Goal: Task Accomplishment & Management: Manage account settings

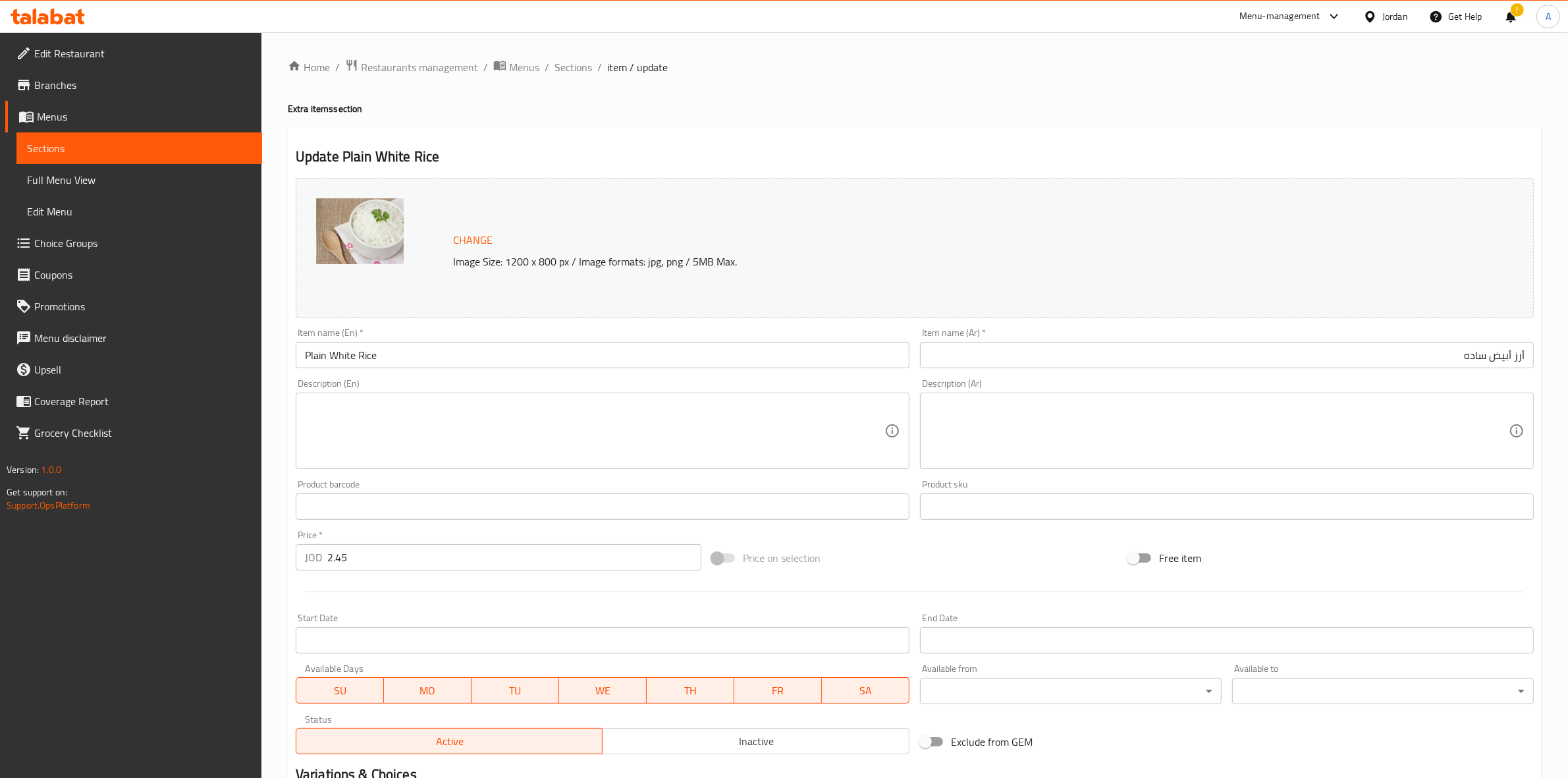
click at [44, 18] on icon at bounding box center [43, 19] width 11 height 11
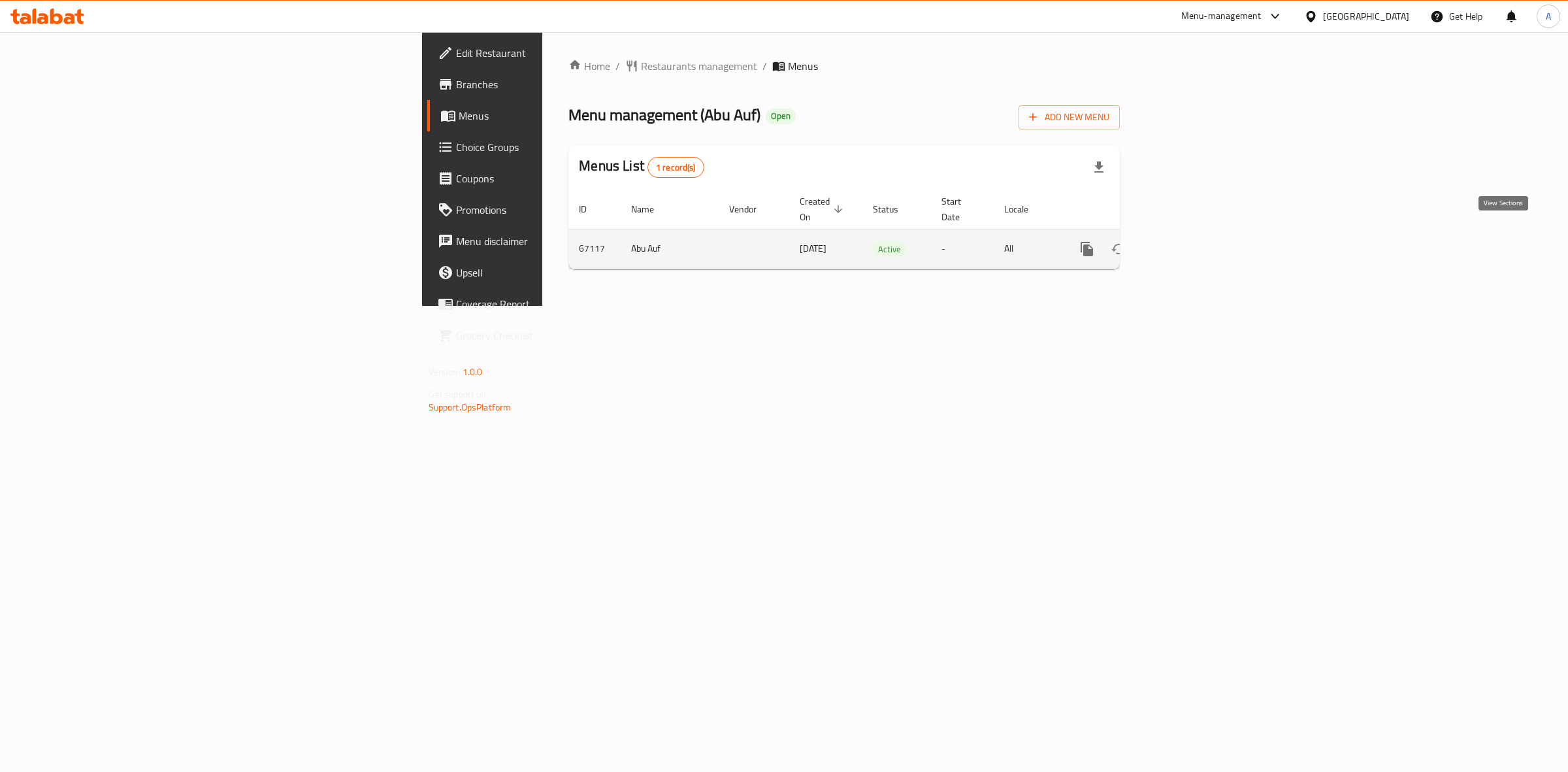
click at [1189, 241] on icon "enhanced table" at bounding box center [1181, 249] width 16 height 16
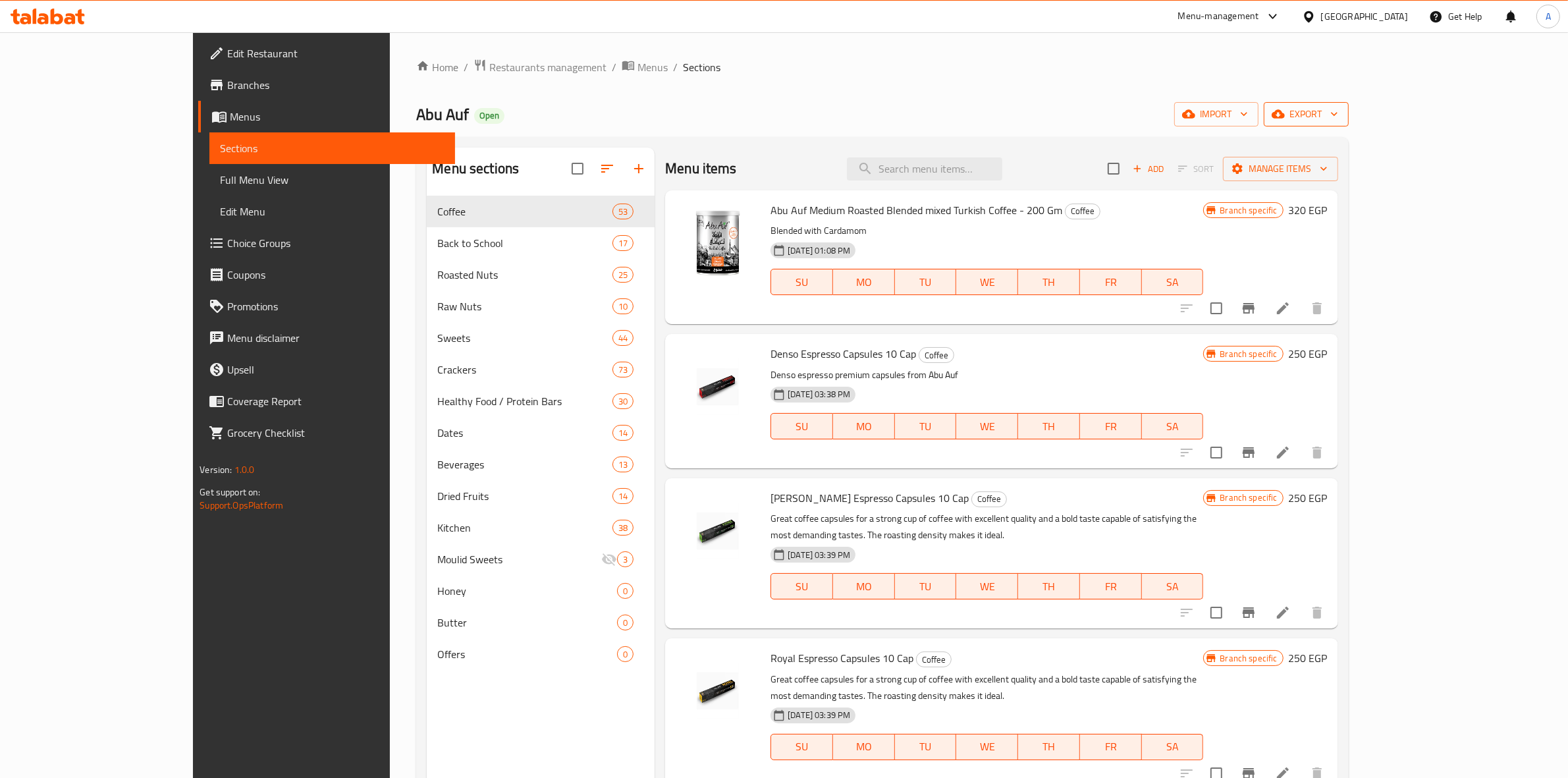
click at [1338, 116] on span "export" at bounding box center [1306, 114] width 64 height 17
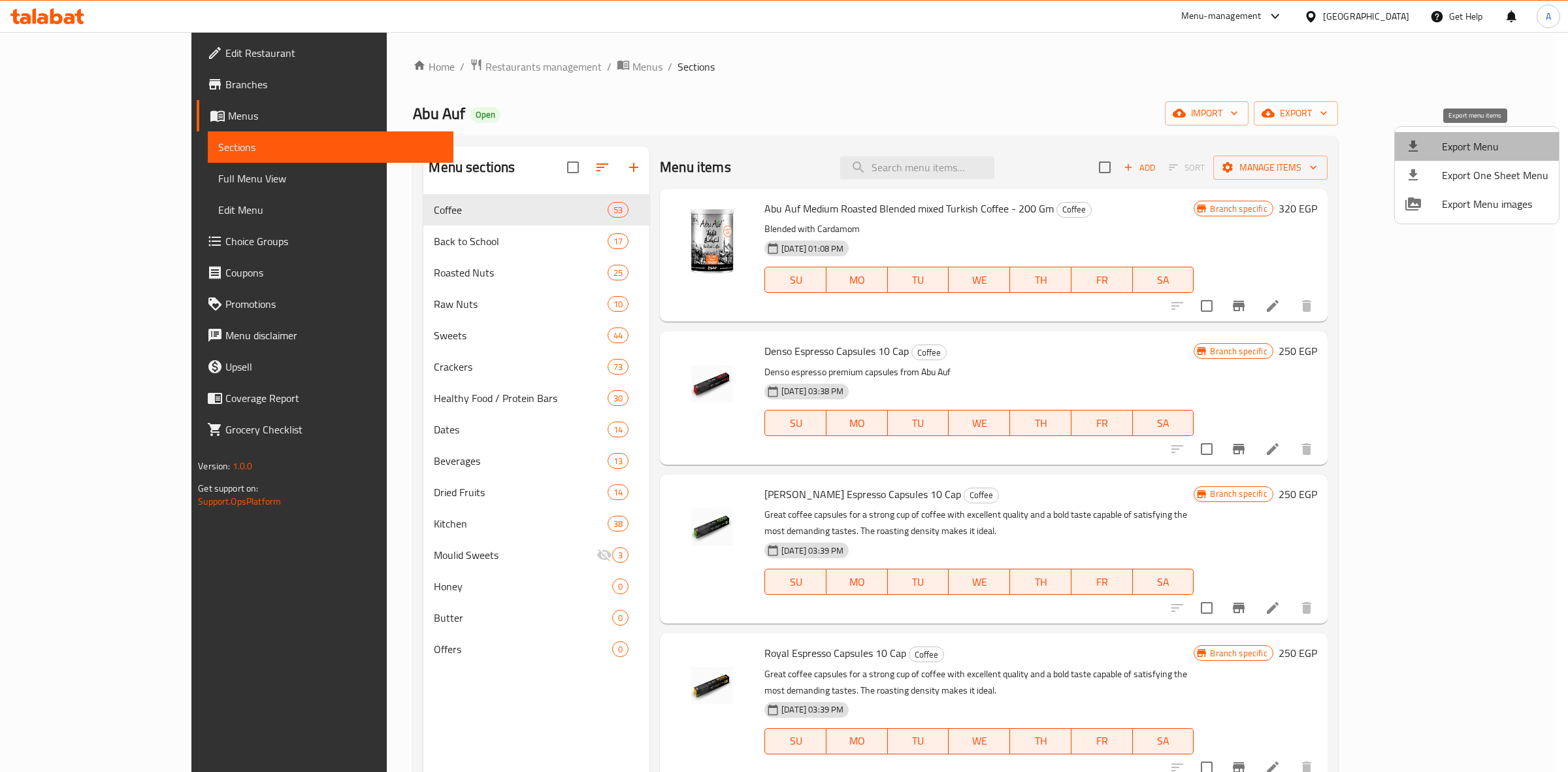
click at [1478, 147] on span "Export Menu" at bounding box center [1494, 146] width 106 height 16
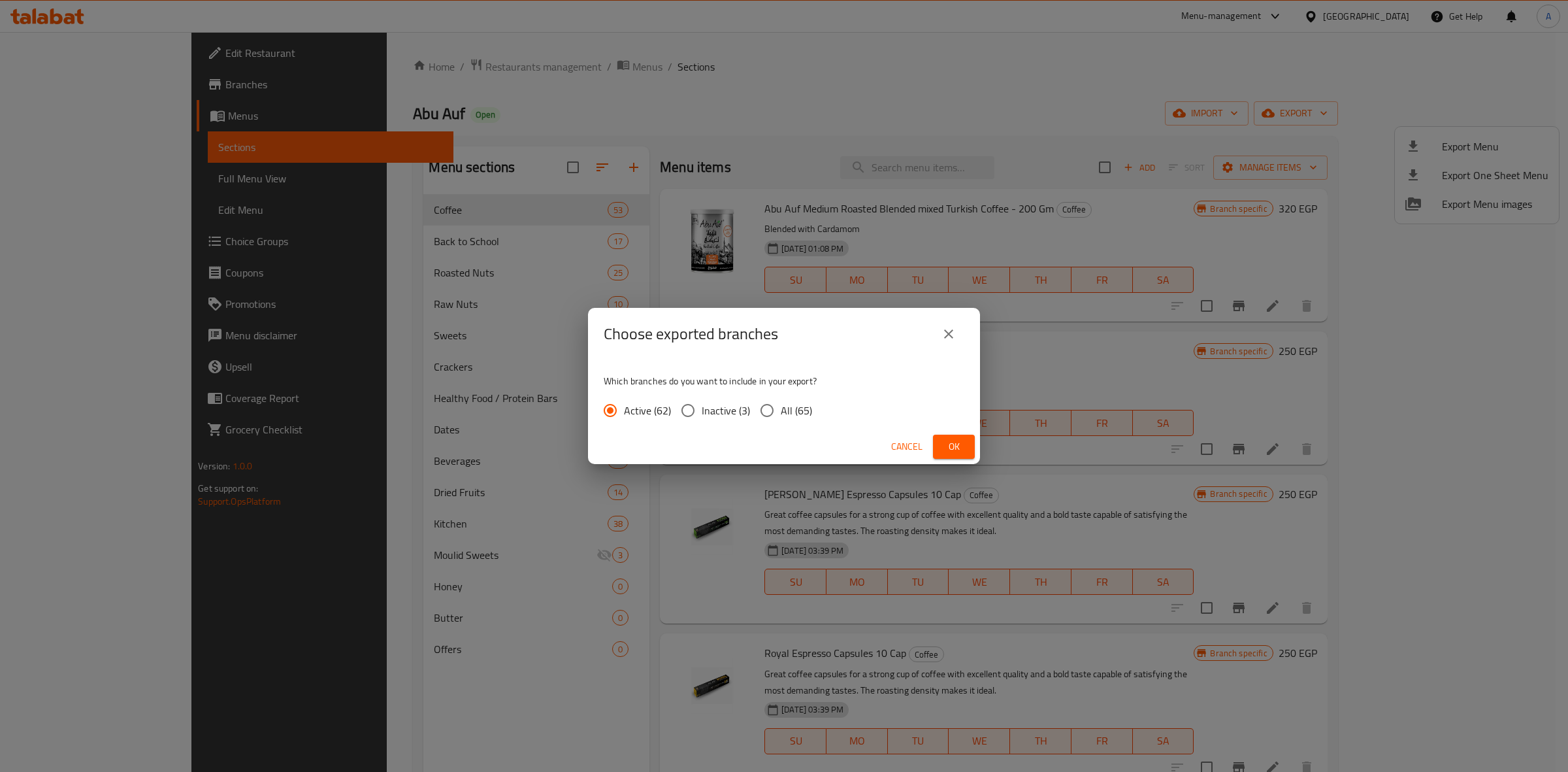
click at [780, 417] on span "All (65)" at bounding box center [796, 410] width 31 height 16
click at [780, 417] on input "All (65)" at bounding box center [766, 410] width 28 height 28
radio input "true"
click at [954, 446] on span "Ok" at bounding box center [954, 446] width 21 height 17
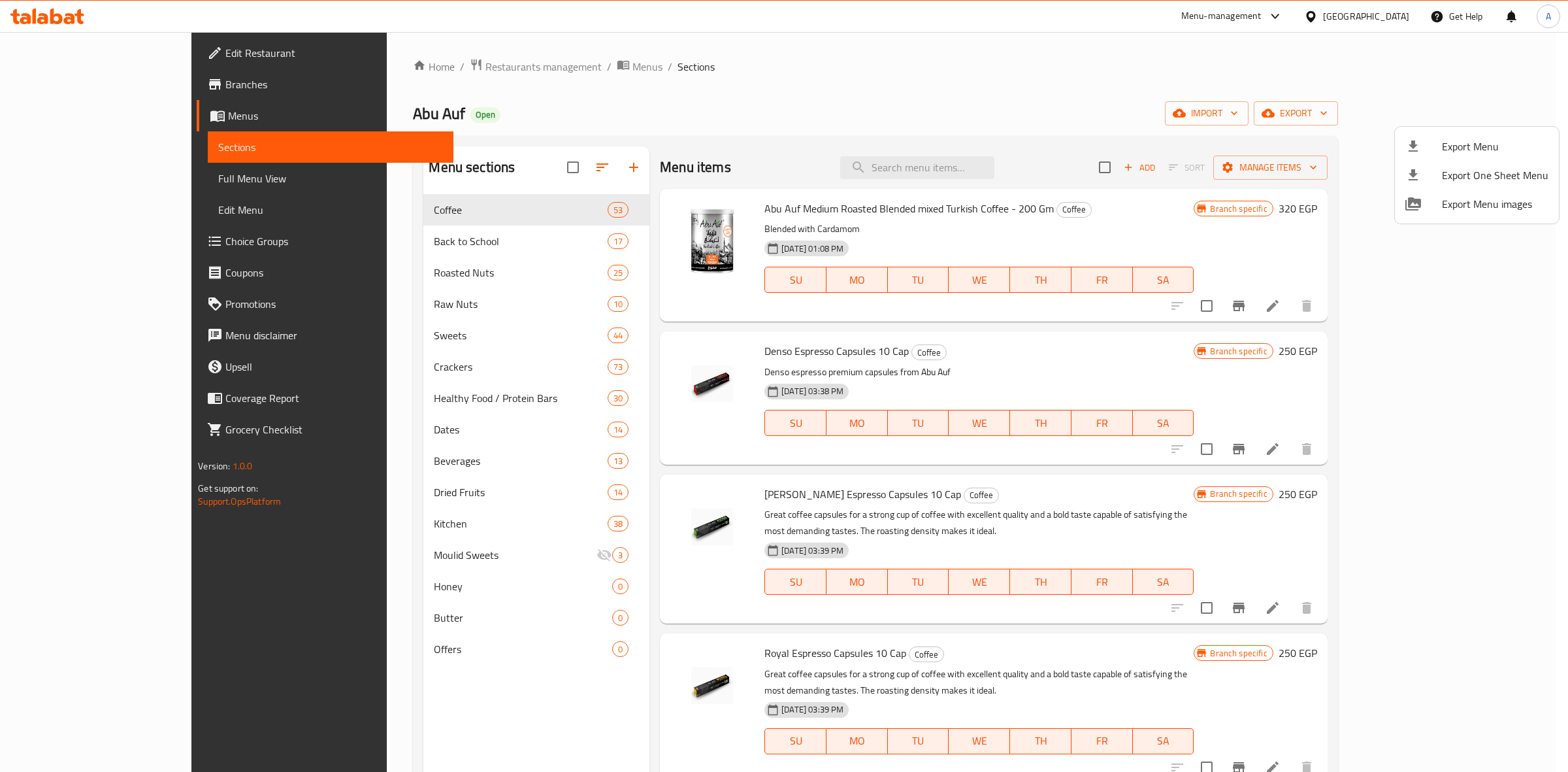
drag, startPoint x: 547, startPoint y: 98, endPoint x: 387, endPoint y: 5, distance: 185.1
click at [547, 98] on div at bounding box center [784, 386] width 1568 height 772
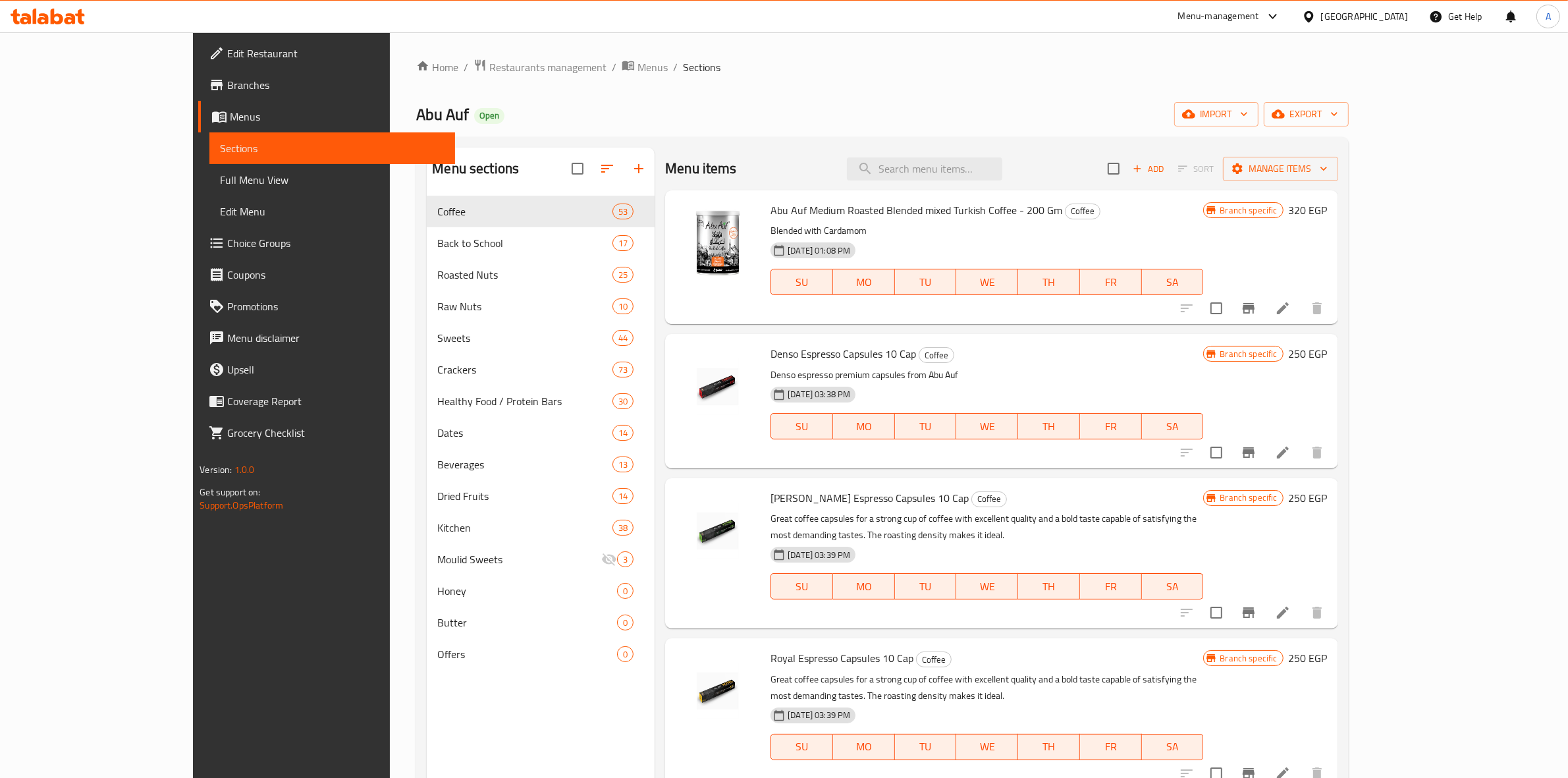
click at [227, 86] on span "Branches" at bounding box center [335, 85] width 217 height 16
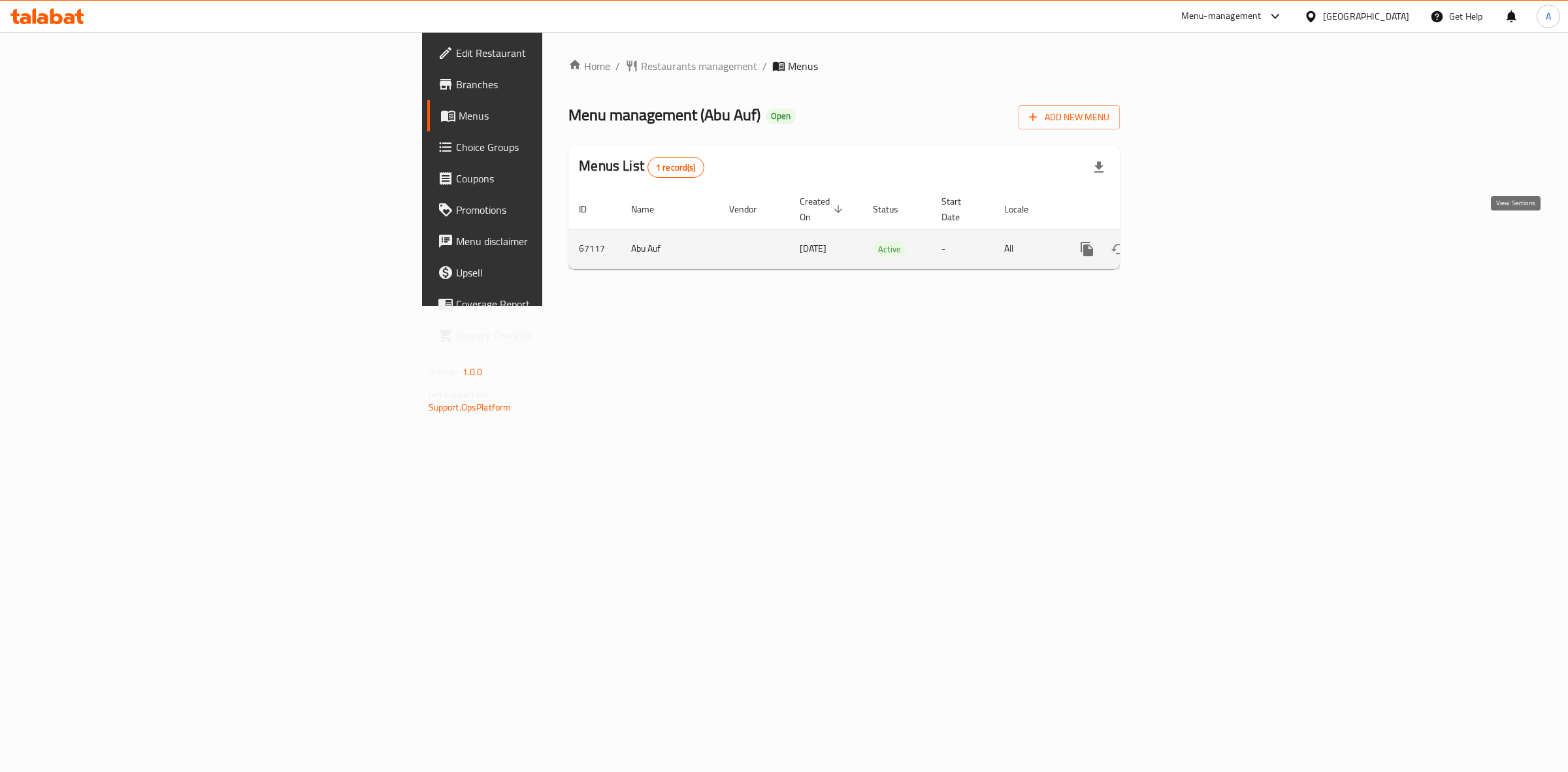
click at [1197, 243] on link "enhanced table" at bounding box center [1181, 249] width 31 height 31
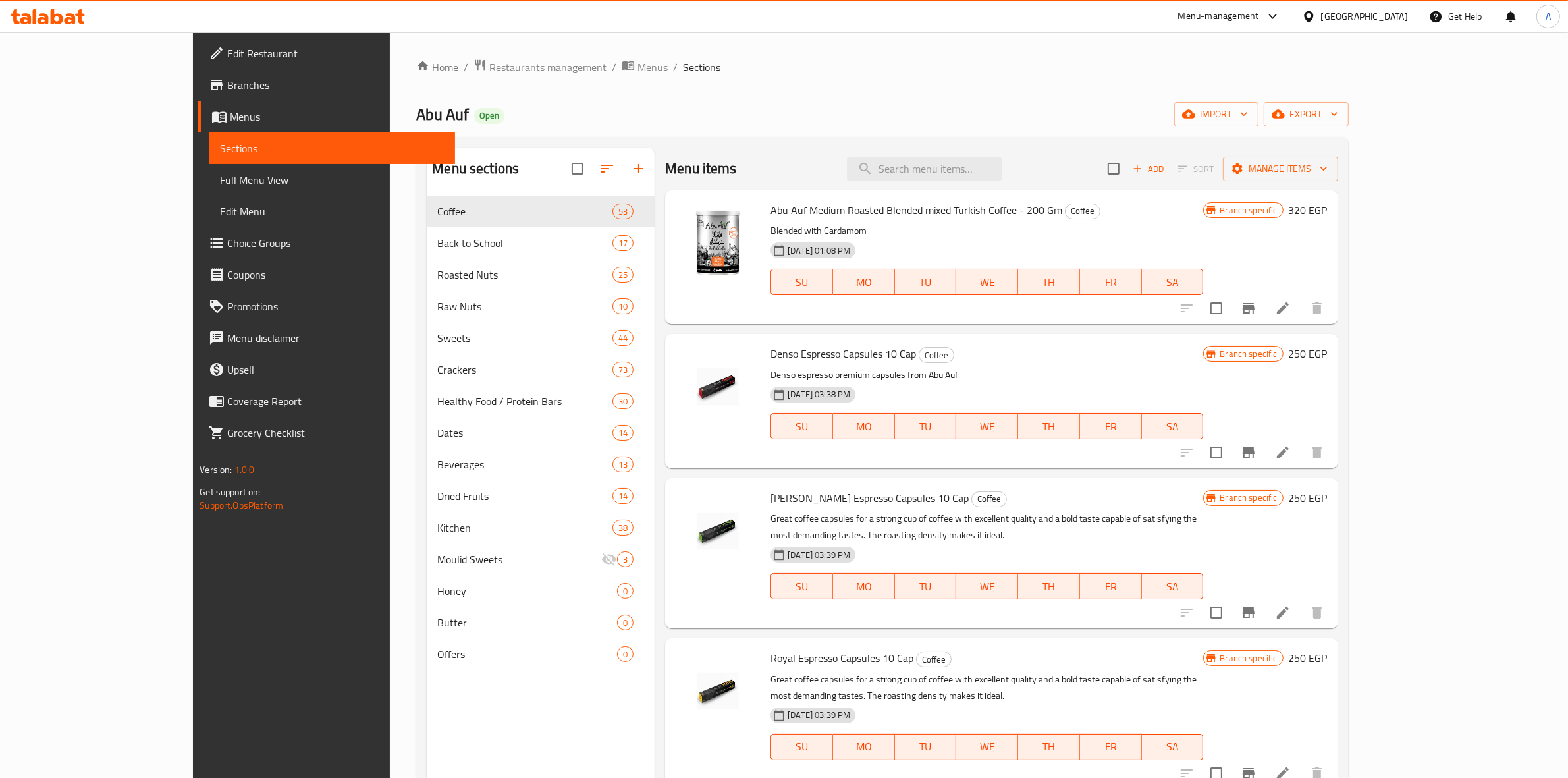
drag, startPoint x: 1210, startPoint y: 74, endPoint x: 1227, endPoint y: 70, distance: 17.5
click at [1210, 74] on ol "Home / Restaurants management / Menus / Sections" at bounding box center [882, 67] width 932 height 17
click at [1338, 109] on span "export" at bounding box center [1306, 114] width 64 height 17
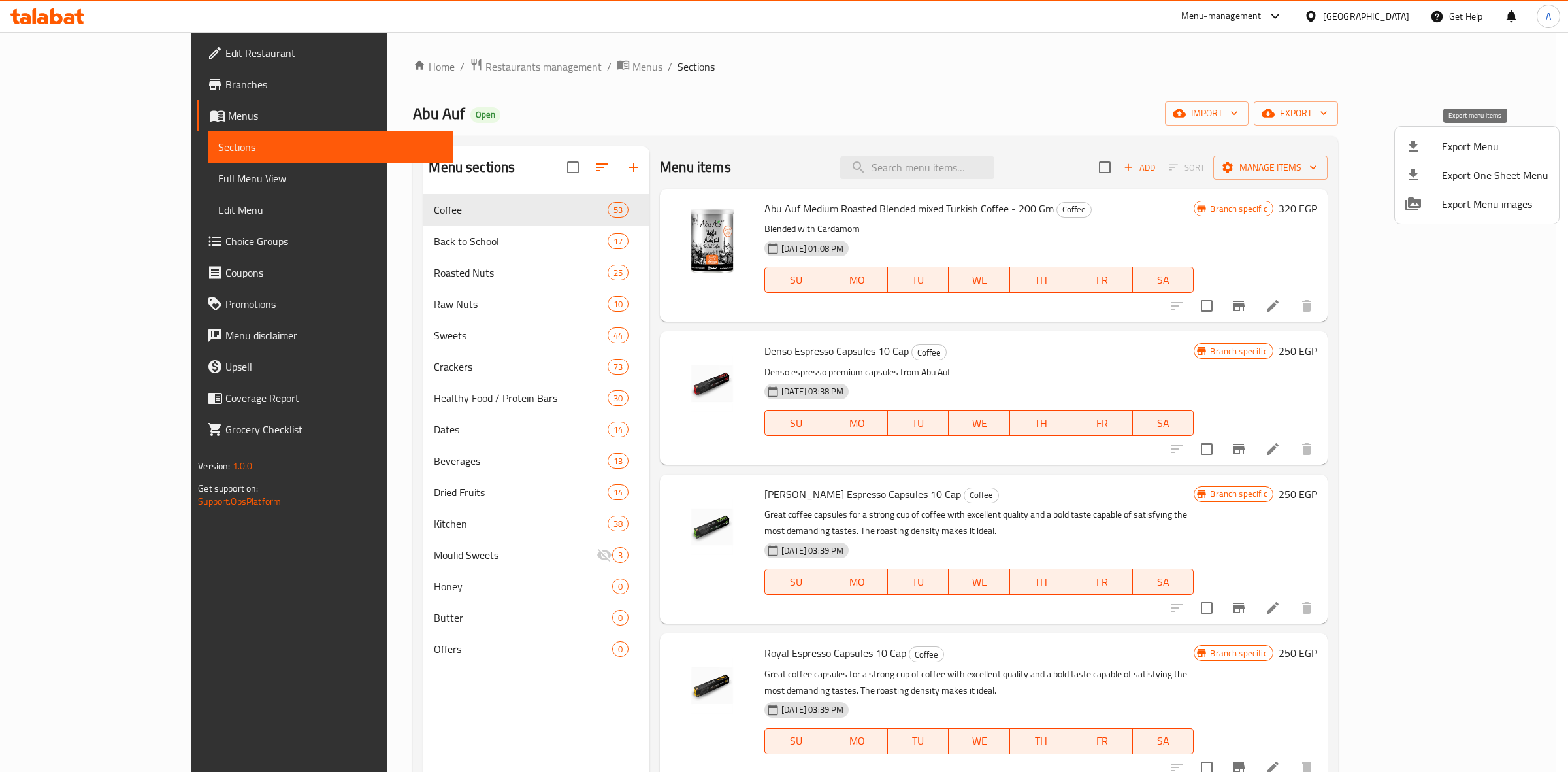
click at [1455, 159] on li "Export Menu" at bounding box center [1477, 146] width 164 height 29
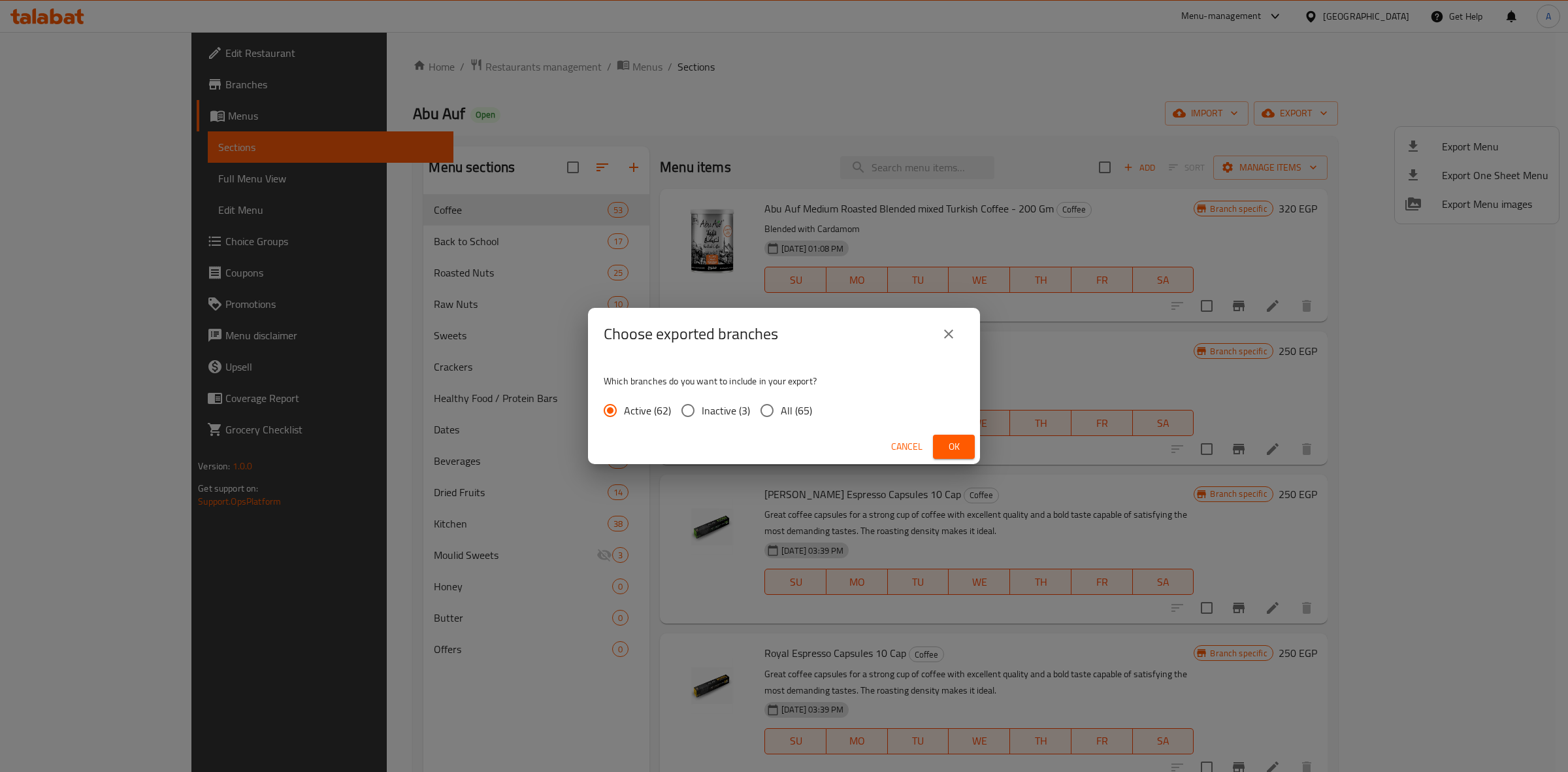
click at [762, 412] on input "All (65)" at bounding box center [766, 410] width 28 height 28
radio input "true"
click at [970, 449] on button "Ok" at bounding box center [954, 446] width 42 height 24
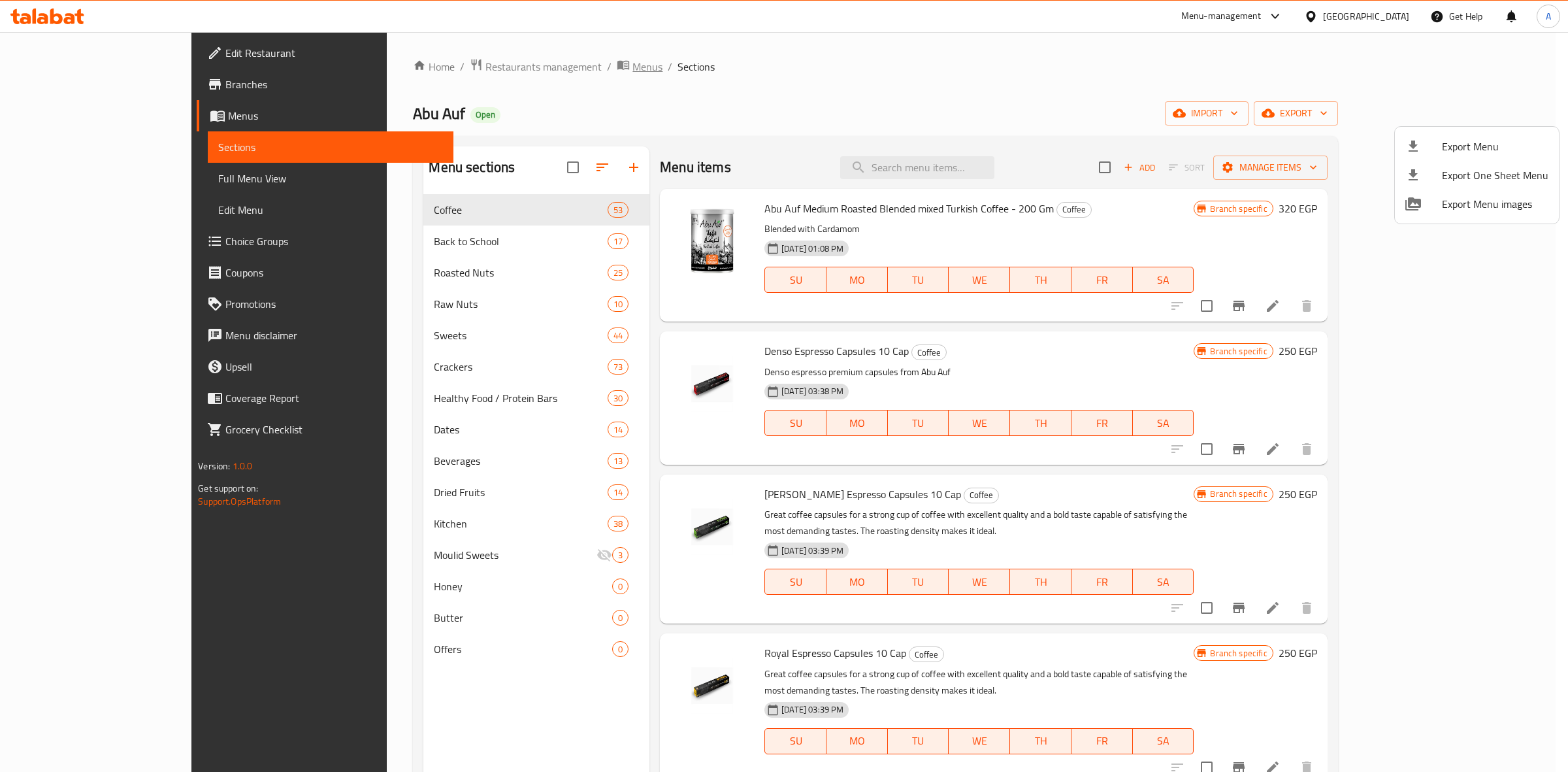
drag, startPoint x: 689, startPoint y: 119, endPoint x: 510, endPoint y: 69, distance: 185.9
click at [689, 119] on div at bounding box center [784, 386] width 1568 height 772
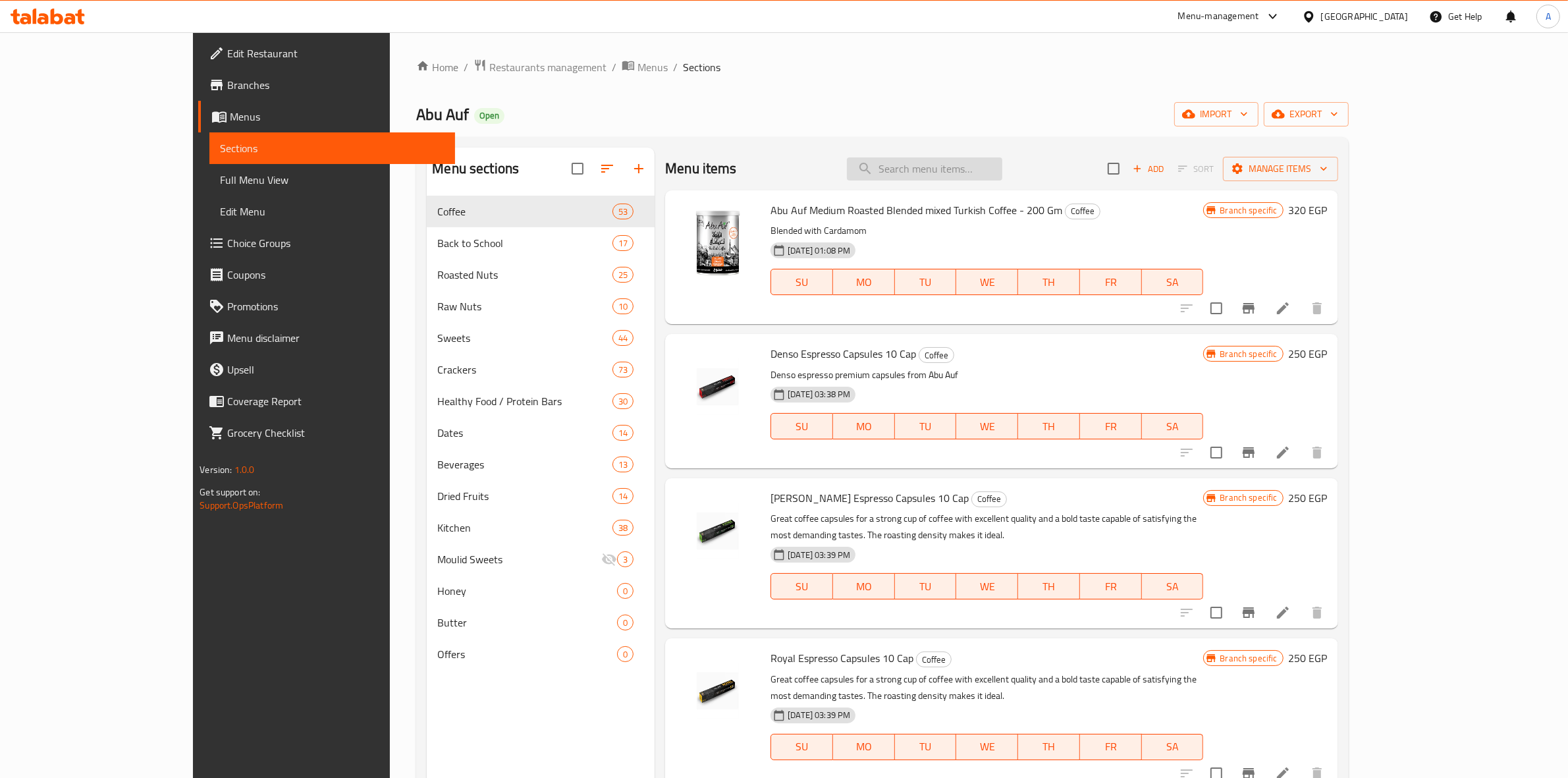
click at [1003, 175] on input "search" at bounding box center [925, 168] width 155 height 23
paste input "Flavored Bbq Almond 100 Gm"
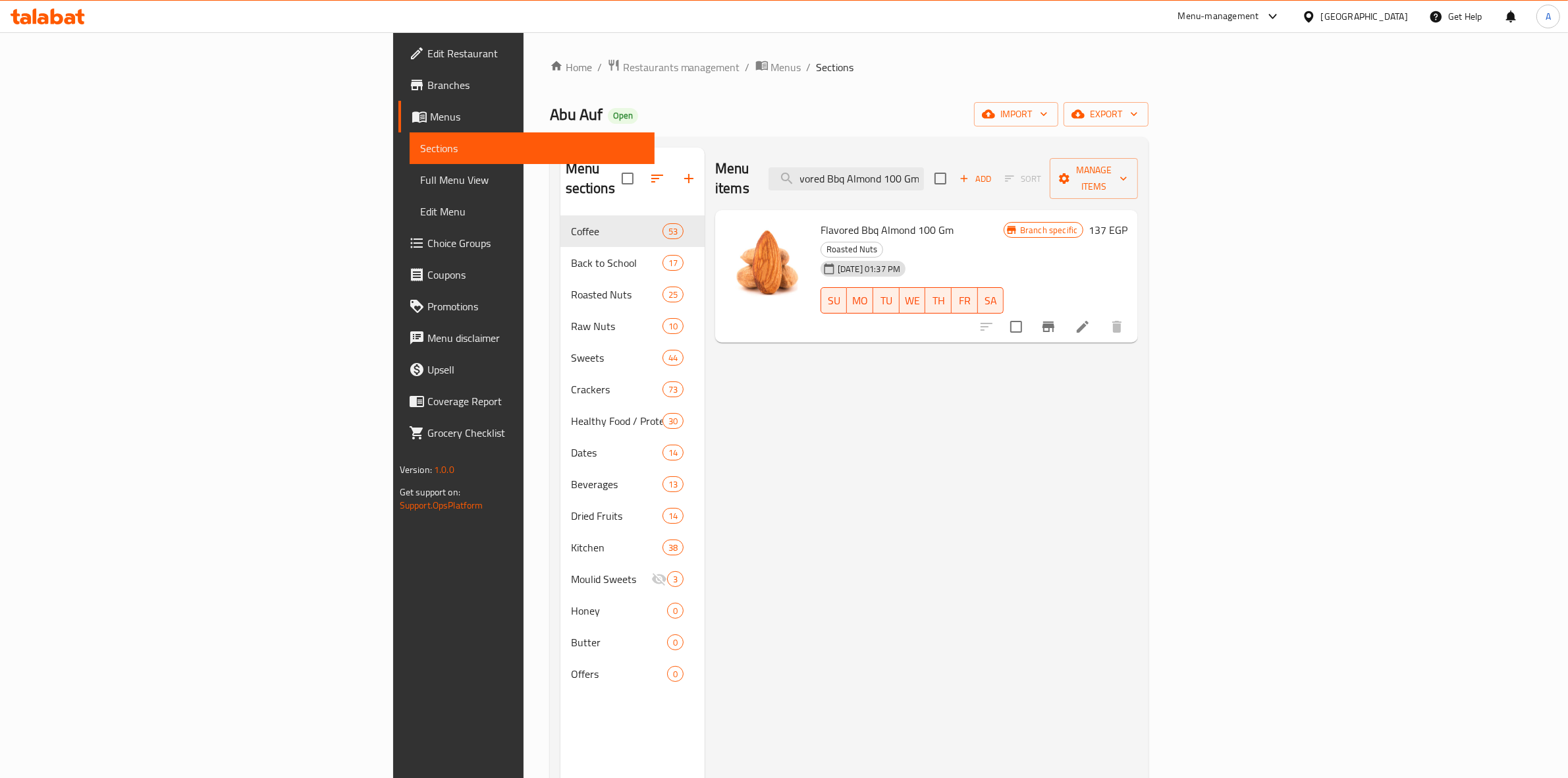
type input "Flavored Bbq Almond 100 Gm"
click at [1064, 311] on button "Branch-specific-item" at bounding box center [1049, 327] width 32 height 32
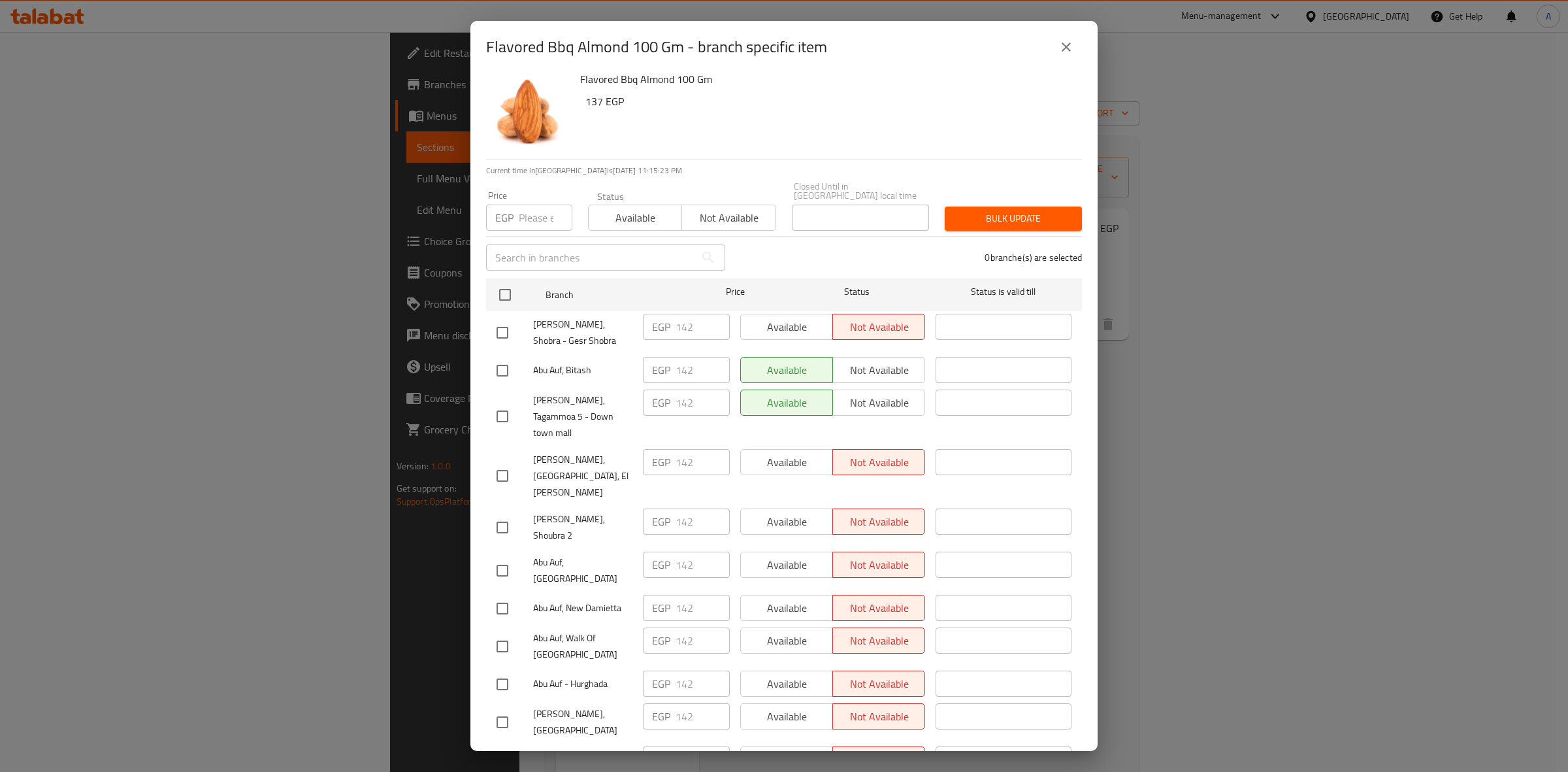
scroll to position [0, 0]
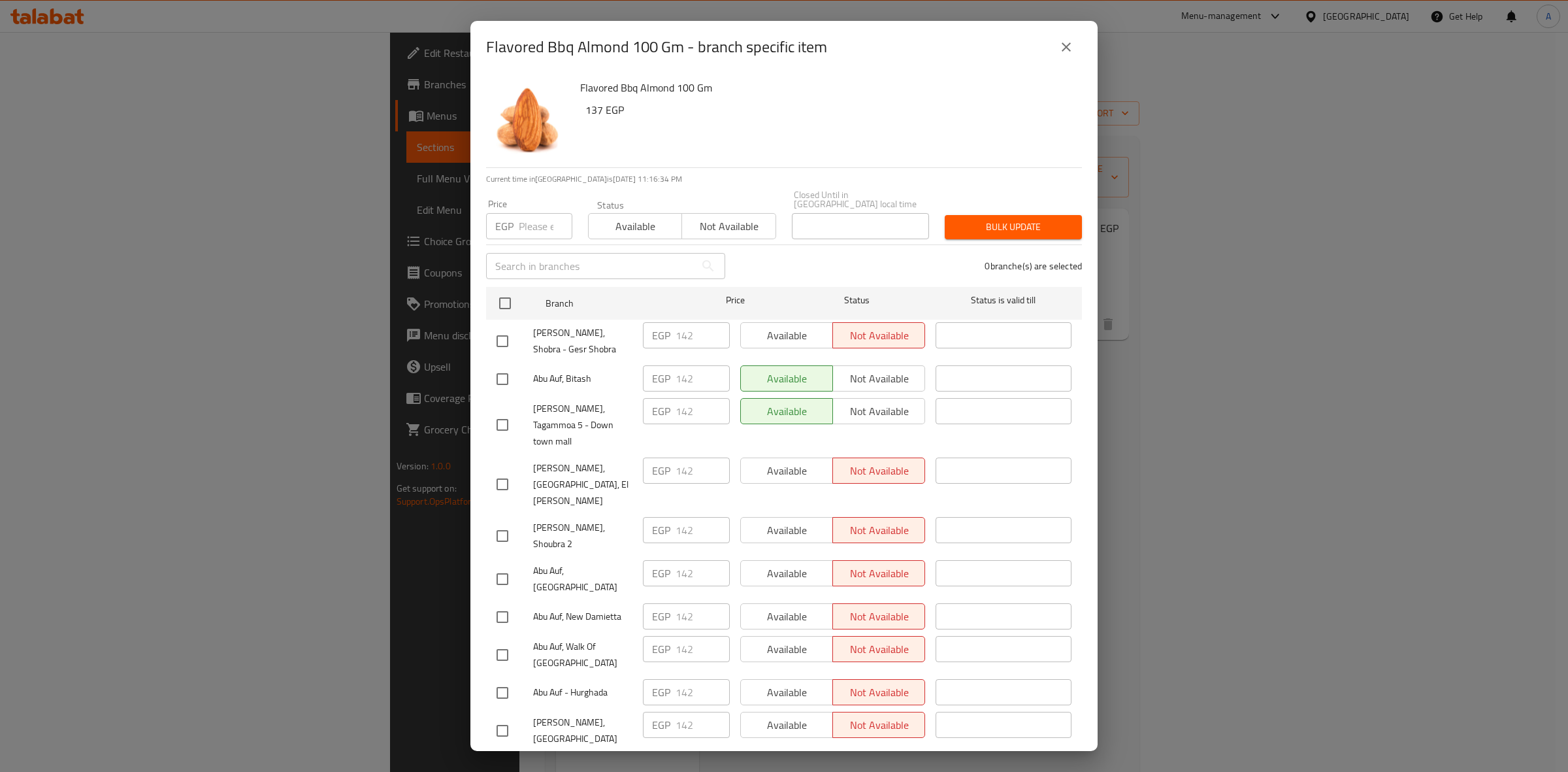
click at [987, 105] on h6 "137 EGP" at bounding box center [828, 109] width 486 height 18
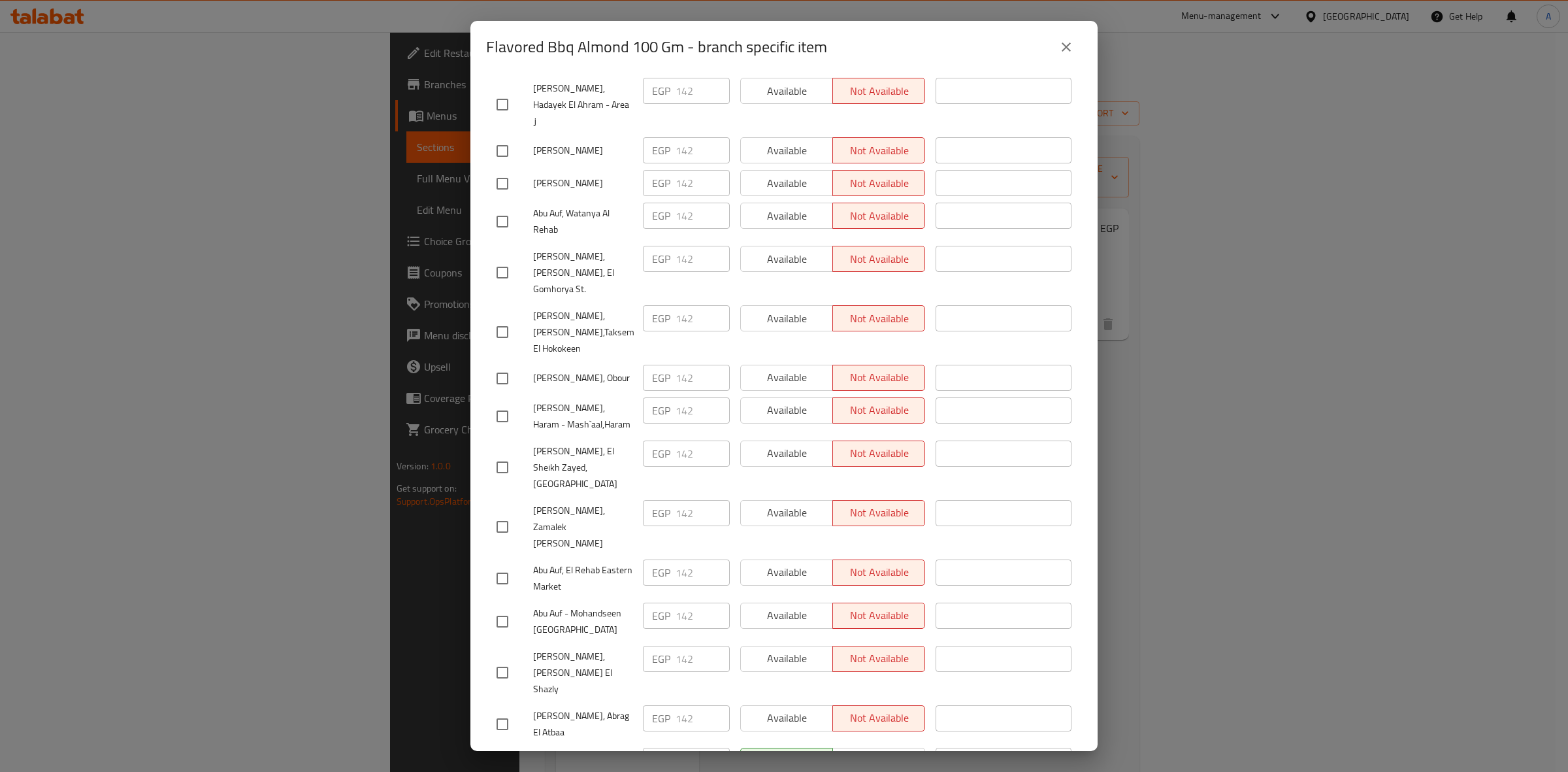
checkbox input "true"
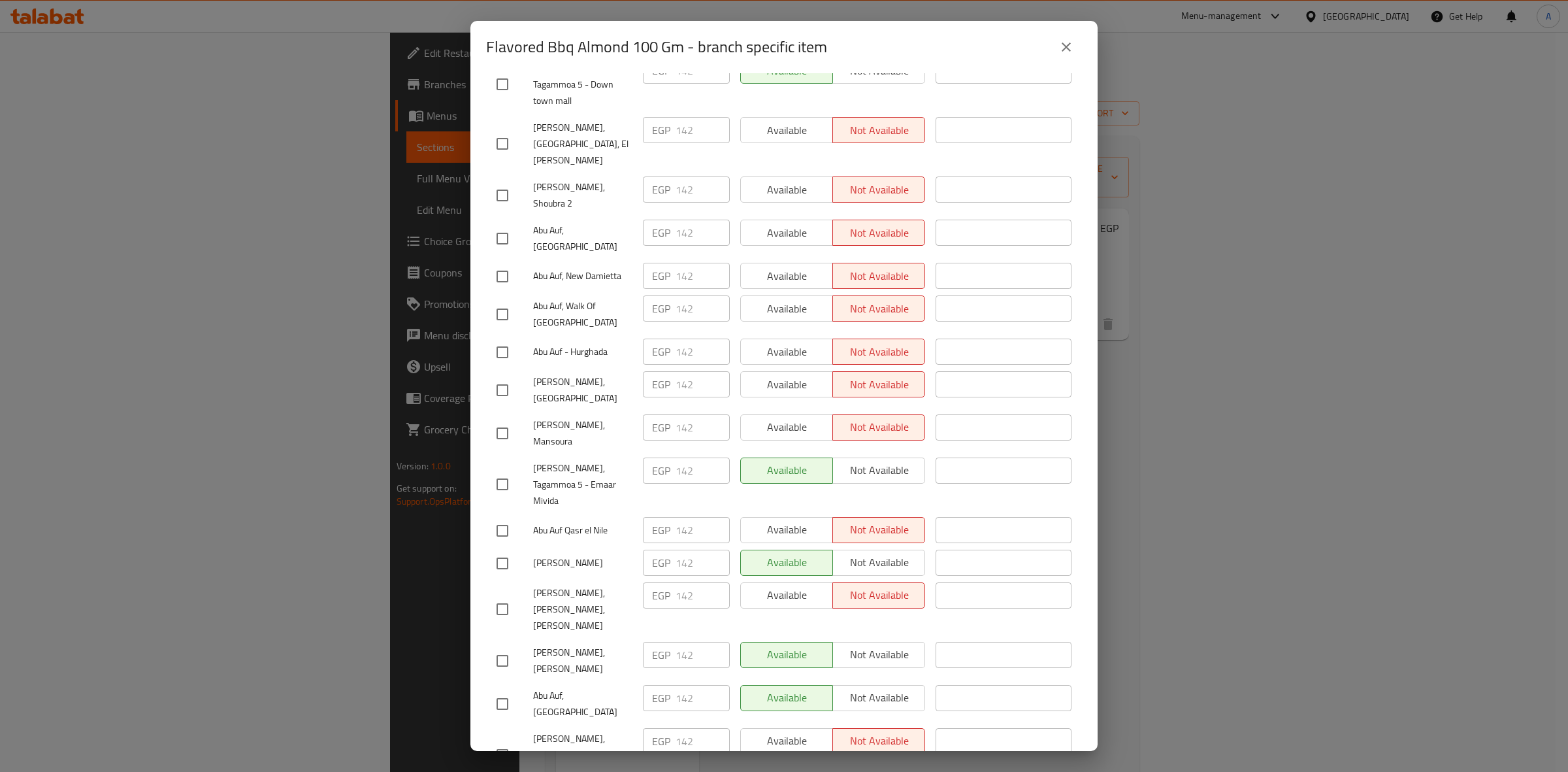
scroll to position [0, 0]
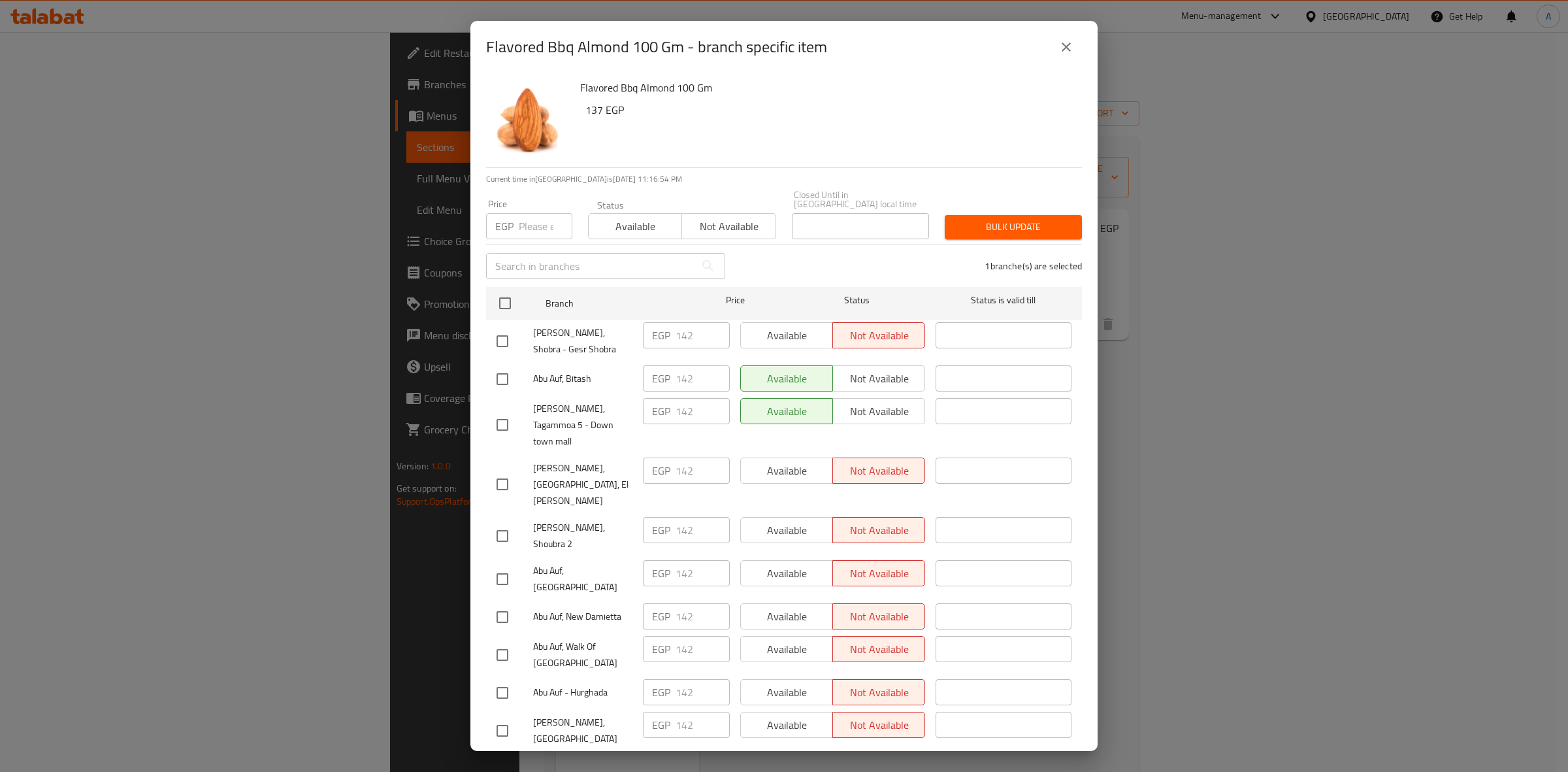
click at [533, 220] on input "number" at bounding box center [545, 226] width 53 height 26
paste input "15620"
drag, startPoint x: 524, startPoint y: 220, endPoint x: 456, endPoint y: 213, distance: 68.4
click at [456, 213] on div "Flavored Bbq Almond 100 Gm - branch specific item Flavored Bbq Almond 100 Gm 13…" at bounding box center [784, 386] width 1568 height 772
click at [518, 214] on input "15620" at bounding box center [545, 226] width 53 height 26
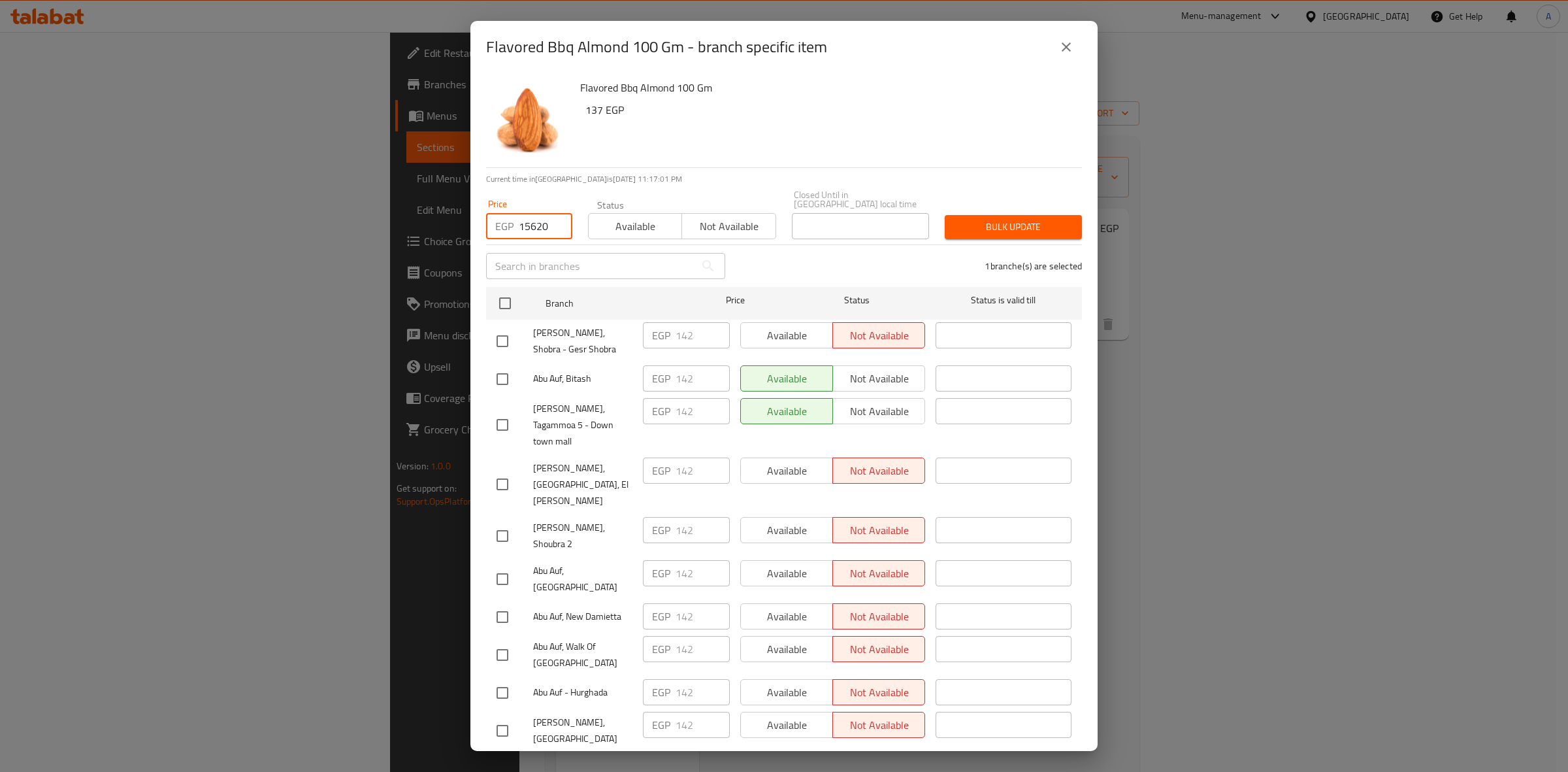
click at [536, 220] on input "15620" at bounding box center [545, 226] width 53 height 26
type input "156.20"
click at [1014, 219] on span "Bulk update" at bounding box center [1013, 227] width 116 height 17
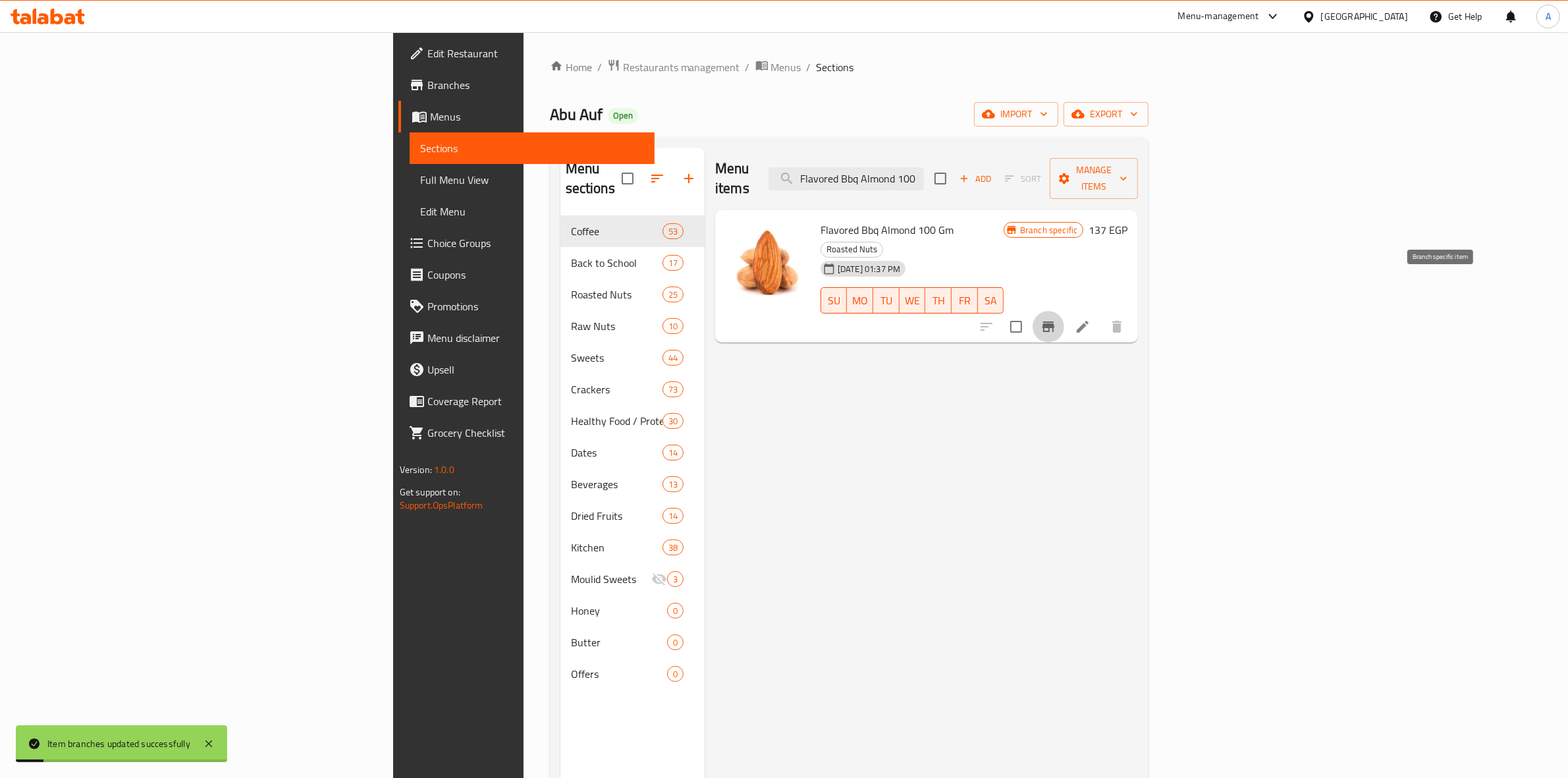
click at [1056, 319] on icon "Branch-specific-item" at bounding box center [1049, 327] width 16 height 16
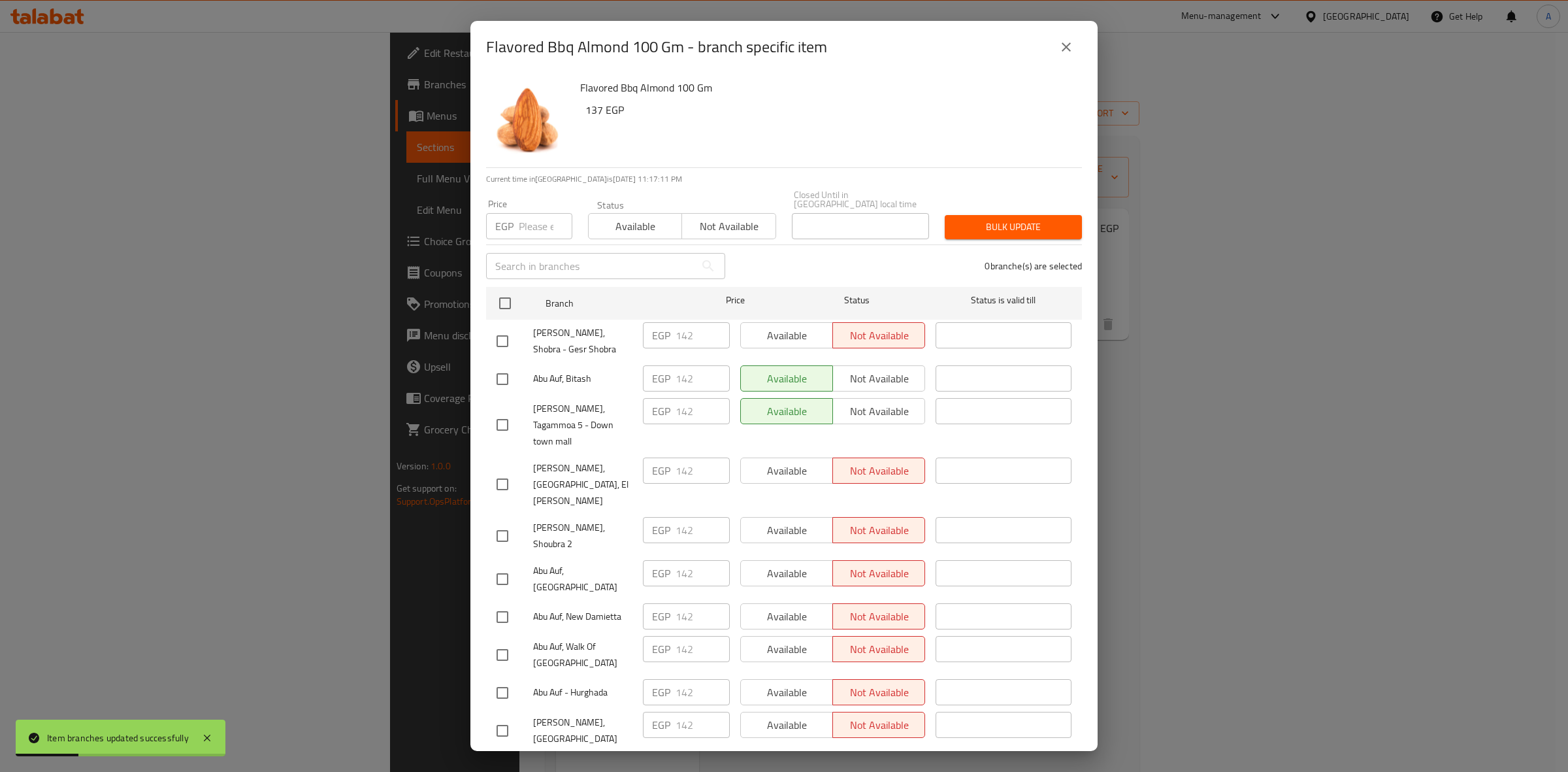
scroll to position [2118, 0]
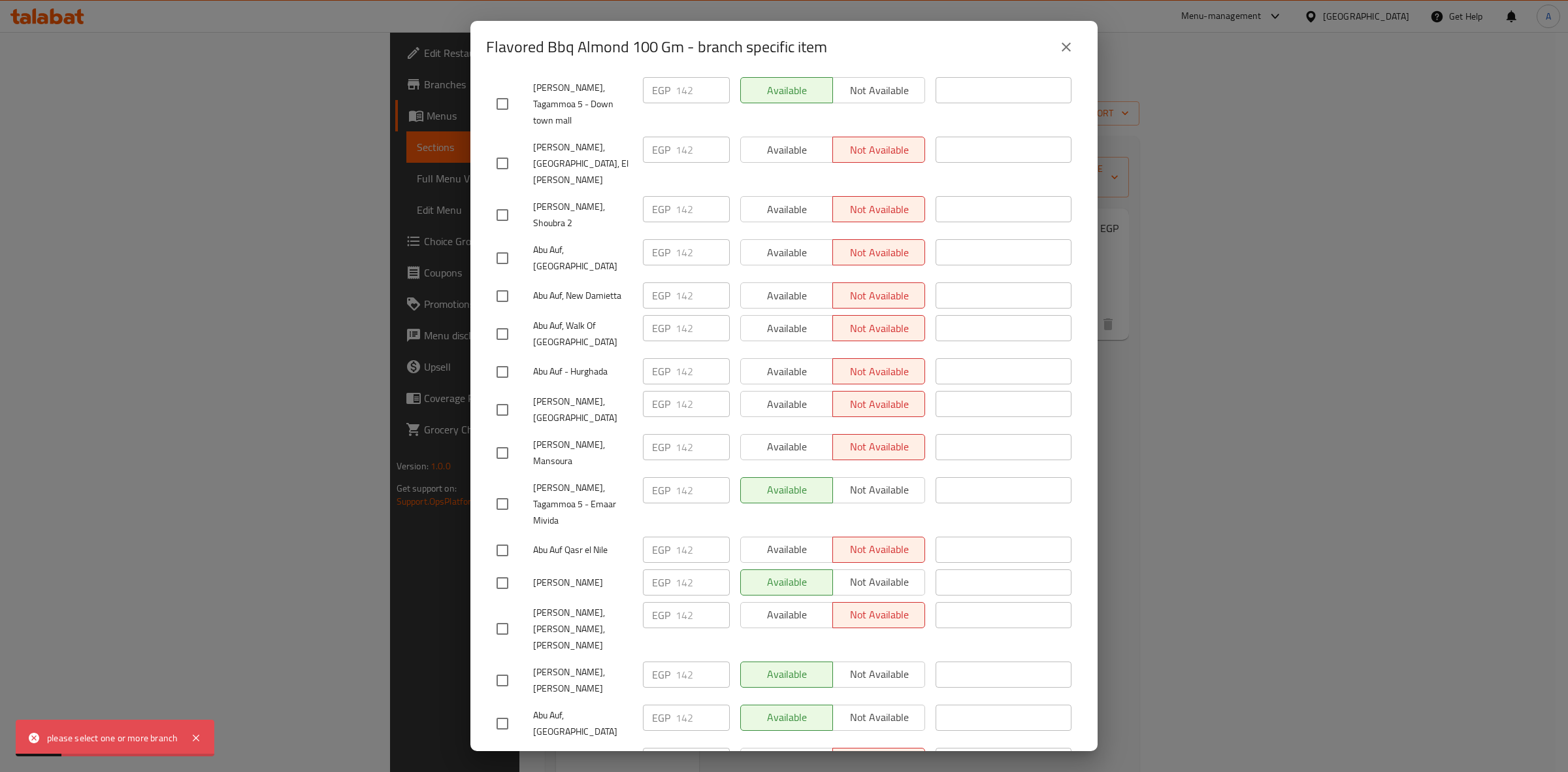
scroll to position [0, 0]
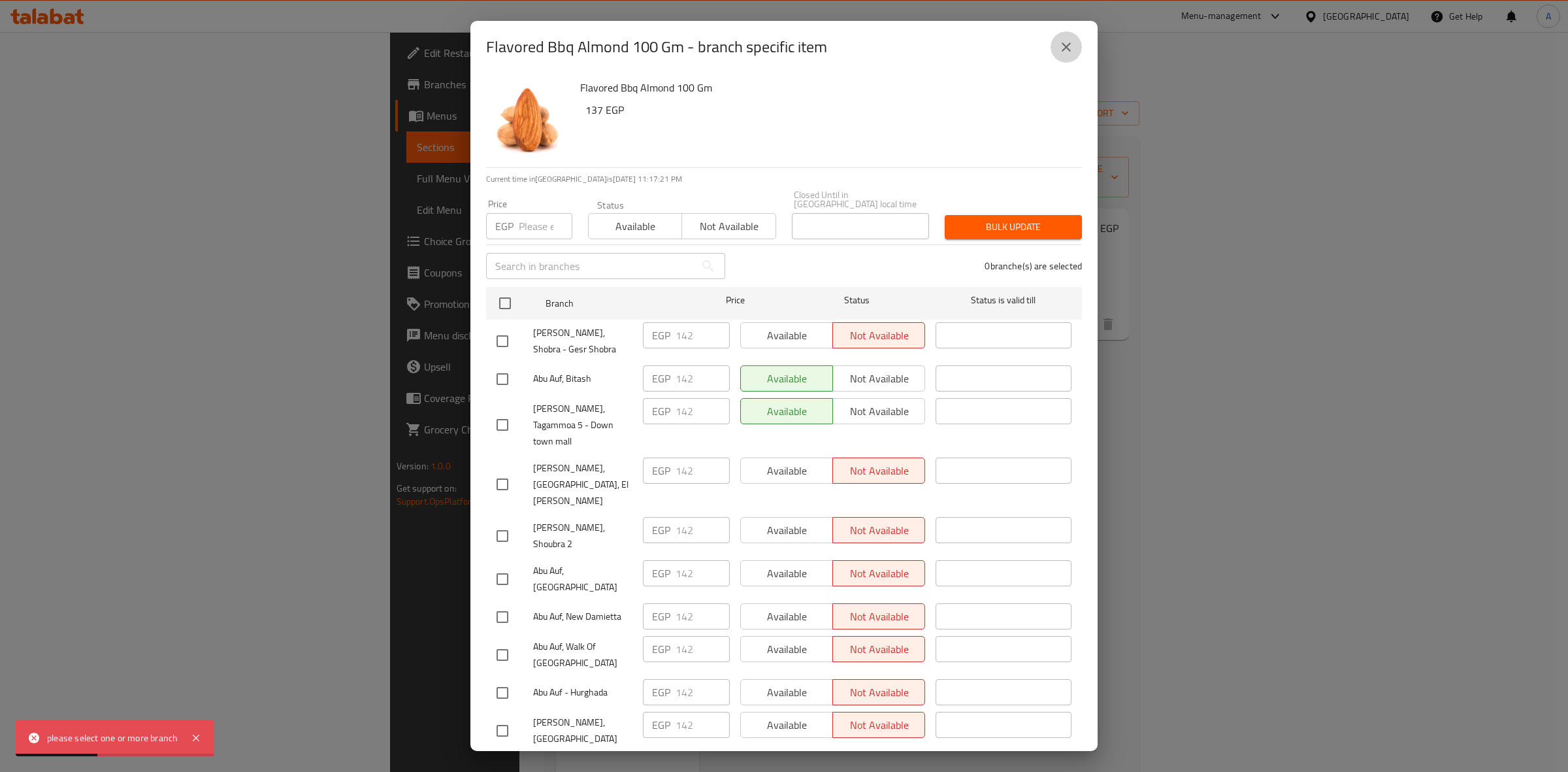
click at [1061, 59] on button "close" at bounding box center [1066, 47] width 31 height 31
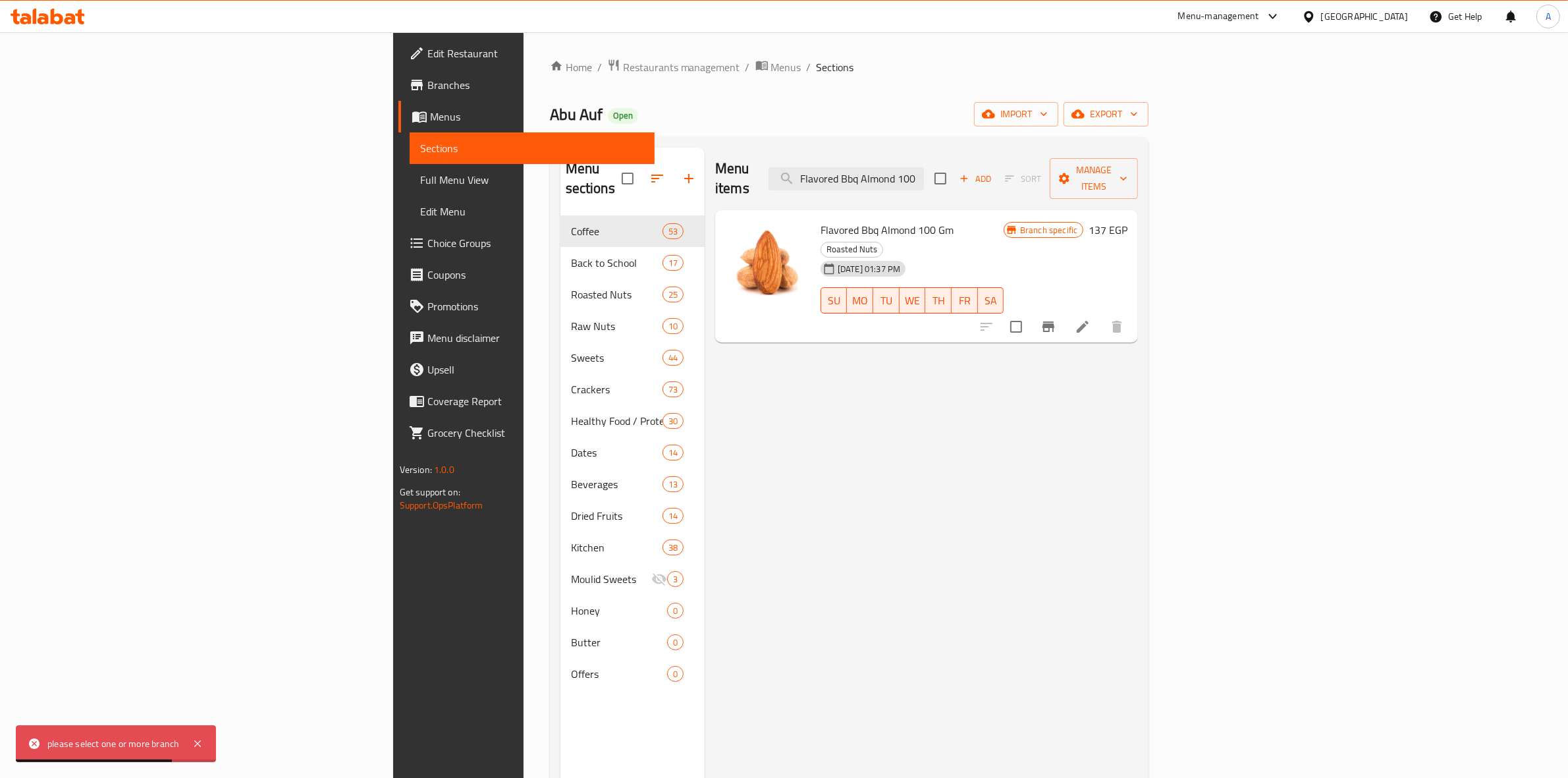
click at [1129, 406] on div "Menu items Flavored Bbq Almond 100 Gm Add Sort Manage items Flavored Bbq Almond…" at bounding box center [921, 536] width 433 height 778
click at [924, 167] on input "Flavored Bbq Almond 100 Gm" at bounding box center [846, 178] width 155 height 23
paste input "Smoked"
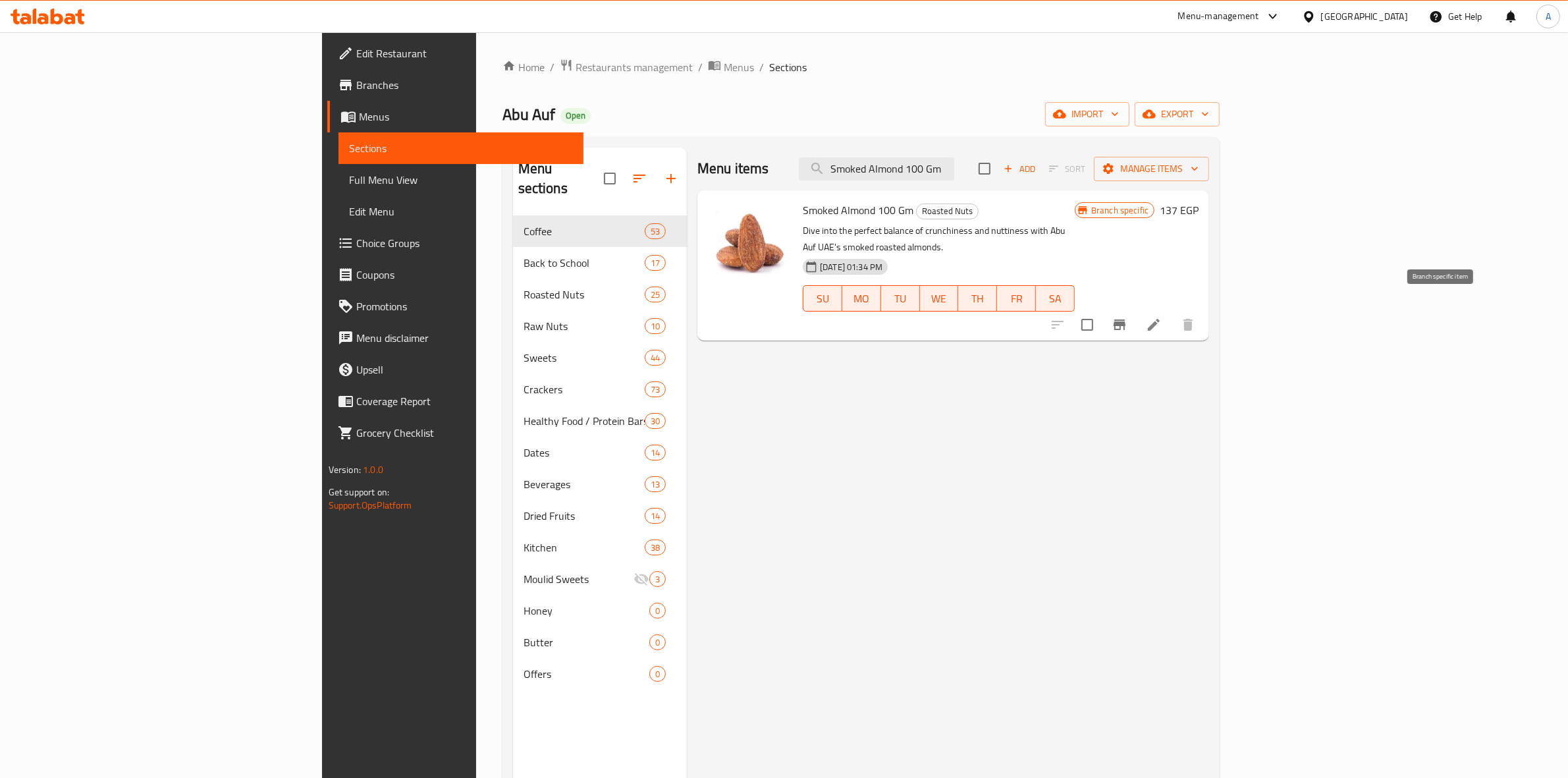
type input "Smoked Almond 100 Gm"
click at [1127, 316] on icon "Branch-specific-item" at bounding box center [1119, 324] width 16 height 16
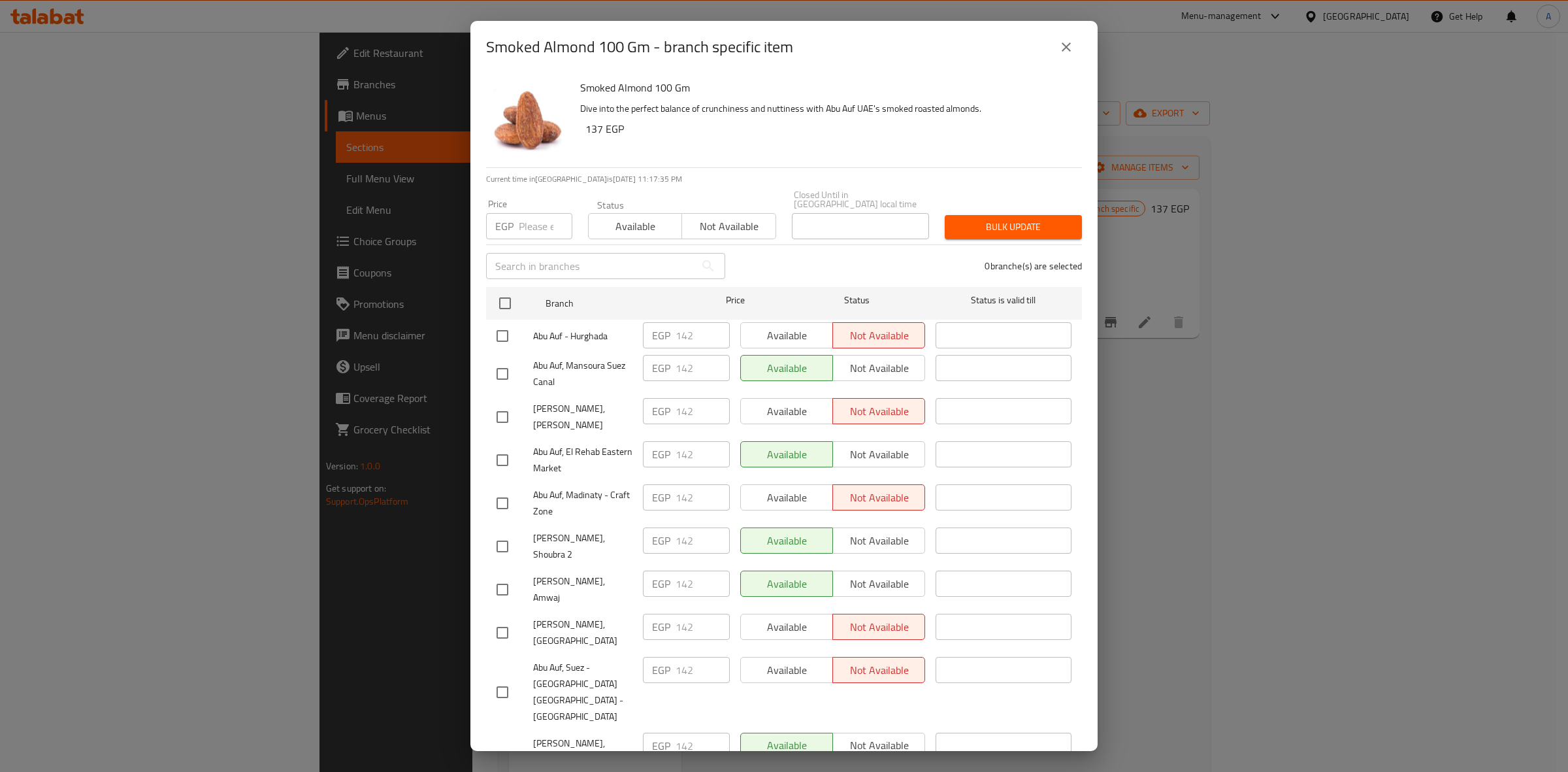
click at [501, 575] on input "checkbox" at bounding box center [502, 589] width 28 height 28
checkbox input "true"
drag, startPoint x: 703, startPoint y: 568, endPoint x: 585, endPoint y: 563, distance: 118.1
click at [573, 565] on div "Abu Auf, Amwaj EGP 142 ​ Available Not available ​" at bounding box center [784, 589] width 585 height 48
paste input "56."
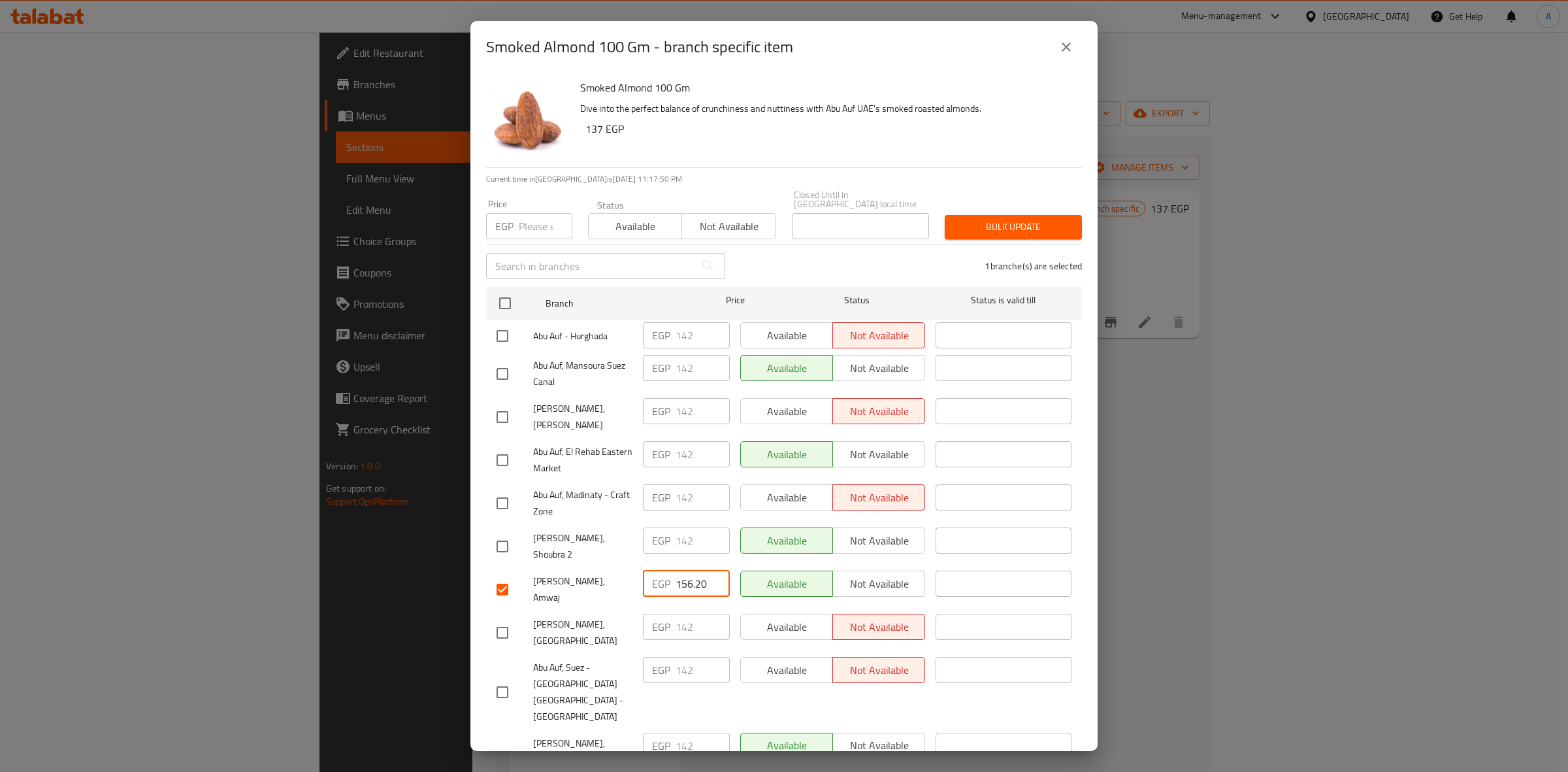
type input "156.20"
click at [1002, 219] on span "Bulk update" at bounding box center [1013, 227] width 116 height 17
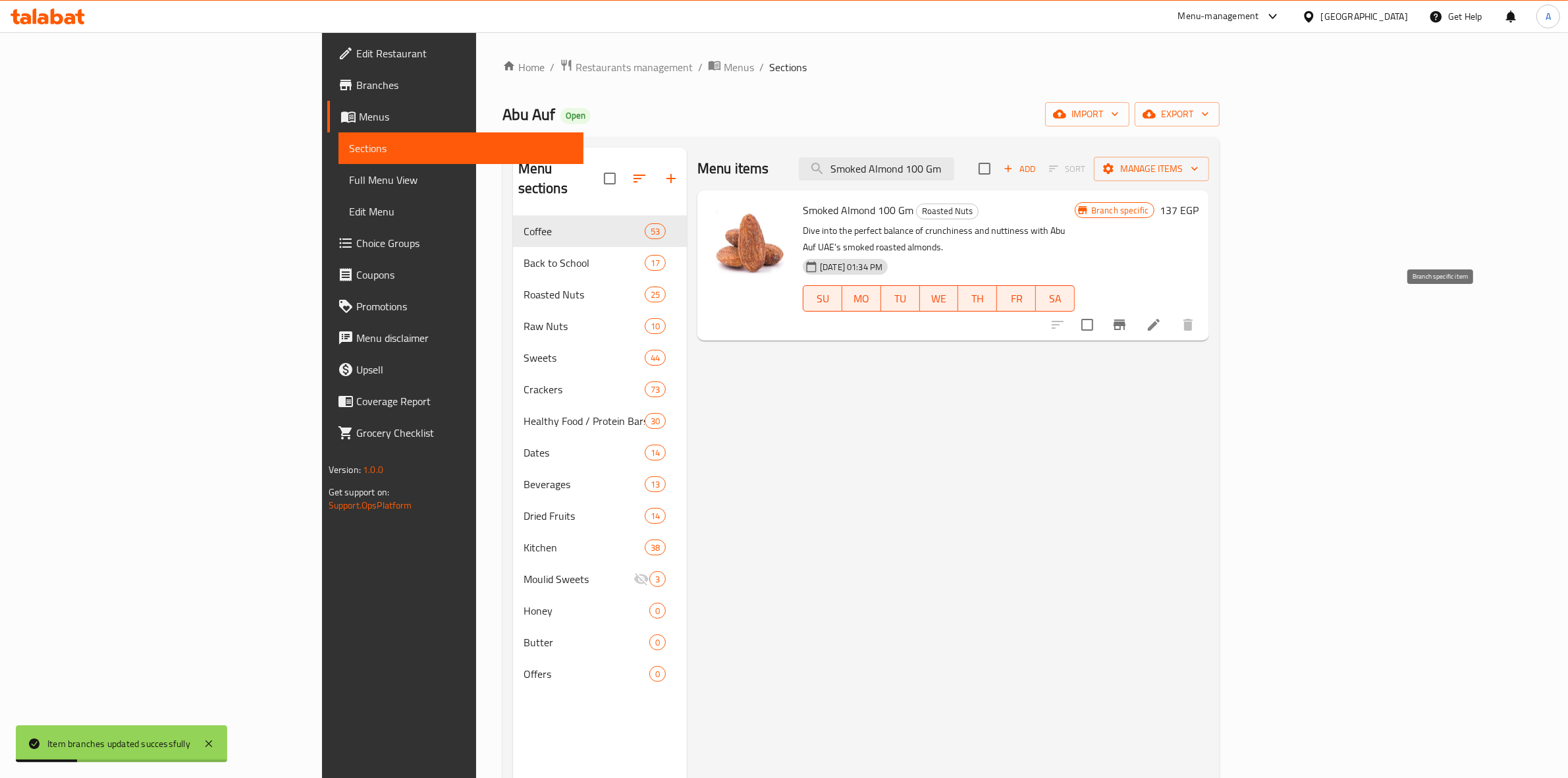
click at [1125, 320] on icon "Branch-specific-item" at bounding box center [1119, 324] width 12 height 10
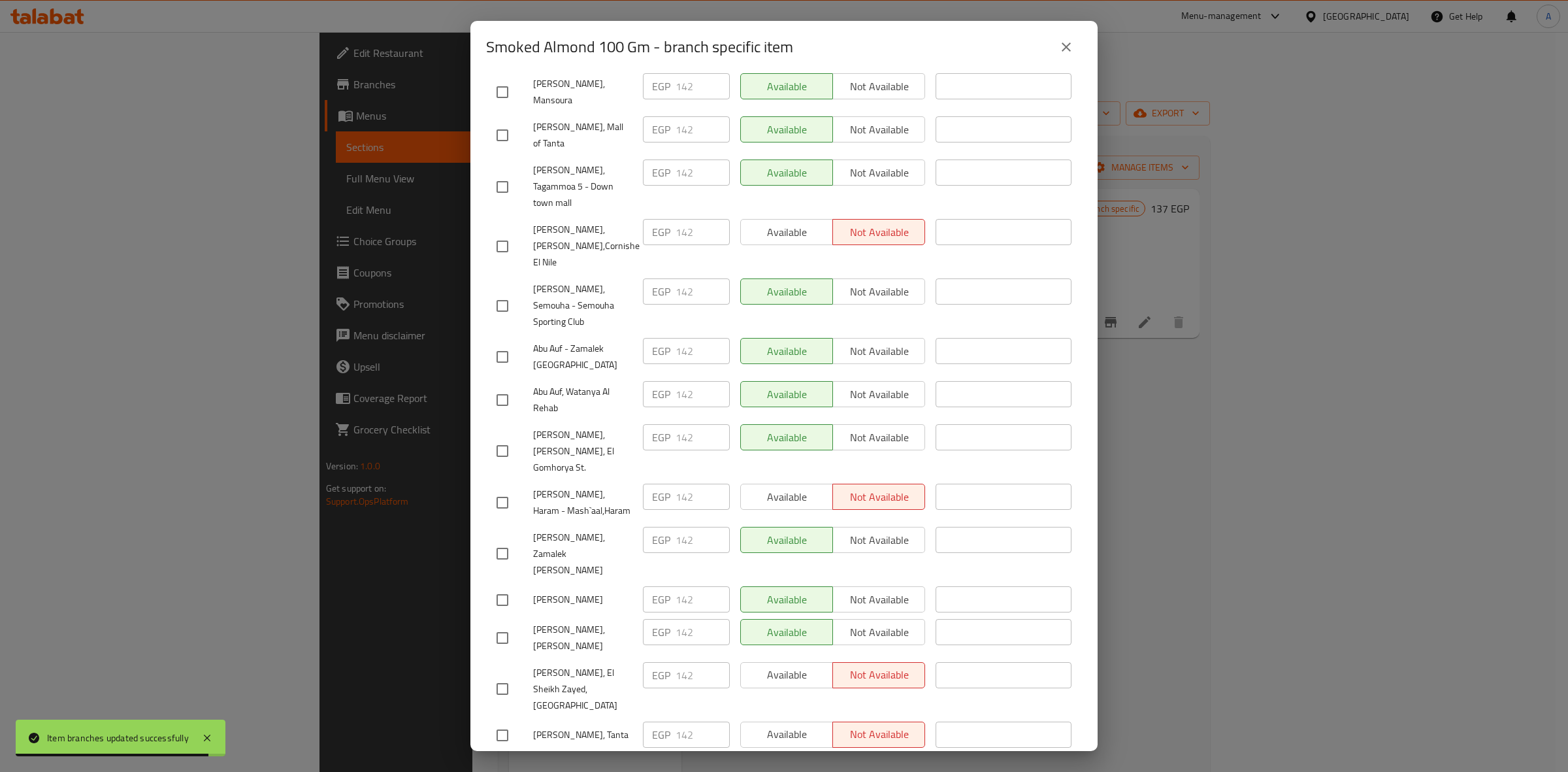
scroll to position [152, 0]
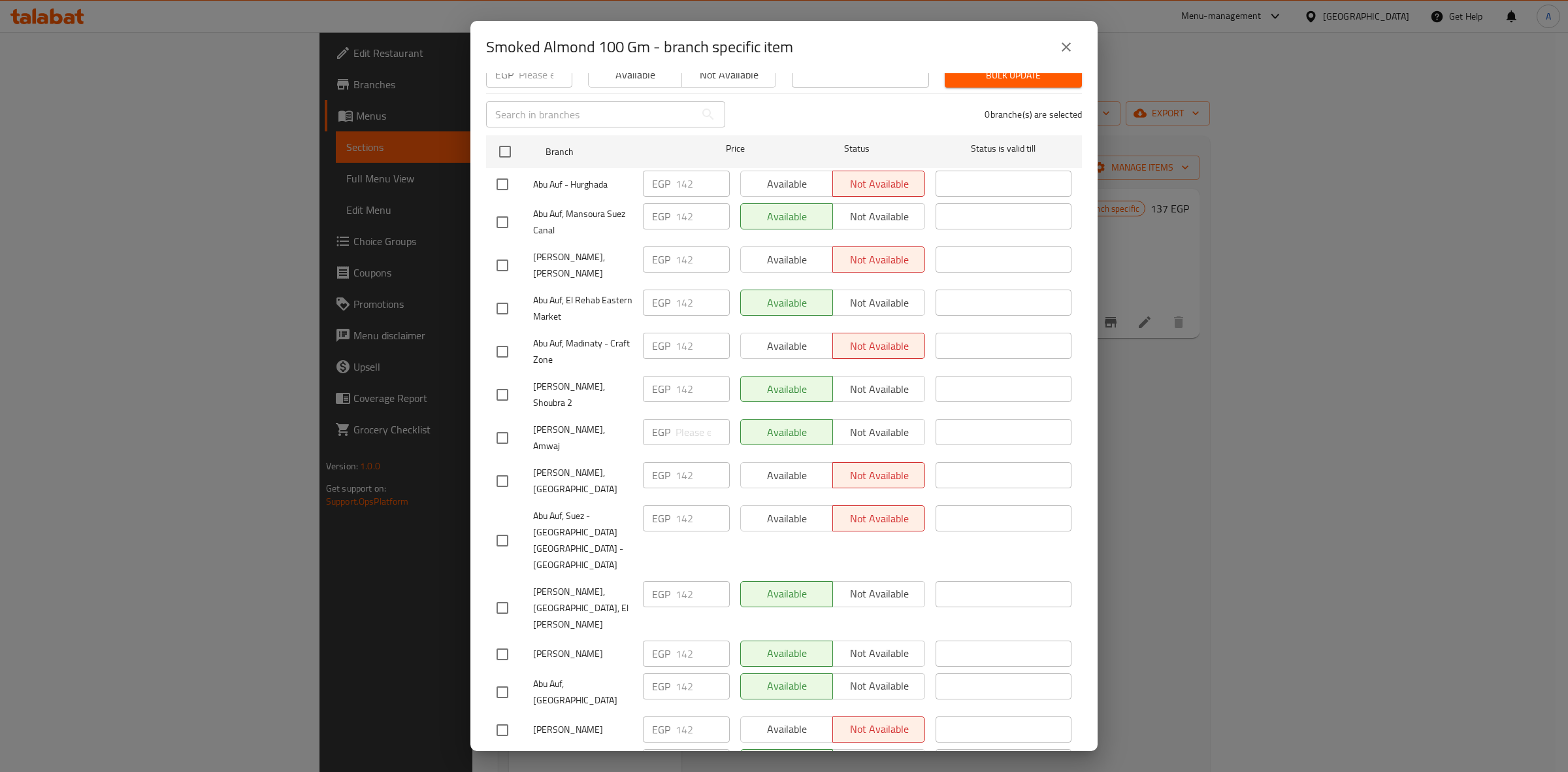
click at [498, 424] on input "checkbox" at bounding box center [502, 438] width 28 height 28
checkbox input "true"
click at [687, 419] on input "number" at bounding box center [702, 431] width 54 height 26
paste input "156.2"
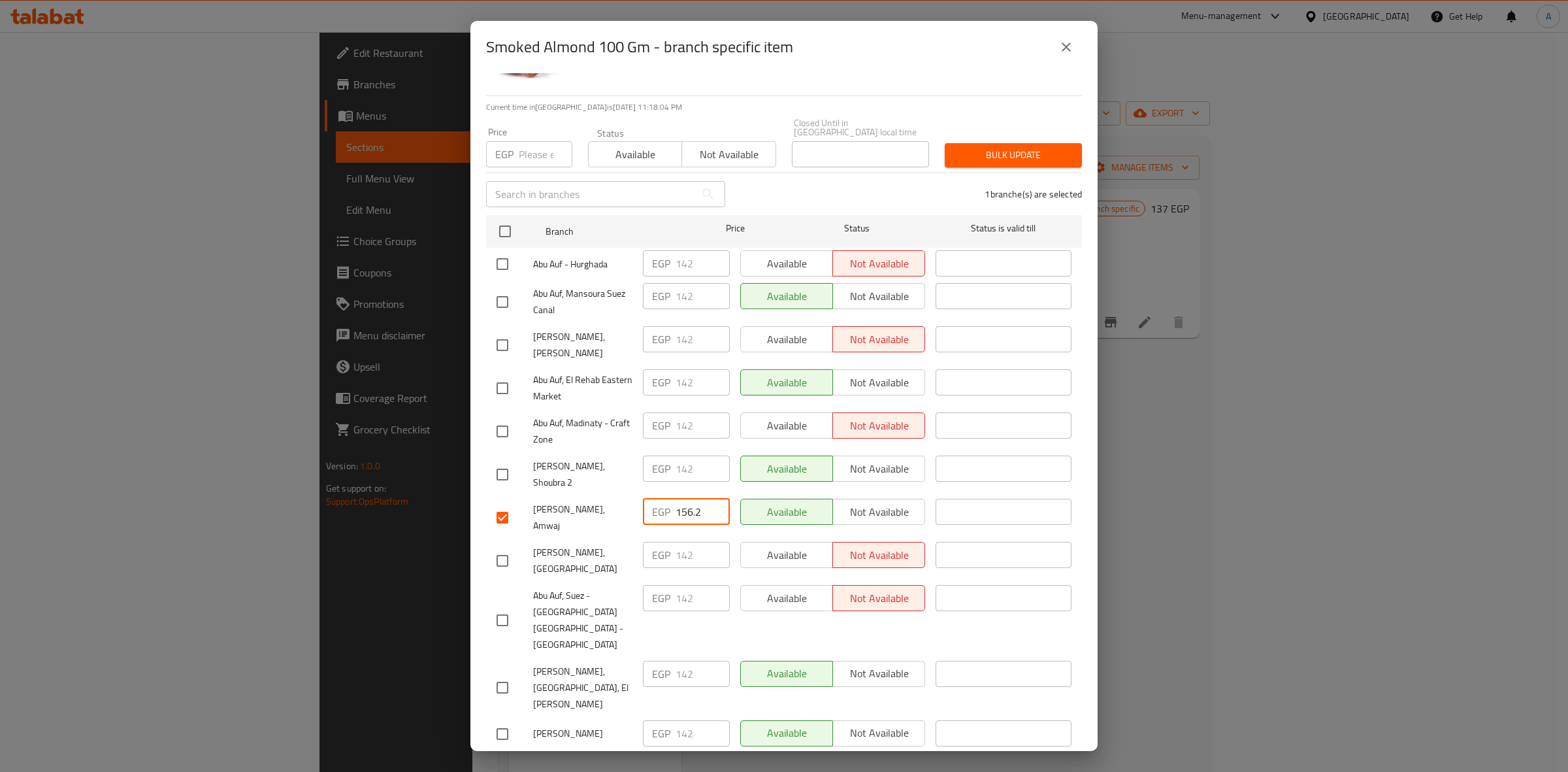
scroll to position [0, 0]
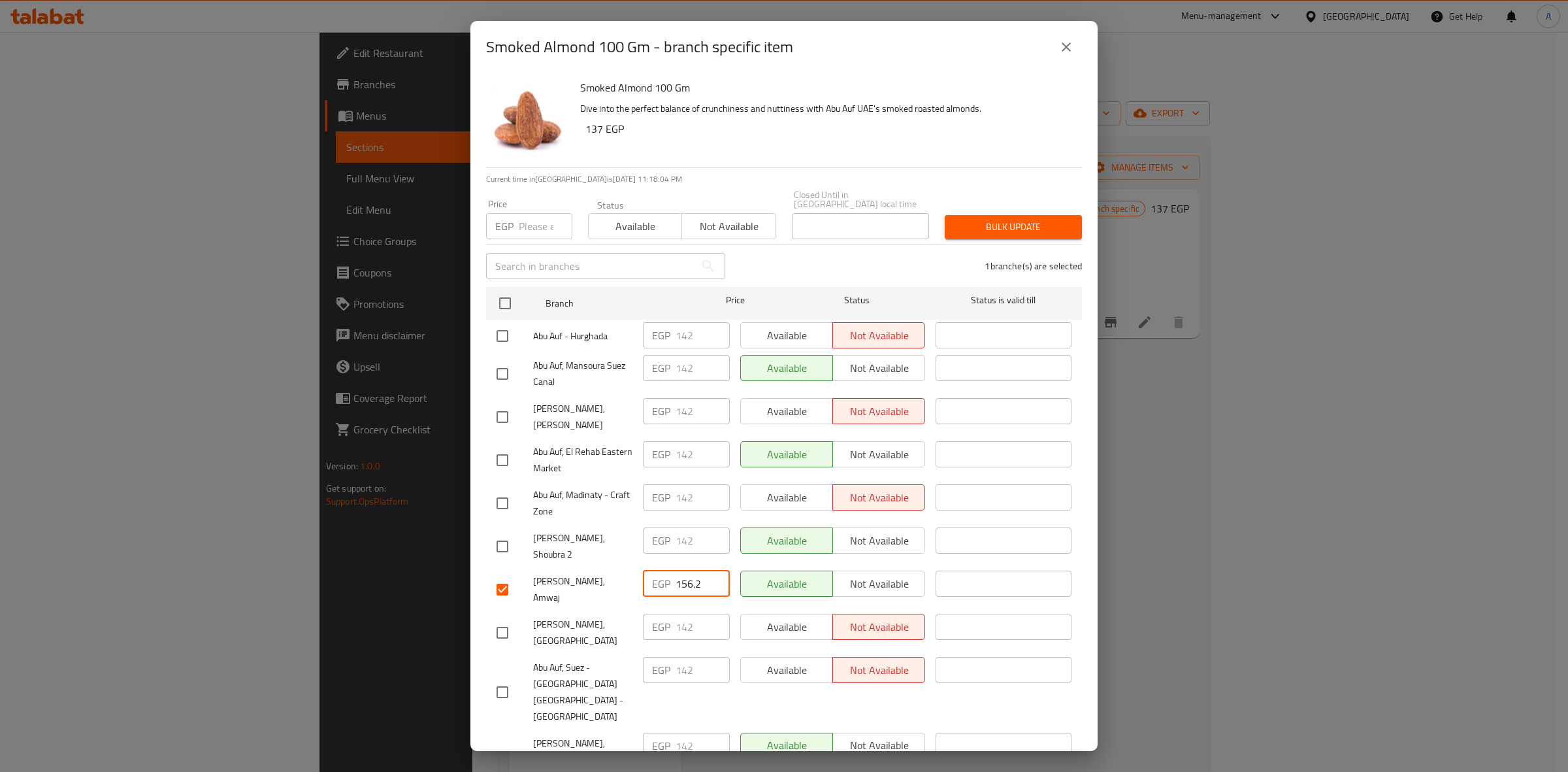
type input "156.2"
click at [539, 213] on input "number" at bounding box center [545, 226] width 53 height 26
paste input "156.2"
type input "156.2"
click at [1025, 219] on span "Bulk update" at bounding box center [1013, 227] width 116 height 17
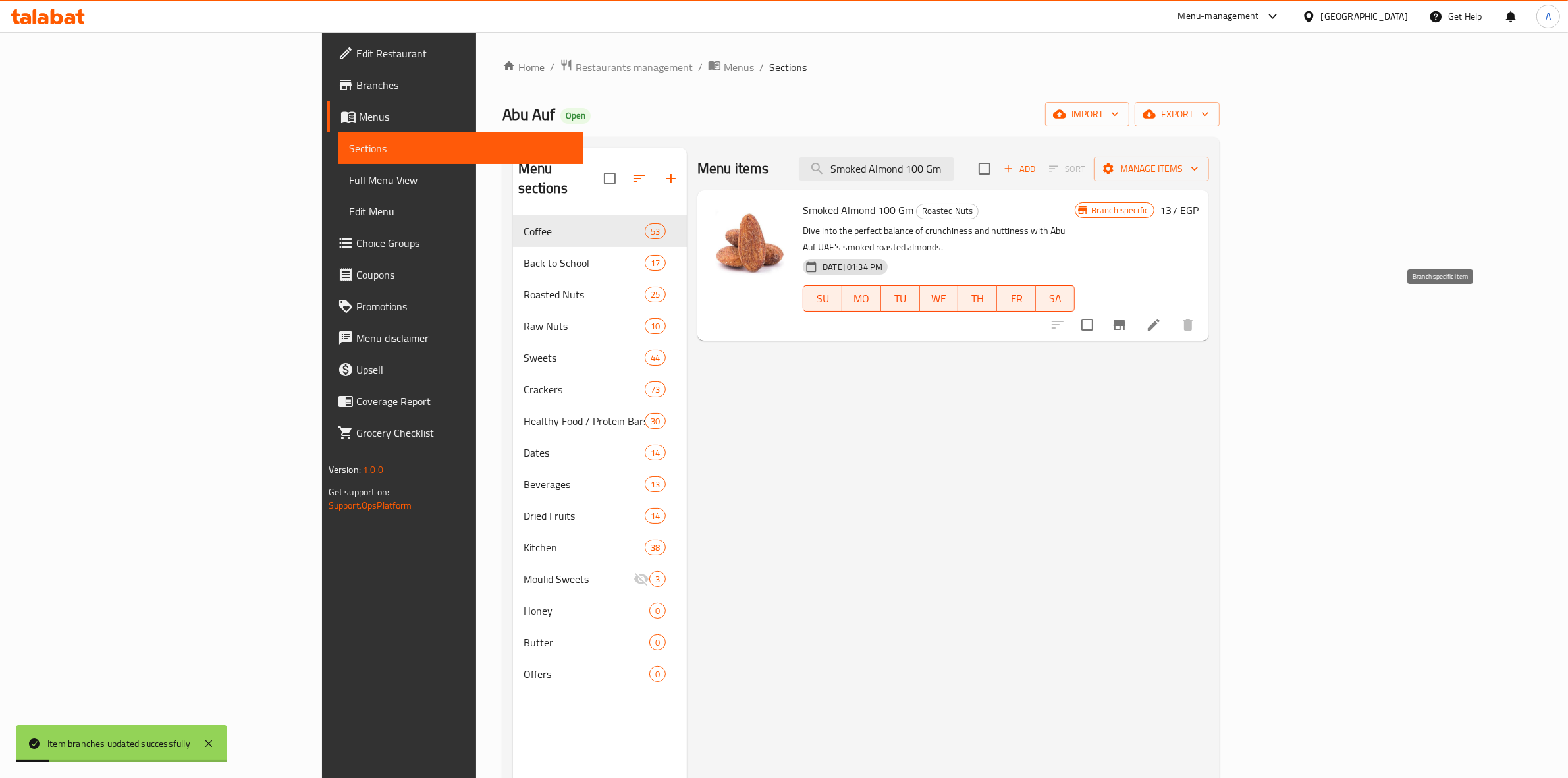
click at [1135, 317] on button "Branch-specific-item" at bounding box center [1119, 324] width 32 height 32
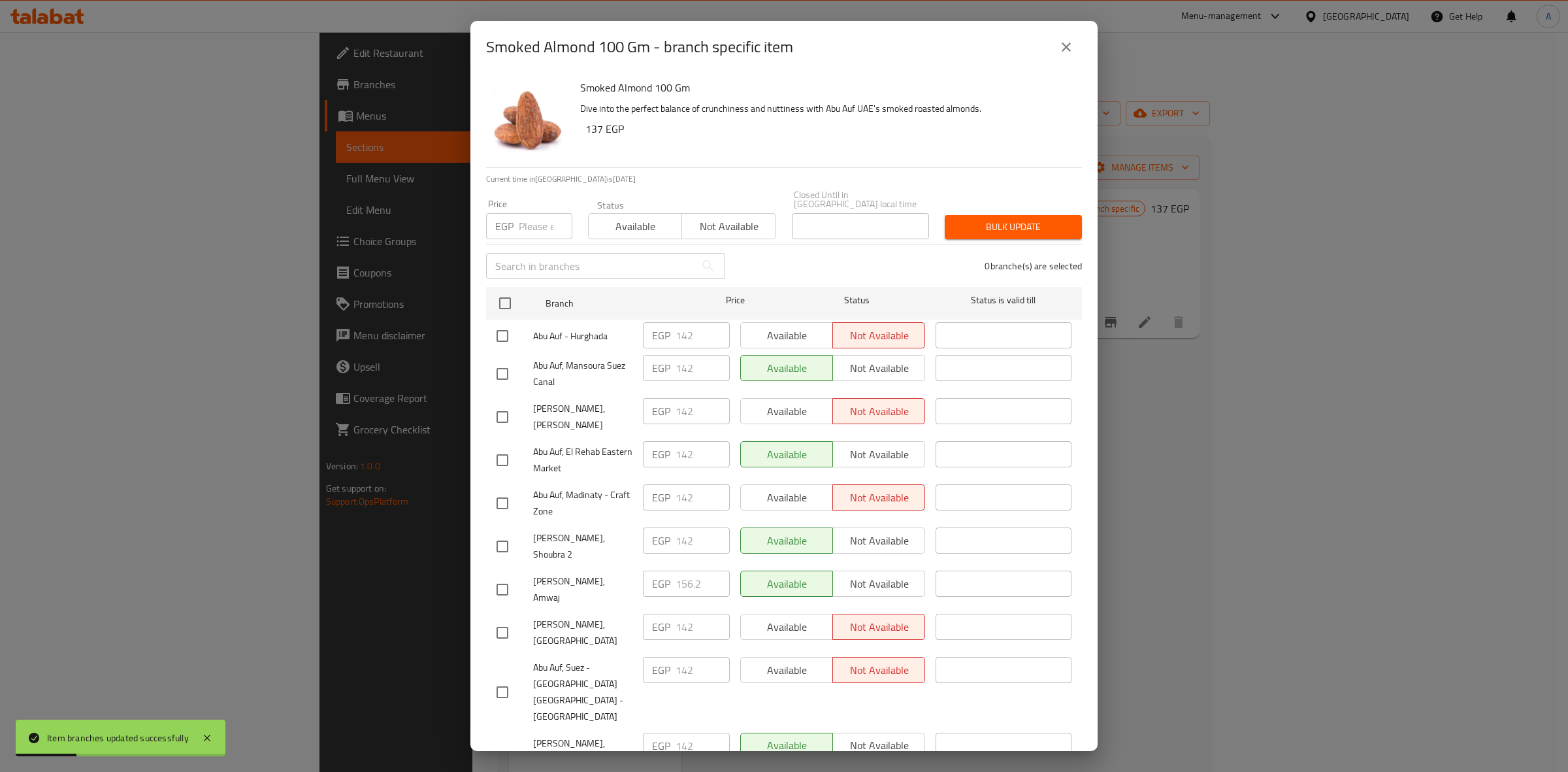
scroll to position [164, 0]
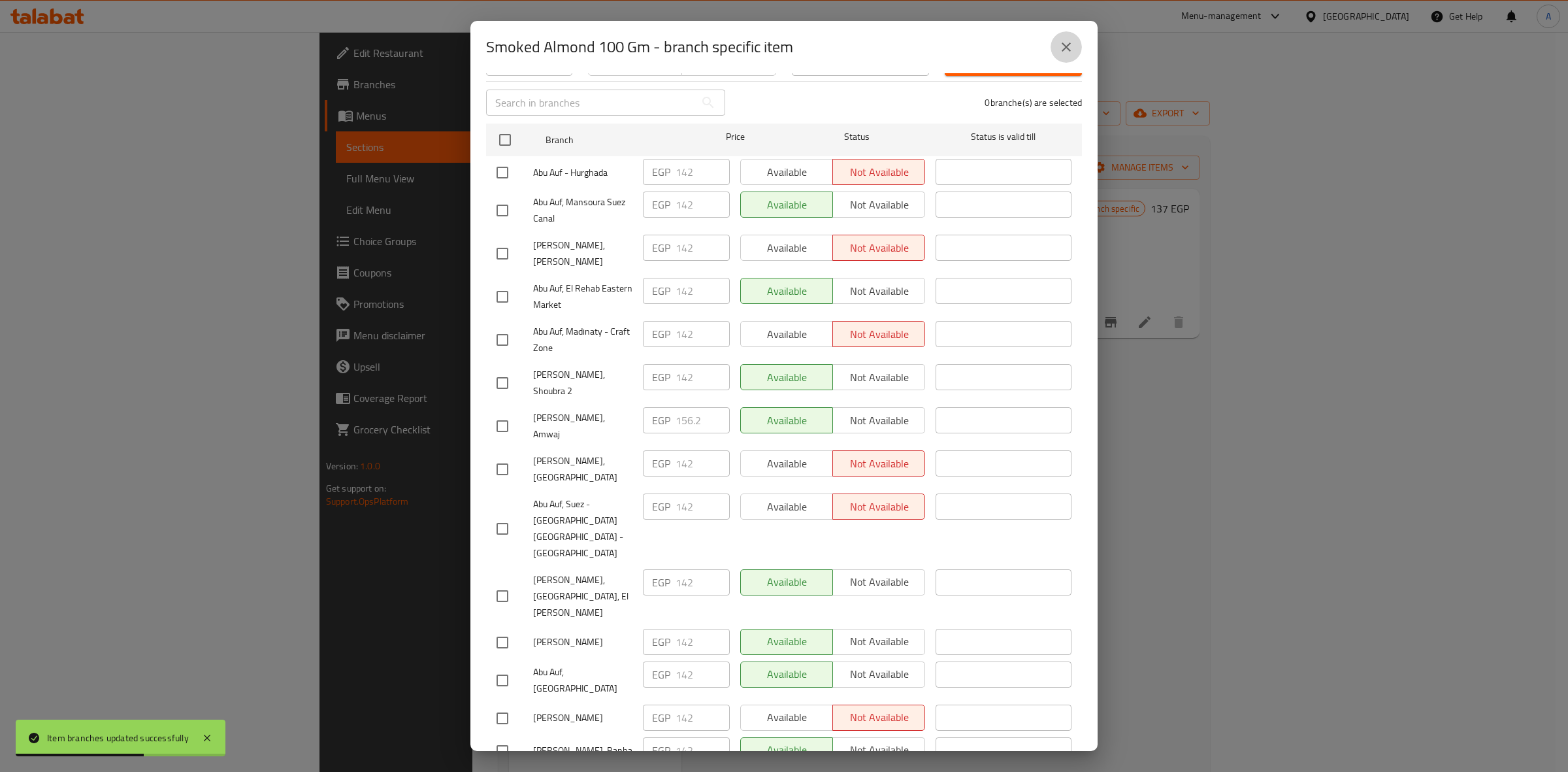
click at [1060, 60] on button "close" at bounding box center [1066, 47] width 31 height 31
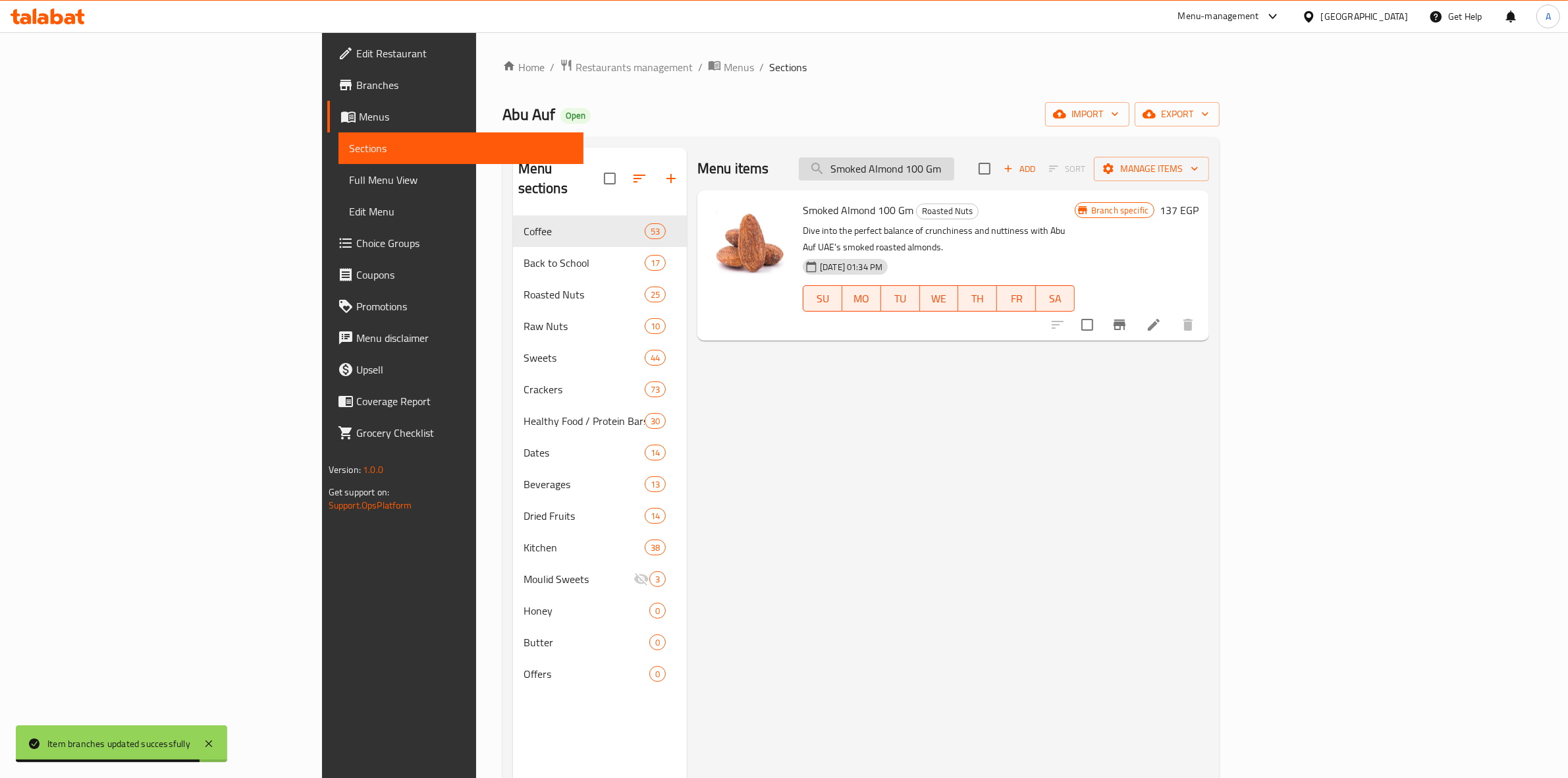
click at [954, 167] on input "Smoked Almond 100 Gm" at bounding box center [876, 168] width 155 height 23
paste input "American Salted Almonds"
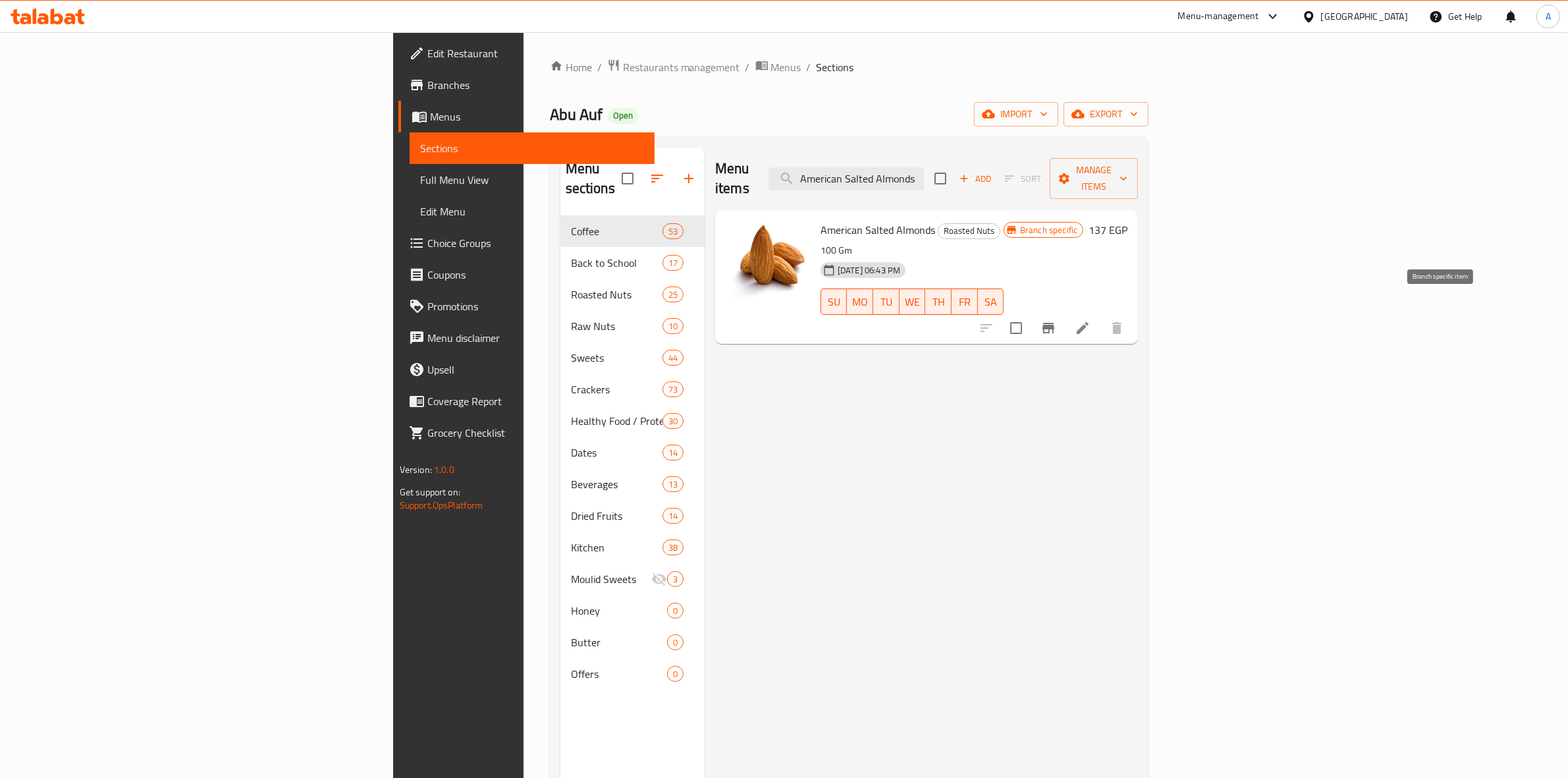
type input "American Salted Almonds"
click at [1056, 320] on icon "Branch-specific-item" at bounding box center [1049, 328] width 16 height 16
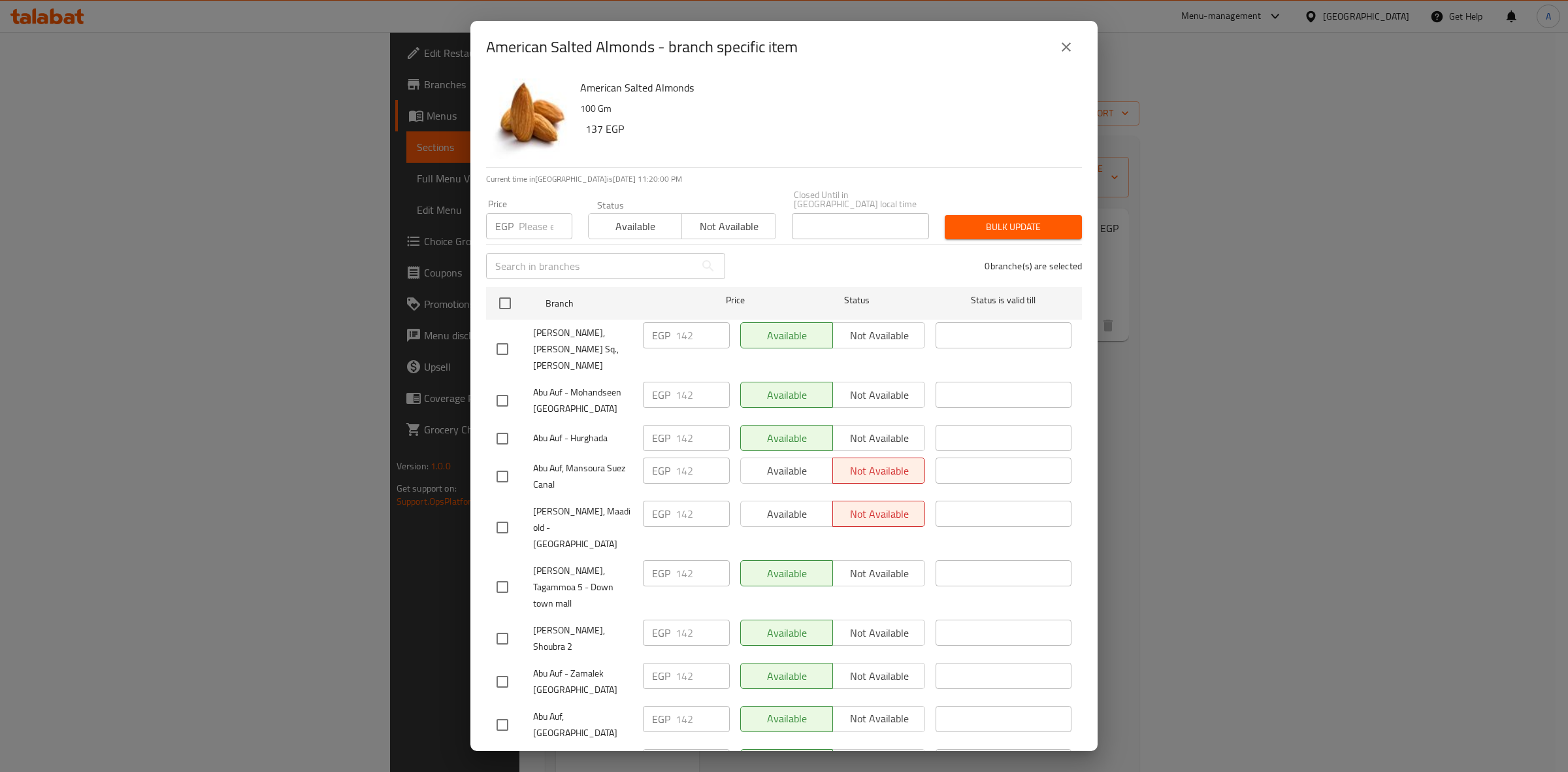
scroll to position [368, 0]
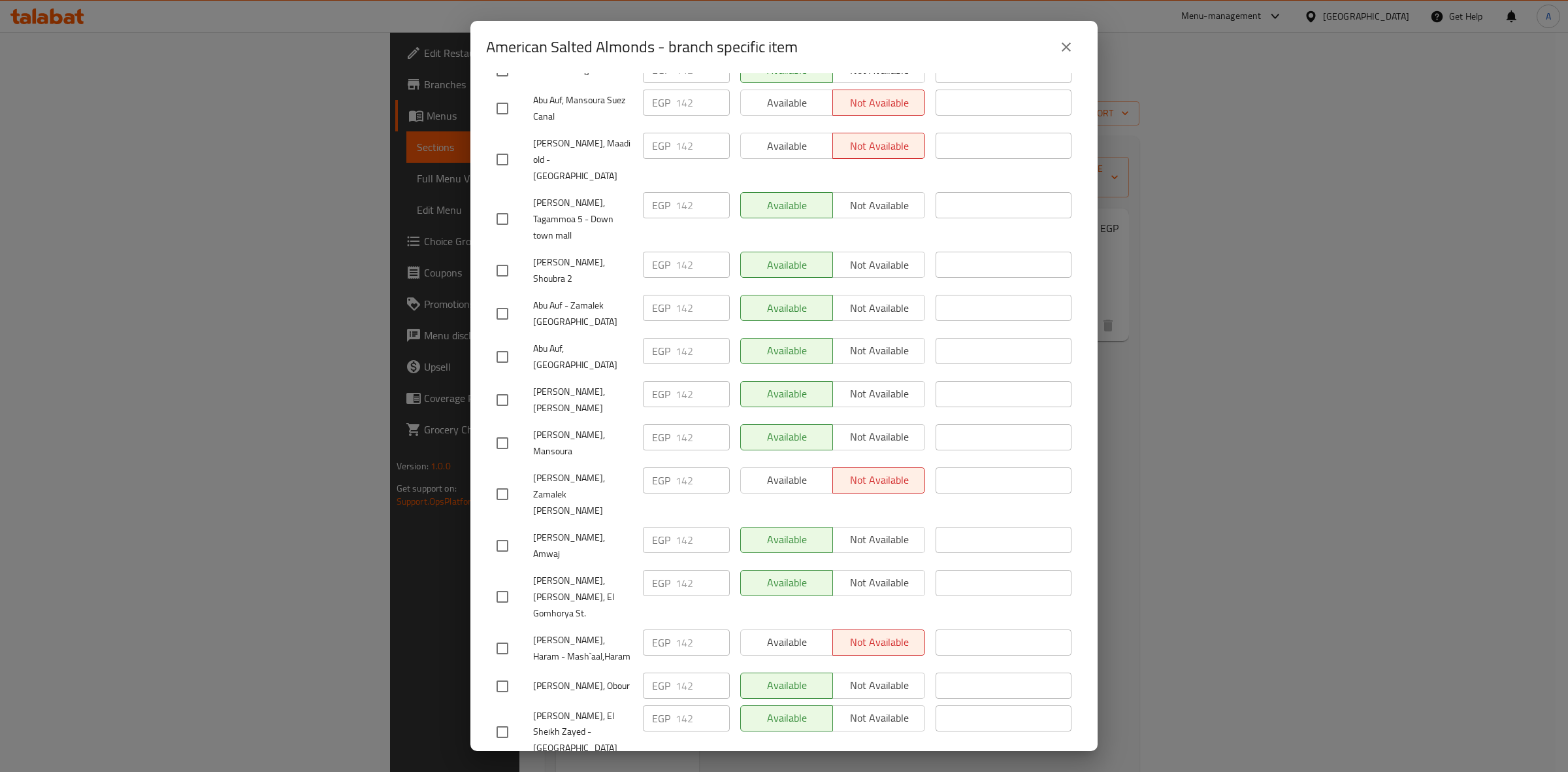
click at [498, 532] on input "checkbox" at bounding box center [502, 545] width 28 height 28
checkbox input "true"
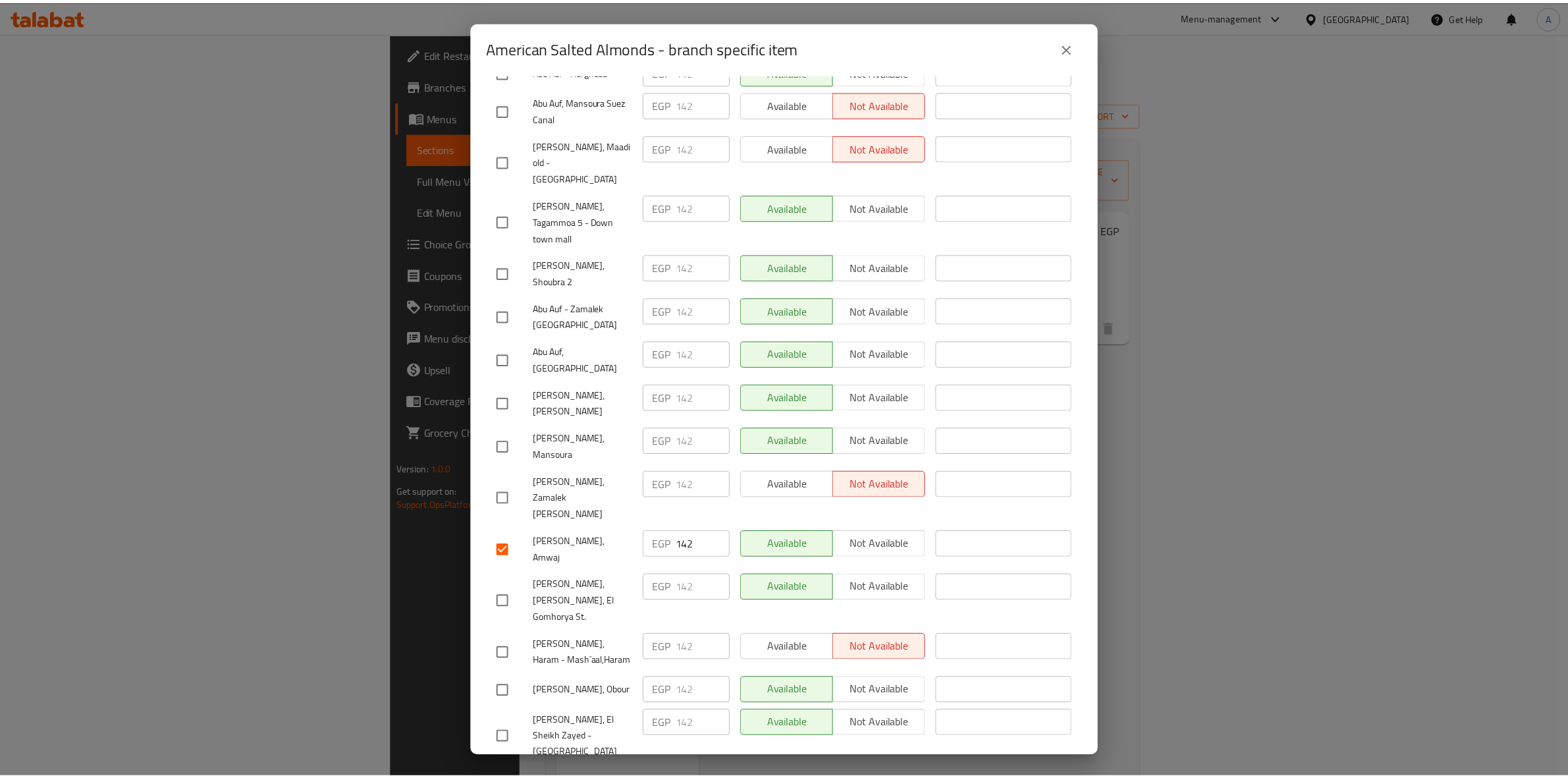
scroll to position [0, 0]
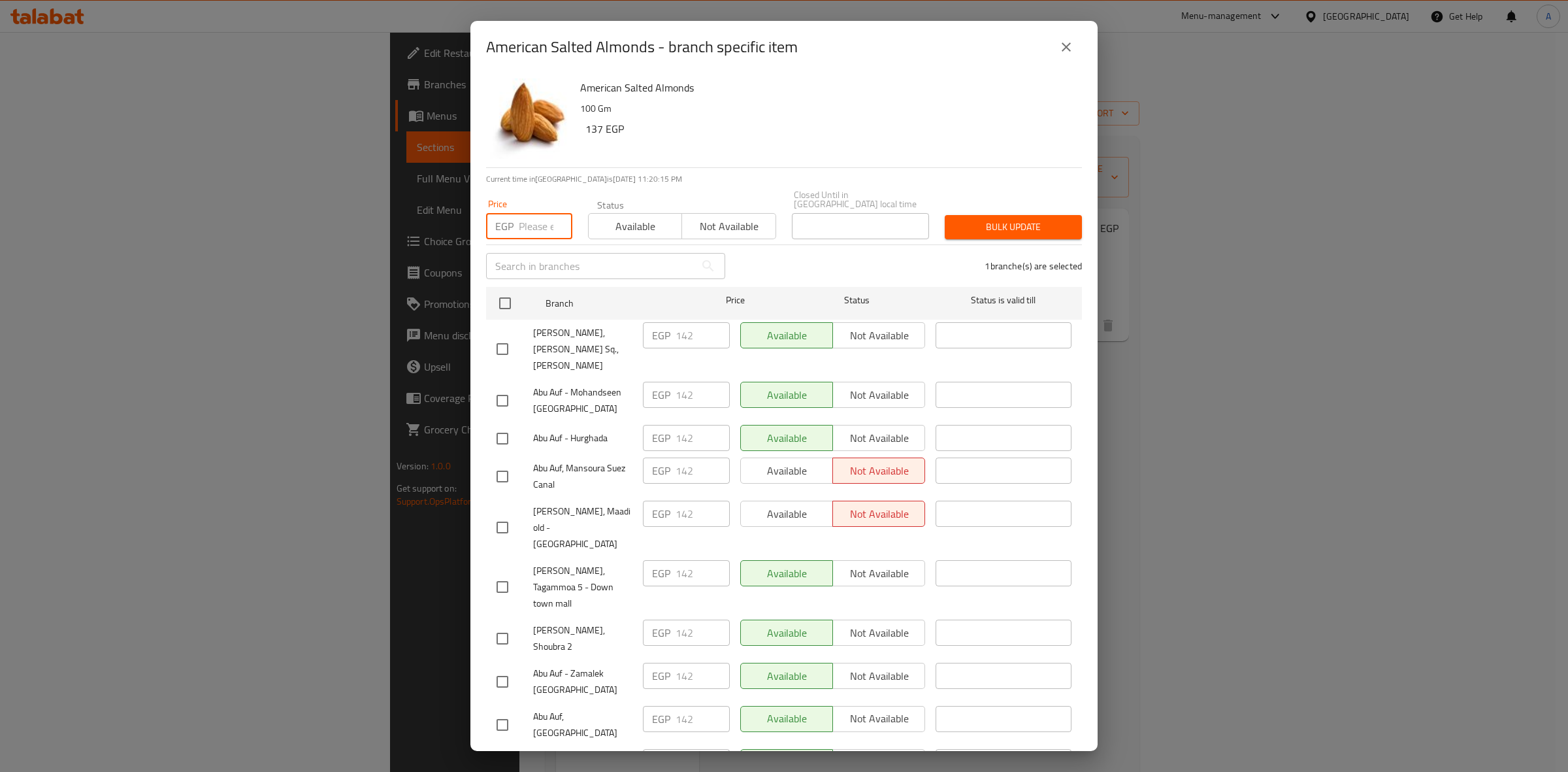
click at [540, 222] on input "number" at bounding box center [545, 226] width 53 height 26
paste input "156.2"
type input "156.2"
click at [987, 229] on button "Bulk update" at bounding box center [1013, 227] width 137 height 24
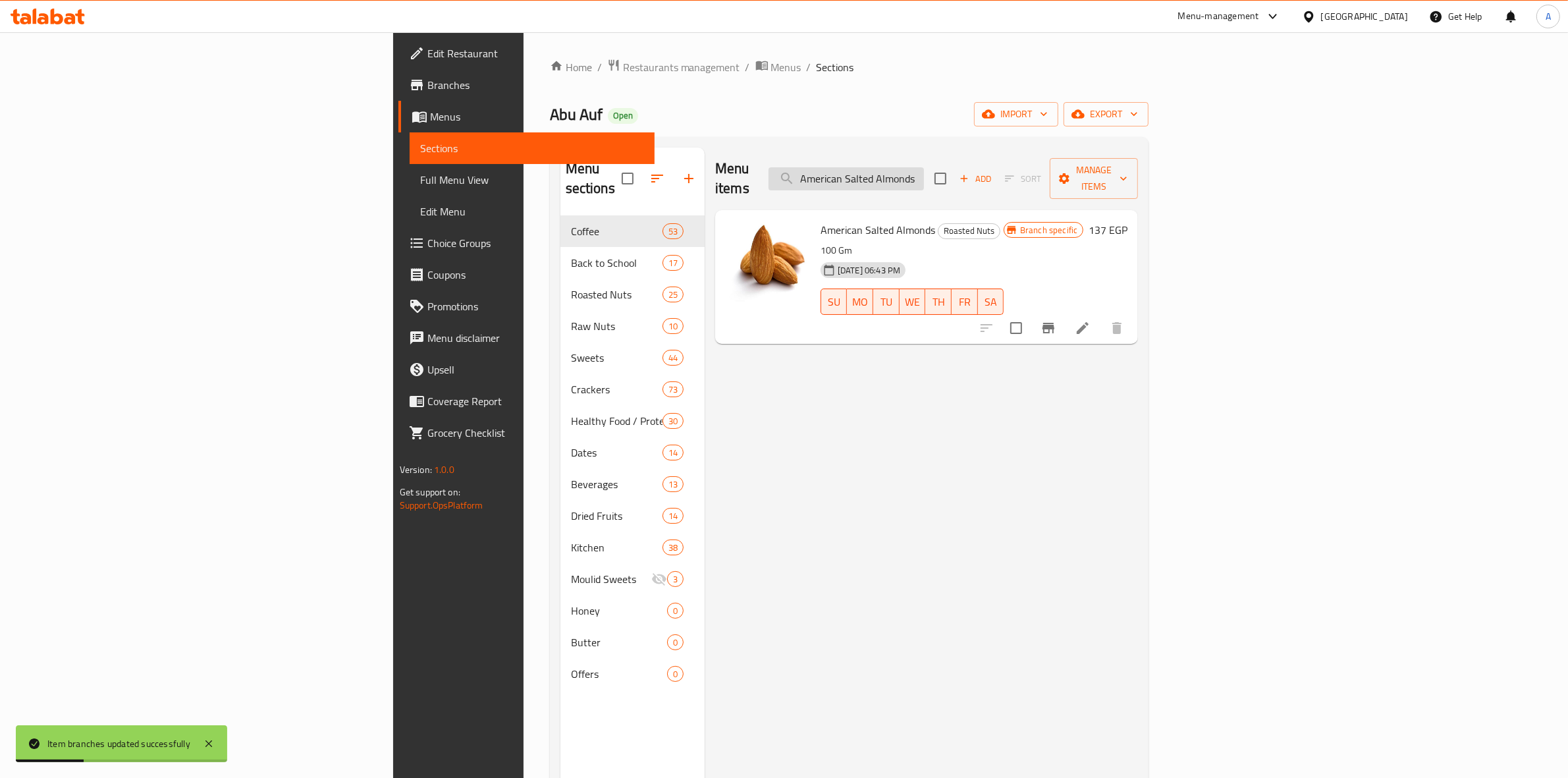
click at [924, 168] on input "American Salted Almonds" at bounding box center [846, 178] width 155 height 23
paste input "Cashews With Barbecue Flavor 100 Gm"
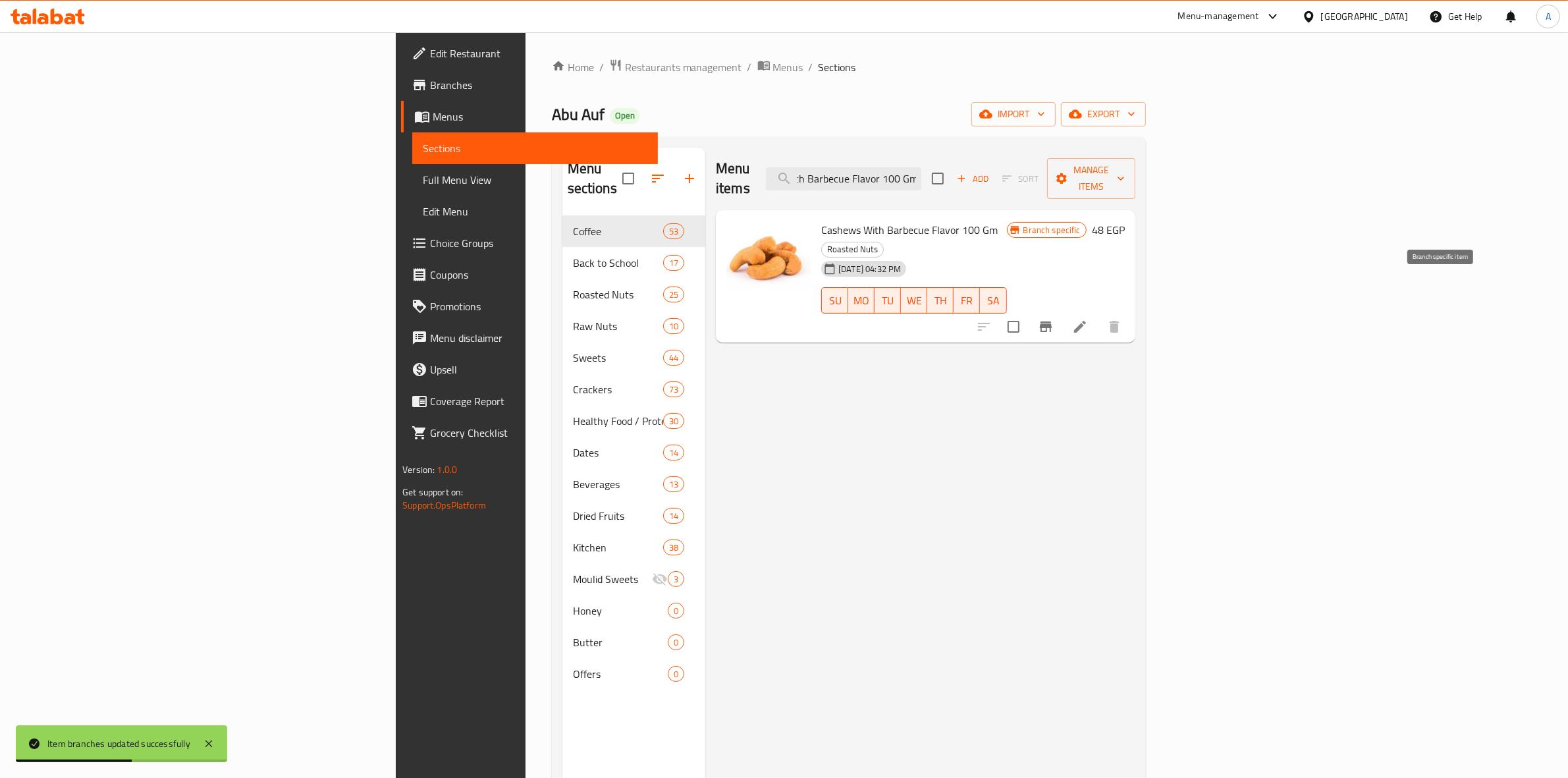
type input "Cashews With Barbecue Flavor 100 Gm"
click at [1053, 319] on icon "Branch-specific-item" at bounding box center [1045, 327] width 16 height 16
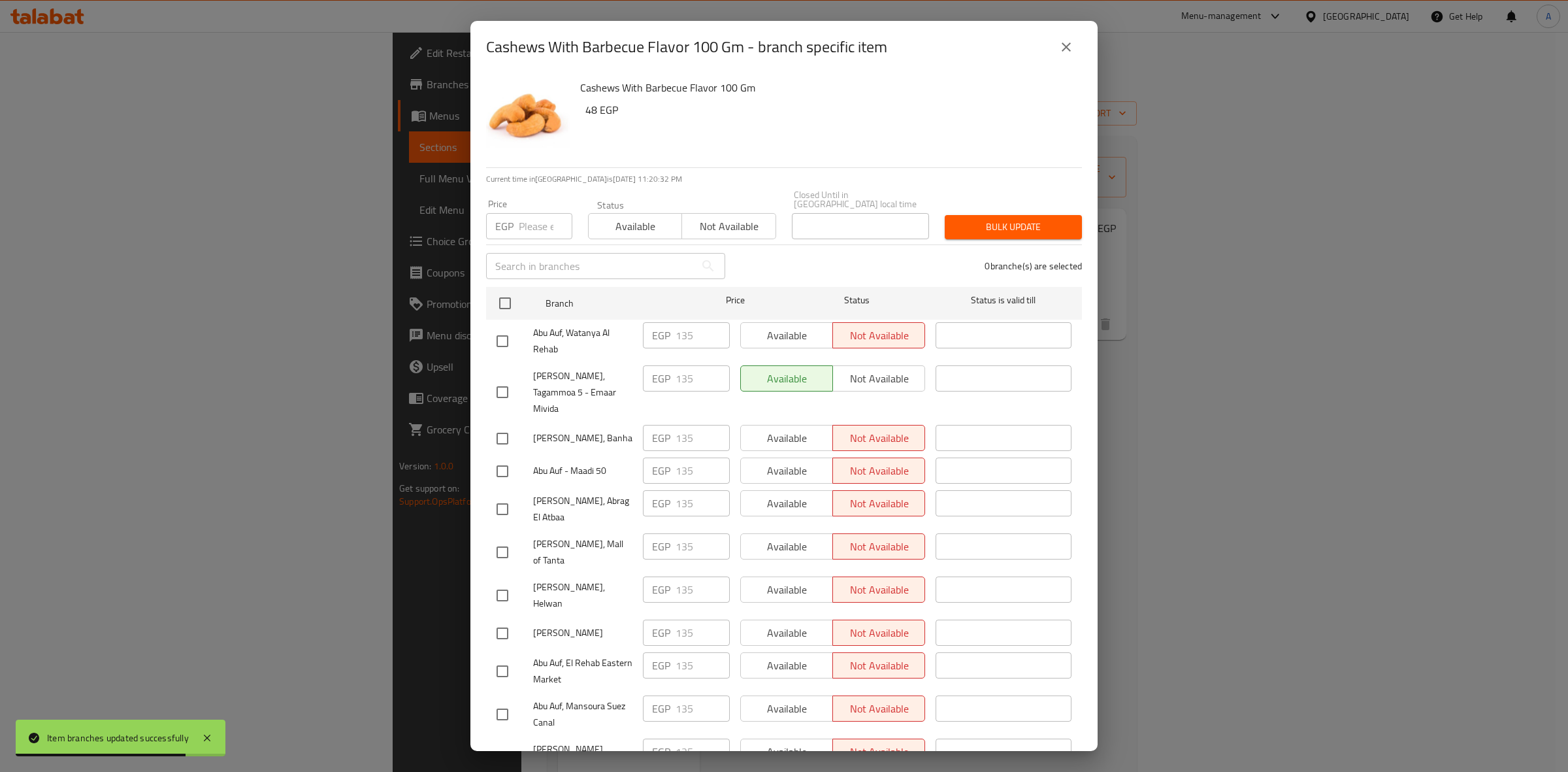
scroll to position [477, 0]
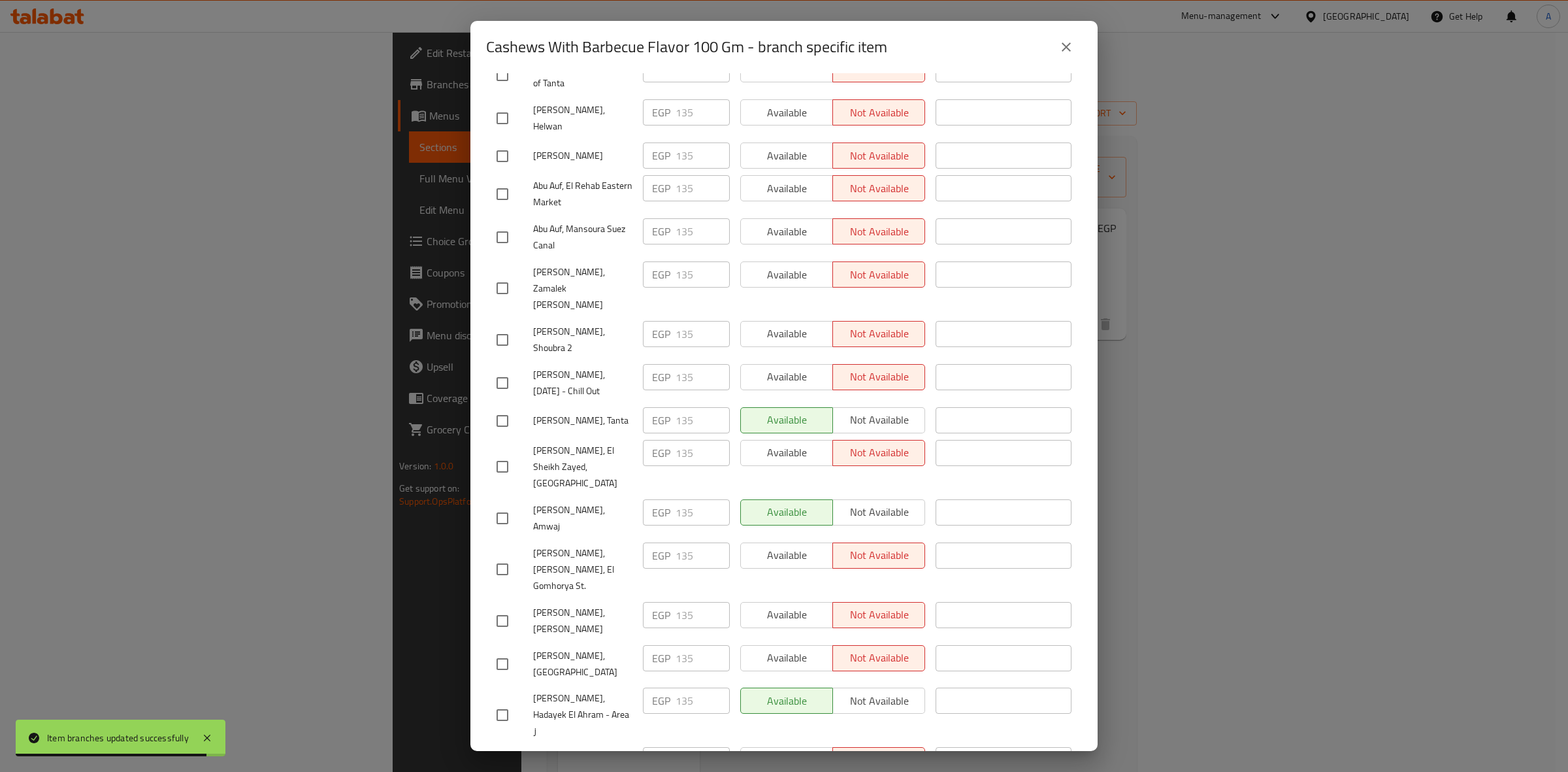
click at [504, 504] on input "checkbox" at bounding box center [502, 518] width 28 height 28
checkbox input "true"
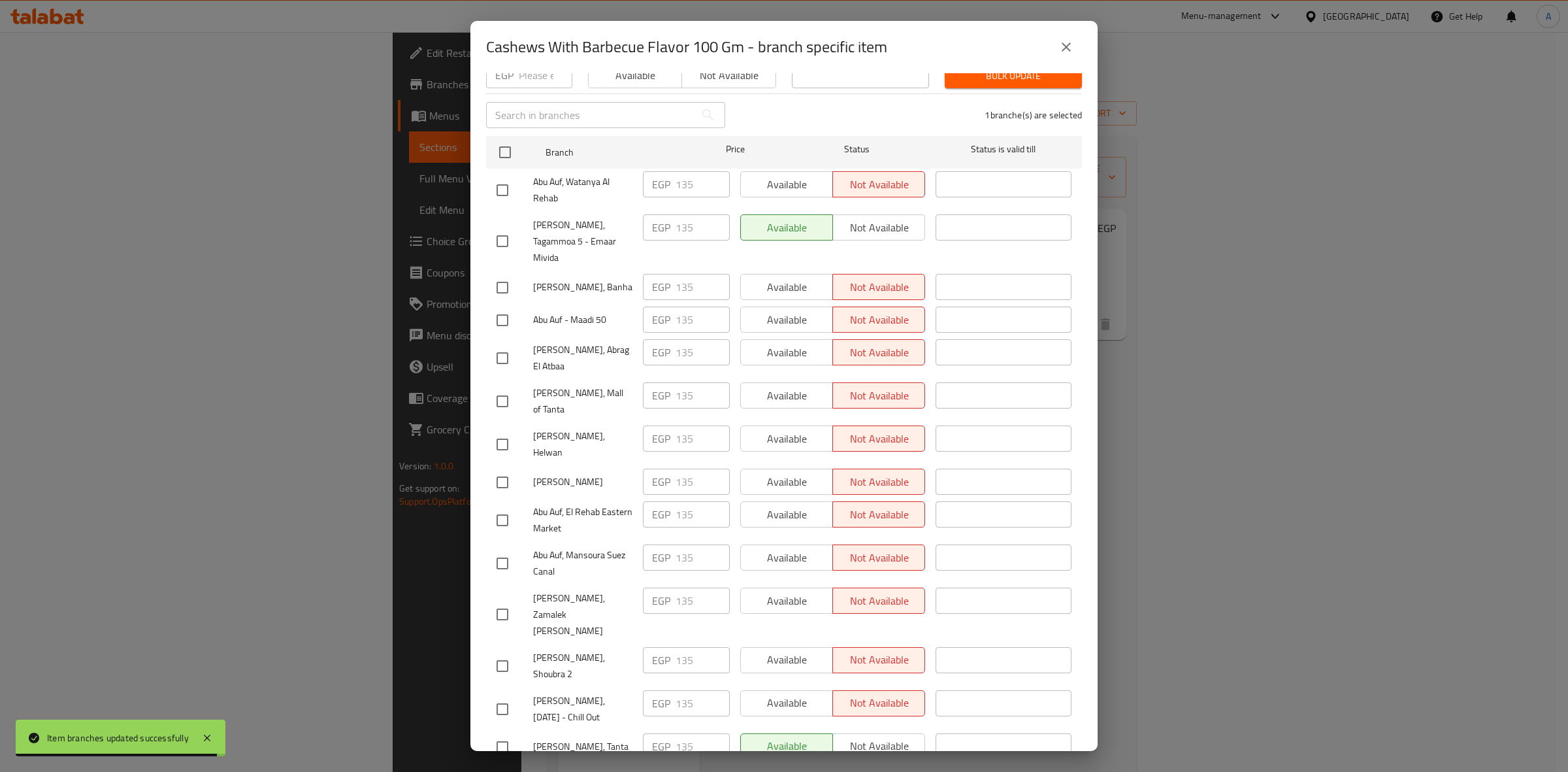
scroll to position [0, 0]
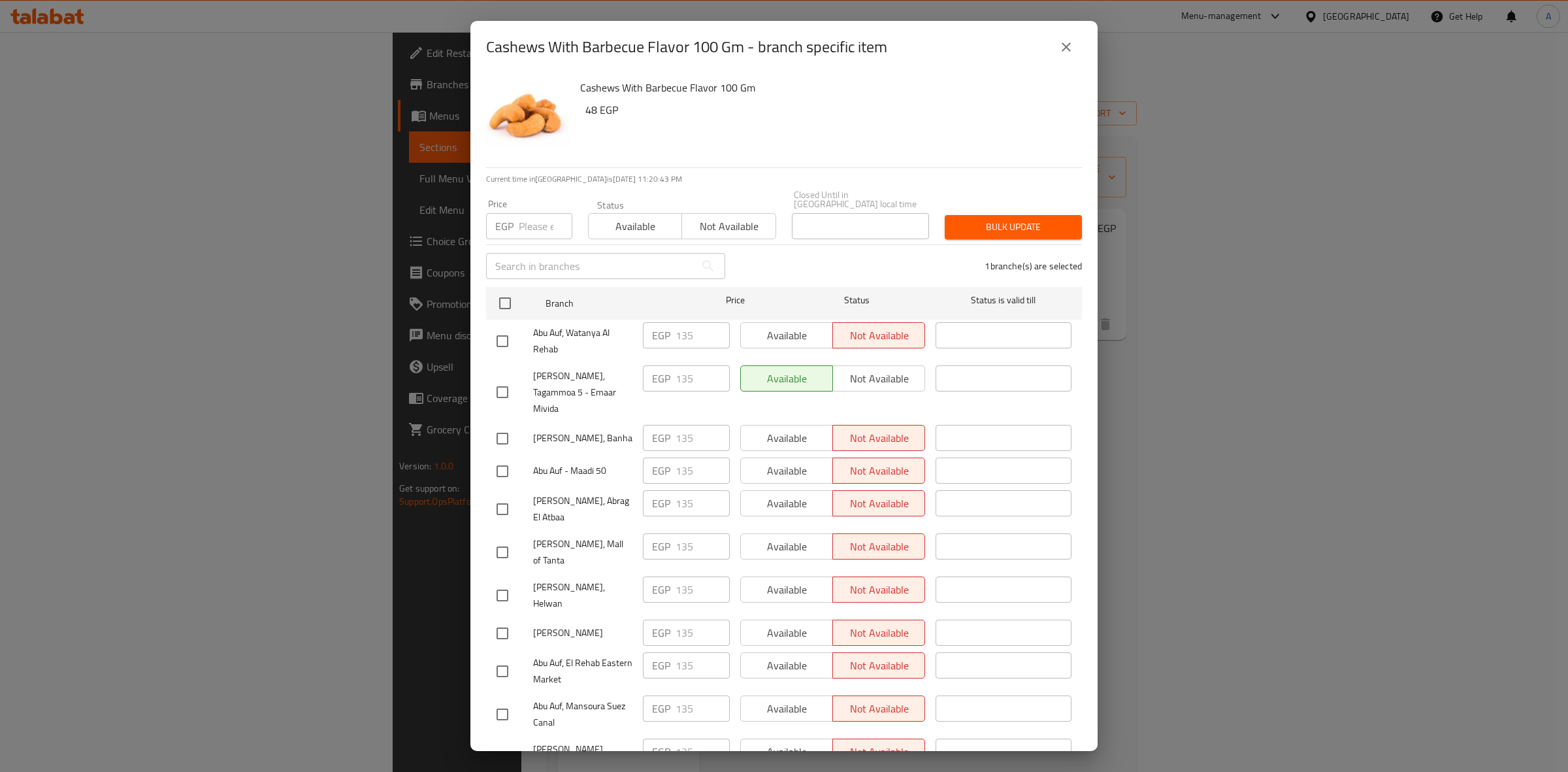
click at [534, 223] on input "number" at bounding box center [545, 226] width 53 height 26
paste input "148.5"
type input "148.5"
click at [973, 221] on span "Bulk update" at bounding box center [1013, 227] width 116 height 17
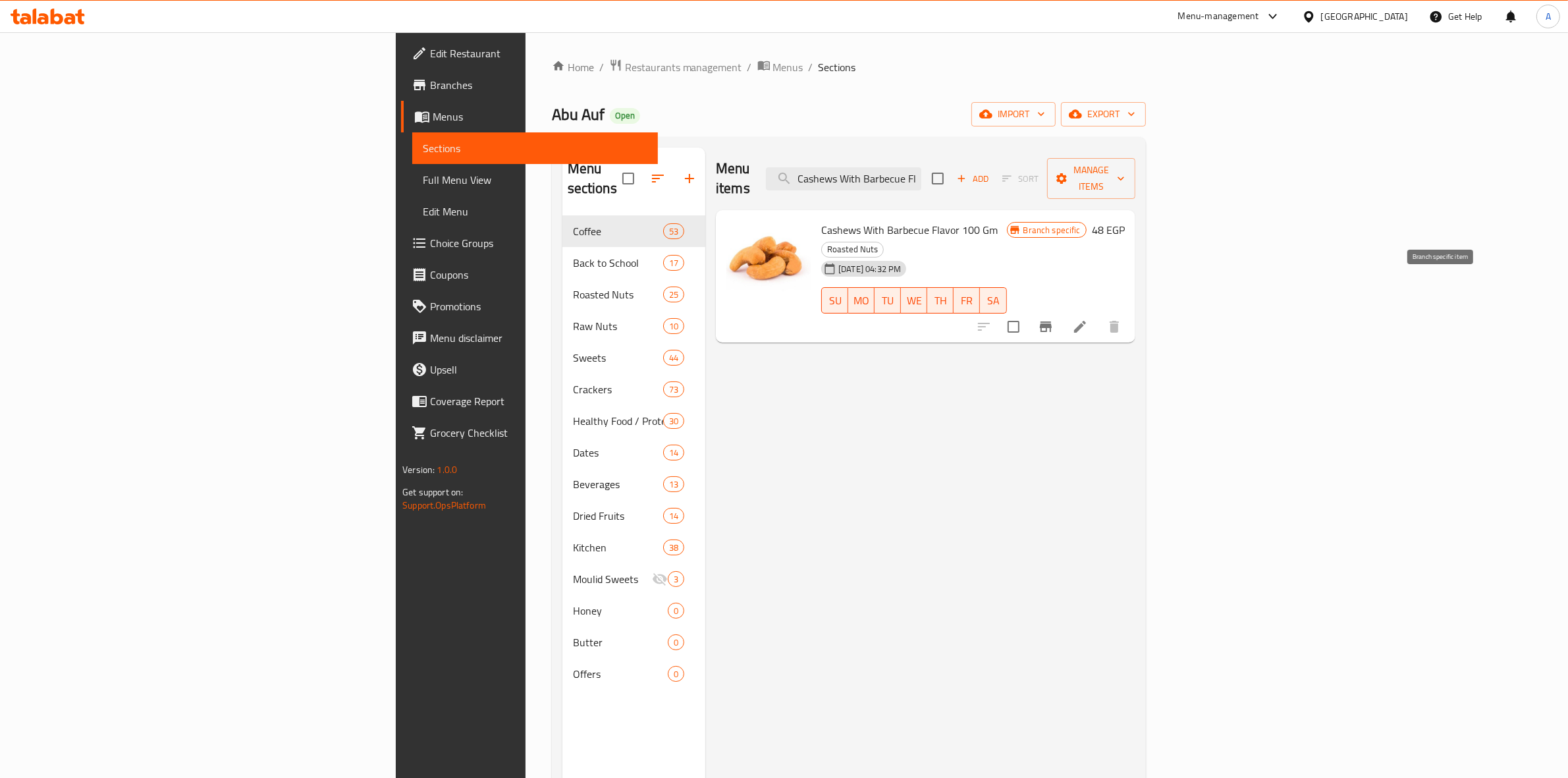
click at [1061, 311] on button "Branch-specific-item" at bounding box center [1045, 327] width 32 height 32
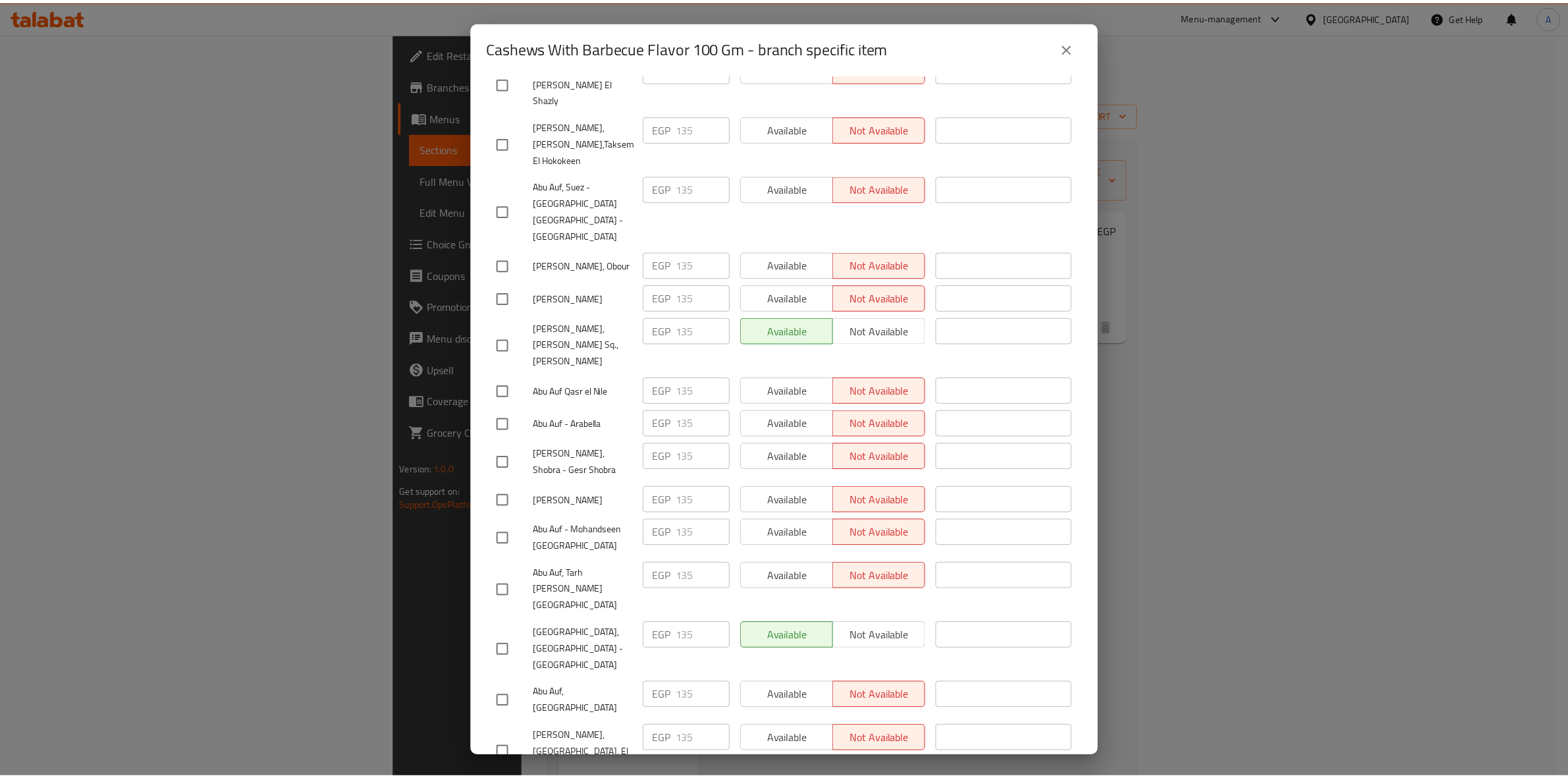
scroll to position [1228, 0]
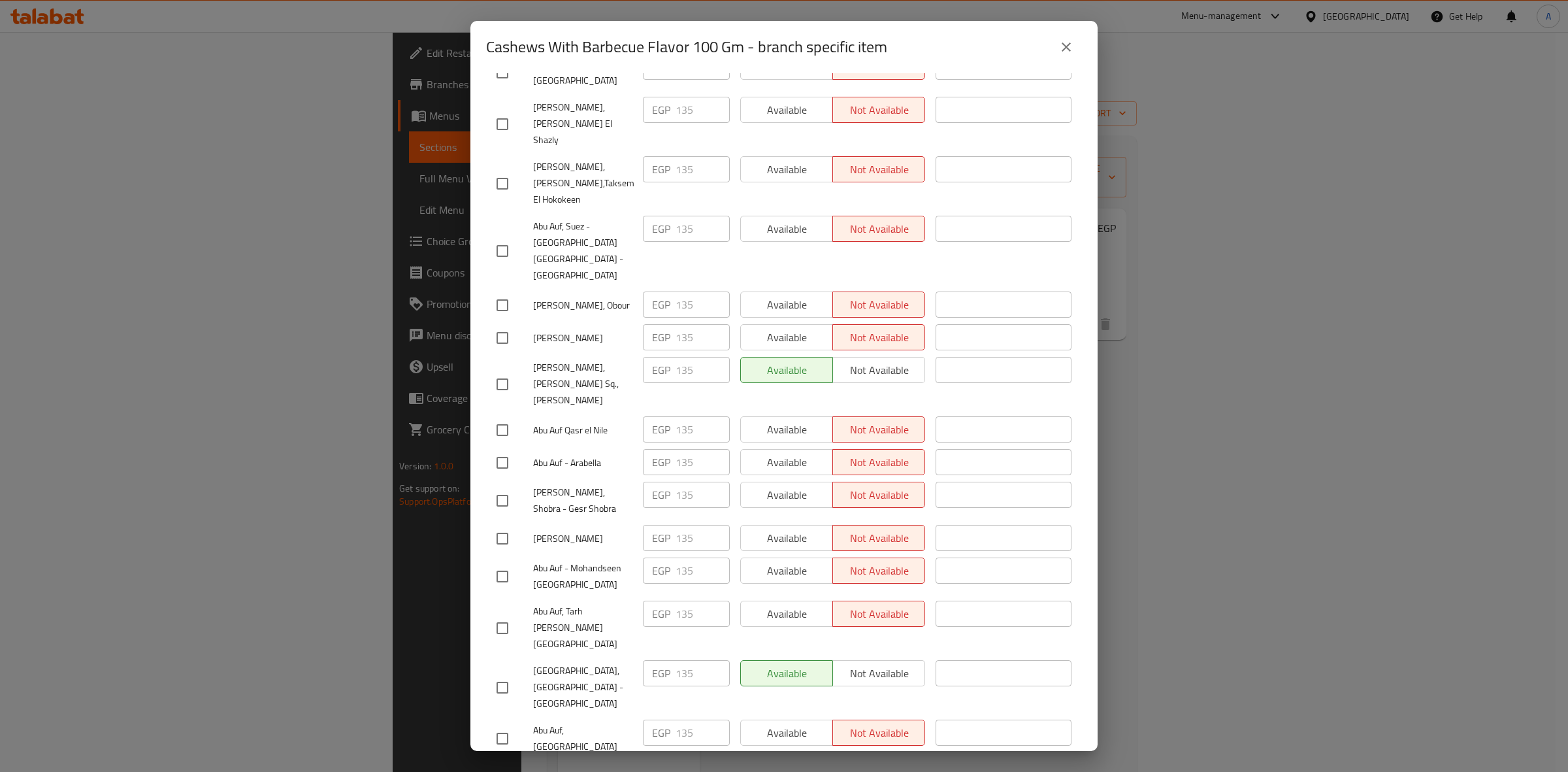
click at [1066, 59] on button "close" at bounding box center [1066, 47] width 31 height 31
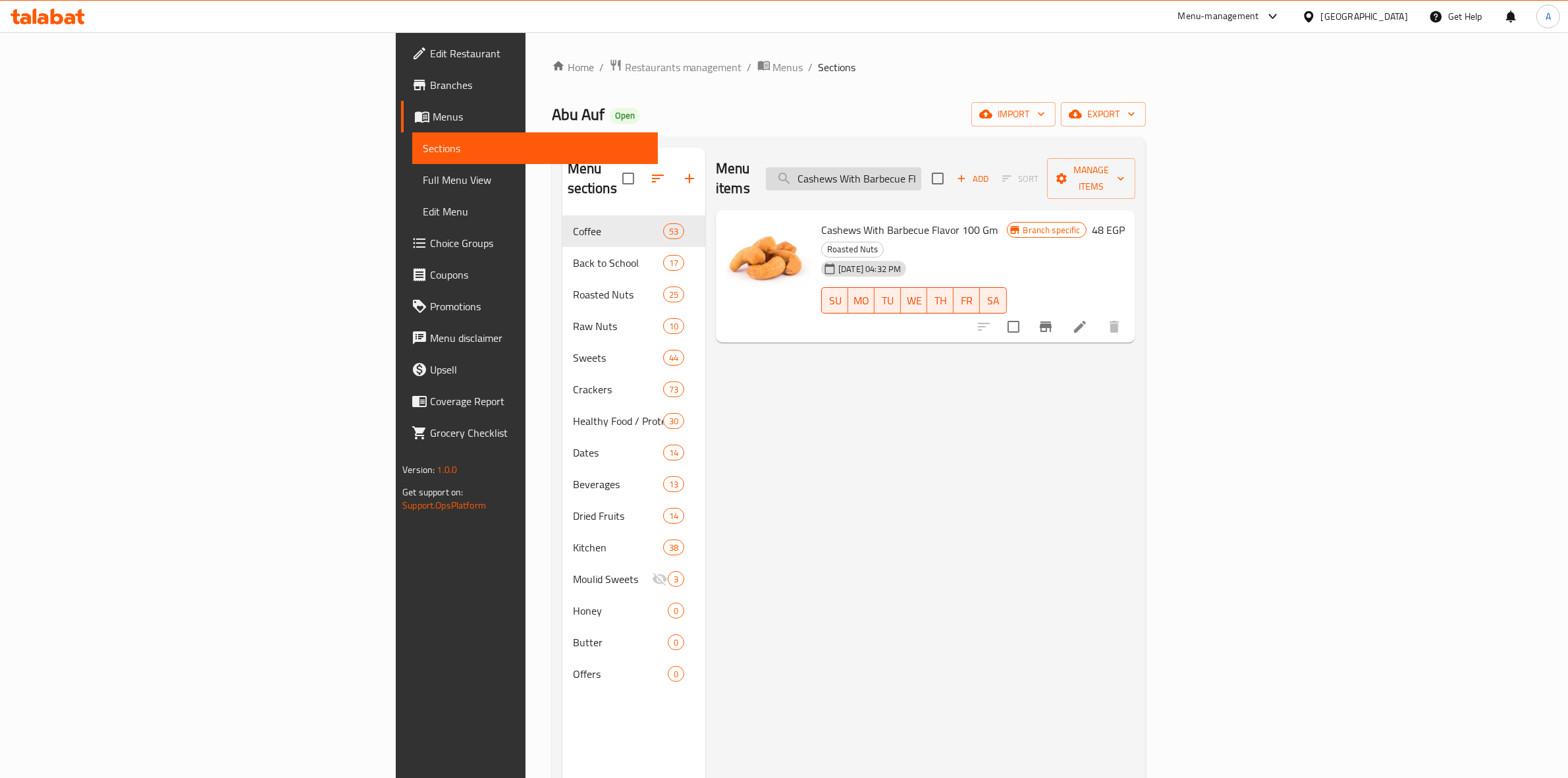
click at [921, 167] on input "Cashews With Barbecue Flavor 100 Gm" at bounding box center [844, 178] width 155 height 23
paste input "Flavored Cheese Cashew"
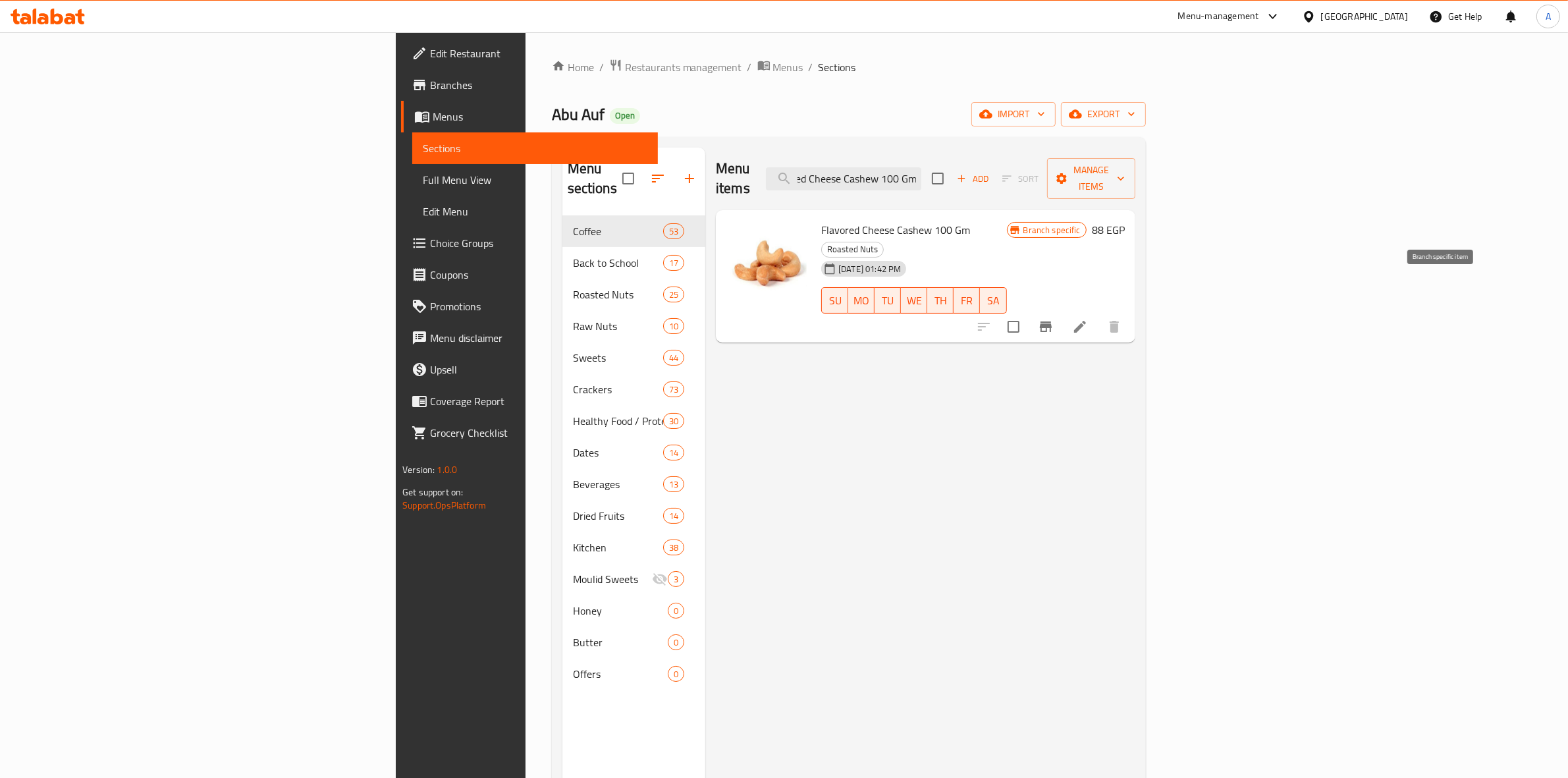
type input "Flavored Cheese Cashew 100 Gm"
click at [1052, 321] on icon "Branch-specific-item" at bounding box center [1045, 326] width 12 height 10
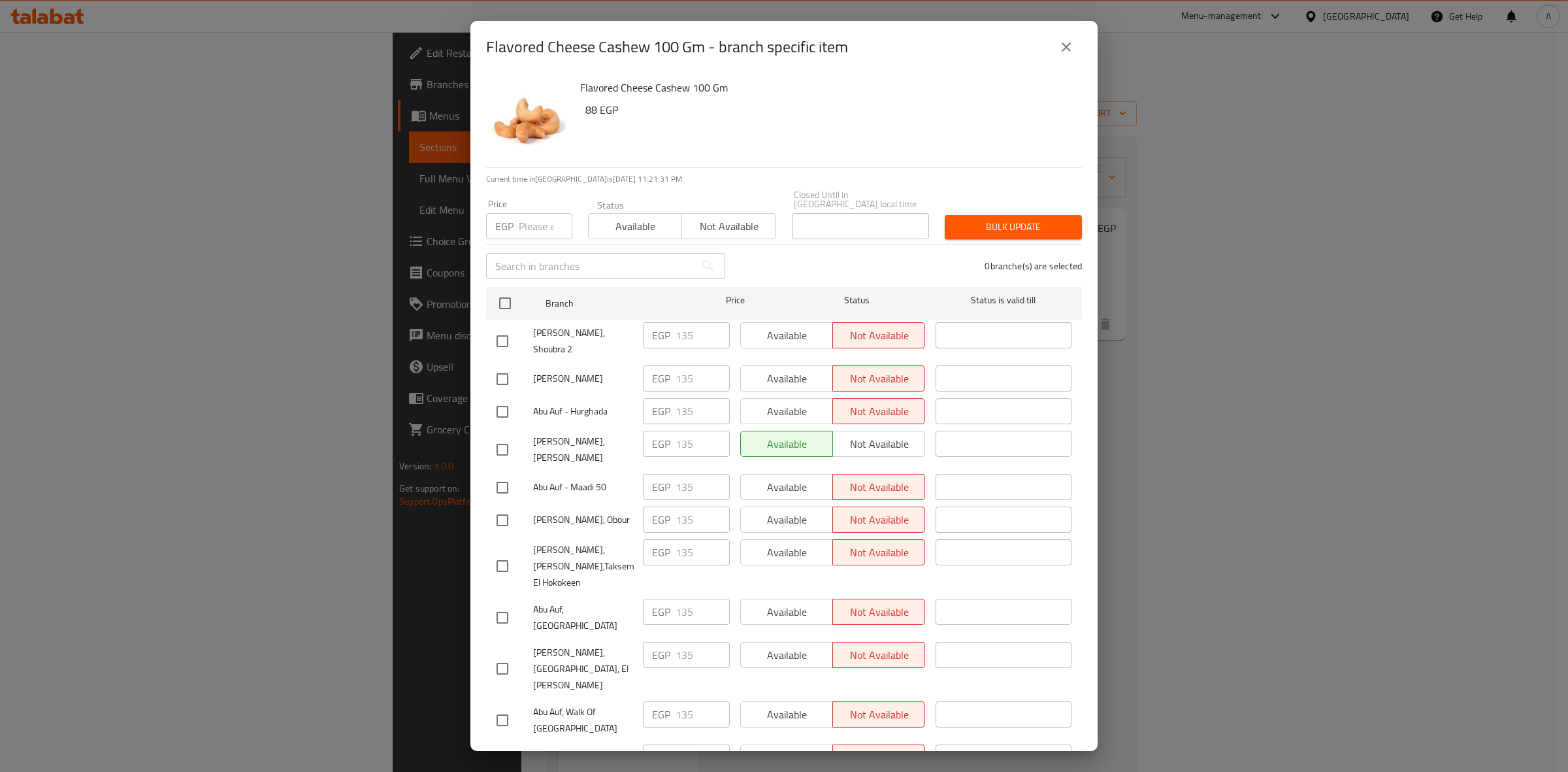
scroll to position [531, 0]
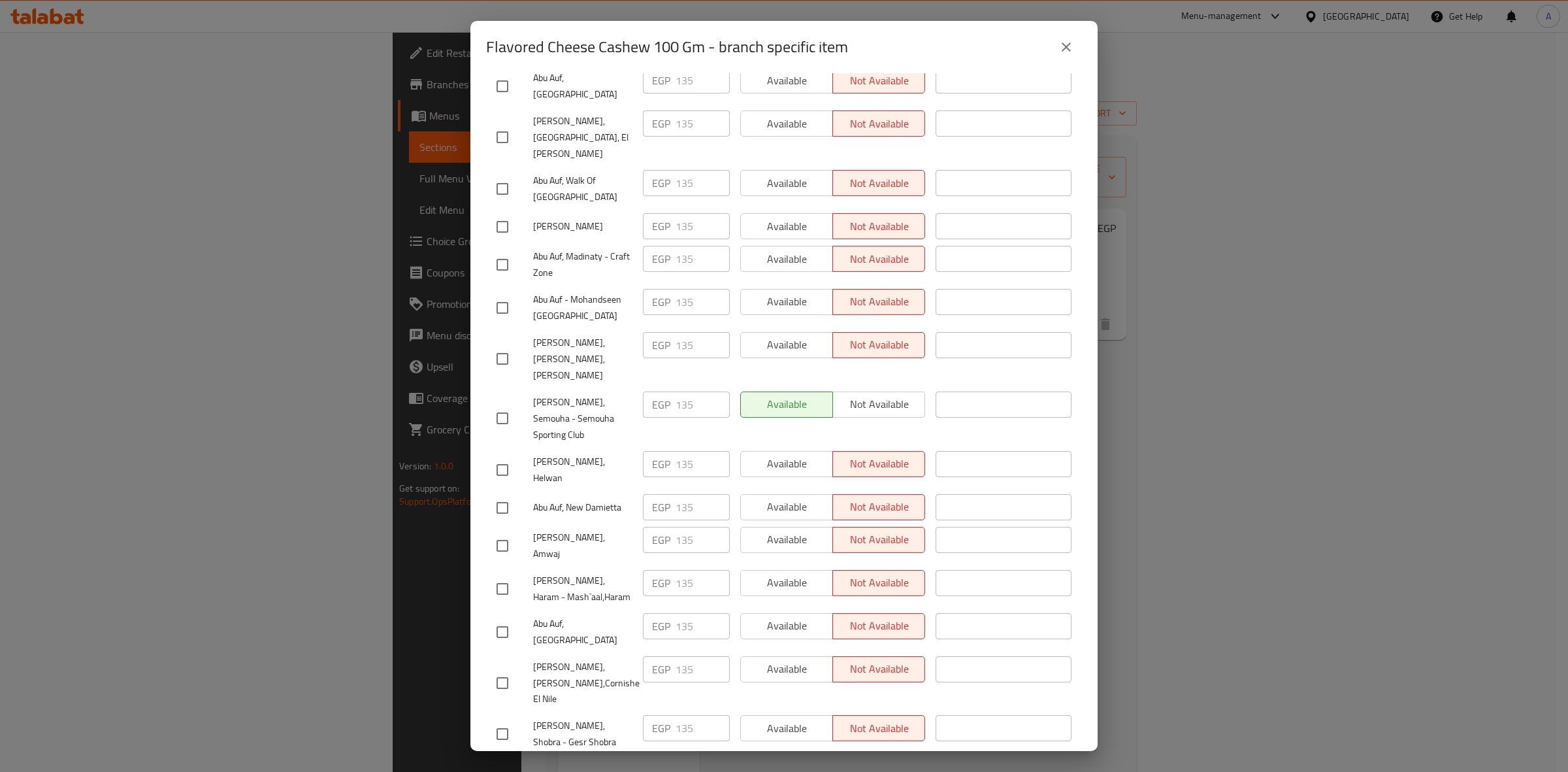
click at [498, 532] on input "checkbox" at bounding box center [502, 545] width 28 height 28
checkbox input "true"
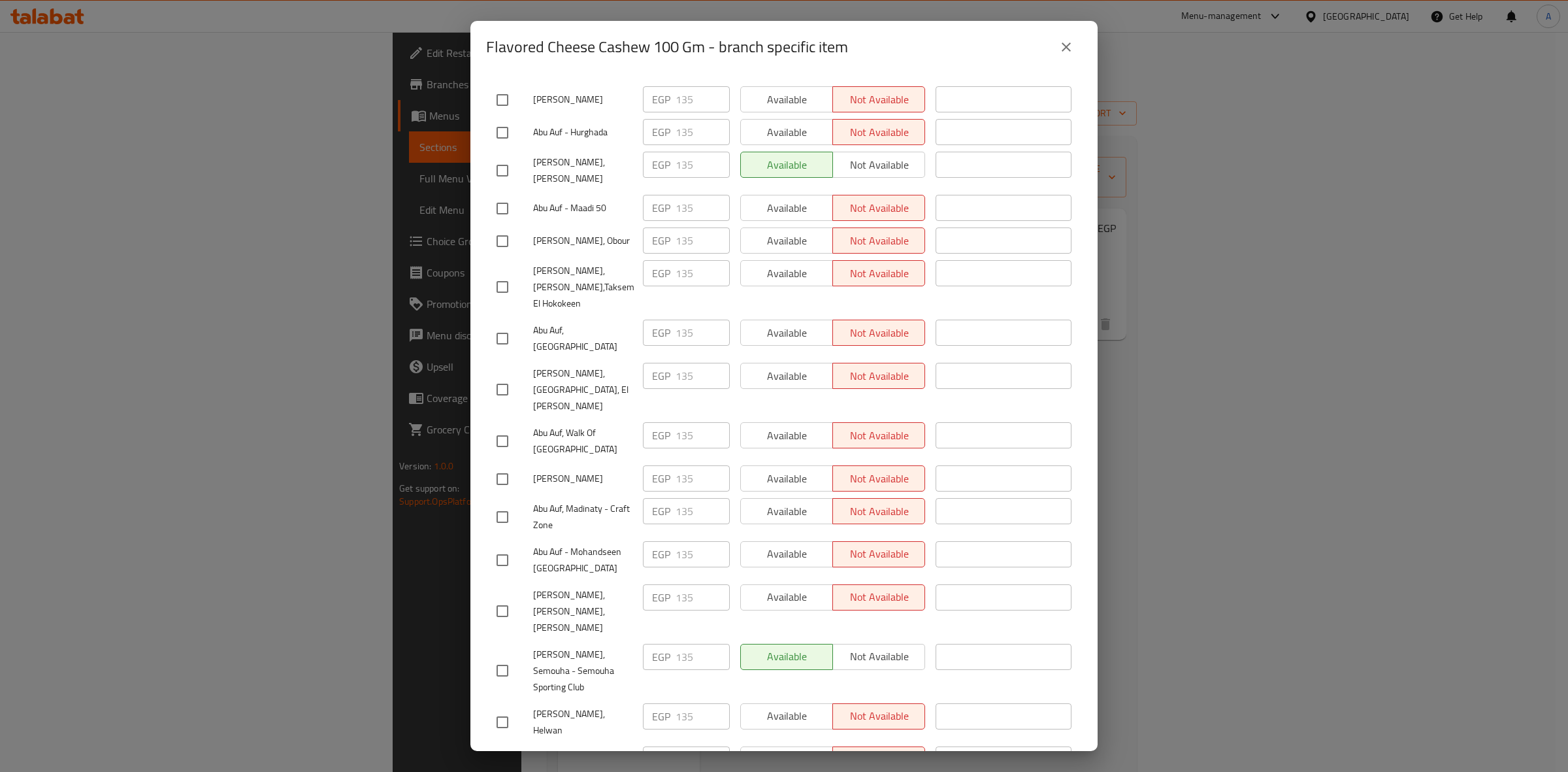
scroll to position [0, 0]
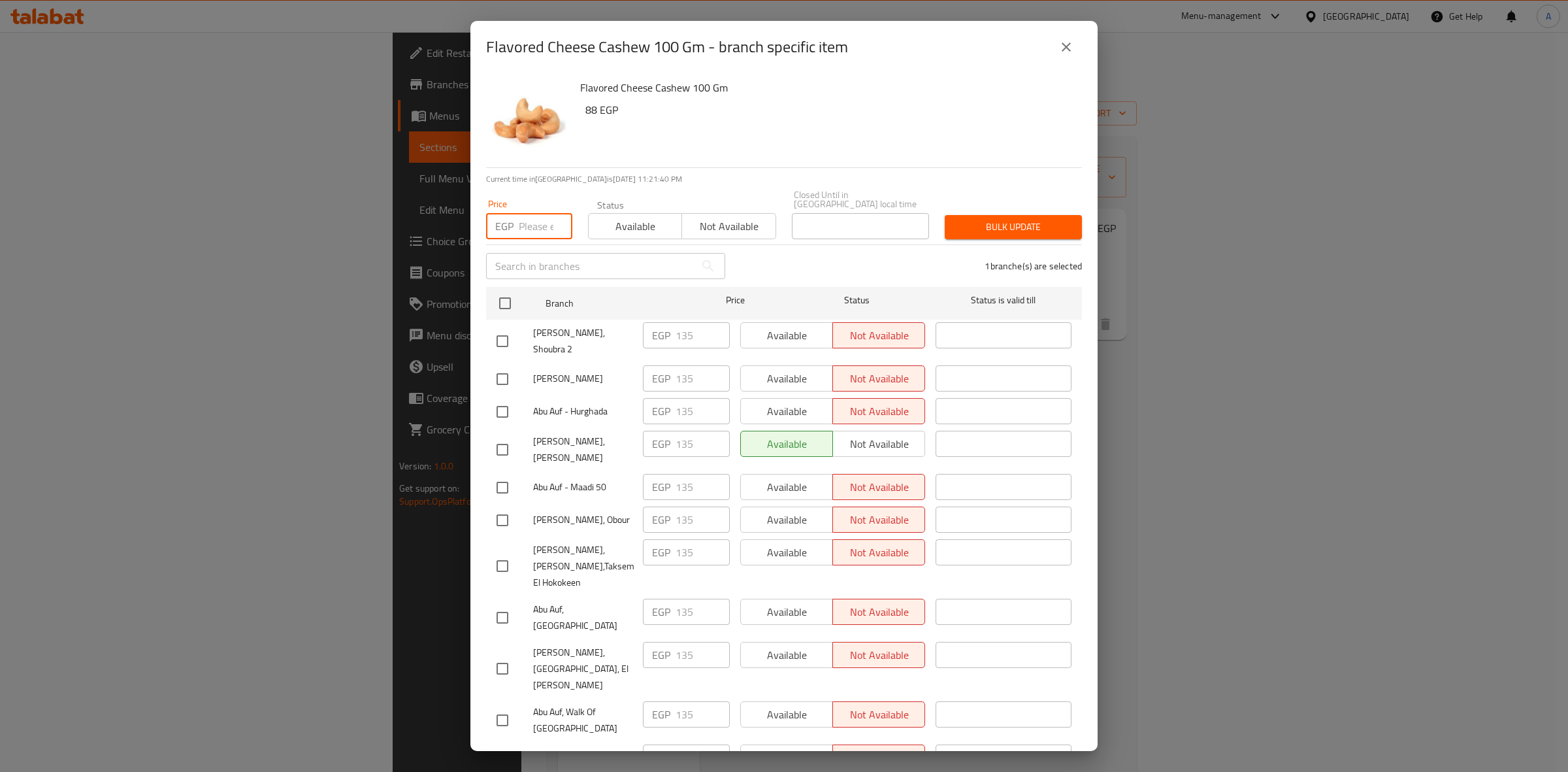
click at [526, 217] on input "number" at bounding box center [545, 226] width 53 height 26
paste input "148.5"
type input "148.5"
click at [985, 219] on span "Bulk update" at bounding box center [1013, 227] width 116 height 17
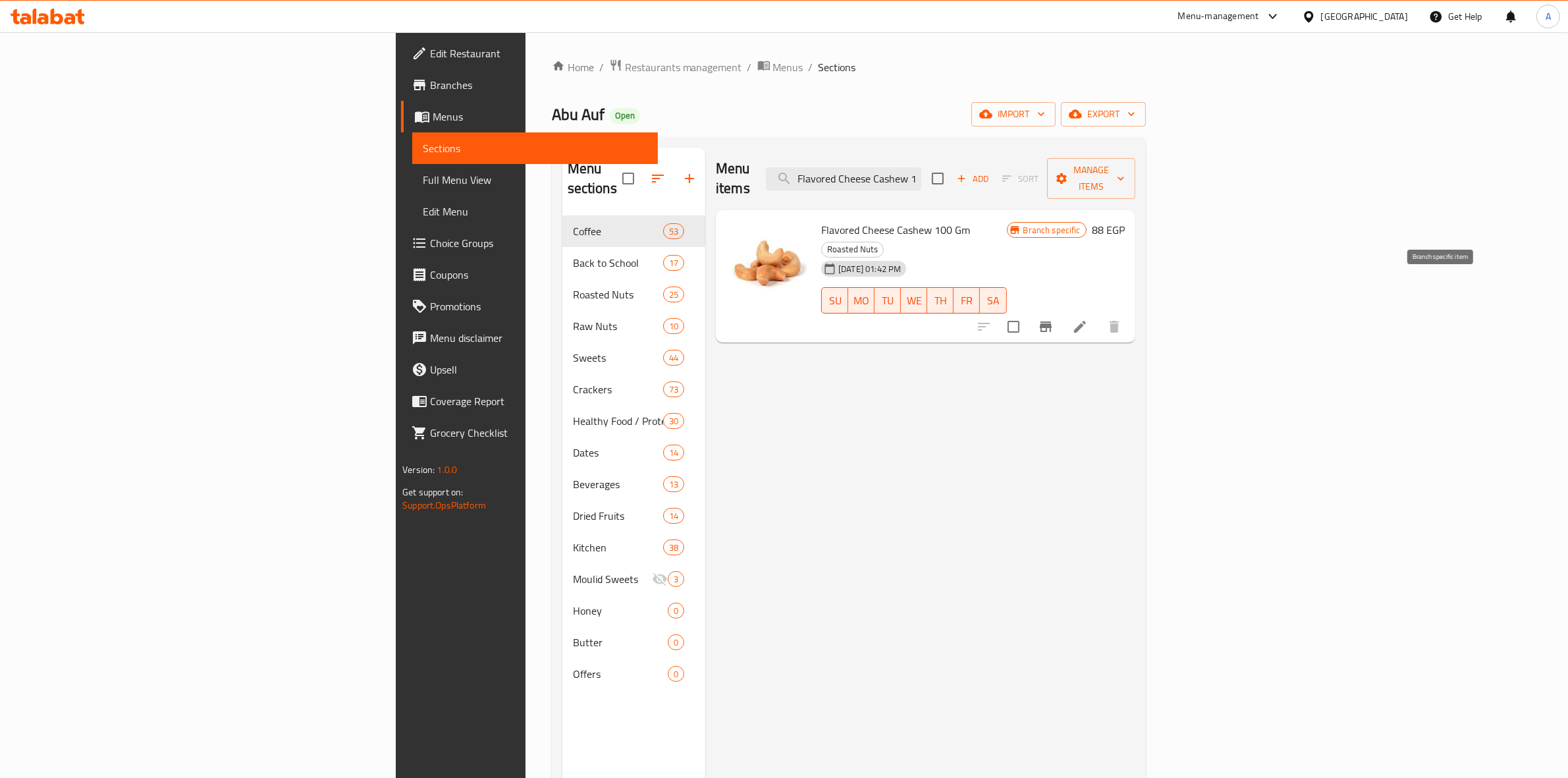
click at [1052, 321] on icon "Branch-specific-item" at bounding box center [1045, 326] width 12 height 10
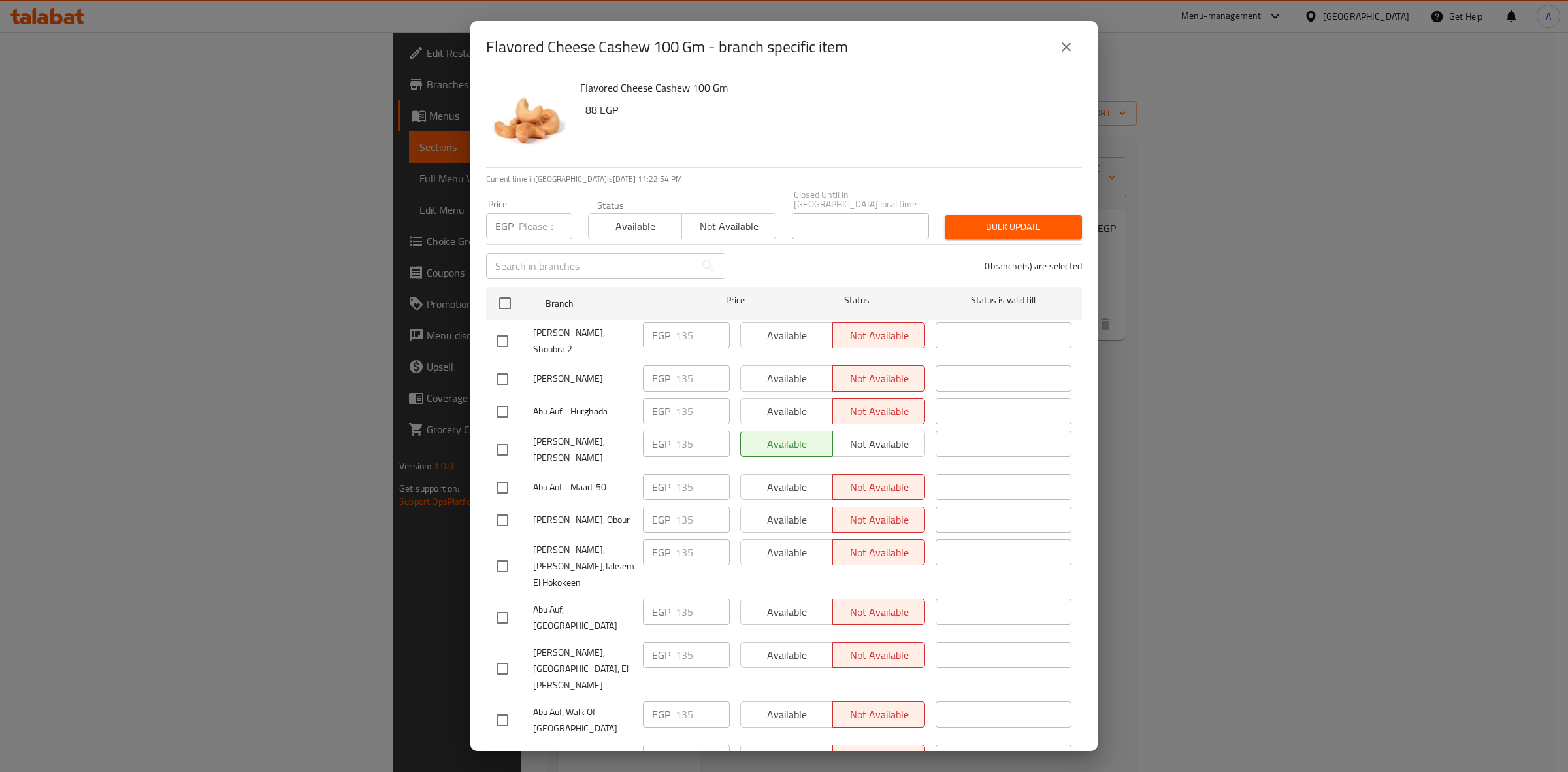
click at [1067, 59] on button "close" at bounding box center [1066, 47] width 31 height 31
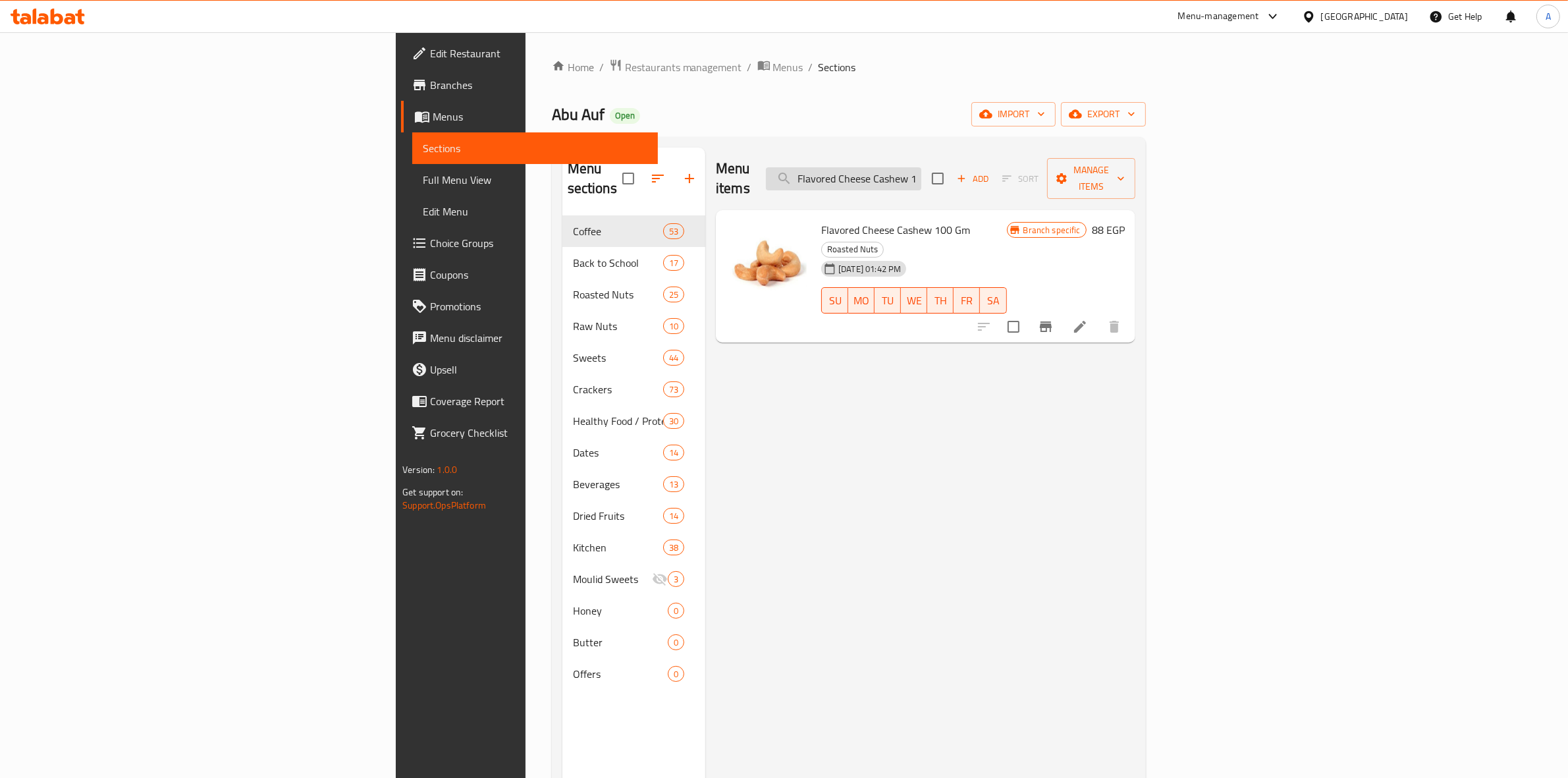
click at [921, 168] on input "Flavored Cheese Cashew 100 Gm" at bounding box center [844, 178] width 155 height 23
paste input "Roasted & Salted Cashew Size 240 weight"
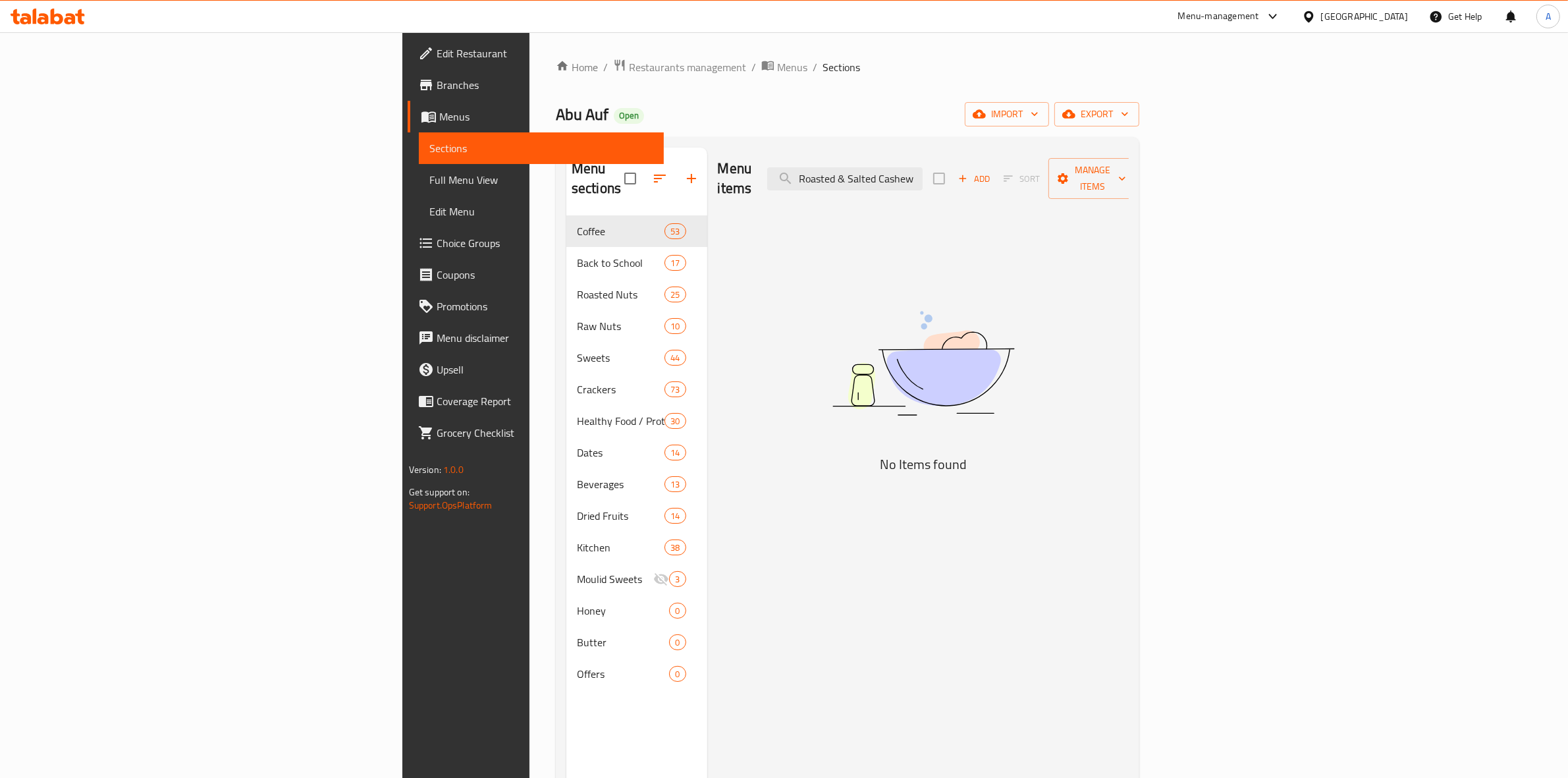
click at [1093, 186] on div "Menu items Roasted & Salted Cashew Add Sort Manage items" at bounding box center [923, 178] width 412 height 63
click at [922, 174] on input "Roasted & Salted Cashew" at bounding box center [845, 178] width 155 height 23
drag, startPoint x: 949, startPoint y: 168, endPoint x: 835, endPoint y: 165, distance: 114.0
click at [836, 166] on div "Menu items Roasted and Salted Cashew Add Sort Manage items" at bounding box center [923, 178] width 412 height 63
click at [922, 169] on input "Roasted and Salted Cashew" at bounding box center [845, 178] width 155 height 23
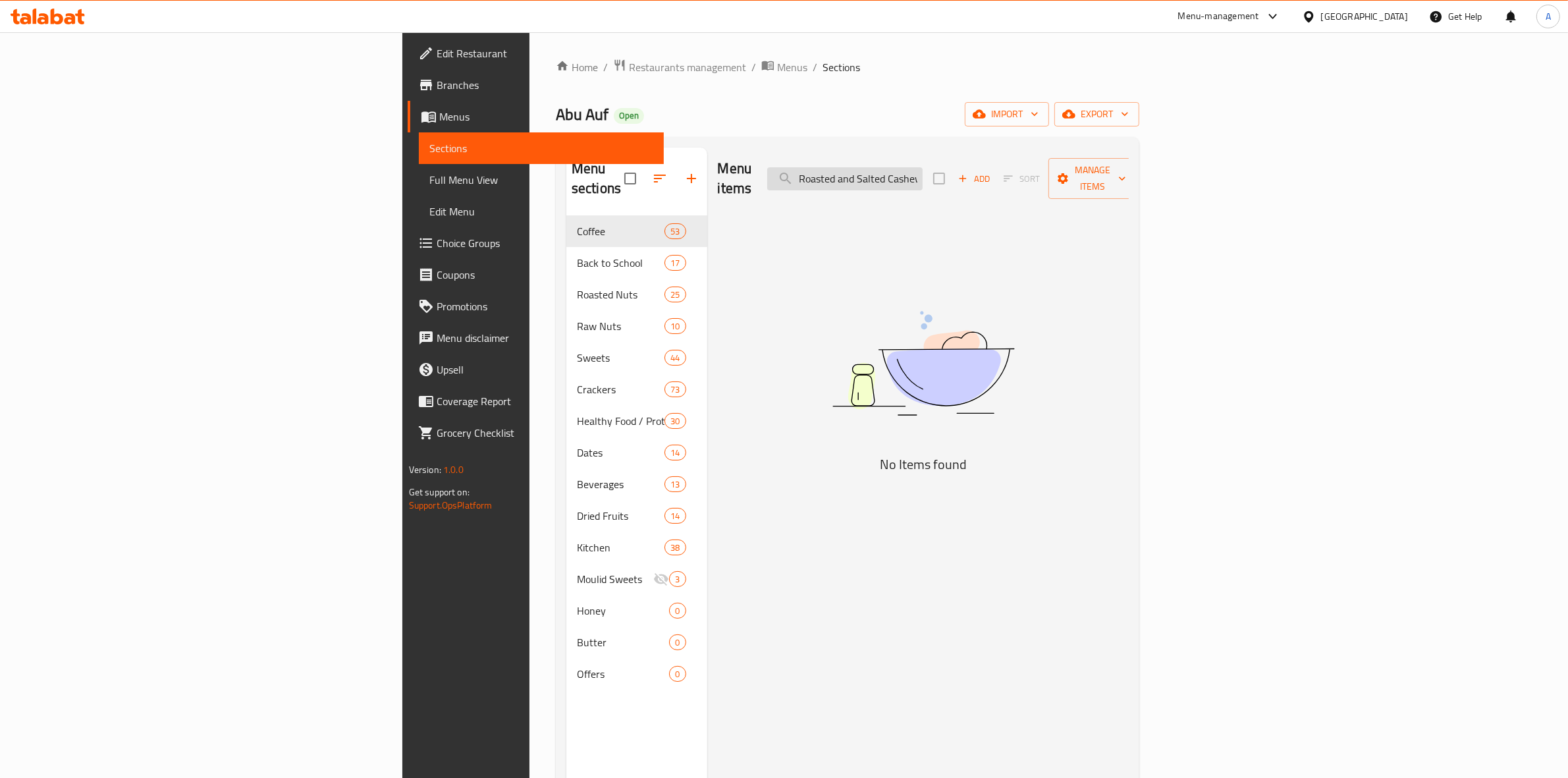
click at [922, 168] on input "Roasted and Salted Cashew" at bounding box center [845, 178] width 155 height 23
drag, startPoint x: 1003, startPoint y: 171, endPoint x: 642, endPoint y: 157, distance: 361.3
click at [718, 157] on div "Menu items Roasted and Salted Cashew Add Sort Manage items" at bounding box center [923, 178] width 412 height 63
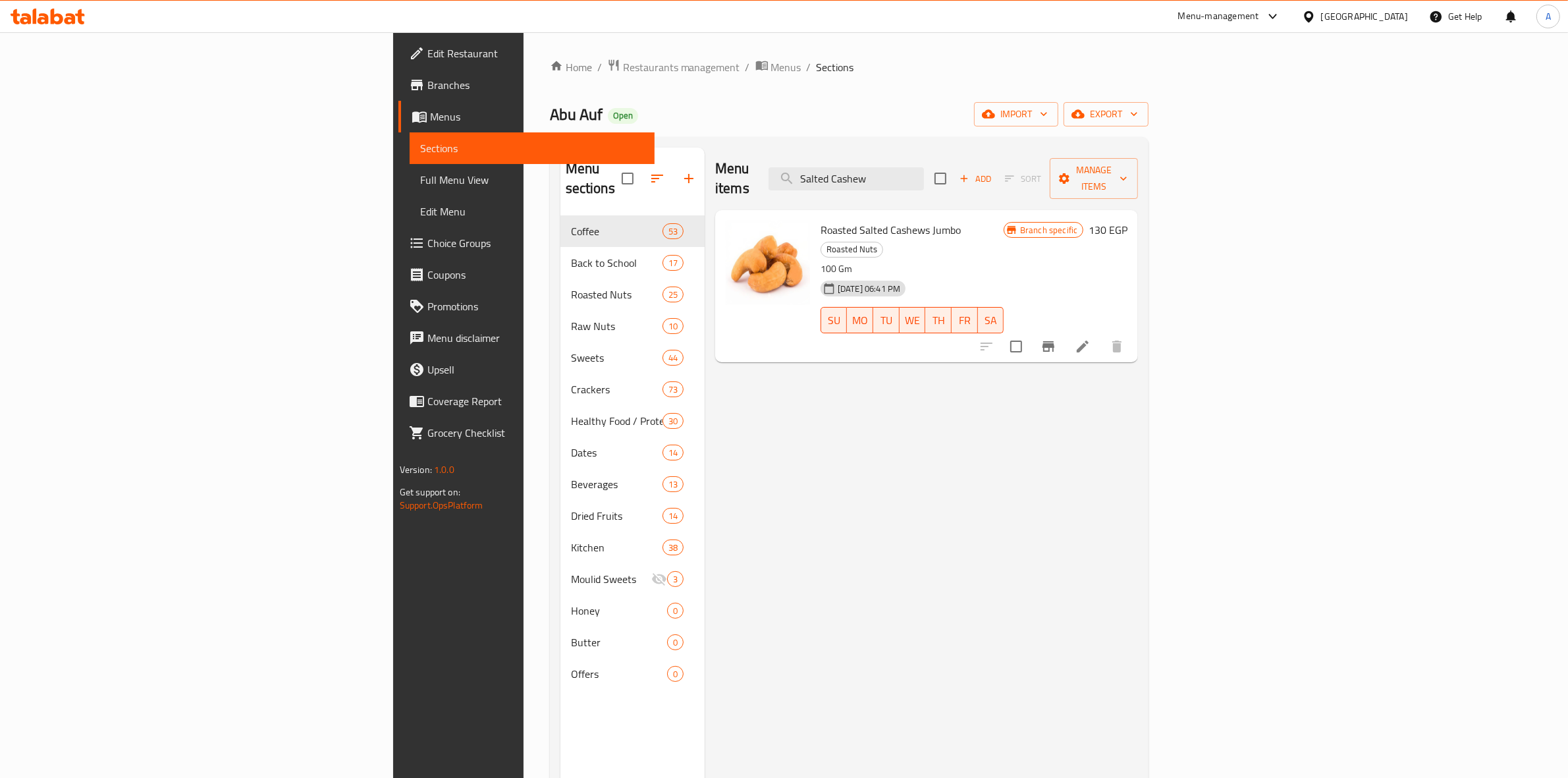
click at [1014, 555] on div "Menu items Salted Cashew Add Sort Manage items Roasted Salted Cashews Jumbo Roa…" at bounding box center [921, 536] width 433 height 778
click at [924, 167] on input "Salted Cashew" at bounding box center [846, 178] width 155 height 23
paste input "moked Cashew 100 Gm"
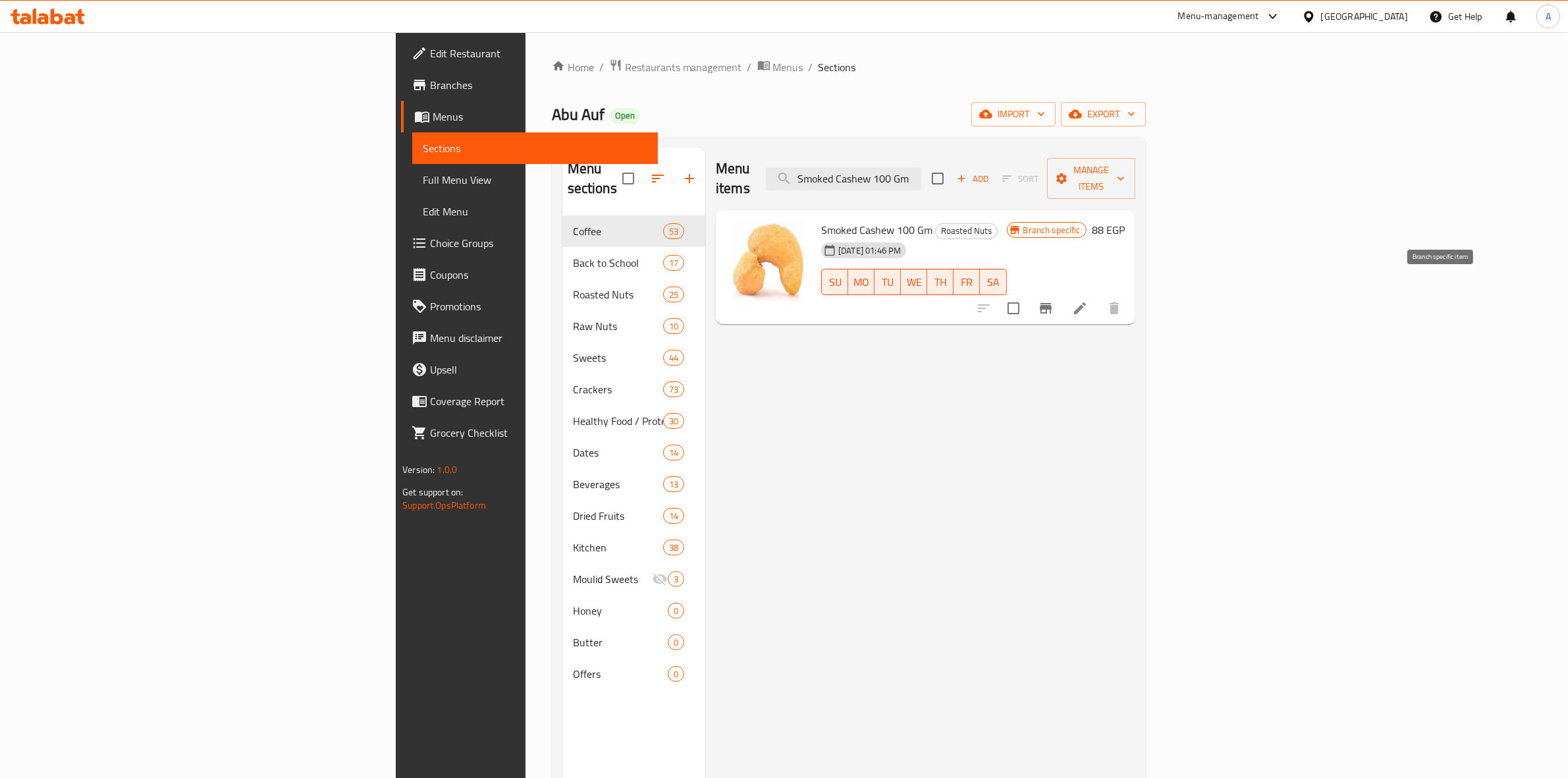
type input "Smoked Cashew 100 Gm"
click at [1061, 293] on button "Branch-specific-item" at bounding box center [1045, 309] width 32 height 32
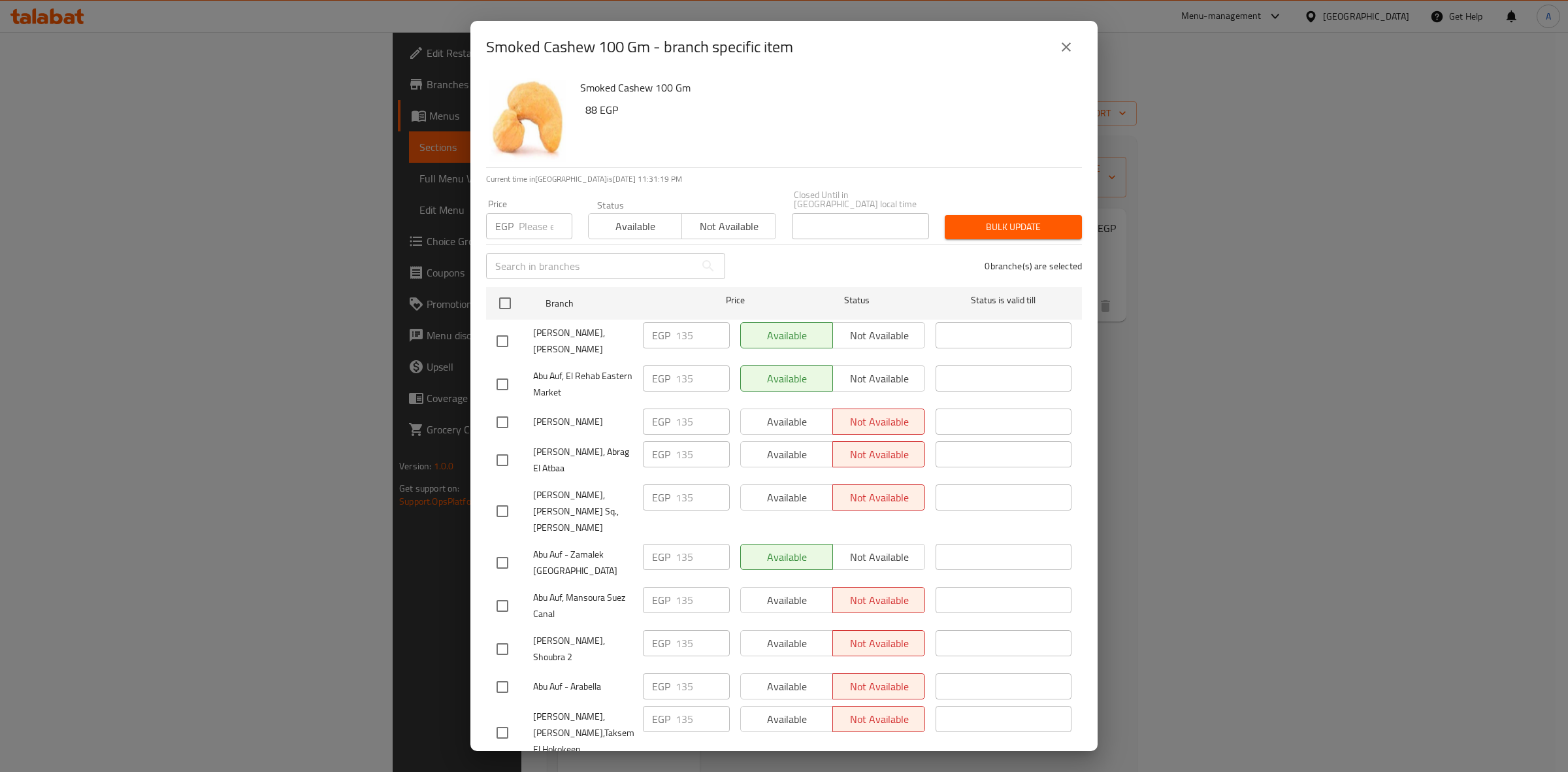
scroll to position [1383, 0]
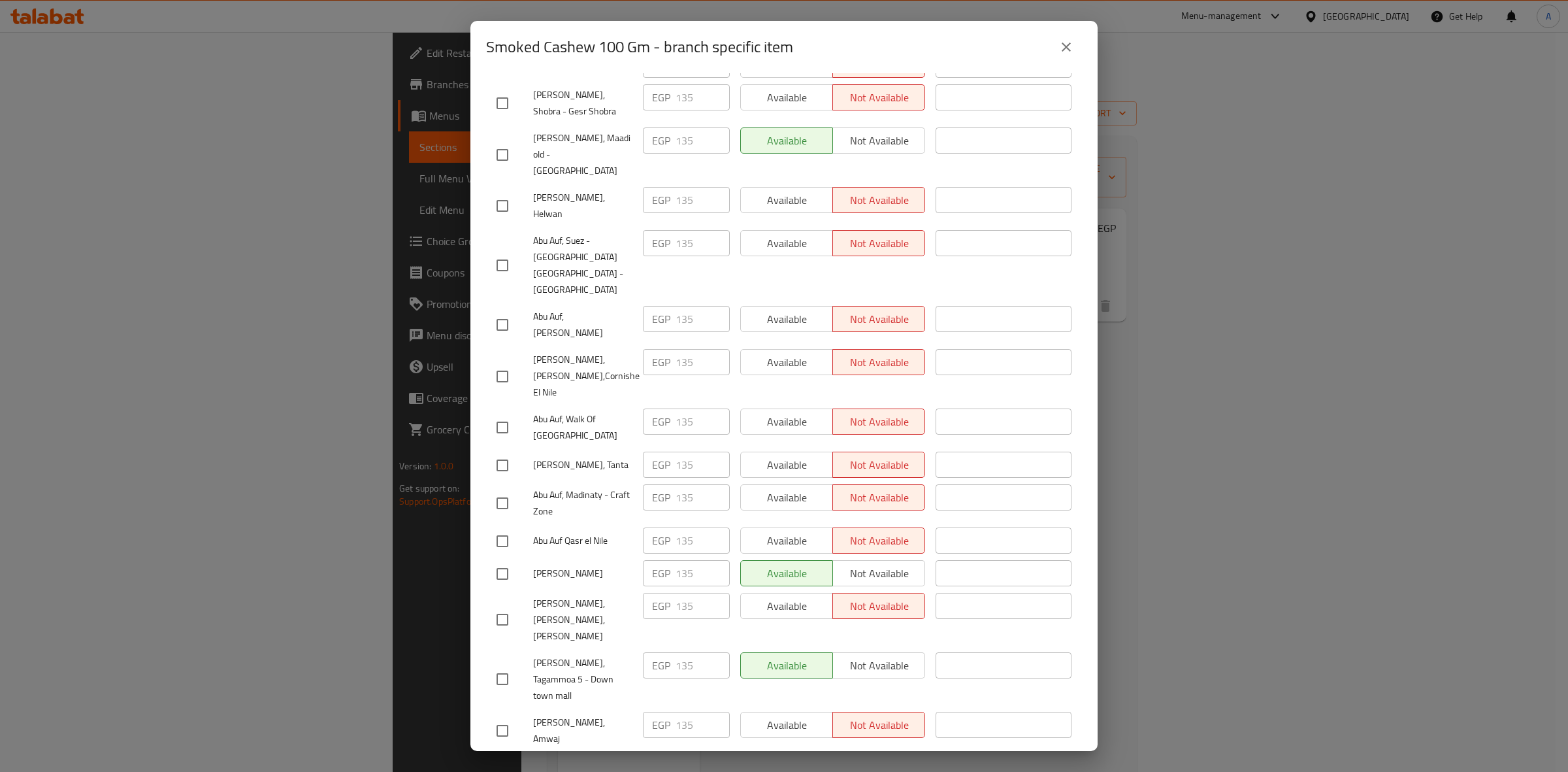
click at [501, 717] on input "checkbox" at bounding box center [502, 730] width 28 height 28
checkbox input "true"
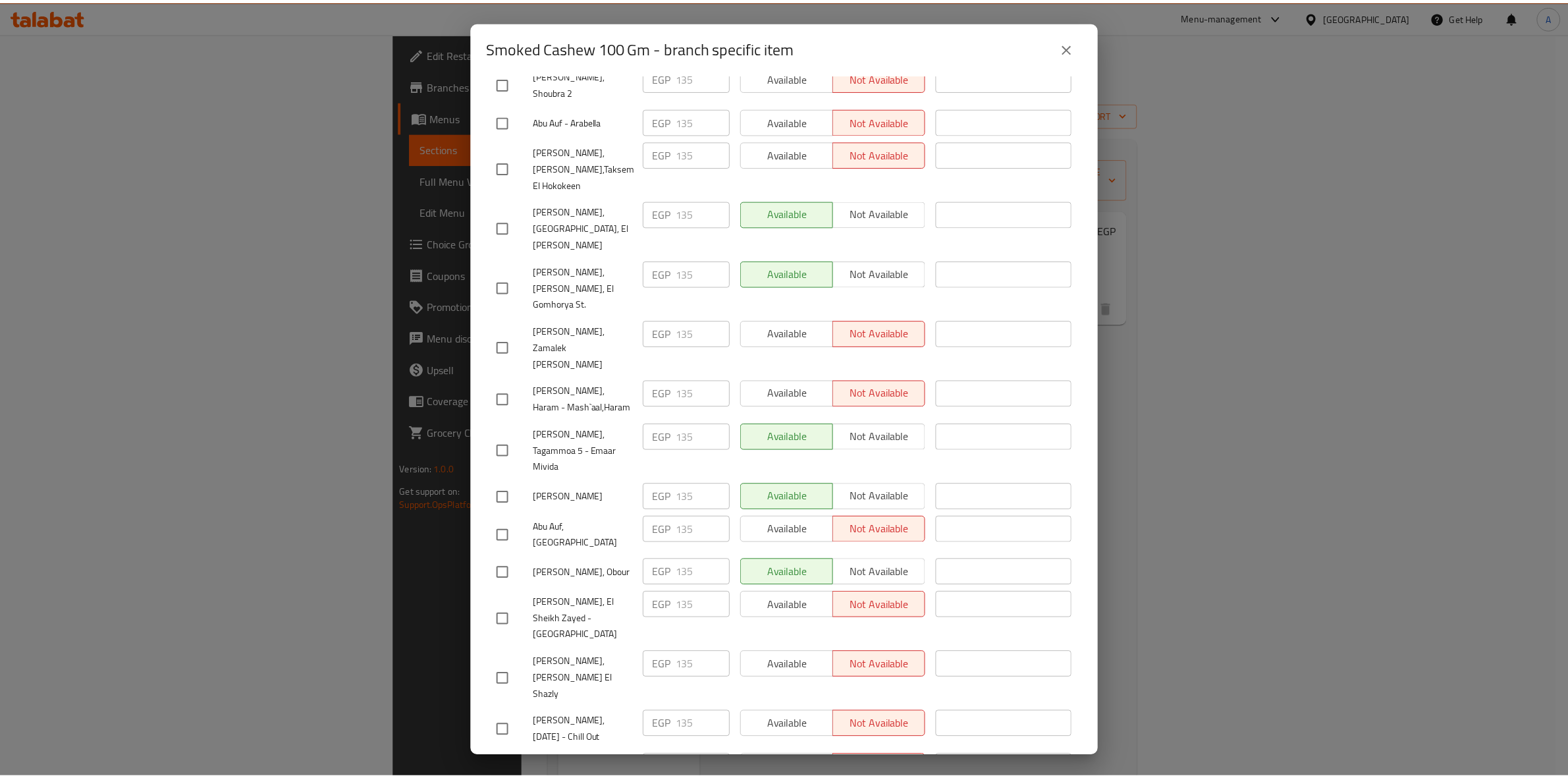
scroll to position [0, 0]
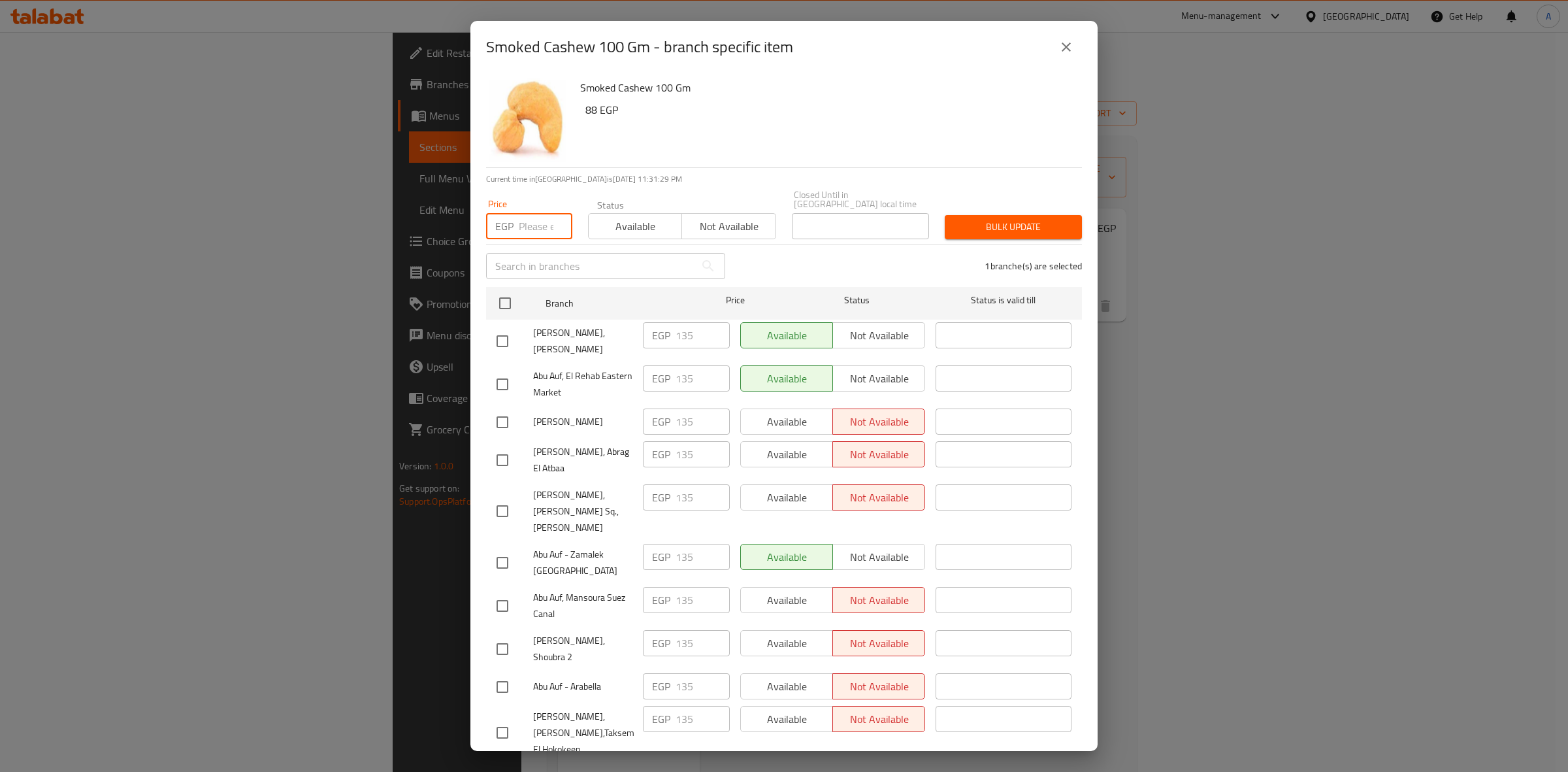
click at [542, 216] on input "number" at bounding box center [545, 226] width 53 height 26
paste input "148.5"
type input "148.5"
click at [1049, 219] on span "Bulk update" at bounding box center [1013, 227] width 116 height 17
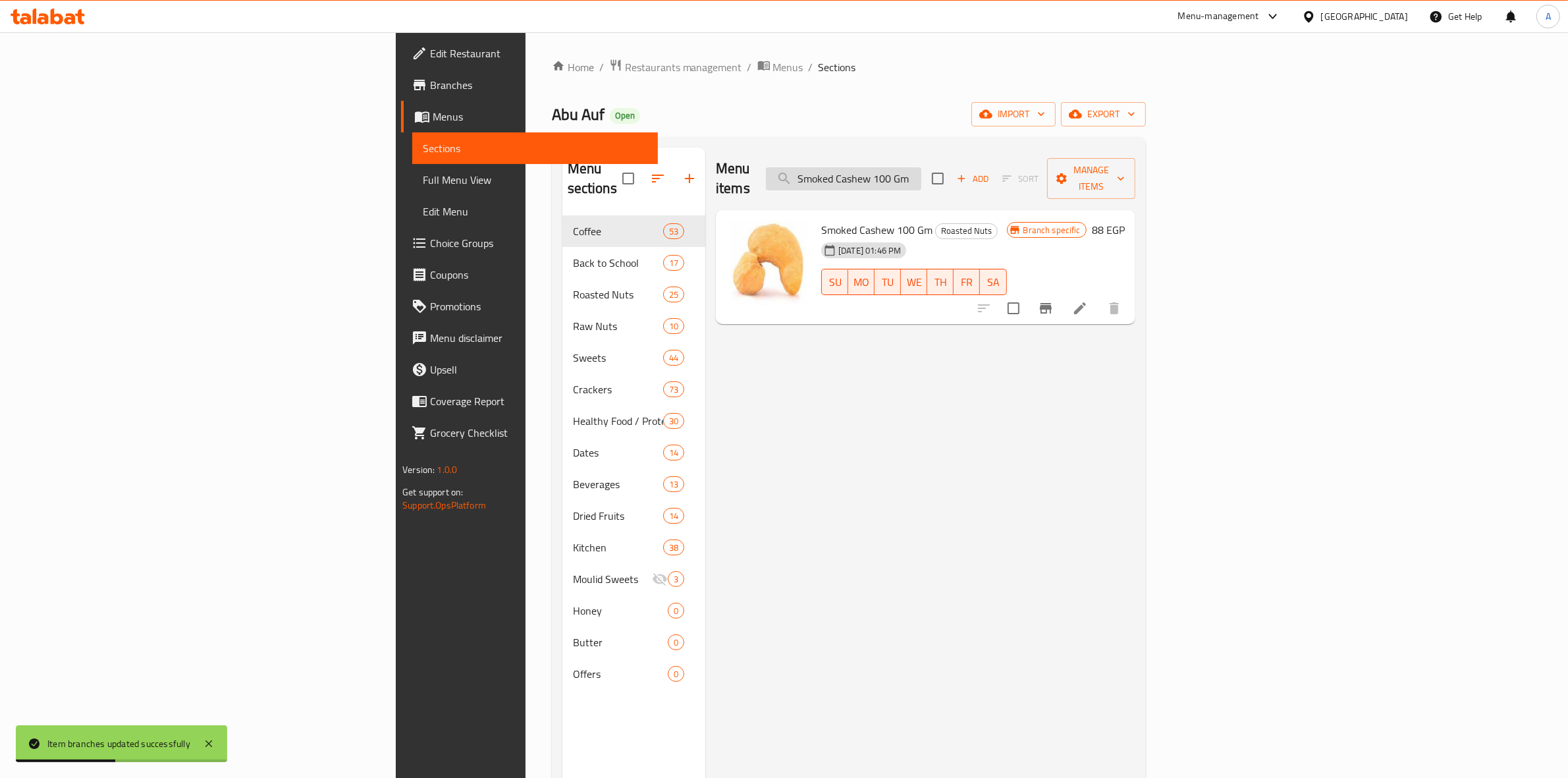
click at [921, 167] on input "Smoked Cashew 100 Gm" at bounding box center [844, 178] width 155 height 23
paste input "Roasted Cashew Size 320 weight"
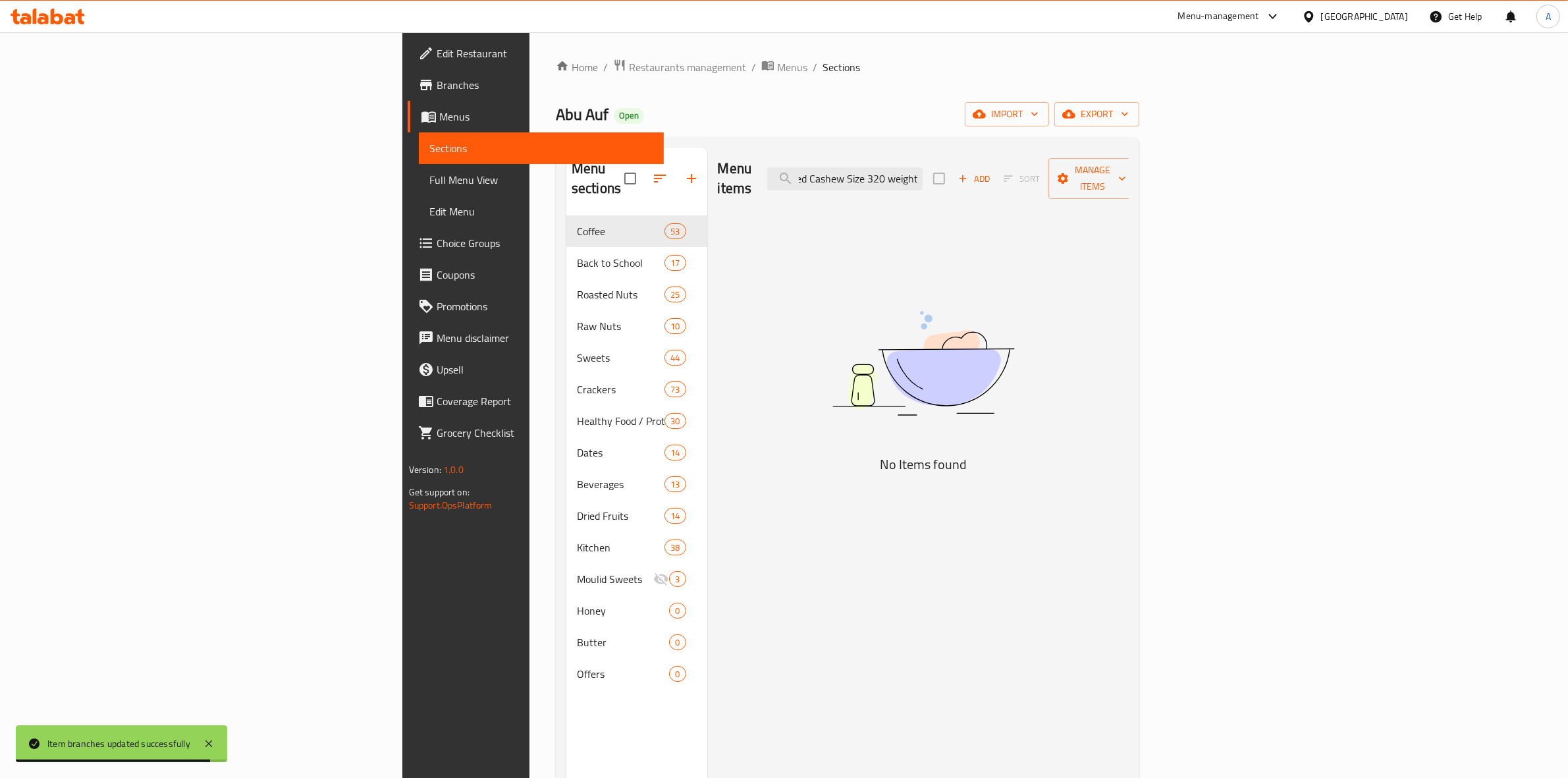
drag, startPoint x: 1038, startPoint y: 171, endPoint x: 1147, endPoint y: 174, distance: 109.0
click at [1129, 174] on div "Menu items Roasted Cashew Size 320 weight Add Sort Manage items" at bounding box center [923, 178] width 412 height 63
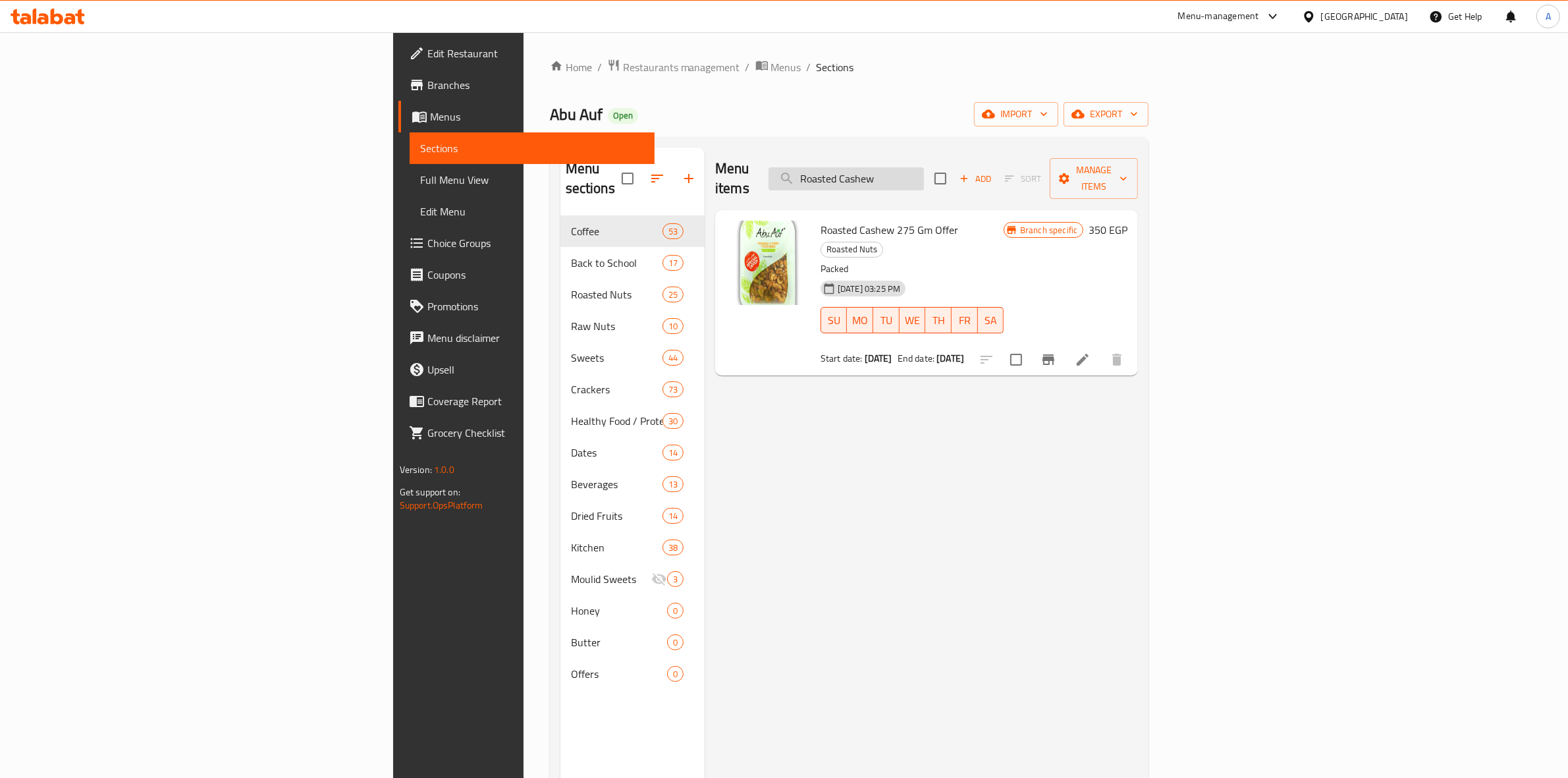
click at [924, 169] on input "Roasted Cashew" at bounding box center [846, 178] width 155 height 23
drag, startPoint x: 989, startPoint y: 175, endPoint x: 1090, endPoint y: 174, distance: 101.0
click at [1090, 174] on div "Menu items Roasted Cashew Add Sort Manage items" at bounding box center [926, 178] width 423 height 63
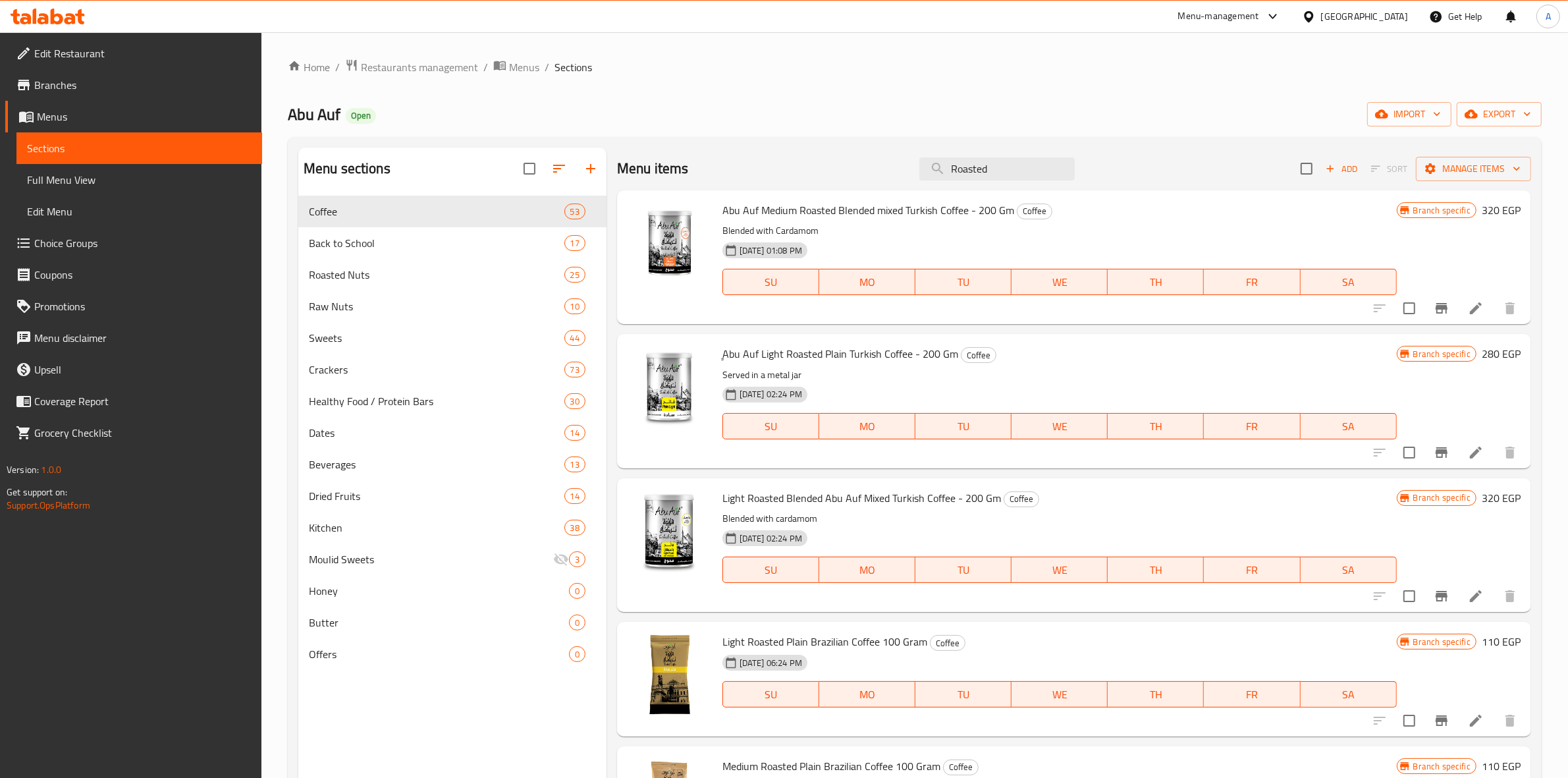
drag, startPoint x: 1018, startPoint y: 165, endPoint x: 389, endPoint y: 107, distance: 631.7
click at [339, 130] on div "Home / Restaurants management / Menus / Sections Abu Auf Open import export Men…" at bounding box center [914, 497] width 1254 height 877
paste input "320 weight"
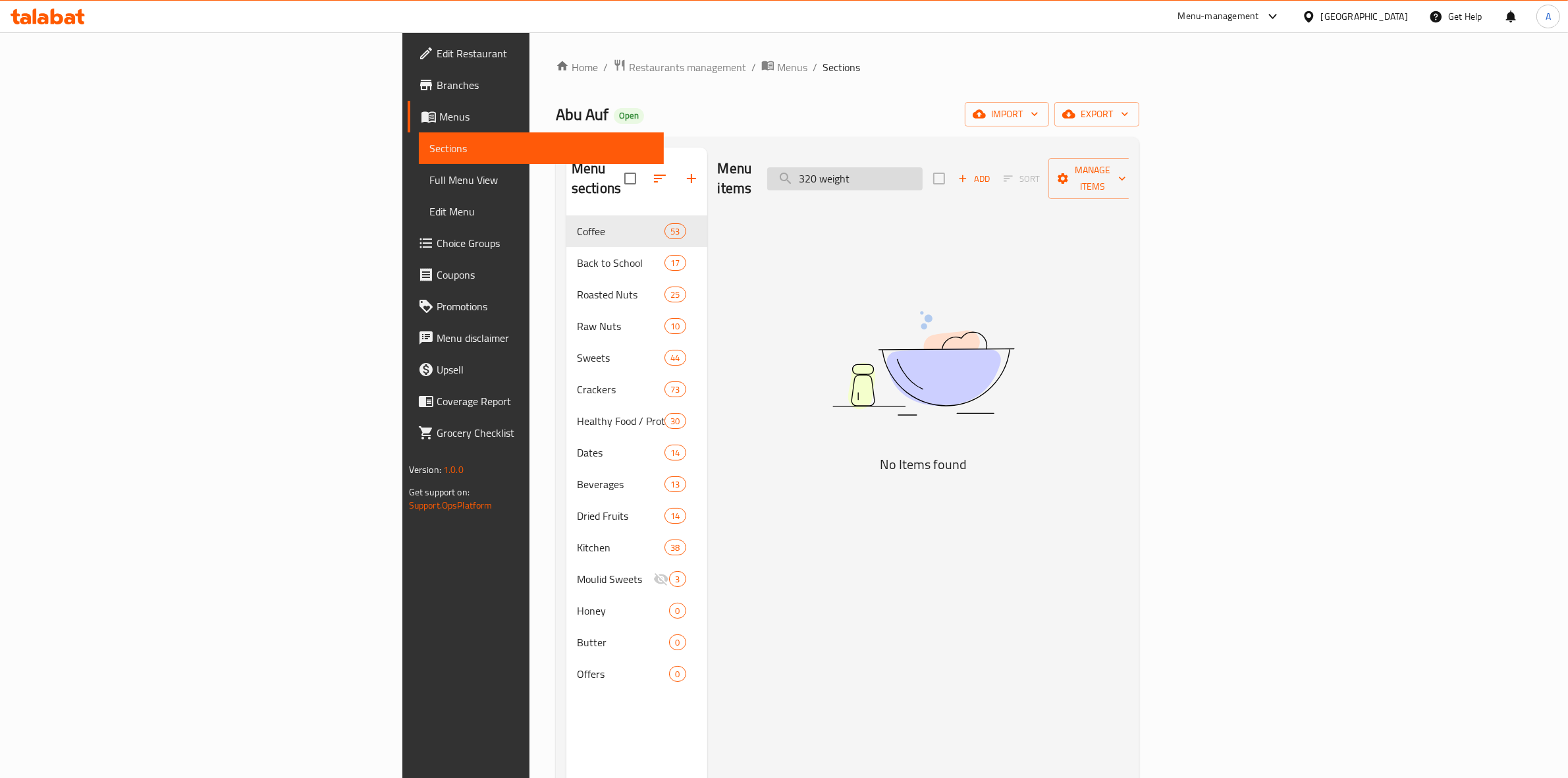
drag, startPoint x: 1014, startPoint y: 179, endPoint x: 972, endPoint y: 178, distance: 42.0
click at [922, 178] on input "320 weight" at bounding box center [845, 178] width 155 height 23
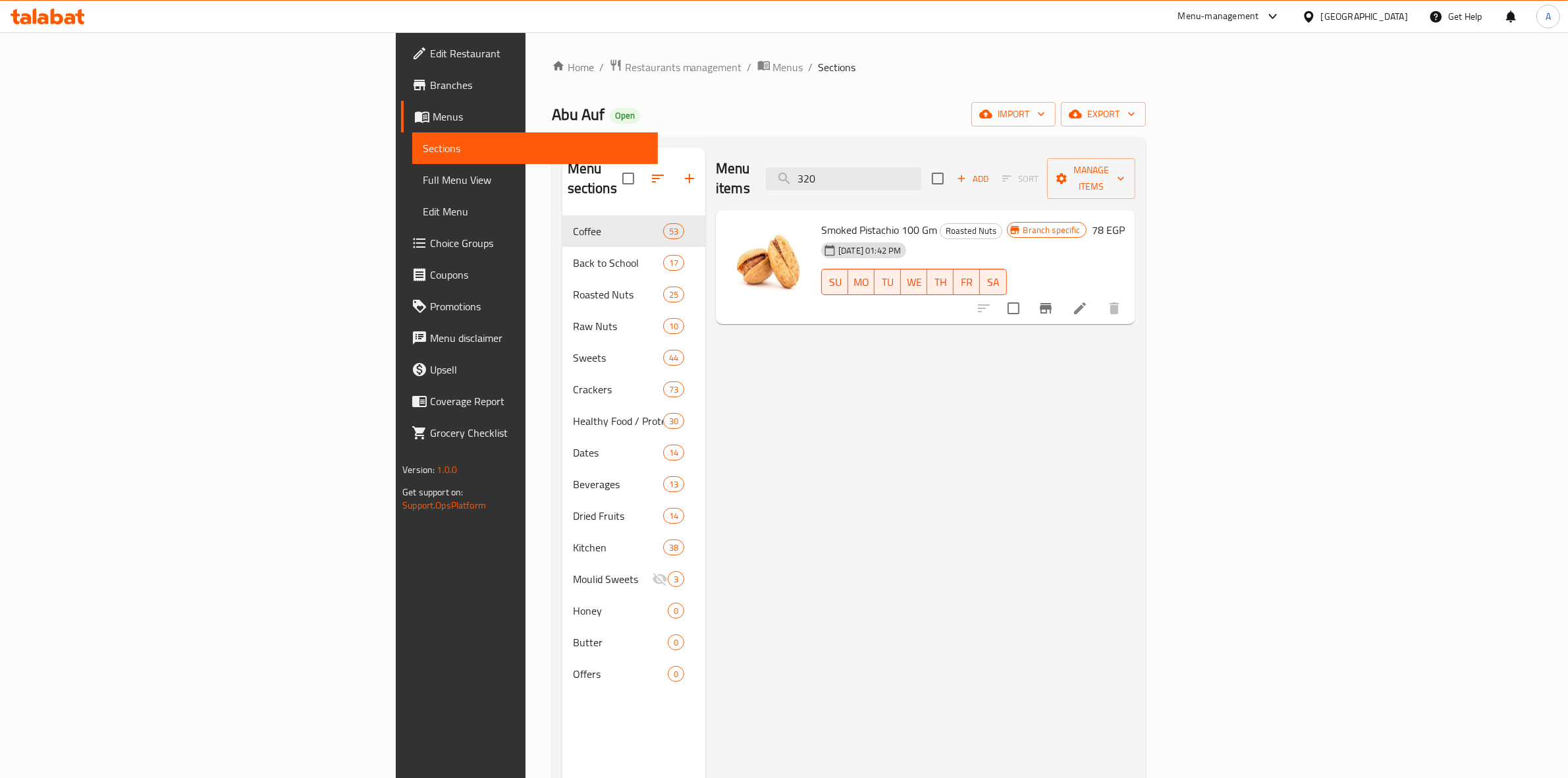
click at [1135, 169] on div "Menu items 320 Add Sort Manage items" at bounding box center [925, 178] width 420 height 63
drag, startPoint x: 1025, startPoint y: 165, endPoint x: 661, endPoint y: 148, distance: 364.4
click at [715, 176] on div "Menu items 320 Add Sort Manage items" at bounding box center [925, 178] width 420 height 63
paste input "Salted Macadamia - 100 Gm"
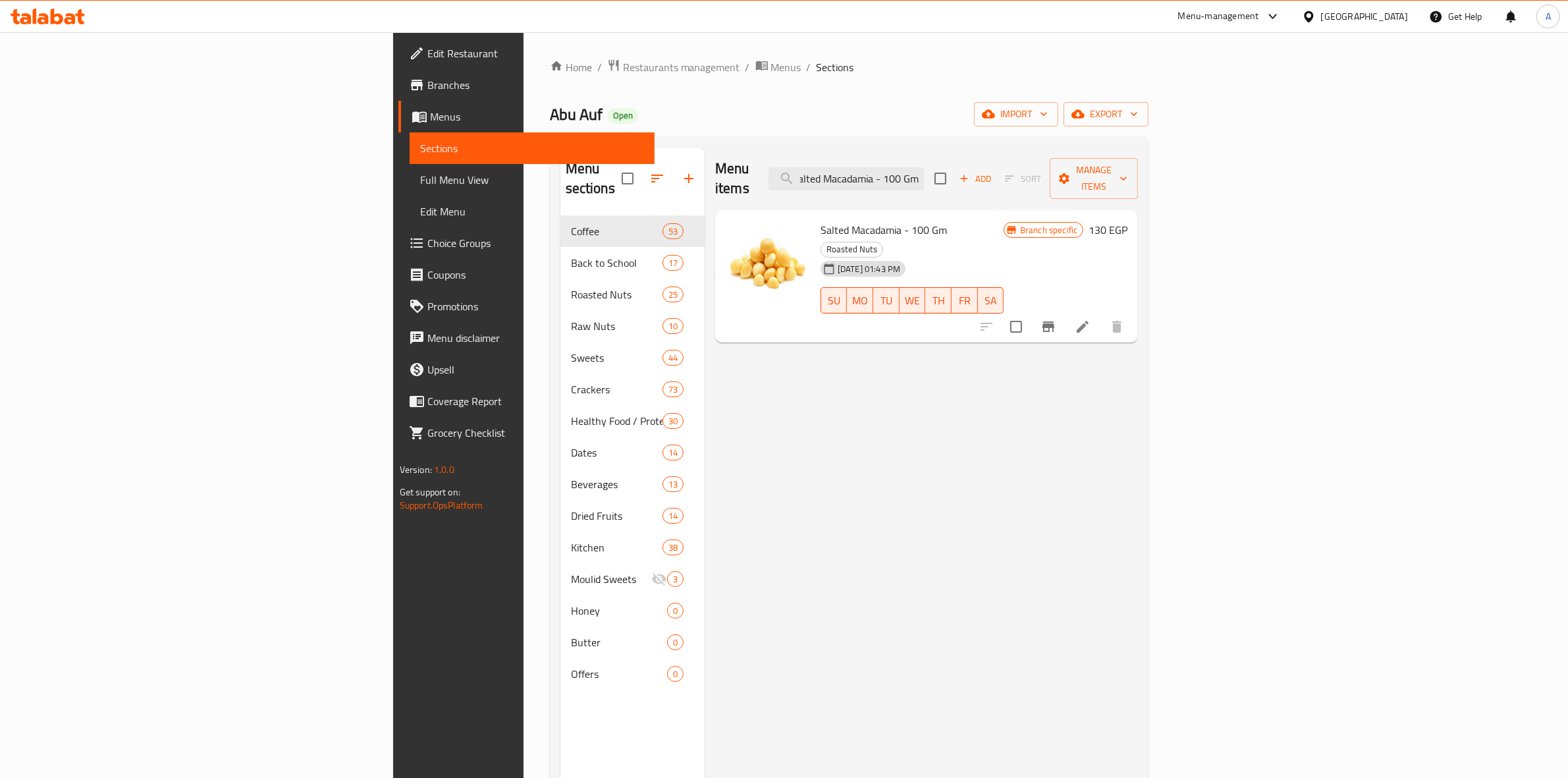
type input "Salted Macadamia - 100 Gm"
click at [1054, 321] on icon "Branch-specific-item" at bounding box center [1048, 326] width 12 height 10
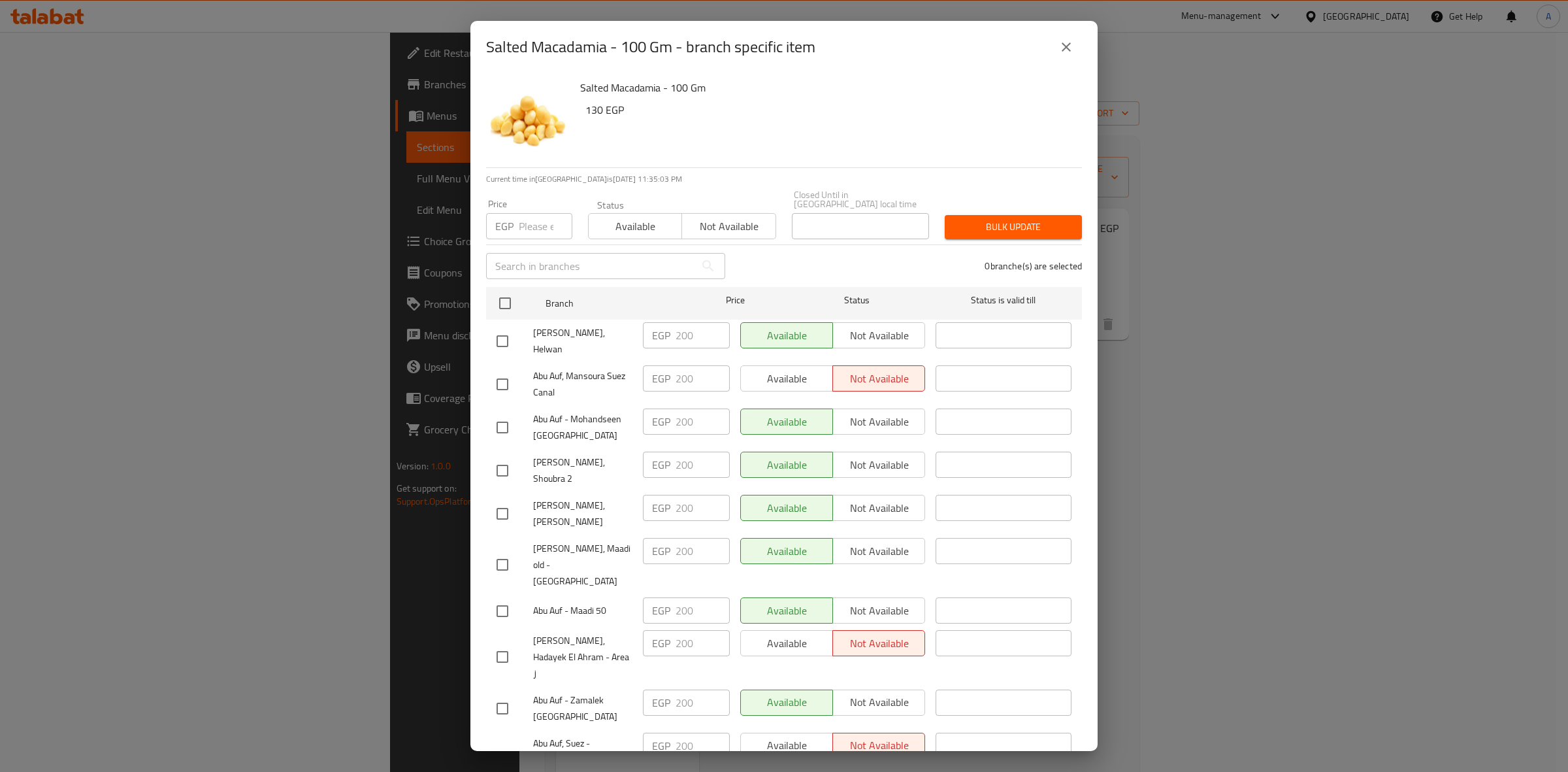
scroll to position [589, 0]
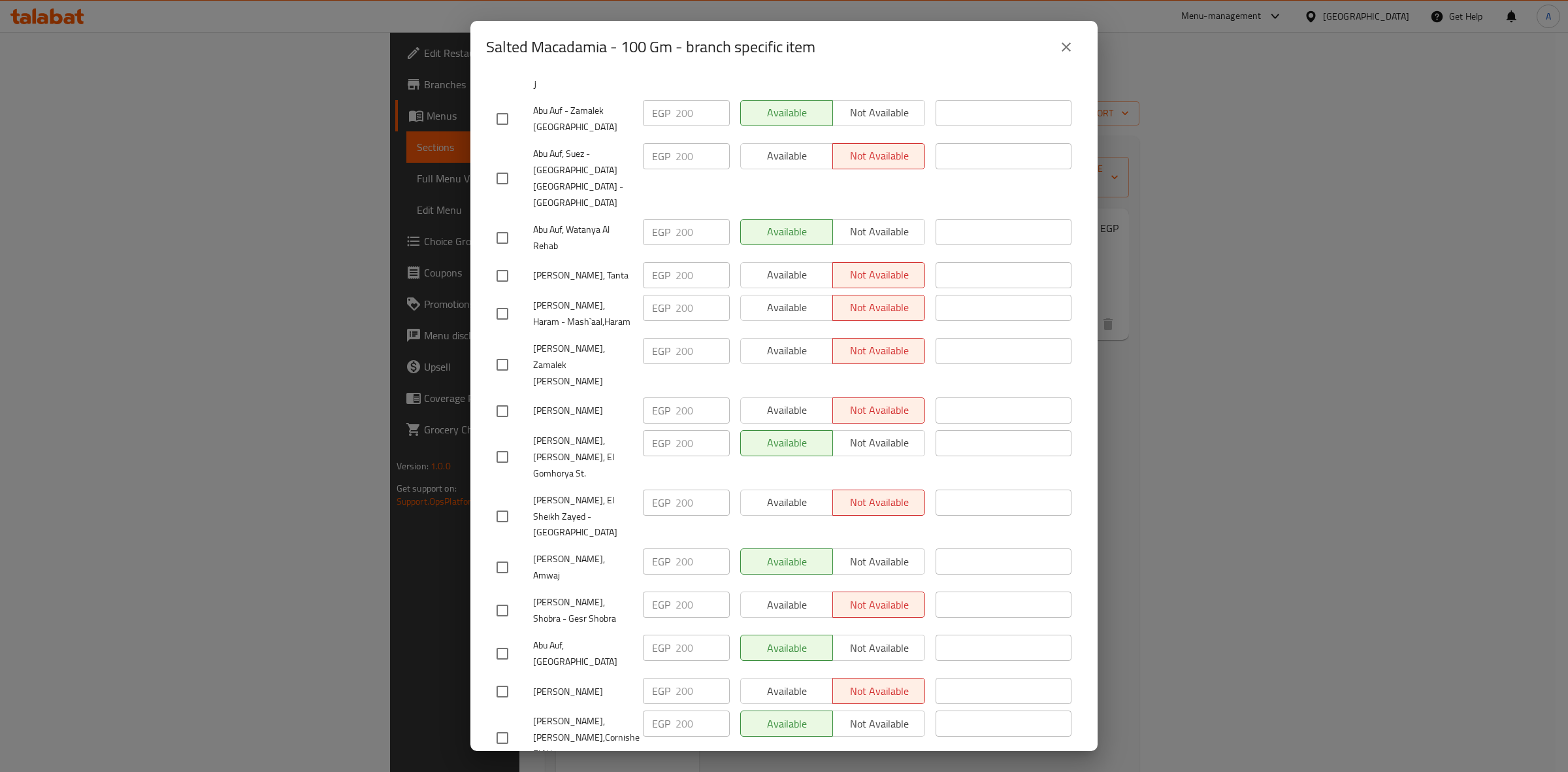
click at [500, 553] on input "checkbox" at bounding box center [502, 567] width 28 height 28
checkbox input "true"
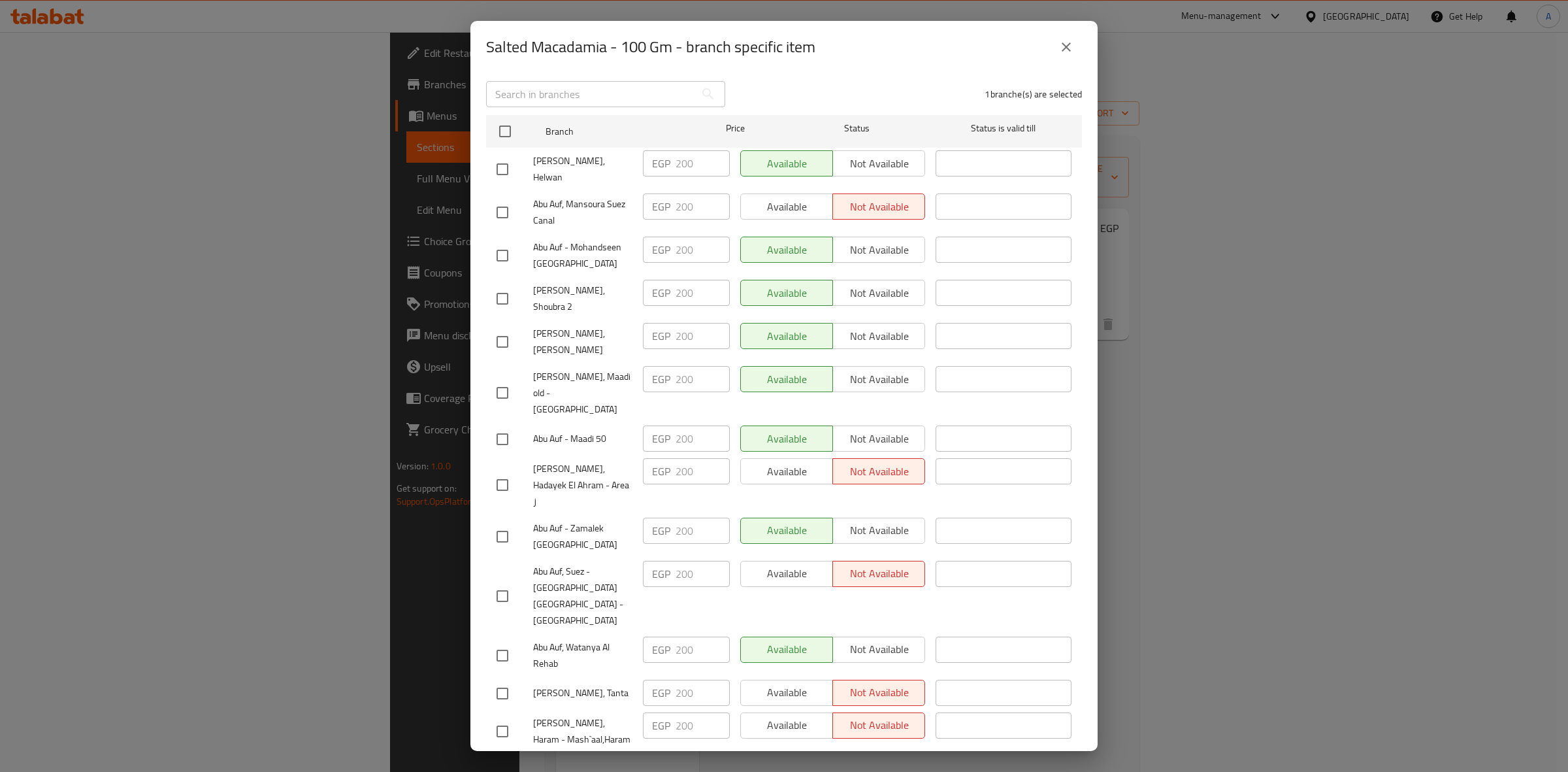
scroll to position [0, 0]
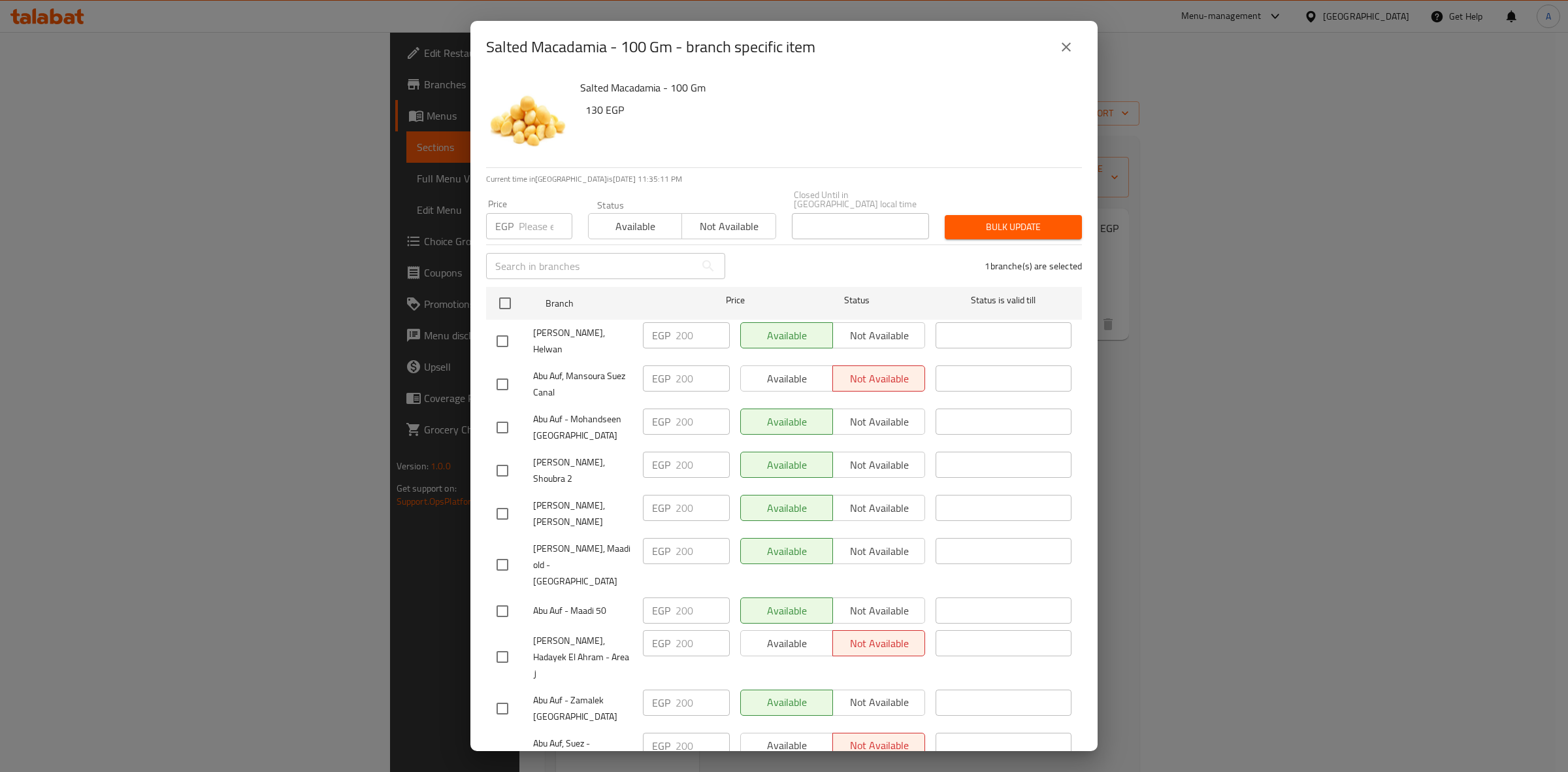
click at [536, 220] on input "number" at bounding box center [545, 226] width 53 height 26
paste input "220"
type input "220"
click at [1020, 215] on button "Bulk update" at bounding box center [1013, 227] width 137 height 24
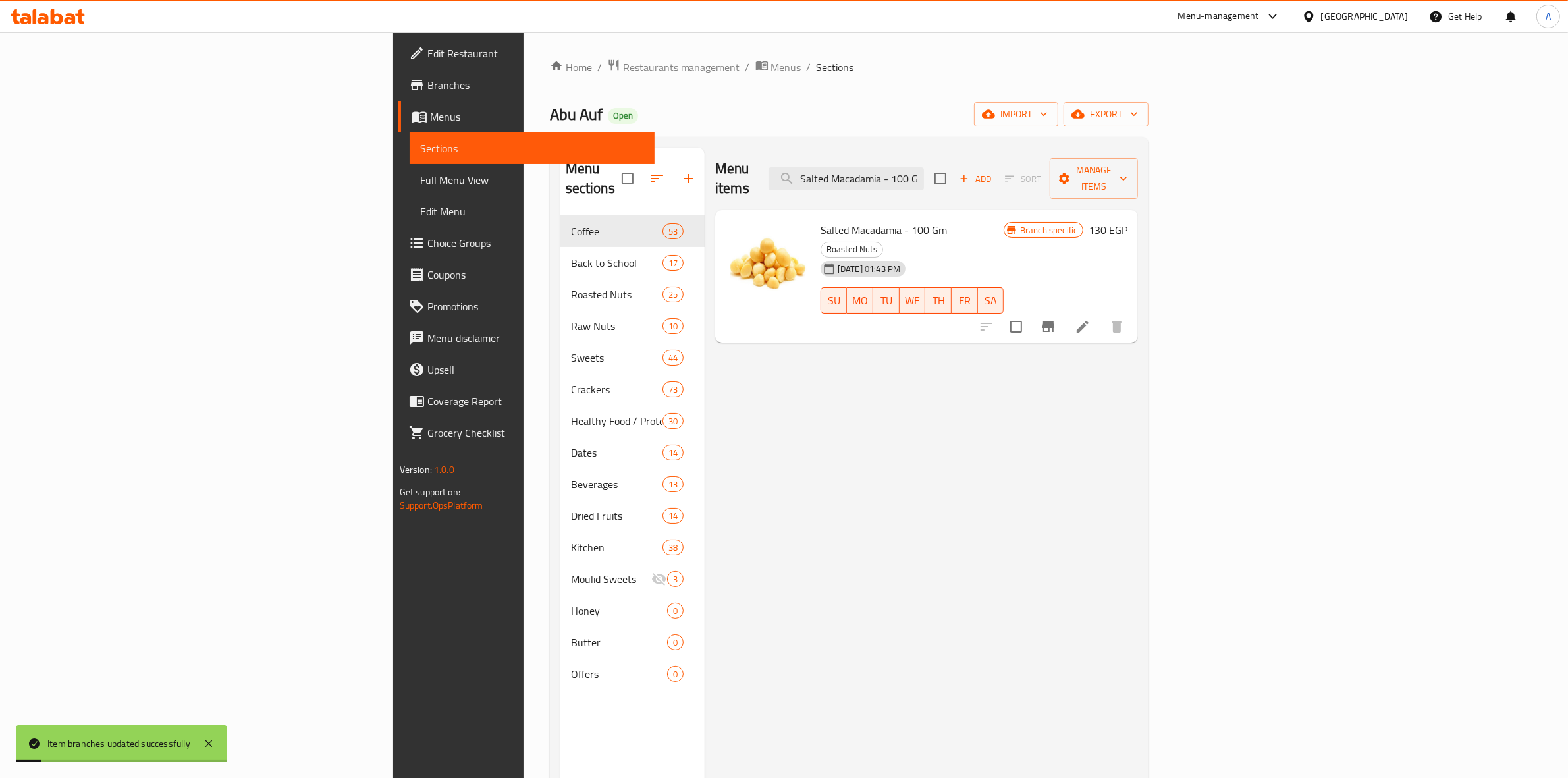
click at [1054, 321] on icon "Branch-specific-item" at bounding box center [1048, 326] width 12 height 10
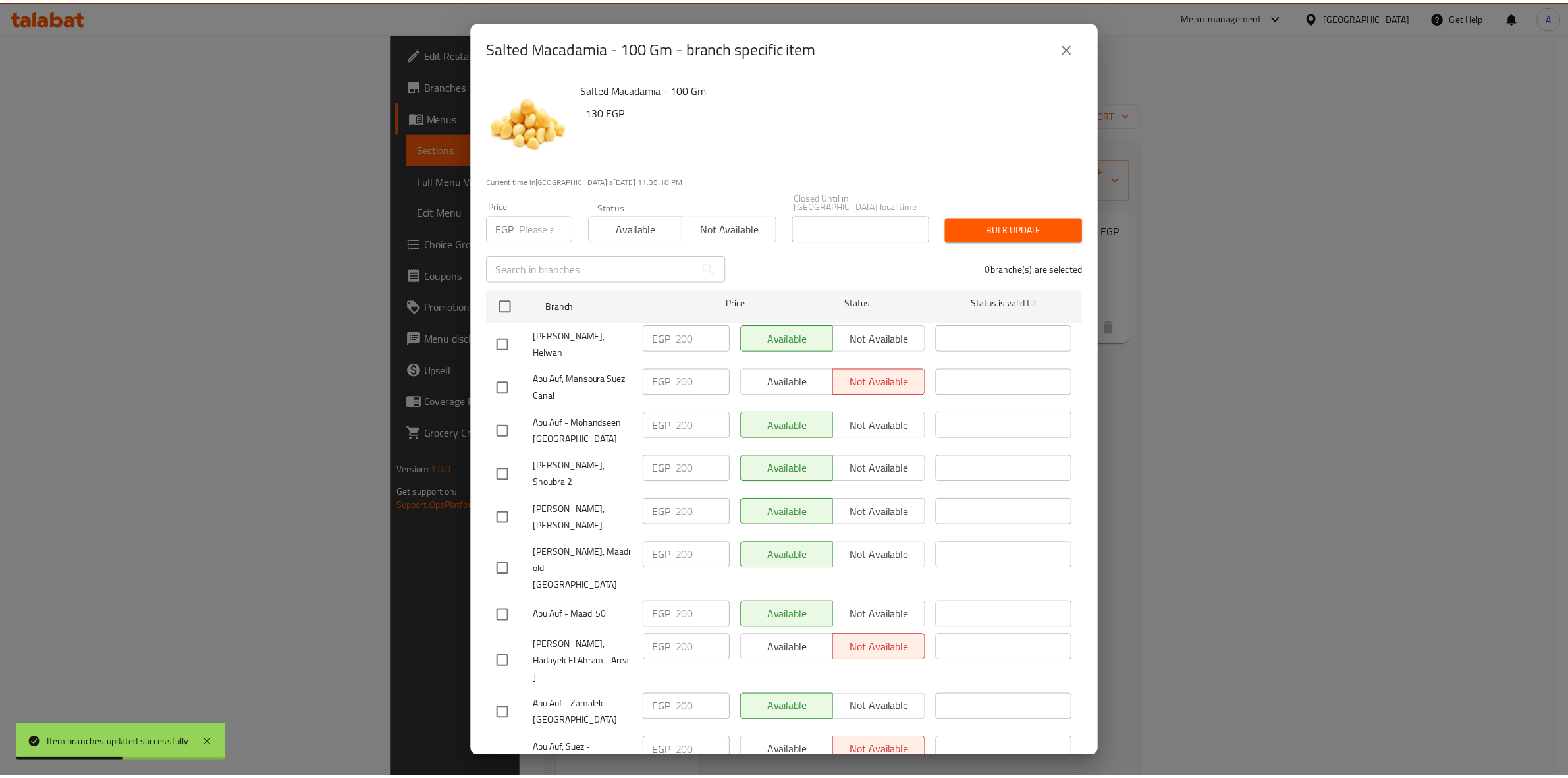
scroll to position [1297, 0]
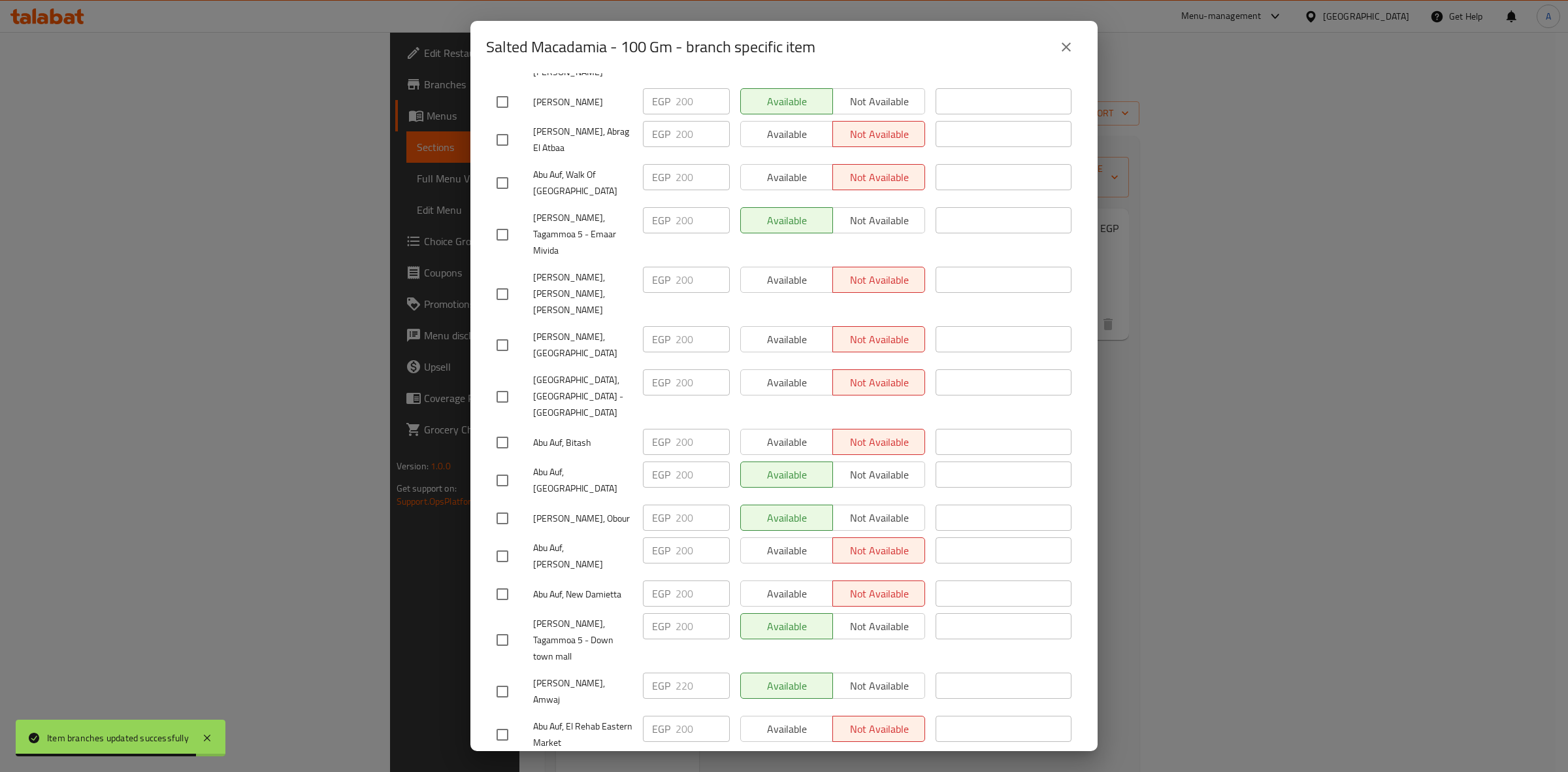
click at [1064, 59] on button "close" at bounding box center [1066, 47] width 31 height 31
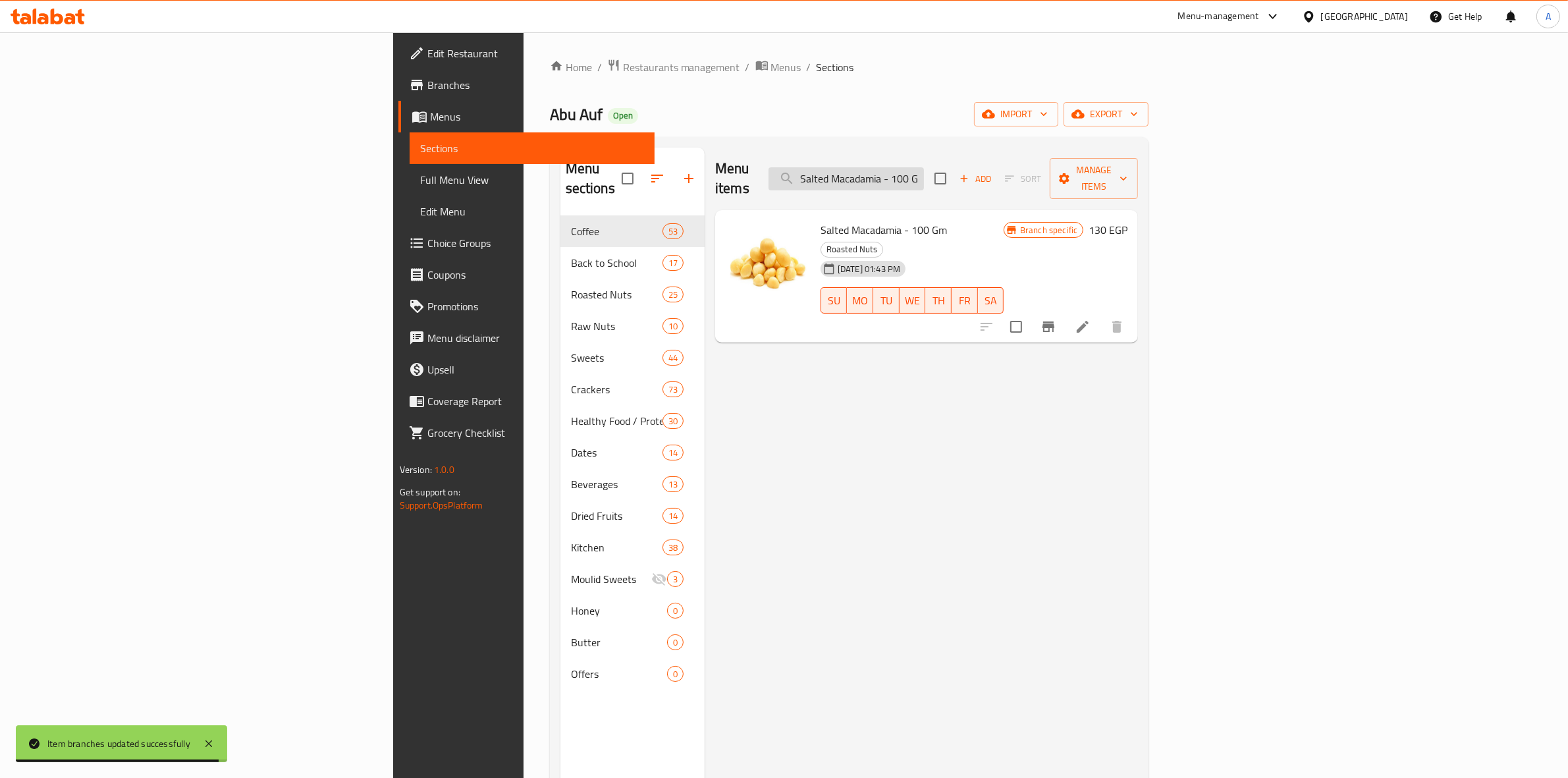
click at [924, 173] on input "Salted Macadamia - 100 Gm" at bounding box center [846, 178] width 155 height 23
paste input "Macadamia With Cheese Flavor"
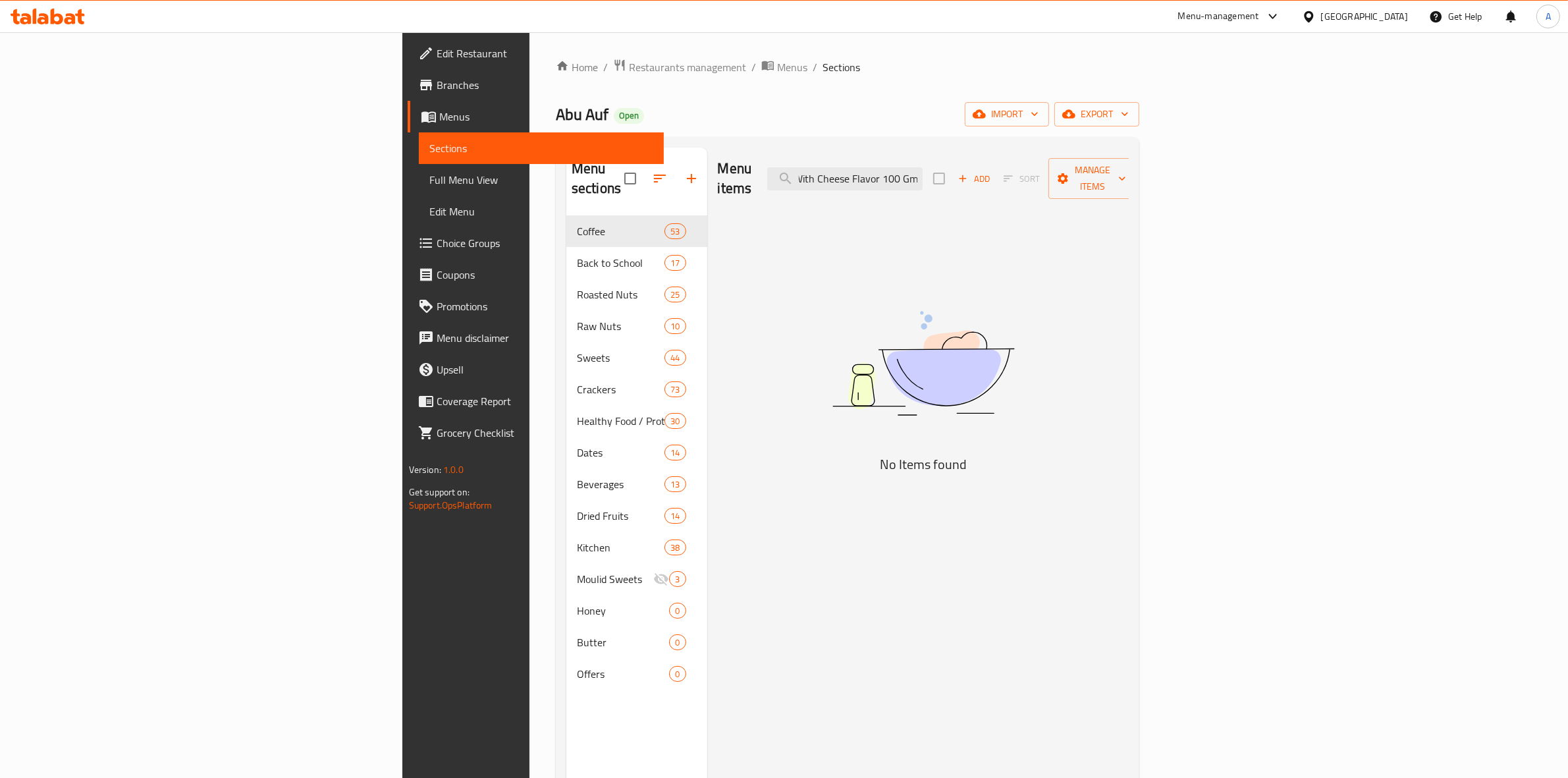
drag, startPoint x: 1030, startPoint y: 169, endPoint x: 1351, endPoint y: 228, distance: 326.4
click at [1129, 228] on div "Menu items Macadamia With Cheese Flavor 100 Gm Add Sort Manage items No Items f…" at bounding box center [918, 536] width 422 height 778
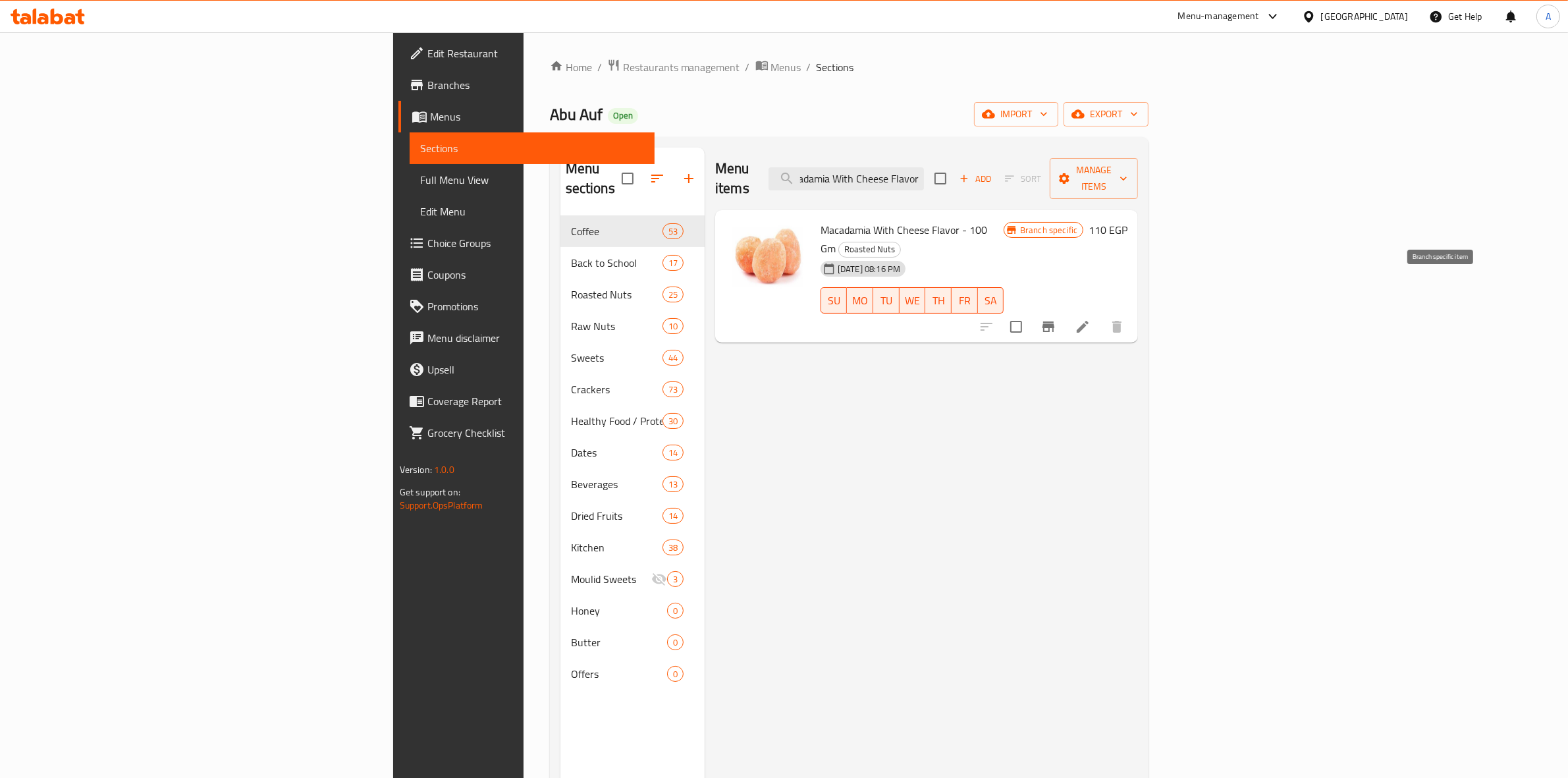
type input "Macadamia With Cheese Flavor"
click at [1054, 321] on icon "Branch-specific-item" at bounding box center [1048, 326] width 12 height 10
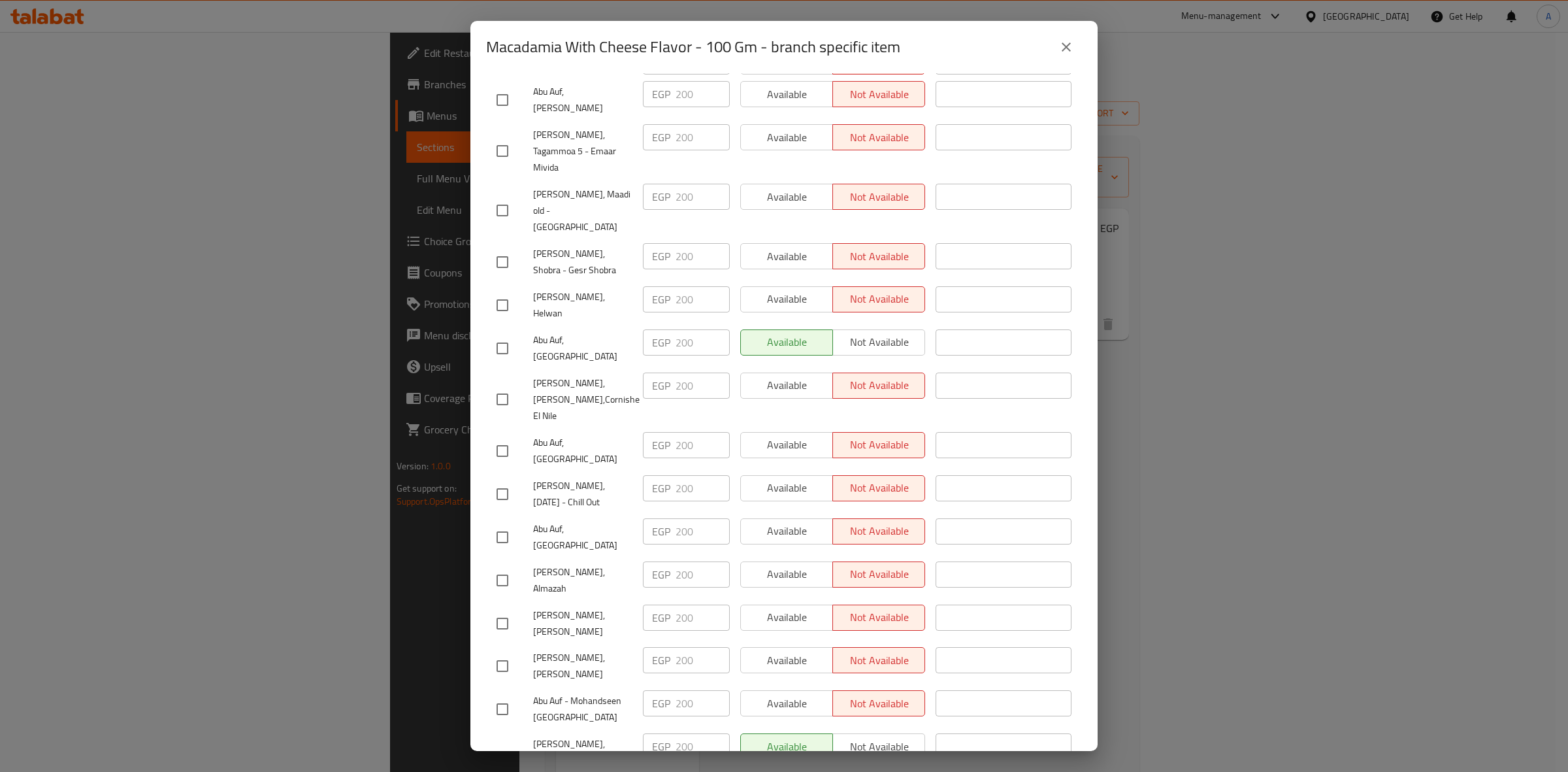
scroll to position [422, 0]
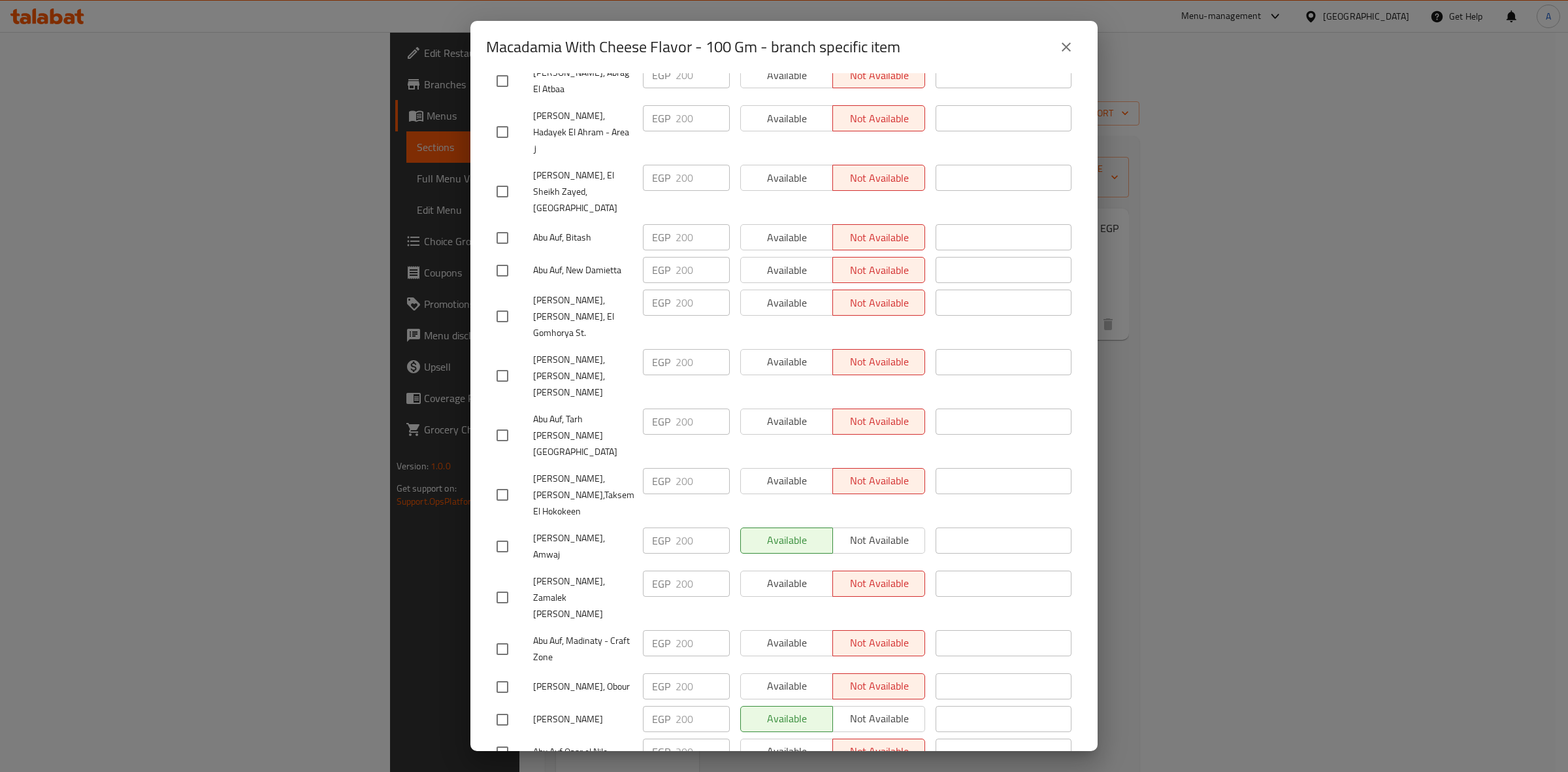
click at [506, 533] on input "checkbox" at bounding box center [502, 546] width 28 height 28
checkbox input "true"
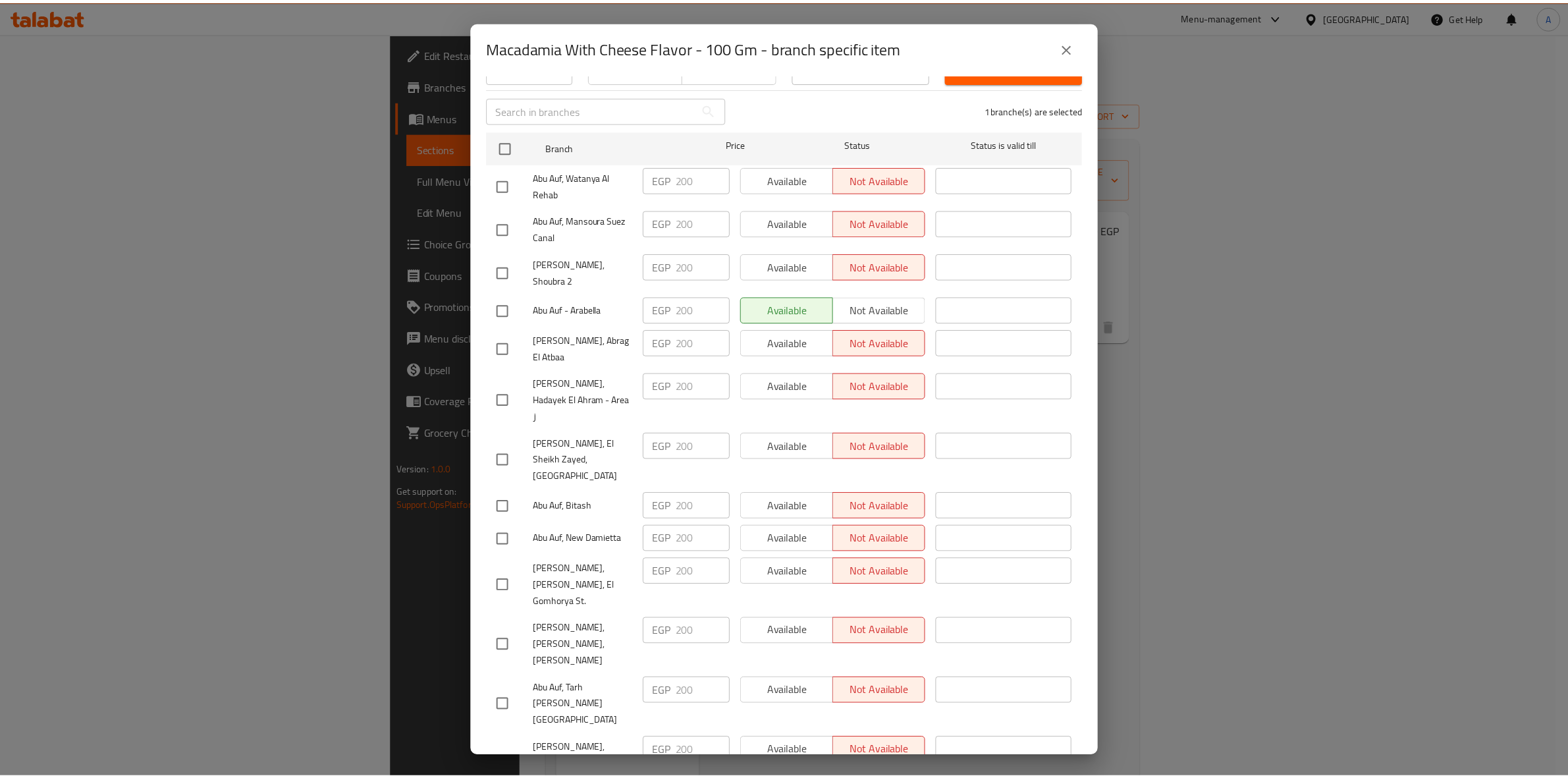
scroll to position [0, 0]
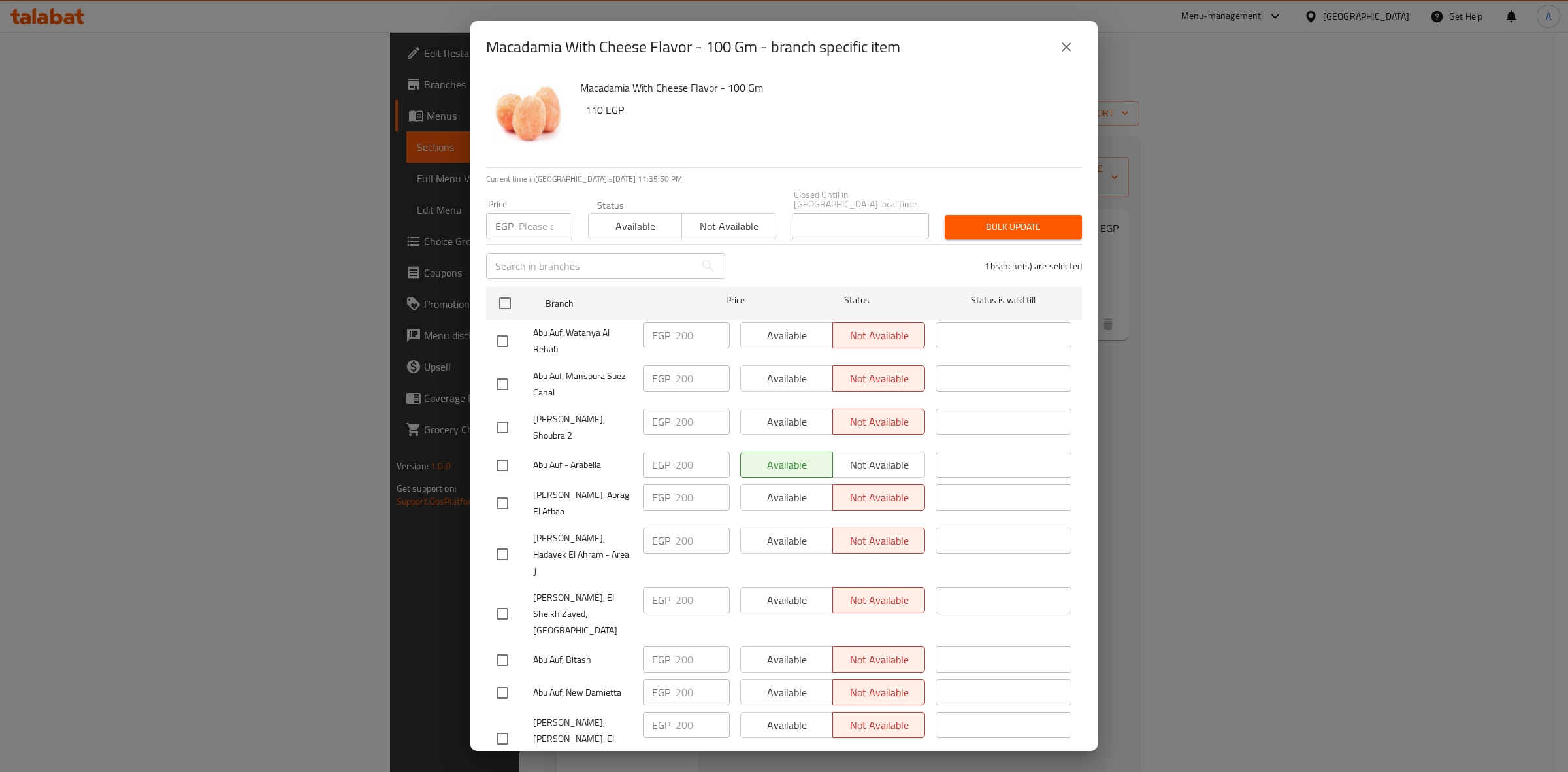
click at [517, 213] on div "EGP Price" at bounding box center [529, 226] width 87 height 26
paste input "220"
type input "220"
click at [1022, 219] on span "Bulk update" at bounding box center [1013, 227] width 116 height 17
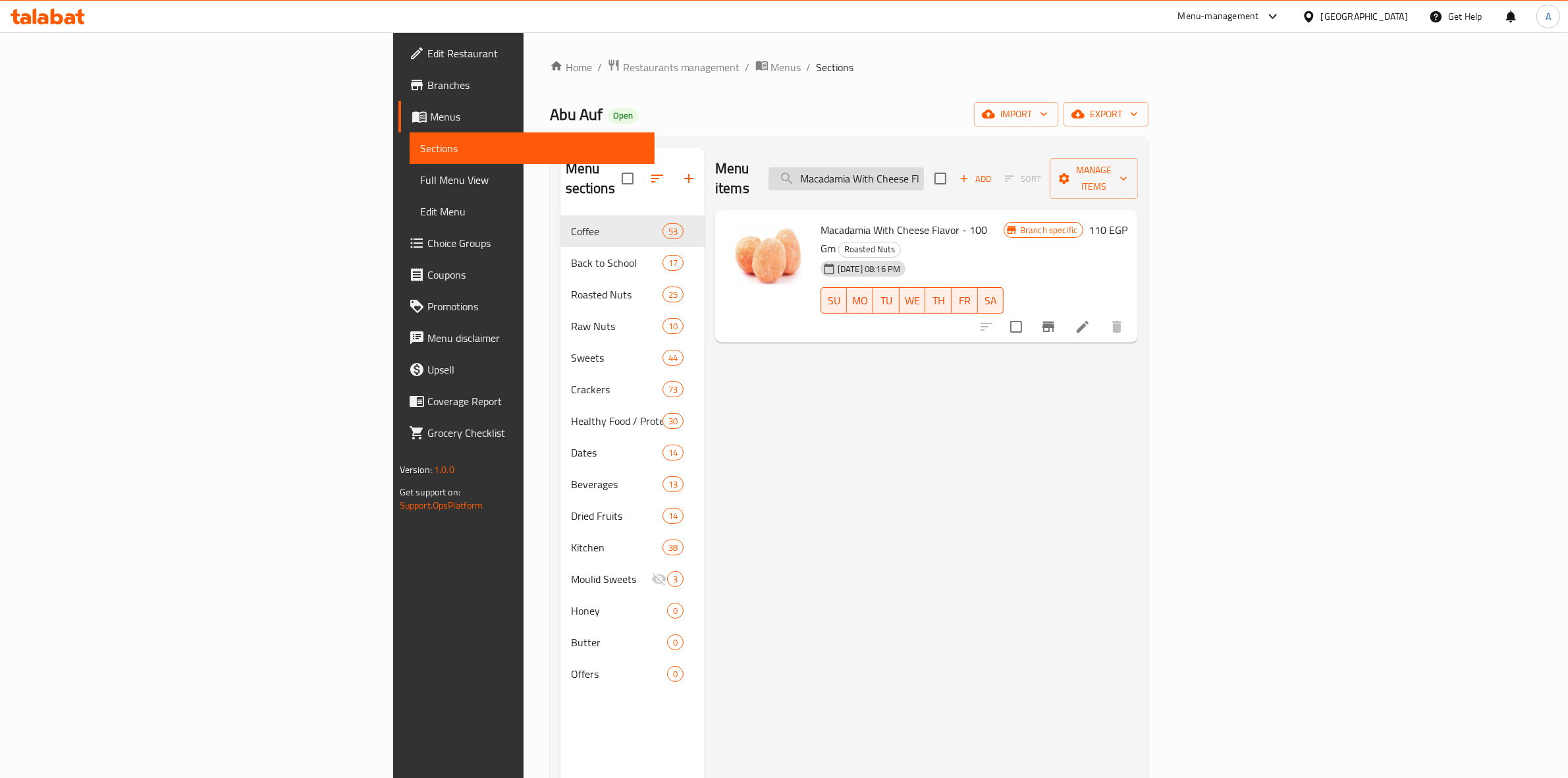
click at [924, 170] on input "Macadamia With Cheese Flavor" at bounding box center [846, 178] width 155 height 23
paste input "Roasted Salted Pecan 100 Gm"
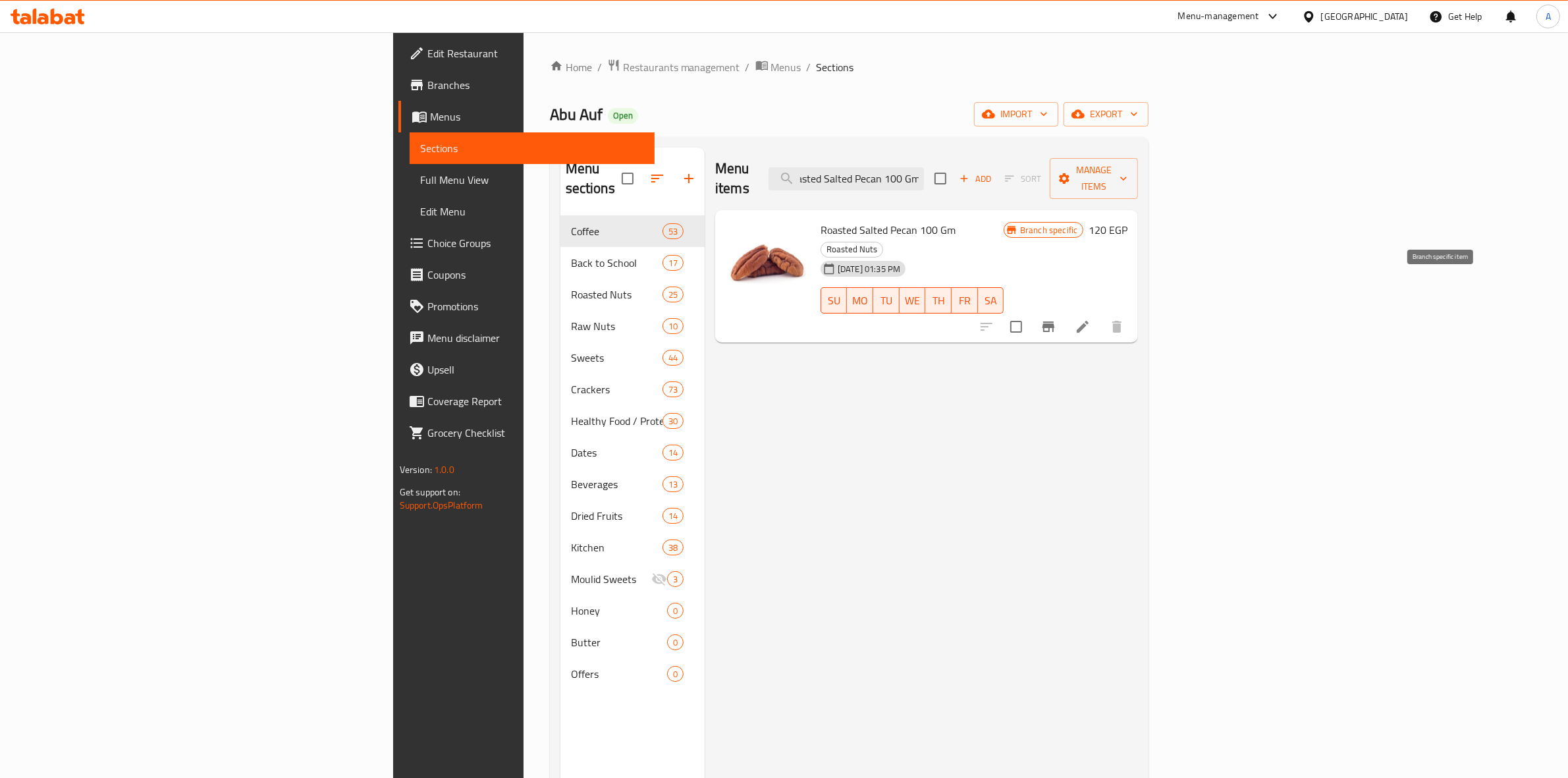
type input "Roasted Salted Pecan 100 Gm"
click at [1054, 321] on icon "Branch-specific-item" at bounding box center [1048, 326] width 12 height 10
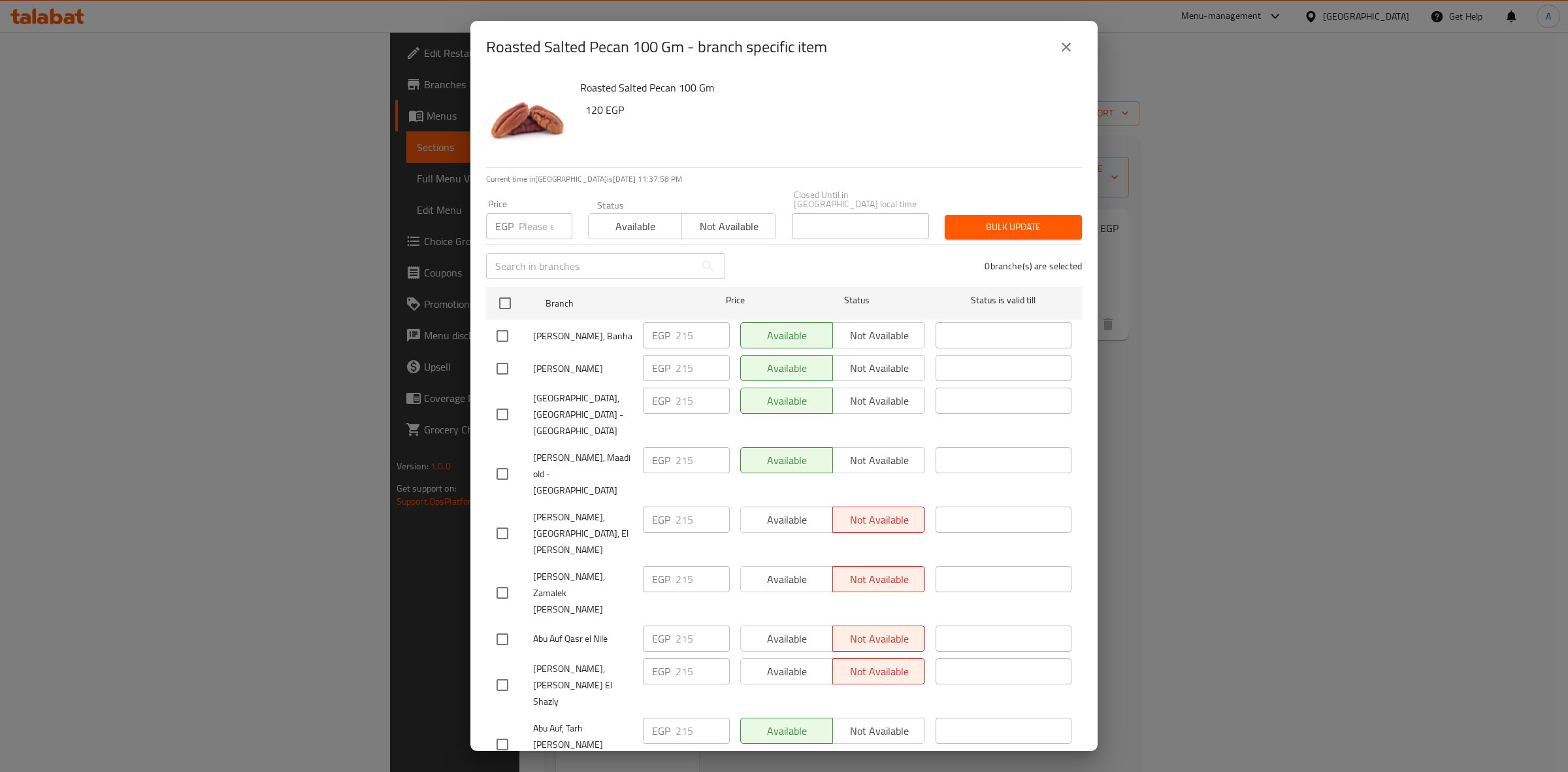
scroll to position [1444, 0]
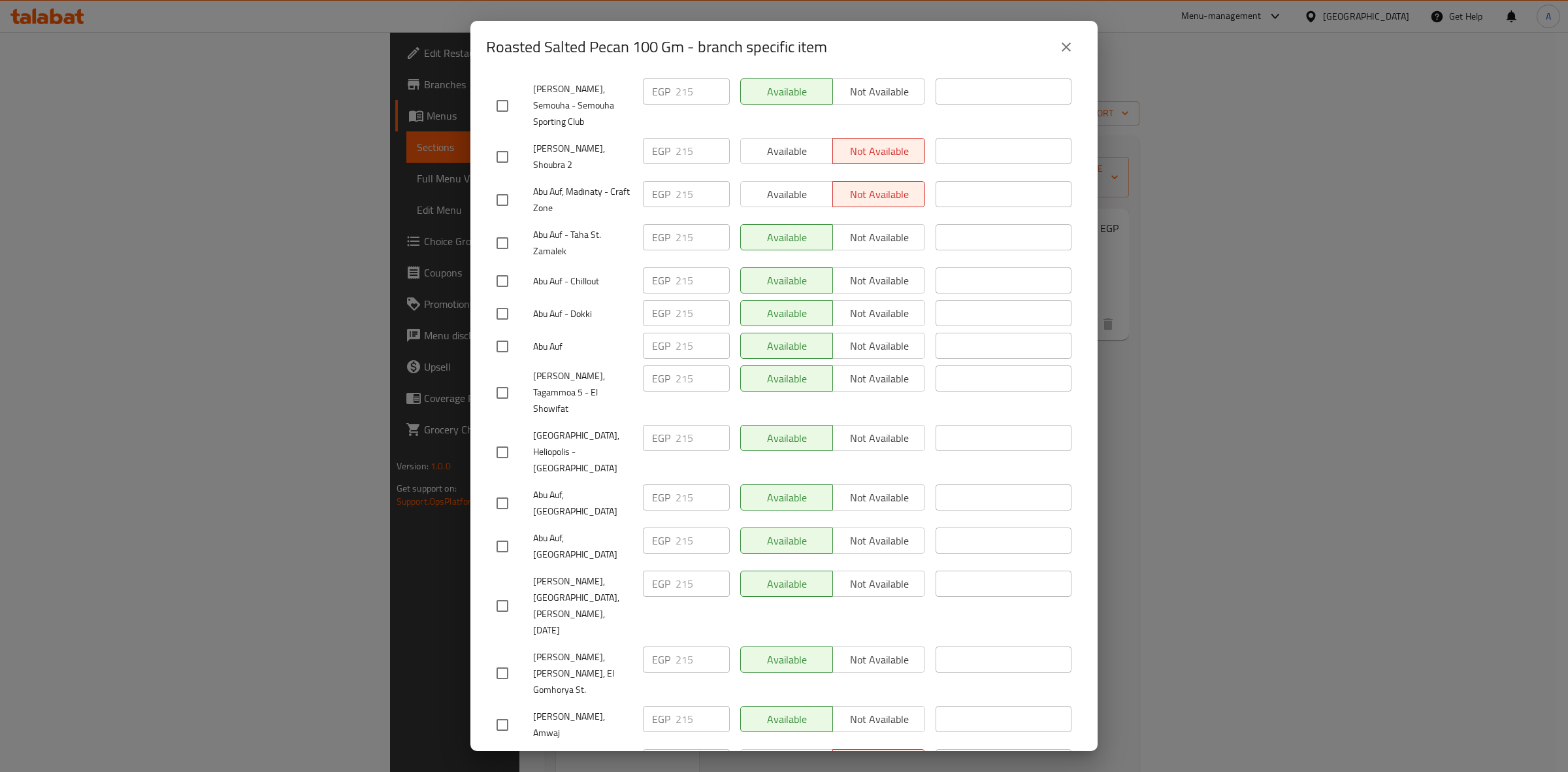
click at [504, 711] on input "checkbox" at bounding box center [502, 724] width 28 height 28
checkbox input "true"
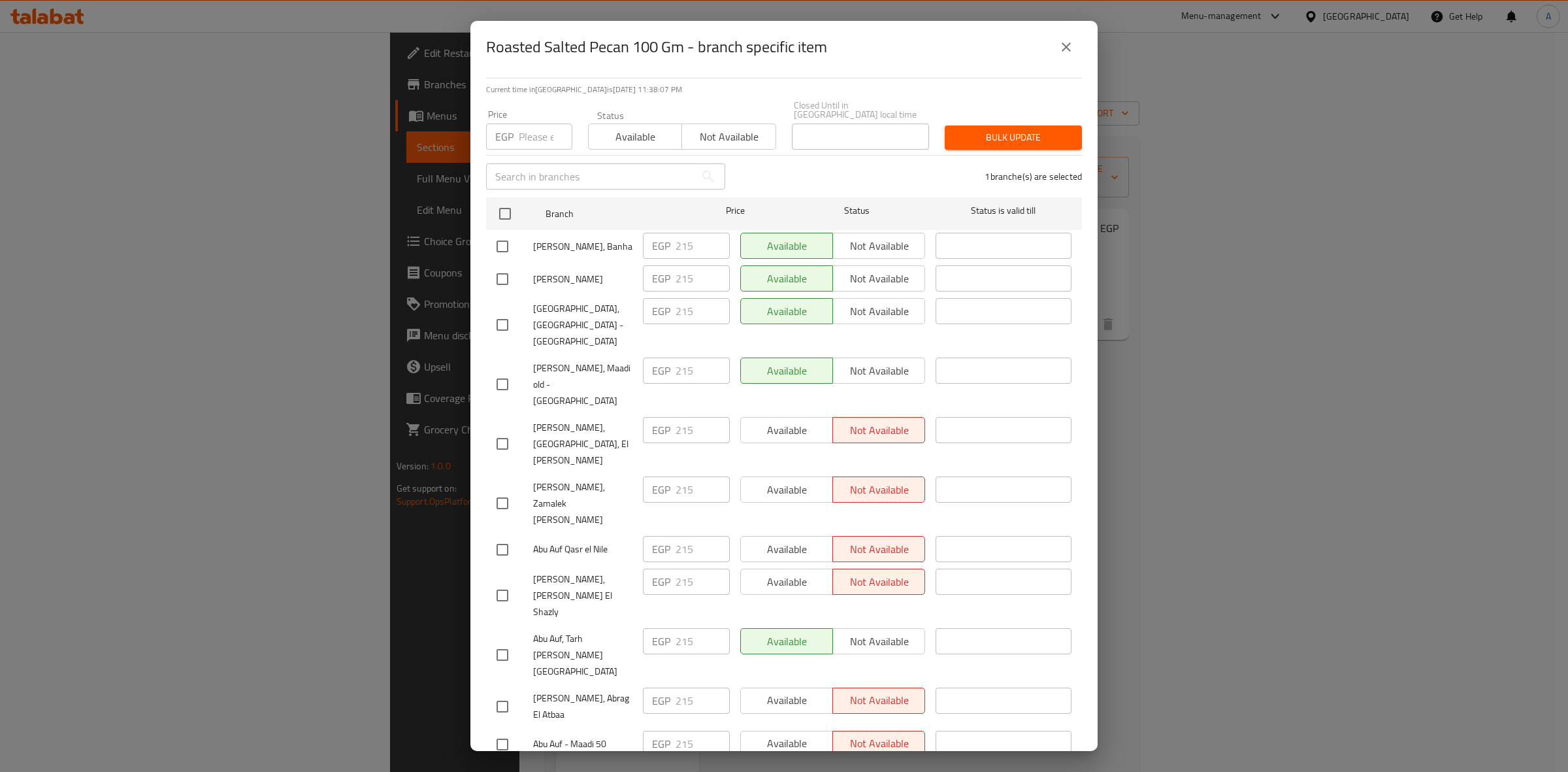
scroll to position [0, 0]
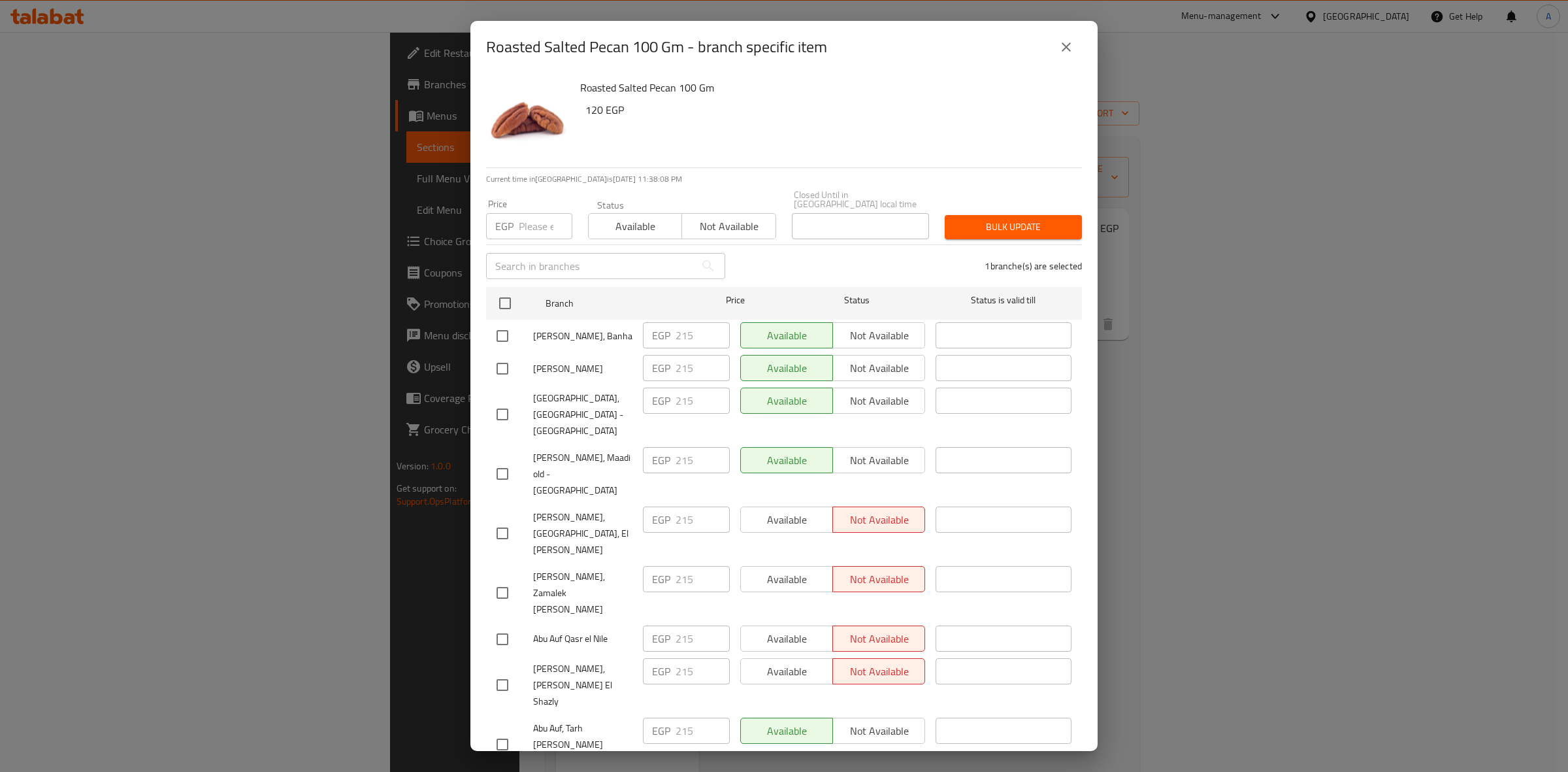
click at [523, 217] on input "number" at bounding box center [545, 226] width 53 height 26
paste input "236.5"
type input "236.5"
click at [1049, 219] on span "Bulk update" at bounding box center [1013, 227] width 116 height 17
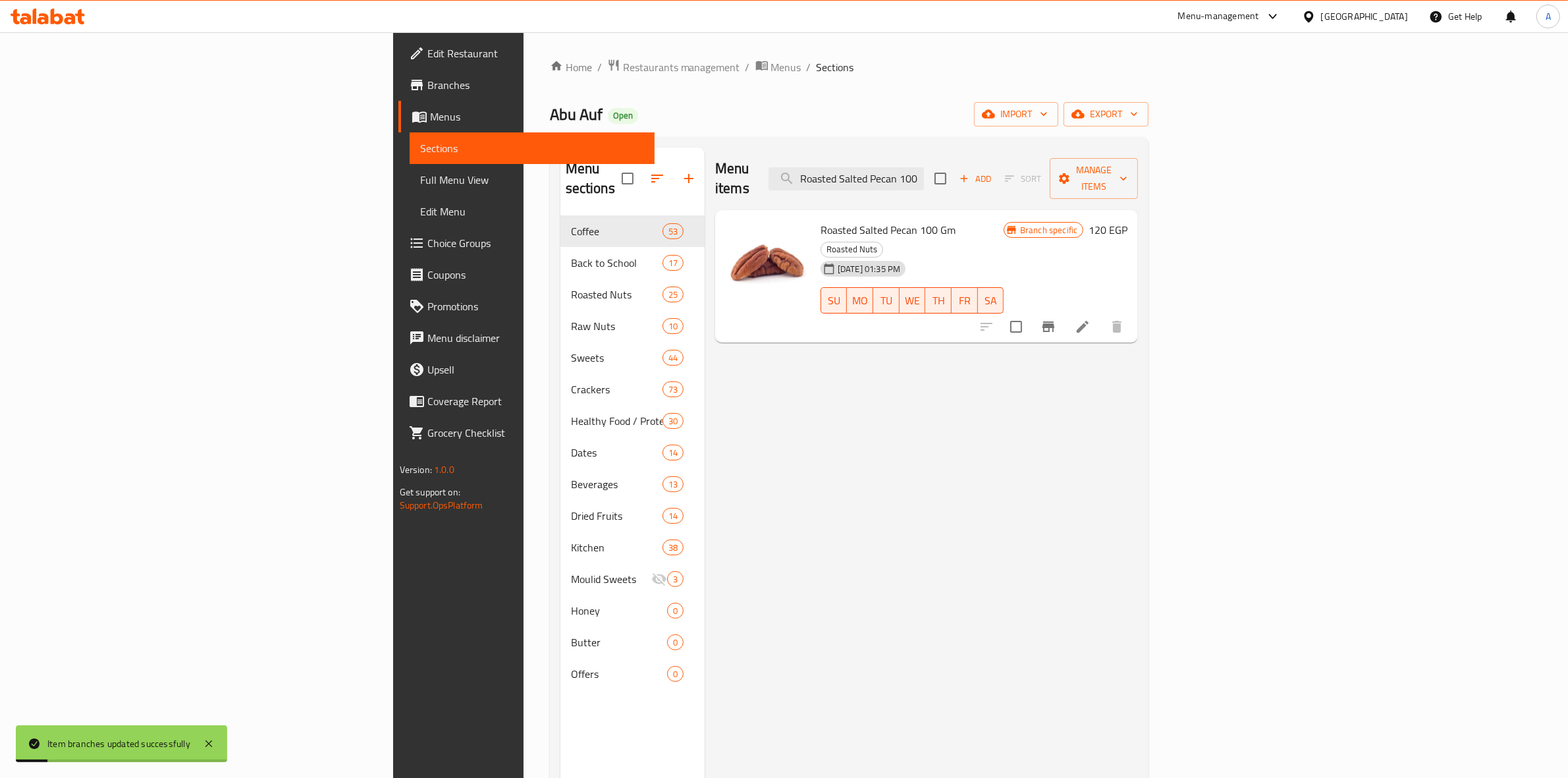
click at [1056, 319] on icon "Branch-specific-item" at bounding box center [1049, 327] width 16 height 16
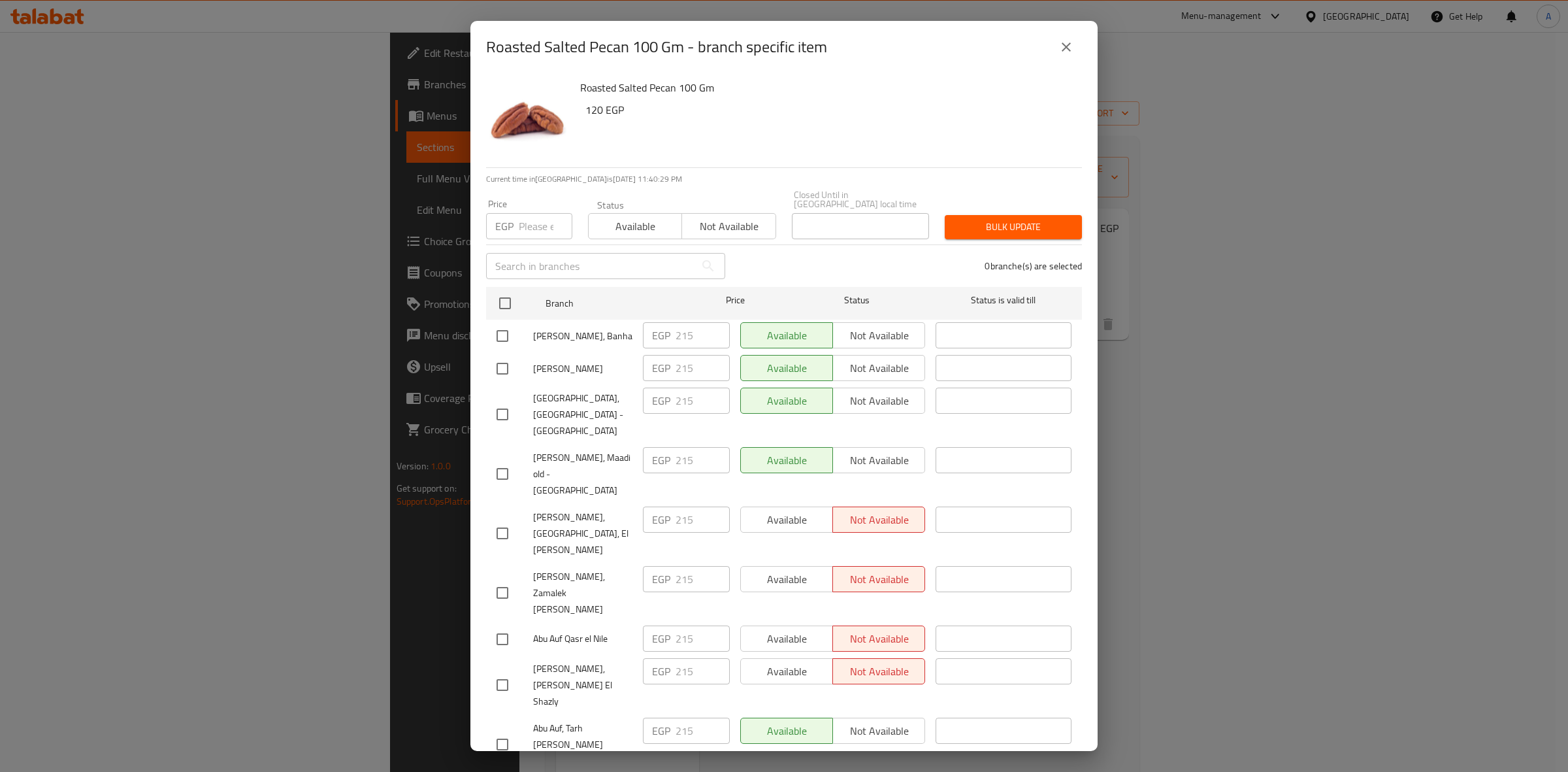
click at [1066, 57] on button "close" at bounding box center [1066, 47] width 31 height 31
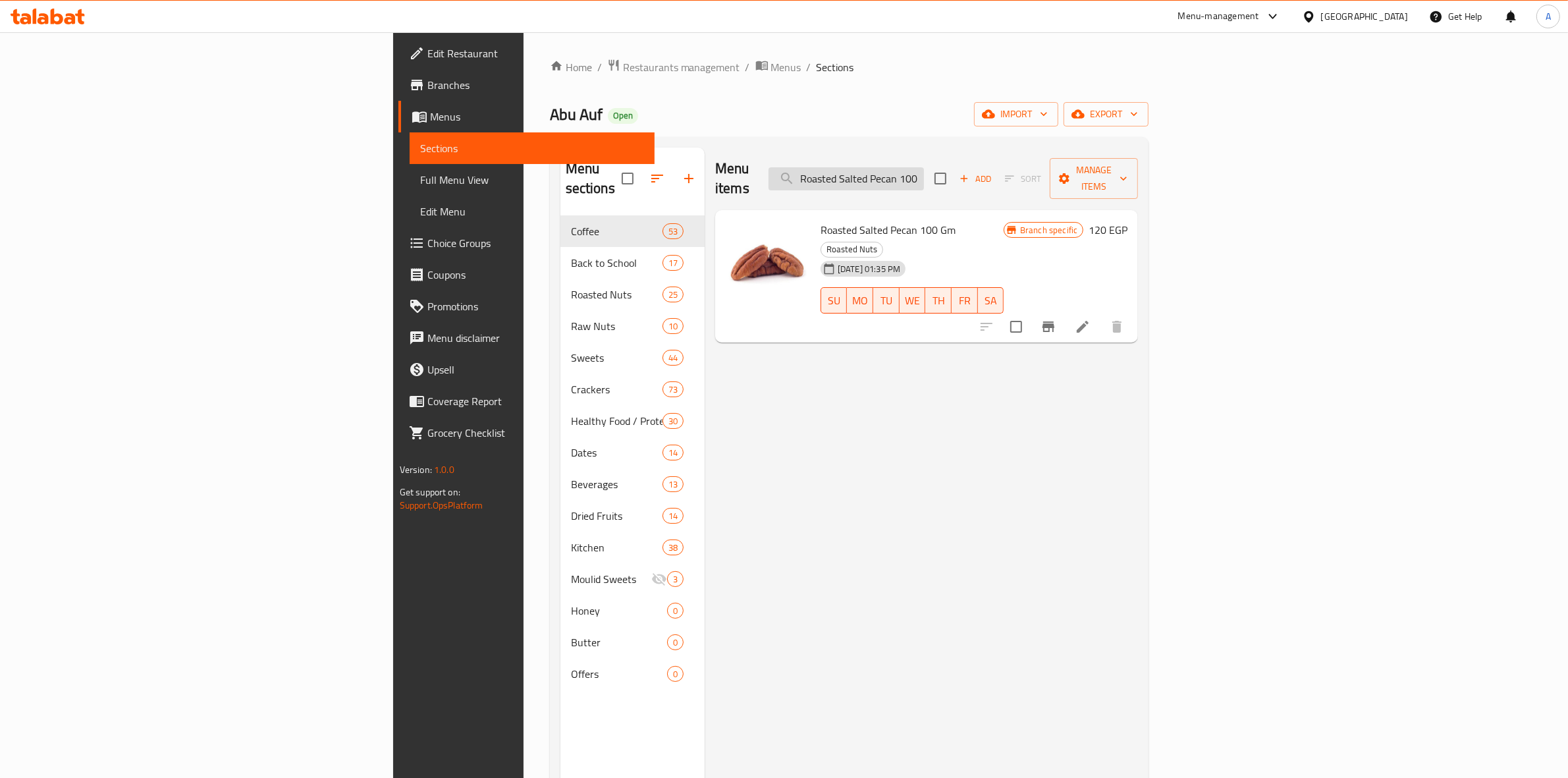
click at [924, 167] on input "Roasted Salted Pecan 100 Gm" at bounding box center [846, 178] width 155 height 23
paste input "Pistachio weight"
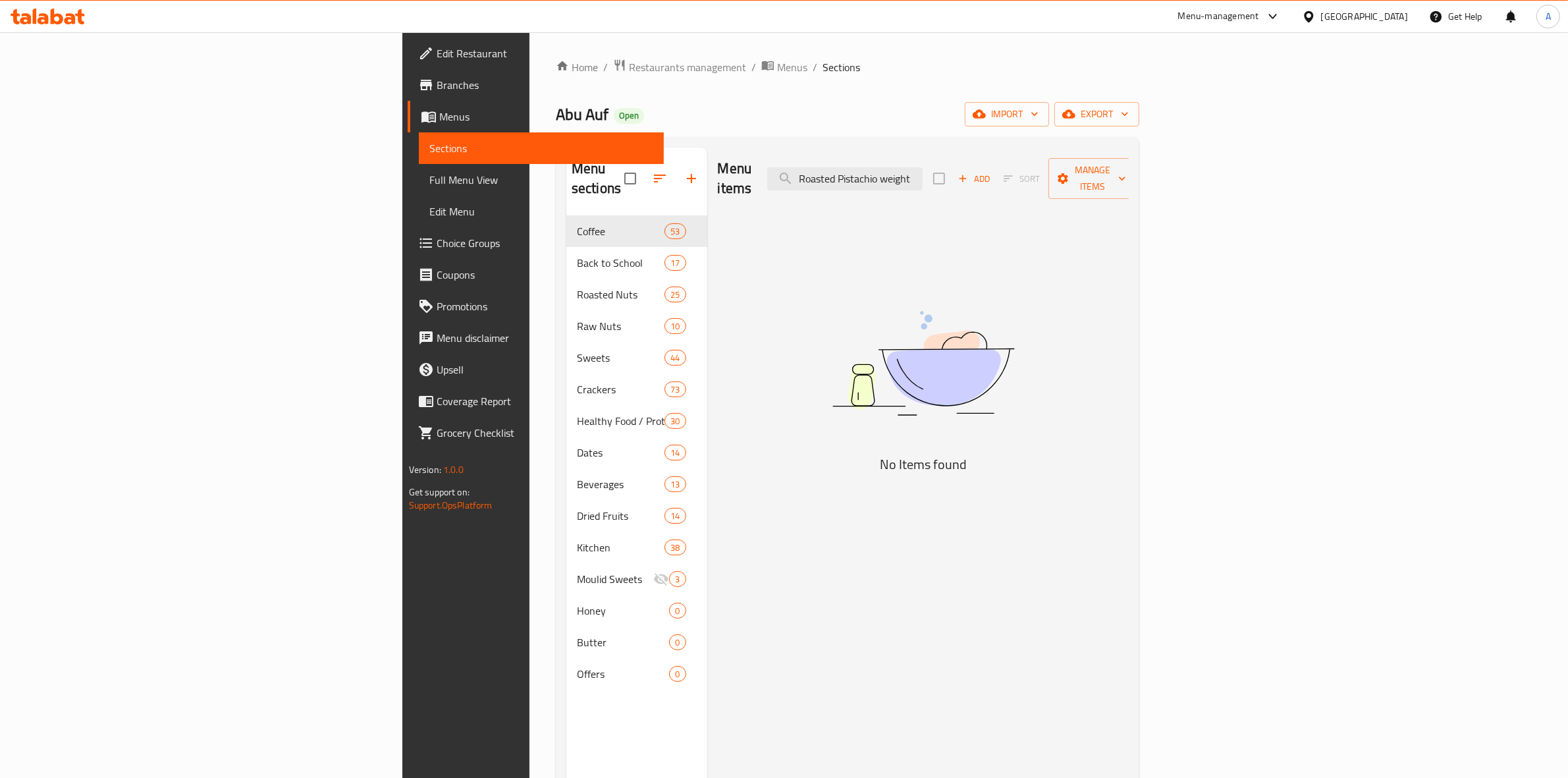
drag, startPoint x: 1039, startPoint y: 172, endPoint x: 1244, endPoint y: 186, distance: 205.5
click at [1129, 186] on div "Menu items Roasted Pistachio weight Add Sort Manage items" at bounding box center [923, 178] width 412 height 63
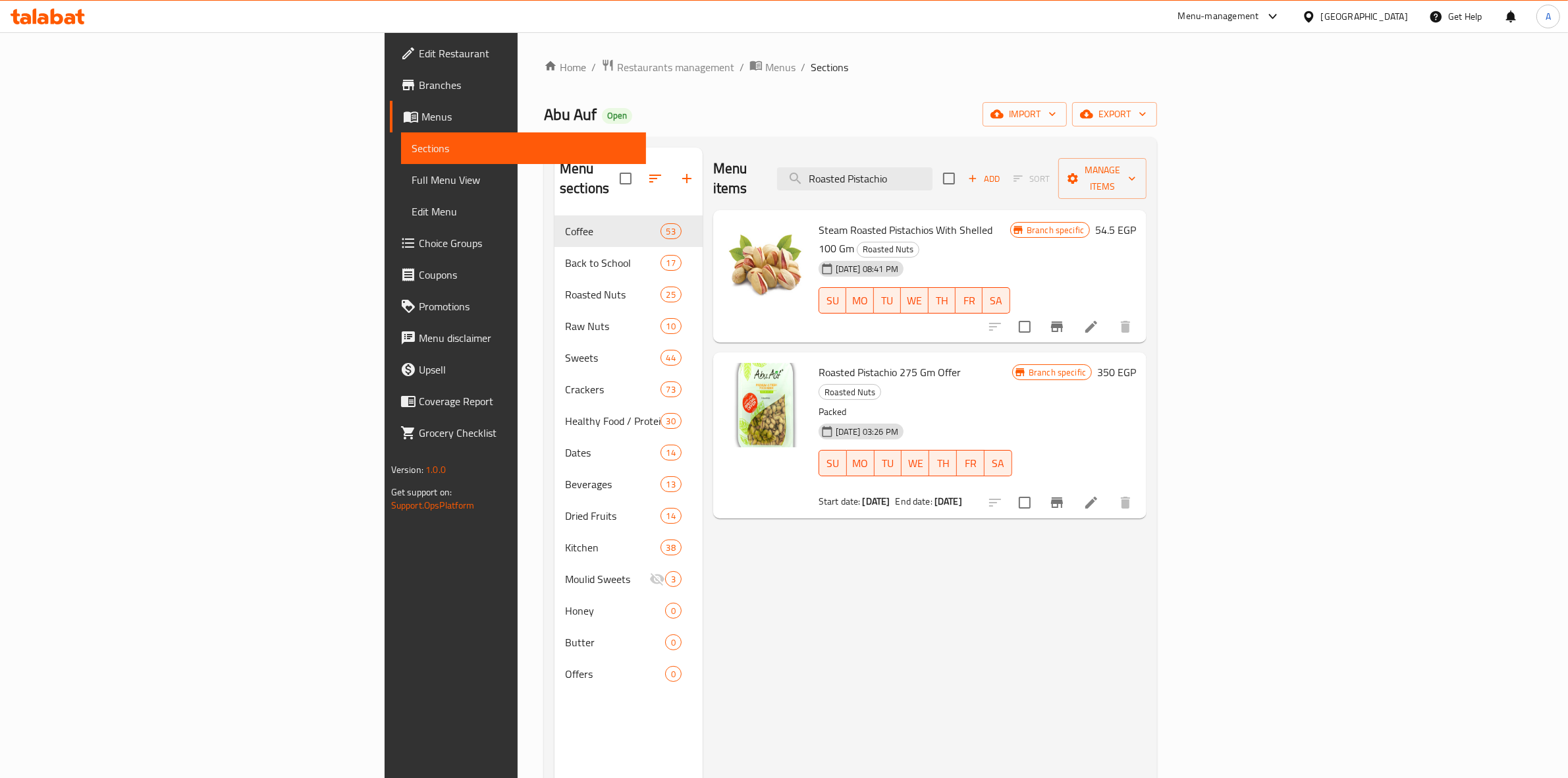
drag, startPoint x: 1045, startPoint y: 165, endPoint x: 715, endPoint y: 137, distance: 331.2
click at [715, 137] on div "Menu sections Coffee 53 Back to School 17 Roasted Nuts 25 Raw Nuts 10 Sweets 44…" at bounding box center [850, 536] width 613 height 799
paste input "فستق محمص مملح ايرانى وزن"
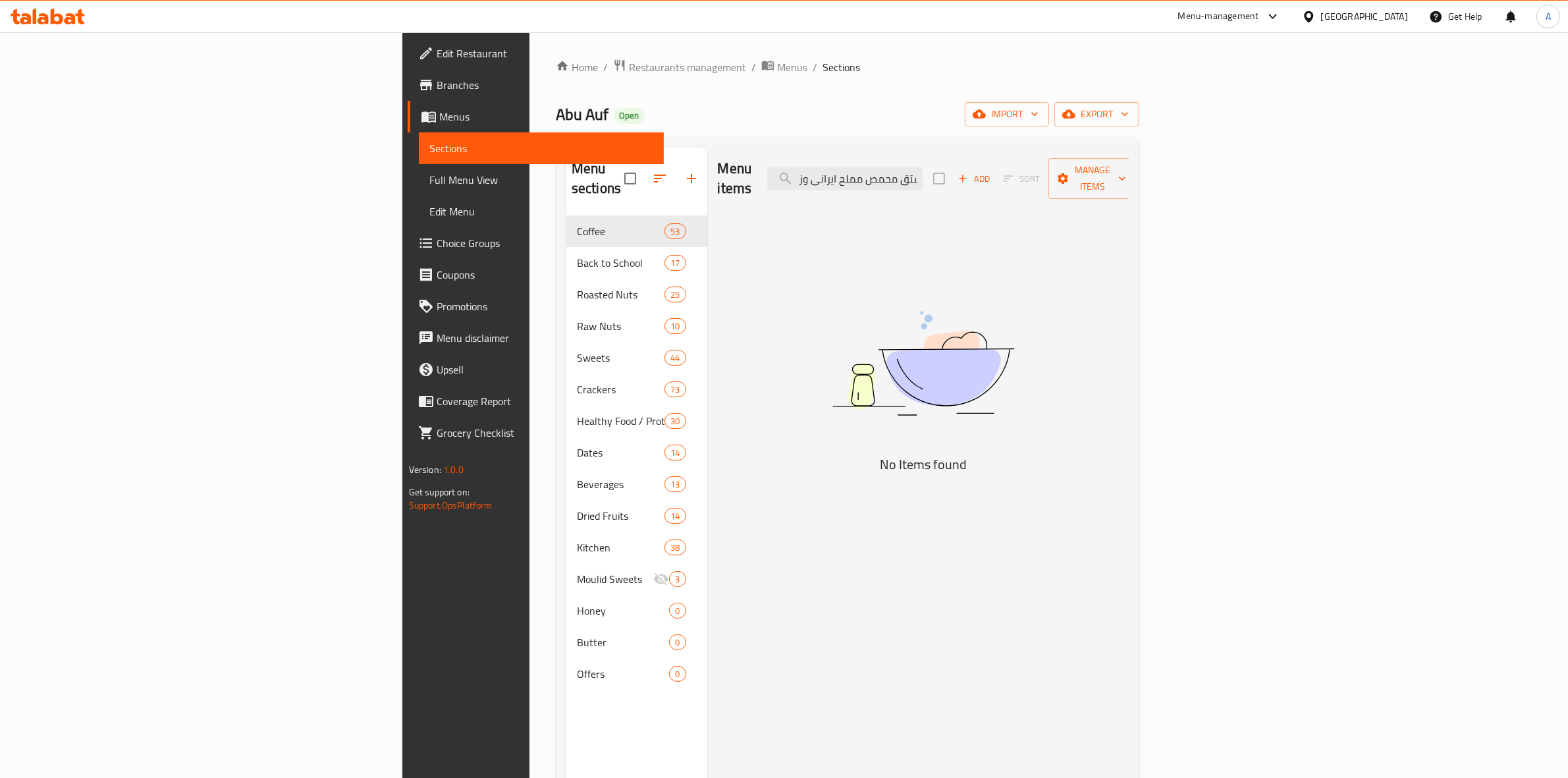
drag, startPoint x: 1068, startPoint y: 171, endPoint x: 893, endPoint y: 171, distance: 175.0
click at [893, 171] on div "Menu items فستق محمص مملح ايرانى وز Add Sort Manage items" at bounding box center [923, 178] width 412 height 63
click at [922, 173] on input "فستق محمص مملح ايرانى وز" at bounding box center [845, 178] width 155 height 23
drag, startPoint x: 962, startPoint y: 176, endPoint x: 800, endPoint y: 178, distance: 162.0
click at [800, 178] on div "Menu items فستق محمص مملح ايرانى وز Add Sort Manage items" at bounding box center [923, 178] width 412 height 63
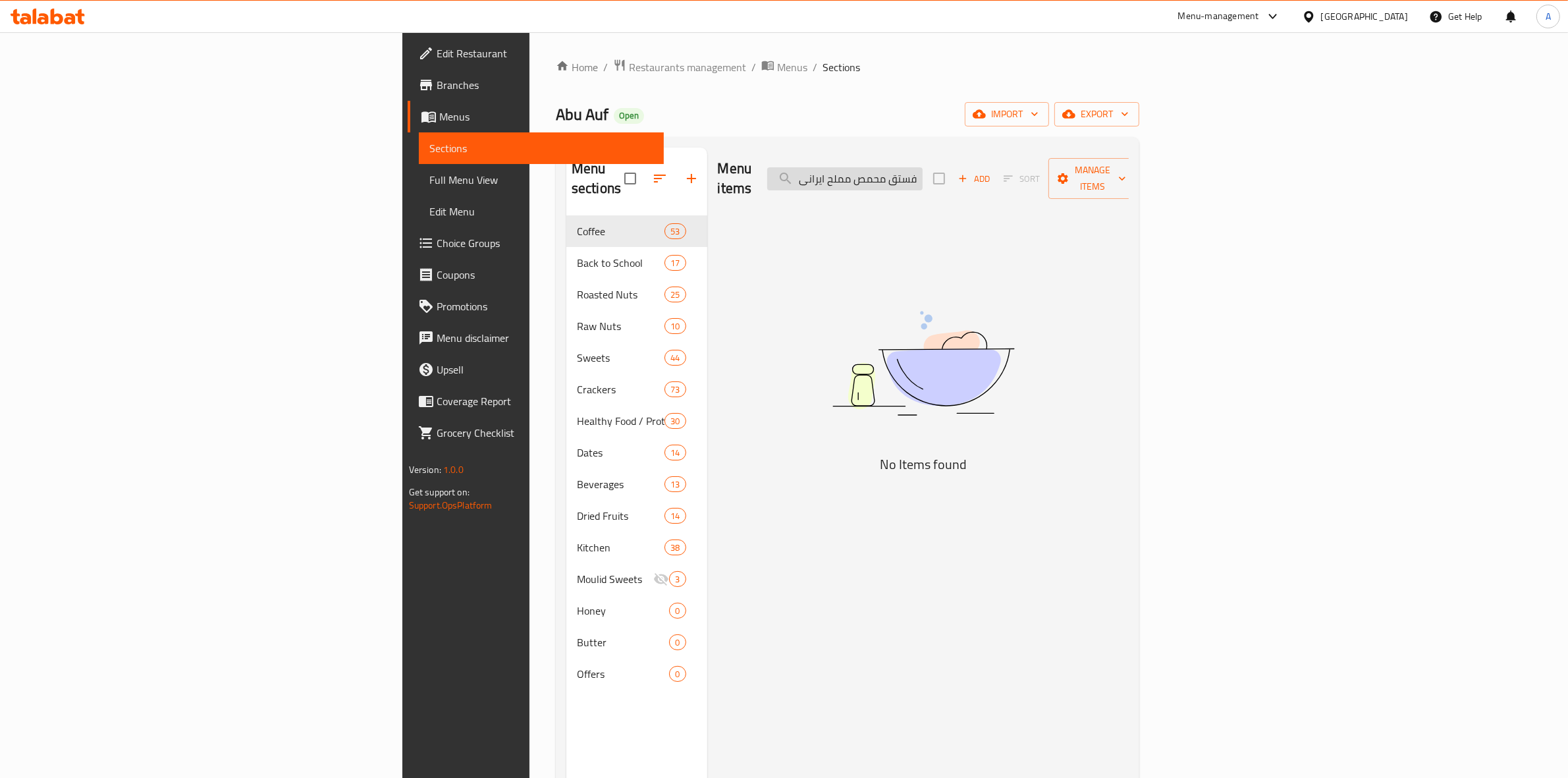
click at [922, 171] on input "فستق محمص مملح ايرانى" at bounding box center [845, 178] width 155 height 23
click at [922, 167] on input "فستق محمص مملح ايرانى" at bounding box center [845, 178] width 155 height 23
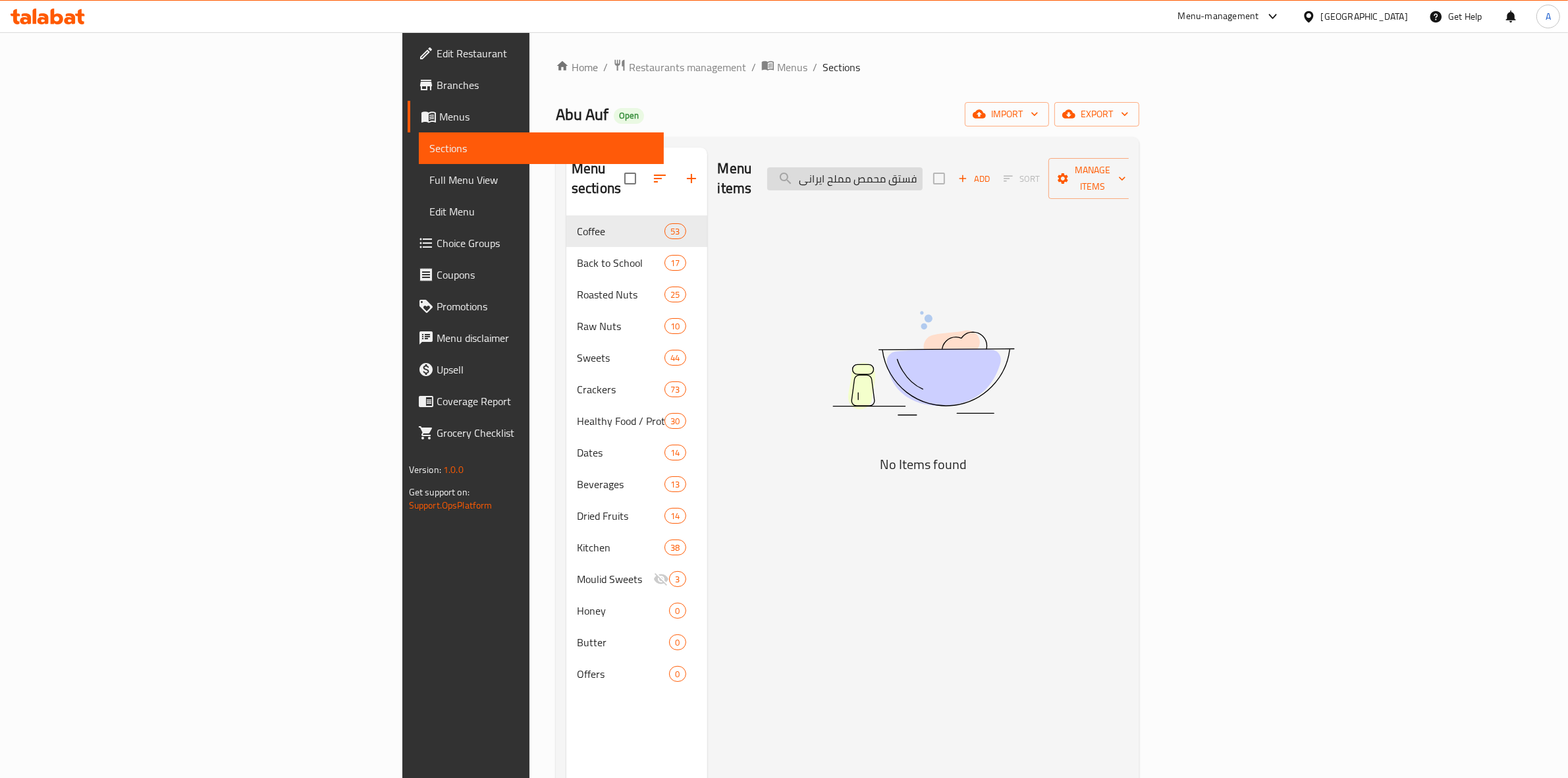
click at [922, 167] on input "فستق محمص مملح ايرانى" at bounding box center [845, 178] width 155 height 23
paste input "Iranian salted roasted pistachios"
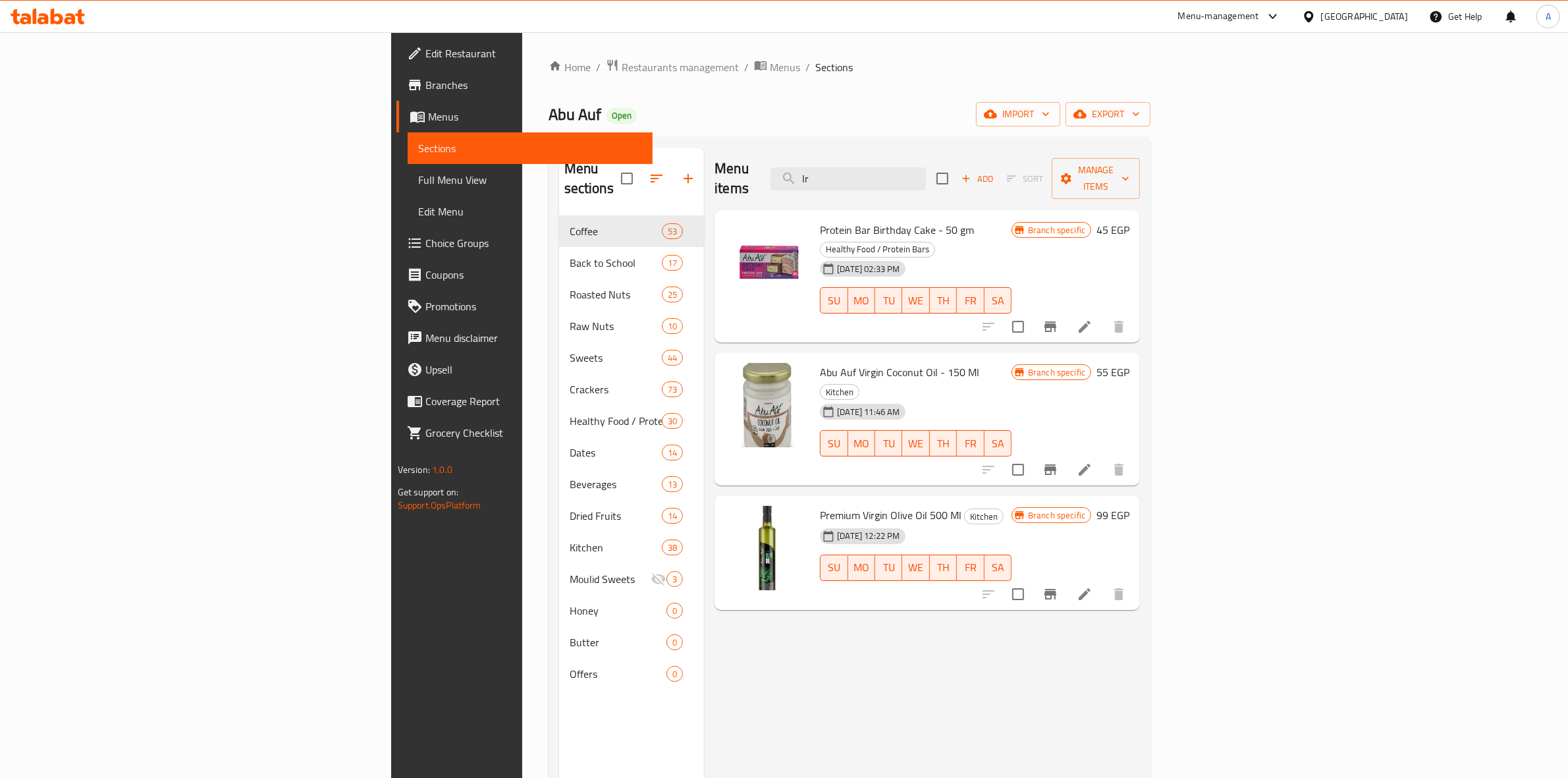
type input "I"
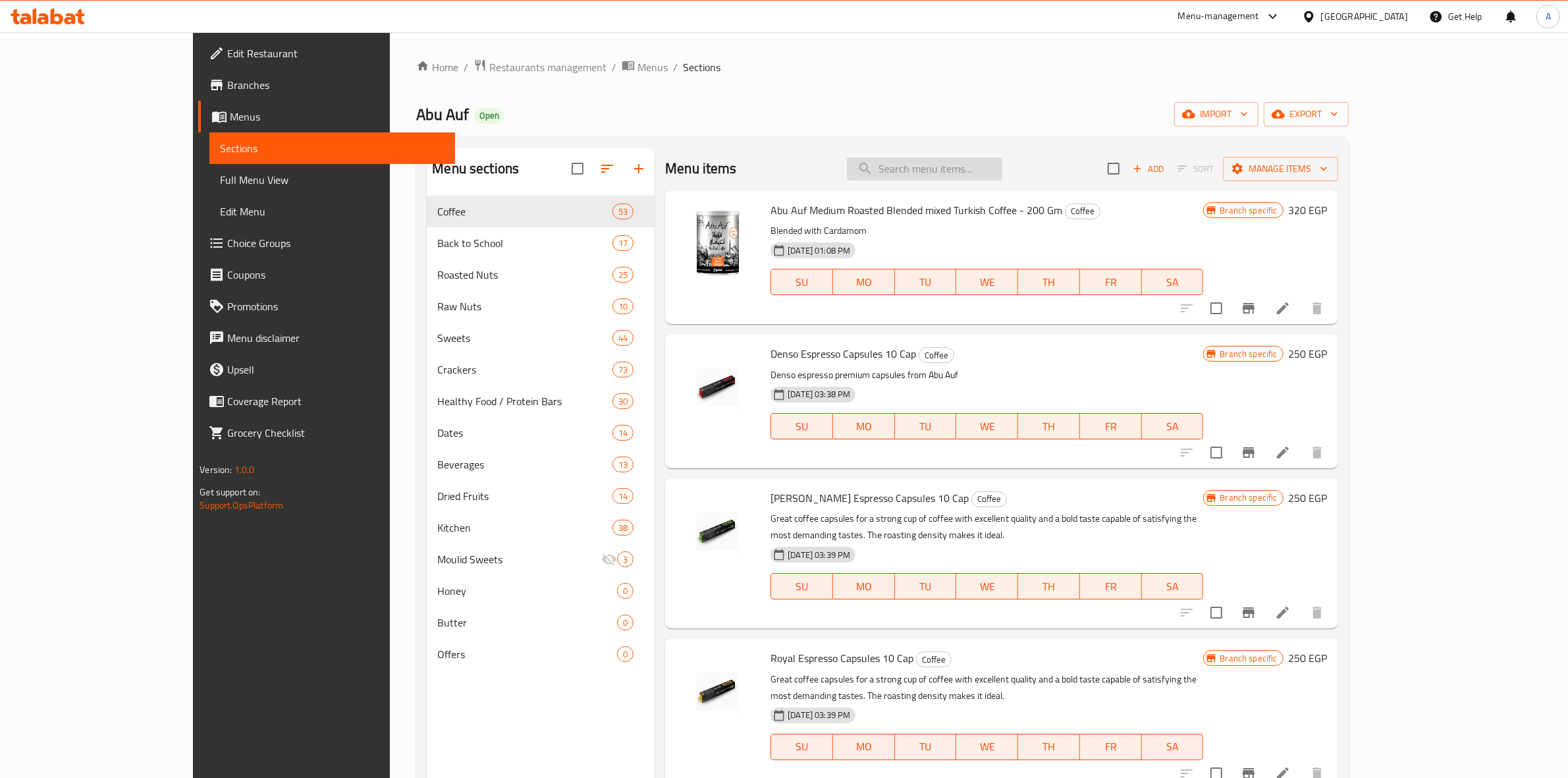
click at [991, 160] on input "search" at bounding box center [925, 168] width 155 height 23
paste input "Roasted Pistachio weight"
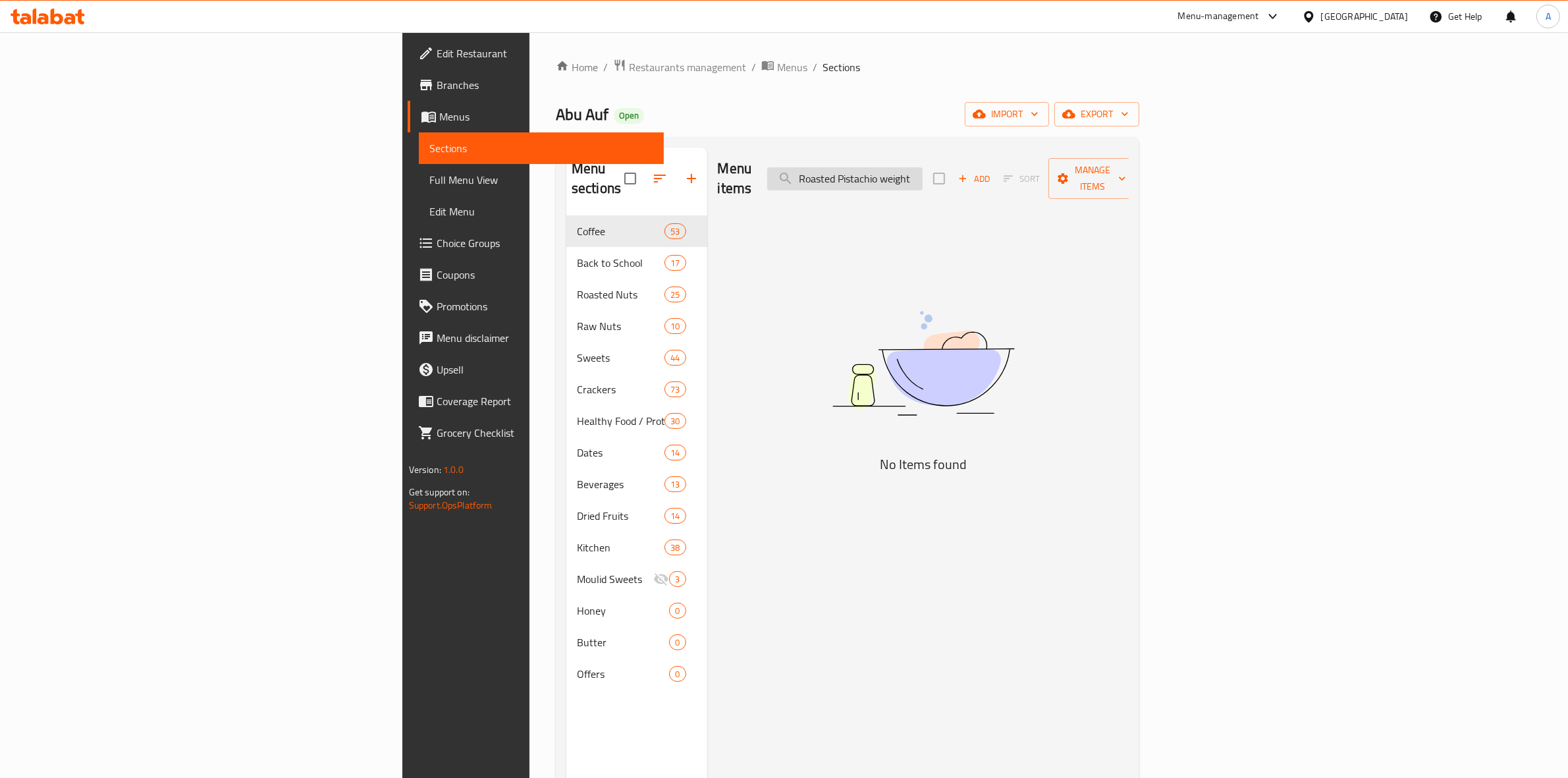
drag, startPoint x: 1060, startPoint y: 169, endPoint x: 1029, endPoint y: 172, distance: 31.1
click at [922, 172] on input "Roasted Pistachio weight" at bounding box center [845, 178] width 155 height 23
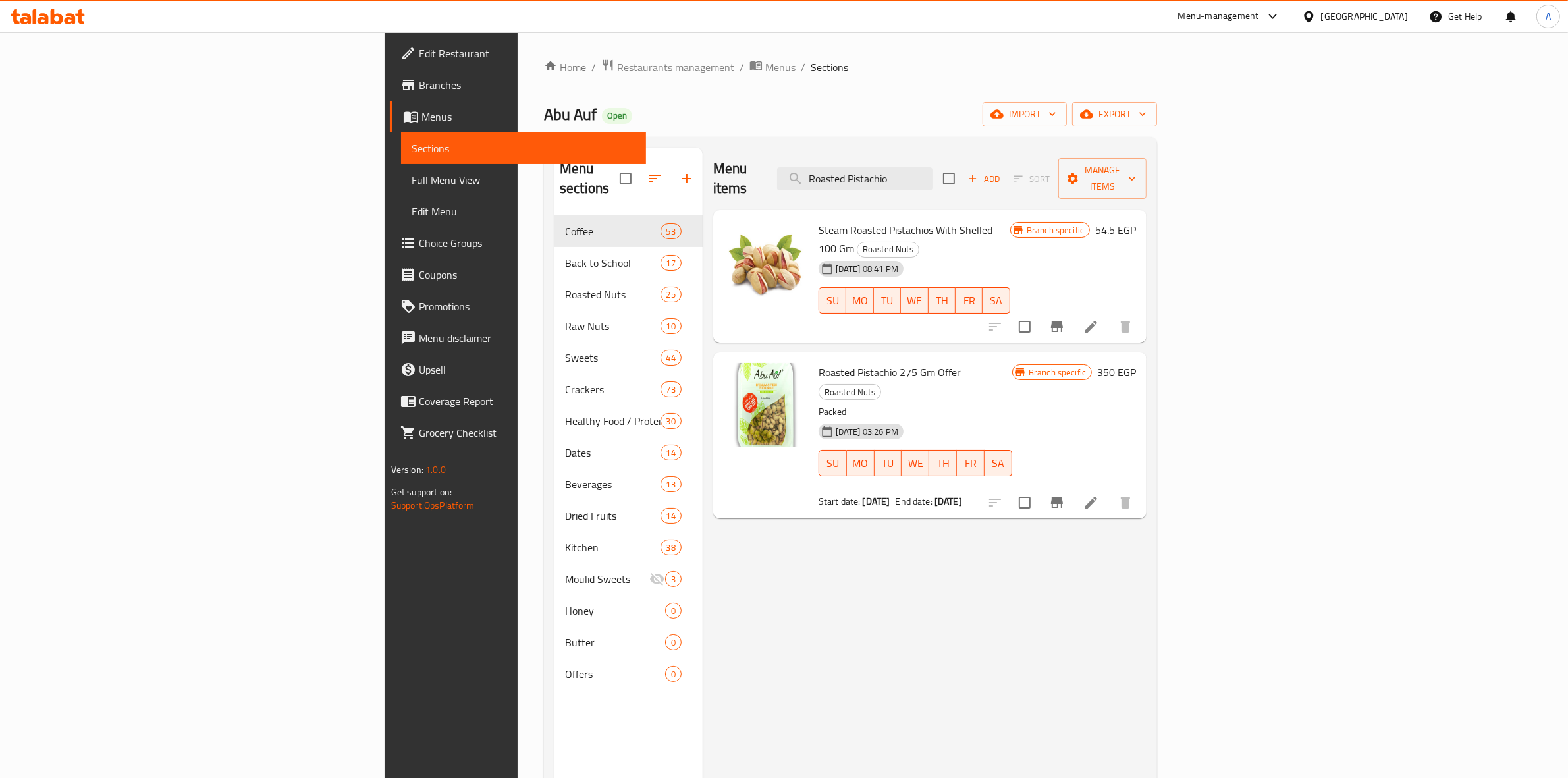
drag, startPoint x: 889, startPoint y: 169, endPoint x: 798, endPoint y: 78, distance: 128.7
click at [544, 117] on div "Home / Restaurants management / Menus / Sections Abu Auf Open import export Men…" at bounding box center [850, 497] width 613 height 877
paste input "Egyptian salted seeds weight"
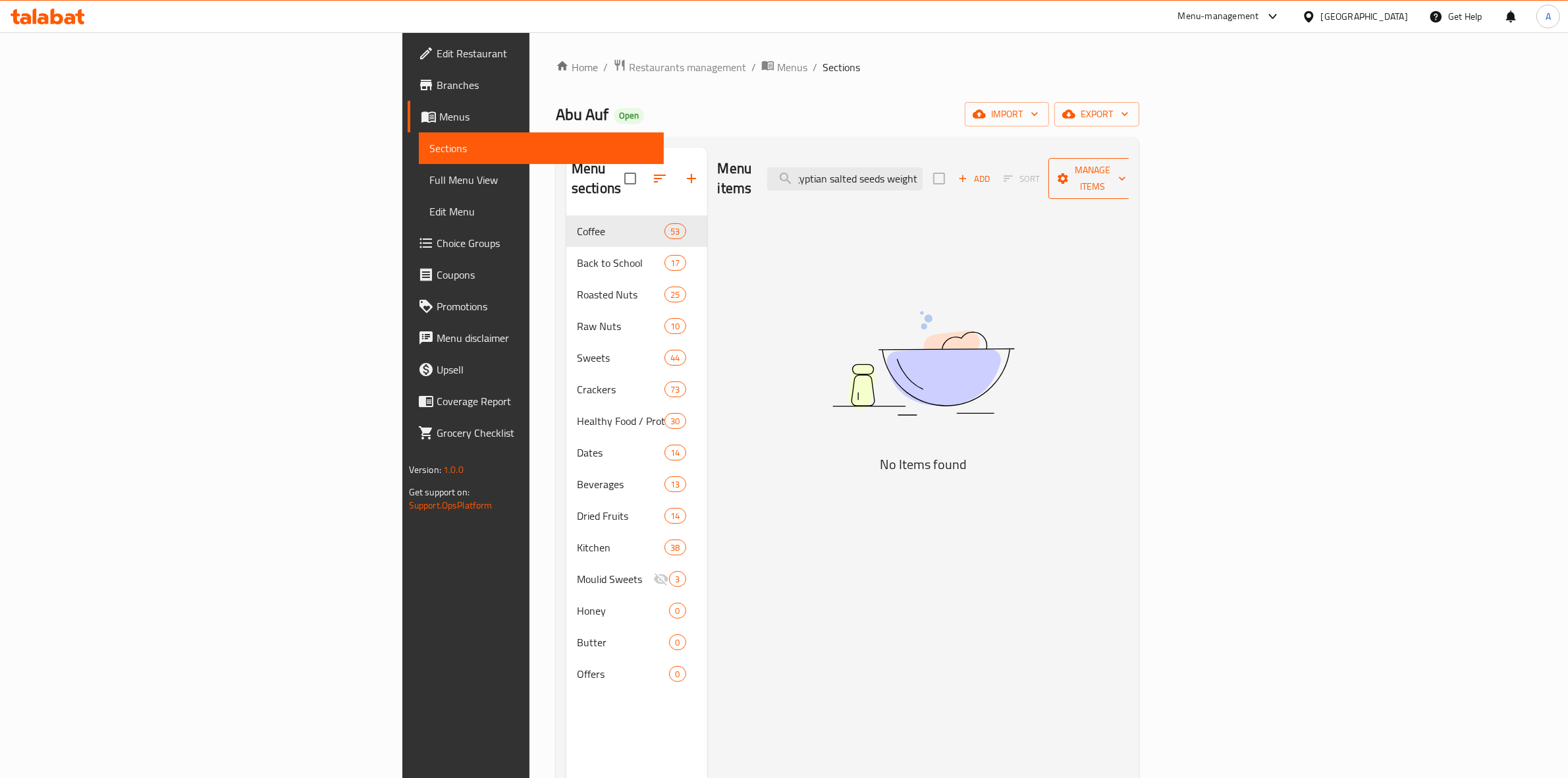
scroll to position [0, 11]
drag, startPoint x: 1038, startPoint y: 172, endPoint x: 1495, endPoint y: 178, distance: 457.0
click at [1129, 178] on div "Menu items Egyptian salted seeds weight Add Sort Manage items" at bounding box center [923, 178] width 412 height 63
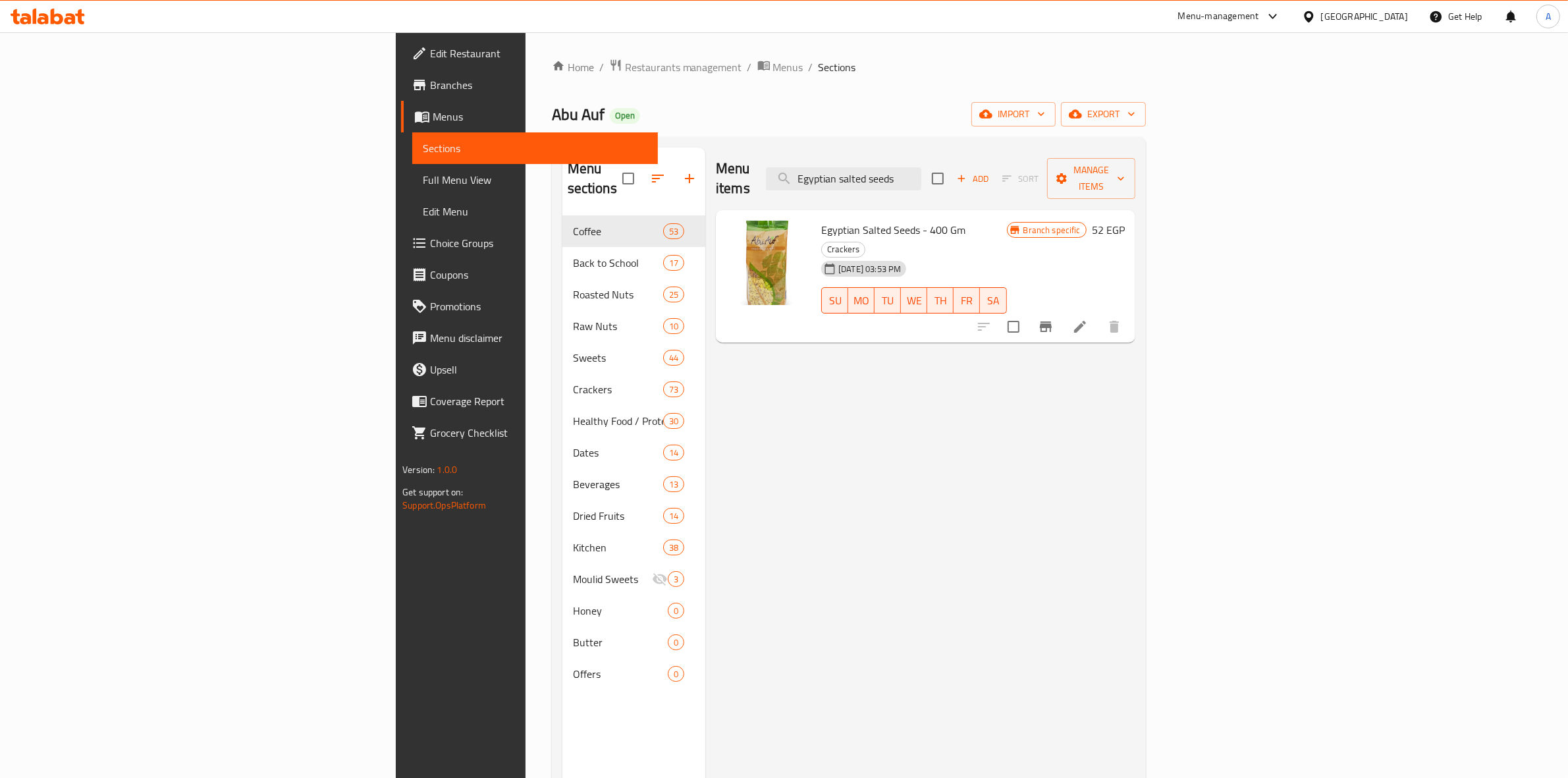
type input "Egyptian salted seeds"
click at [726, 254] on img at bounding box center [769, 263] width 84 height 84
click at [1088, 319] on icon at bounding box center [1080, 327] width 16 height 16
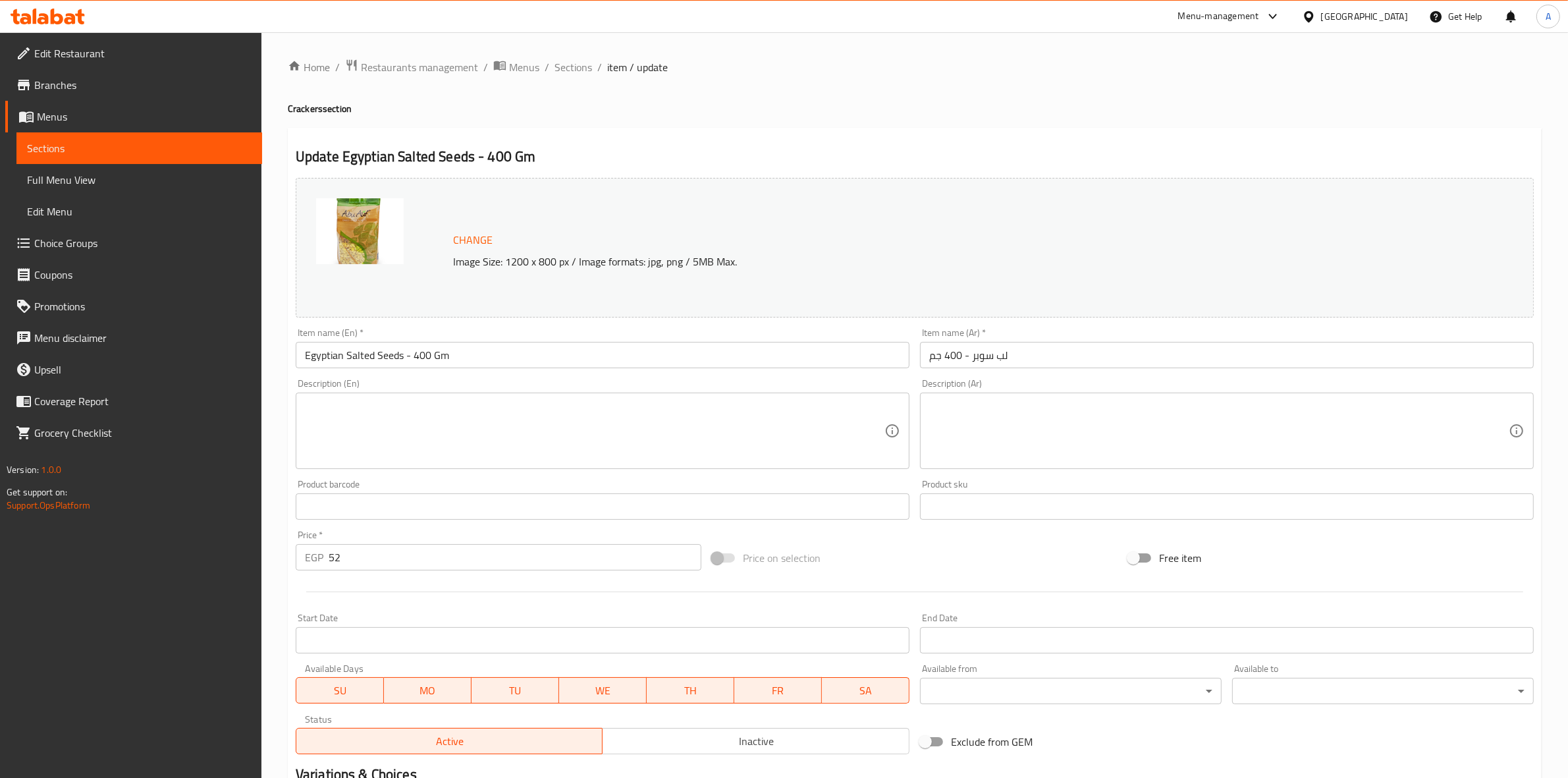
click at [358, 224] on img at bounding box center [360, 231] width 87 height 66
click at [577, 60] on span "Sections" at bounding box center [573, 67] width 37 height 16
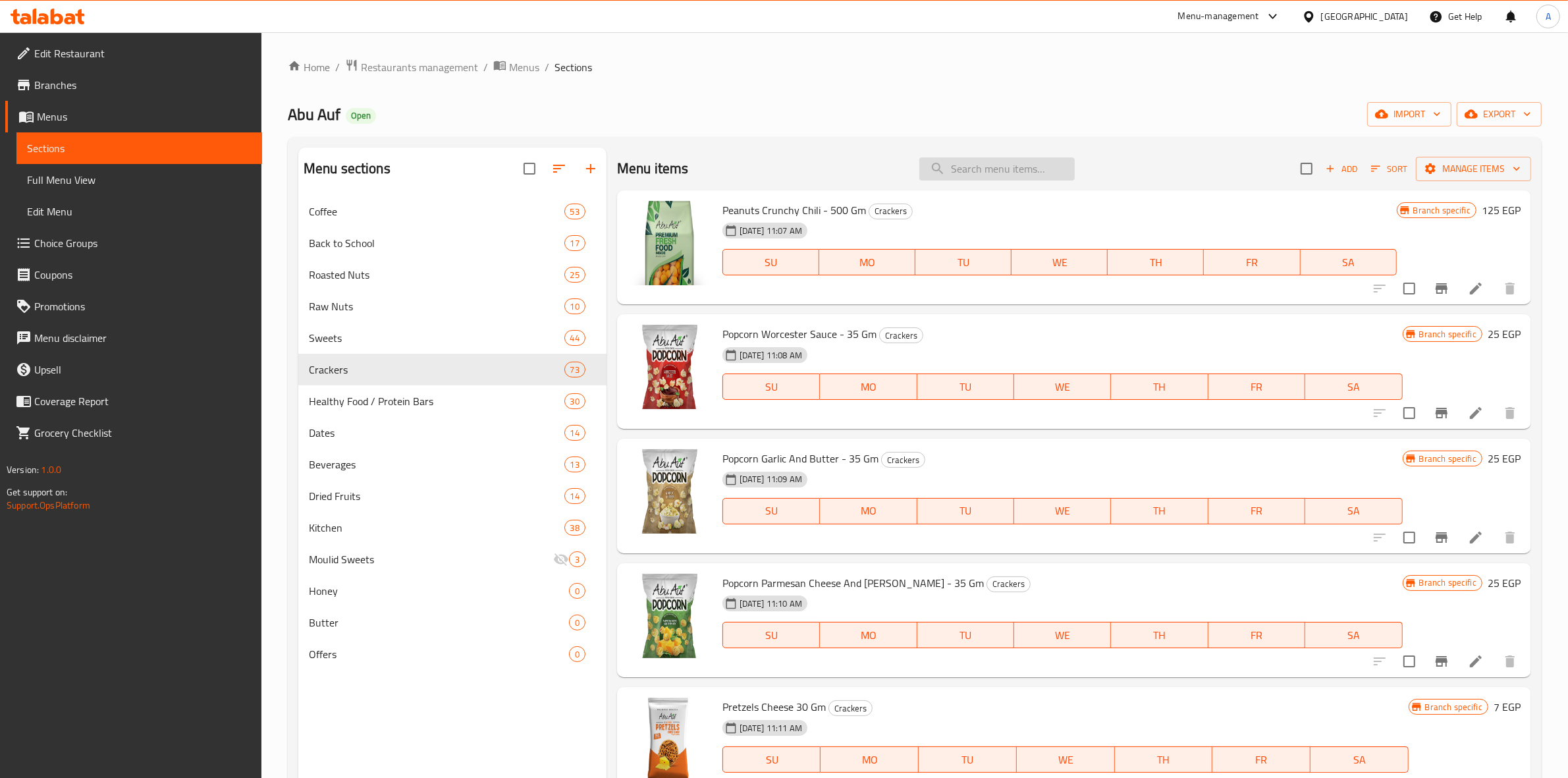
click at [1029, 176] on input "search" at bounding box center [997, 168] width 155 height 23
paste input "Egyptian salted seeds weight"
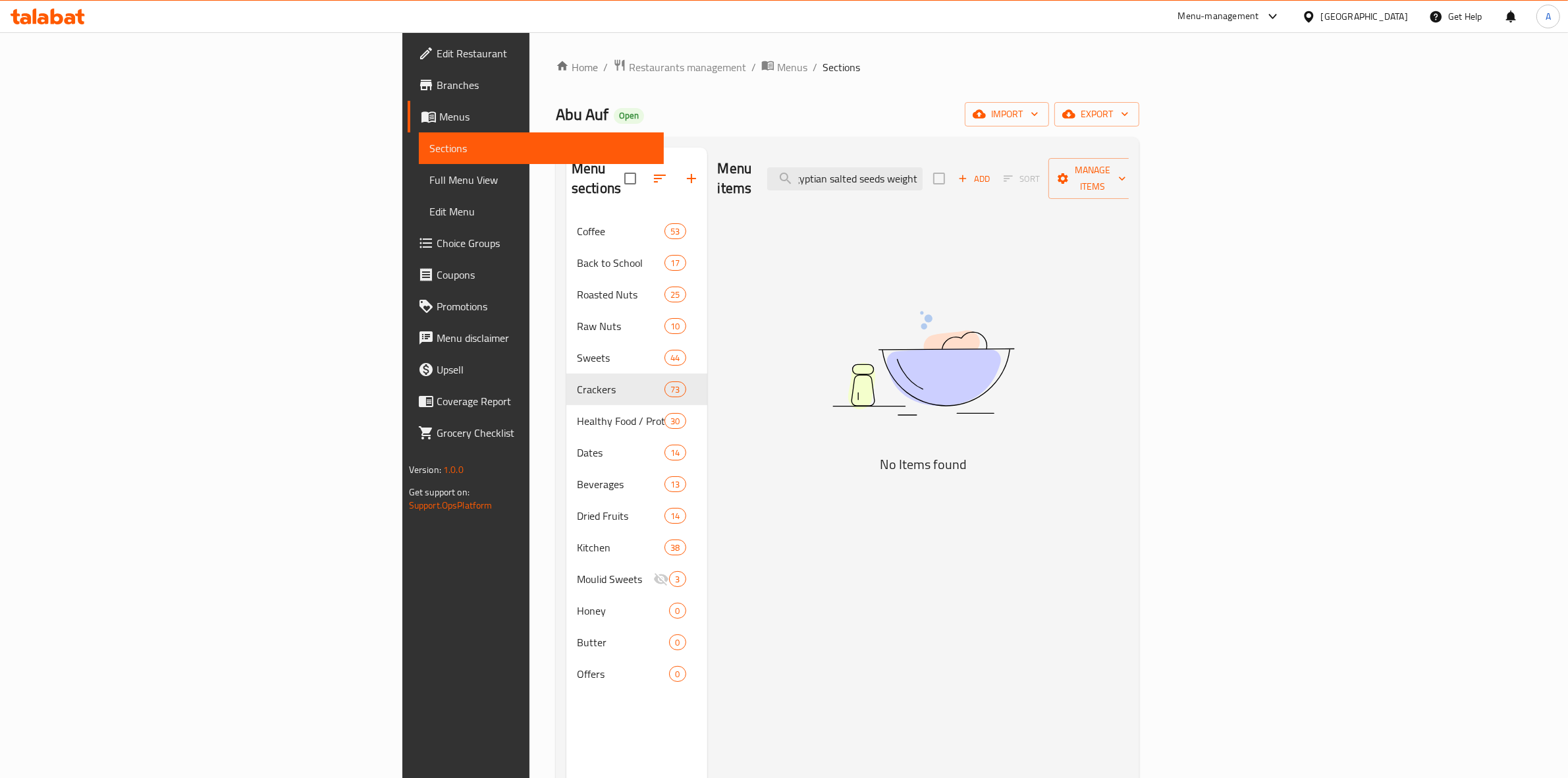
scroll to position [0, 11]
drag, startPoint x: 1035, startPoint y: 169, endPoint x: 1248, endPoint y: 177, distance: 213.2
click at [1129, 177] on div "Menu items Egyptian salted seeds weight Add Sort Manage items" at bounding box center [923, 178] width 412 height 63
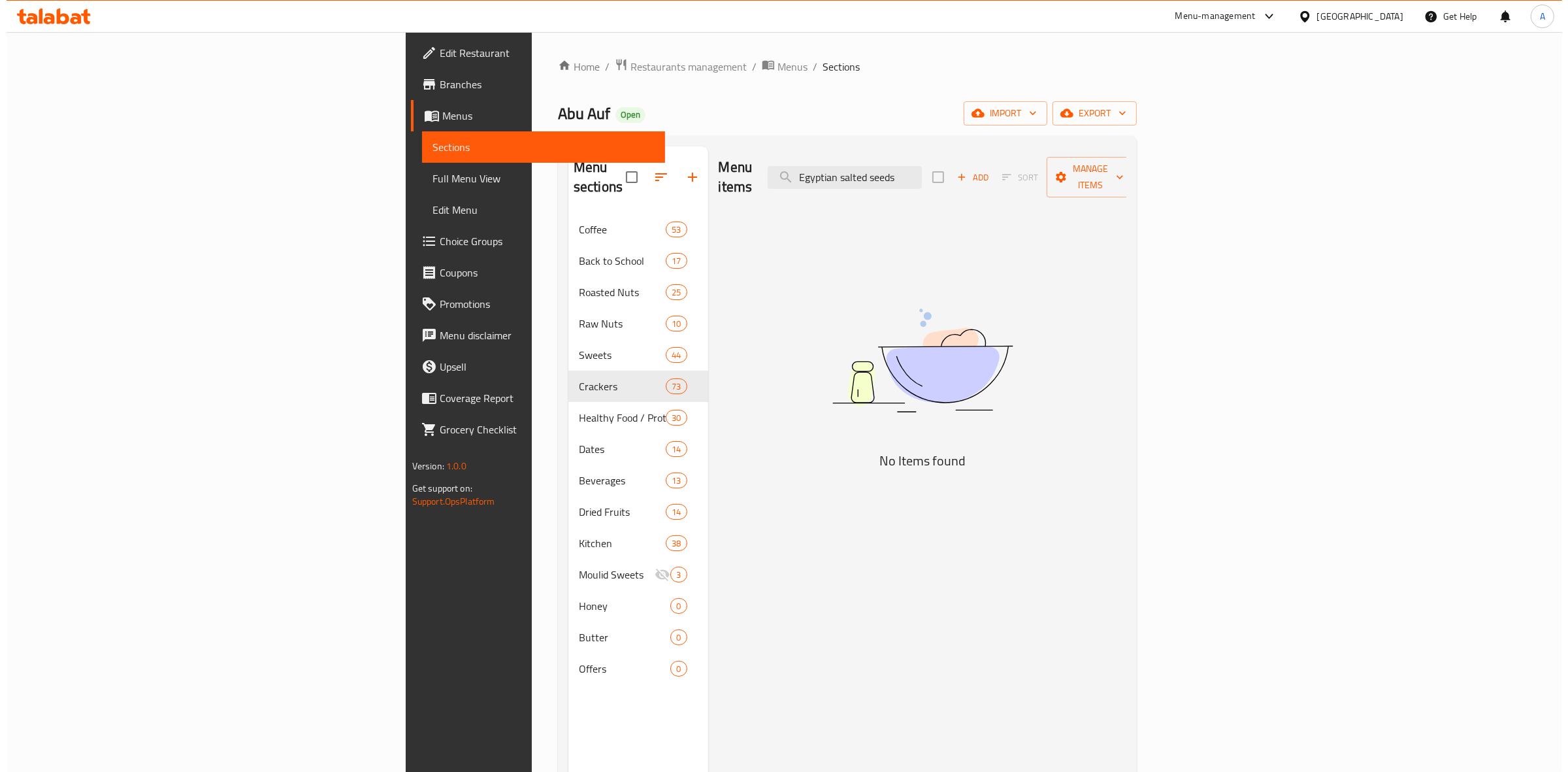
scroll to position [0, 0]
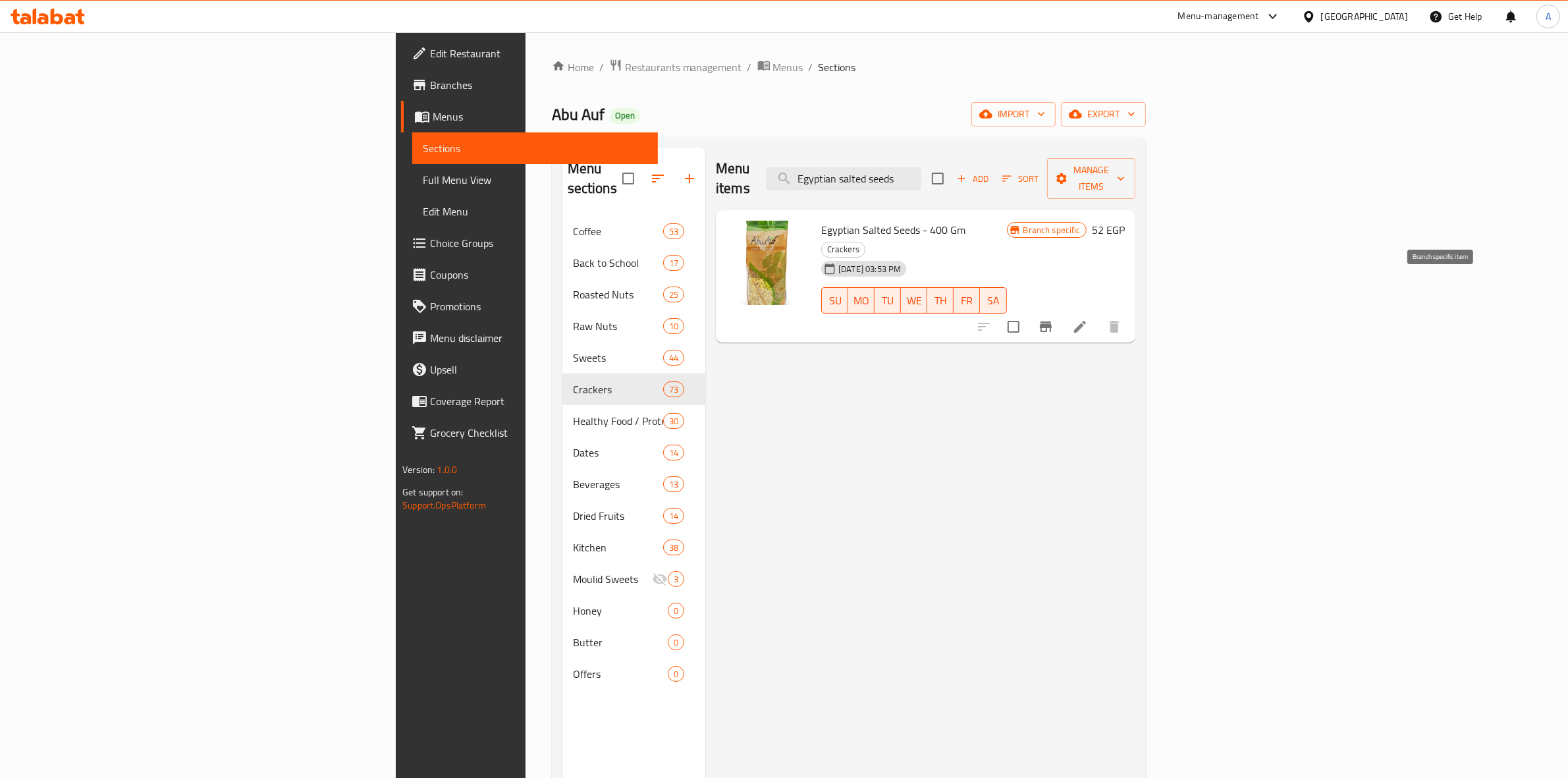
click at [1052, 321] on icon "Branch-specific-item" at bounding box center [1045, 326] width 12 height 10
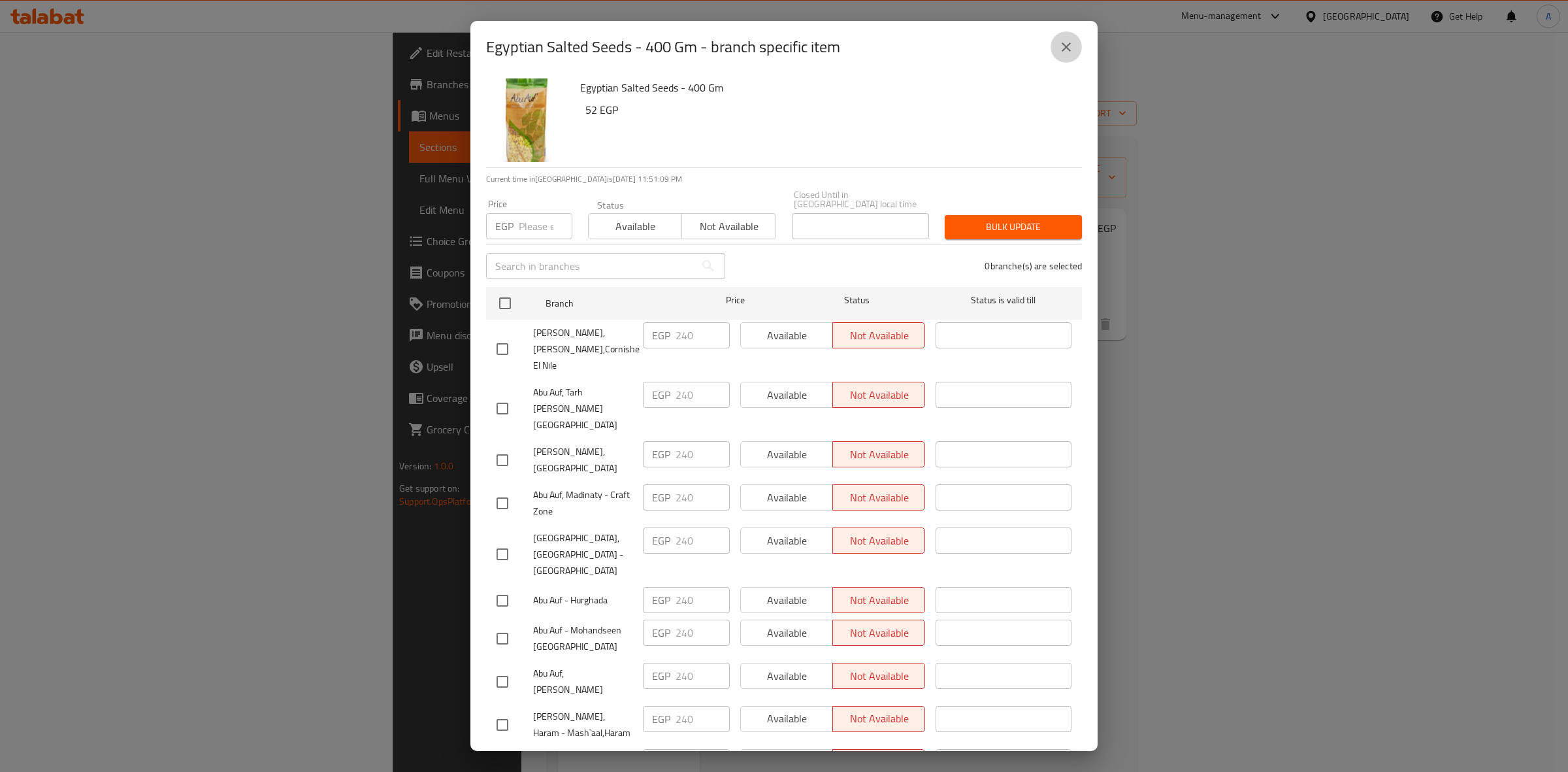
click at [1072, 57] on button "close" at bounding box center [1066, 47] width 31 height 31
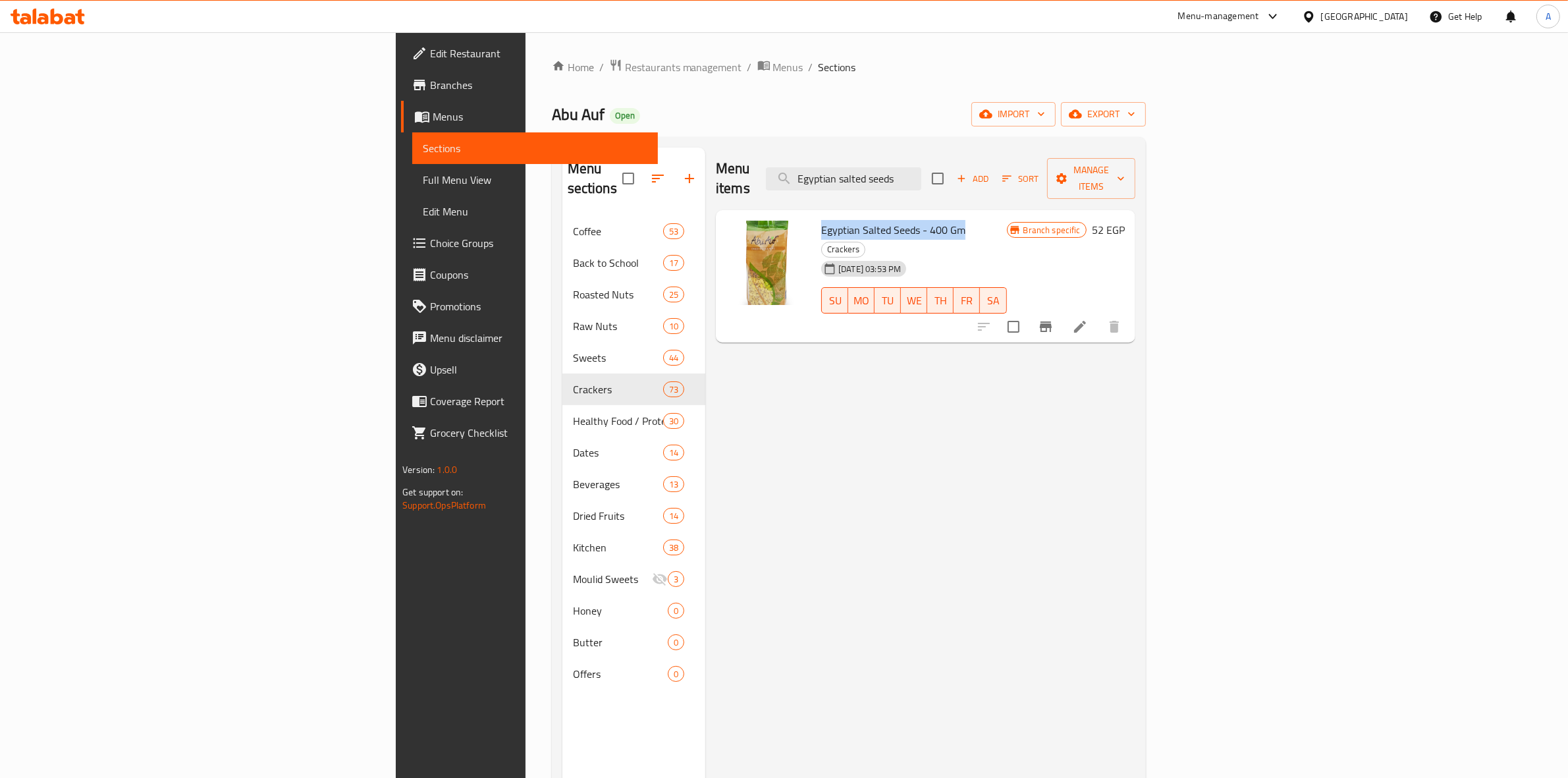
drag, startPoint x: 864, startPoint y: 213, endPoint x: 718, endPoint y: 214, distance: 146.0
click at [816, 215] on div "Egyptian Salted Seeds - 400 Gm Crackers 14-06-2021 03:53 PM SU MO TU WE TH FR SA" at bounding box center [914, 276] width 196 height 122
drag, startPoint x: 1057, startPoint y: 172, endPoint x: 420, endPoint y: 87, distance: 642.6
click at [552, 97] on div "Home / Restaurants management / Menus / Sections Abu Auf Open import export Men…" at bounding box center [849, 497] width 594 height 877
paste input "Rst &pumpkin seeds weight"
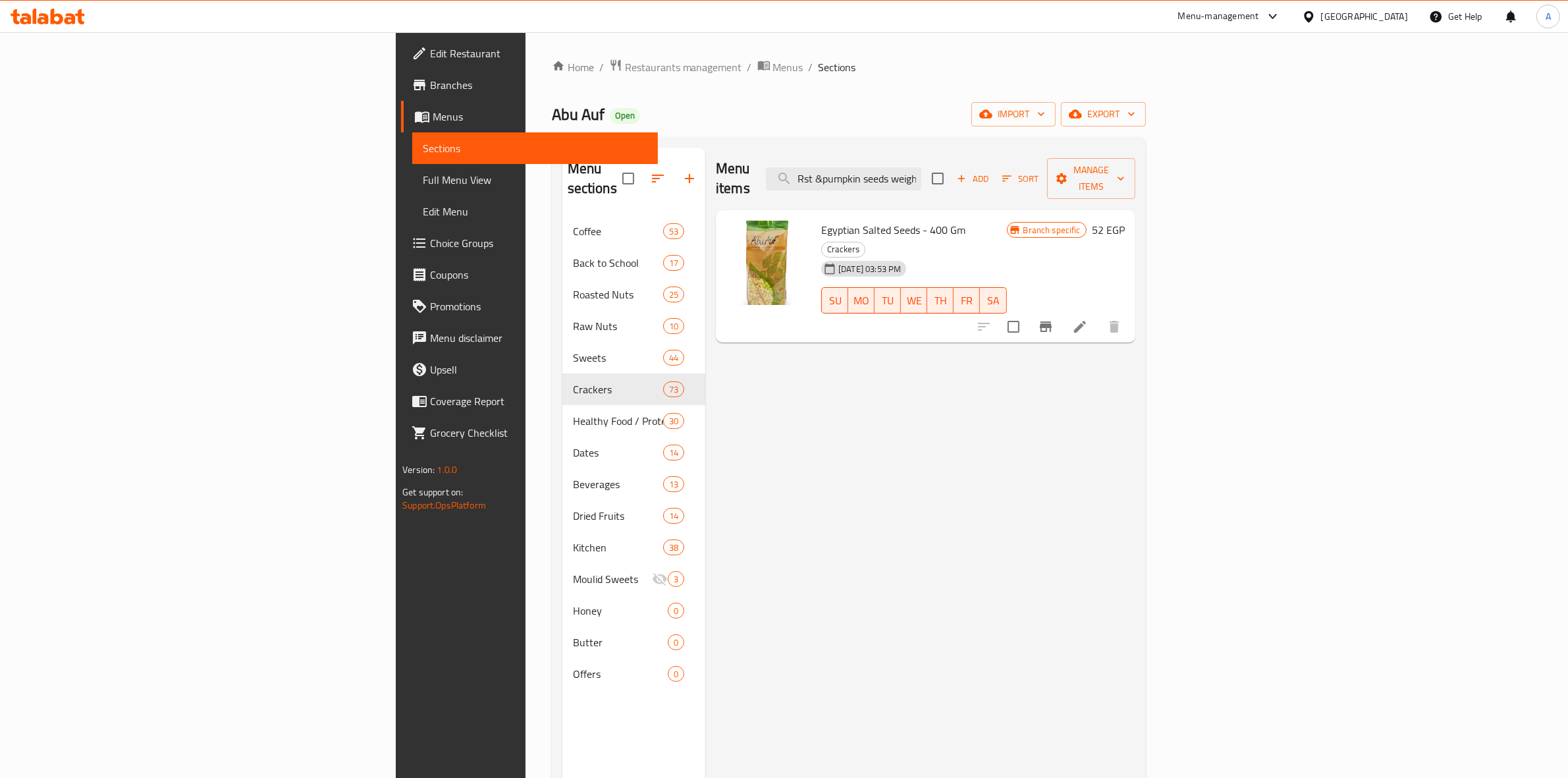
scroll to position [0, 6]
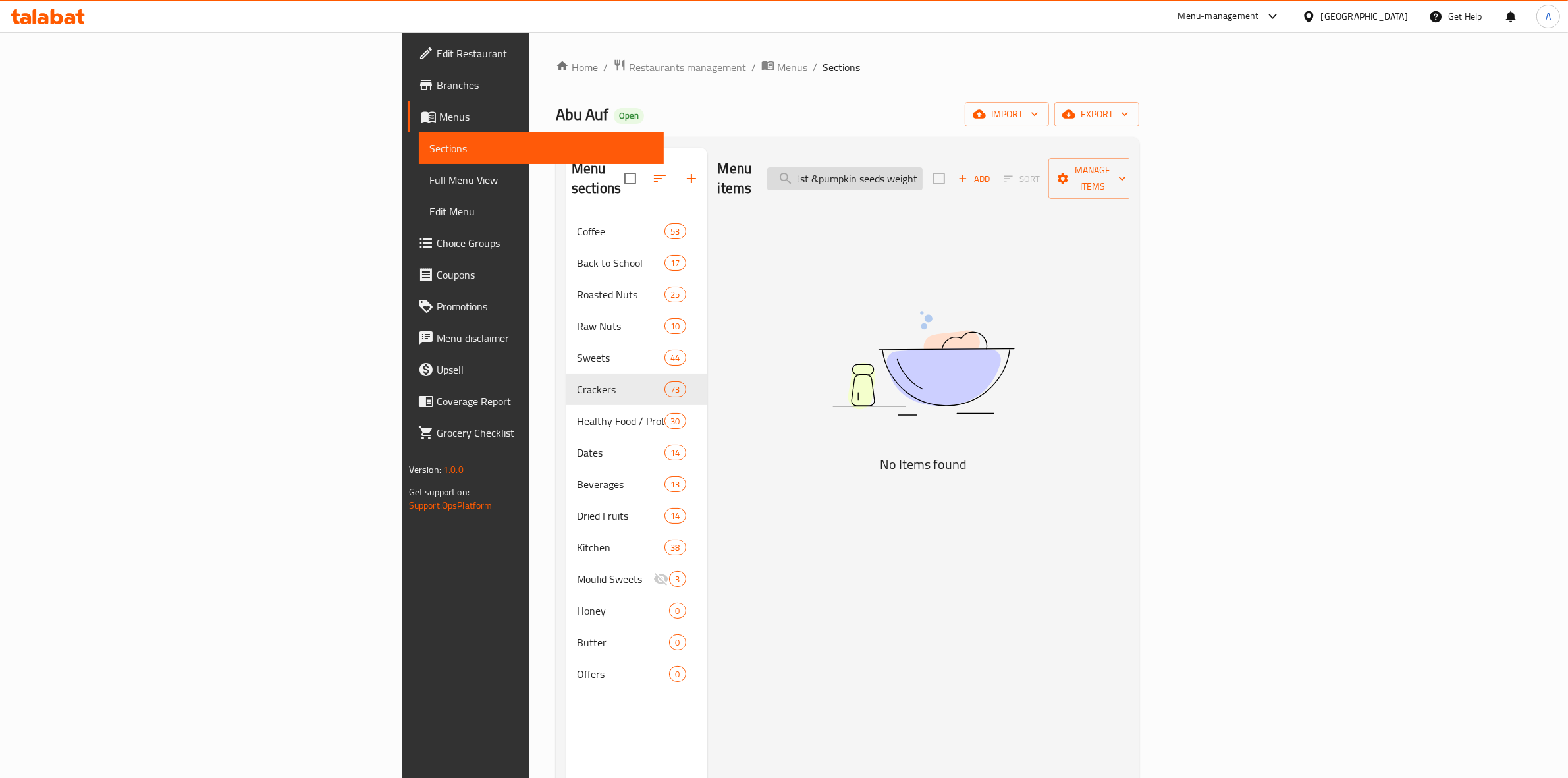
click at [922, 171] on input "Rst &pumpkin seeds weight" at bounding box center [845, 178] width 155 height 23
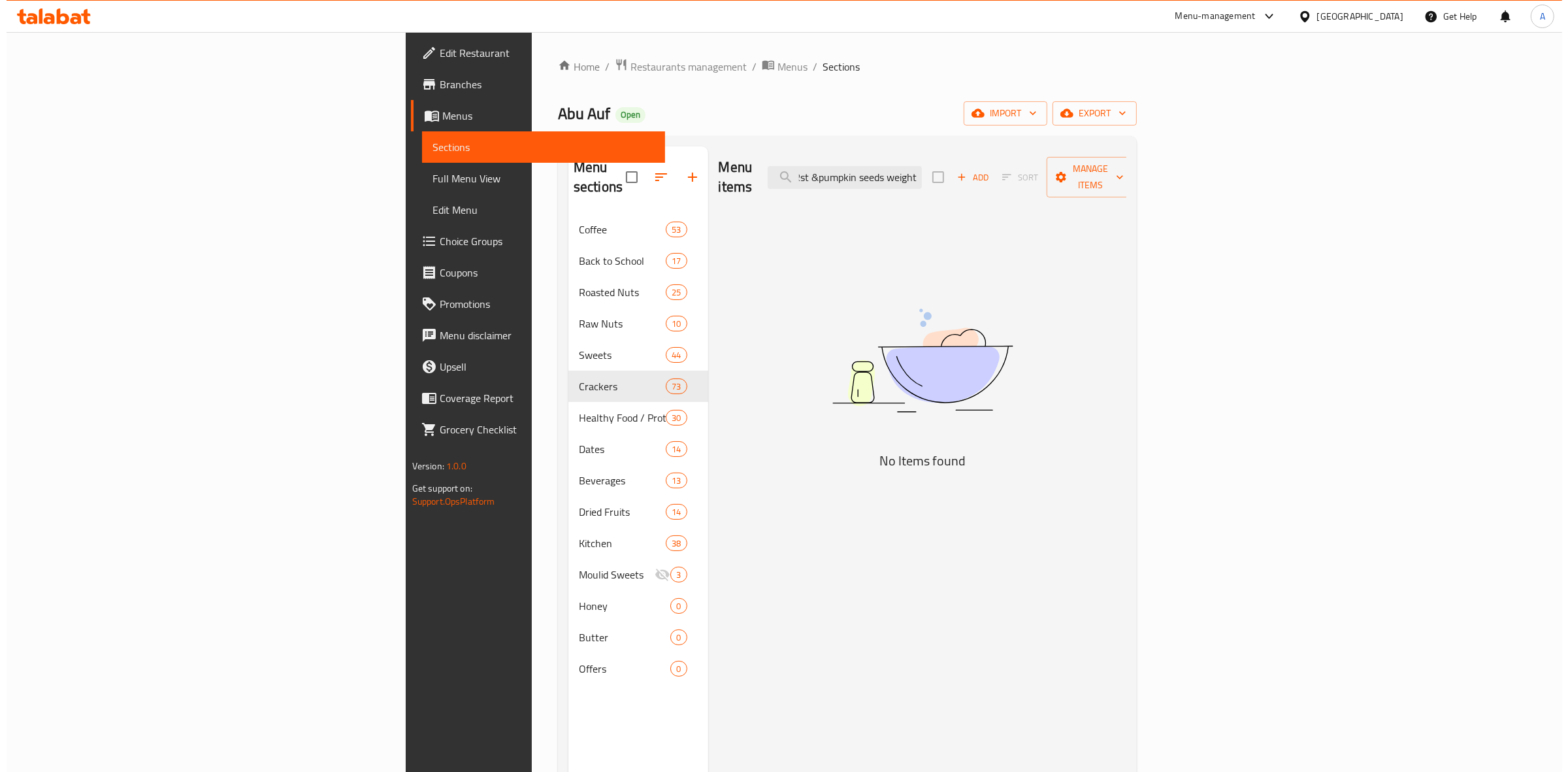
scroll to position [0, 0]
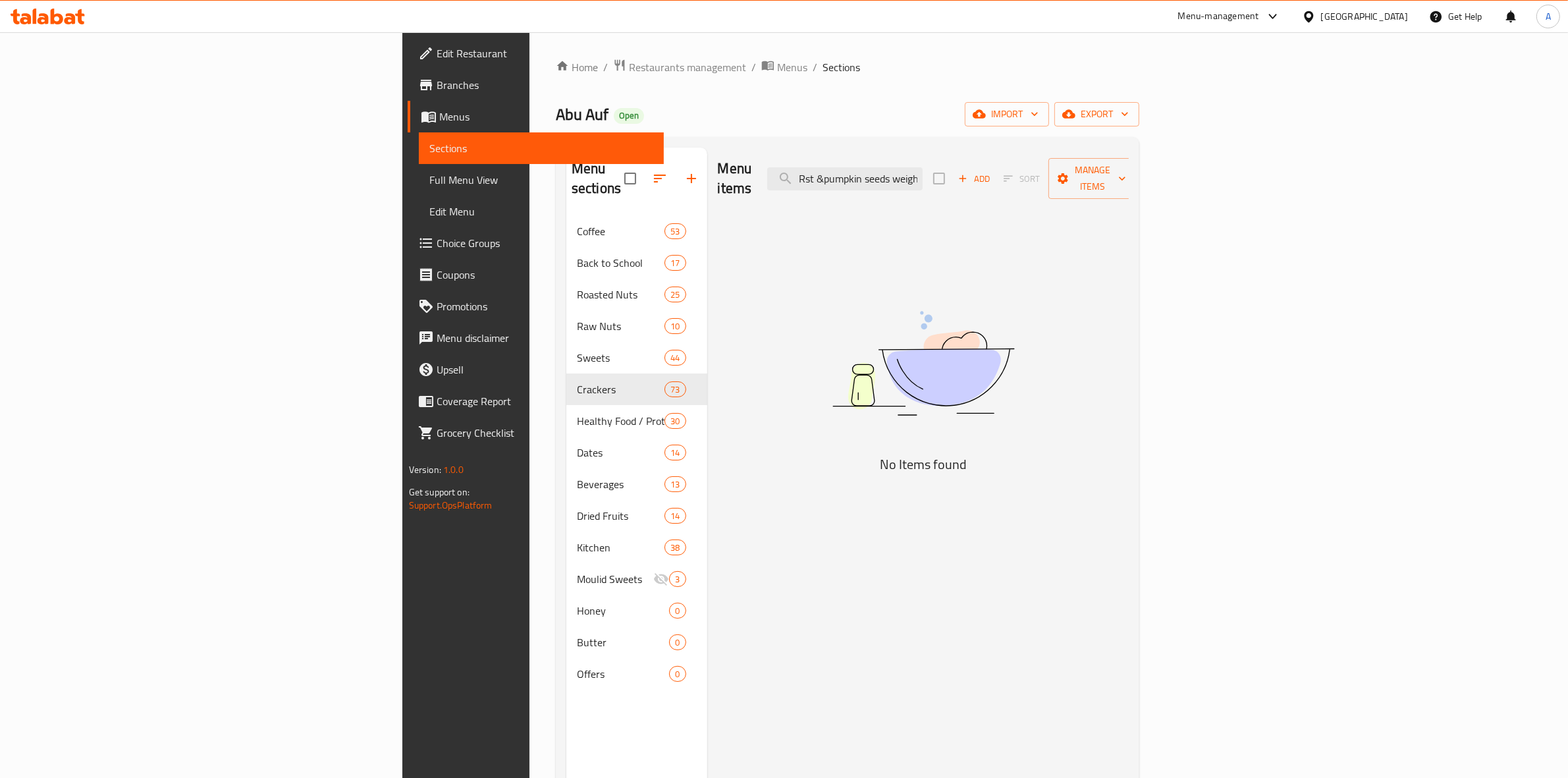
drag, startPoint x: 973, startPoint y: 174, endPoint x: 871, endPoint y: 174, distance: 102.0
click at [873, 174] on div "Menu items Rst &pumpkin seeds weight Add Sort Manage items" at bounding box center [923, 178] width 412 height 63
click at [892, 232] on div "Menu items pumpkin seeds weight Add Sort Manage items No Items found" at bounding box center [918, 536] width 422 height 778
drag, startPoint x: 1052, startPoint y: 171, endPoint x: 1018, endPoint y: 173, distance: 34.1
click at [922, 173] on input "pumpkin seeds weight" at bounding box center [845, 178] width 155 height 23
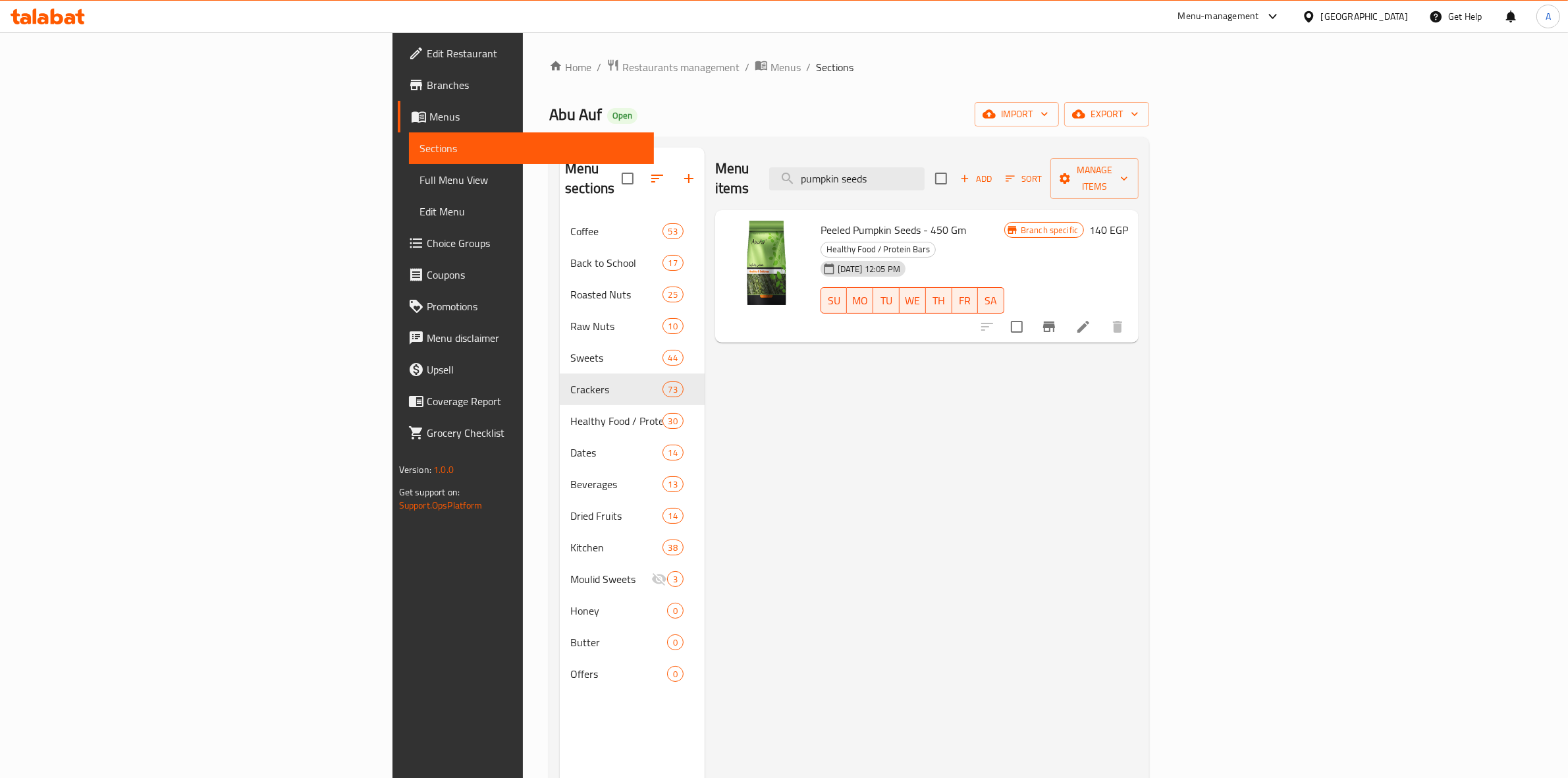
drag, startPoint x: 1034, startPoint y: 169, endPoint x: 615, endPoint y: 146, distance: 419.6
click at [594, 163] on div "Menu sections Coffee 53 Back to School 17 Roasted Nuts 25 Raw Nuts 10 Sweets 44…" at bounding box center [849, 536] width 579 height 778
paste input "لب أبيض مملح وزن"
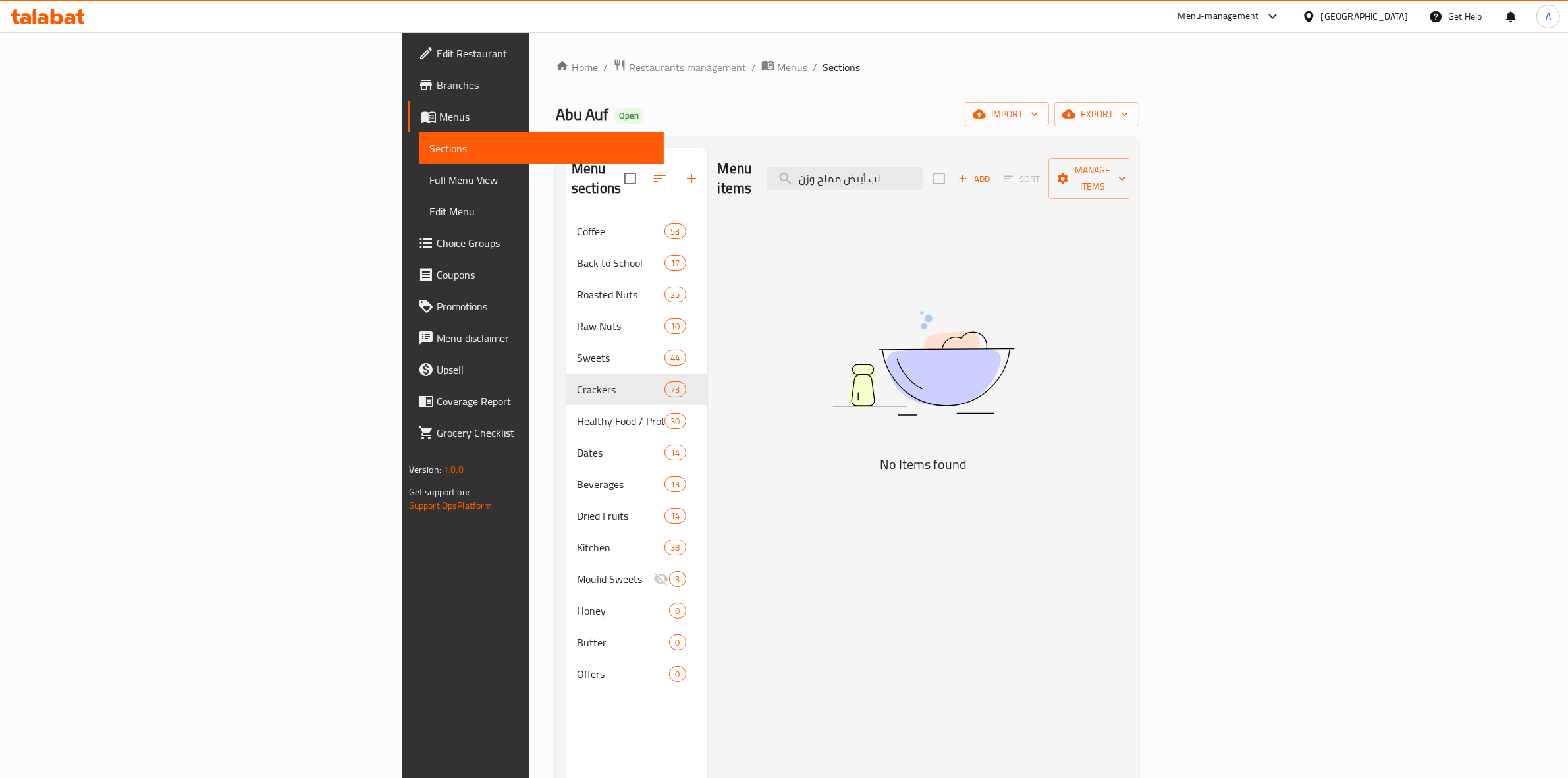
drag, startPoint x: 968, startPoint y: 174, endPoint x: 610, endPoint y: 171, distance: 358.0
click at [707, 171] on div "Menu items لب أبيض مملح وزن Add Sort Manage items No Items found" at bounding box center [918, 536] width 422 height 778
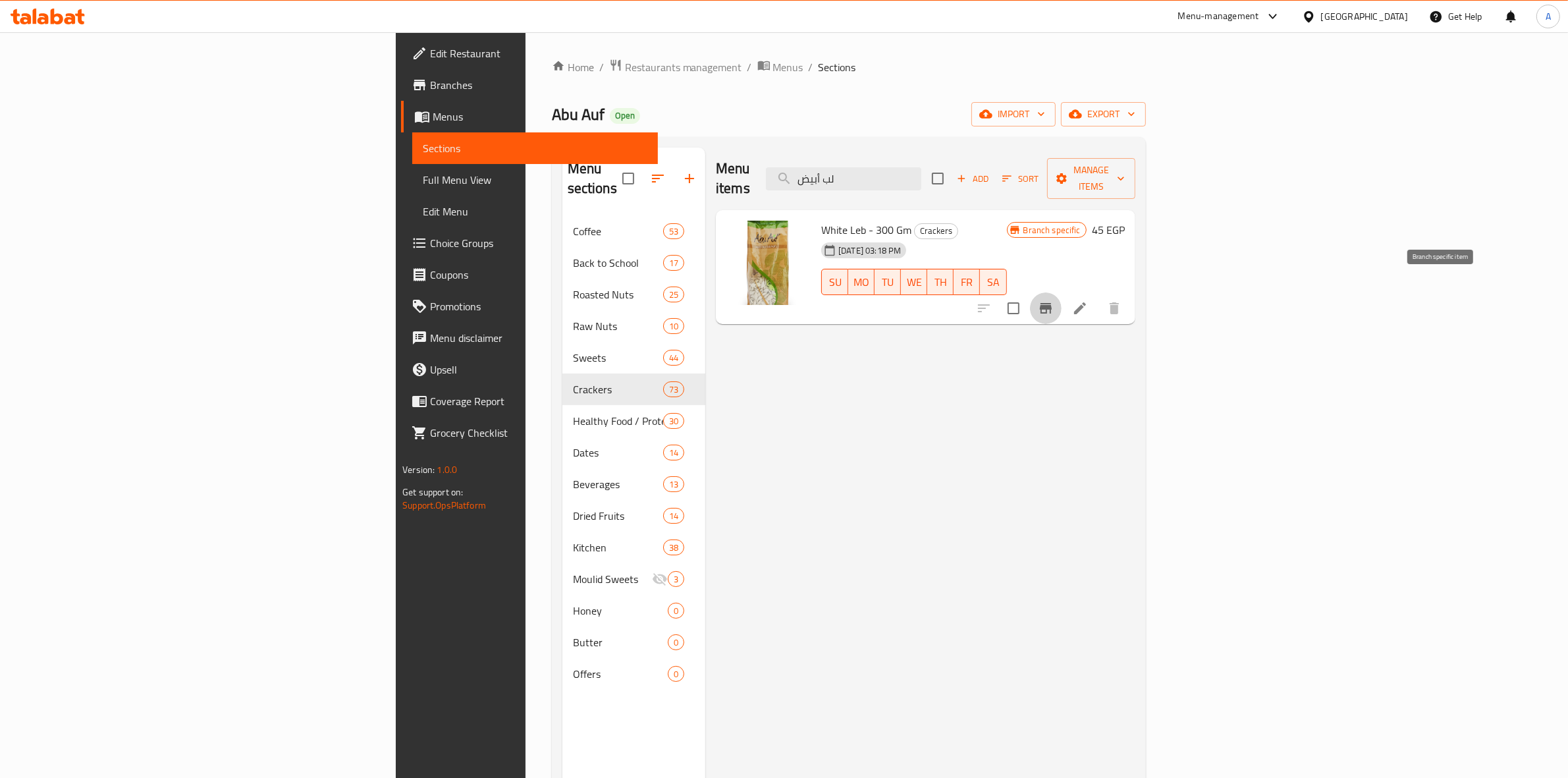
click at [1052, 303] on icon "Branch-specific-item" at bounding box center [1045, 308] width 12 height 10
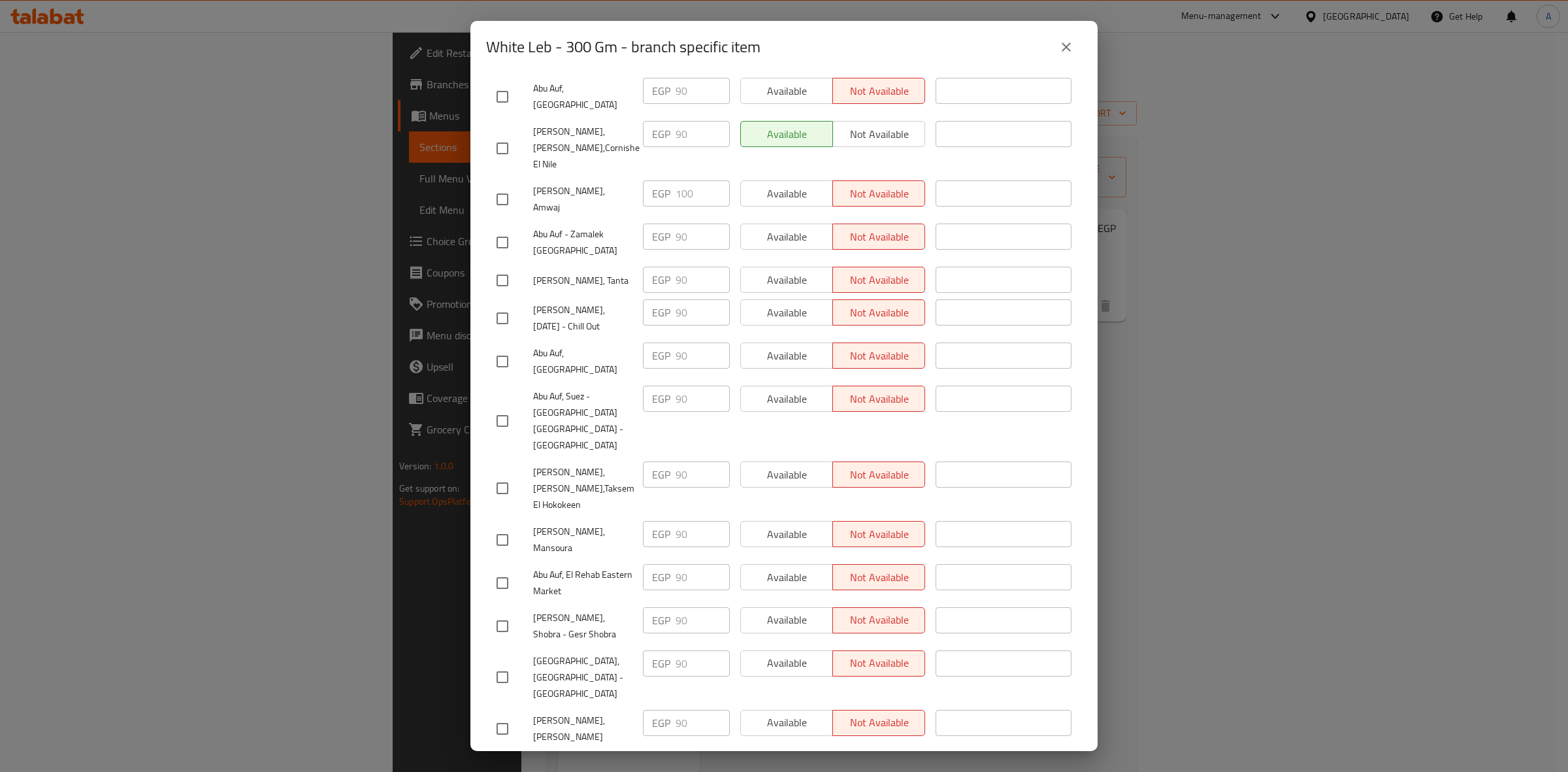
scroll to position [1141, 0]
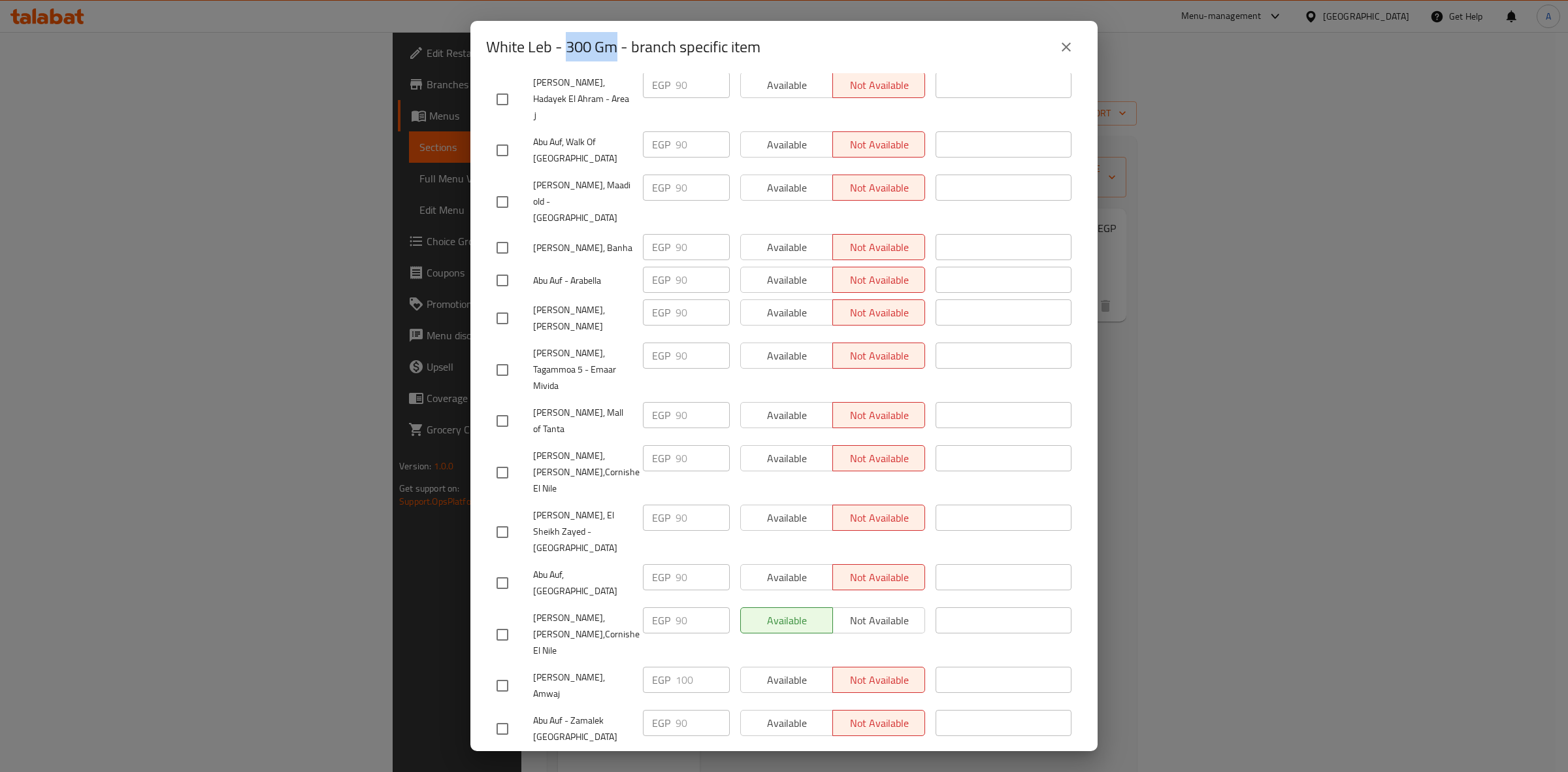
drag, startPoint x: 619, startPoint y: 54, endPoint x: 568, endPoint y: 50, distance: 51.2
click at [568, 50] on h2 "White Leb - 300 Gm - branch specific item" at bounding box center [623, 46] width 275 height 21
copy h2 "300 Gm"
click at [625, 51] on h2 "White Leb - 300 Gm - branch specific item" at bounding box center [623, 46] width 275 height 21
drag, startPoint x: 618, startPoint y: 49, endPoint x: 481, endPoint y: 47, distance: 137.0
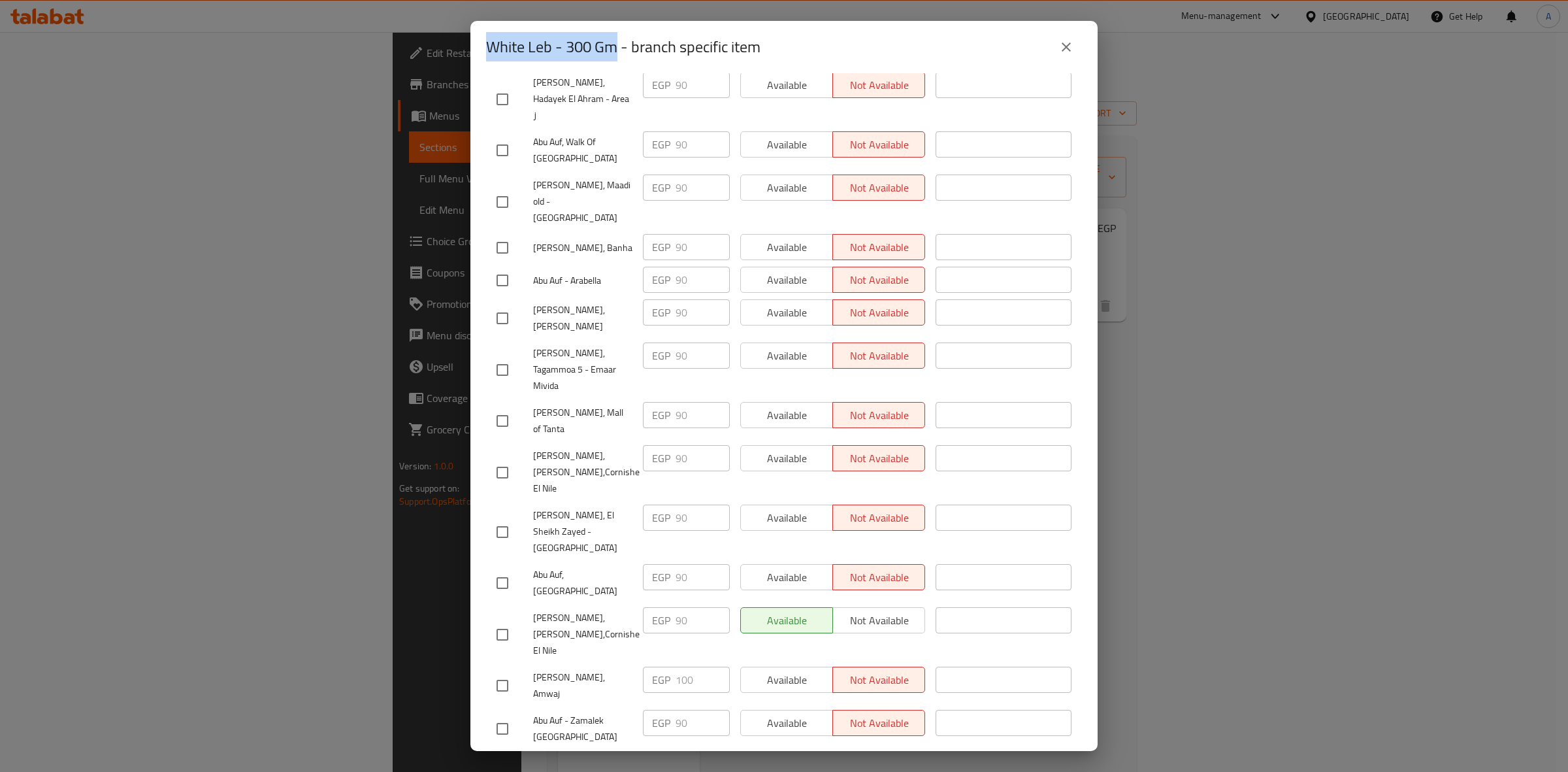
click at [481, 47] on div "White Leb - 300 Gm - branch specific item" at bounding box center [784, 47] width 627 height 52
copy h2 "White Leb - 300 Gm"
click at [575, 44] on h2 "White Leb - 300 Gm - branch specific item" at bounding box center [623, 46] width 275 height 21
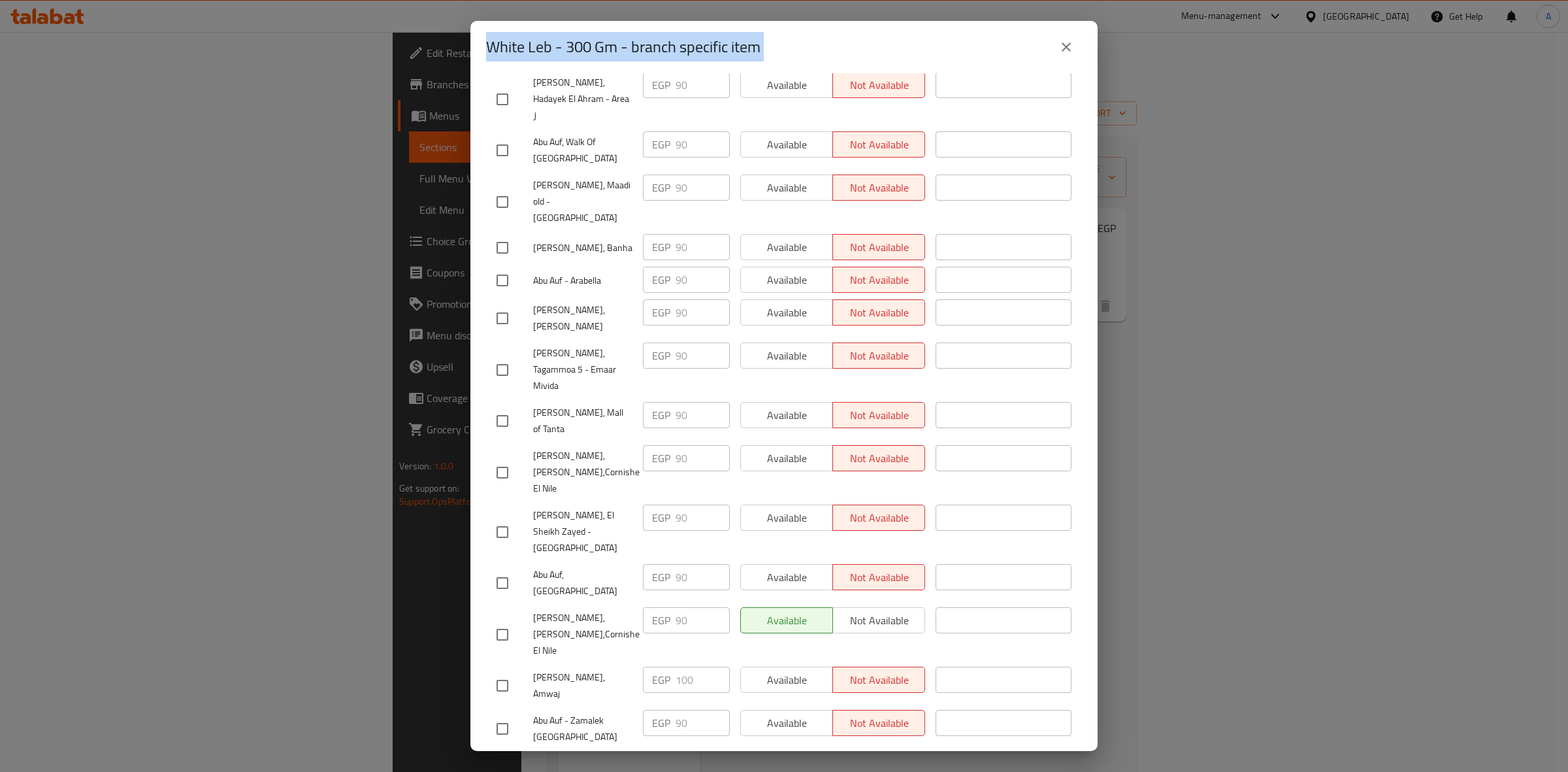
click at [611, 44] on h2 "White Leb - 300 Gm - branch specific item" at bounding box center [623, 46] width 275 height 21
drag, startPoint x: 618, startPoint y: 49, endPoint x: 397, endPoint y: 33, distance: 221.6
click at [397, 33] on div "White Leb - 300 Gm - branch specific item White Leb - 300 Gm 45 EGP Current tim…" at bounding box center [784, 386] width 1568 height 772
copy h2 "White Leb - 300 Gm"
click at [292, 445] on div "White Leb - 300 Gm - branch specific item White Leb - 300 Gm 45 EGP Current tim…" at bounding box center [784, 386] width 1568 height 772
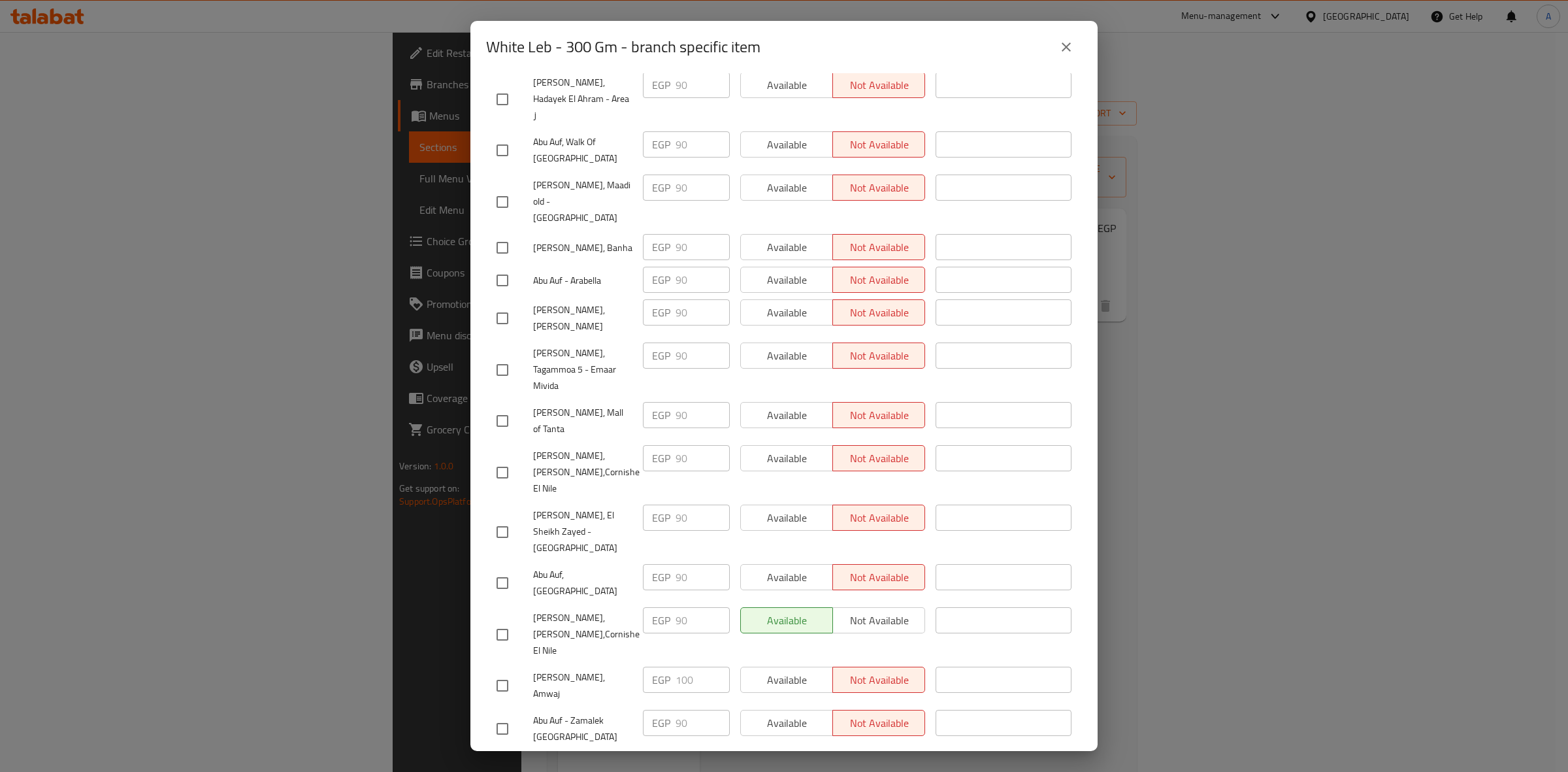
click at [1065, 61] on button "close" at bounding box center [1066, 47] width 31 height 31
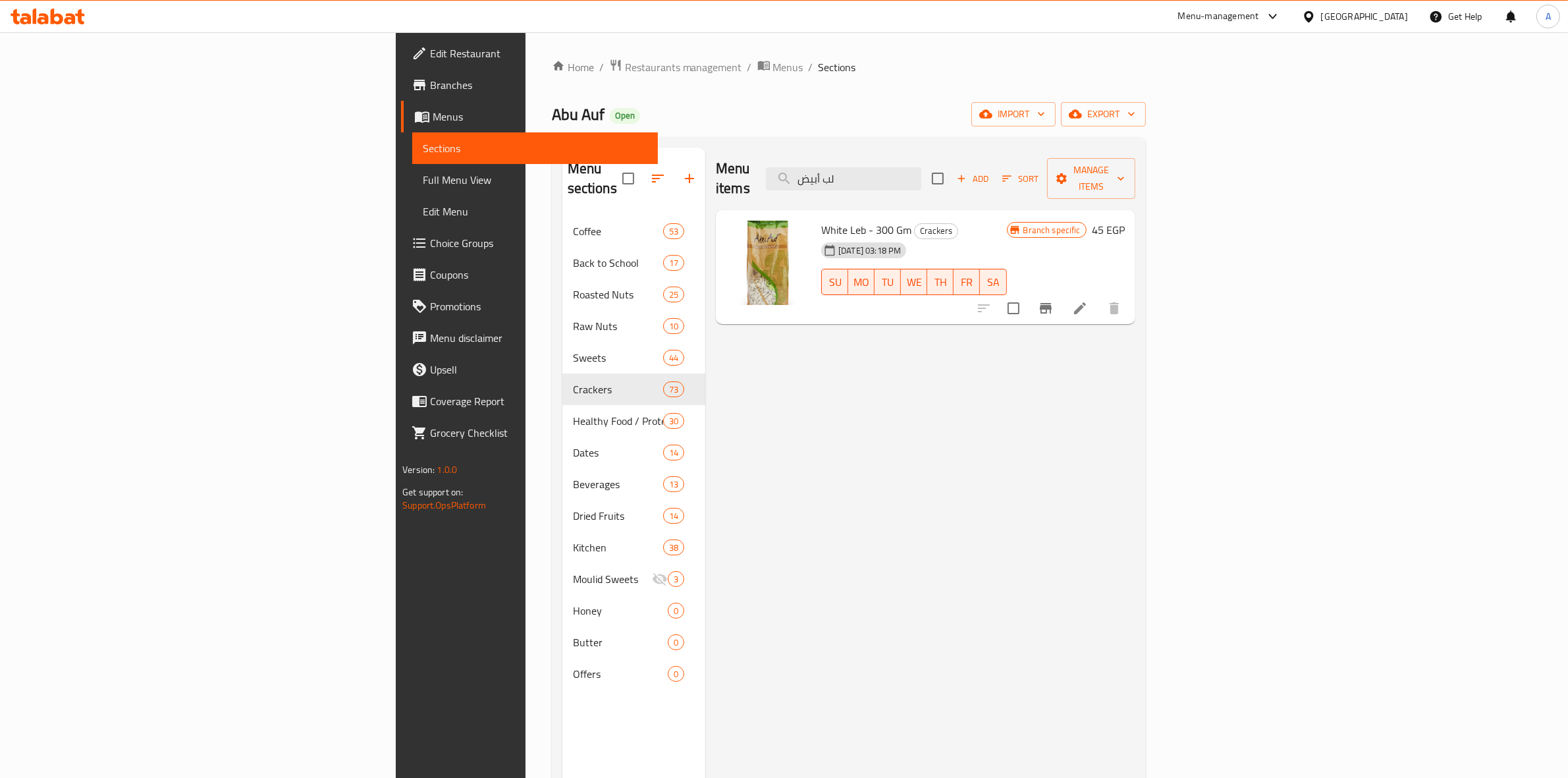
drag, startPoint x: 1005, startPoint y: 172, endPoint x: 443, endPoint y: 103, distance: 566.2
click at [552, 107] on div "Home / Restaurants management / Menus / Sections Abu Auf Open import export Men…" at bounding box center [849, 497] width 594 height 877
paste input "Smoked Pistachio 100 Gm"
click at [1053, 301] on icon "Branch-specific-item" at bounding box center [1045, 309] width 16 height 16
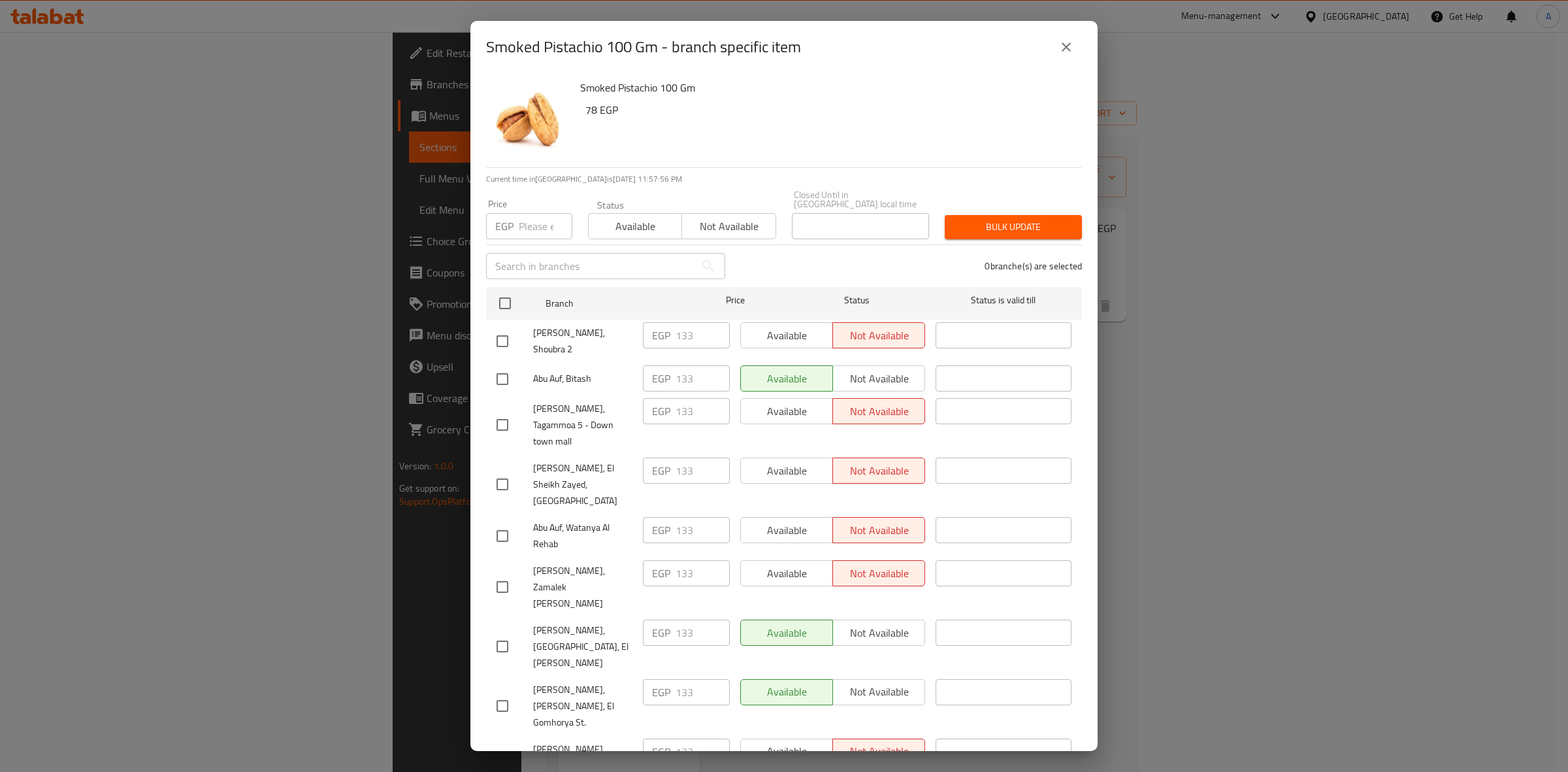
click at [1065, 60] on button "close" at bounding box center [1066, 47] width 31 height 31
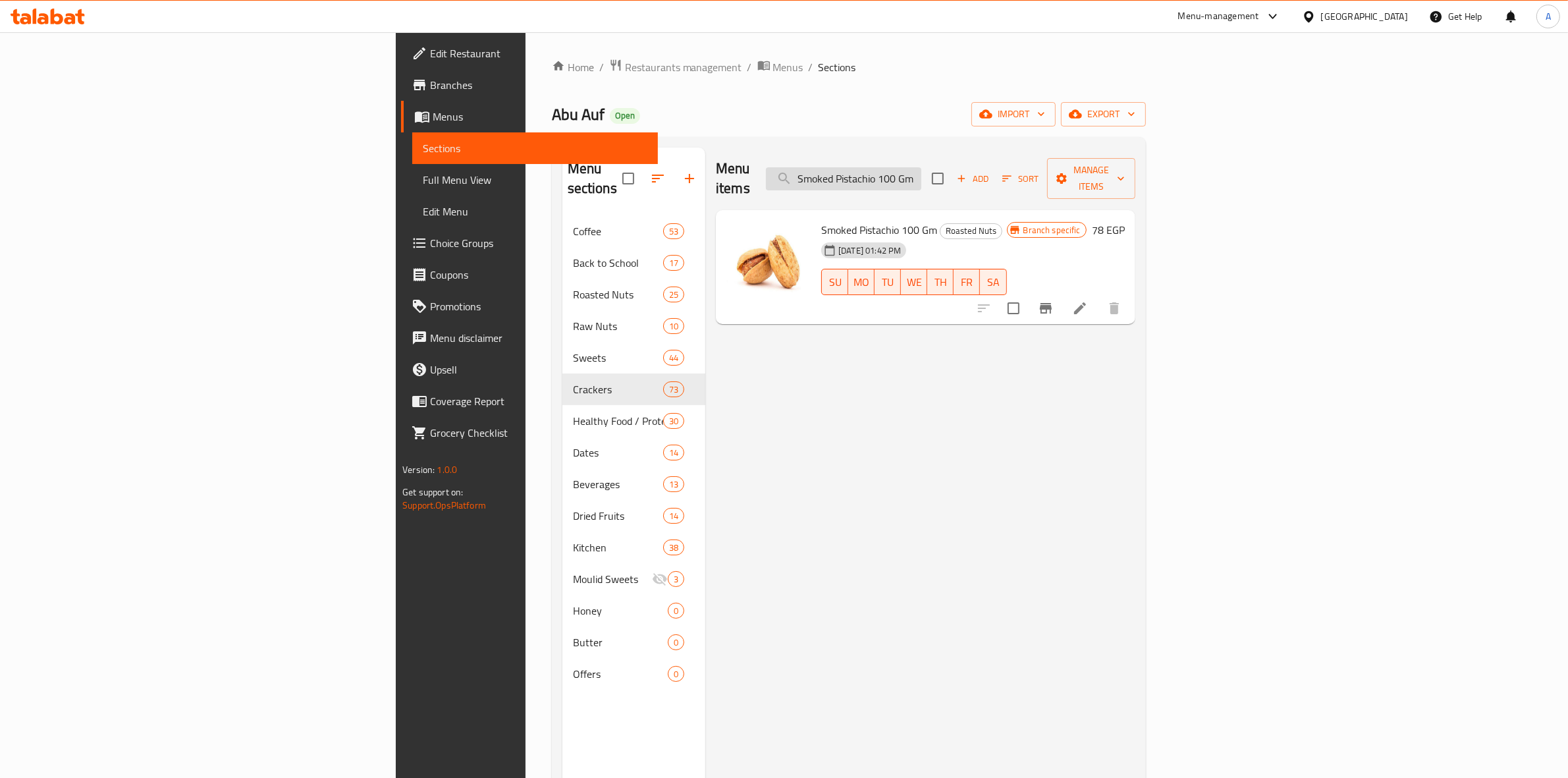
click at [921, 173] on input "Smoked Pistachio 100 Gm" at bounding box center [844, 178] width 155 height 23
paste input "146.3"
type input "146.3"
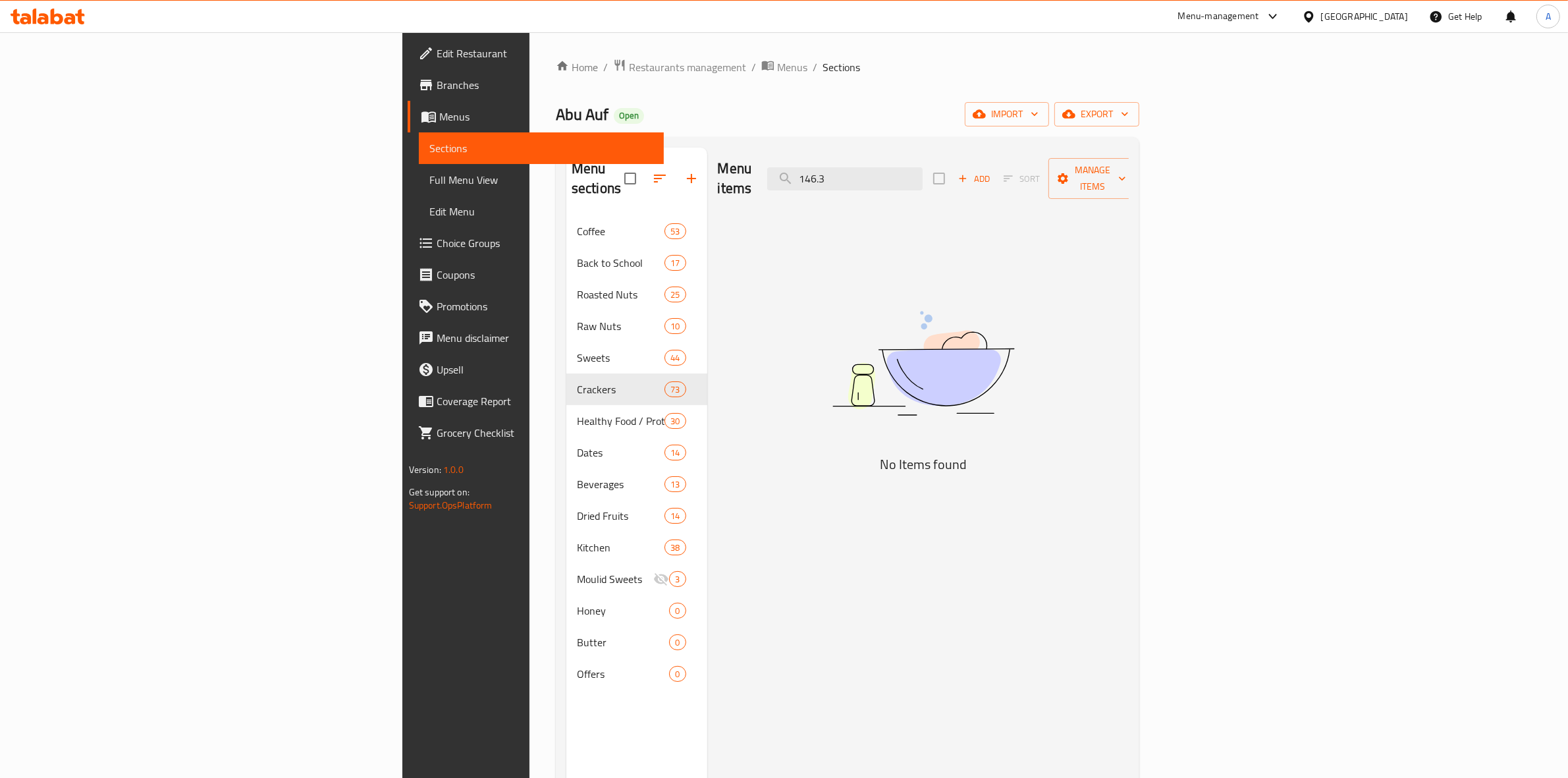
drag, startPoint x: 1027, startPoint y: 176, endPoint x: 710, endPoint y: 156, distance: 317.6
click at [718, 156] on div "Menu items 146.3 Add Sort Manage items" at bounding box center [923, 178] width 412 height 63
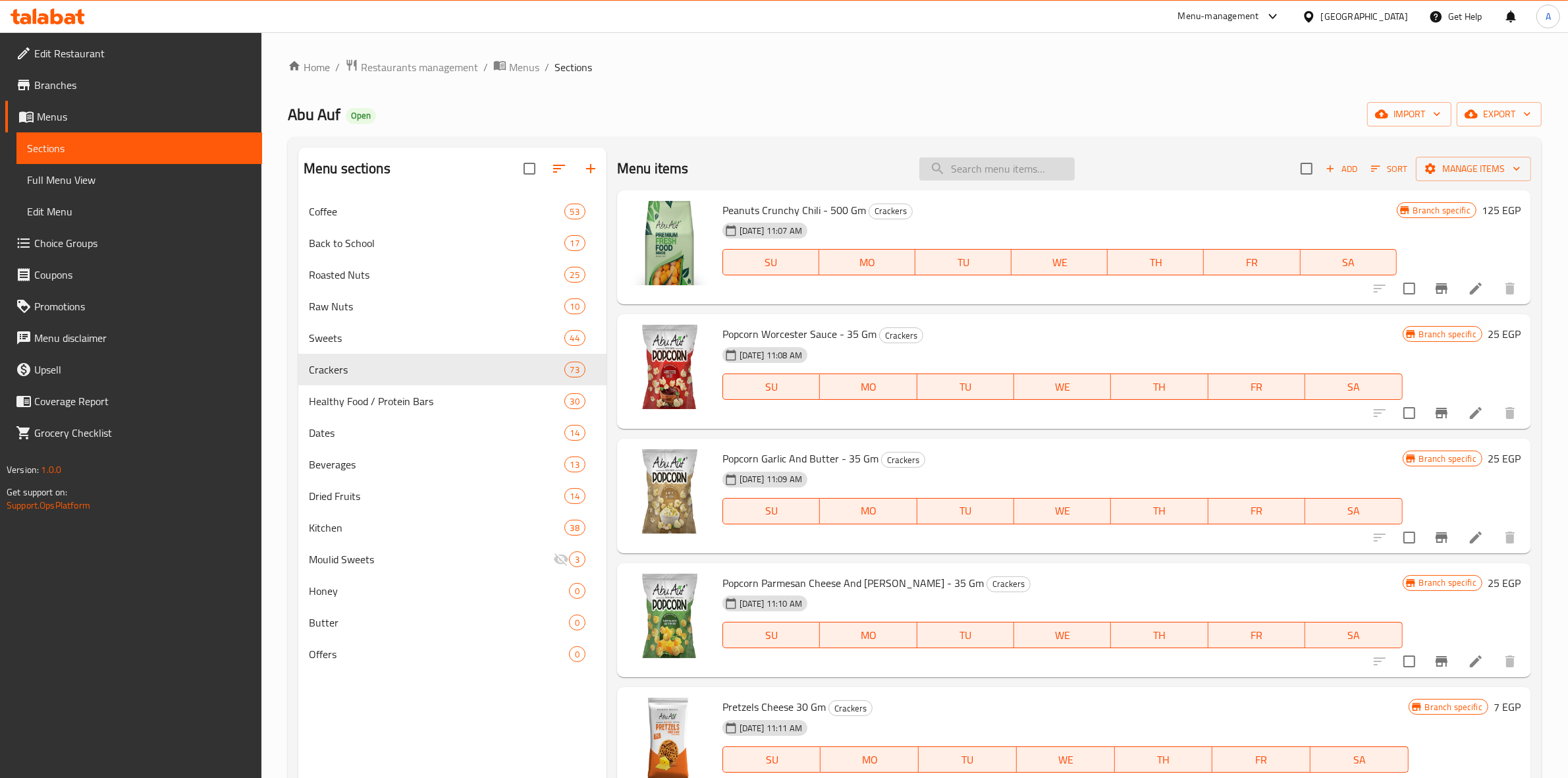
click at [1005, 162] on input "search" at bounding box center [997, 168] width 155 height 23
paste input "Smoked Pistachio 100 Gm"
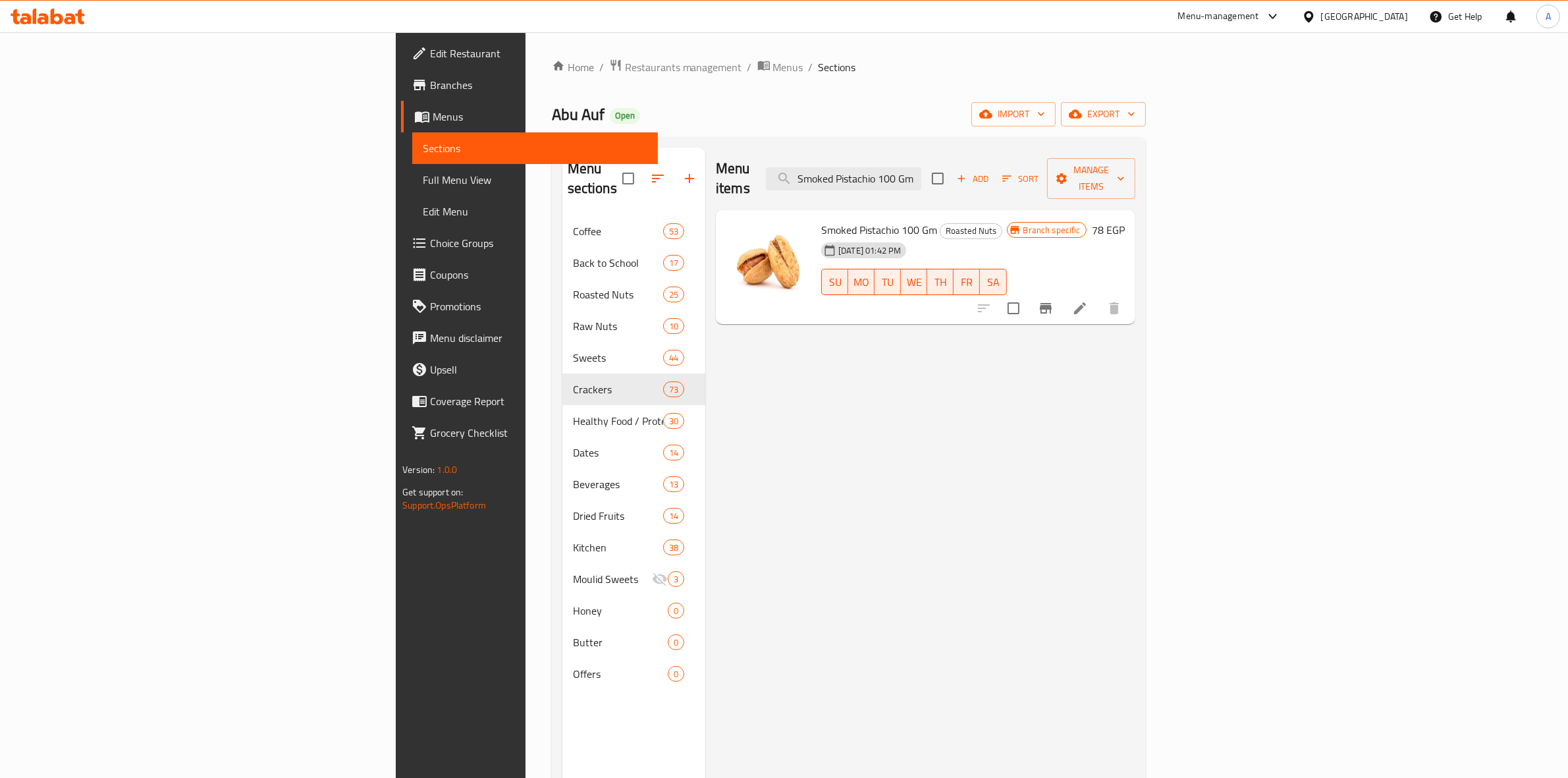
type input "Smoked Pistachio 100 Gm"
click at [1052, 303] on icon "Branch-specific-item" at bounding box center [1045, 308] width 12 height 10
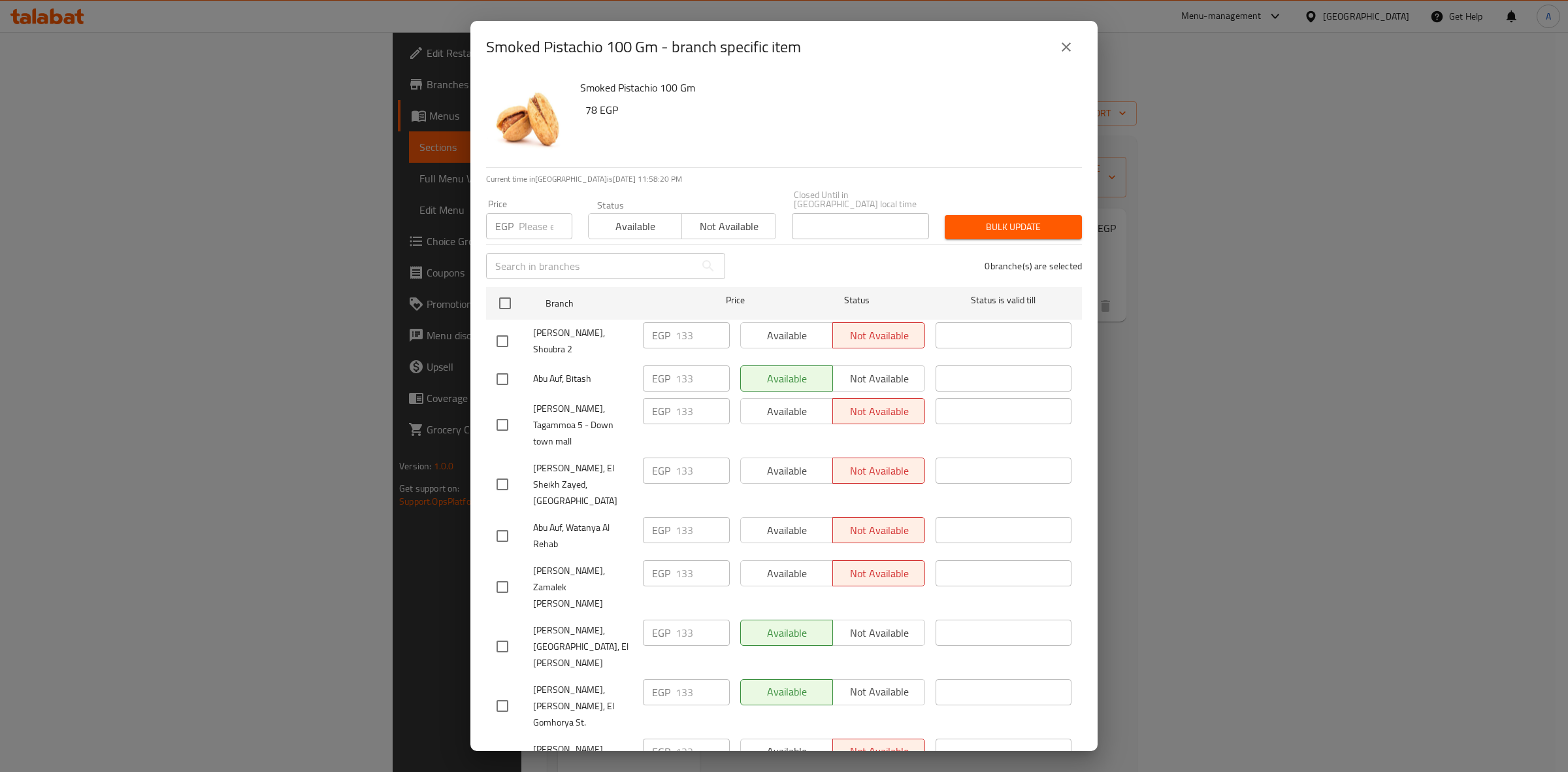
scroll to position [486, 0]
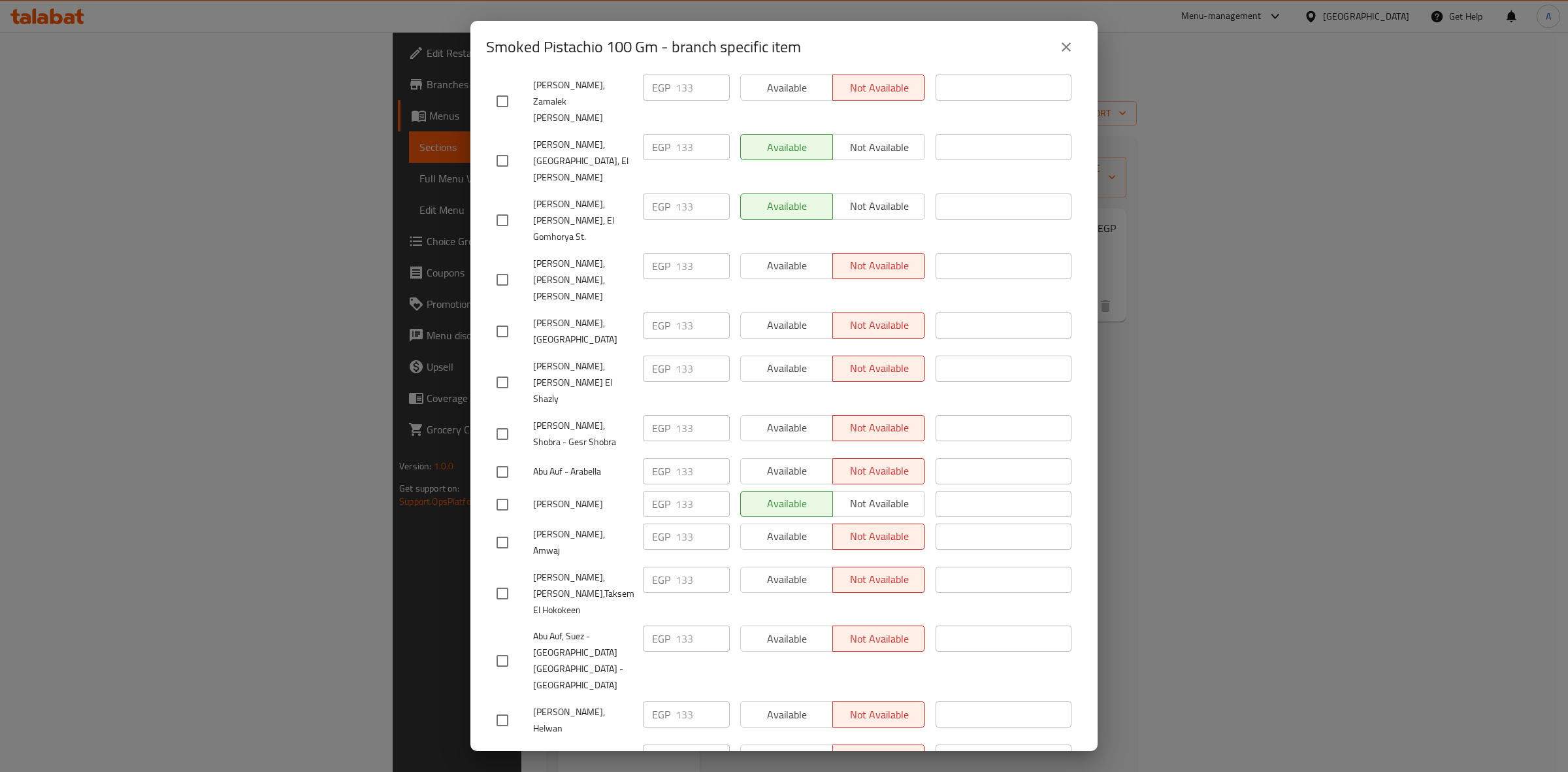
click at [500, 529] on input "checkbox" at bounding box center [502, 542] width 28 height 28
checkbox input "true"
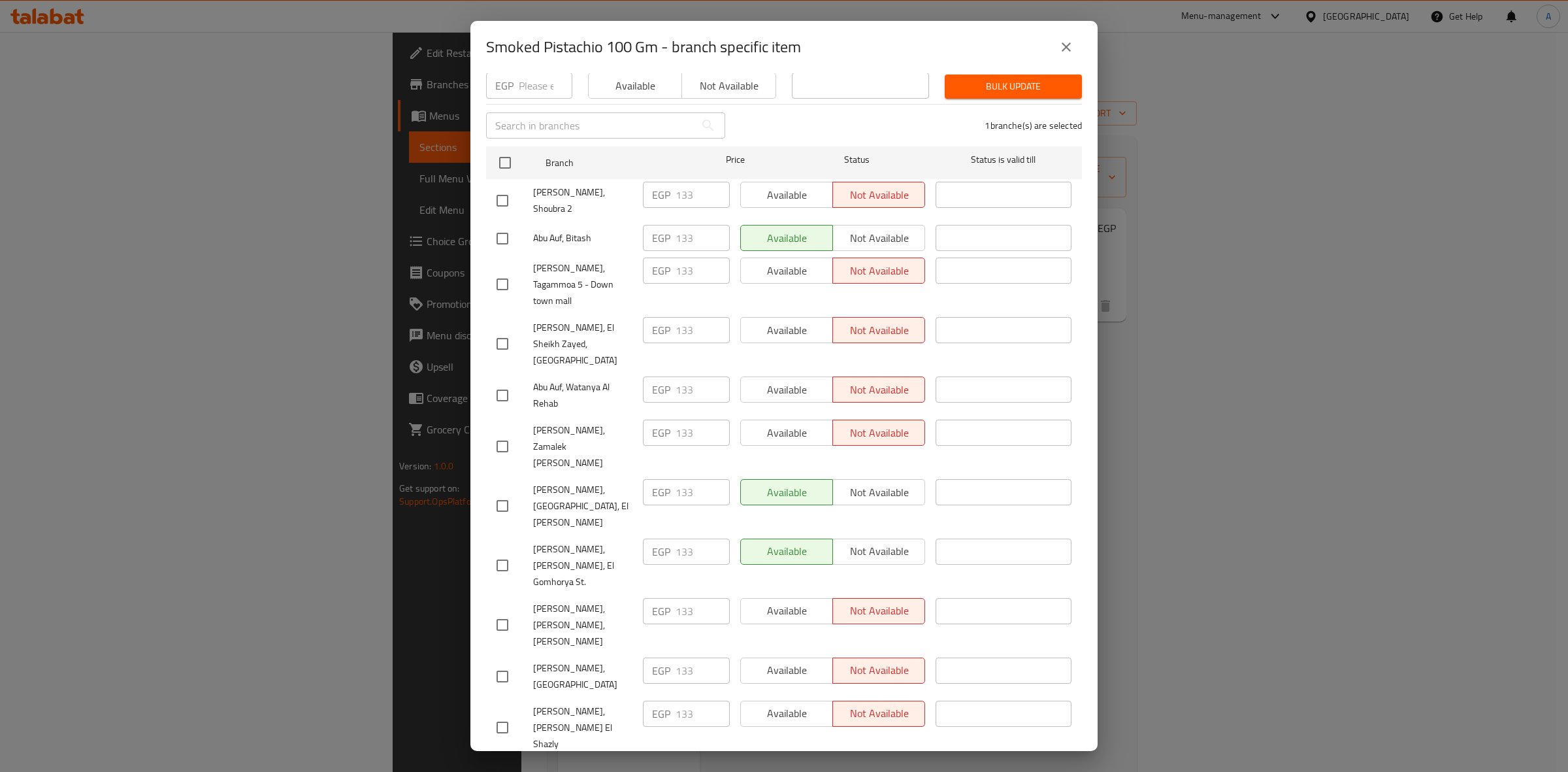
scroll to position [0, 0]
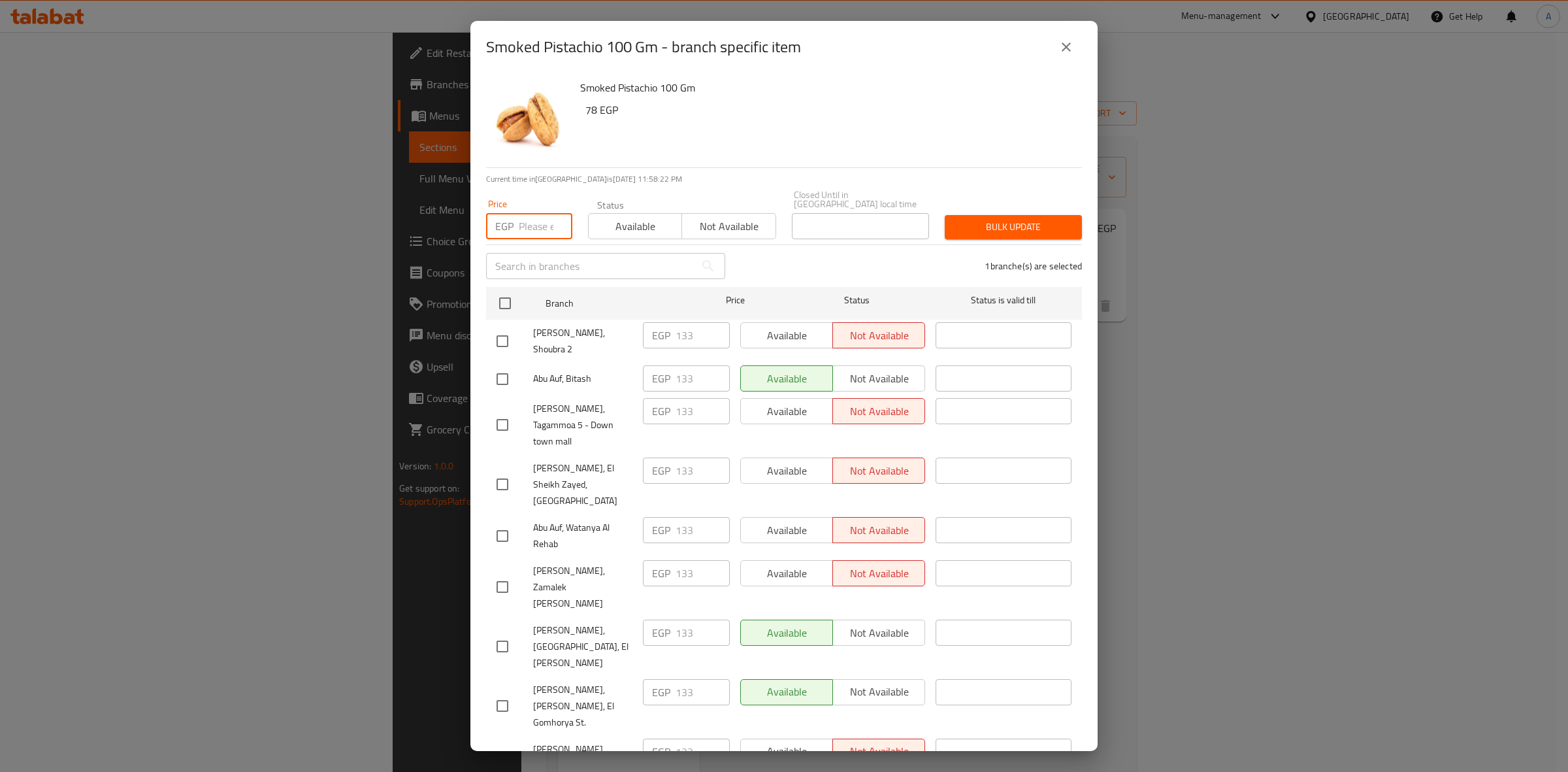
click at [526, 213] on input "number" at bounding box center [545, 226] width 53 height 26
paste input "146.3"
type input "146.3"
click at [994, 225] on span "Bulk update" at bounding box center [1013, 227] width 116 height 17
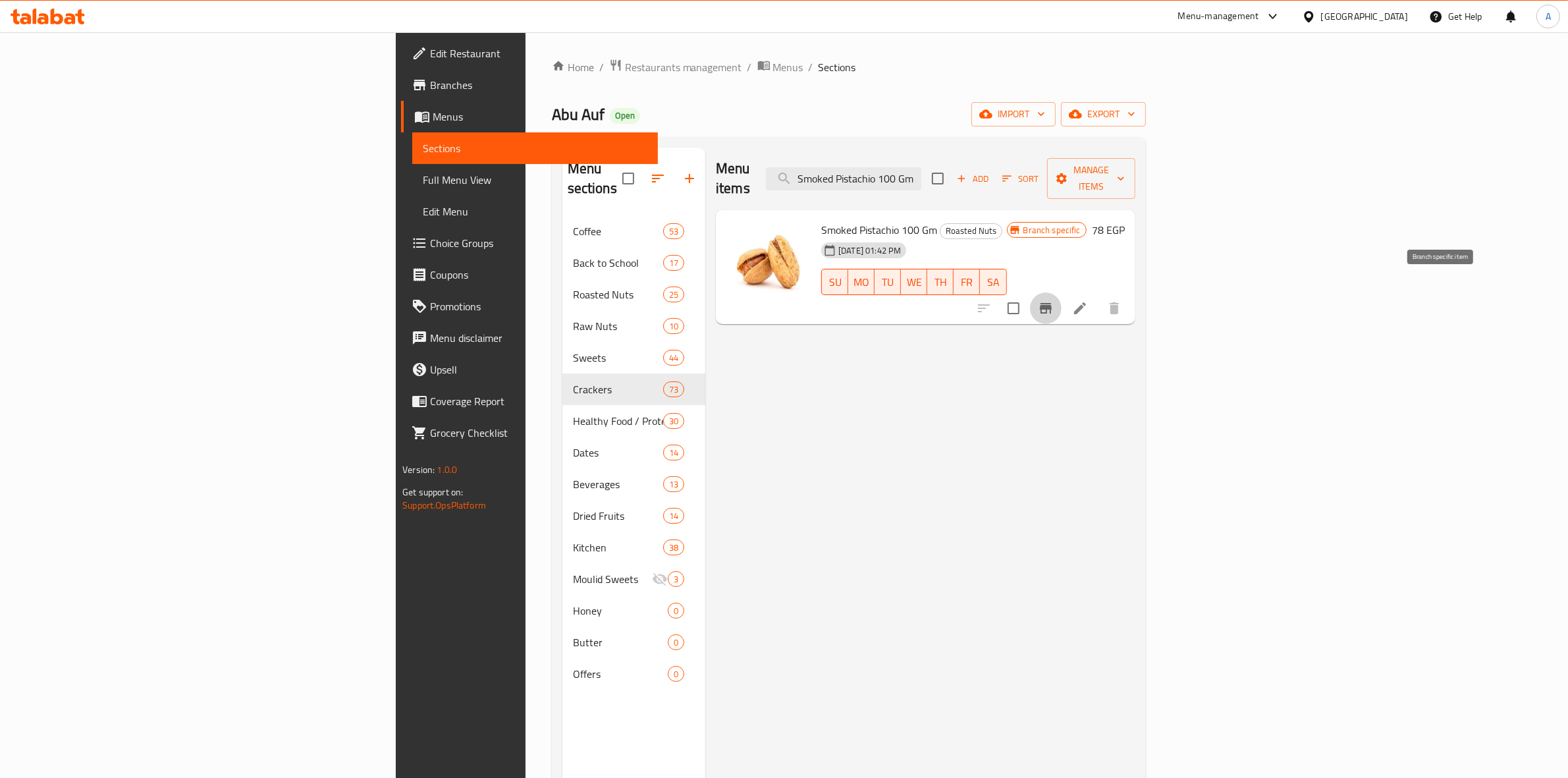
click at [1053, 301] on icon "Branch-specific-item" at bounding box center [1045, 309] width 16 height 16
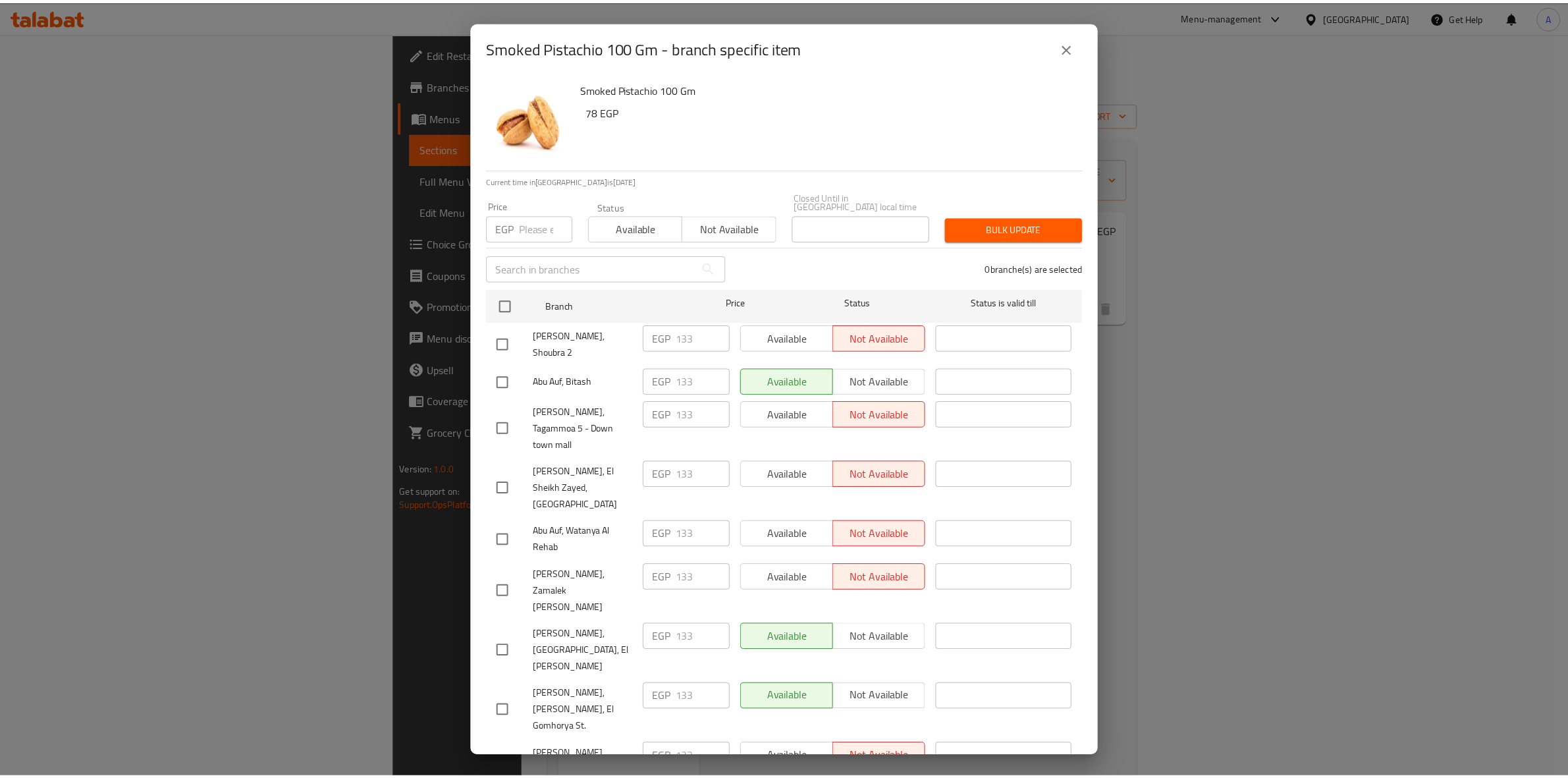
scroll to position [2134, 0]
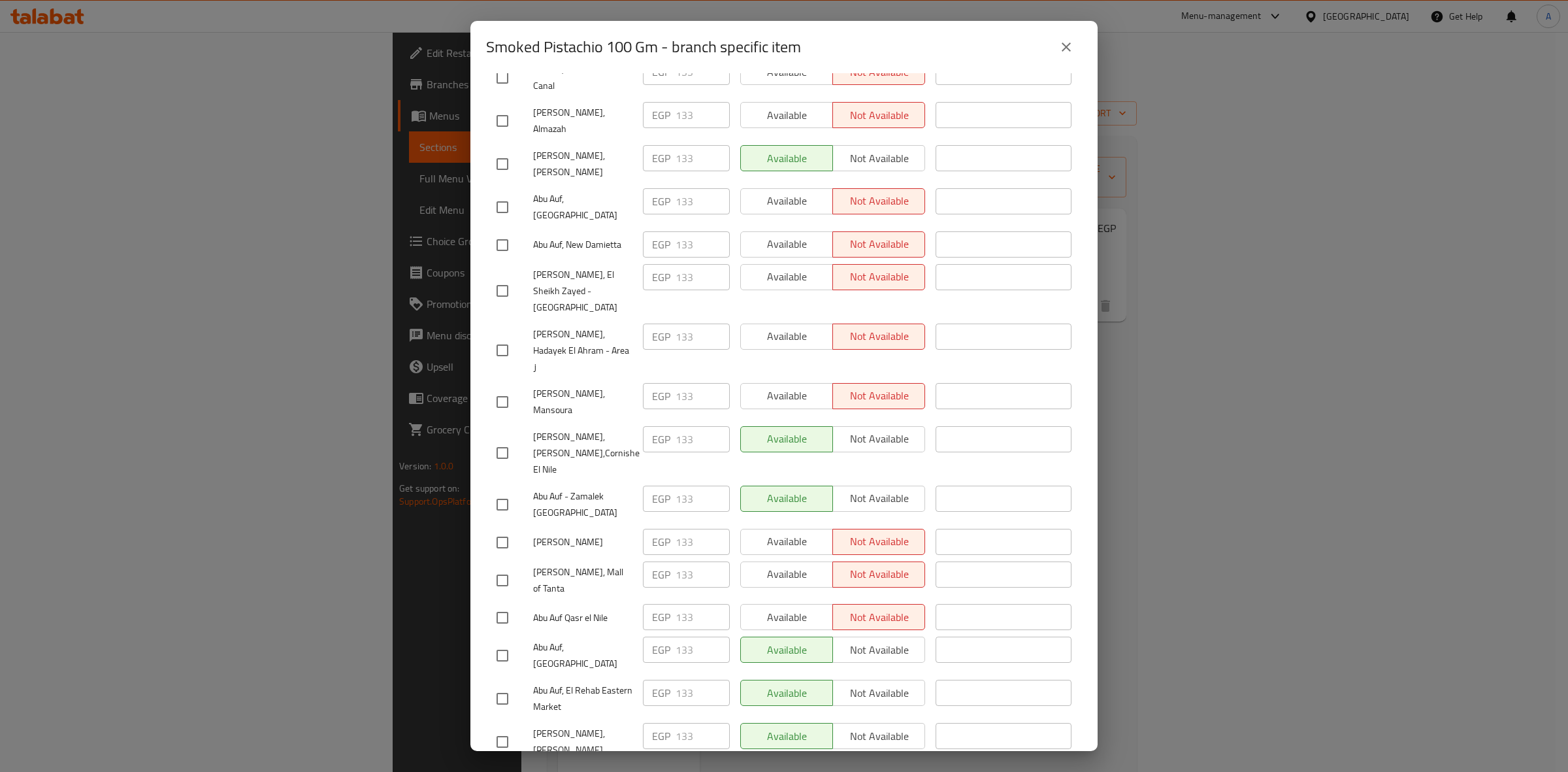
click at [1065, 57] on button "close" at bounding box center [1066, 47] width 31 height 31
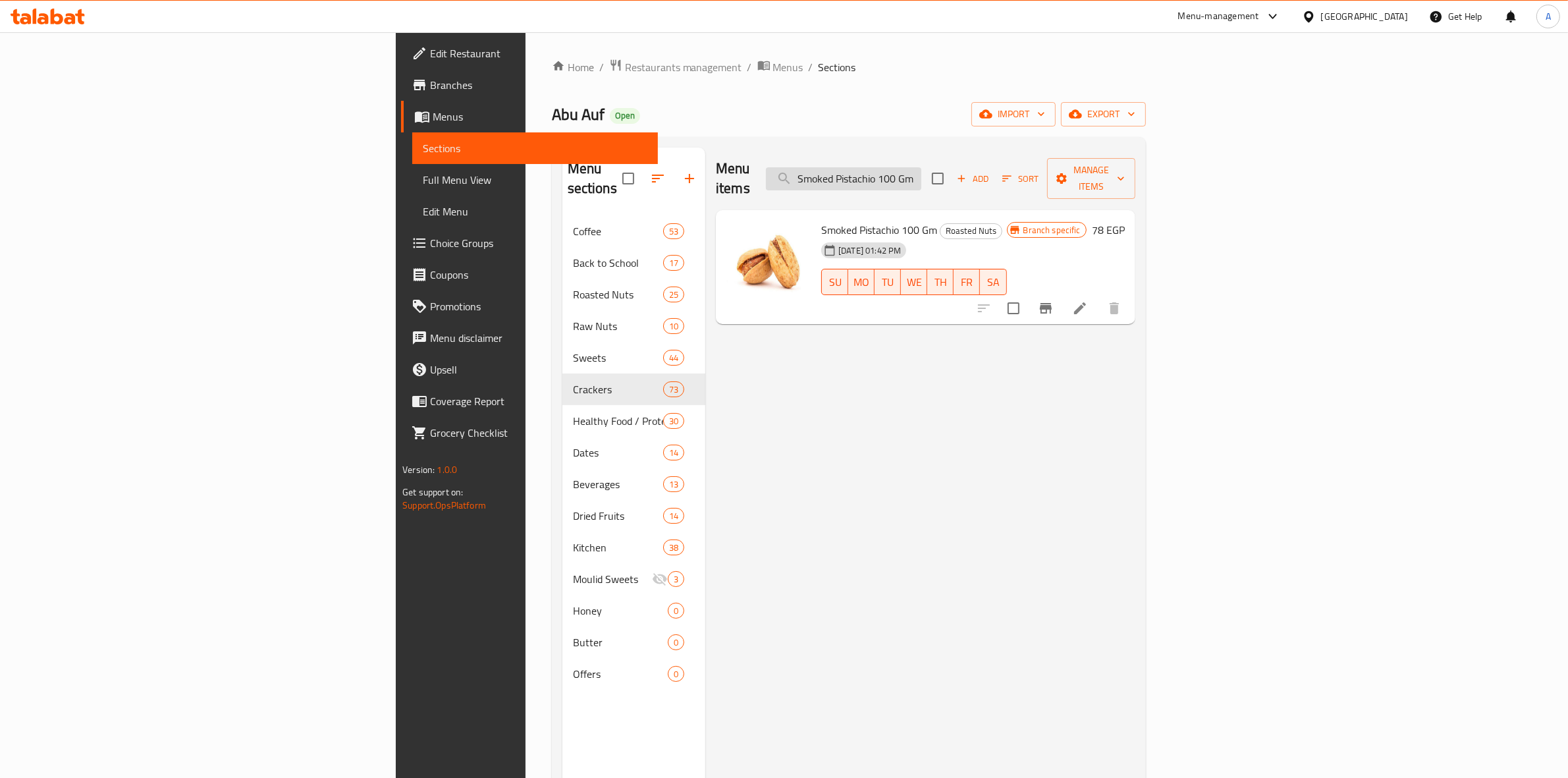
click at [921, 169] on input "Smoked Pistachio 100 Gm" at bounding box center [844, 178] width 155 height 23
paste input "Rst &Sunflower Seeds weight"
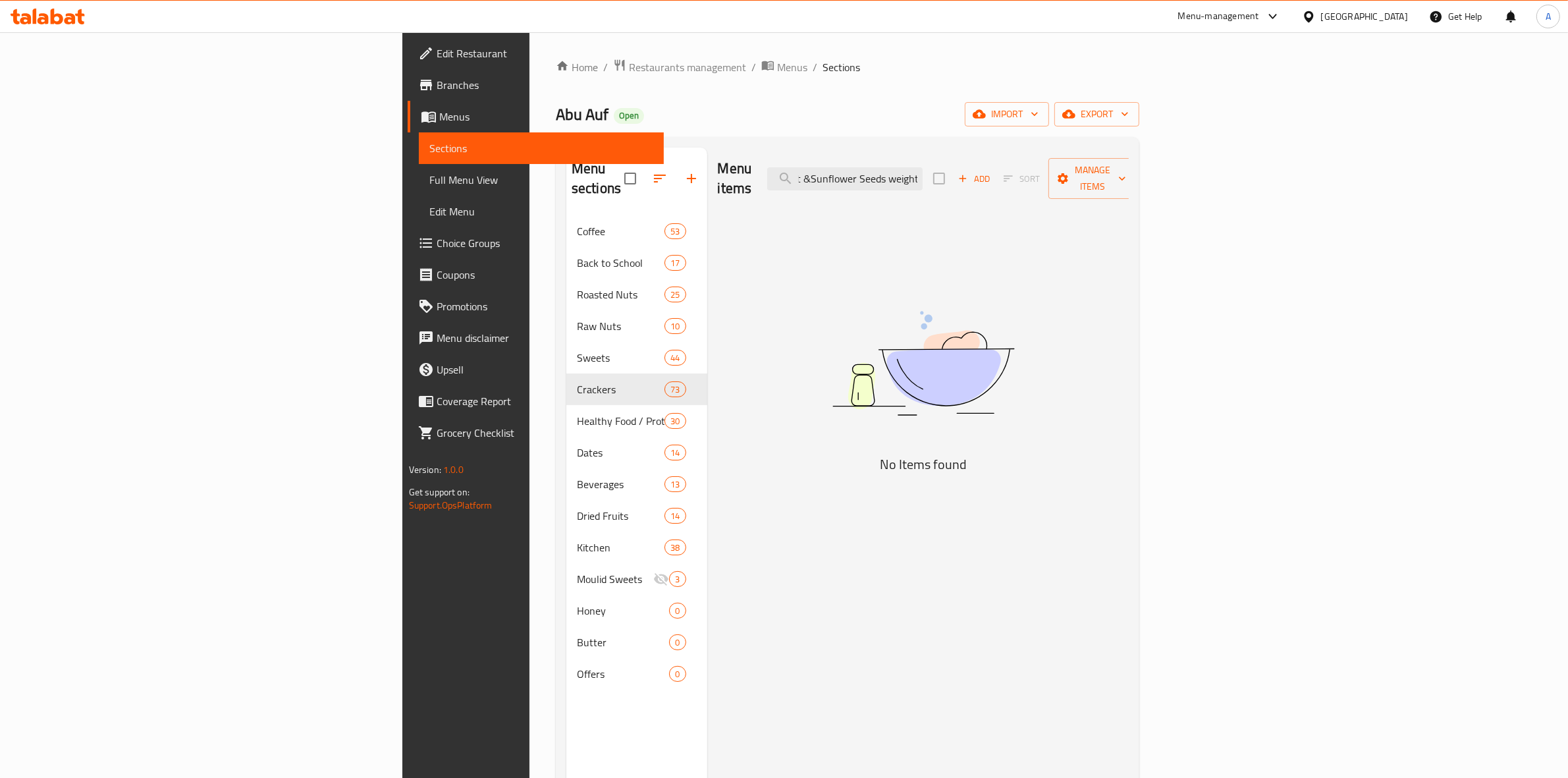
scroll to position [0, 13]
drag, startPoint x: 1037, startPoint y: 170, endPoint x: 1397, endPoint y: 180, distance: 360.1
click at [1129, 180] on div "Menu items Rst &Sunflower Seeds weight Add Sort Manage items" at bounding box center [923, 178] width 412 height 63
drag, startPoint x: 972, startPoint y: 173, endPoint x: 846, endPoint y: 193, distance: 127.6
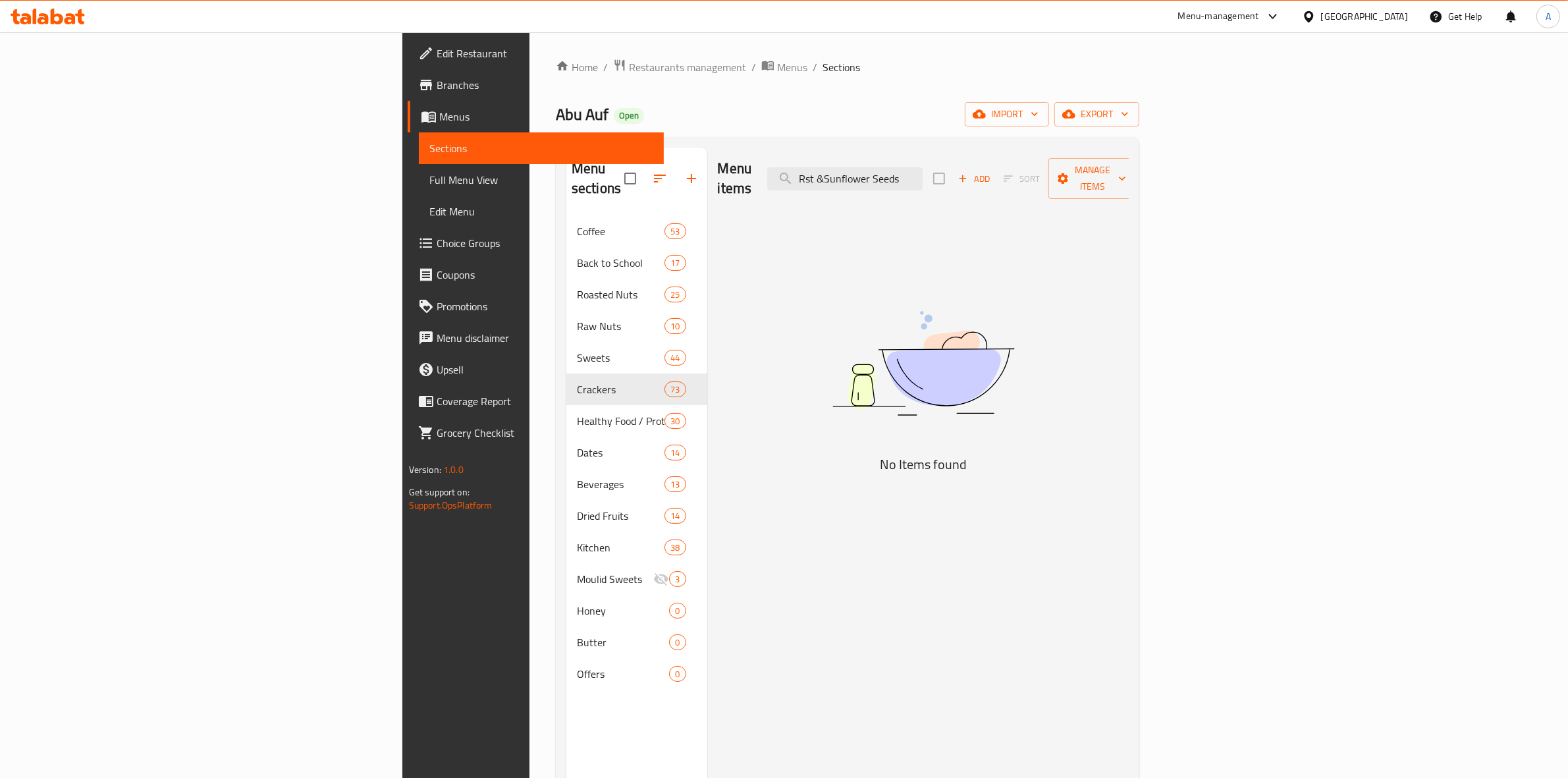
click at [840, 185] on div "Menu items Rst &Sunflower Seeds Add Sort Manage items" at bounding box center [923, 178] width 412 height 63
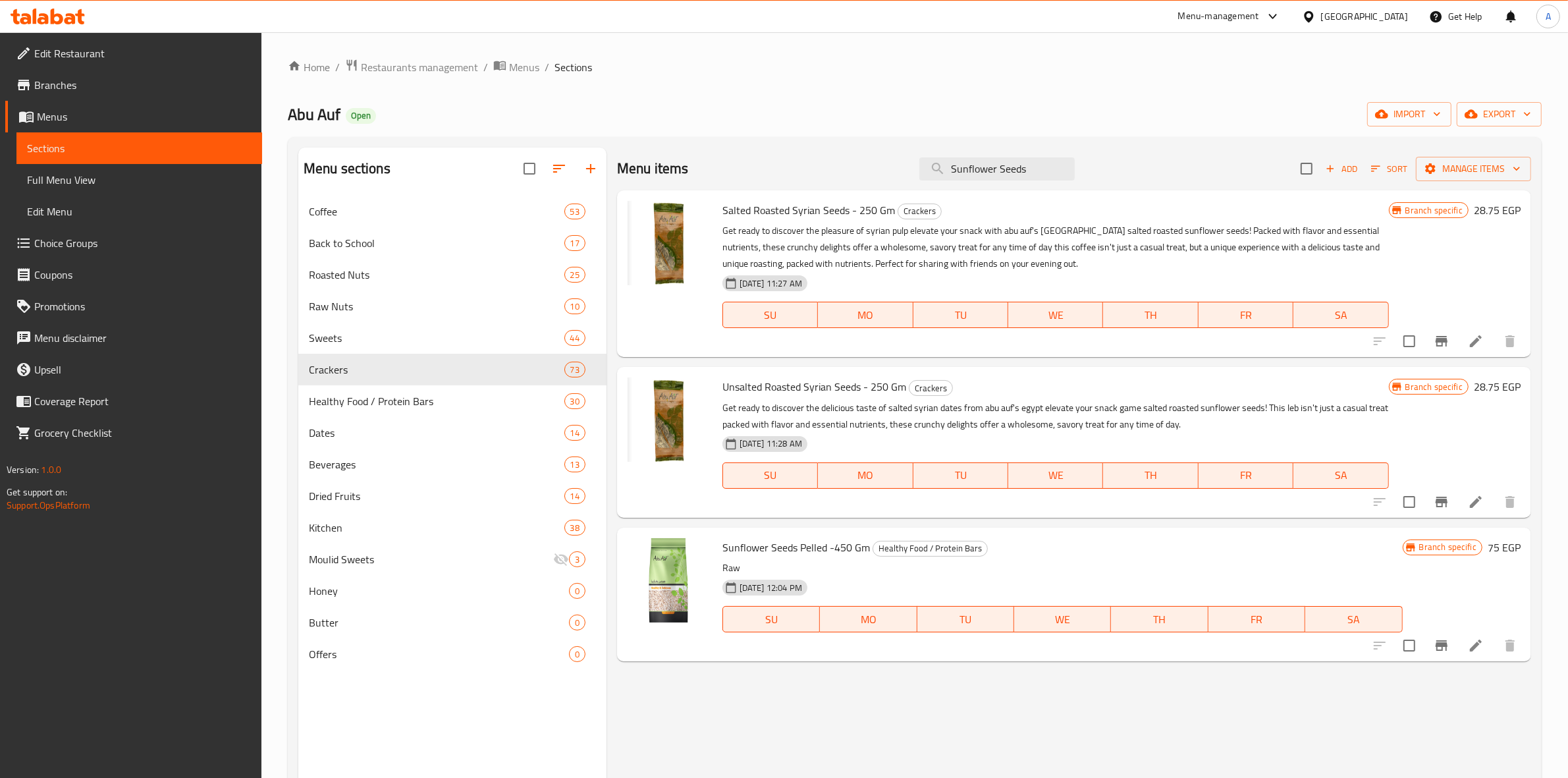
drag, startPoint x: 1037, startPoint y: 163, endPoint x: 701, endPoint y: 119, distance: 338.9
click at [705, 122] on div "Home / Restaurants management / Menus / Sections Abu Auf Open import export Men…" at bounding box center [914, 497] width 1254 height 877
paste input "لب عباد الشمس محمص مملح وزن"
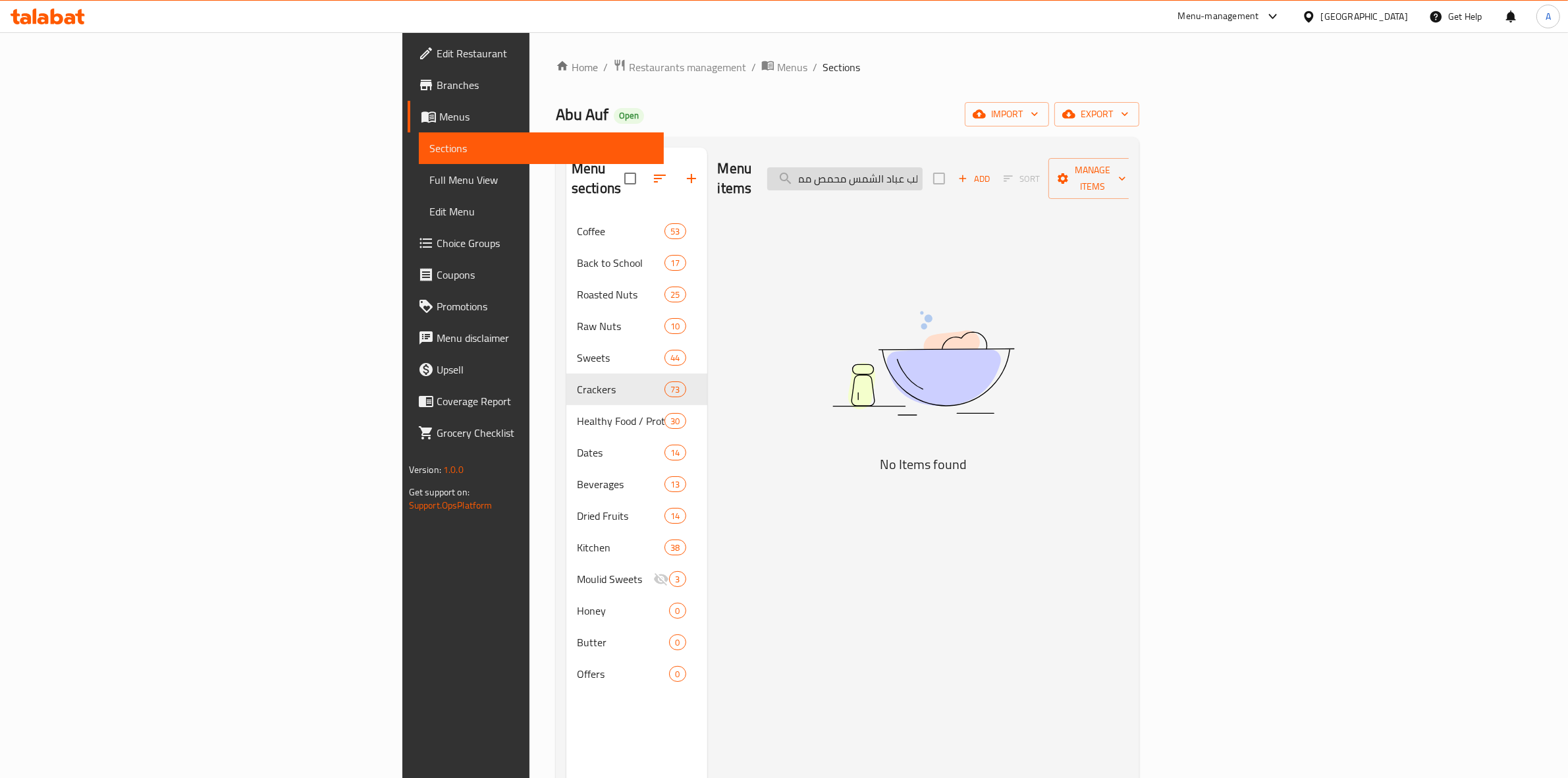
click at [922, 175] on input "لب عباد الشمس محمص مملح وزن" at bounding box center [845, 178] width 155 height 23
drag, startPoint x: 968, startPoint y: 174, endPoint x: 863, endPoint y: 178, distance: 105.1
click at [863, 178] on div "Menu items لب عباد الشمس محمص مملح وزن Add Sort Manage items" at bounding box center [923, 178] width 412 height 63
drag, startPoint x: 962, startPoint y: 171, endPoint x: 807, endPoint y: 185, distance: 155.6
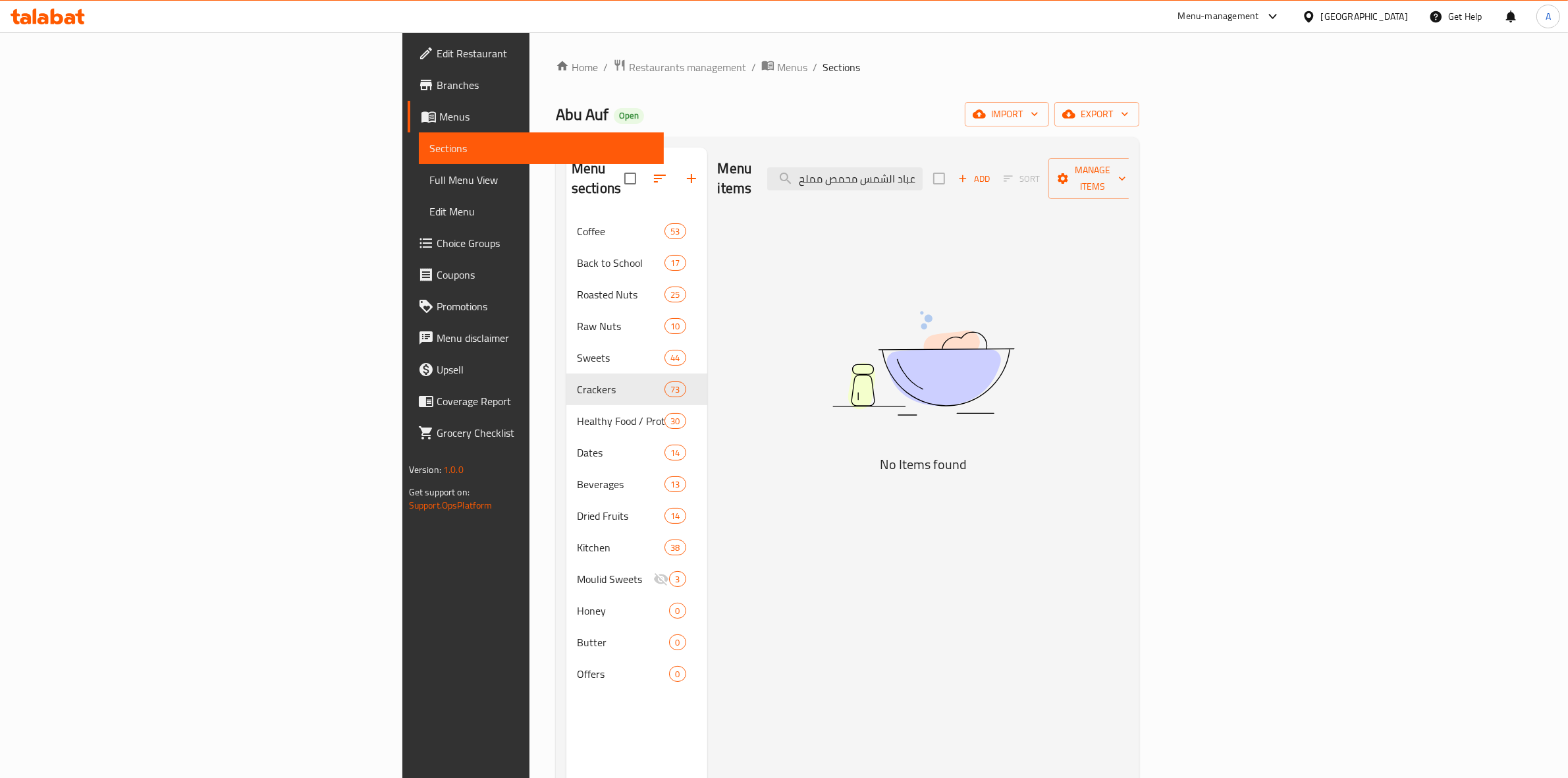
click at [807, 185] on div "Menu items لب عباد الشمس محمص مملح Add Sort Manage items" at bounding box center [923, 178] width 412 height 63
drag, startPoint x: 996, startPoint y: 175, endPoint x: 898, endPoint y: 180, distance: 98.1
click at [898, 180] on div "Menu items لب عباد الشمس محمص Add Sort Manage items" at bounding box center [923, 178] width 412 height 63
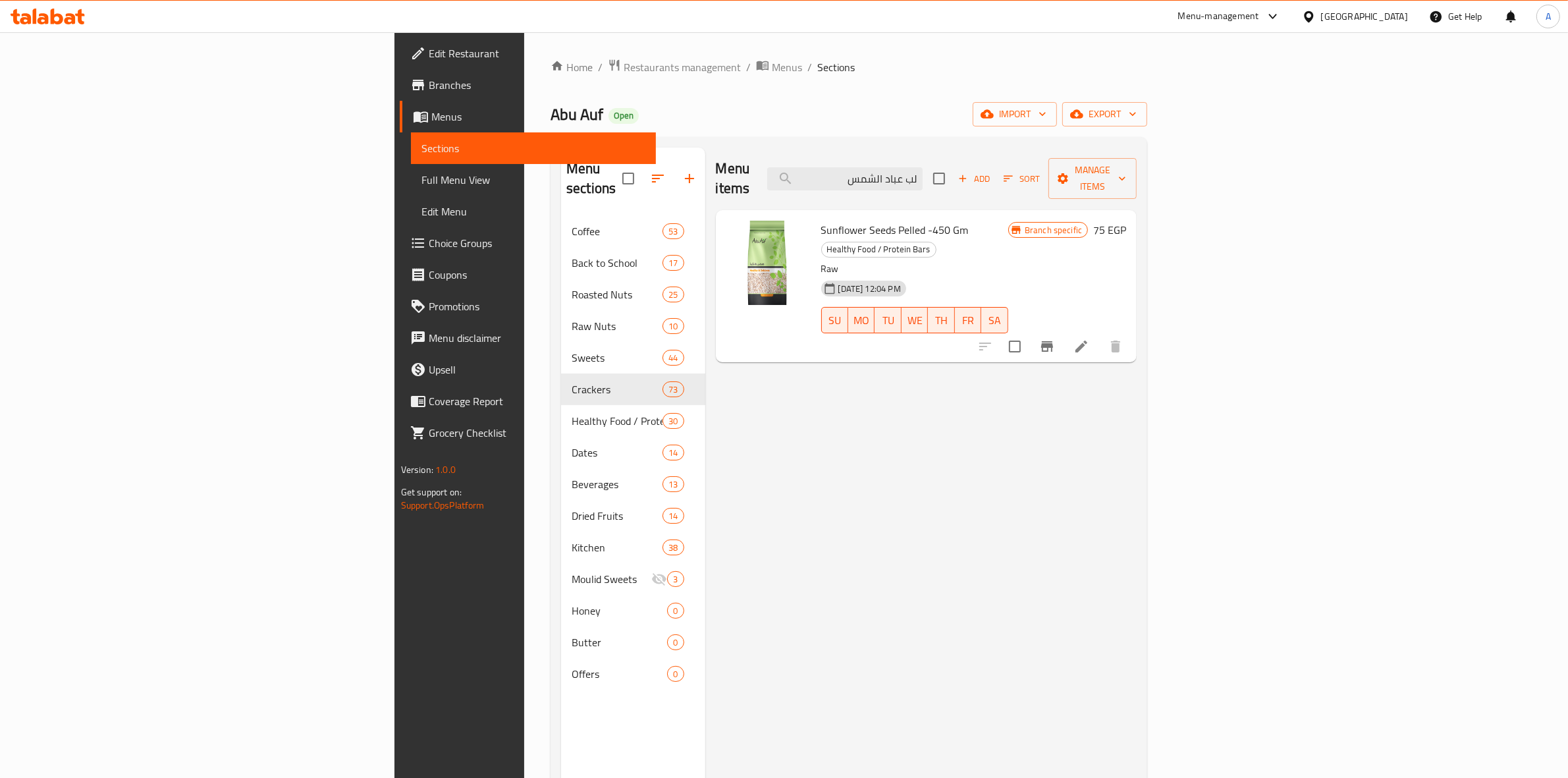
type input "لب عباد الشمس"
click at [1053, 341] on icon "Branch-specific-item" at bounding box center [1047, 346] width 12 height 10
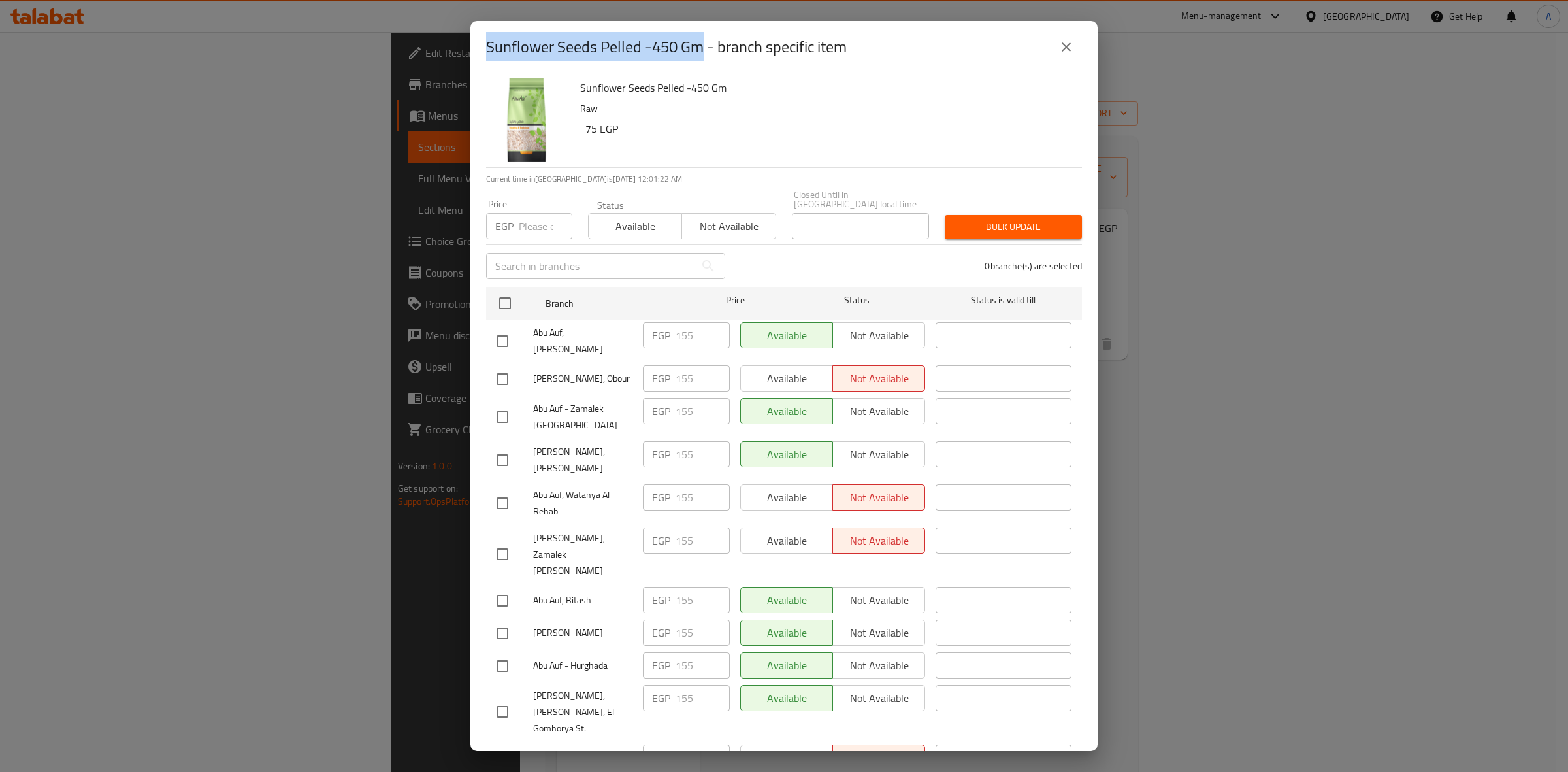
drag, startPoint x: 703, startPoint y: 46, endPoint x: 480, endPoint y: 50, distance: 223.0
click at [480, 50] on div "Sunflower Seeds Pelled -450 Gm - branch specific item" at bounding box center [784, 47] width 627 height 52
copy h2 "Sunflower Seeds Pelled -450 Gm"
click at [1066, 59] on button "close" at bounding box center [1066, 47] width 31 height 31
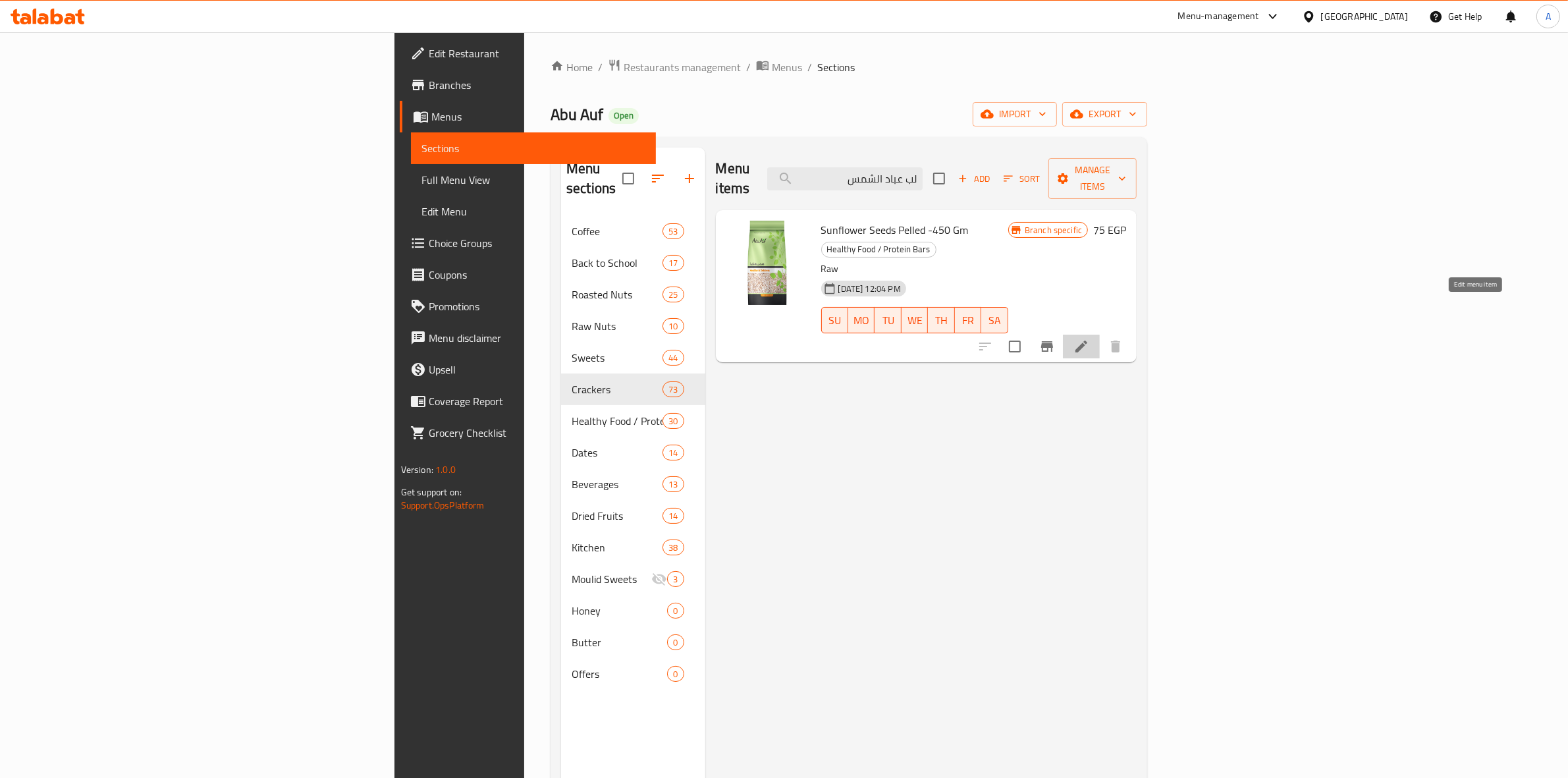
click at [1089, 339] on icon at bounding box center [1081, 347] width 16 height 16
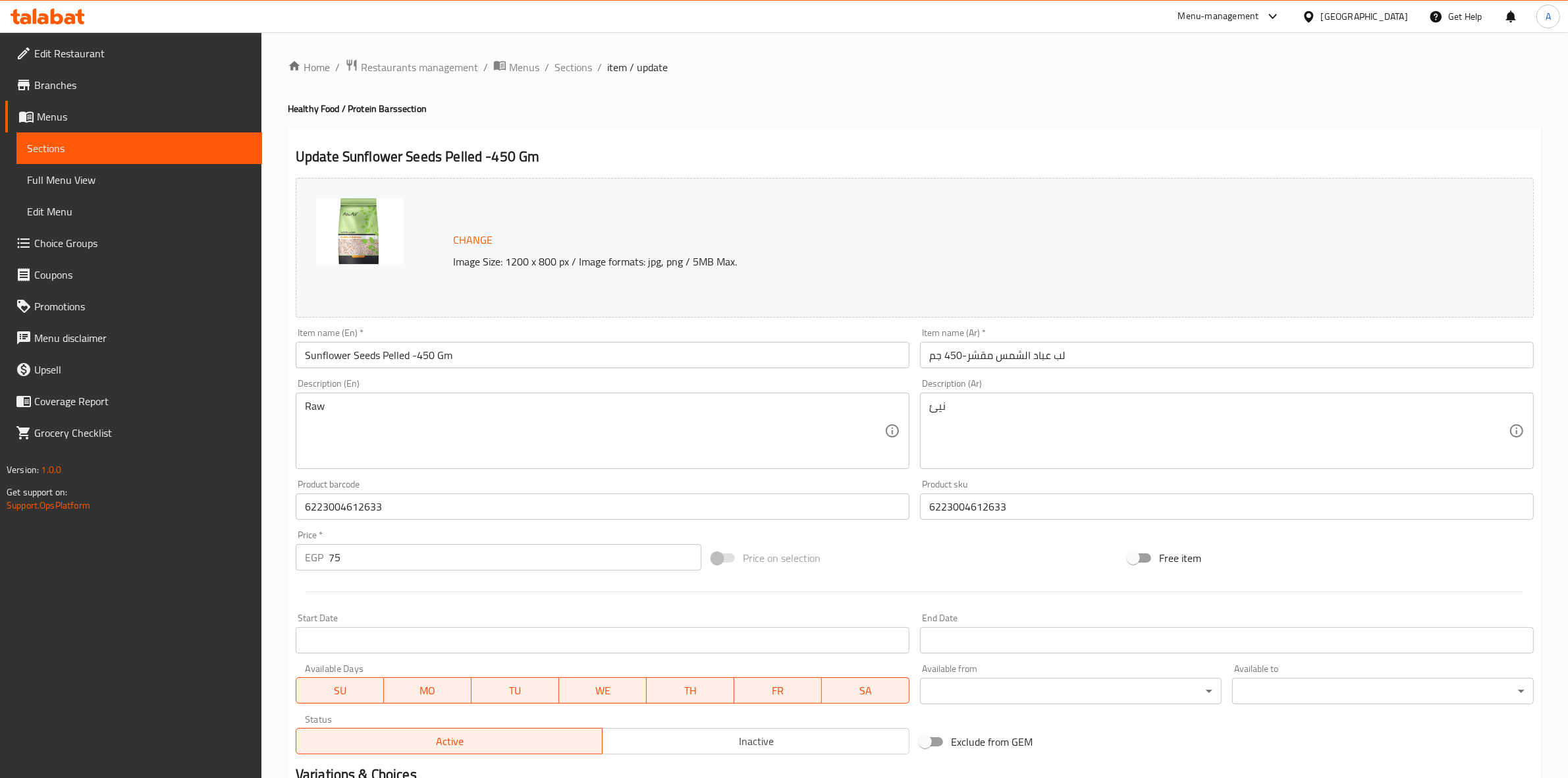
click at [1079, 119] on div "Home / Restaurants management / Menus / Sections / item / update Healthy Food /…" at bounding box center [914, 491] width 1254 height 864
click at [578, 70] on span "Sections" at bounding box center [573, 67] width 37 height 16
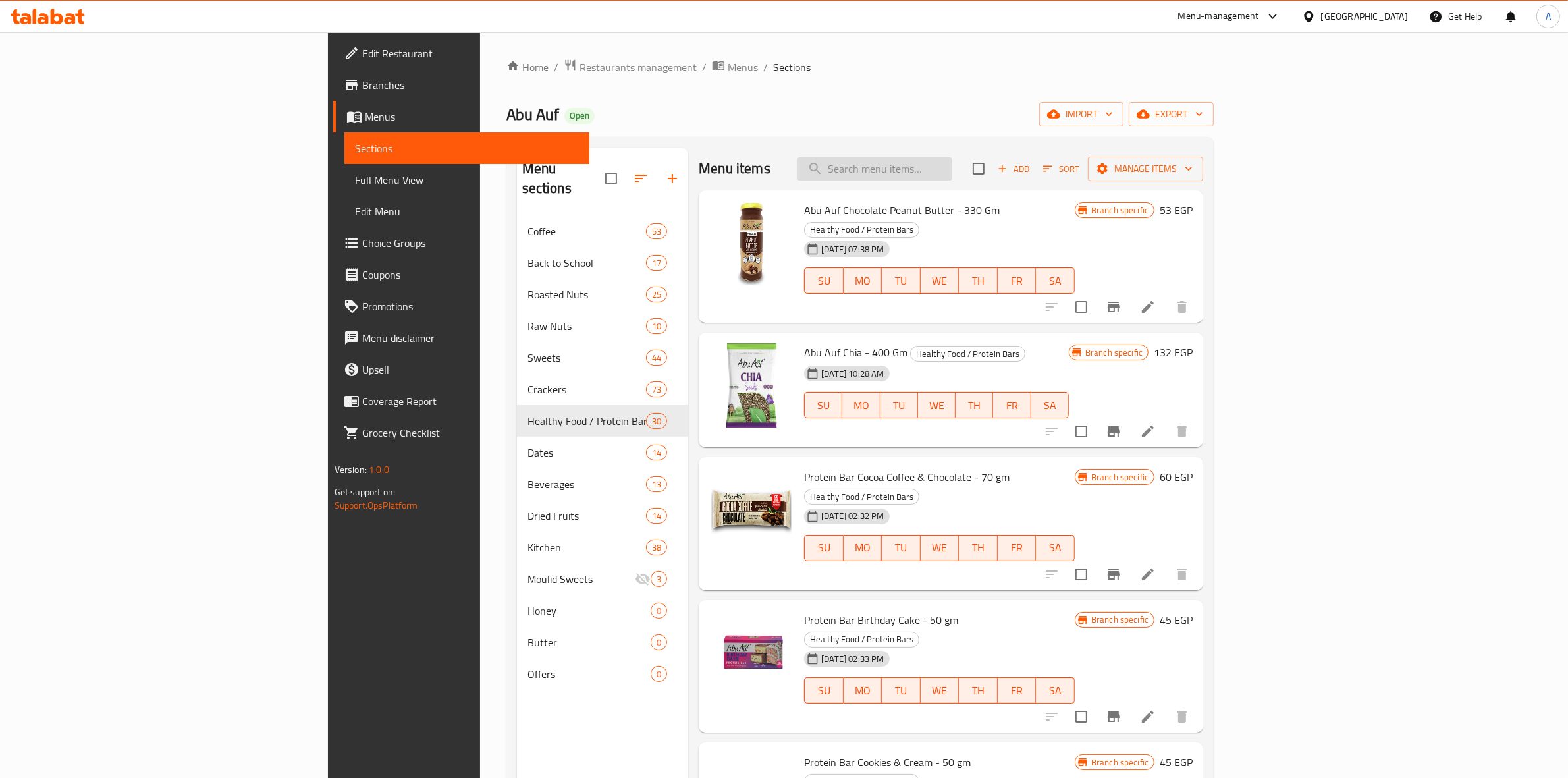
click at [953, 163] on input "search" at bounding box center [875, 168] width 155 height 23
paste input "Flavored Bbq Pistachio 100 Gm"
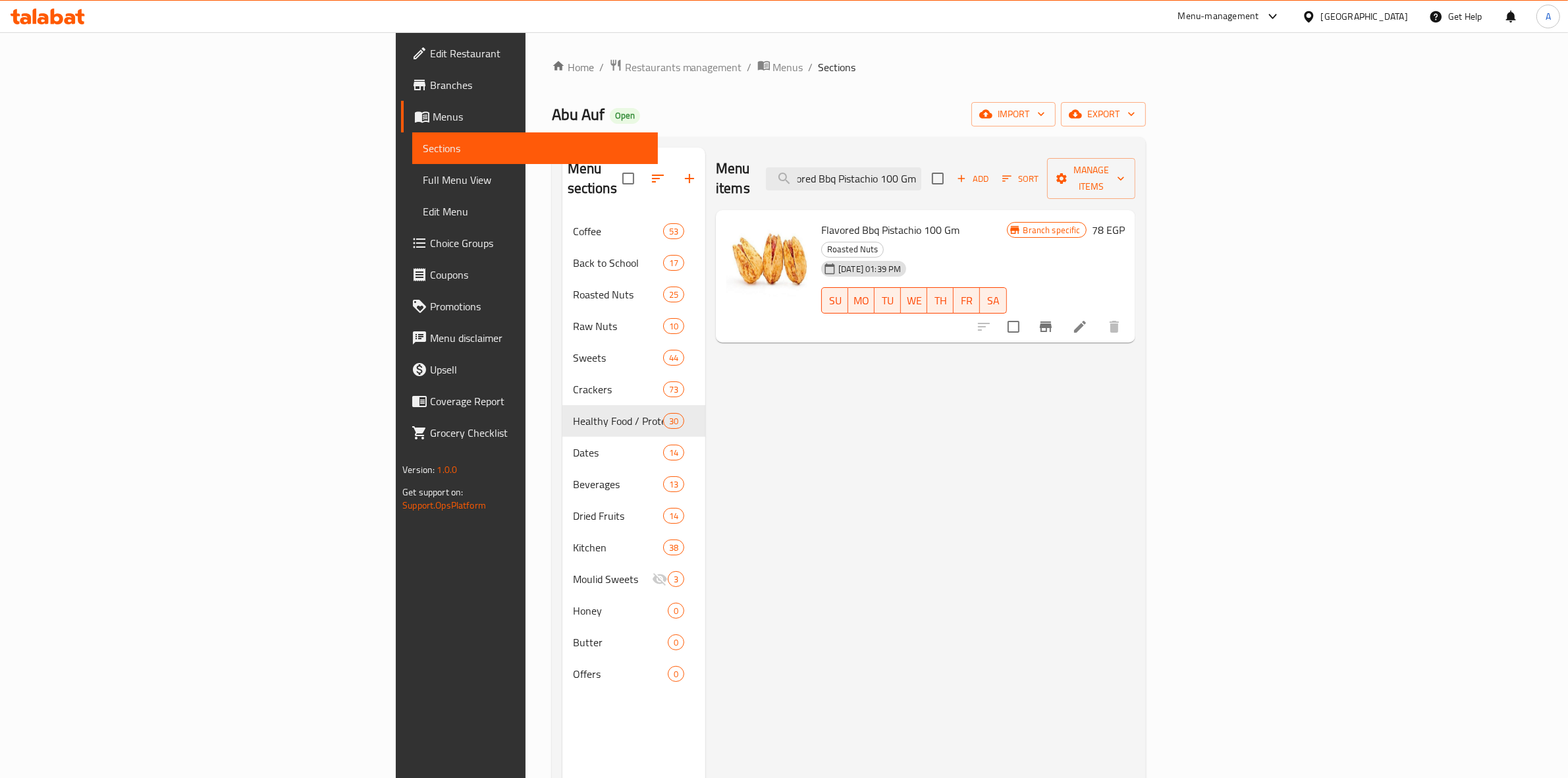
type input "Flavored Bbq Pistachio 100 Gm"
click at [1052, 321] on icon "Branch-specific-item" at bounding box center [1045, 326] width 12 height 10
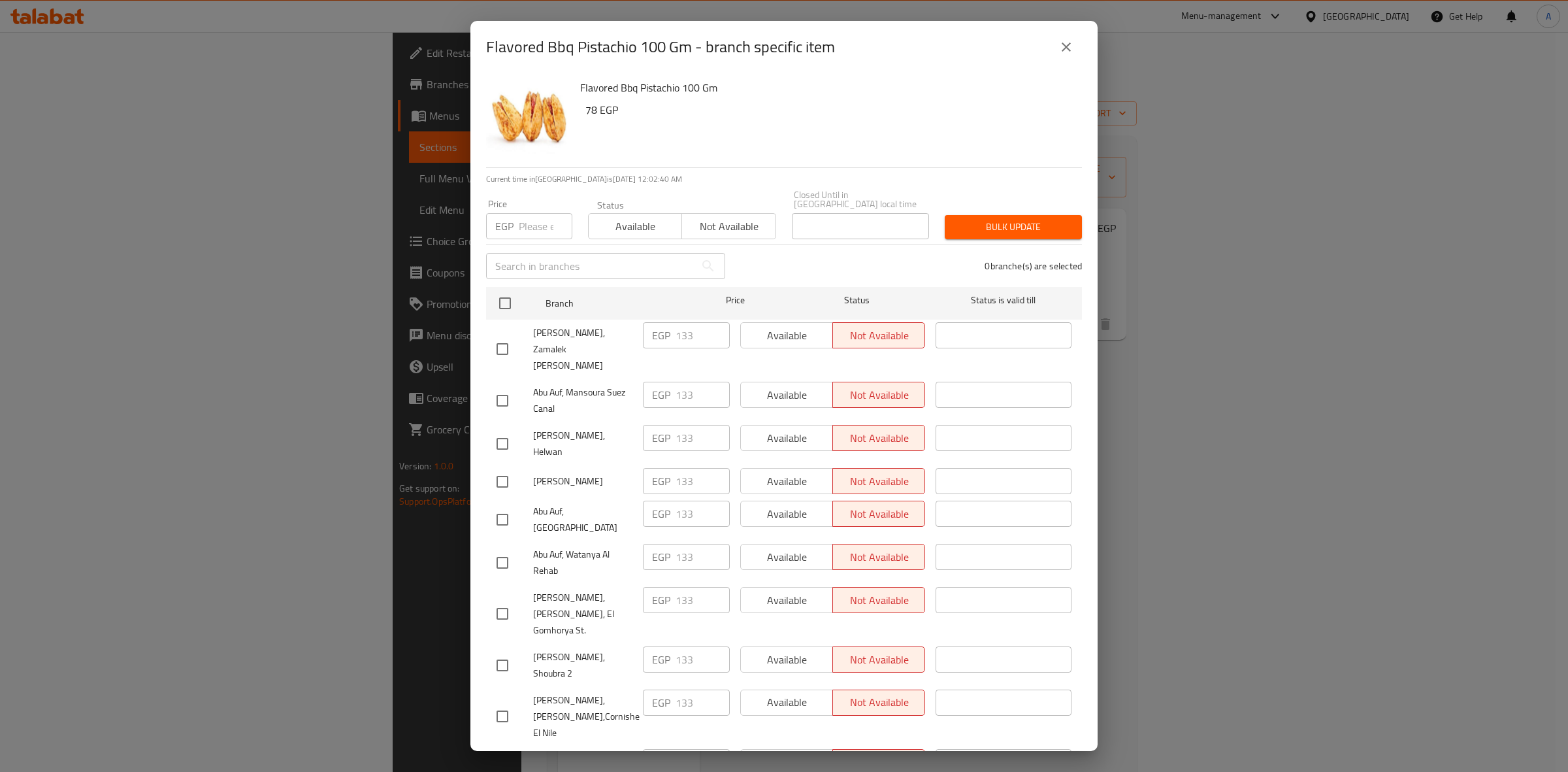
scroll to position [882, 0]
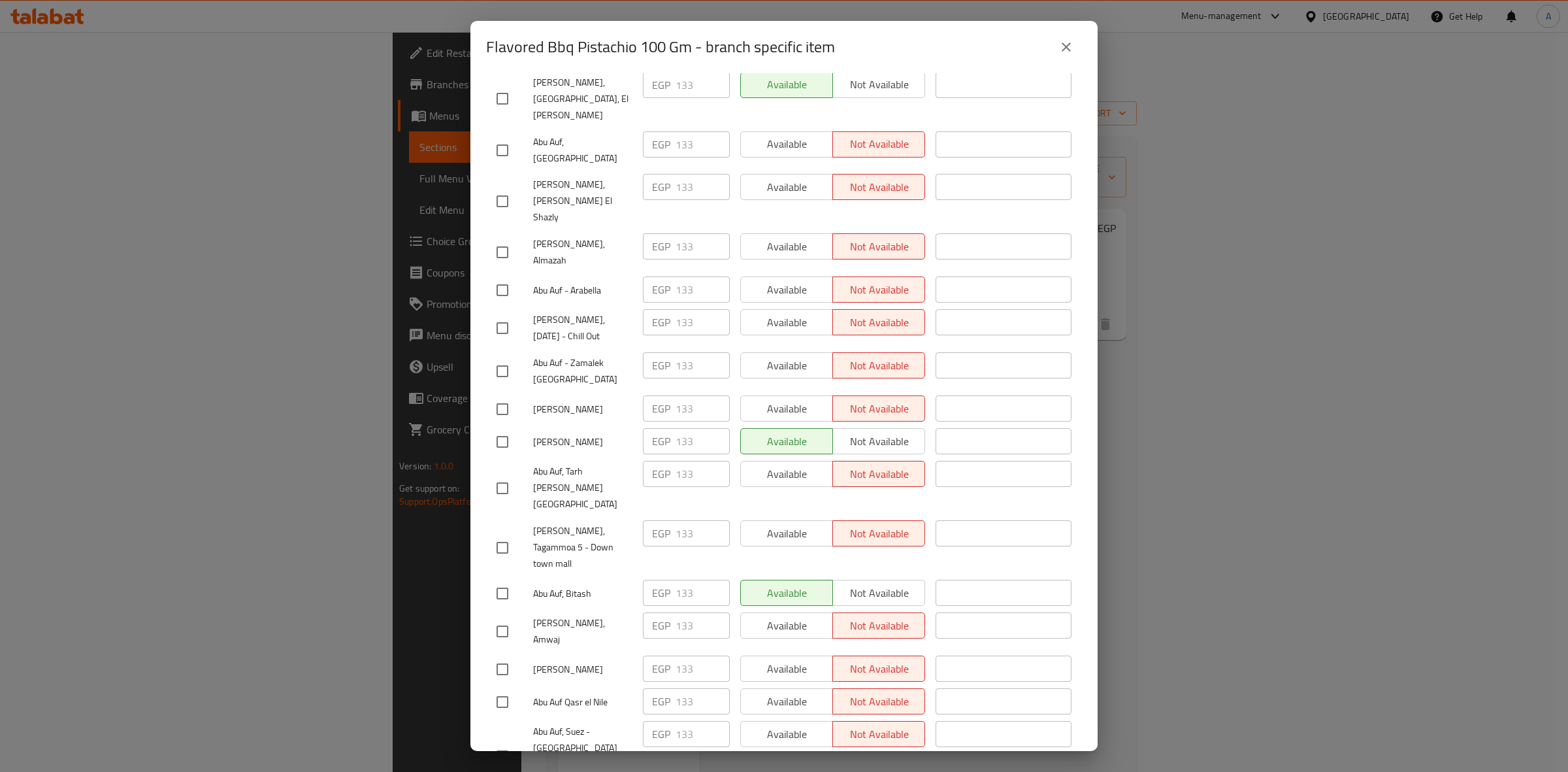
click at [503, 618] on input "checkbox" at bounding box center [502, 631] width 28 height 28
checkbox input "true"
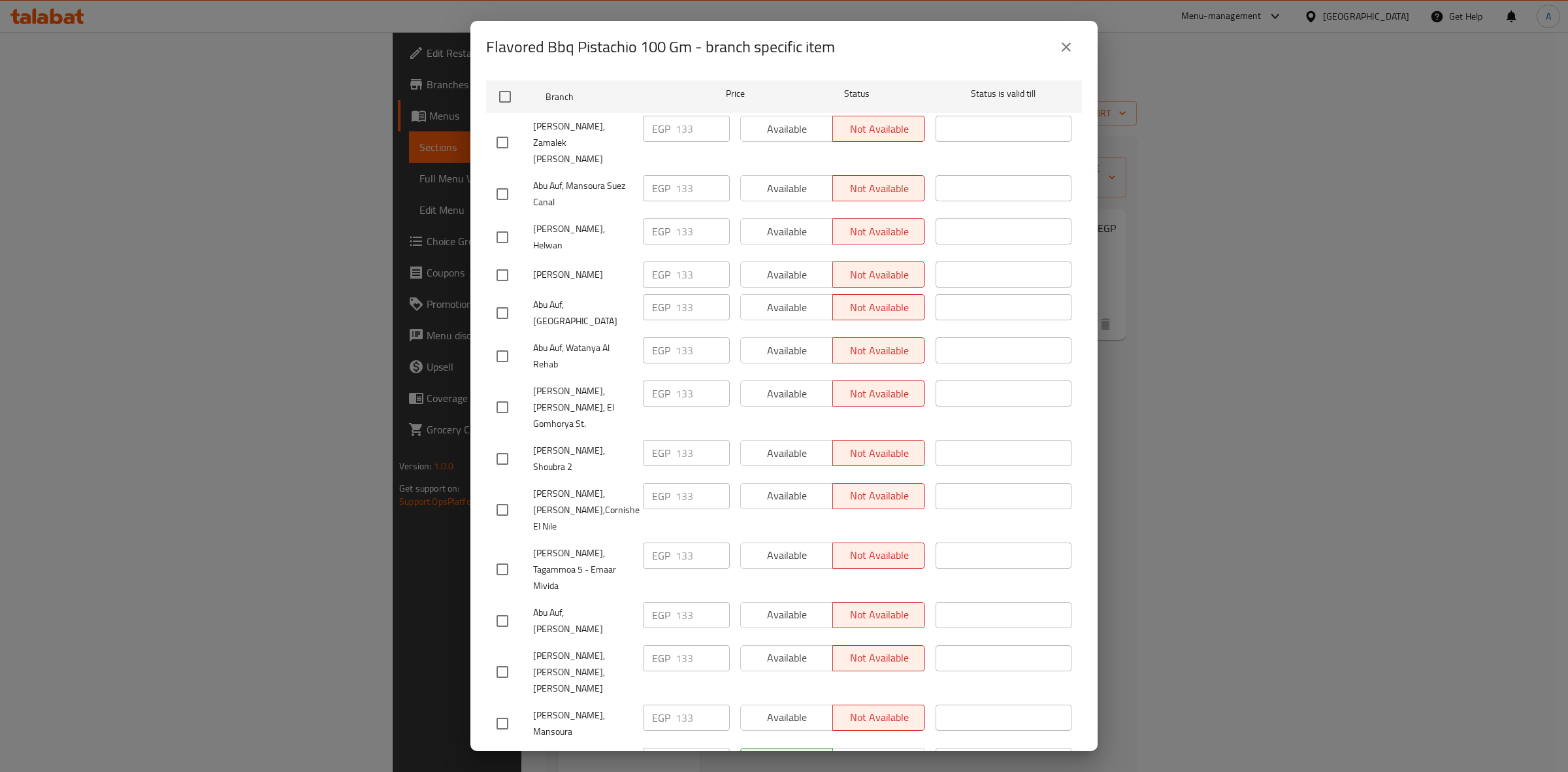
scroll to position [0, 0]
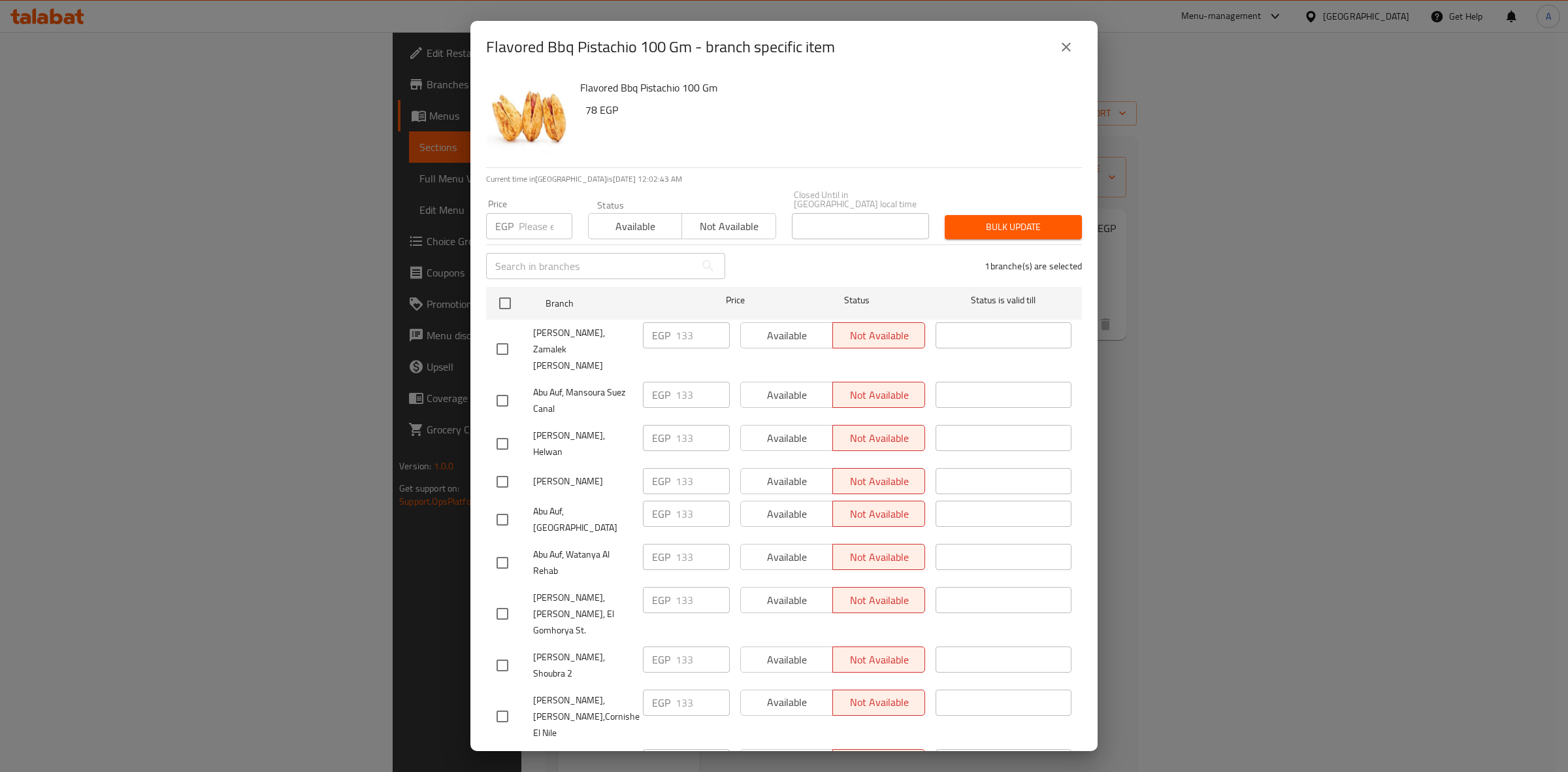
click at [528, 214] on input "number" at bounding box center [545, 226] width 53 height 26
paste input "146.3"
type input "146.3"
click at [1006, 219] on span "Bulk update" at bounding box center [1013, 227] width 116 height 17
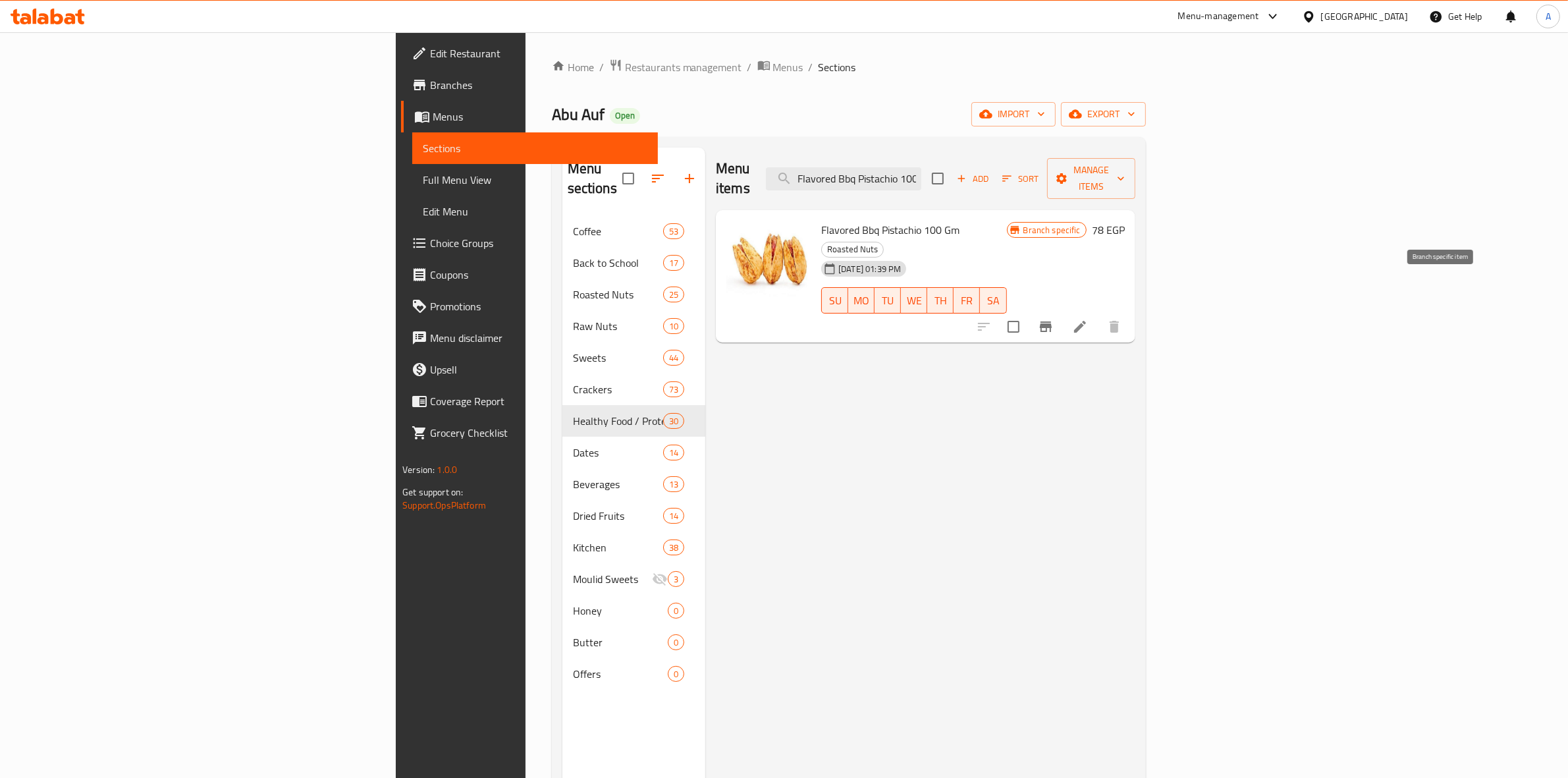
click at [1053, 319] on icon "Branch-specific-item" at bounding box center [1045, 327] width 16 height 16
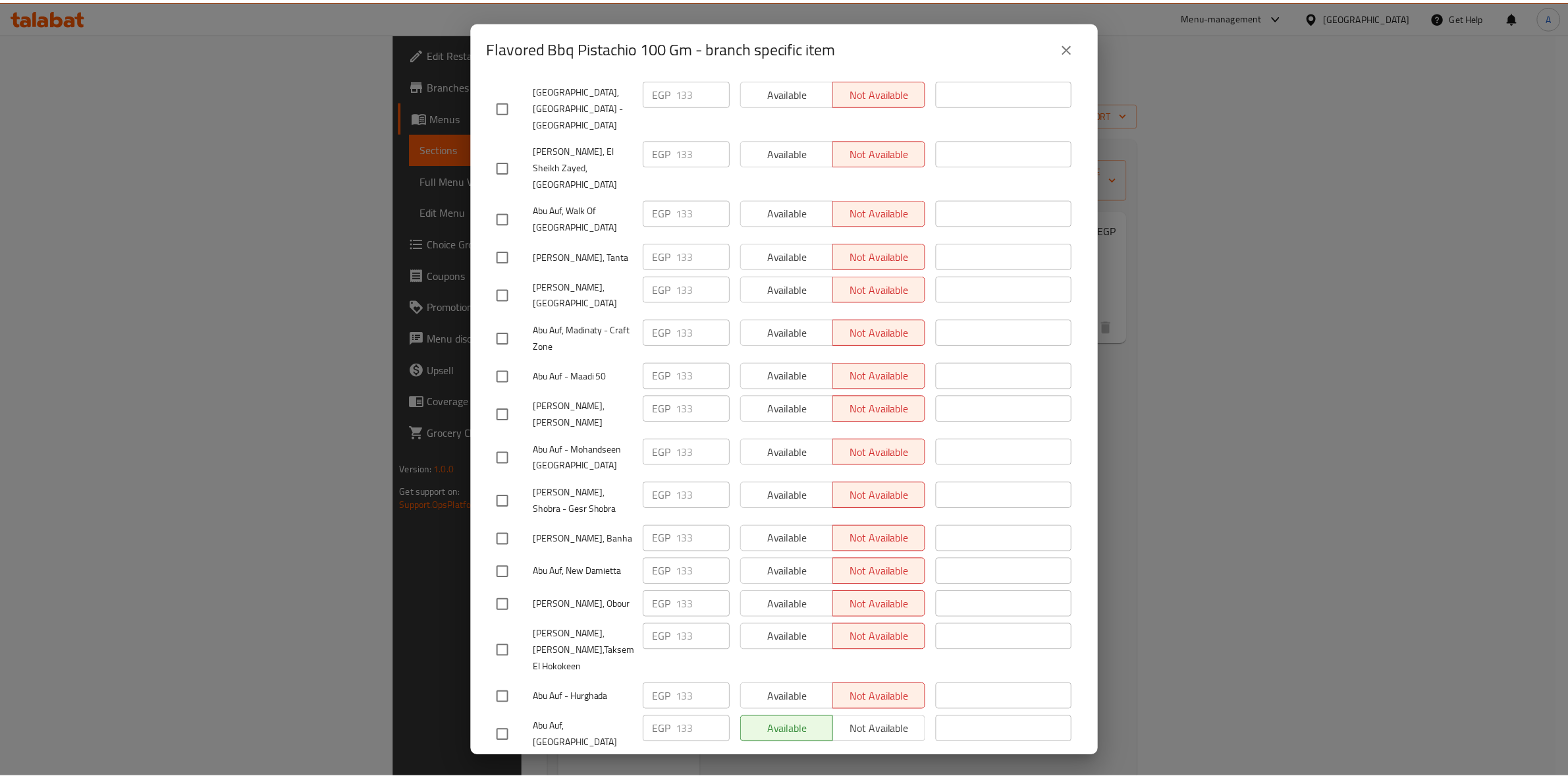
scroll to position [1558, 0]
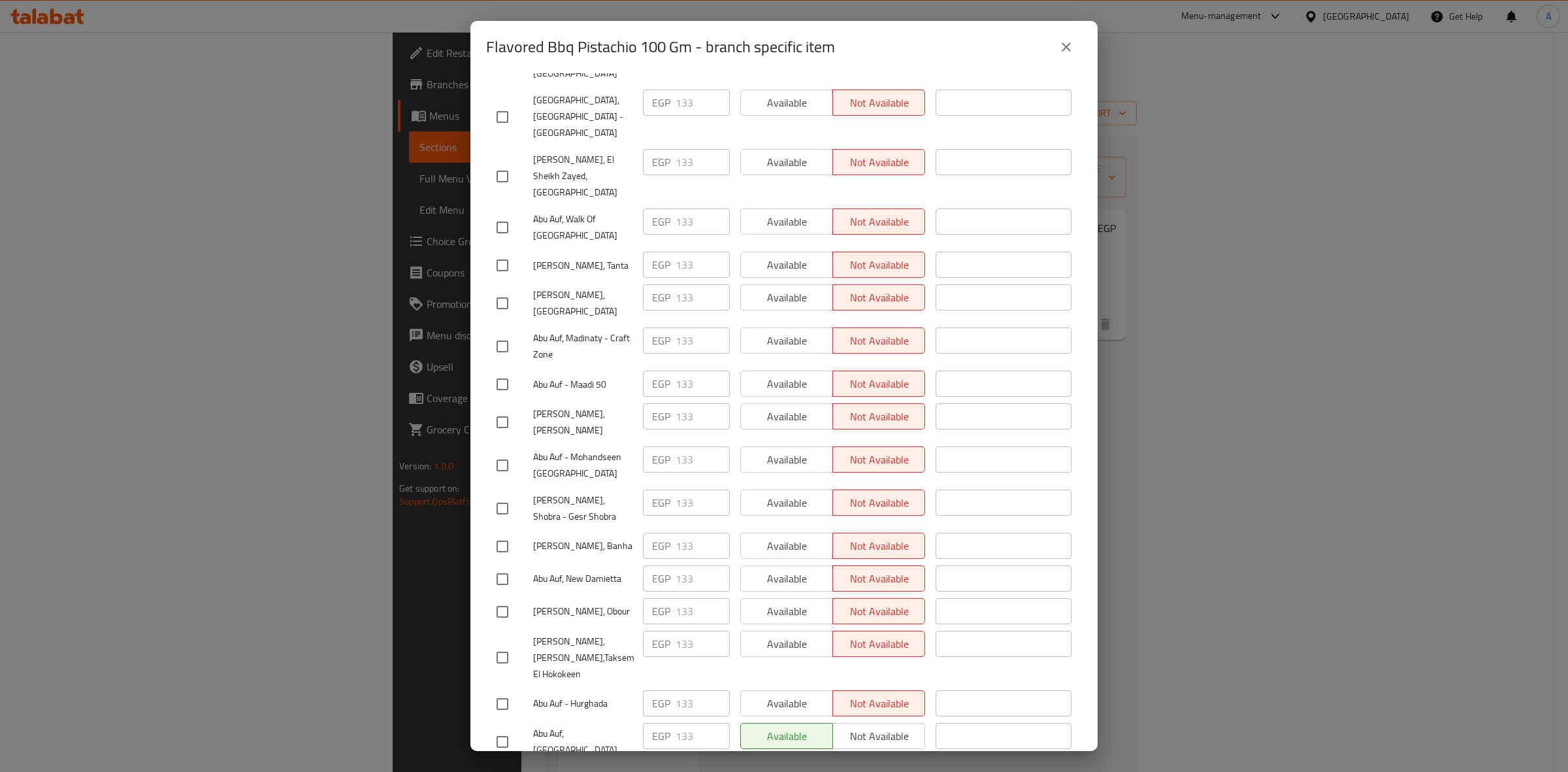
click at [1068, 61] on button "close" at bounding box center [1066, 47] width 31 height 31
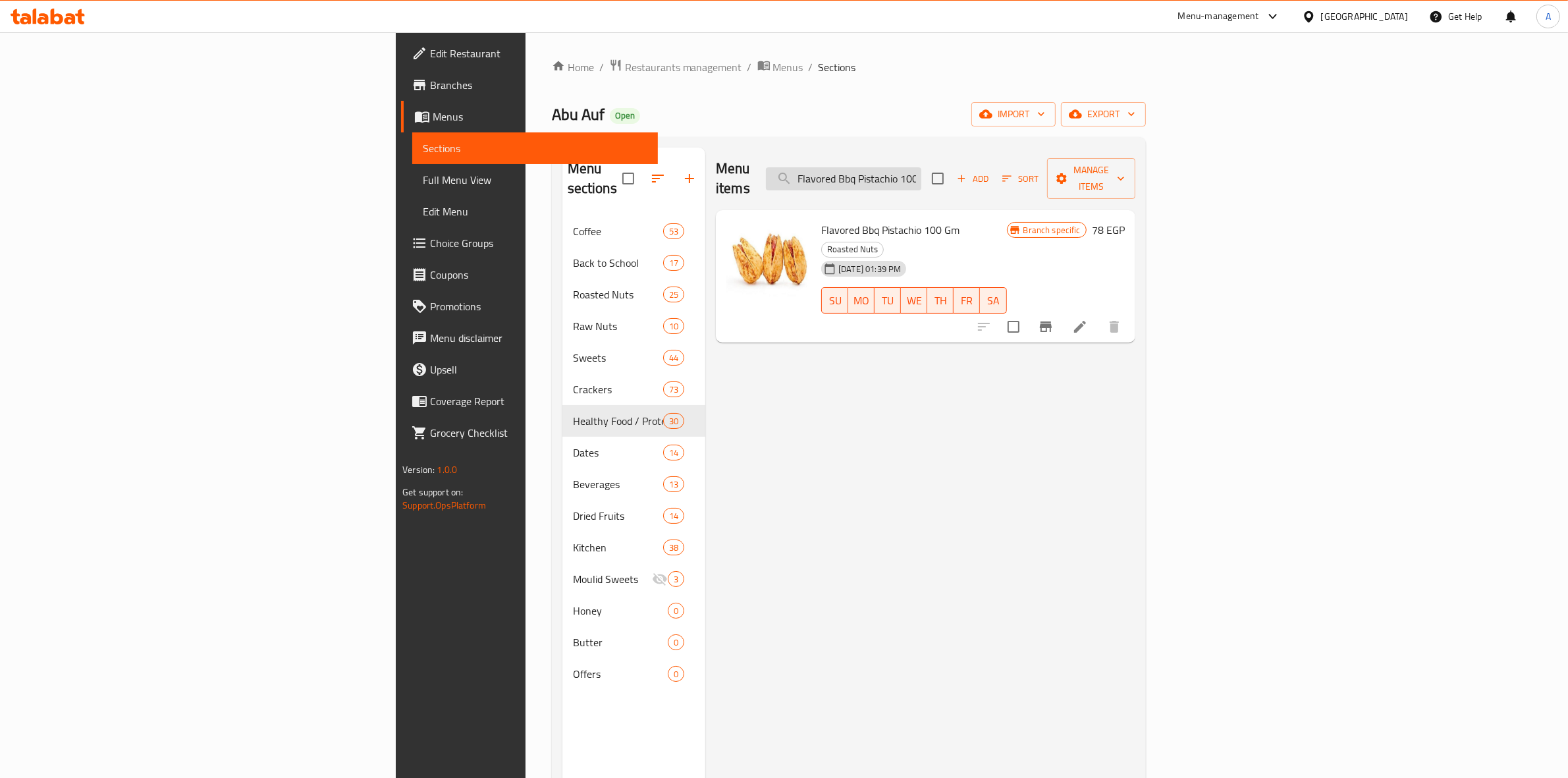
click at [921, 167] on input "Flavored Bbq Pistachio 100 Gm" at bounding box center [844, 178] width 155 height 23
paste input "Supreme Mix weight"
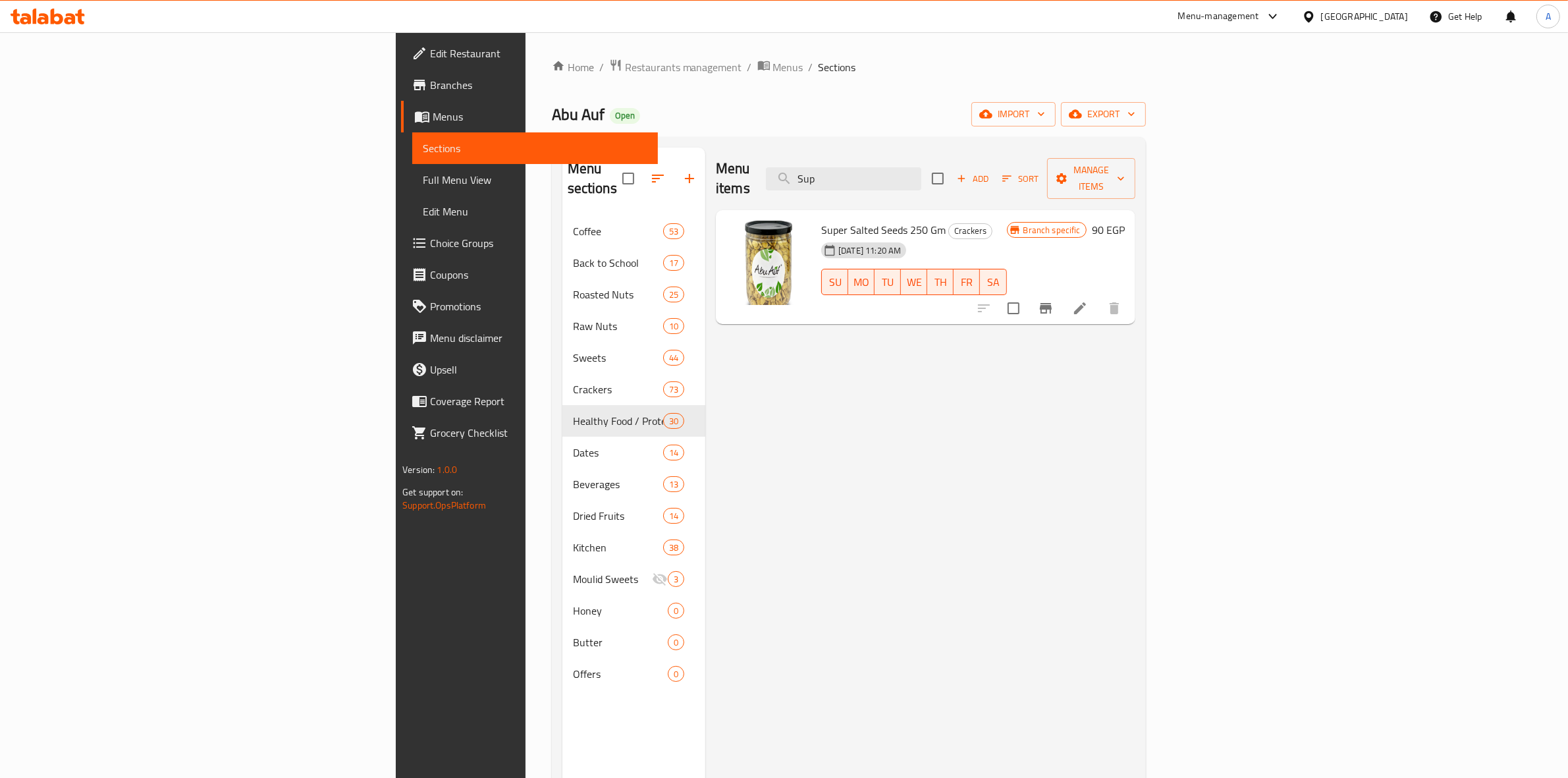
drag, startPoint x: 1007, startPoint y: 169, endPoint x: 700, endPoint y: 157, distance: 307.2
click at [715, 157] on div "Menu items Sup Add Sort Manage items" at bounding box center [925, 178] width 420 height 63
paste input "Value Mix weight"
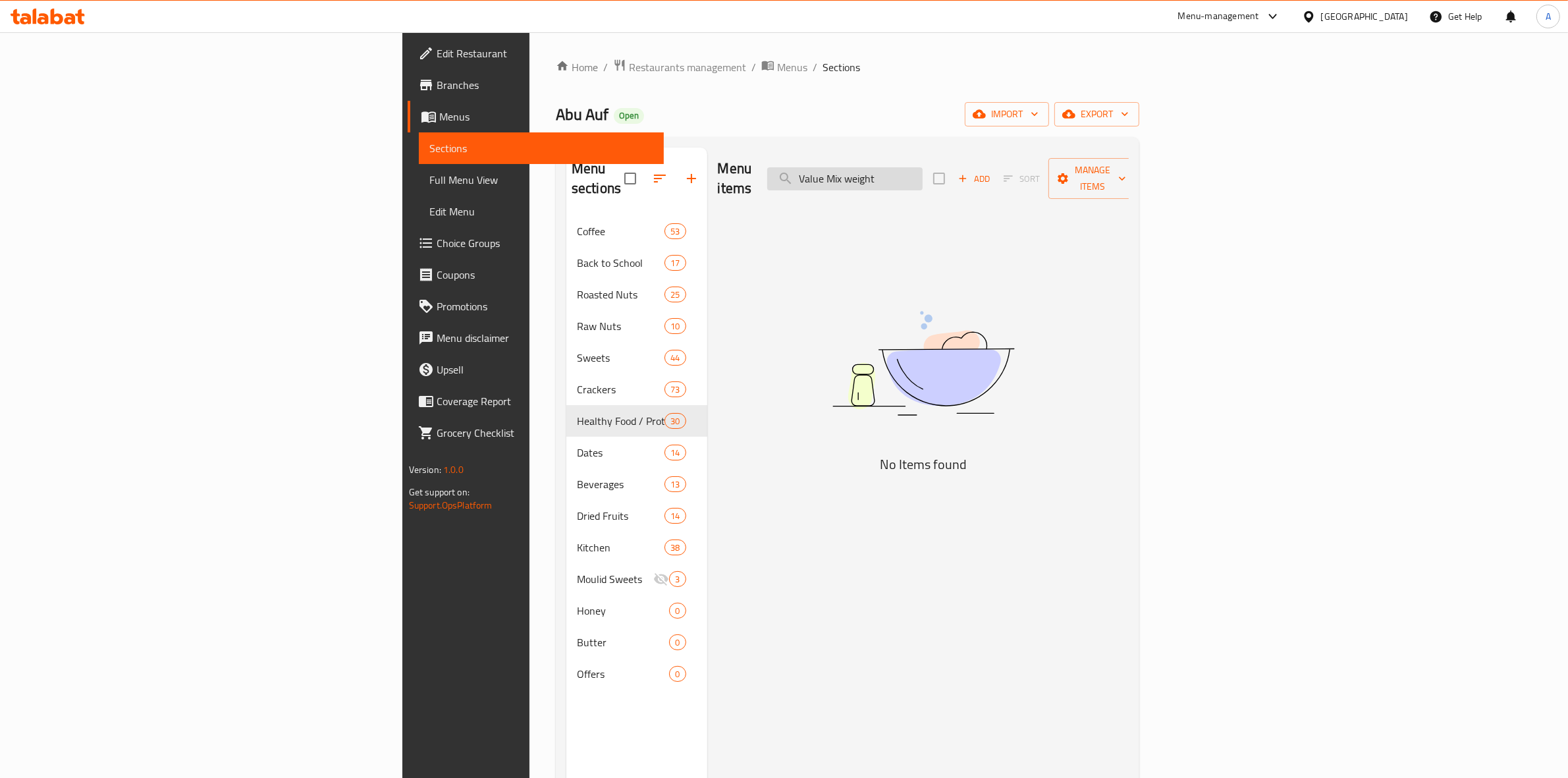
drag, startPoint x: 1065, startPoint y: 161, endPoint x: 998, endPoint y: 180, distance: 69.6
click at [922, 180] on input "Value Mix weight" at bounding box center [845, 178] width 155 height 23
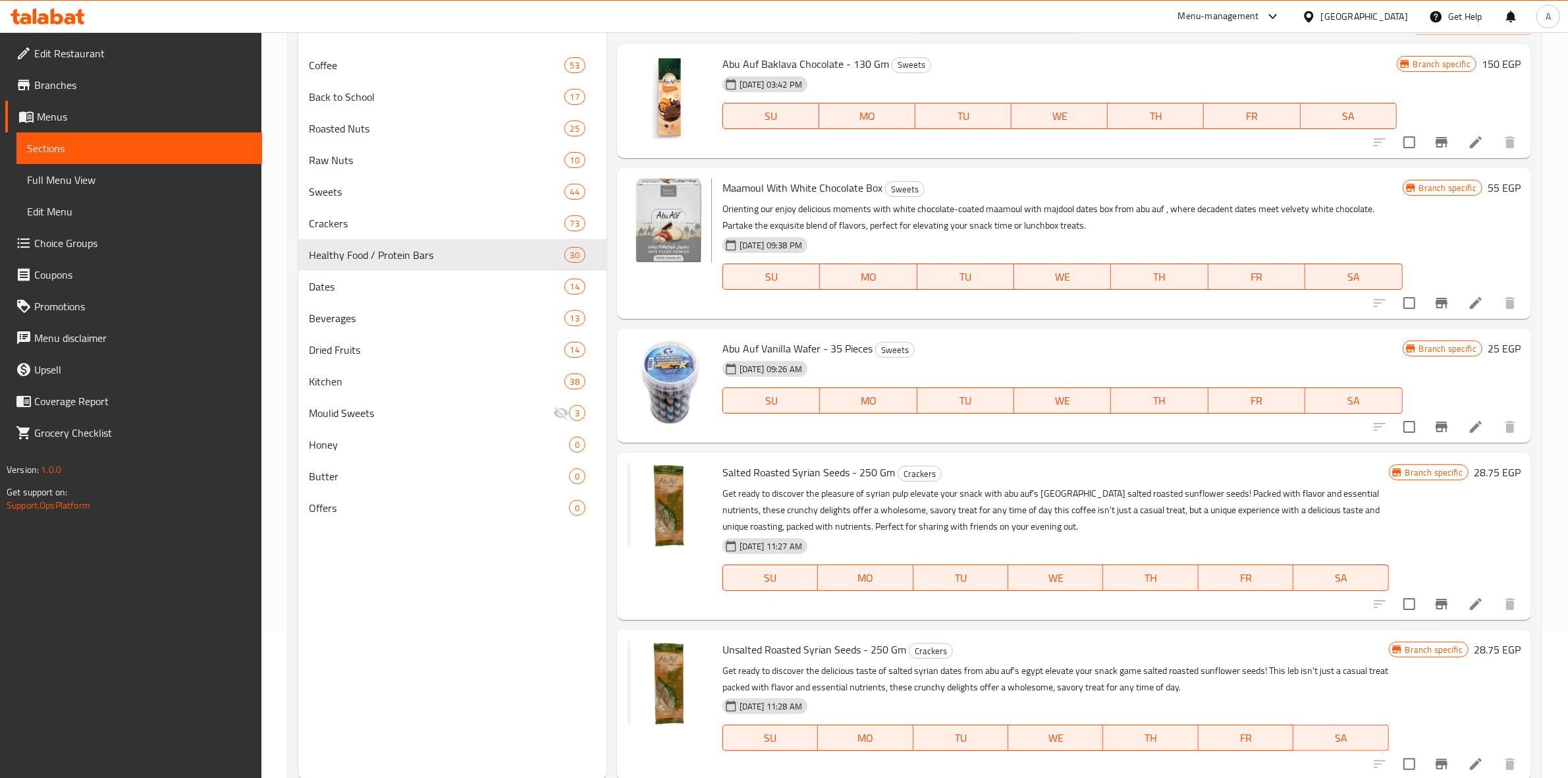
scroll to position [0, 0]
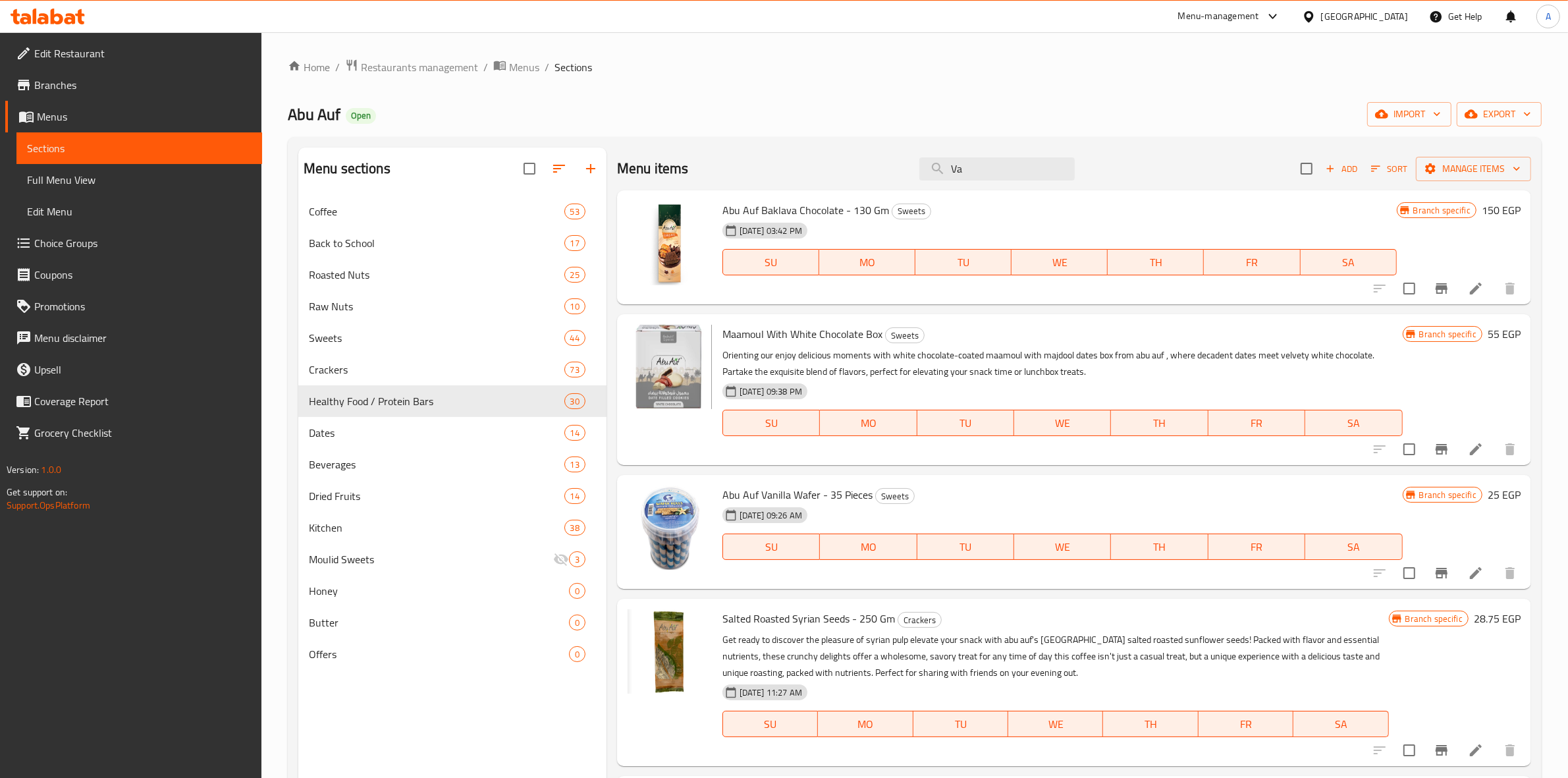
drag, startPoint x: 999, startPoint y: 173, endPoint x: 677, endPoint y: 159, distance: 322.3
click at [677, 159] on div "Menu items Va Add Sort Manage items" at bounding box center [1074, 169] width 914 height 43
paste input "Trail Mix weight"
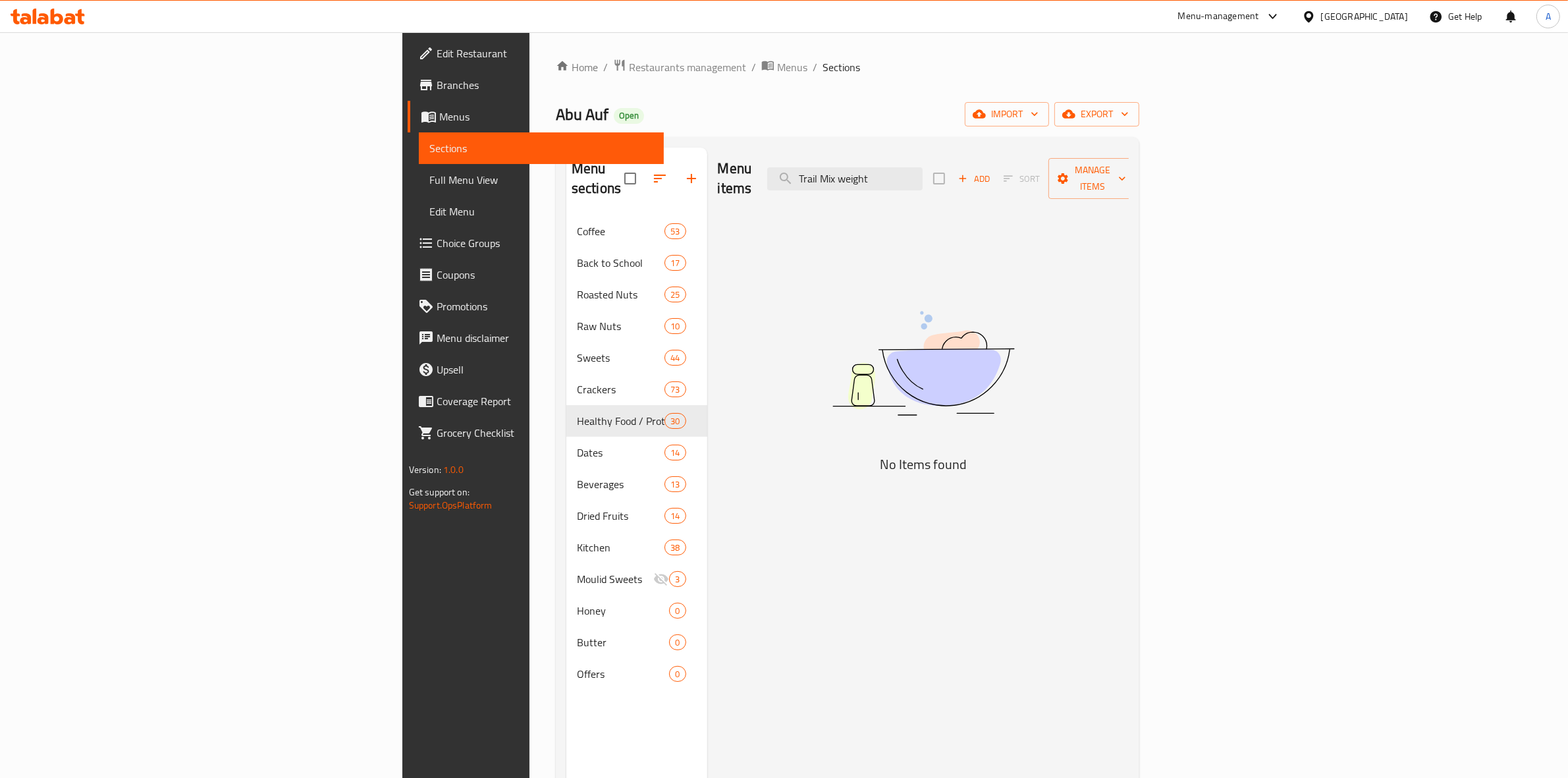
drag, startPoint x: 1038, startPoint y: 173, endPoint x: 985, endPoint y: 183, distance: 53.9
click at [985, 183] on div "Menu items Trail Mix weight Add Sort Manage items" at bounding box center [923, 178] width 412 height 63
drag, startPoint x: 1009, startPoint y: 170, endPoint x: 901, endPoint y: 167, distance: 108.0
click at [901, 167] on div "Menu items Trail Mix Add Sort Manage items" at bounding box center [923, 178] width 412 height 63
drag, startPoint x: 1100, startPoint y: 378, endPoint x: 769, endPoint y: 243, distance: 357.5
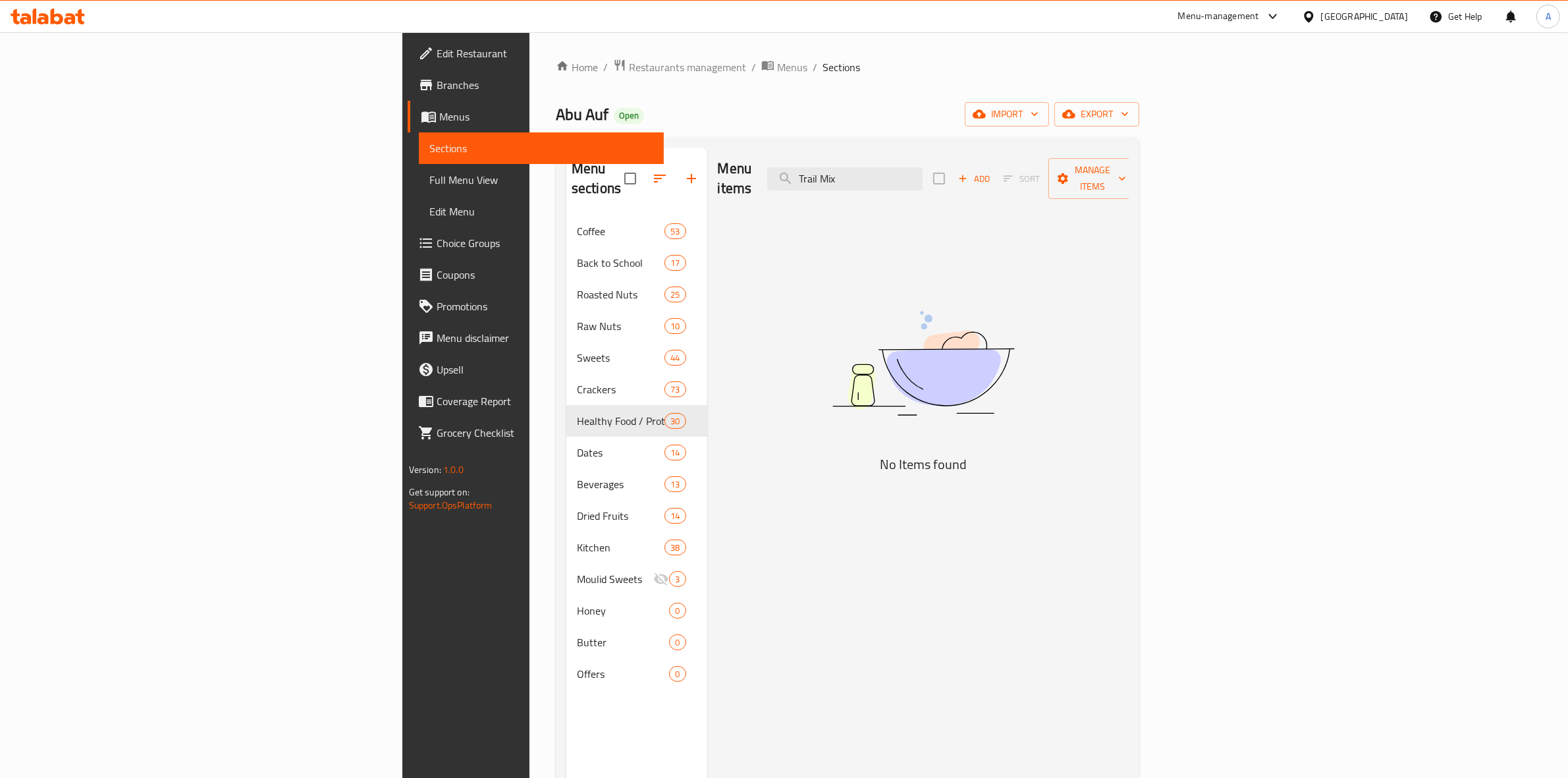
click at [1088, 378] on img at bounding box center [922, 363] width 329 height 174
paste input "Delicious Mix - Operation"
drag, startPoint x: 1008, startPoint y: 172, endPoint x: 1321, endPoint y: 180, distance: 313.1
click at [1129, 180] on div "Menu items Delicious Mix - Operation Add Sort Manage items" at bounding box center [923, 178] width 412 height 63
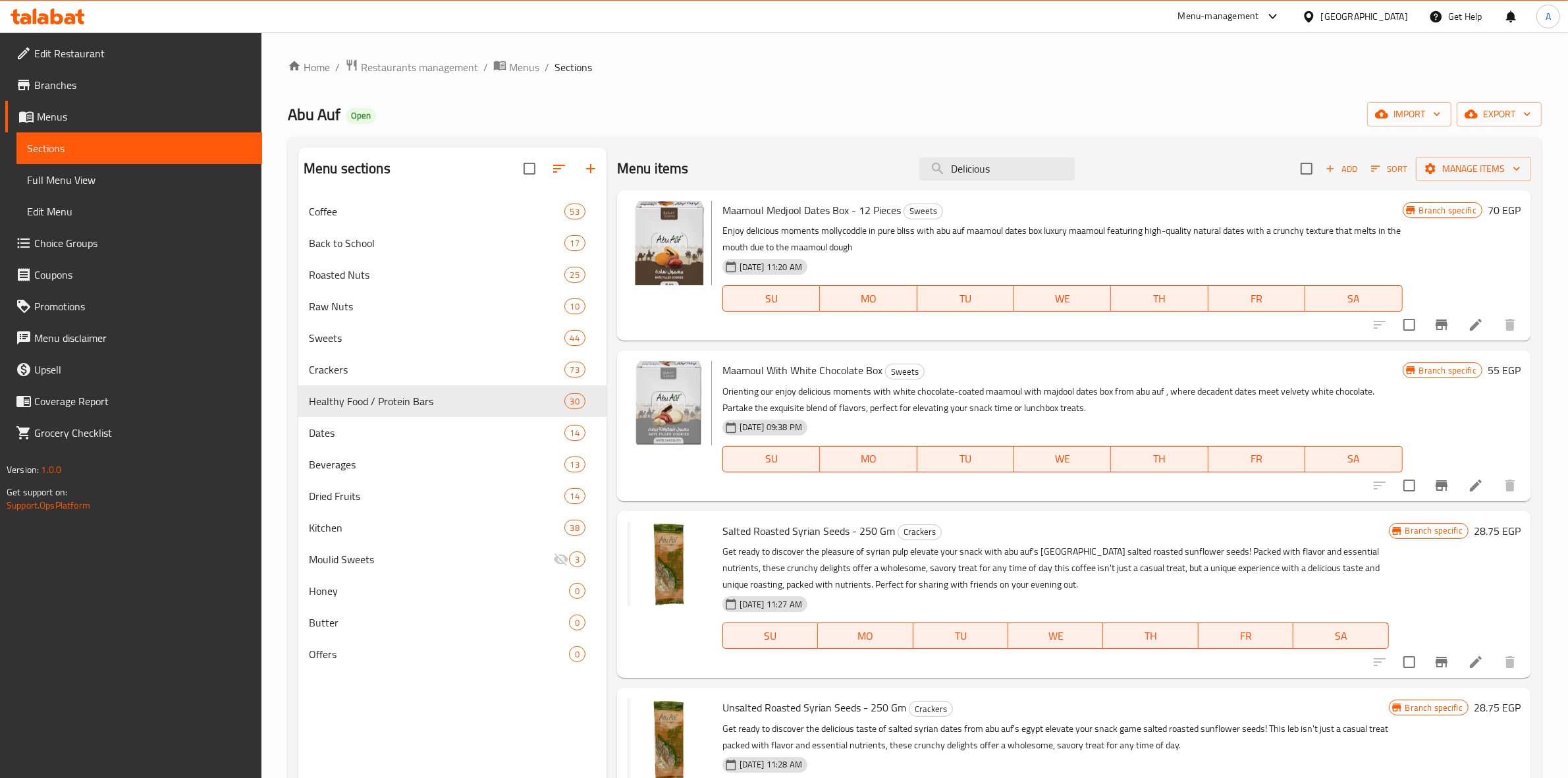
drag, startPoint x: 1030, startPoint y: 165, endPoint x: 629, endPoint y: 100, distance: 406.2
click at [632, 103] on div "Home / Restaurants management / Menus / Sections Abu Auf Open import export Men…" at bounding box center [914, 497] width 1254 height 877
paste input "Unsalted Roasted Sun Flower weight"
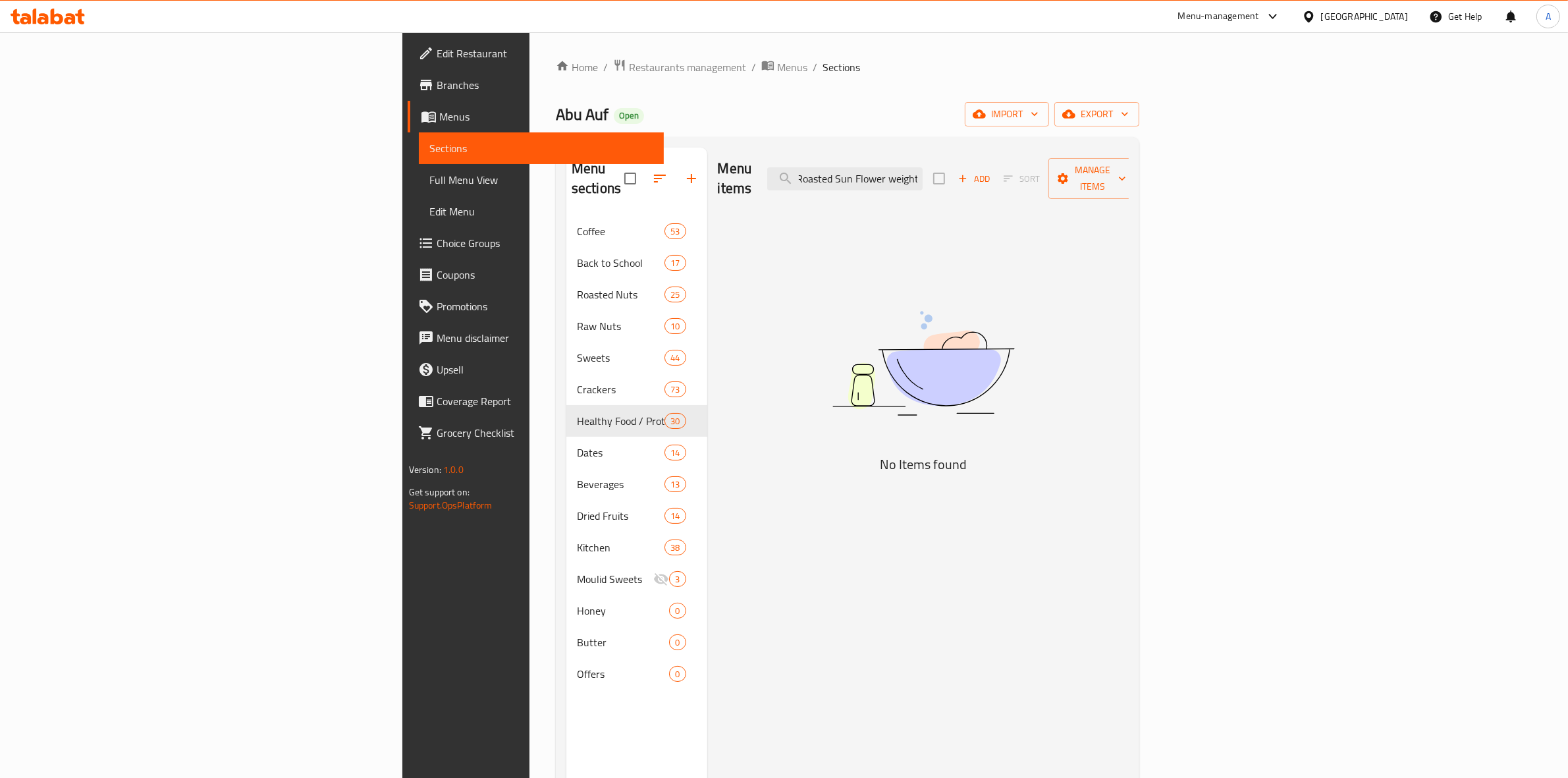
drag, startPoint x: 1035, startPoint y: 173, endPoint x: 1398, endPoint y: 185, distance: 363.2
click at [1129, 185] on div "Menu items Unsalted Roasted Sun Flower weight Add Sort Manage items" at bounding box center [923, 178] width 412 height 63
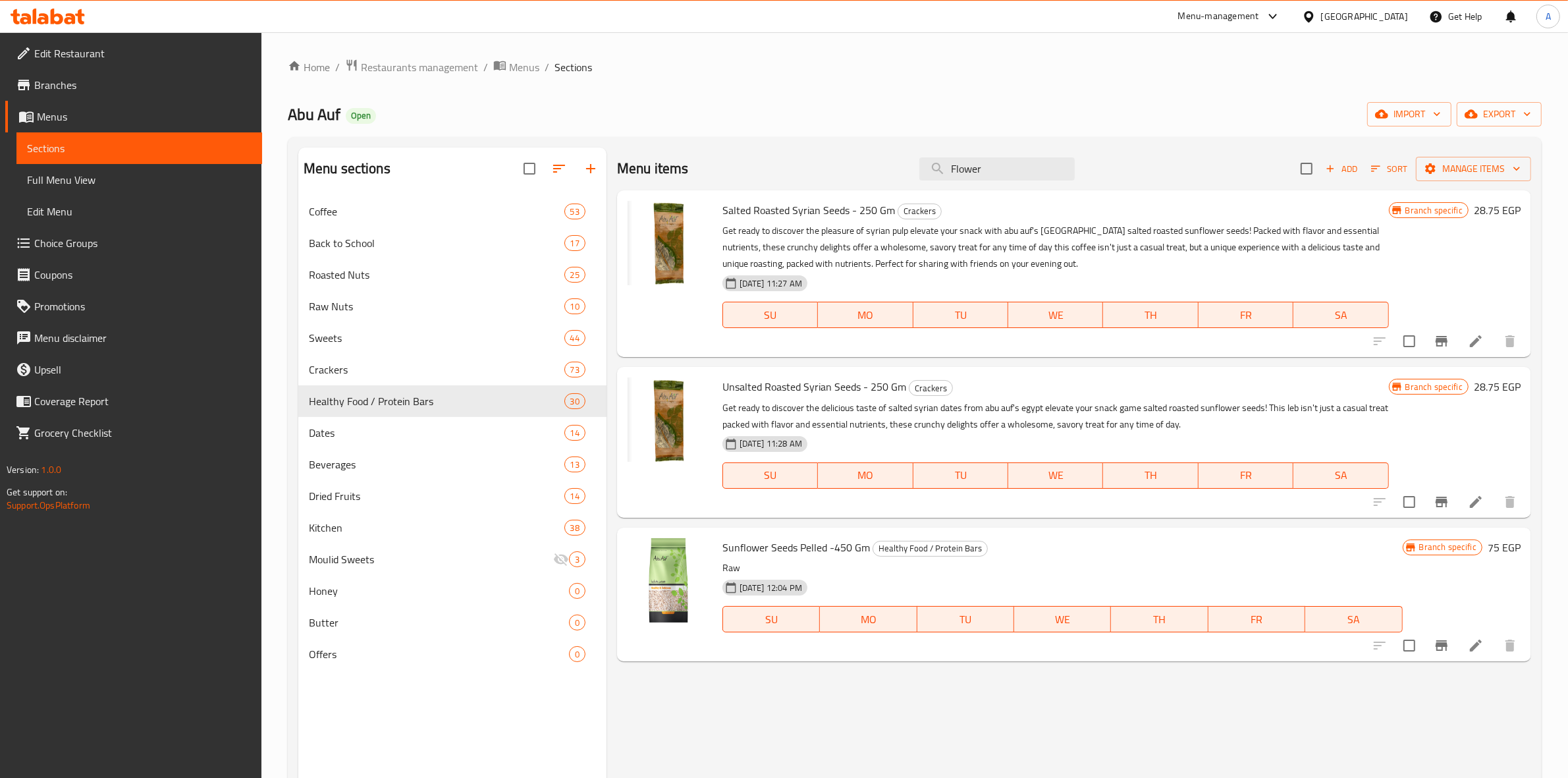
type input "Flower"
drag, startPoint x: 993, startPoint y: 167, endPoint x: 834, endPoint y: 173, distance: 159.1
click at [834, 173] on div "Menu items Flower Add Sort Manage items" at bounding box center [1074, 169] width 914 height 43
click at [1468, 502] on icon at bounding box center [1476, 502] width 16 height 16
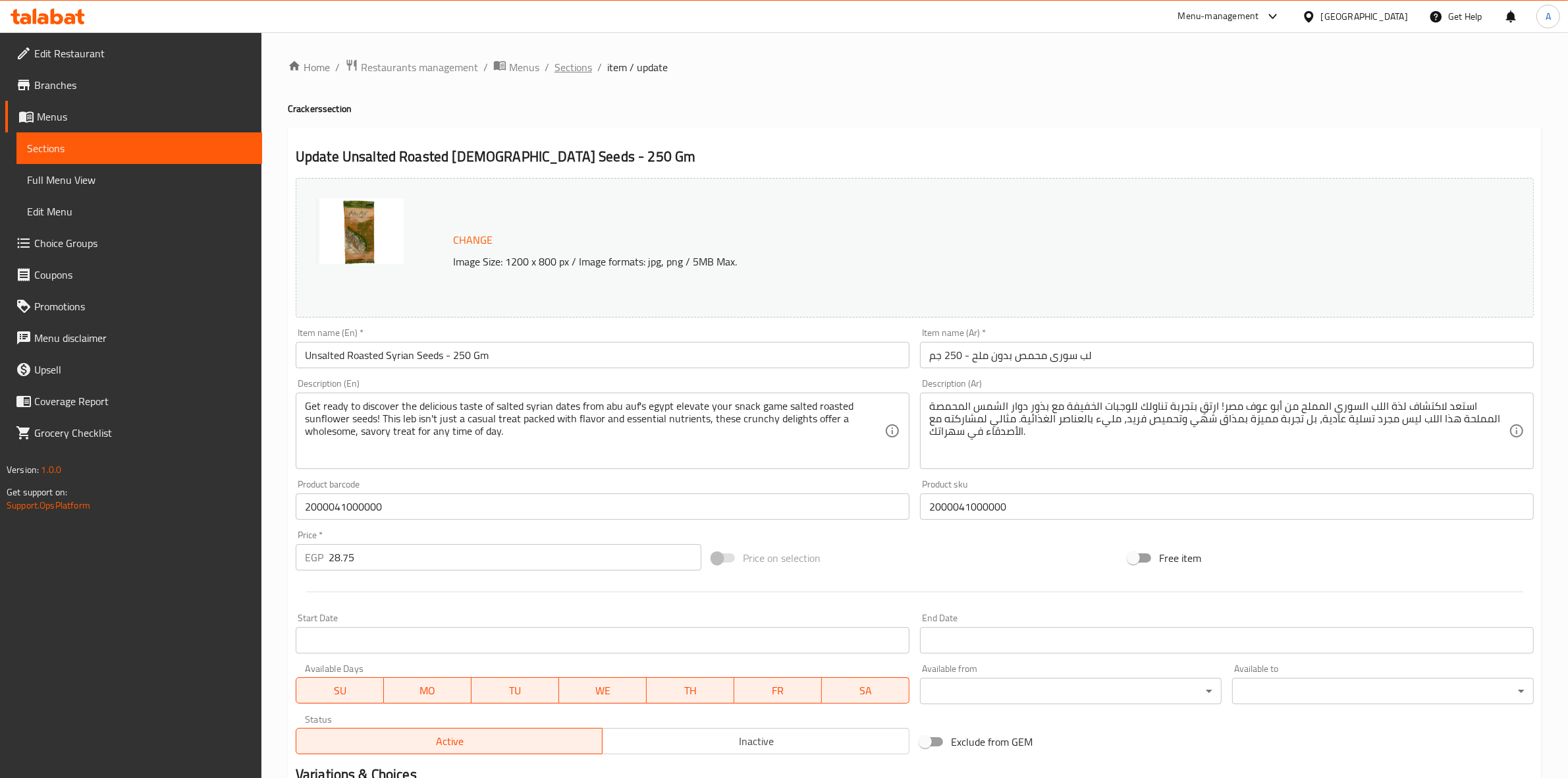
click at [580, 66] on span "Sections" at bounding box center [573, 67] width 37 height 16
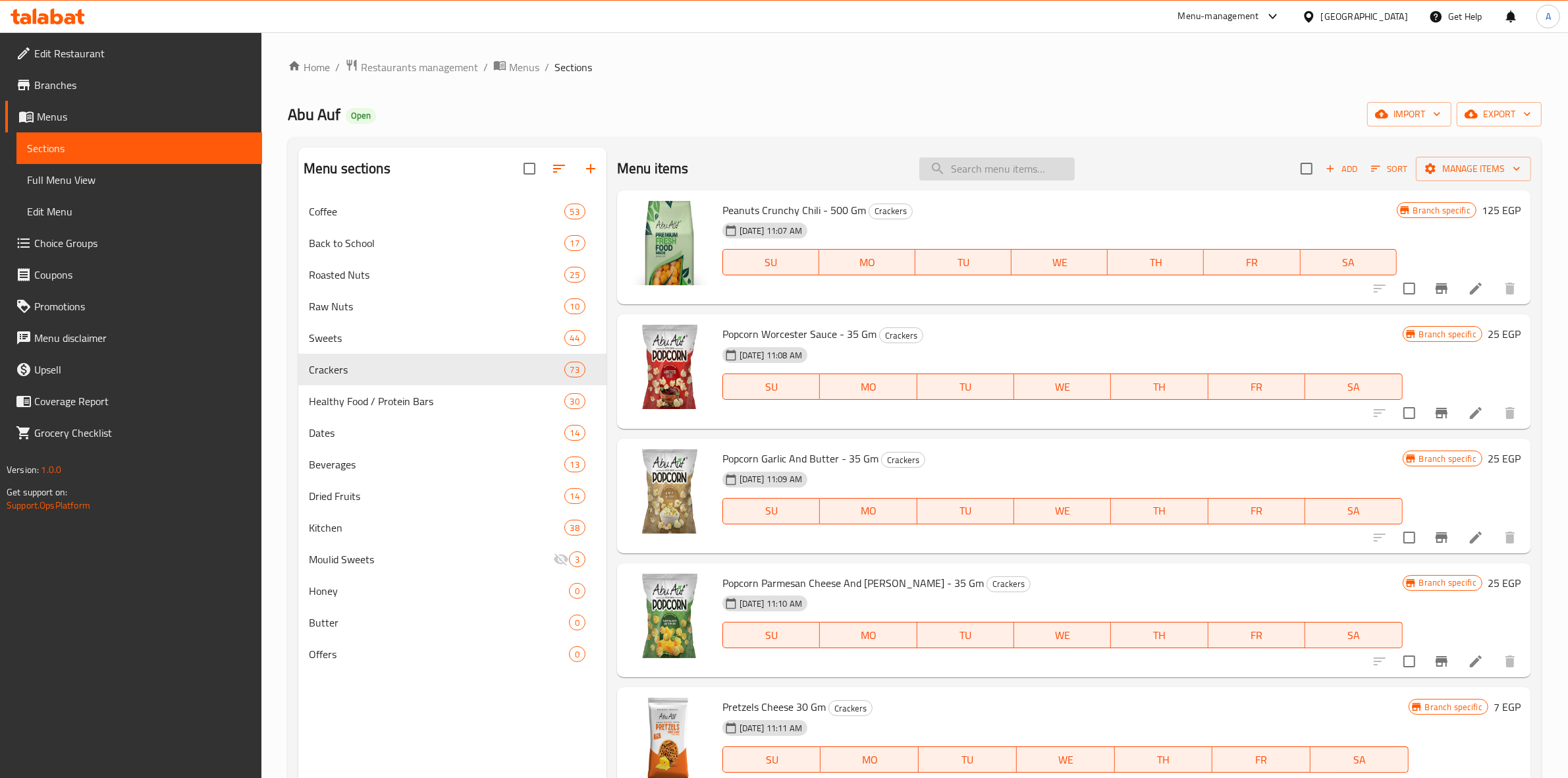
click at [999, 166] on input "search" at bounding box center [997, 168] width 155 height 23
paste input "لب عباد الشمس بدون ملح وزن"
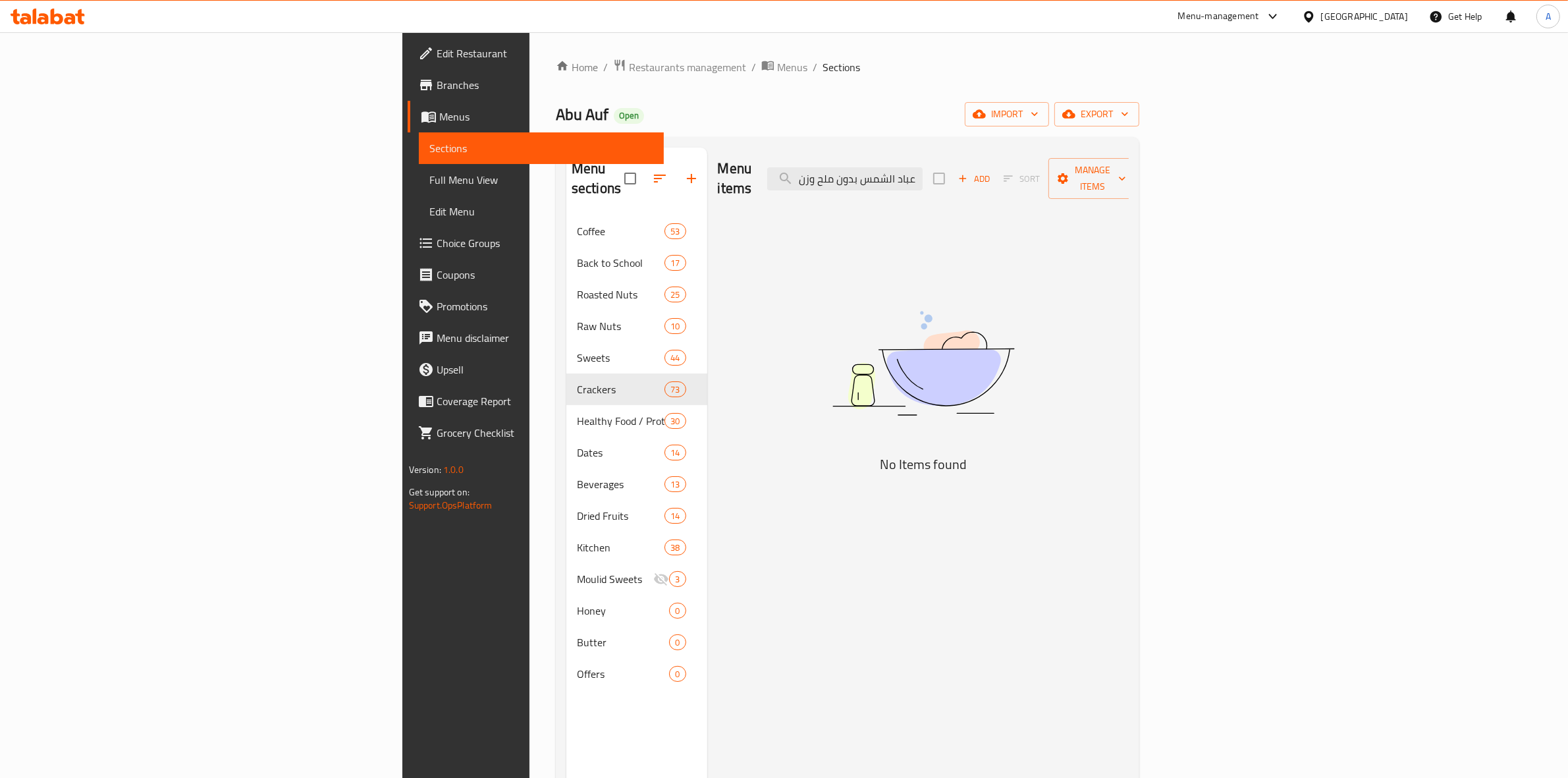
drag, startPoint x: 999, startPoint y: 173, endPoint x: 660, endPoint y: 178, distance: 339.0
click at [718, 178] on div "Menu items لب عباد الشمس بدون ملح وزن Add Sort Manage items" at bounding box center [923, 178] width 412 height 63
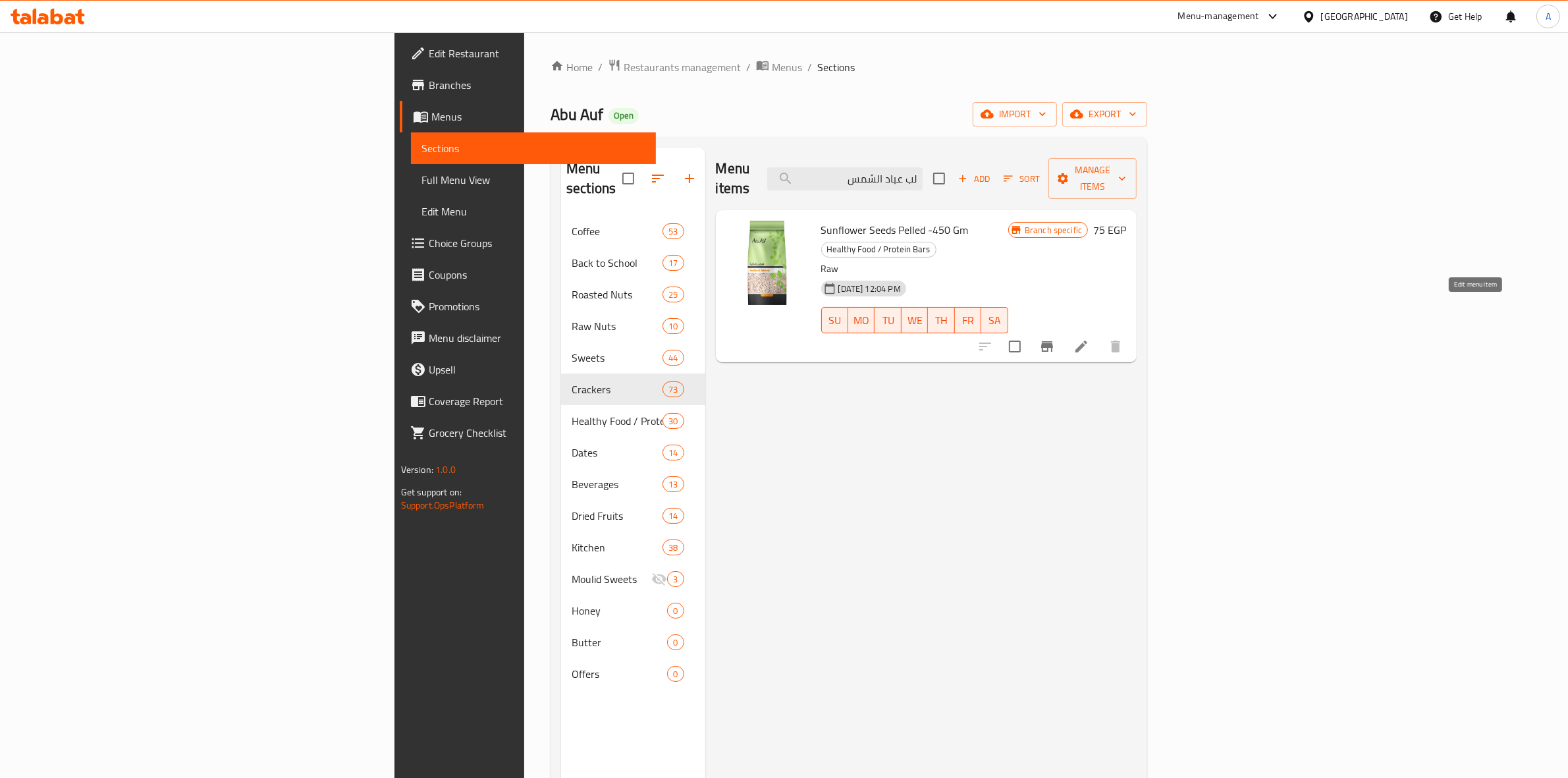
type input "لب عباد الشمس"
click at [1089, 339] on icon at bounding box center [1081, 347] width 16 height 16
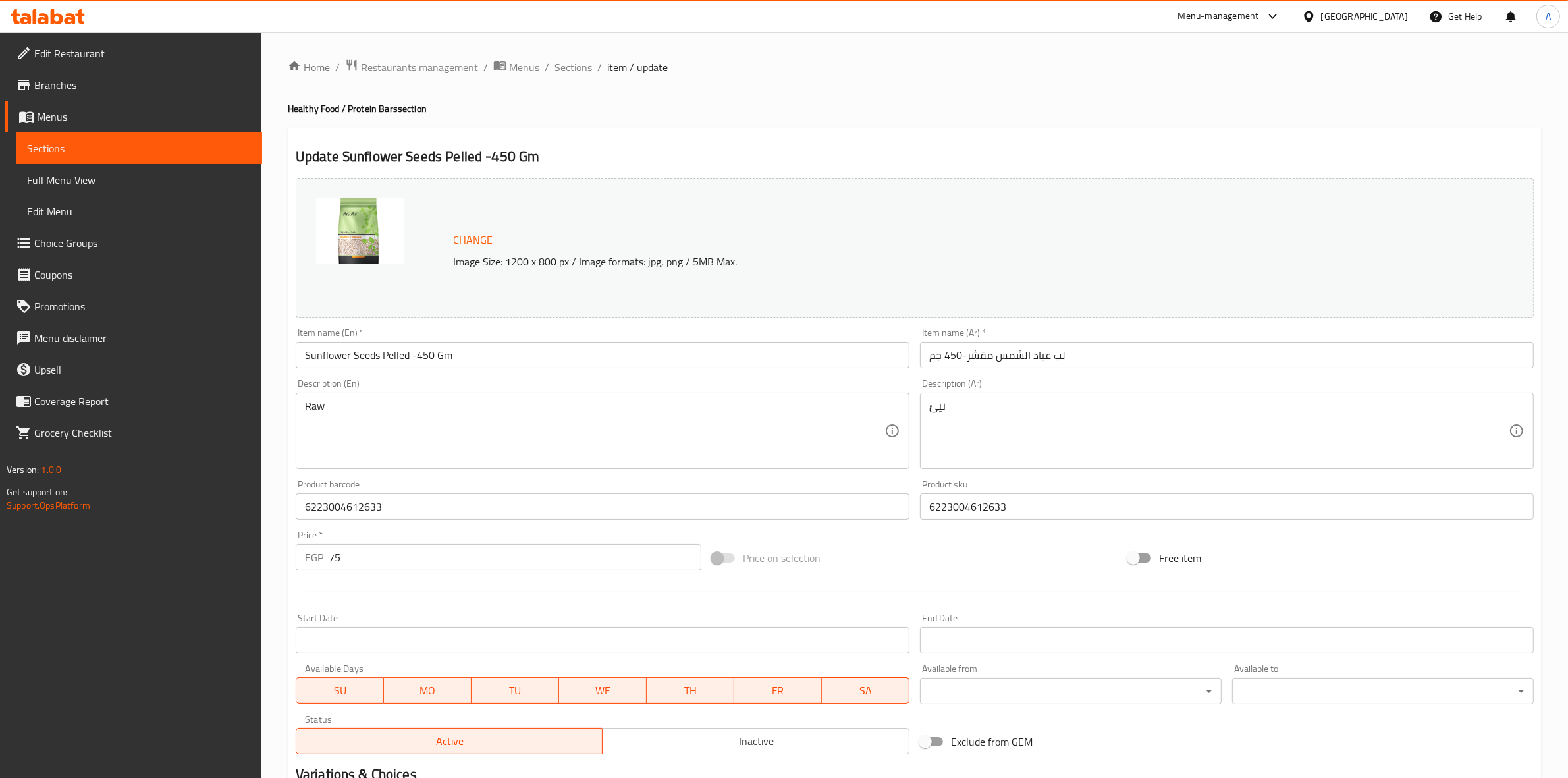
click at [571, 63] on span "Sections" at bounding box center [573, 67] width 37 height 16
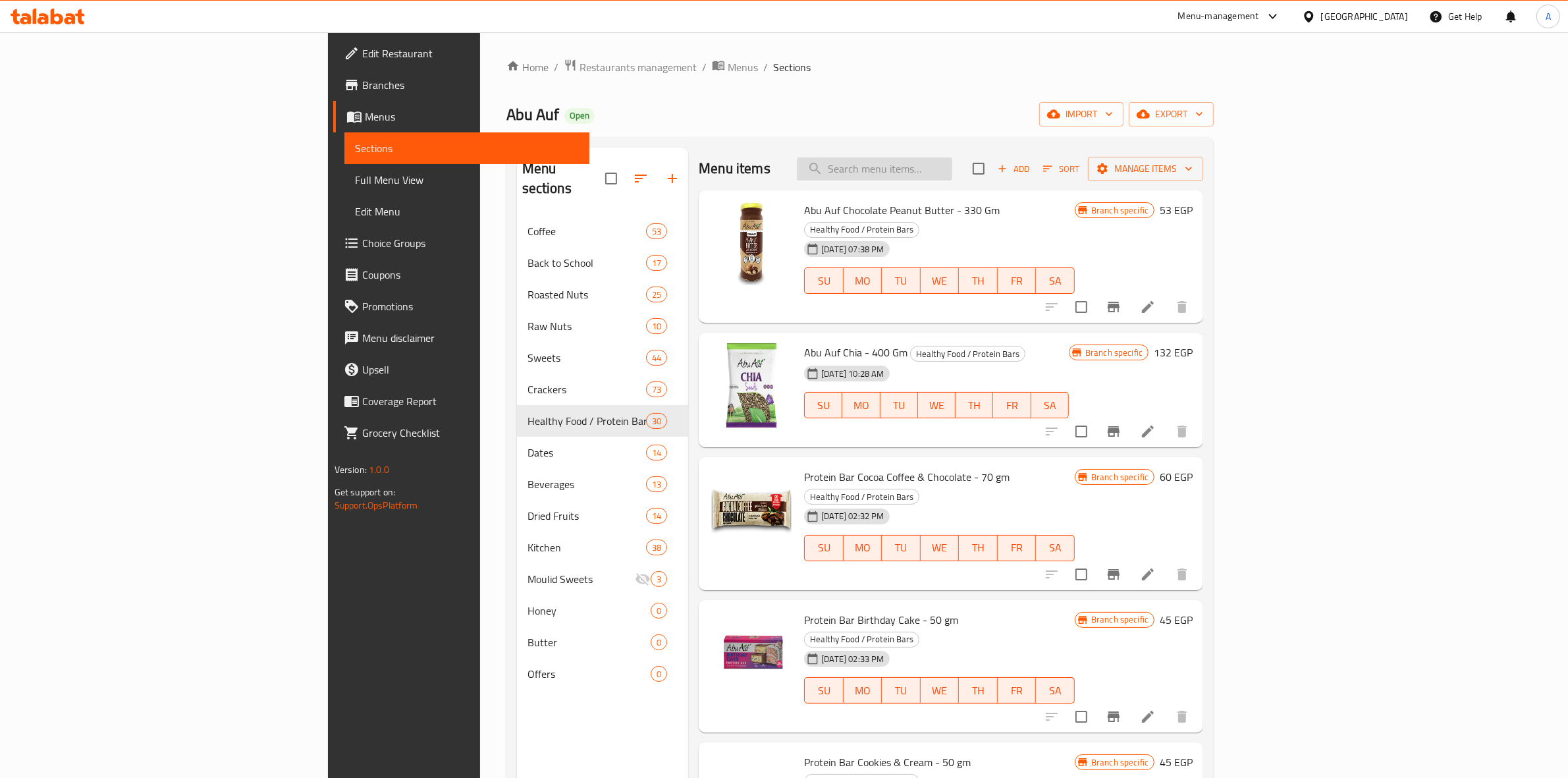
click at [953, 165] on input "search" at bounding box center [875, 168] width 155 height 23
paste input "Raw Almond 100 Gm"
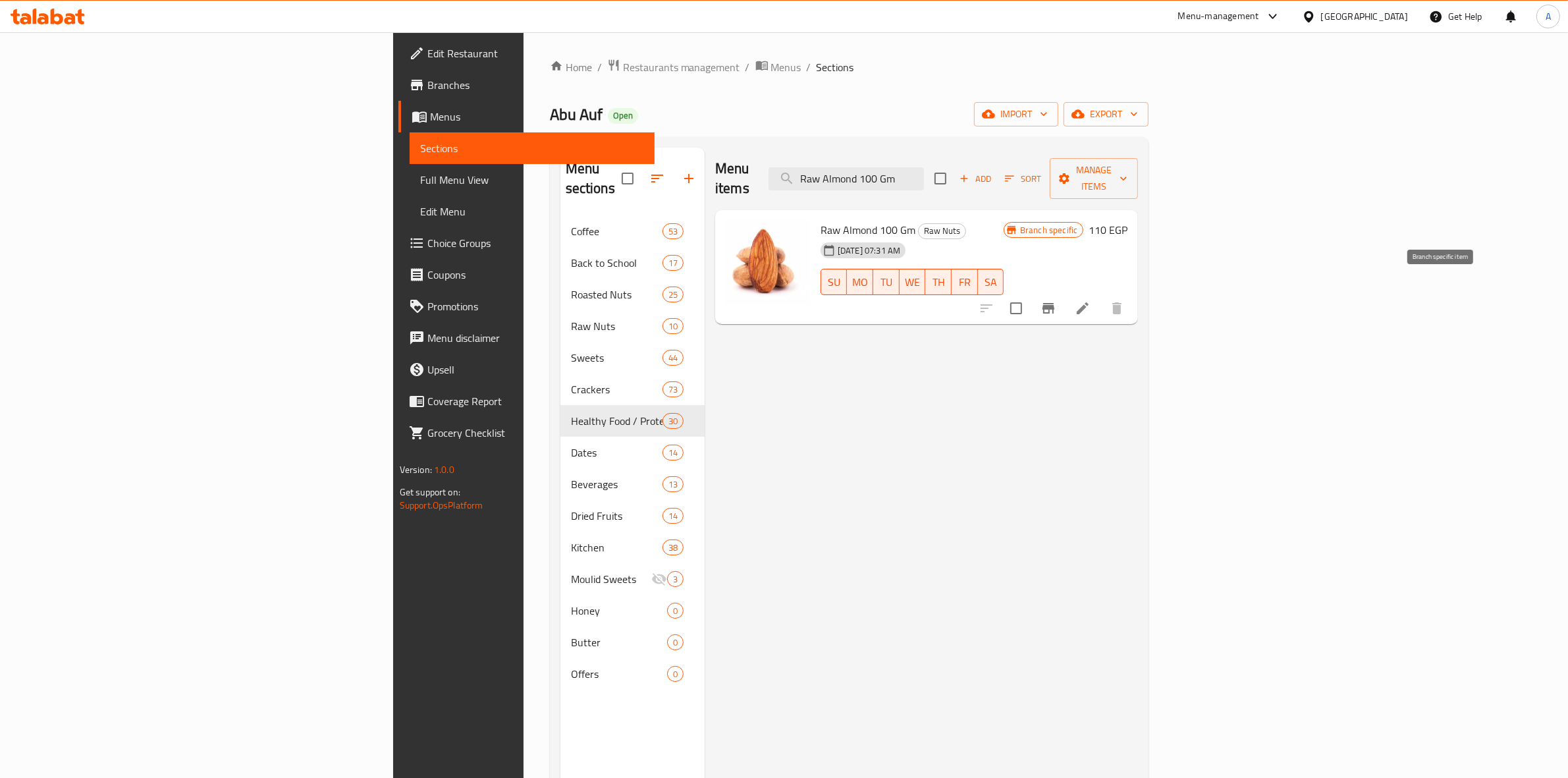
type input "Raw Almond 100 Gm"
click at [1064, 293] on button "Branch-specific-item" at bounding box center [1049, 309] width 32 height 32
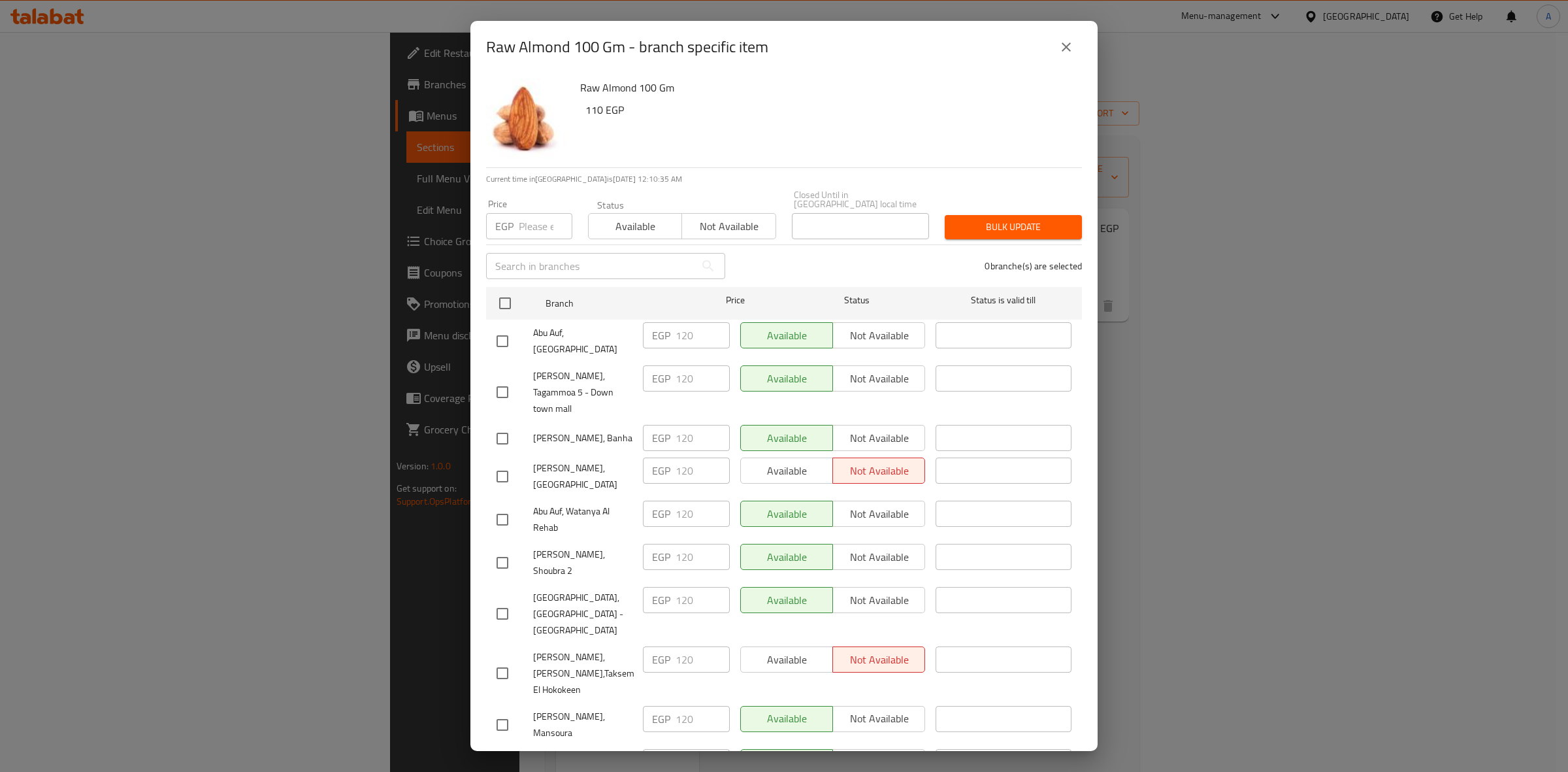
scroll to position [1461, 0]
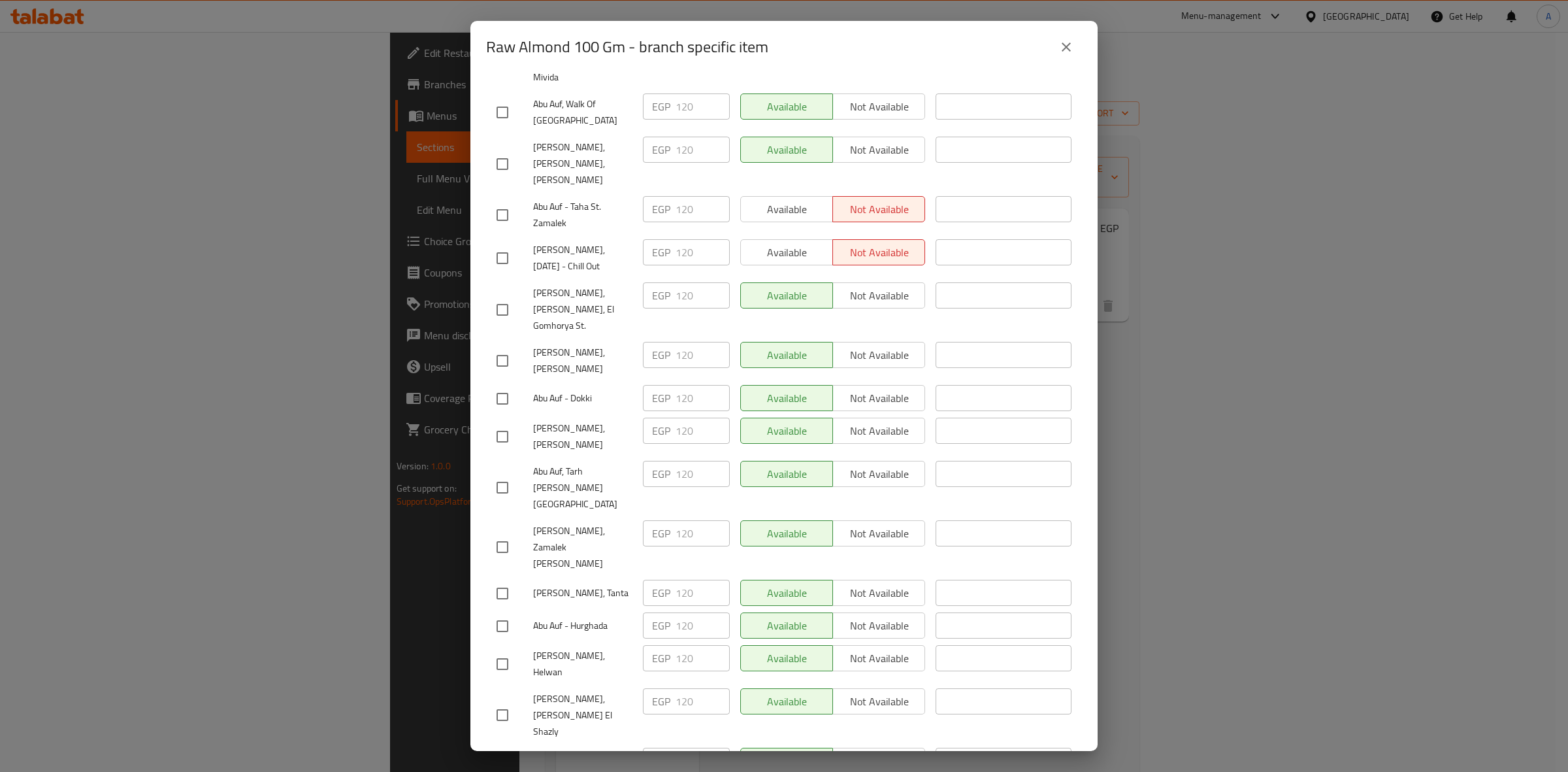
checkbox input "true"
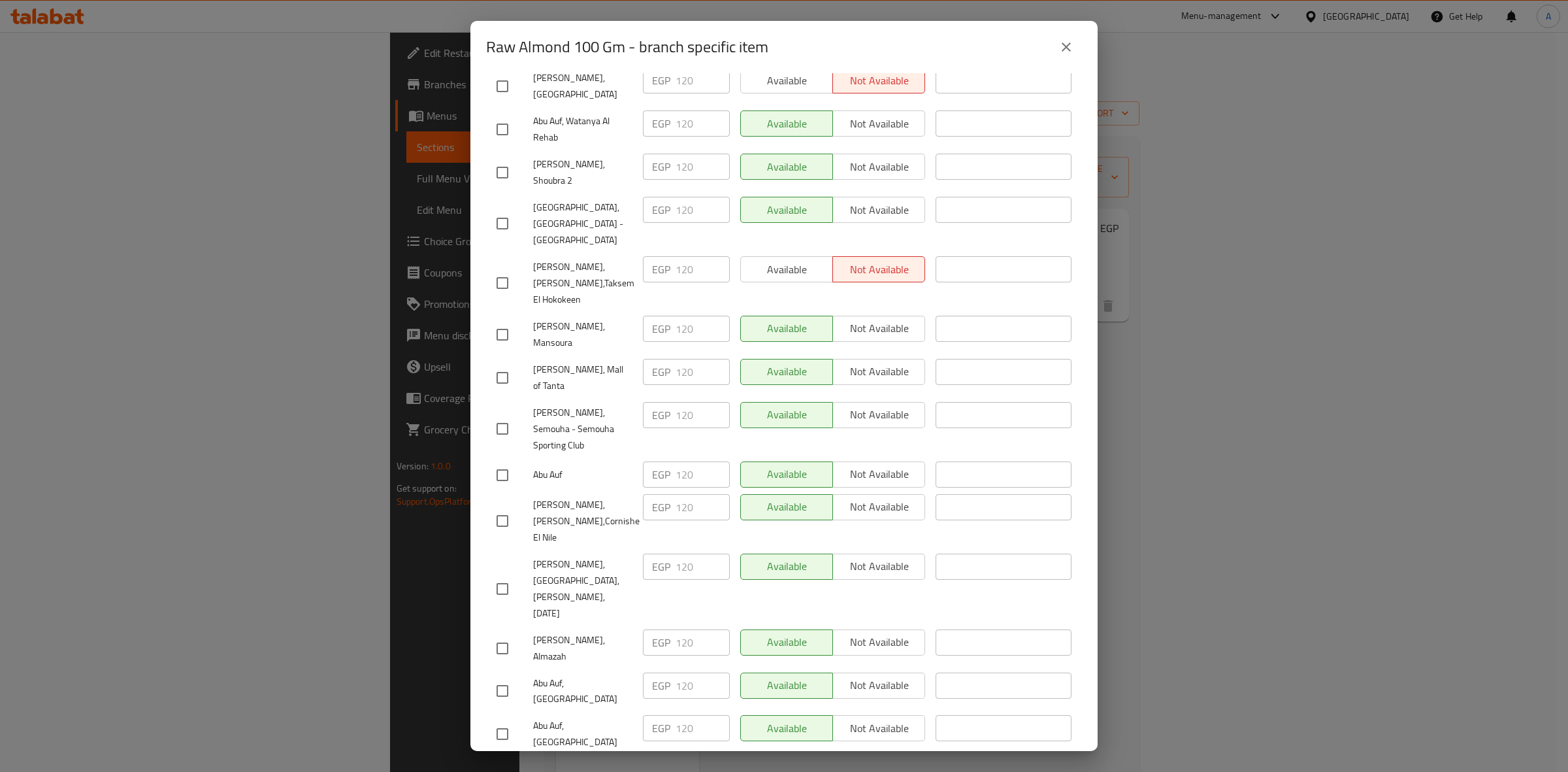
scroll to position [0, 0]
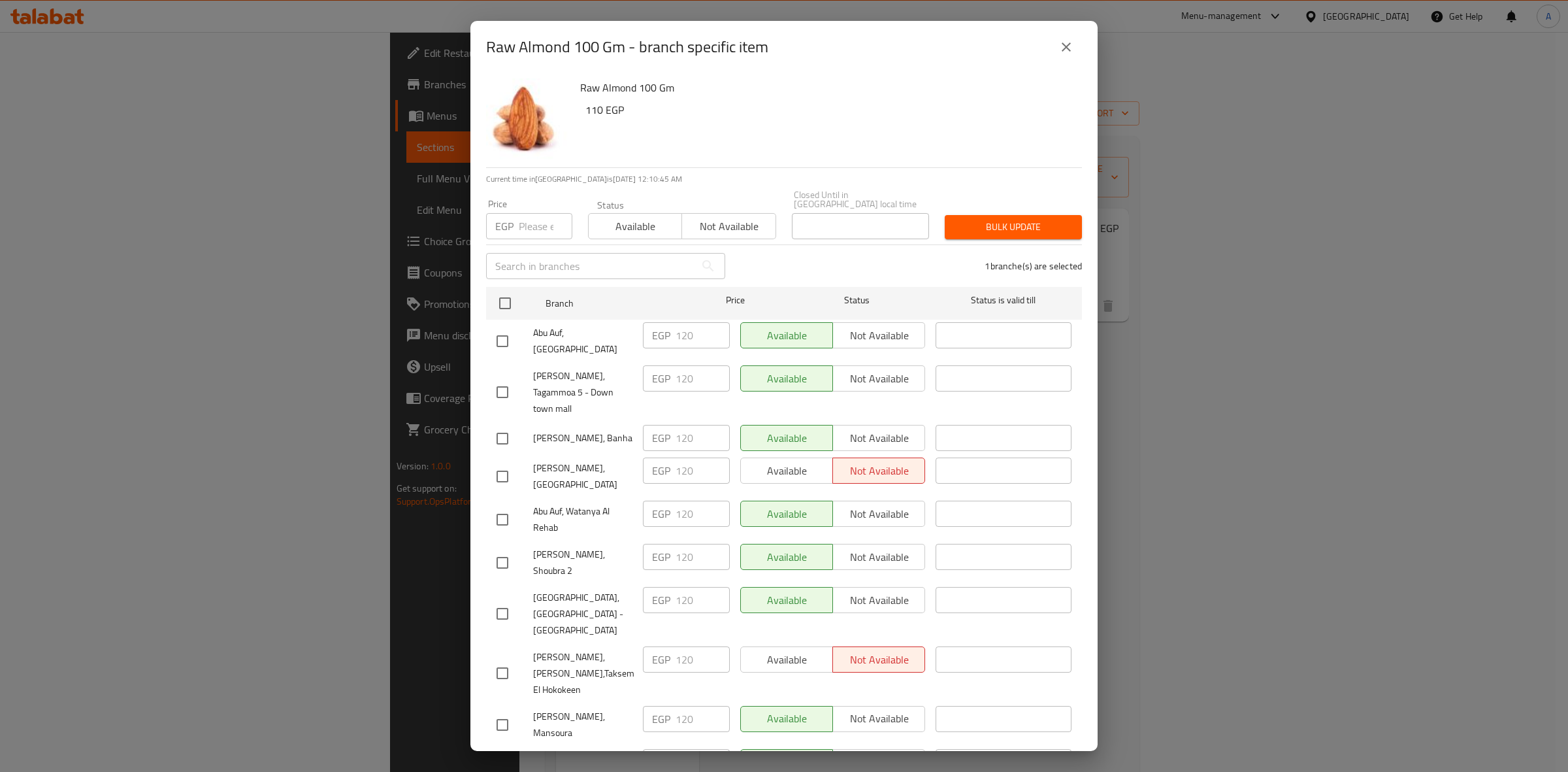
click at [533, 214] on input "number" at bounding box center [545, 226] width 53 height 26
paste input "132"
type input "132"
click at [1002, 220] on span "Bulk update" at bounding box center [1013, 227] width 116 height 17
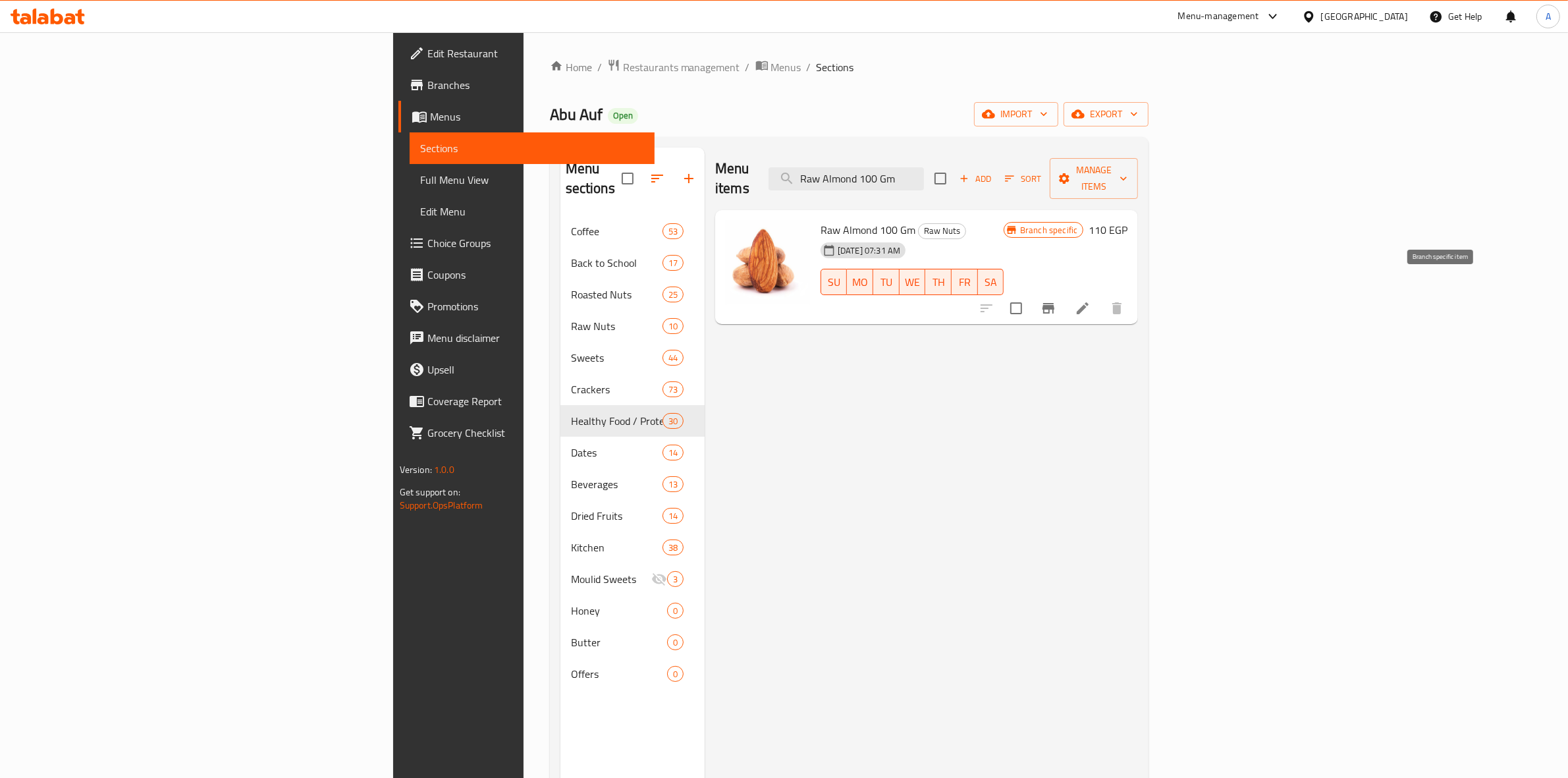
click at [1056, 301] on icon "Branch-specific-item" at bounding box center [1049, 309] width 16 height 16
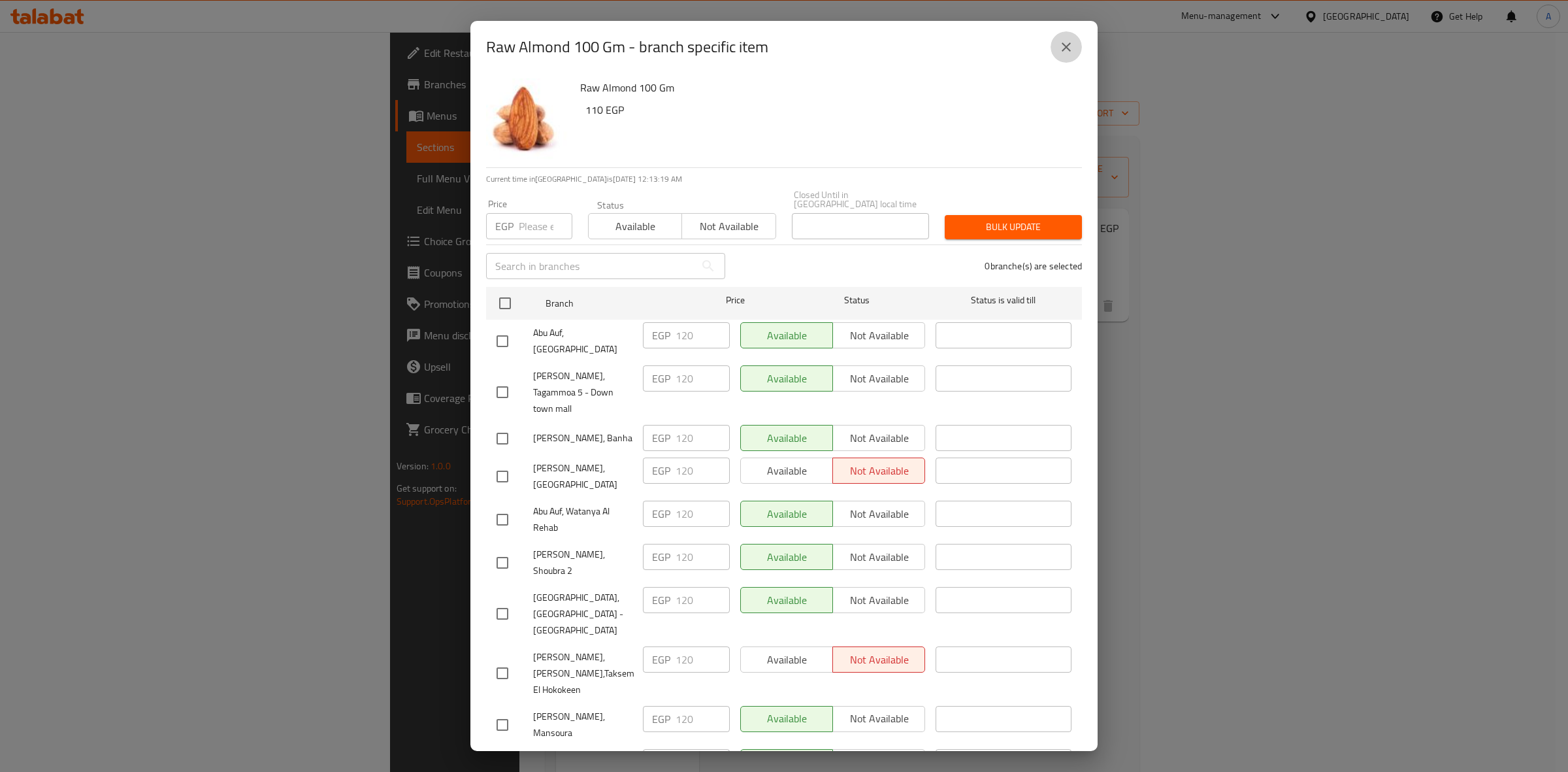
click at [1064, 59] on button "close" at bounding box center [1066, 47] width 31 height 31
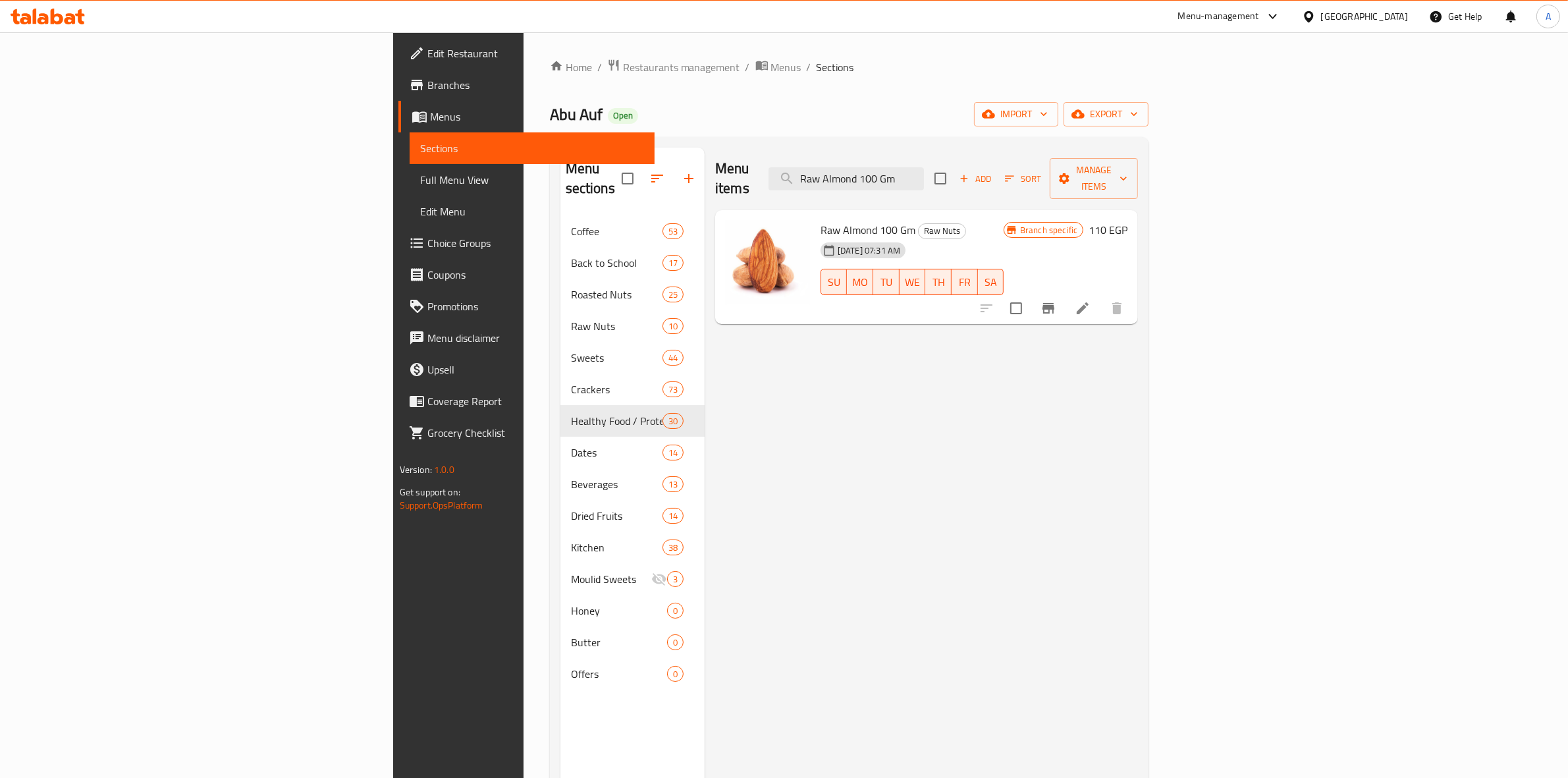
drag, startPoint x: 1061, startPoint y: 169, endPoint x: 484, endPoint y: 106, distance: 580.4
click at [550, 106] on div "Home / Restaurants management / Menus / Sections Abu Auf Open import export Men…" at bounding box center [849, 497] width 600 height 877
paste input "Halves"
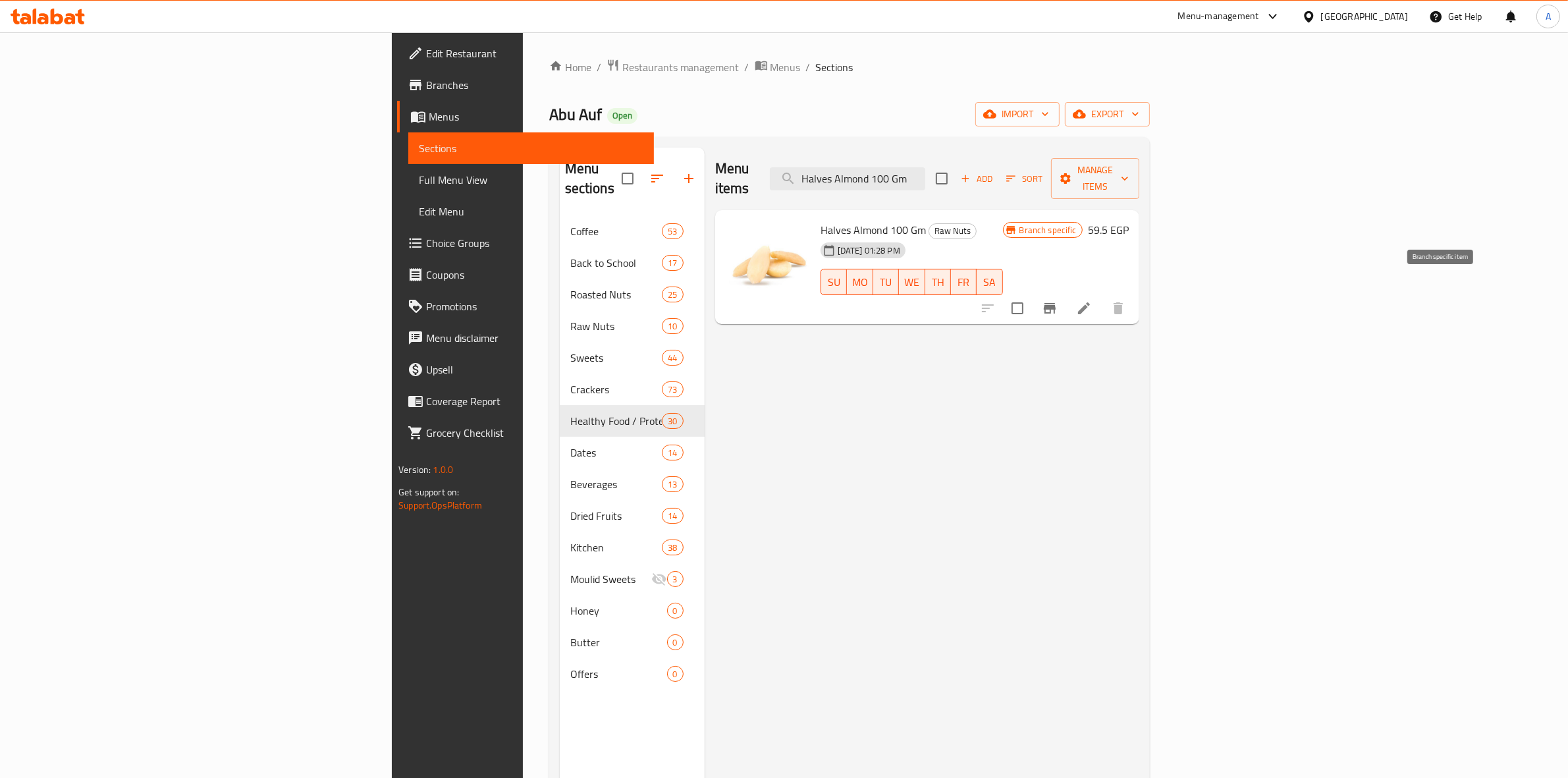
type input "Halves Almond 100 Gm"
click at [1056, 303] on icon "Branch-specific-item" at bounding box center [1049, 308] width 12 height 10
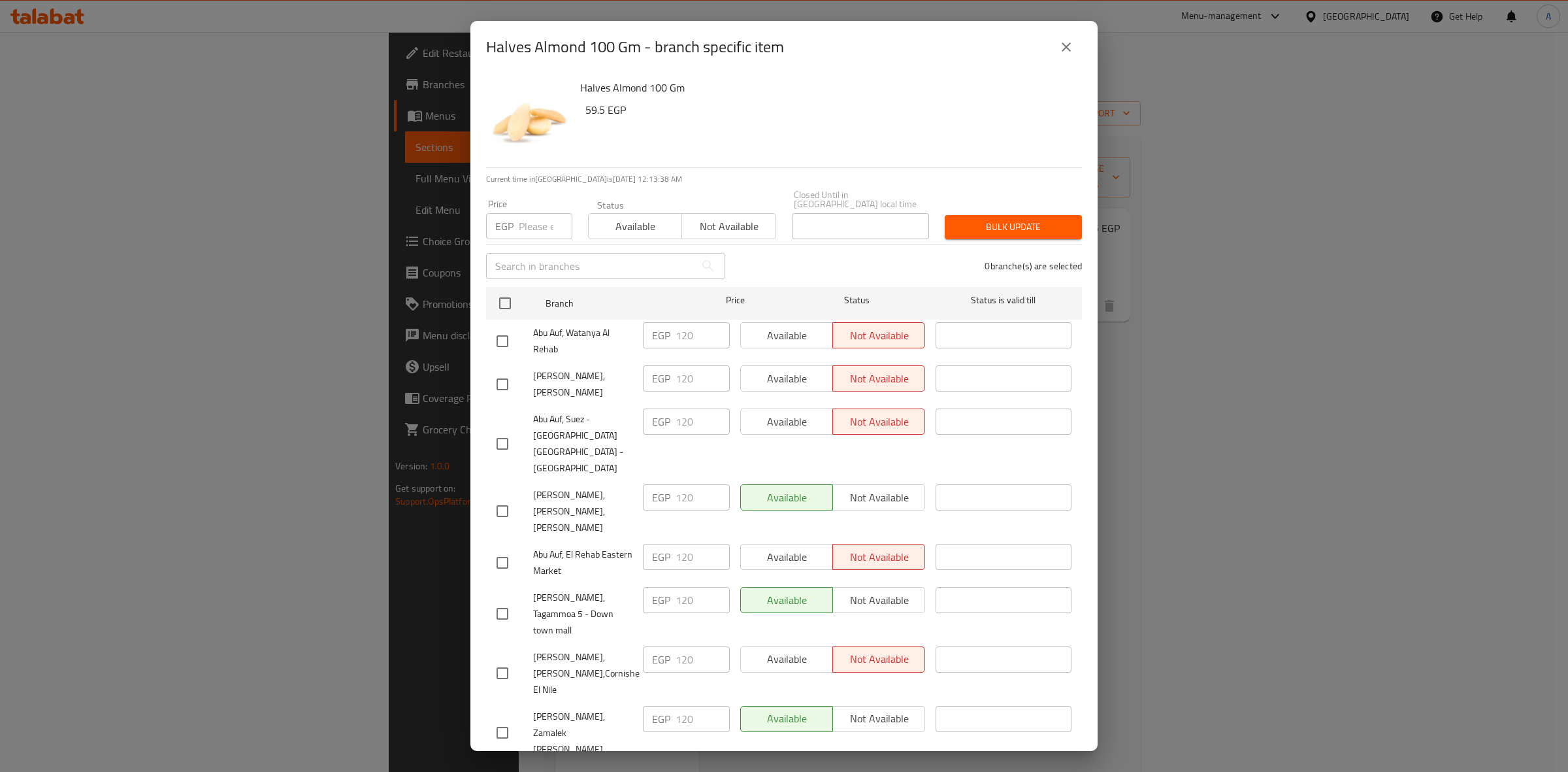
scroll to position [1336, 0]
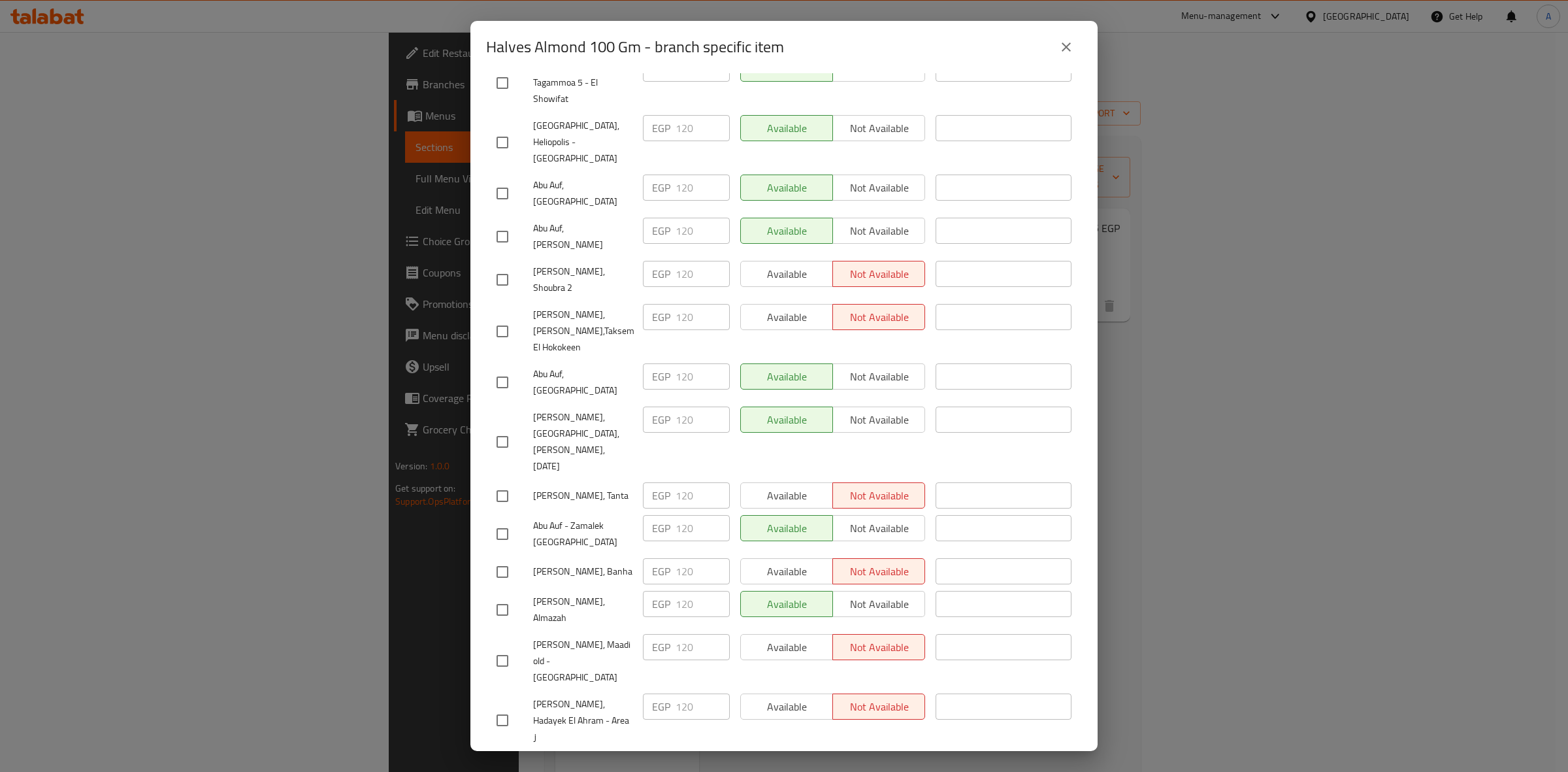
click at [504, 758] on input "checkbox" at bounding box center [502, 771] width 28 height 28
checkbox input "true"
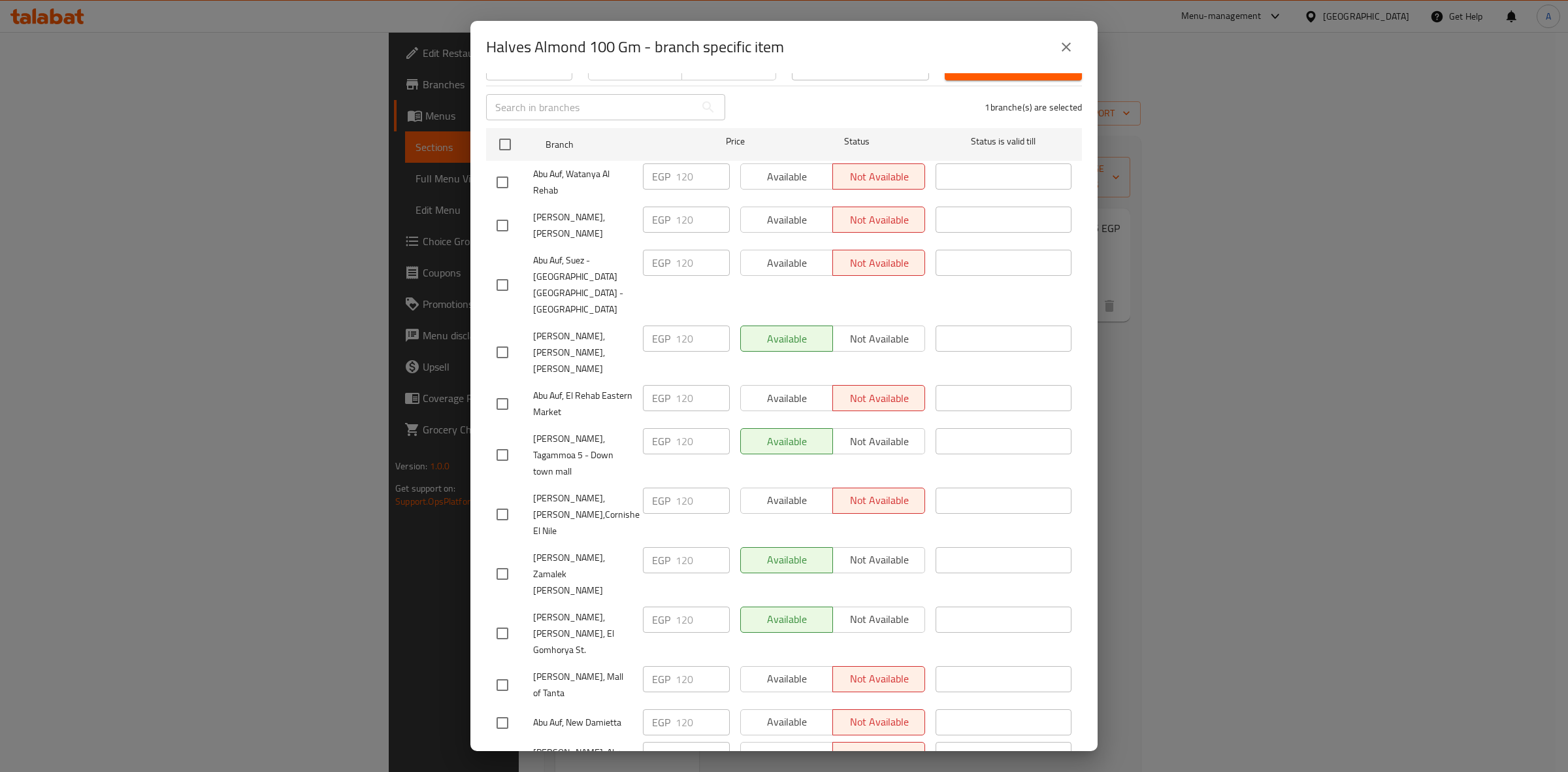
scroll to position [0, 0]
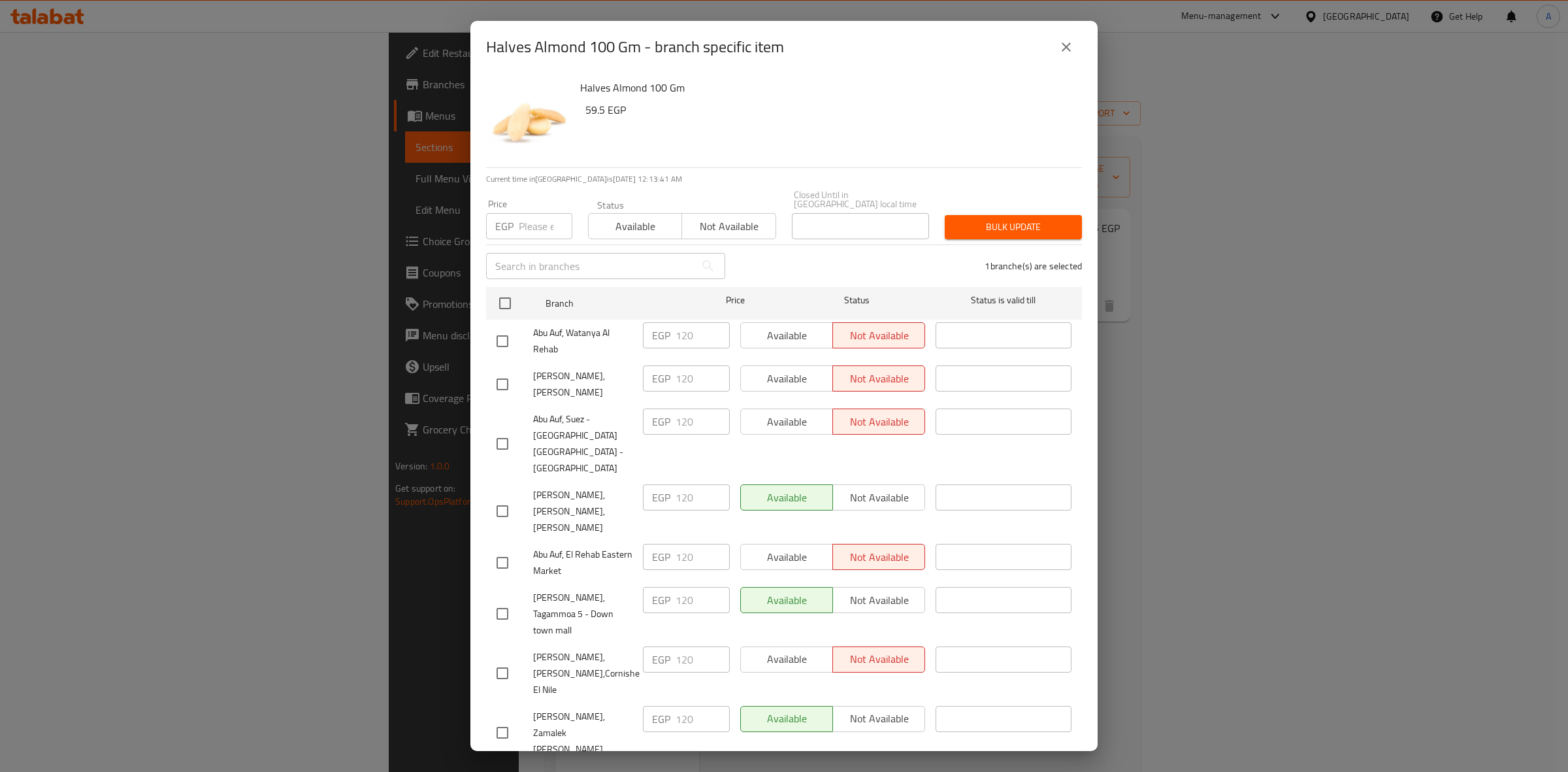
click at [536, 227] on input "number" at bounding box center [545, 226] width 53 height 26
paste input "132"
type input "132"
click at [985, 219] on span "Bulk update" at bounding box center [1013, 227] width 116 height 17
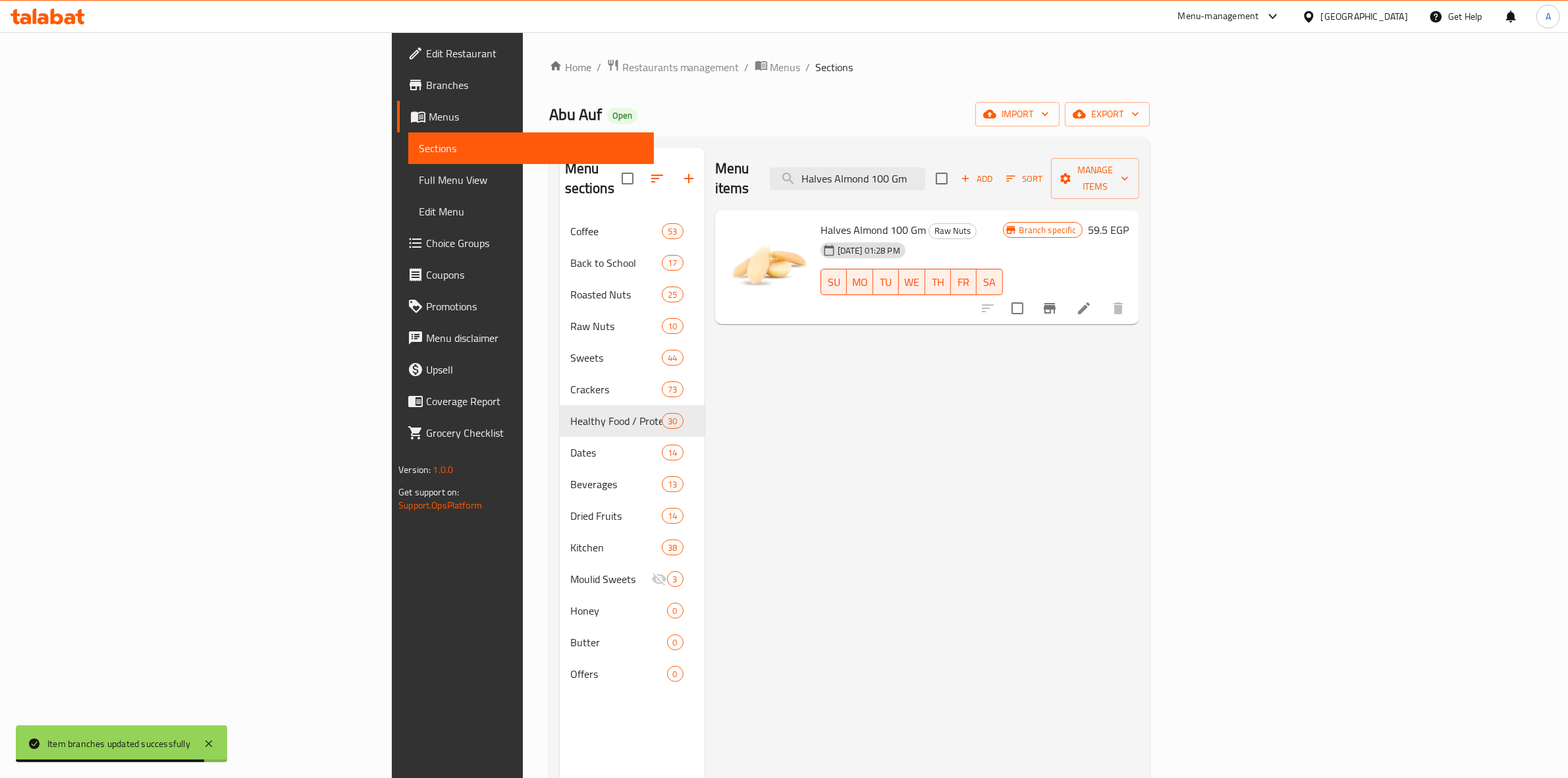
click at [1057, 301] on icon "Branch-specific-item" at bounding box center [1049, 309] width 16 height 16
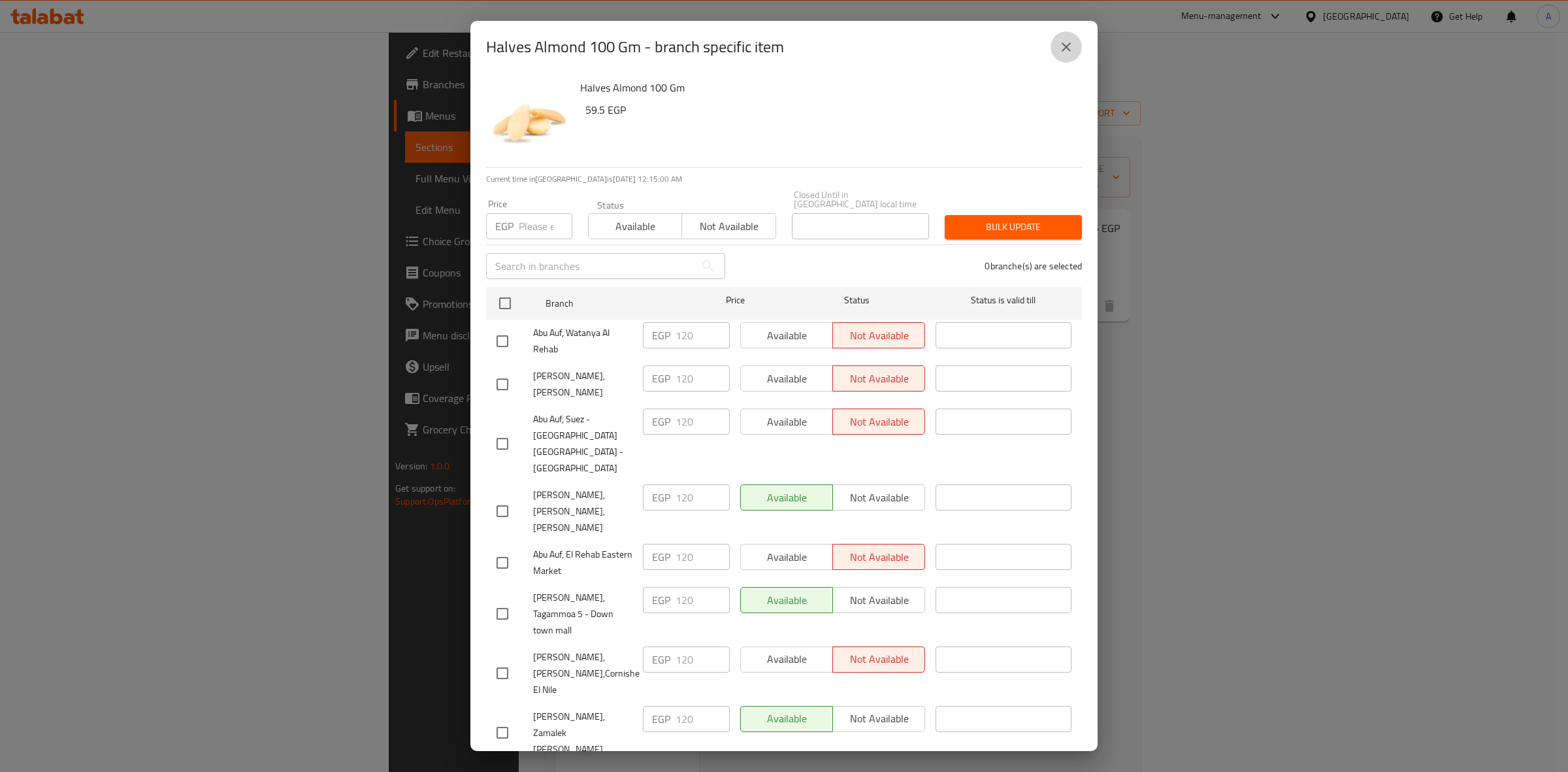
click at [1072, 60] on button "close" at bounding box center [1066, 47] width 31 height 31
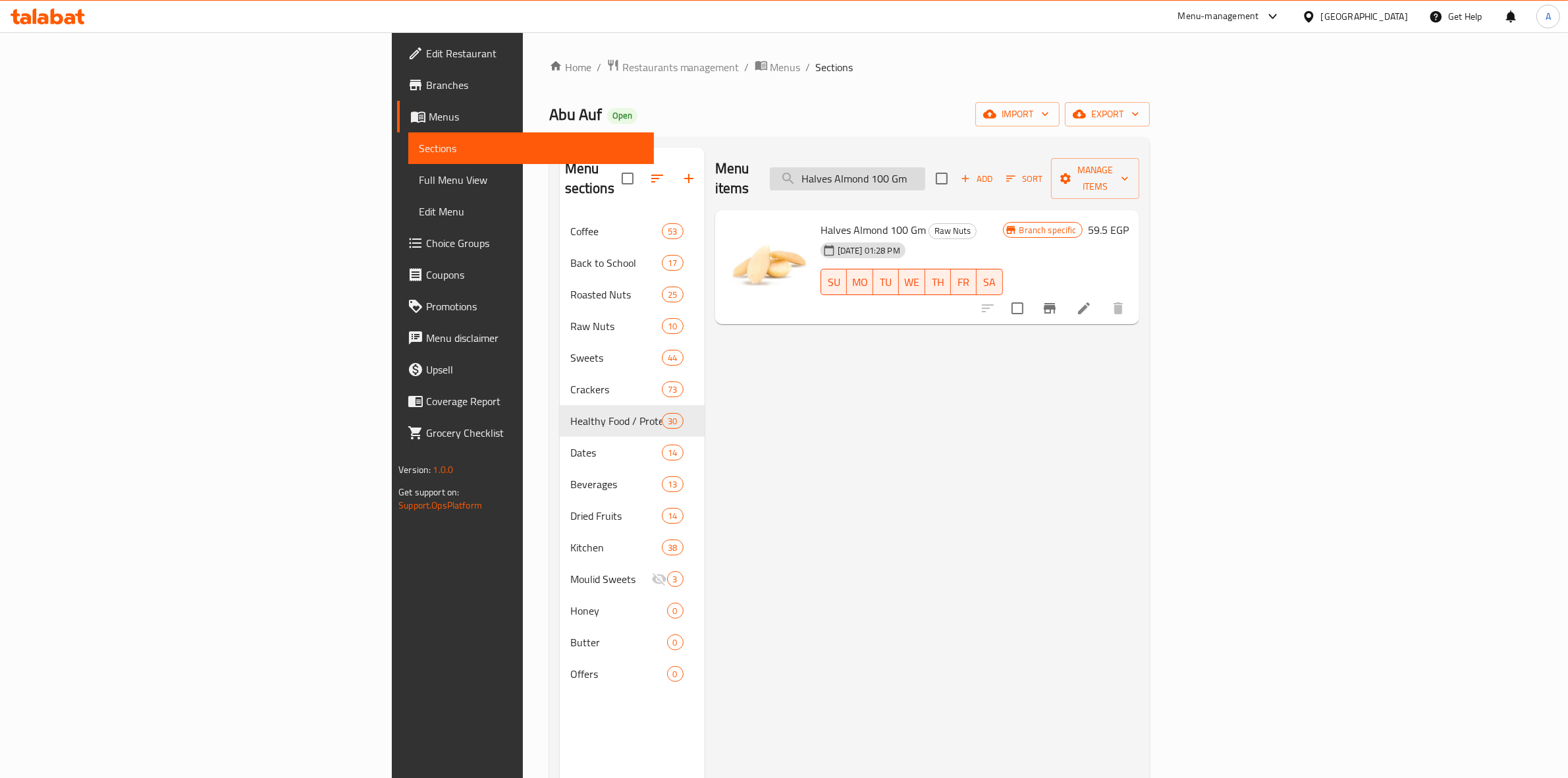
click at [925, 170] on input "Halves Almond 100 Gm" at bounding box center [848, 178] width 155 height 23
paste input "Sliced"
type input "Sliced Almond 100 Gm"
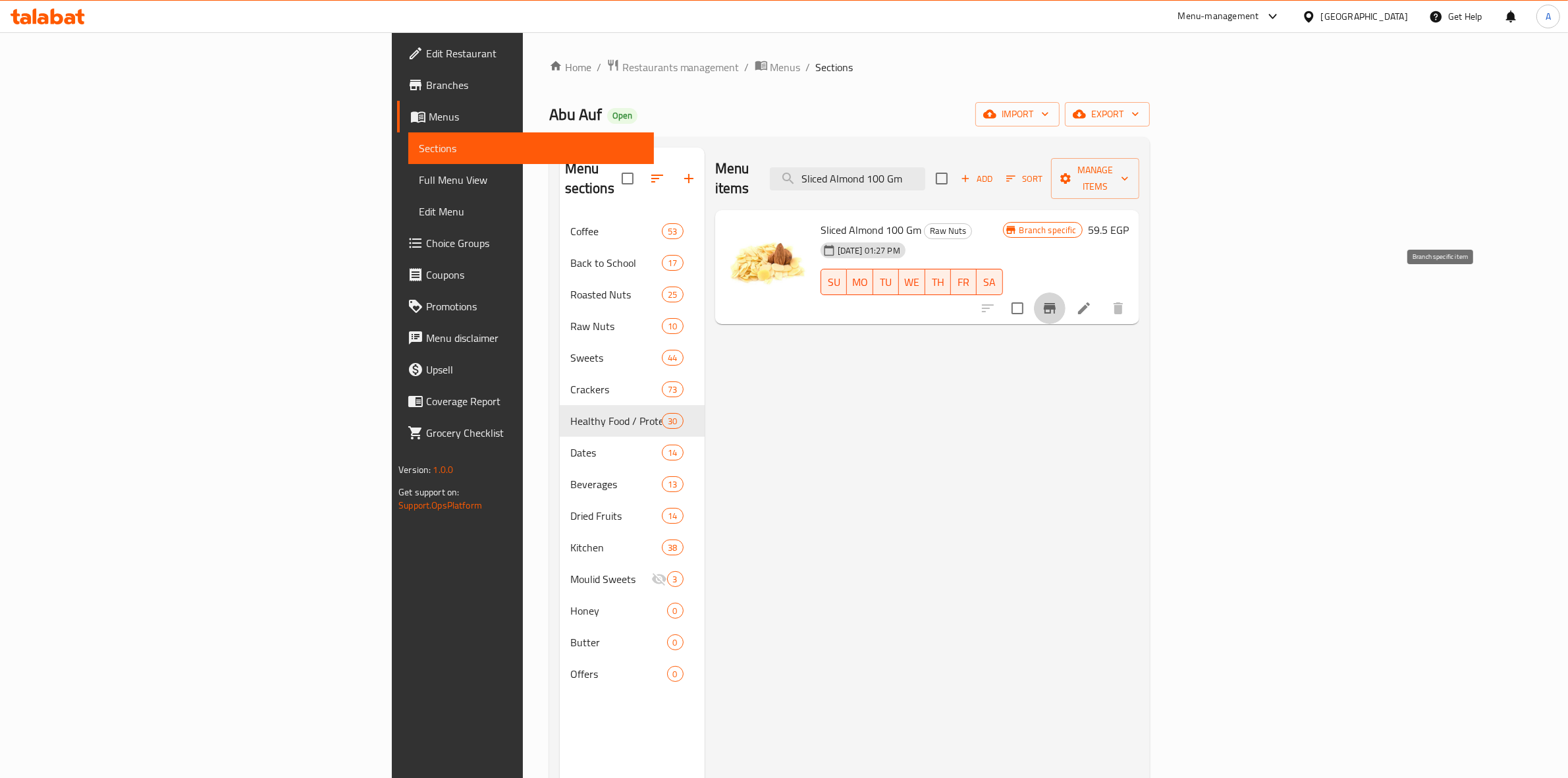
click at [1056, 303] on icon "Branch-specific-item" at bounding box center [1049, 308] width 12 height 10
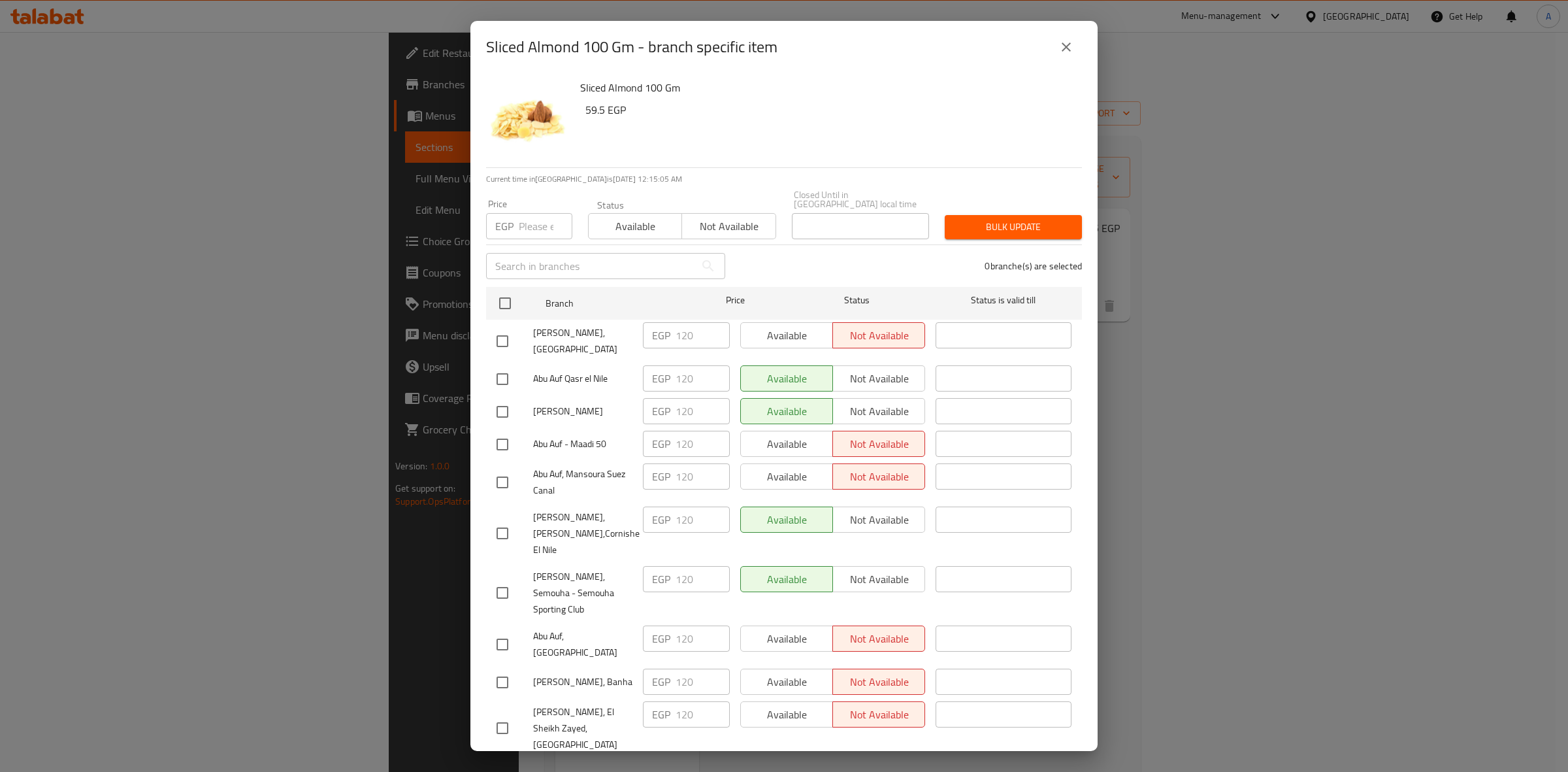
scroll to position [1454, 0]
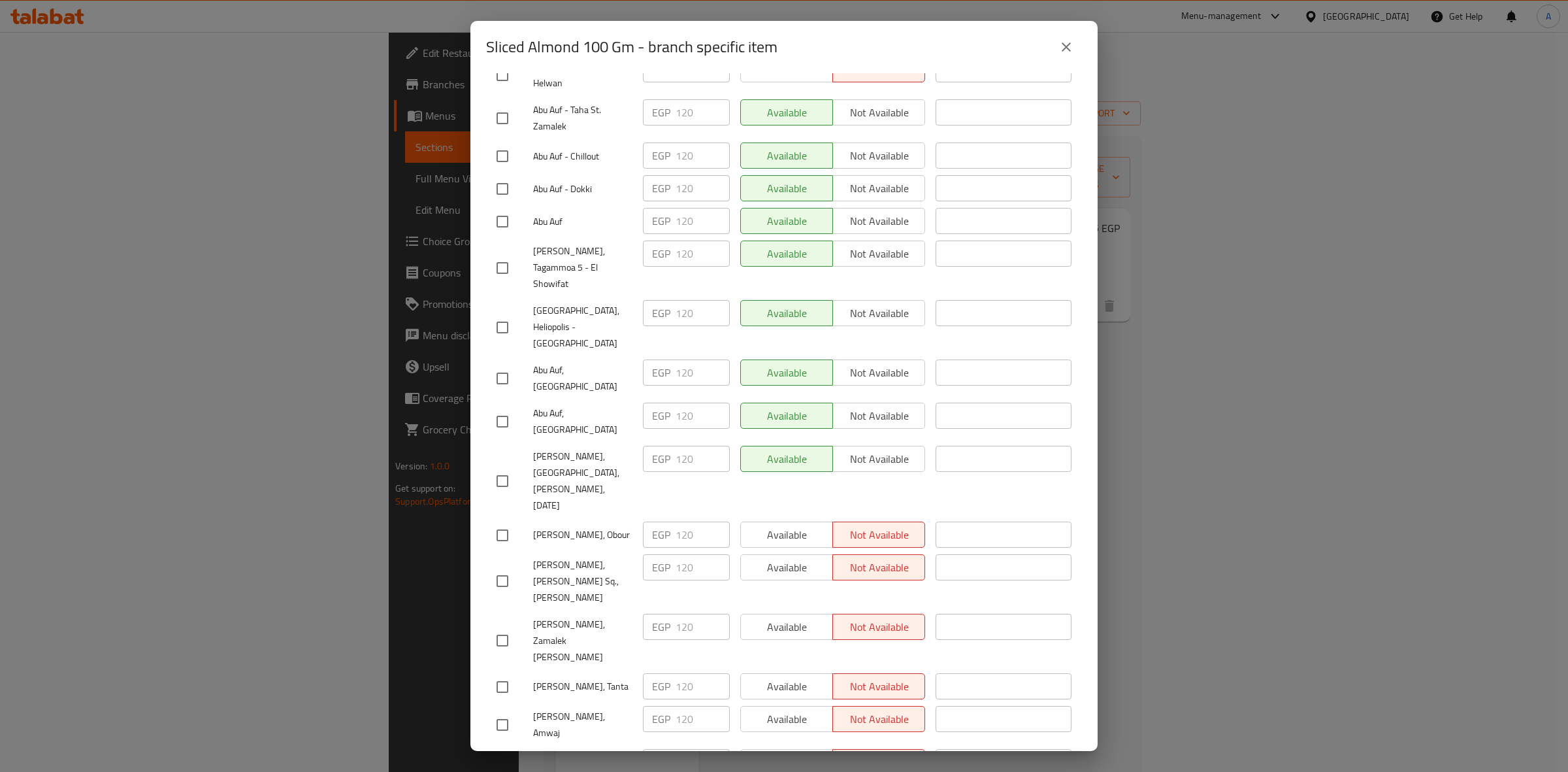
click at [504, 711] on input "checkbox" at bounding box center [502, 724] width 28 height 28
checkbox input "true"
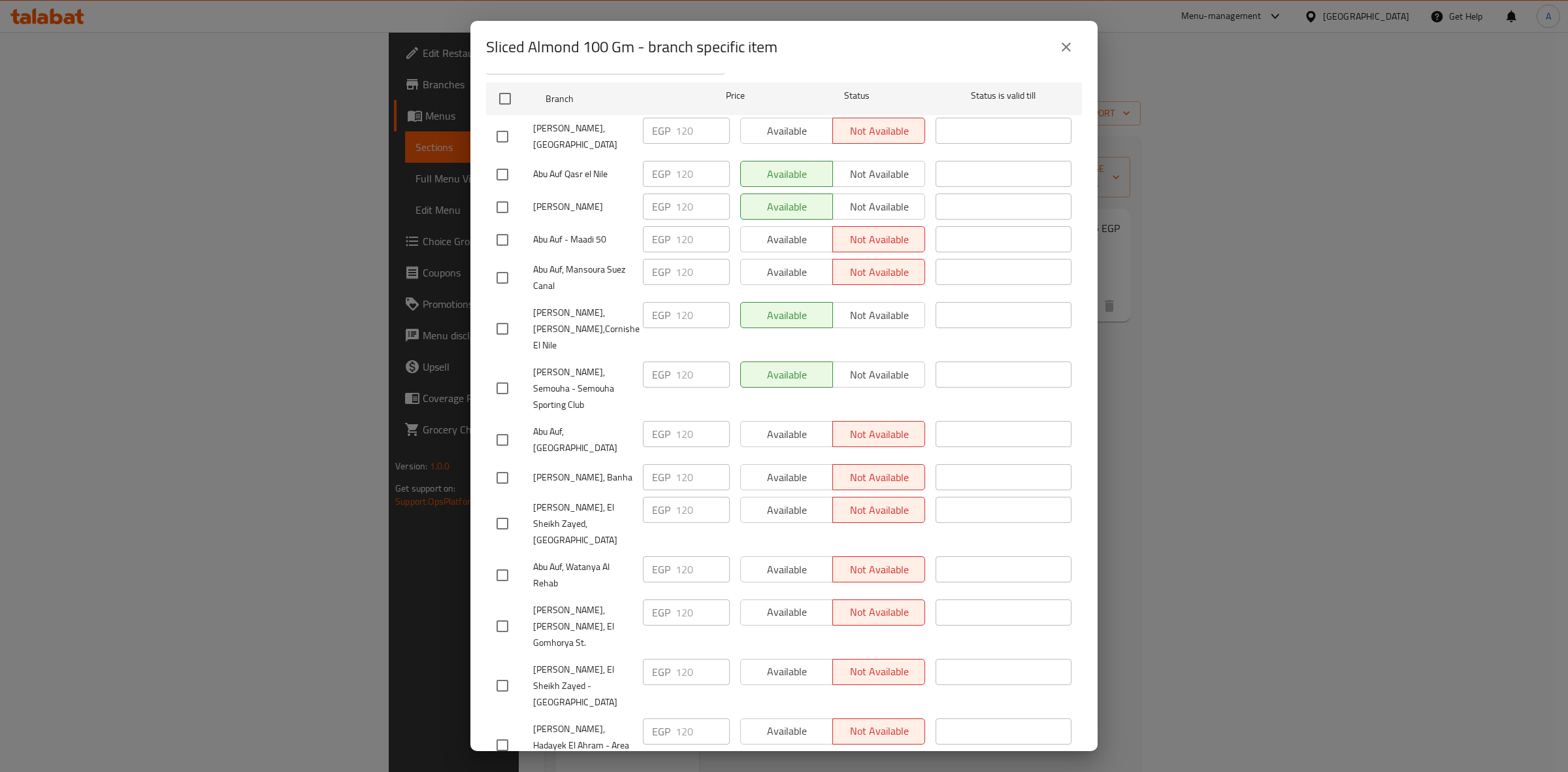
scroll to position [0, 0]
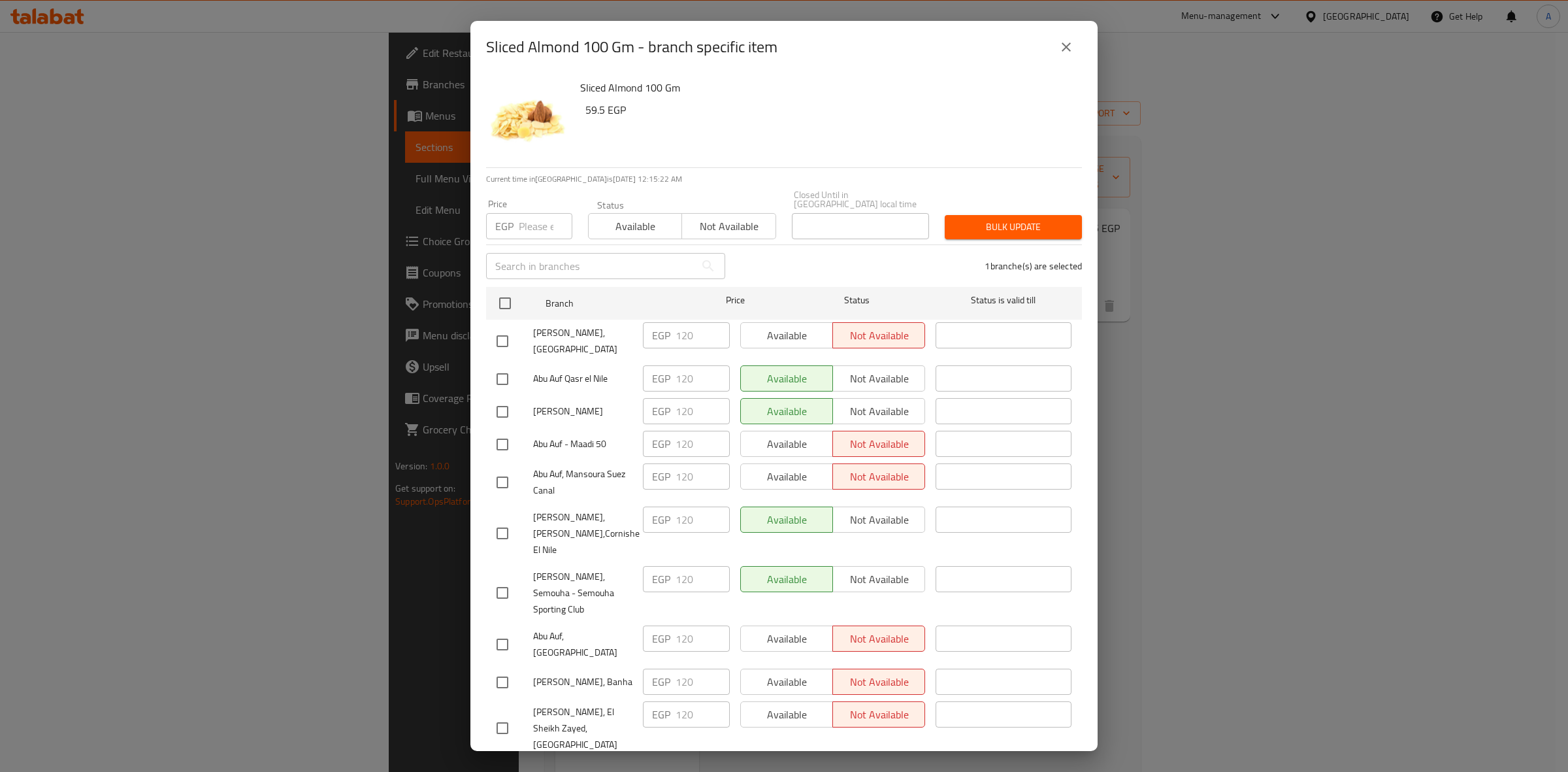
click at [537, 223] on input "number" at bounding box center [545, 226] width 53 height 26
paste input "132"
type input "132"
click at [983, 219] on span "Bulk update" at bounding box center [1013, 227] width 116 height 17
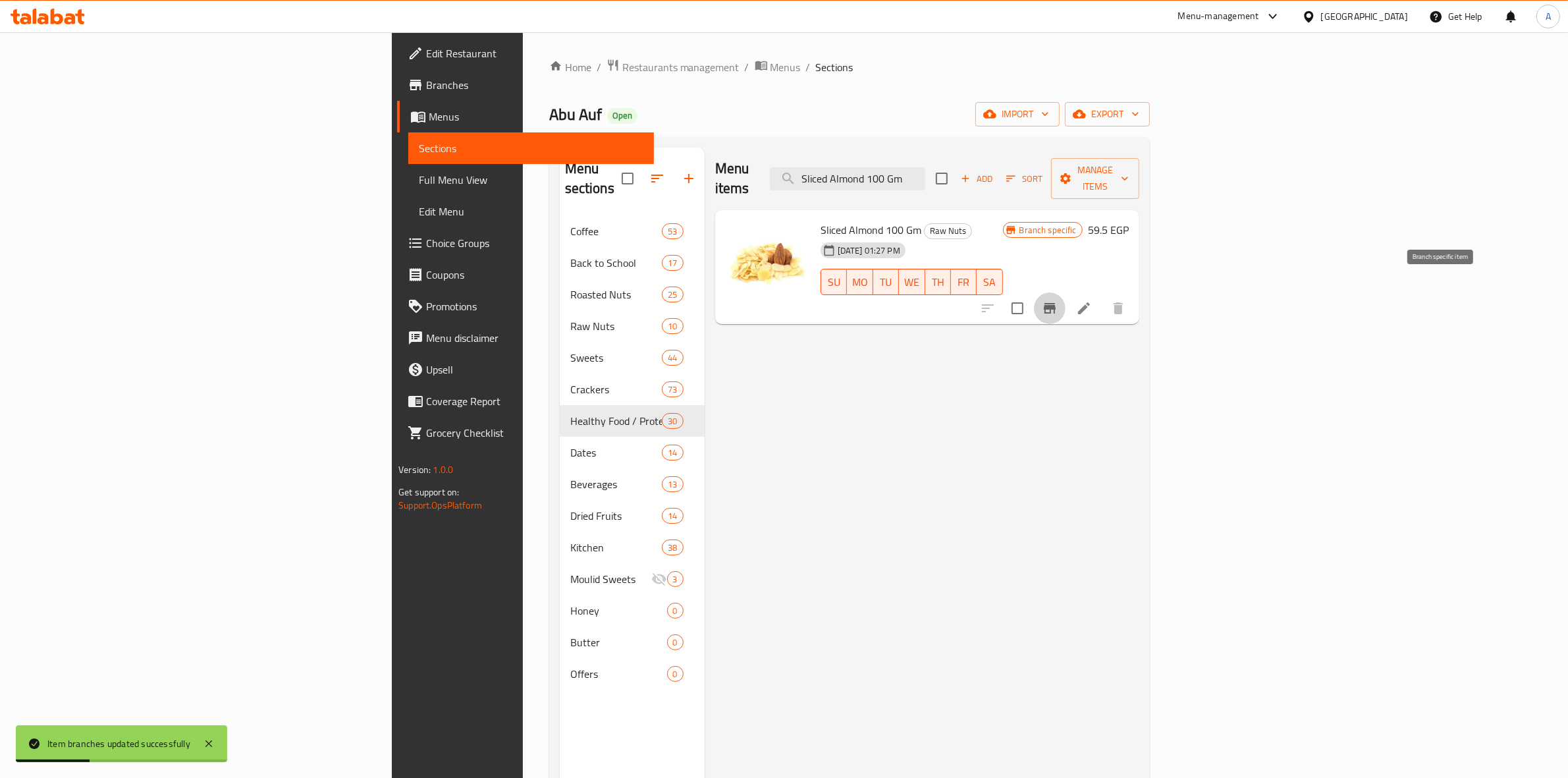
click at [1057, 301] on icon "Branch-specific-item" at bounding box center [1049, 309] width 16 height 16
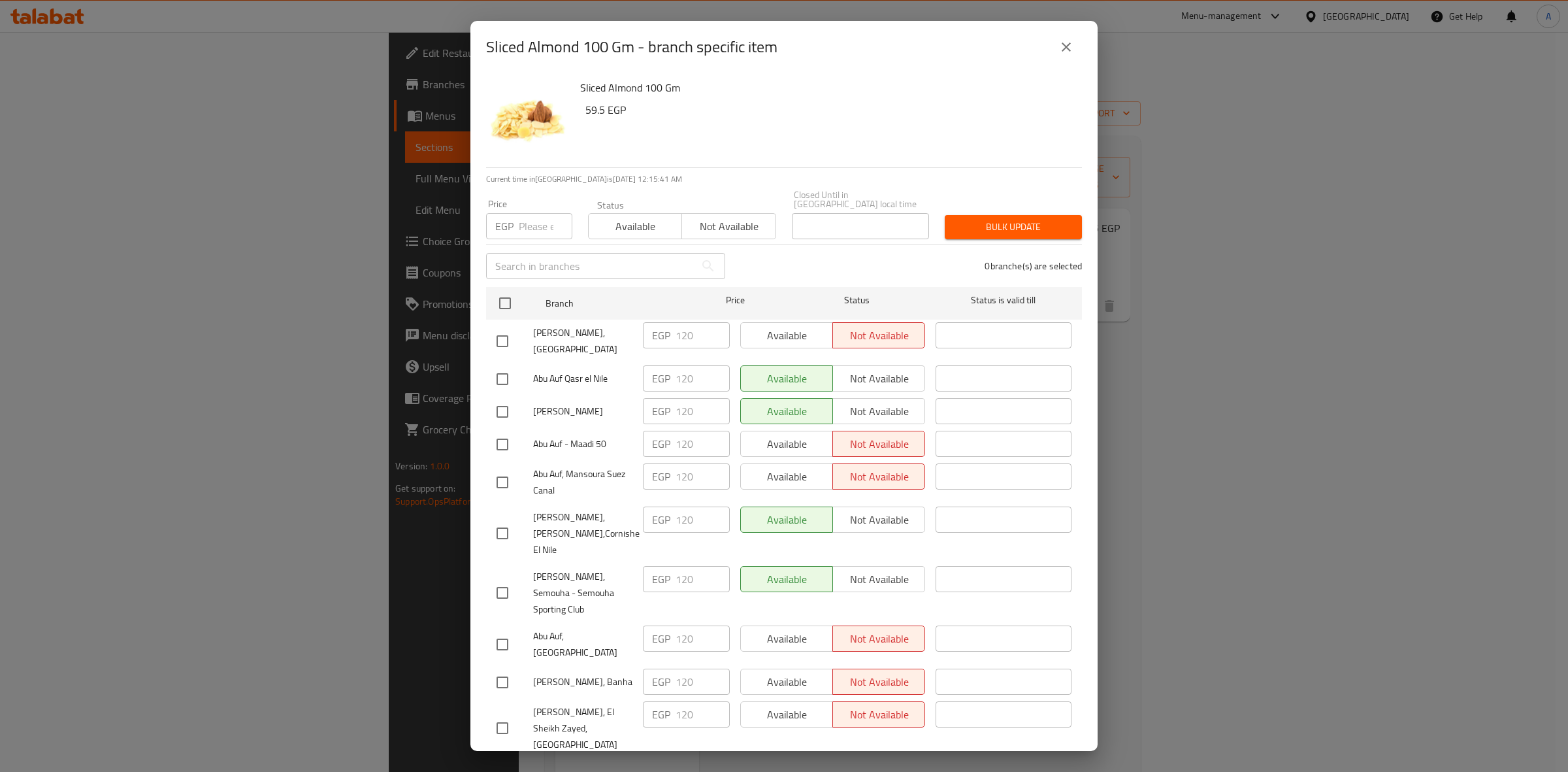
click at [1063, 60] on button "close" at bounding box center [1066, 47] width 31 height 31
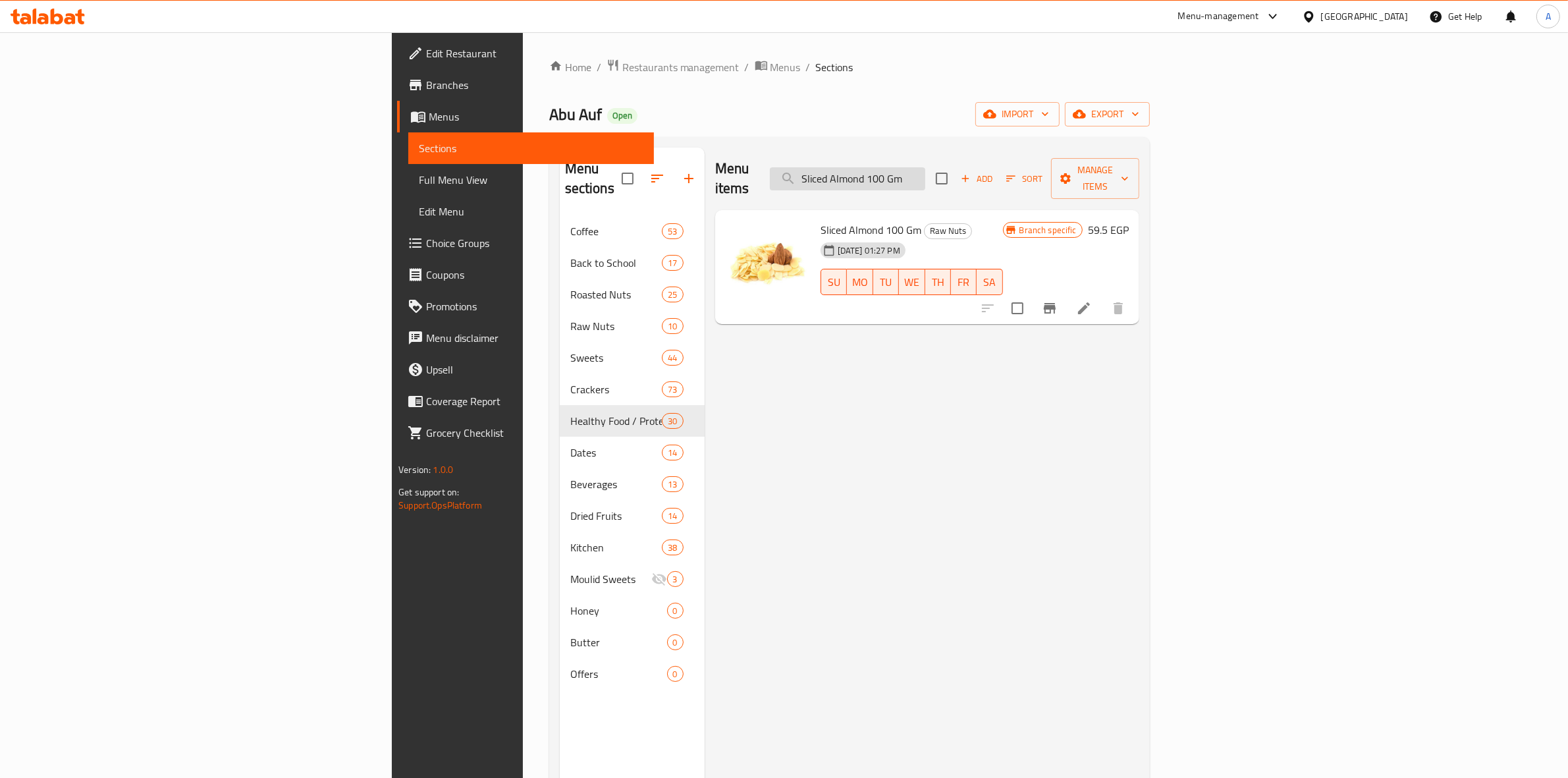
click at [925, 169] on input "Sliced Almond 100 Gm" at bounding box center [848, 178] width 155 height 23
paste input "vered Almond weight"
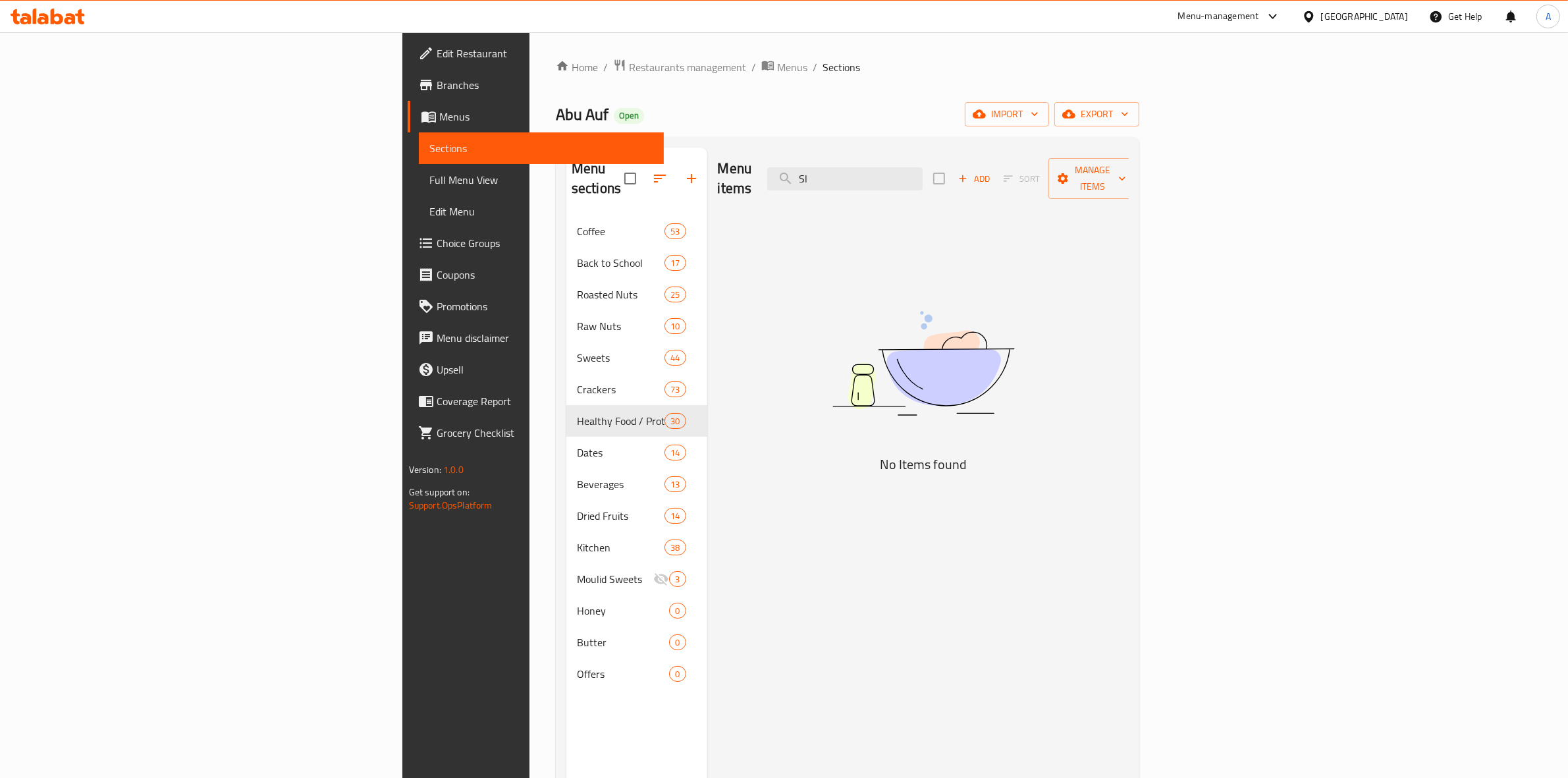
type input "S"
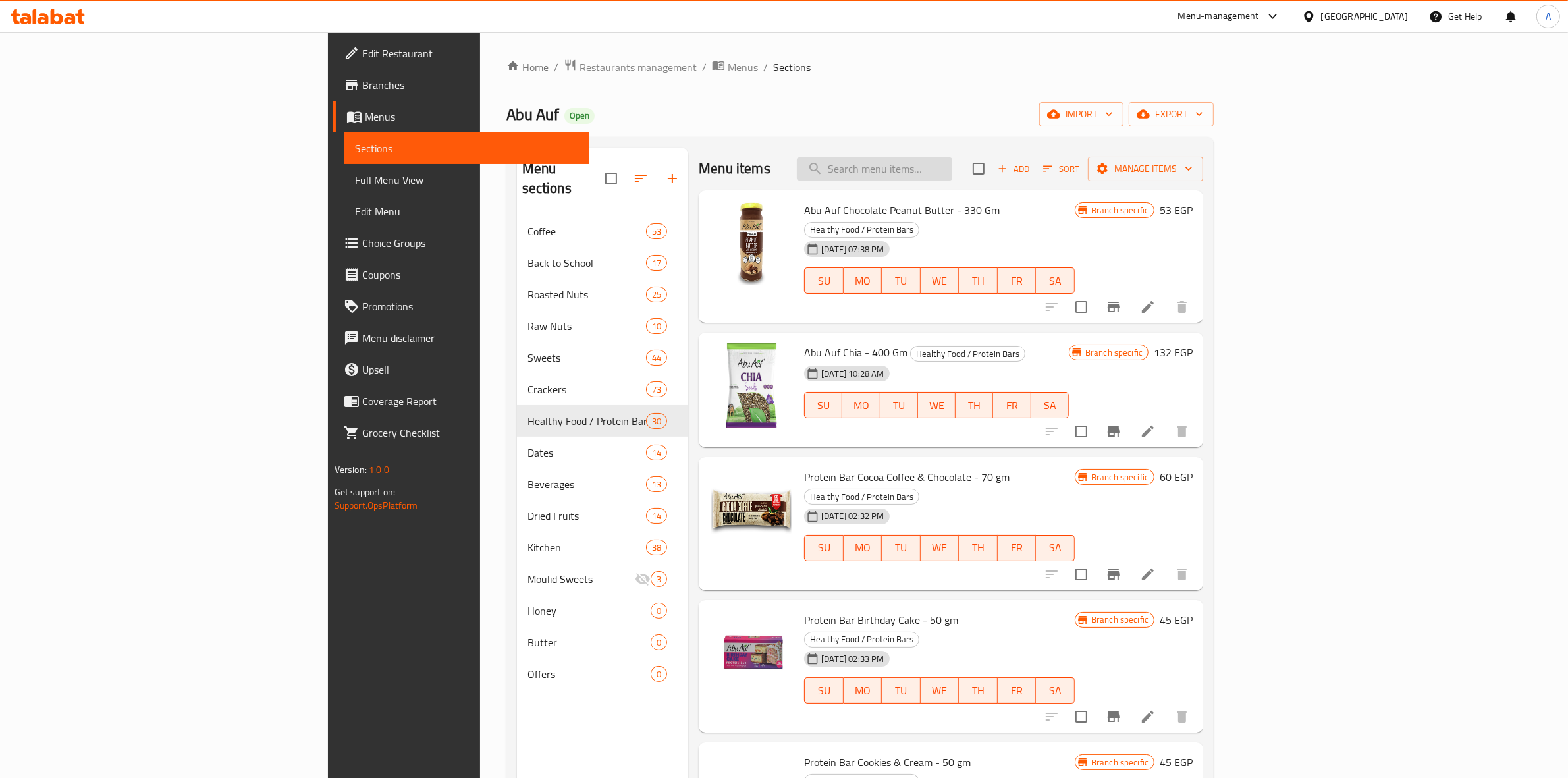
paste input "لوز صنوبري وزن"
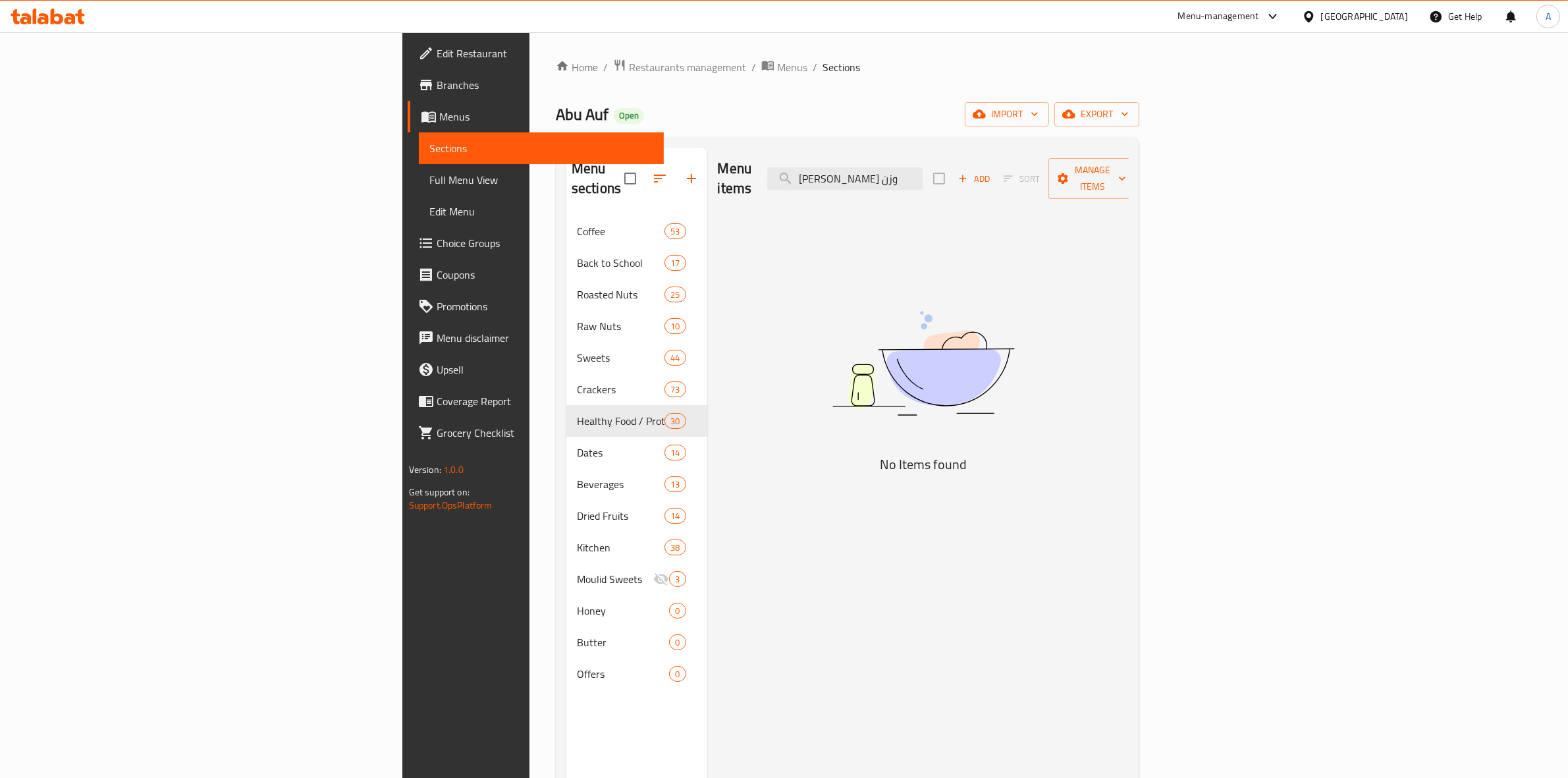
drag, startPoint x: 968, startPoint y: 175, endPoint x: 859, endPoint y: 169, distance: 109.2
click at [859, 169] on div "Menu items لوز صنوبري وزن Add Sort Manage items" at bounding box center [923, 178] width 412 height 63
type input "لوز"
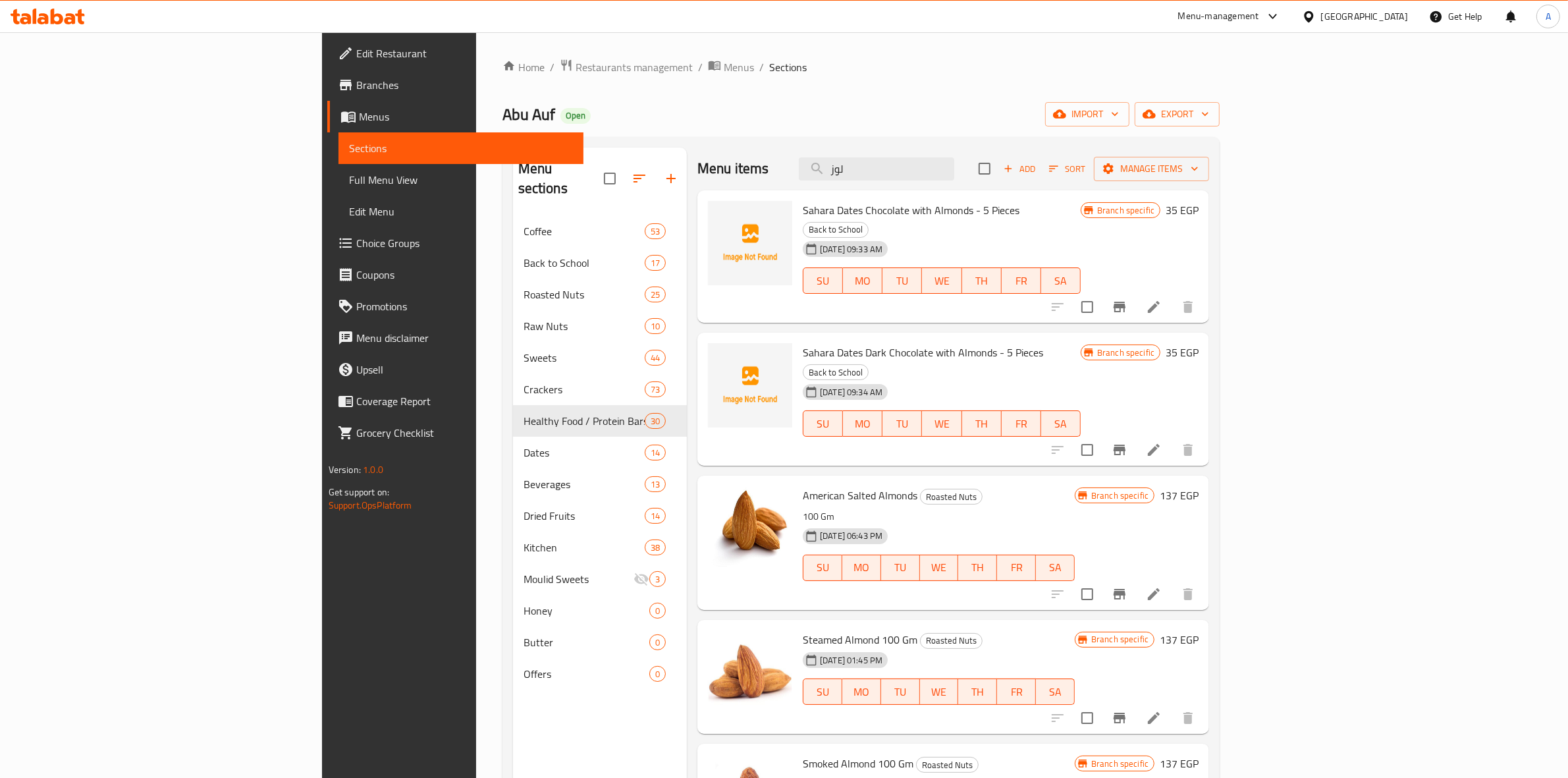
drag, startPoint x: 992, startPoint y: 170, endPoint x: 886, endPoint y: 157, distance: 106.8
click at [886, 157] on div "Menu items لوز Add Sort Manage items" at bounding box center [953, 169] width 512 height 43
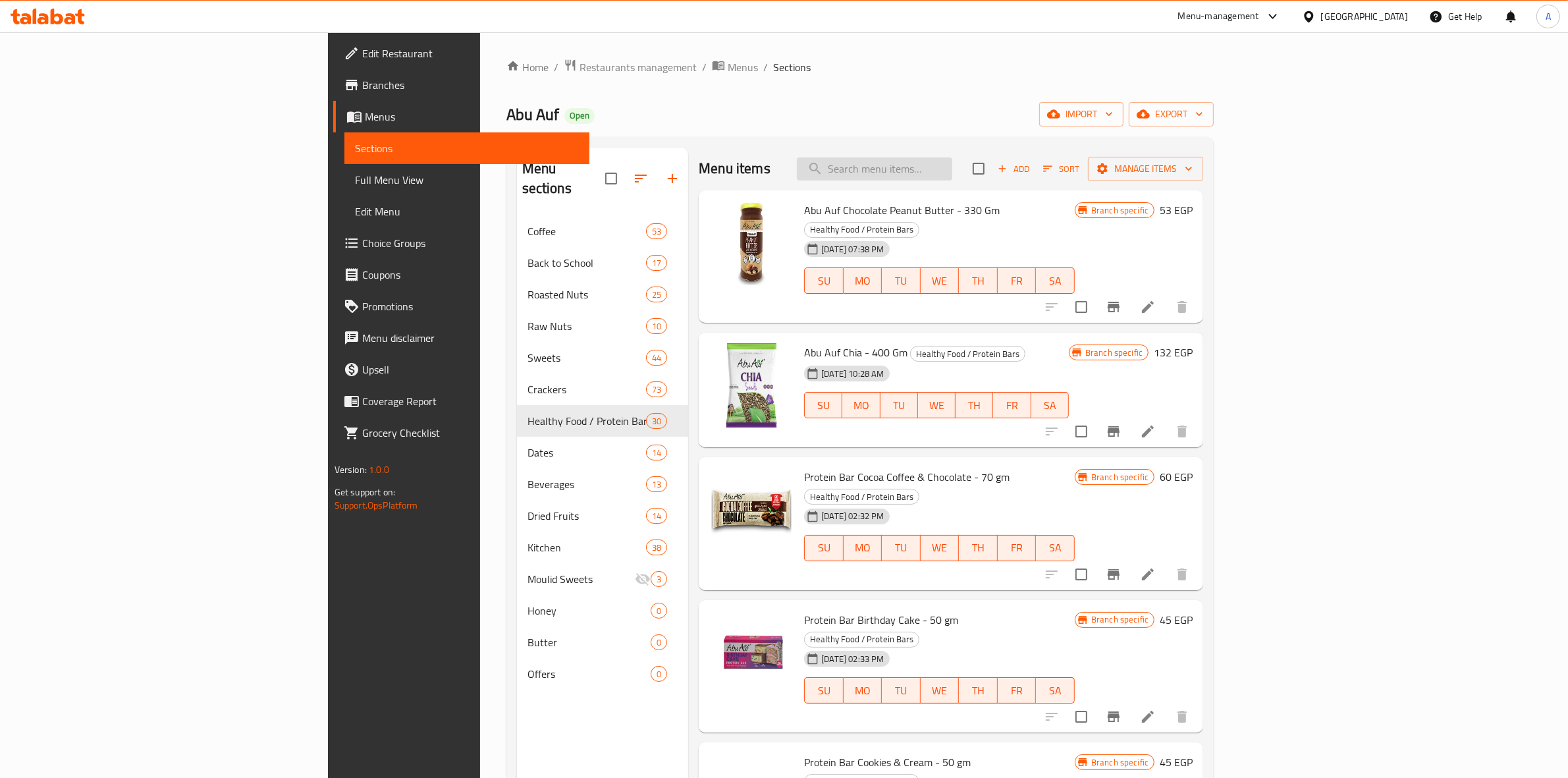
paste input "pine almond"
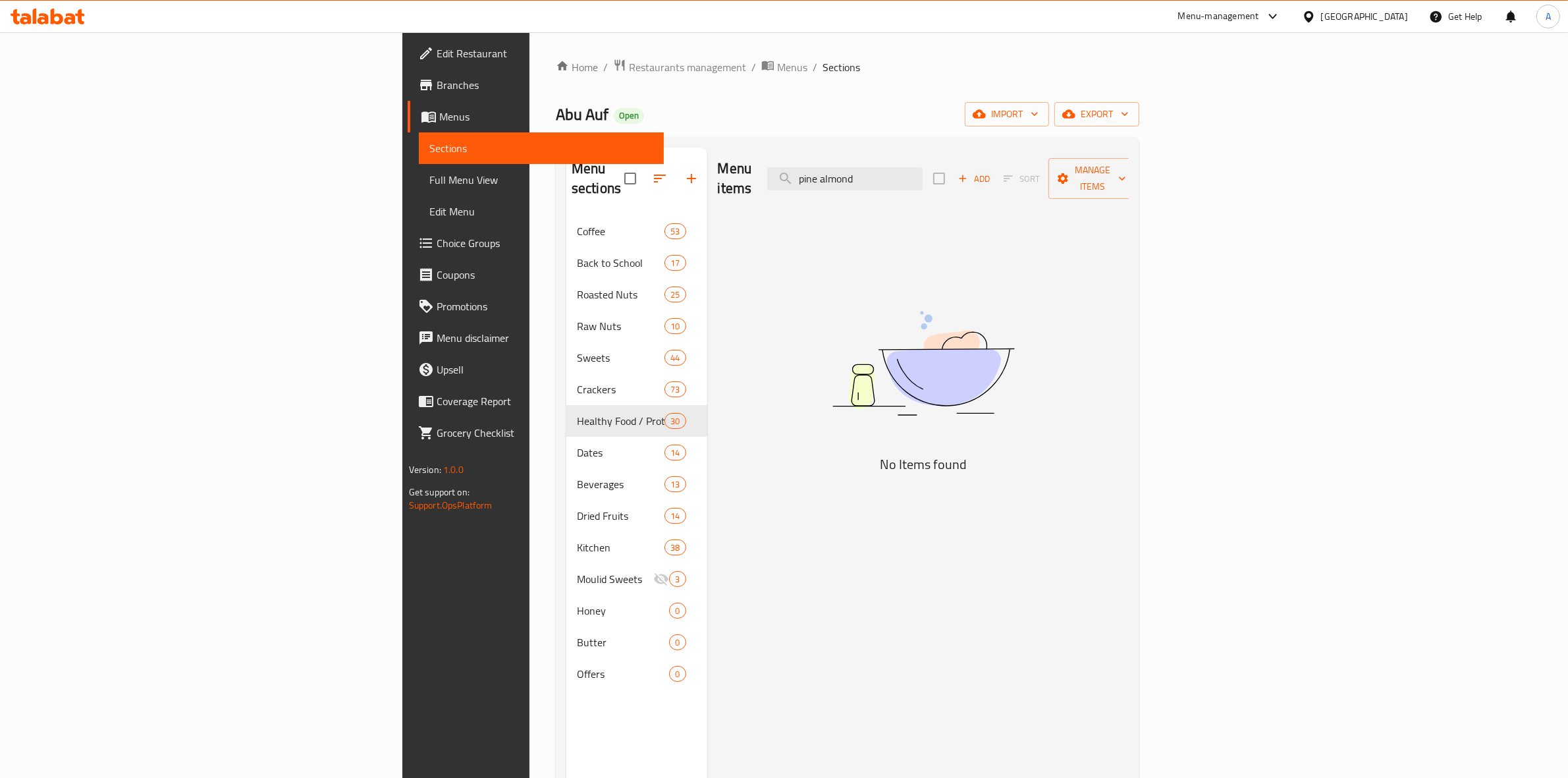
drag, startPoint x: 972, startPoint y: 169, endPoint x: 795, endPoint y: 173, distance: 177.0
click at [795, 173] on div "Menu items pine almond Add Sort Manage items" at bounding box center [923, 178] width 412 height 63
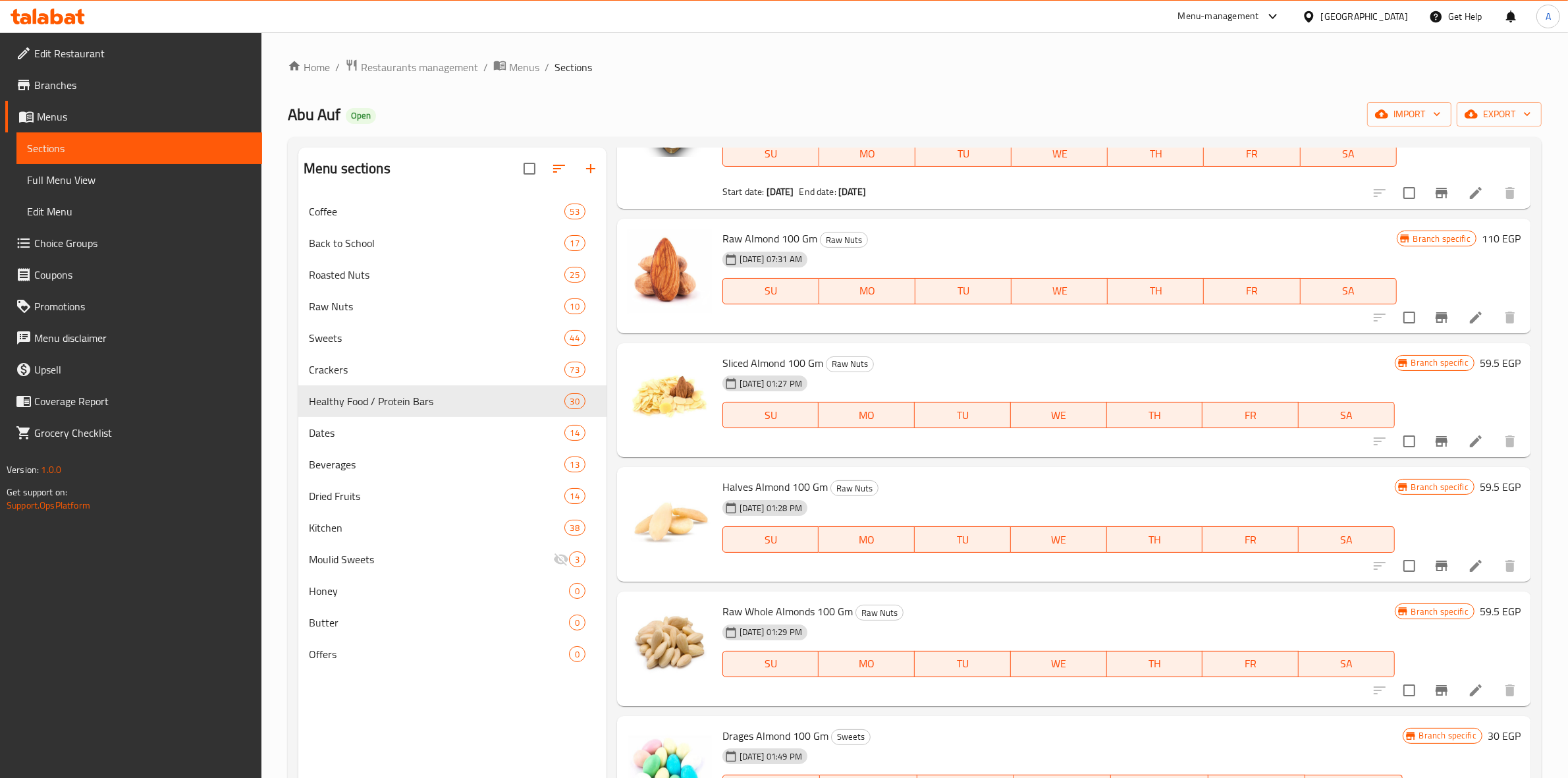
scroll to position [1152, 0]
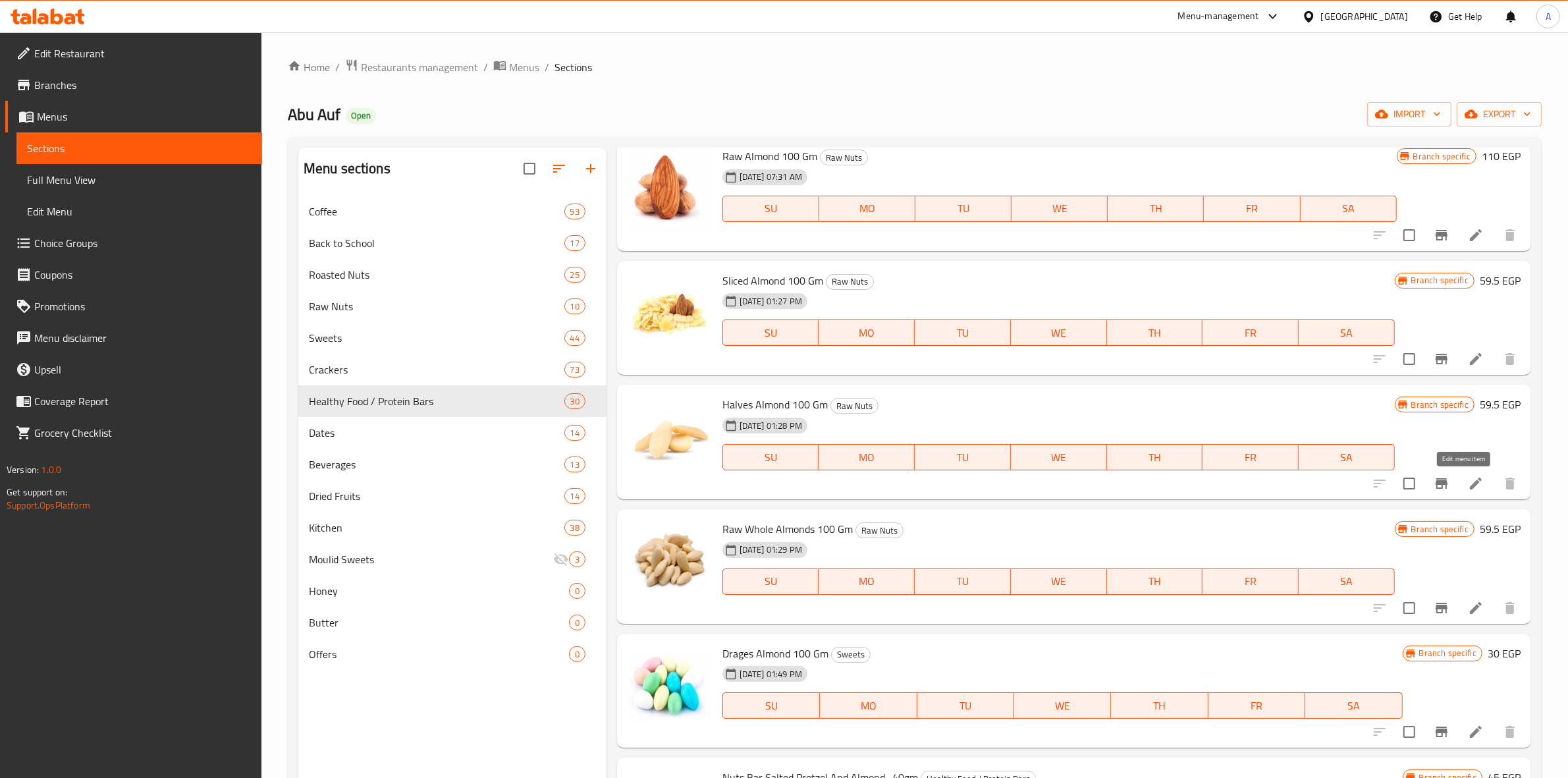
type input "almond"
click at [1468, 475] on icon at bounding box center [1476, 483] width 16 height 16
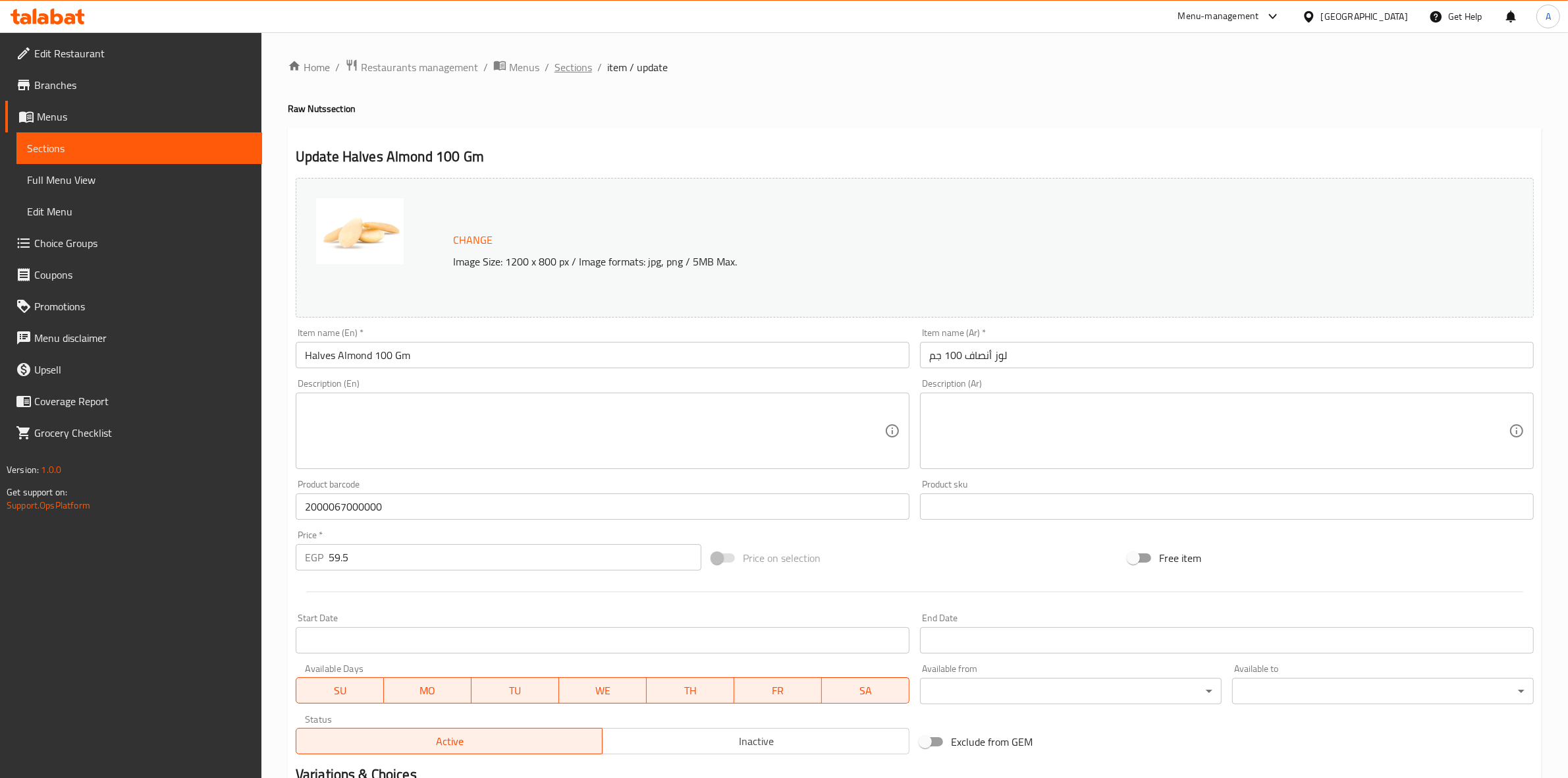
click at [573, 64] on span "Sections" at bounding box center [573, 67] width 37 height 16
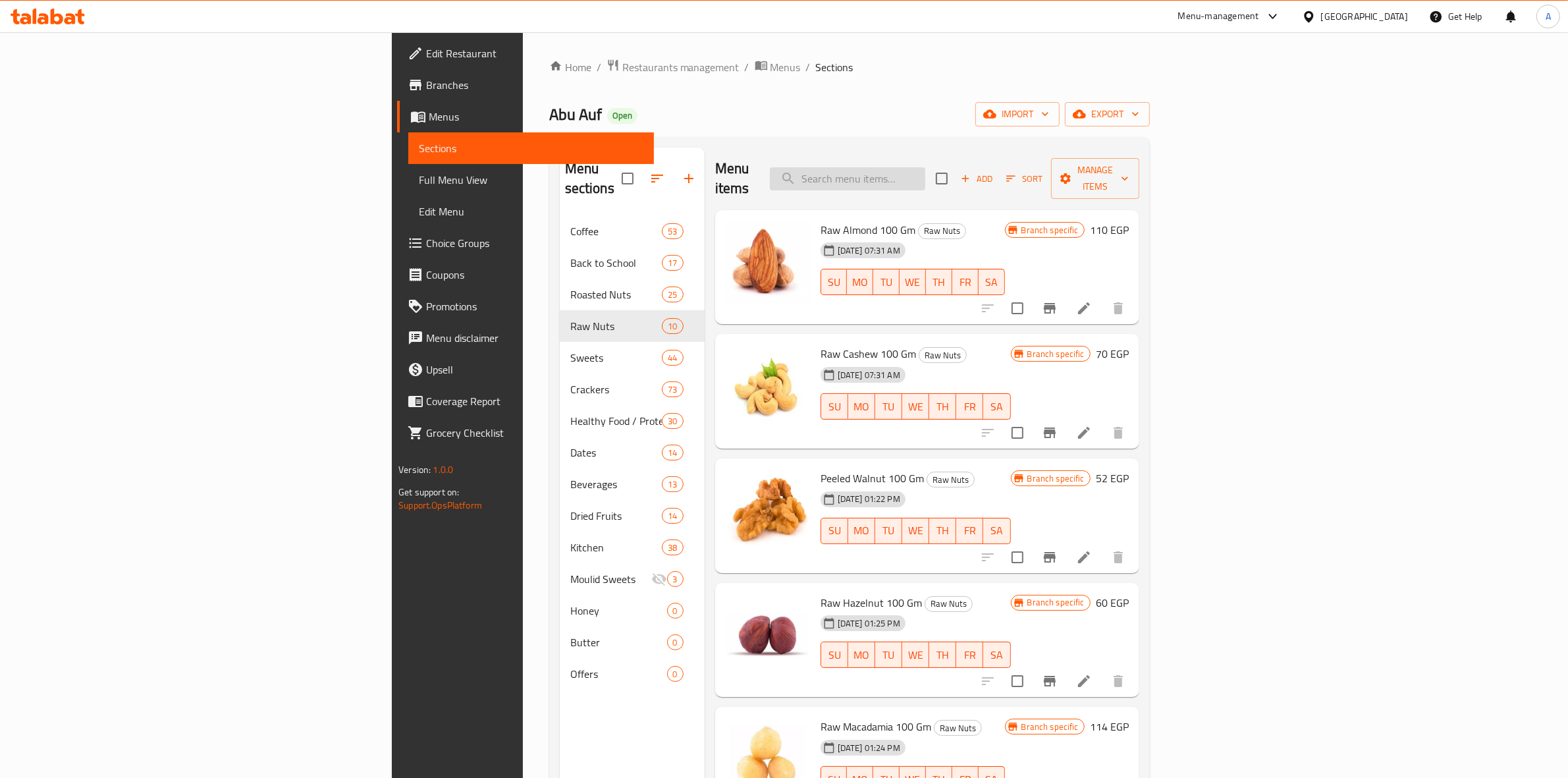
click at [925, 167] on input "search" at bounding box center [848, 178] width 155 height 23
paste input "pine almond"
type input "pine almond"
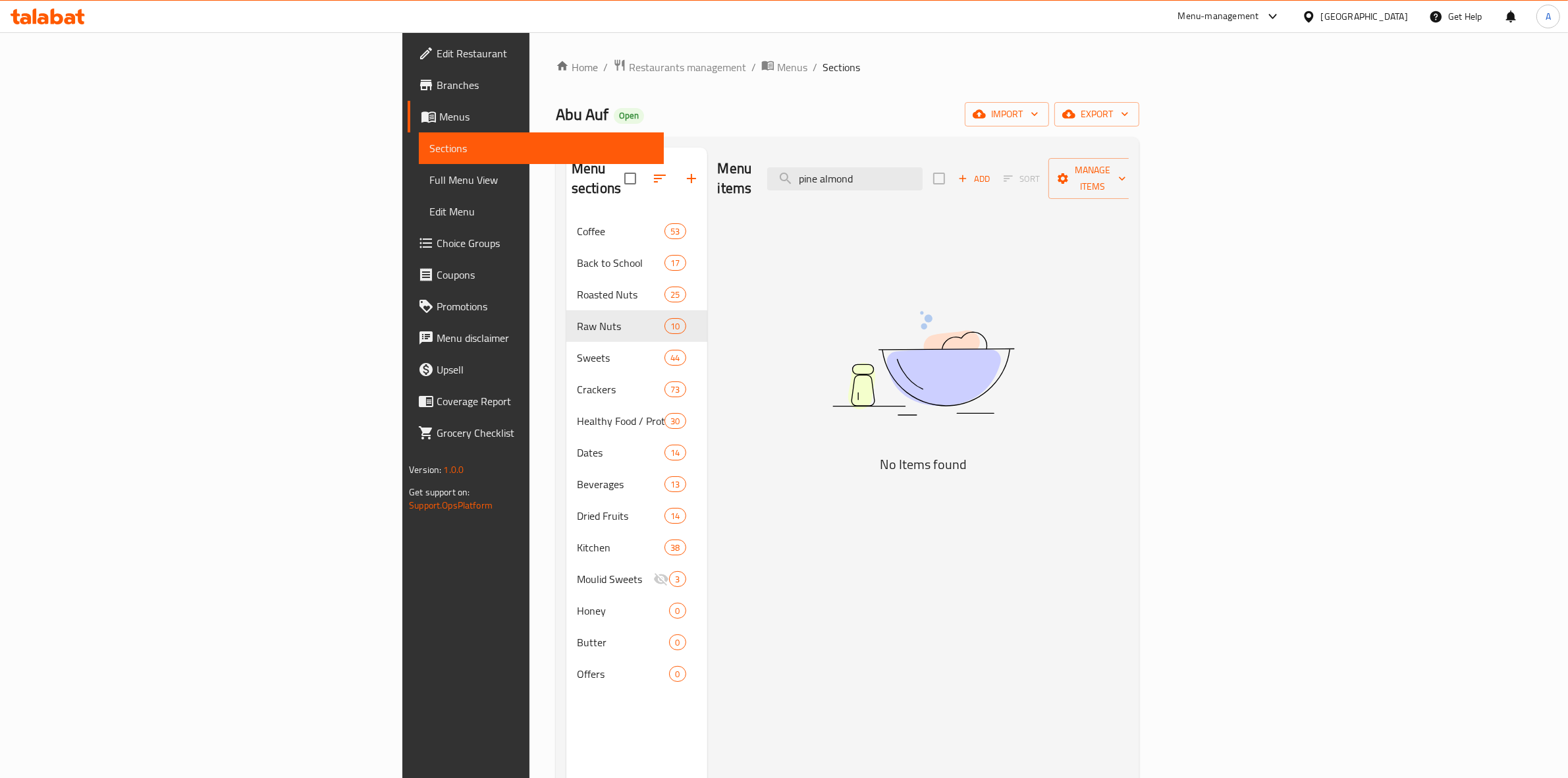
drag, startPoint x: 1031, startPoint y: 178, endPoint x: 623, endPoint y: 160, distance: 408.4
click at [718, 162] on div "Menu items pine almond Add Sort Manage items" at bounding box center [923, 178] width 412 height 63
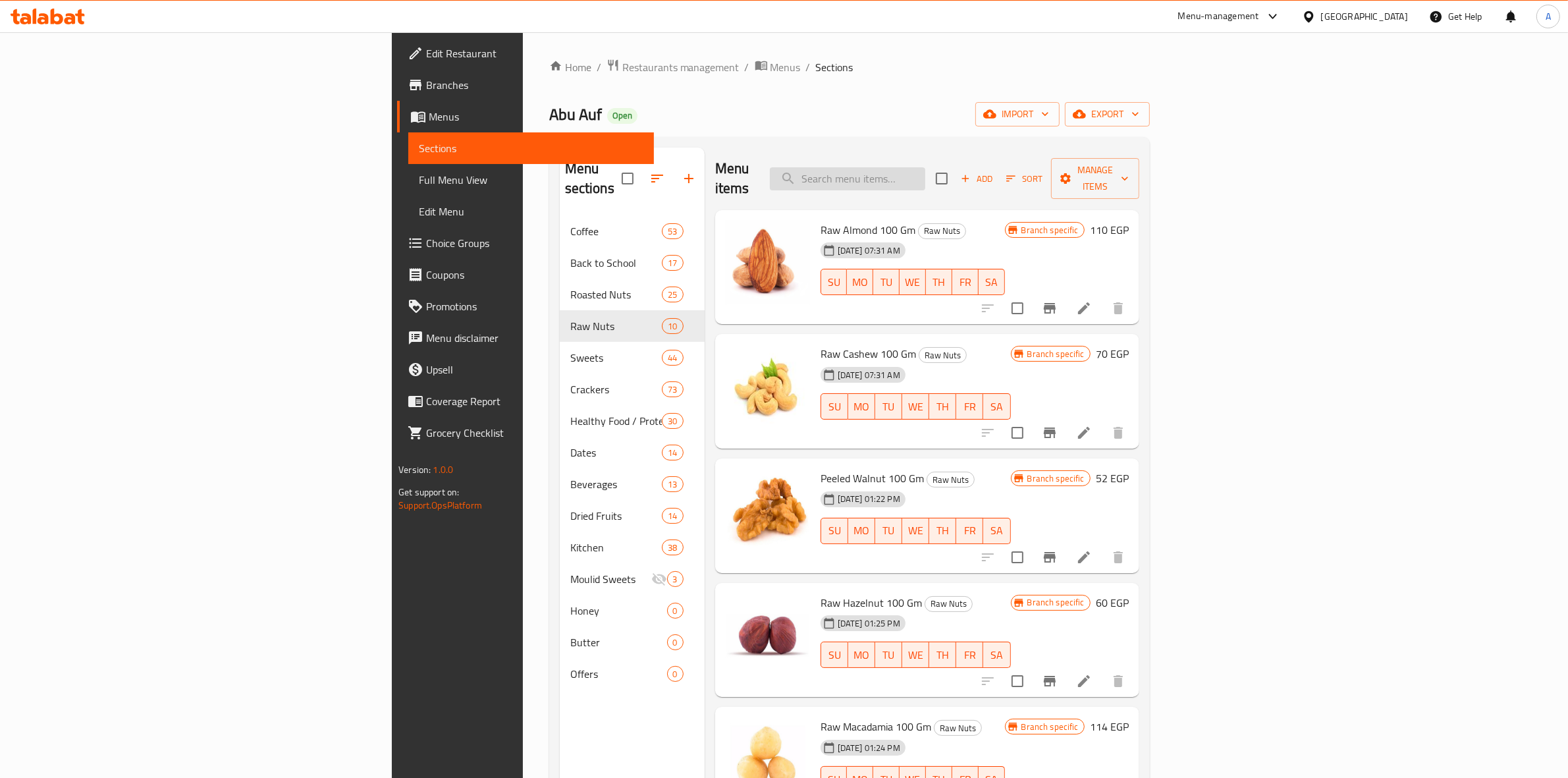
paste input "Raw Cashew Size 240 weight"
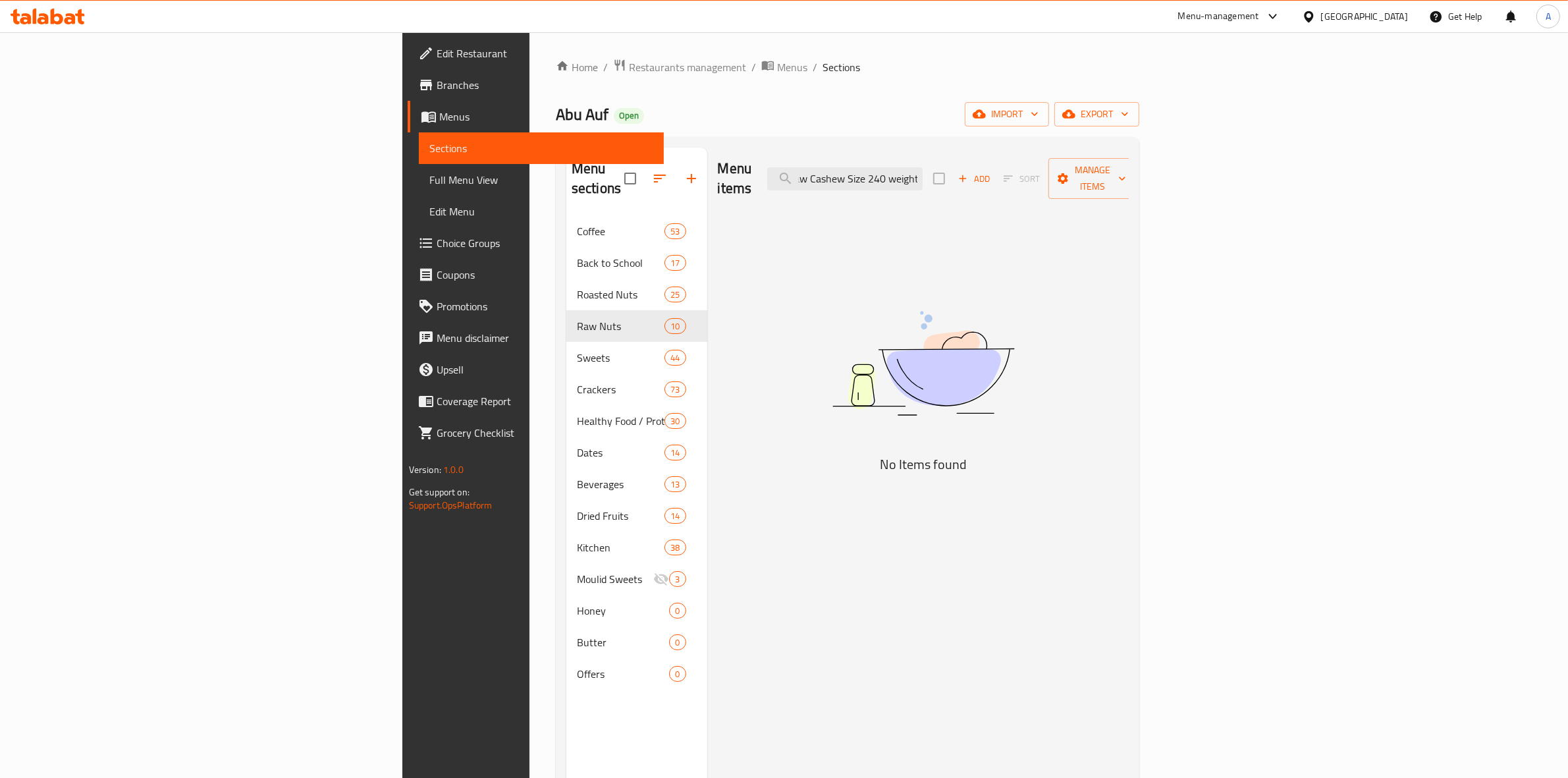
scroll to position [0, 12]
drag, startPoint x: 1037, startPoint y: 170, endPoint x: 1572, endPoint y: 182, distance: 535.1
click at [1568, 182] on html "​ Menu-management Egypt Get Help A Edit Restaurant Branches Menus Sections Full…" at bounding box center [784, 389] width 1568 height 778
drag, startPoint x: 1029, startPoint y: 172, endPoint x: 1009, endPoint y: 172, distance: 20.0
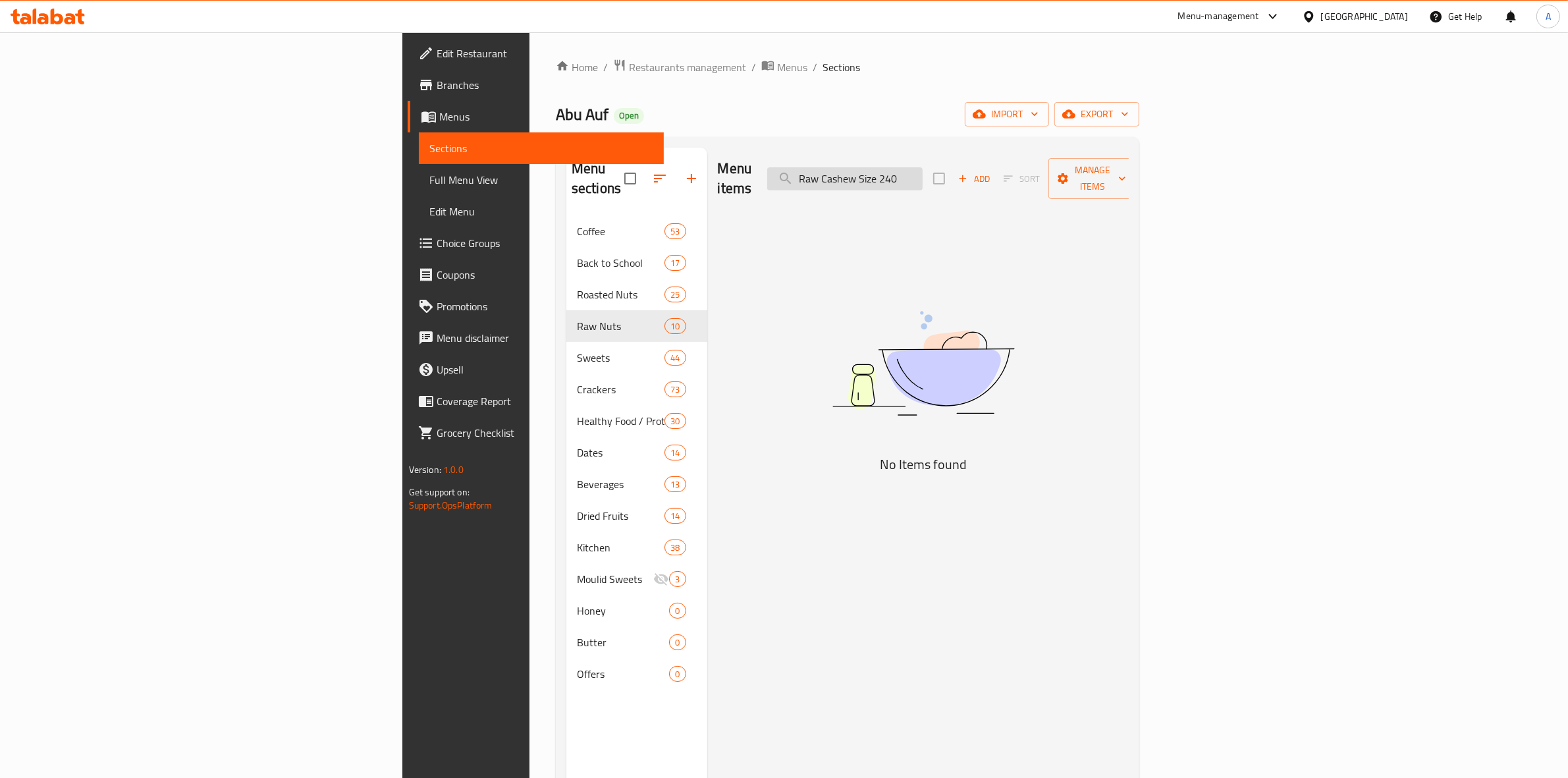
click at [922, 172] on input "Raw Cashew Size 240" at bounding box center [845, 178] width 155 height 23
drag, startPoint x: 1030, startPoint y: 169, endPoint x: 1005, endPoint y: 169, distance: 25.0
click at [922, 169] on input "Raw Cashew 240" at bounding box center [845, 178] width 155 height 23
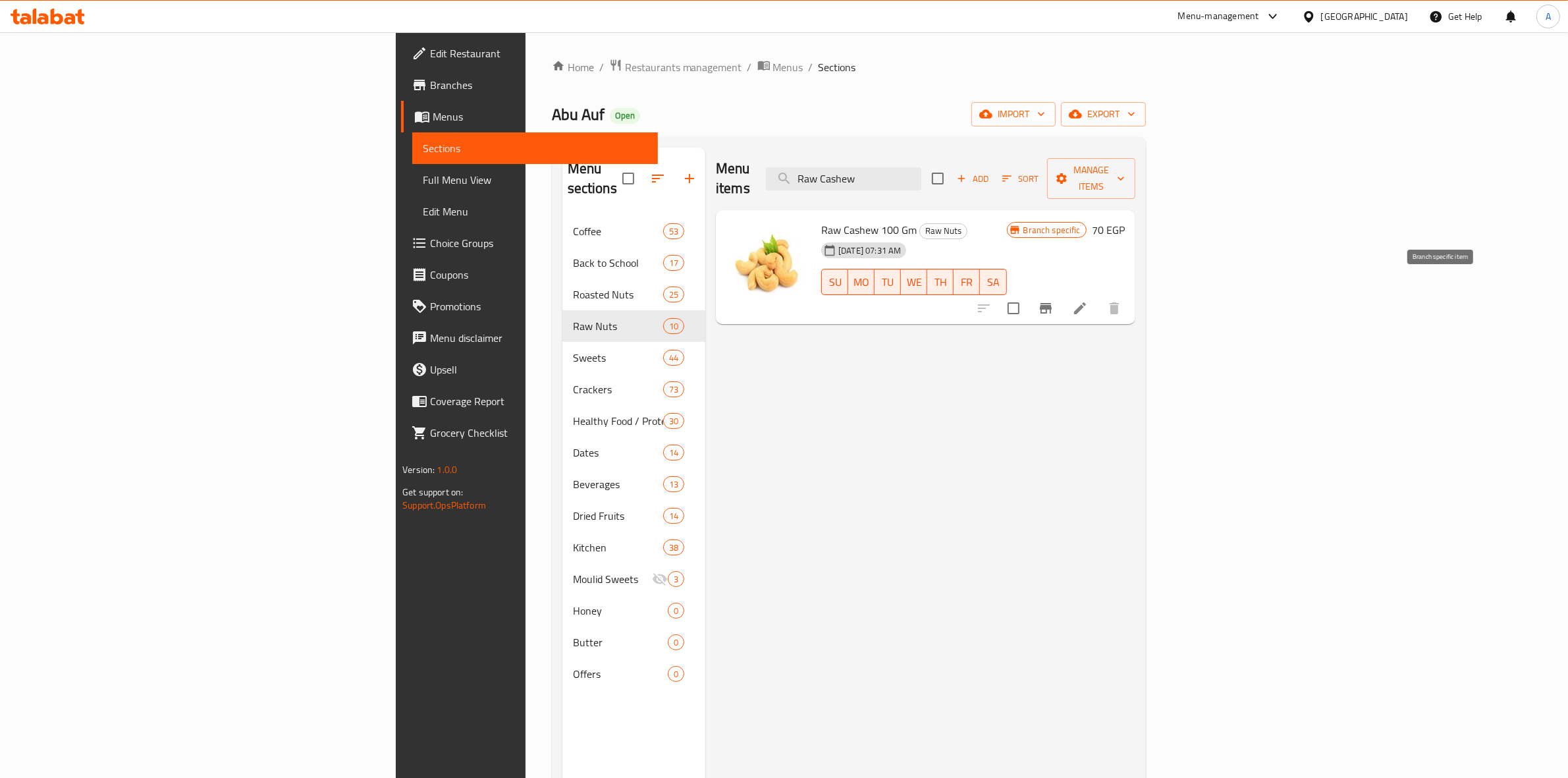
type input "Raw Cashew"
click at [1053, 301] on icon "Branch-specific-item" at bounding box center [1045, 309] width 16 height 16
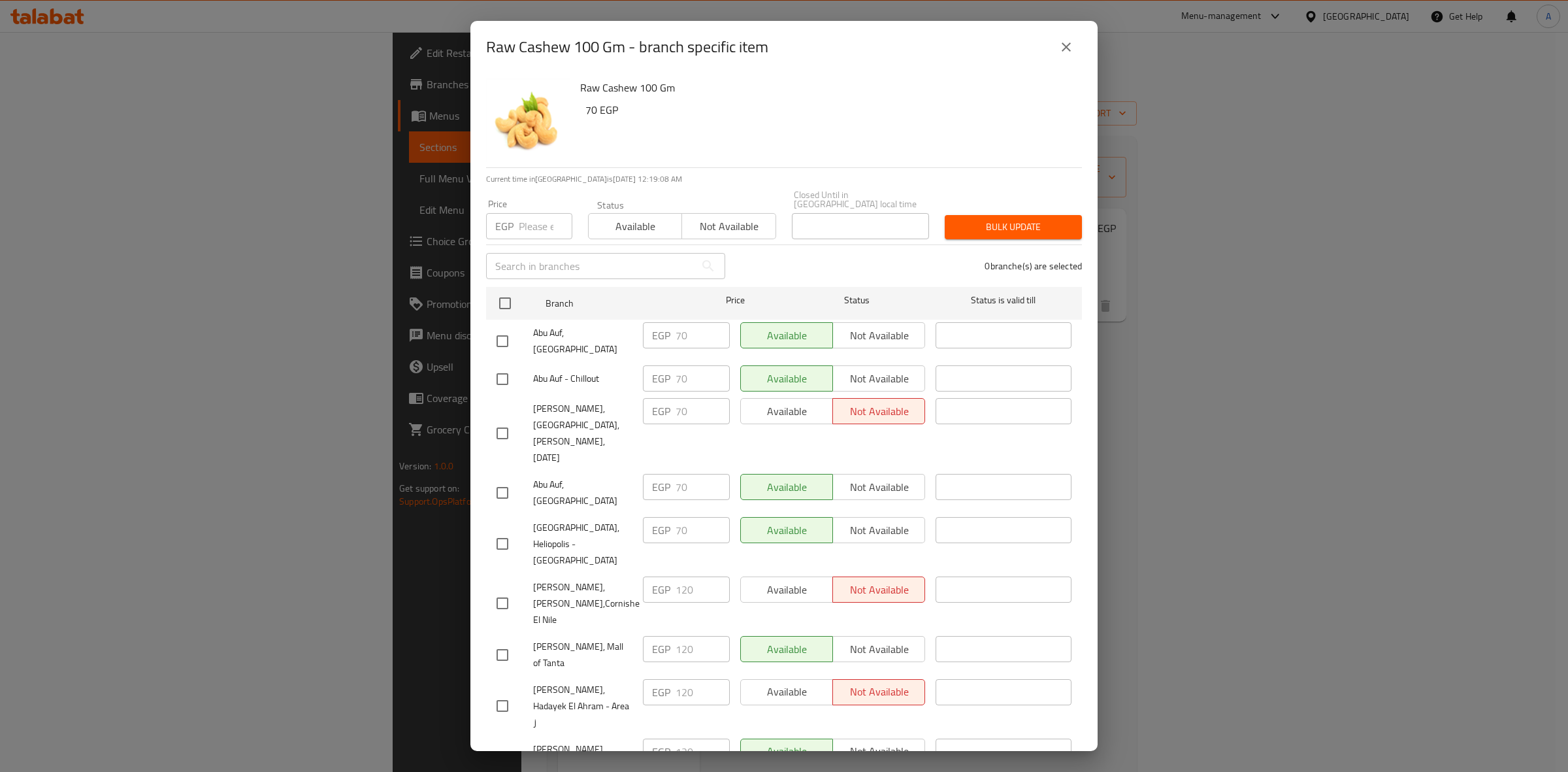
click at [1061, 60] on button "close" at bounding box center [1066, 47] width 31 height 31
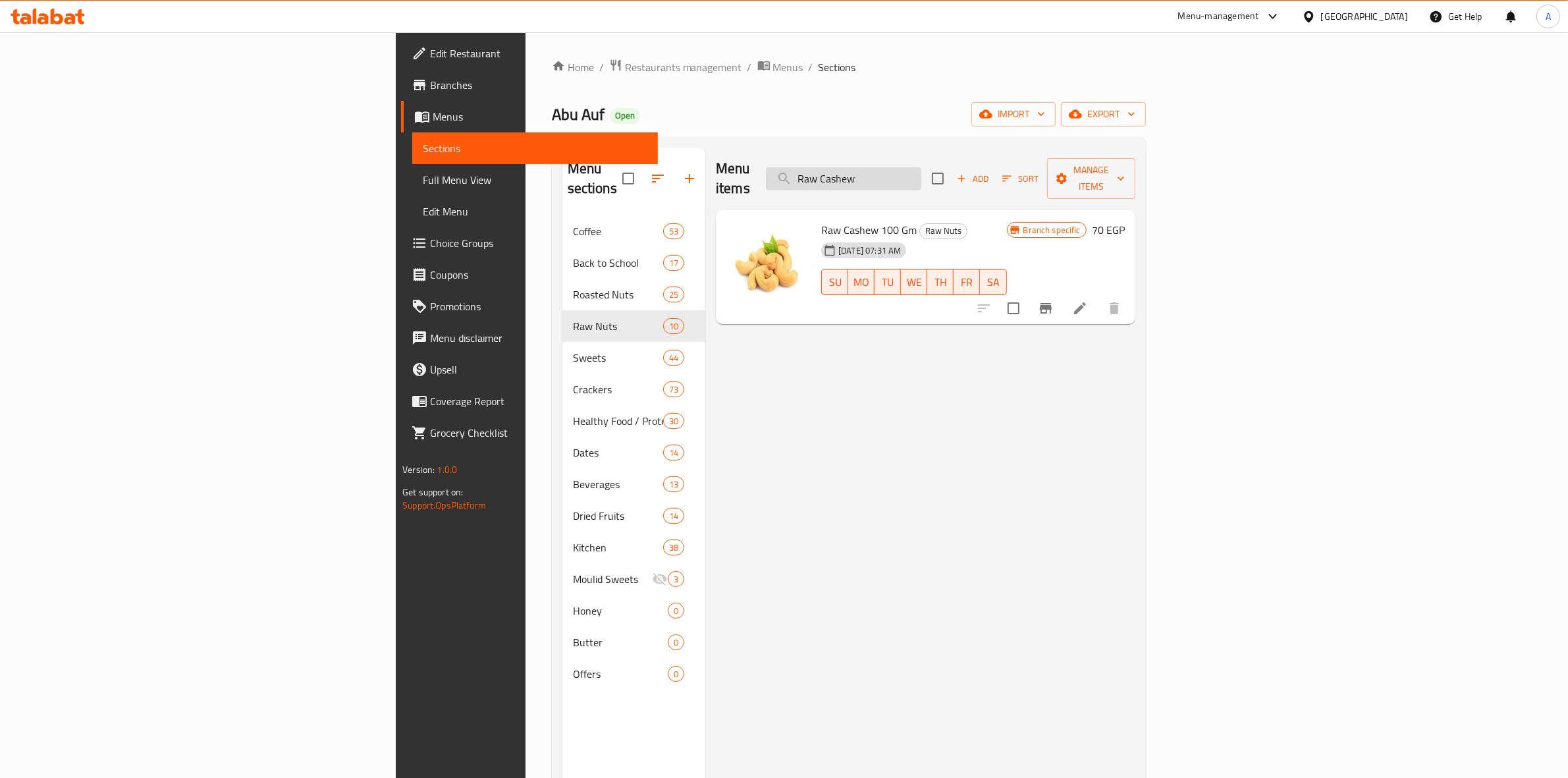
click at [921, 167] on input "Raw Cashew" at bounding box center [844, 178] width 155 height 23
click at [1098, 297] on li at bounding box center [1079, 309] width 36 height 24
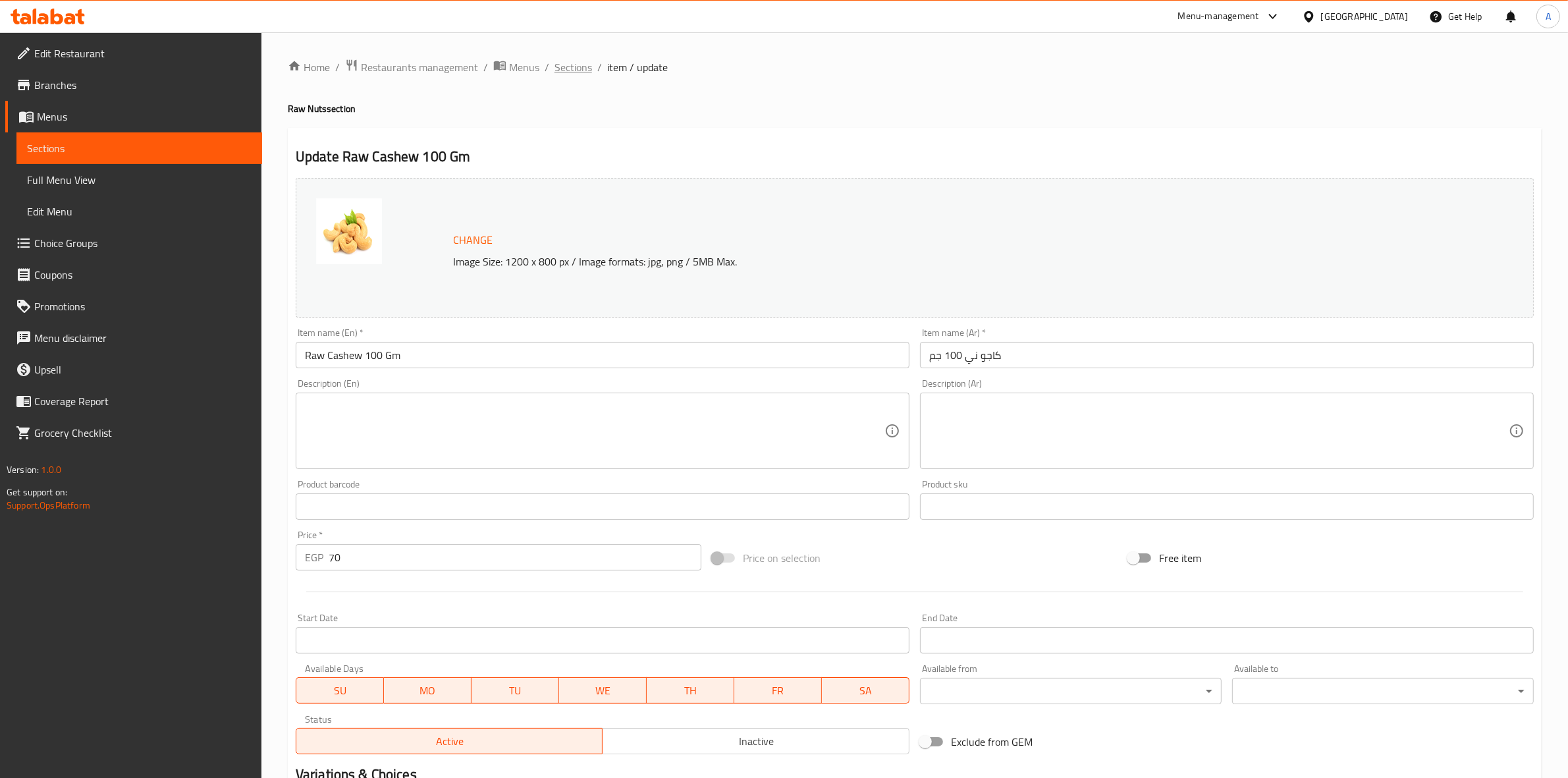
click at [565, 71] on span "Sections" at bounding box center [573, 67] width 37 height 16
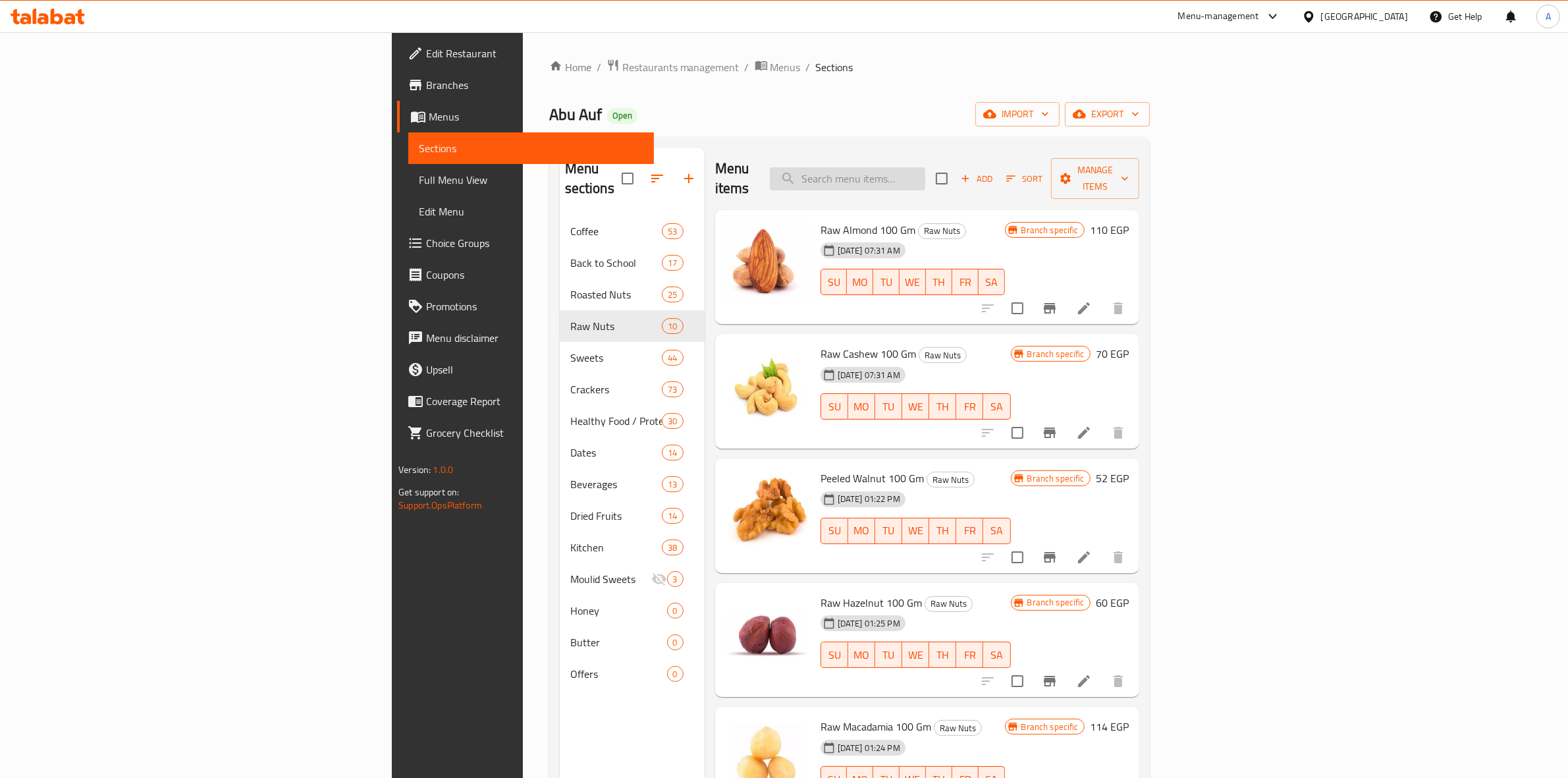
click at [925, 167] on input "search" at bounding box center [848, 178] width 155 height 23
paste input "Raw Hazelnut 100 Gm"
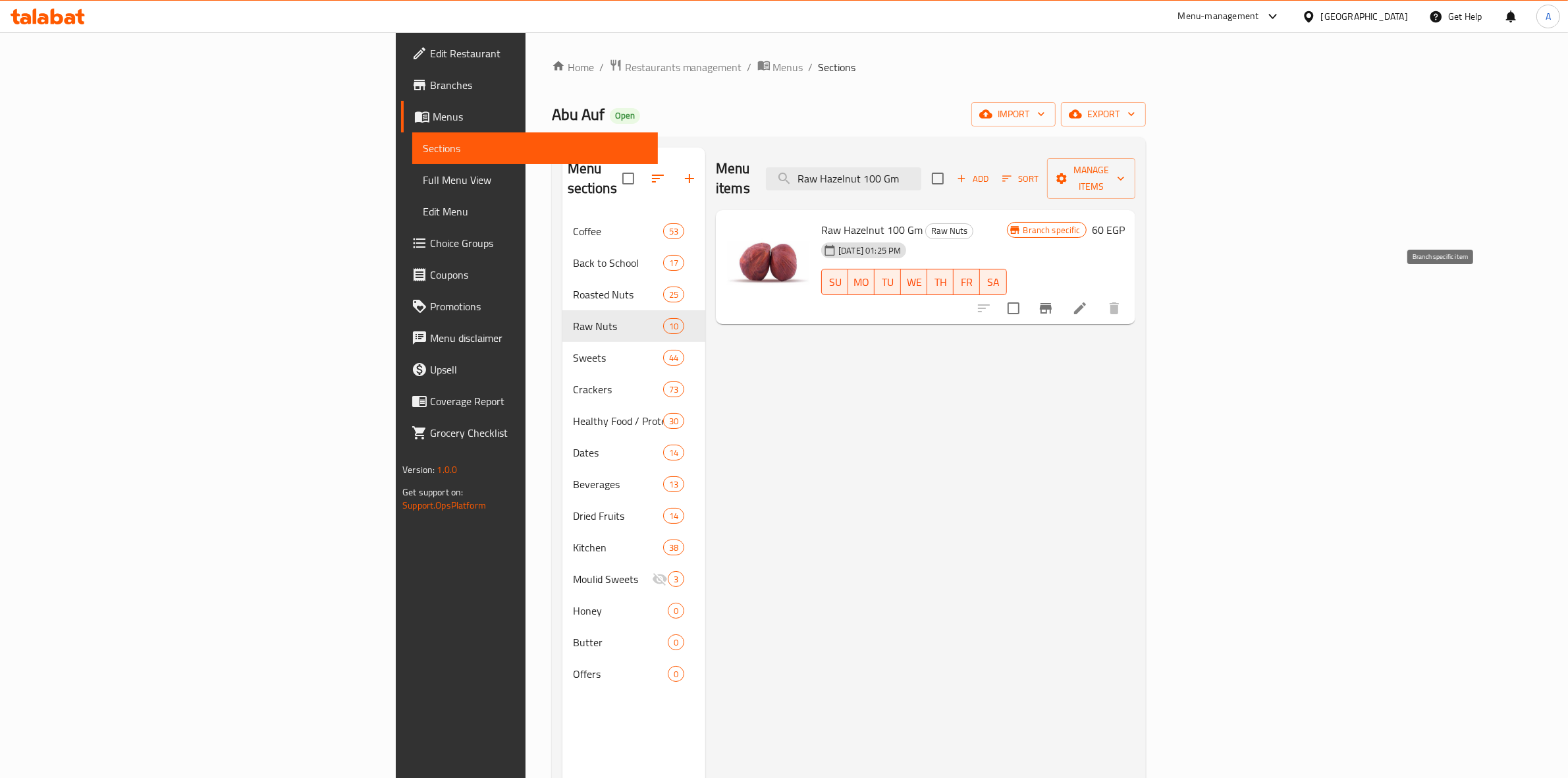
type input "Raw Hazelnut 100 Gm"
click at [1053, 301] on icon "Branch-specific-item" at bounding box center [1045, 309] width 16 height 16
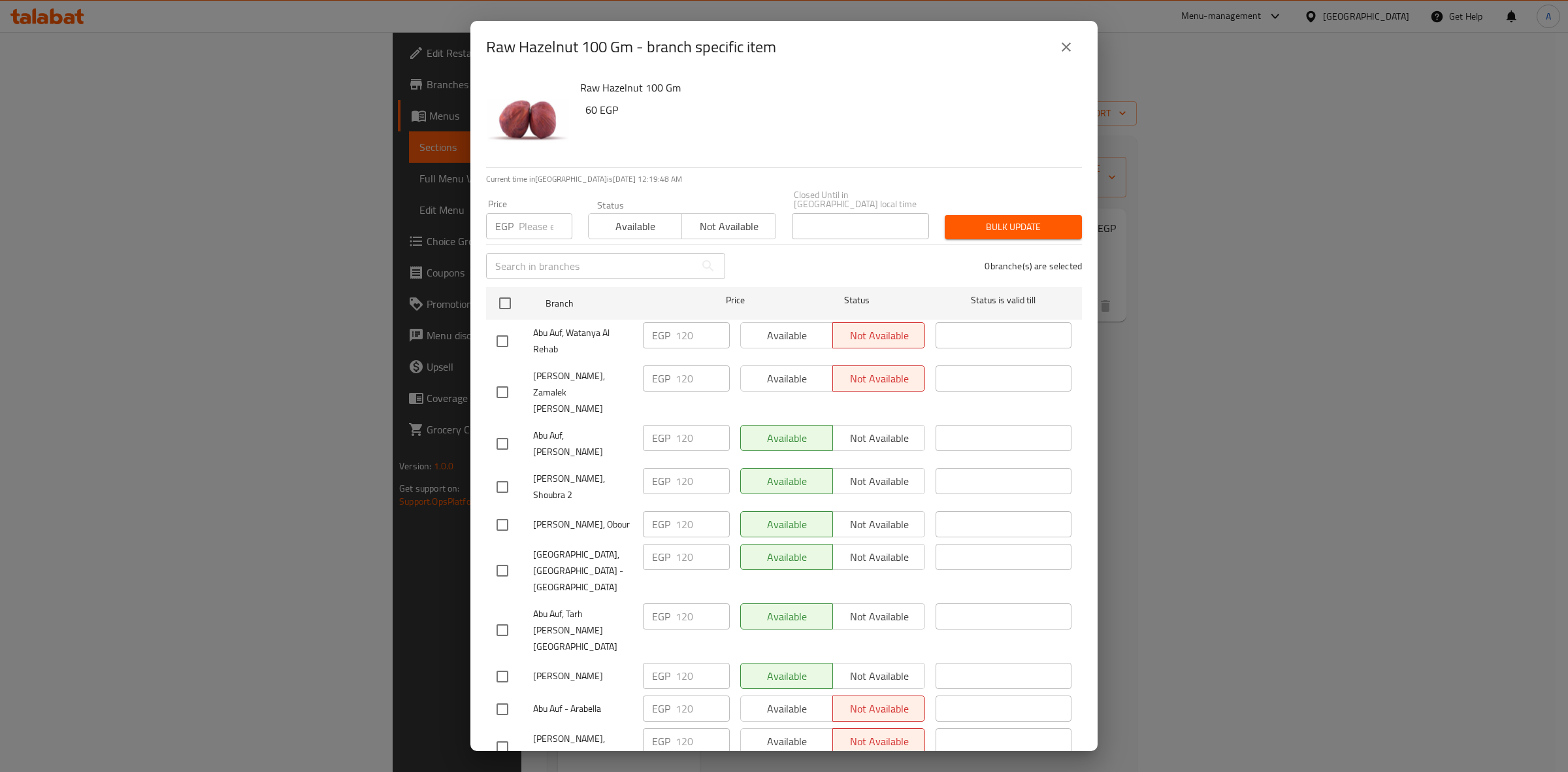
scroll to position [551, 0]
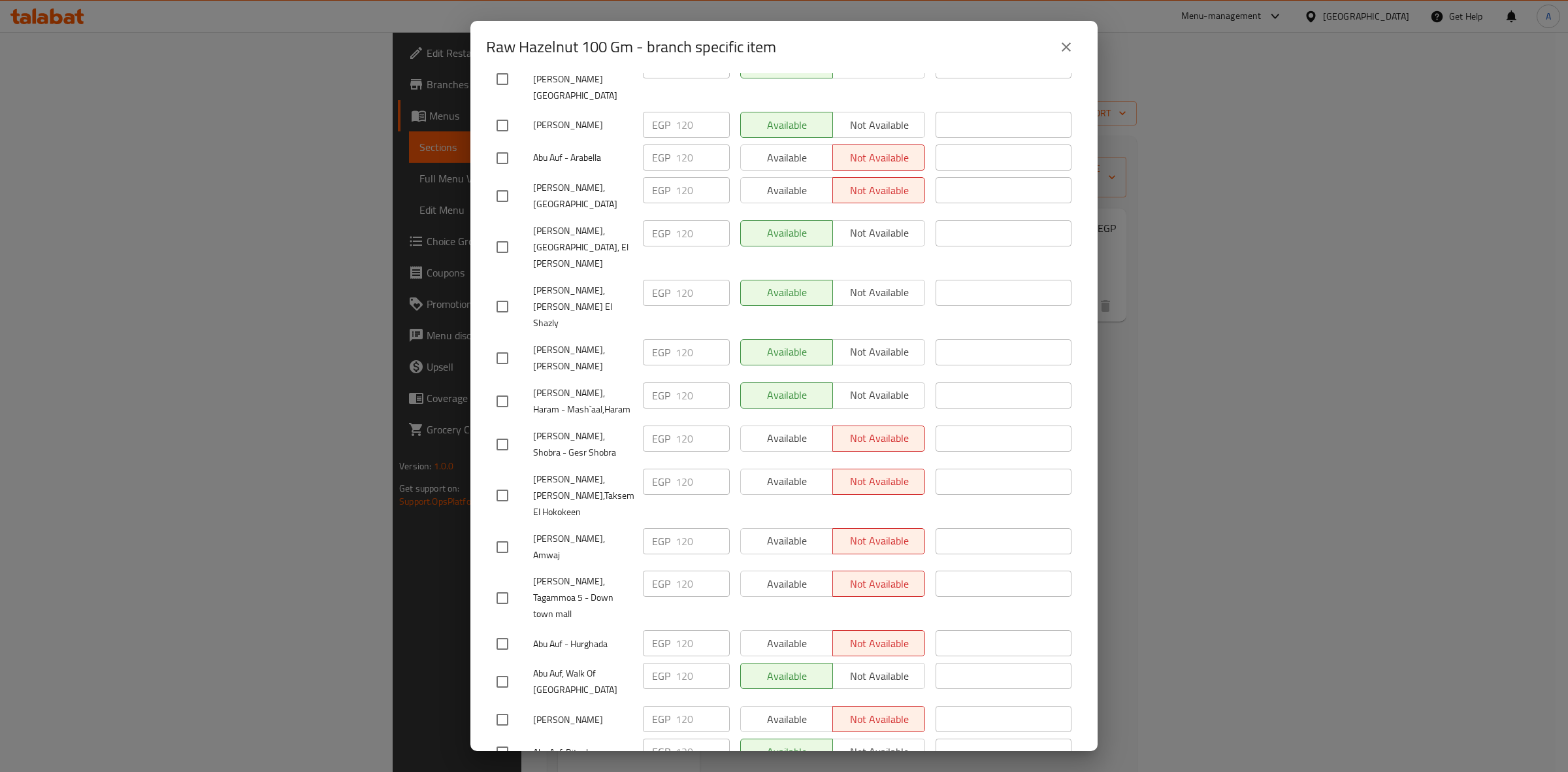
click at [500, 533] on input "checkbox" at bounding box center [502, 546] width 28 height 28
checkbox input "true"
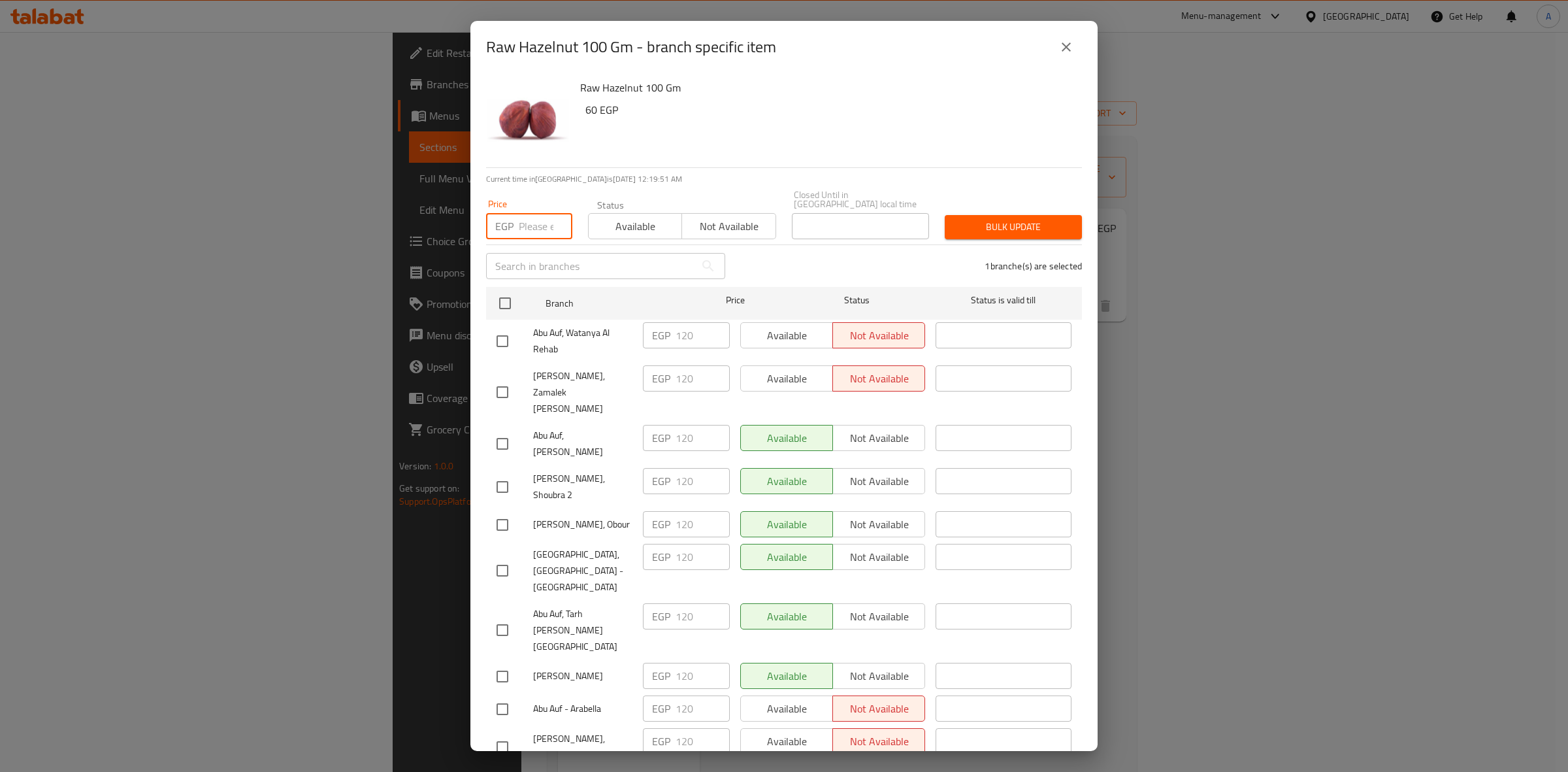
click at [520, 216] on input "number" at bounding box center [545, 226] width 53 height 26
paste input "132"
type input "132"
click at [980, 223] on span "Bulk update" at bounding box center [1013, 227] width 116 height 17
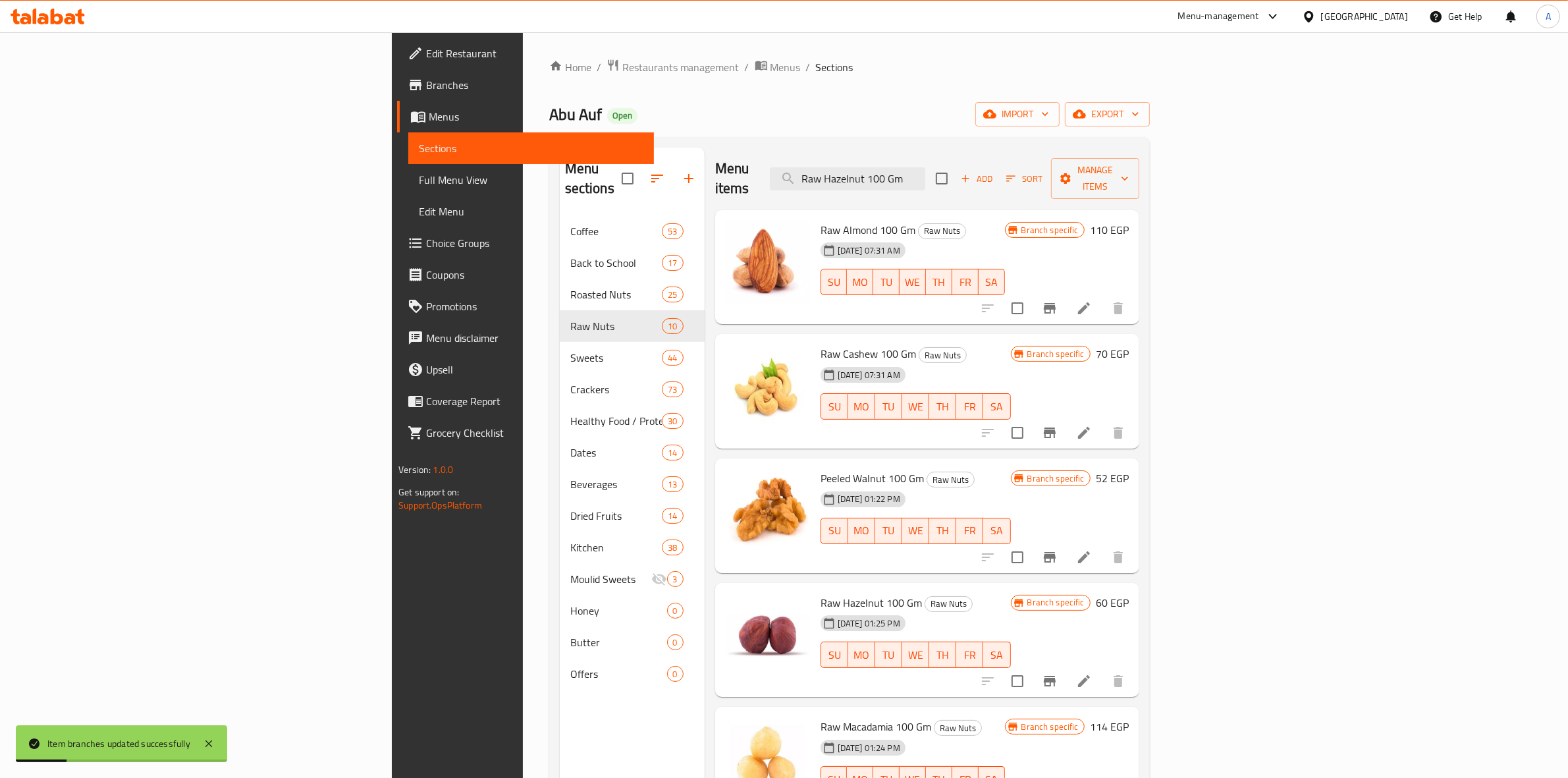
drag, startPoint x: 1051, startPoint y: 166, endPoint x: 548, endPoint y: 97, distance: 507.7
click at [549, 99] on div "Home / Restaurants management / Menus / Sections Abu Auf Open import export Men…" at bounding box center [849, 497] width 600 height 877
paste input "Pecan weight"
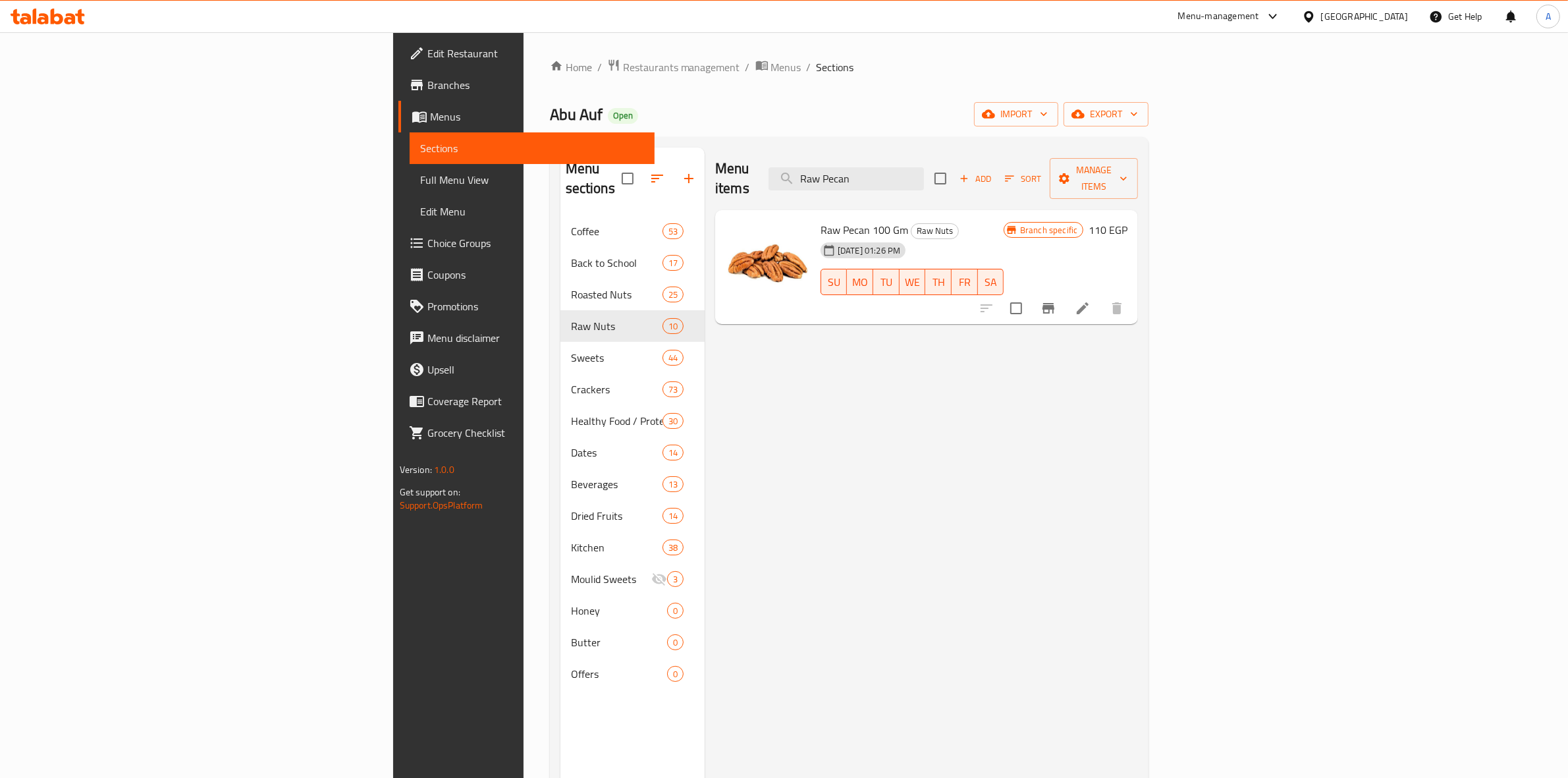
drag, startPoint x: 1022, startPoint y: 168, endPoint x: 590, endPoint y: 135, distance: 433.3
click at [590, 136] on div "Home / Restaurants management / Menus / Sections Abu Auf Open import export Men…" at bounding box center [849, 497] width 600 height 877
paste input "214.5"
type input "214.5"
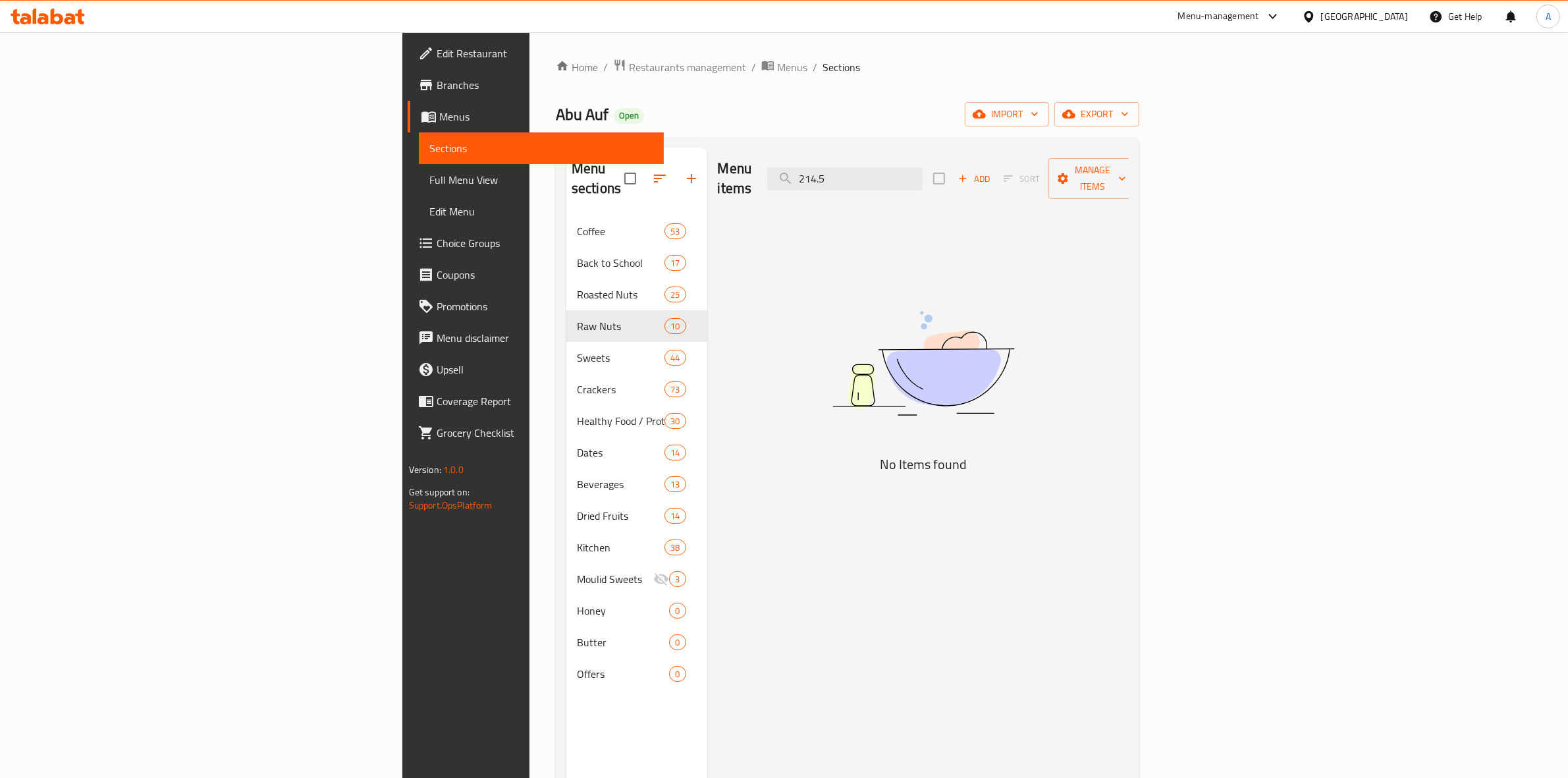
drag, startPoint x: 1033, startPoint y: 165, endPoint x: 817, endPoint y: 159, distance: 216.1
click at [817, 159] on div "Menu items 214.5 Add Sort Manage items" at bounding box center [923, 178] width 412 height 63
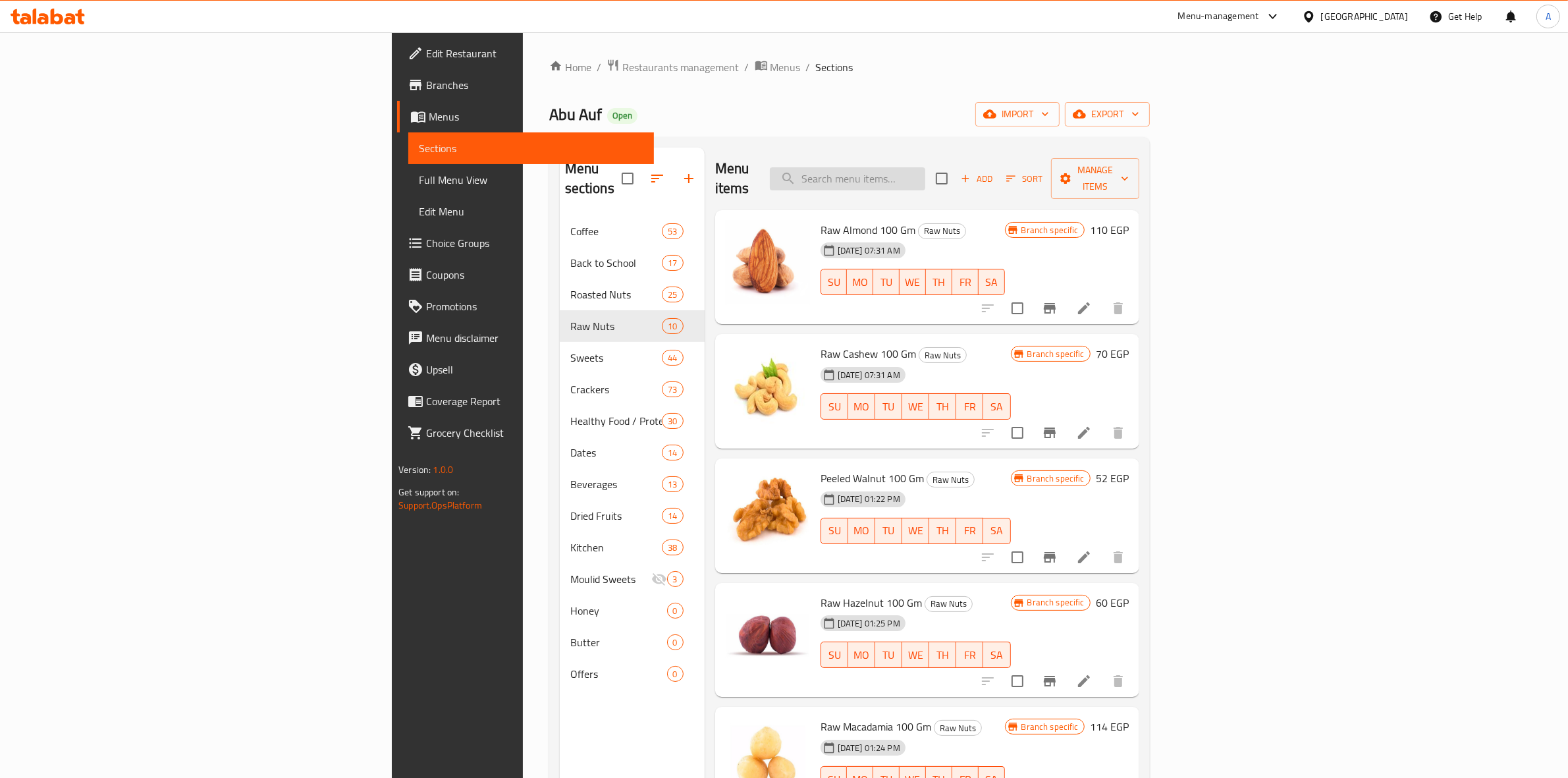
paste input "Raw Pecan weight"
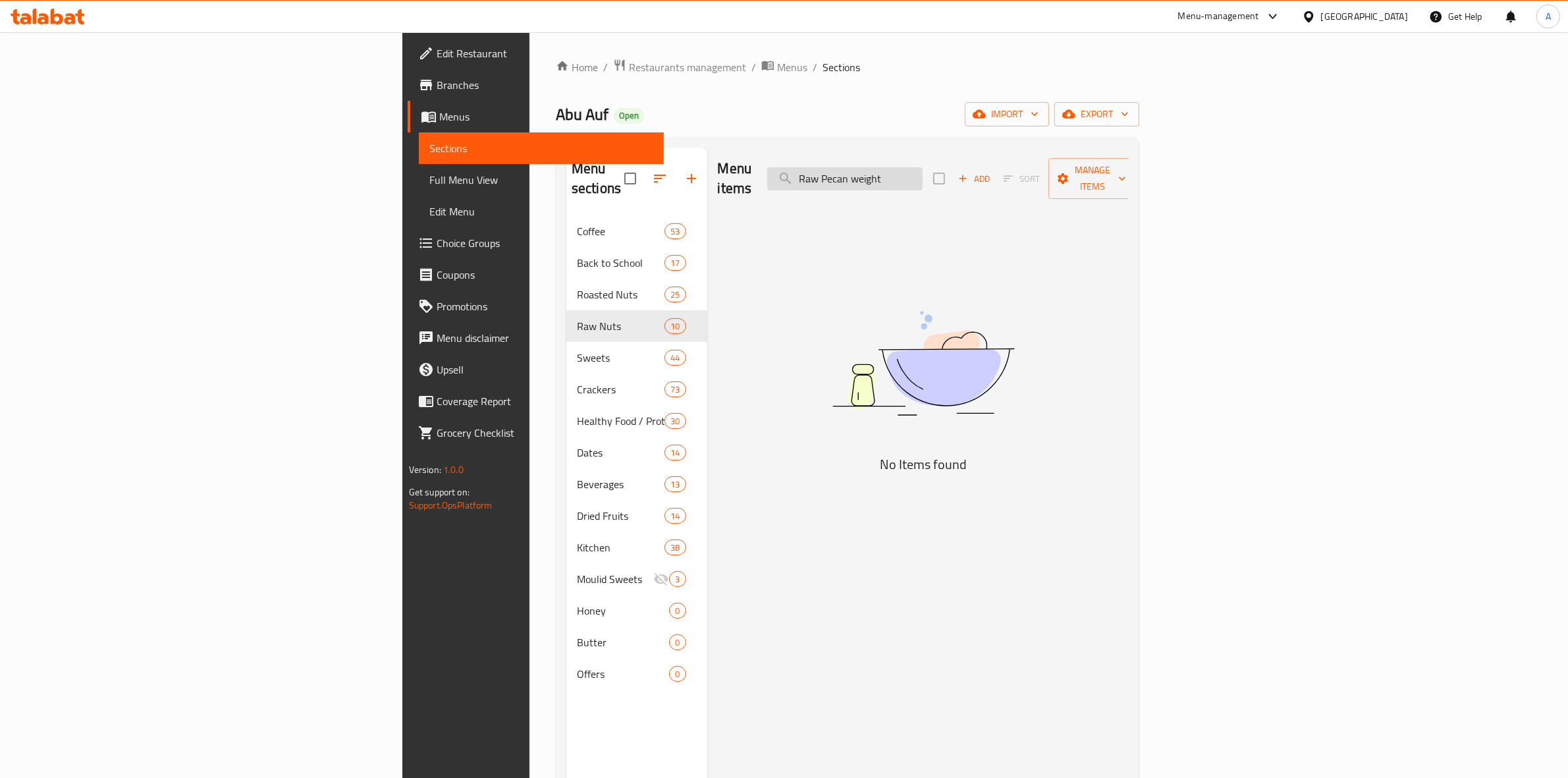
drag, startPoint x: 1061, startPoint y: 169, endPoint x: 999, endPoint y: 177, distance: 62.5
click at [922, 177] on input "Raw Pecan weight" at bounding box center [845, 178] width 155 height 23
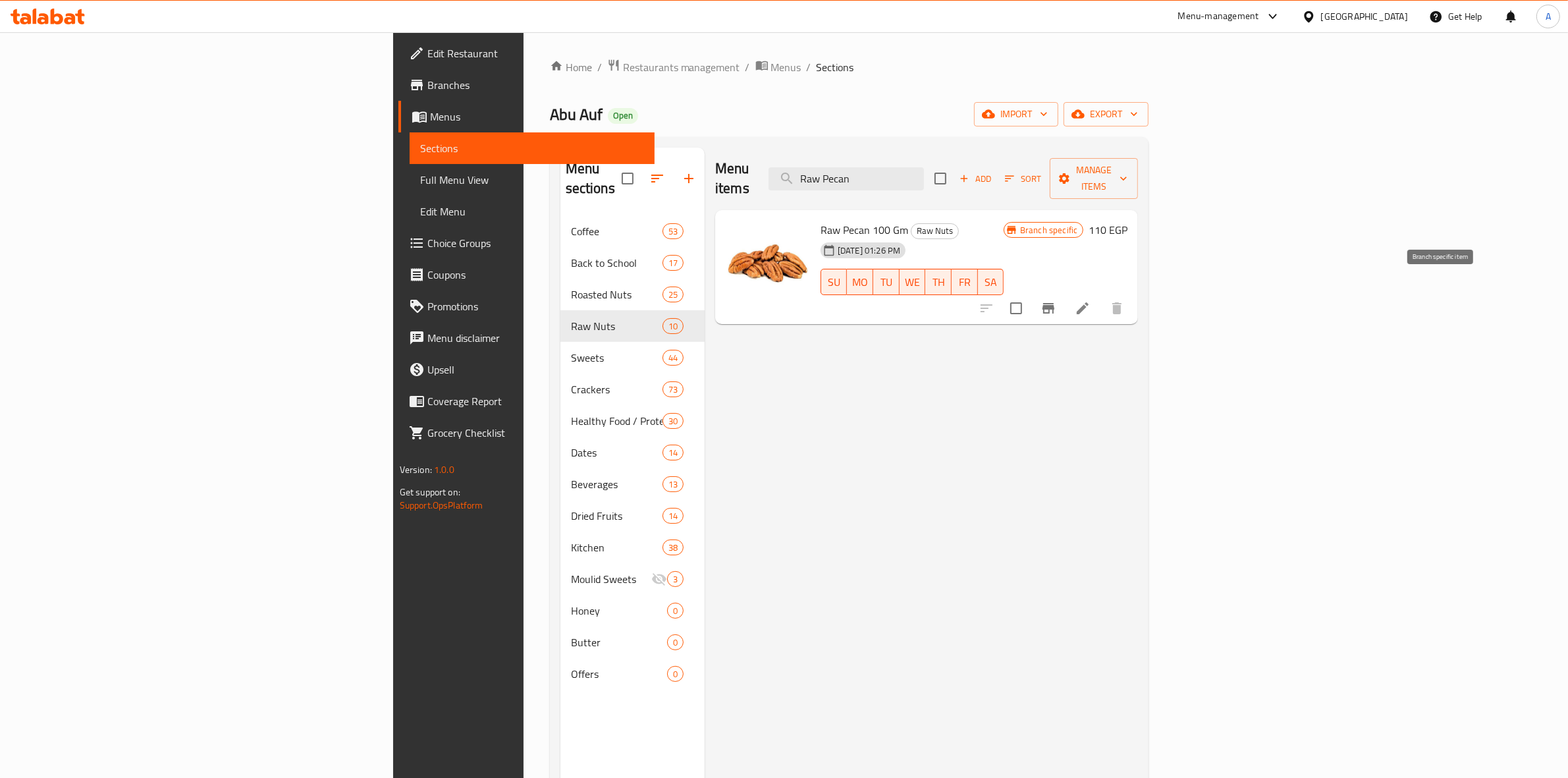
type input "Raw Pecan"
click at [1056, 301] on icon "Branch-specific-item" at bounding box center [1049, 309] width 16 height 16
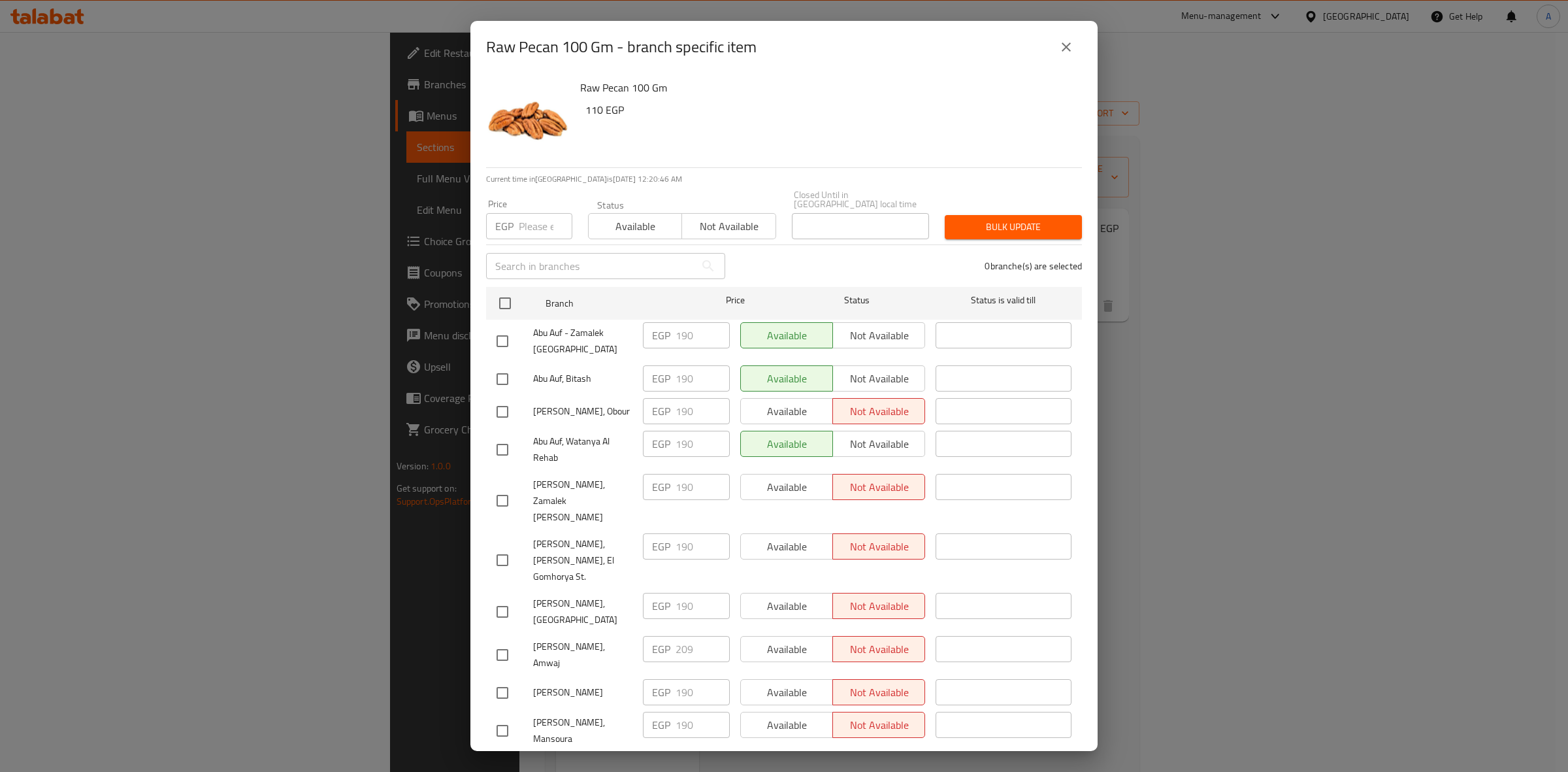
click at [494, 641] on input "checkbox" at bounding box center [502, 654] width 28 height 28
checkbox input "true"
click at [519, 217] on input "number" at bounding box center [545, 226] width 53 height 26
paste input "214.5"
type input "214.5"
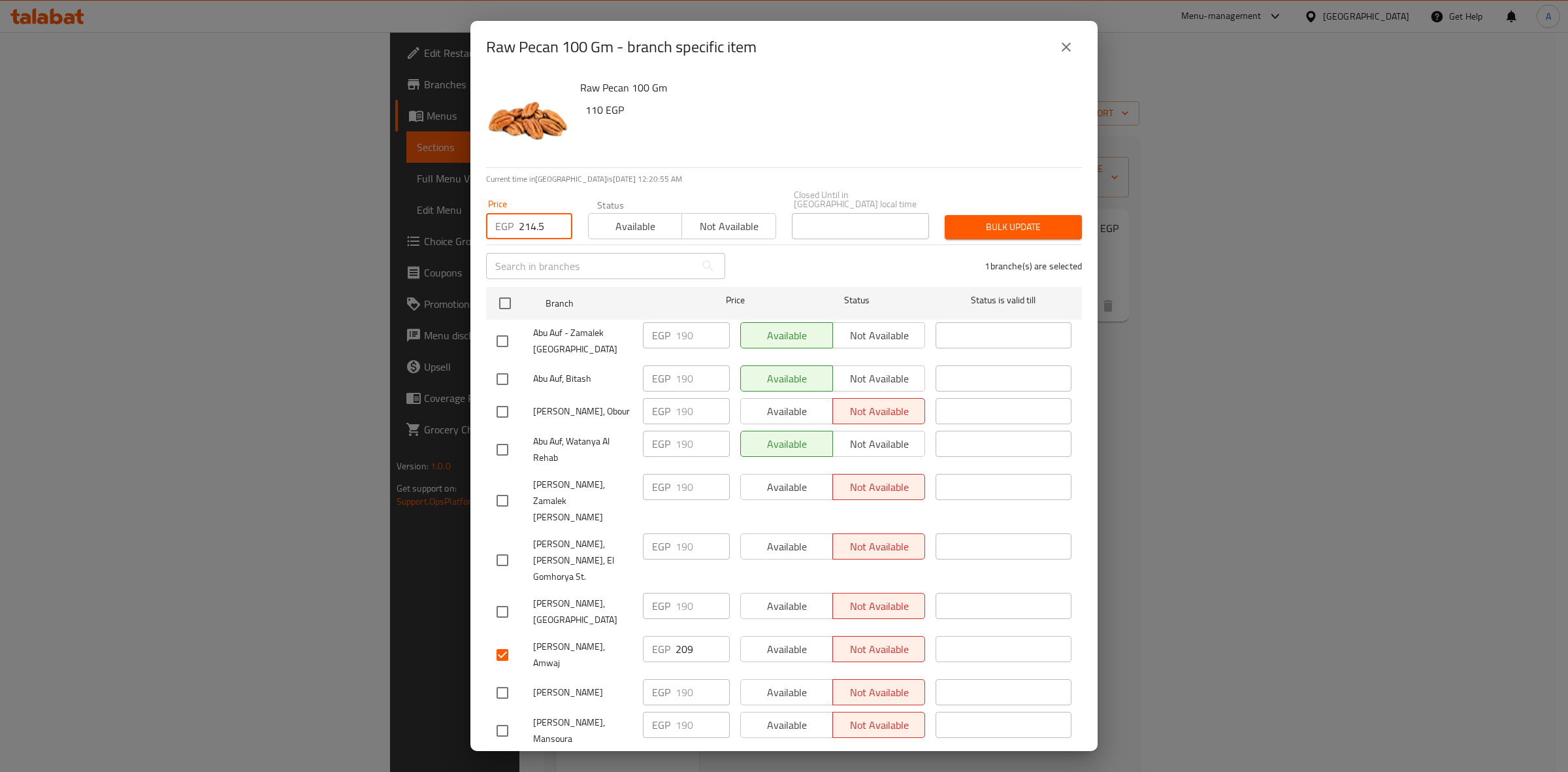
click at [987, 222] on span "Bulk update" at bounding box center [1013, 227] width 116 height 17
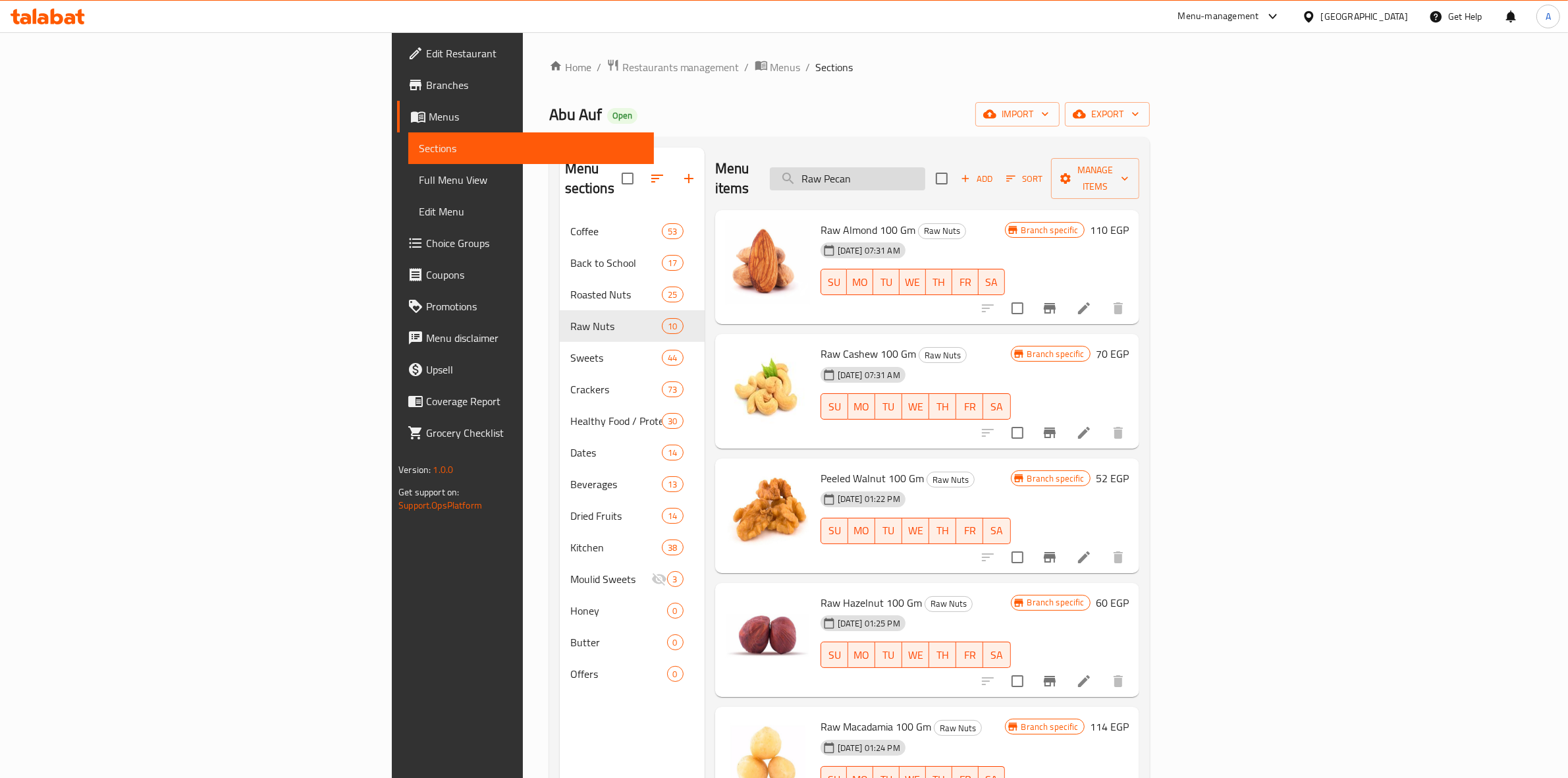
click at [925, 174] on input "Raw Pecan" at bounding box center [848, 178] width 155 height 23
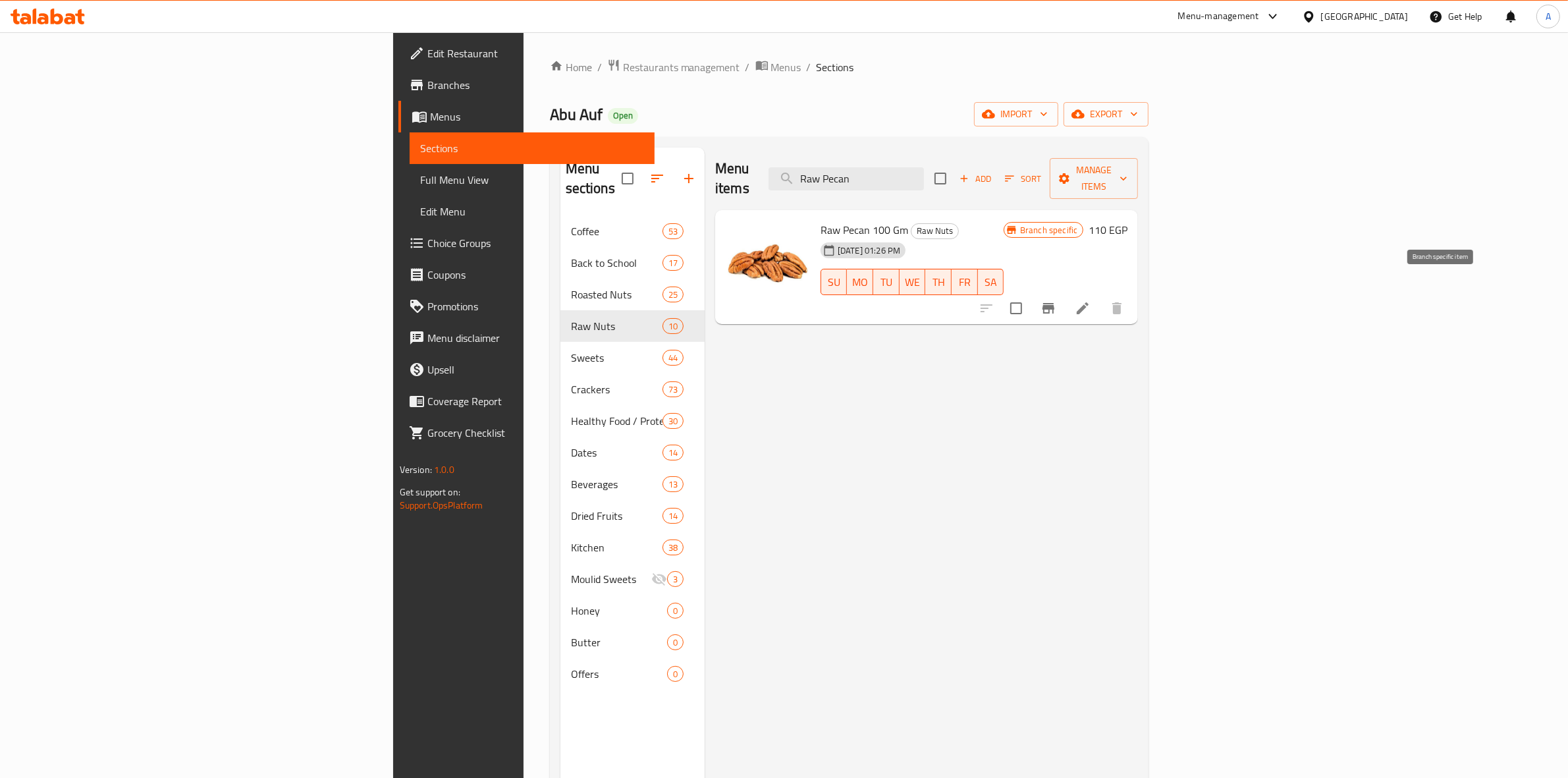
click at [1056, 301] on icon "Branch-specific-item" at bounding box center [1049, 309] width 16 height 16
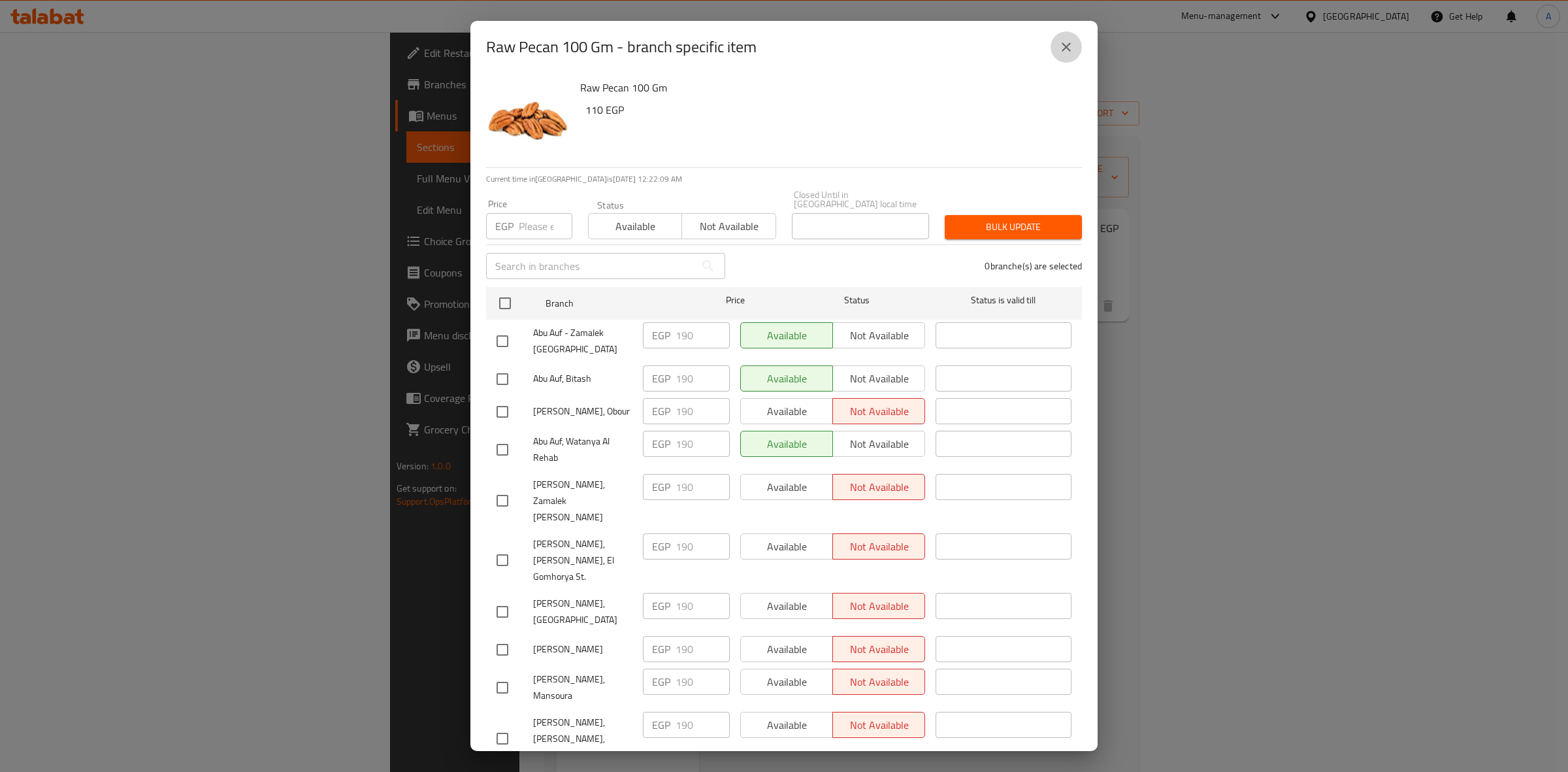
click at [1065, 59] on button "close" at bounding box center [1066, 47] width 31 height 31
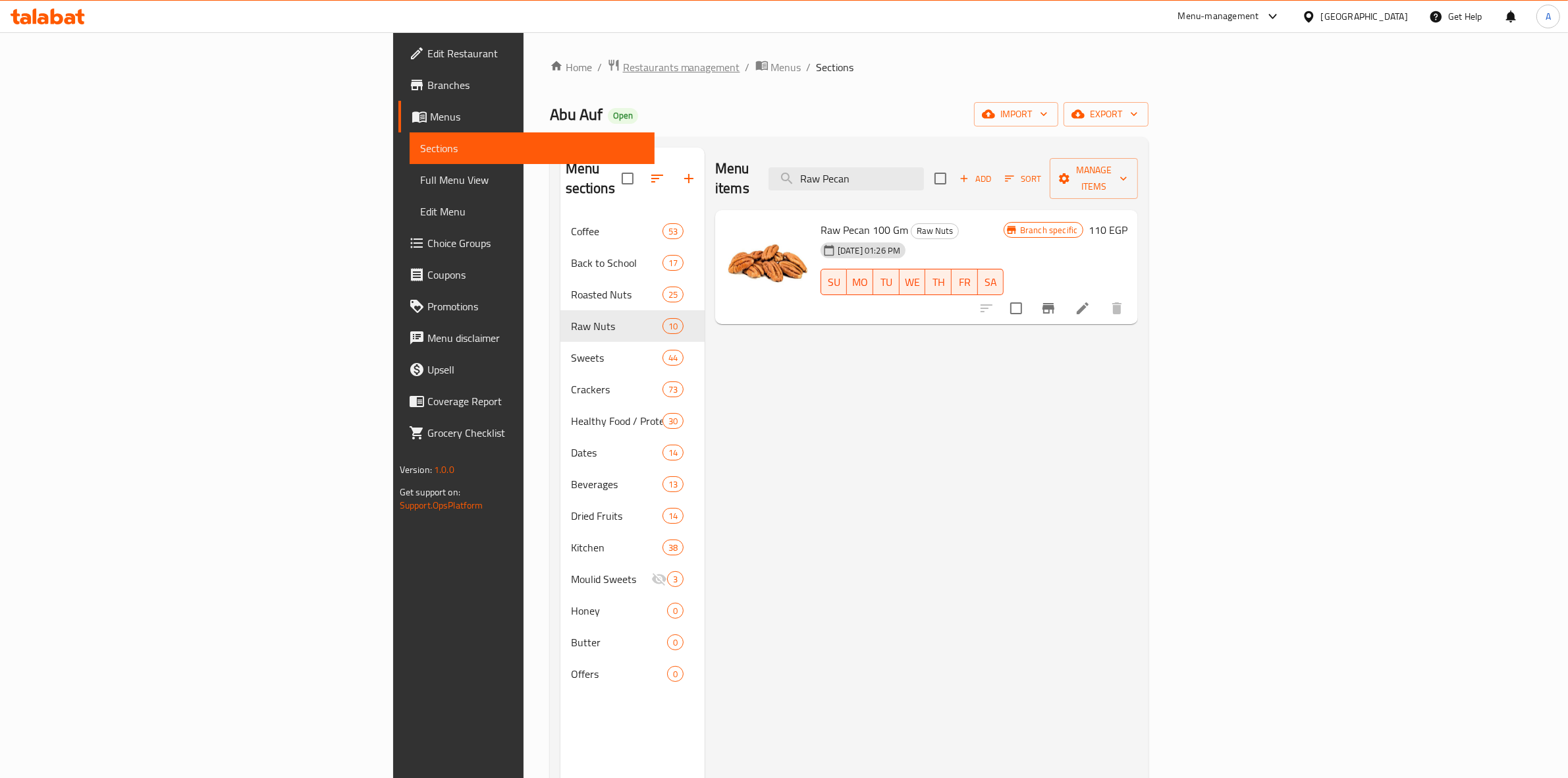
drag, startPoint x: 1007, startPoint y: 169, endPoint x: 460, endPoint y: 61, distance: 557.6
click at [563, 95] on div "Home / Restaurants management / Menus / Sections Abu Auf Open import export Men…" at bounding box center [849, 497] width 600 height 877
paste input "Pine Kernels weight"
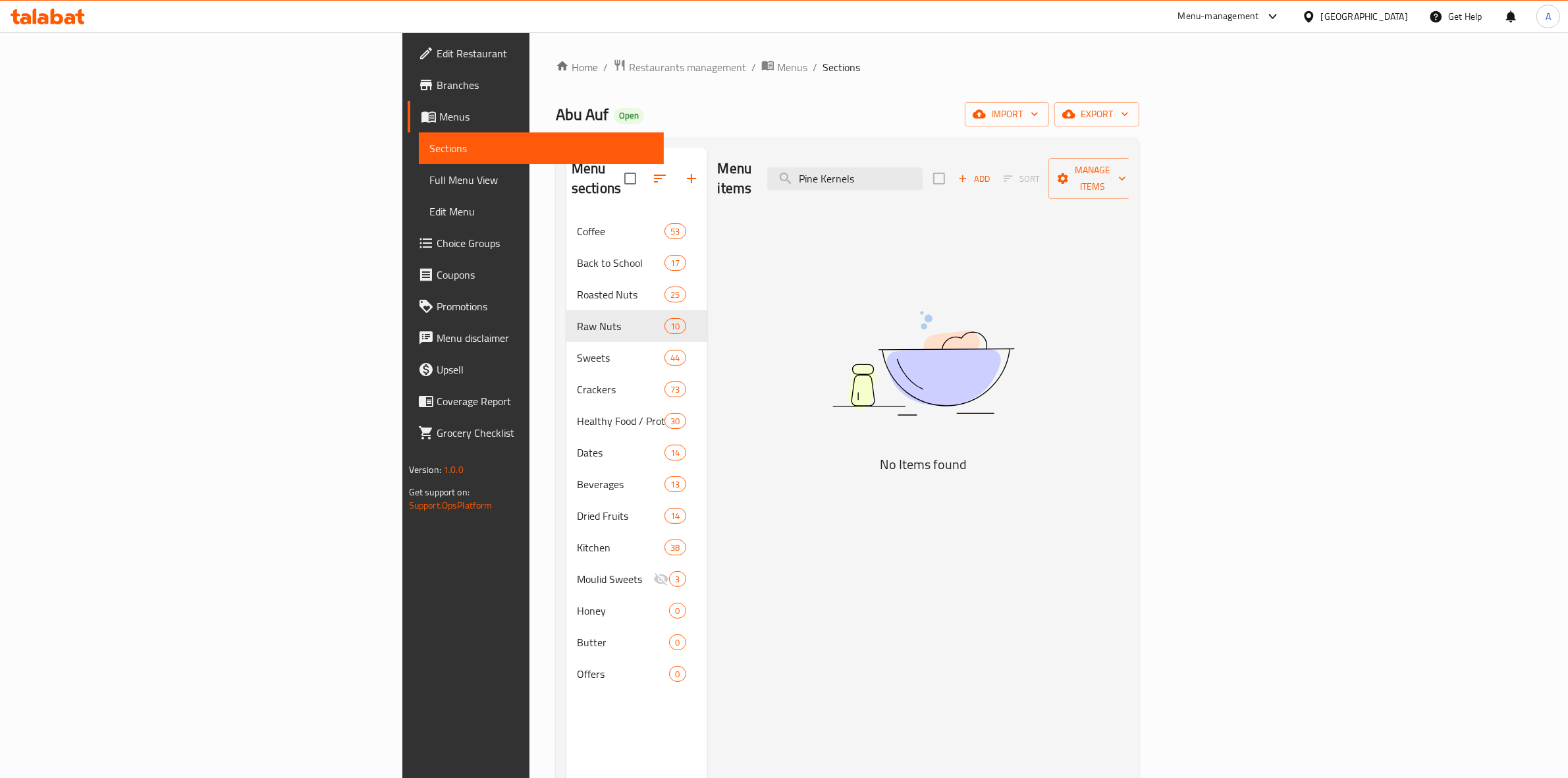
drag, startPoint x: 972, startPoint y: 170, endPoint x: 853, endPoint y: 186, distance: 120.1
click at [853, 186] on div "Menu items Pine Kernels Add Sort Manage items" at bounding box center [923, 178] width 412 height 63
click at [922, 167] on input "Kernels" at bounding box center [845, 178] width 155 height 23
type input "Kernel"
click at [1022, 212] on div "Menu items Kernel Add Sort Manage items No Items found" at bounding box center [918, 536] width 422 height 778
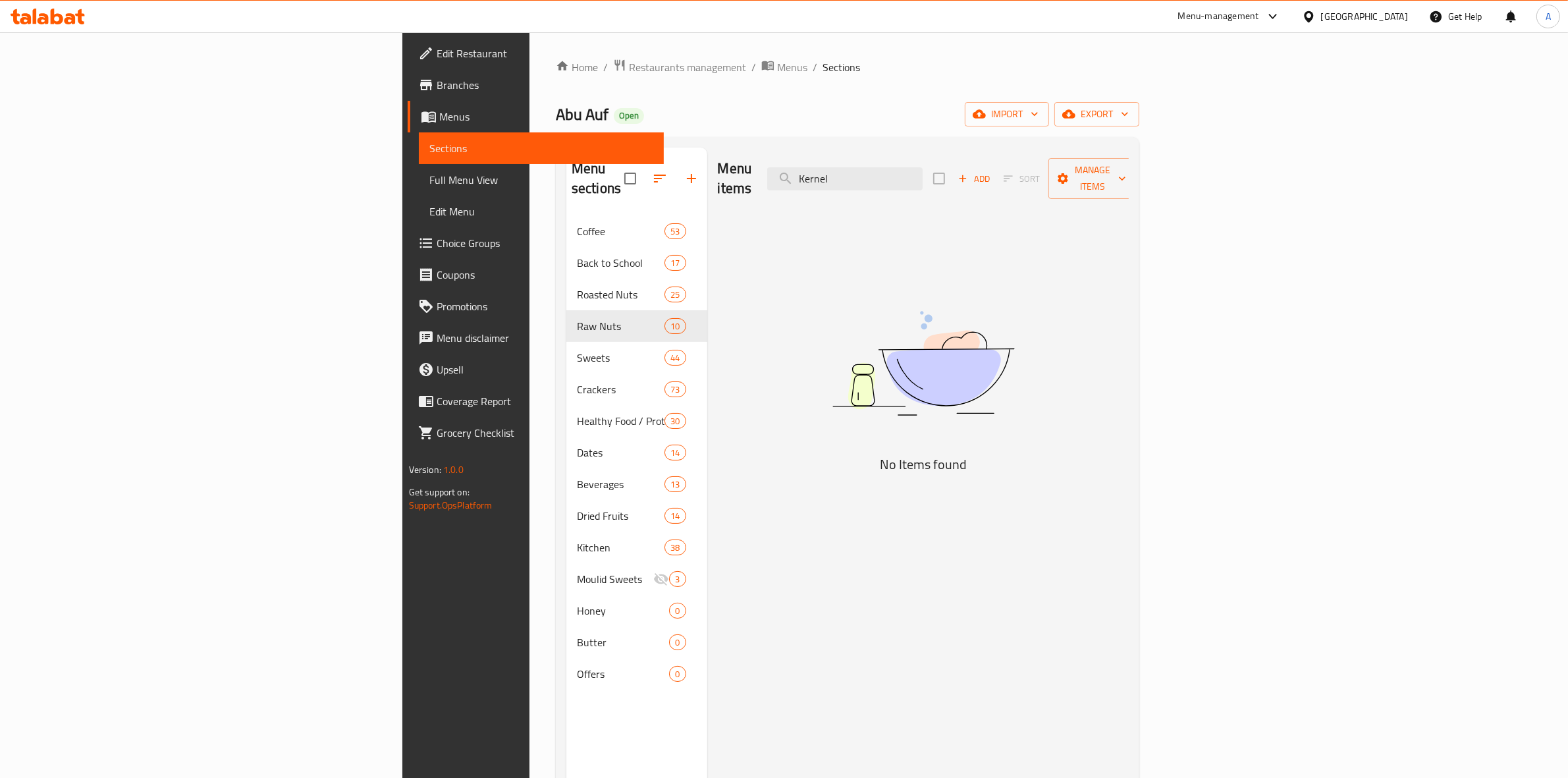
drag, startPoint x: 999, startPoint y: 177, endPoint x: 849, endPoint y: 208, distance: 153.2
click at [855, 199] on div "Menu items Kernel Add Sort Manage items No Items found" at bounding box center [918, 536] width 422 height 778
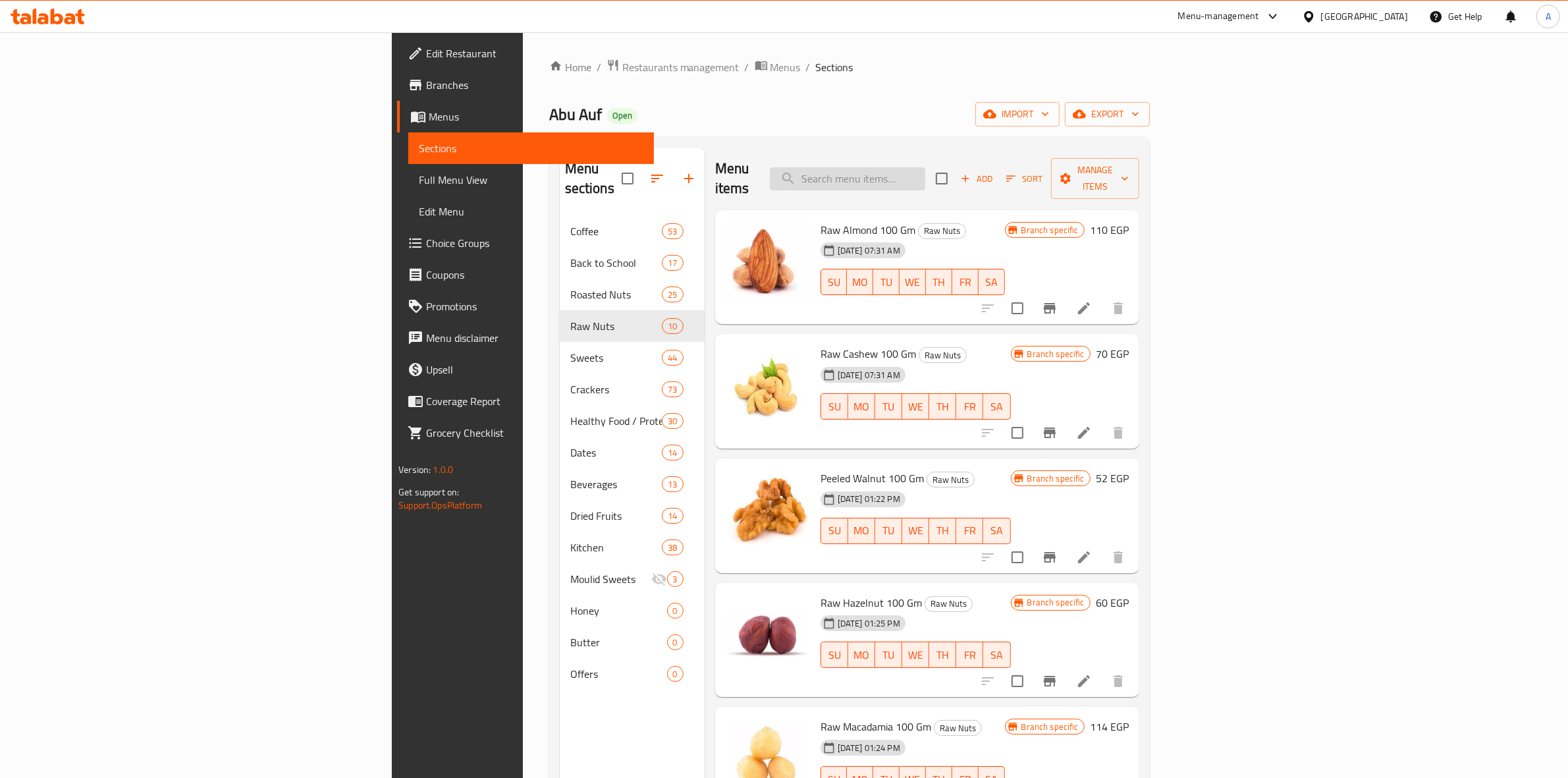
paste input "صنوبر"
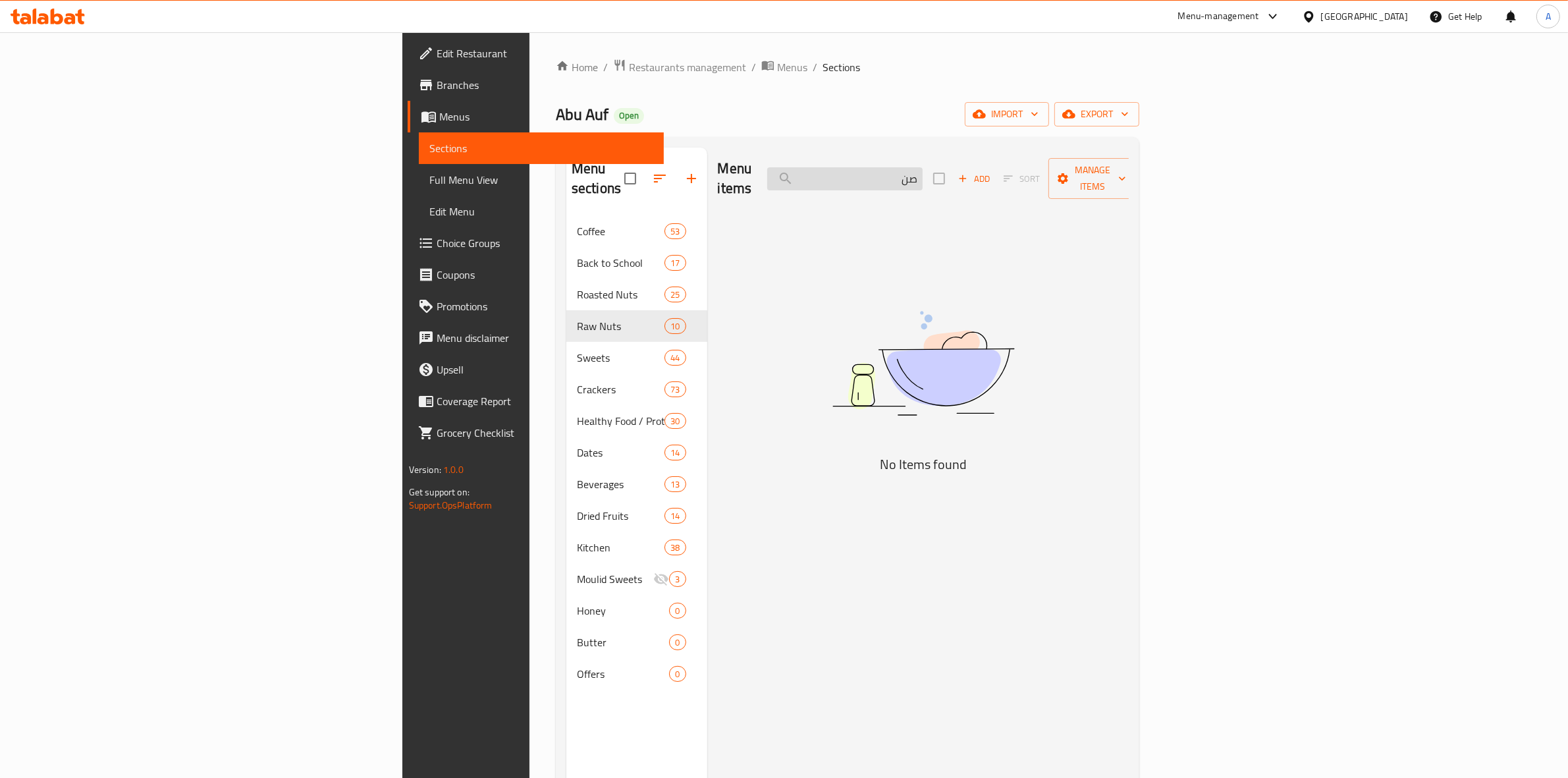
type input "ص"
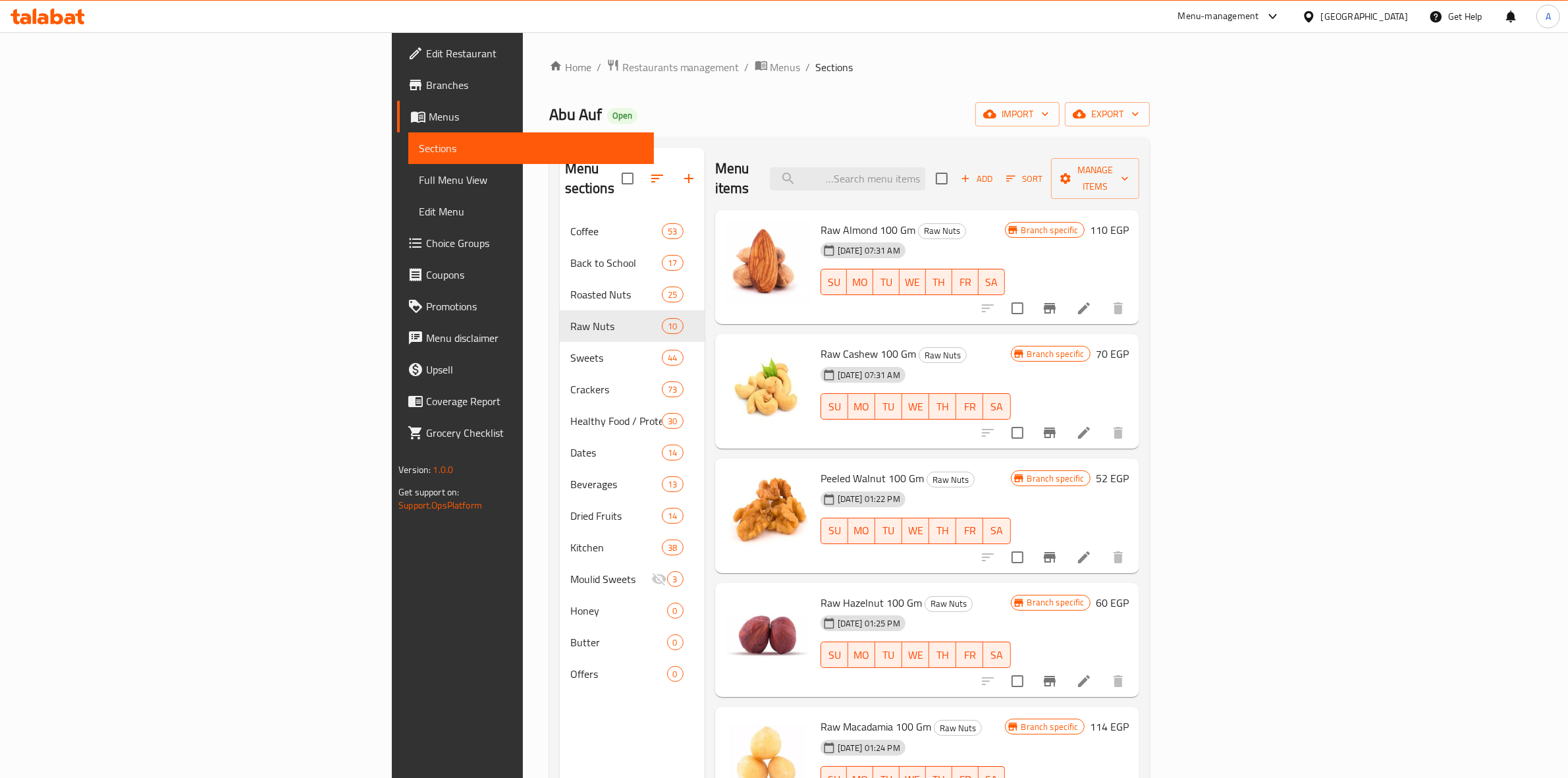
click at [1005, 220] on h6 "Raw Almond 100 Gm Raw Nuts" at bounding box center [912, 229] width 184 height 18
click at [925, 167] on input "search" at bounding box center [848, 178] width 155 height 23
paste input "Pine Kernels weight"
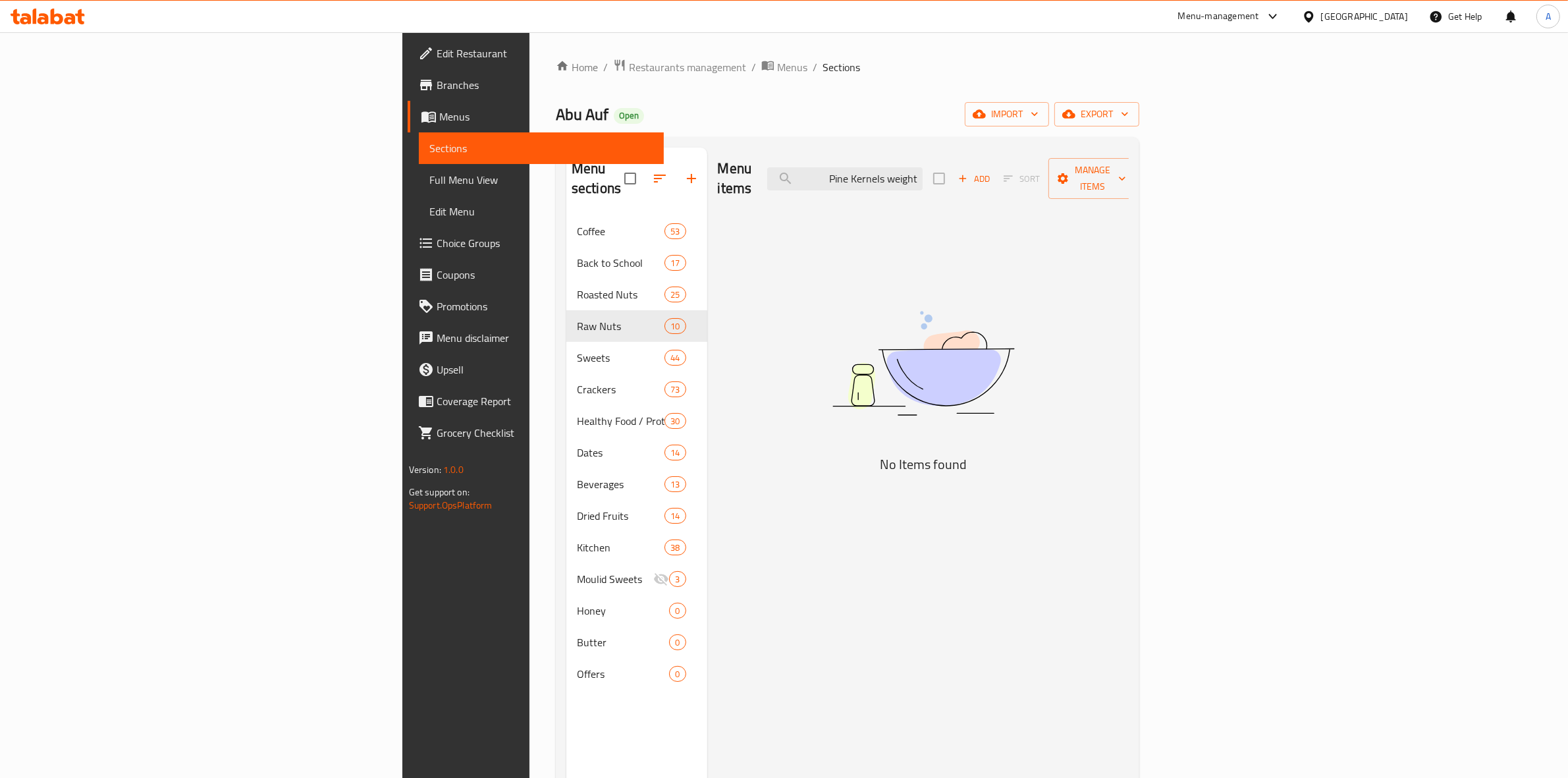
drag, startPoint x: 1037, startPoint y: 170, endPoint x: 1174, endPoint y: 145, distance: 139.3
click at [1139, 145] on div "Menu sections Coffee 53 Back to School 17 Roasted Nuts 25 Raw Nuts 10 Sweets 44…" at bounding box center [848, 536] width 584 height 799
drag, startPoint x: 1026, startPoint y: 167, endPoint x: 708, endPoint y: 90, distance: 327.2
click at [556, 93] on div "Home / Restaurants management / Menus / Sections Abu Auf Open import export Men…" at bounding box center [848, 497] width 584 height 877
paste input "حبات الصنوبر"
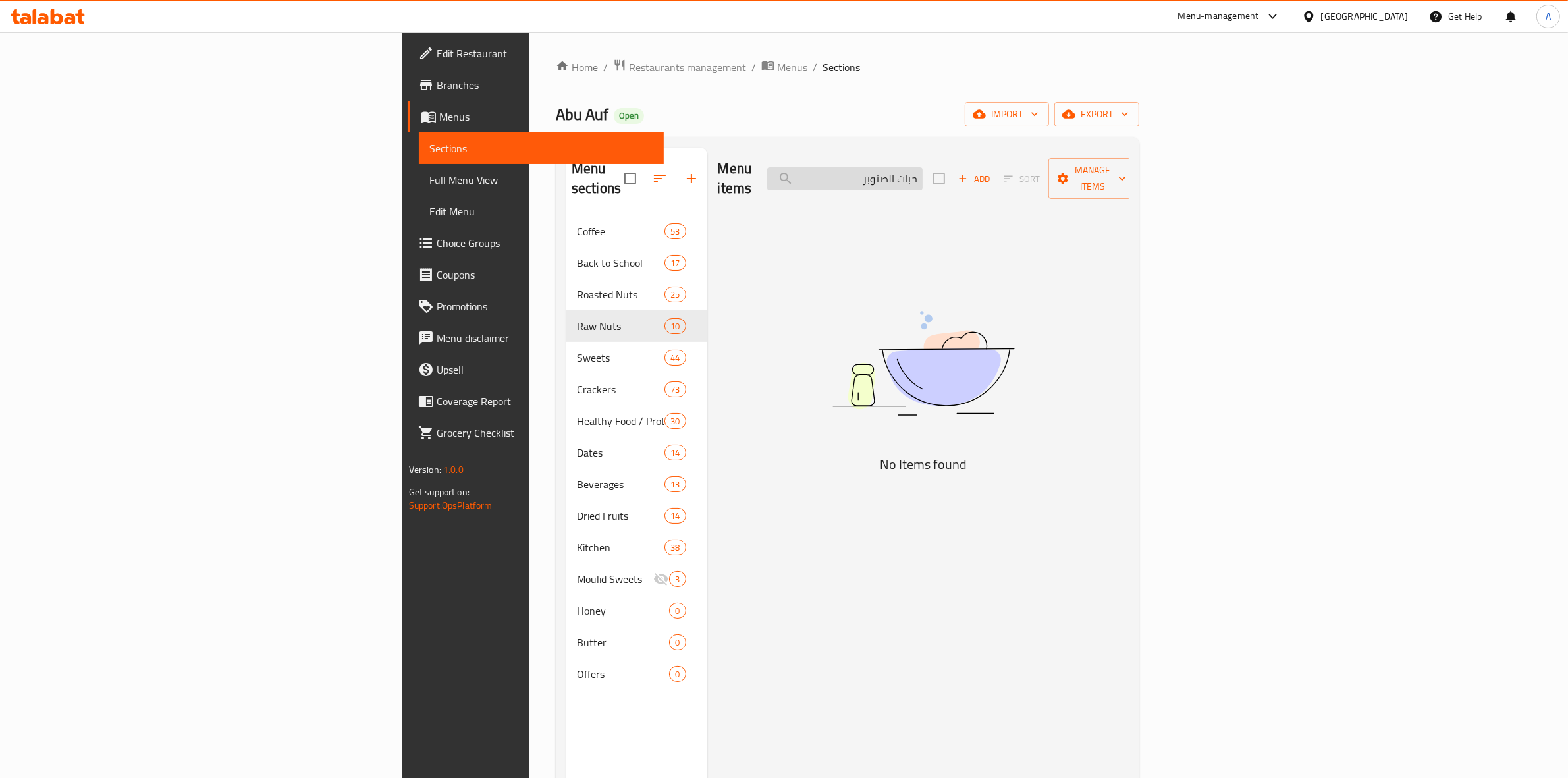
drag, startPoint x: 1038, startPoint y: 171, endPoint x: 1045, endPoint y: 173, distance: 7.3
click at [922, 173] on input "حبات الصنوبر" at bounding box center [845, 178] width 155 height 23
click at [1098, 232] on div "Menu items حبات صنوبر Add Sort Manage items No Items found" at bounding box center [918, 536] width 422 height 778
drag, startPoint x: 1014, startPoint y: 166, endPoint x: 867, endPoint y: 170, distance: 147.1
click at [867, 170] on div "Menu items حبات صنوبر Add Sort Manage items" at bounding box center [923, 178] width 412 height 63
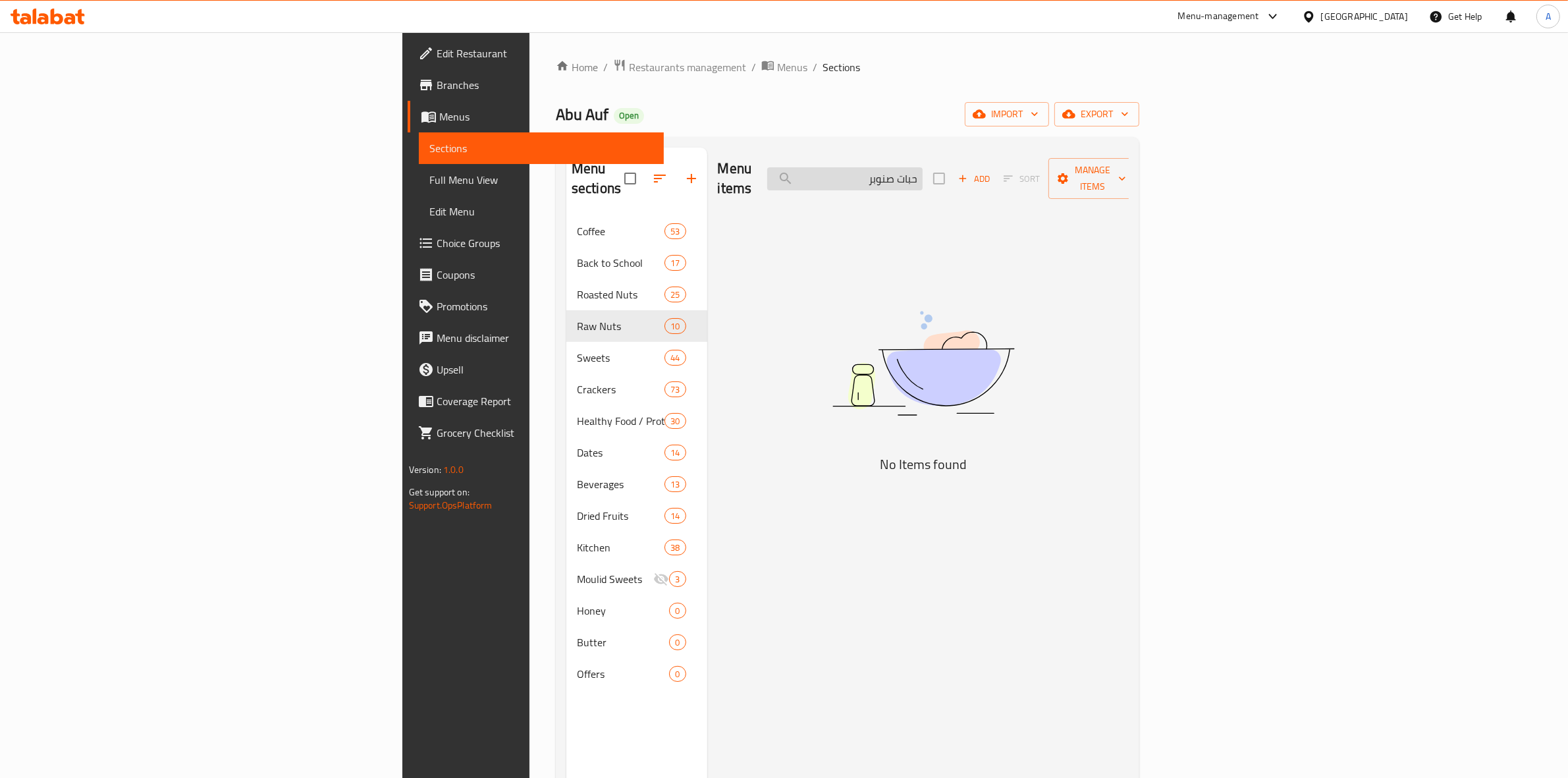
drag, startPoint x: 993, startPoint y: 173, endPoint x: 1049, endPoint y: 178, distance: 56.2
click at [922, 178] on input "حبات صنوبر" at bounding box center [845, 178] width 155 height 23
drag, startPoint x: 1014, startPoint y: 175, endPoint x: 1463, endPoint y: 163, distance: 449.2
click at [1129, 163] on div "Menu items حبات Add Sort Manage items" at bounding box center [923, 178] width 412 height 63
paste input "Raw Peeled Pistachio 100 Gm"
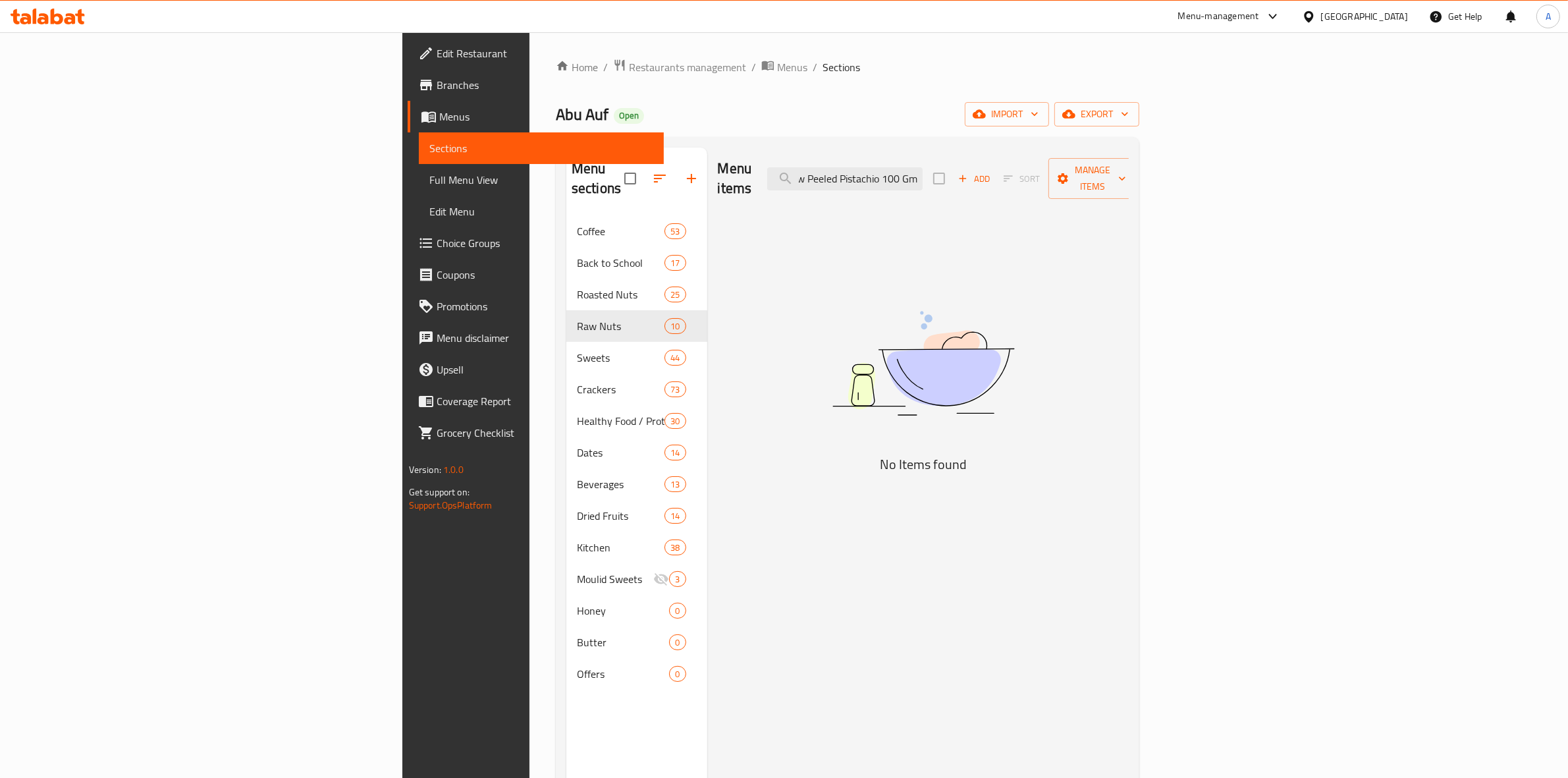
scroll to position [0, -13]
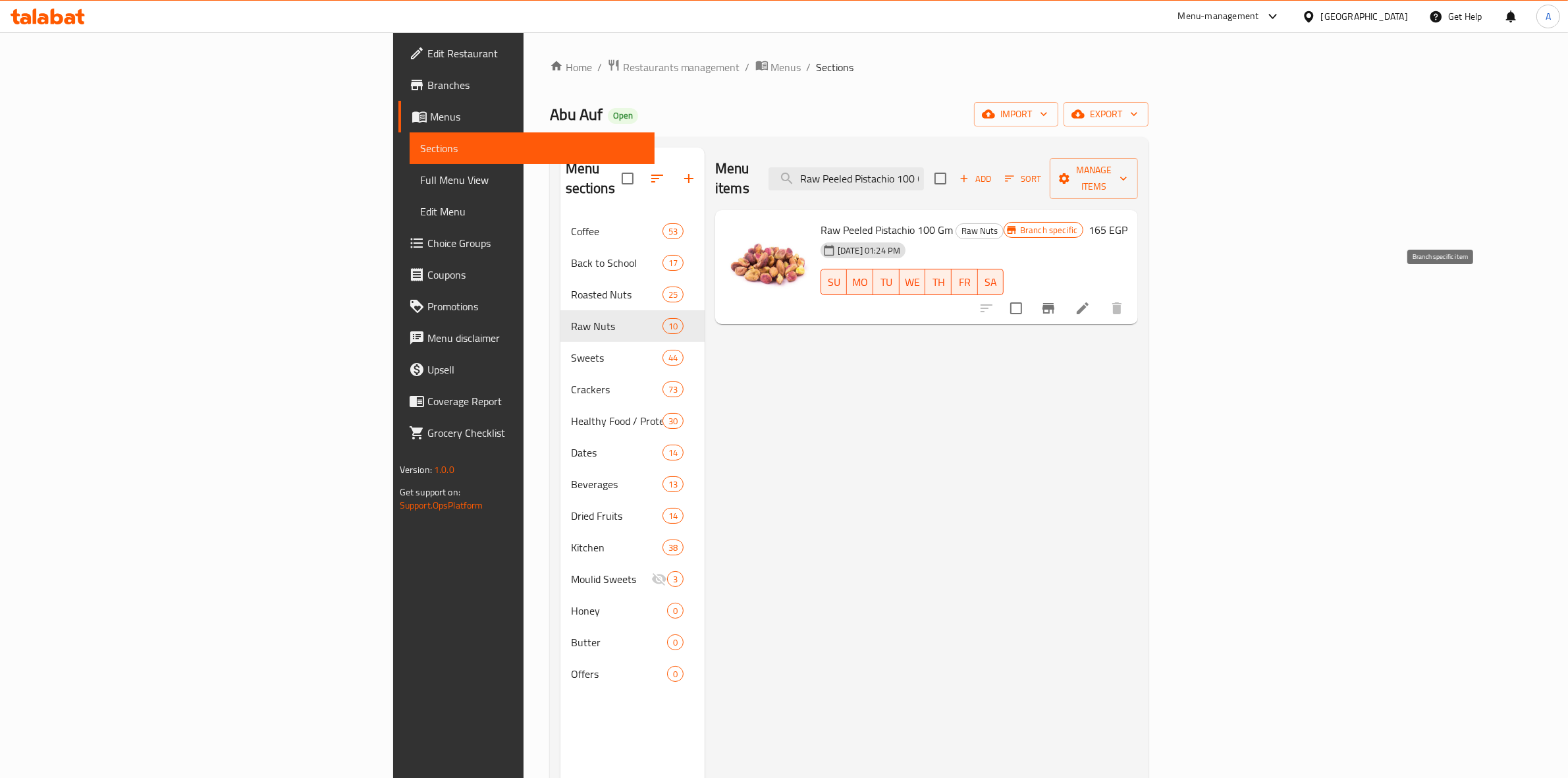
type input "Raw Peeled Pistachio 100 Gm"
click at [1056, 301] on icon "Branch-specific-item" at bounding box center [1049, 309] width 16 height 16
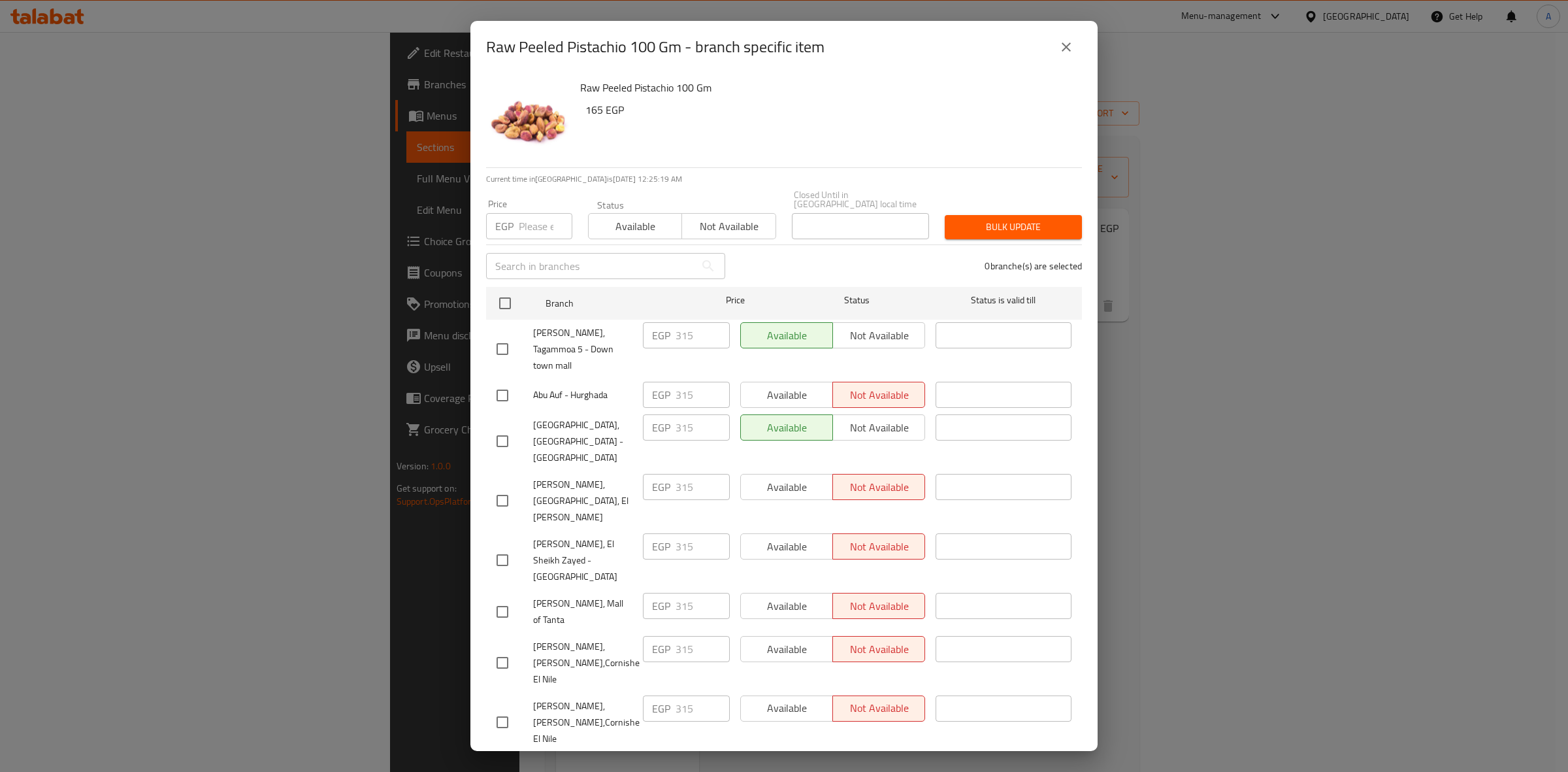
scroll to position [772, 0]
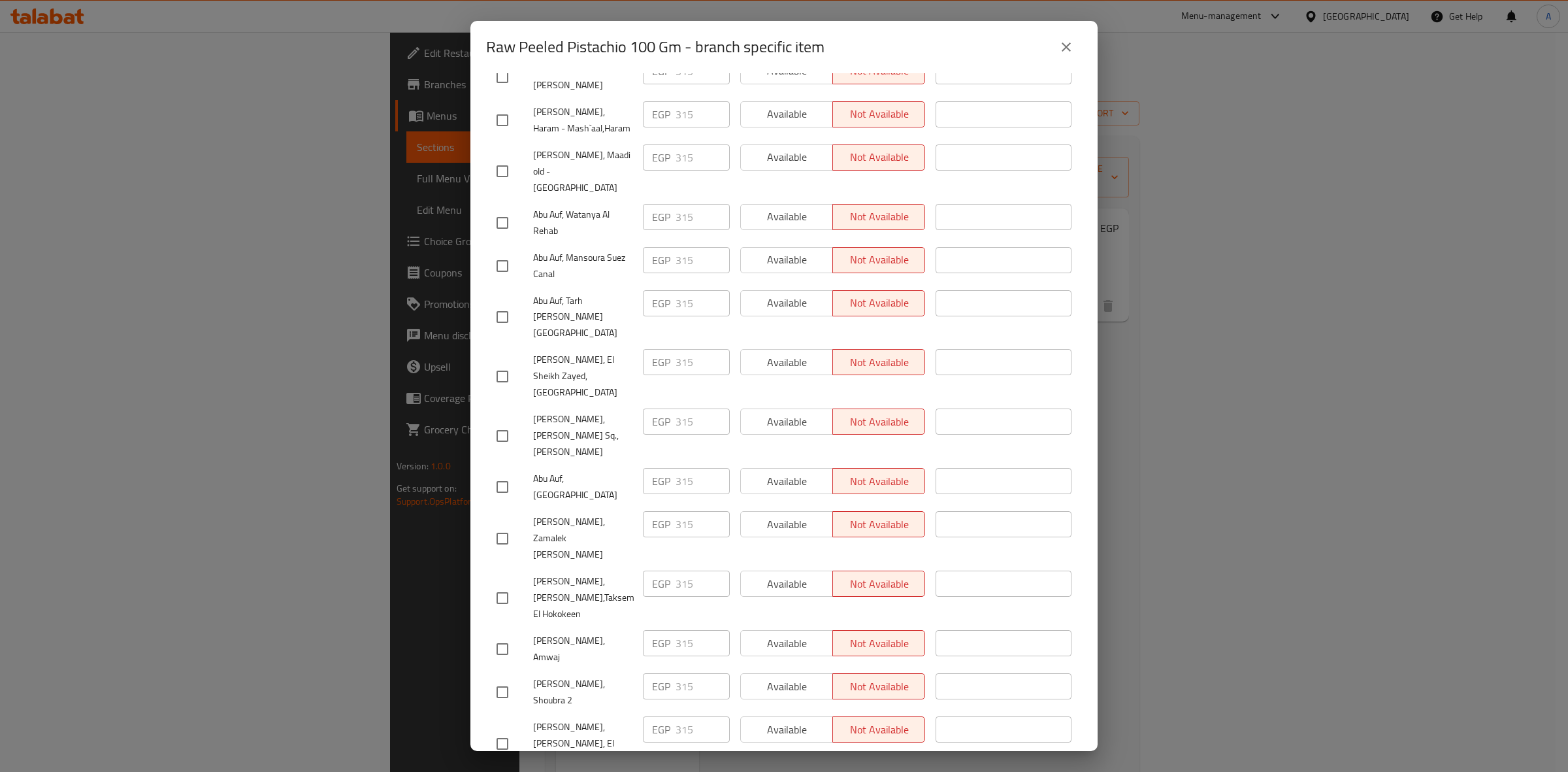
click at [501, 635] on input "checkbox" at bounding box center [502, 648] width 28 height 28
checkbox input "true"
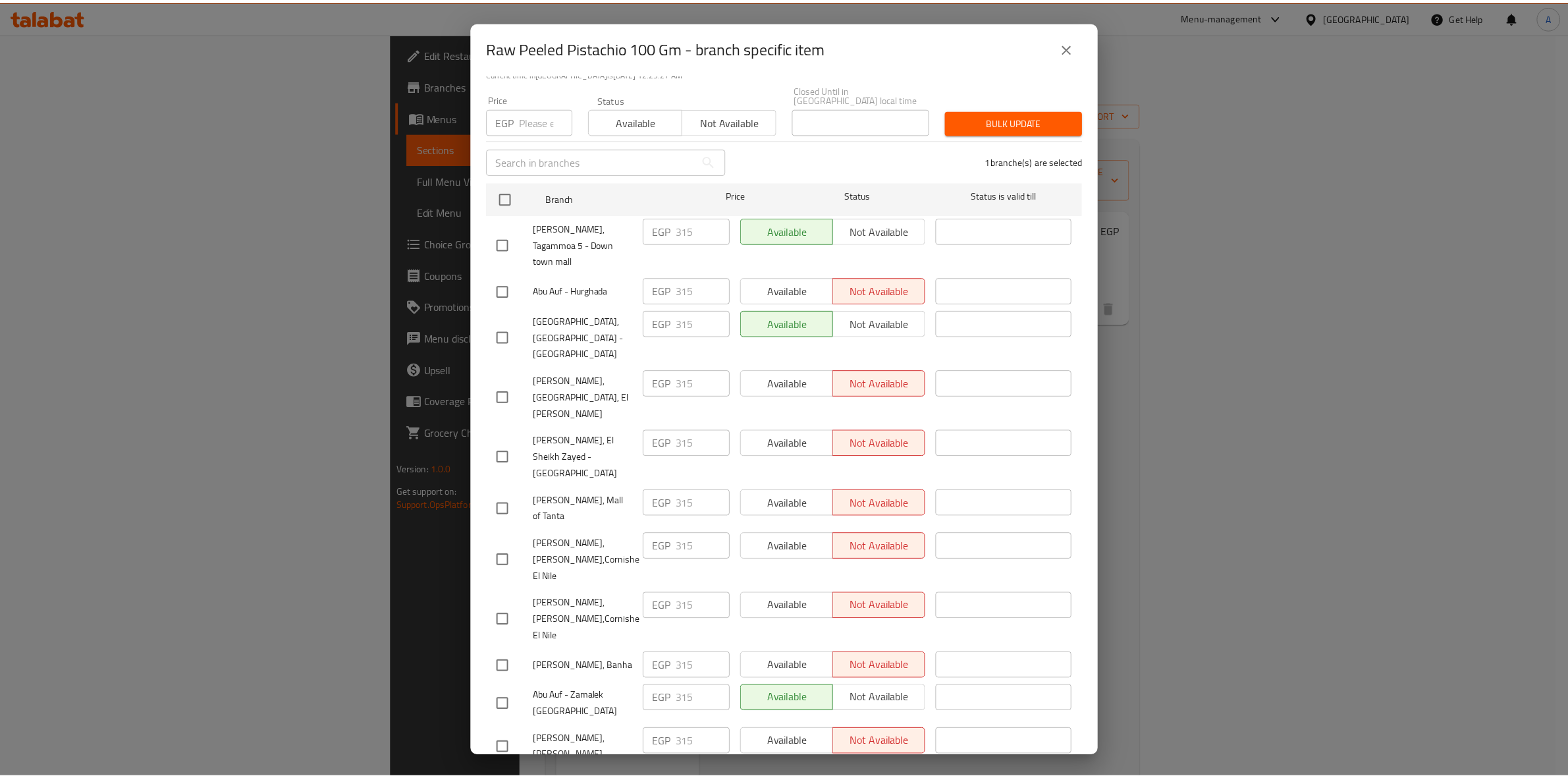
scroll to position [0, 0]
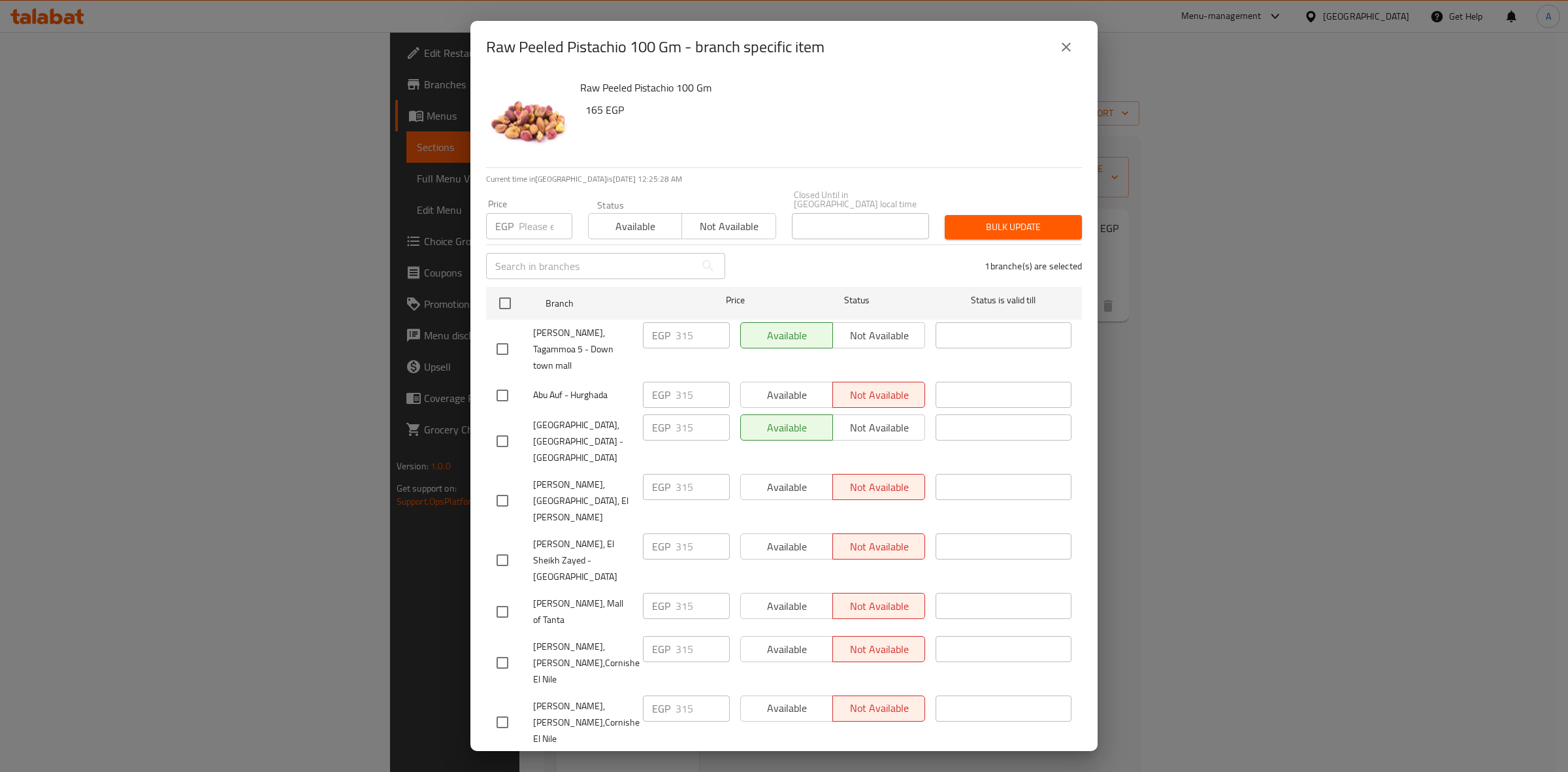
click at [529, 213] on input "number" at bounding box center [545, 226] width 53 height 26
paste input "346.5"
type input "346.5"
click at [1044, 221] on span "Bulk update" at bounding box center [1013, 227] width 116 height 17
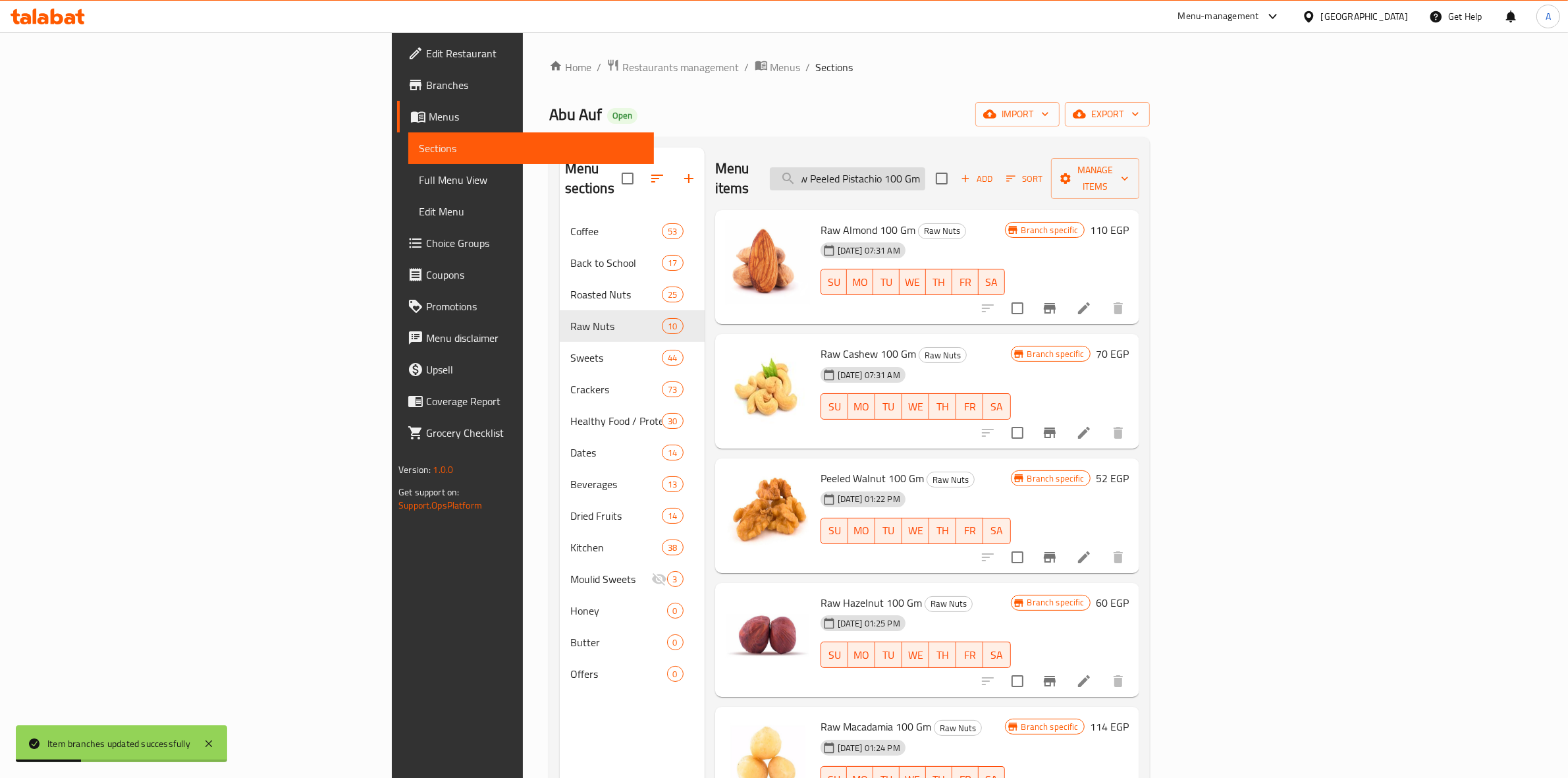
click at [925, 169] on input "Raw Peeled Pistachio 100 Gm" at bounding box center [848, 178] width 155 height 23
paste input "Walnuts in shell weight"
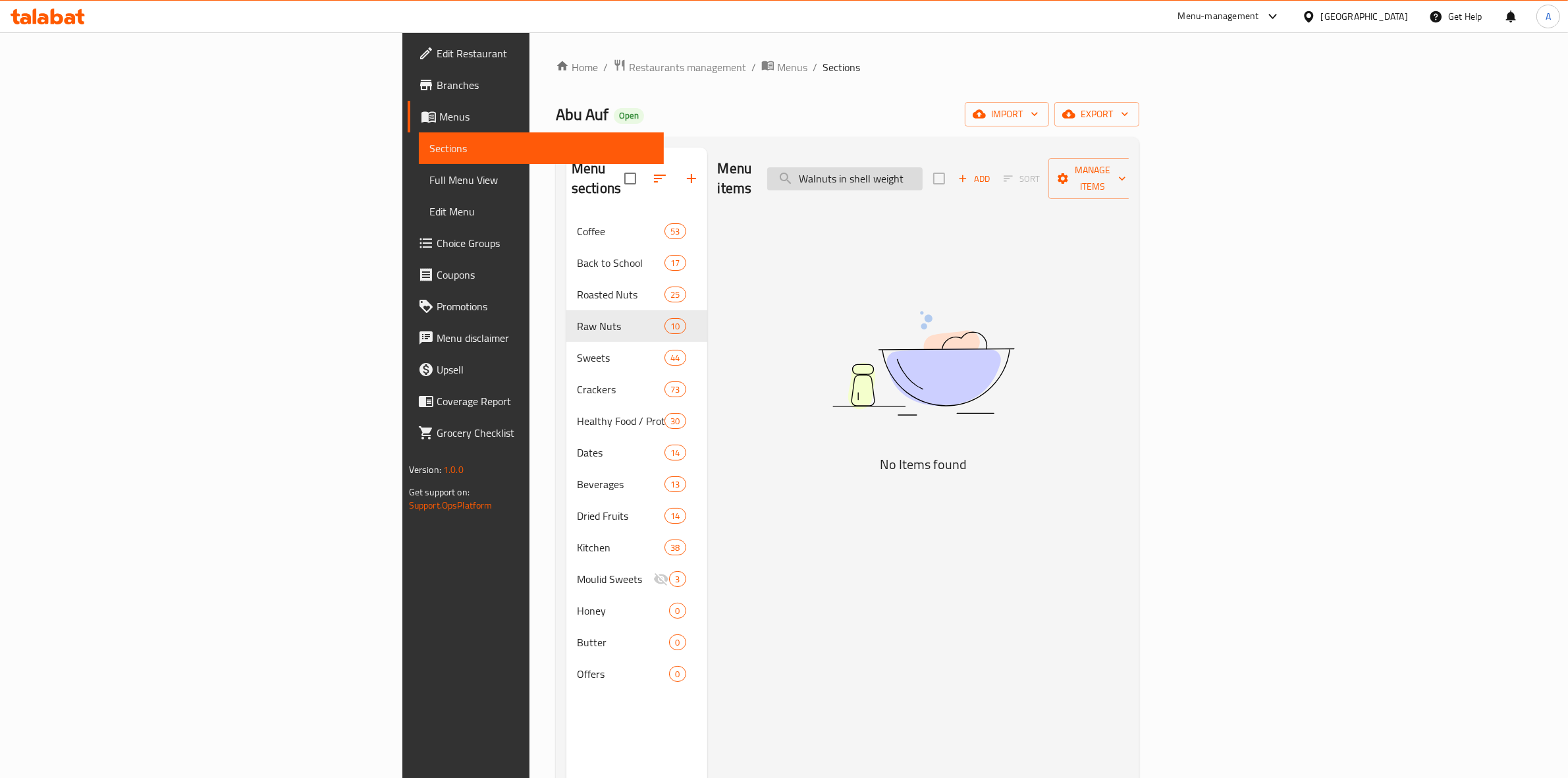
drag, startPoint x: 1064, startPoint y: 174, endPoint x: 1019, endPoint y: 178, distance: 45.2
click at [922, 178] on input "Walnuts in shell weight" at bounding box center [845, 178] width 155 height 23
drag, startPoint x: 1003, startPoint y: 173, endPoint x: 989, endPoint y: 175, distance: 14.1
click at [922, 175] on input "Walnuts in shell" at bounding box center [845, 178] width 155 height 23
click at [922, 169] on input "Walnuts in shell" at bounding box center [845, 178] width 155 height 23
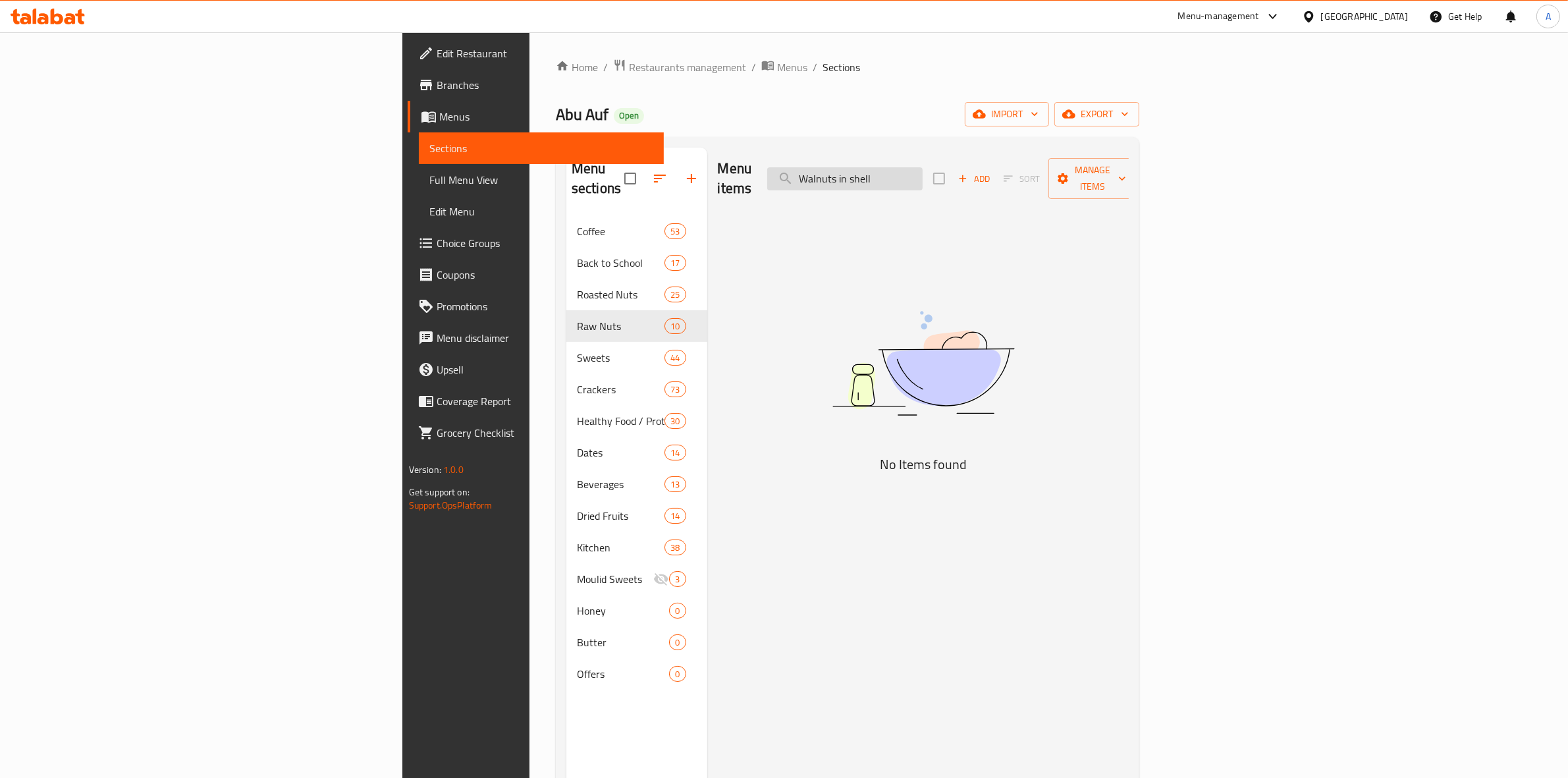
drag, startPoint x: 999, startPoint y: 170, endPoint x: 987, endPoint y: 171, distance: 12.0
click at [922, 171] on input "Walnuts in shell" at bounding box center [845, 178] width 155 height 23
drag, startPoint x: 1029, startPoint y: 170, endPoint x: 986, endPoint y: 178, distance: 43.7
click at [922, 178] on input "Walnuts shell" at bounding box center [845, 178] width 155 height 23
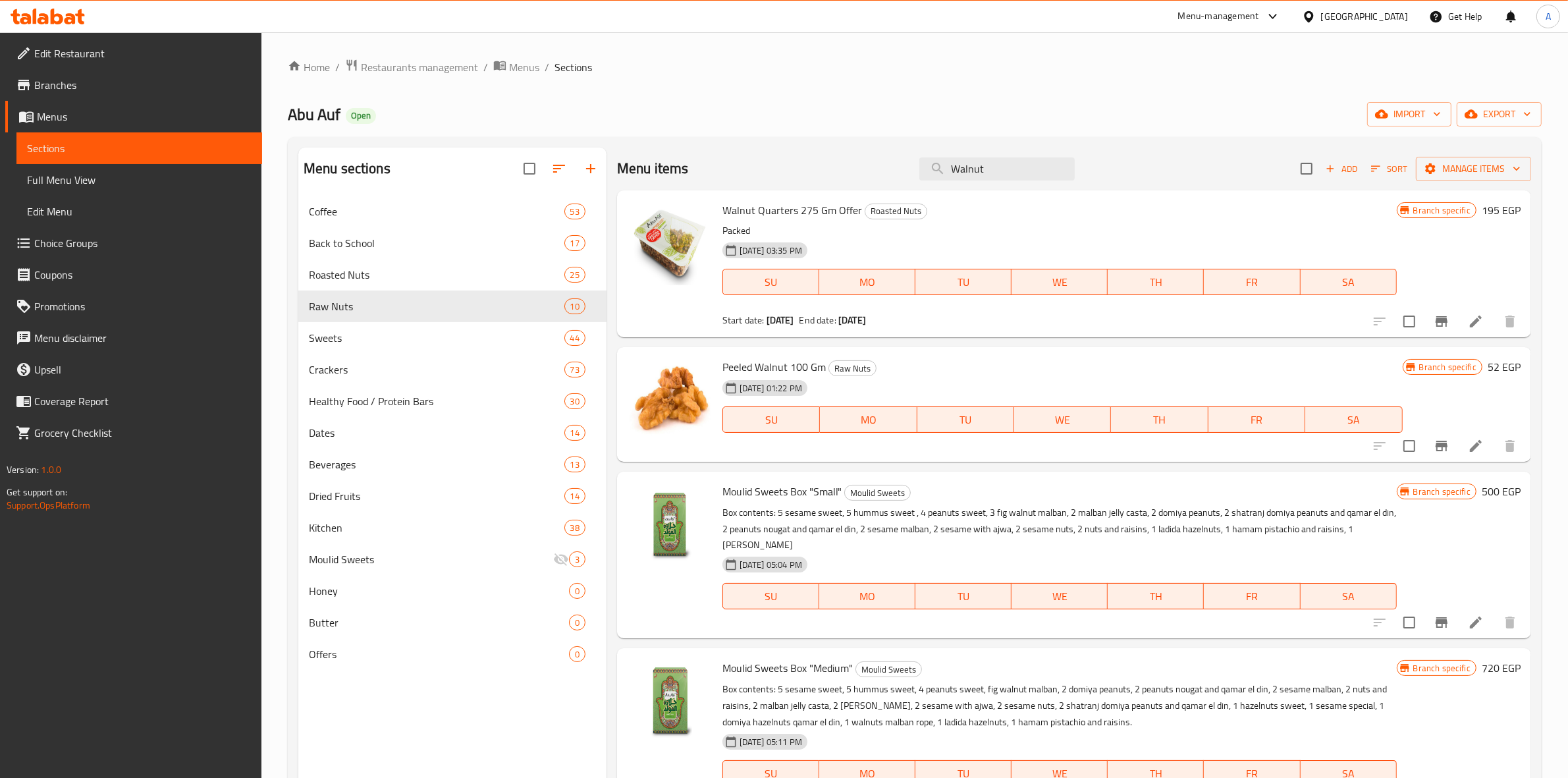
drag, startPoint x: 999, startPoint y: 176, endPoint x: 729, endPoint y: 169, distance: 270.1
click at [729, 169] on div "Menu items Walnut Add Sort Manage items" at bounding box center [1074, 169] width 914 height 43
paste input "عين جمل حصى"
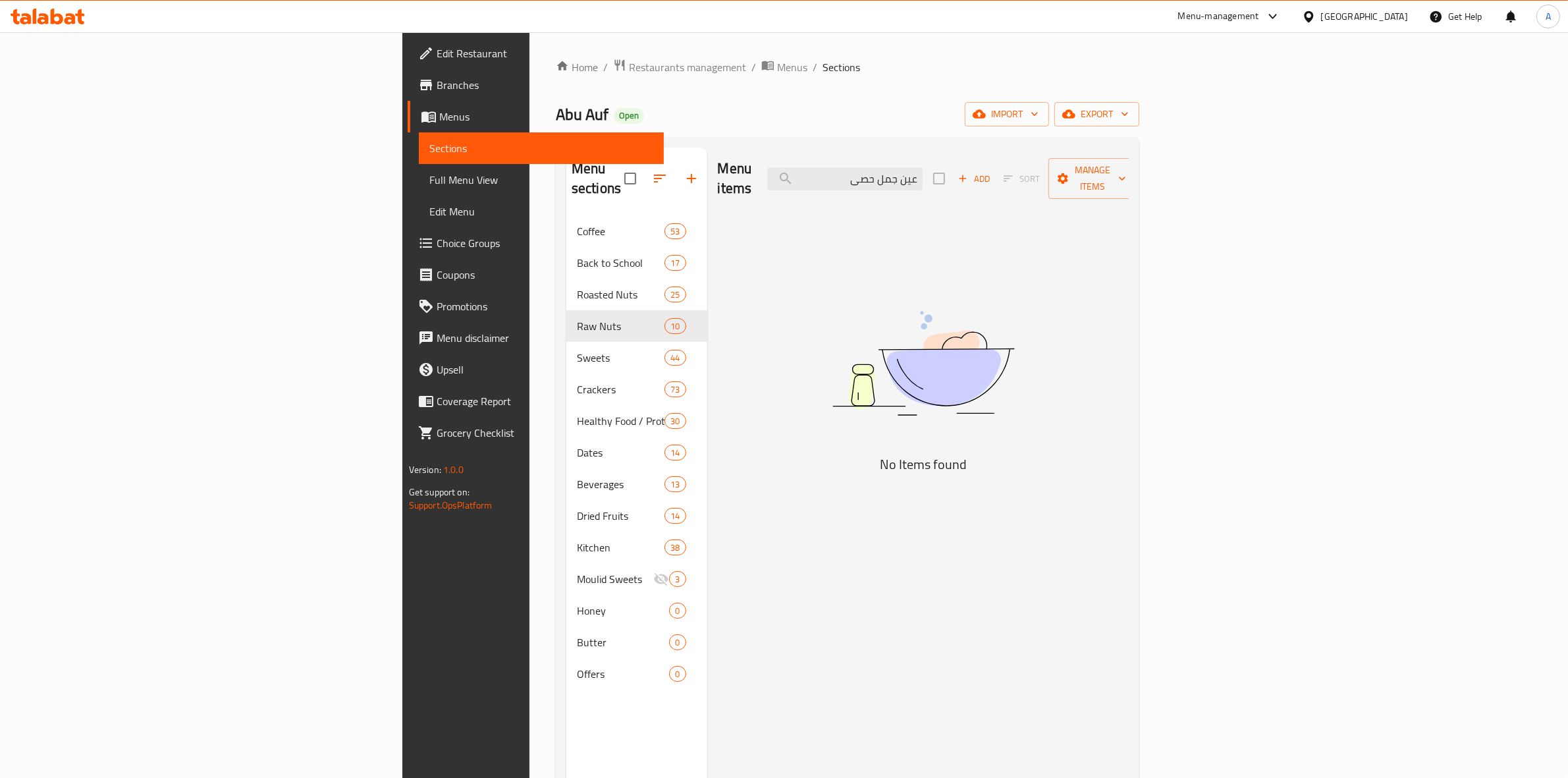
drag, startPoint x: 1029, startPoint y: 173, endPoint x: 915, endPoint y: 162, distance: 114.5
click at [915, 162] on div "Menu items عين جمل حصى Add Sort Manage items" at bounding box center [923, 178] width 412 height 63
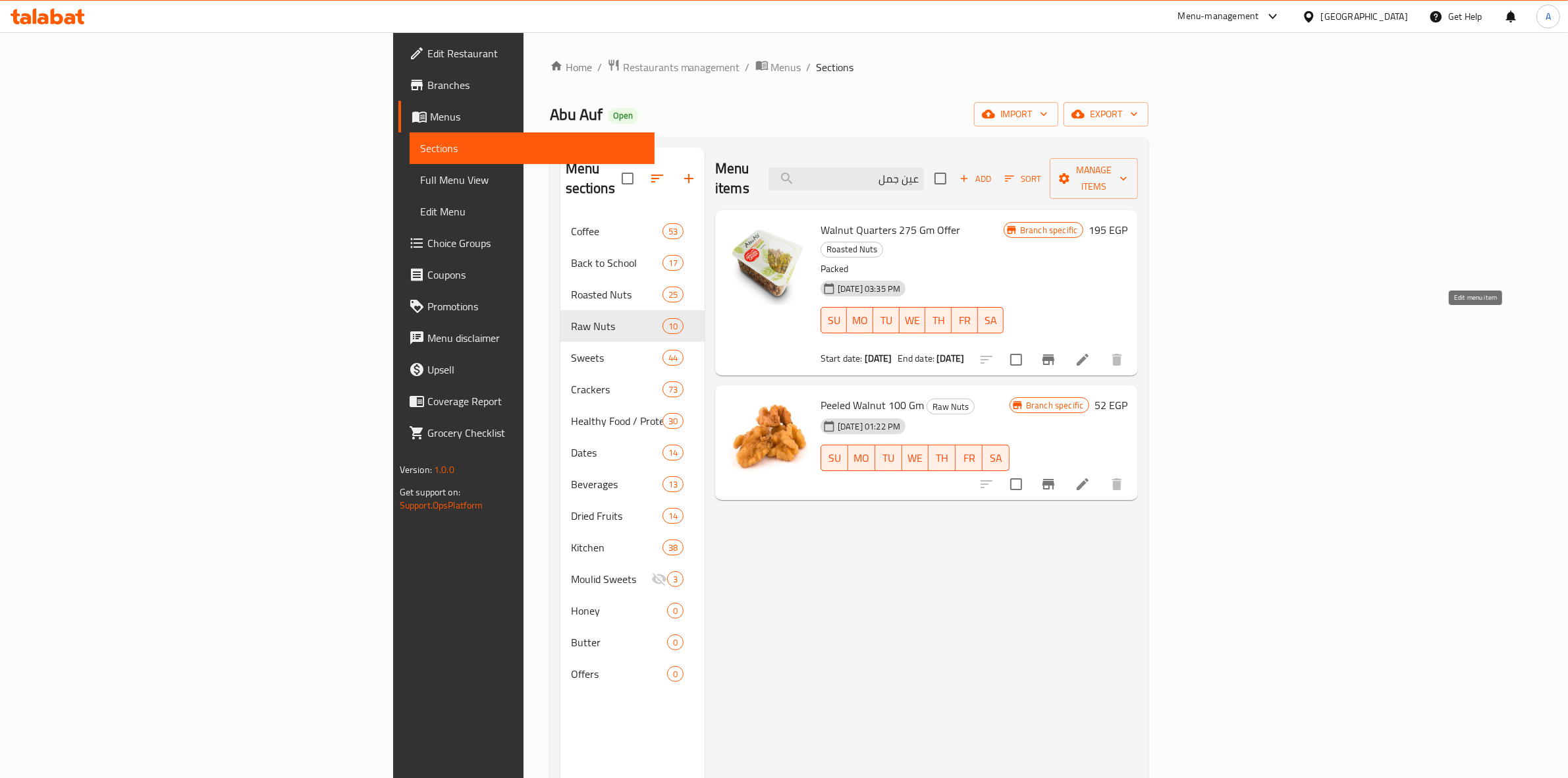
type input "عين جمل"
click at [1091, 351] on icon at bounding box center [1083, 359] width 16 height 16
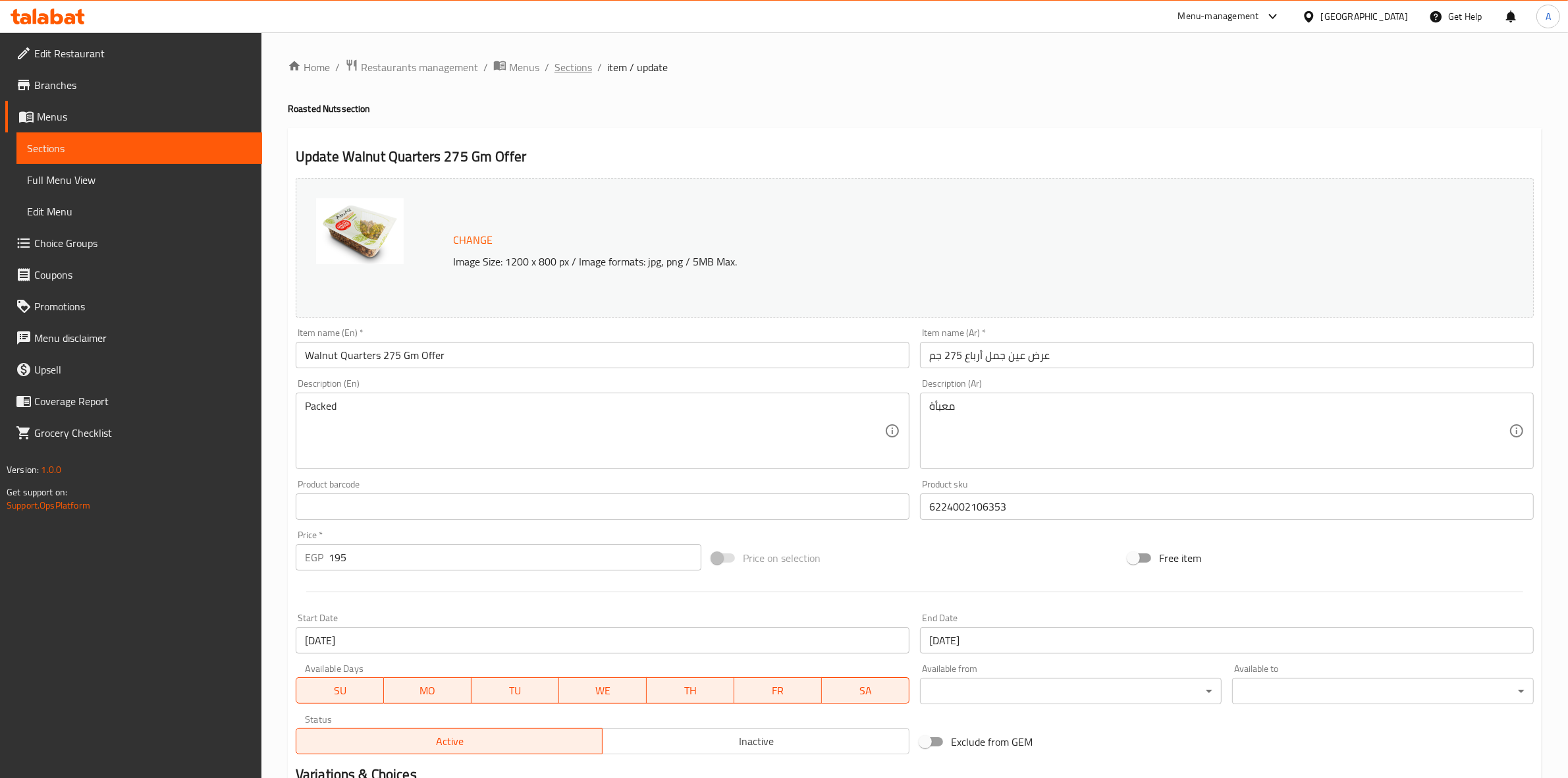
click at [573, 71] on span "Sections" at bounding box center [573, 67] width 37 height 16
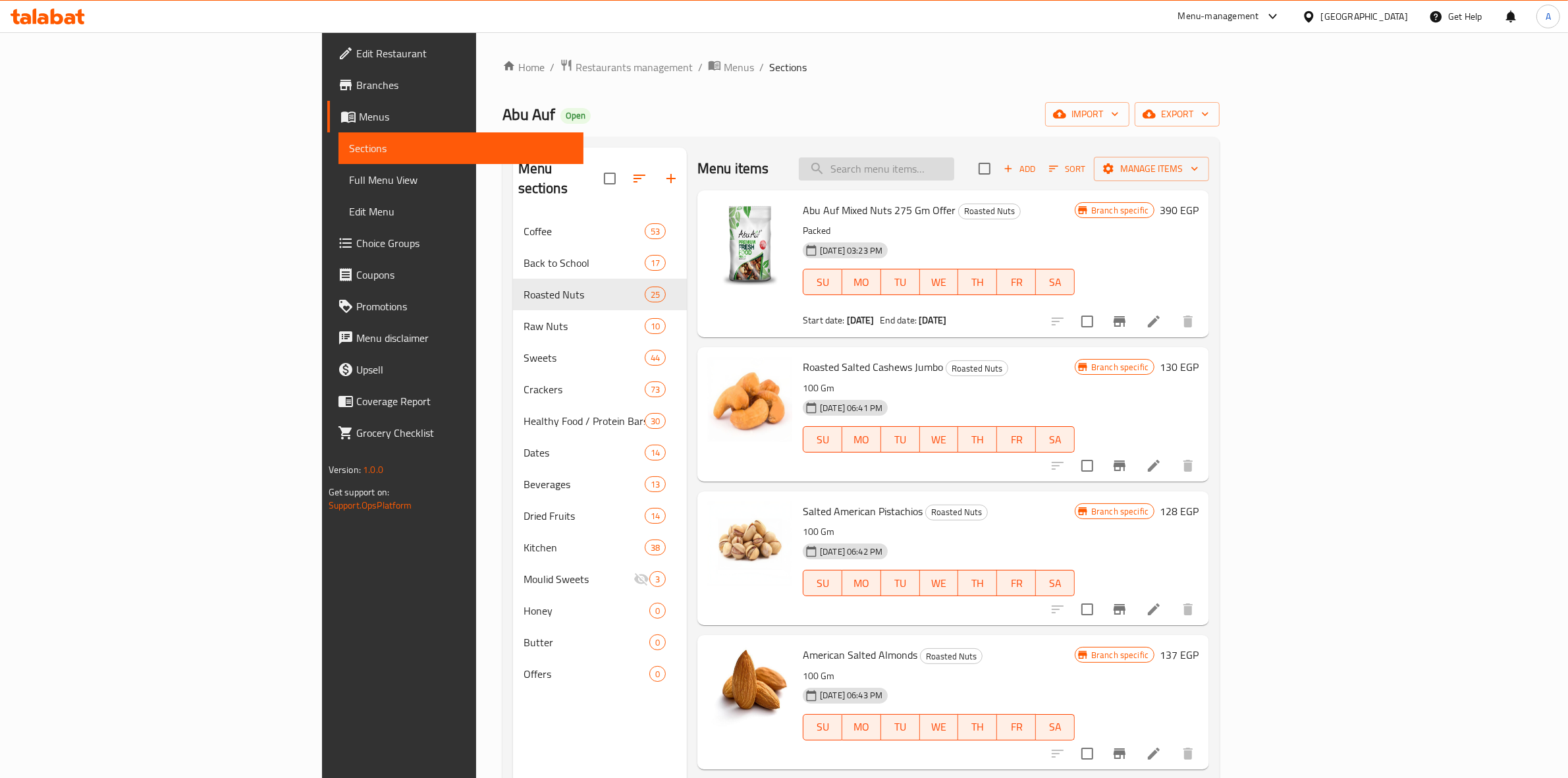
click at [954, 174] on input "search" at bounding box center [876, 168] width 155 height 23
paste input "Peeled Walnut 100 Gm"
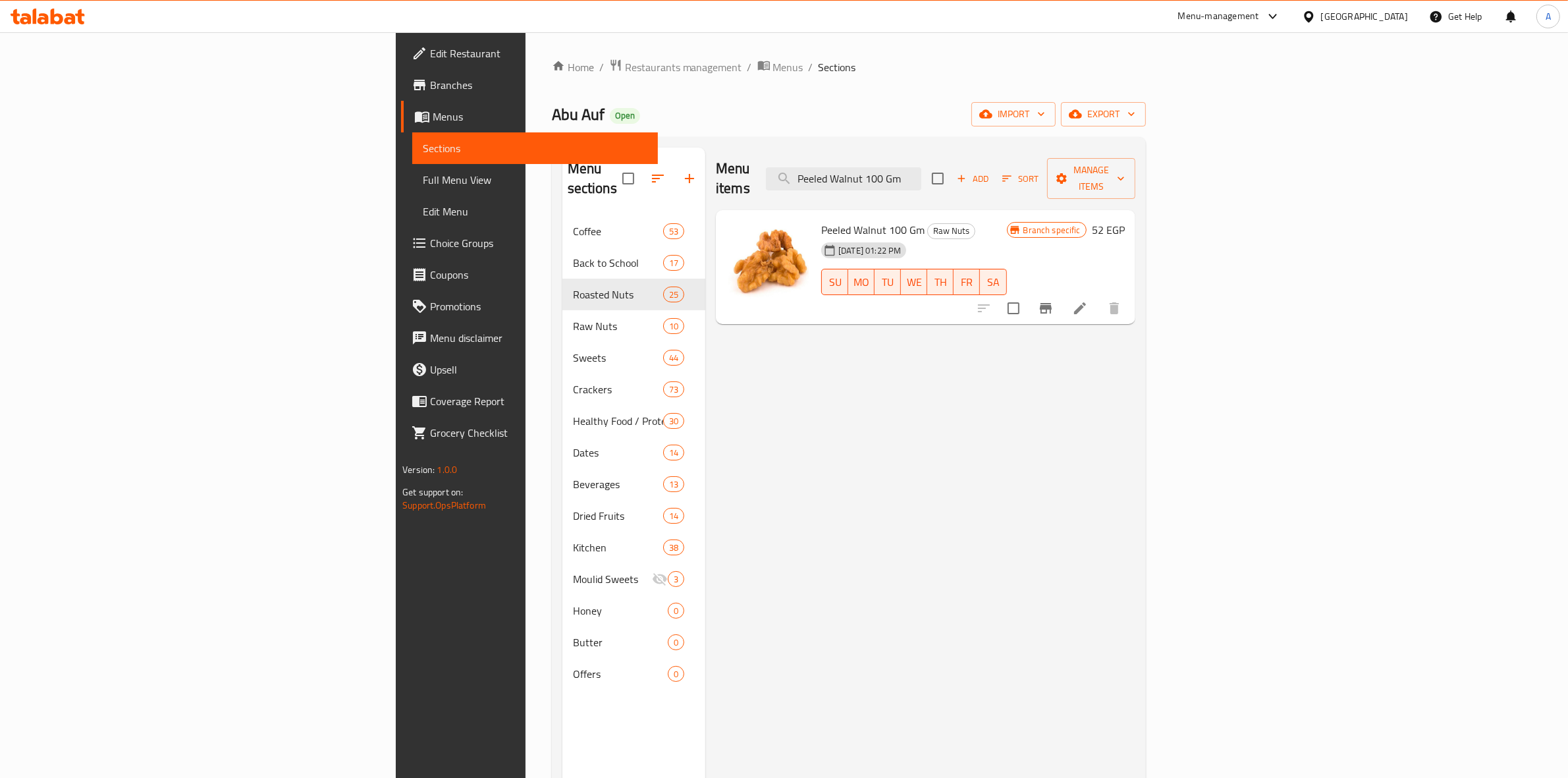
type input "Peeled Walnut 100 Gm"
click at [1052, 303] on icon "Branch-specific-item" at bounding box center [1045, 308] width 12 height 10
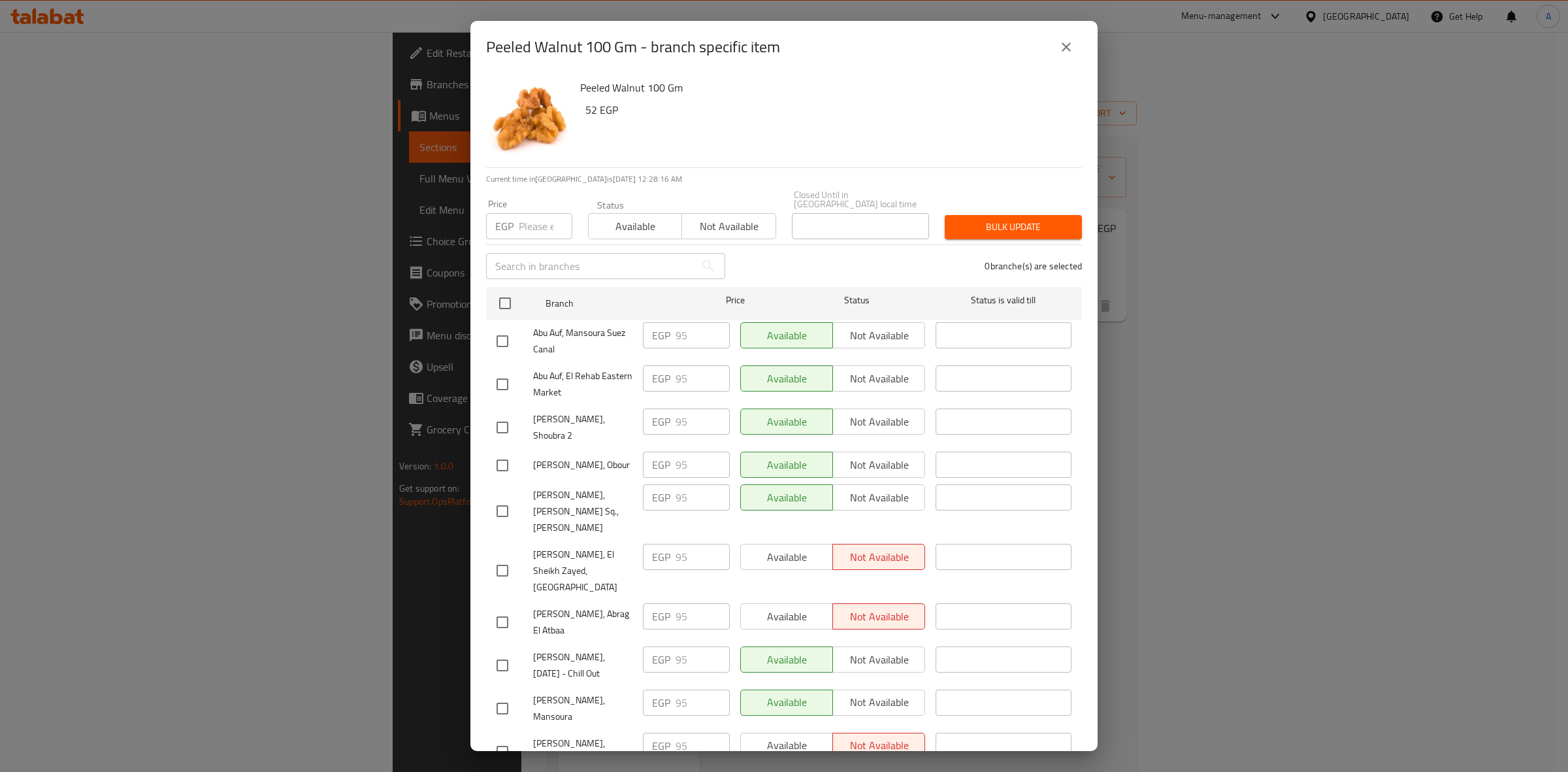
scroll to position [1693, 0]
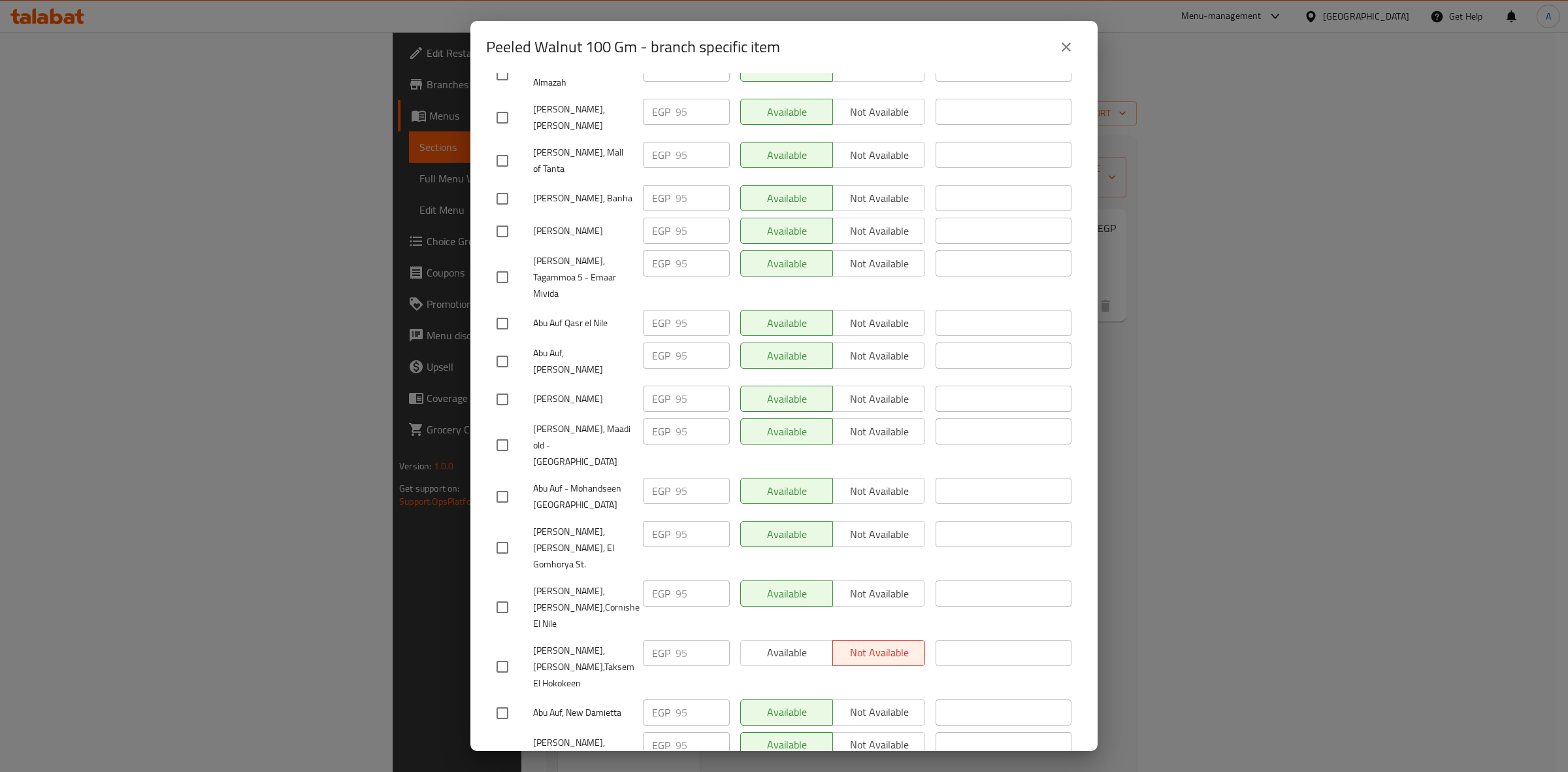
checkbox input "true"
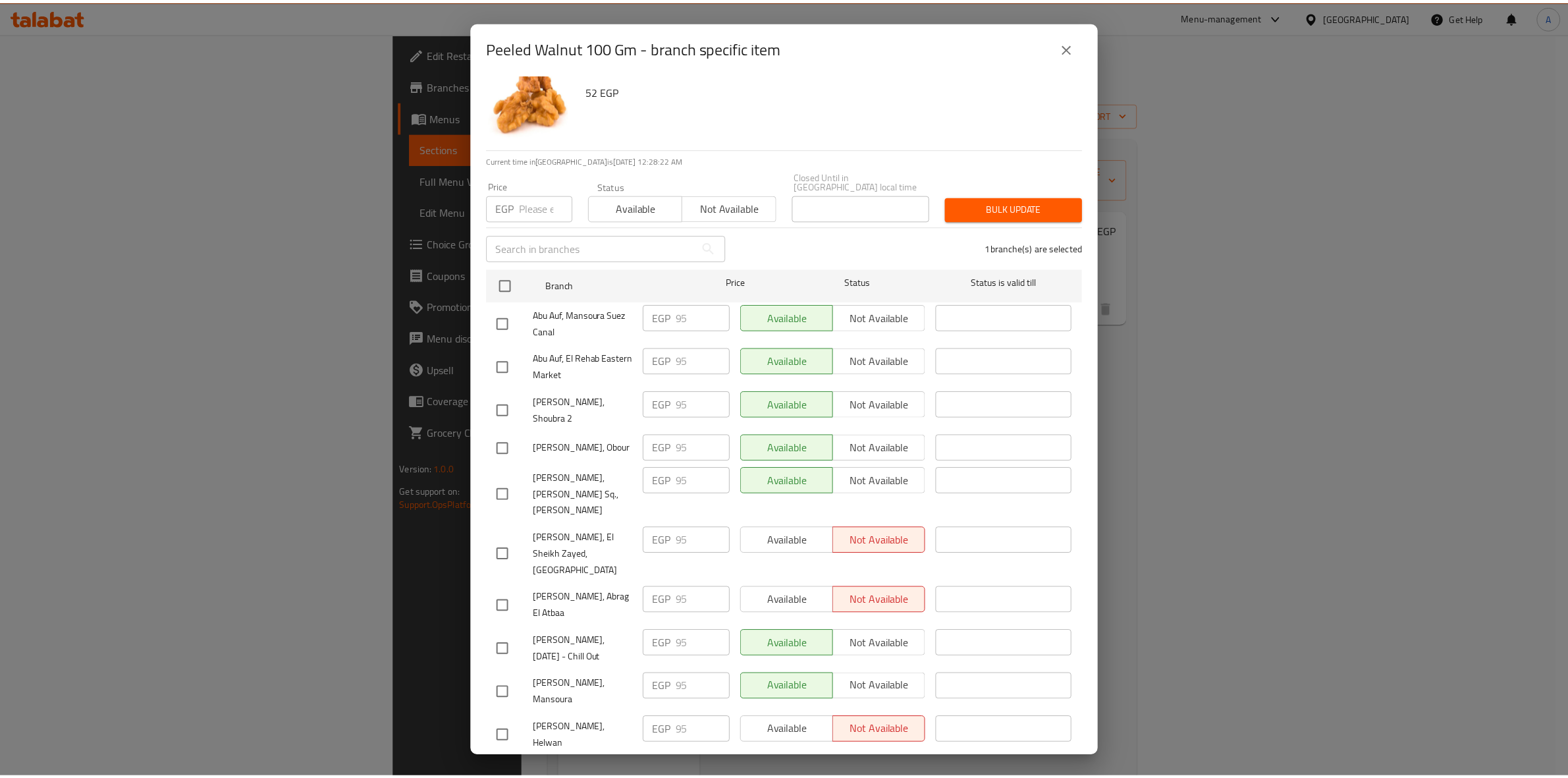
scroll to position [0, 0]
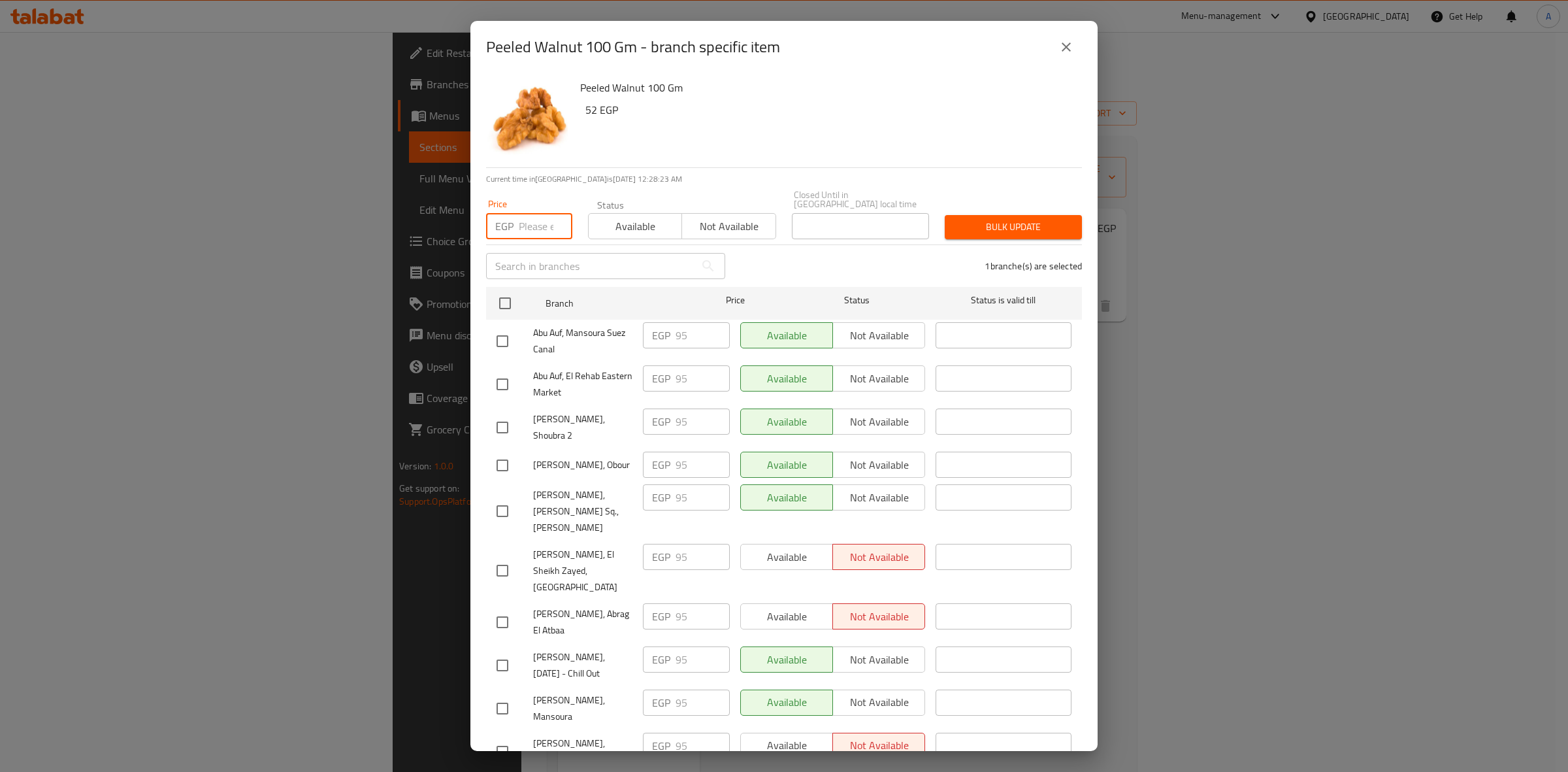
click at [524, 213] on input "number" at bounding box center [545, 226] width 53 height 26
paste input "121"
type input "121"
click at [1013, 219] on span "Bulk update" at bounding box center [1013, 227] width 116 height 17
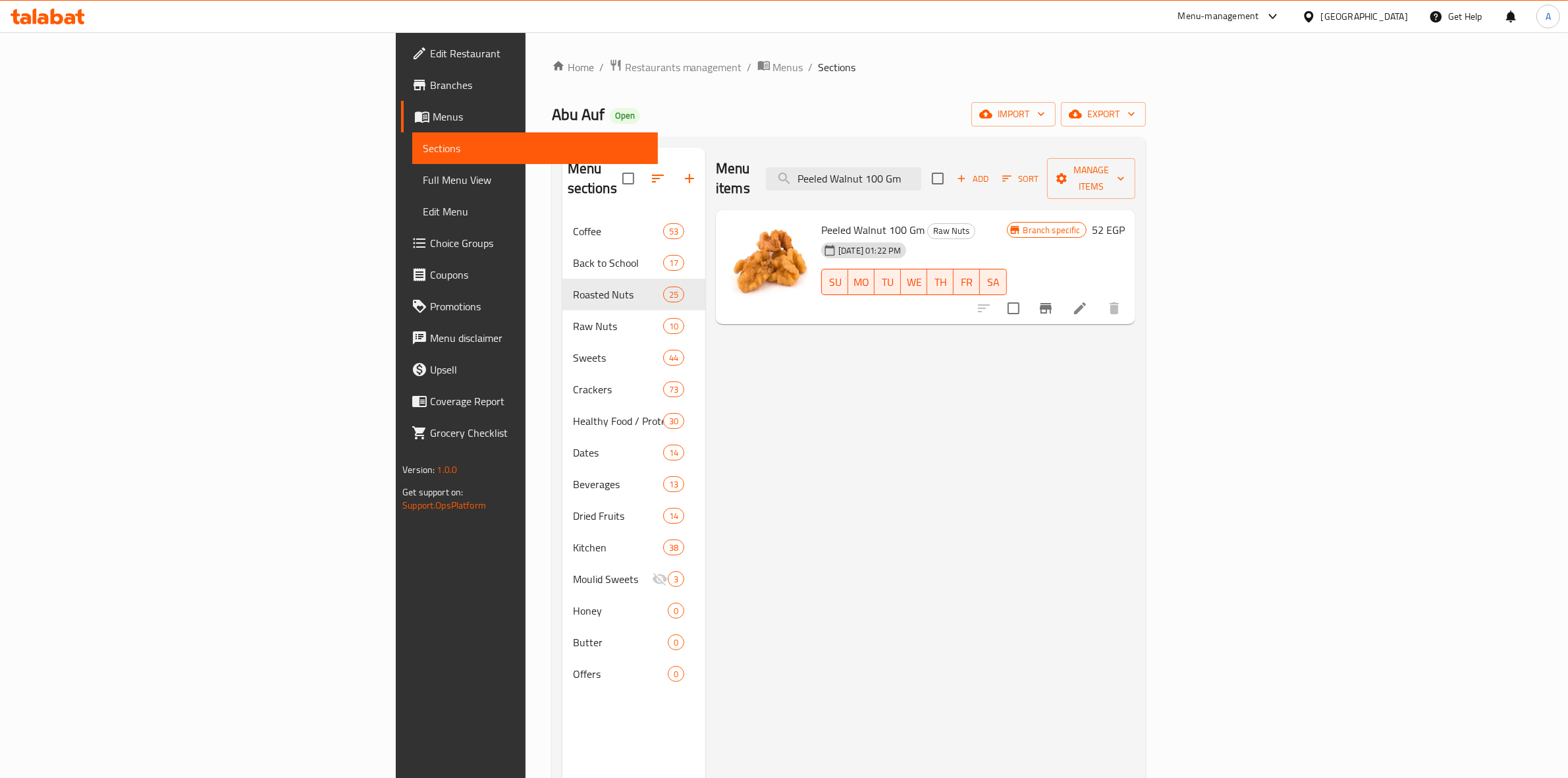
drag, startPoint x: 1054, startPoint y: 167, endPoint x: 455, endPoint y: 128, distance: 600.3
click at [552, 128] on div "Home / Restaurants management / Menus / Sections Abu Auf Open import export Men…" at bounding box center [849, 497] width 594 height 877
paste input "Salted Peeled Pistachio"
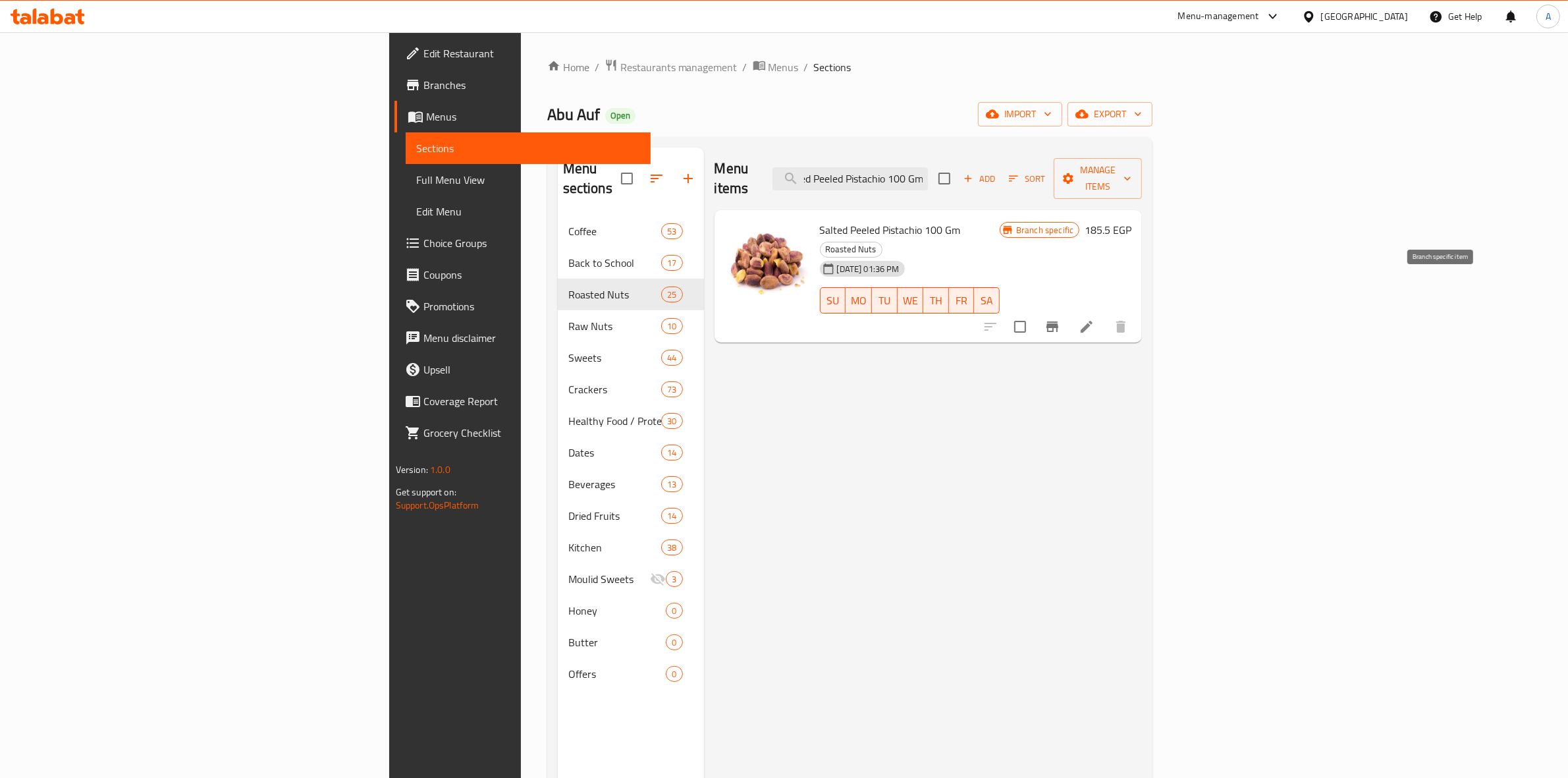
type input "Salted Peeled Pistachio 100 Gm"
click at [1060, 319] on icon "Branch-specific-item" at bounding box center [1052, 327] width 16 height 16
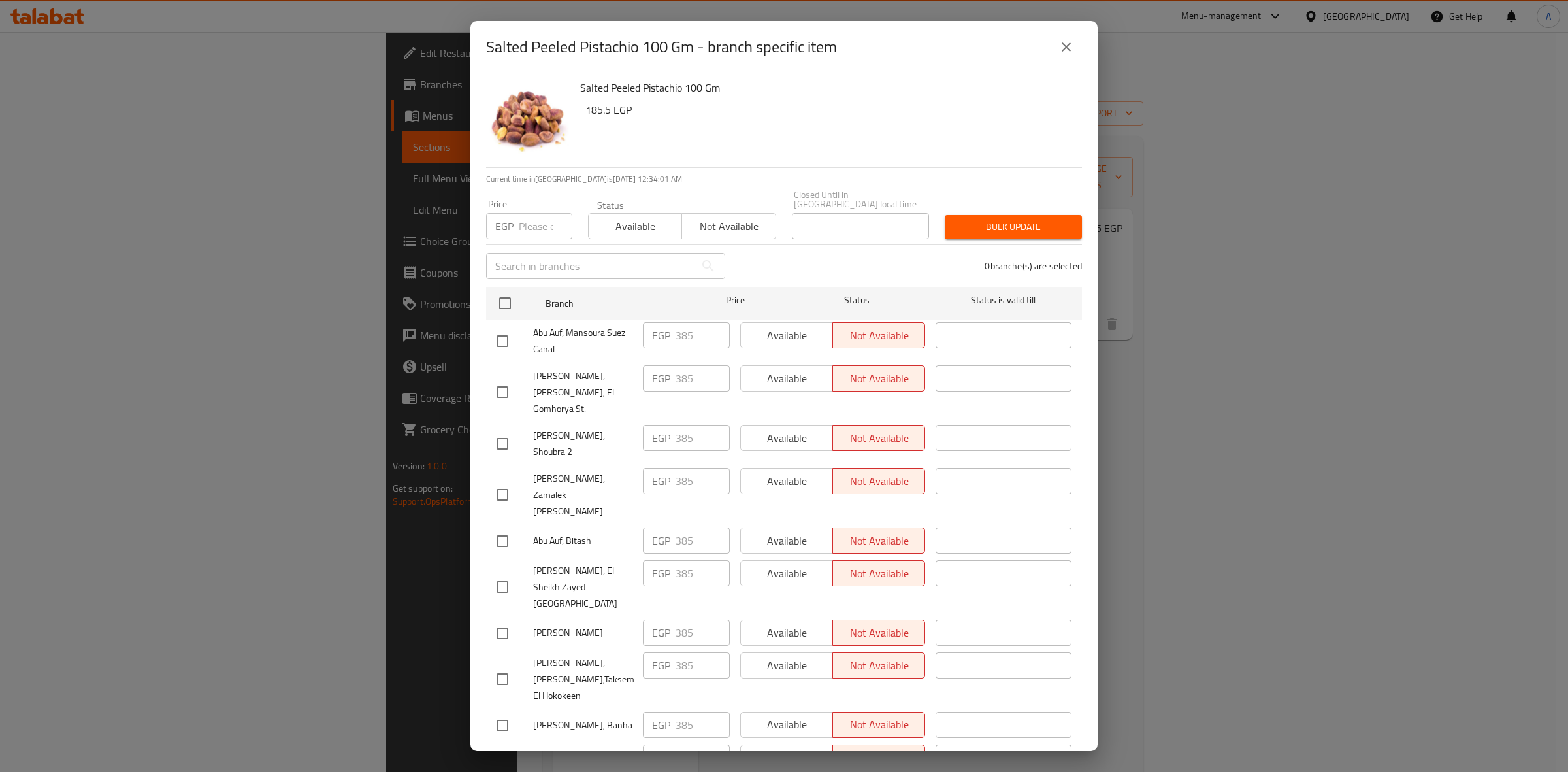
scroll to position [773, 0]
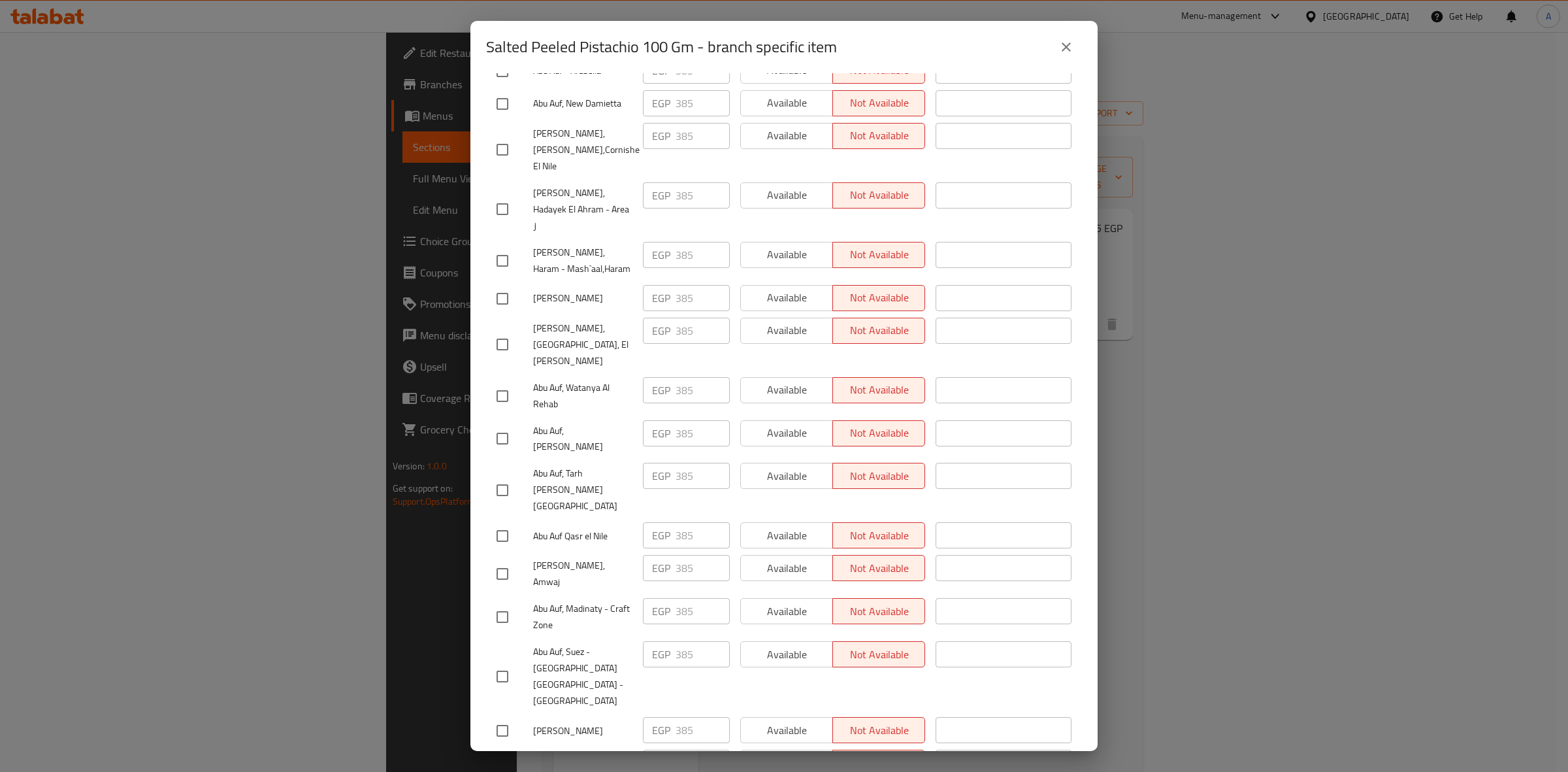
click at [497, 560] on input "checkbox" at bounding box center [502, 574] width 28 height 28
checkbox input "true"
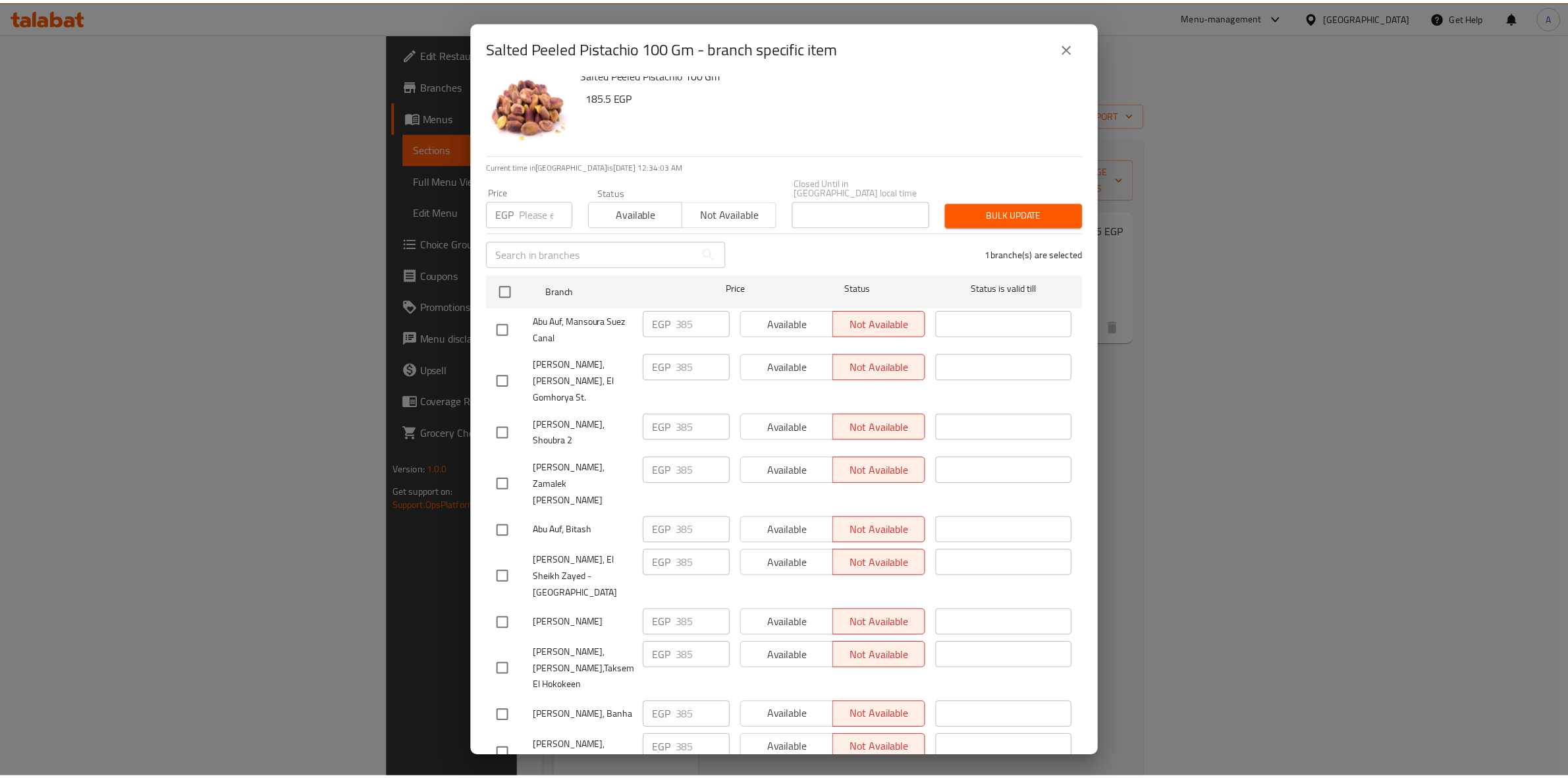
scroll to position [0, 0]
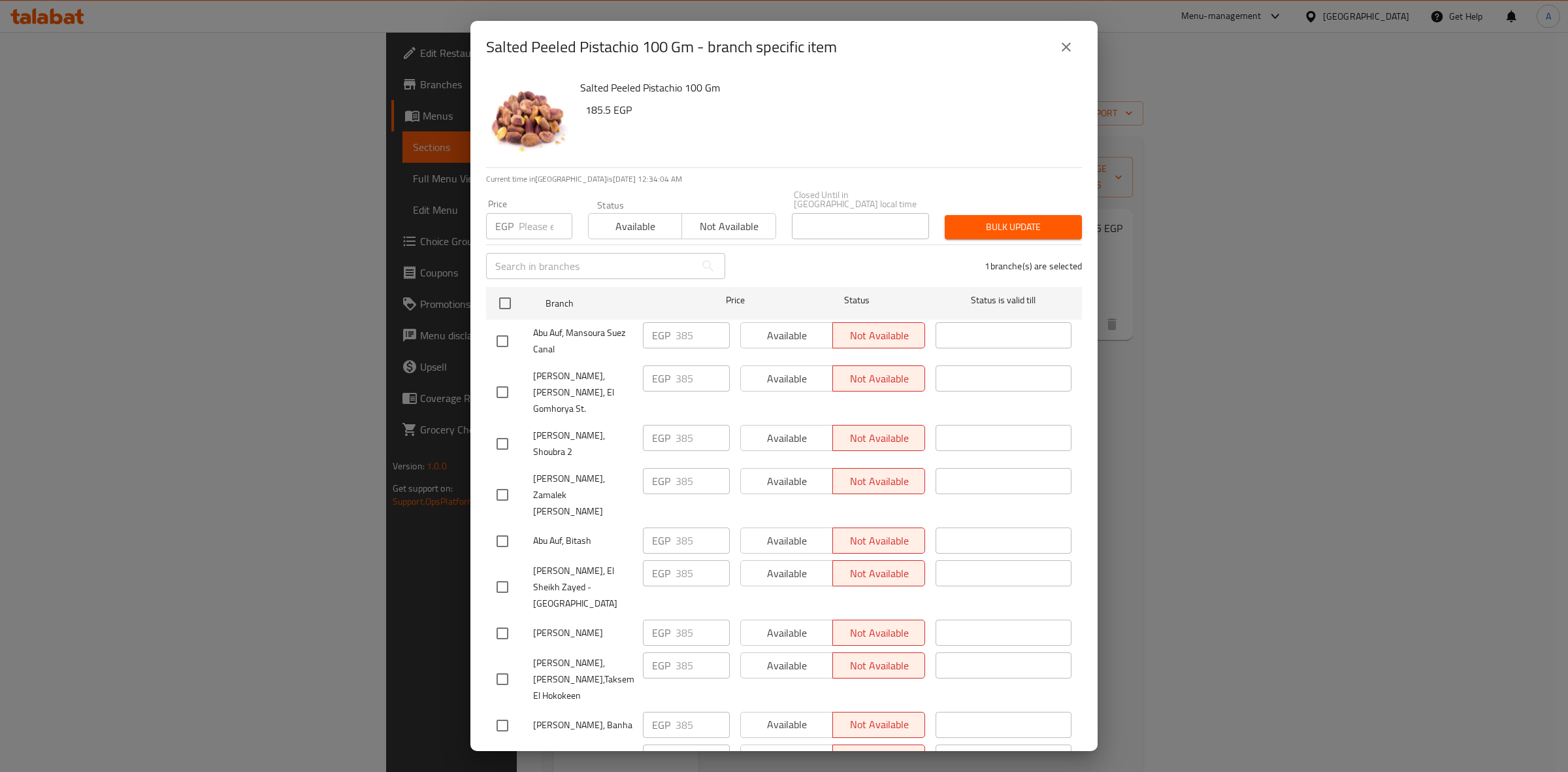
click at [537, 213] on input "number" at bounding box center [545, 226] width 53 height 26
paste input "423.5"
type input "423.5"
click at [1006, 219] on span "Bulk update" at bounding box center [1013, 227] width 116 height 17
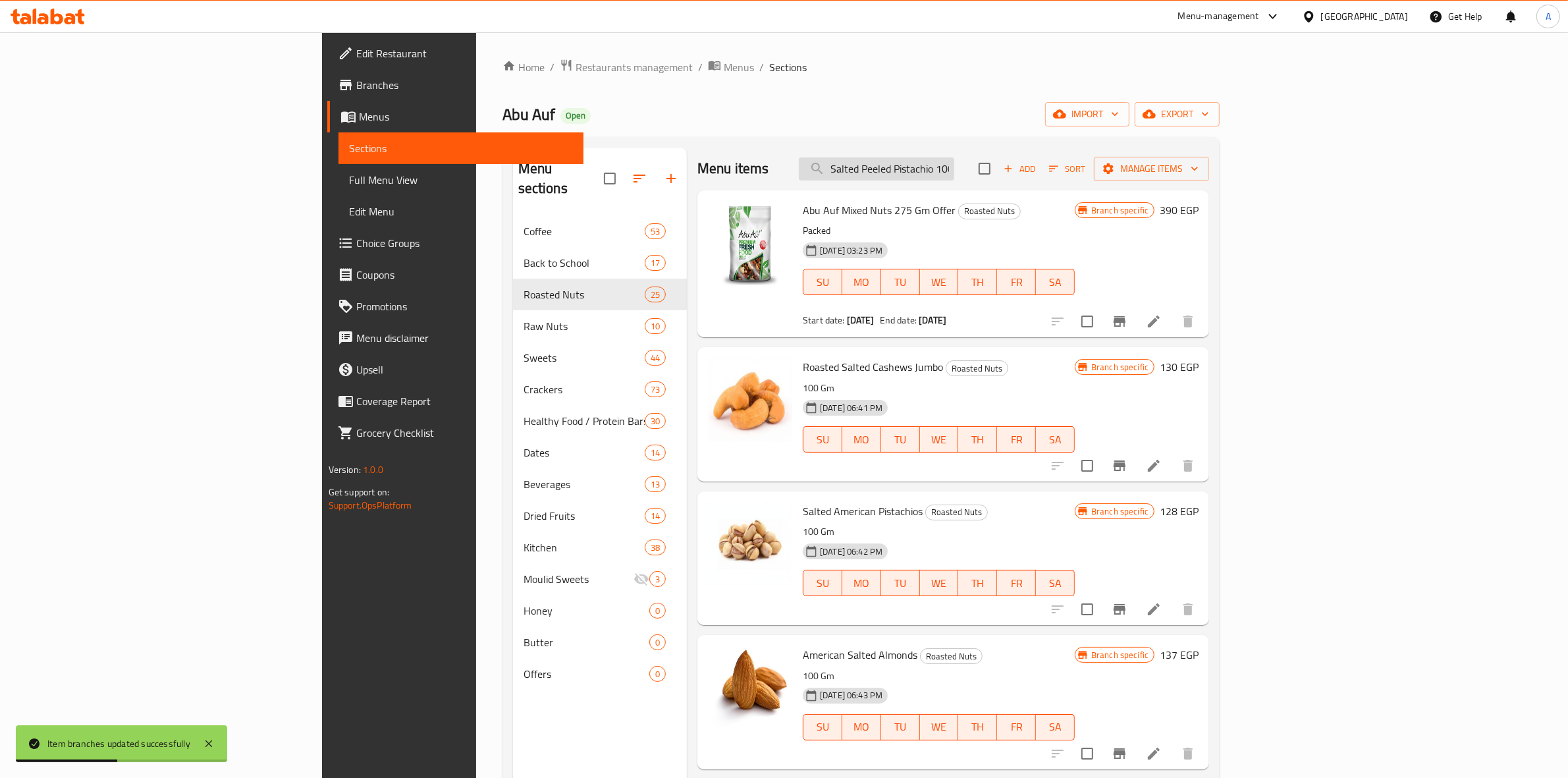
click at [954, 171] on input "Salted Peeled Pistachio 100 Gm" at bounding box center [876, 168] width 155 height 23
paste input "Peanuts With Barbeque Flavor"
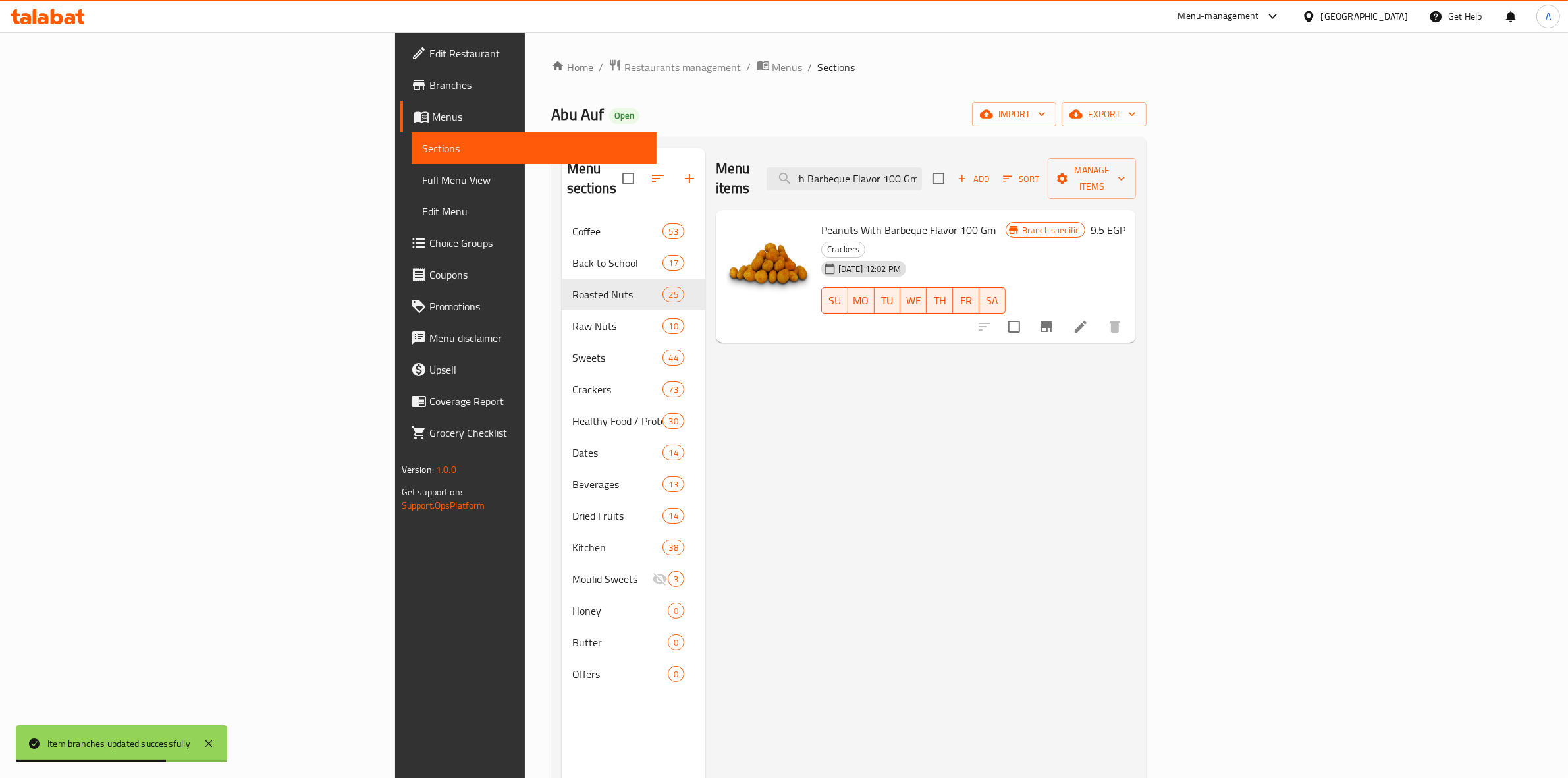
type input "Peanuts With Barbeque Flavor 100 Gm"
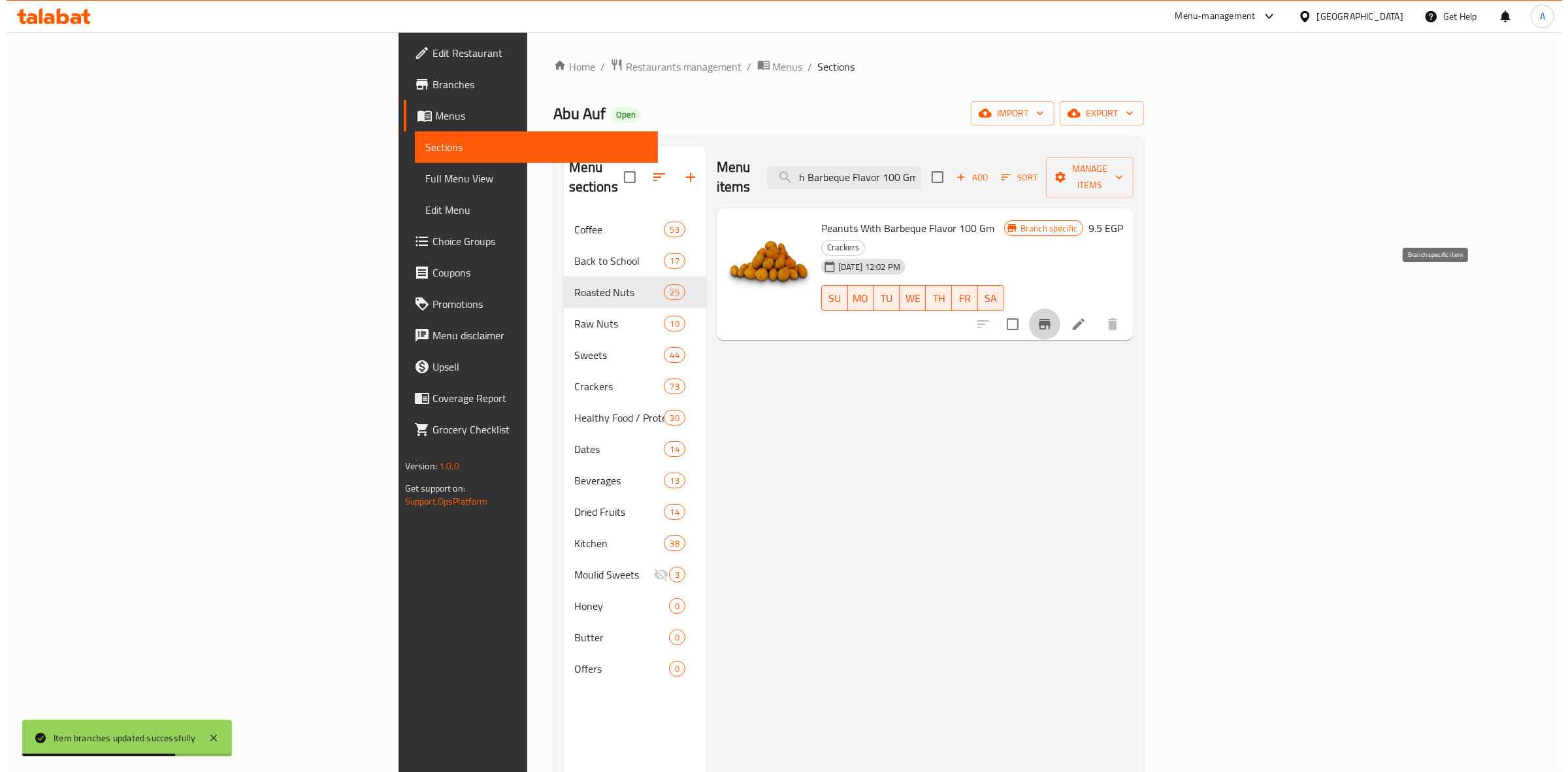
scroll to position [0, 0]
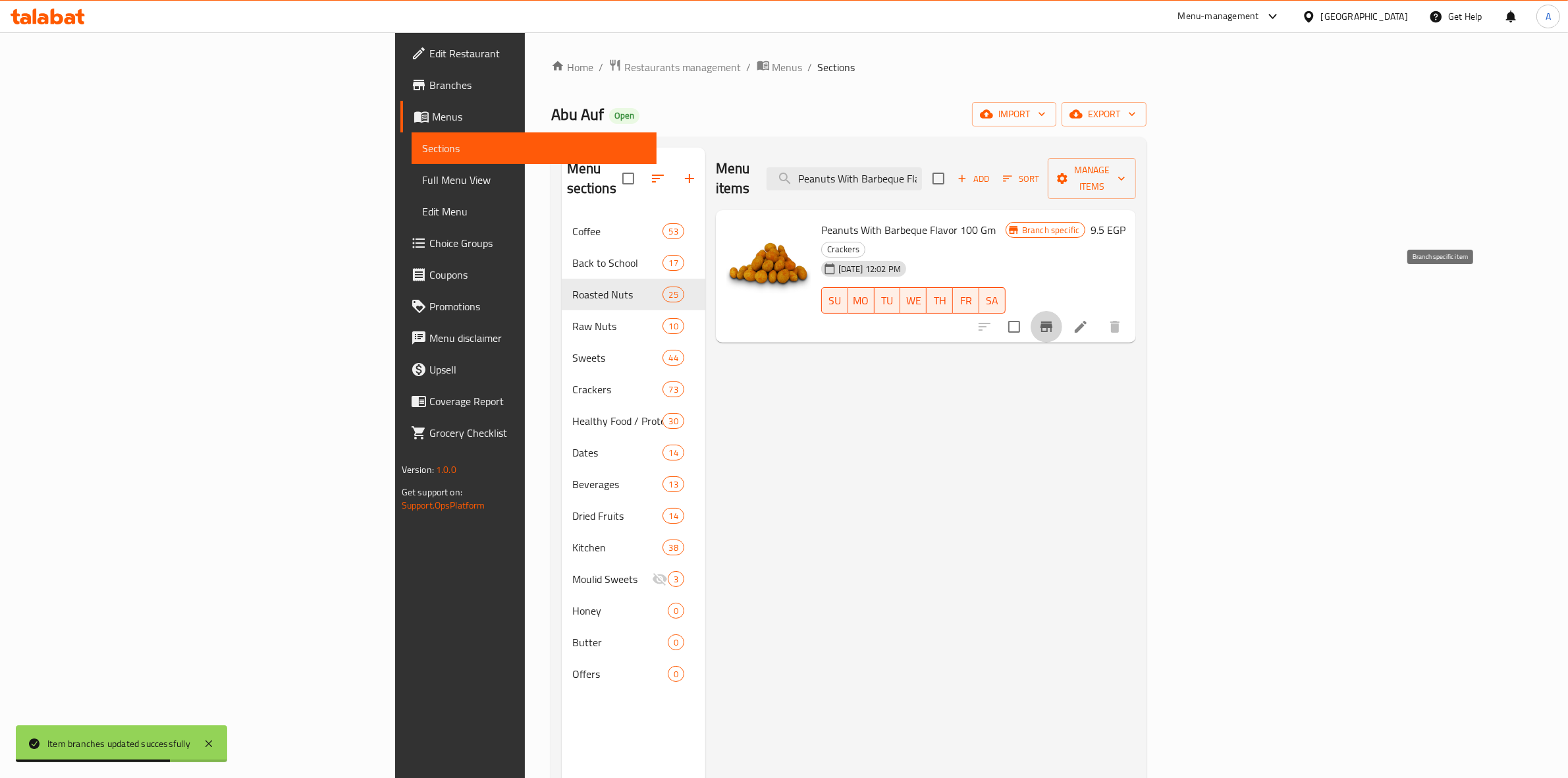
click at [1054, 319] on icon "Branch-specific-item" at bounding box center [1046, 327] width 16 height 16
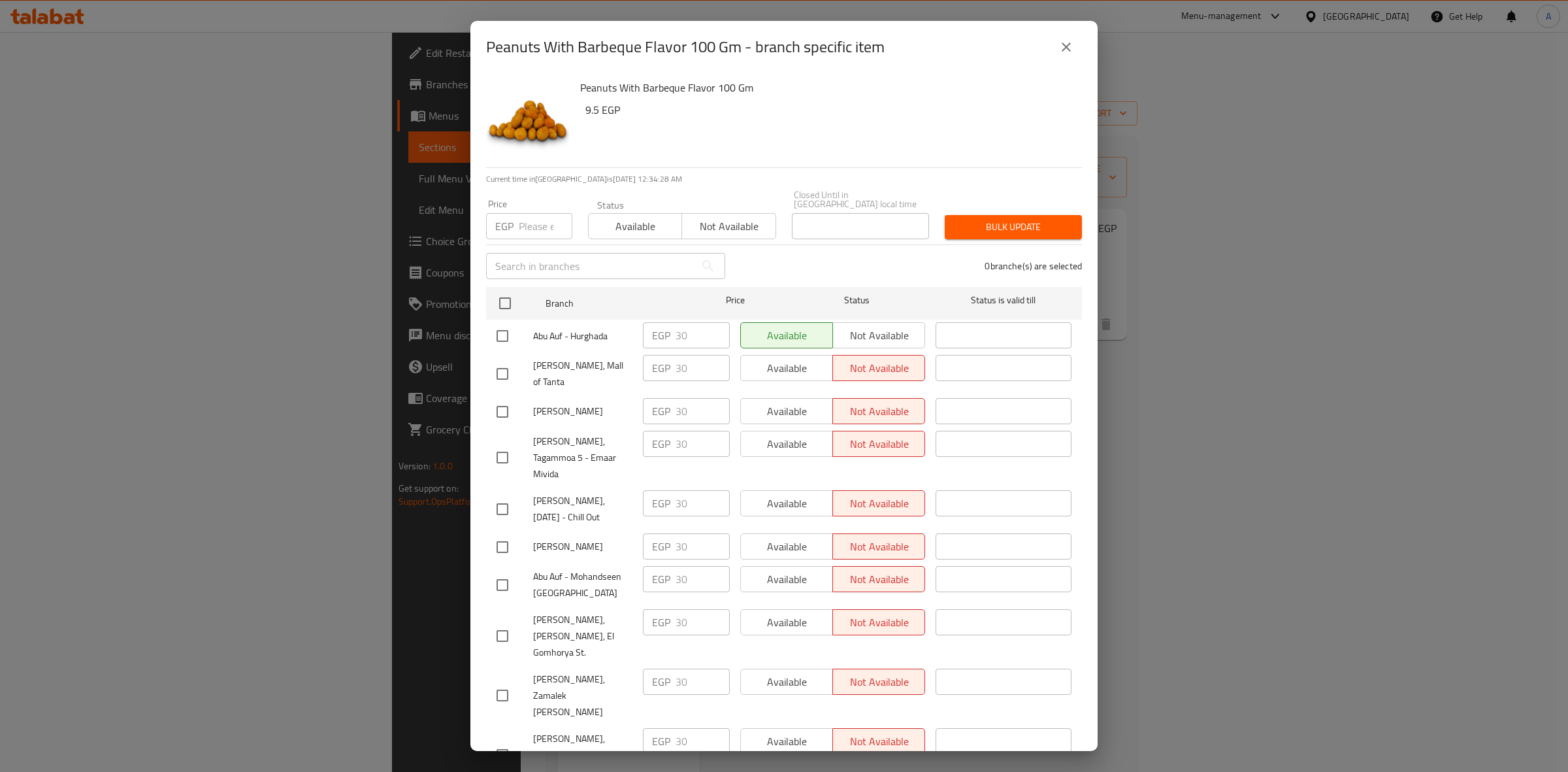
scroll to position [422, 0]
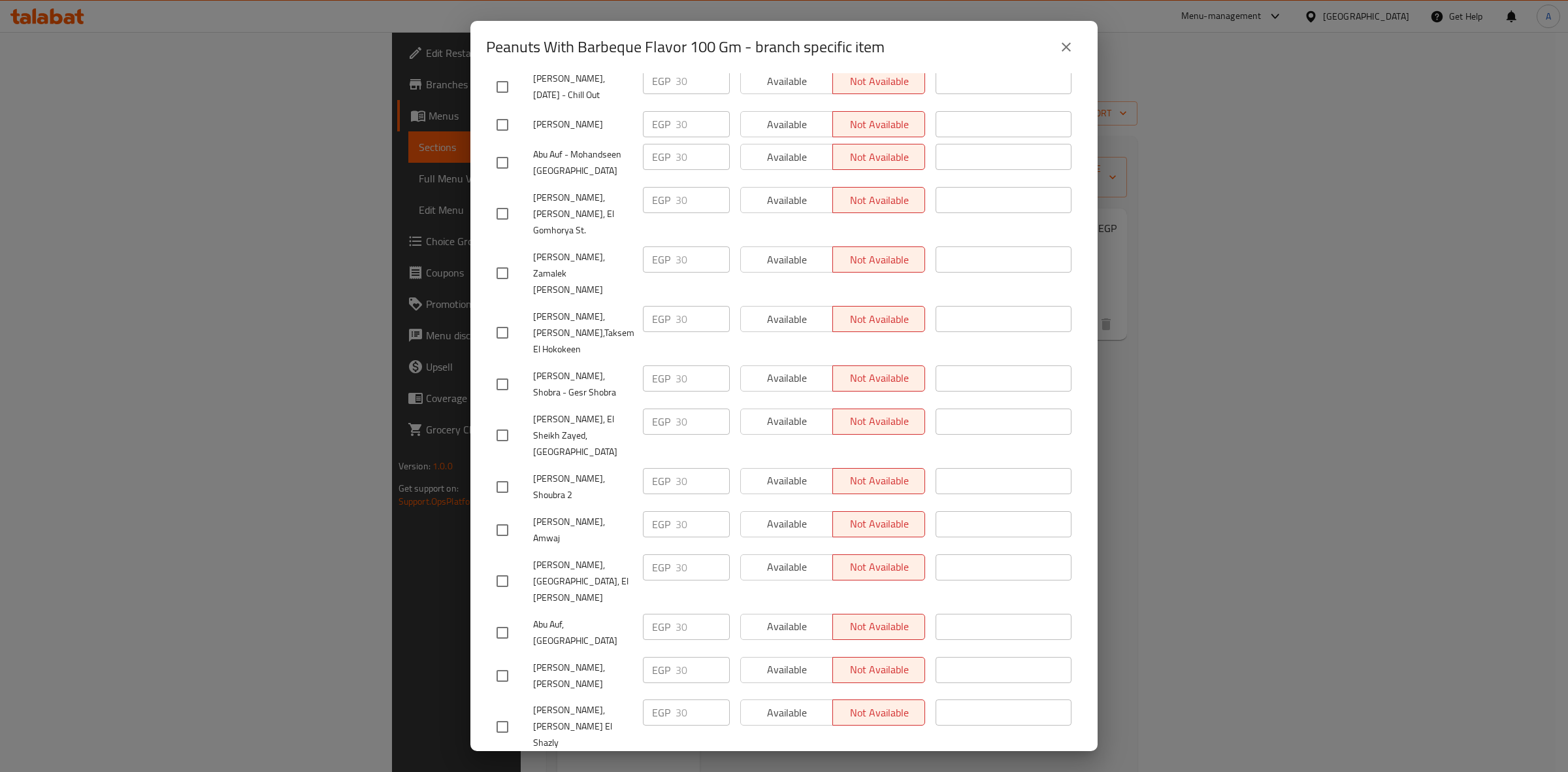
click at [507, 516] on input "checkbox" at bounding box center [502, 530] width 28 height 28
checkbox input "true"
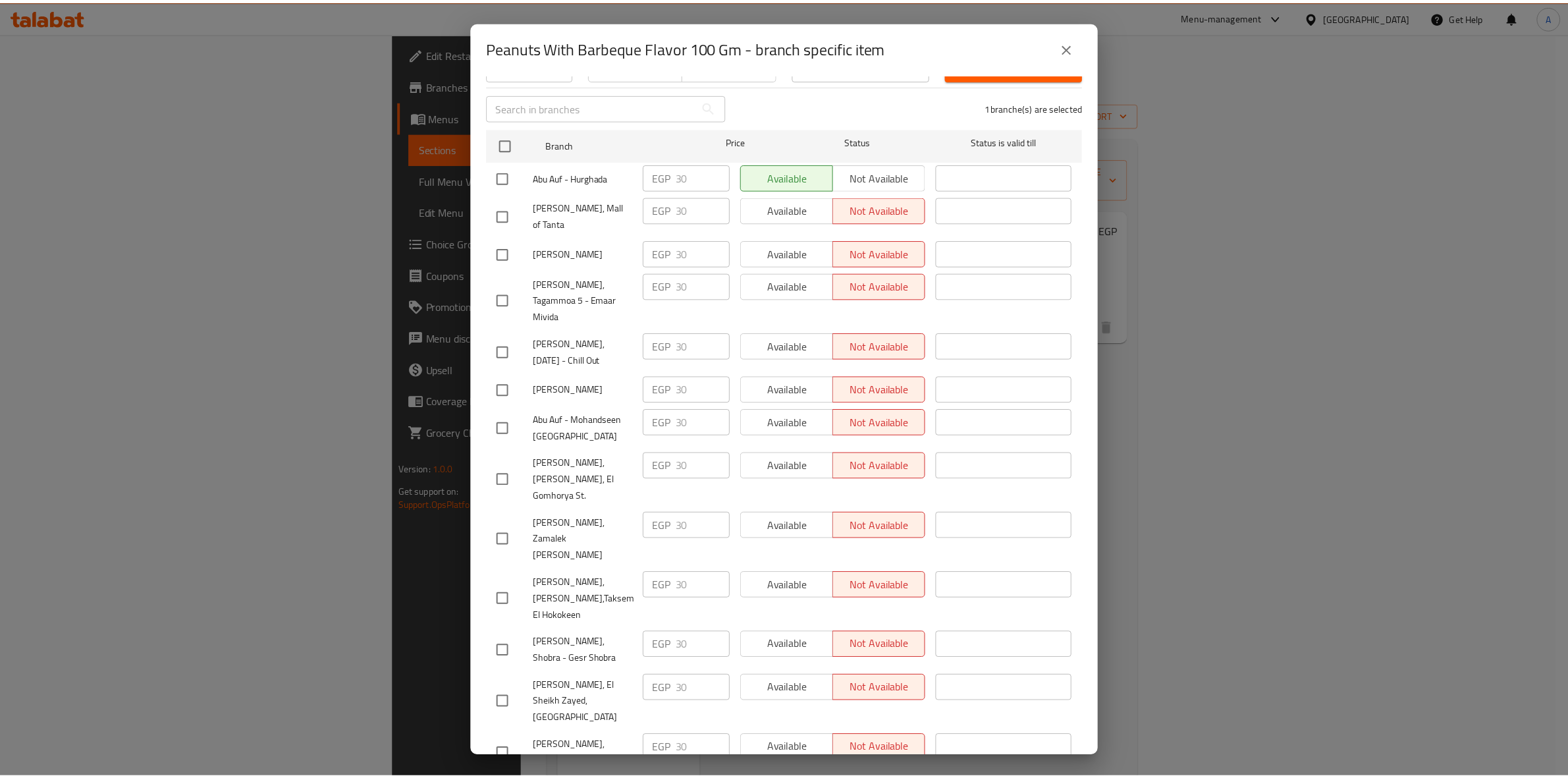
scroll to position [0, 0]
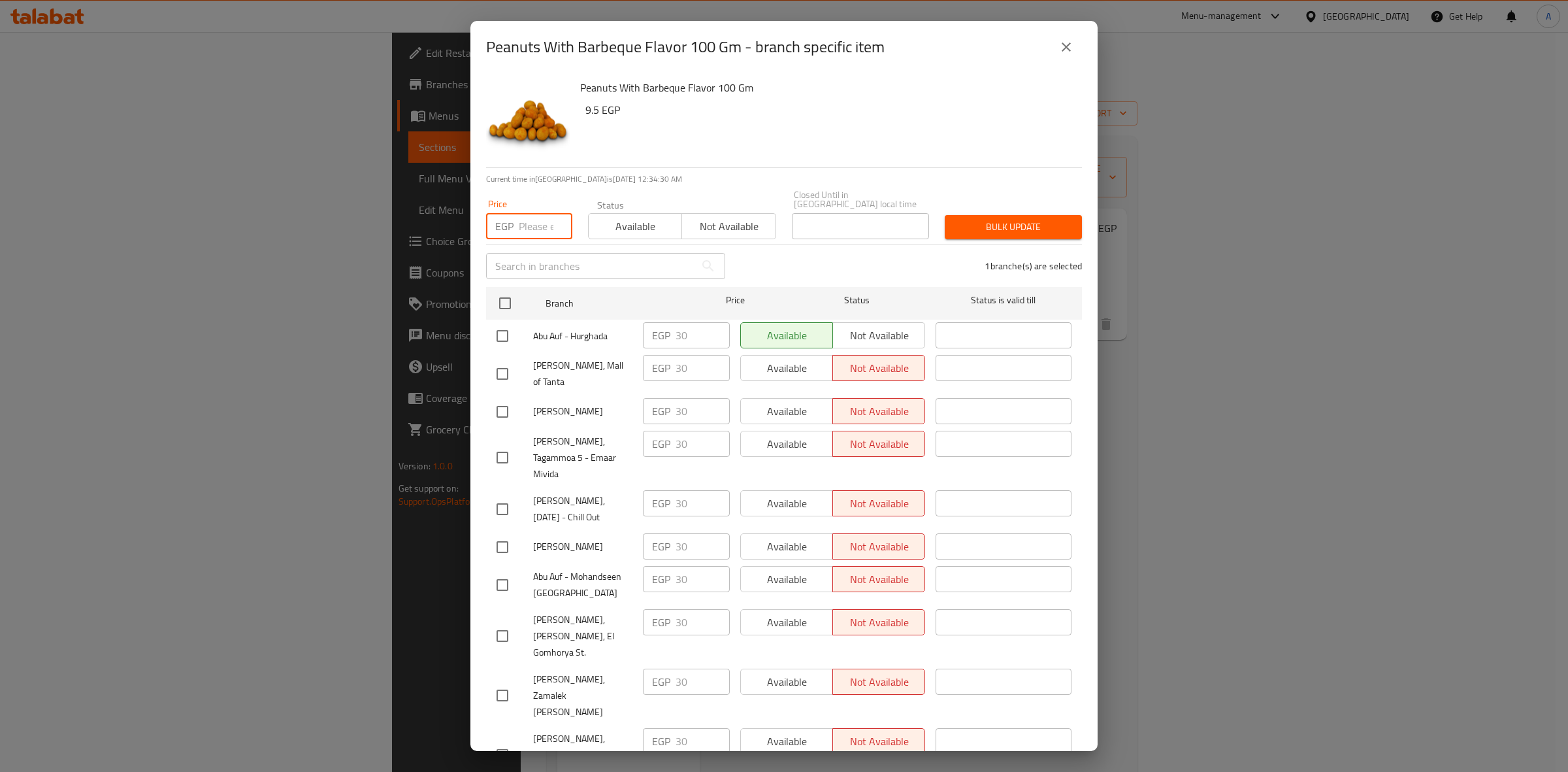
click at [531, 214] on input "number" at bounding box center [545, 226] width 53 height 26
paste input "33"
type input "33"
click at [1009, 219] on span "Bulk update" at bounding box center [1013, 227] width 116 height 17
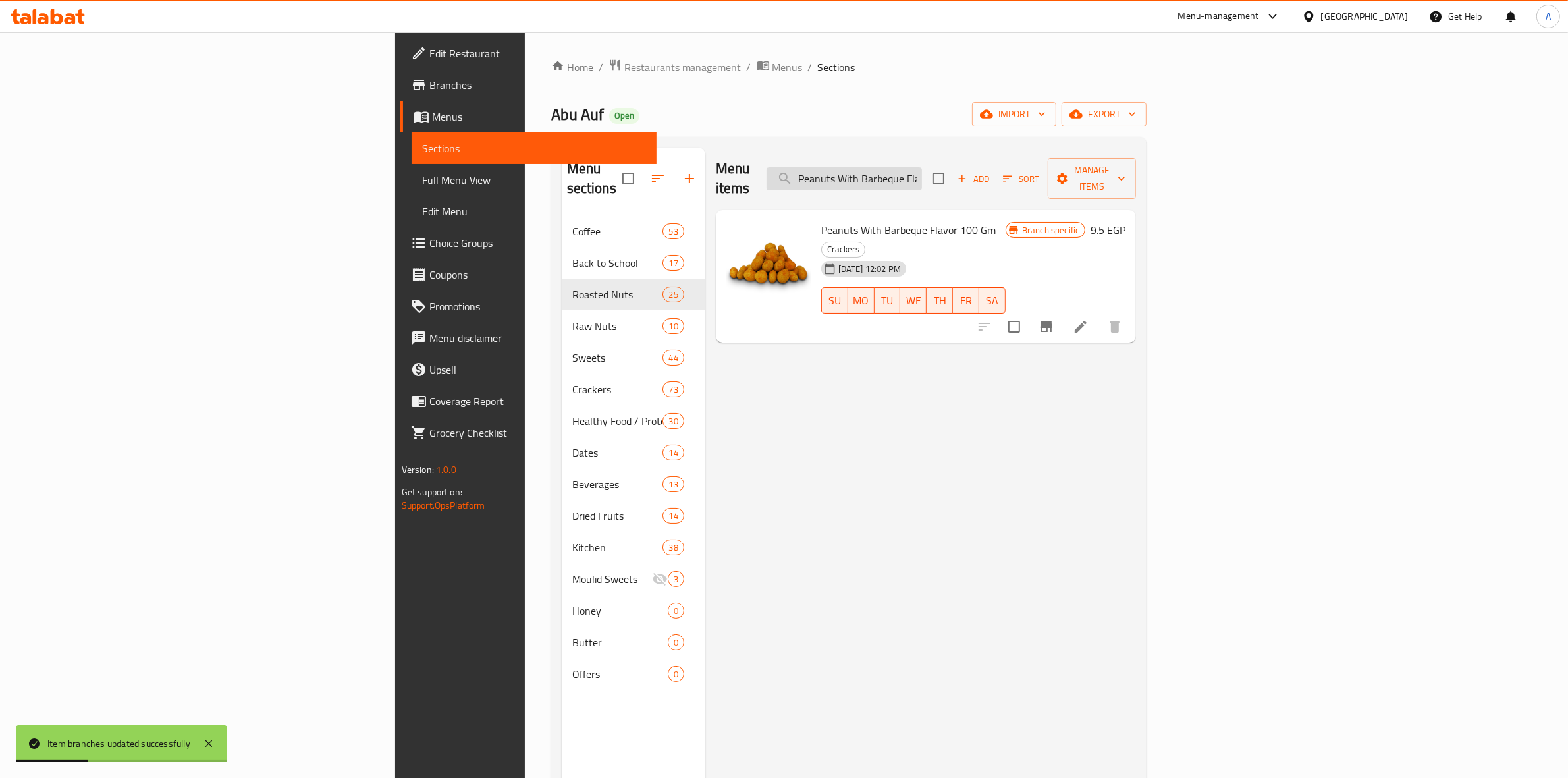
click at [922, 175] on input "Peanuts With Barbeque Flavor 100 Gm" at bounding box center [844, 178] width 155 height 23
paste input "Cheese Flavor"
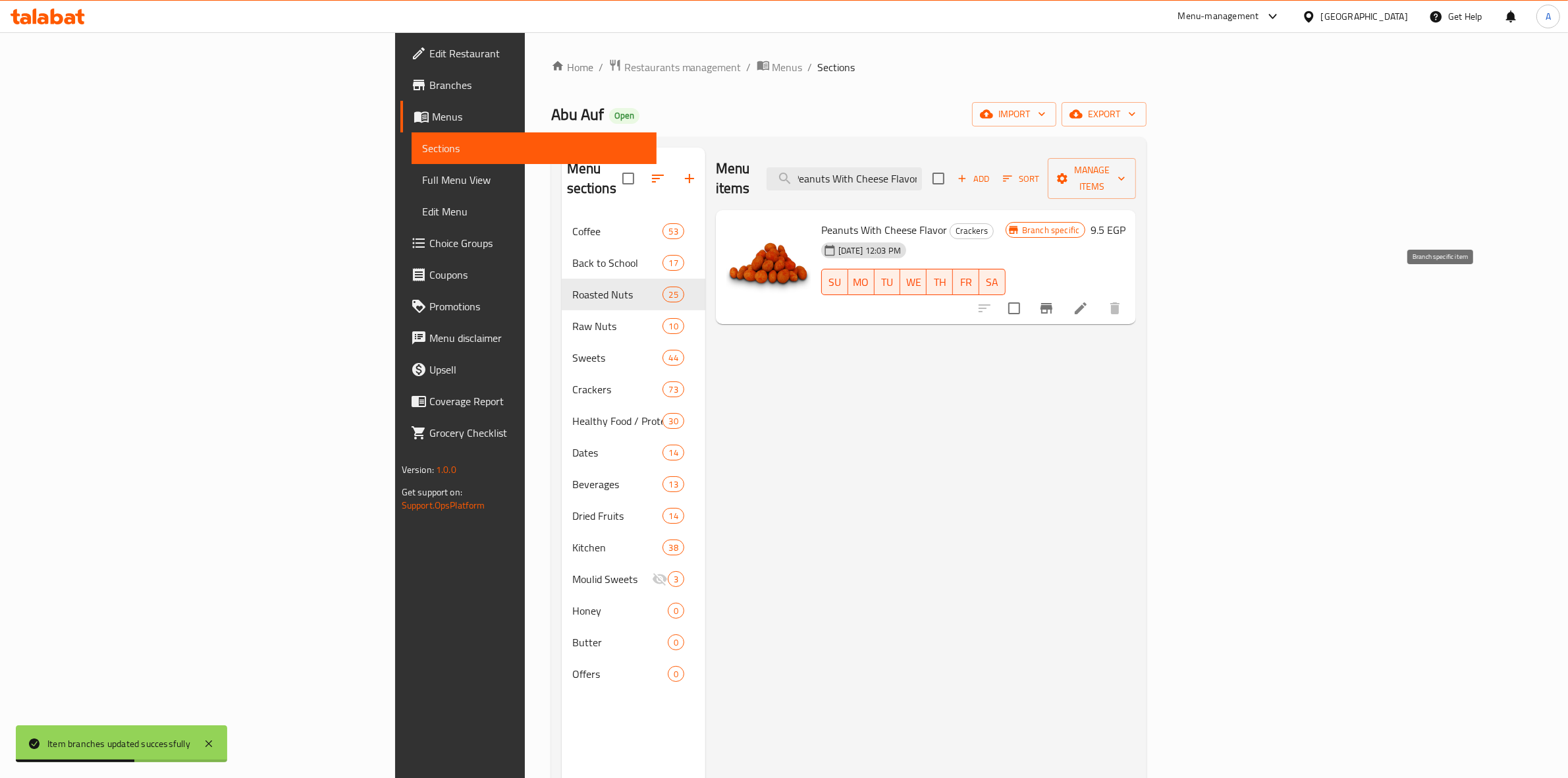
type input "Peanuts With Cheese Flavor"
click at [1052, 303] on icon "Branch-specific-item" at bounding box center [1046, 308] width 12 height 10
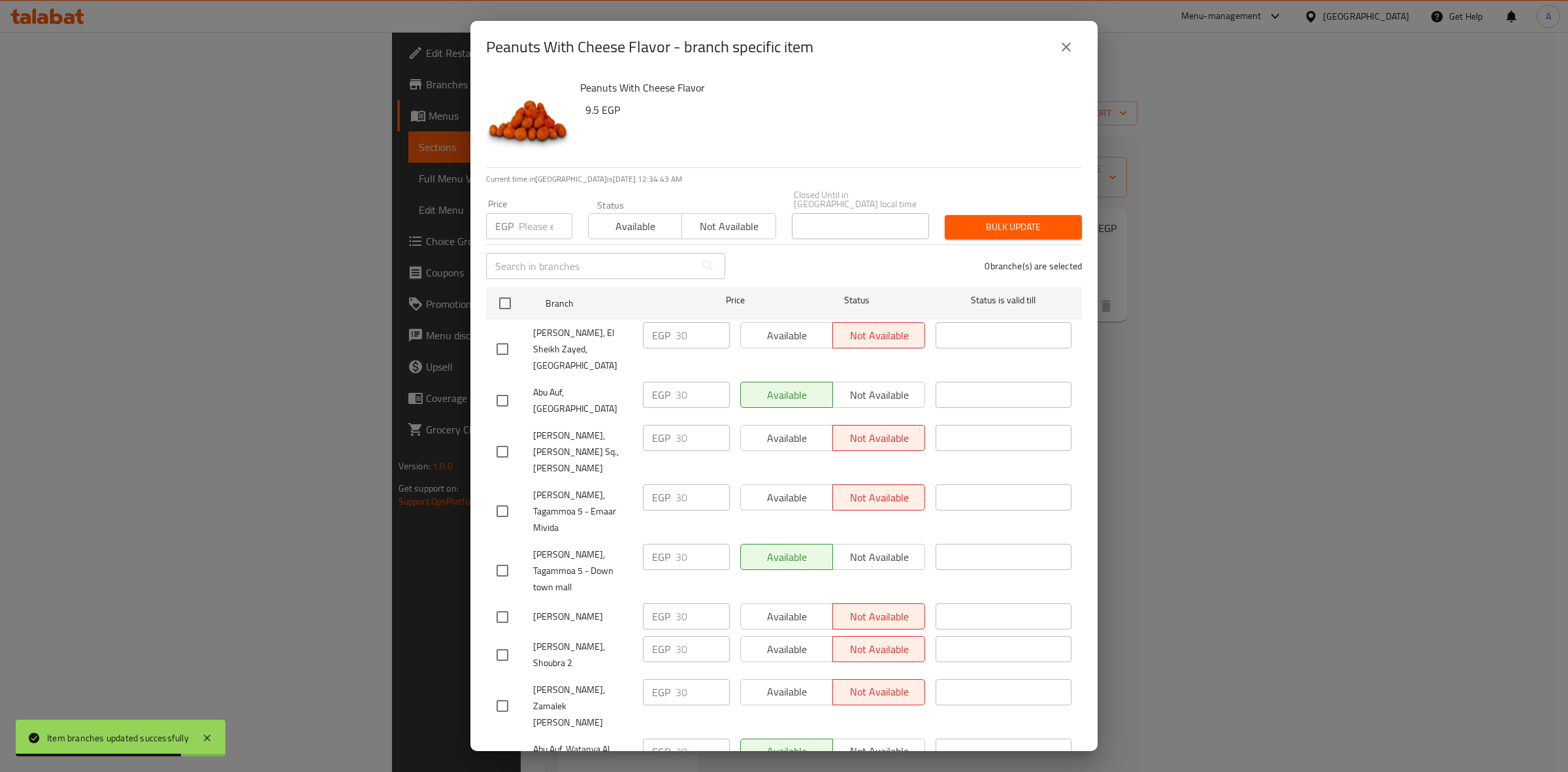
scroll to position [2118, 0]
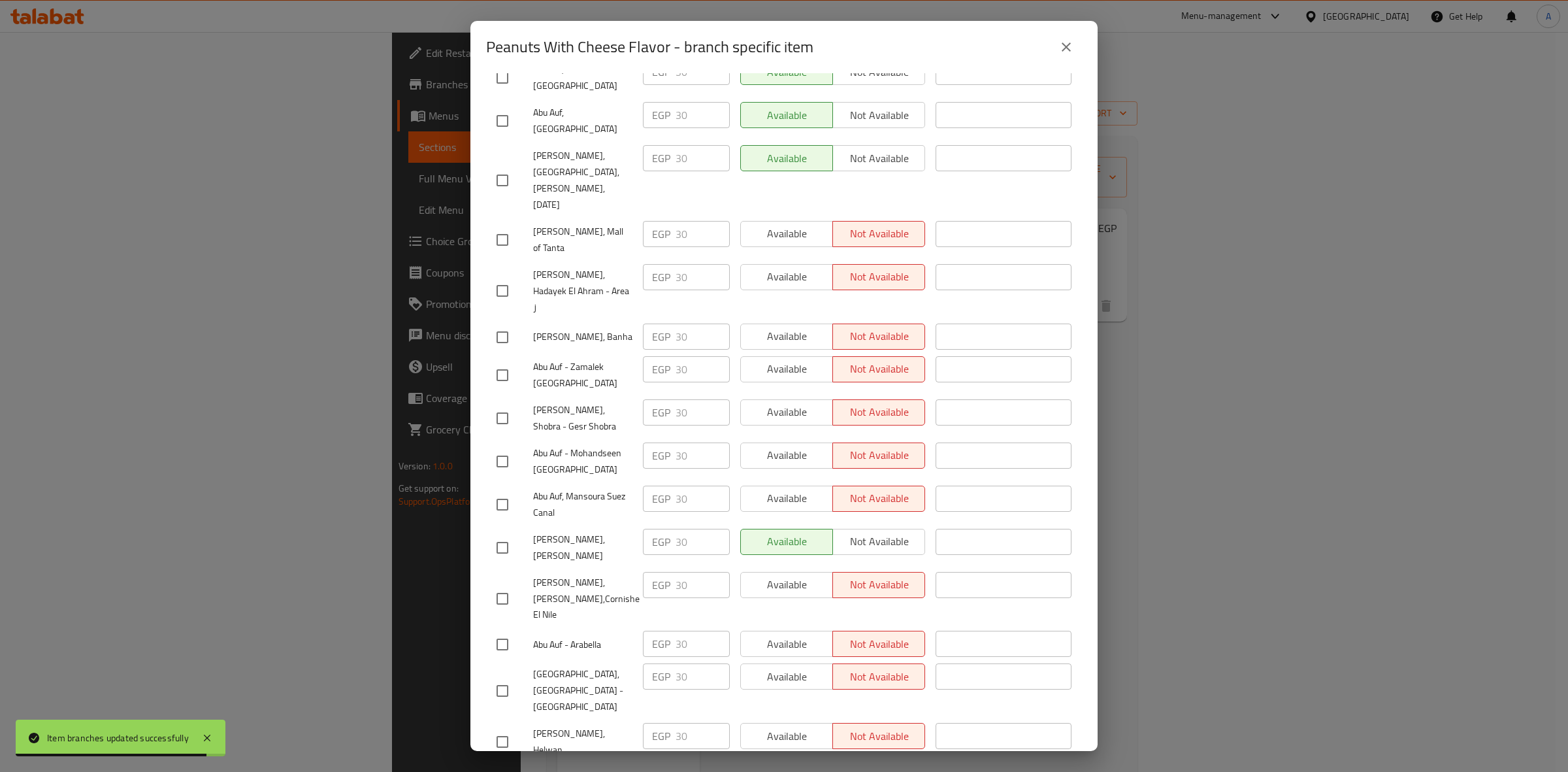
checkbox input "true"
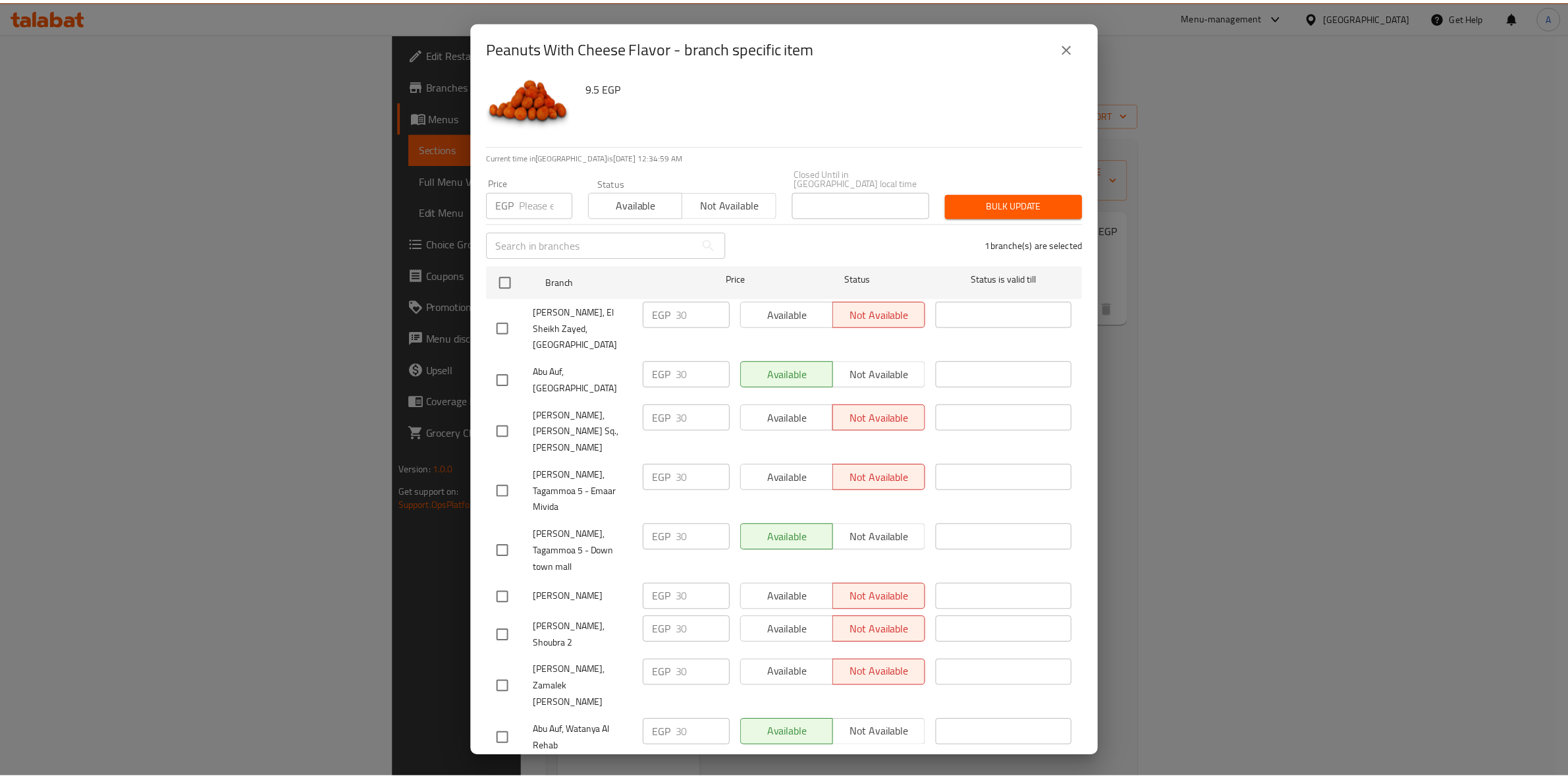
scroll to position [0, 0]
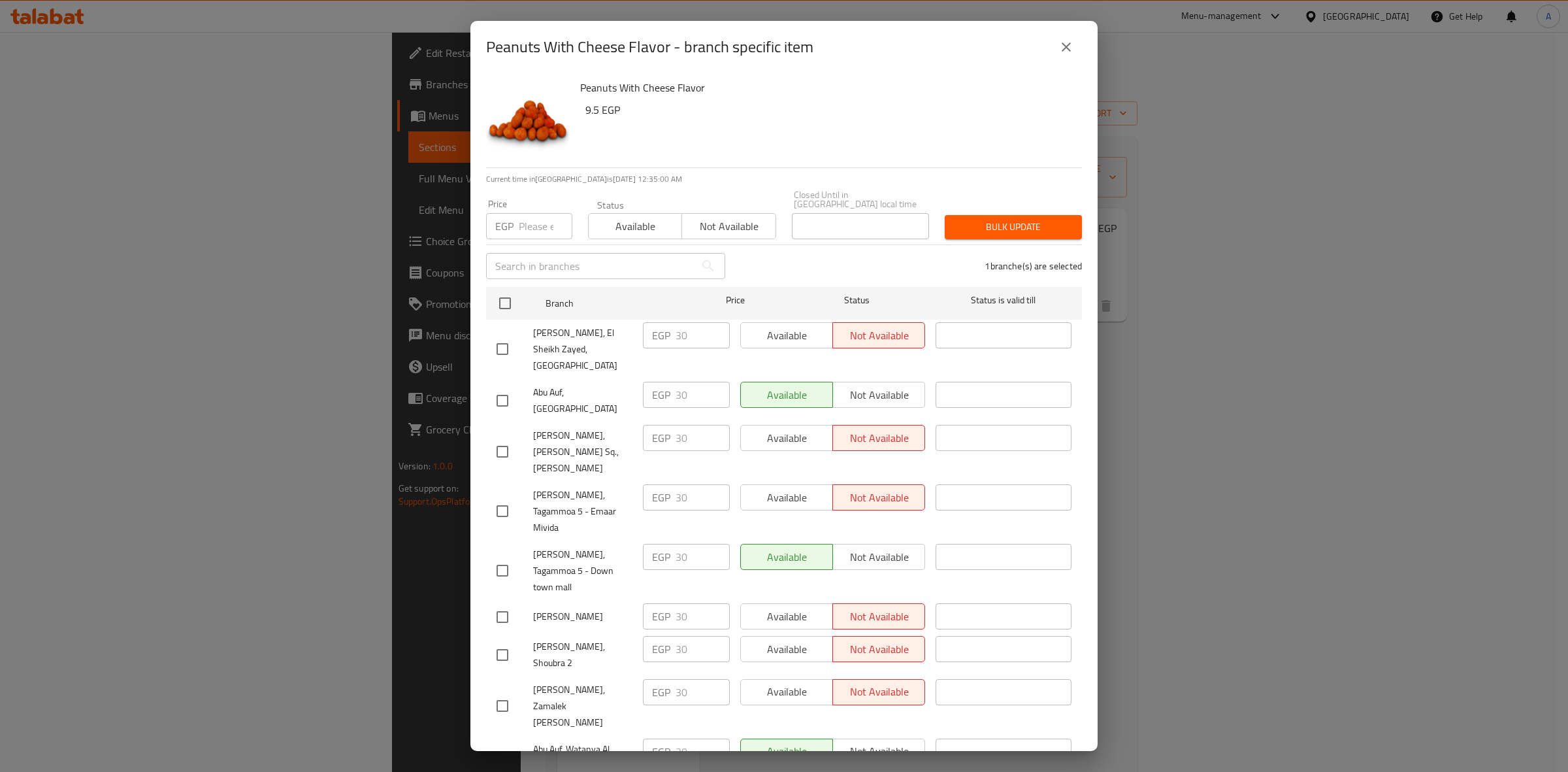
click at [521, 213] on input "number" at bounding box center [545, 226] width 53 height 26
paste input "33"
type input "33"
click at [1005, 219] on span "Bulk update" at bounding box center [1013, 227] width 116 height 17
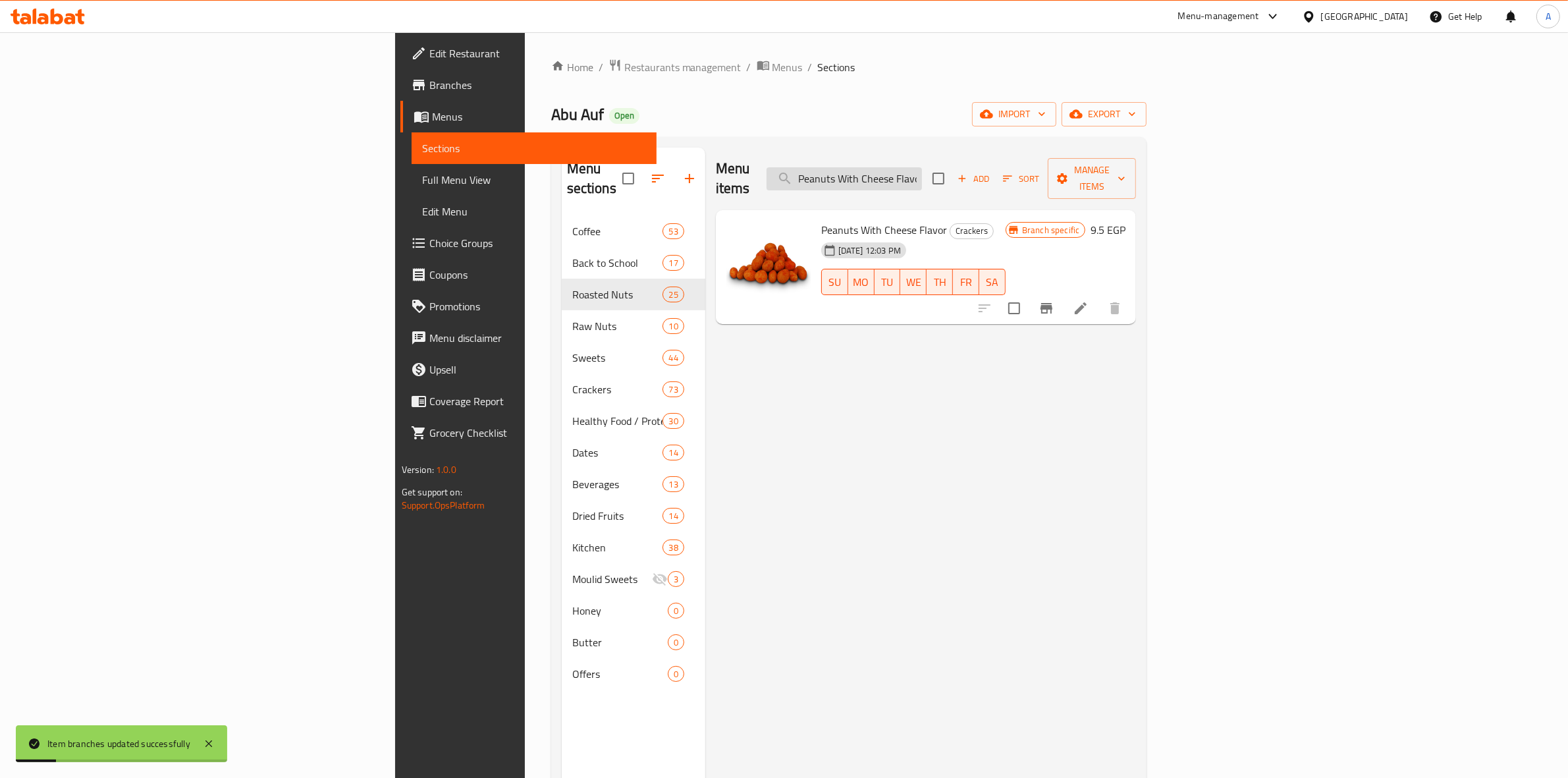
click at [922, 171] on input "Peanuts With Cheese Flavor" at bounding box center [844, 178] width 155 height 23
paste input "ili Flavor 100 Gm"
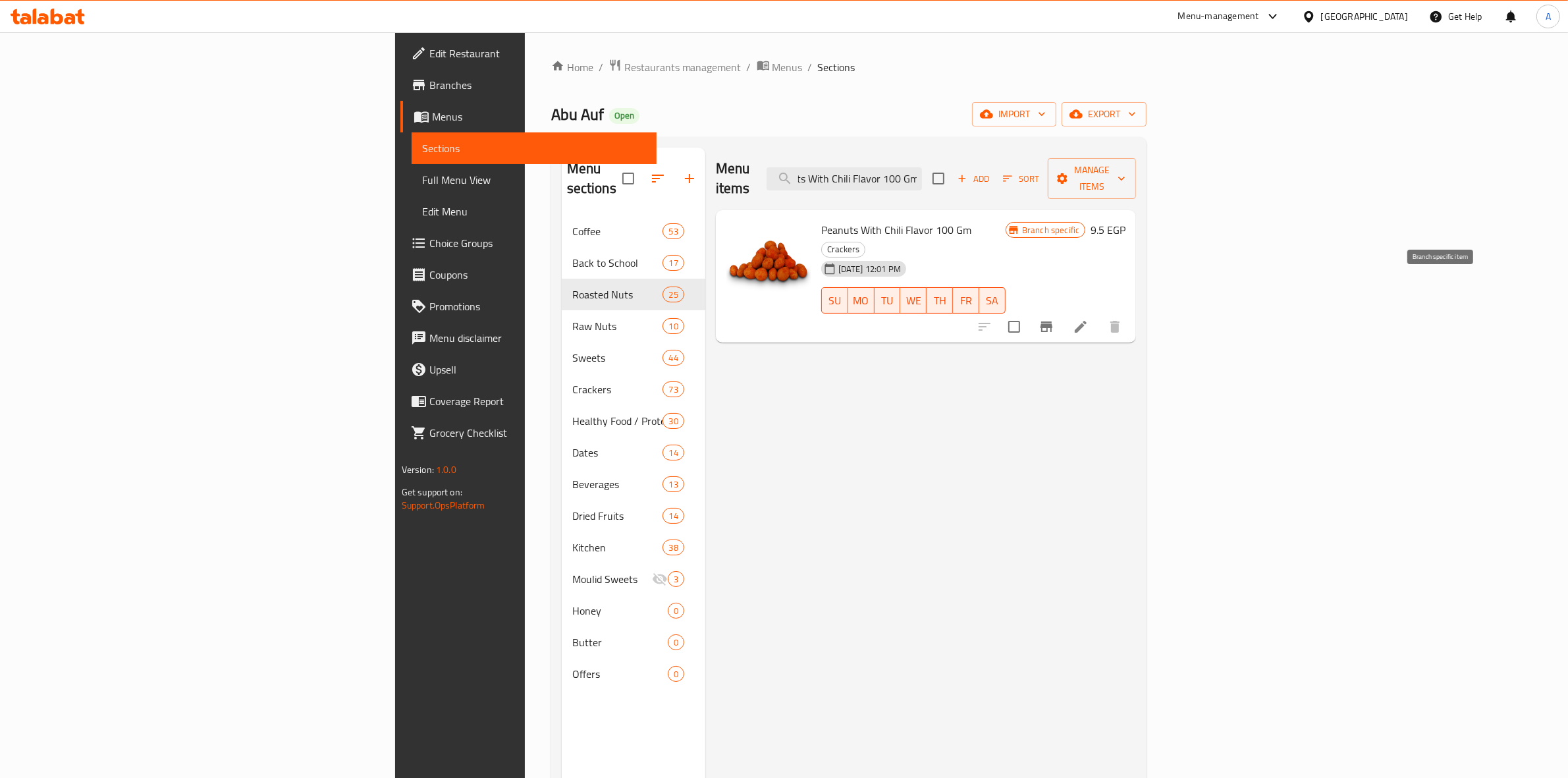
type input "Peanuts With Chili Flavor 100 Gm"
click at [1052, 321] on icon "Branch-specific-item" at bounding box center [1046, 326] width 12 height 10
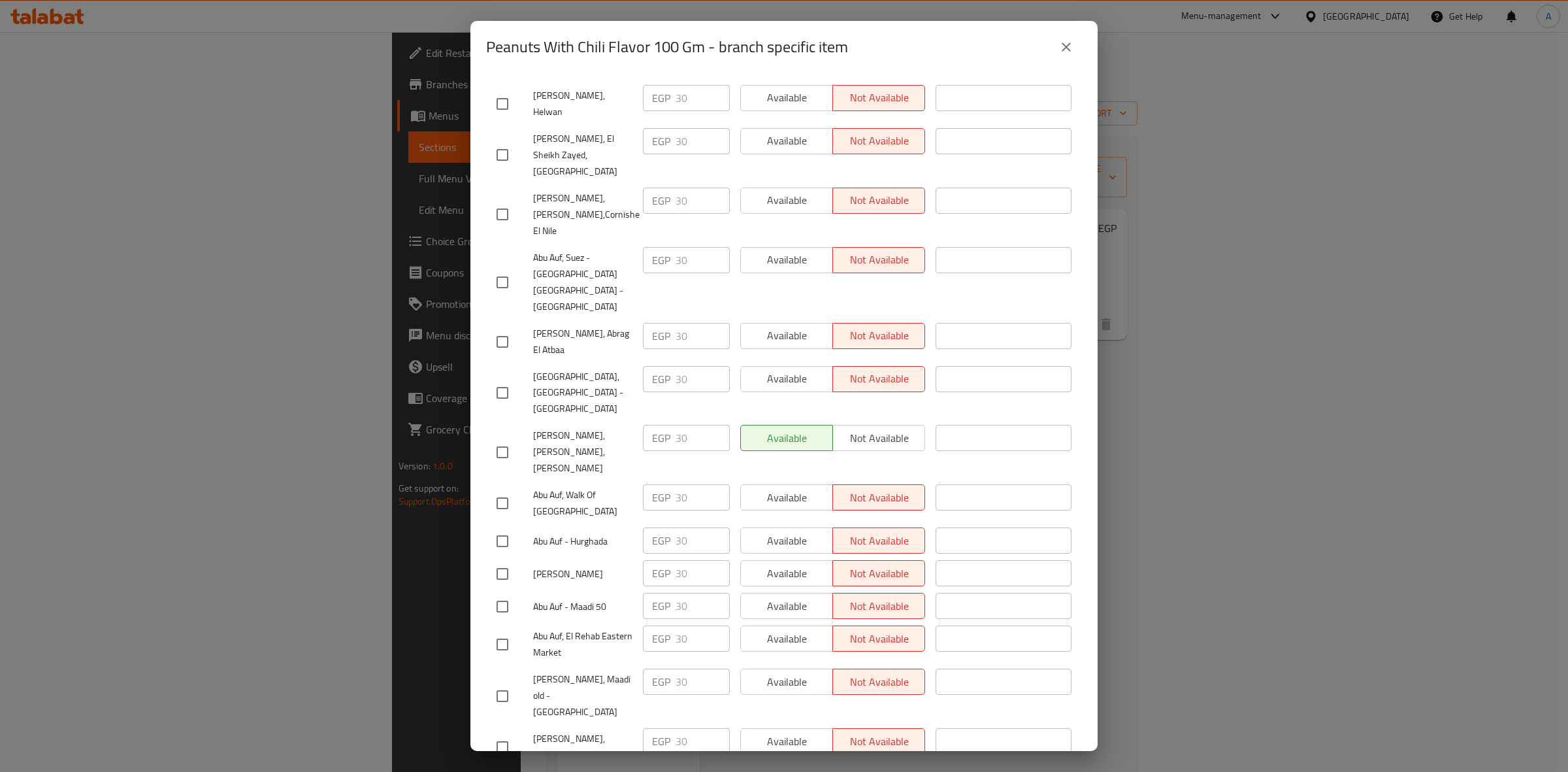
scroll to position [980, 0]
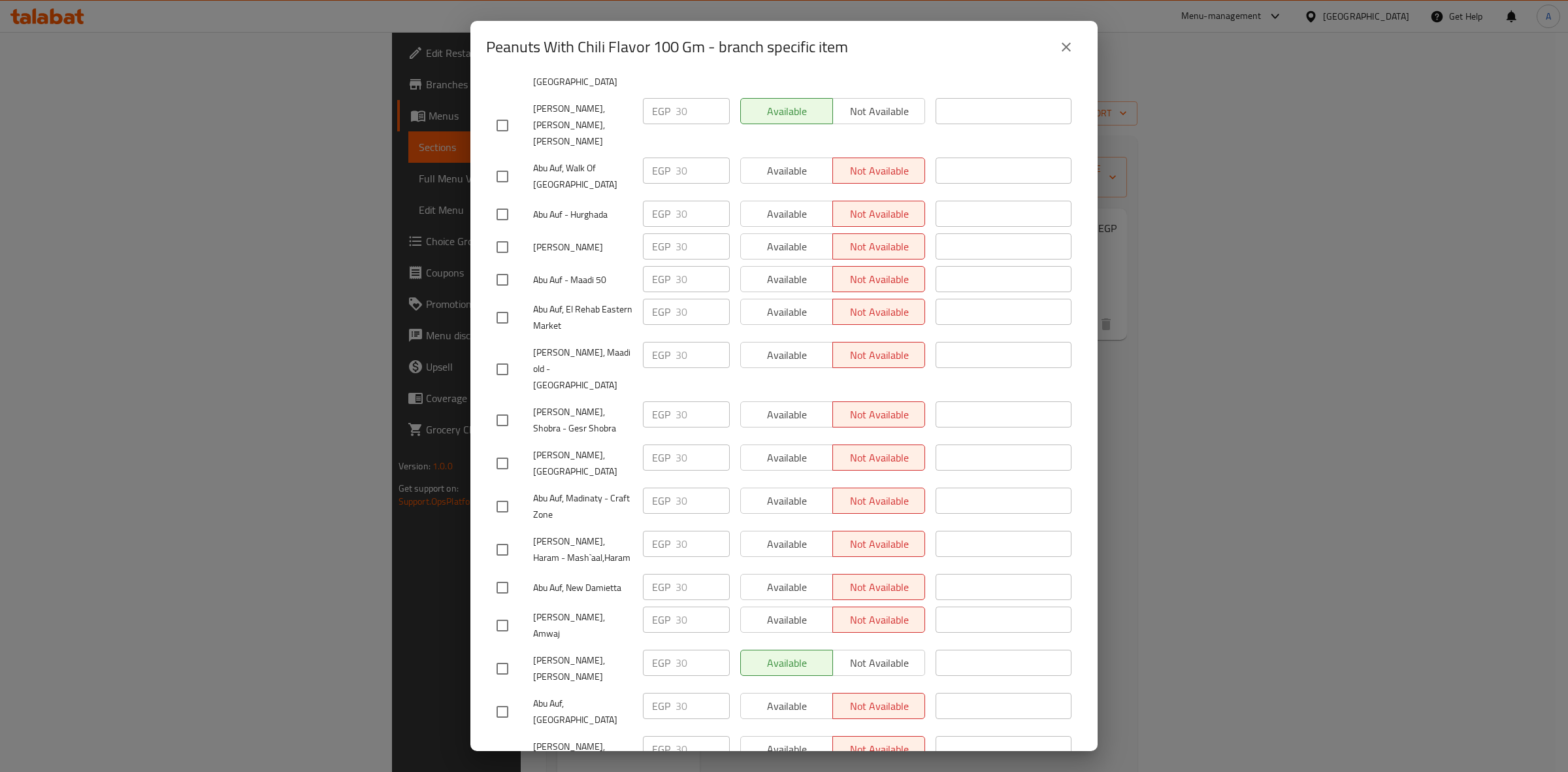
click at [498, 611] on input "checkbox" at bounding box center [502, 625] width 28 height 28
checkbox input "true"
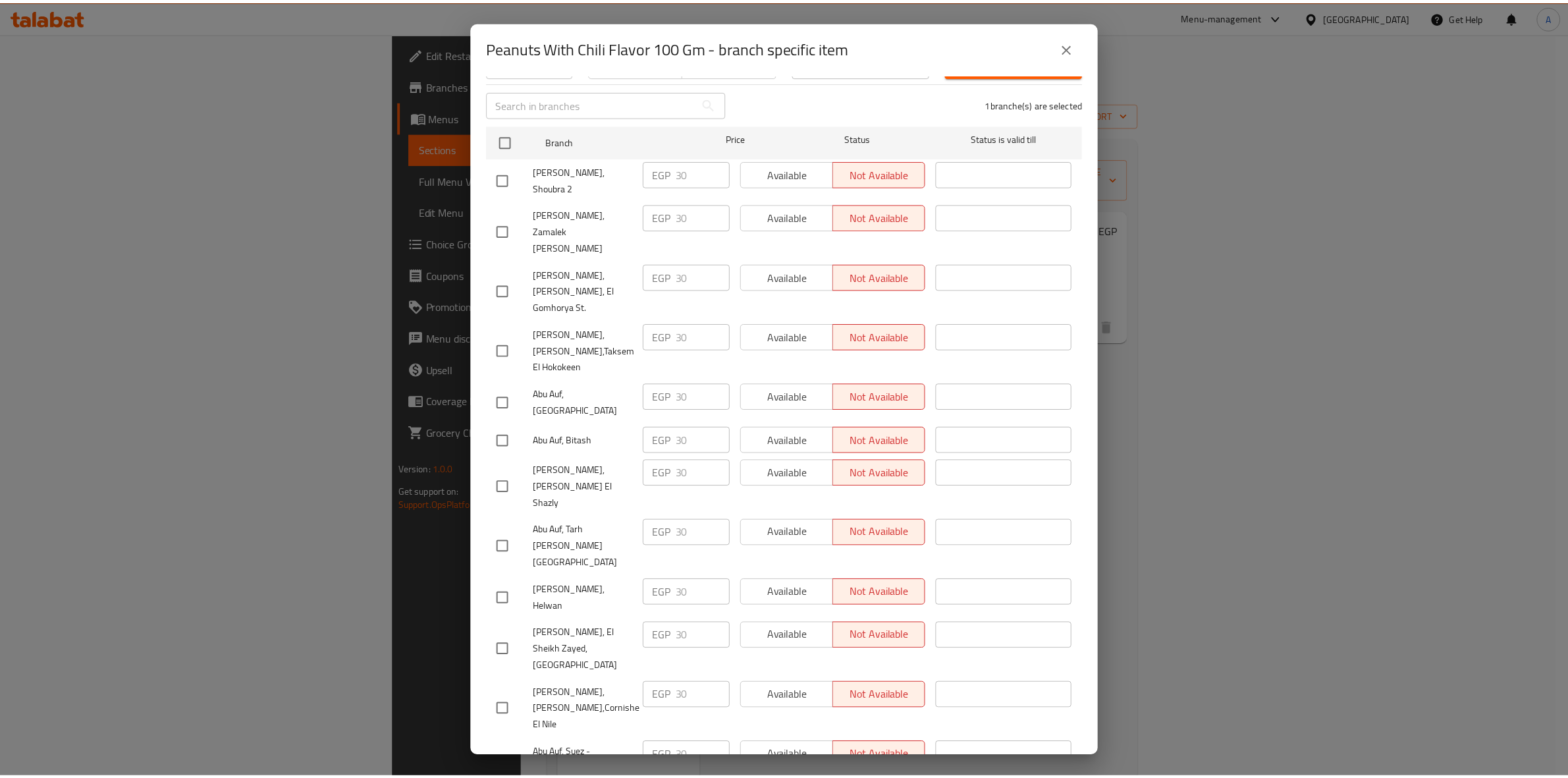
scroll to position [0, 0]
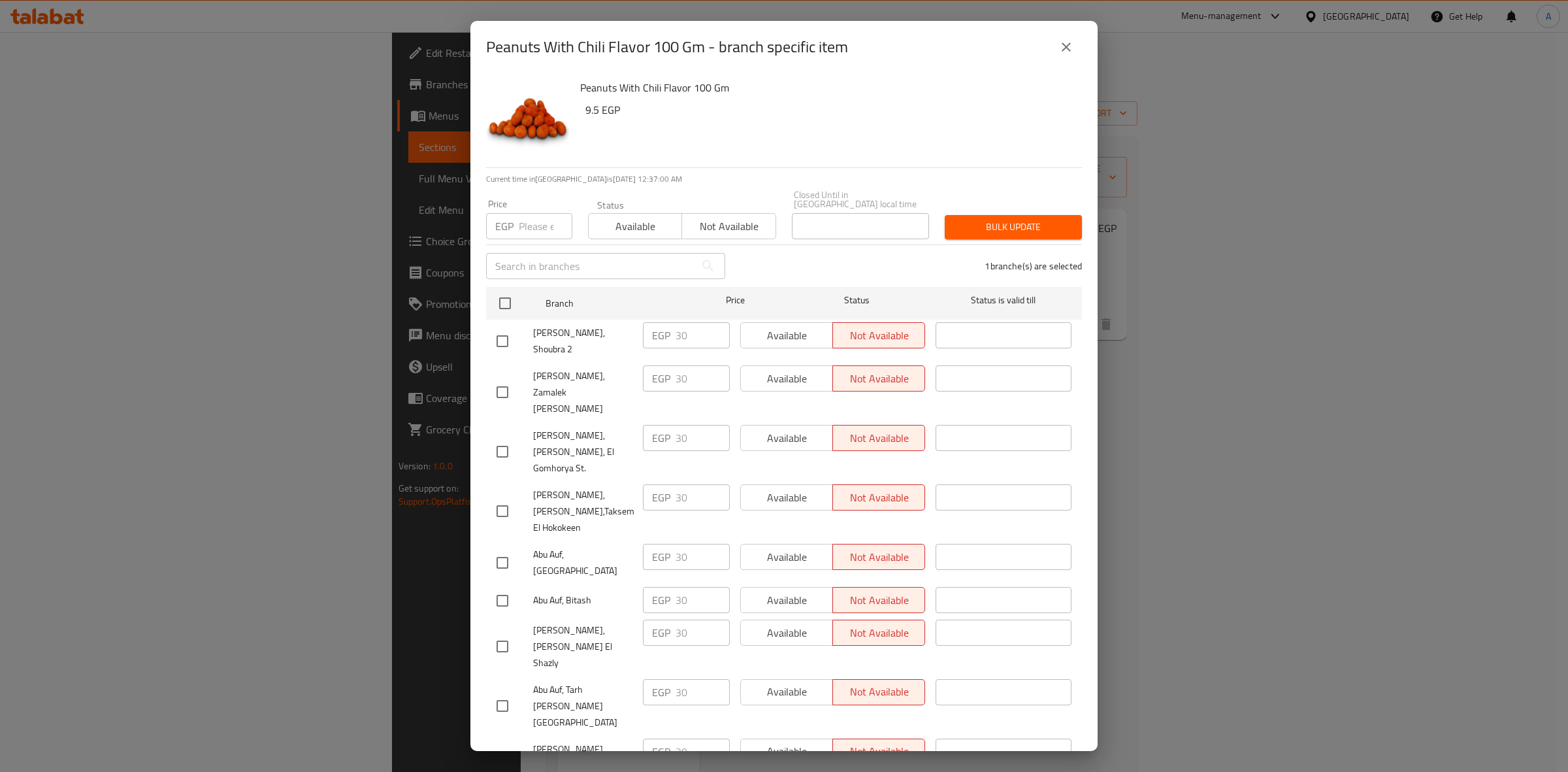
click at [524, 213] on input "number" at bounding box center [545, 226] width 53 height 26
paste input "33"
type input "33"
click at [1011, 221] on span "Bulk update" at bounding box center [1013, 227] width 116 height 17
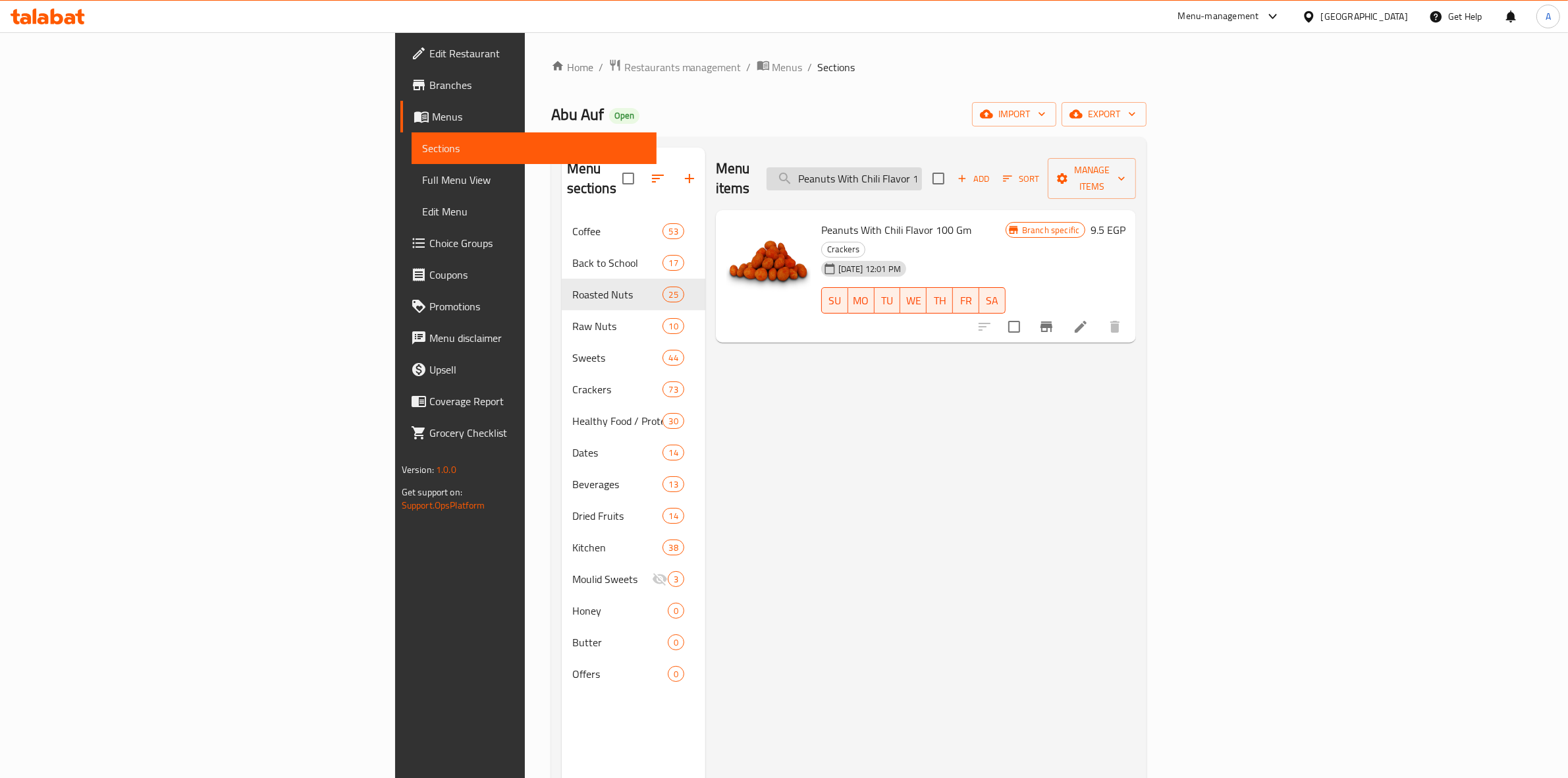
click at [922, 167] on input "Peanuts With Chili Flavor 100 Gm" at bounding box center [844, 178] width 155 height 23
paste input "Ketchup"
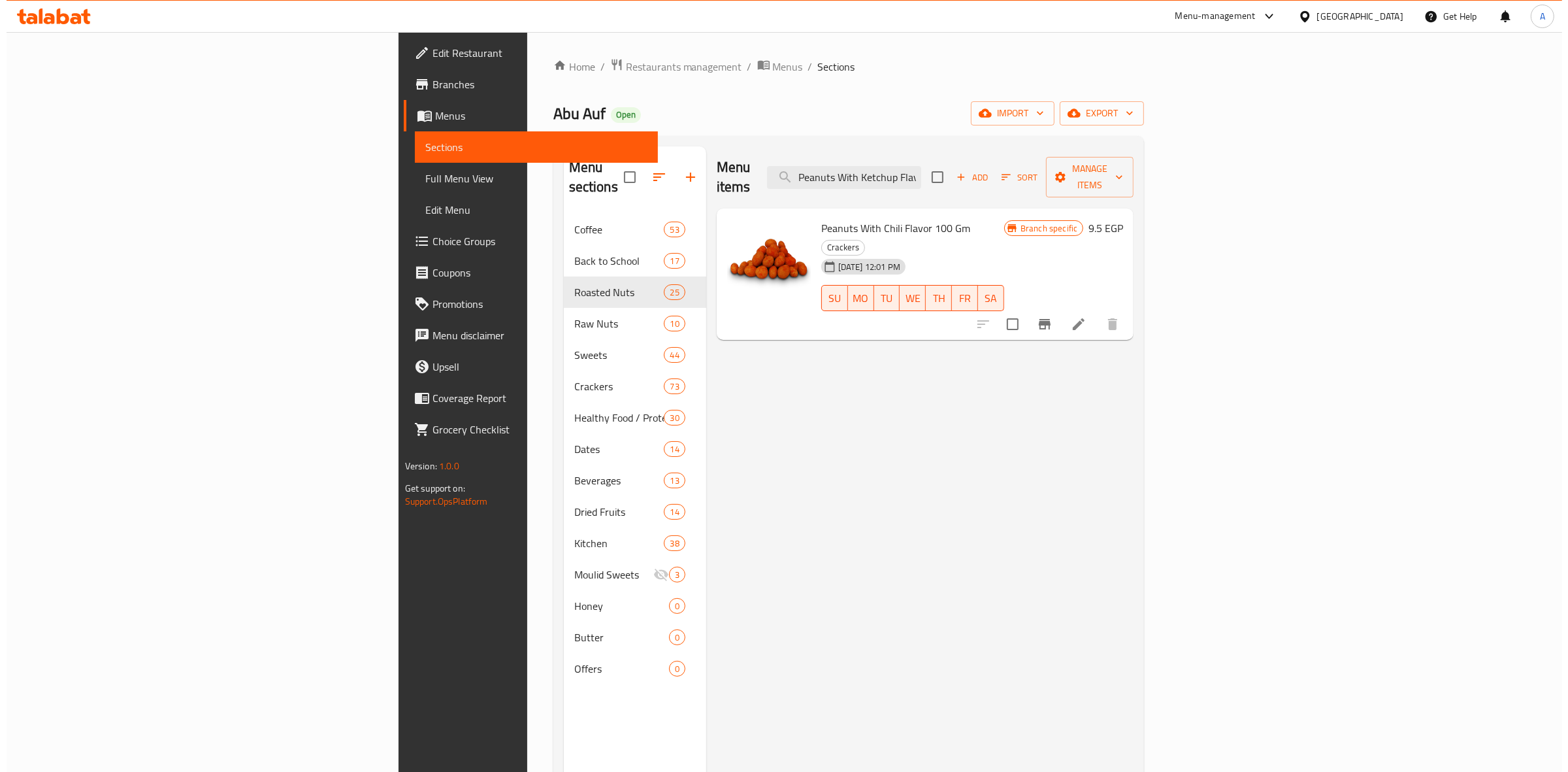
scroll to position [0, 47]
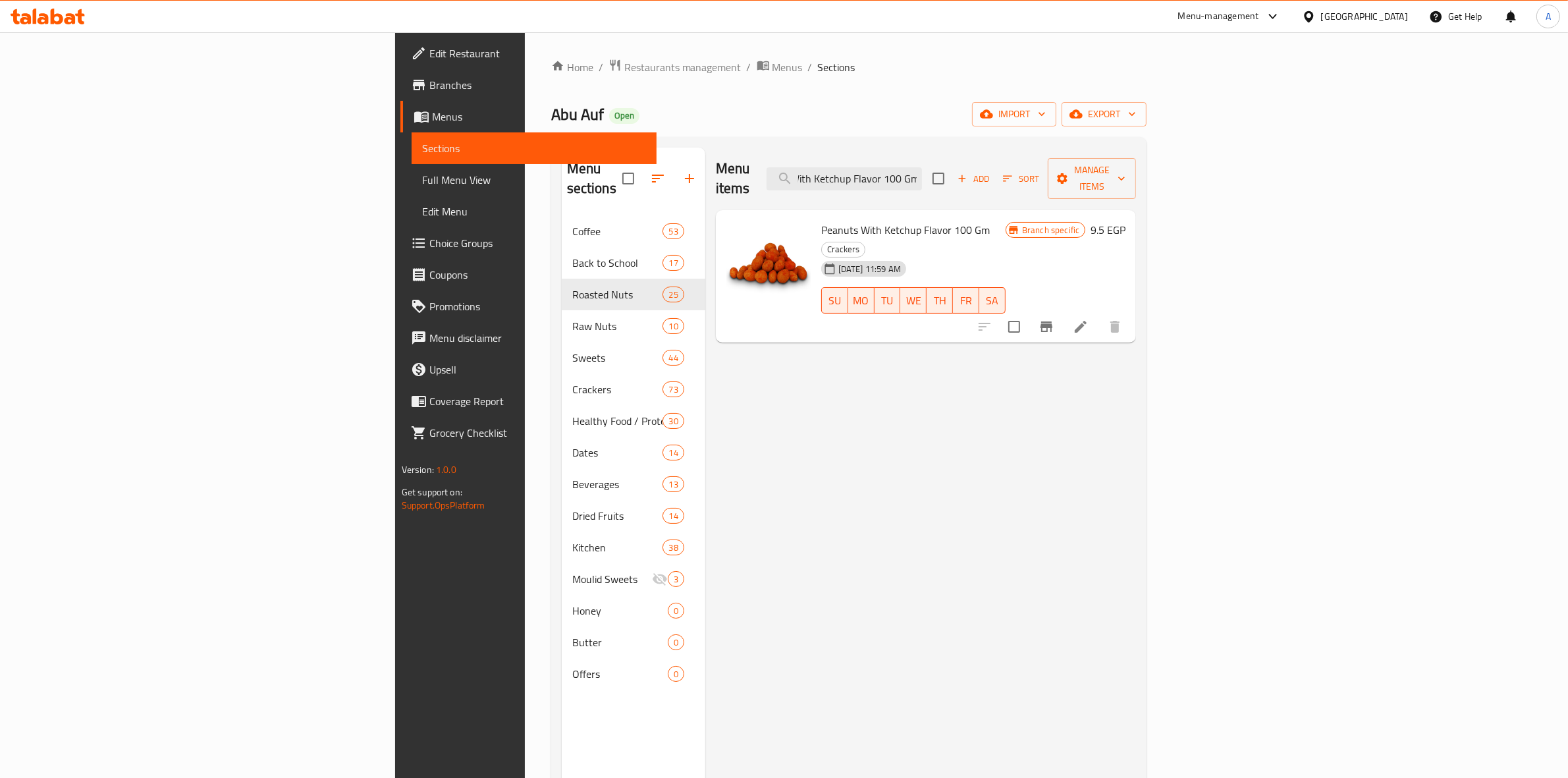
type input "Peanuts With Ketchup Flavor 100 Gm"
click at [1054, 319] on icon "Branch-specific-item" at bounding box center [1046, 327] width 16 height 16
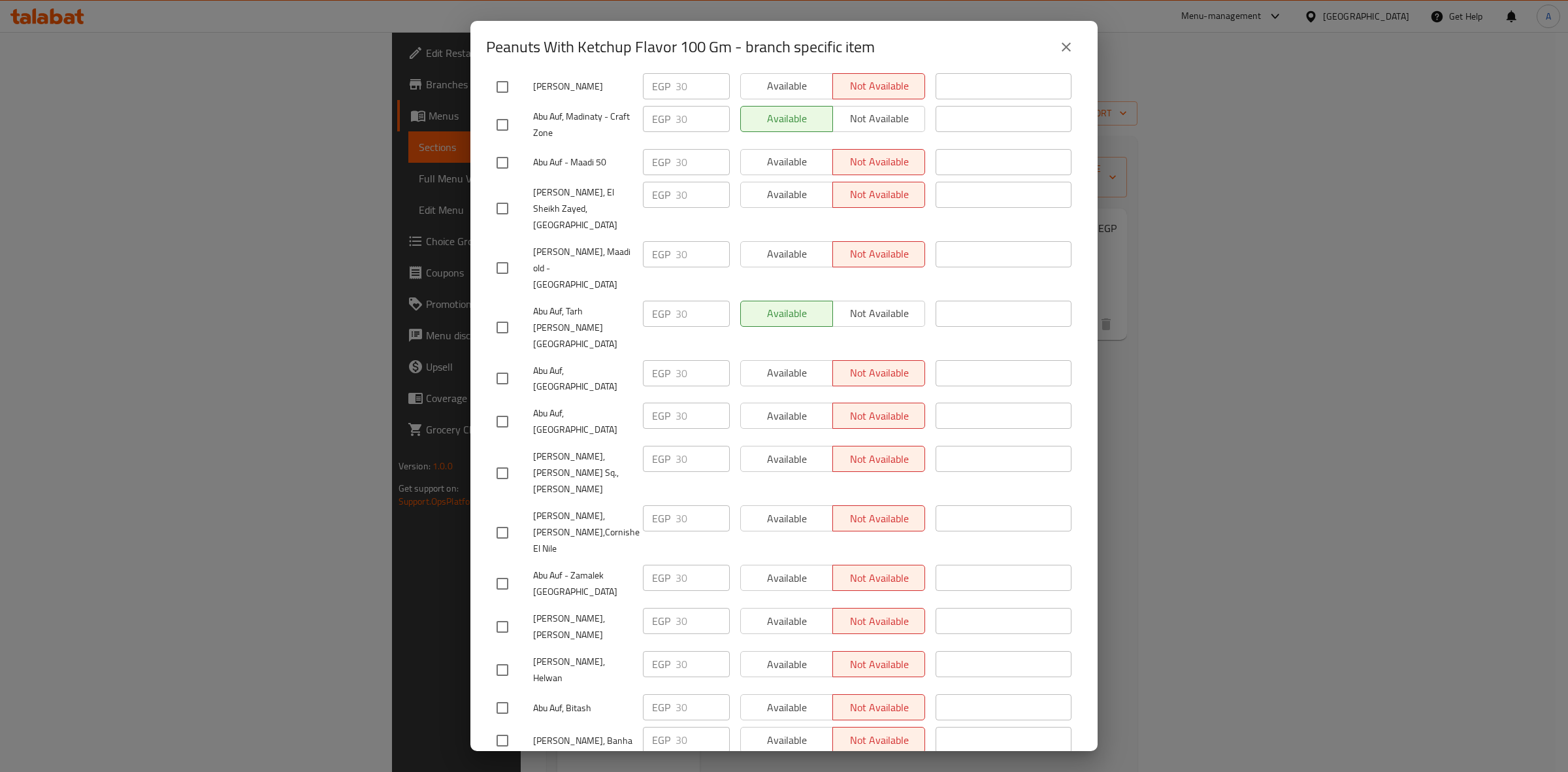
scroll to position [2015, 0]
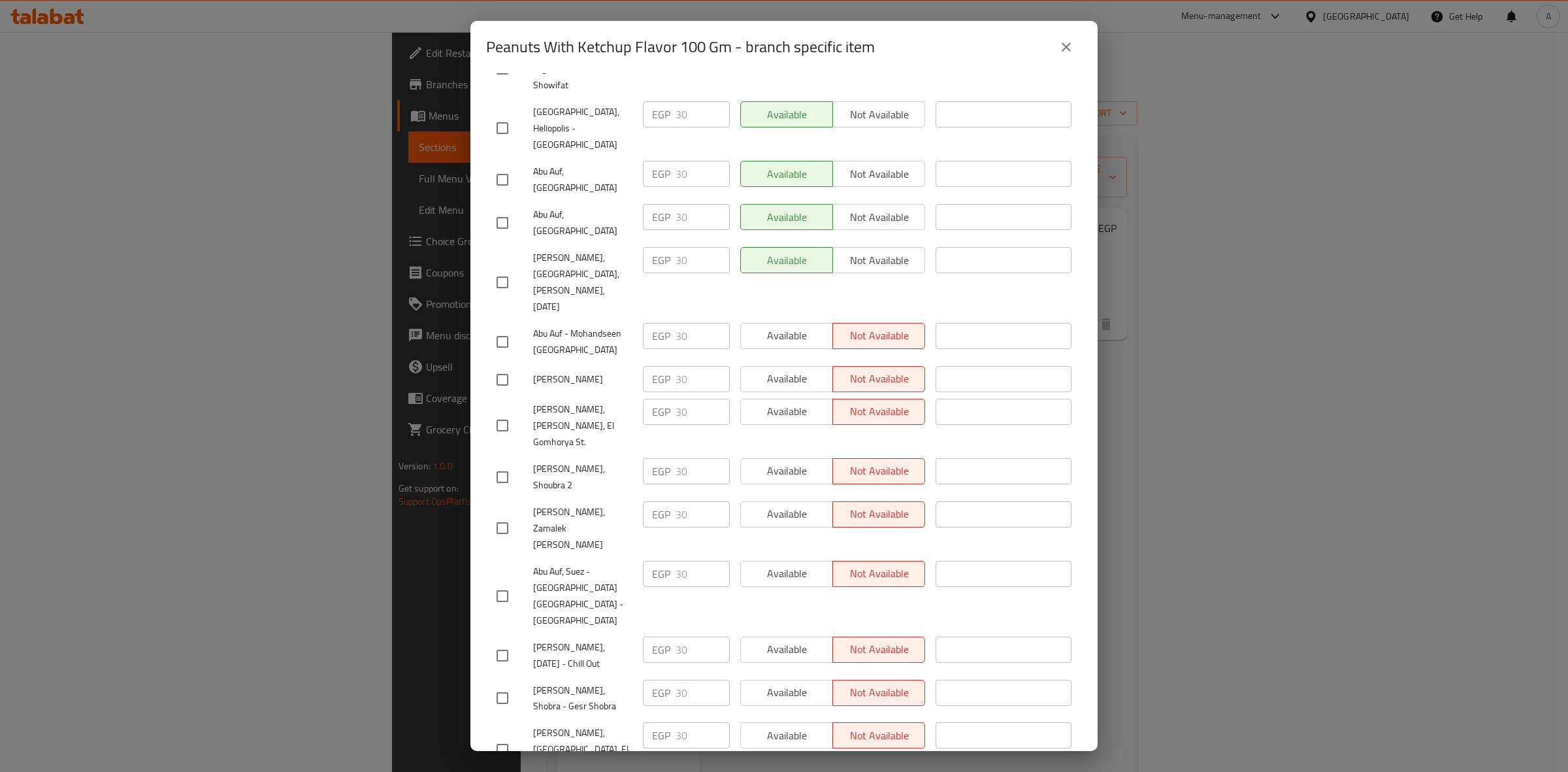
checkbox input "true"
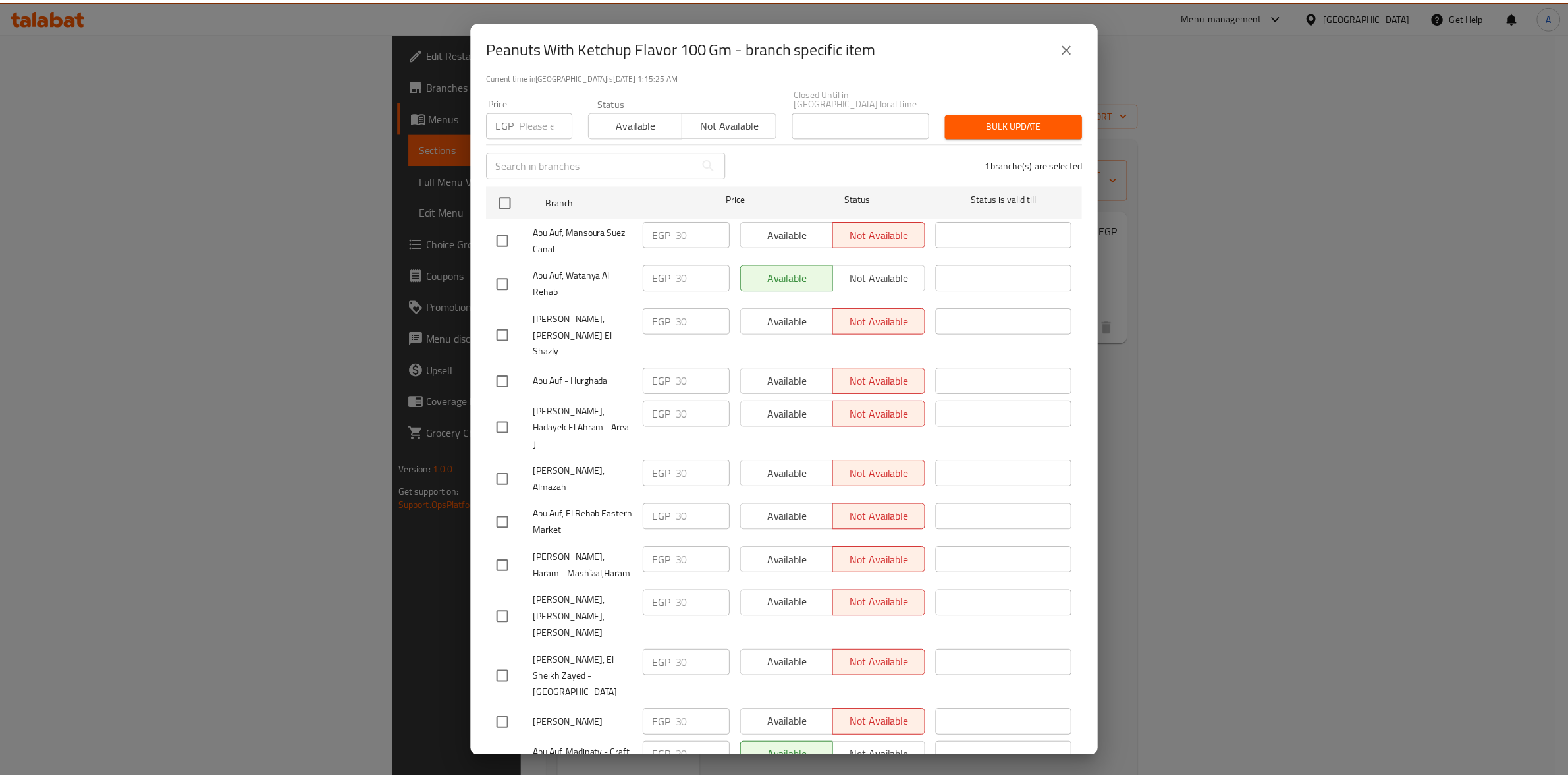
scroll to position [0, 0]
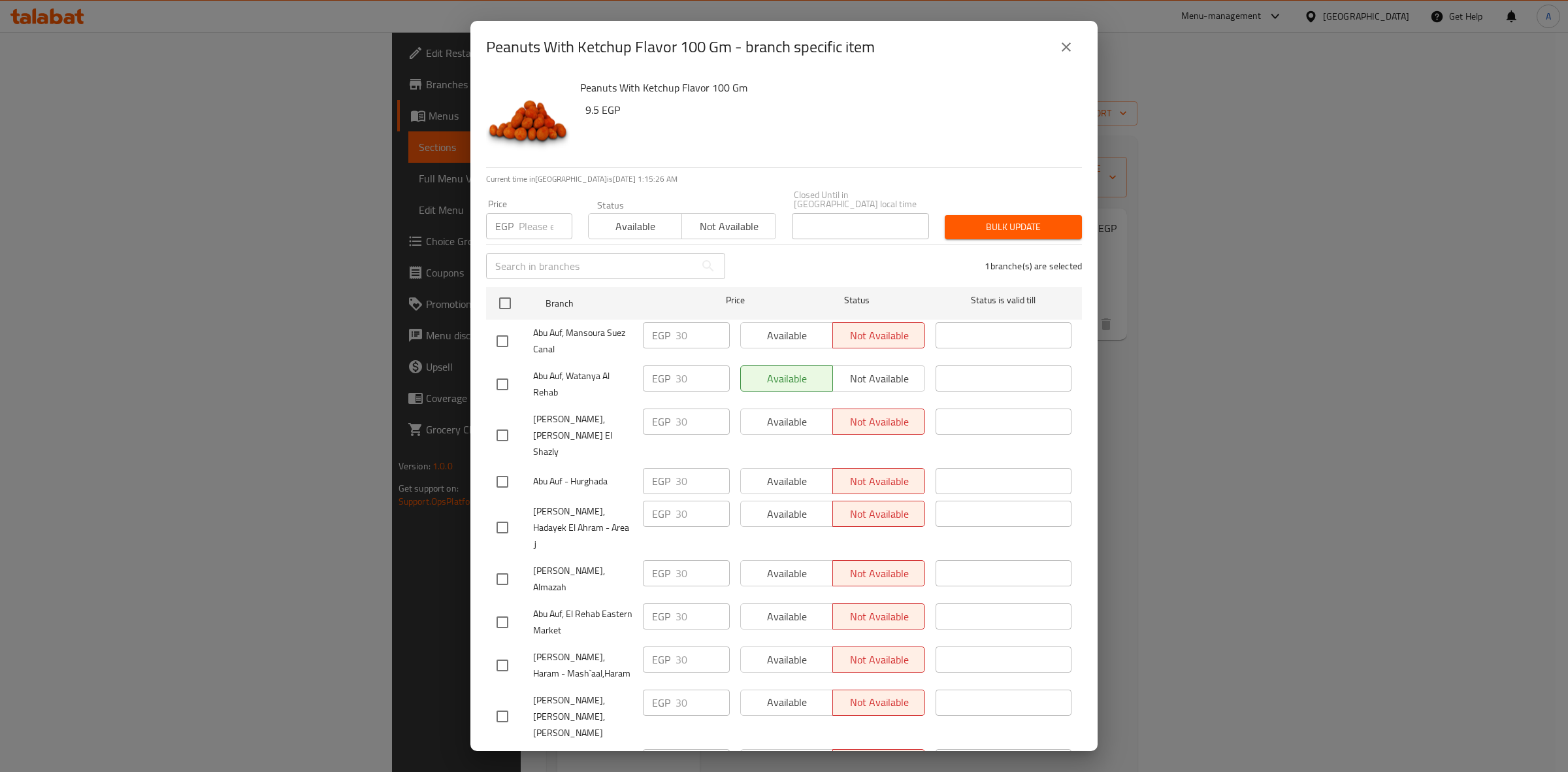
click at [528, 221] on input "number" at bounding box center [545, 226] width 53 height 26
paste input "33"
type input "33"
click at [987, 219] on span "Bulk update" at bounding box center [1013, 227] width 116 height 17
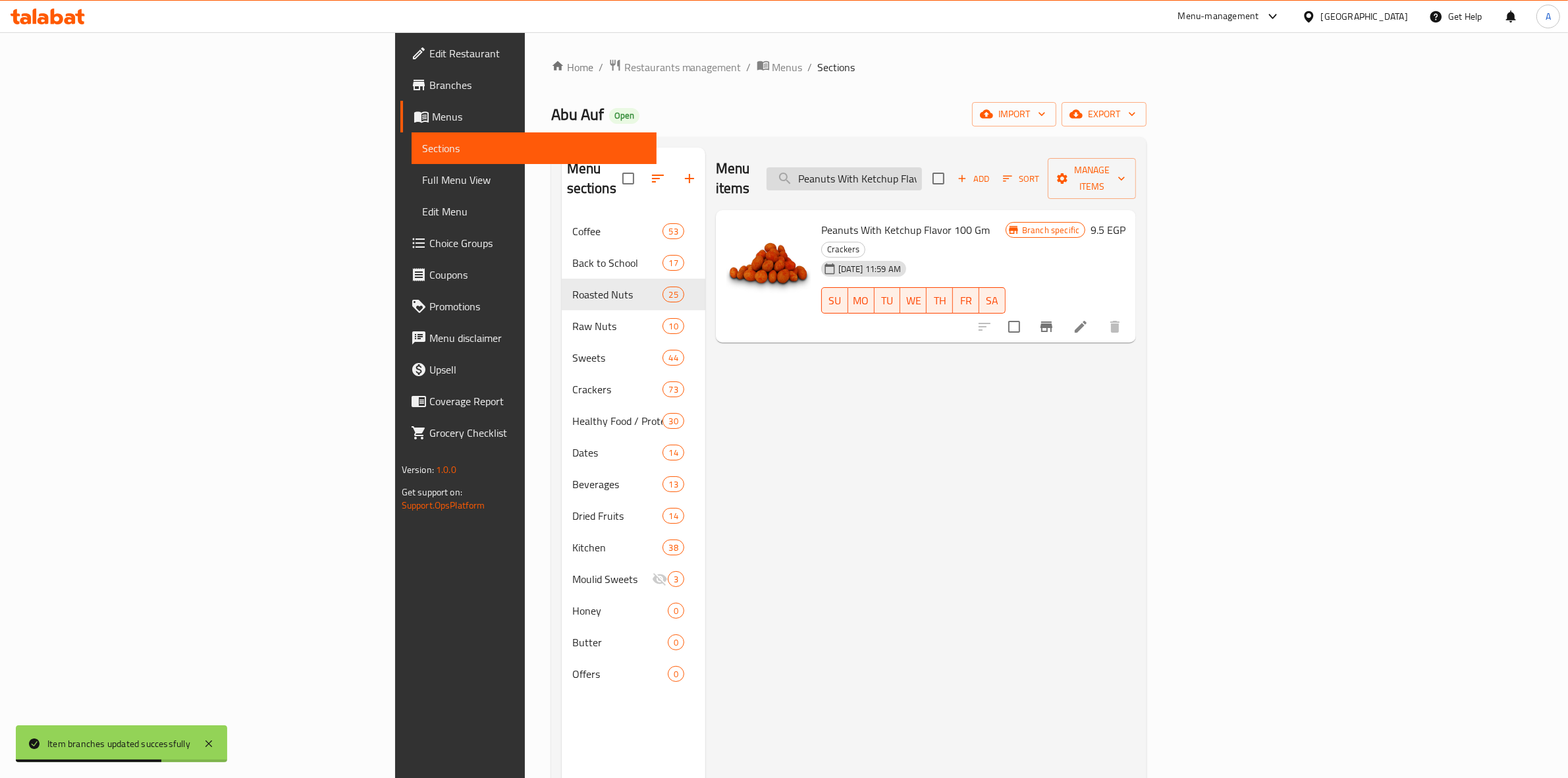
click at [922, 168] on input "Peanuts With Ketchup Flavor 100 Gm" at bounding box center [844, 178] width 155 height 23
paste input "Raw Whole Almonds"
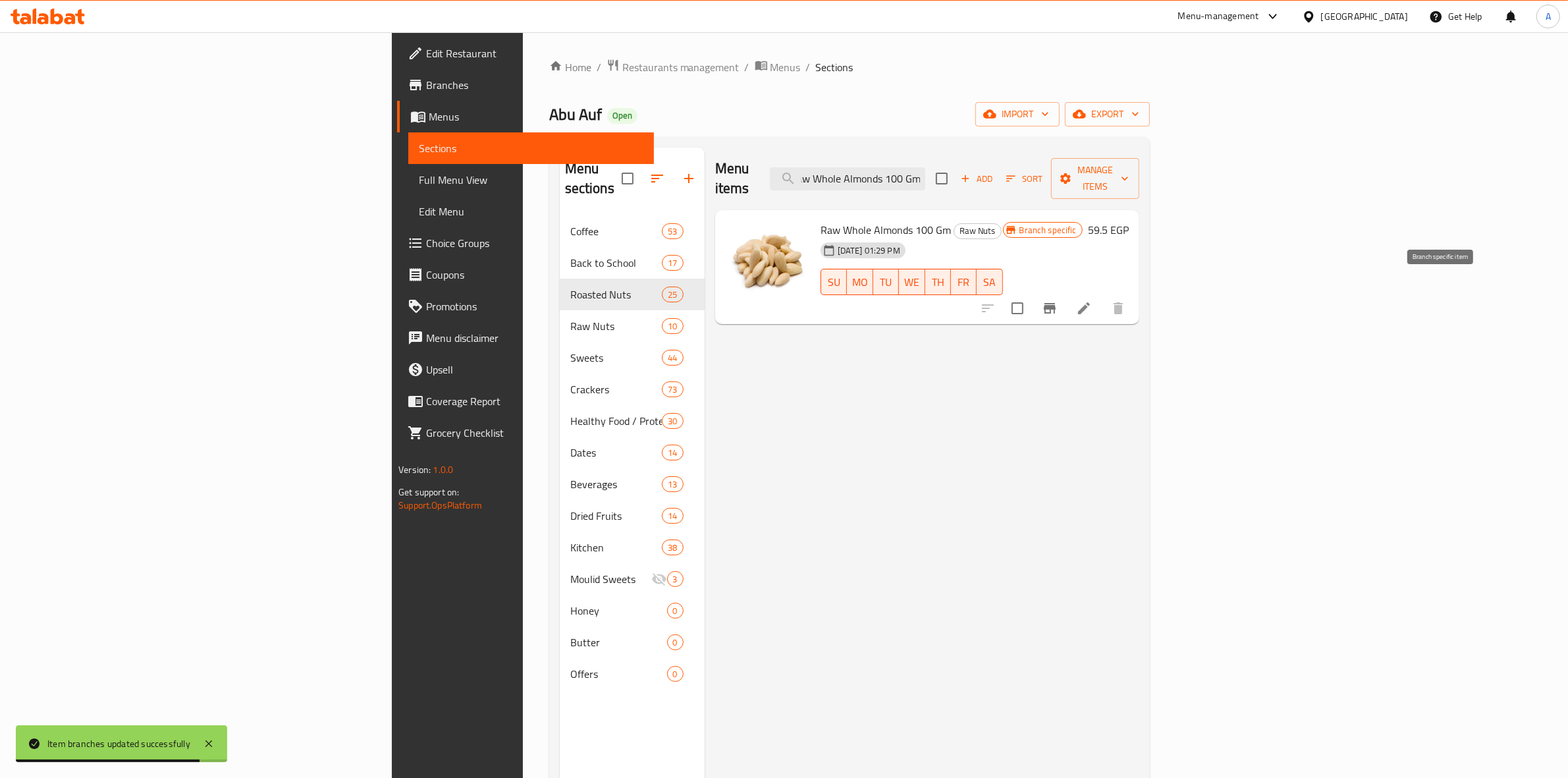
type input "Raw Whole Almonds 100 Gm"
click at [1056, 303] on icon "Branch-specific-item" at bounding box center [1049, 308] width 12 height 10
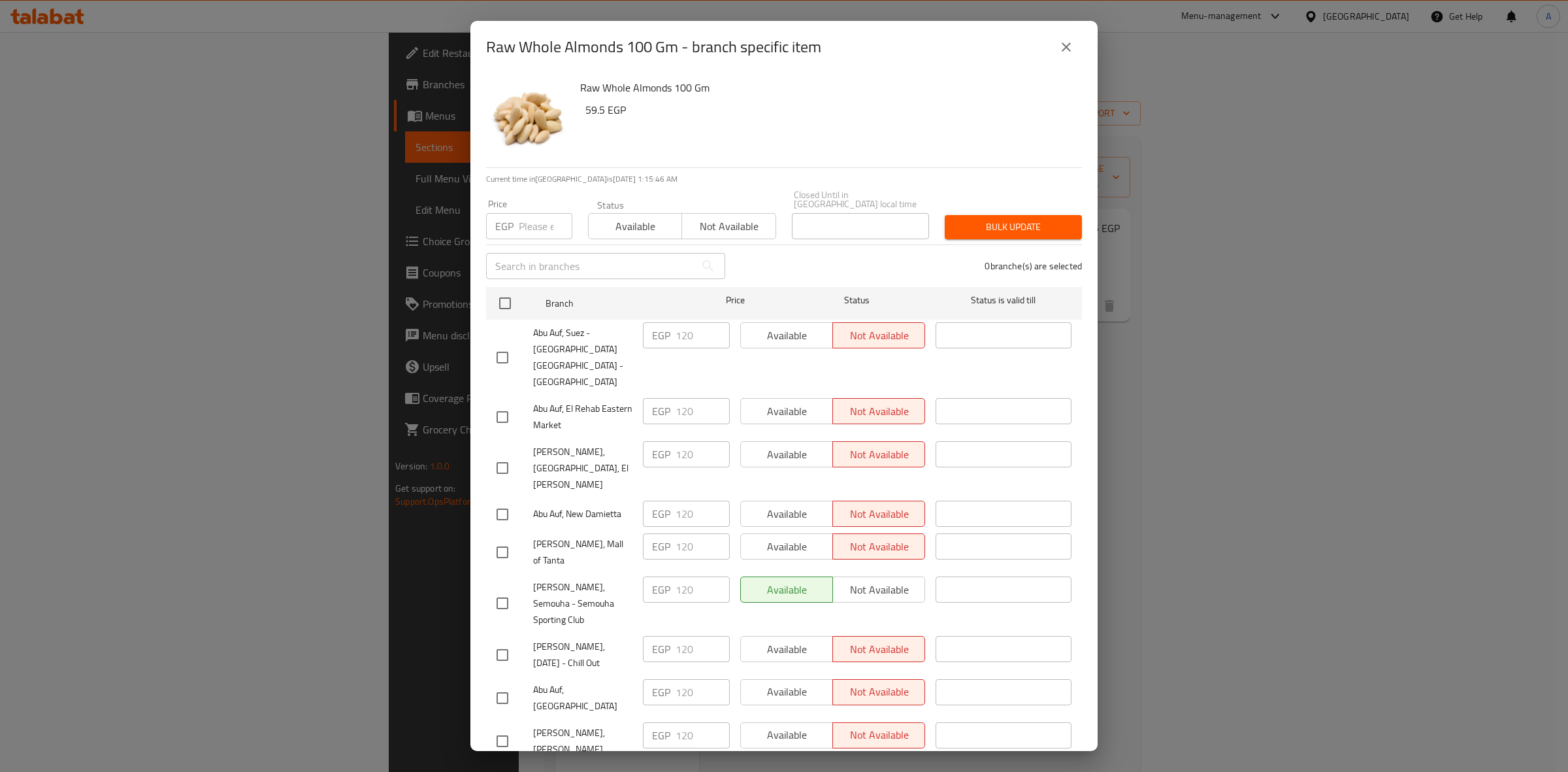
scroll to position [1784, 0]
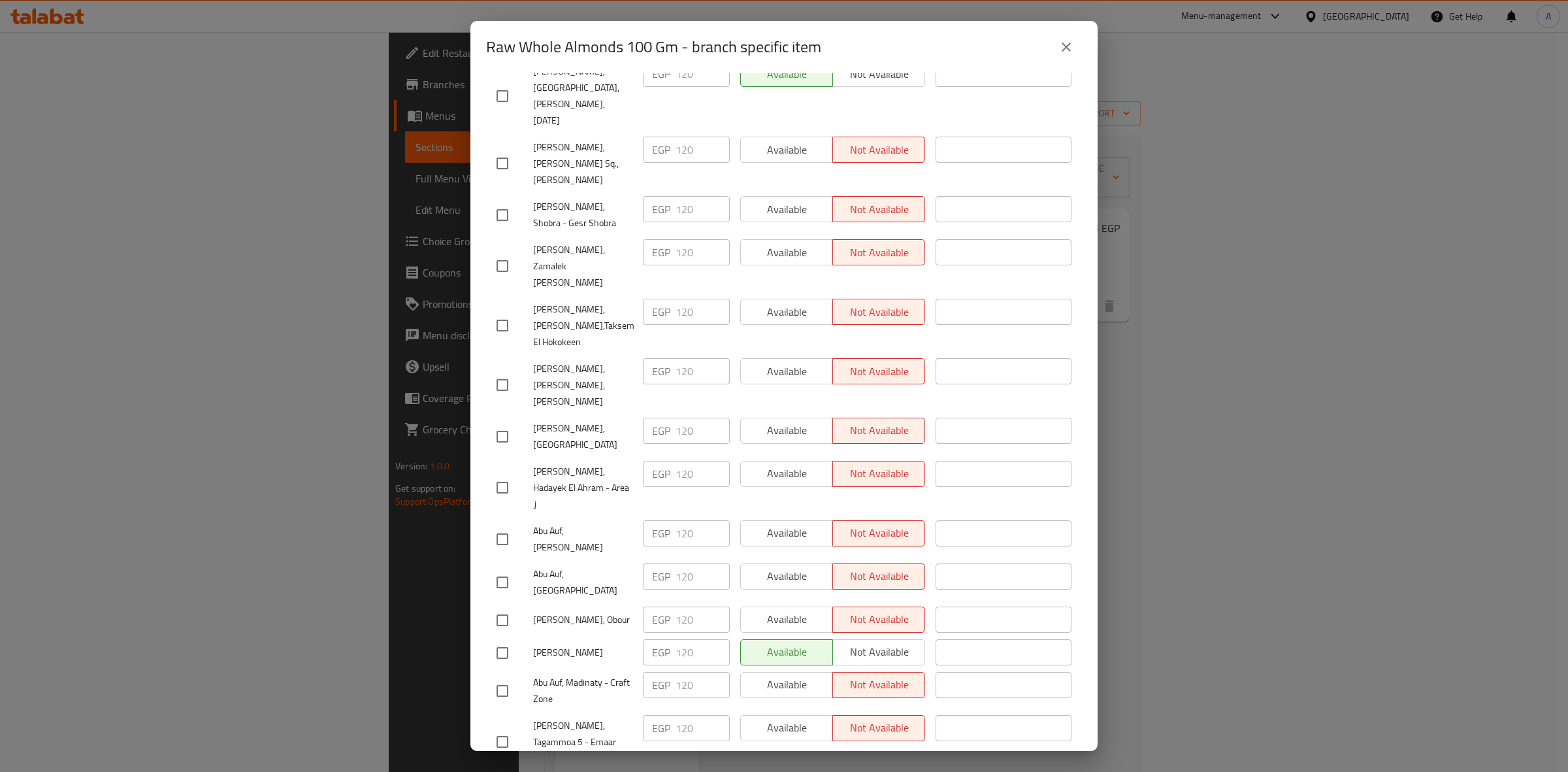
checkbox input "true"
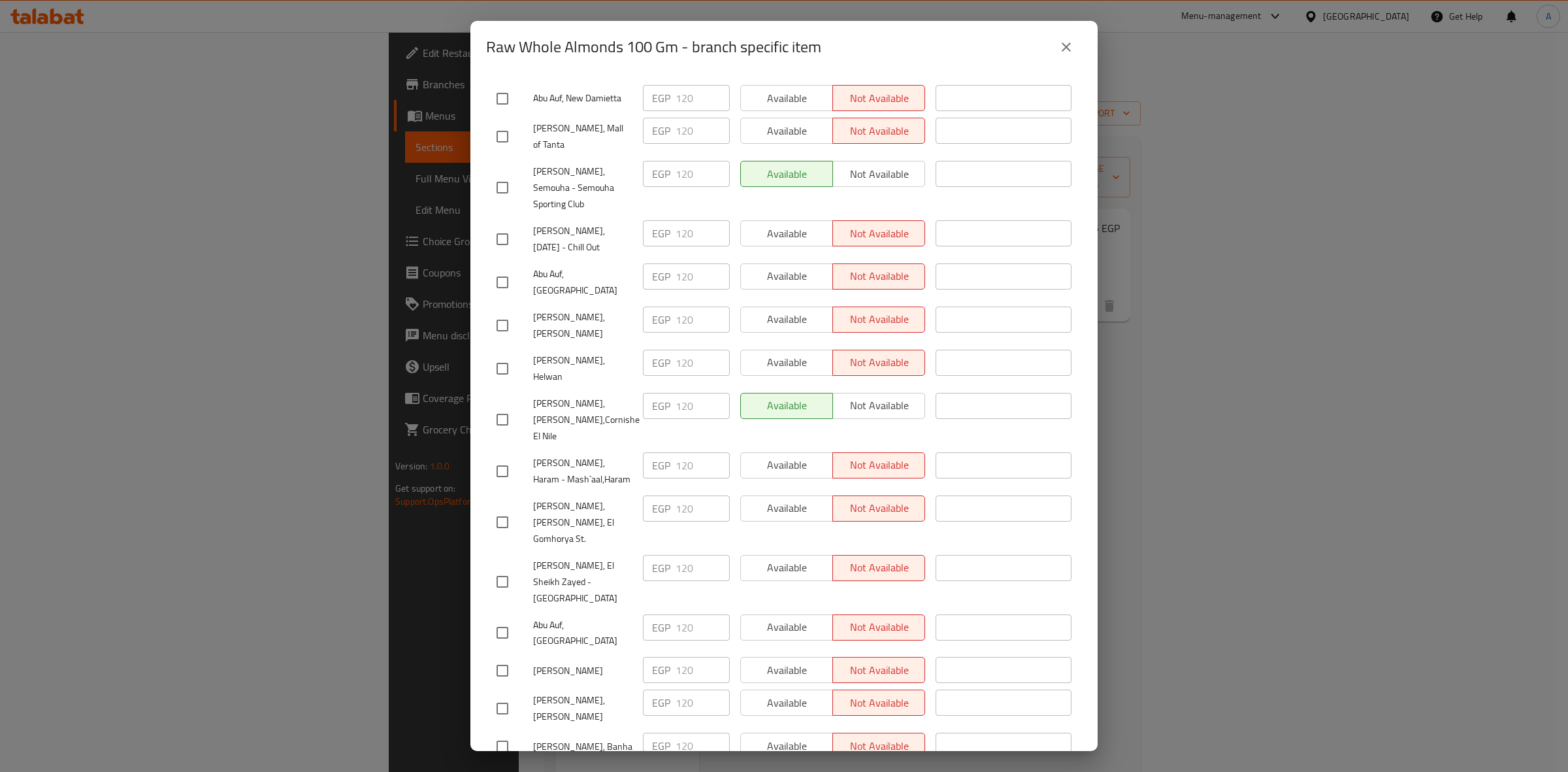
scroll to position [0, 0]
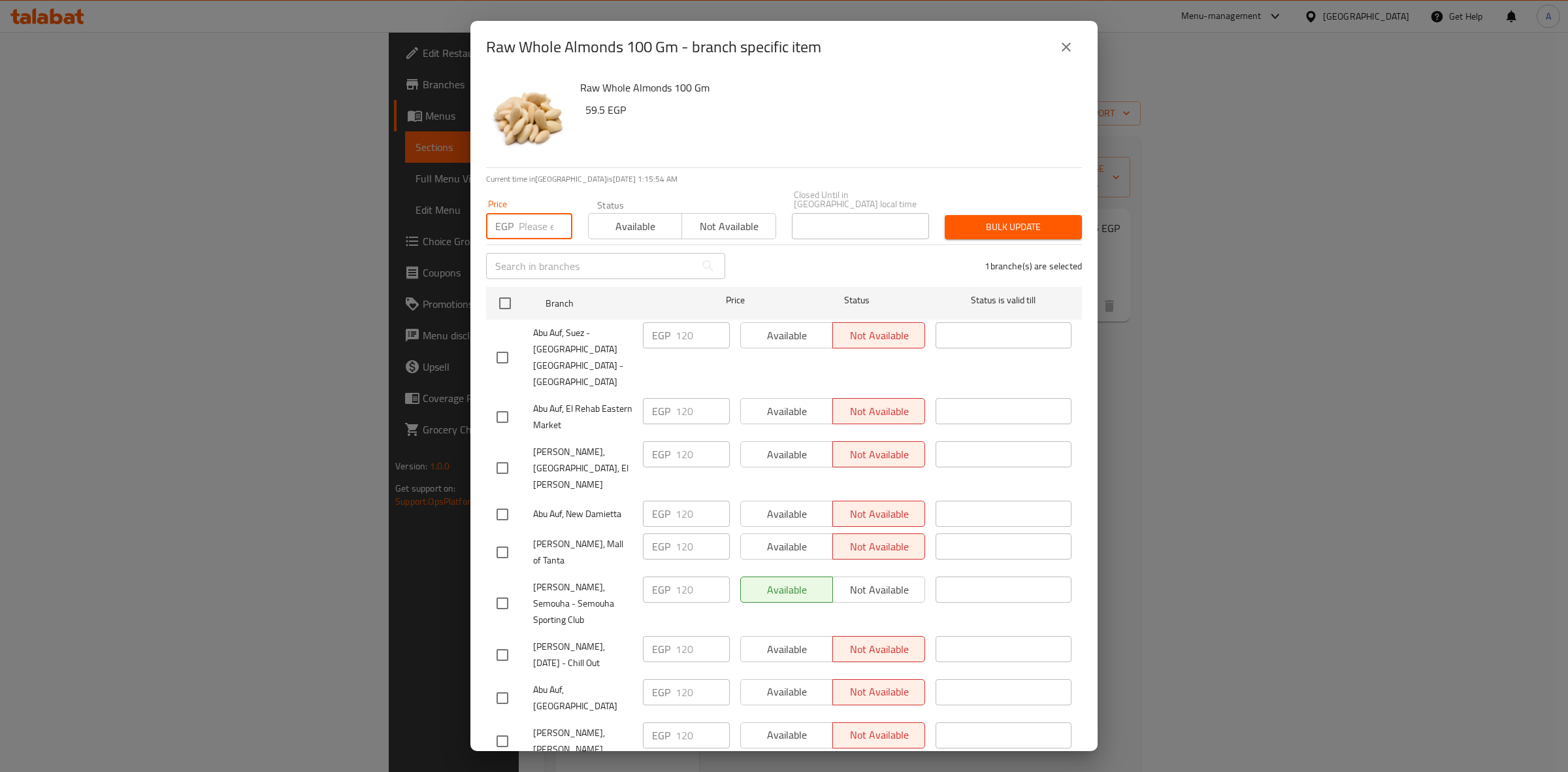
click at [526, 226] on input "number" at bounding box center [545, 226] width 53 height 26
paste input "132"
type input "132"
click at [1016, 215] on button "Bulk update" at bounding box center [1013, 227] width 137 height 24
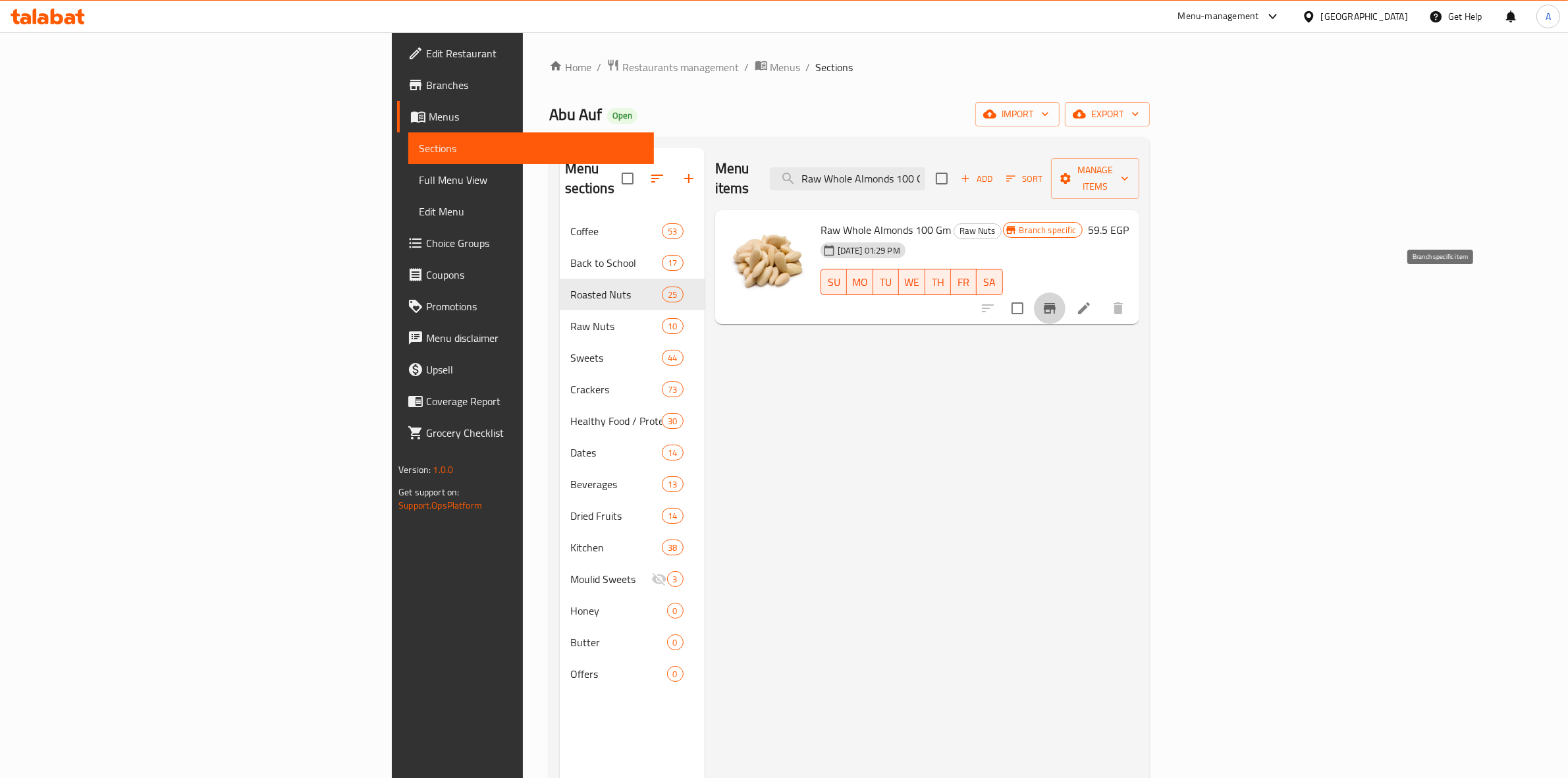
click at [1057, 301] on icon "Branch-specific-item" at bounding box center [1049, 309] width 16 height 16
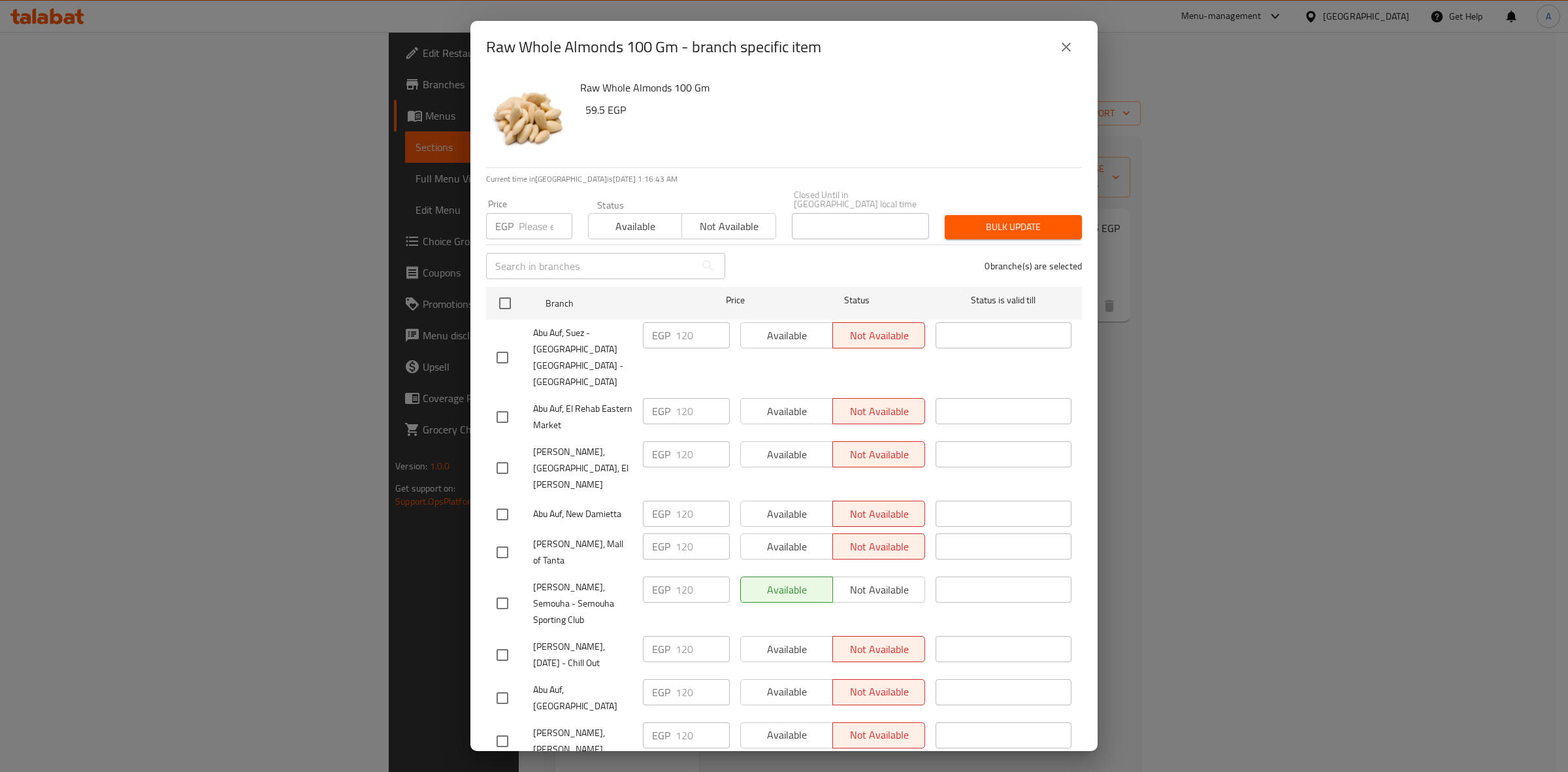
scroll to position [2118, 0]
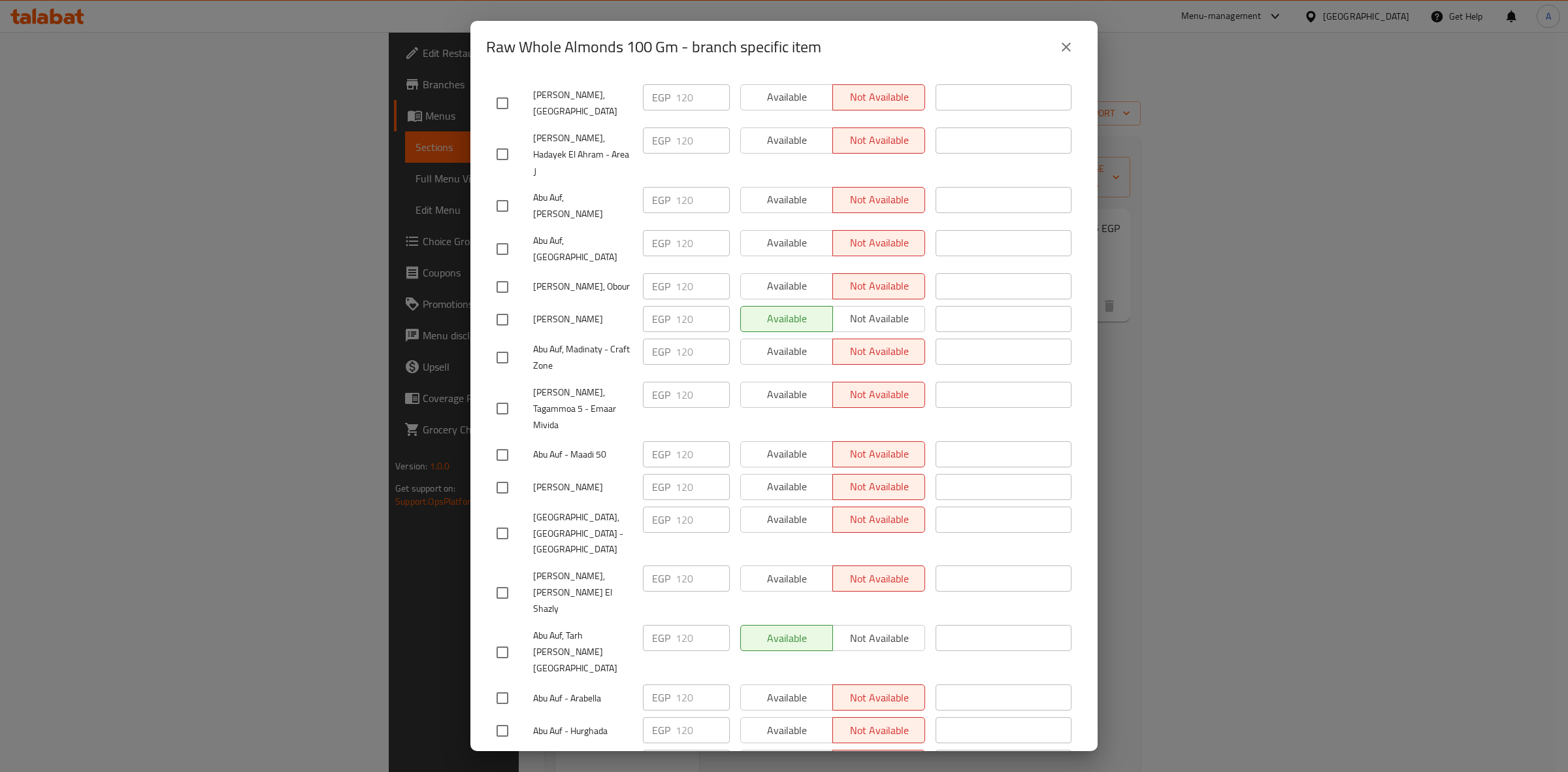
checkbox input "true"
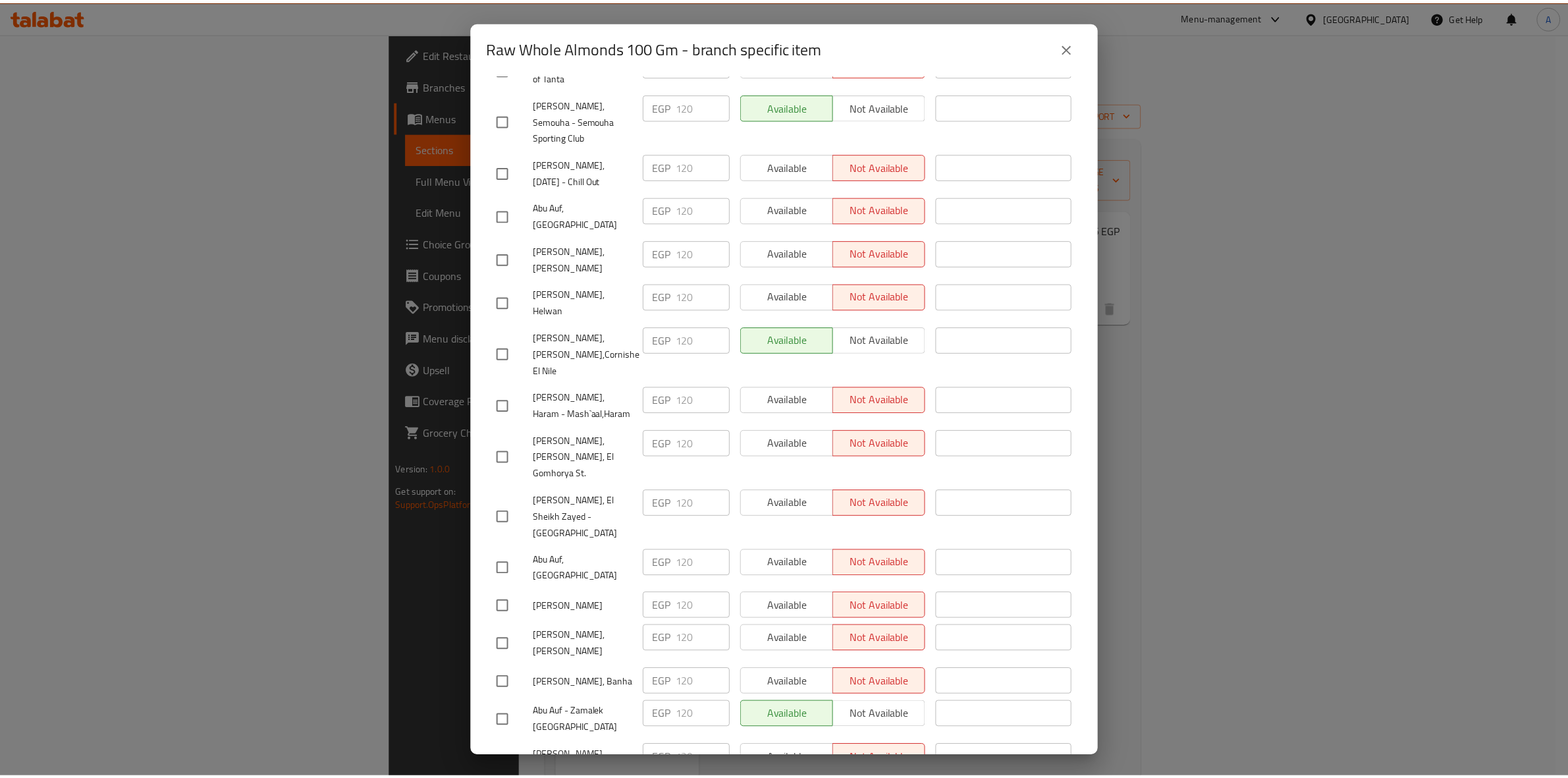
scroll to position [0, 0]
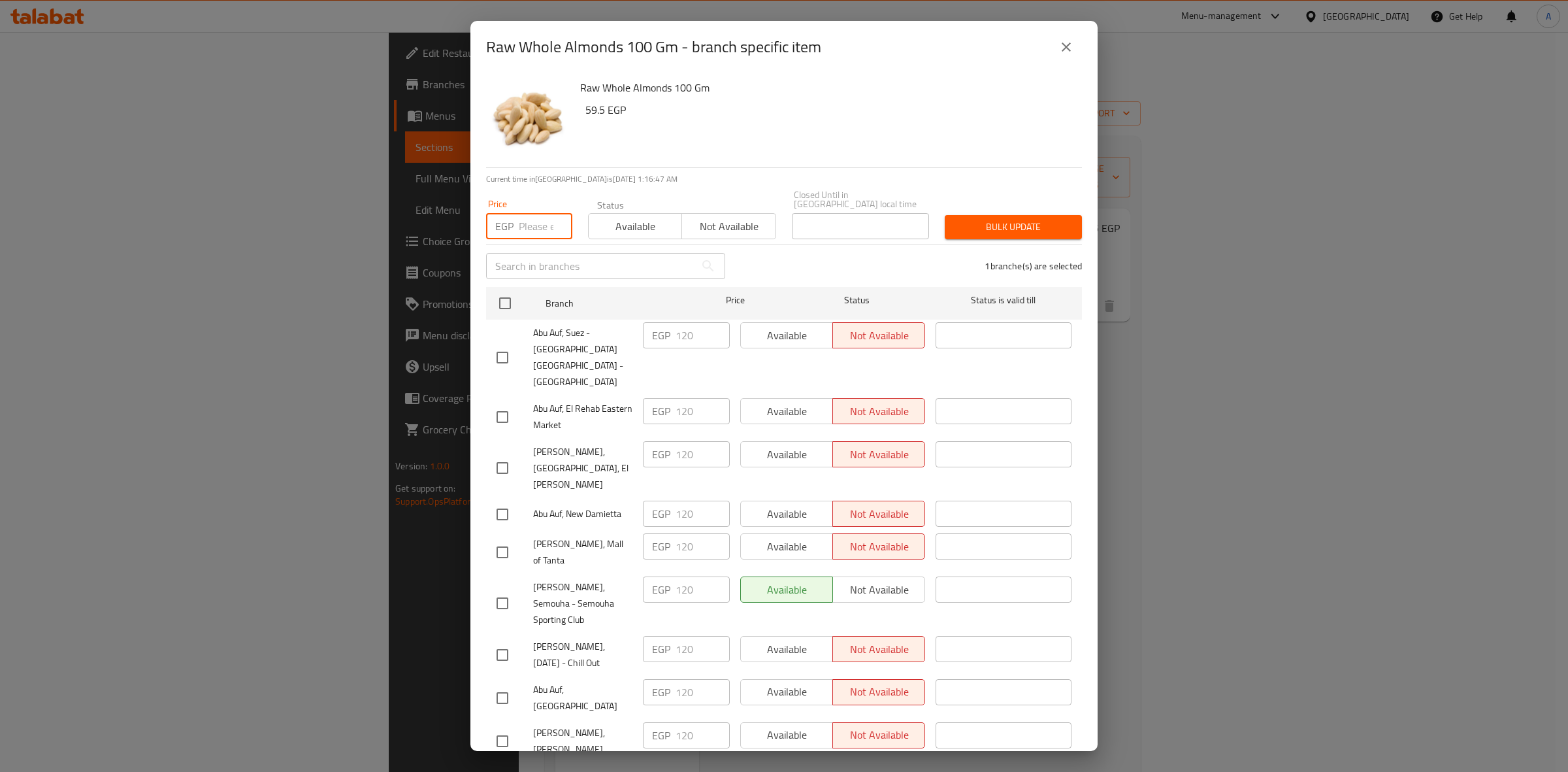
click at [528, 224] on input "number" at bounding box center [545, 226] width 53 height 26
paste input "132"
type input "132"
click at [991, 219] on span "Bulk update" at bounding box center [1013, 227] width 116 height 17
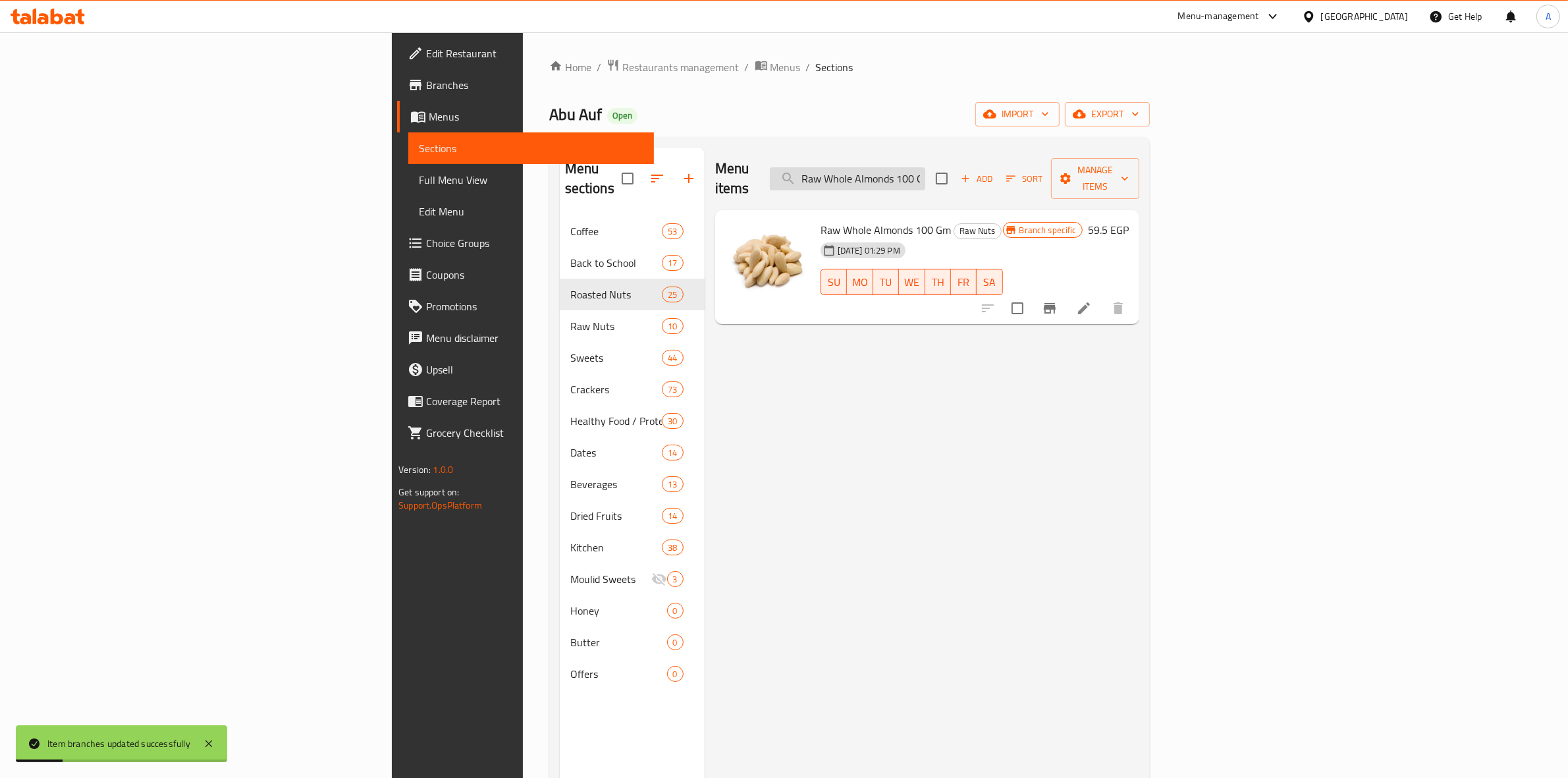
click at [925, 173] on input "Raw Whole Almonds 100 Gm" at bounding box center [848, 178] width 155 height 23
paste input "Salted American Pistachios"
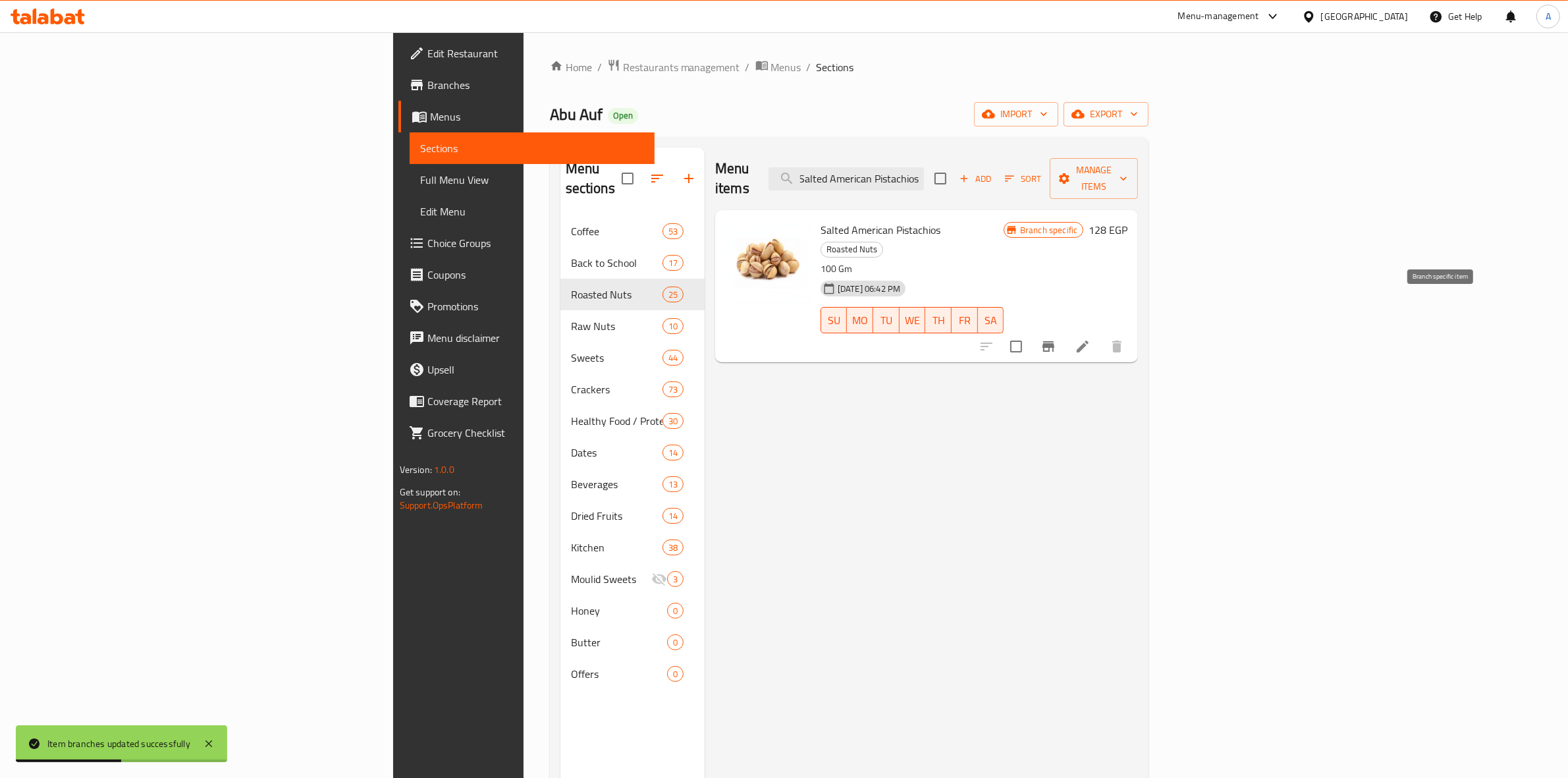
type input "Salted American Pistachios"
click at [1054, 341] on icon "Branch-specific-item" at bounding box center [1048, 346] width 12 height 10
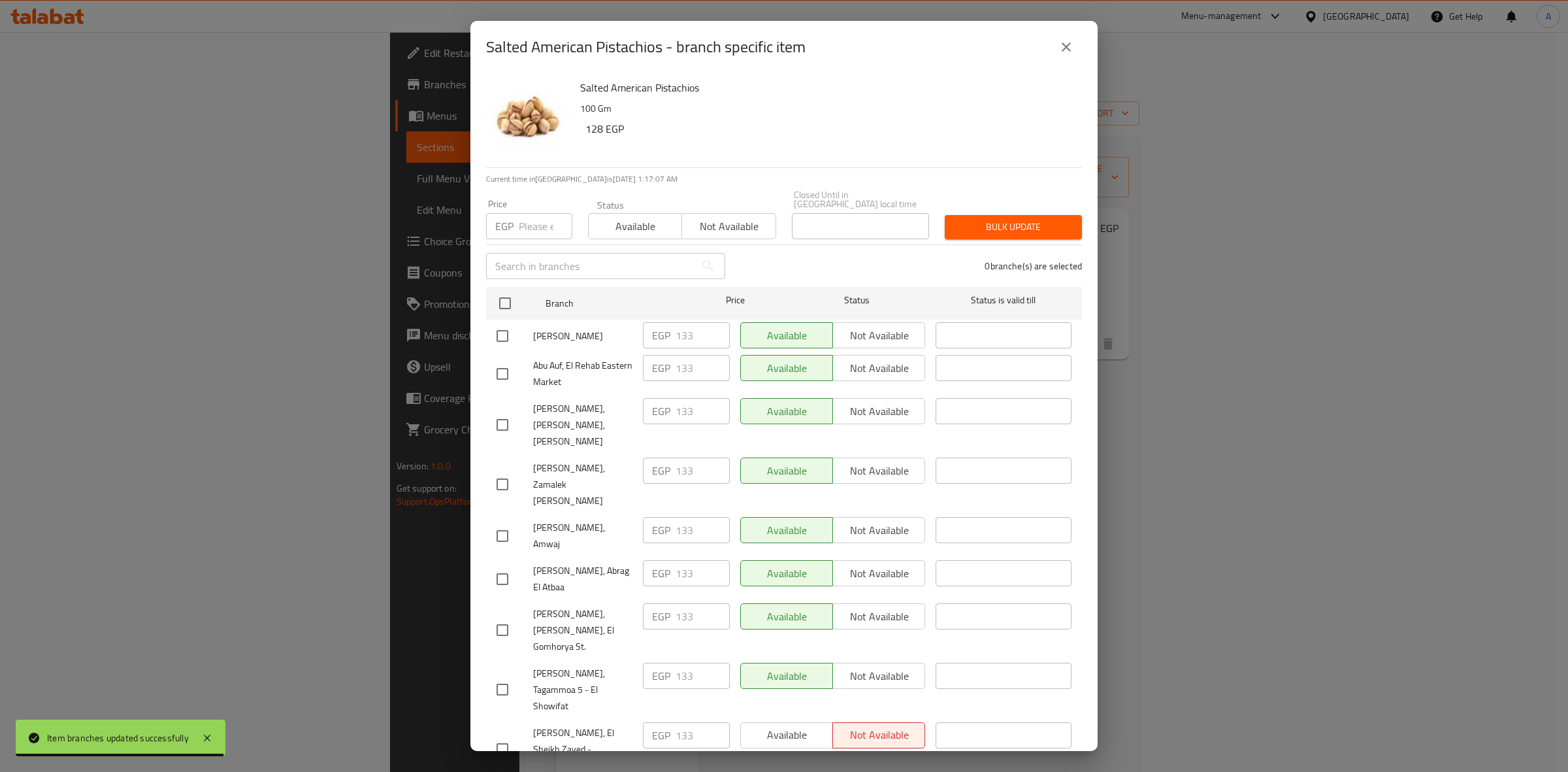
click at [501, 522] on input "checkbox" at bounding box center [502, 535] width 28 height 28
checkbox input "true"
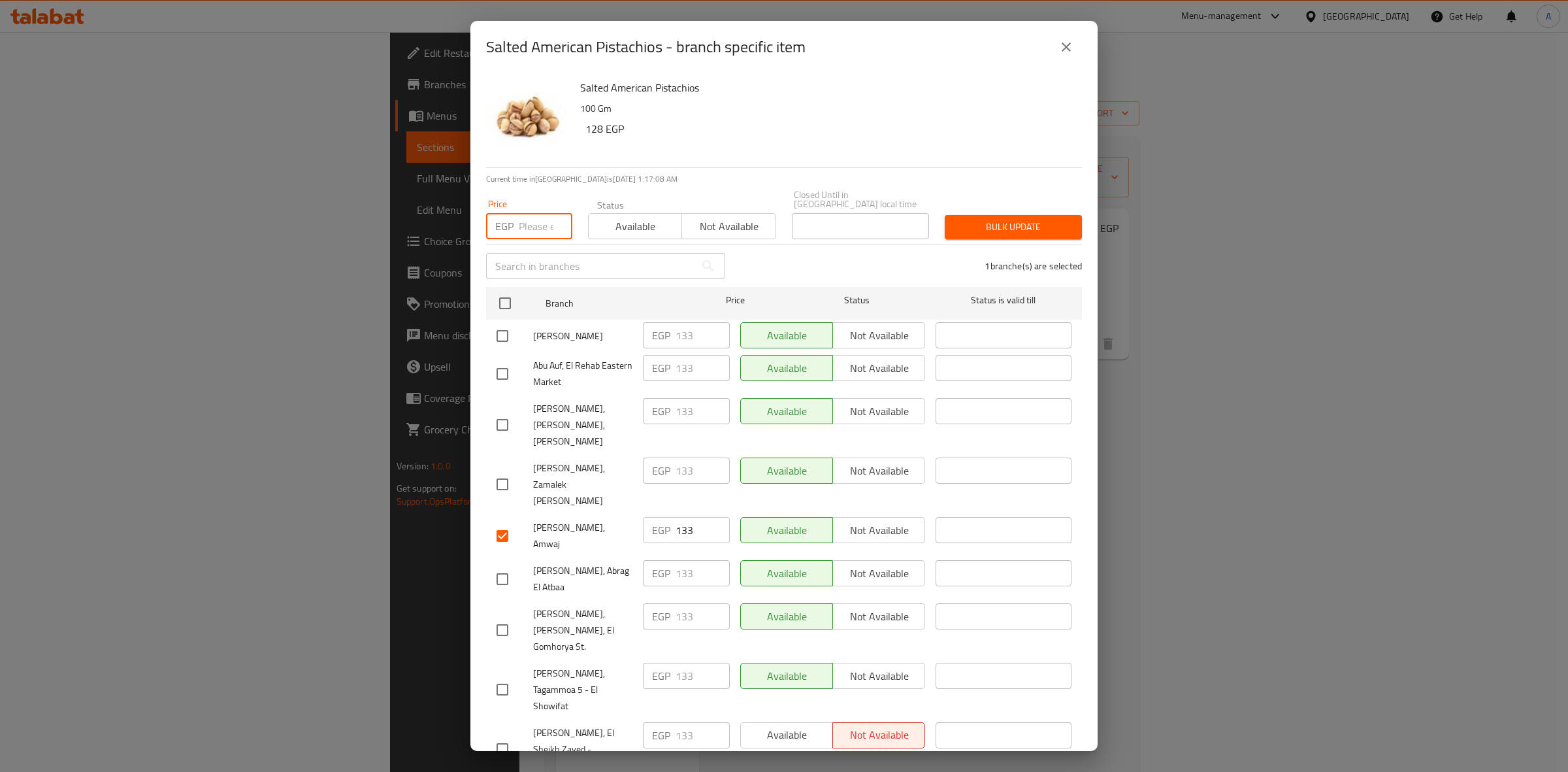
click at [531, 216] on input "number" at bounding box center [545, 226] width 53 height 26
paste input "146.3"
type input "146.3"
click at [1008, 219] on span "Bulk update" at bounding box center [1013, 227] width 116 height 17
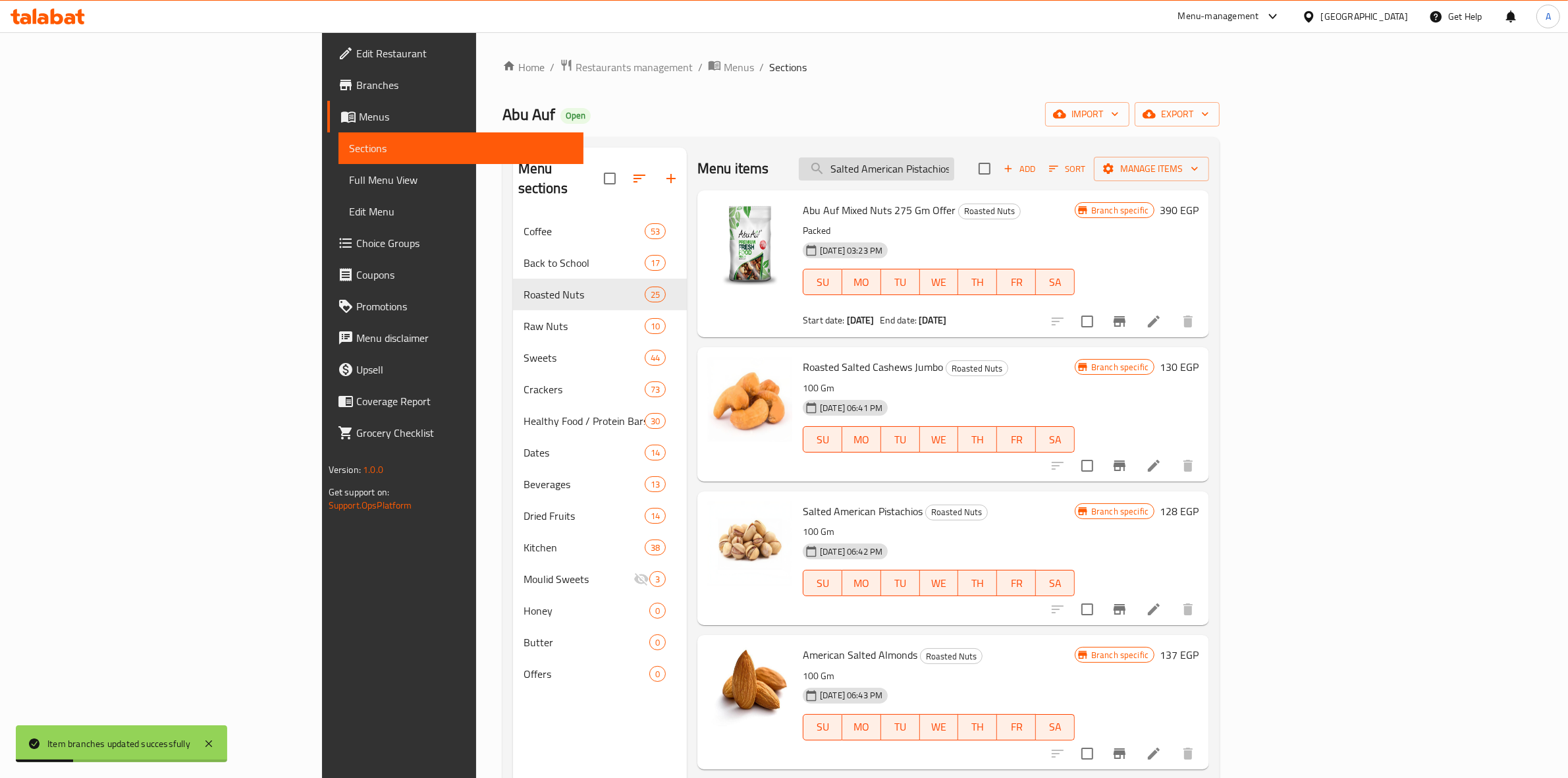
click at [954, 172] on input "Salted American Pistachios" at bounding box center [876, 168] width 155 height 23
paste input "team Peeled Pecan - 100 Gm"
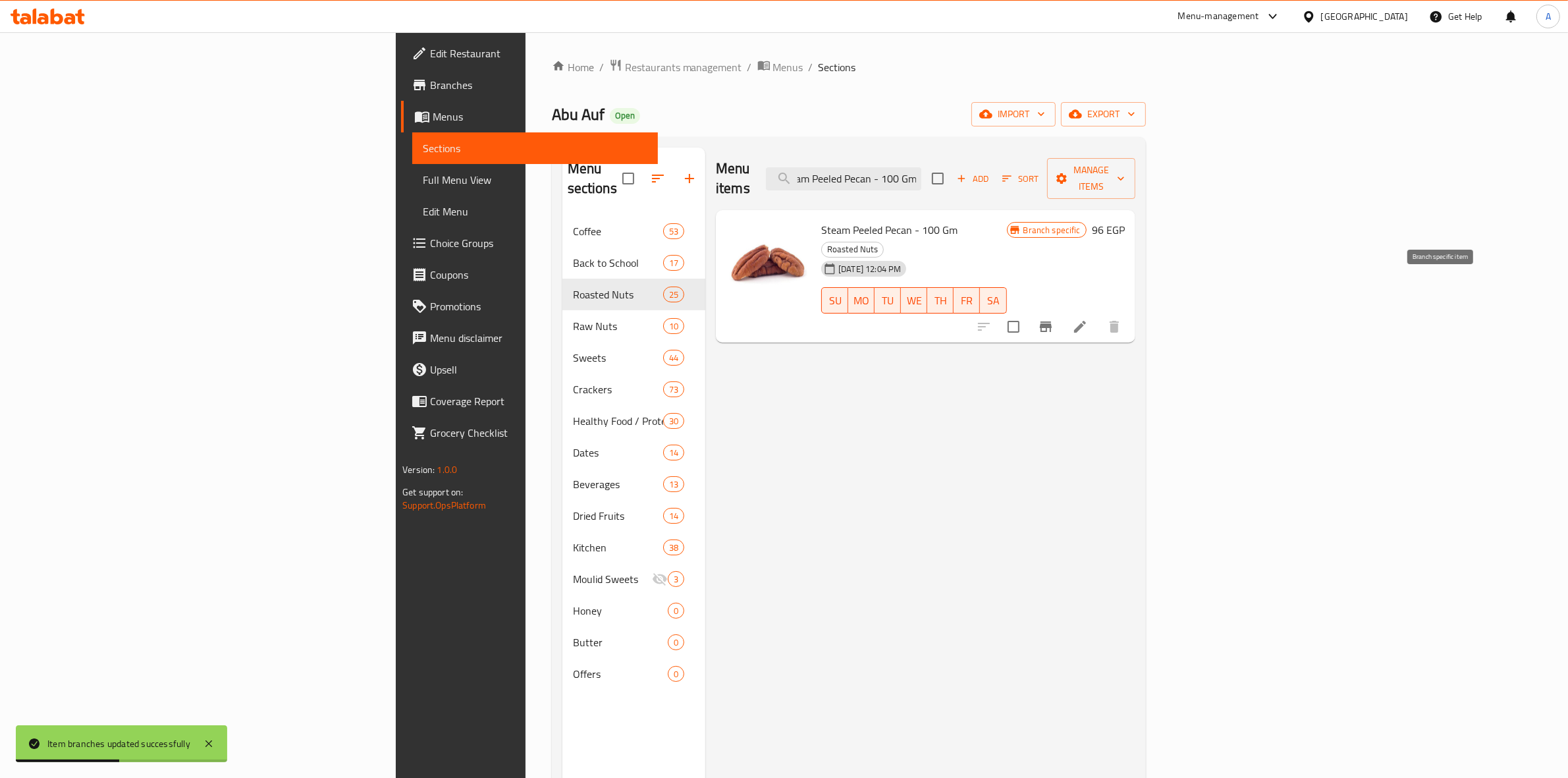
type input "Steam Peeled Pecan - 100 Gm"
click at [1061, 311] on button "Branch-specific-item" at bounding box center [1045, 327] width 32 height 32
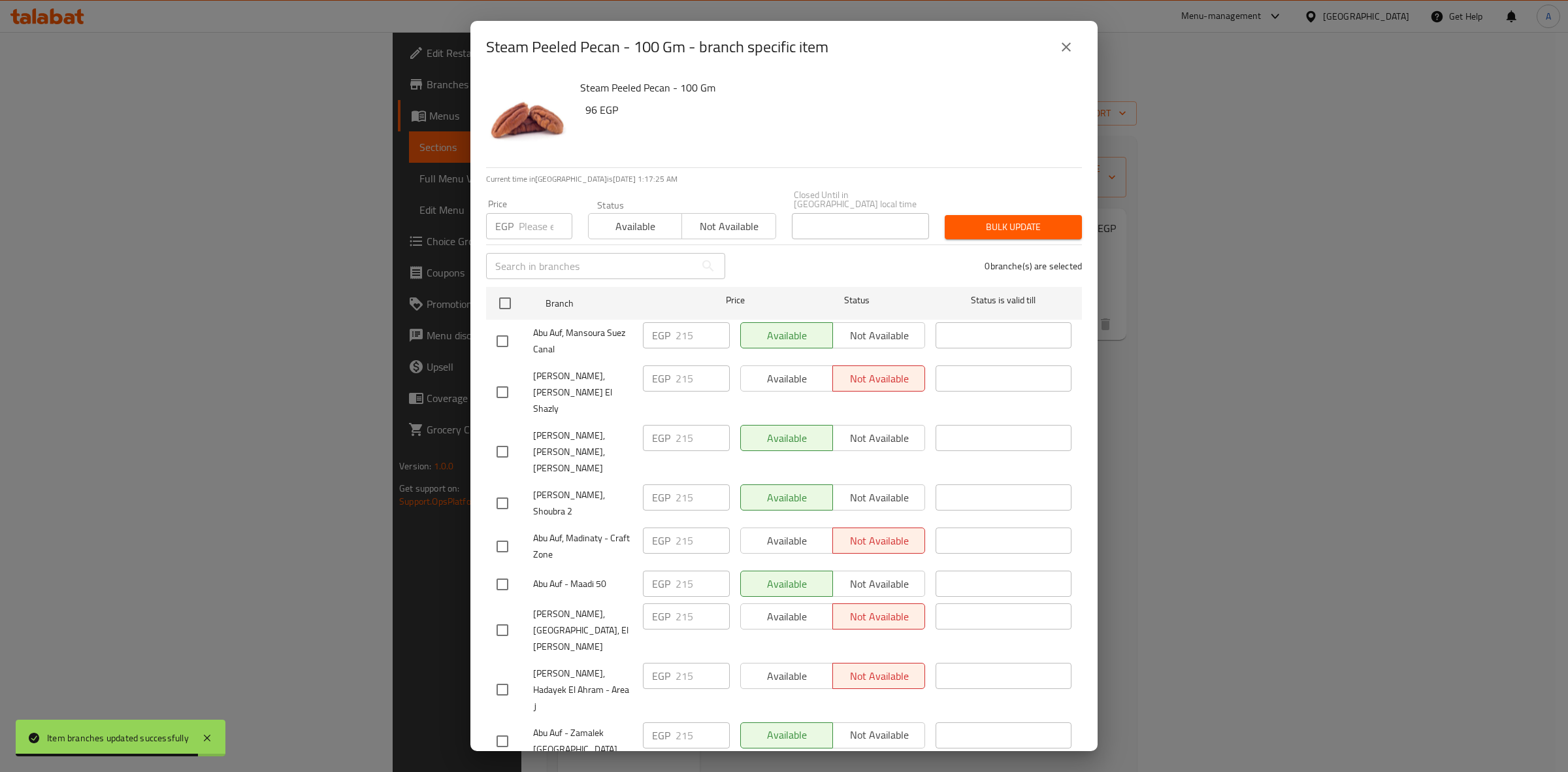
scroll to position [1622, 0]
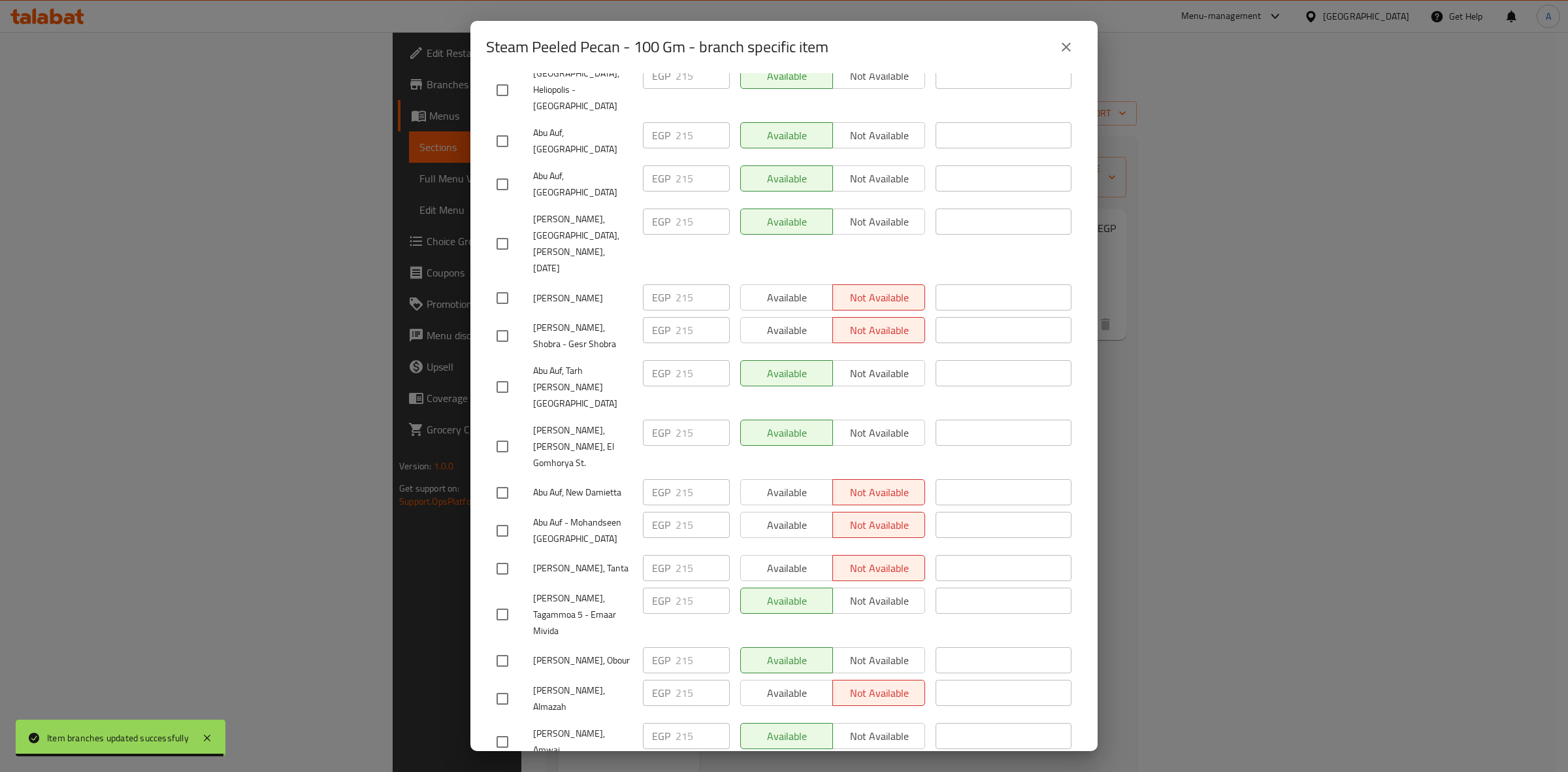
click at [491, 728] on input "checkbox" at bounding box center [502, 741] width 28 height 28
checkbox input "true"
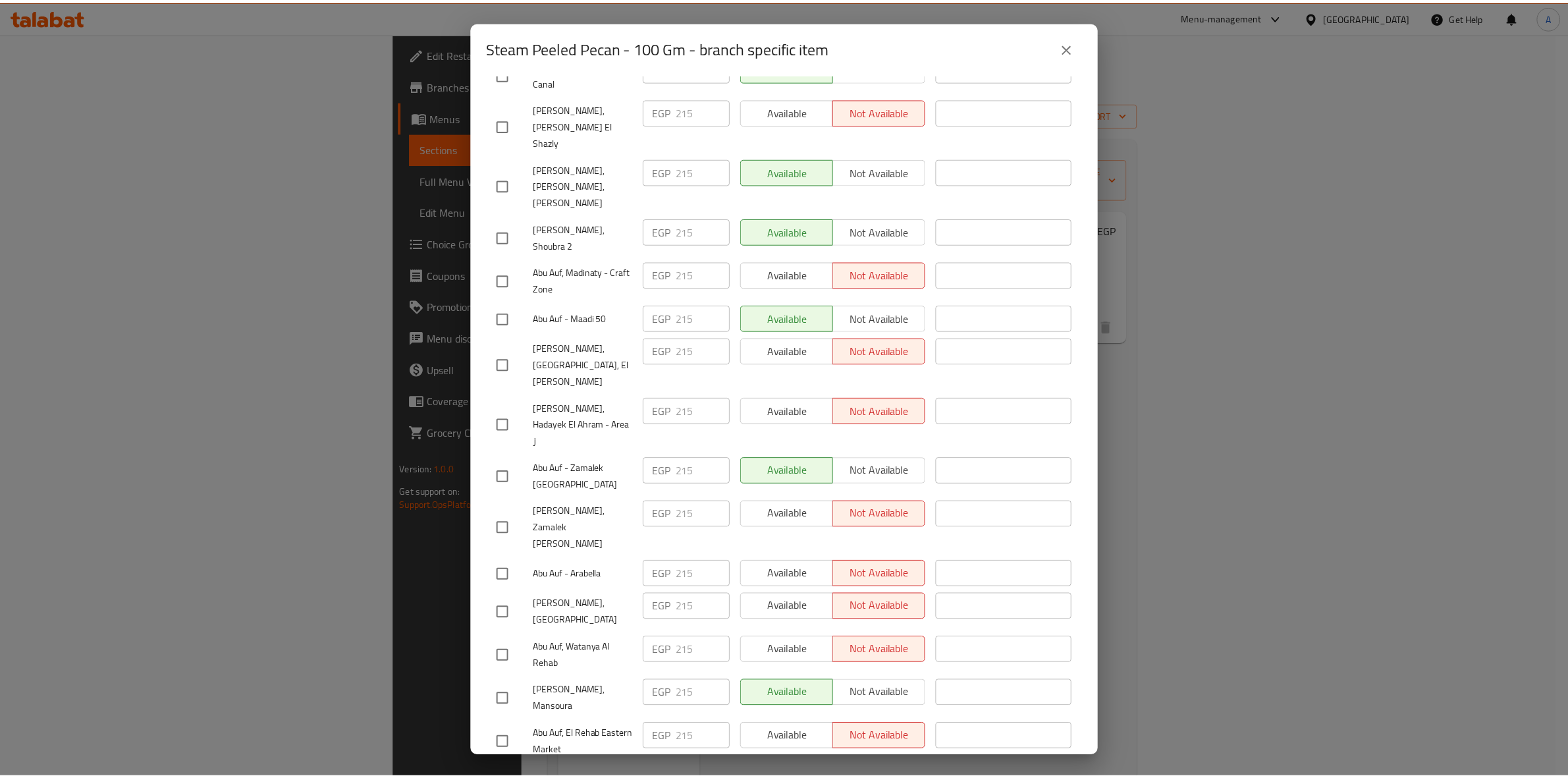
scroll to position [0, 0]
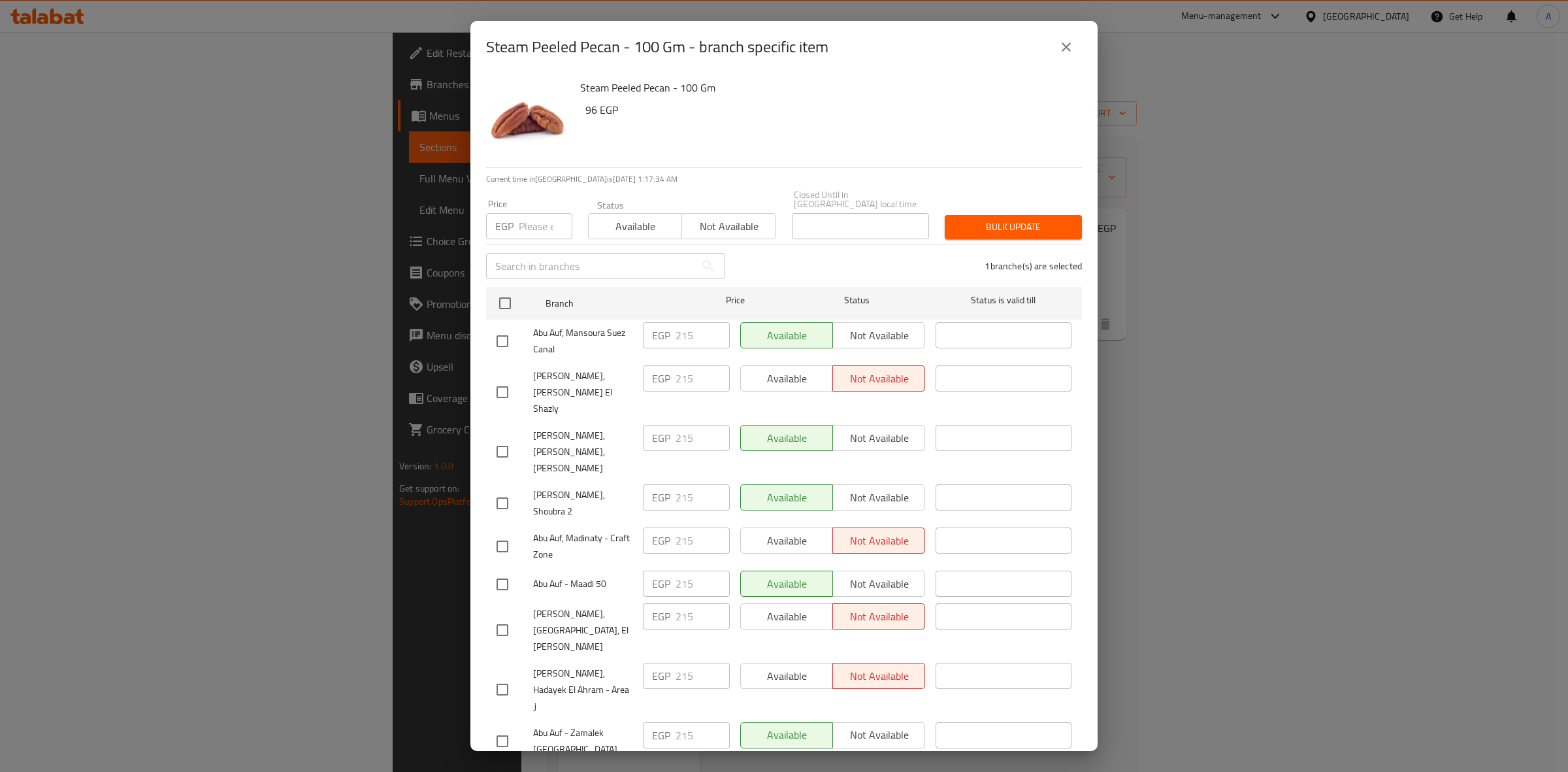
click at [537, 220] on input "number" at bounding box center [545, 226] width 53 height 26
paste input "236.5"
type input "236.5"
click at [987, 219] on span "Bulk update" at bounding box center [1013, 227] width 116 height 17
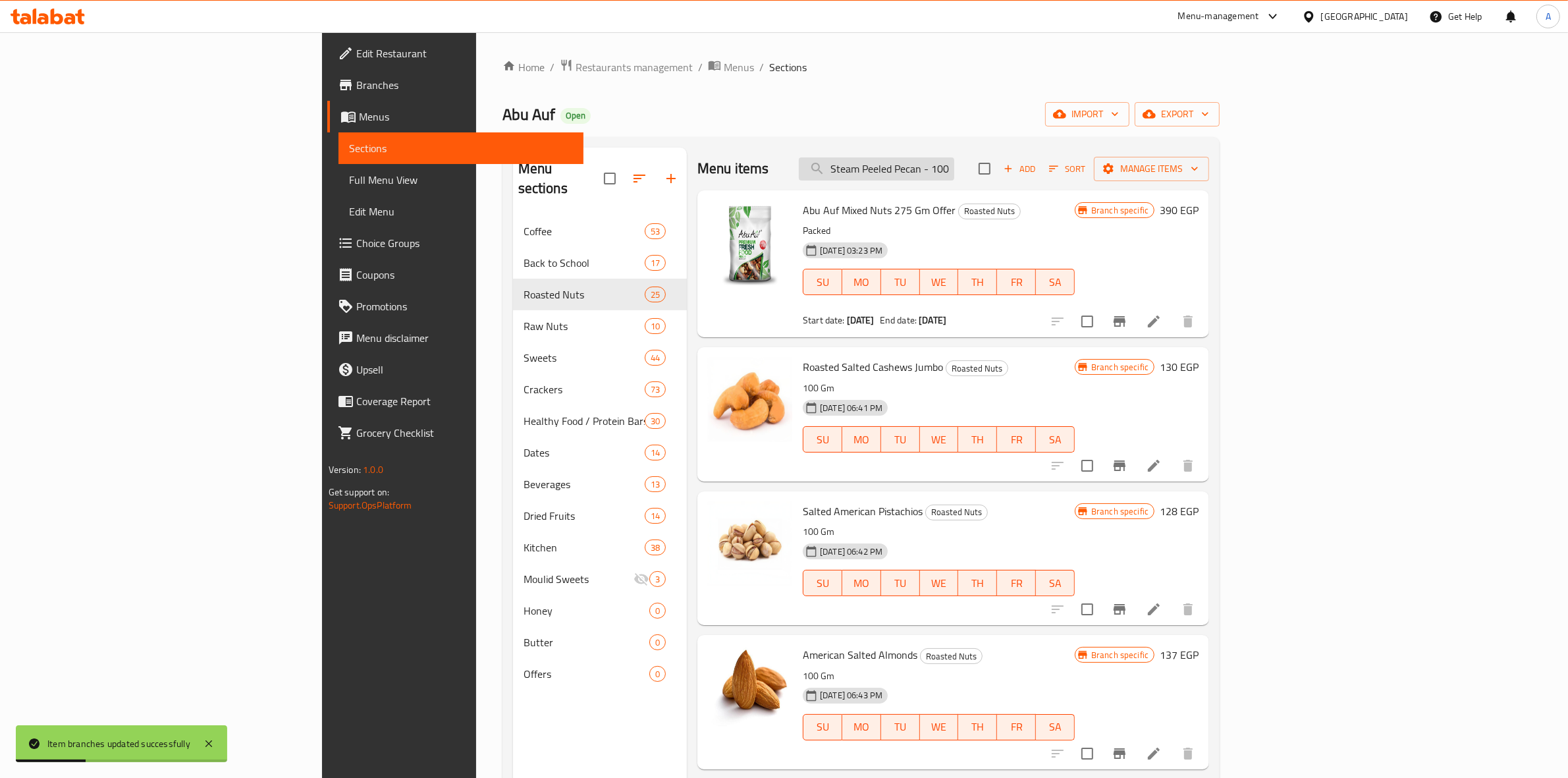
click at [954, 169] on input "Steam Peeled Pecan - 100 Gm" at bounding box center [876, 168] width 155 height 23
paste input "Roasted Salted Cashews Jumbo"
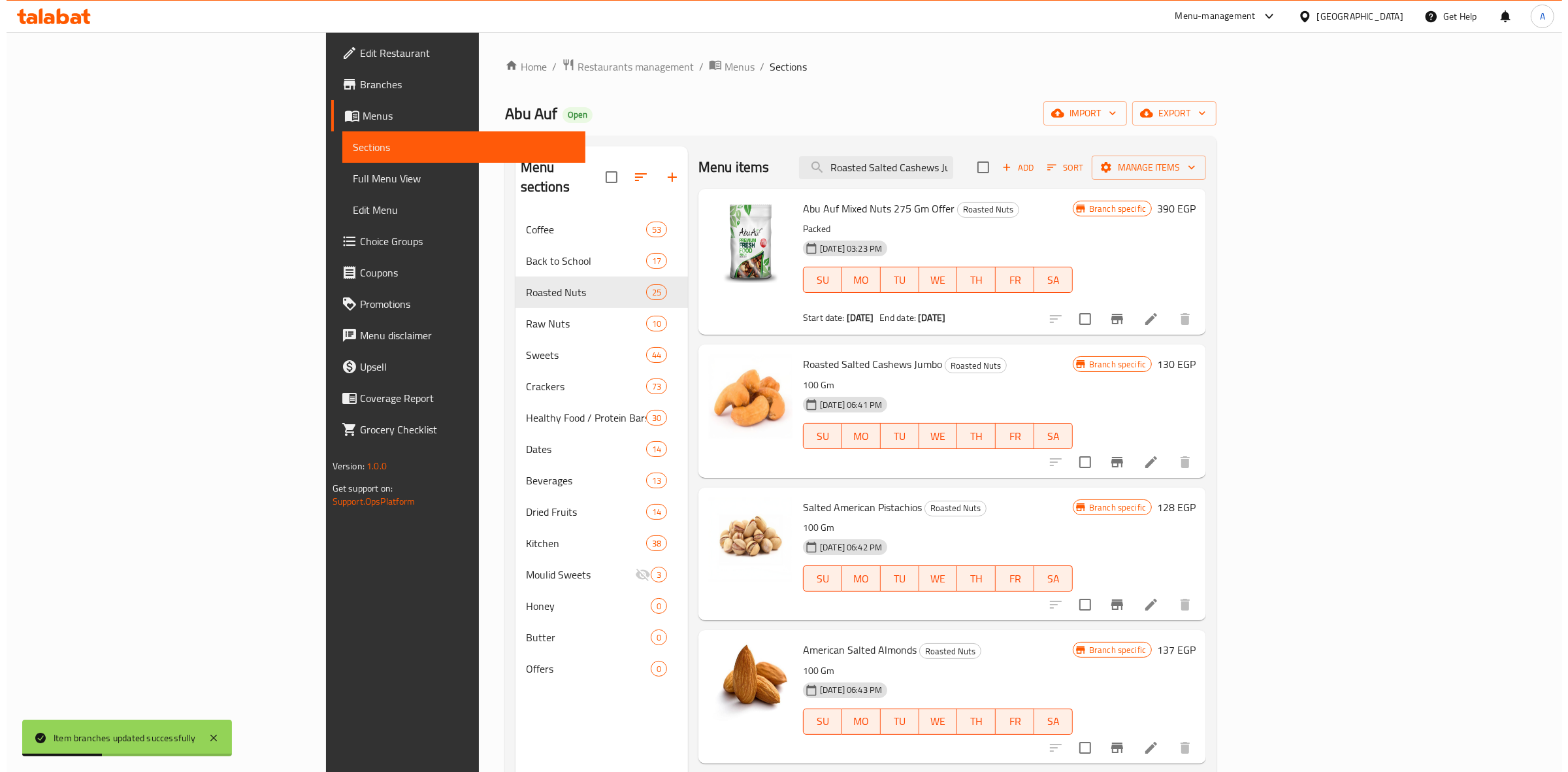
scroll to position [0, 21]
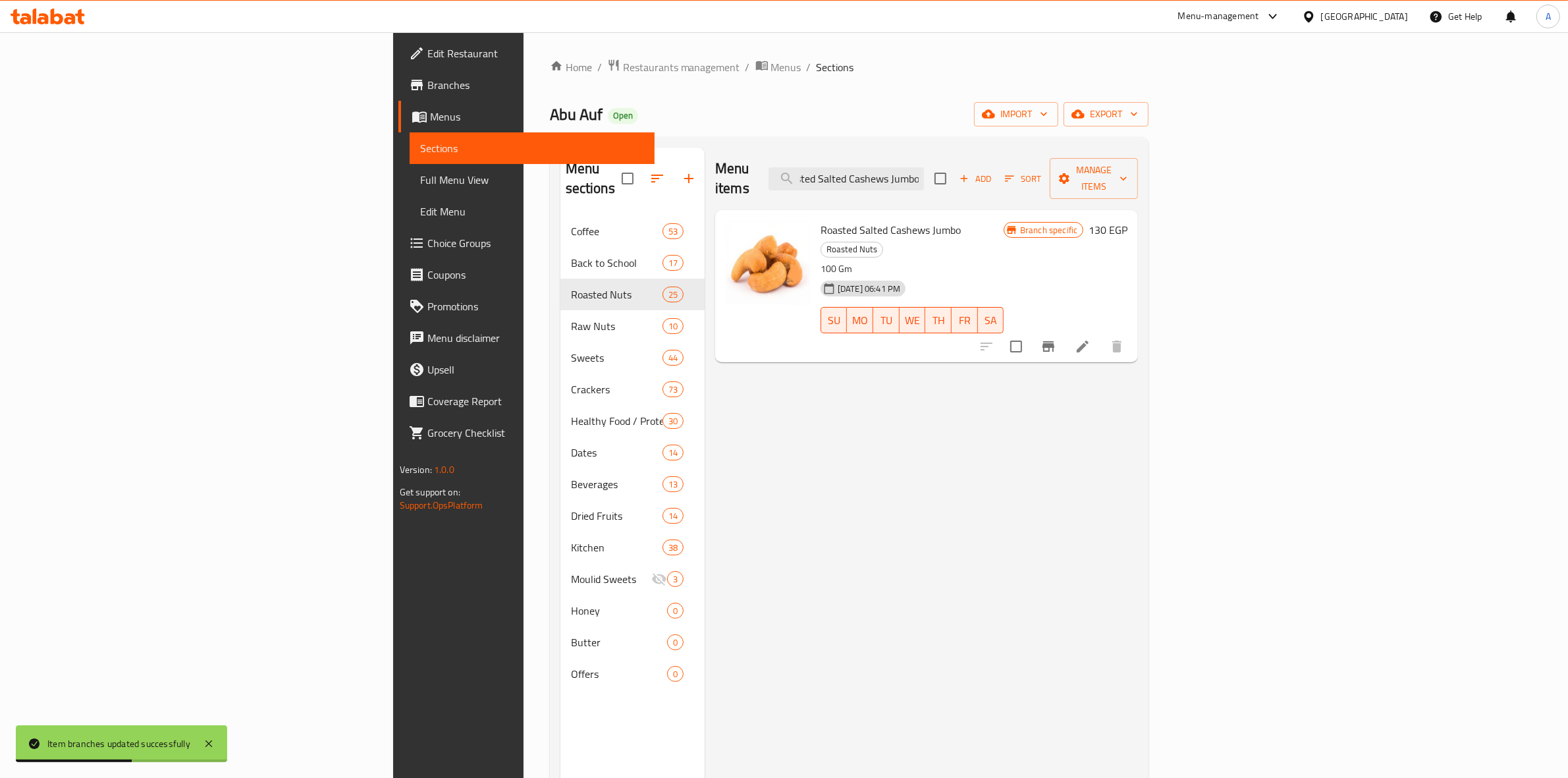
type input "Roasted Salted Cashews Jumbo"
click at [1056, 339] on icon "Branch-specific-item" at bounding box center [1049, 347] width 16 height 16
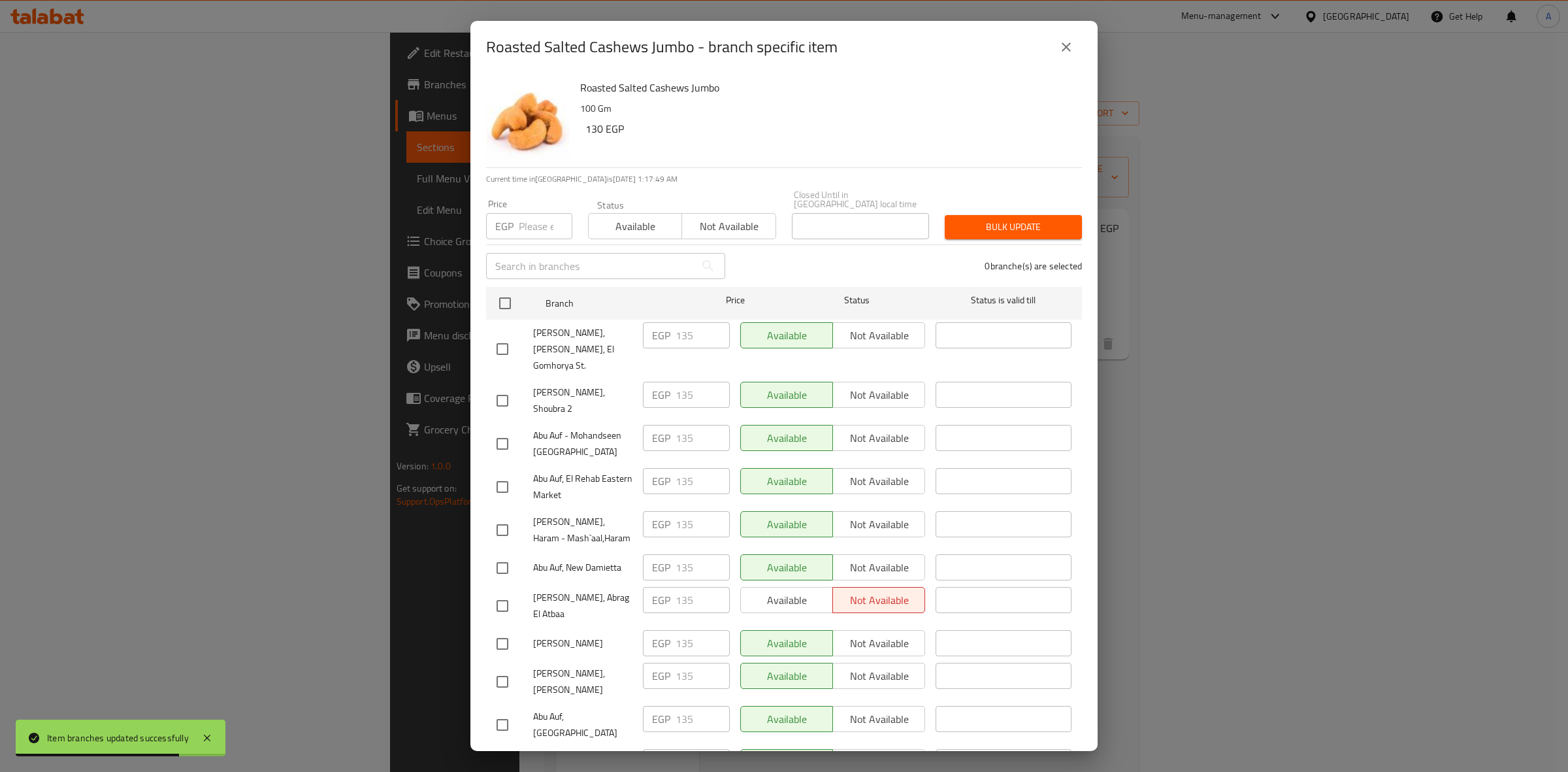
scroll to position [1472, 0]
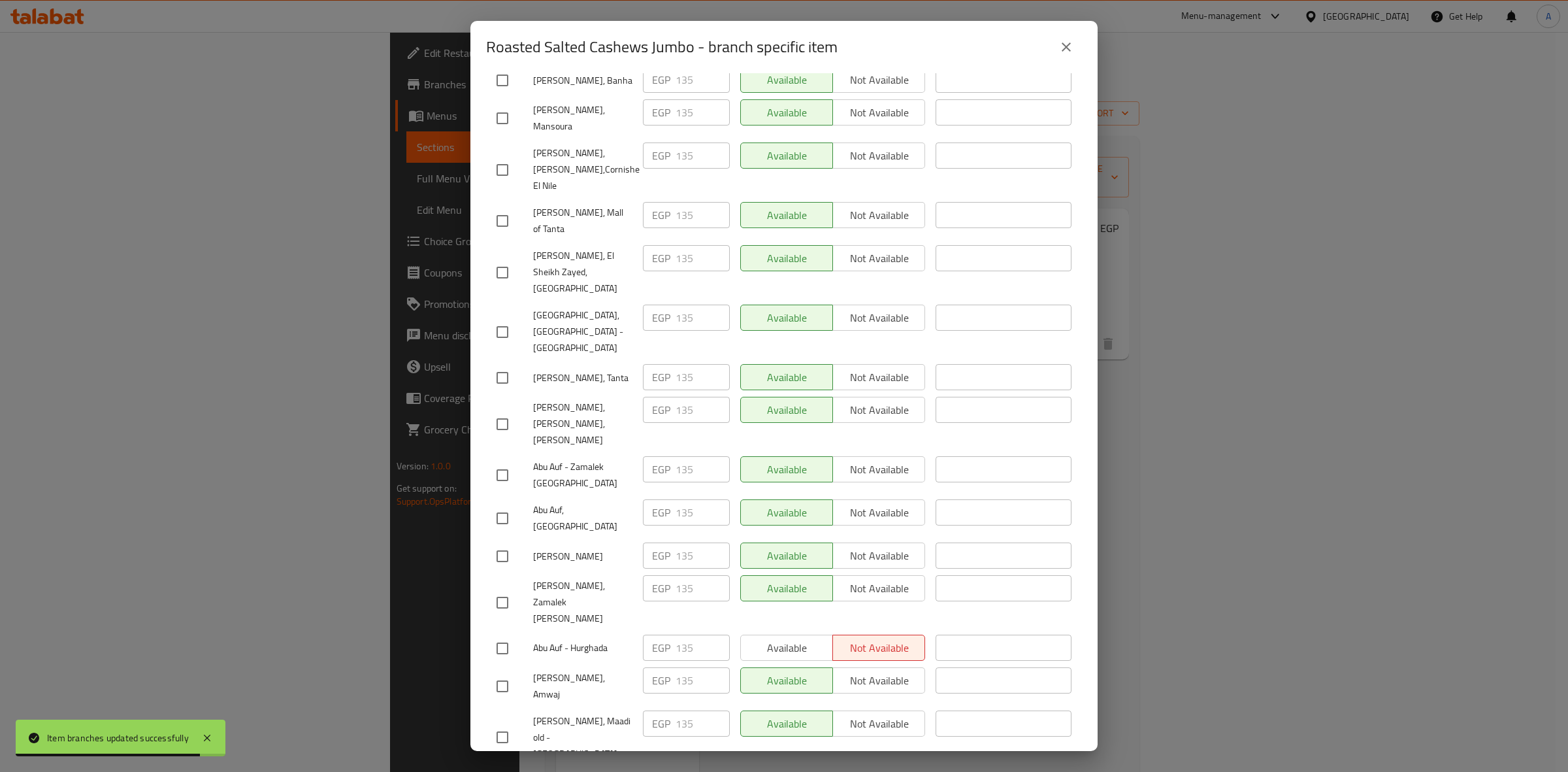
click at [503, 672] on input "checkbox" at bounding box center [502, 685] width 28 height 28
checkbox input "true"
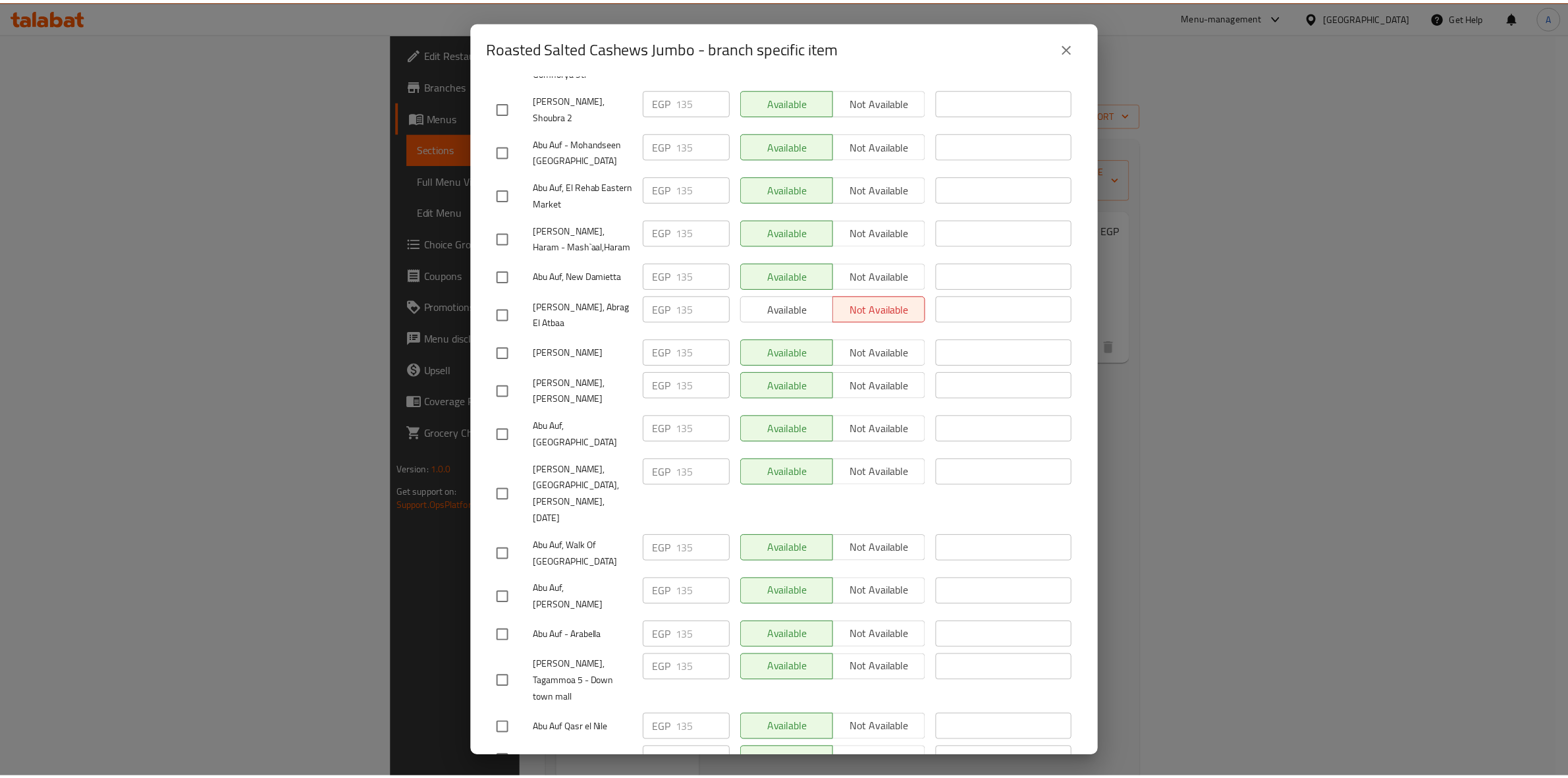
scroll to position [0, 0]
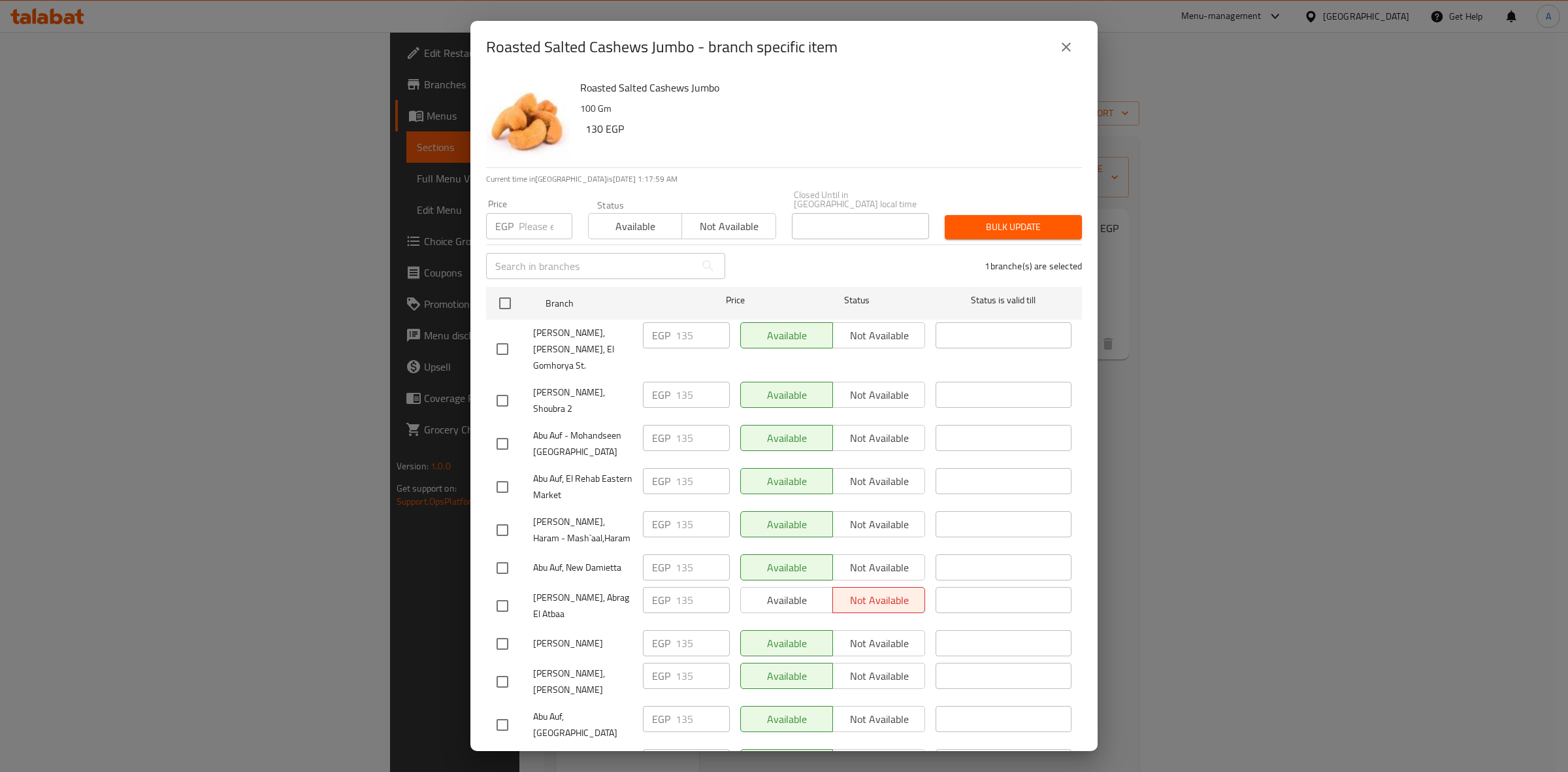
click at [531, 213] on input "number" at bounding box center [545, 226] width 53 height 26
paste input "148.5"
type input "148.5"
click at [994, 215] on button "Bulk update" at bounding box center [1013, 227] width 137 height 24
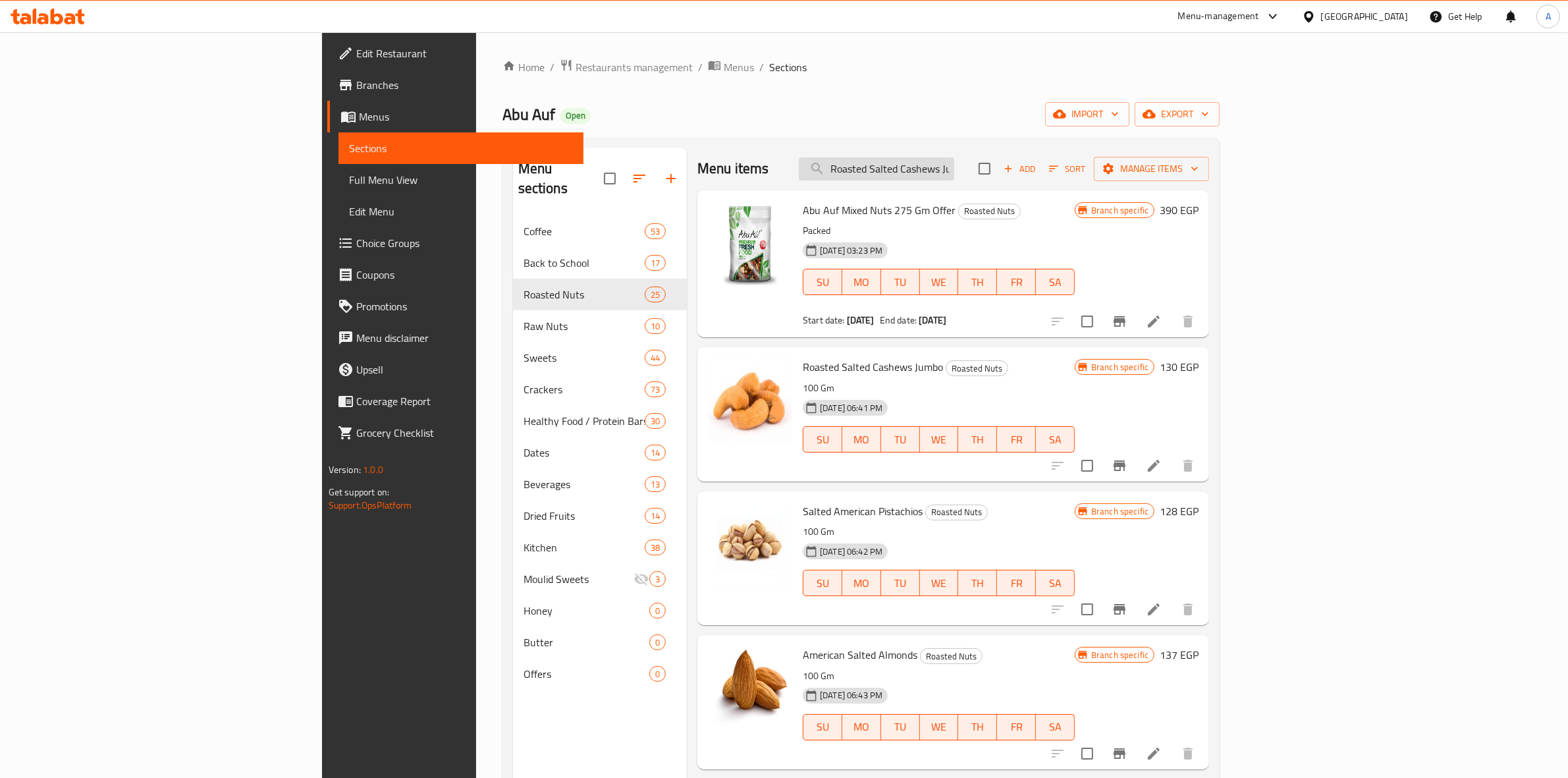
click at [954, 171] on input "Roasted Salted Cashews Jumbo" at bounding box center [876, 168] width 155 height 23
paste input "Steam Roasted Pistachios With Shelled 100 Gm"
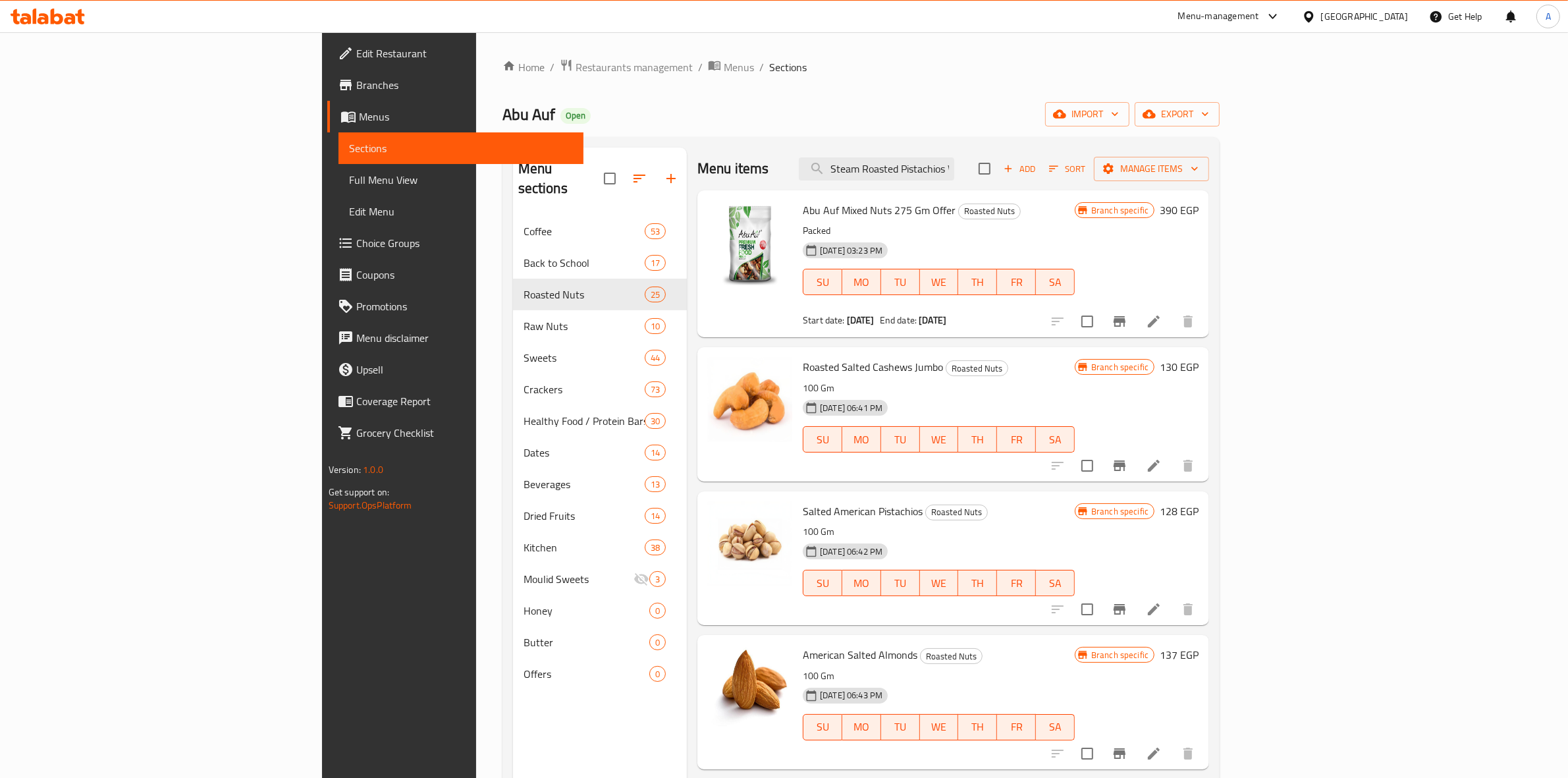
scroll to position [0, 93]
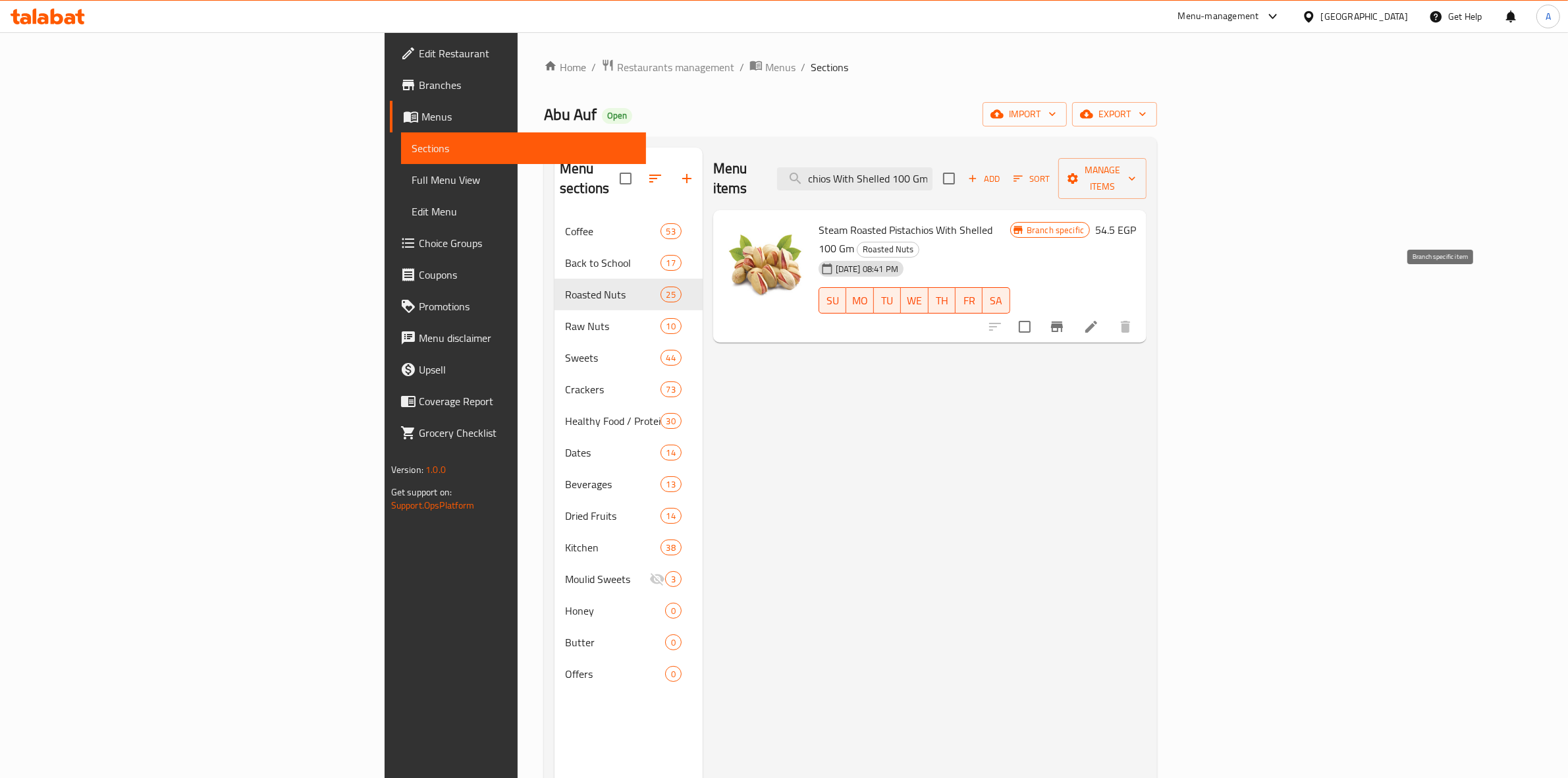
type input "Steam Roasted Pistachios With Shelled 100 Gm"
click at [1063, 321] on icon "Branch-specific-item" at bounding box center [1056, 326] width 12 height 10
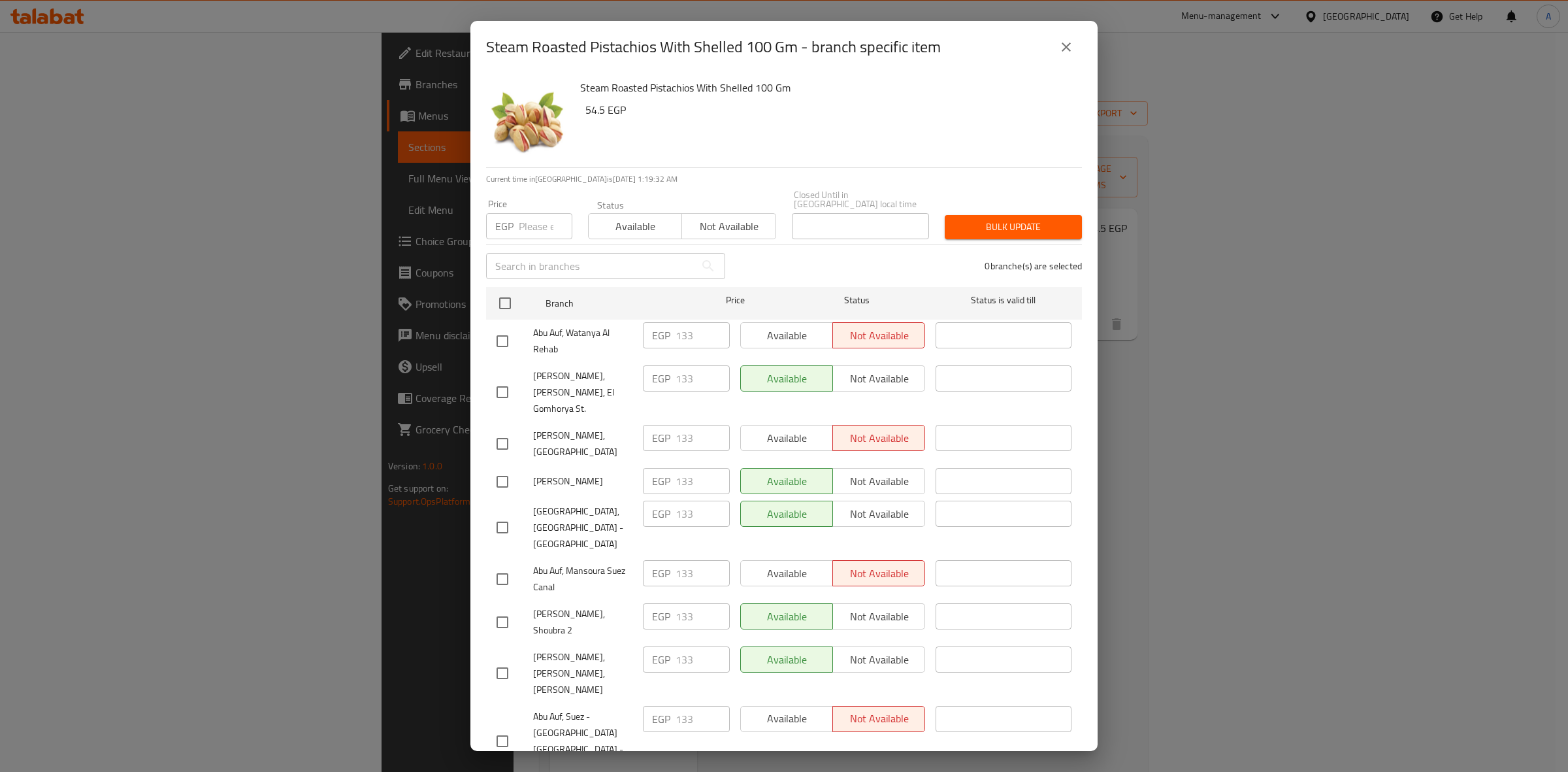
scroll to position [1021, 0]
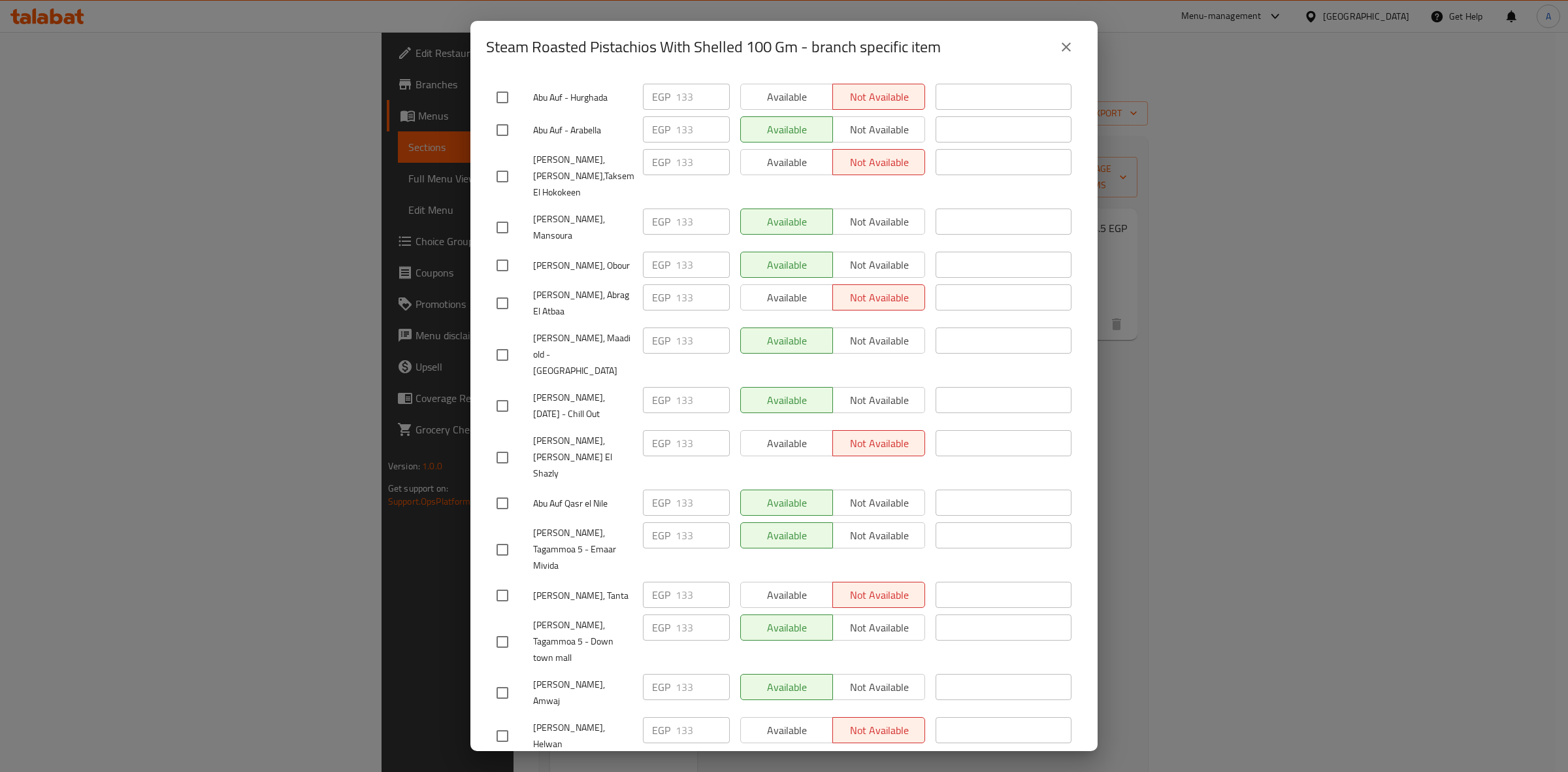
click at [498, 679] on input "checkbox" at bounding box center [502, 693] width 28 height 28
checkbox input "true"
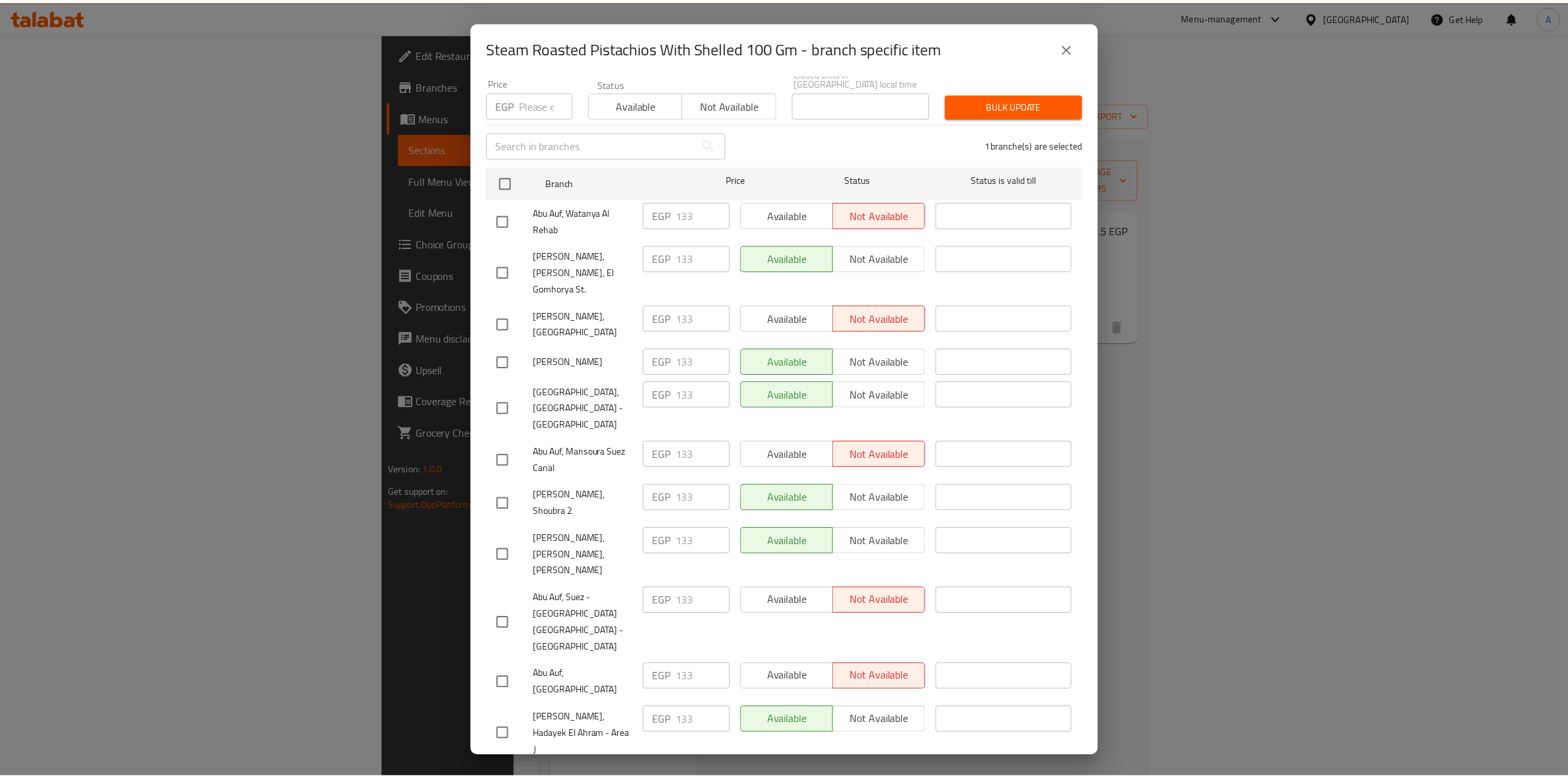
scroll to position [0, 0]
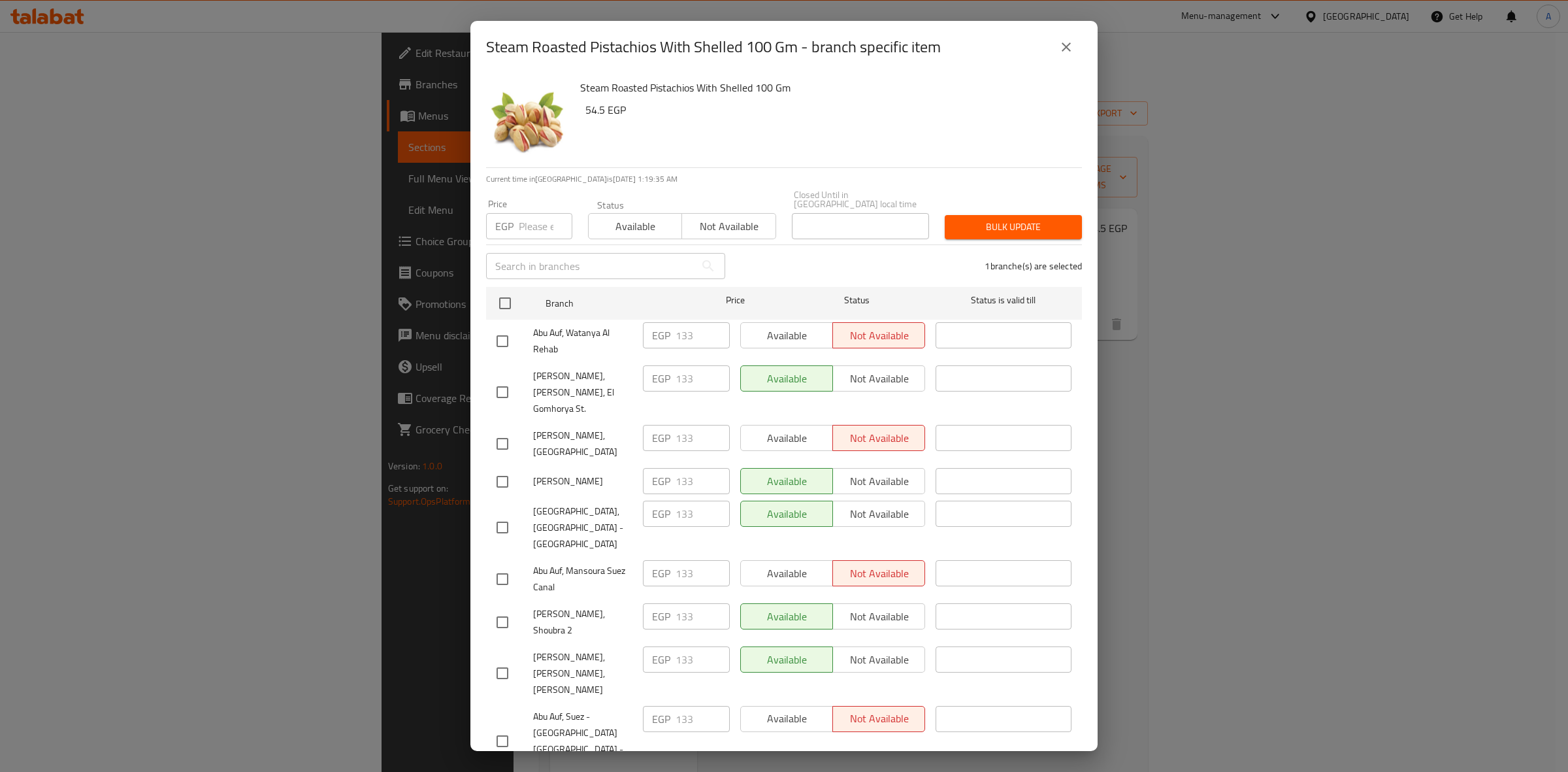
click at [540, 213] on input "number" at bounding box center [545, 226] width 53 height 26
paste input "146.3"
type input "146.3"
click at [1006, 220] on span "Bulk update" at bounding box center [1013, 227] width 116 height 17
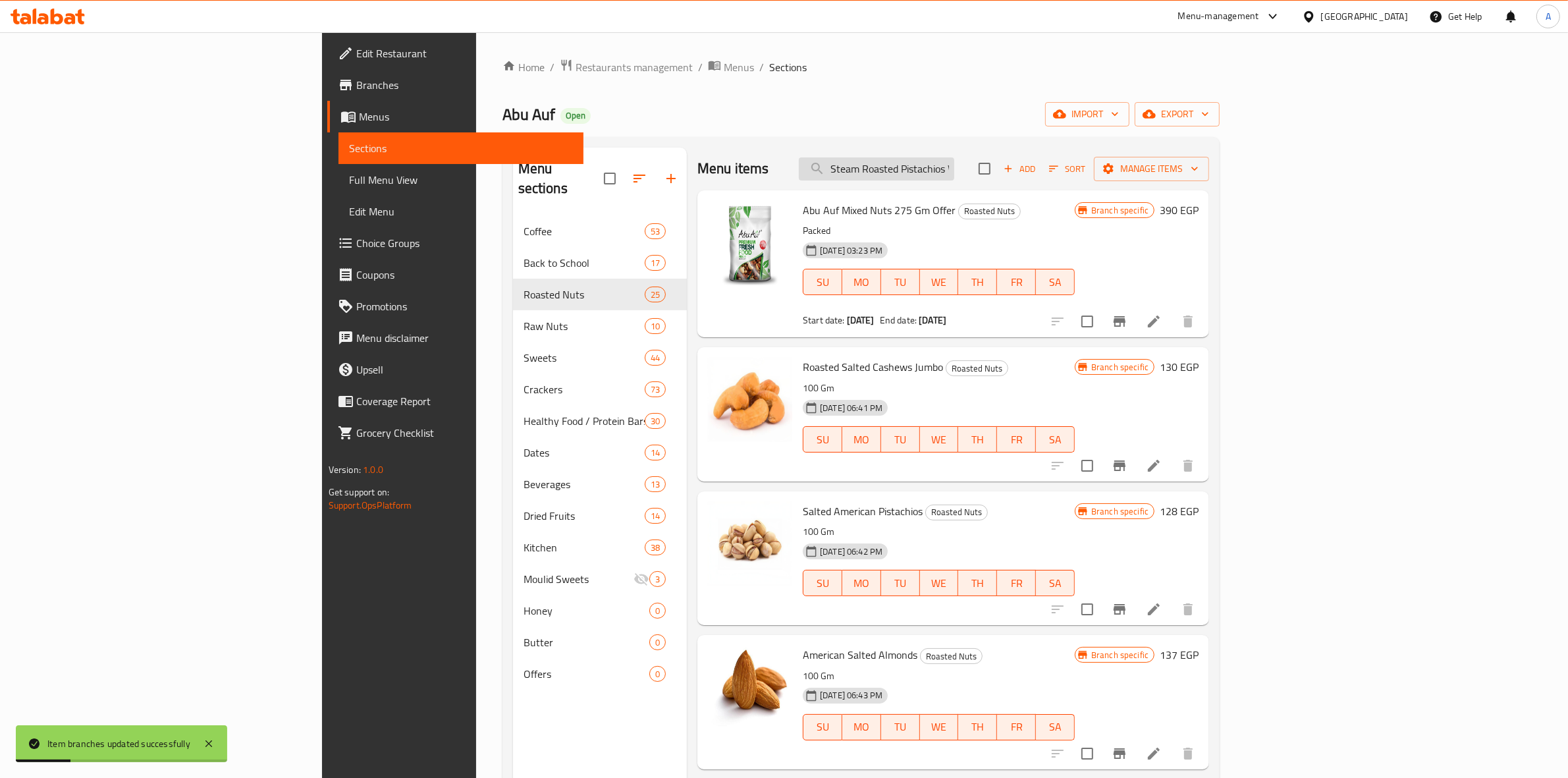
click at [954, 165] on input "Steam Roasted Pistachios With Shelled 100 Gm" at bounding box center [876, 168] width 155 height 23
paste input "search"
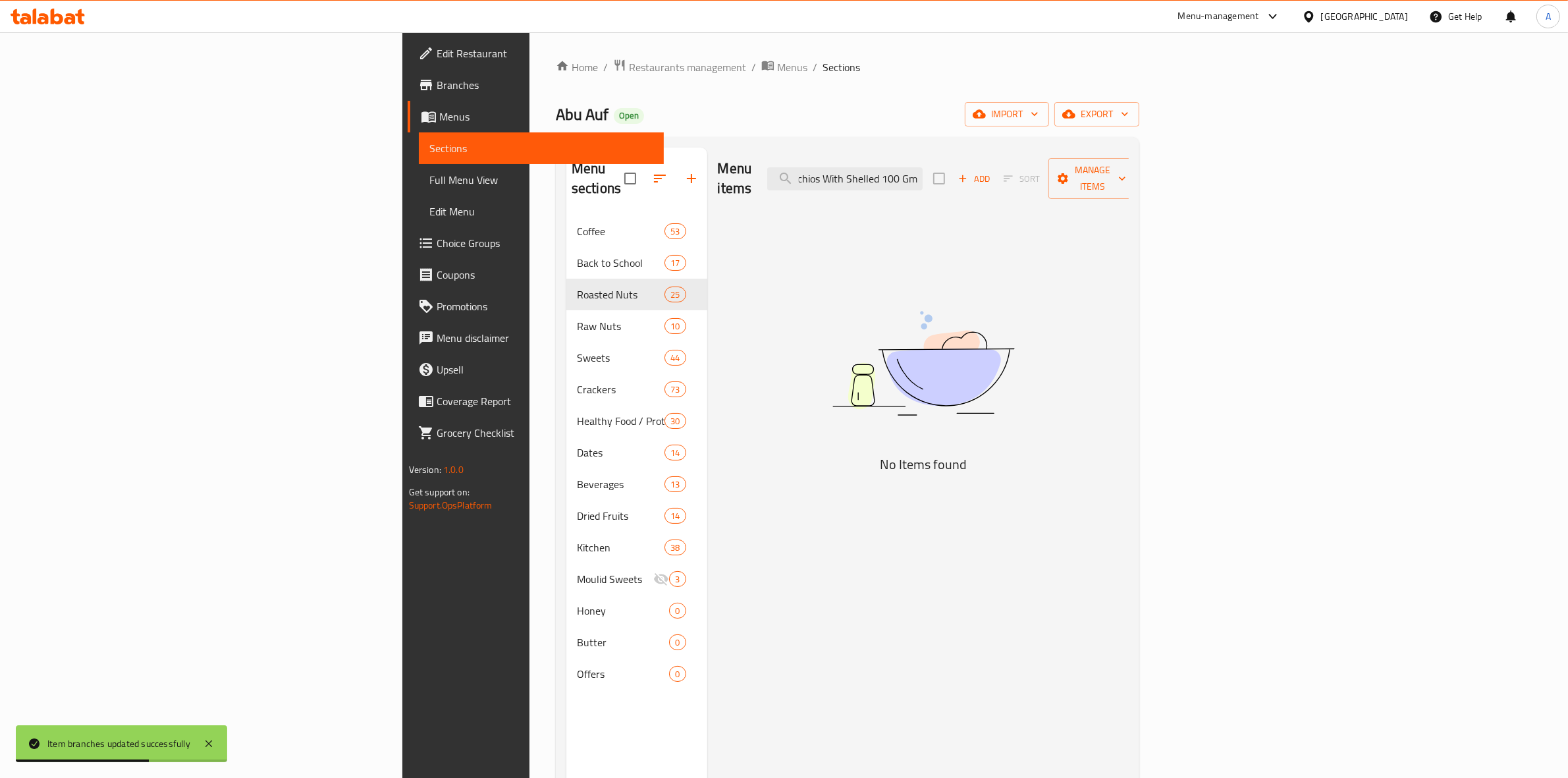
scroll to position [0, 93]
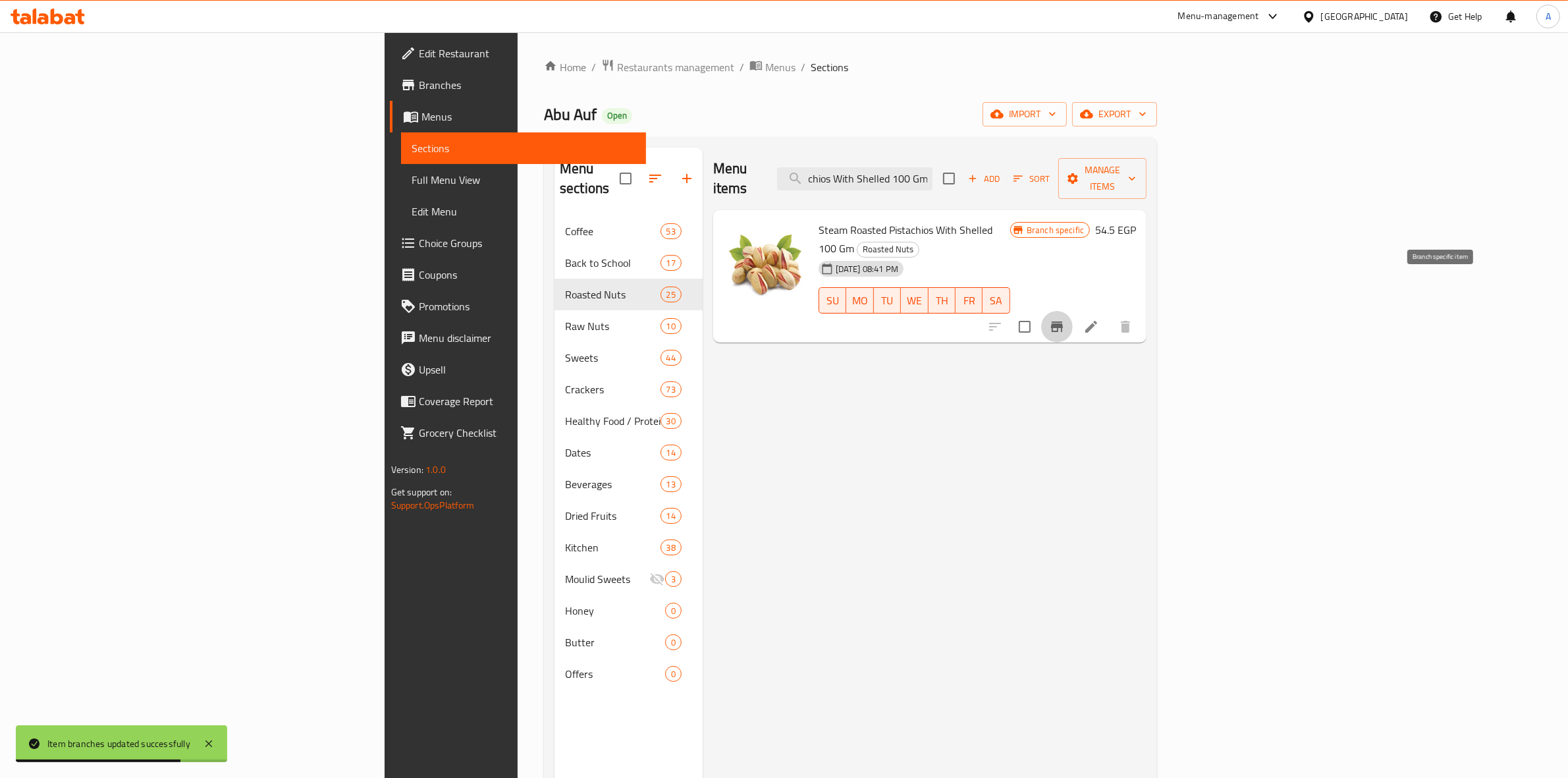
click at [1064, 319] on icon "Branch-specific-item" at bounding box center [1057, 327] width 16 height 16
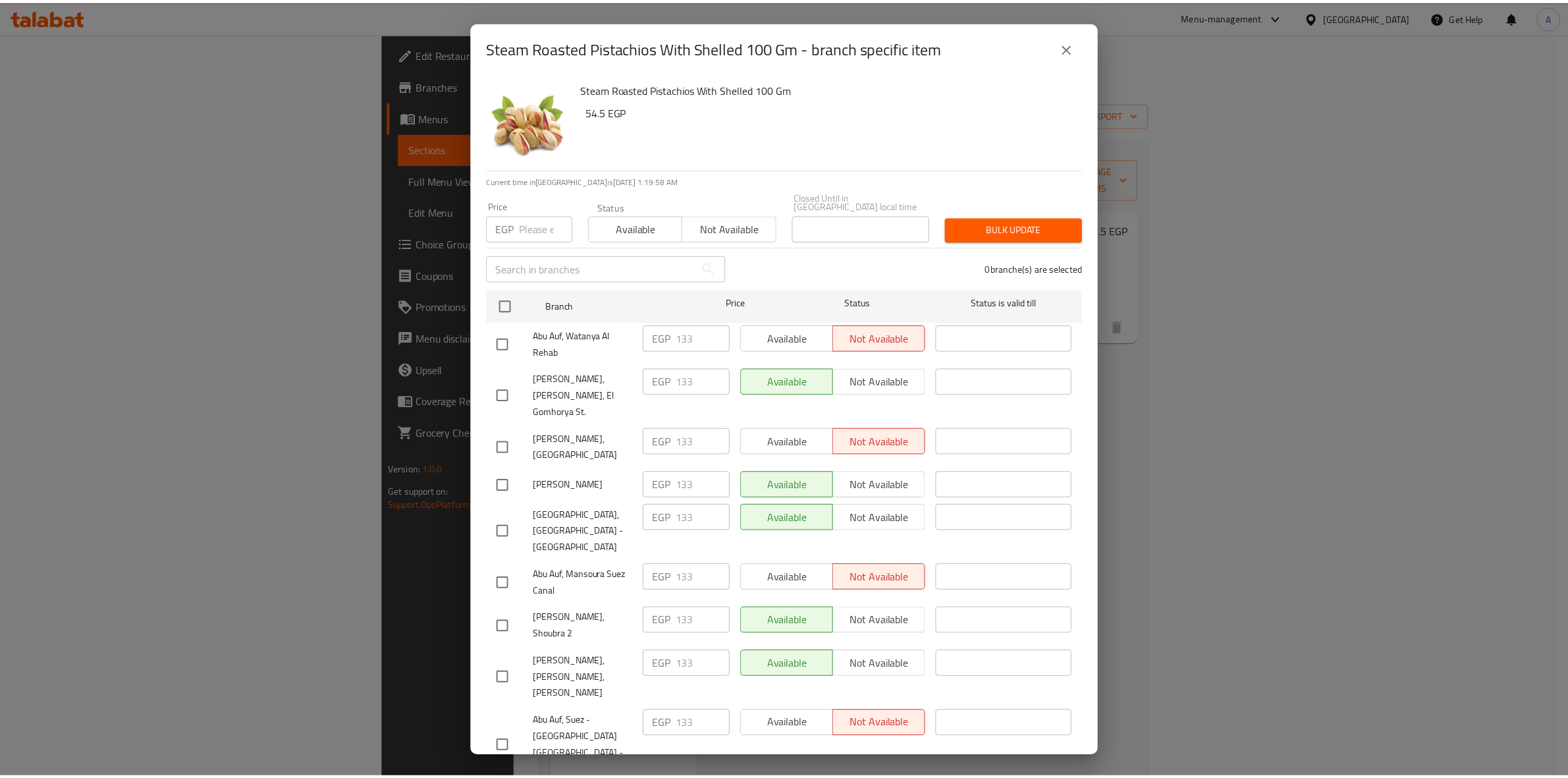
scroll to position [1460, 0]
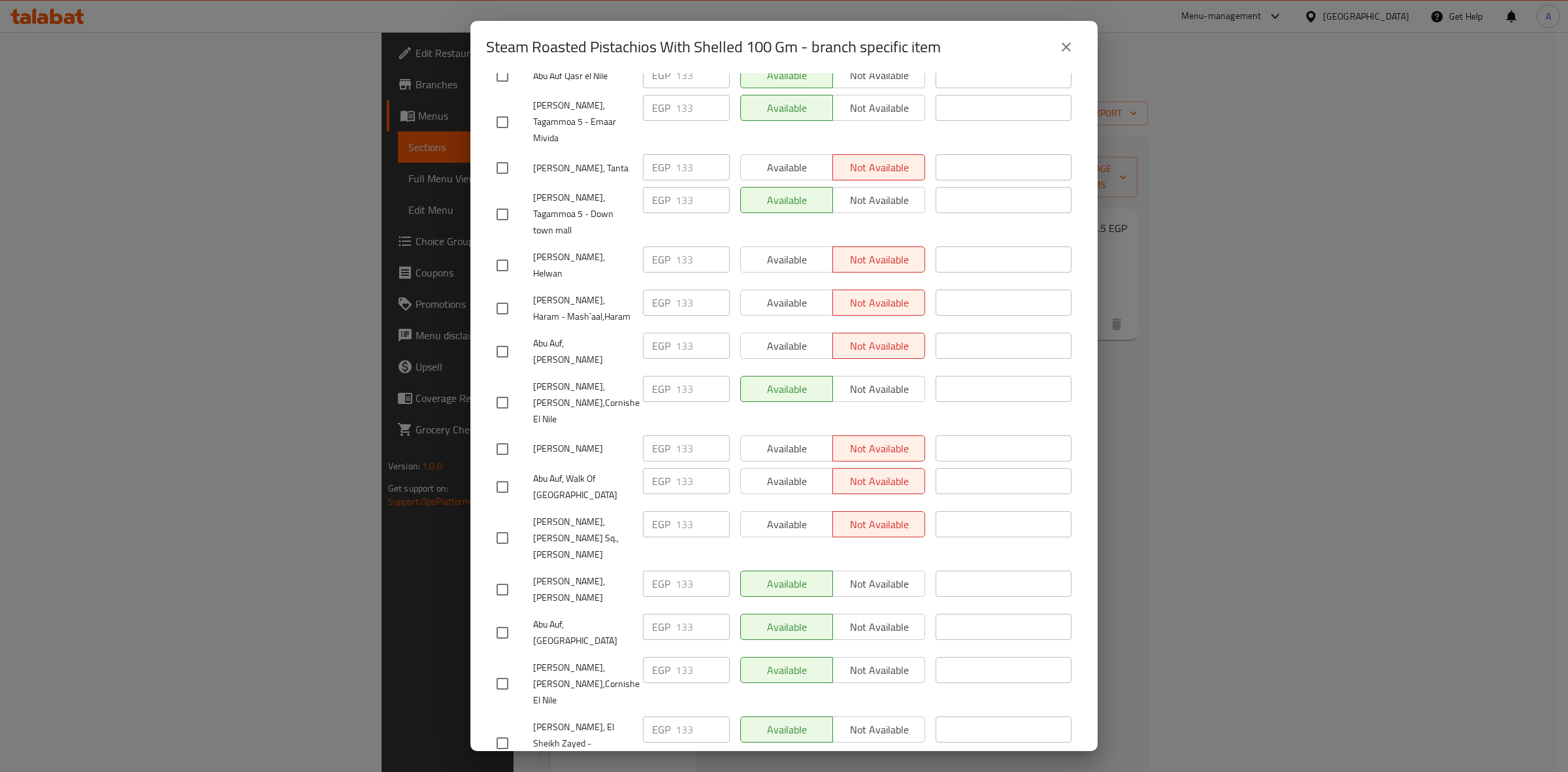
click at [1065, 59] on button "close" at bounding box center [1066, 47] width 31 height 31
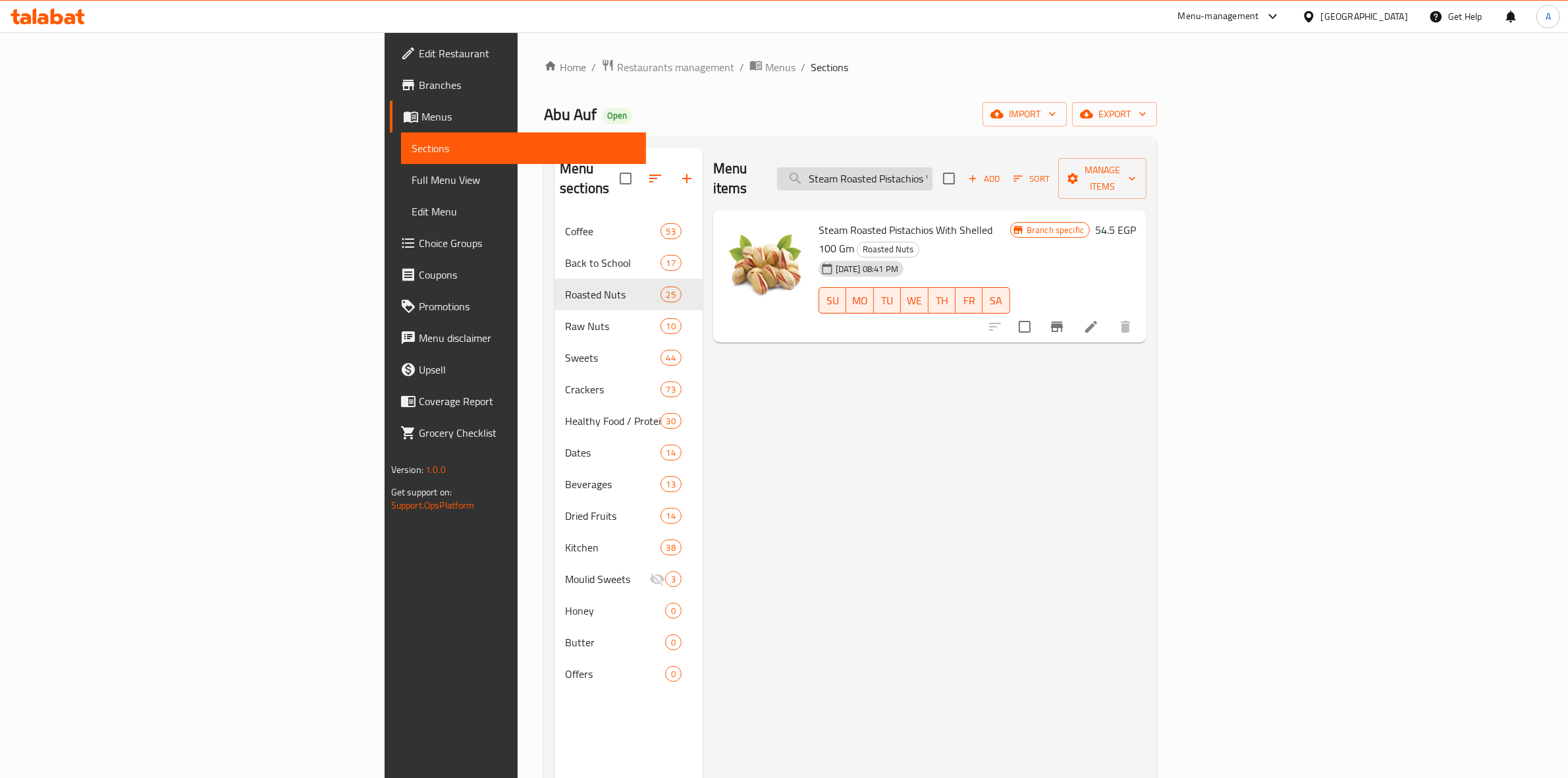
click at [933, 170] on input "Steam Roasted Pistachios With Shelled 100 Gm" at bounding box center [855, 178] width 155 height 23
paste input "Peanuts pastry weight"
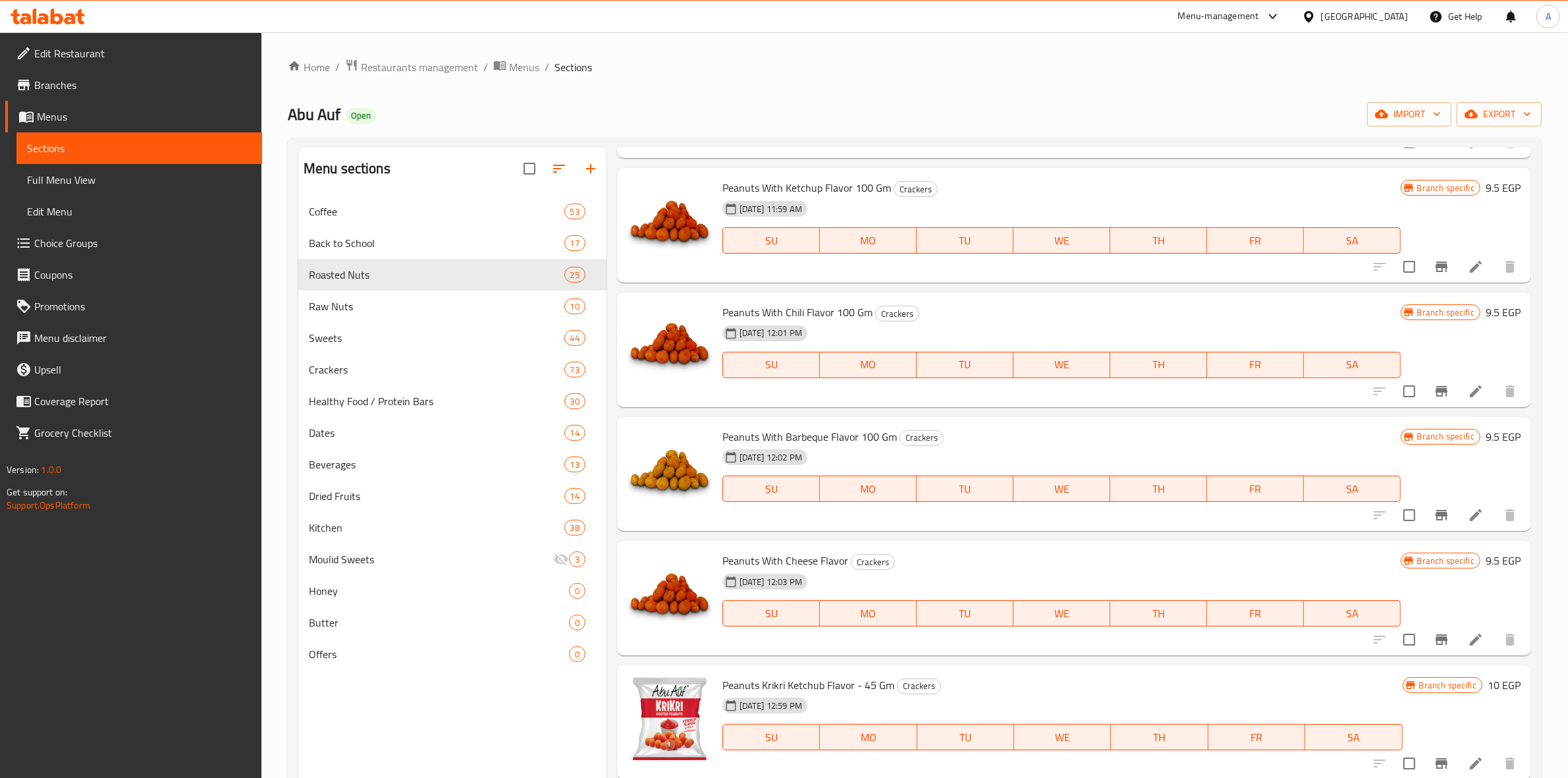
scroll to position [0, 0]
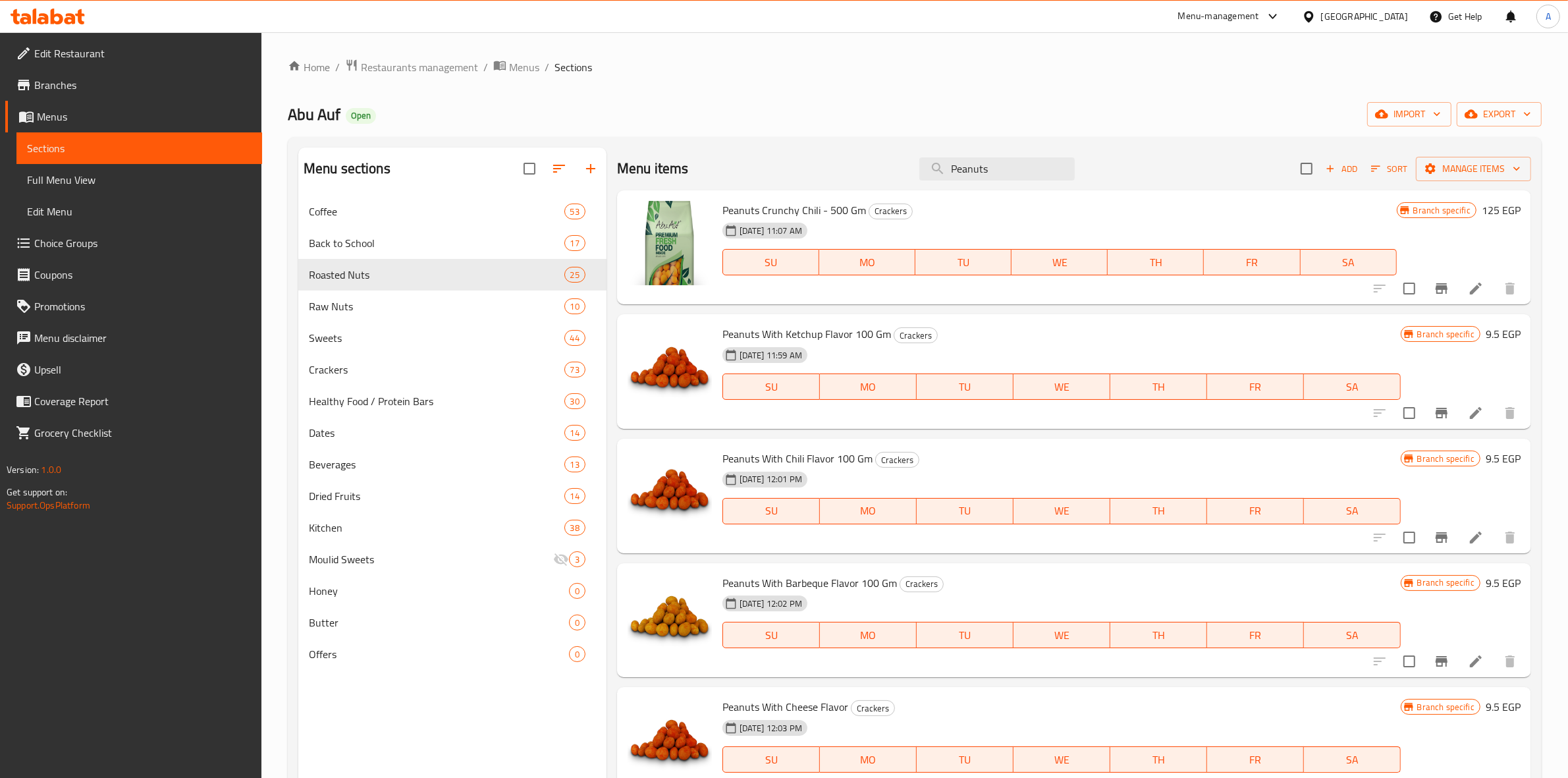
drag, startPoint x: 993, startPoint y: 173, endPoint x: 733, endPoint y: 149, distance: 261.1
click at [734, 149] on div "Menu items Peanuts Add Sort Manage items" at bounding box center [1074, 169] width 914 height 43
paste input "سودانى حلوانى وزن"
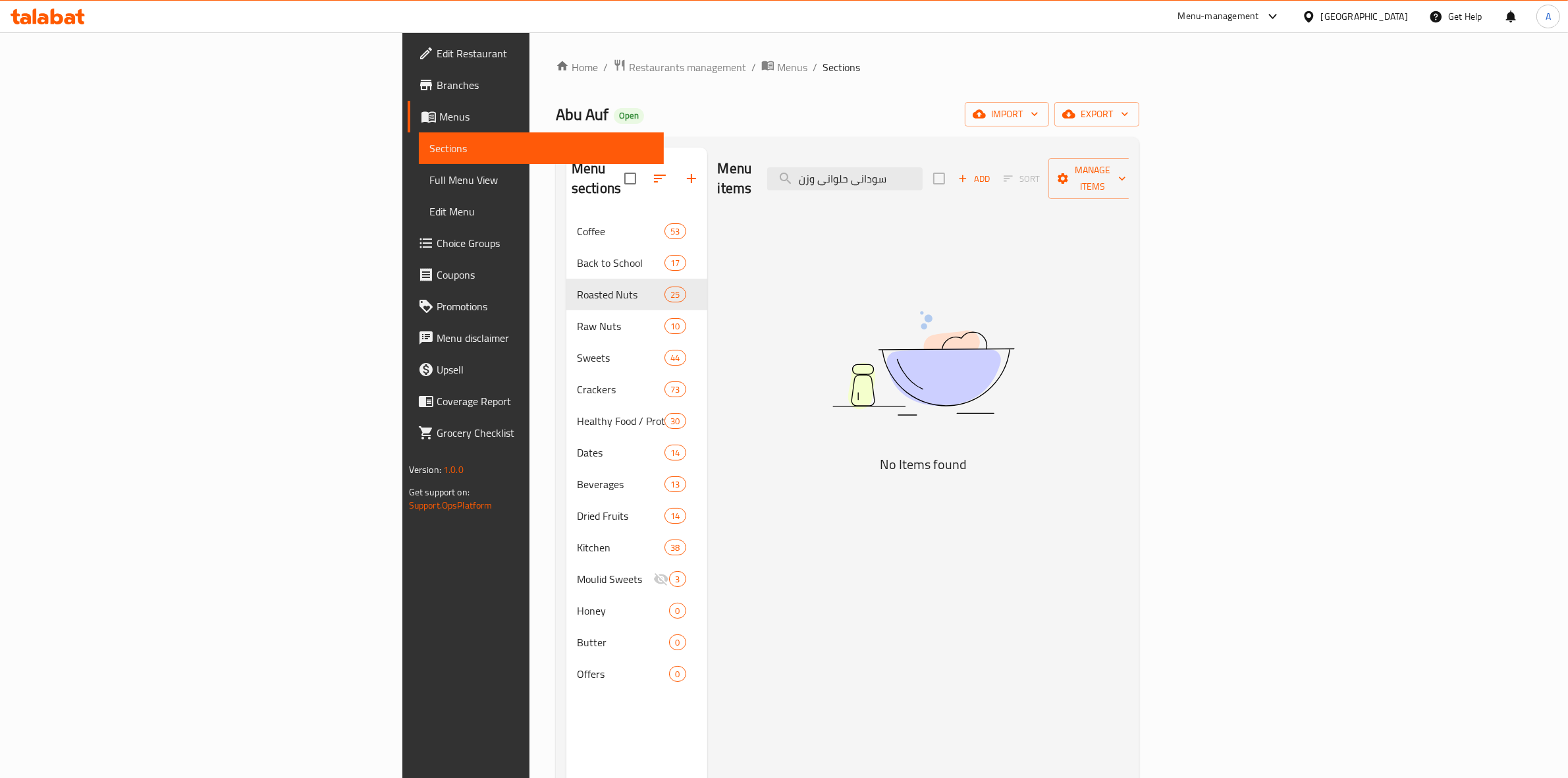
drag, startPoint x: 970, startPoint y: 174, endPoint x: 890, endPoint y: 198, distance: 83.5
click at [817, 177] on div "Menu items سودانى حلوانى وزن Add Sort Manage items" at bounding box center [923, 178] width 412 height 63
drag, startPoint x: 982, startPoint y: 175, endPoint x: 874, endPoint y: 181, distance: 108.2
click at [874, 181] on div "Menu items سودانى حلوانى Add Sort Manage items" at bounding box center [923, 178] width 412 height 63
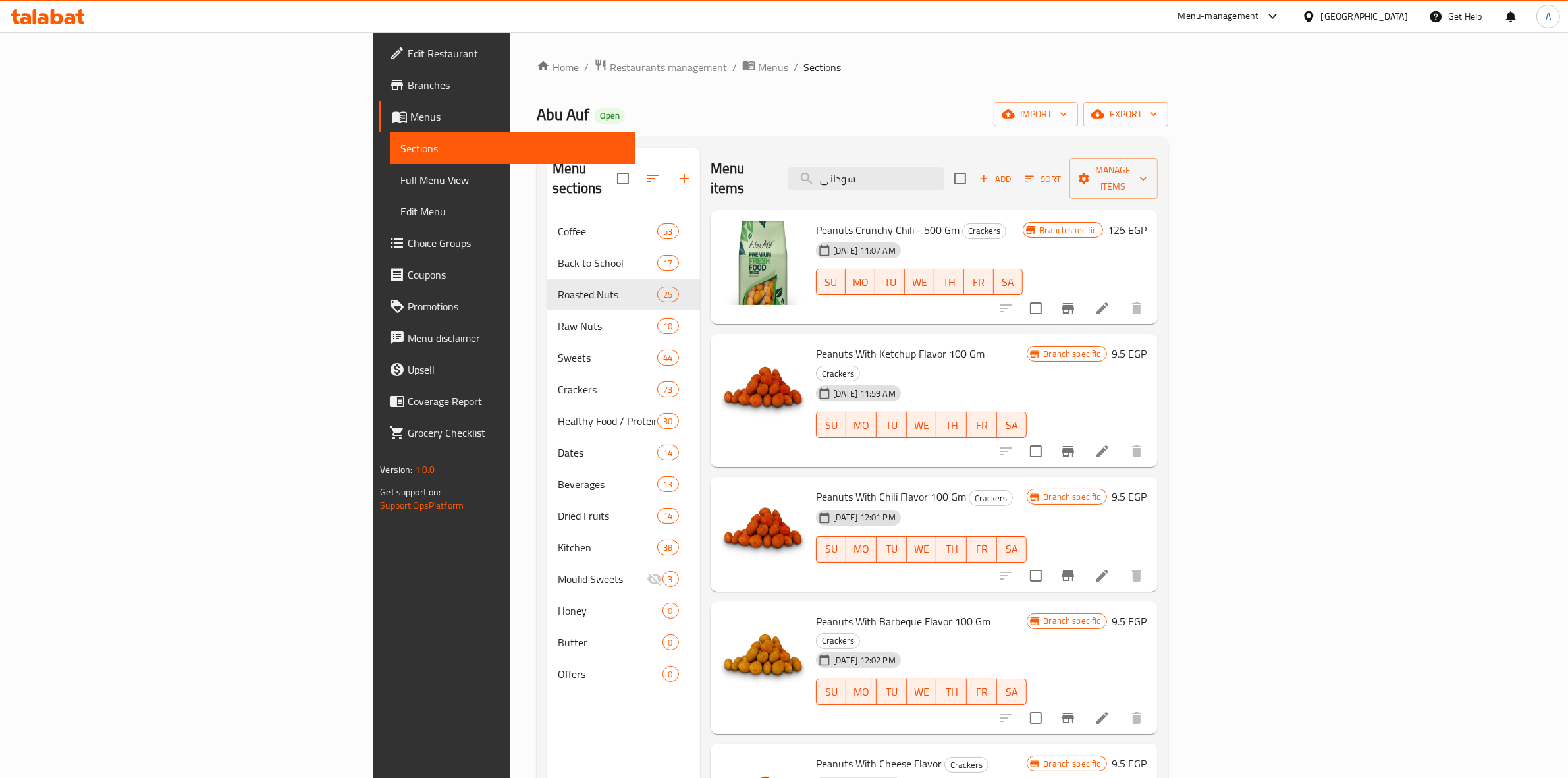
drag, startPoint x: 999, startPoint y: 167, endPoint x: 856, endPoint y: 162, distance: 143.1
click at [856, 162] on div "Menu items سودانى Add Sort Manage items" at bounding box center [934, 178] width 447 height 63
paste input "Peeled Walnut 100 Gm"
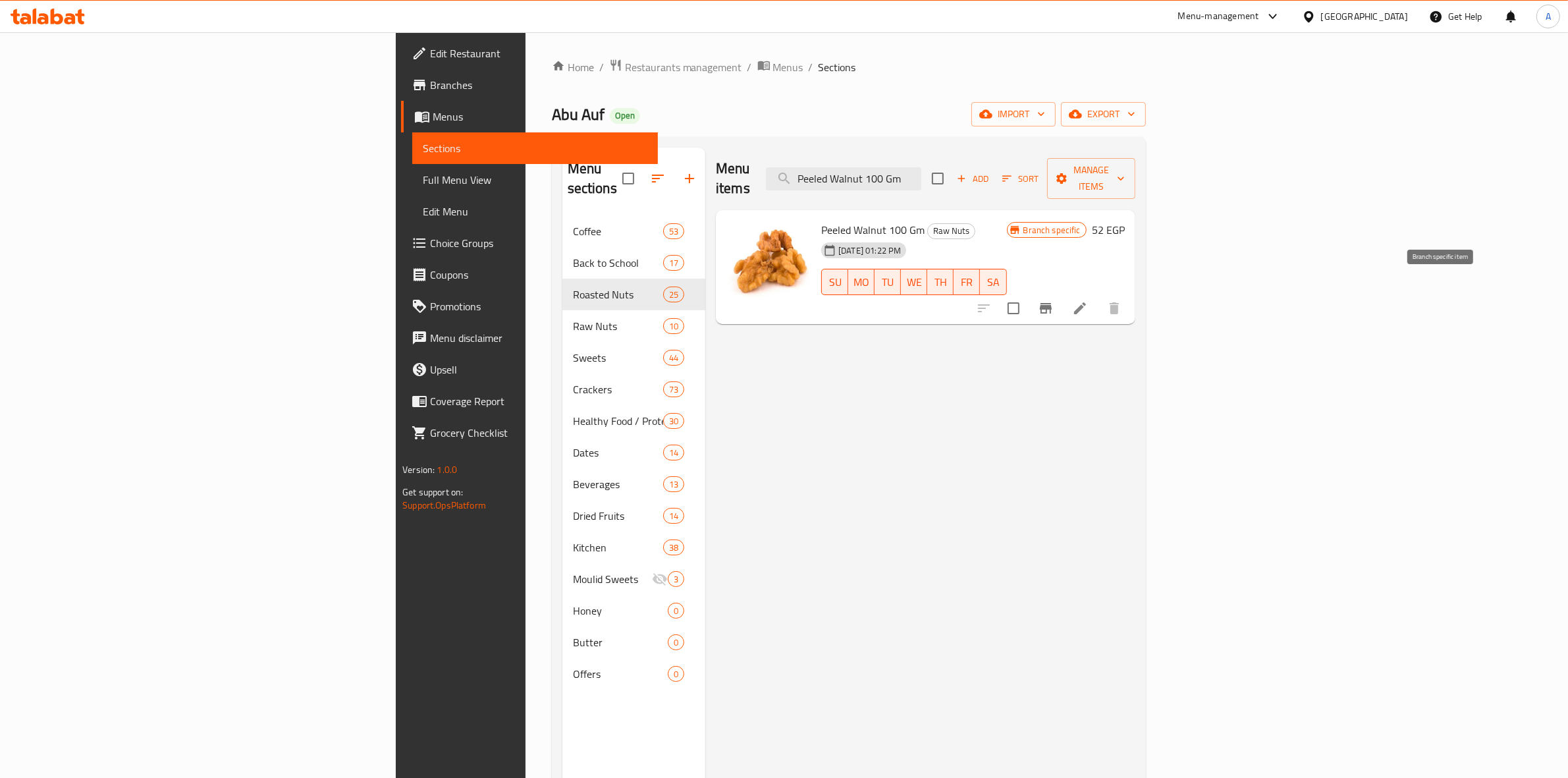
type input "Peeled Walnut 100 Gm"
click at [1053, 301] on icon "Branch-specific-item" at bounding box center [1045, 309] width 16 height 16
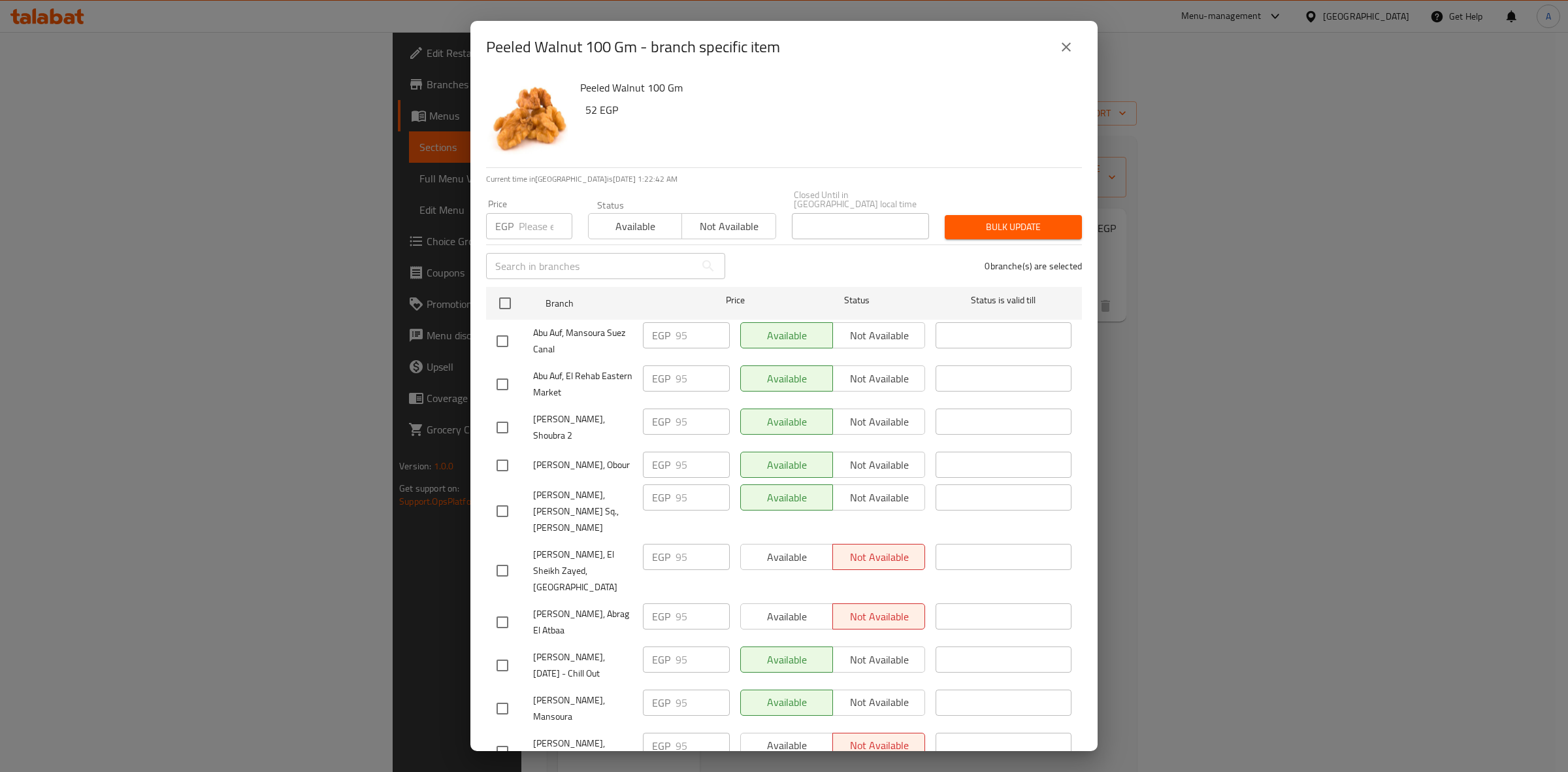
scroll to position [2118, 0]
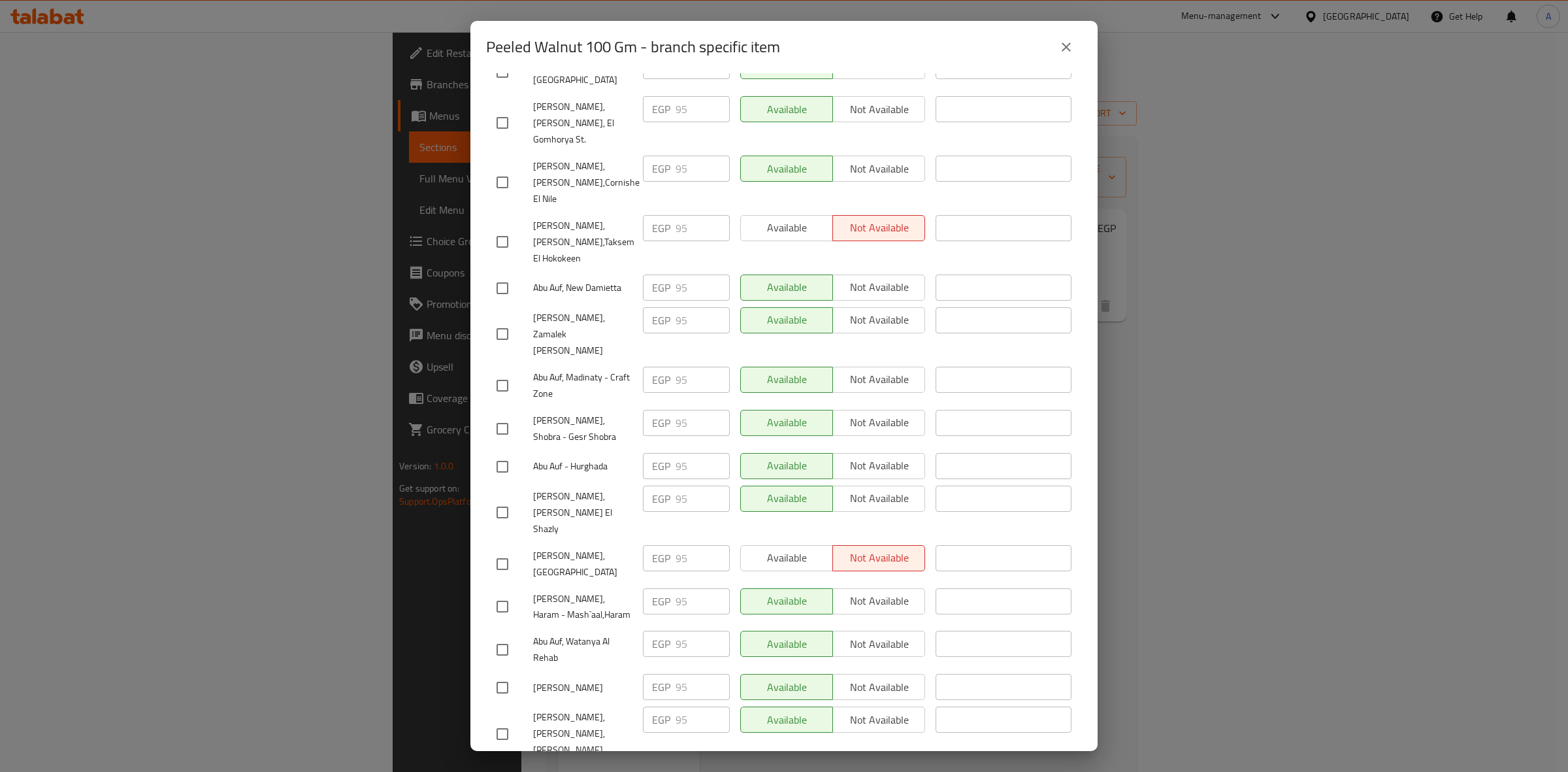
checkbox input "true"
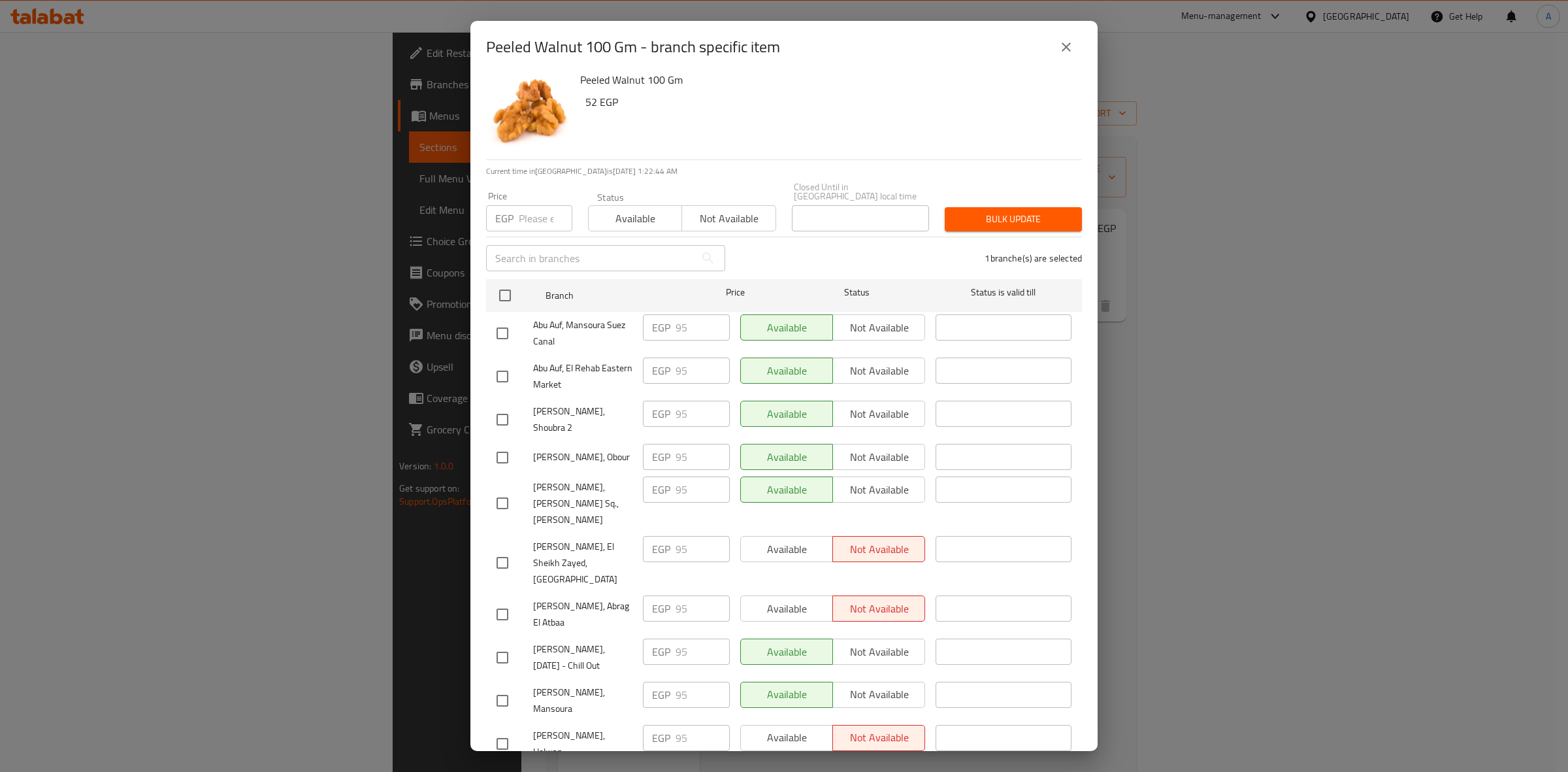
scroll to position [0, 0]
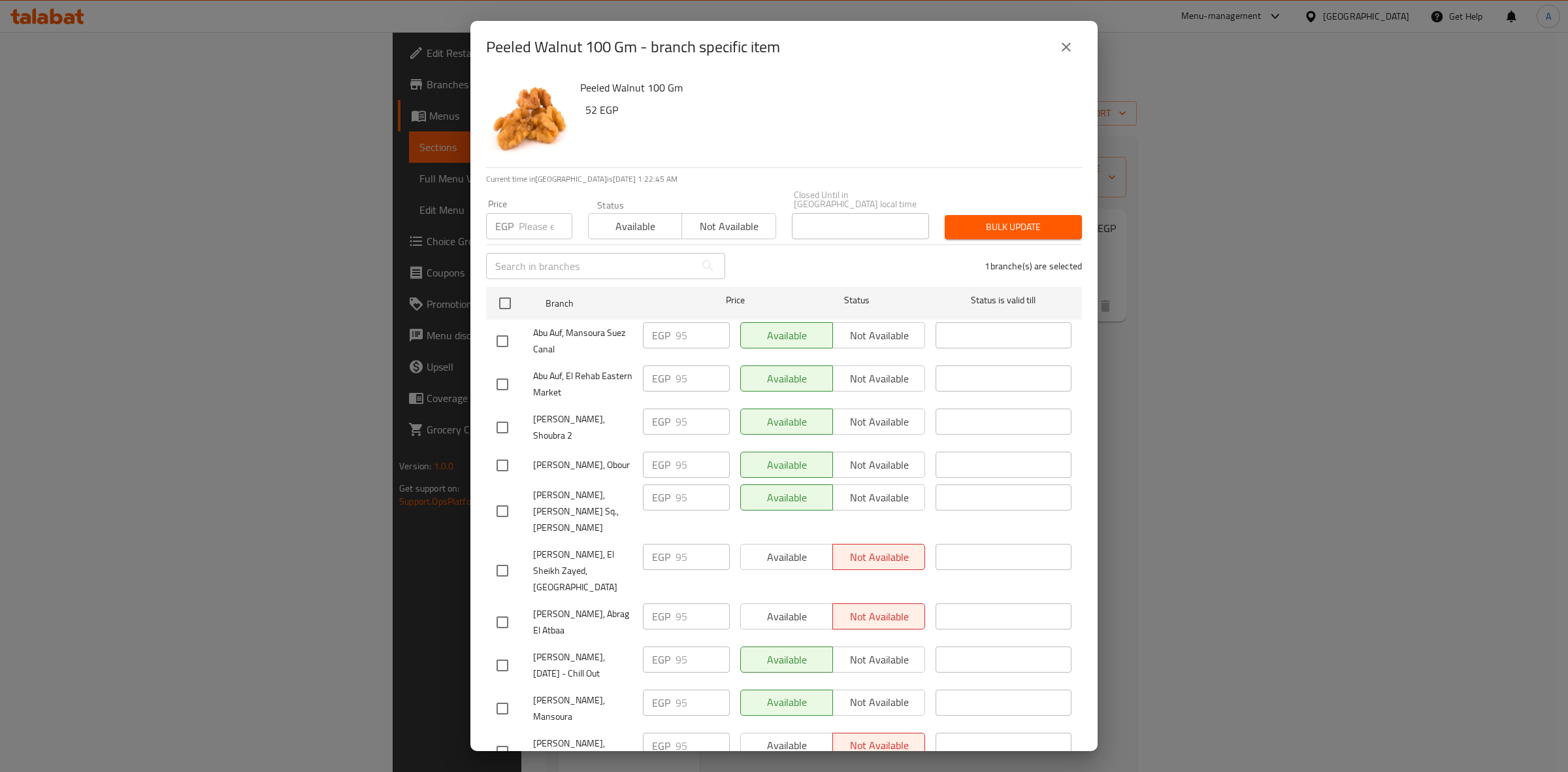
click at [533, 216] on input "number" at bounding box center [545, 226] width 53 height 26
paste input "104.5"
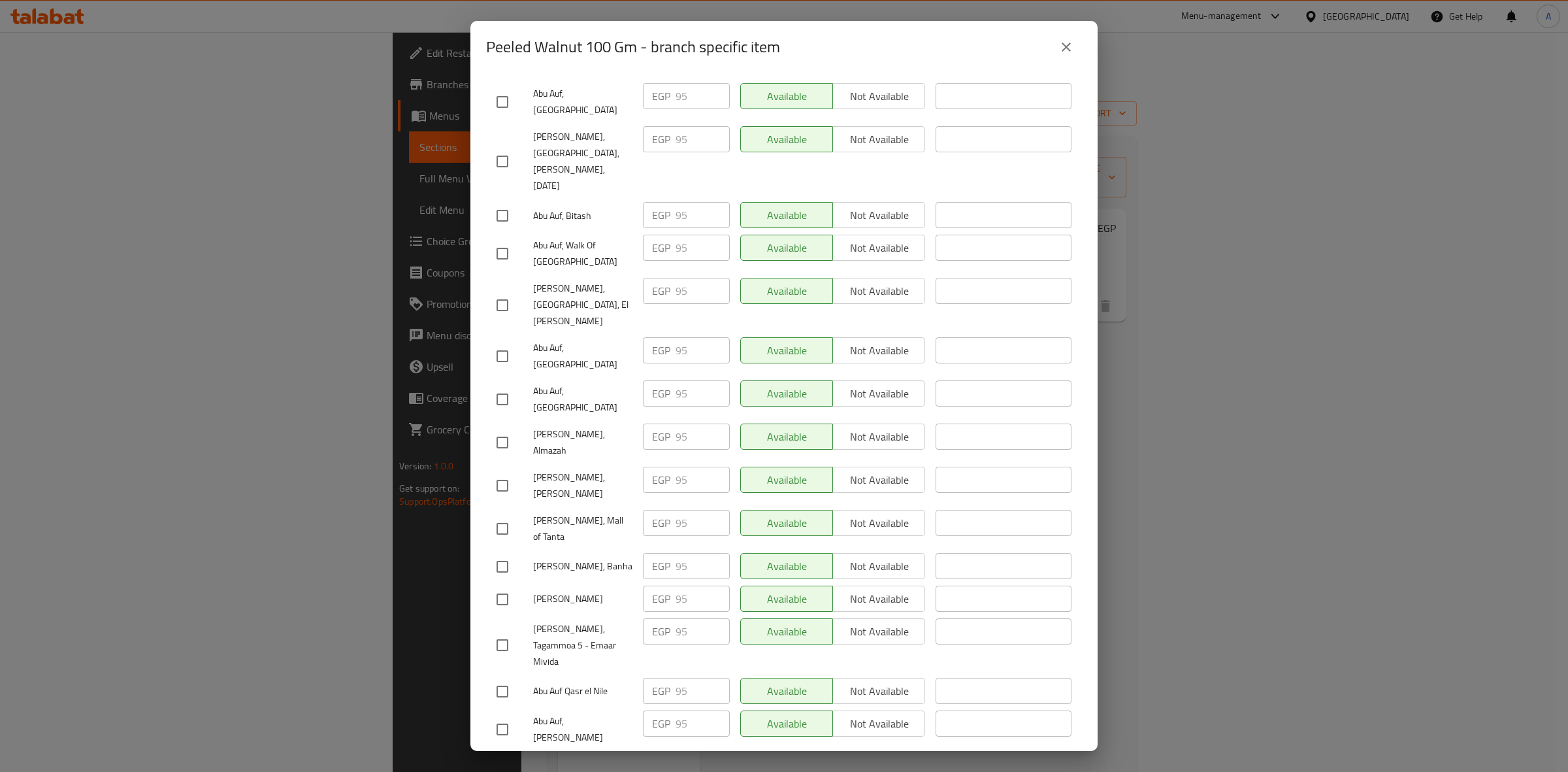
scroll to position [1301, 0]
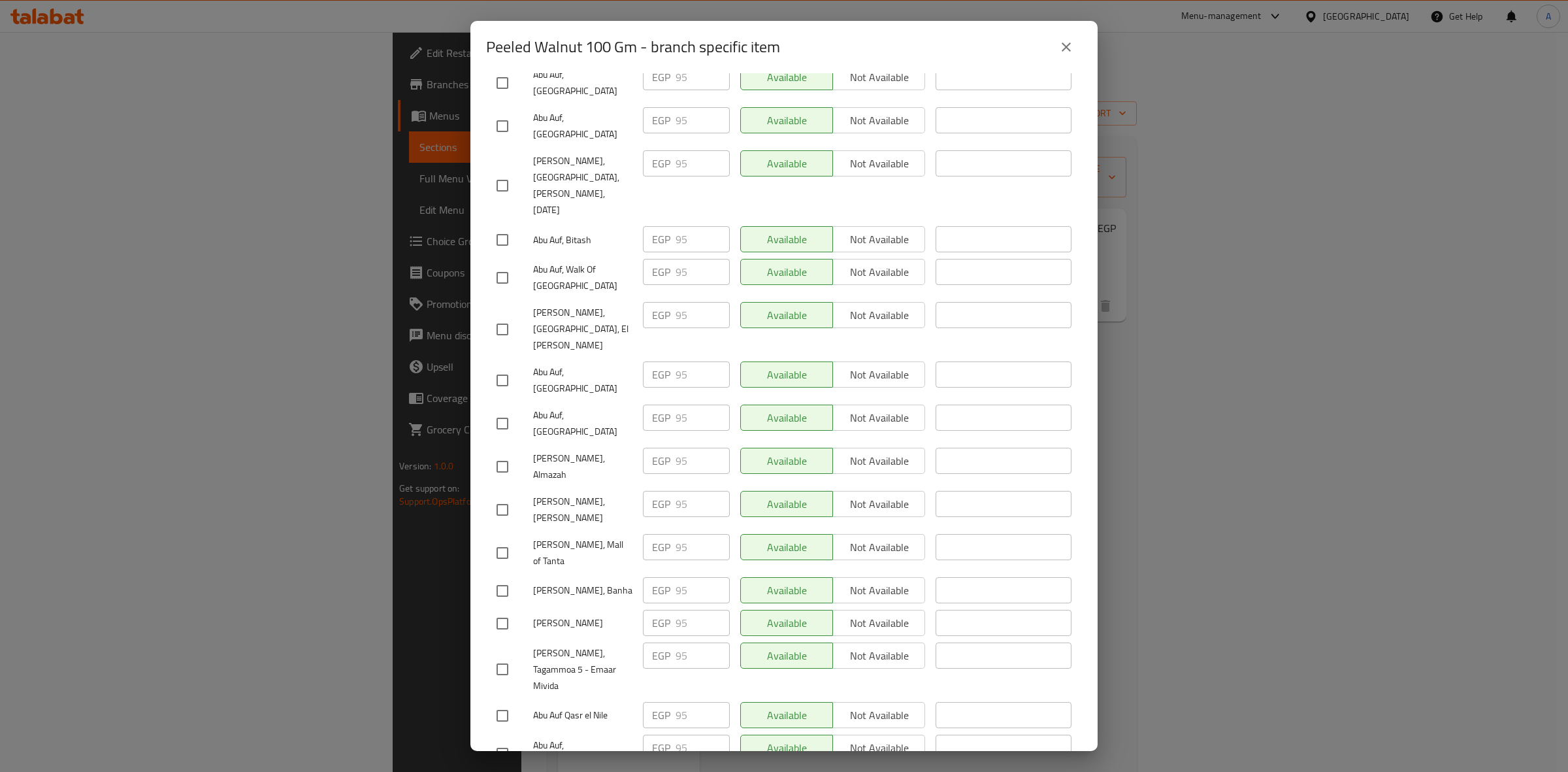
type input "104.5"
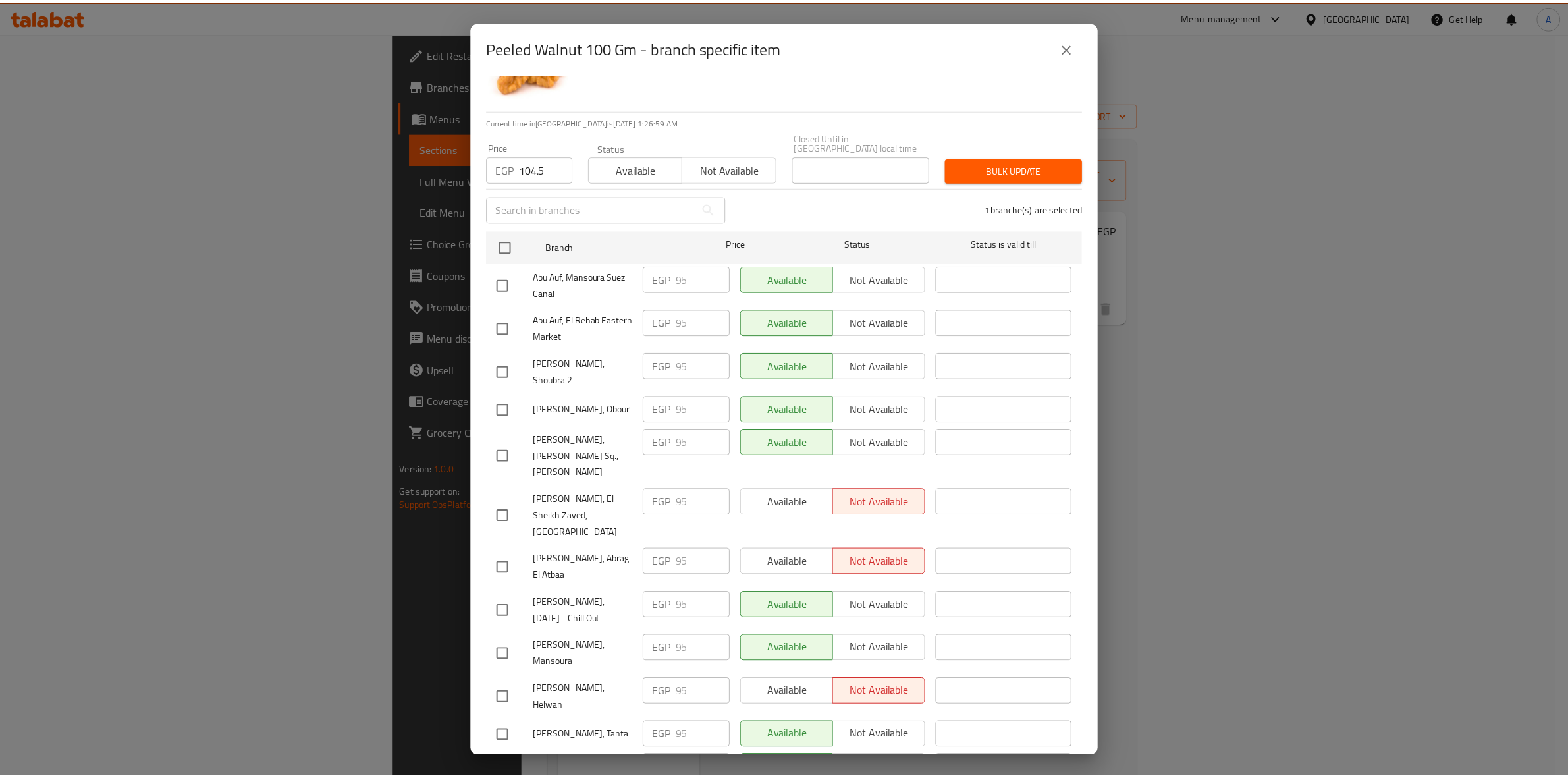
scroll to position [0, 0]
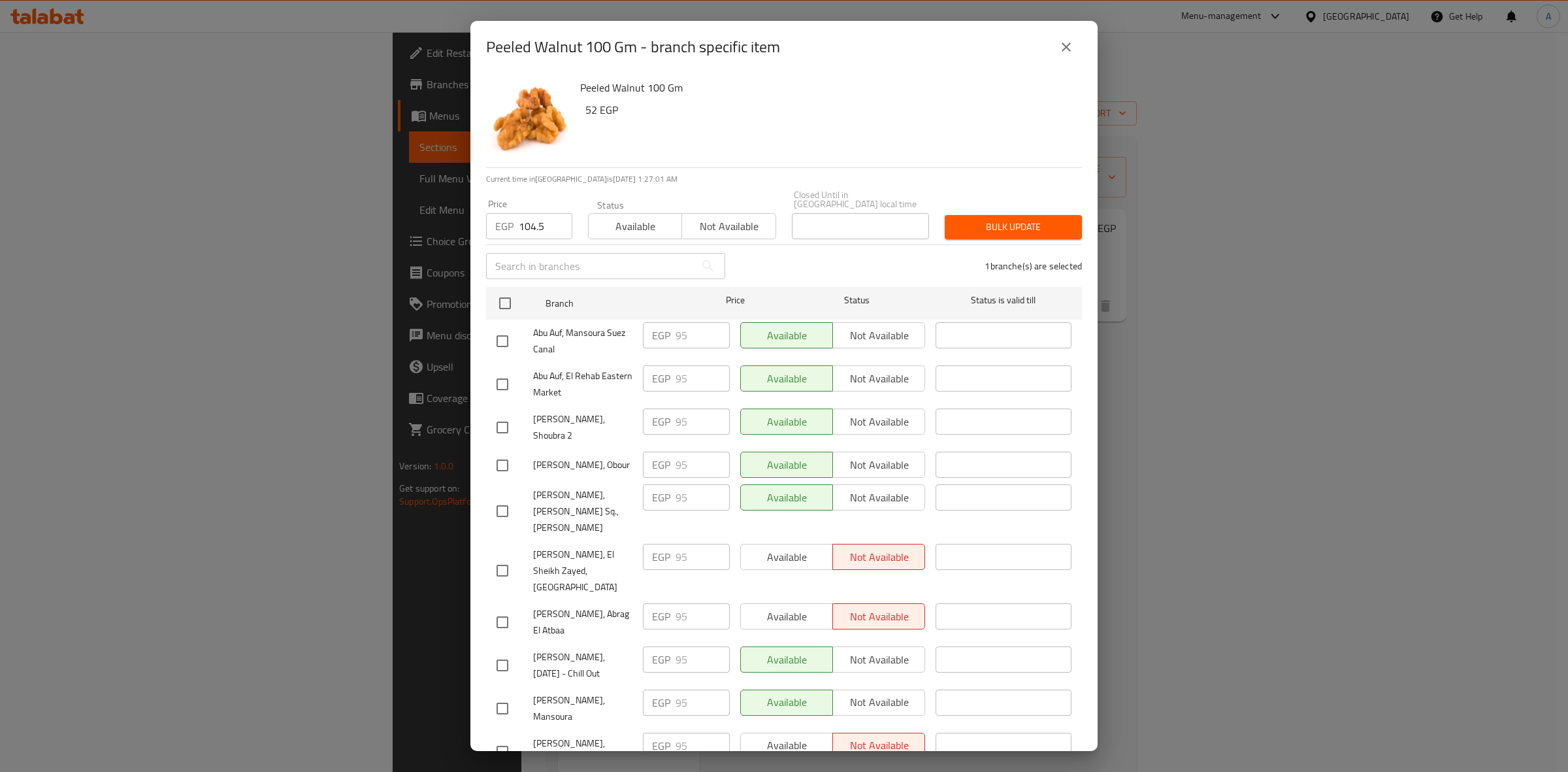
click at [985, 223] on span "Bulk update" at bounding box center [1013, 227] width 116 height 17
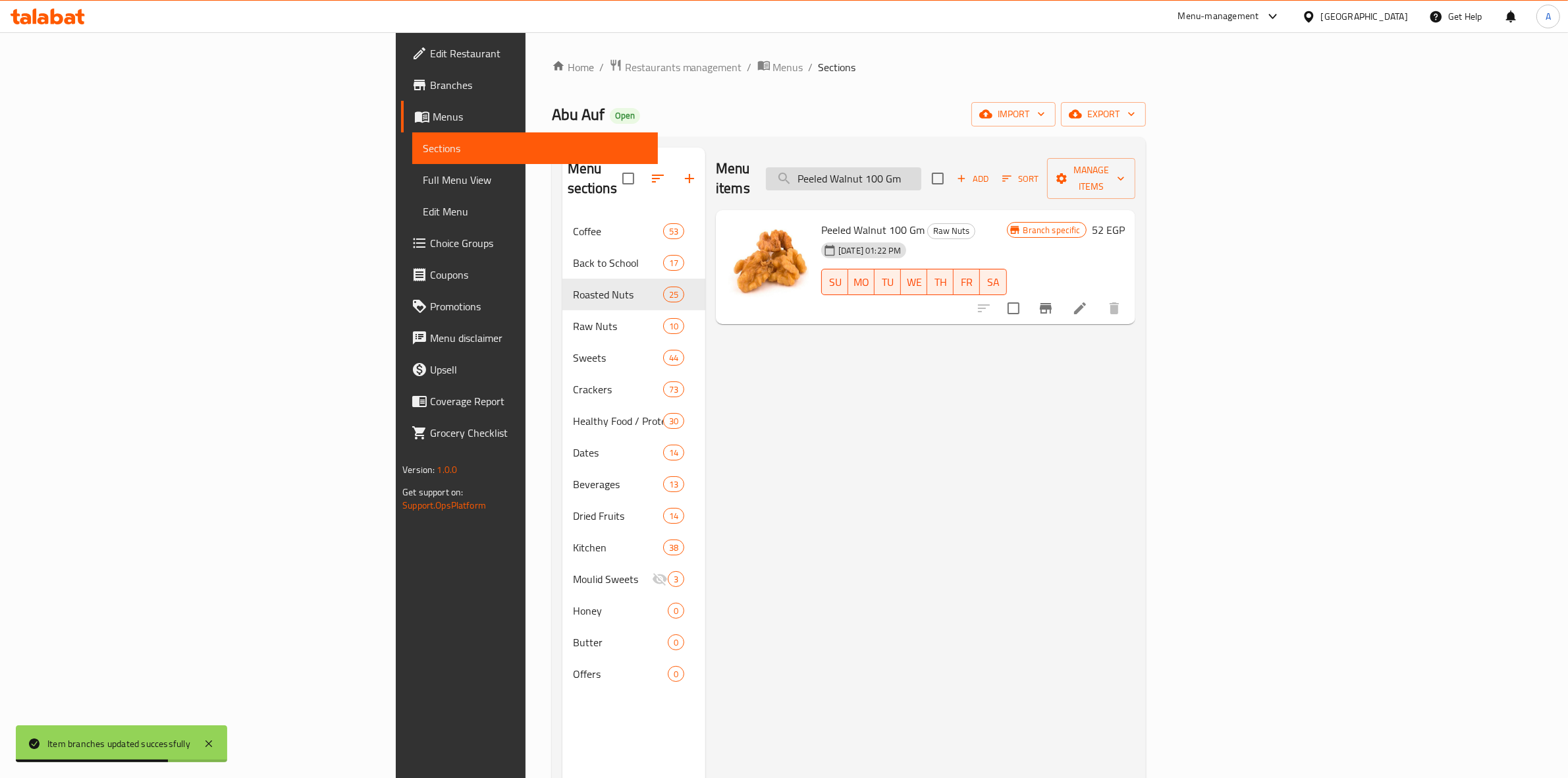
click at [921, 167] on input "Peeled Walnut 100 Gm" at bounding box center [844, 178] width 155 height 23
paste input "Steamed Cashew Without [PERSON_NAME]"
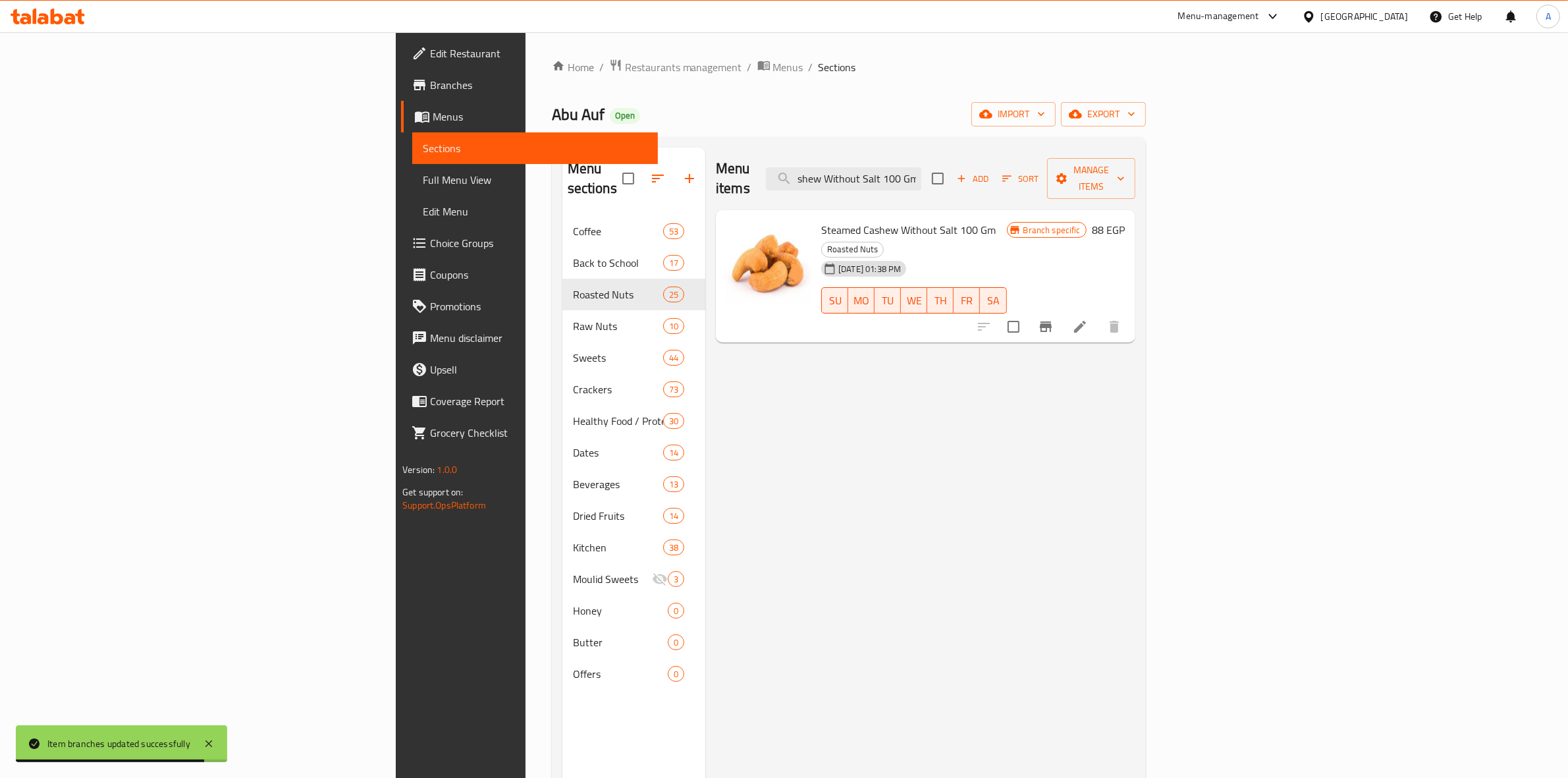
type input "Steamed Cashew Without Salt 100 Gm"
click at [1052, 321] on icon "Branch-specific-item" at bounding box center [1045, 326] width 12 height 10
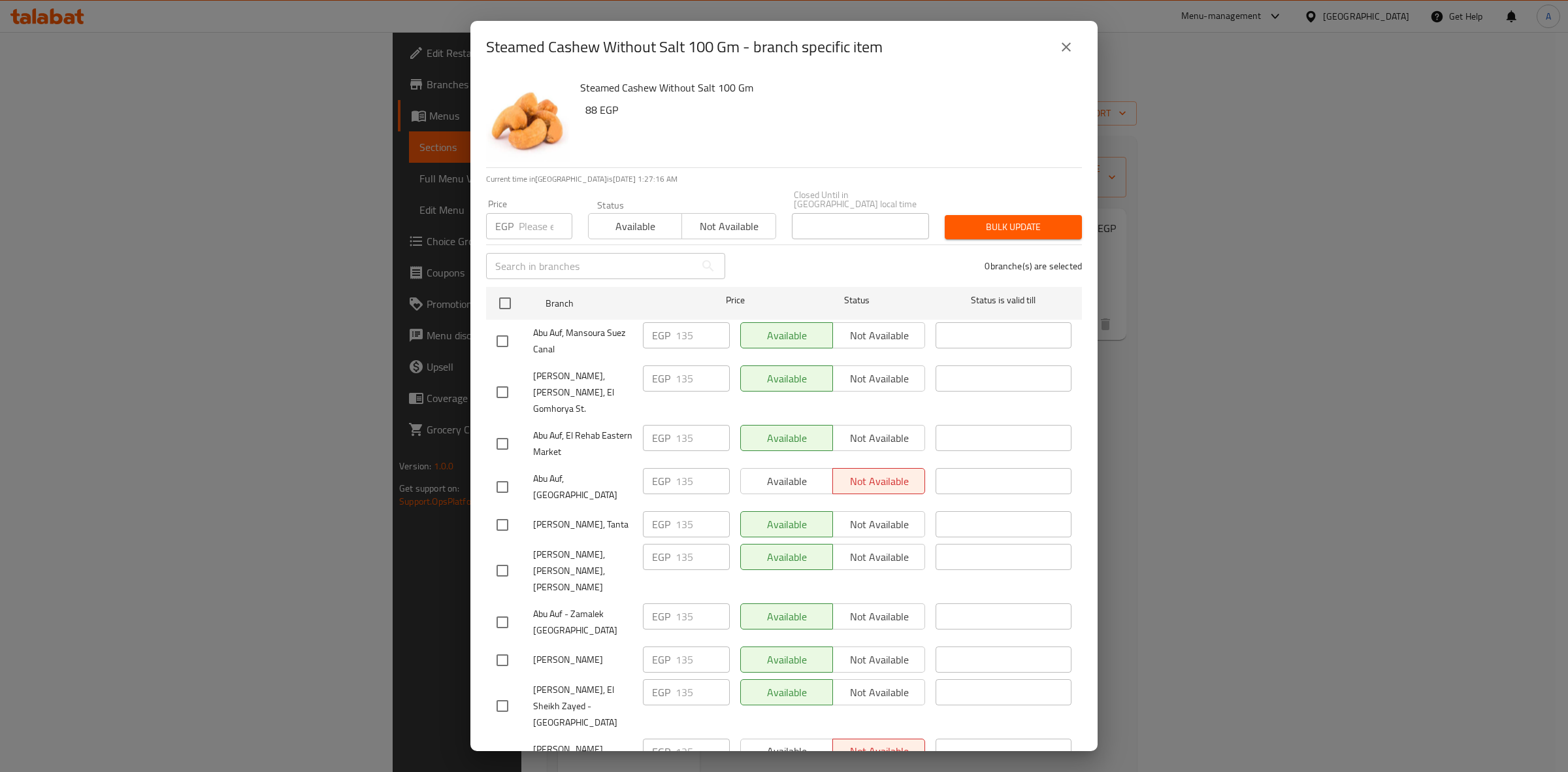
scroll to position [860, 0]
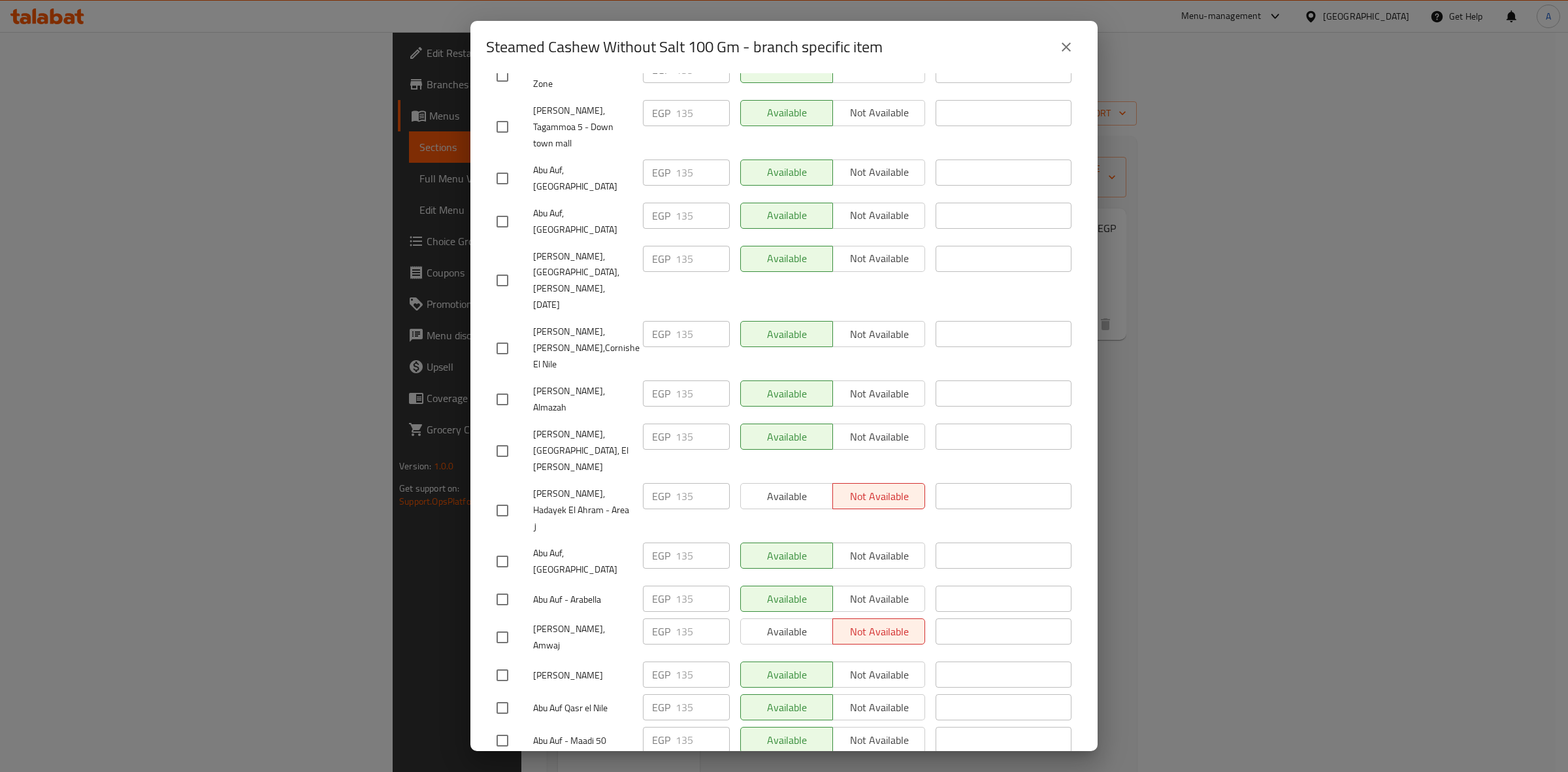
click at [498, 623] on input "checkbox" at bounding box center [502, 637] width 28 height 28
checkbox input "true"
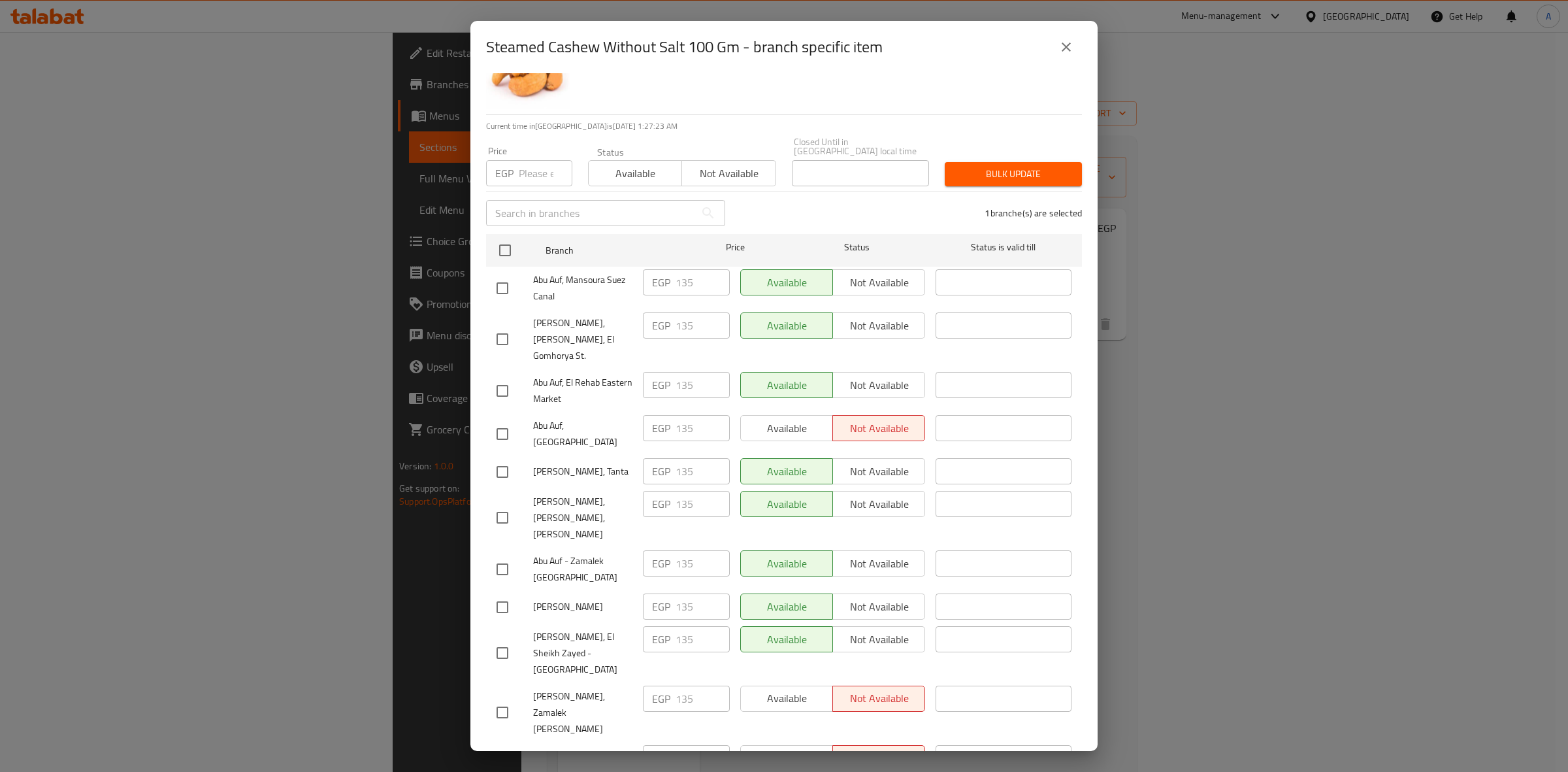
scroll to position [0, 0]
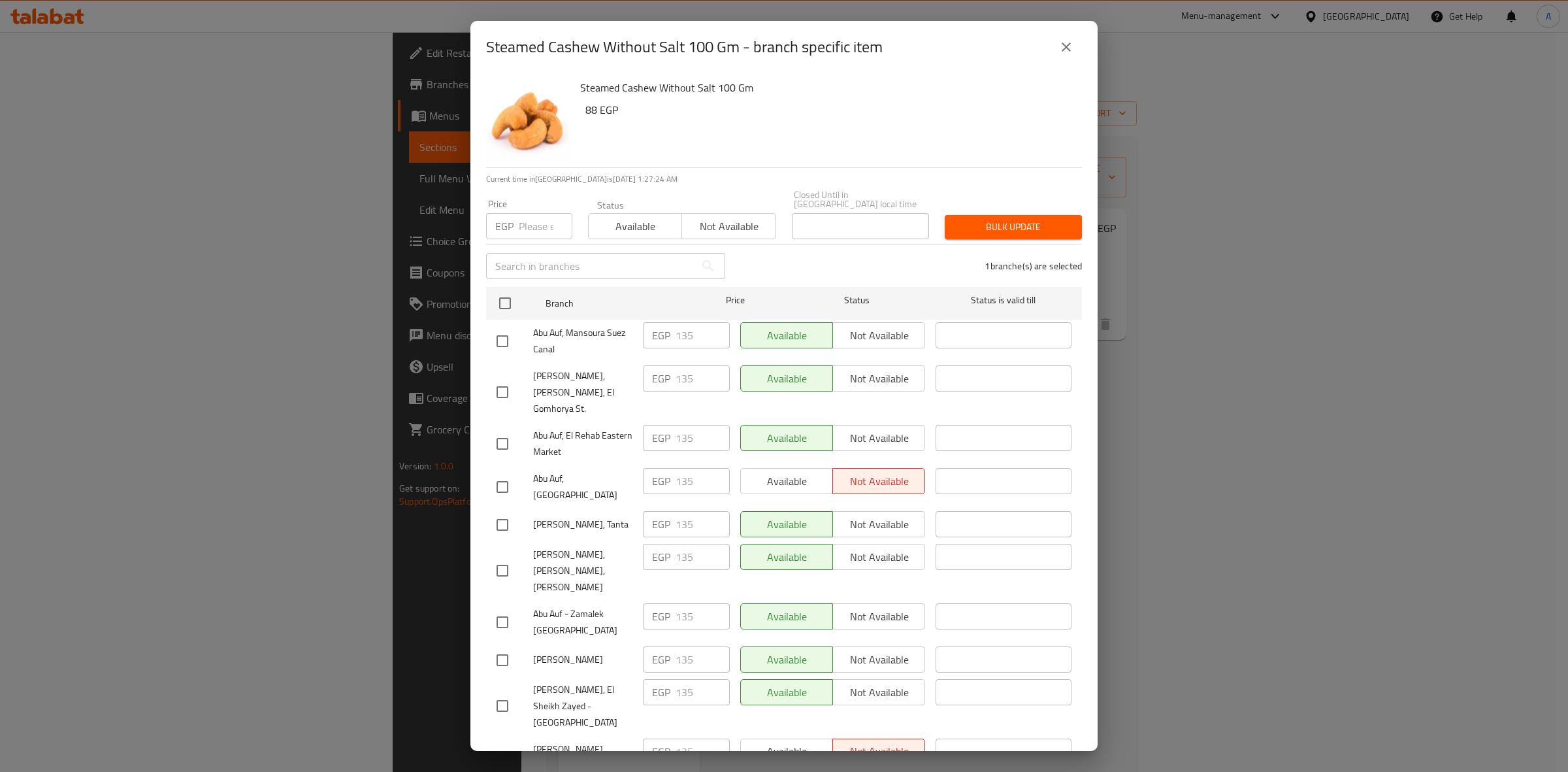
click at [531, 213] on input "number" at bounding box center [545, 226] width 53 height 26
paste input "148.5"
type input "148.5"
click at [1045, 215] on button "Bulk update" at bounding box center [1013, 227] width 137 height 24
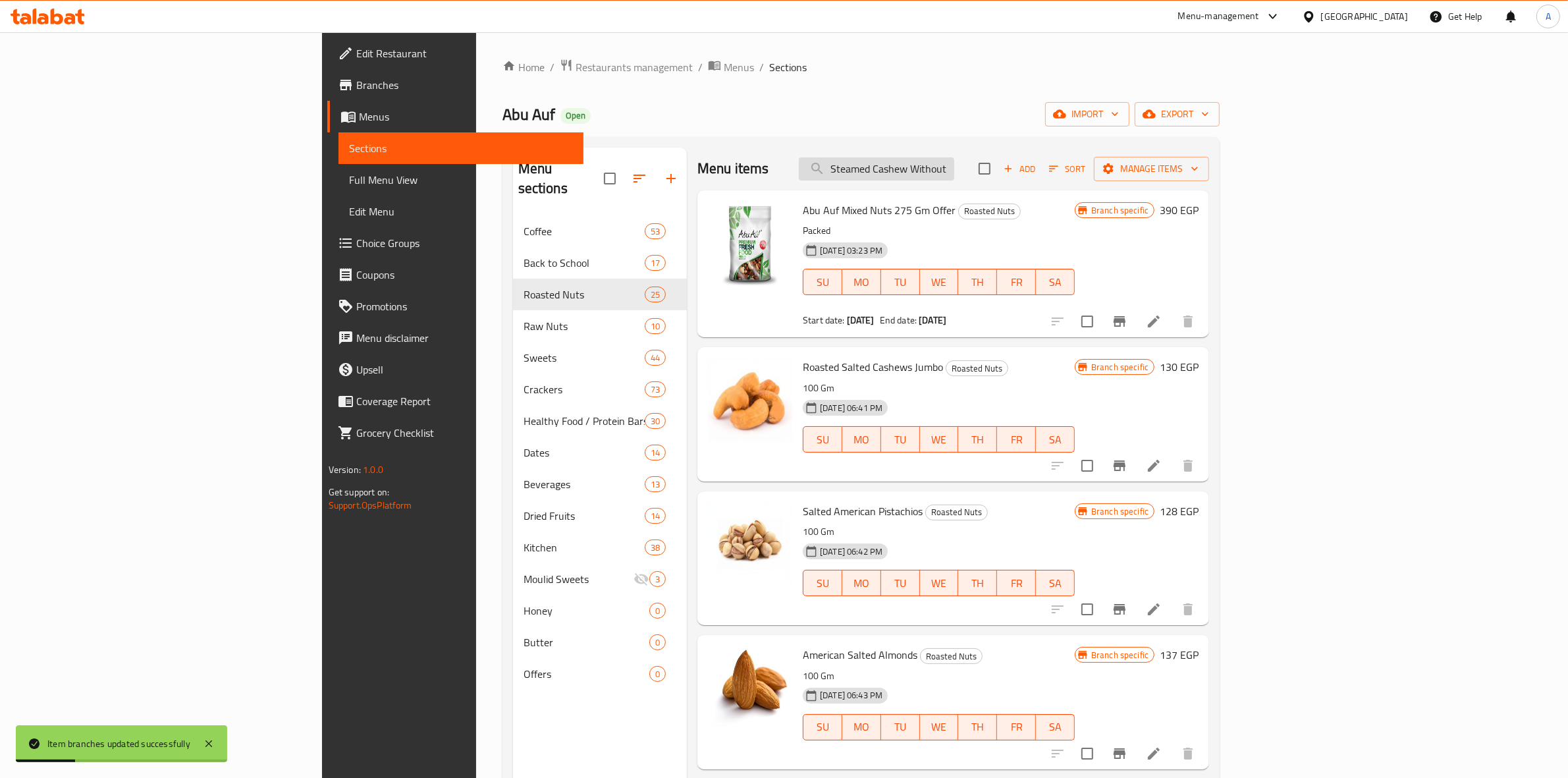
click at [954, 178] on input "Steamed Cashew Without Salt 100 Gm" at bounding box center [876, 168] width 155 height 23
paste input "alted Peanu"
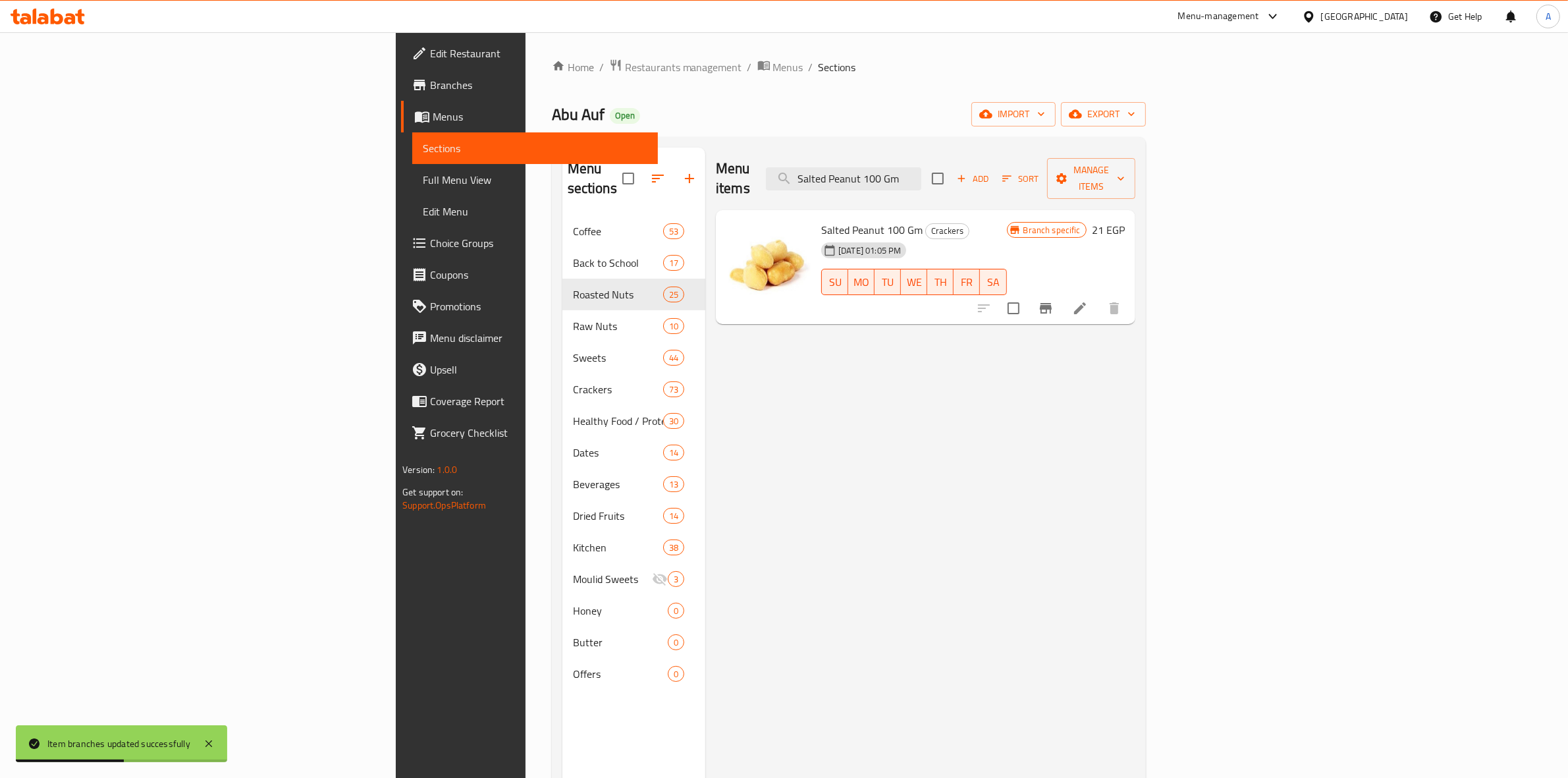
type input "Salted Peanut 100 Gm"
click at [1053, 301] on icon "Branch-specific-item" at bounding box center [1045, 309] width 16 height 16
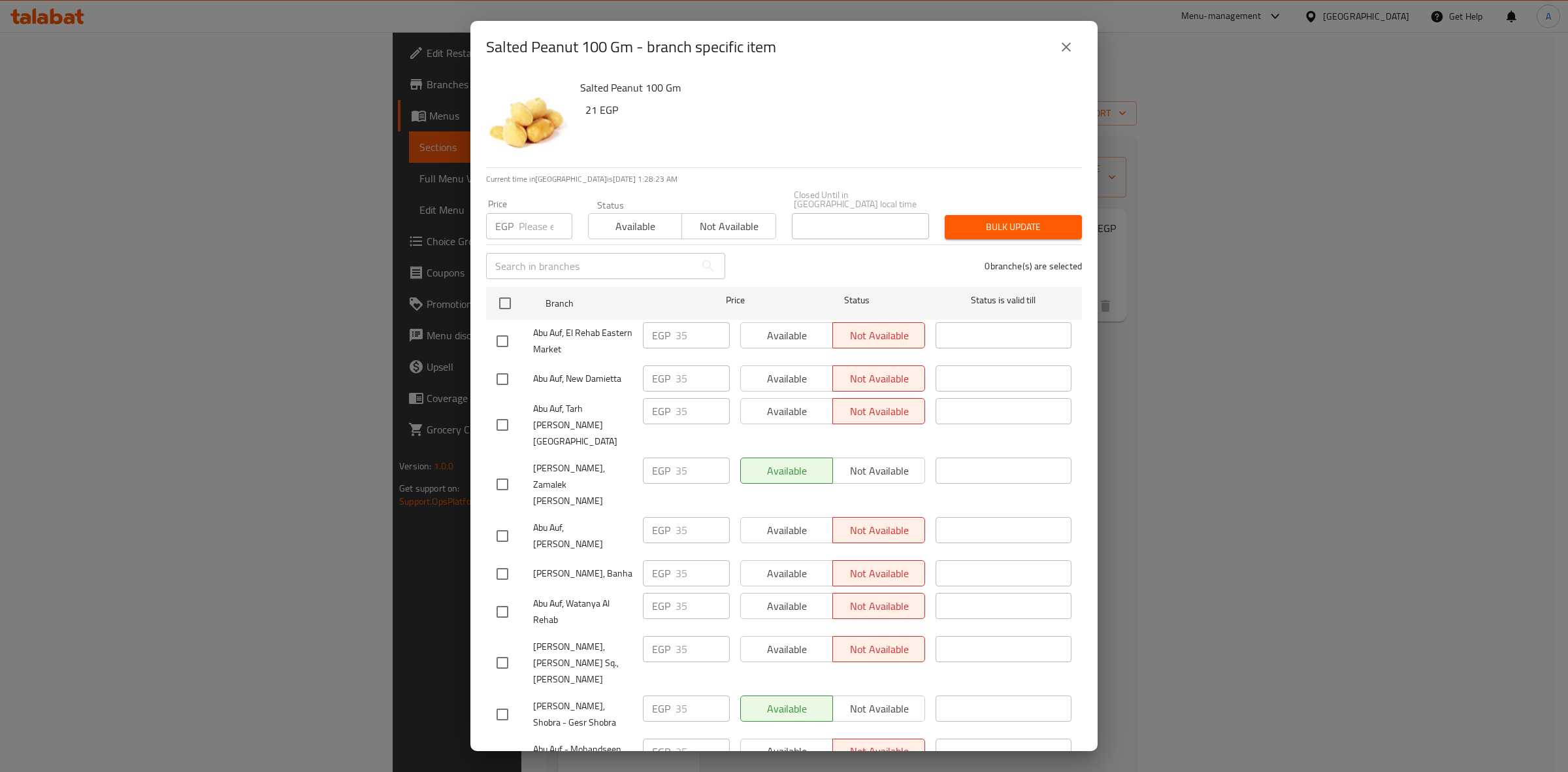
scroll to position [988, 0]
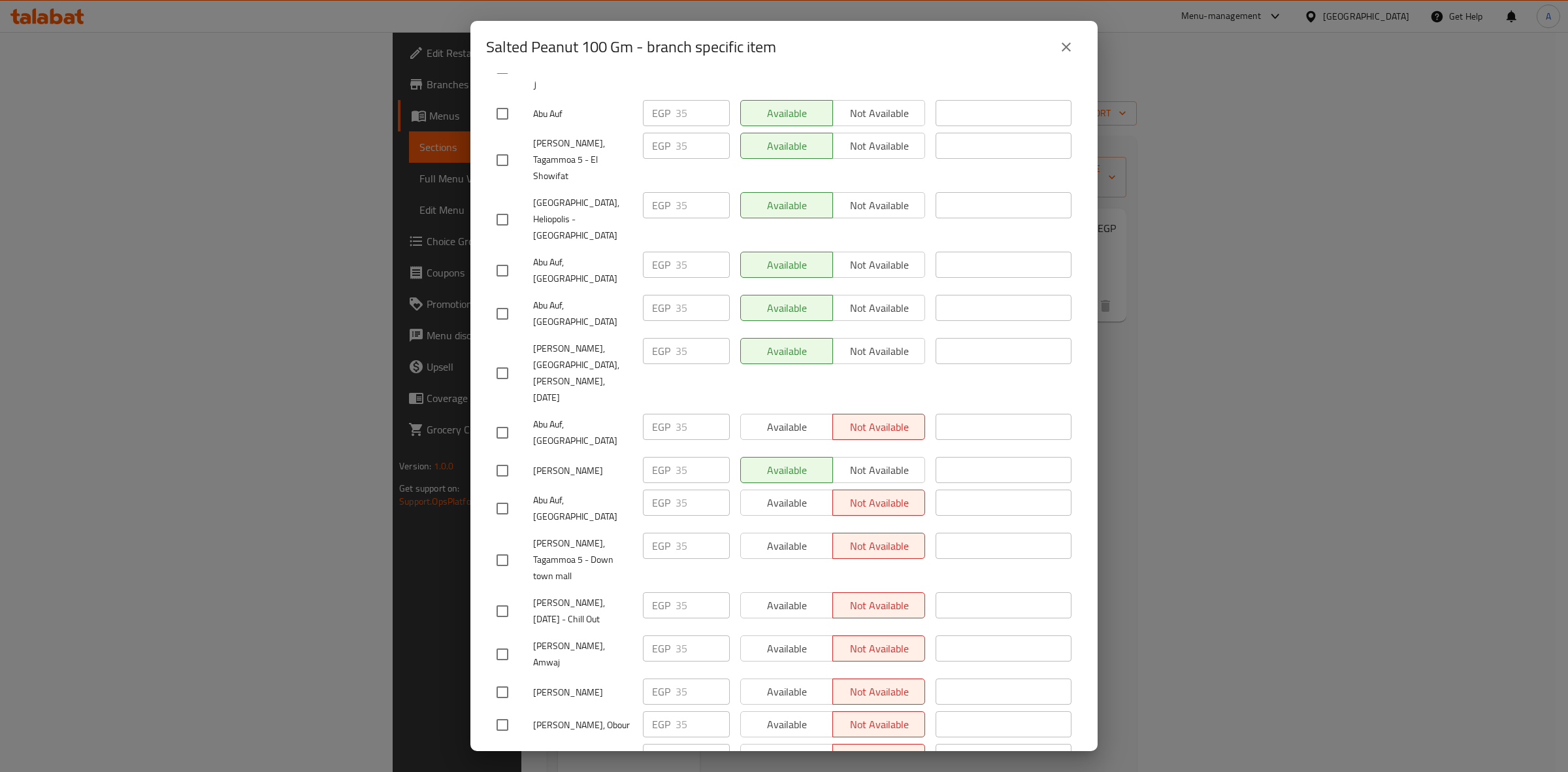
click at [494, 641] on input "checkbox" at bounding box center [502, 654] width 28 height 28
checkbox input "true"
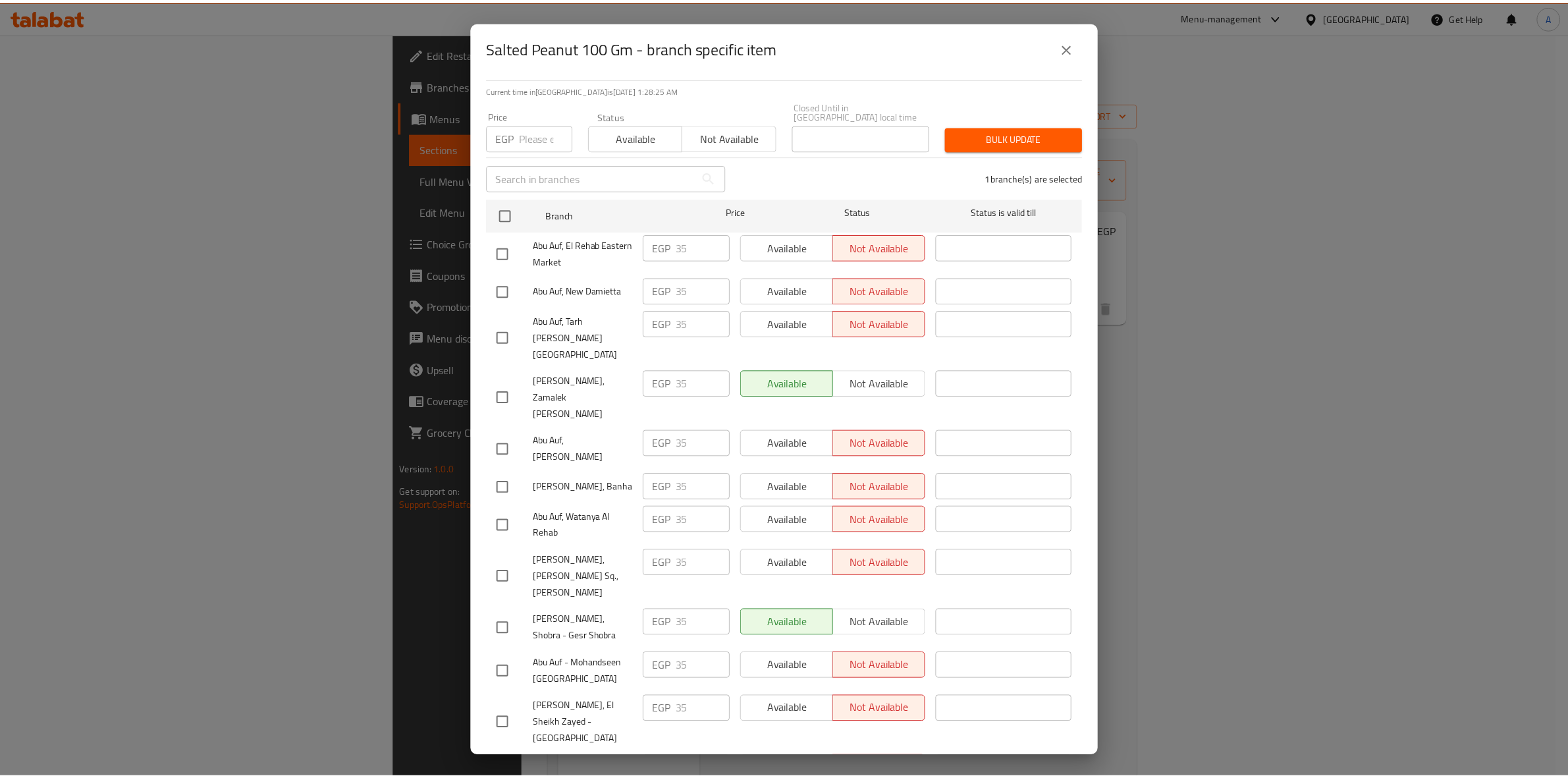
scroll to position [0, 0]
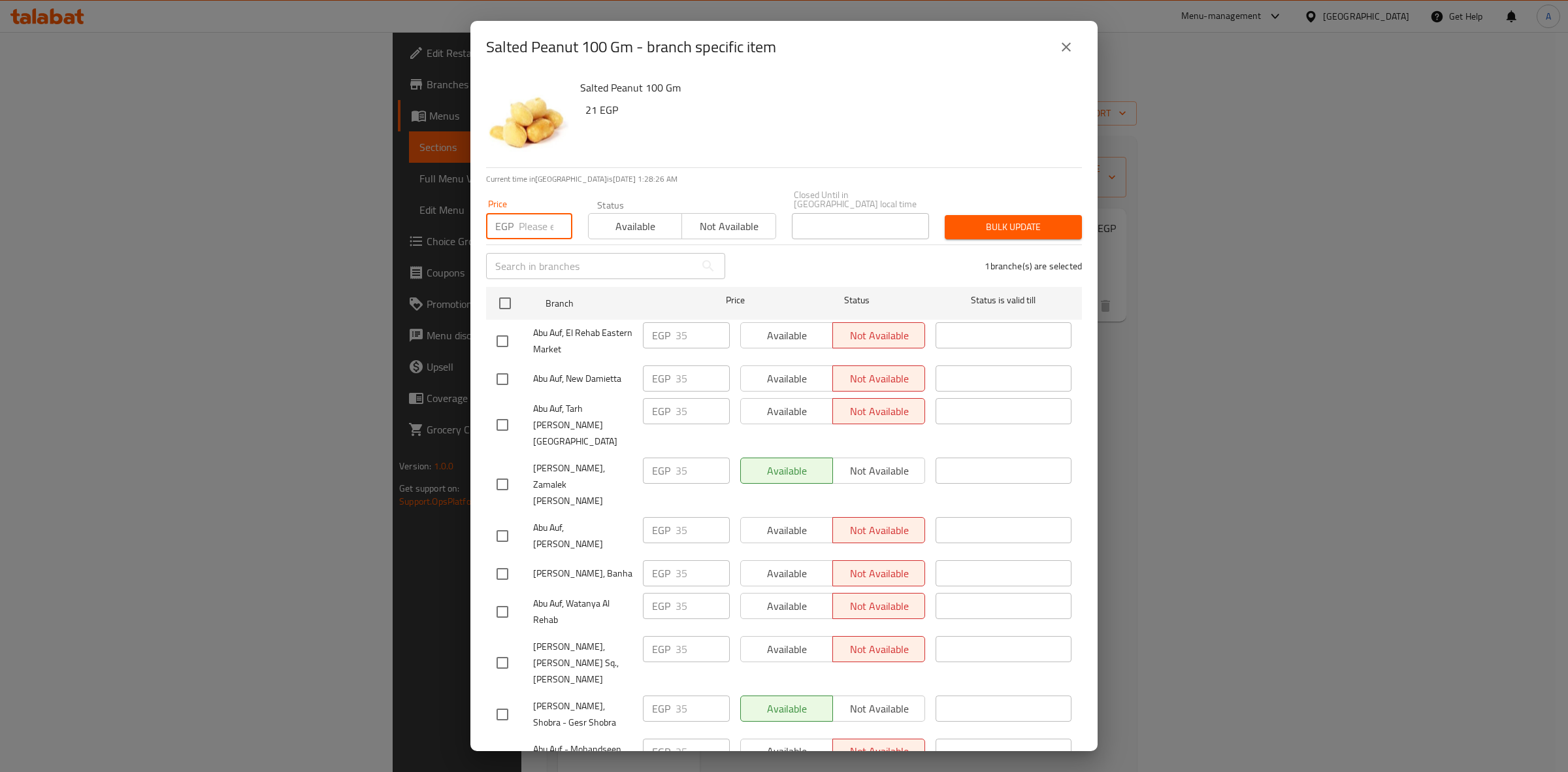
click at [533, 213] on input "number" at bounding box center [545, 226] width 53 height 26
paste input "38.5"
type input "38.5"
click at [1061, 224] on button "Bulk update" at bounding box center [1013, 227] width 137 height 24
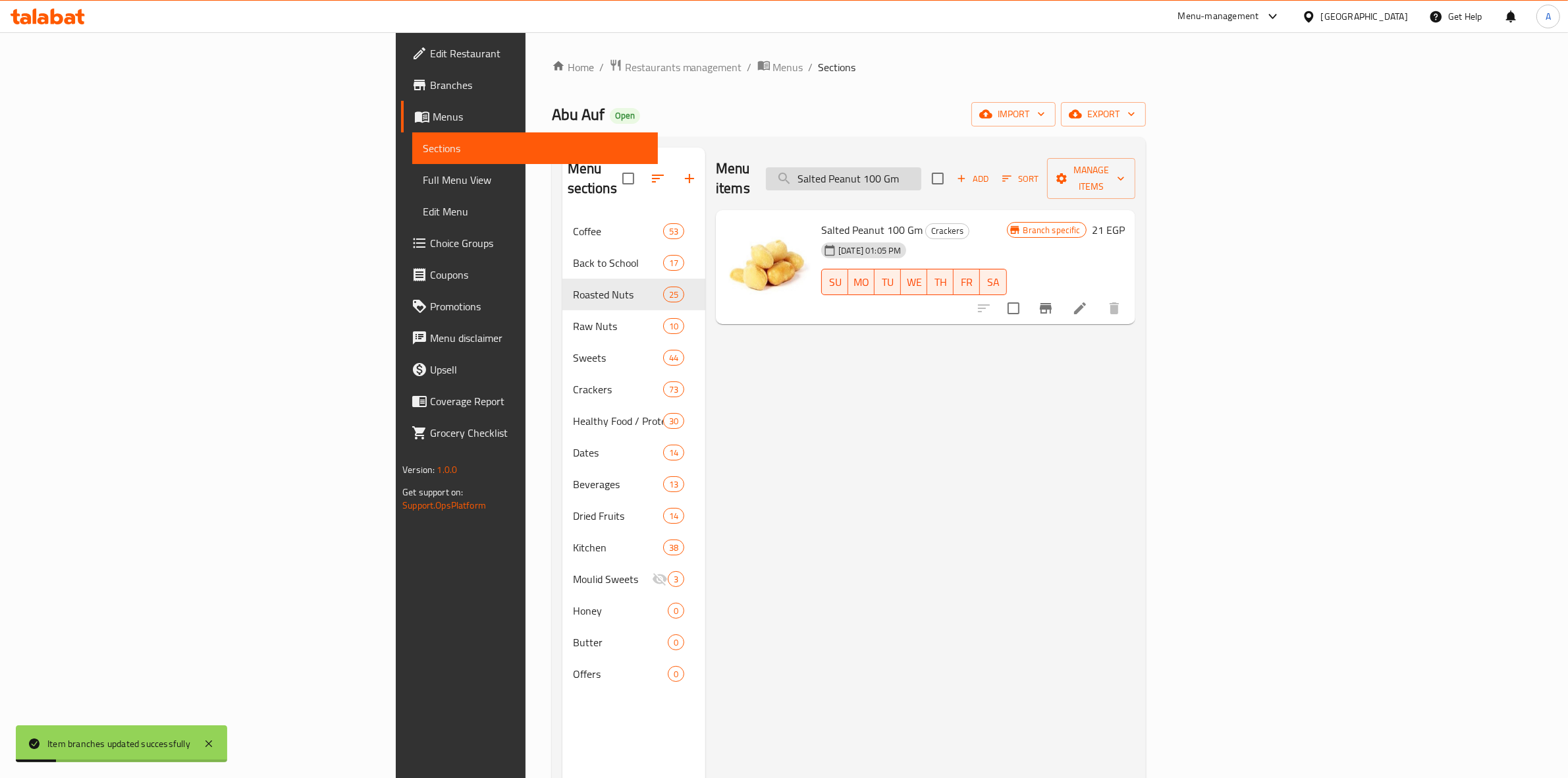
click at [921, 178] on input "Salted Peanut 100 Gm" at bounding box center [844, 178] width 155 height 23
paste input "teamed Hazelnut Without [PERSON_NAME]"
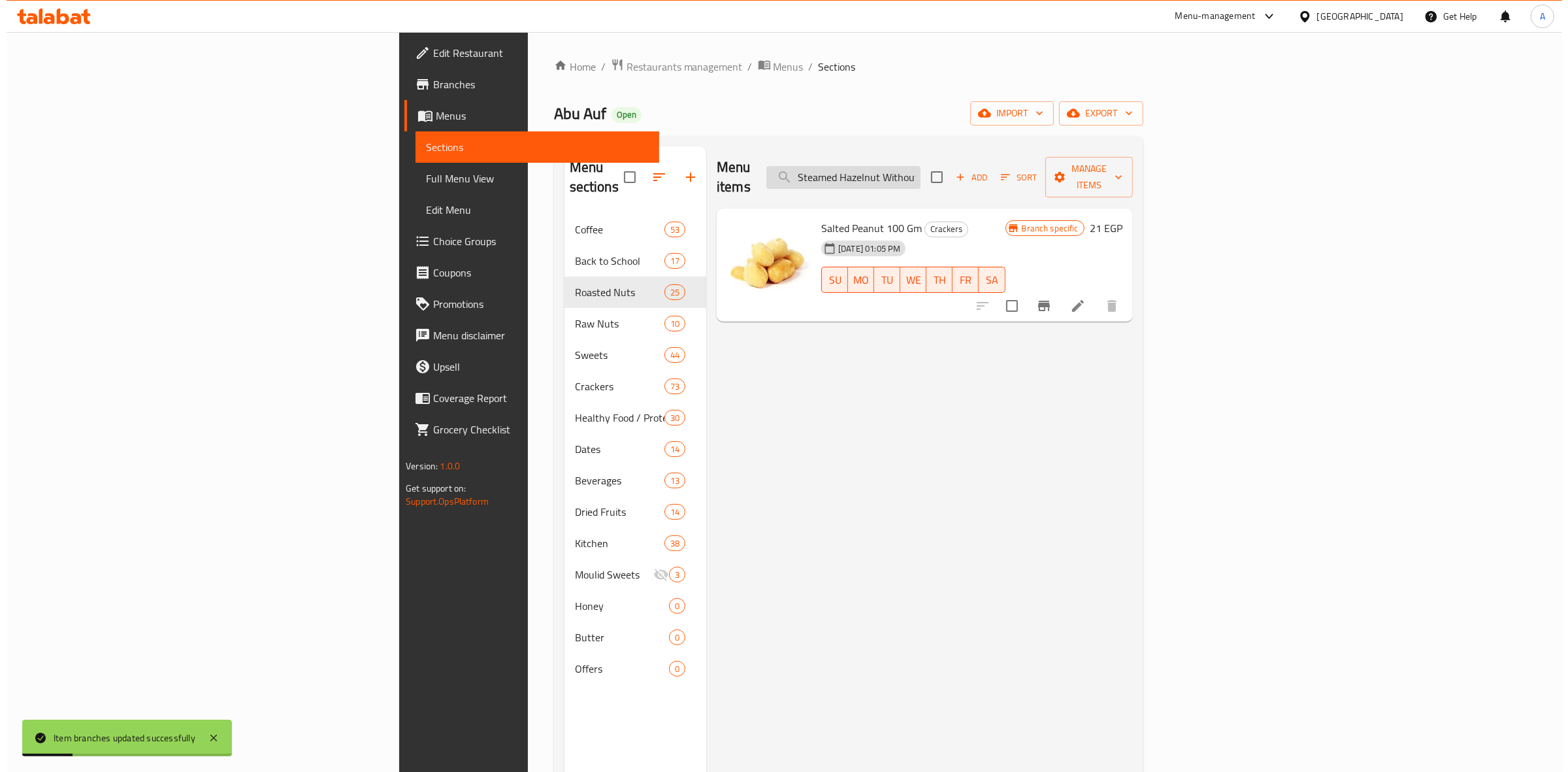
scroll to position [0, 57]
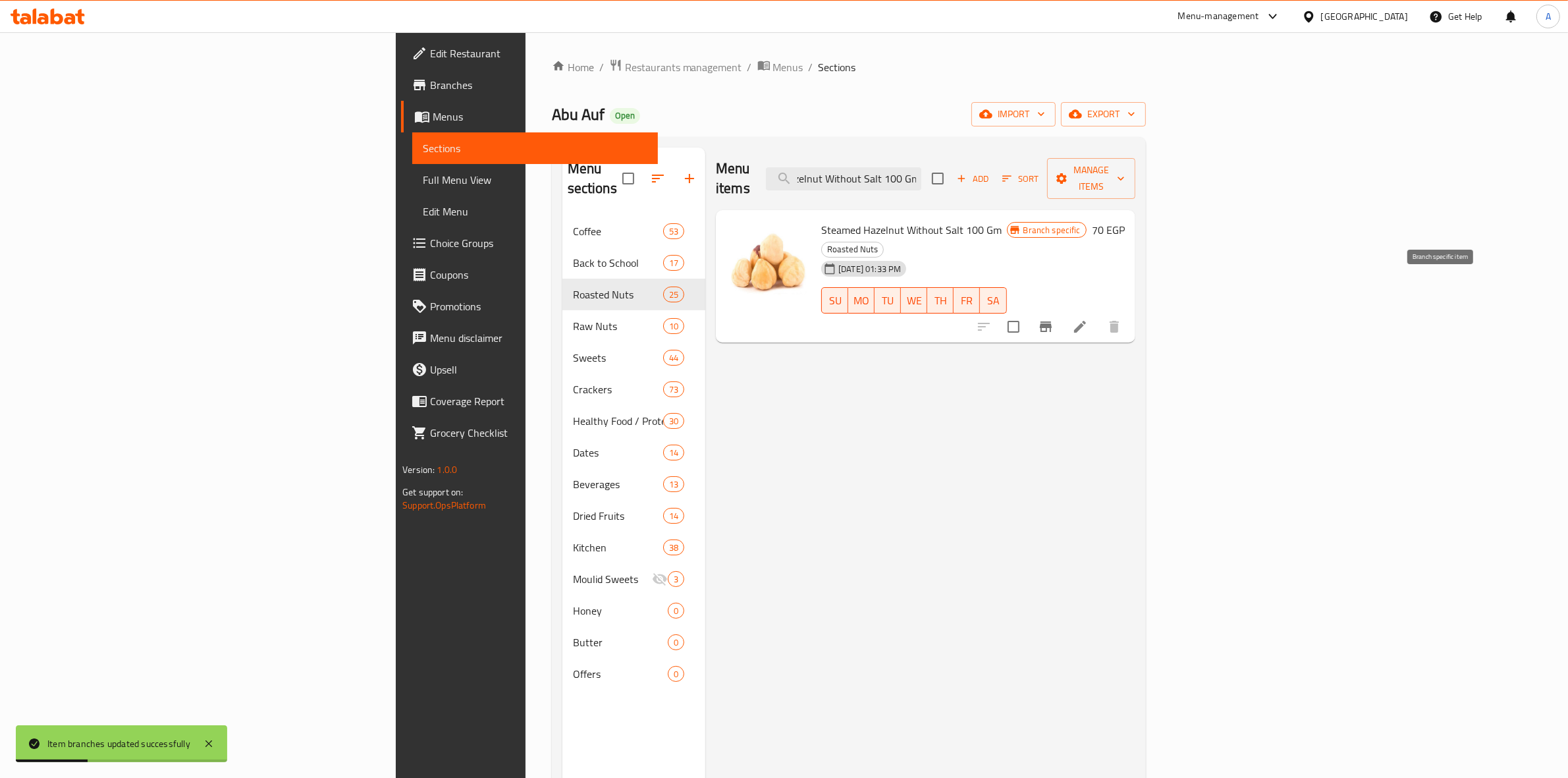
type input "Steamed Hazelnut Without Salt 100 Gm"
click at [1053, 319] on icon "Branch-specific-item" at bounding box center [1045, 327] width 16 height 16
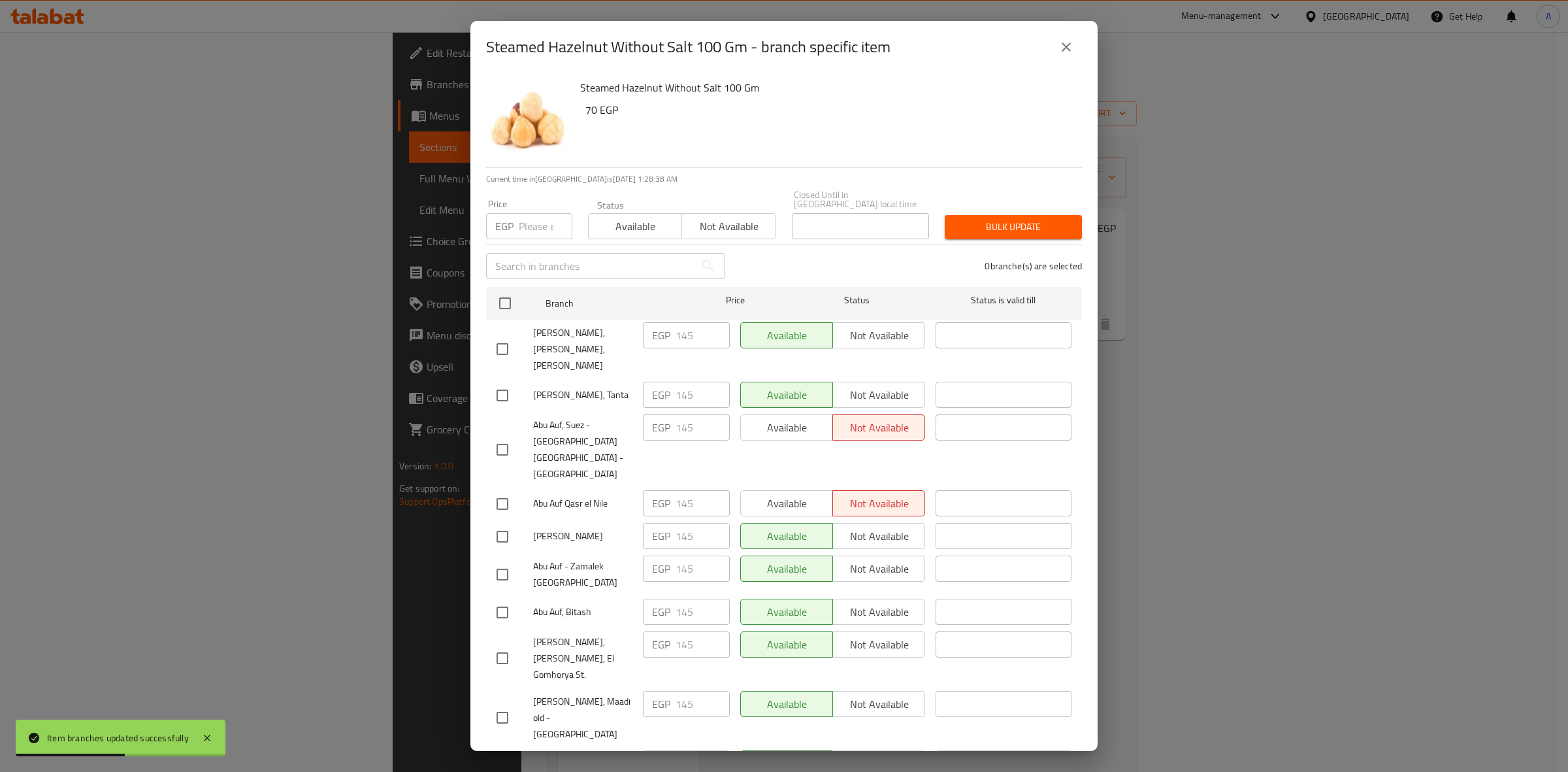
scroll to position [2118, 0]
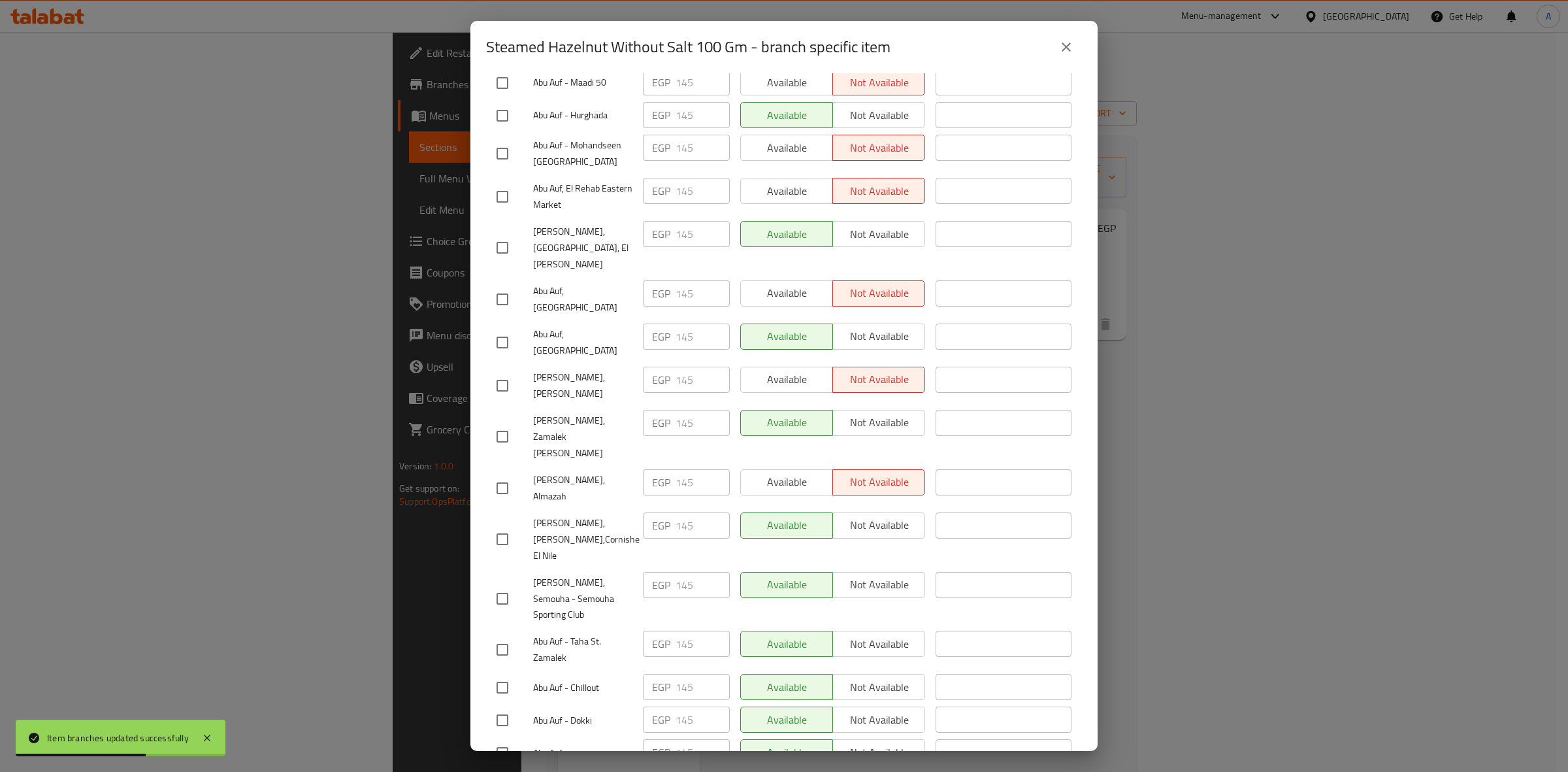
checkbox input "true"
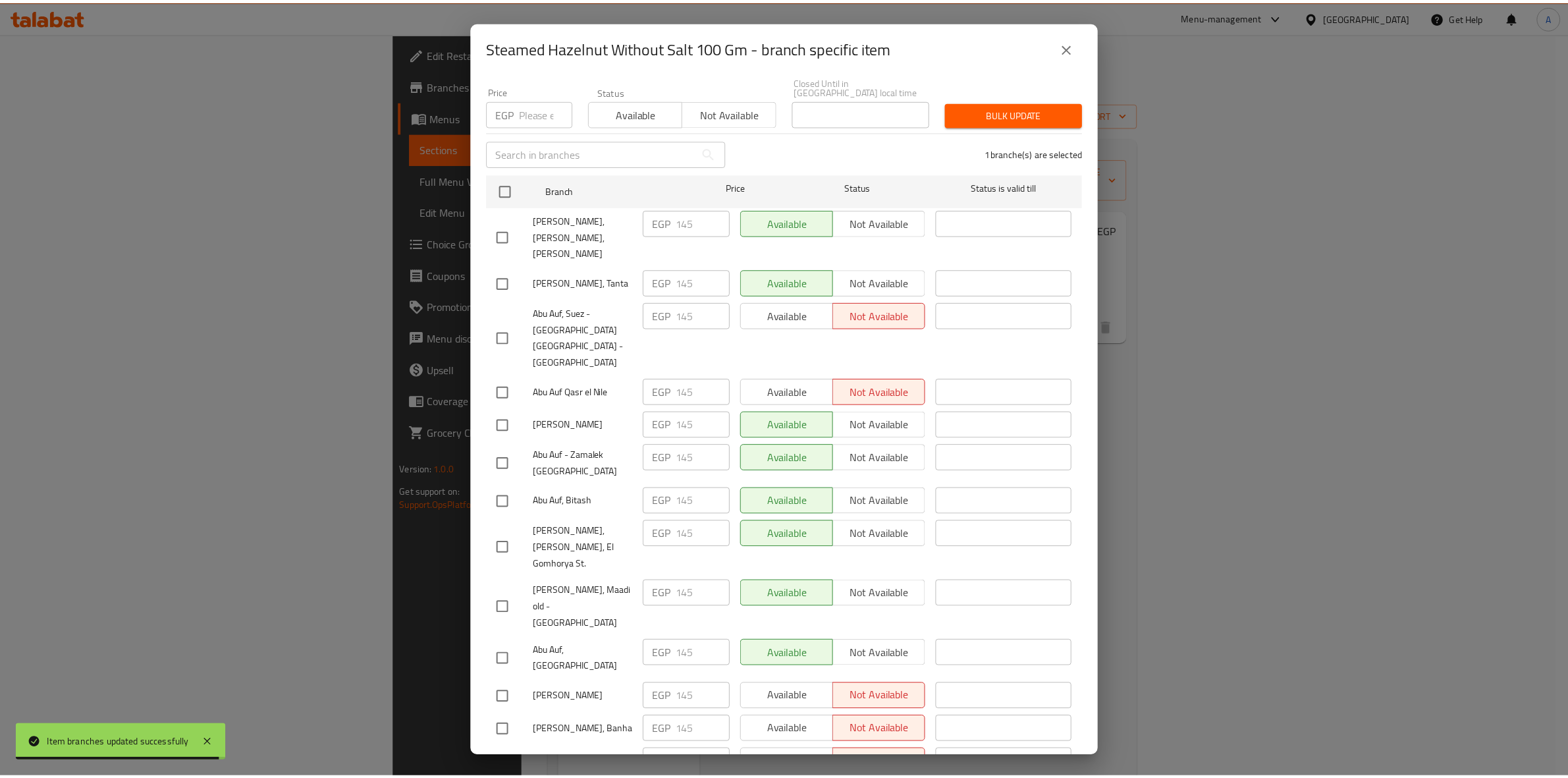
scroll to position [0, 0]
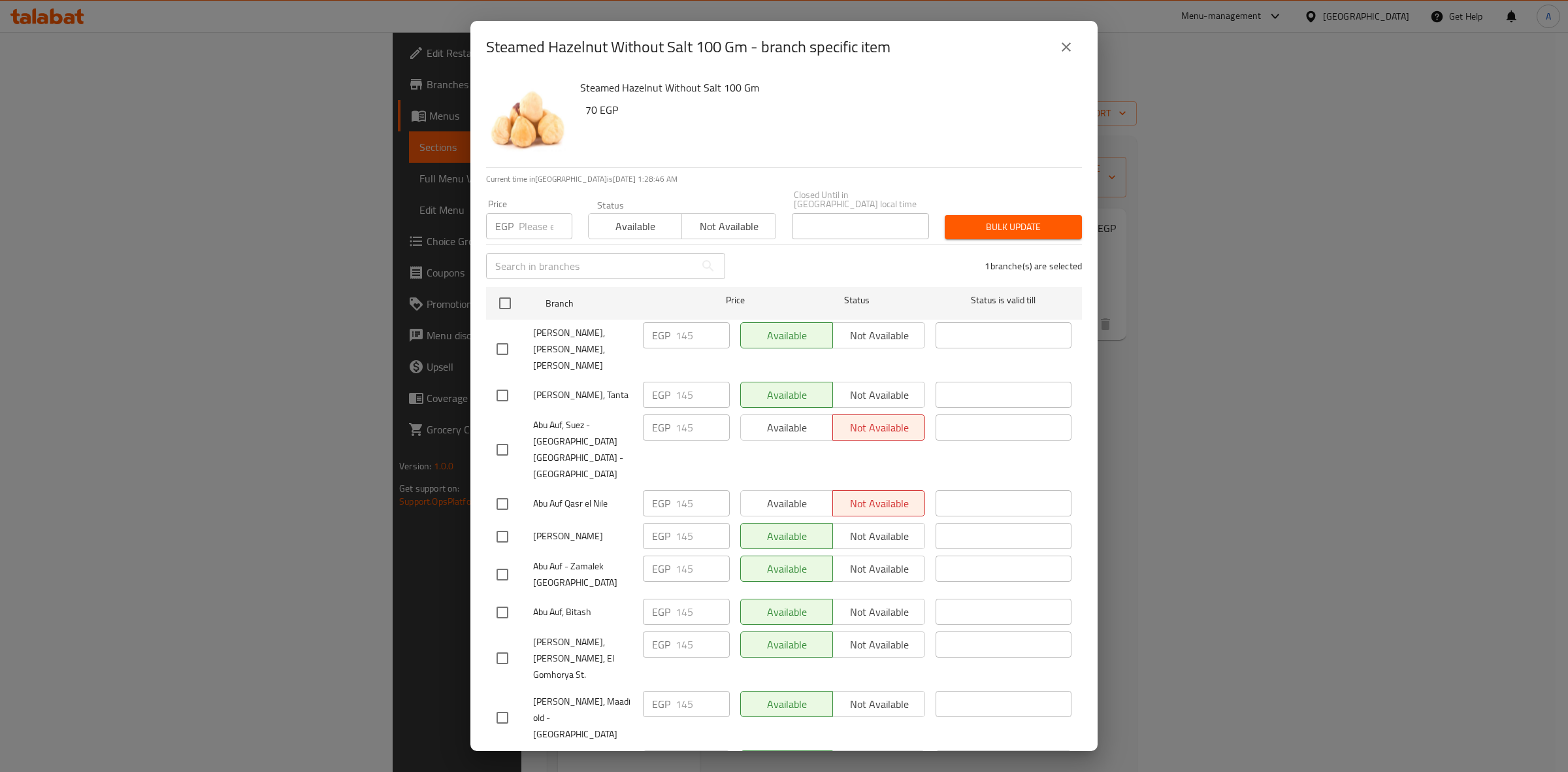
click at [533, 213] on input "number" at bounding box center [545, 226] width 53 height 26
paste input "159.5"
type input "159.5"
click at [990, 223] on span "Bulk update" at bounding box center [1013, 227] width 116 height 17
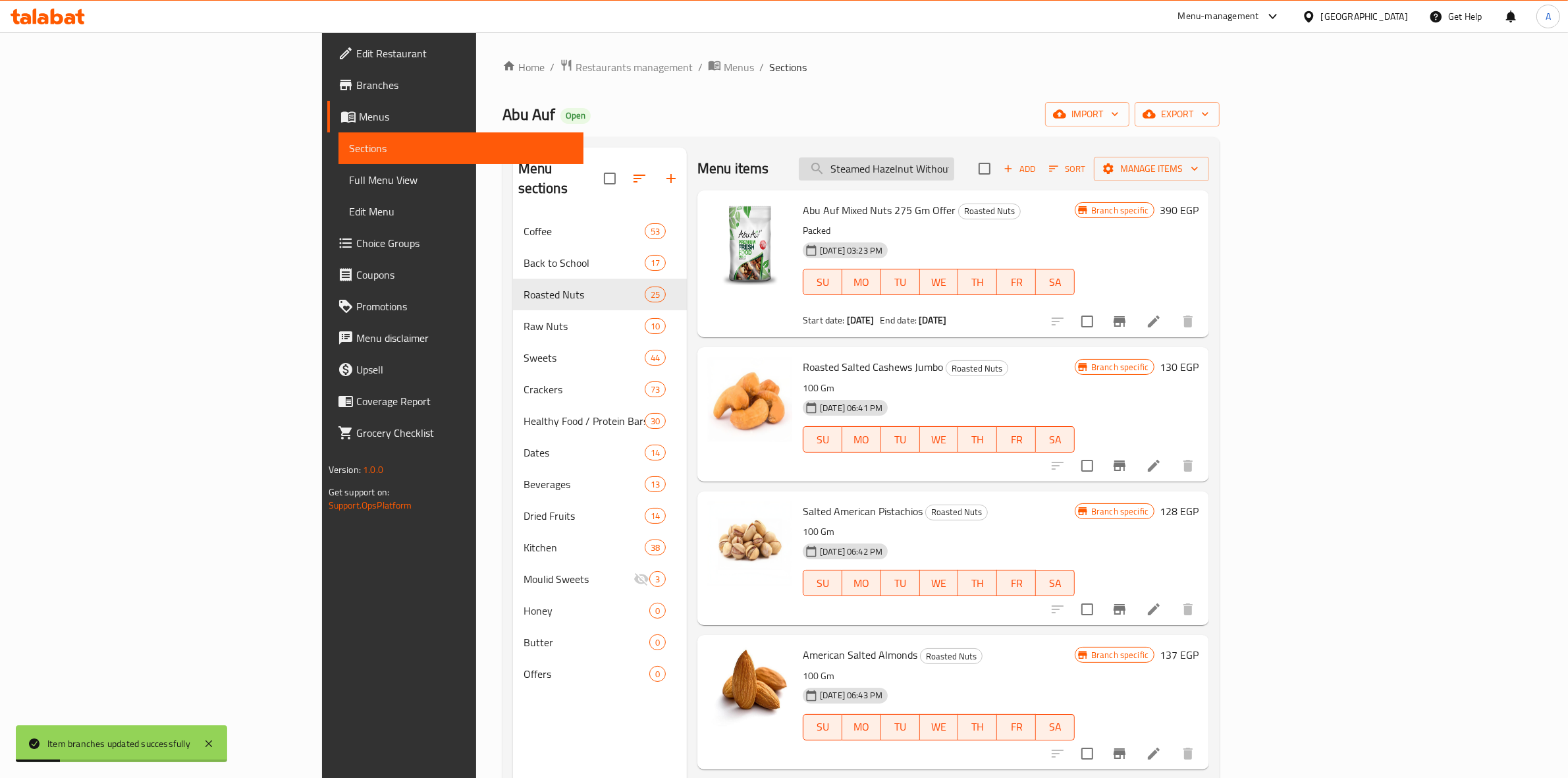
click at [954, 167] on input "Steamed Hazelnut Without Salt 100 Gm" at bounding box center [876, 168] width 155 height 23
paste input "Almond"
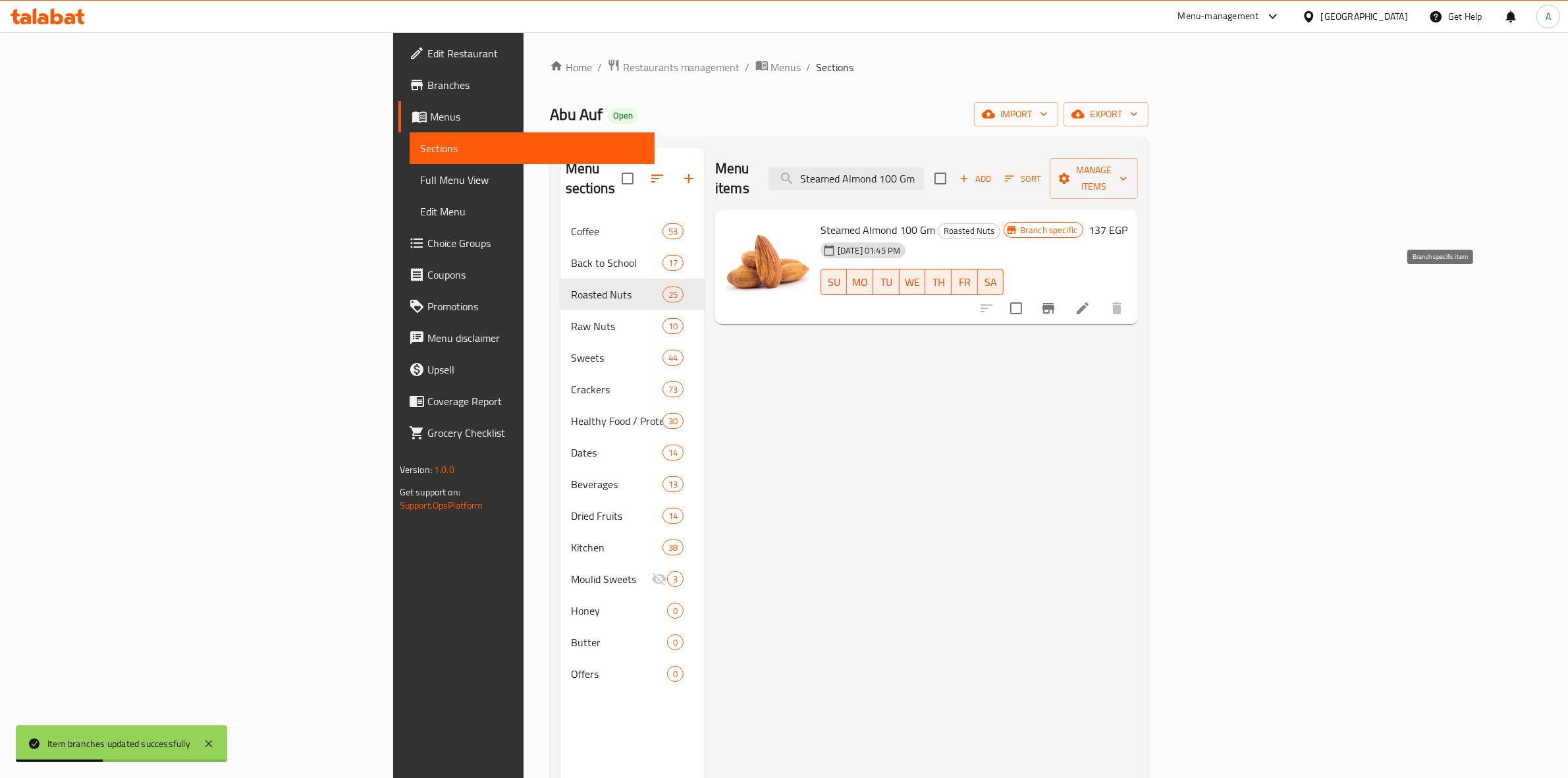
type input "Steamed Almond 100 Gm"
click at [1054, 303] on icon "Branch-specific-item" at bounding box center [1048, 308] width 12 height 10
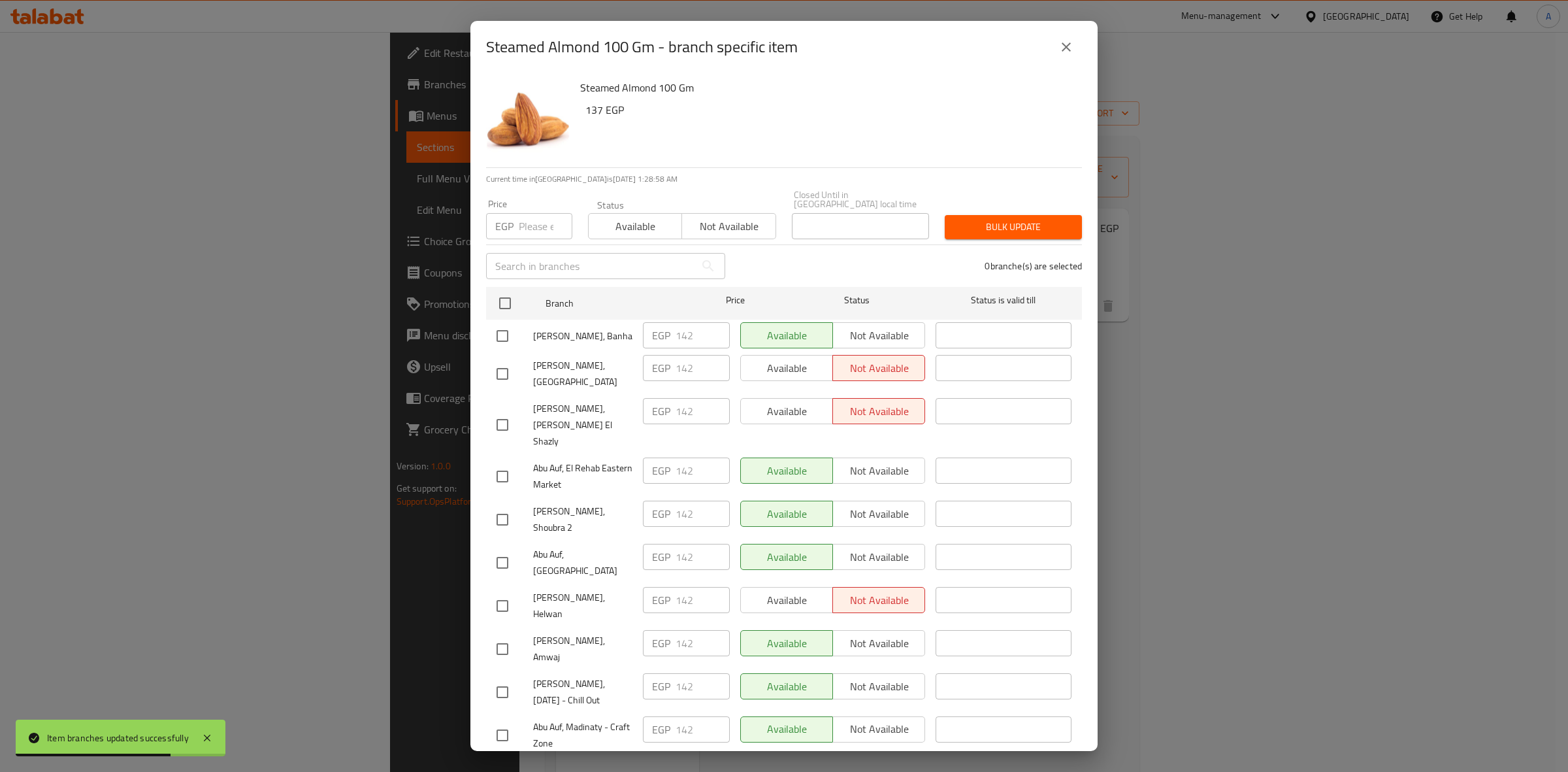
click at [498, 635] on input "checkbox" at bounding box center [502, 648] width 28 height 28
checkbox input "true"
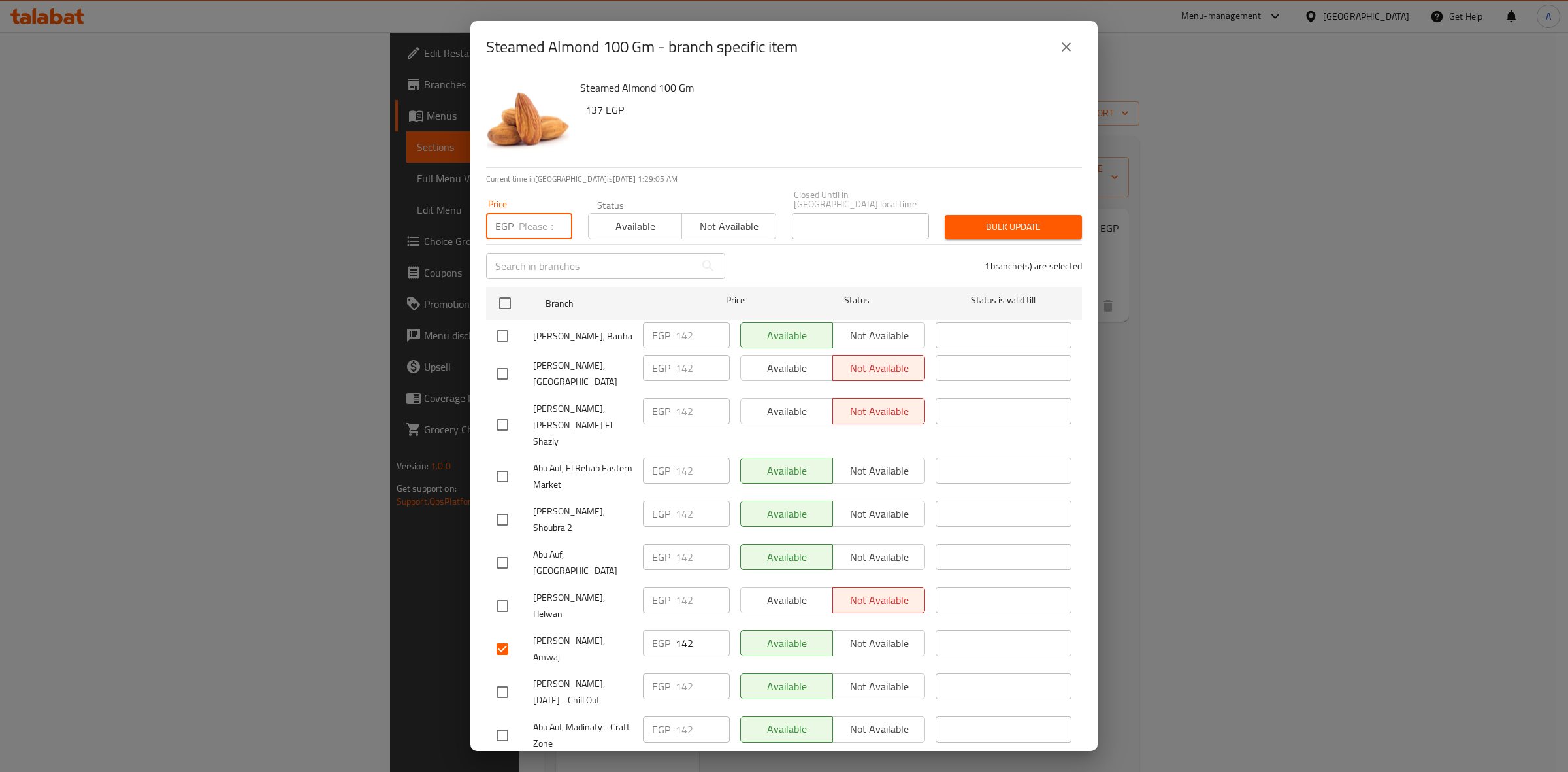
click at [522, 216] on input "number" at bounding box center [545, 226] width 53 height 26
paste input "156.2"
type input "156.2"
click at [1020, 223] on span "Bulk update" at bounding box center [1013, 227] width 116 height 17
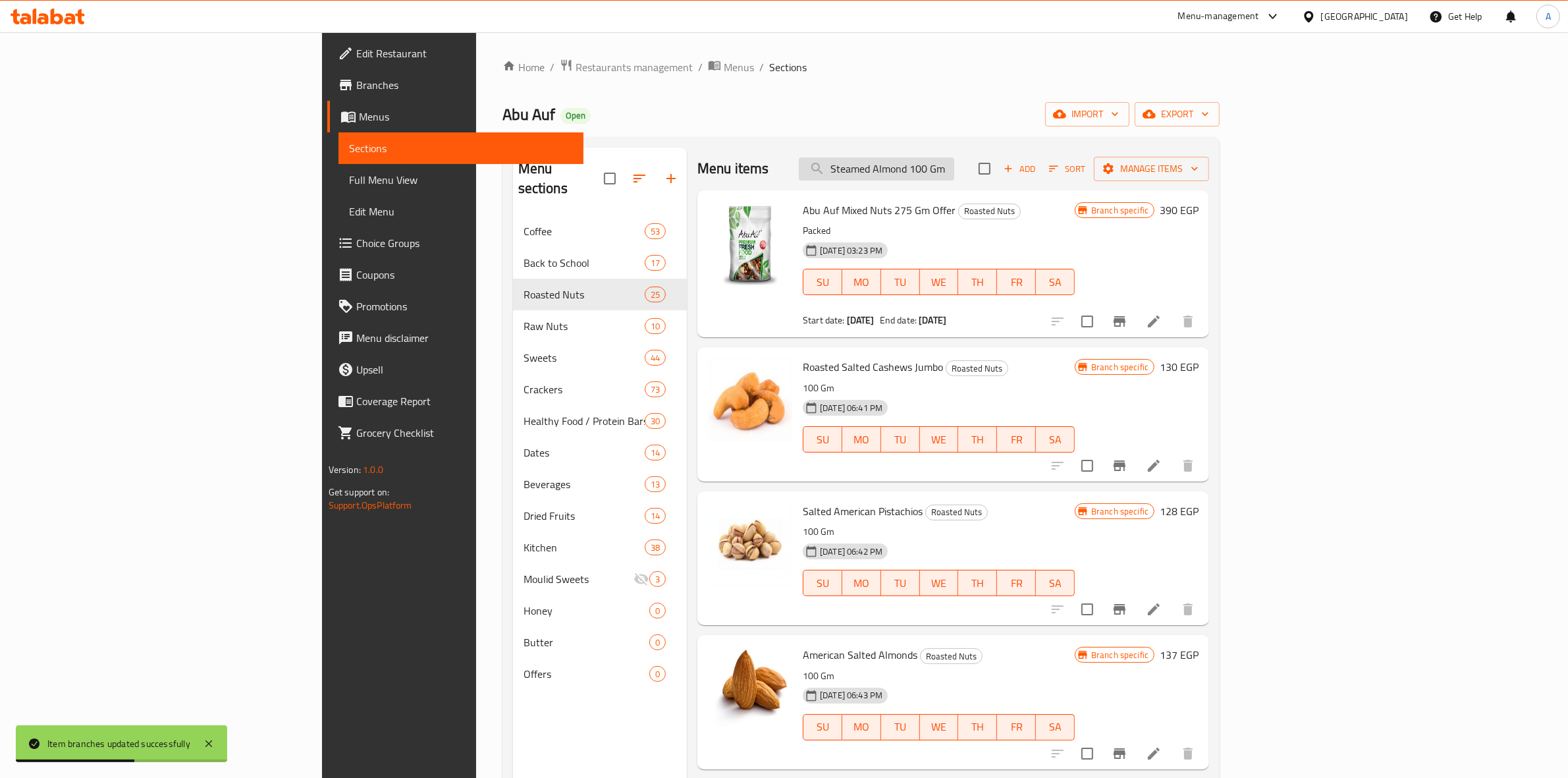
click at [954, 176] on input "Steamed Almond 100 Gm" at bounding box center [876, 168] width 155 height 23
paste input "ahara Dates Dark Chocolate With Almonds 300 Gra"
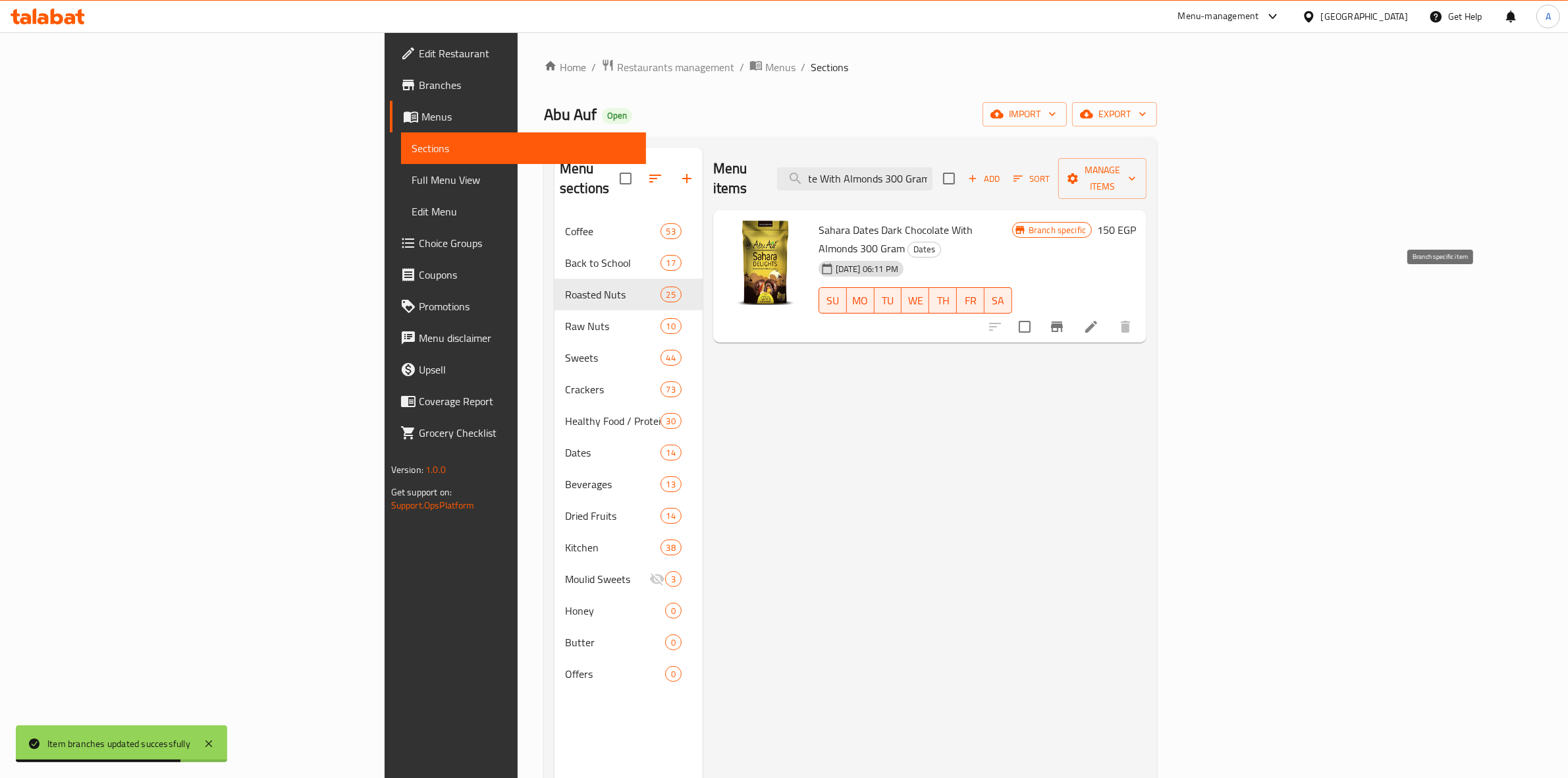
type input "Sahara Dates Dark Chocolate With Almonds 300 Gram"
click at [1064, 319] on icon "Branch-specific-item" at bounding box center [1057, 327] width 16 height 16
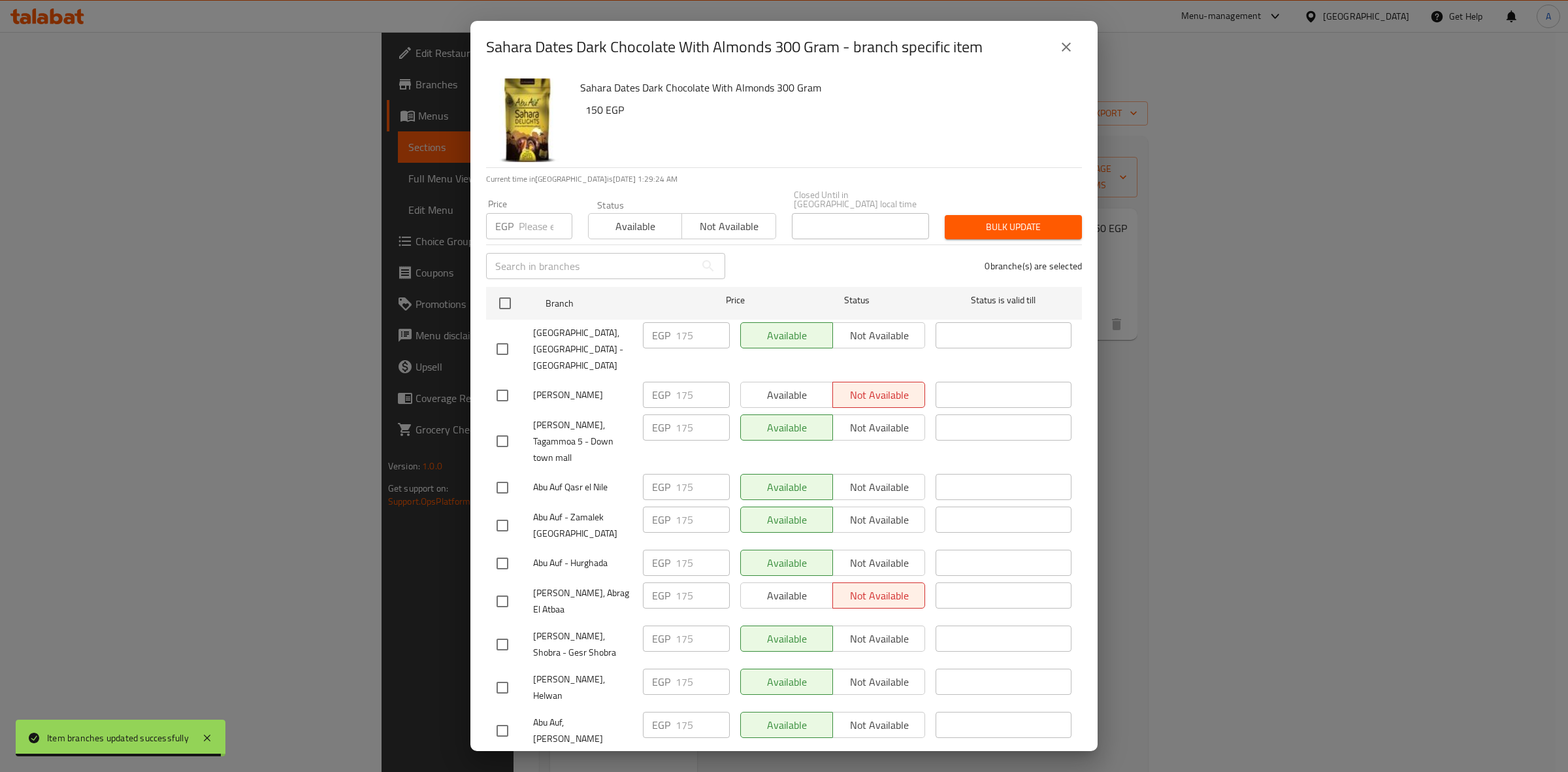
scroll to position [368, 0]
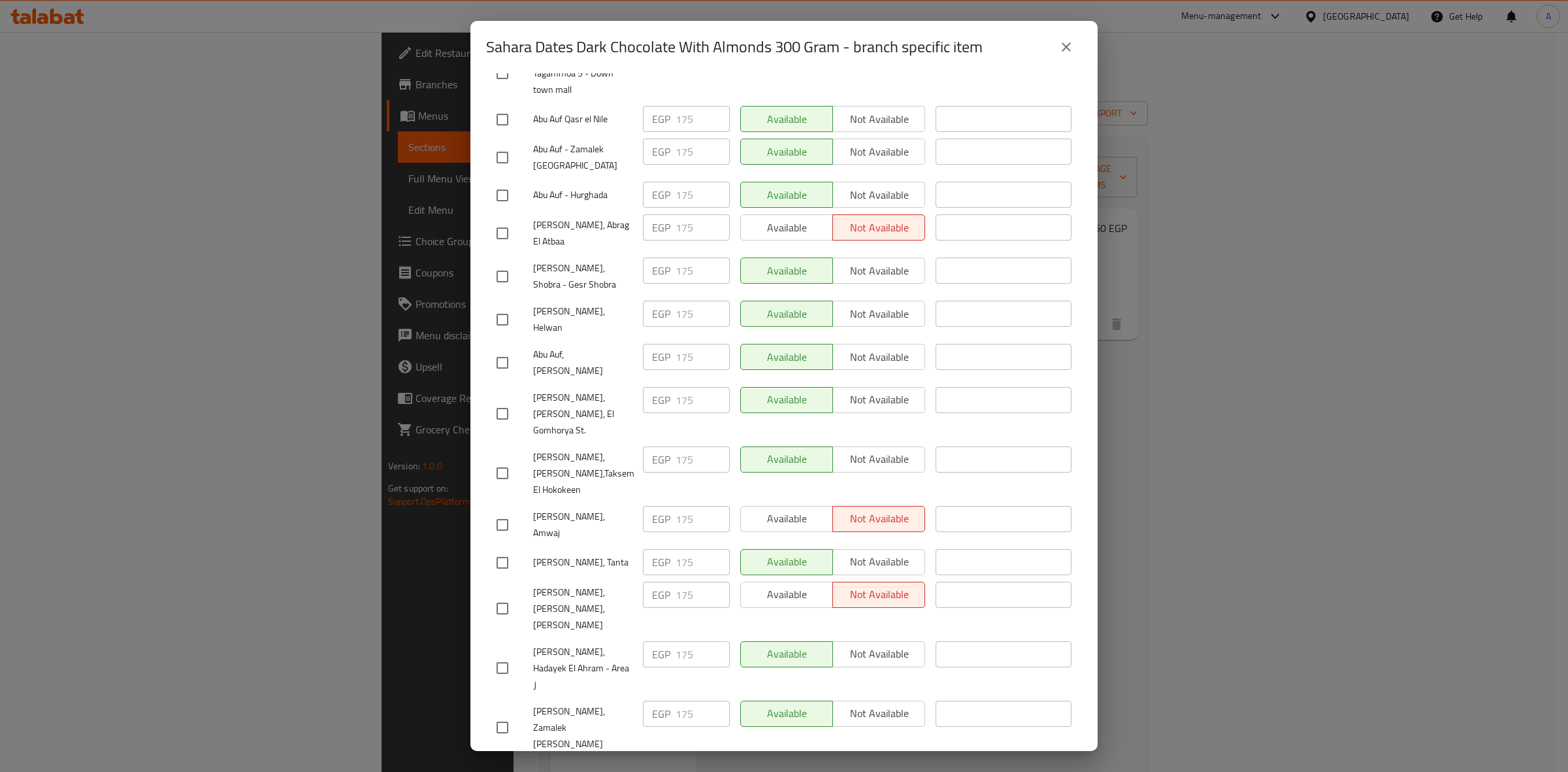
click at [501, 511] on input "checkbox" at bounding box center [502, 524] width 28 height 28
checkbox input "true"
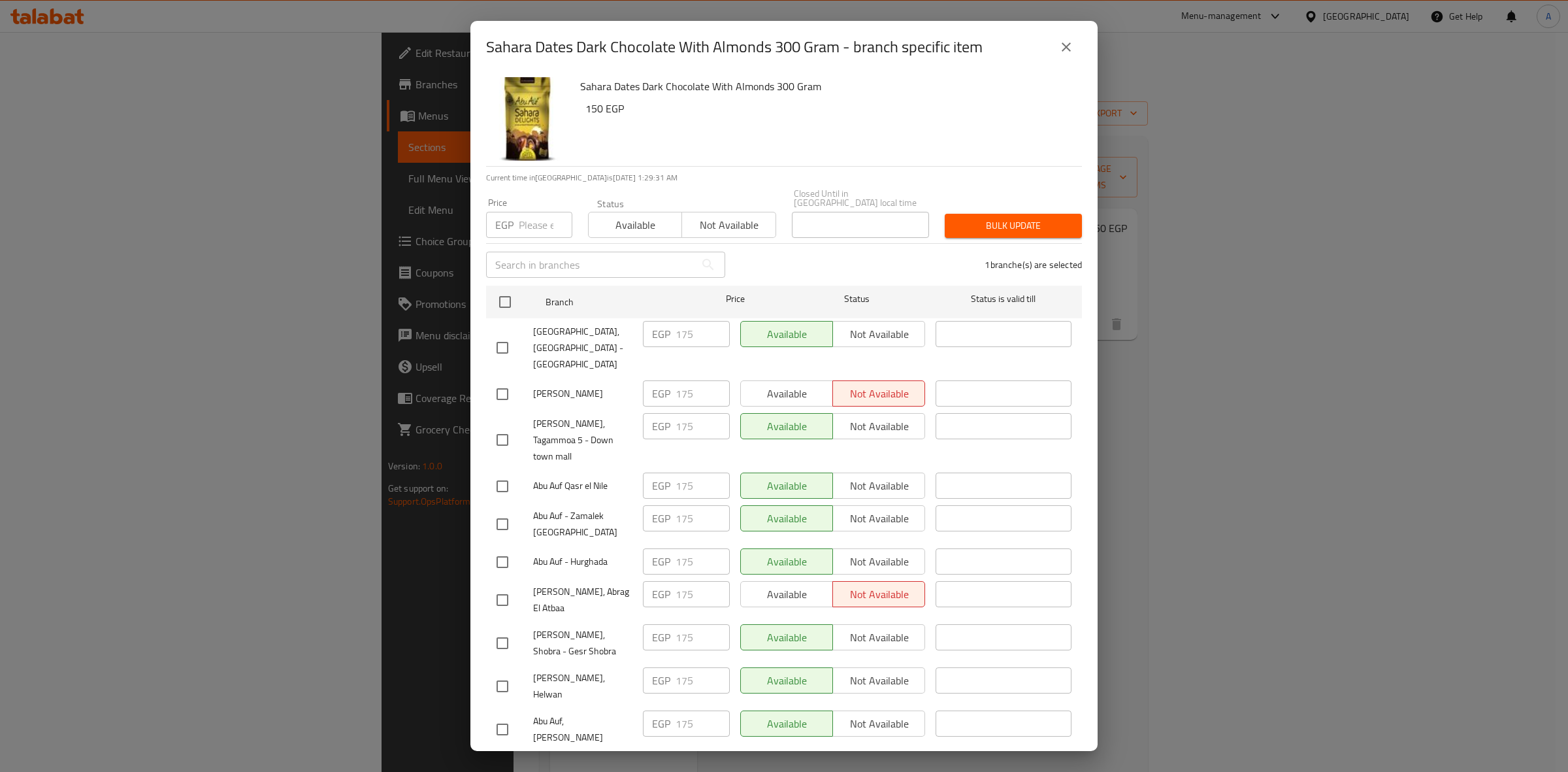
scroll to position [0, 0]
click at [540, 216] on input "number" at bounding box center [545, 226] width 53 height 26
paste input "192.5"
type input "192.5"
click at [991, 223] on span "Bulk update" at bounding box center [1013, 227] width 116 height 17
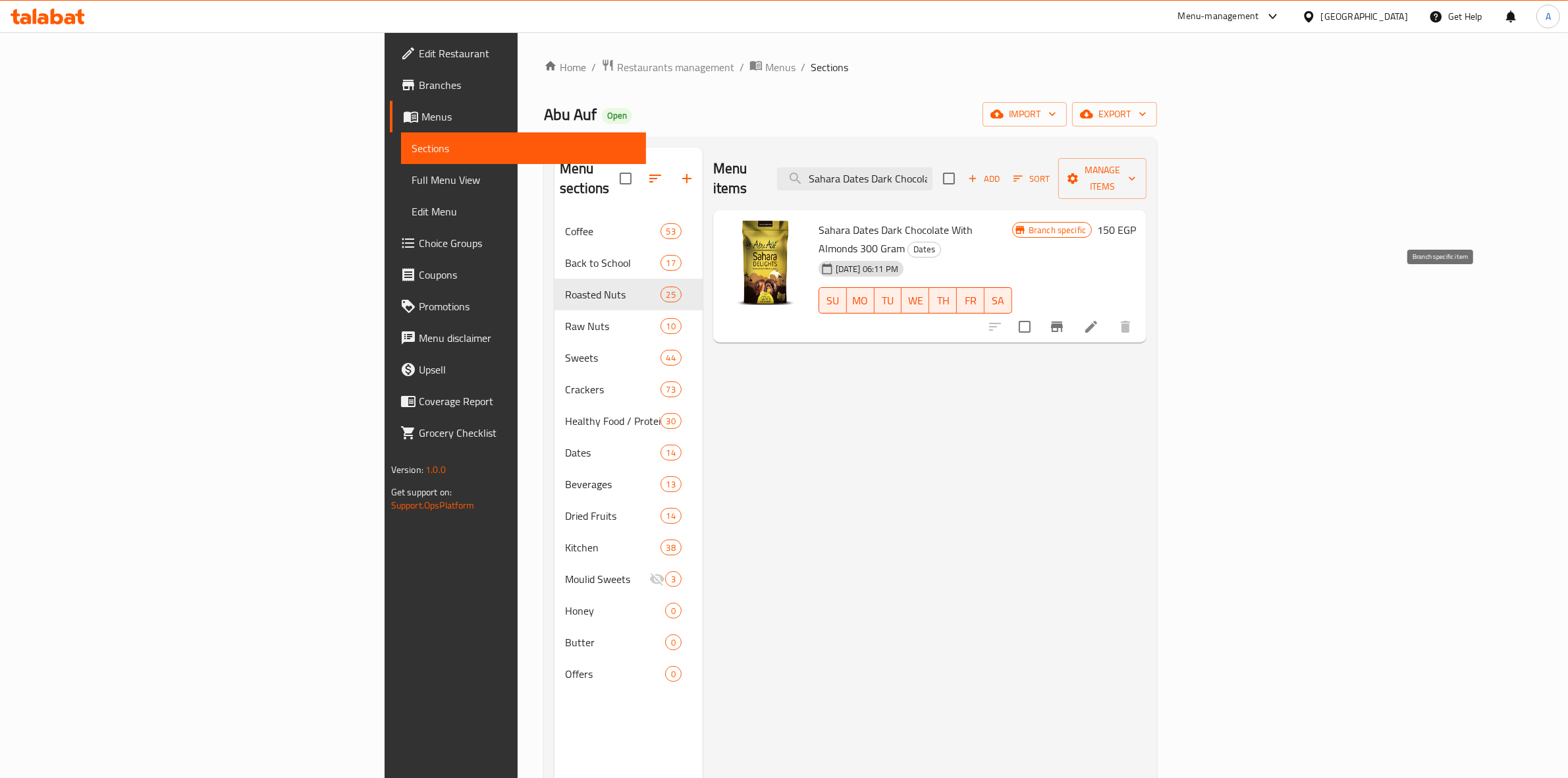
click at [1063, 321] on icon "Branch-specific-item" at bounding box center [1056, 326] width 12 height 10
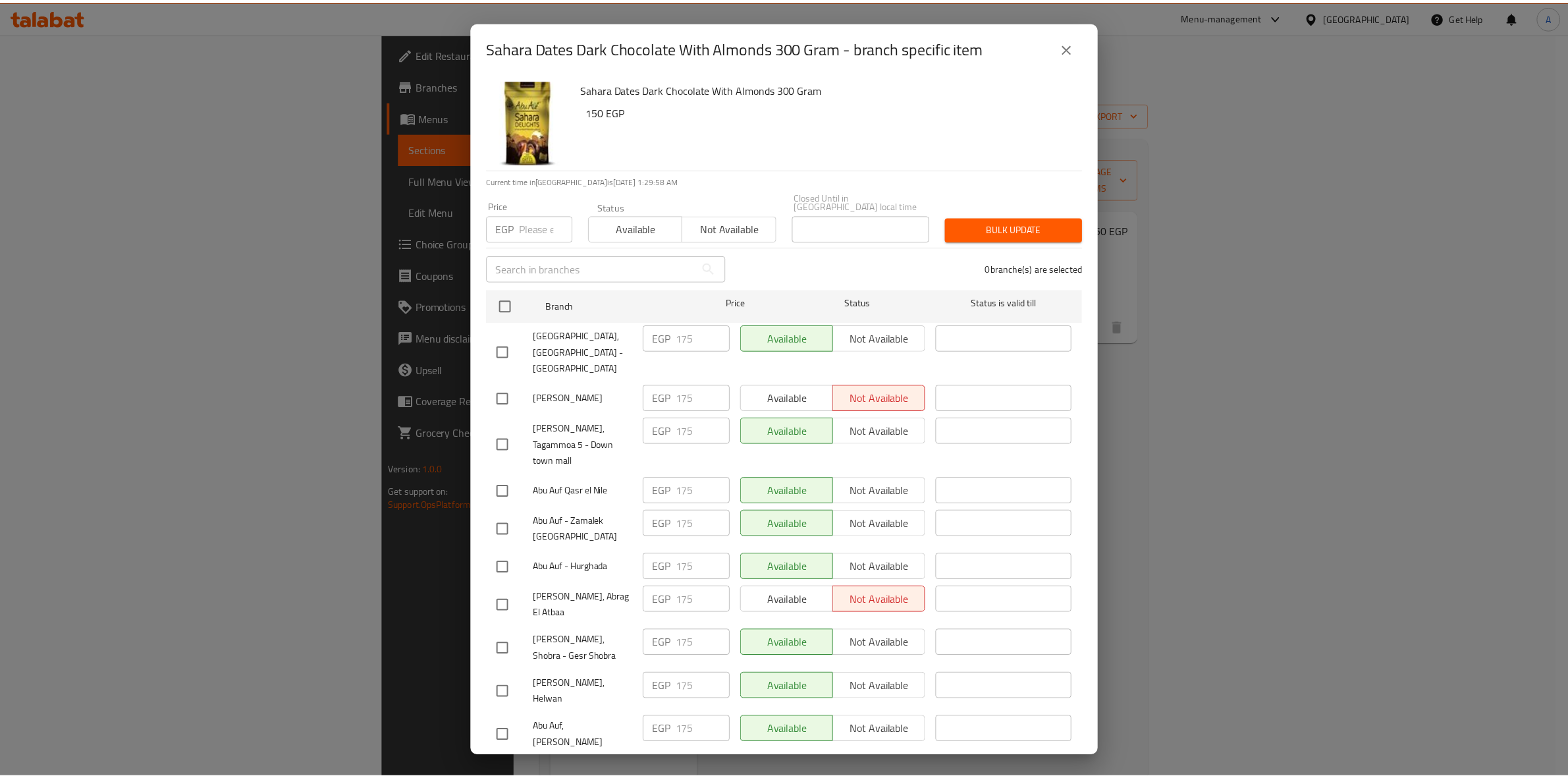
scroll to position [1025, 0]
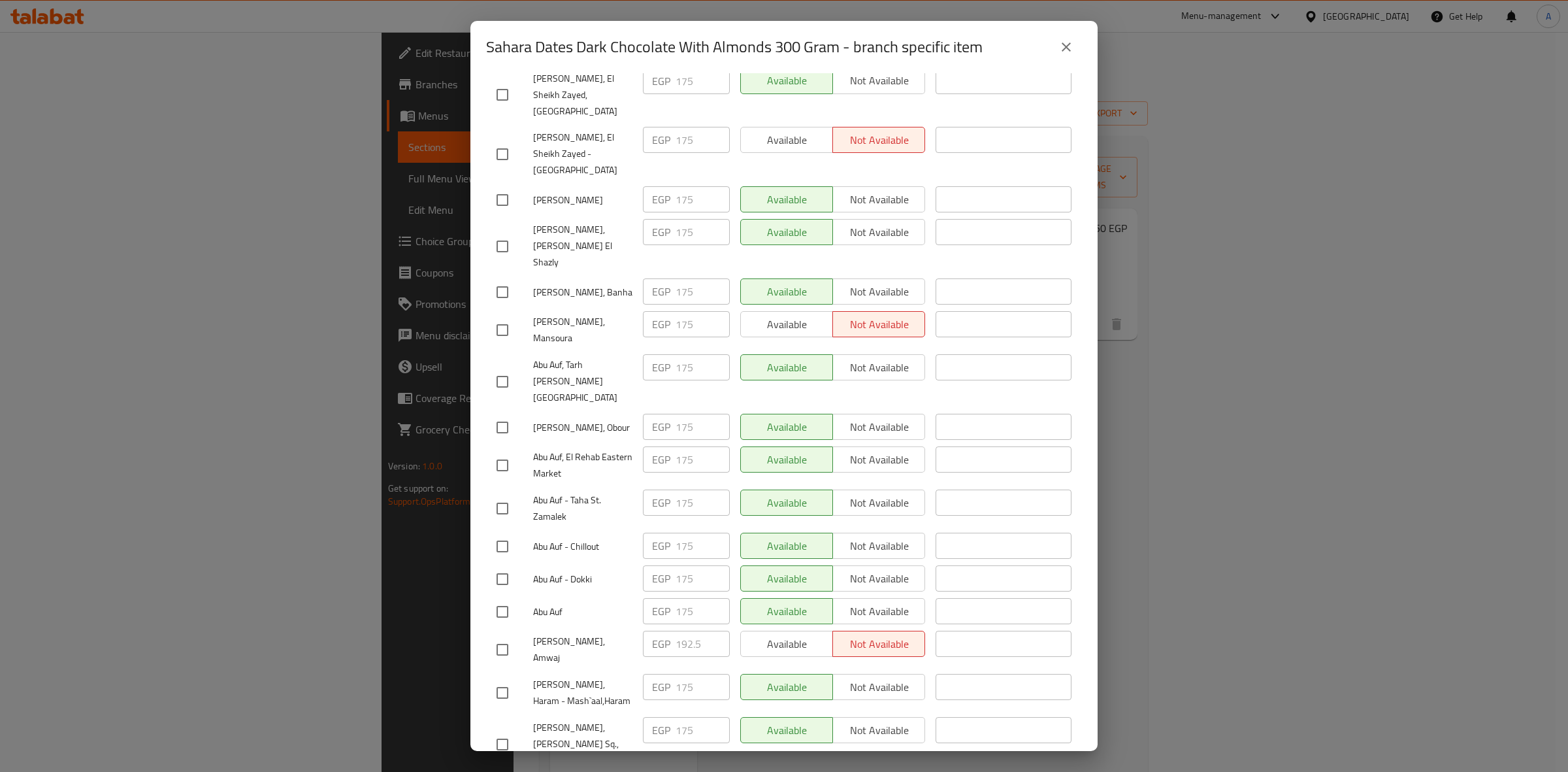
click at [1065, 57] on button "close" at bounding box center [1066, 47] width 31 height 31
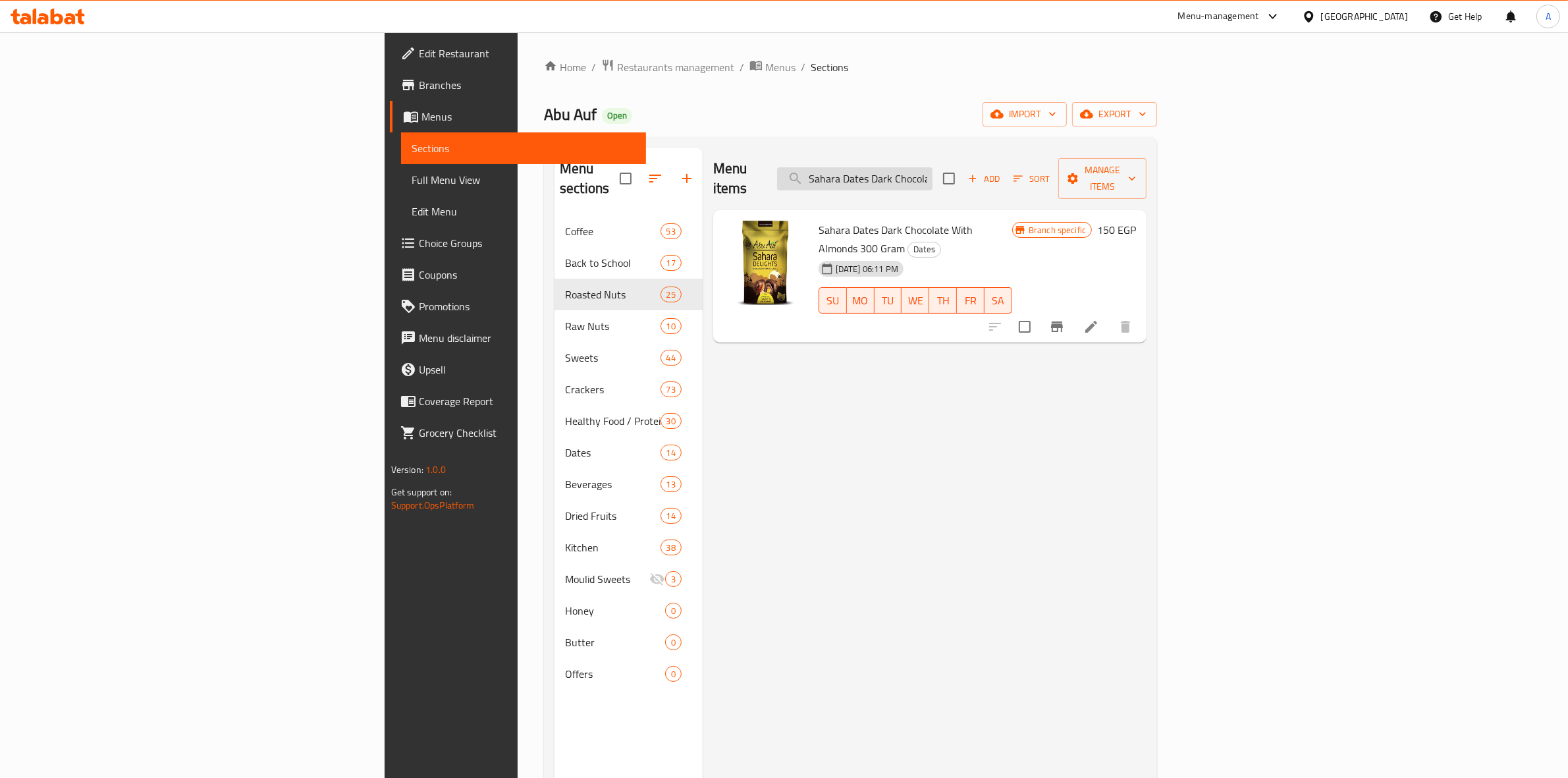
click at [933, 167] on input "Sahara Dates Dark Chocolate With Almonds 300 Gram" at bounding box center [855, 178] width 155 height 23
paste input "Abu Auf Sahara Dates Chocolate With Almonds - 300 G"
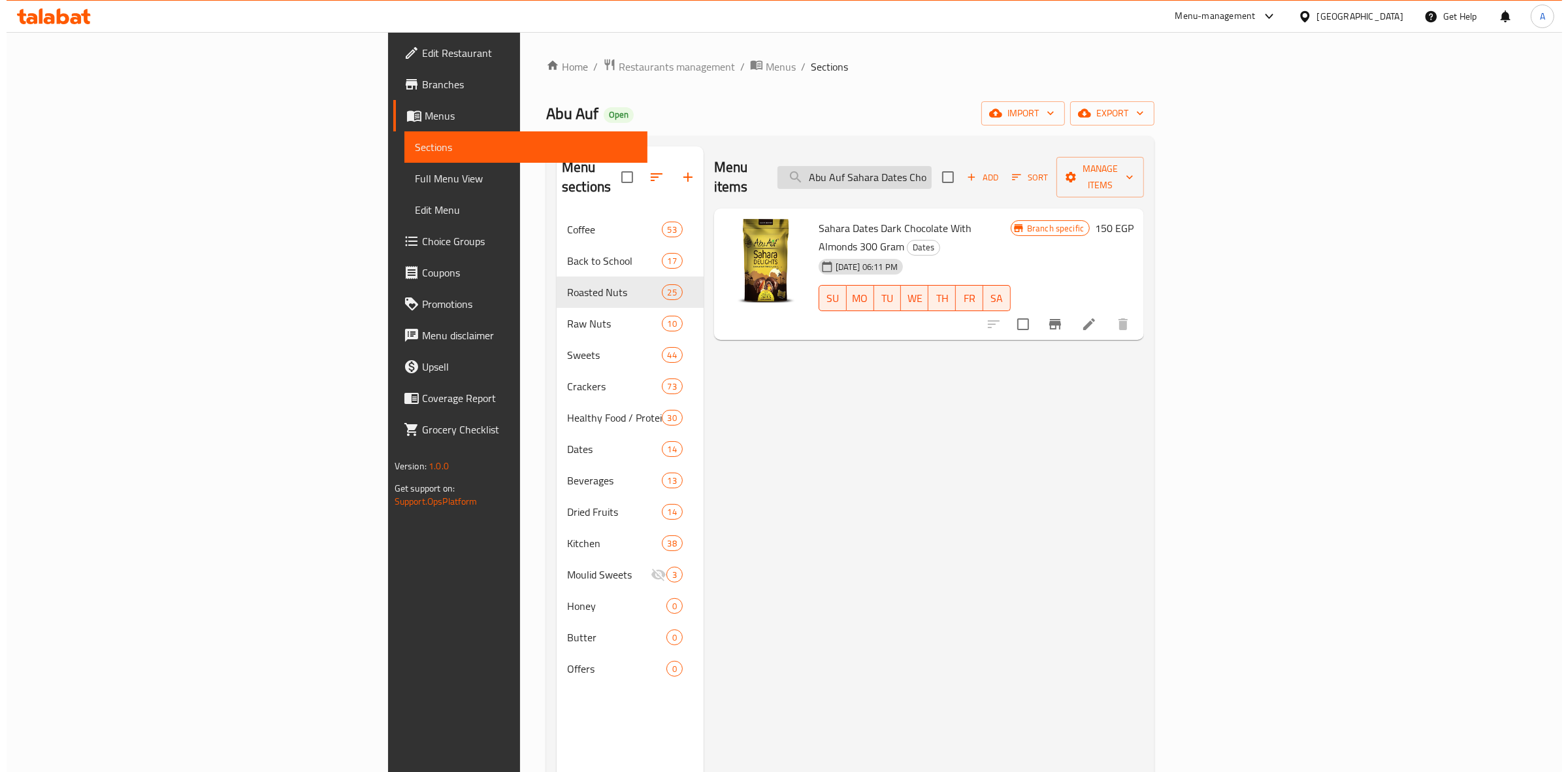
scroll to position [0, 133]
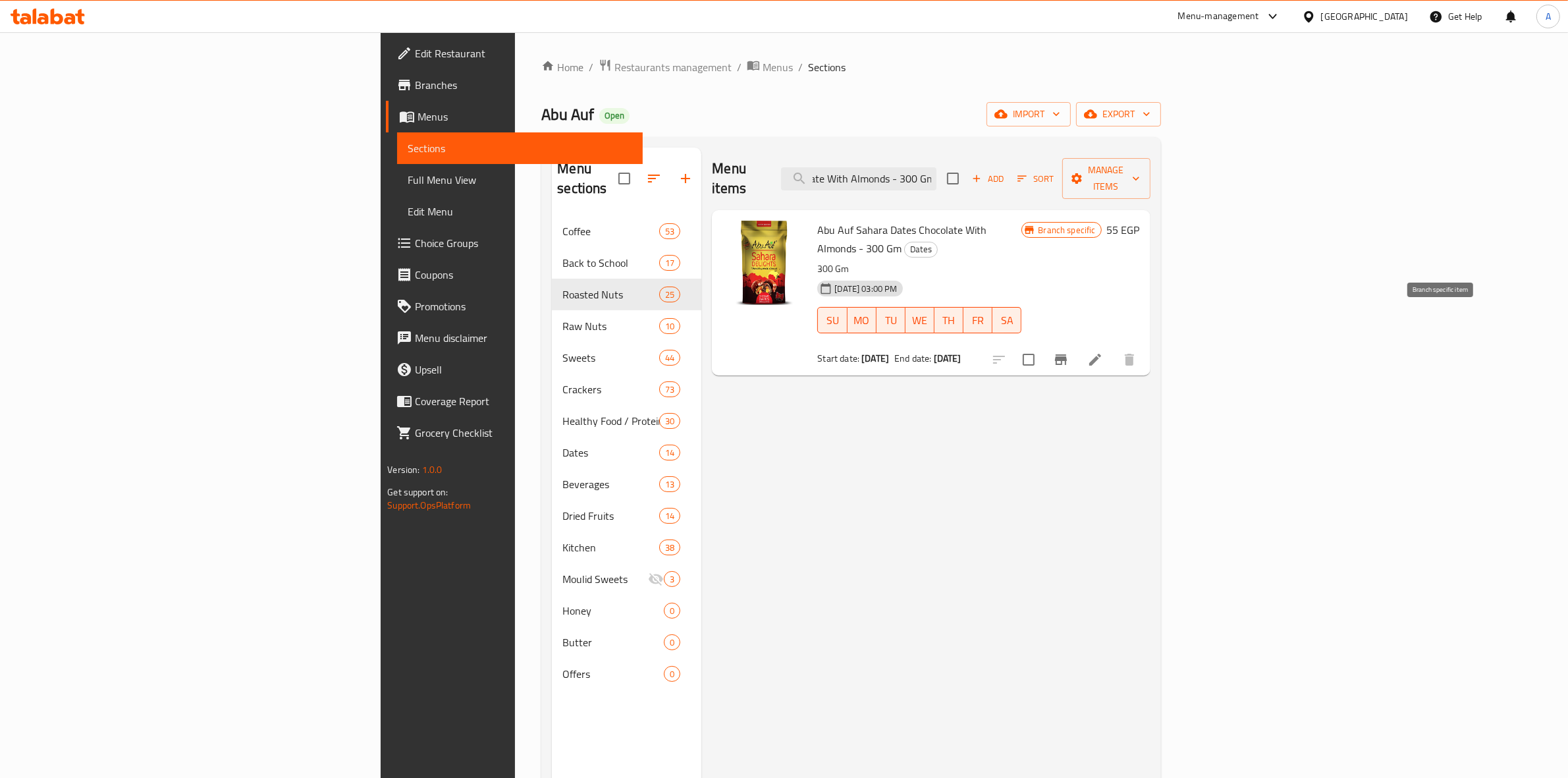
type input "Abu Auf Sahara Dates Chocolate With Almonds - 300 Gm"
click at [1067, 355] on icon "Branch-specific-item" at bounding box center [1060, 359] width 12 height 10
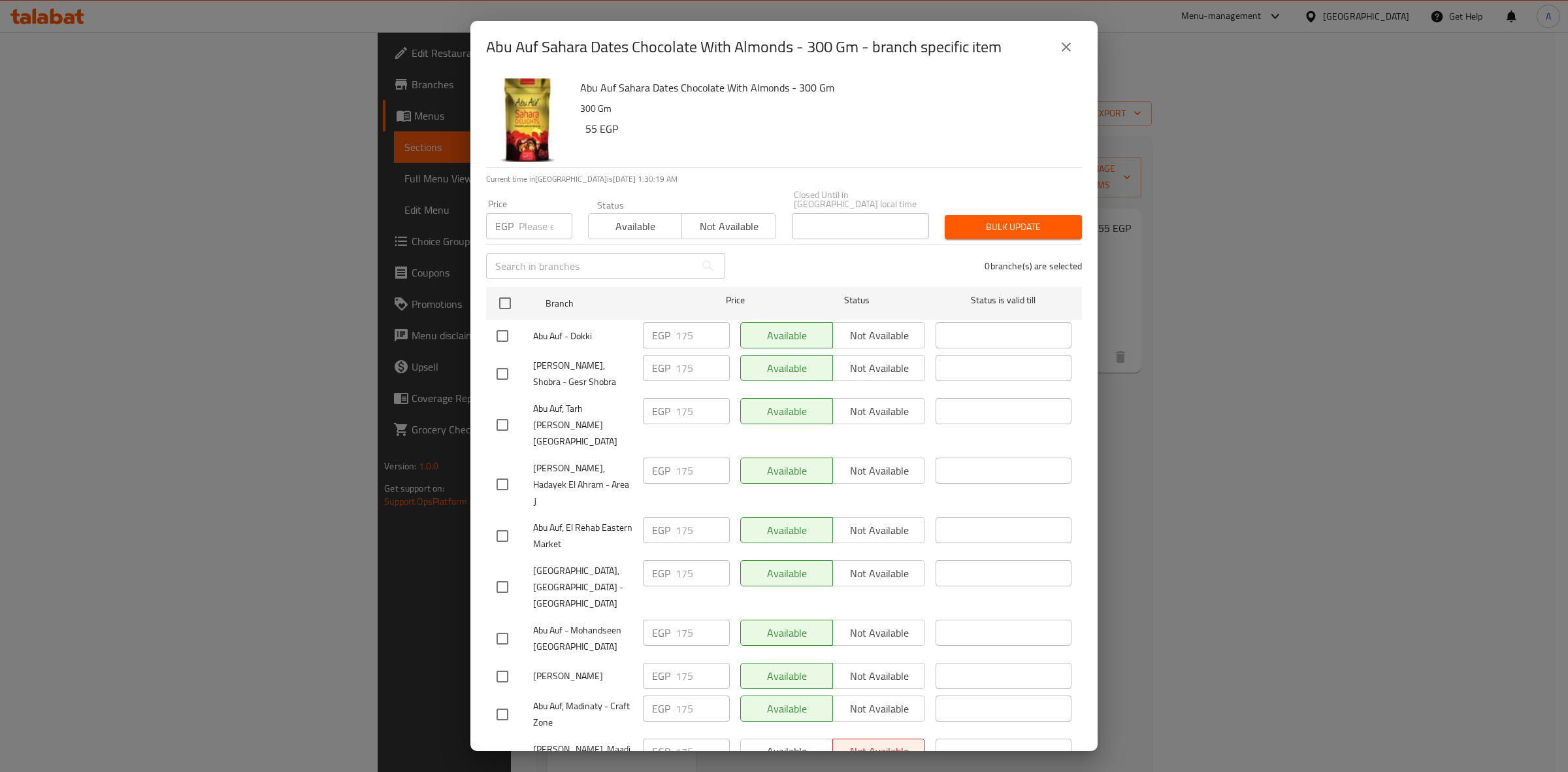
scroll to position [886, 0]
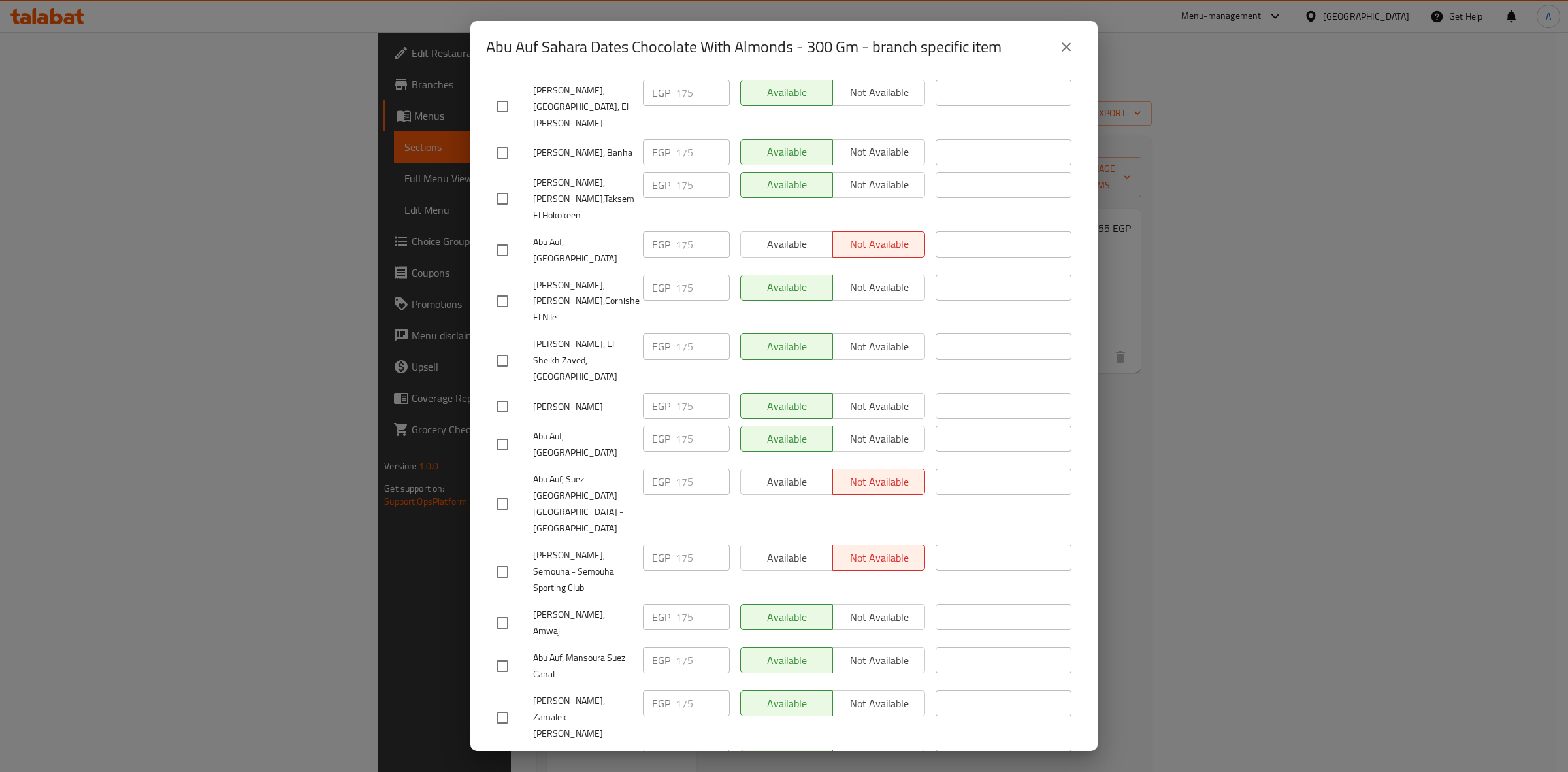
click at [504, 609] on input "checkbox" at bounding box center [502, 622] width 28 height 28
checkbox input "true"
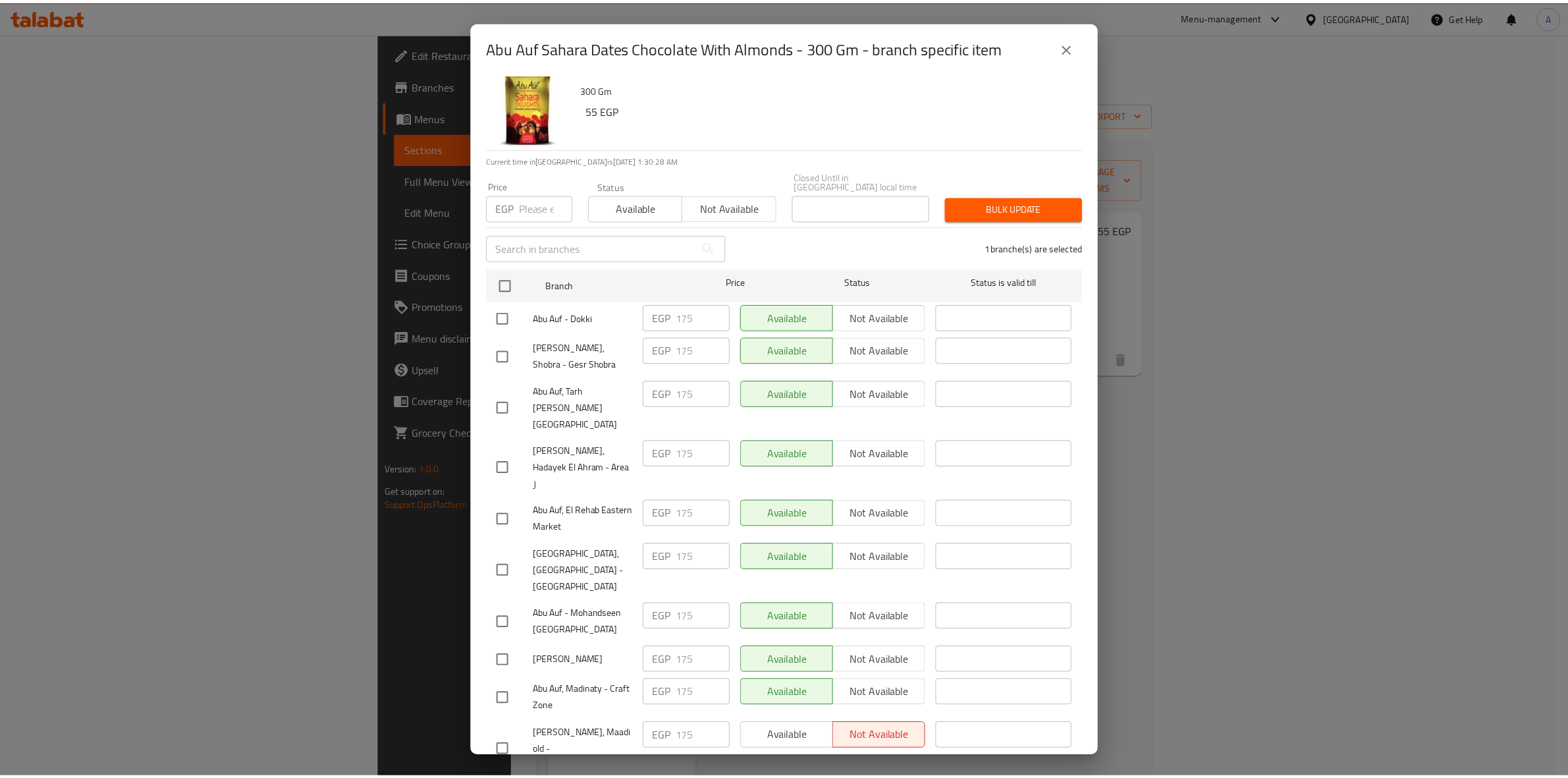
scroll to position [0, 0]
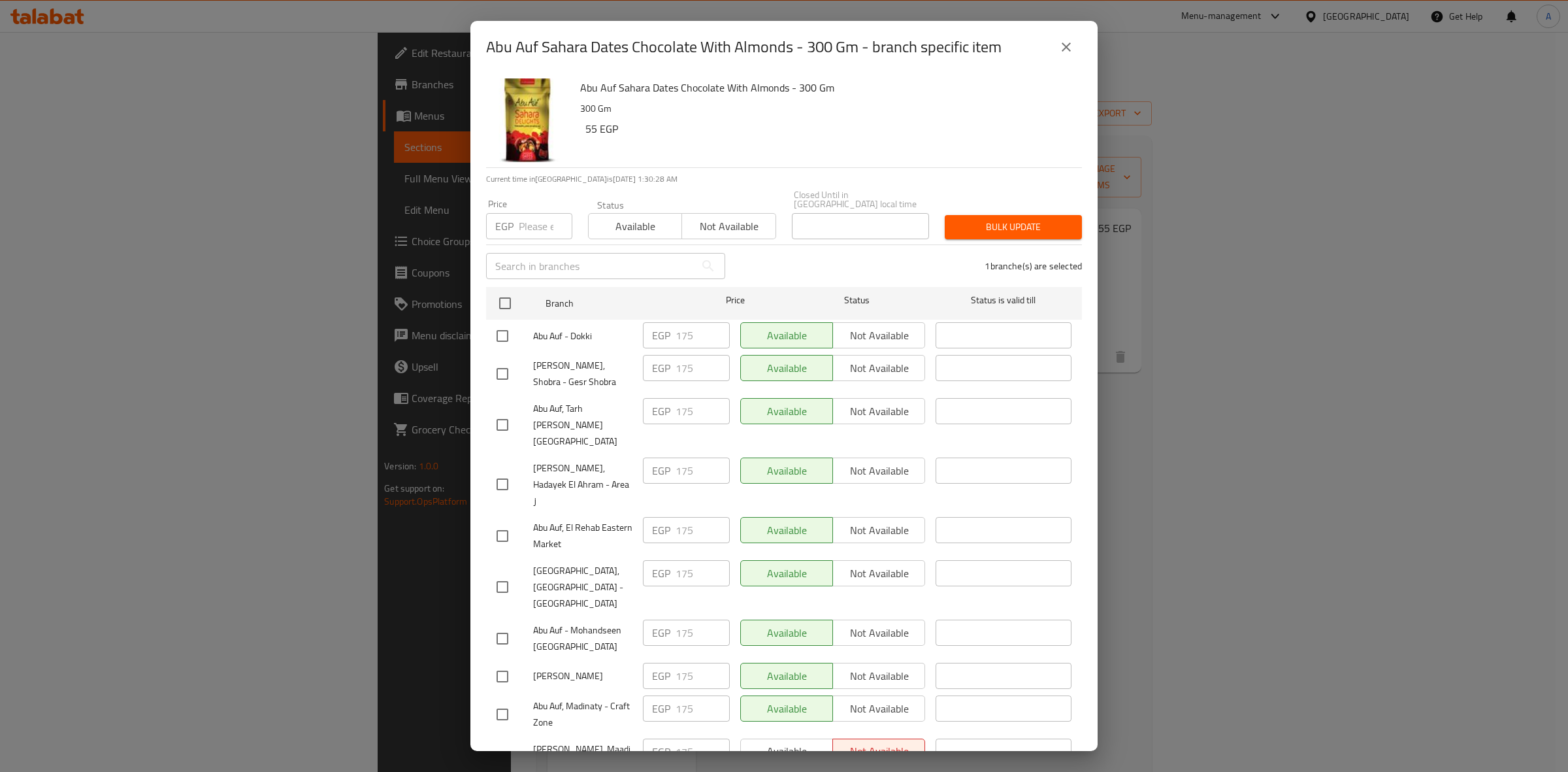
click at [529, 217] on input "number" at bounding box center [545, 226] width 53 height 26
paste input "192.5"
type input "192.5"
click at [1026, 219] on span "Bulk update" at bounding box center [1013, 227] width 116 height 17
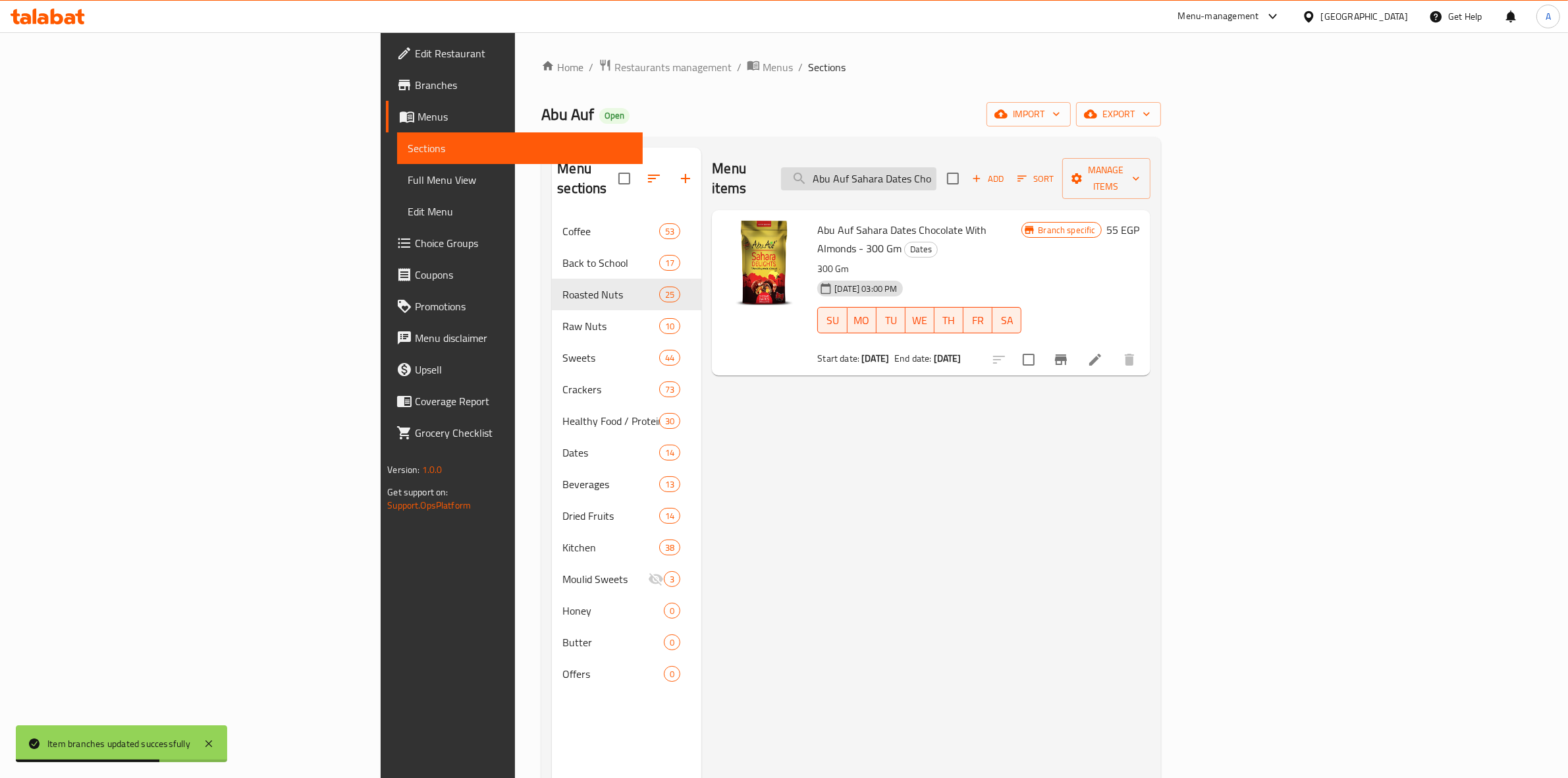
click at [937, 170] on input "Abu Auf Sahara Dates Chocolate With Almonds - 300 Gm" at bounding box center [859, 178] width 155 height 23
paste input "Sahara Dates Delights Chocolate - 300 g"
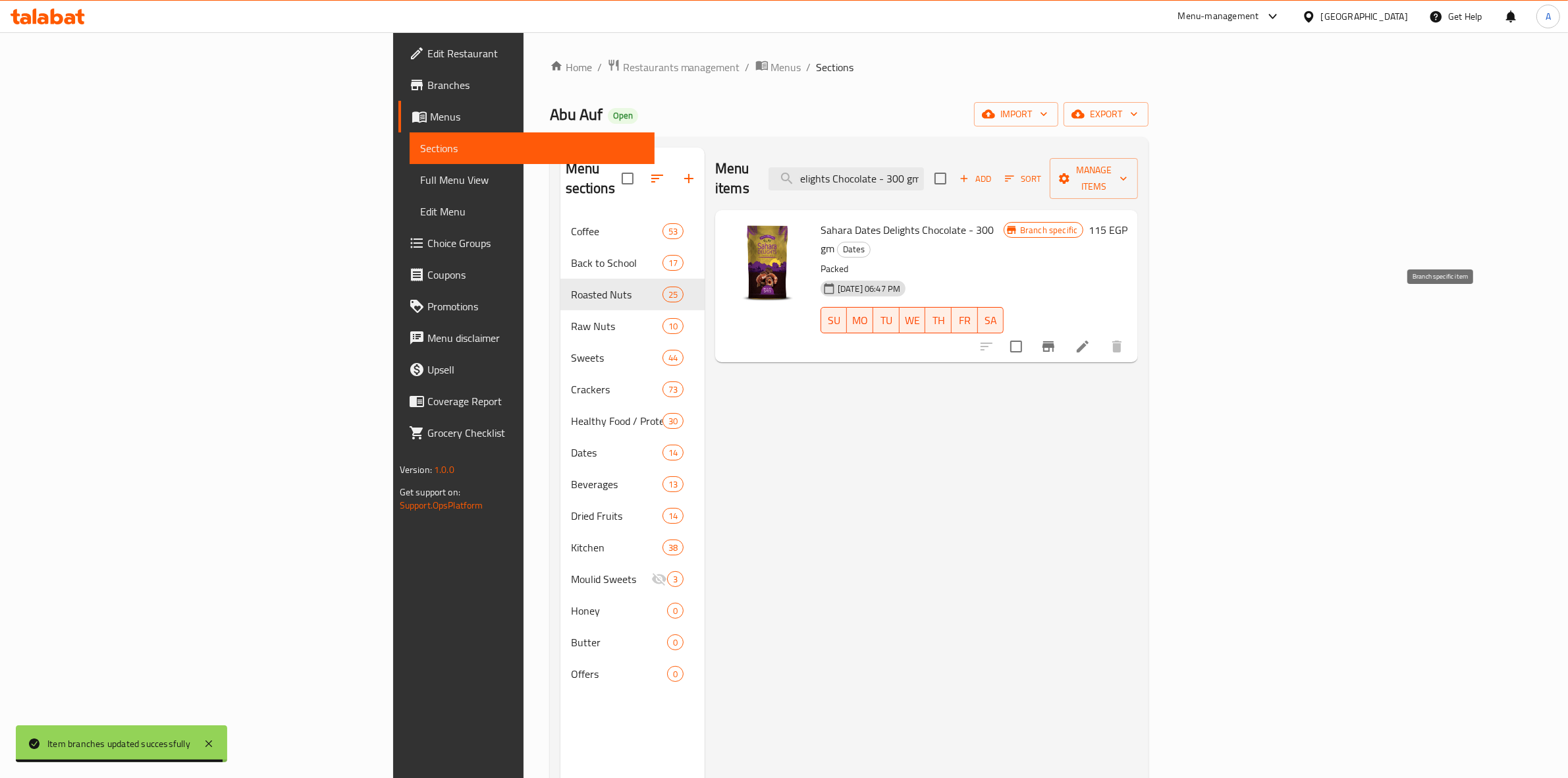
type input "Sahara Dates Delights Chocolate - 300 gm"
click at [1056, 339] on icon "Branch-specific-item" at bounding box center [1049, 347] width 16 height 16
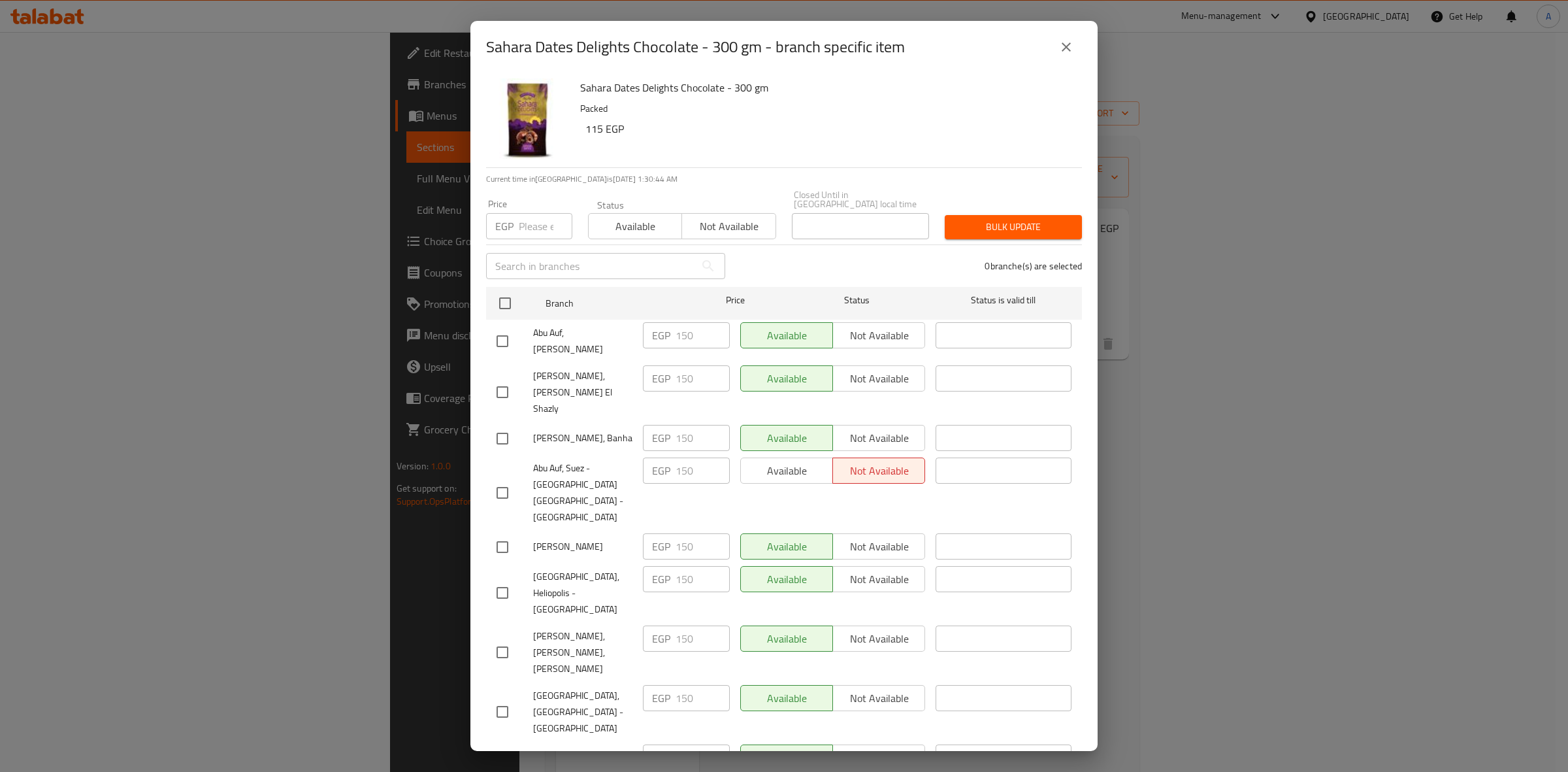
scroll to position [1670, 0]
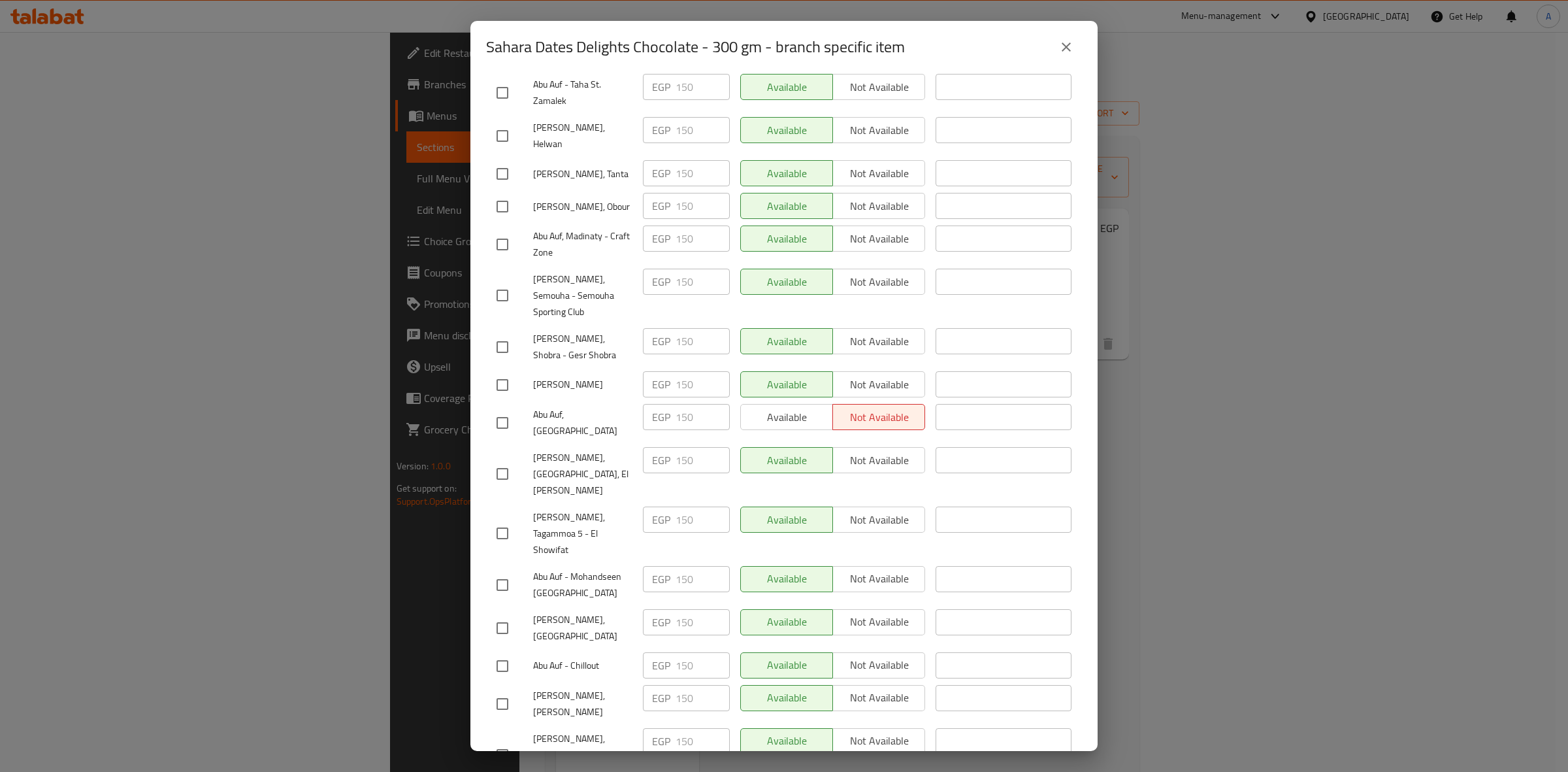
checkbox input "true"
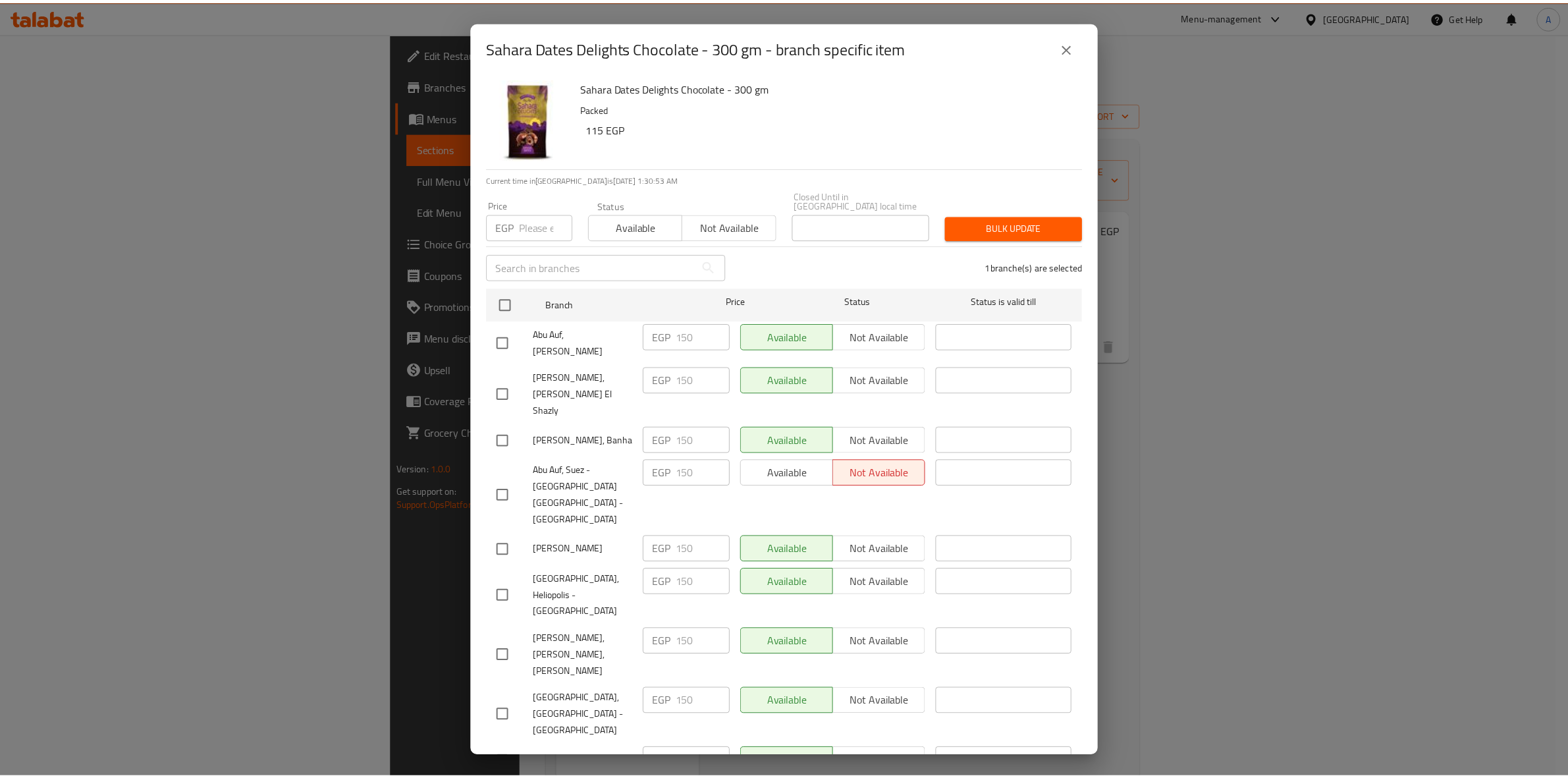
scroll to position [0, 0]
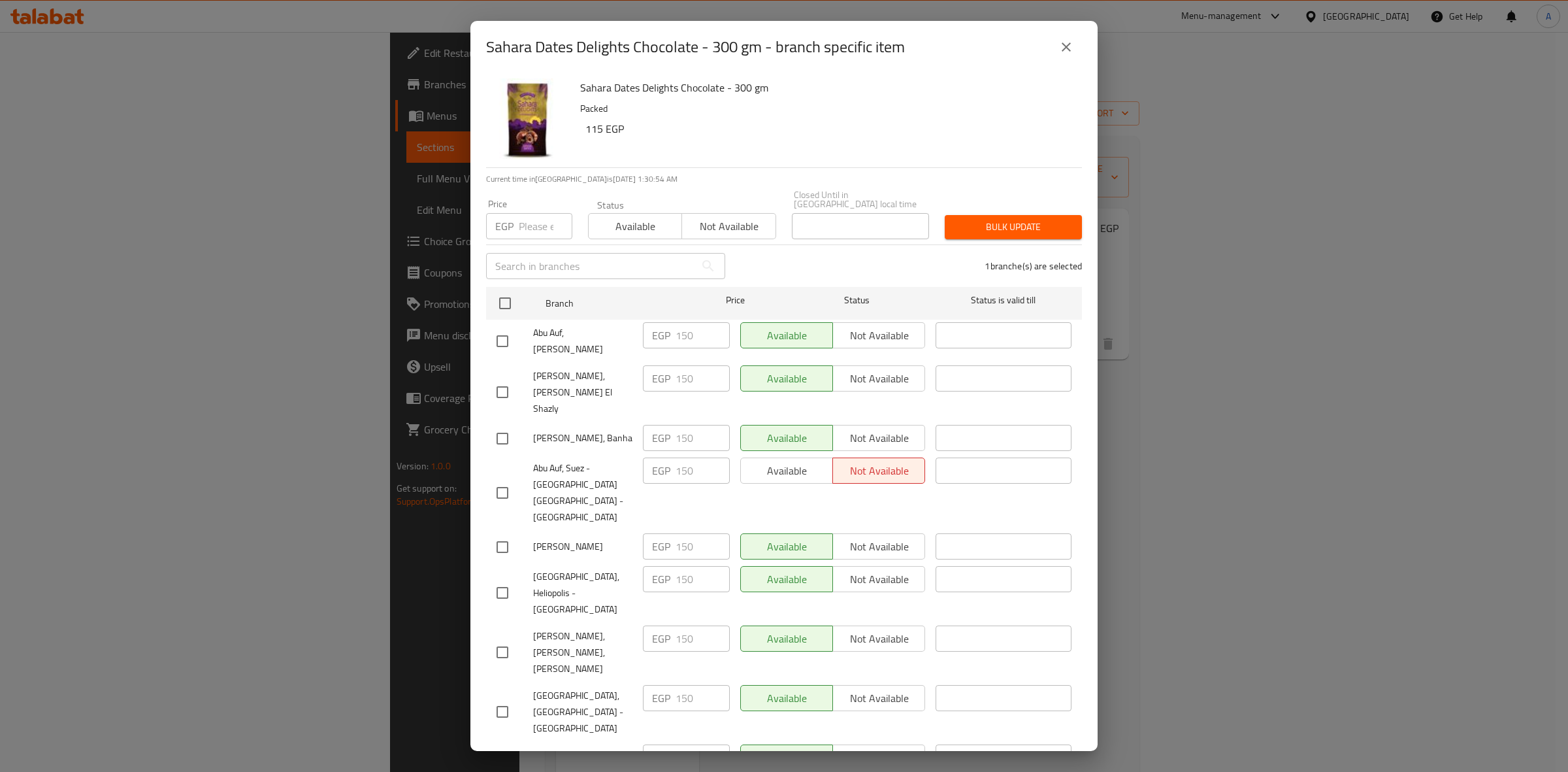
click at [533, 220] on input "number" at bounding box center [545, 226] width 53 height 26
paste input "165"
type input "165"
click at [978, 219] on span "Bulk update" at bounding box center [1013, 227] width 116 height 17
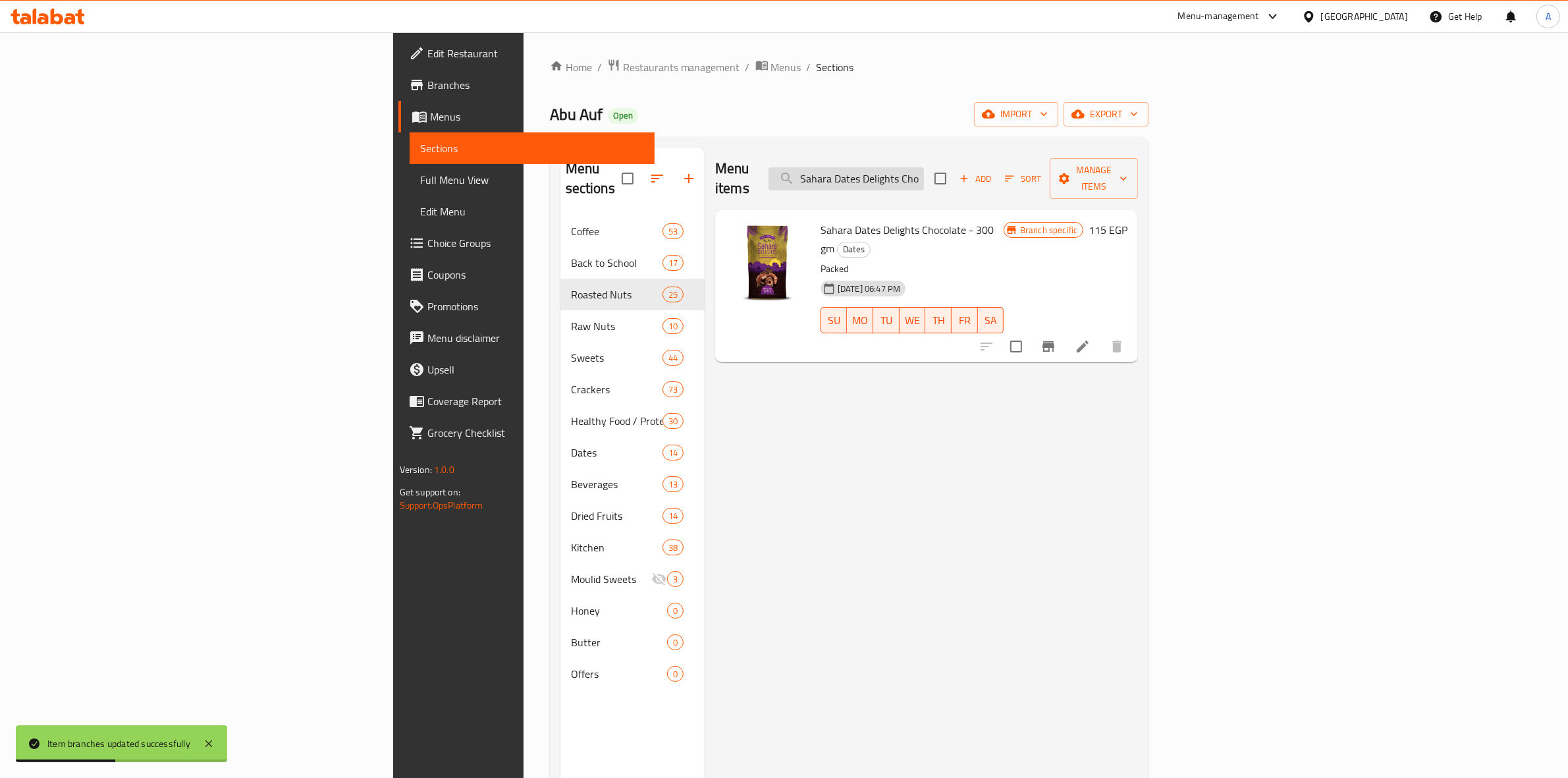
click at [924, 171] on input "Sahara Dates Delights Chocolate - 300 gm" at bounding box center [846, 178] width 155 height 23
paste input "Peanuts pastry weight"
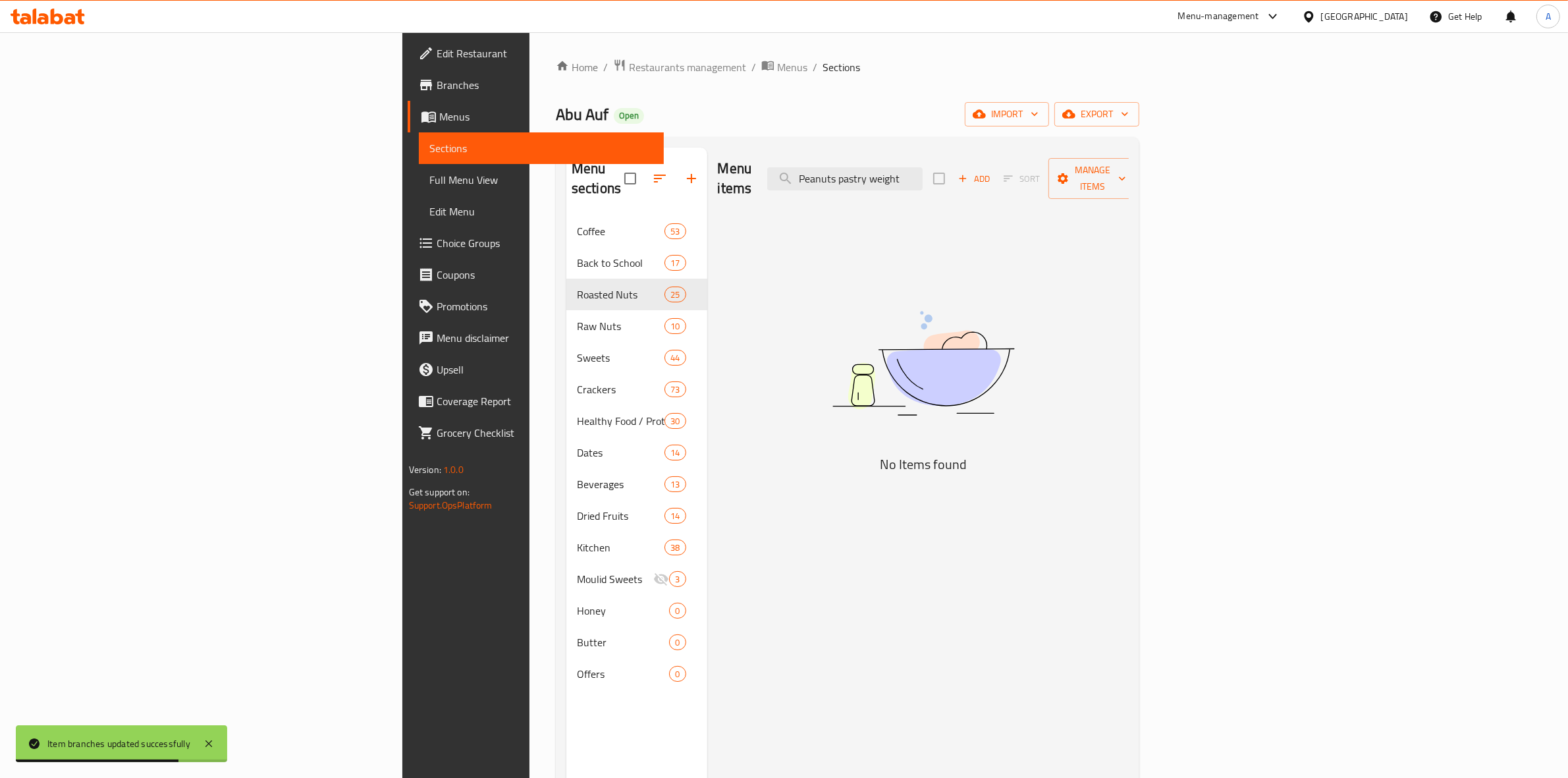
drag, startPoint x: 1064, startPoint y: 172, endPoint x: 1018, endPoint y: 183, distance: 47.3
click at [1018, 183] on div "Menu items Peanuts pastry weight Add Sort Manage items" at bounding box center [923, 178] width 412 height 63
drag, startPoint x: 989, startPoint y: 174, endPoint x: 767, endPoint y: 203, distance: 223.9
click at [767, 201] on div "Menu items Peanuts pastry Add Sort Manage items No Items found" at bounding box center [918, 536] width 422 height 778
drag, startPoint x: 992, startPoint y: 171, endPoint x: 844, endPoint y: 171, distance: 148.0
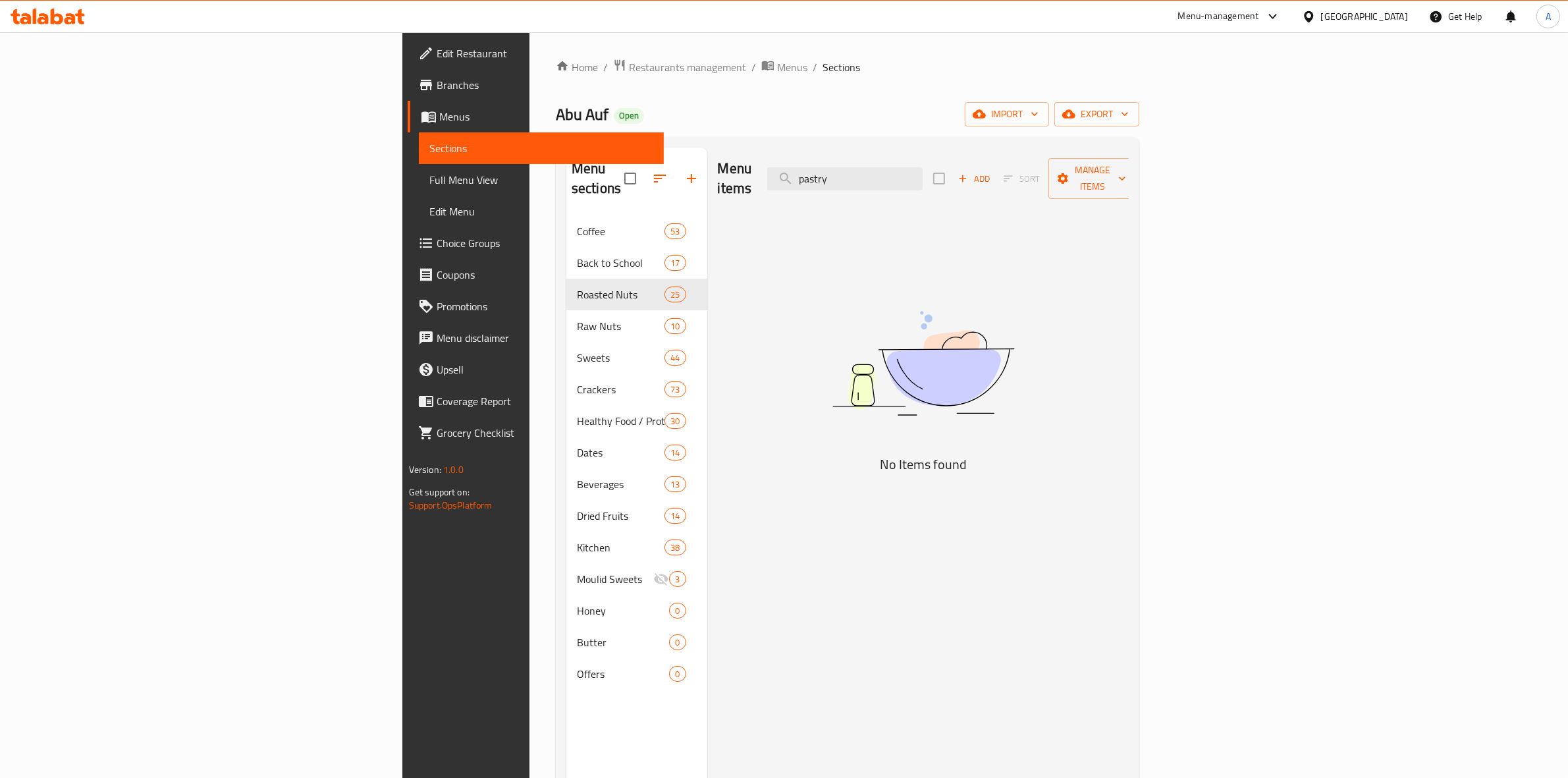
click at [844, 171] on div "Menu items pastry Add Sort Manage items" at bounding box center [923, 178] width 412 height 63
paste input "Peanuts pastry weight"
drag, startPoint x: 1058, startPoint y: 170, endPoint x: 987, endPoint y: 171, distance: 71.0
click at [922, 171] on input "Peanuts pastry weight" at bounding box center [845, 178] width 155 height 23
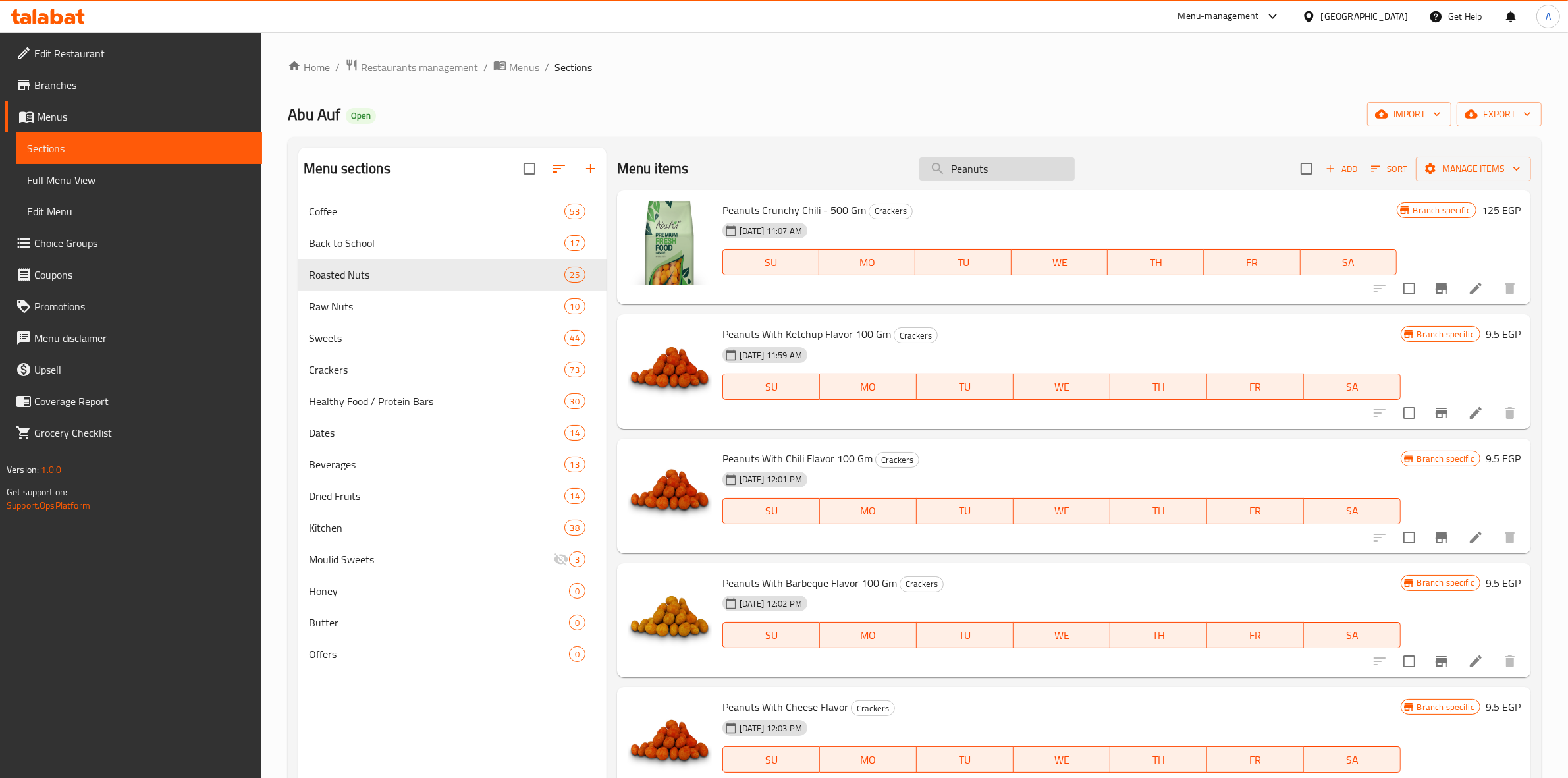
click at [970, 169] on input "Peanuts" at bounding box center [997, 168] width 155 height 23
paste input "سودانى حلوانى وزن"
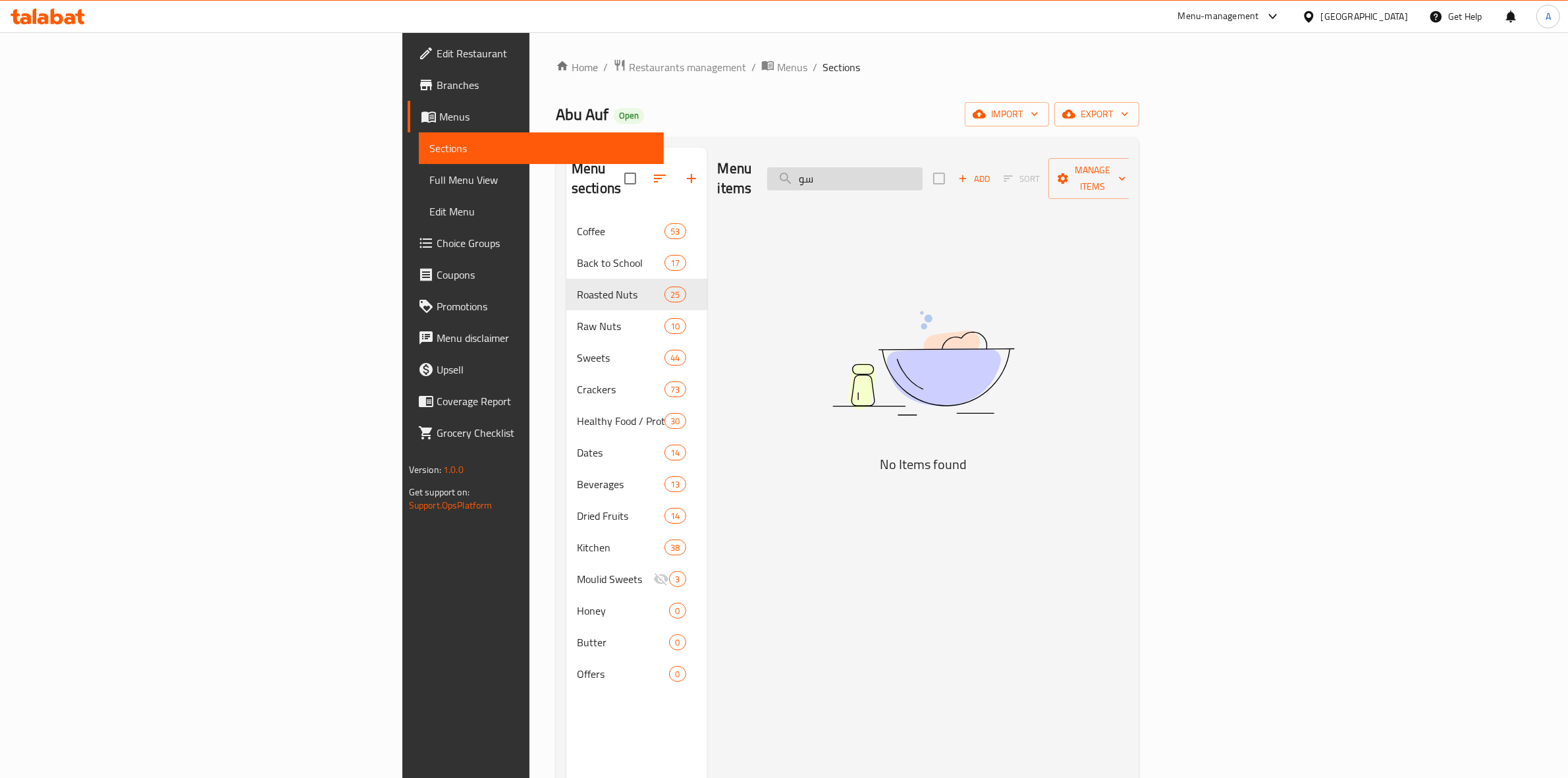
type input "س"
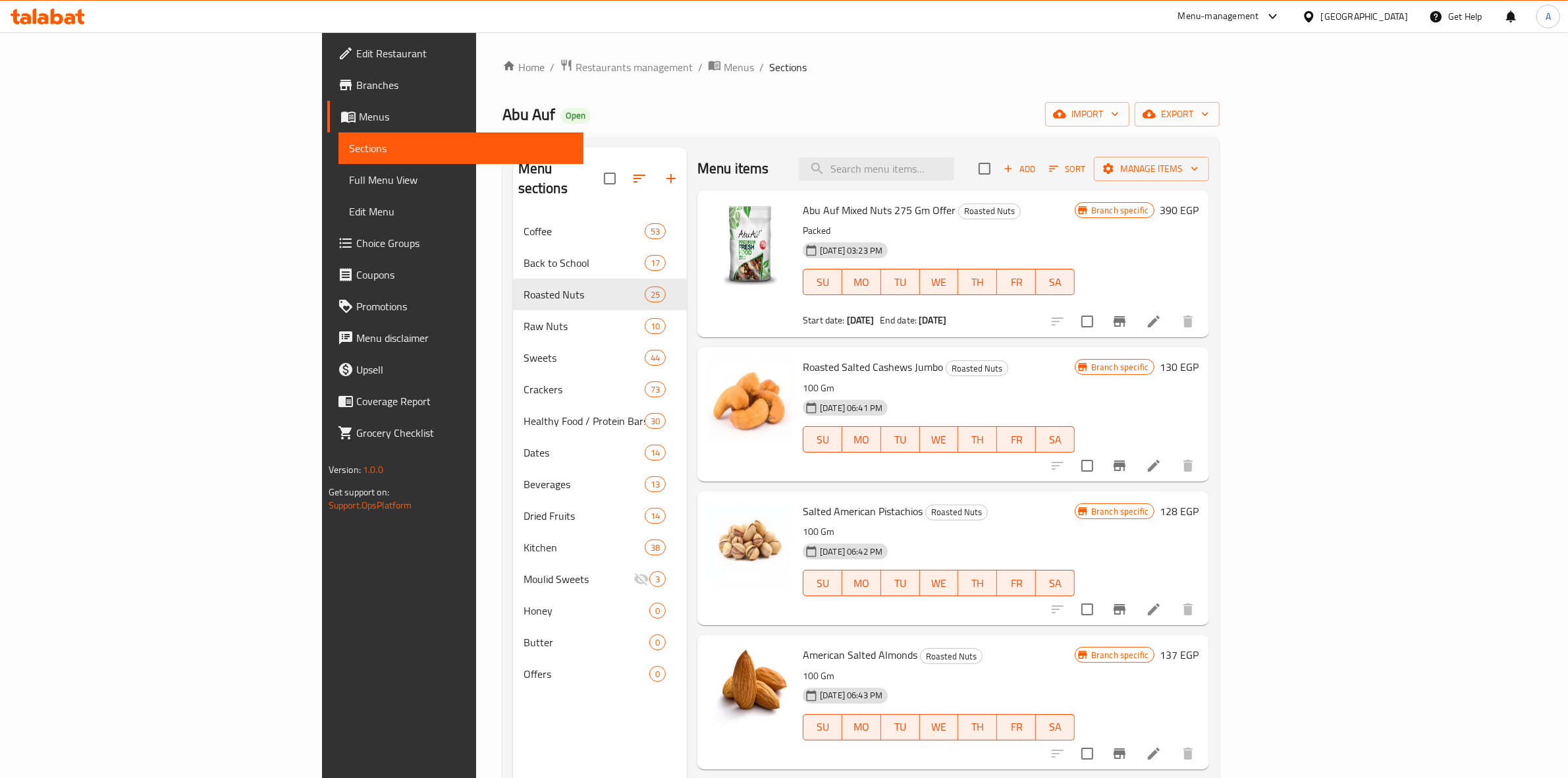
click at [809, 430] on span "SU" at bounding box center [823, 439] width 29 height 19
click at [1100, 100] on div "Home / Restaurants management / Menus / Sections Abu Auf Open import export Men…" at bounding box center [861, 497] width 718 height 877
click at [1209, 115] on span "export" at bounding box center [1177, 114] width 64 height 17
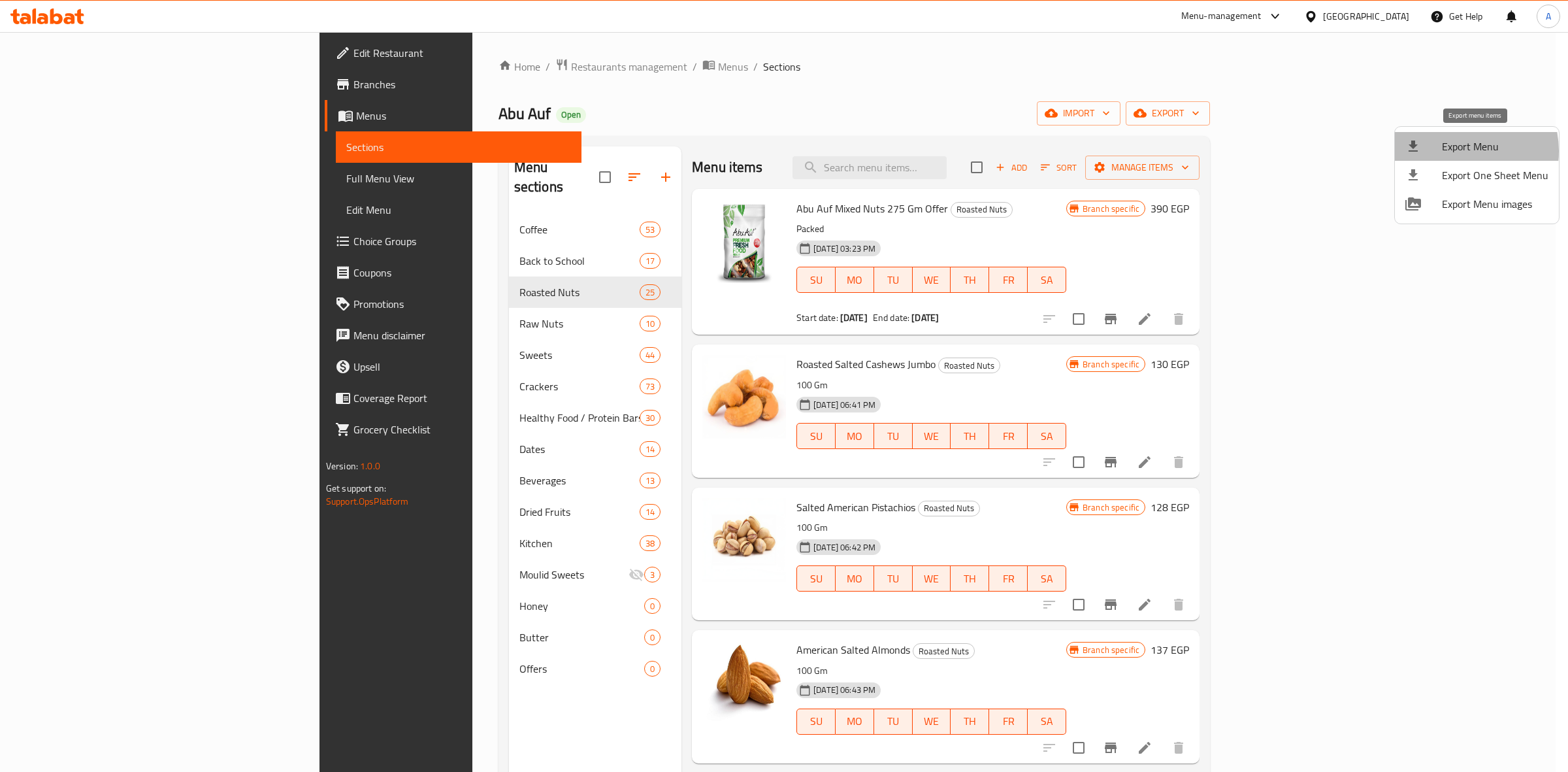
click at [1454, 151] on span "Export Menu" at bounding box center [1494, 146] width 106 height 16
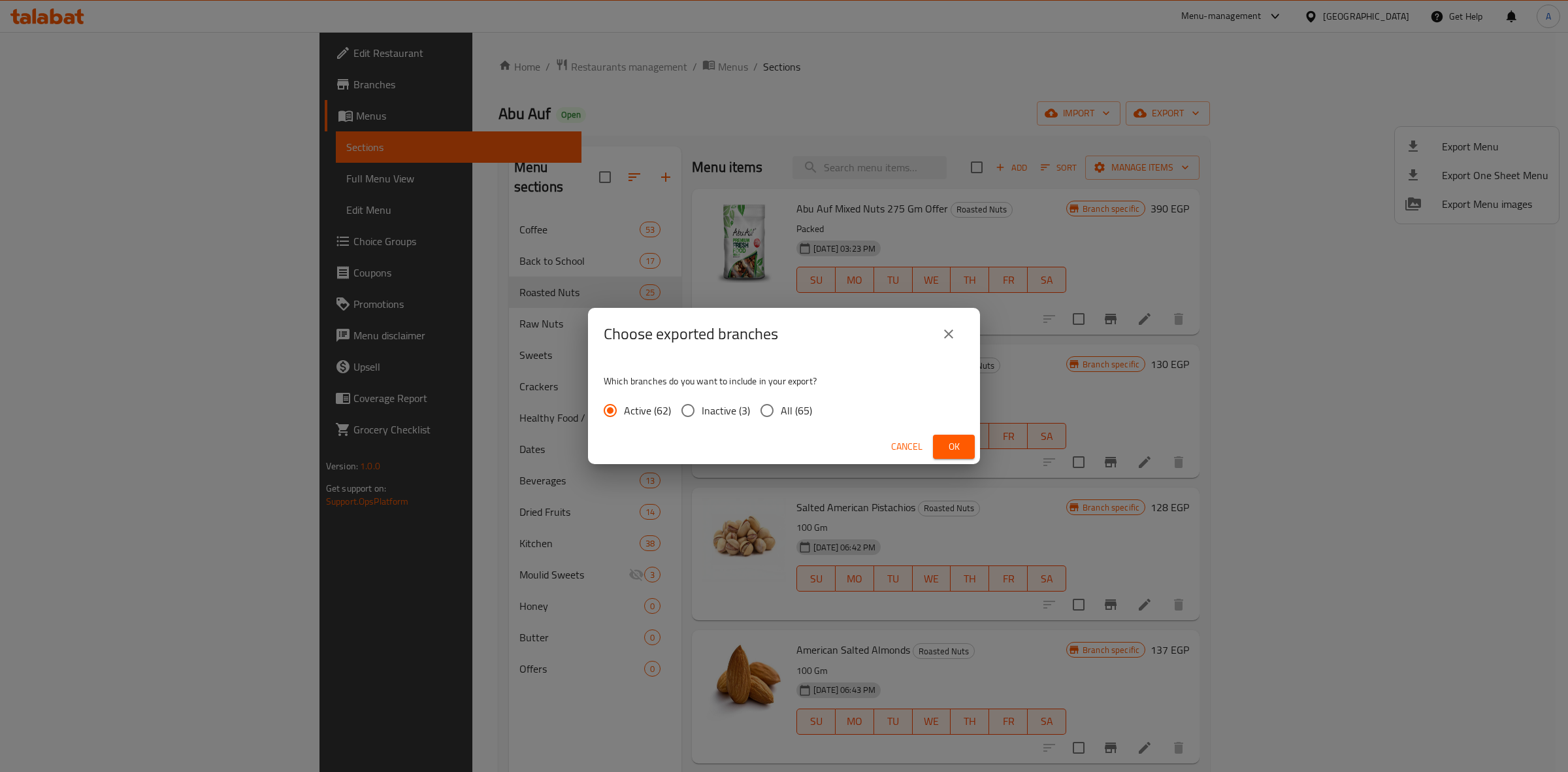
click at [792, 405] on span "All (65)" at bounding box center [796, 410] width 31 height 16
click at [780, 405] on input "All (65)" at bounding box center [766, 410] width 28 height 28
radio input "true"
click at [955, 451] on span "Ok" at bounding box center [954, 446] width 21 height 17
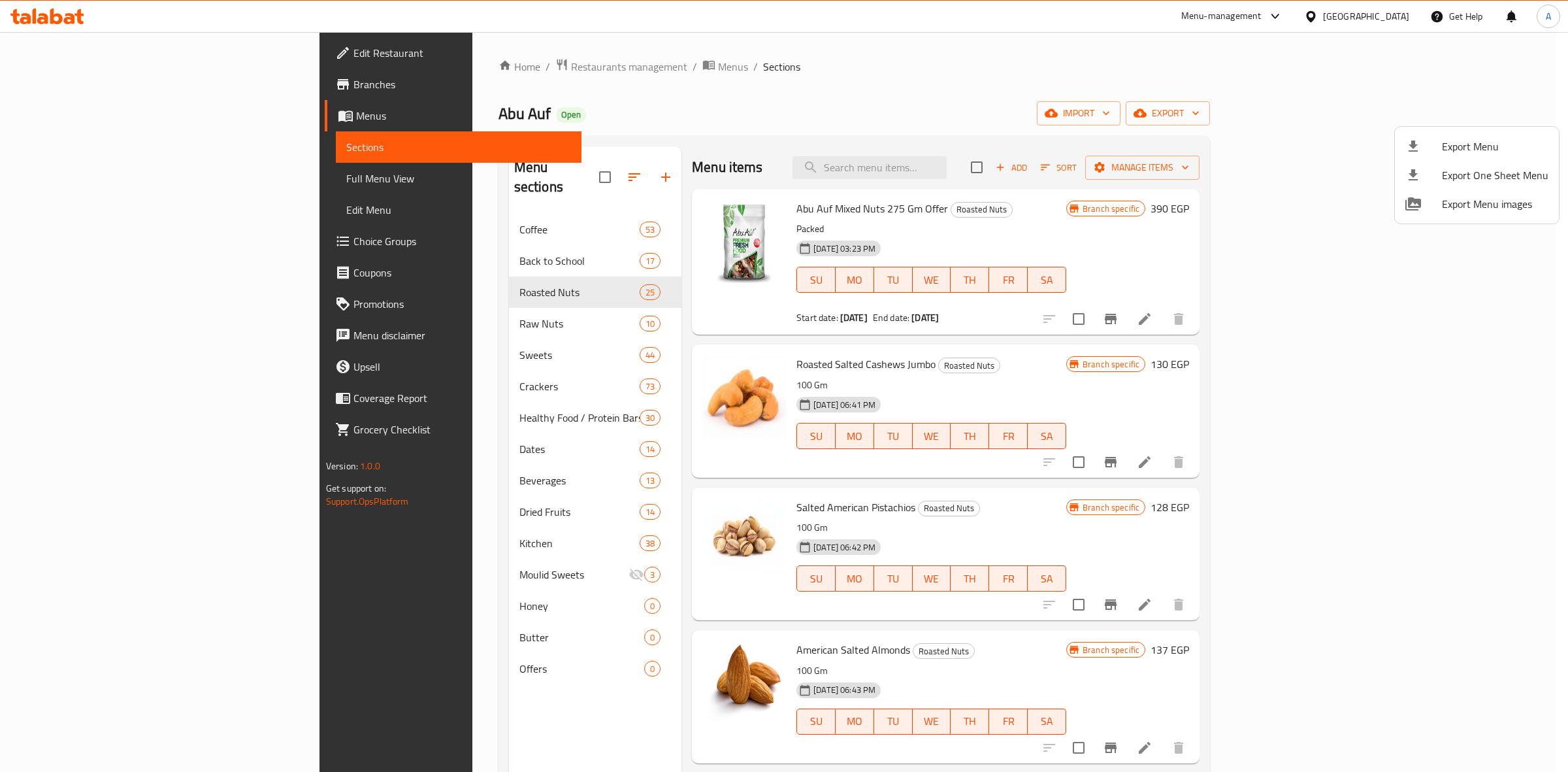
drag, startPoint x: 737, startPoint y: 168, endPoint x: 631, endPoint y: 109, distance: 121.3
click at [737, 168] on div at bounding box center [784, 386] width 1568 height 772
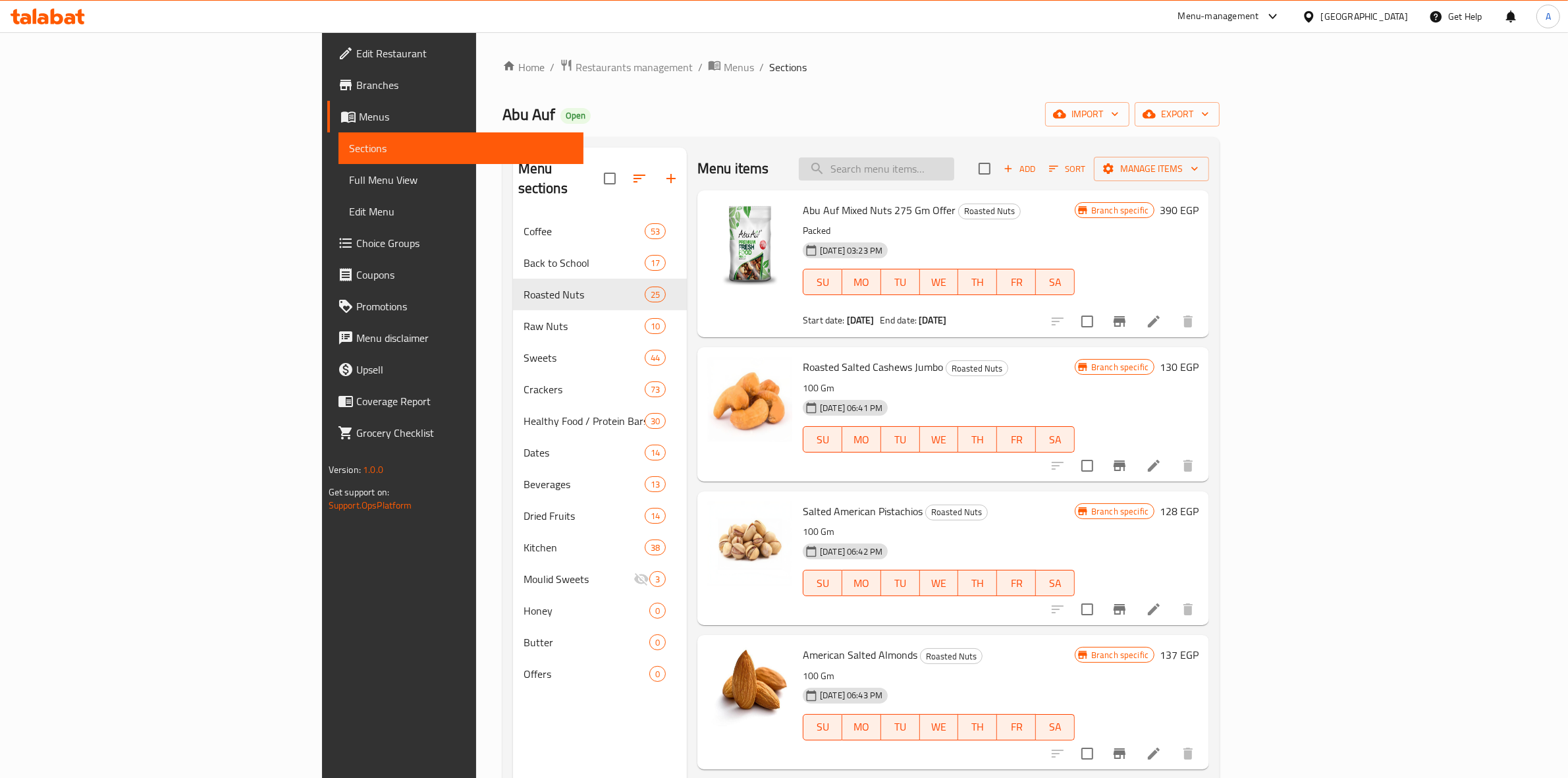
click at [954, 168] on input "search" at bounding box center [876, 168] width 155 height 23
paste input "Flavored Bbq Almond 100 Gm"
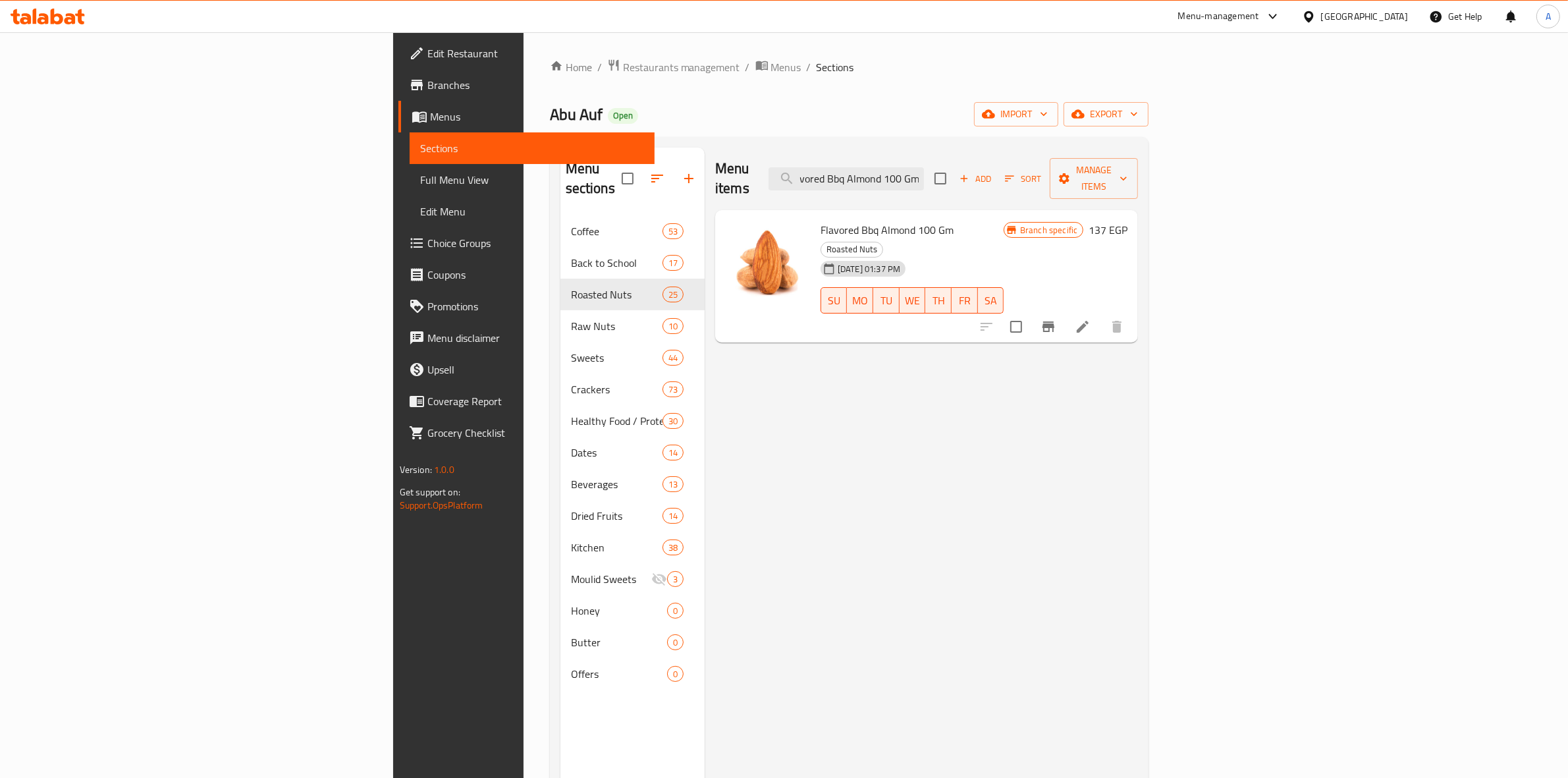
click at [1056, 319] on icon "Branch-specific-item" at bounding box center [1049, 327] width 16 height 16
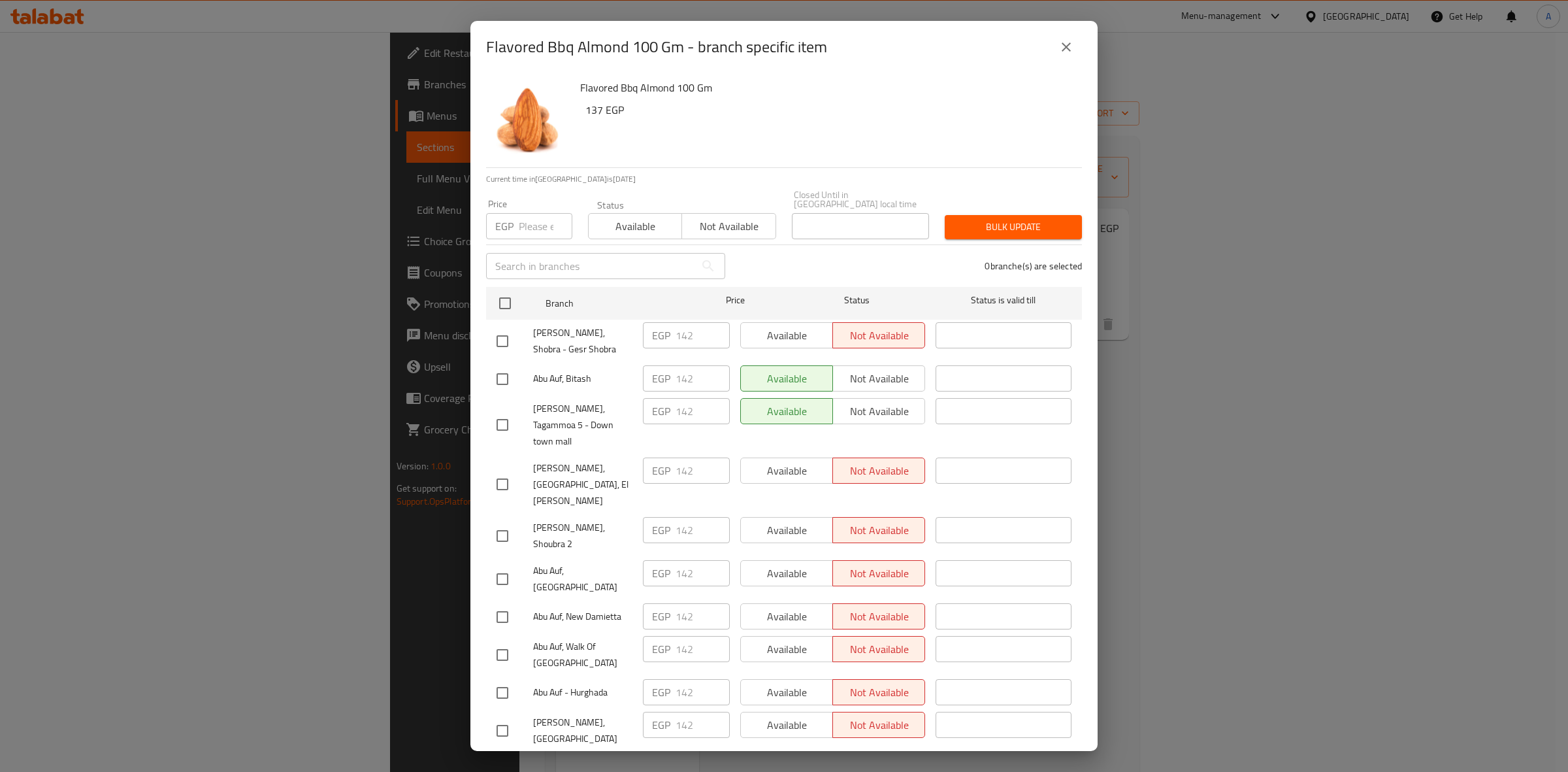
scroll to position [2118, 0]
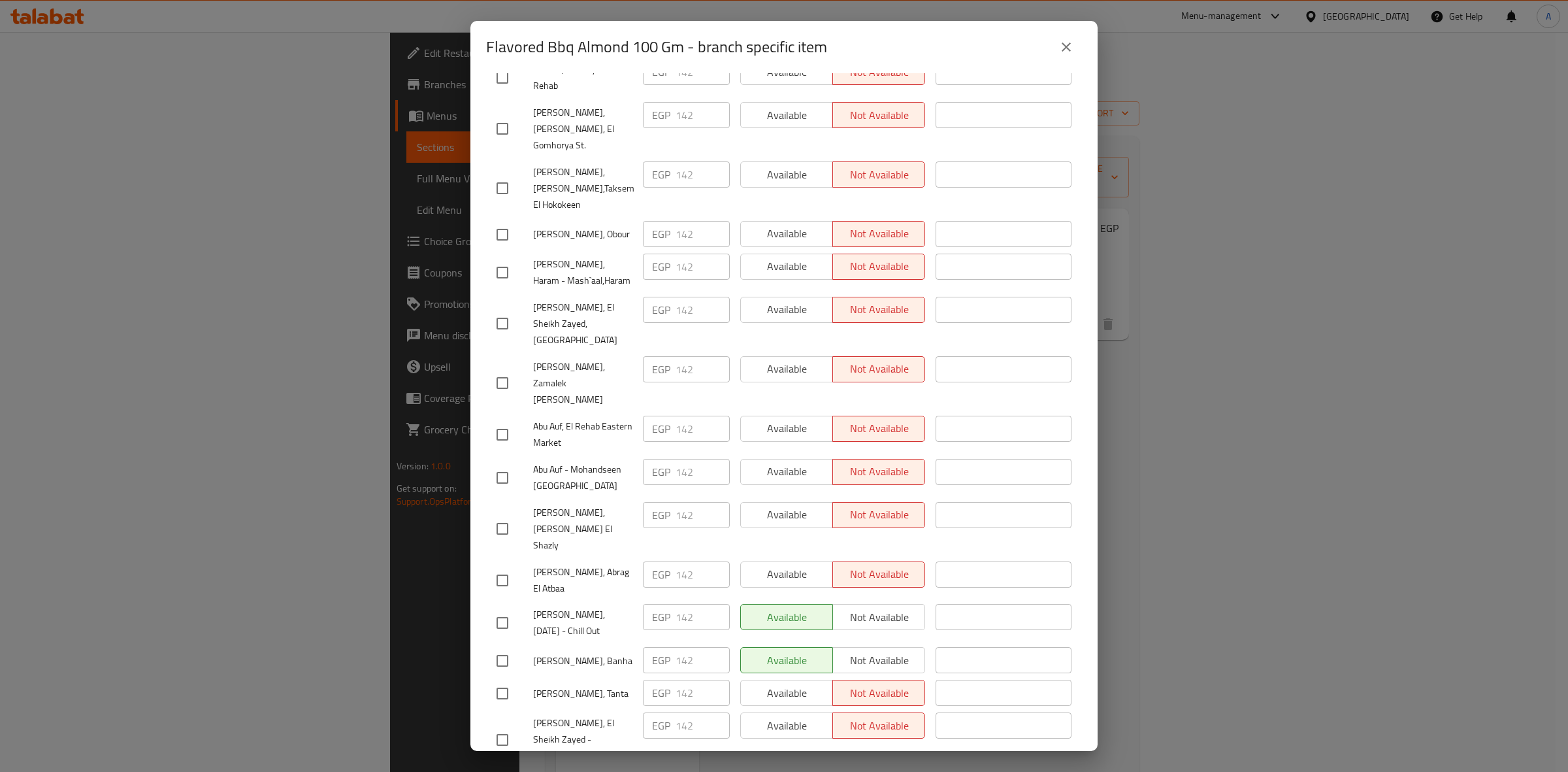
click at [1068, 62] on button "close" at bounding box center [1066, 47] width 31 height 31
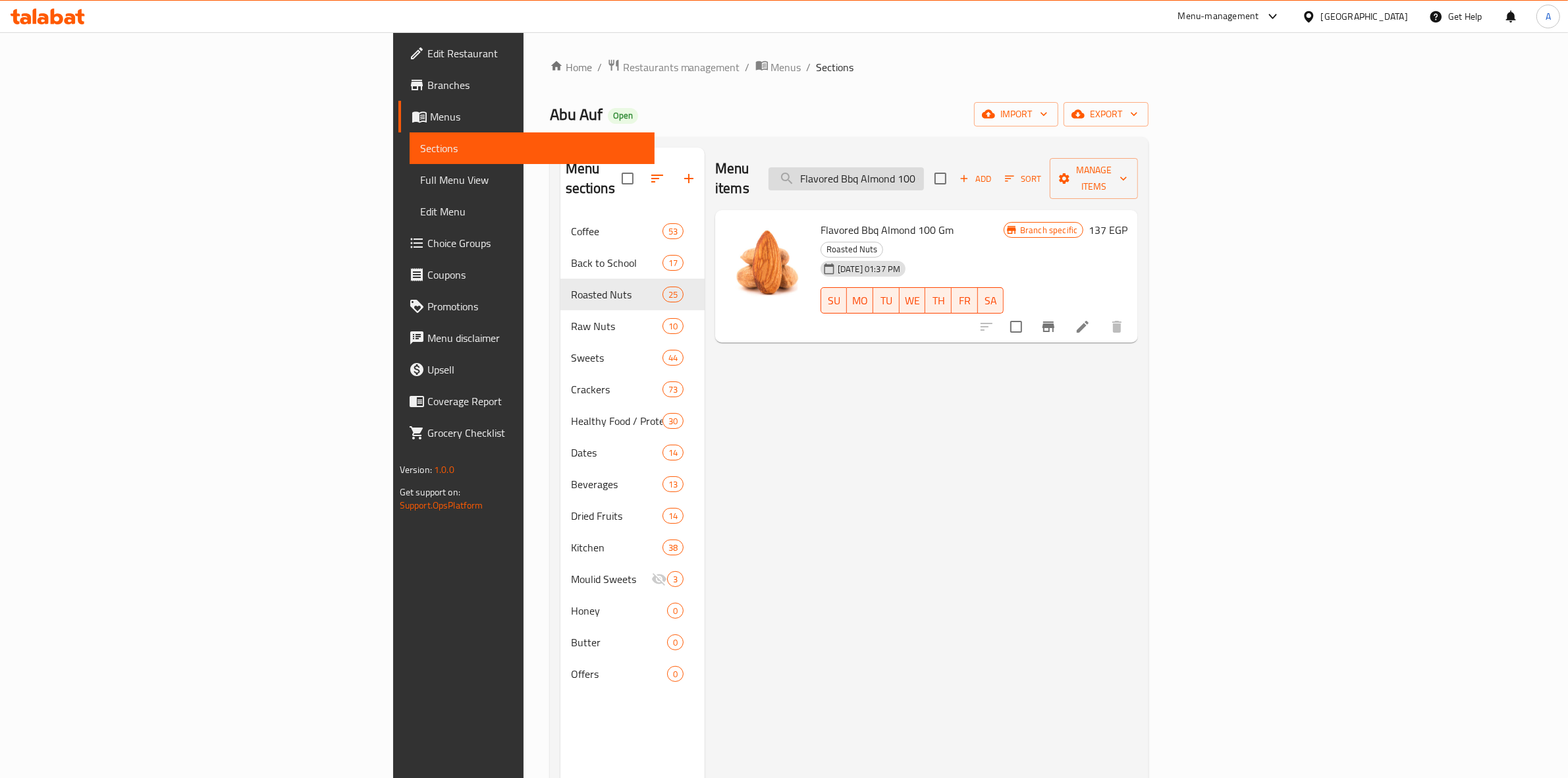
click at [924, 167] on input "Flavored Bbq Almond 100 Gm" at bounding box center [846, 178] width 155 height 23
paste input "Smoked"
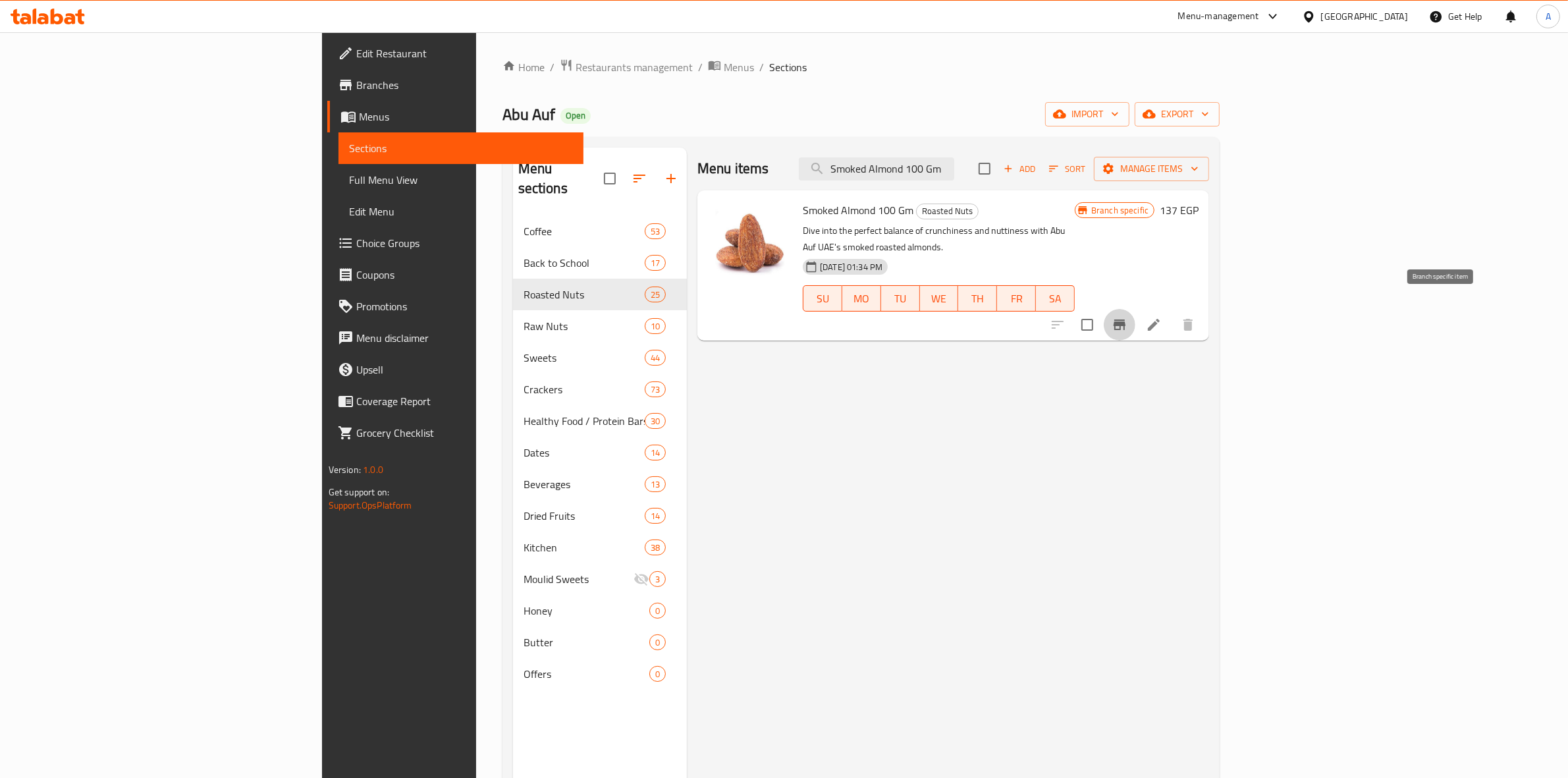
click at [1127, 316] on icon "Branch-specific-item" at bounding box center [1119, 324] width 16 height 16
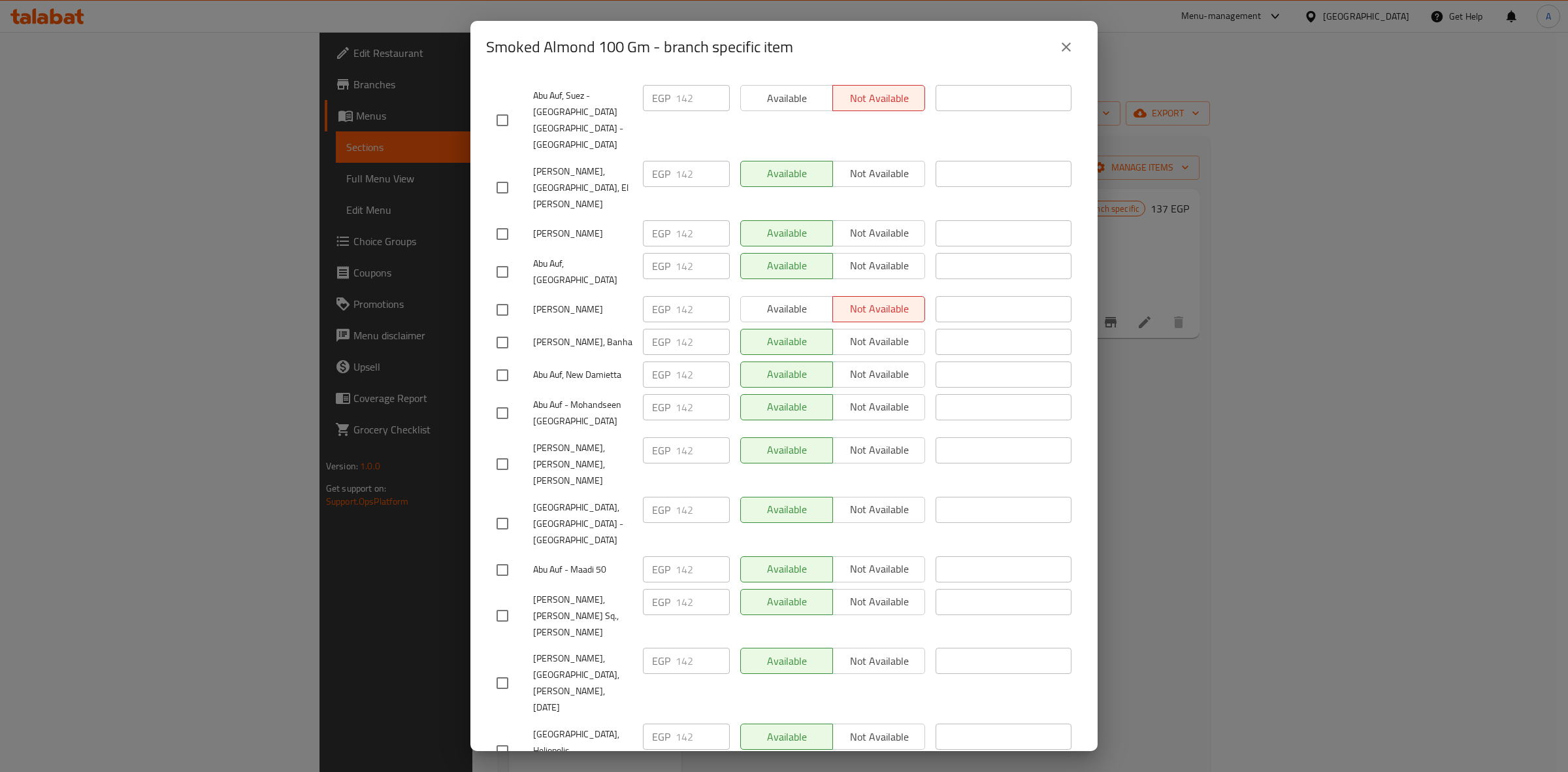
scroll to position [0, 0]
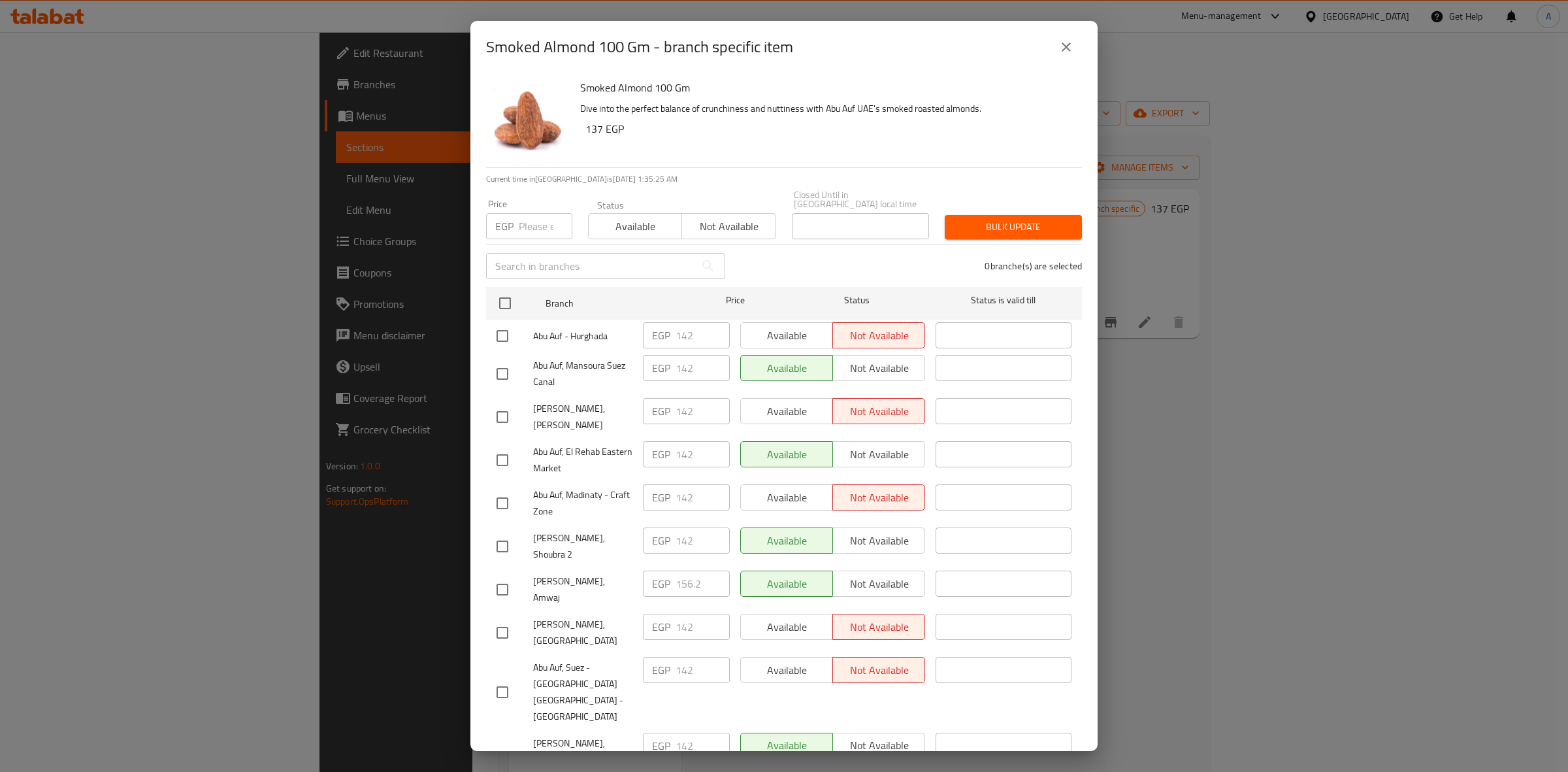
click at [1065, 63] on div "Smoked Almond 100 Gm - branch specific item" at bounding box center [784, 47] width 627 height 52
click at [1066, 57] on button "close" at bounding box center [1066, 47] width 31 height 31
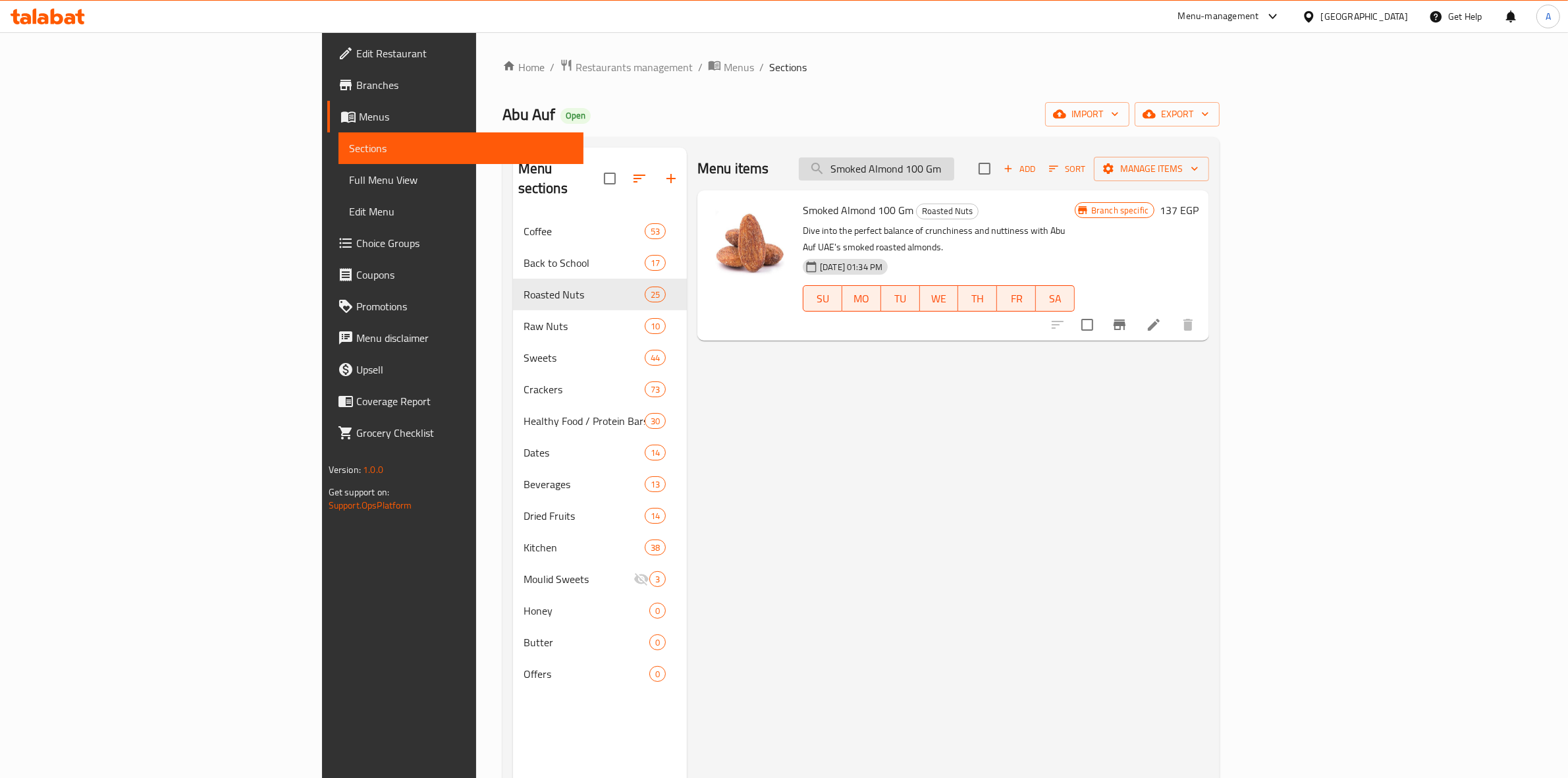
click at [954, 172] on input "Smoked Almond 100 Gm" at bounding box center [876, 168] width 155 height 23
paste input "American Salted Almonds"
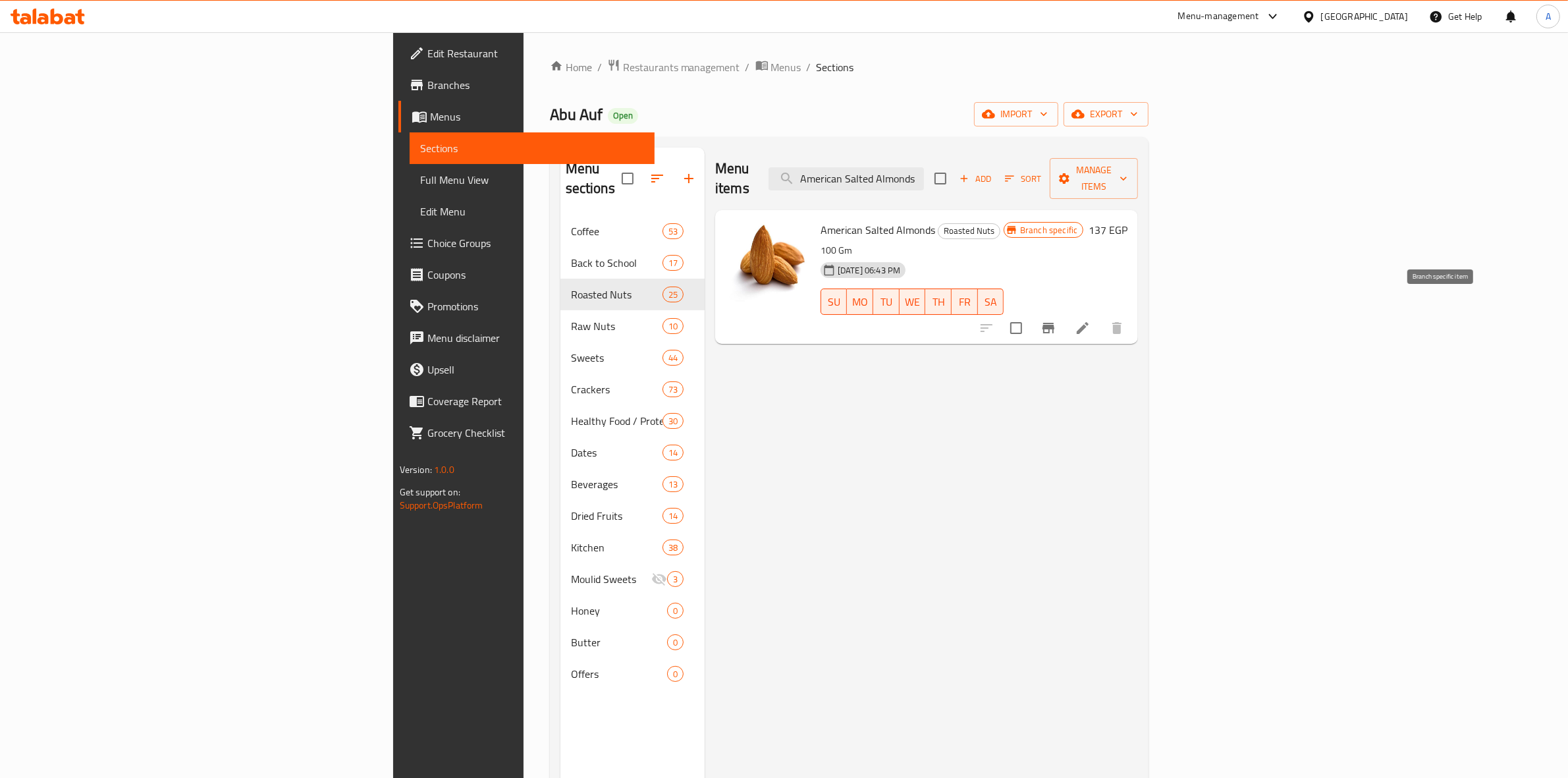
type input "American Salted Almonds"
click at [1054, 323] on icon "Branch-specific-item" at bounding box center [1048, 328] width 12 height 10
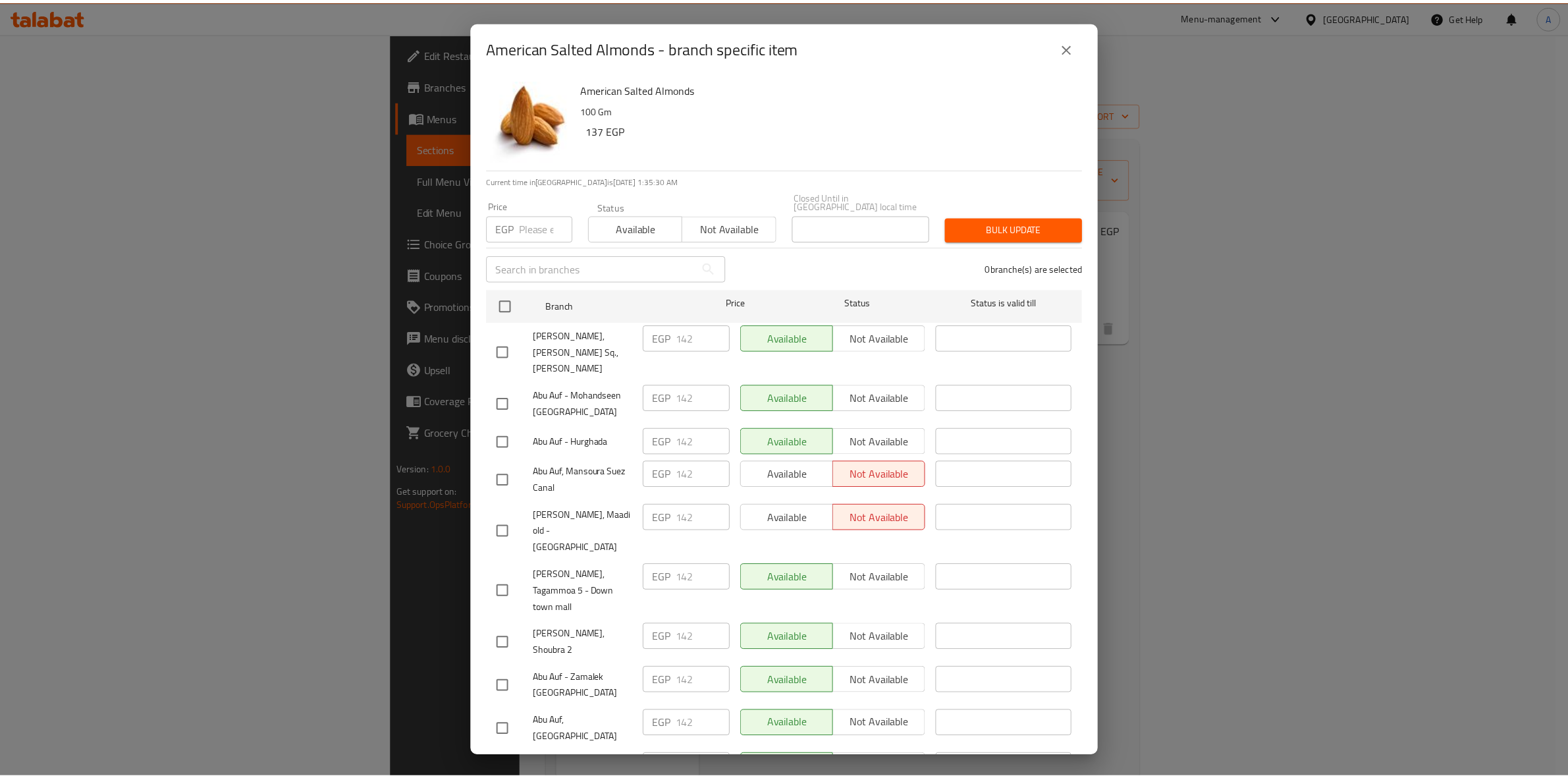
scroll to position [1416, 0]
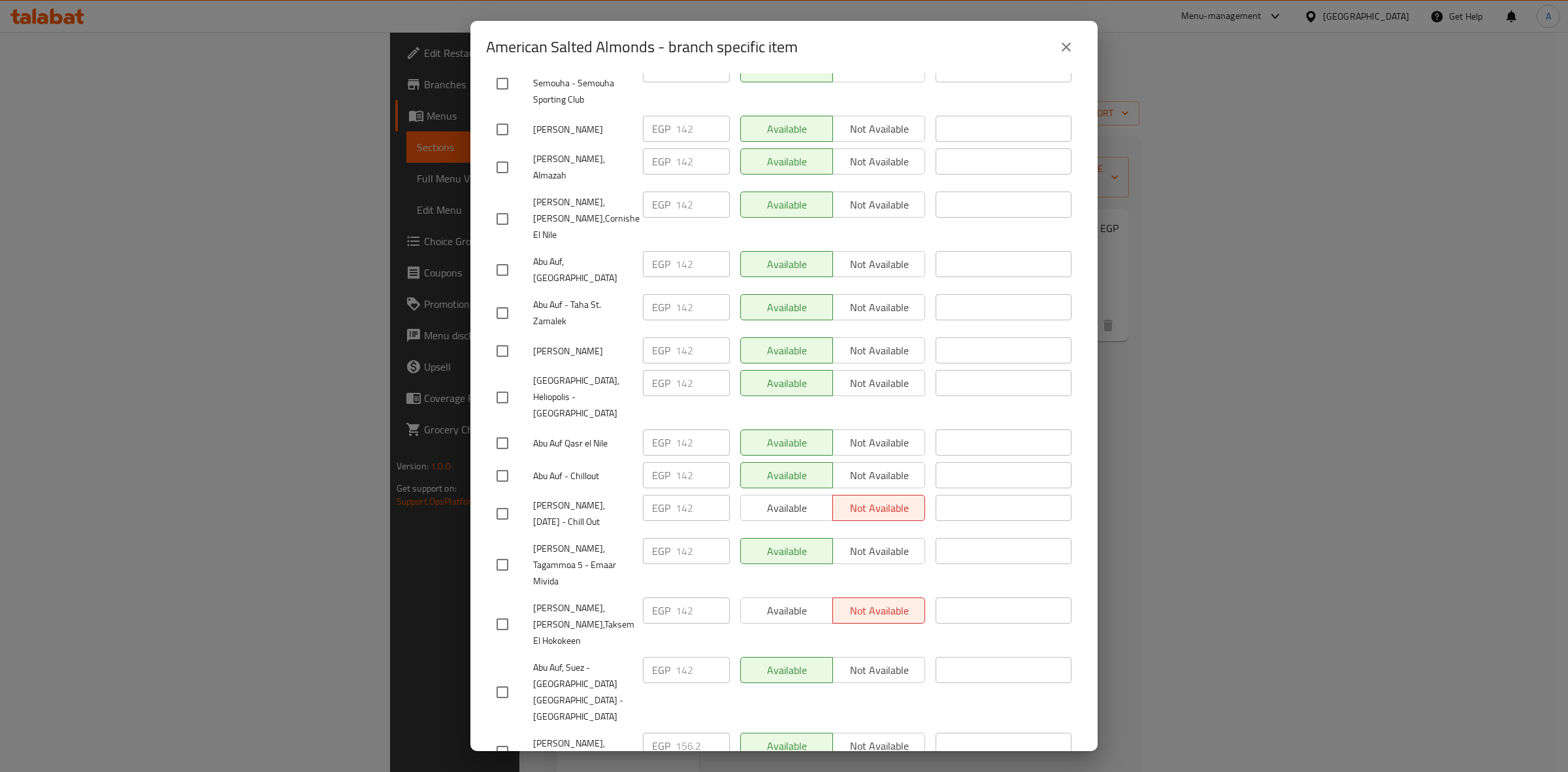
drag, startPoint x: 1067, startPoint y: 305, endPoint x: 1068, endPoint y: 294, distance: 11.0
click at [1068, 595] on li "Abu Auf,Asyout,Taksem El Hokokeen EGP 142 ​ Available Not available ​" at bounding box center [784, 625] width 596 height 60
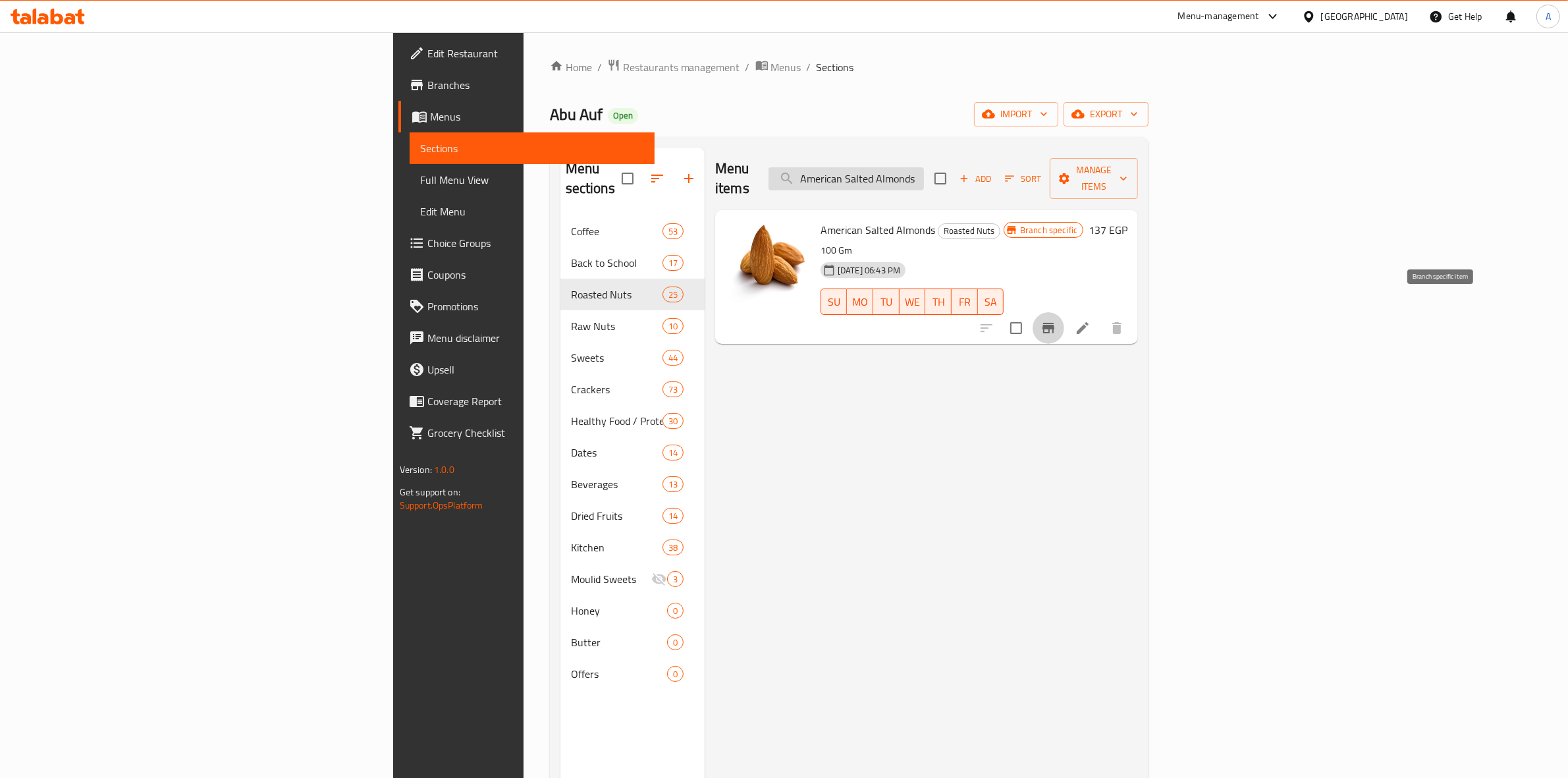
click at [924, 175] on input "American Salted Almonds" at bounding box center [846, 178] width 155 height 23
paste input "Cashews With Barbecue Flavor 100 Gm"
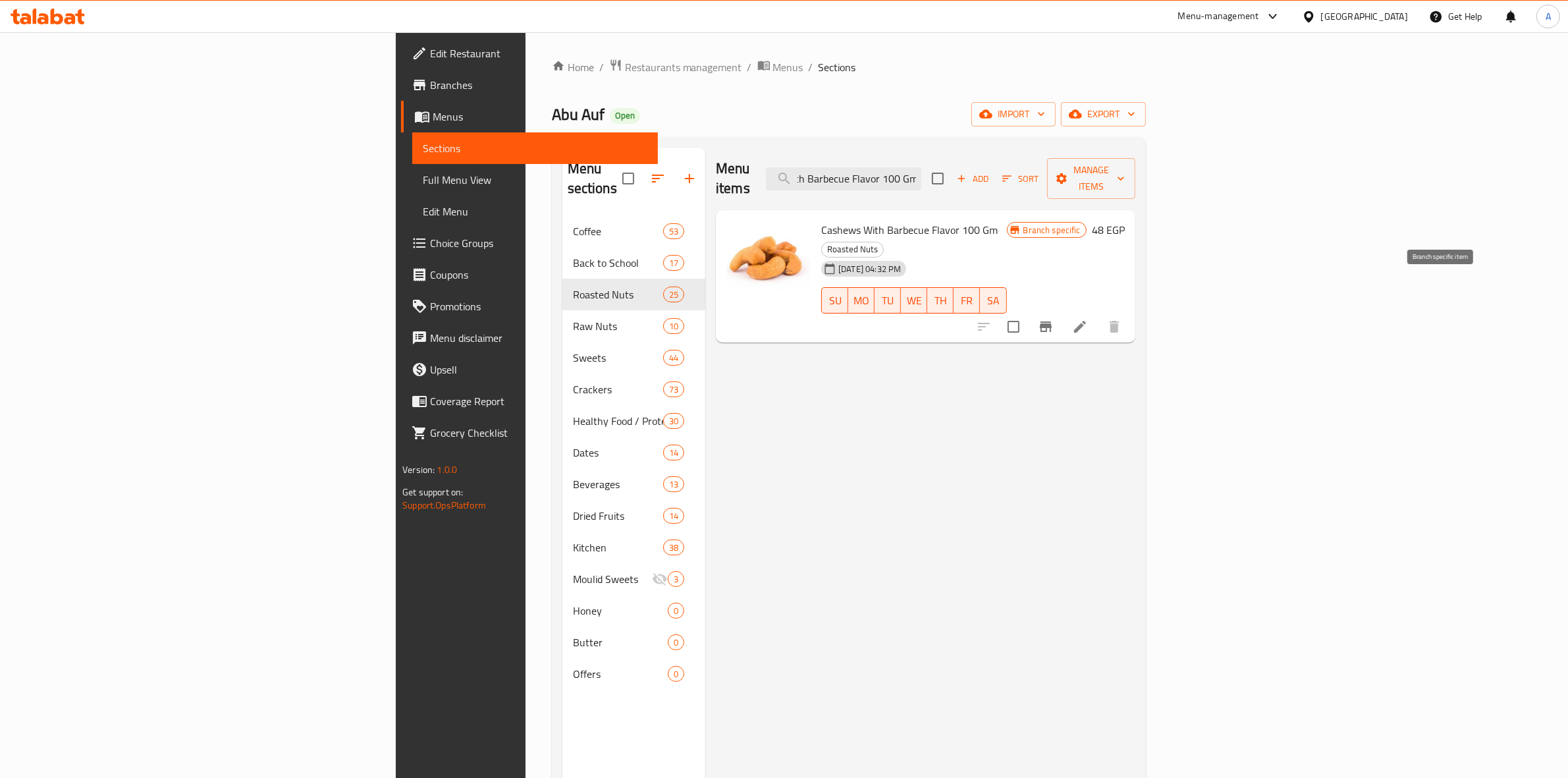
click at [1061, 311] on button "Branch-specific-item" at bounding box center [1045, 327] width 32 height 32
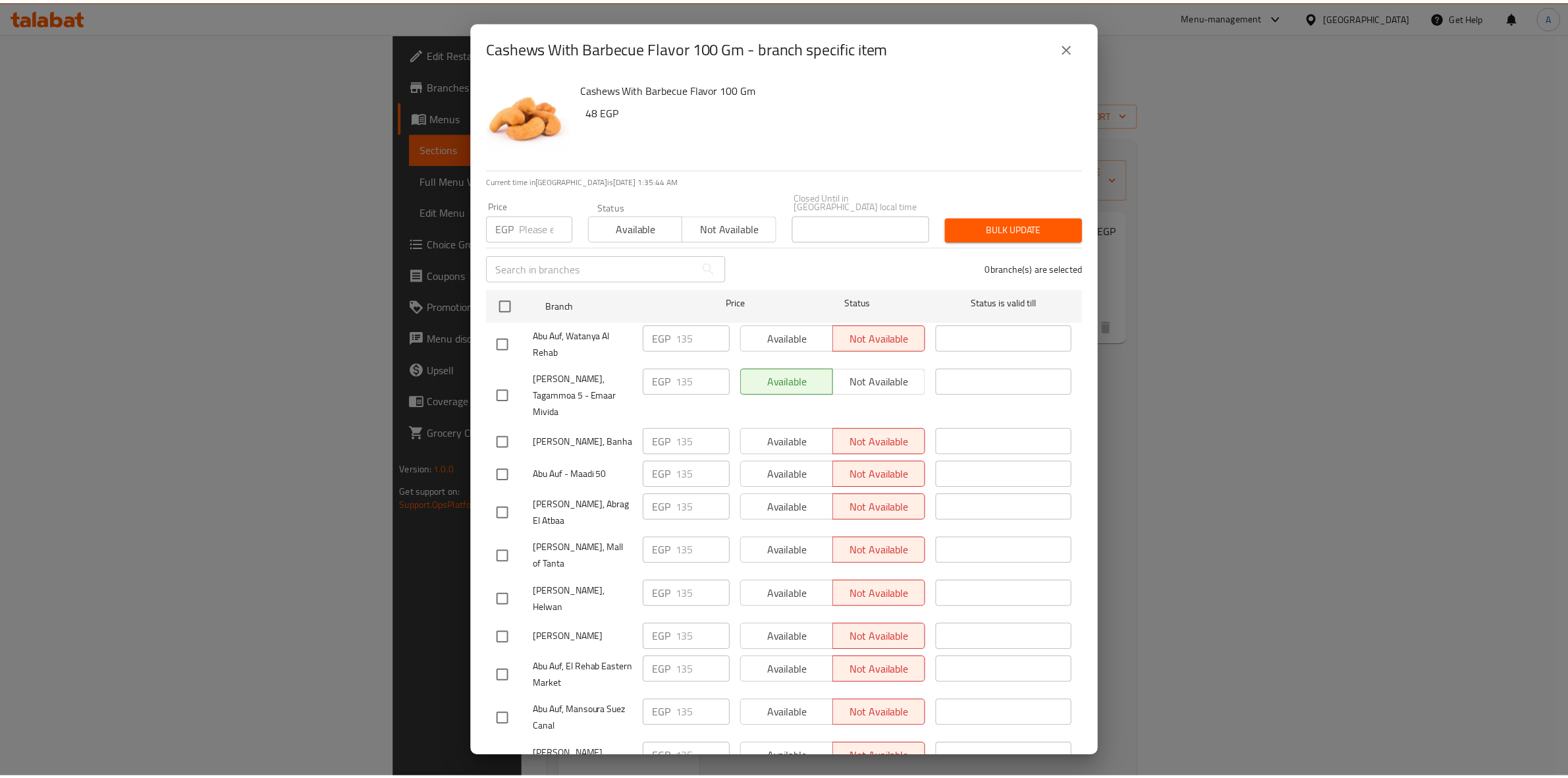
scroll to position [1383, 0]
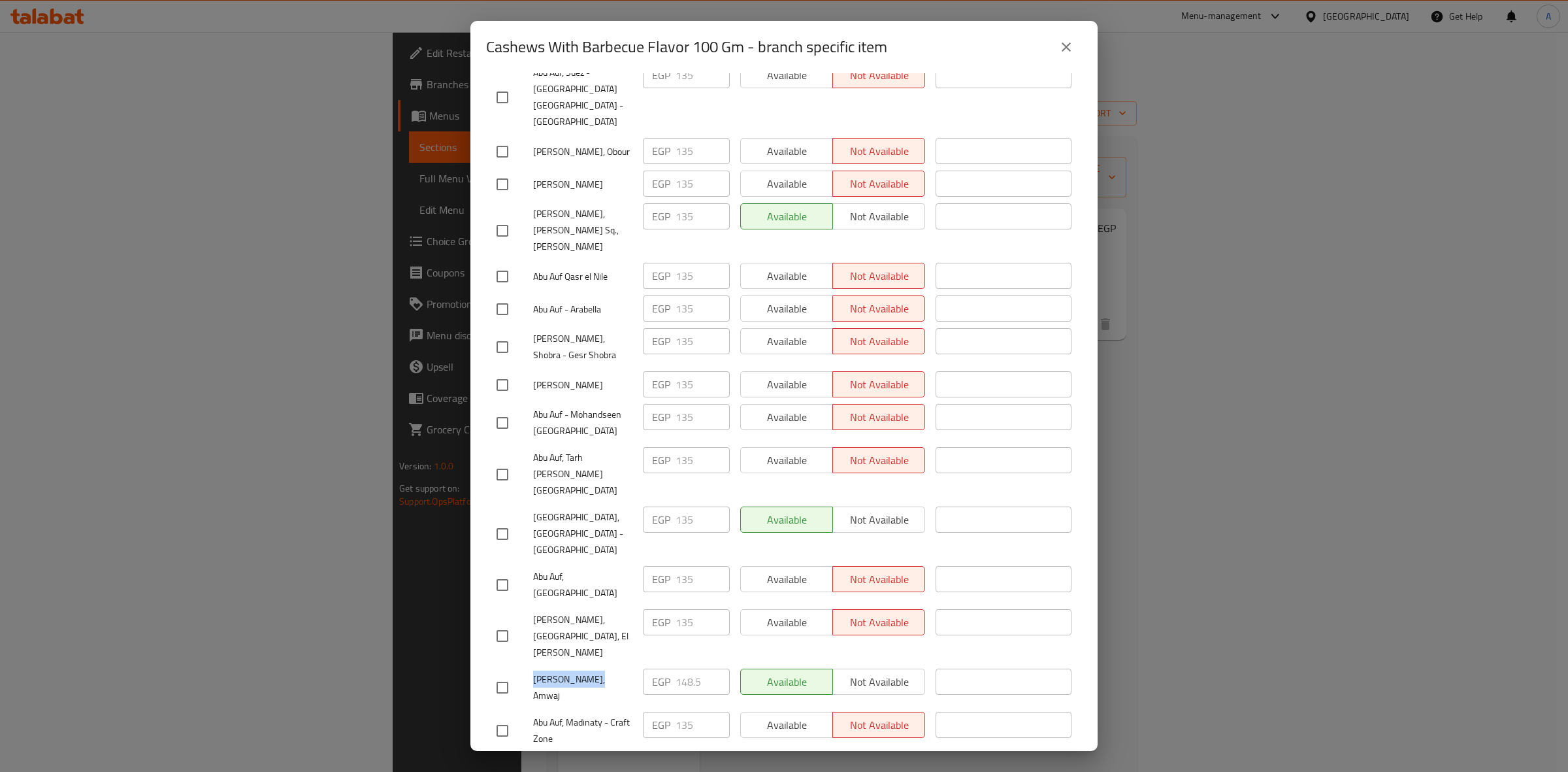
click at [1068, 44] on icon "close" at bounding box center [1066, 47] width 16 height 16
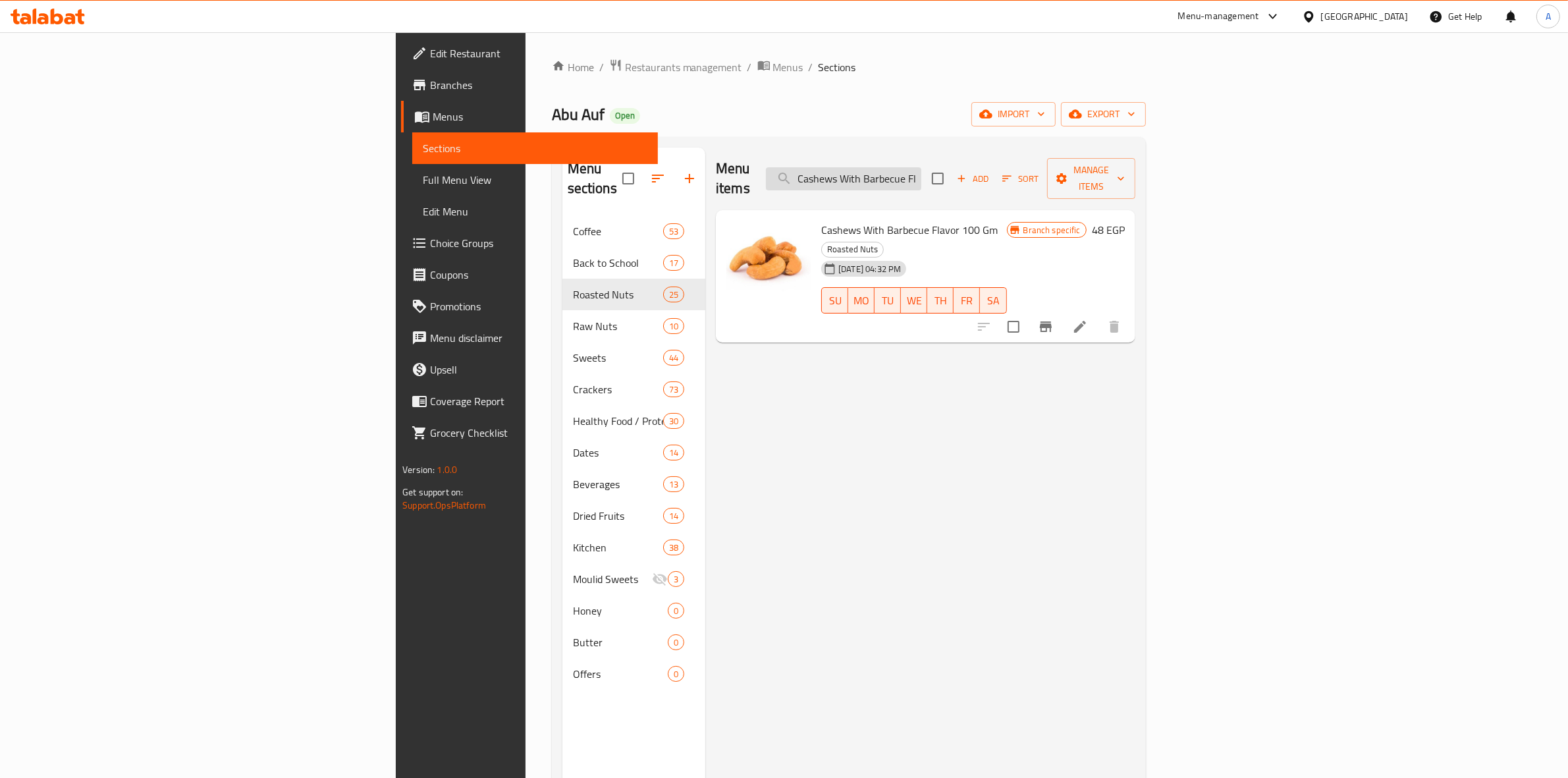
click at [921, 167] on input "Cashews With Barbecue Flavor 100 Gm" at bounding box center [844, 178] width 155 height 23
paste input "Flavored Cheese Cashew"
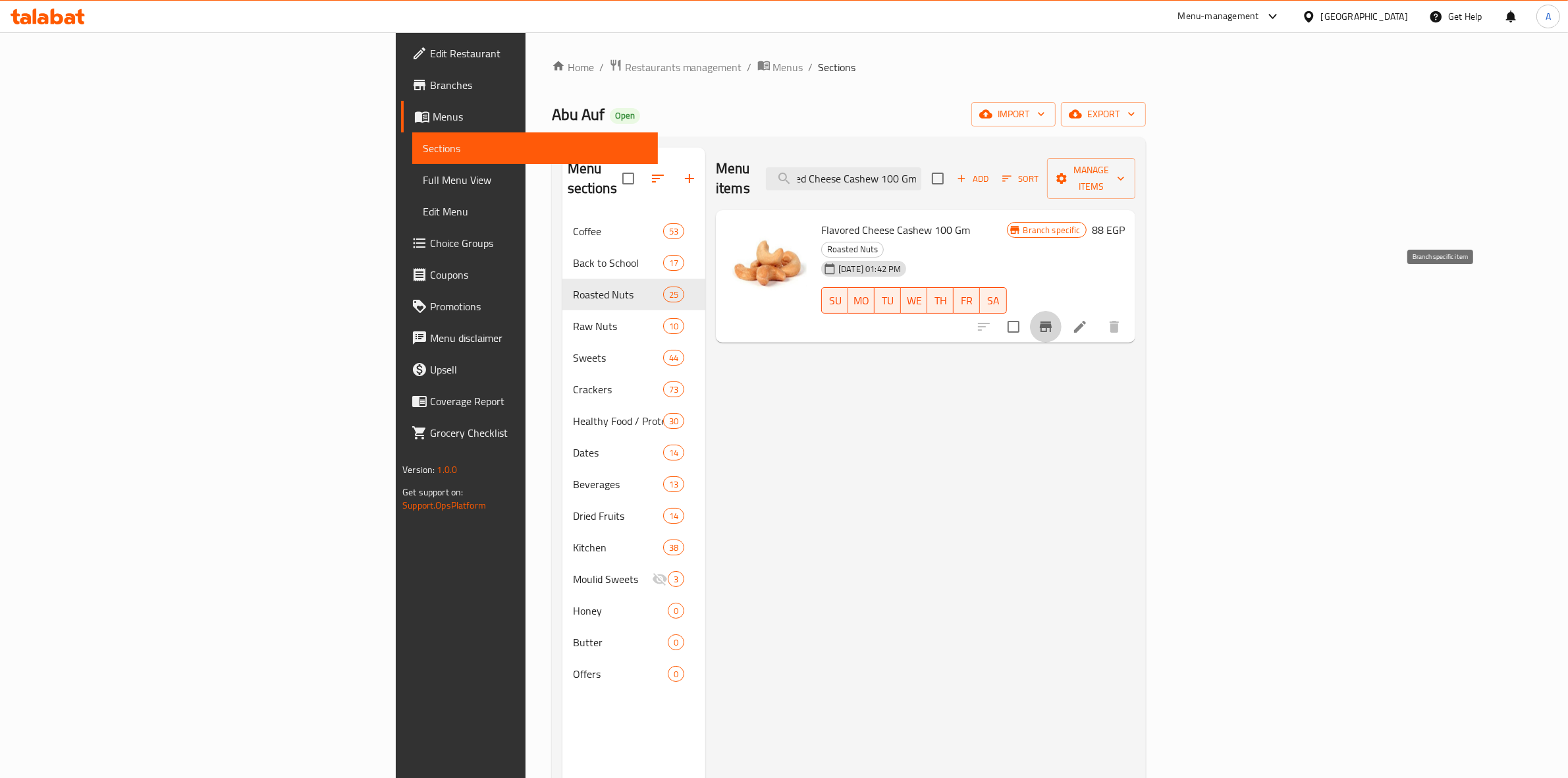
click at [1053, 319] on icon "Branch-specific-item" at bounding box center [1045, 327] width 16 height 16
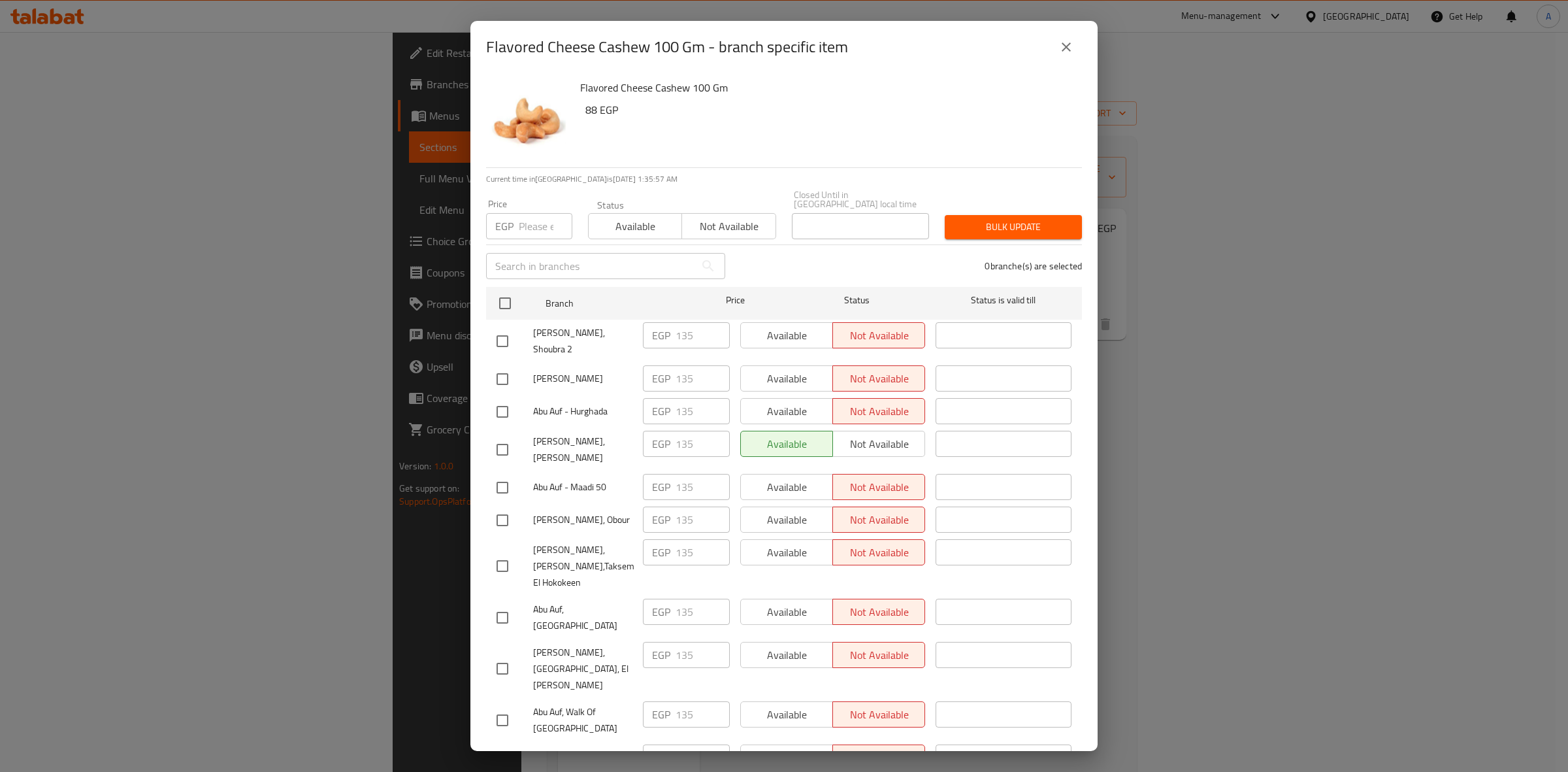
scroll to position [1650, 0]
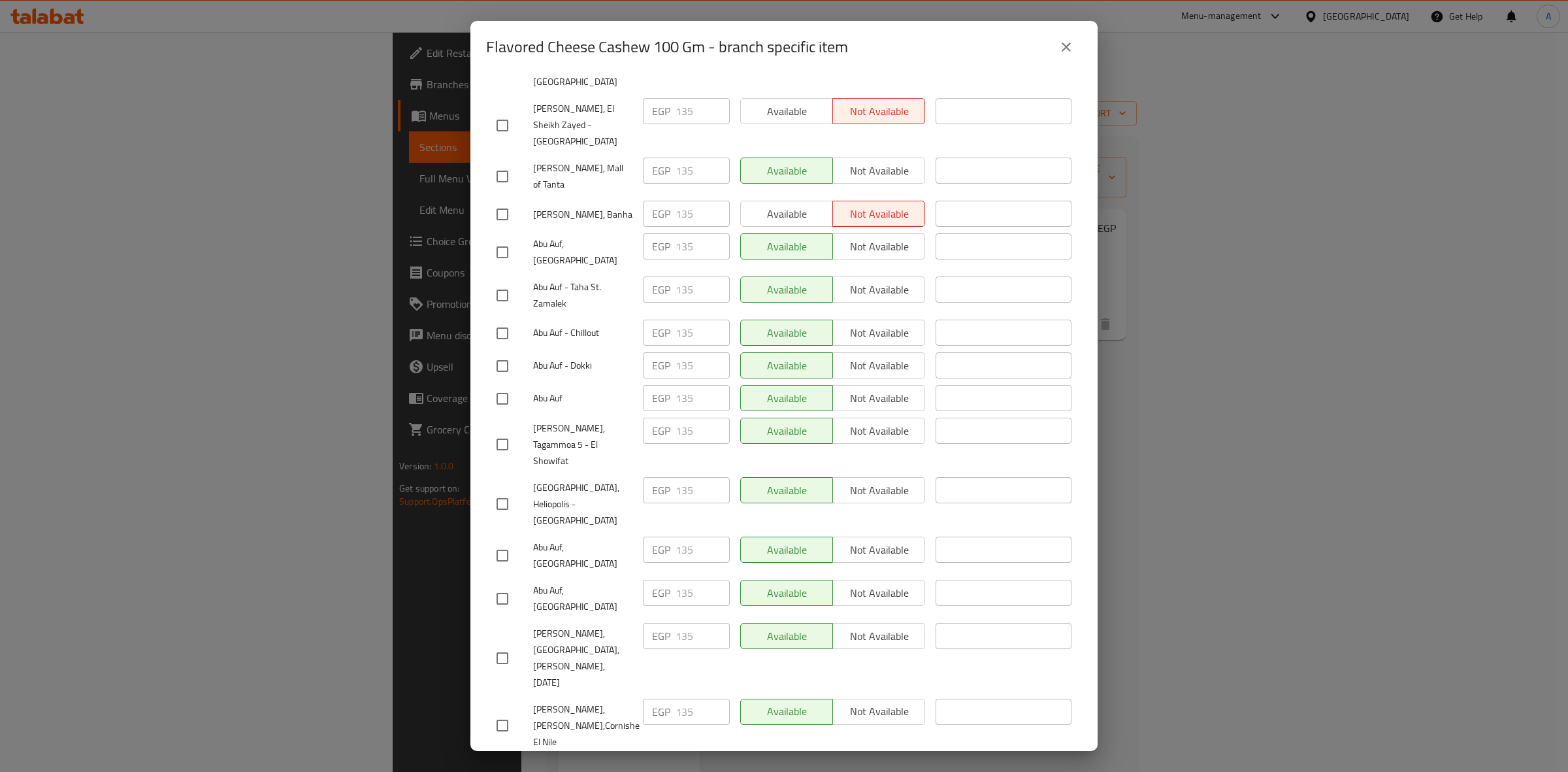
click at [1066, 60] on button "close" at bounding box center [1066, 47] width 31 height 31
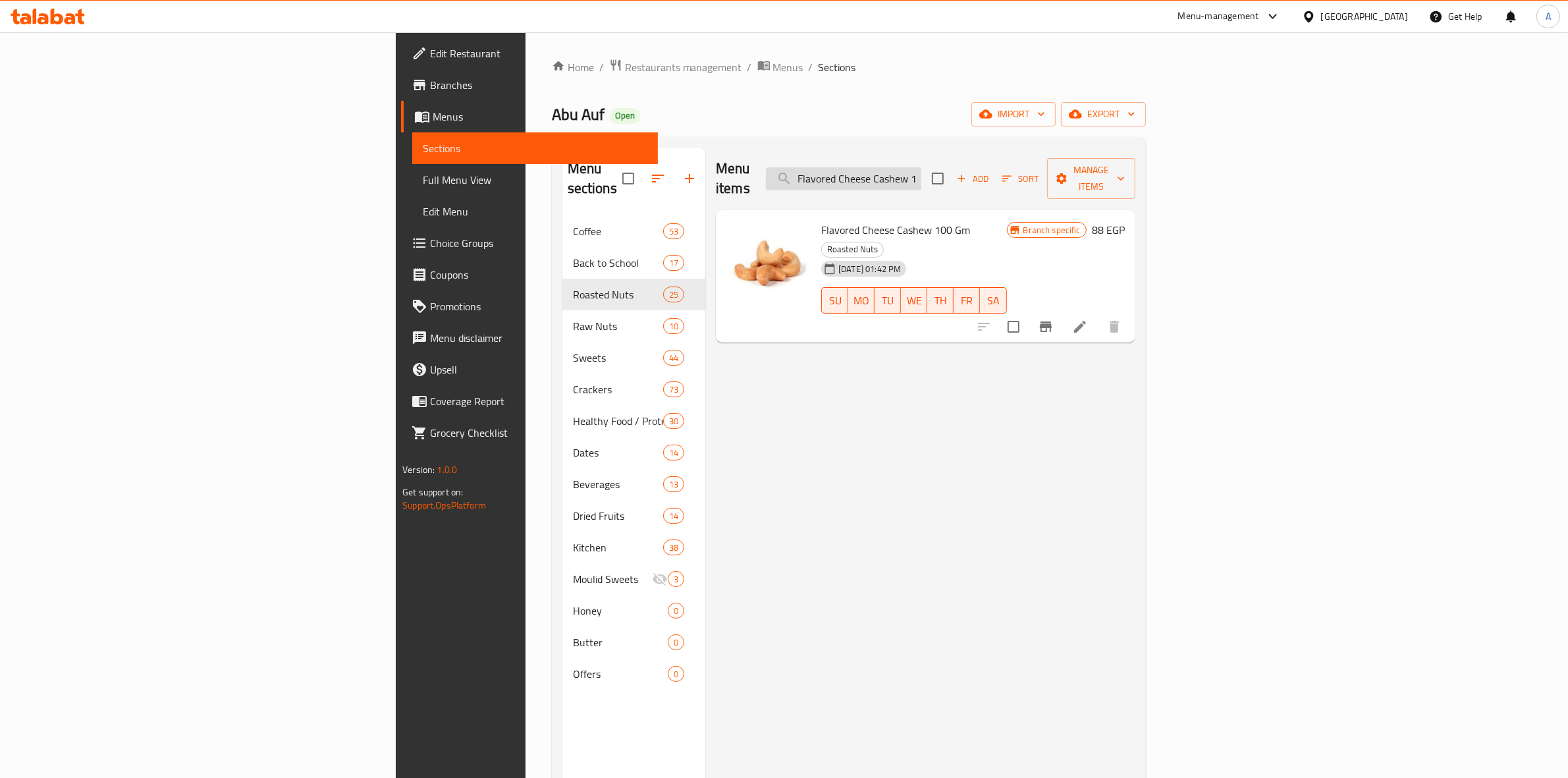
click at [921, 171] on input "Flavored Cheese Cashew 100 Gm" at bounding box center [844, 178] width 155 height 23
paste input "Smoked"
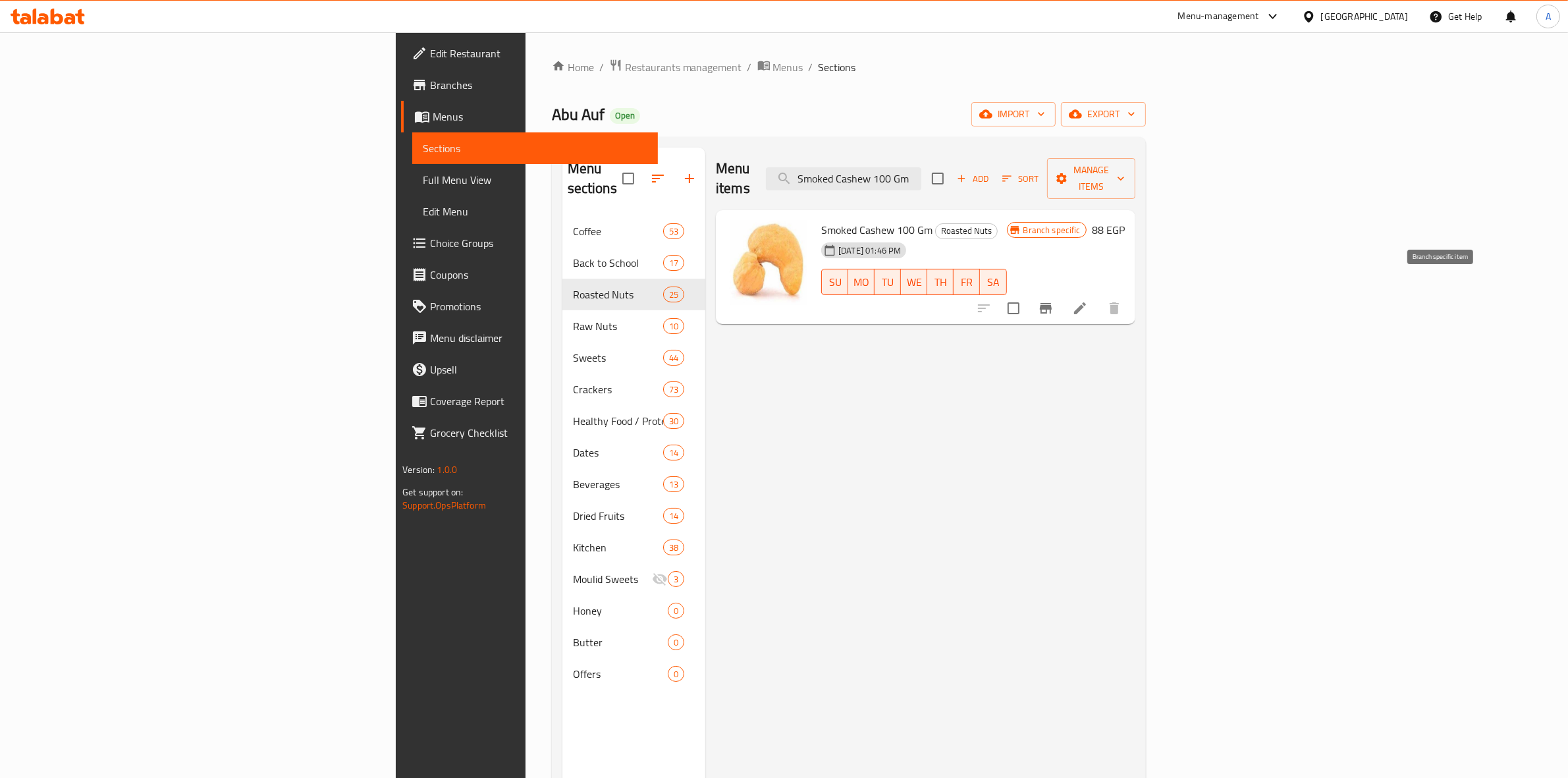
click at [1053, 301] on icon "Branch-specific-item" at bounding box center [1045, 309] width 16 height 16
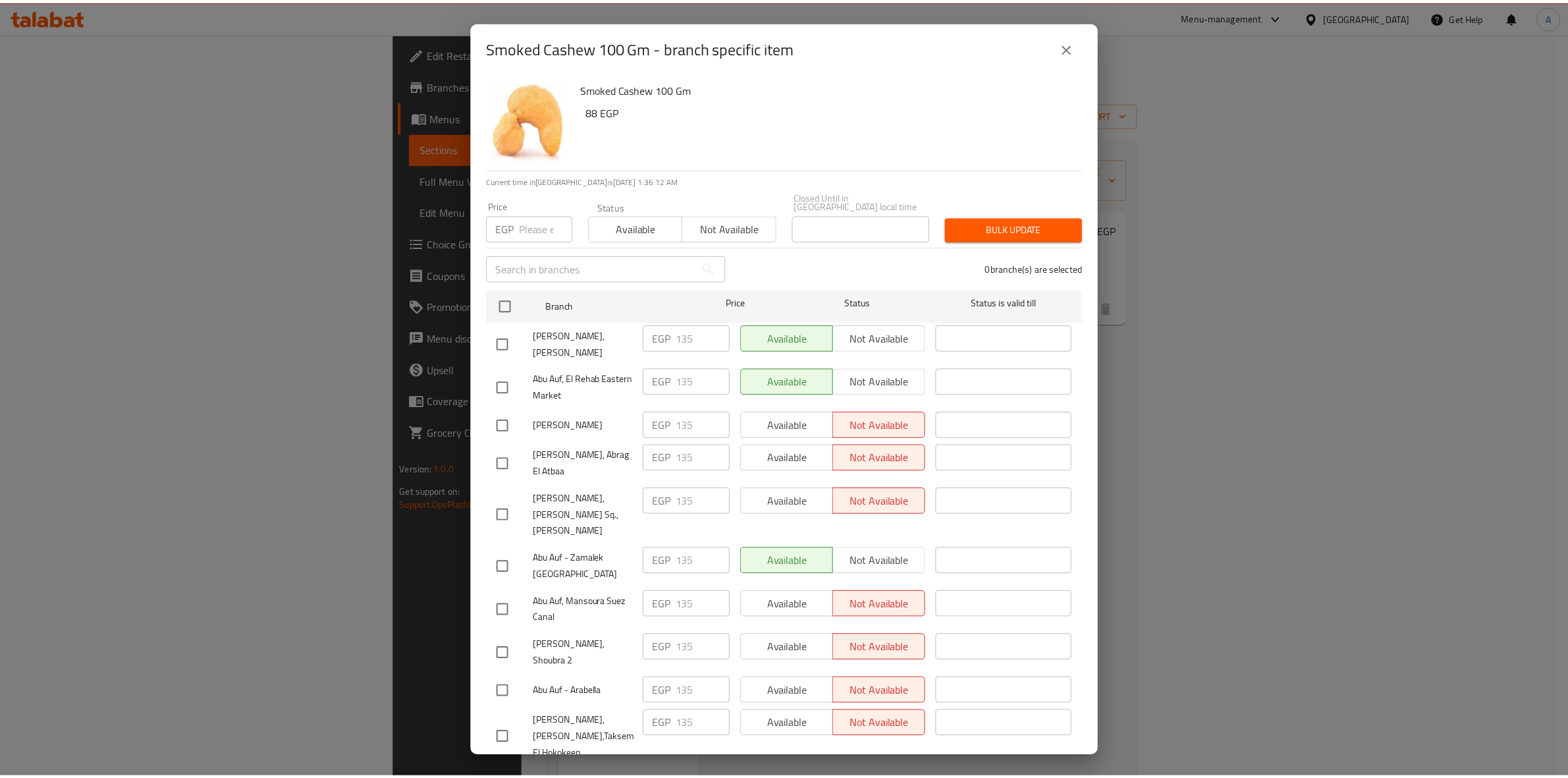
scroll to position [2134, 0]
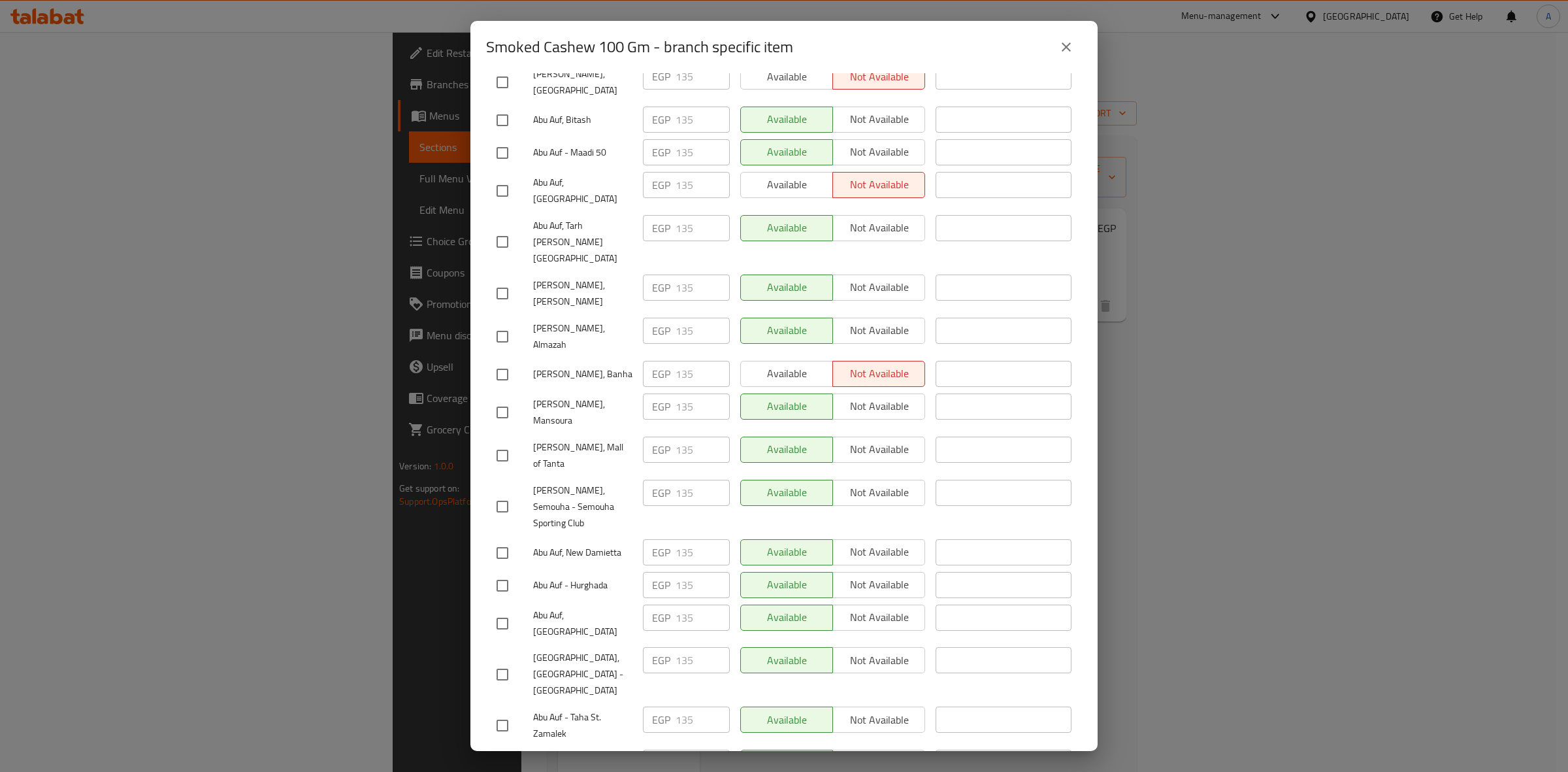
click at [1065, 63] on div "Smoked Cashew 100 Gm - branch specific item" at bounding box center [784, 47] width 627 height 52
click at [1065, 57] on button "close" at bounding box center [1066, 47] width 31 height 31
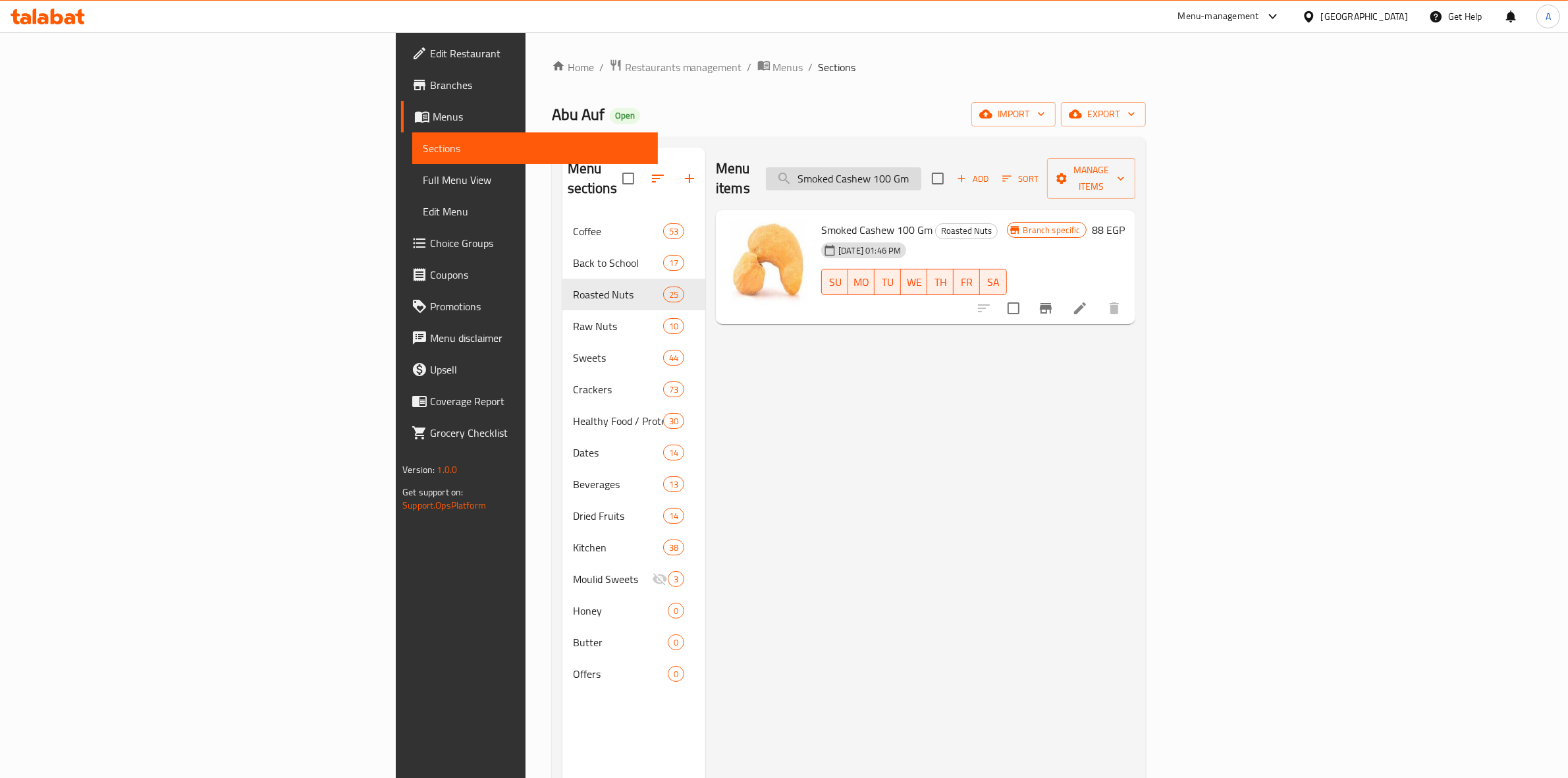
click at [921, 169] on input "Smoked Cashew 100 Gm" at bounding box center [844, 178] width 155 height 23
paste input "alted Macadamia -"
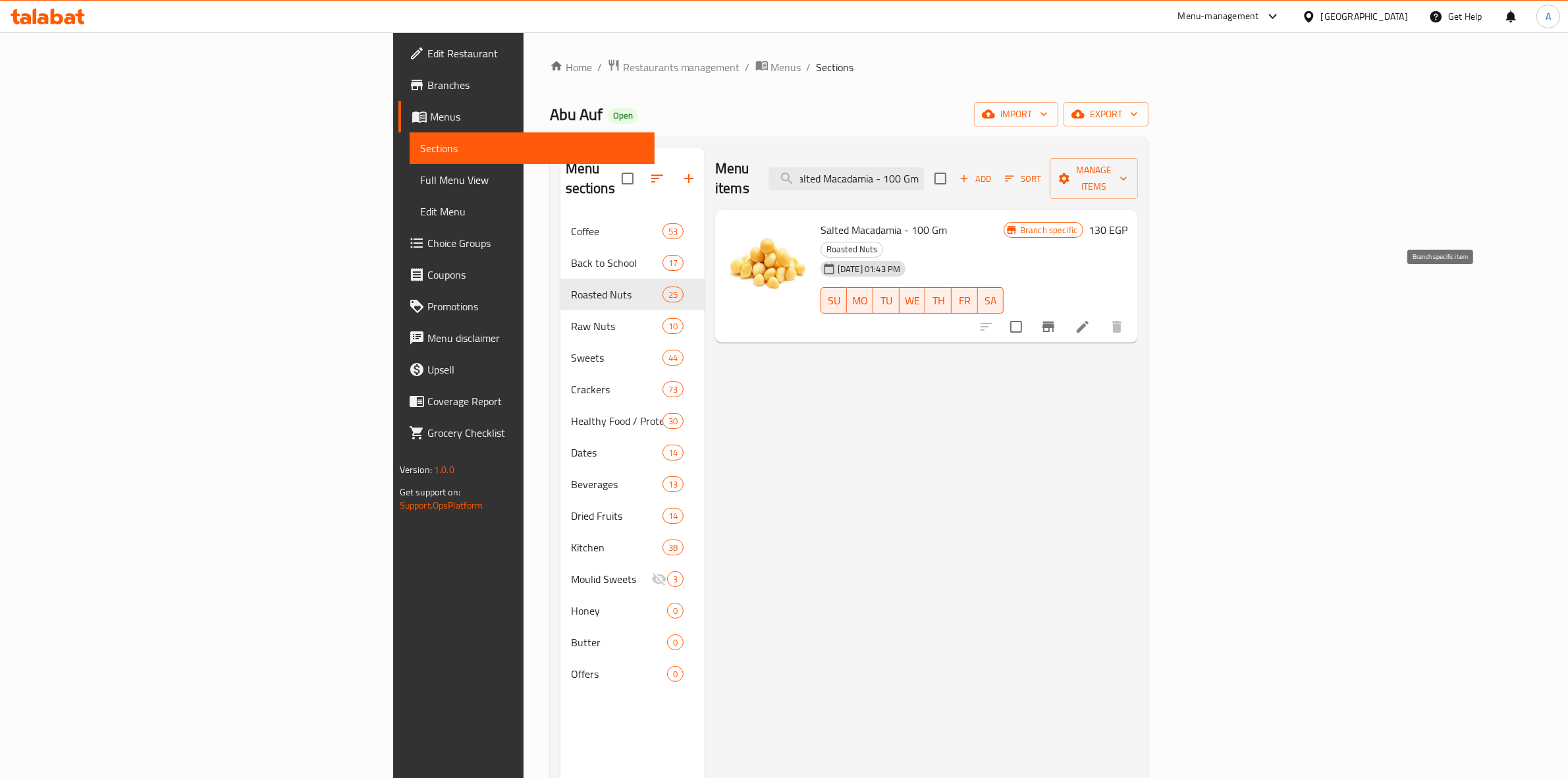
click at [1056, 319] on icon "Branch-specific-item" at bounding box center [1049, 327] width 16 height 16
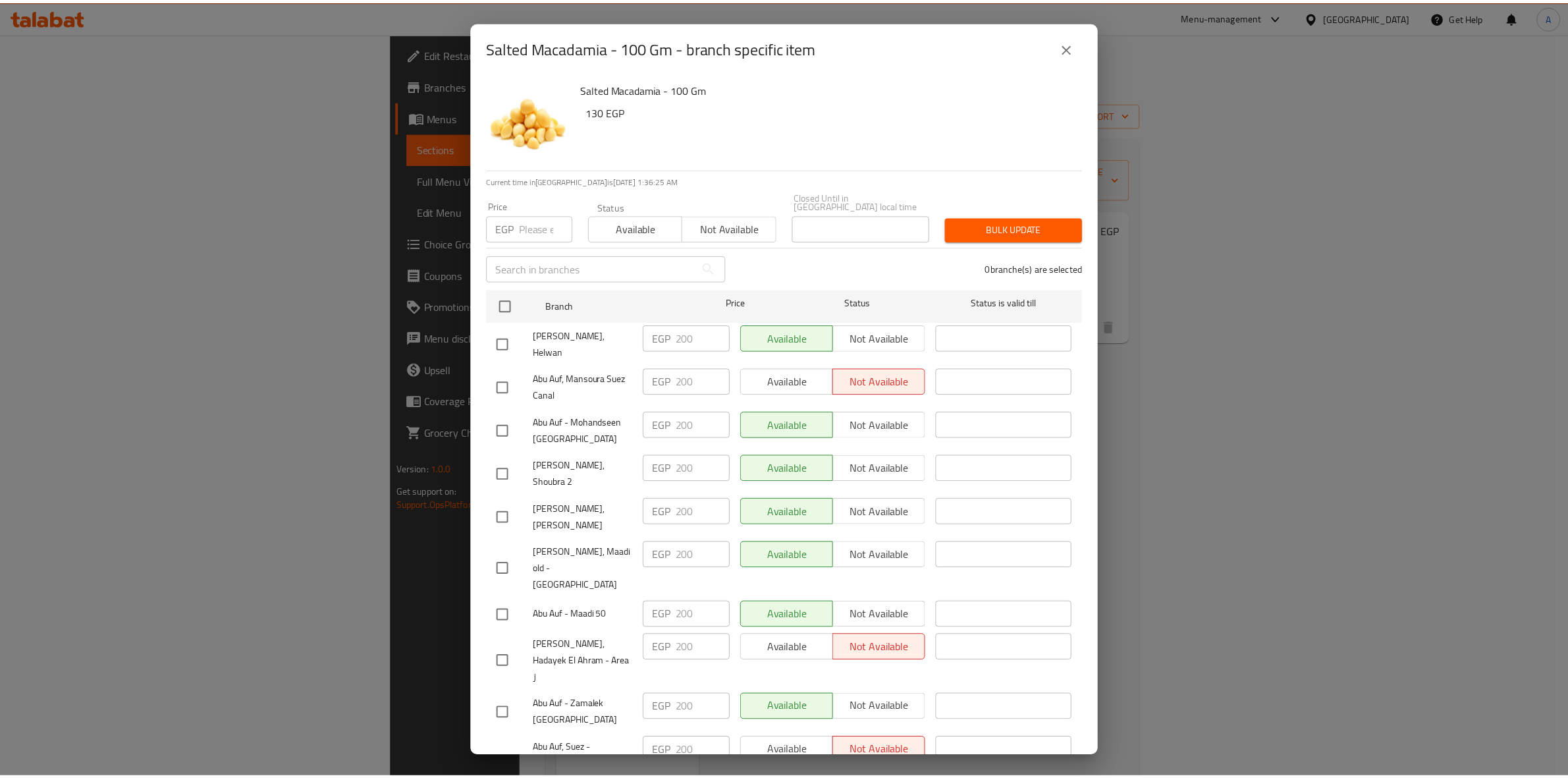
scroll to position [1297, 0]
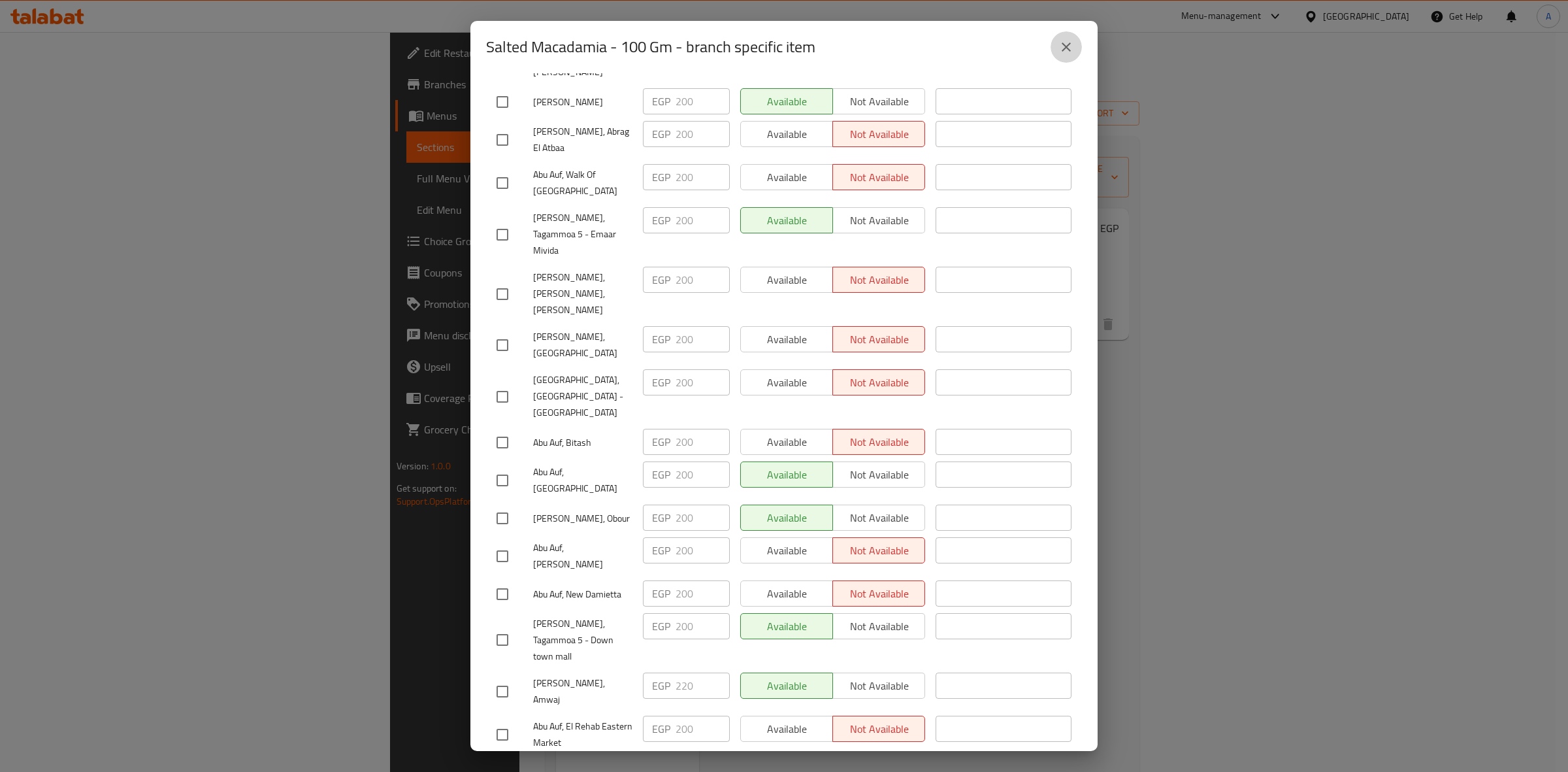
click at [1067, 59] on button "close" at bounding box center [1066, 47] width 31 height 31
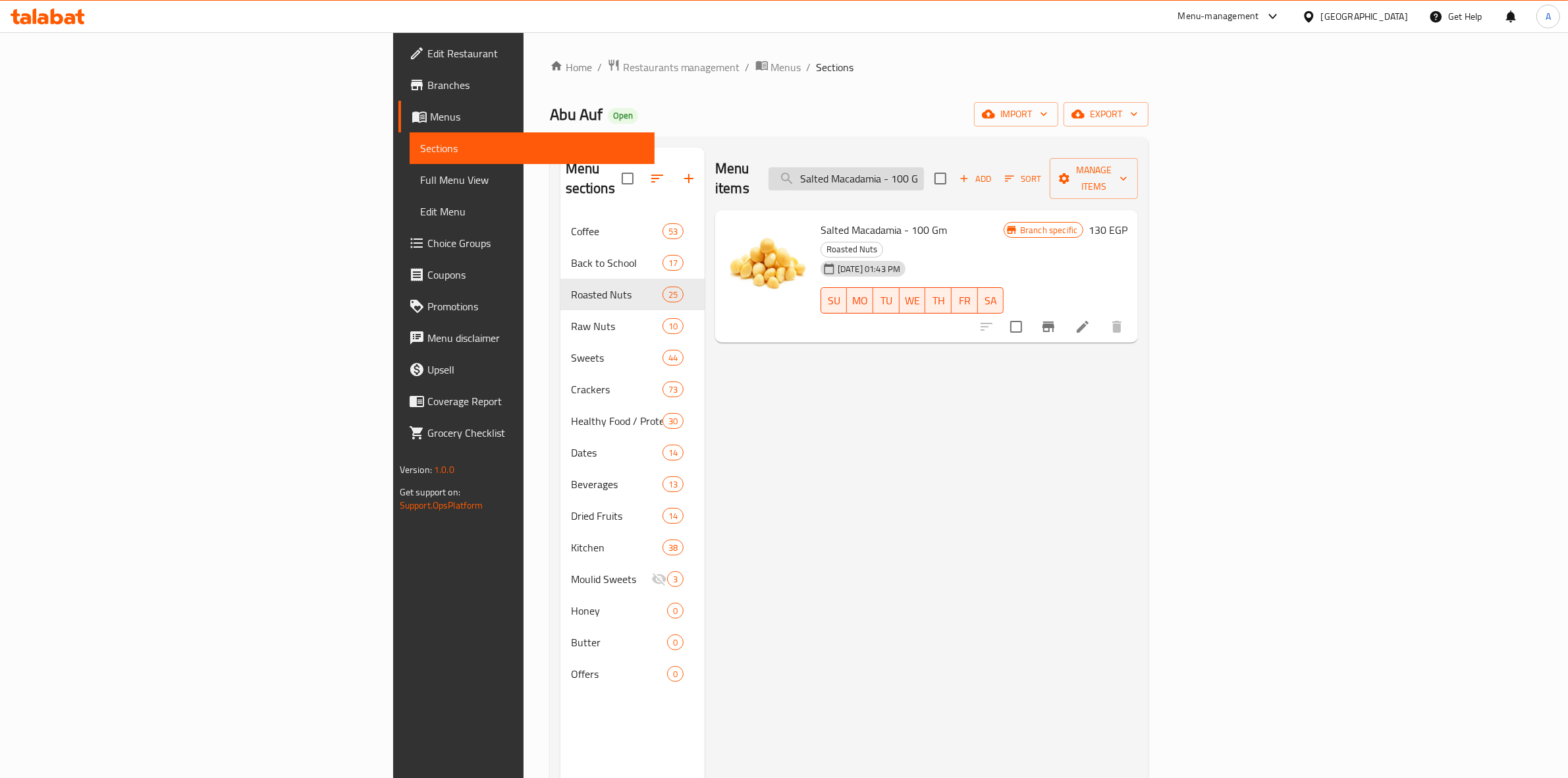
click at [924, 167] on input "Salted Macadamia - 100 Gm" at bounding box center [846, 178] width 155 height 23
paste input "Macadamia With Cheese Flavor"
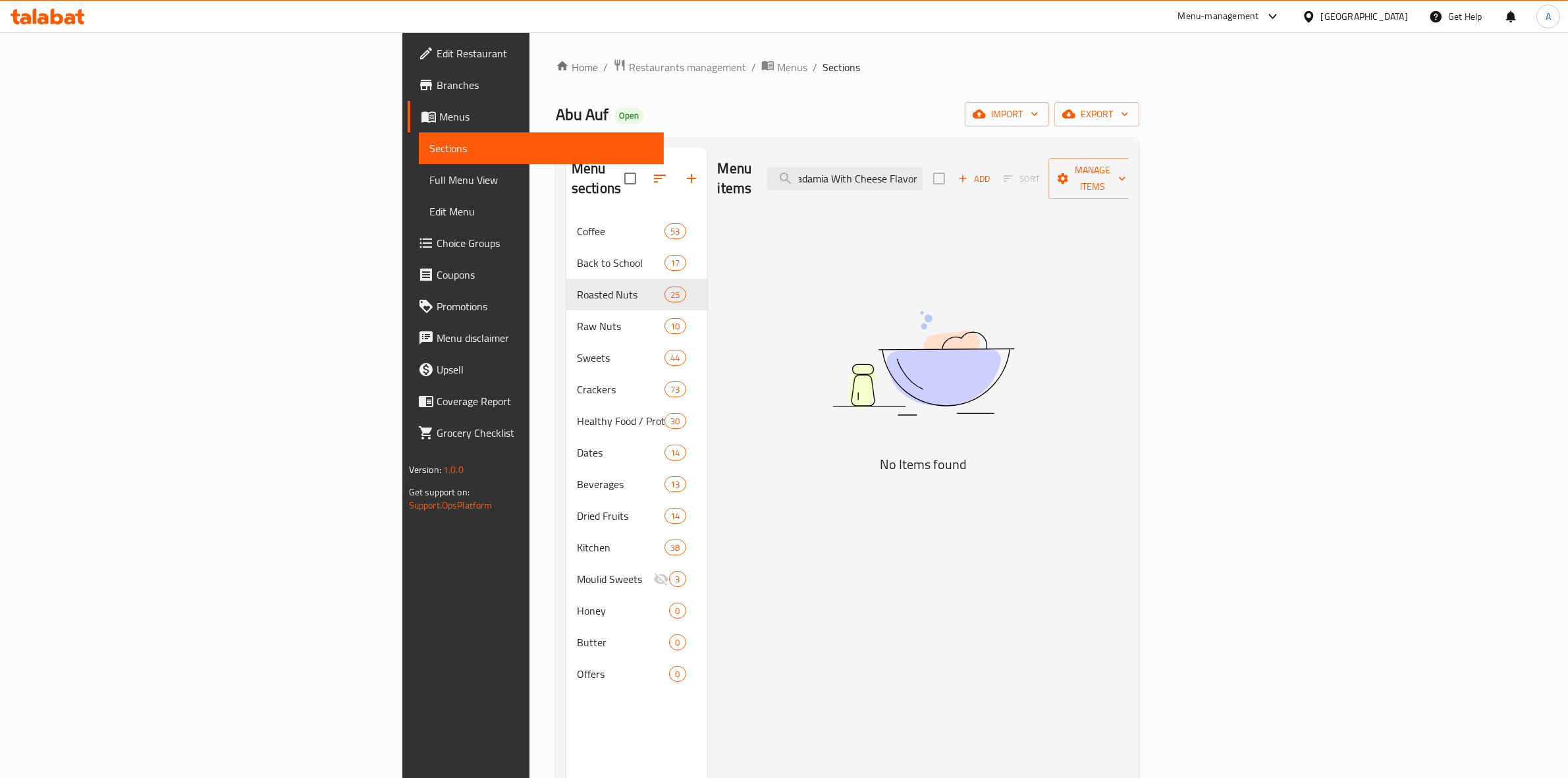
scroll to position [0, 21]
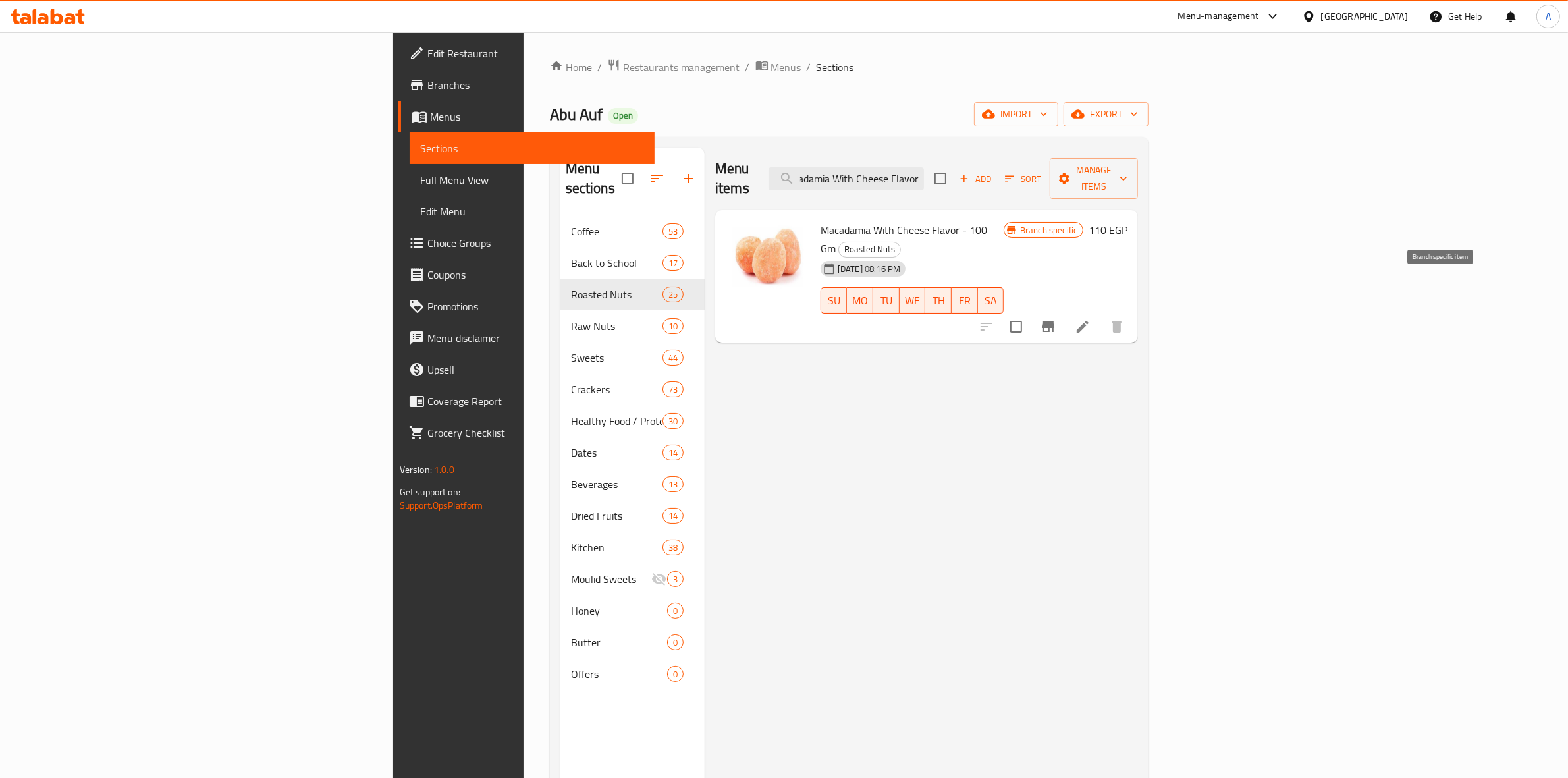
click at [1054, 321] on icon "Branch-specific-item" at bounding box center [1048, 326] width 12 height 10
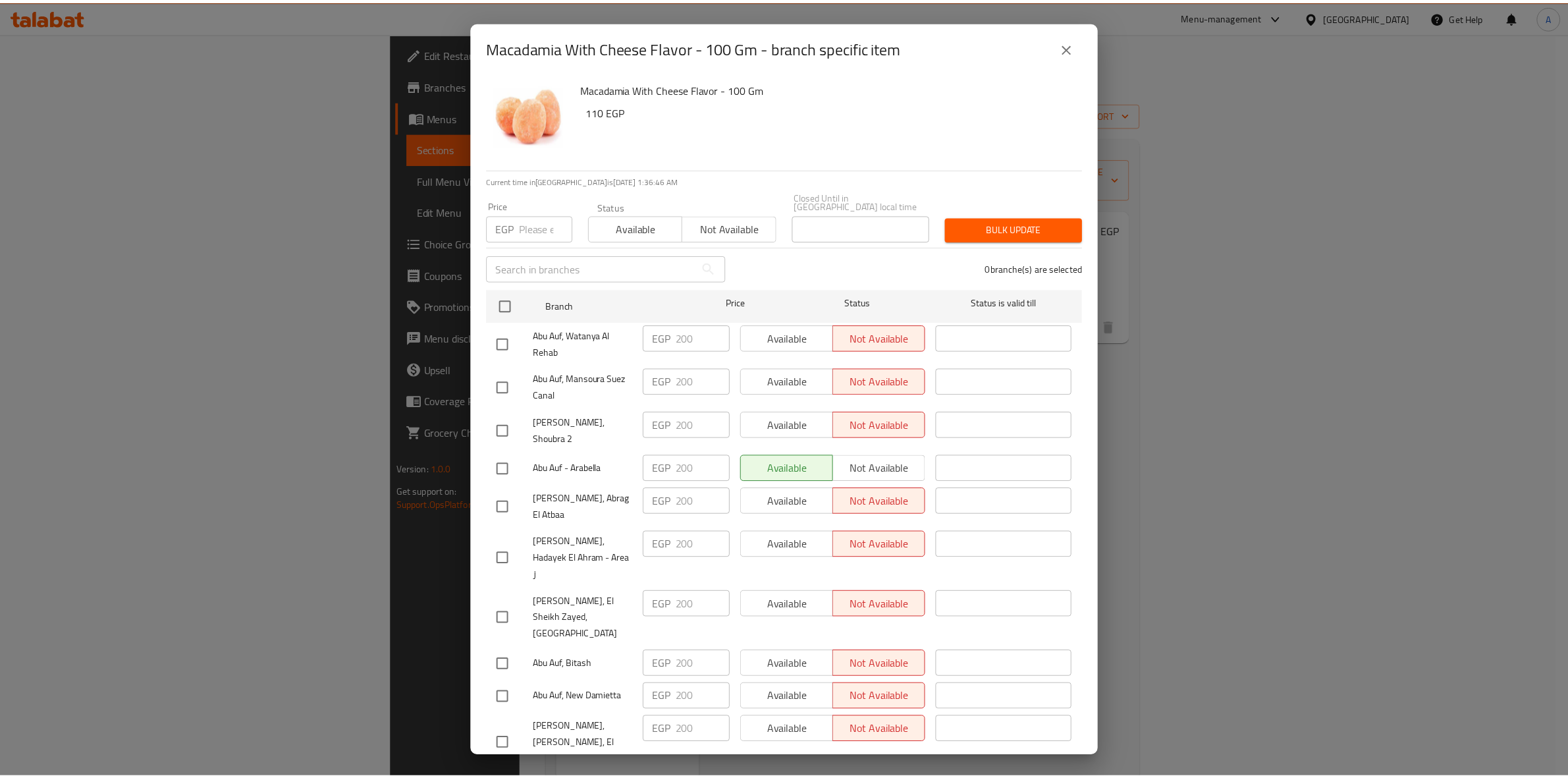
scroll to position [708, 0]
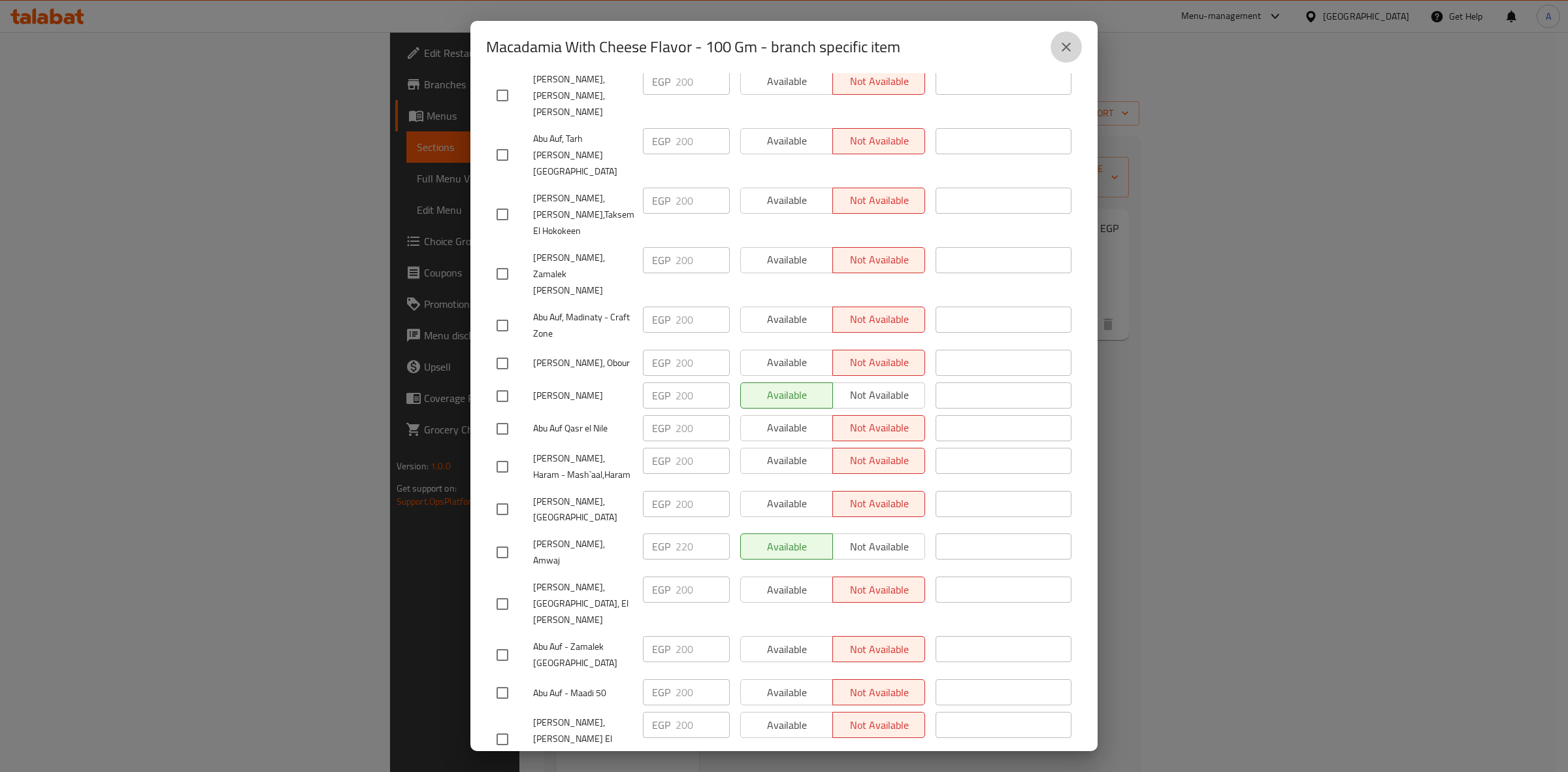
click at [1068, 57] on button "close" at bounding box center [1066, 47] width 31 height 31
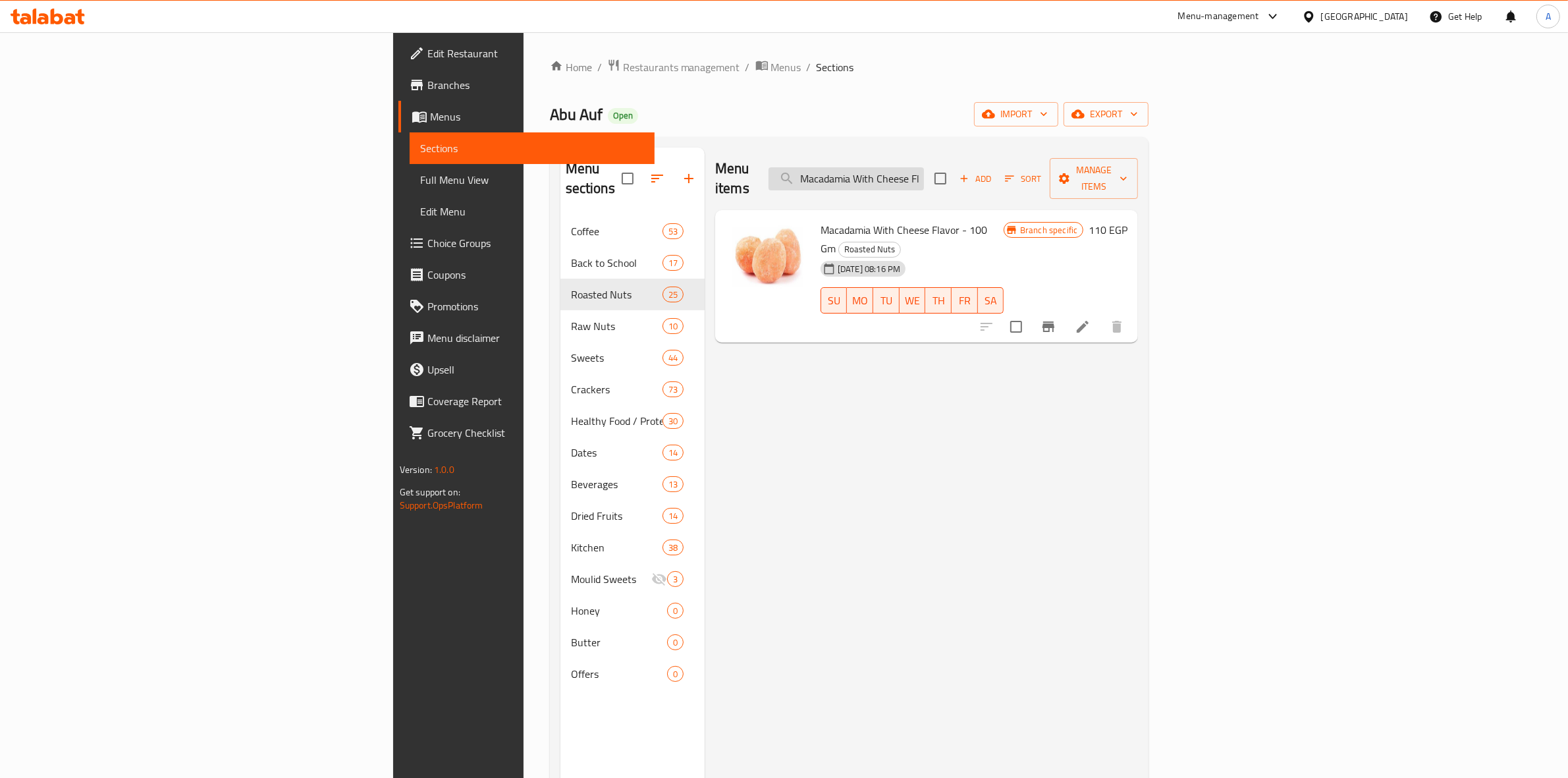
click at [924, 167] on input "Macadamia With Cheese Flavor" at bounding box center [846, 178] width 155 height 23
paste input "Roasted Salted Pecan 100 Gm"
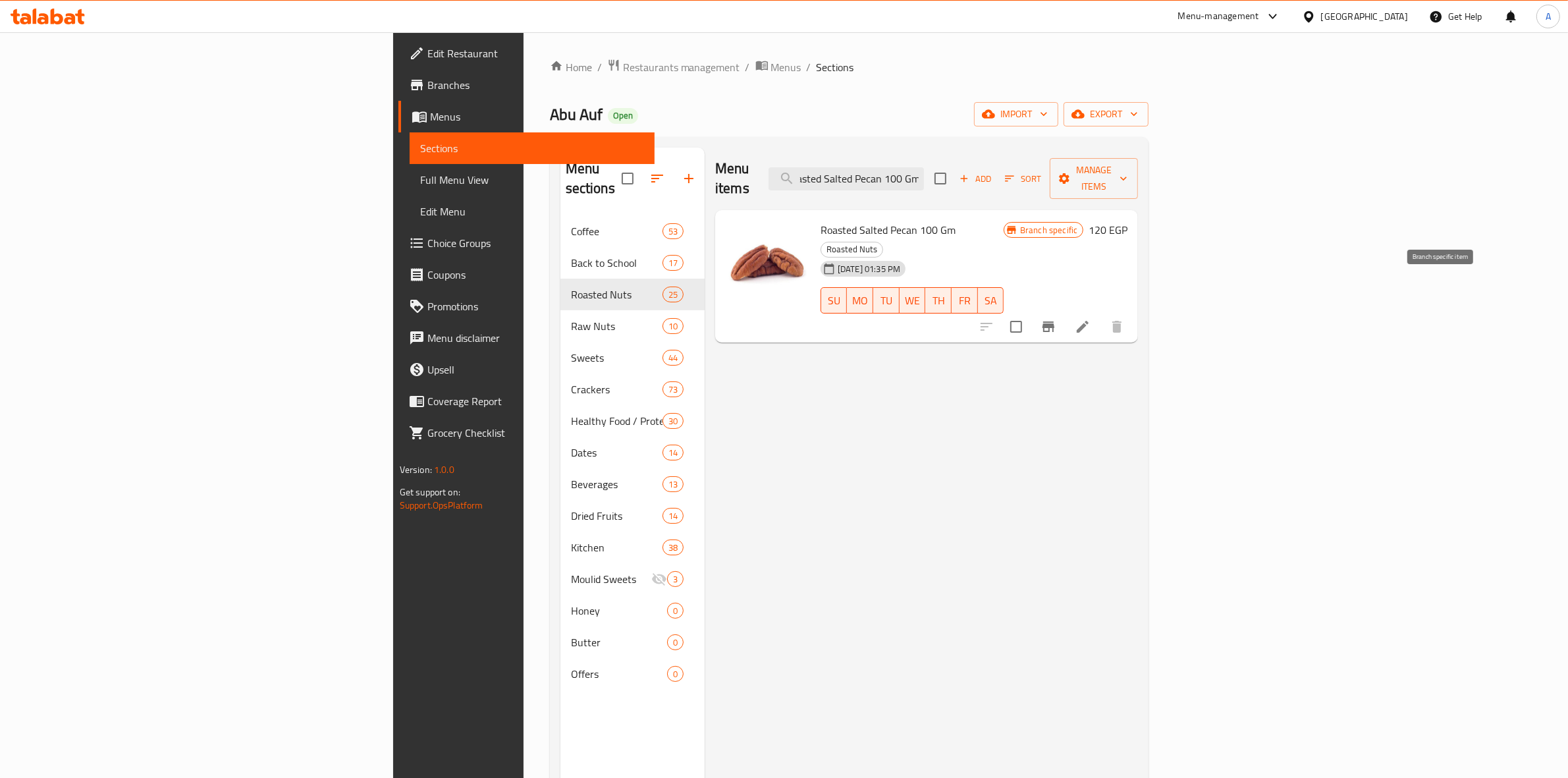
click at [1056, 319] on icon "Branch-specific-item" at bounding box center [1049, 327] width 16 height 16
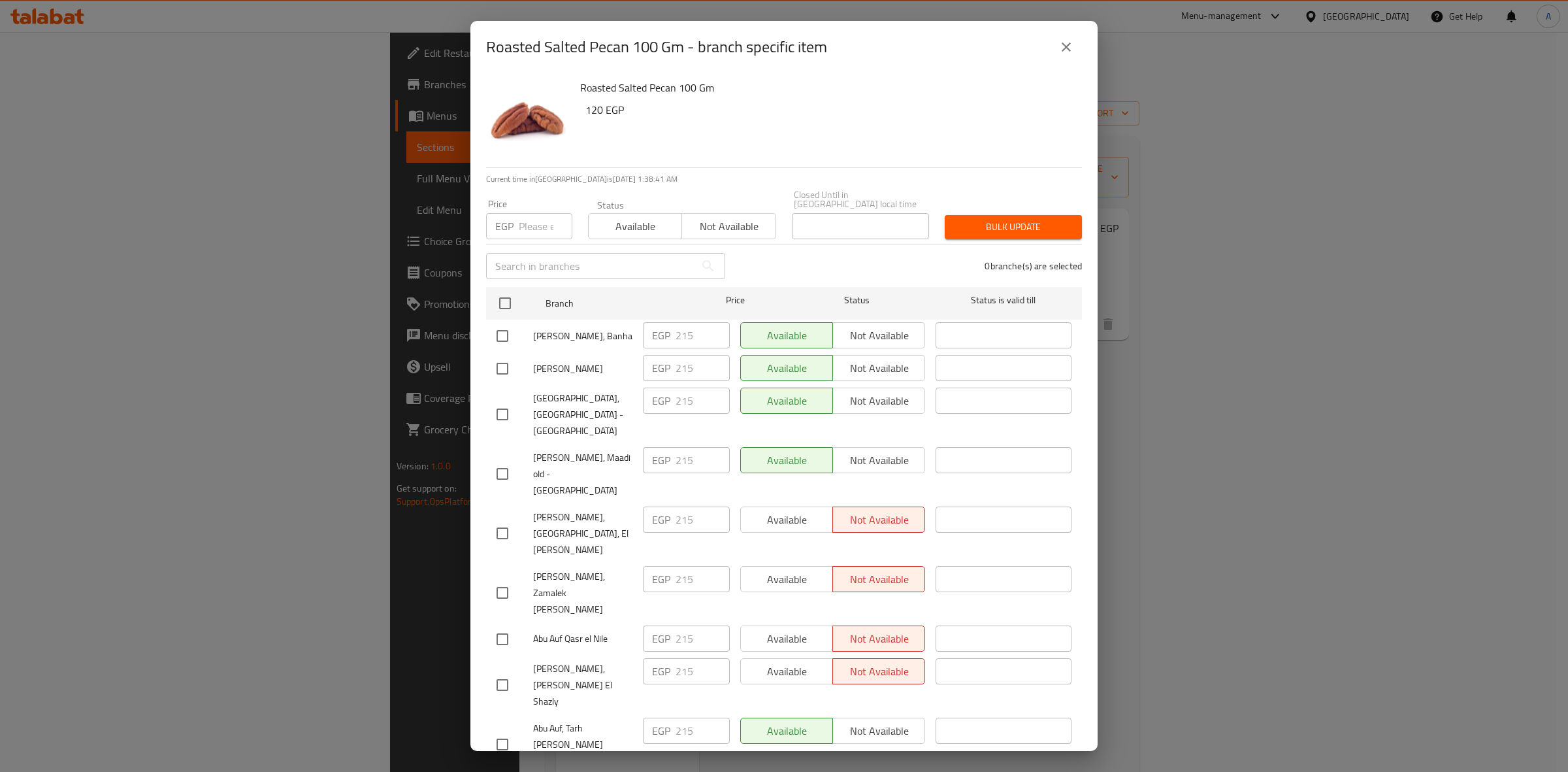
scroll to position [2118, 0]
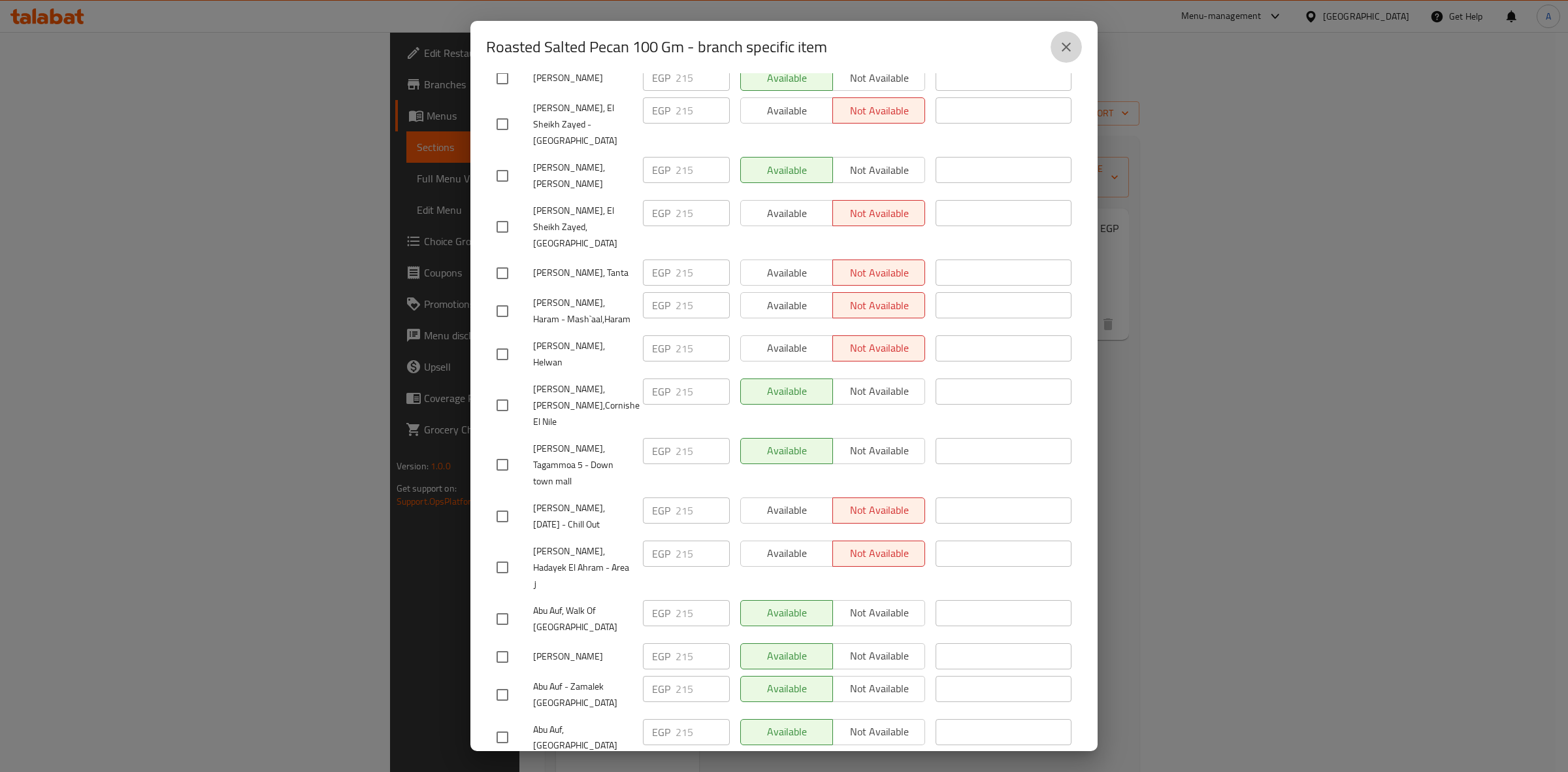
click at [1064, 61] on button "close" at bounding box center [1066, 47] width 31 height 31
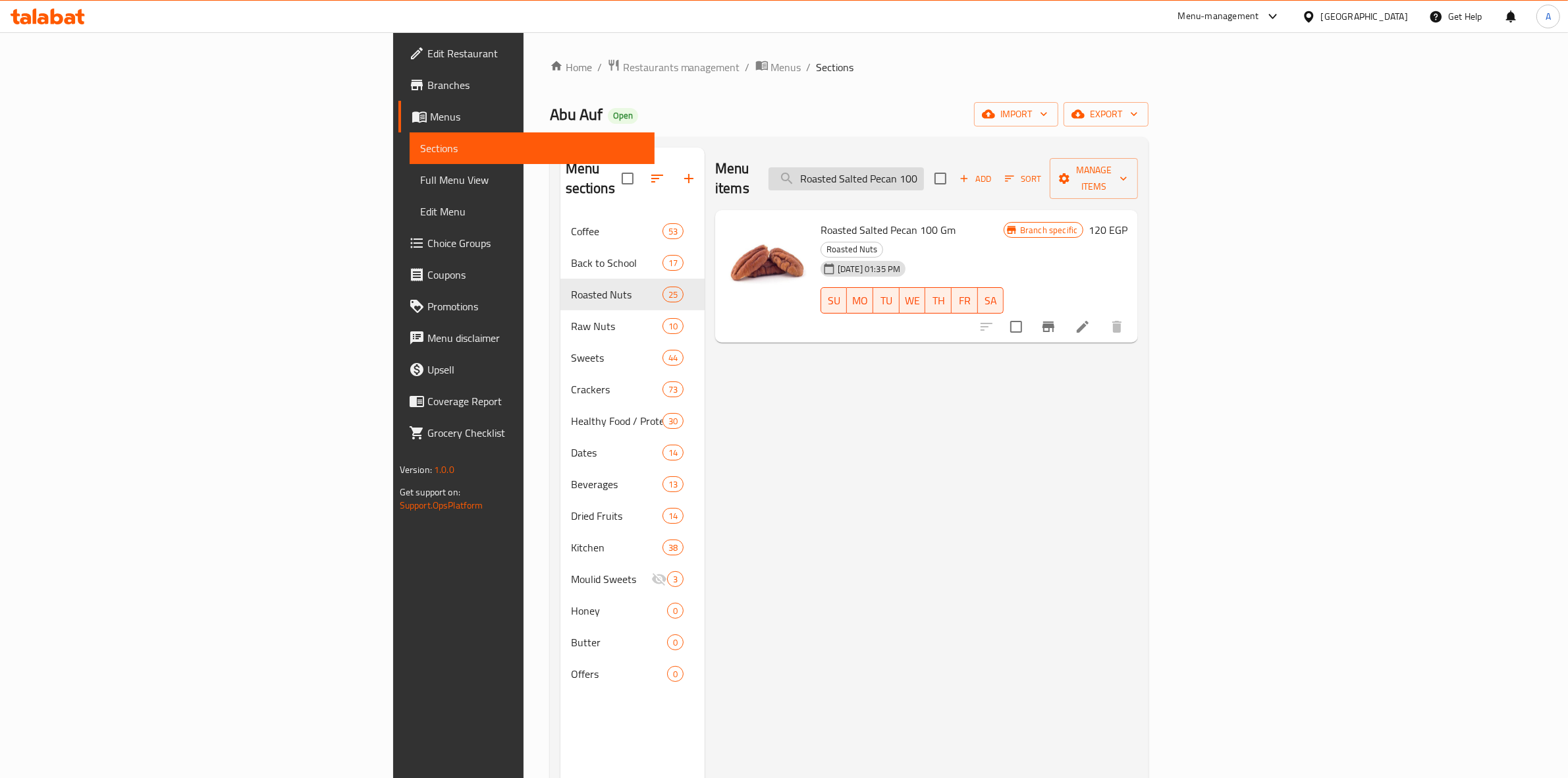
click at [924, 174] on input "Roasted Salted Pecan 100 Gm" at bounding box center [846, 178] width 155 height 23
paste input "Smoked Pistachio"
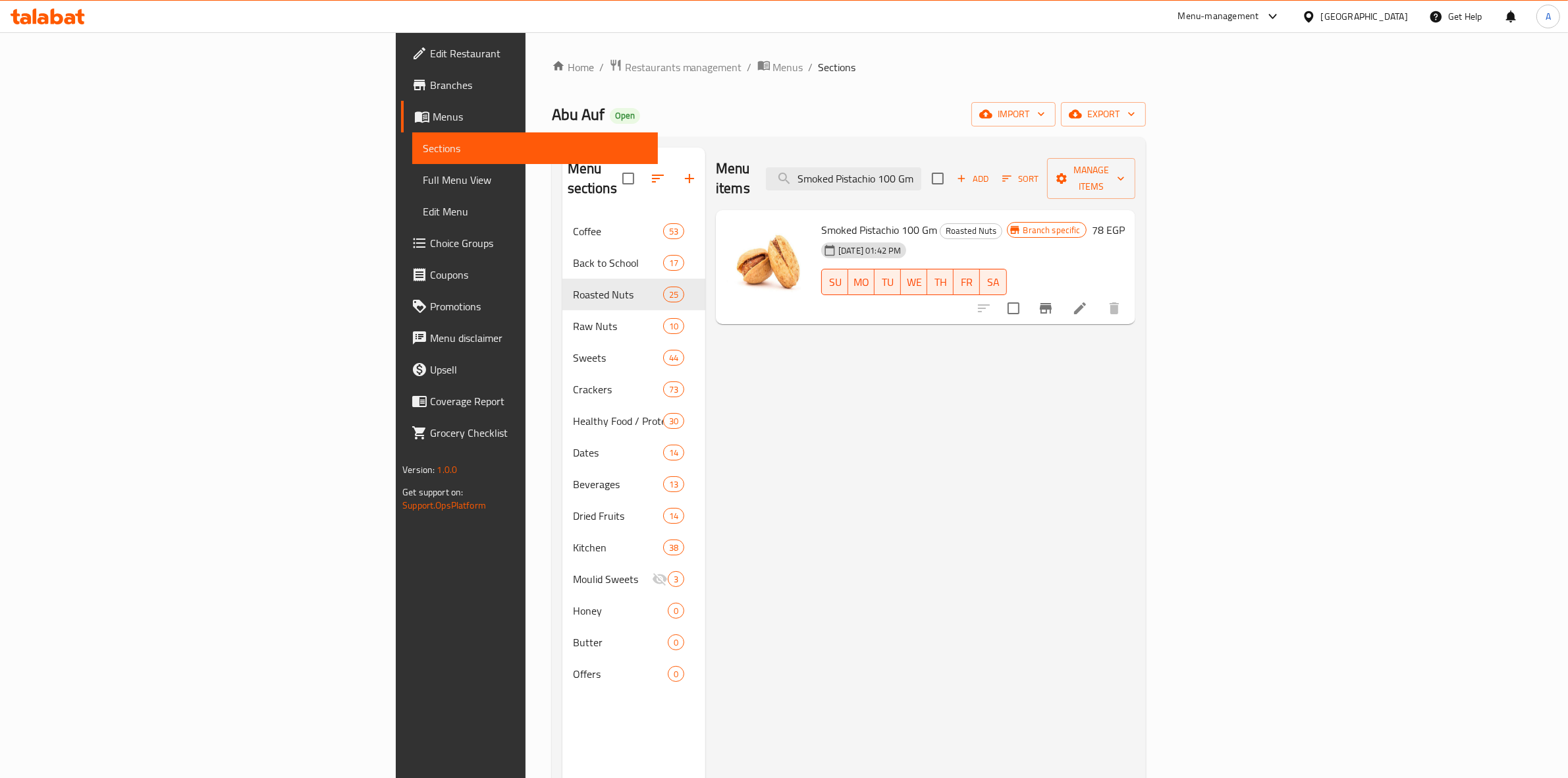
click at [1052, 303] on icon "Branch-specific-item" at bounding box center [1045, 308] width 12 height 10
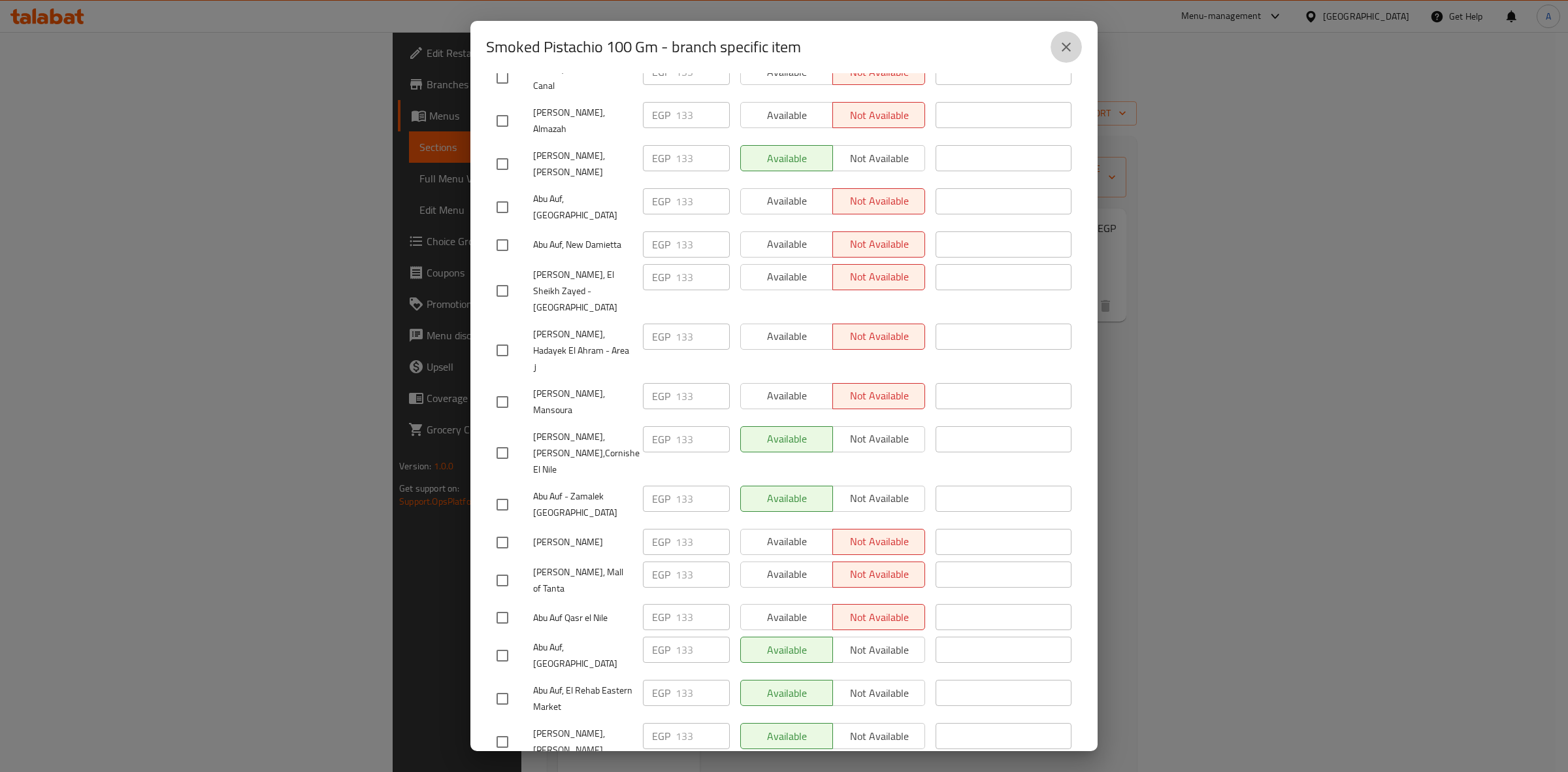
click at [1068, 61] on button "close" at bounding box center [1066, 47] width 31 height 31
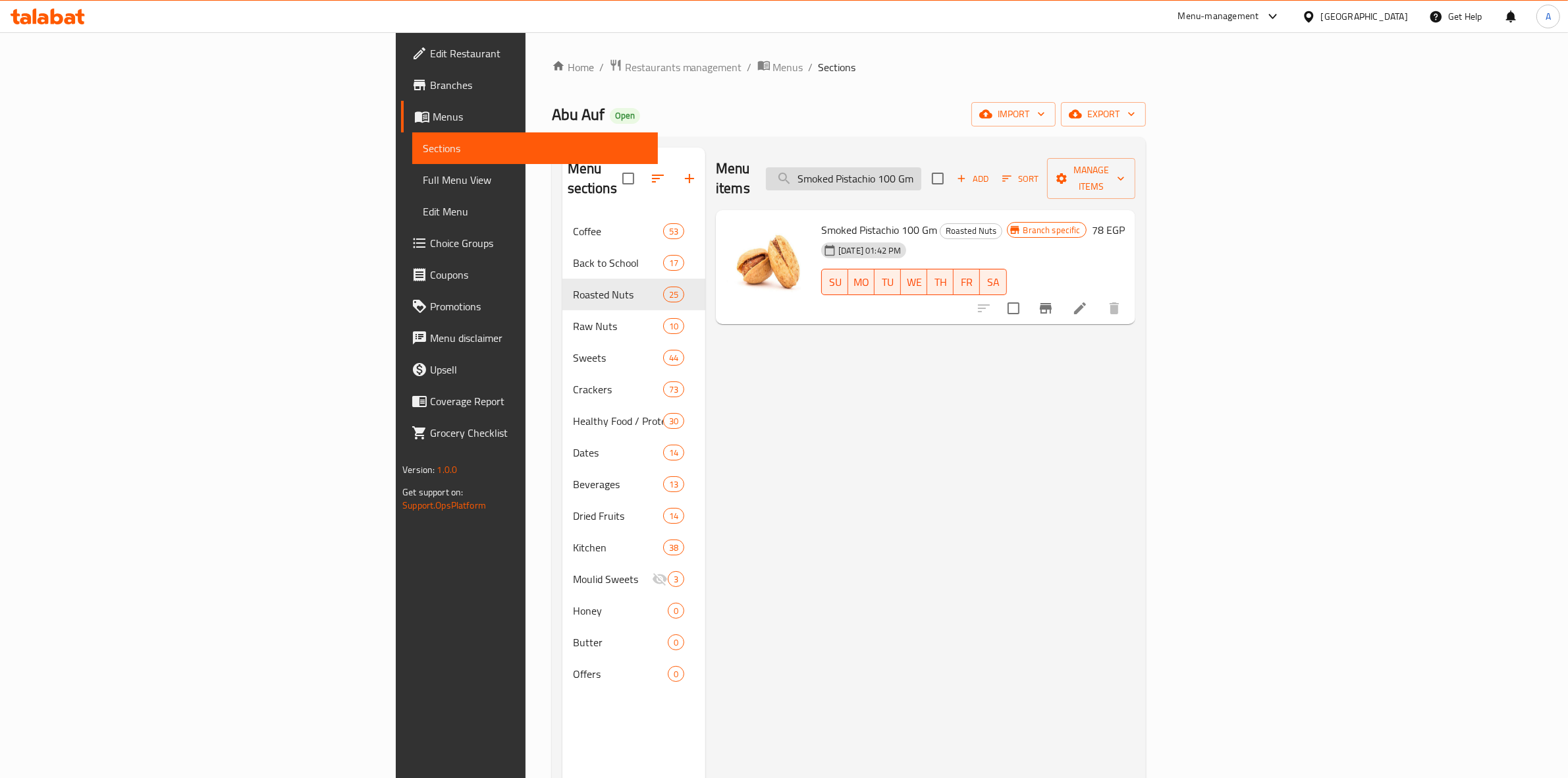
click at [921, 169] on input "Smoked Pistachio 100 Gm" at bounding box center [844, 178] width 155 height 23
paste input "Flavored Bbq"
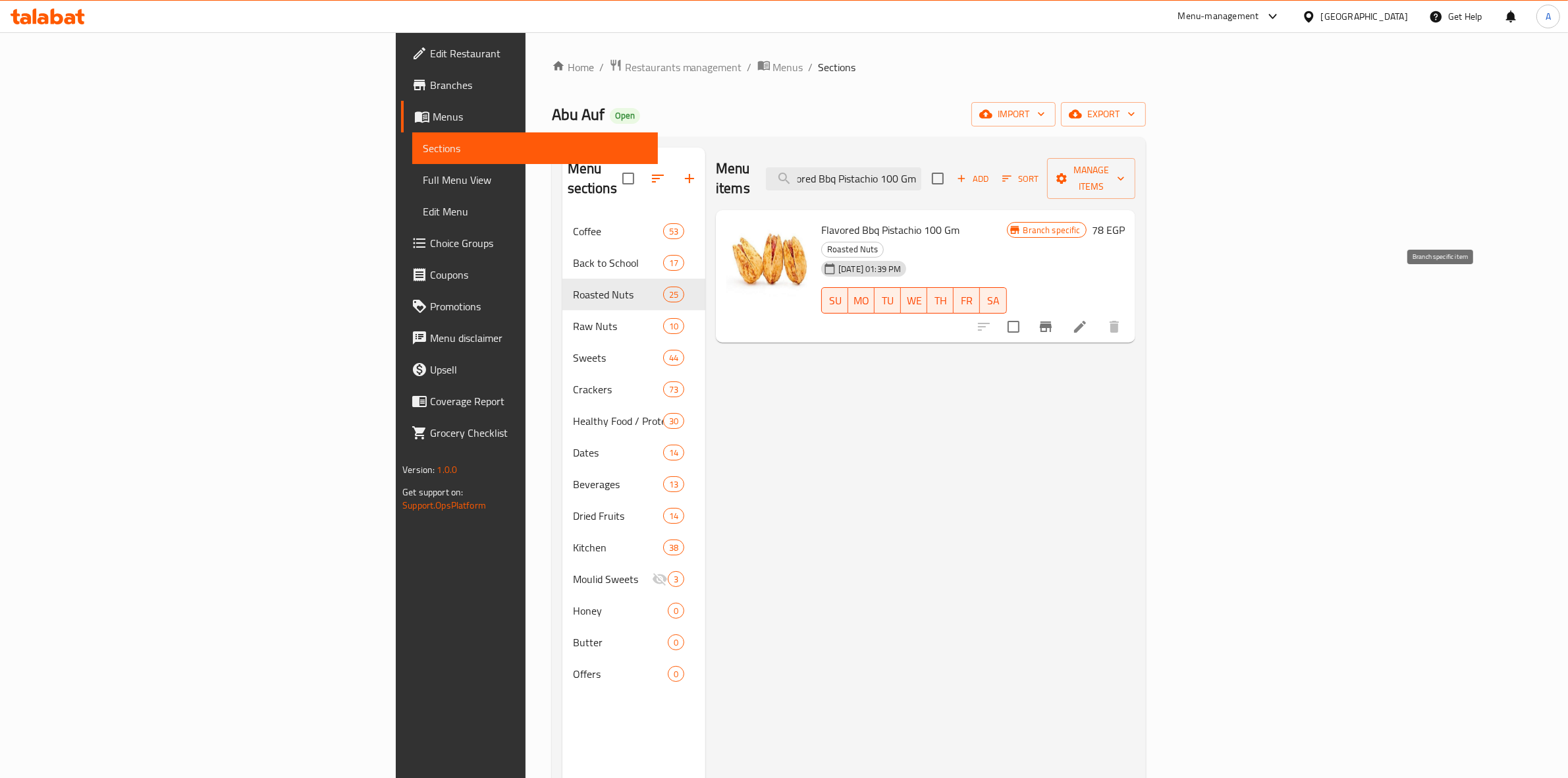
click at [1052, 321] on icon "Branch-specific-item" at bounding box center [1045, 326] width 12 height 10
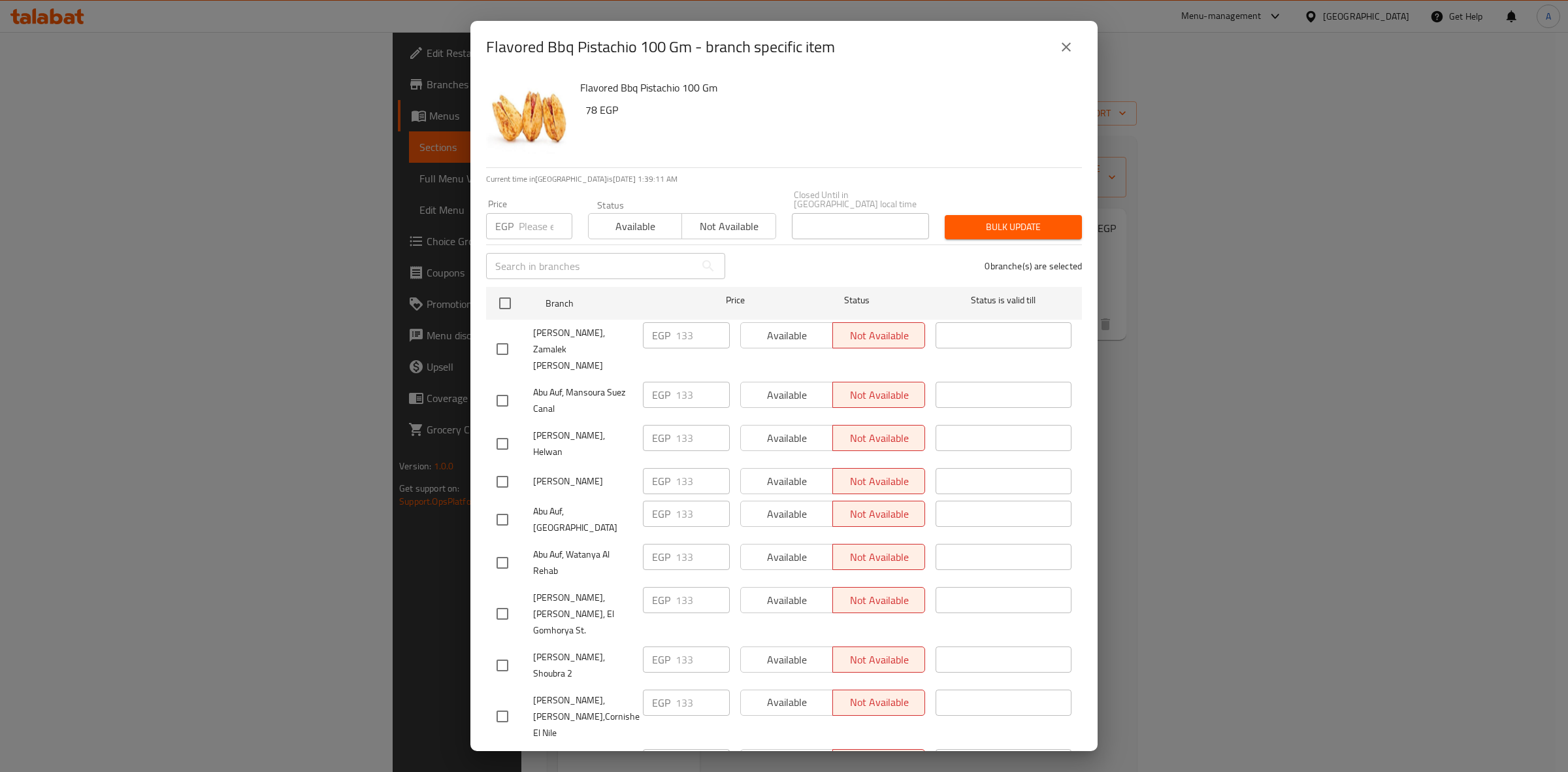
scroll to position [2118, 0]
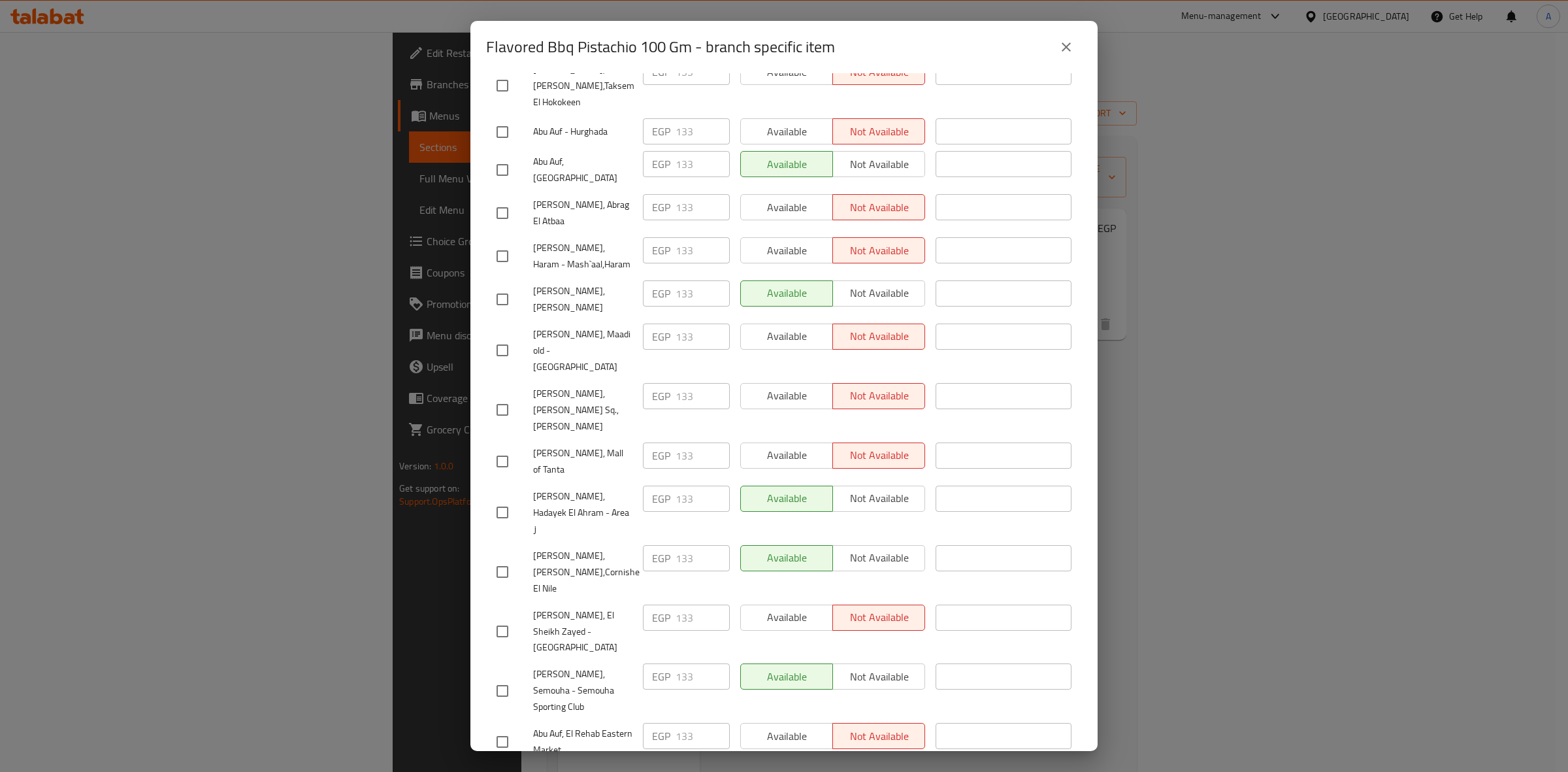
click at [1064, 59] on button "close" at bounding box center [1066, 47] width 31 height 31
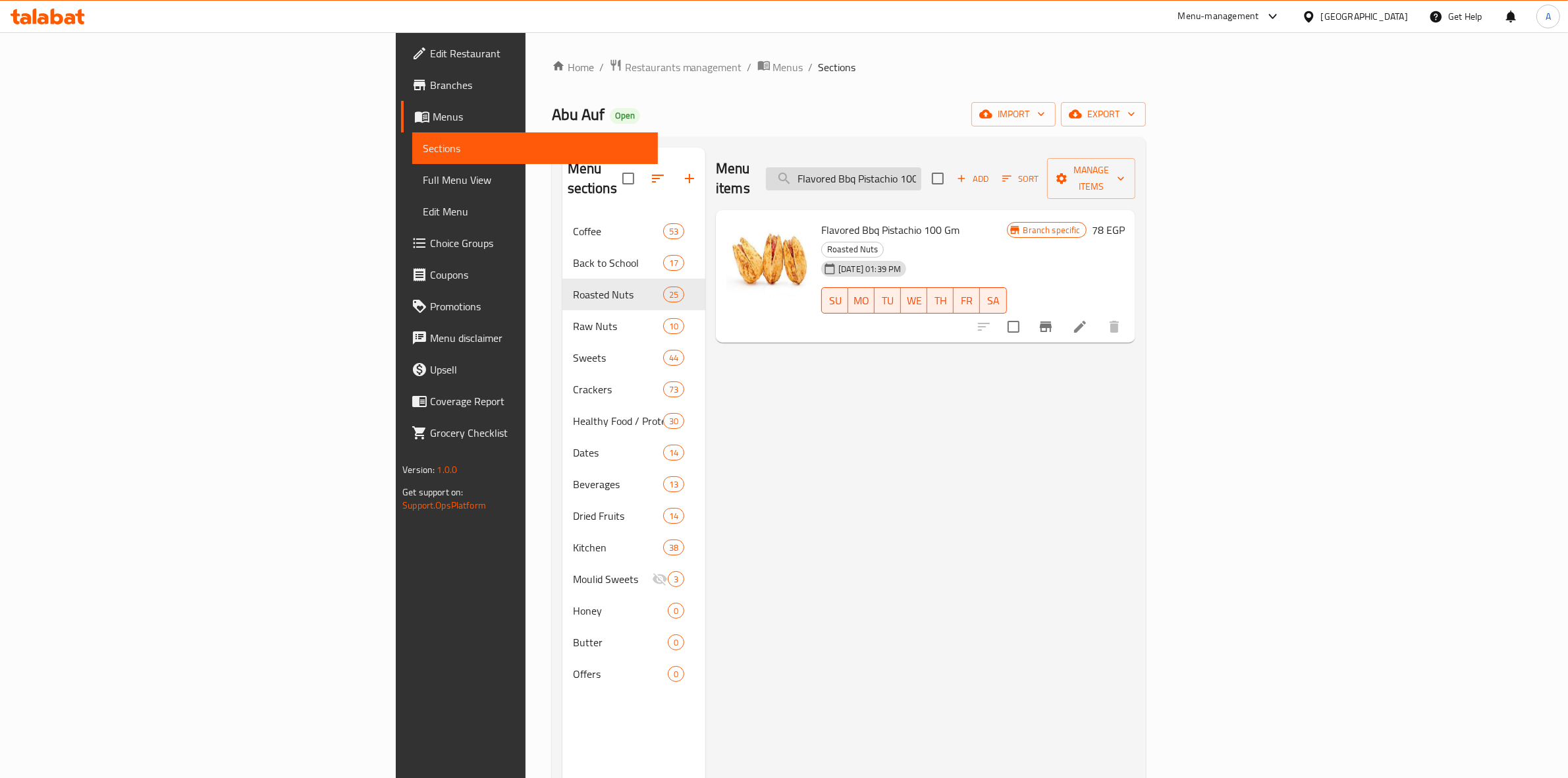
click at [921, 170] on input "Flavored Bbq Pistachio 100 Gm" at bounding box center [844, 178] width 155 height 23
paste input "Raw Almond"
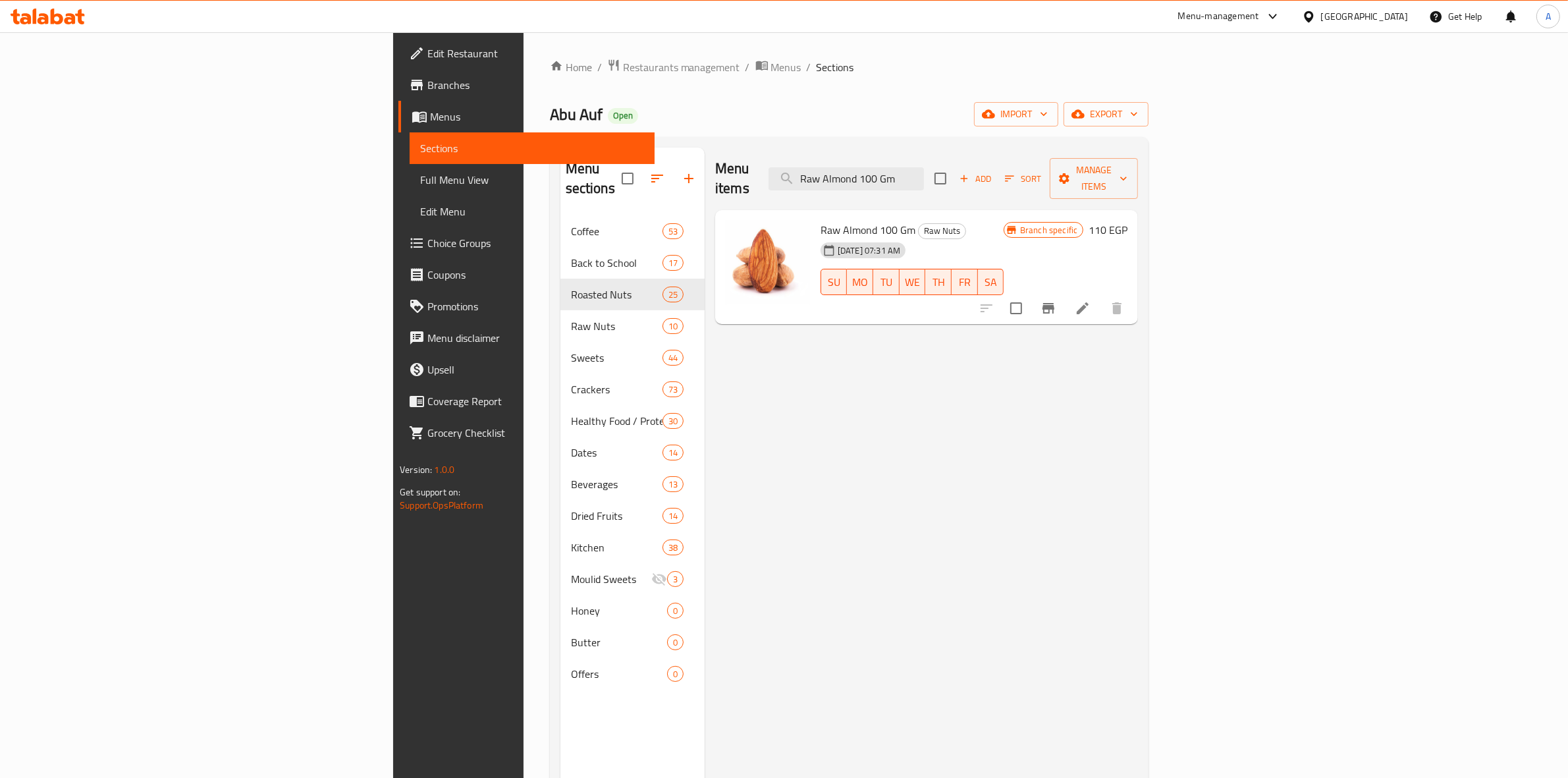
click at [1054, 303] on icon "Branch-specific-item" at bounding box center [1048, 308] width 12 height 10
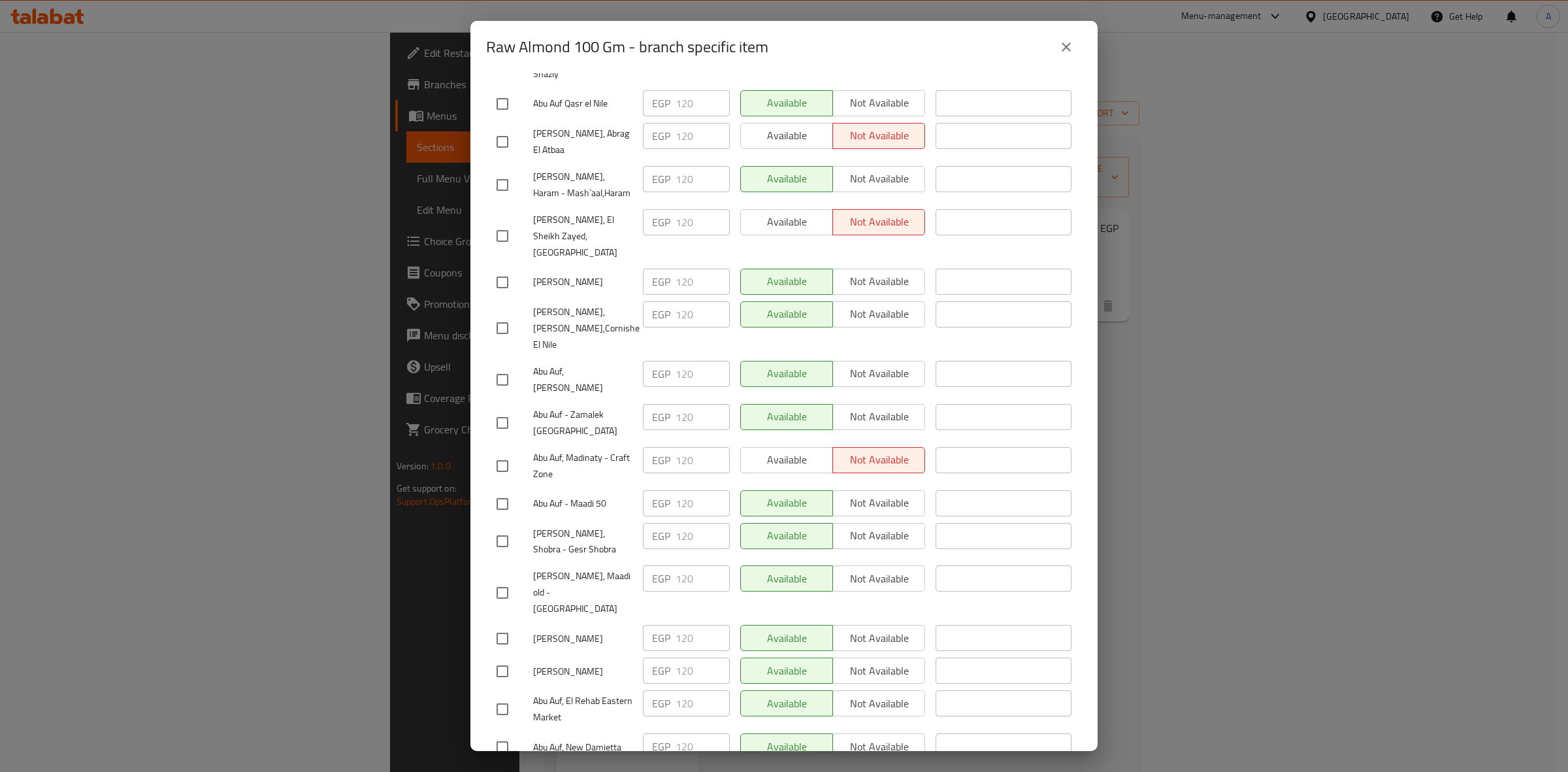
click at [1068, 56] on button "close" at bounding box center [1066, 47] width 31 height 31
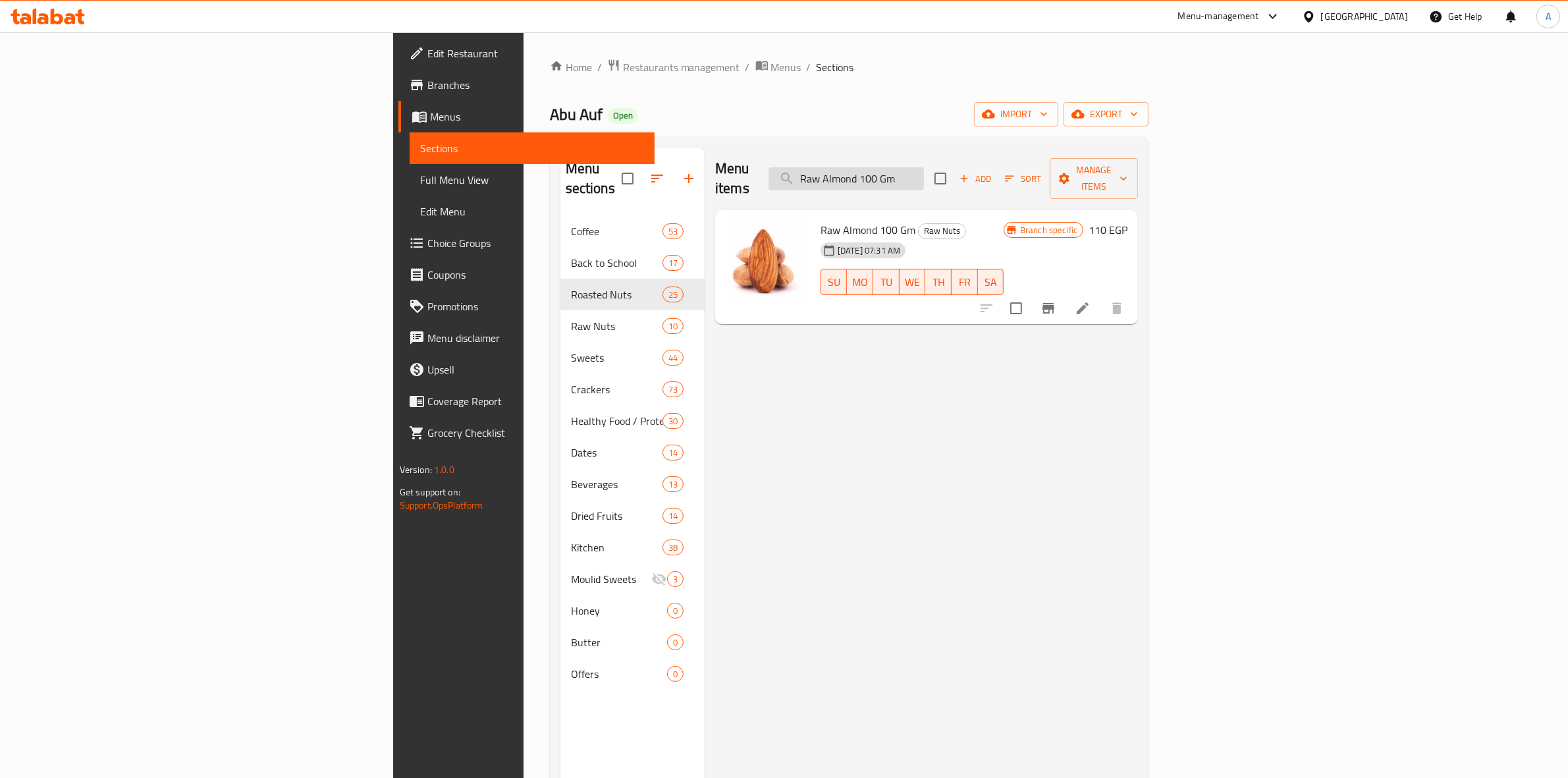
click at [924, 167] on input "Raw Almond 100 Gm" at bounding box center [846, 178] width 155 height 23
paste input "Halves"
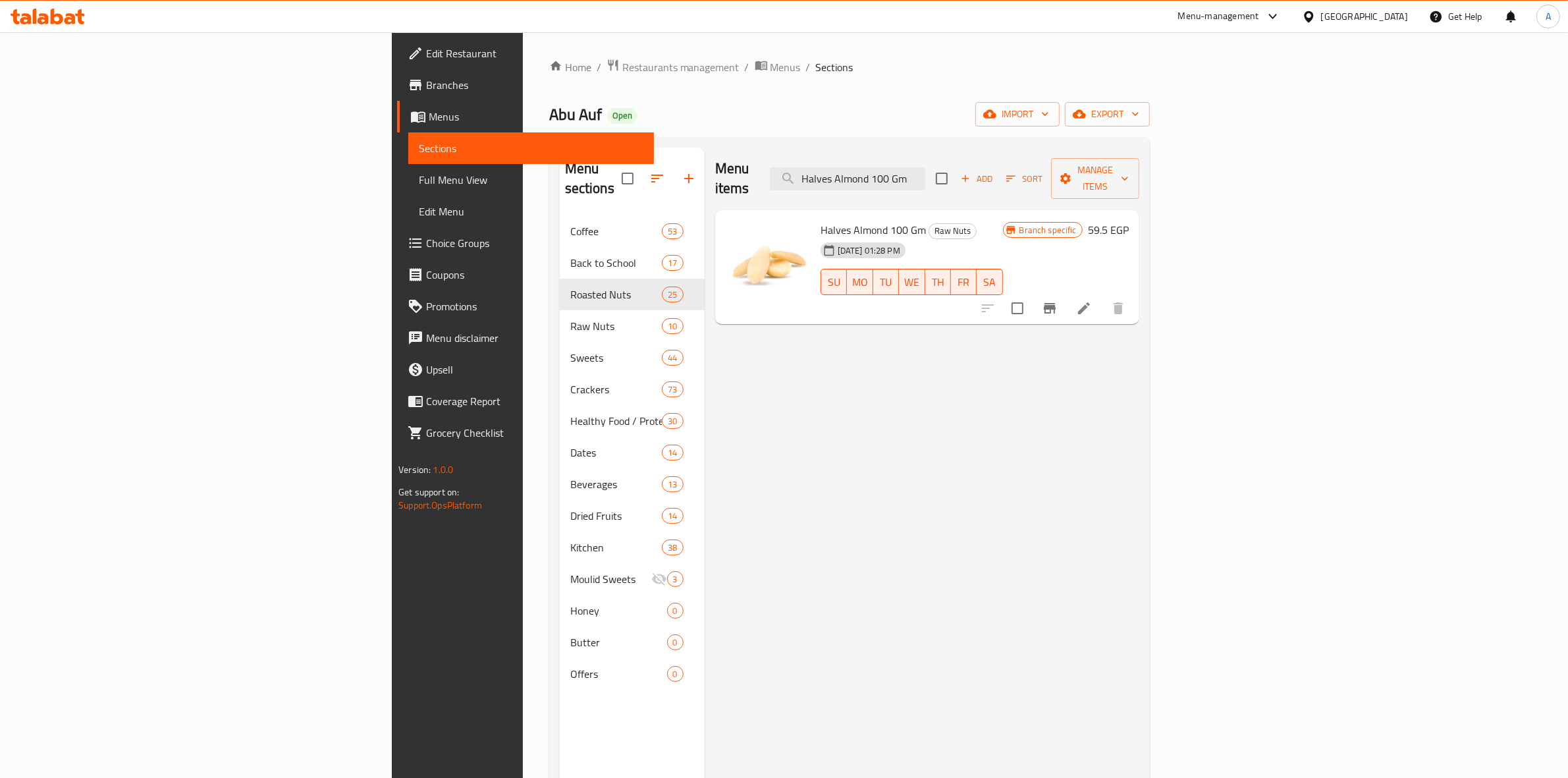
click at [1056, 303] on icon "Branch-specific-item" at bounding box center [1049, 308] width 12 height 10
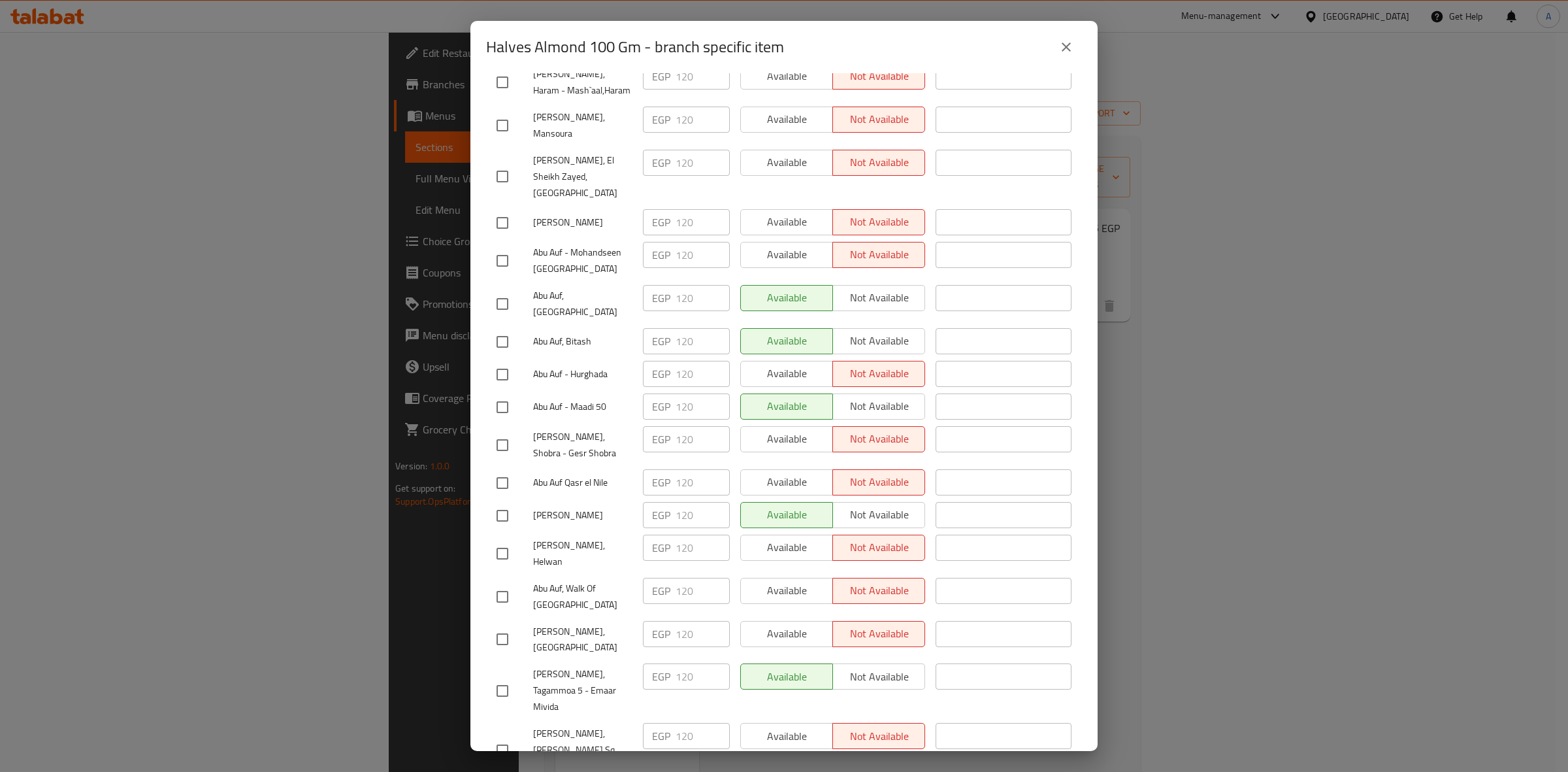
click at [1064, 61] on button "close" at bounding box center [1066, 47] width 31 height 31
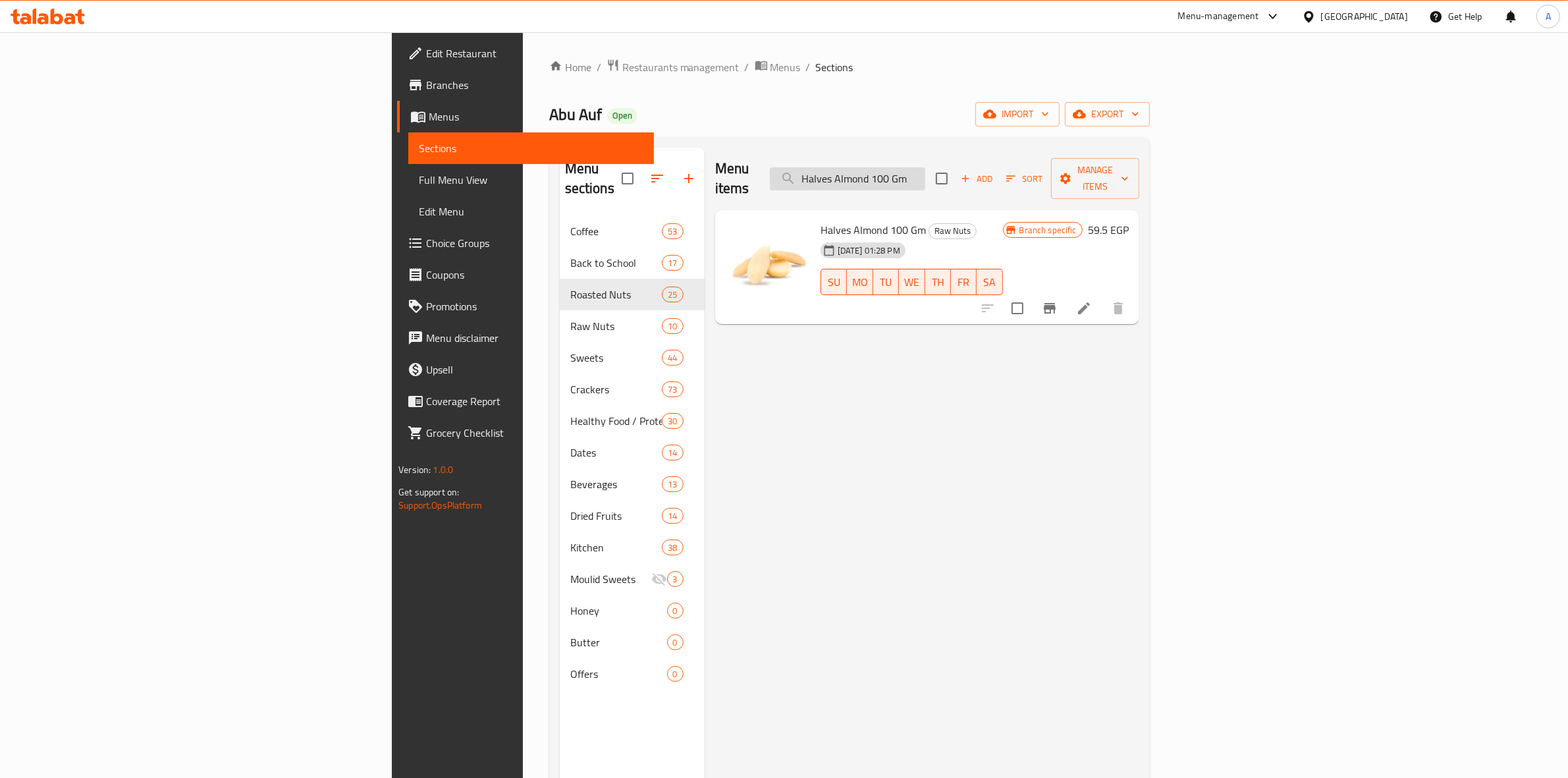
click at [925, 169] on input "Halves Almond 100 Gm" at bounding box center [848, 178] width 155 height 23
paste input "Sliced"
click at [1065, 293] on button "Branch-specific-item" at bounding box center [1049, 309] width 32 height 32
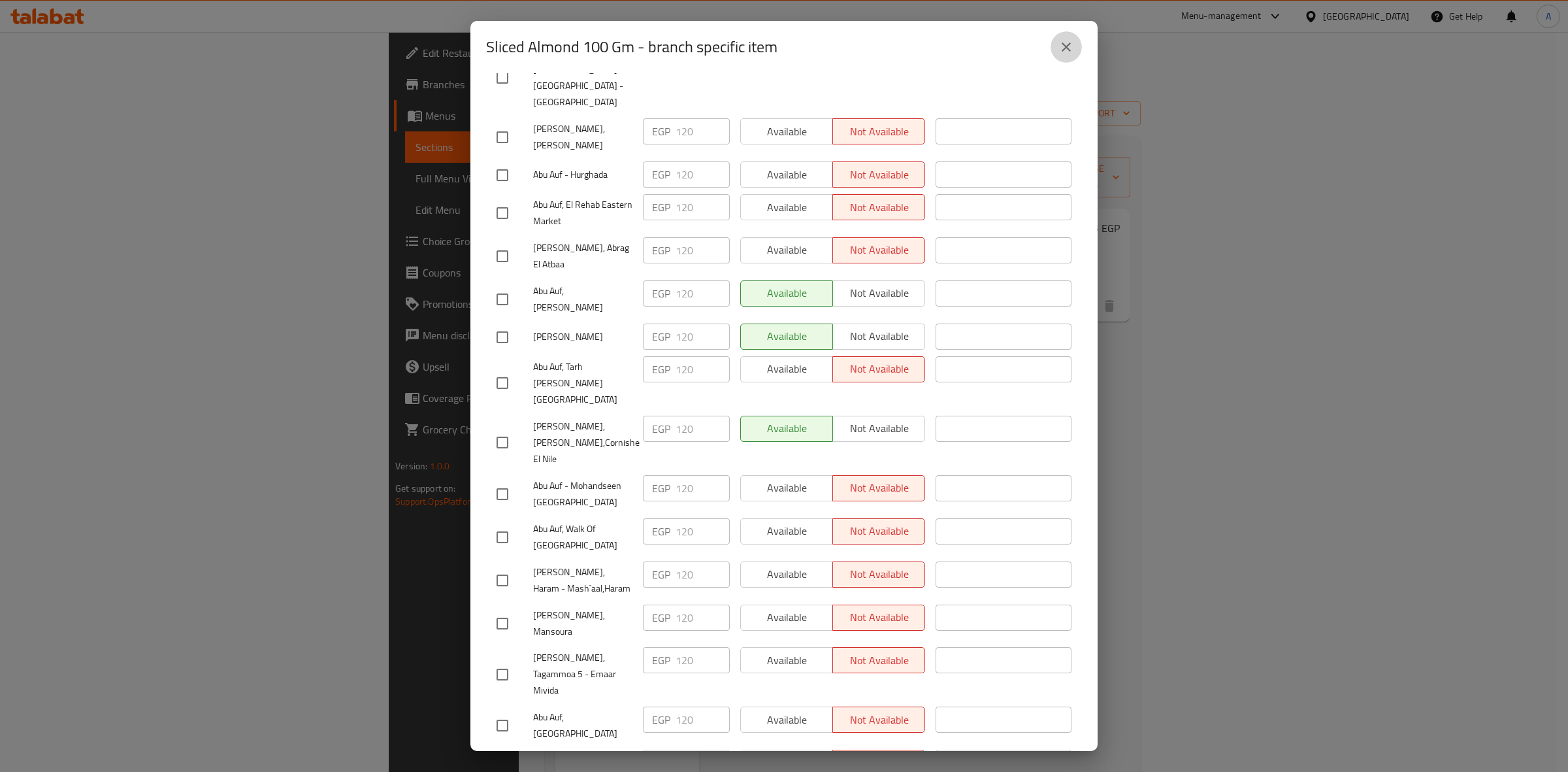
click at [1064, 57] on button "close" at bounding box center [1066, 47] width 31 height 31
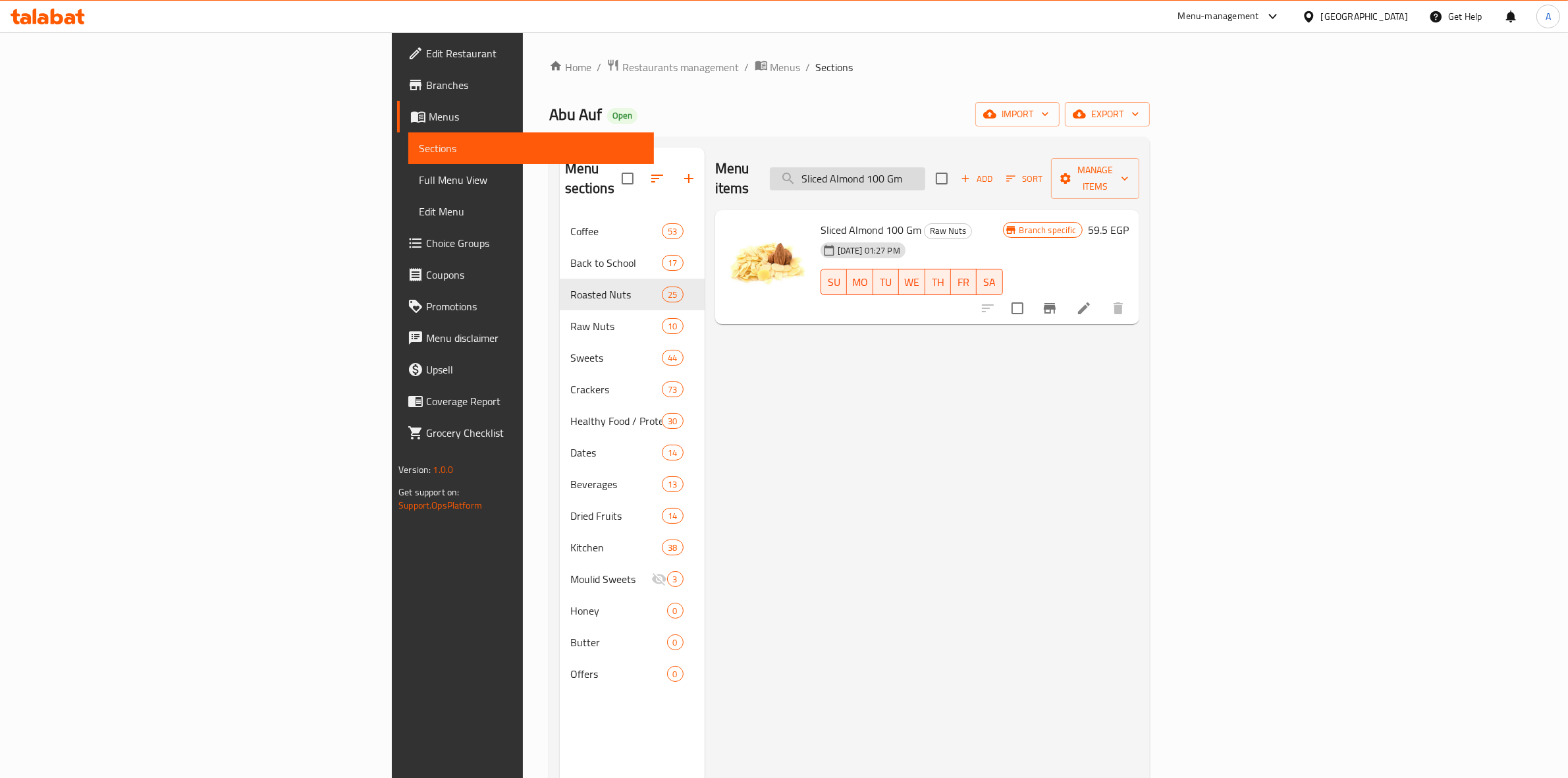
click at [925, 172] on input "Sliced Almond 100 Gm" at bounding box center [848, 178] width 155 height 23
paste input "Raw Hazelnut"
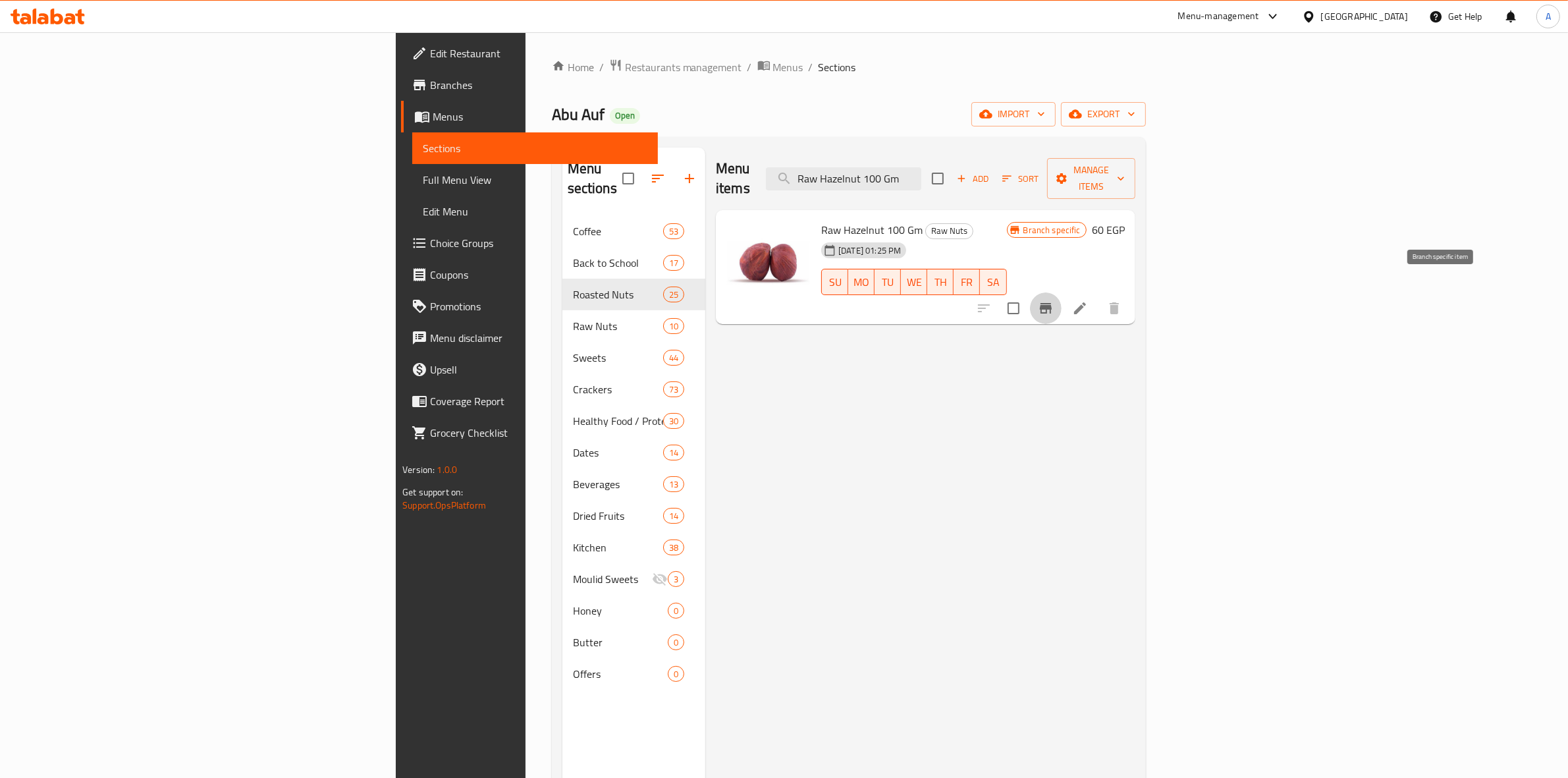
click at [1053, 301] on icon "Branch-specific-item" at bounding box center [1045, 309] width 16 height 16
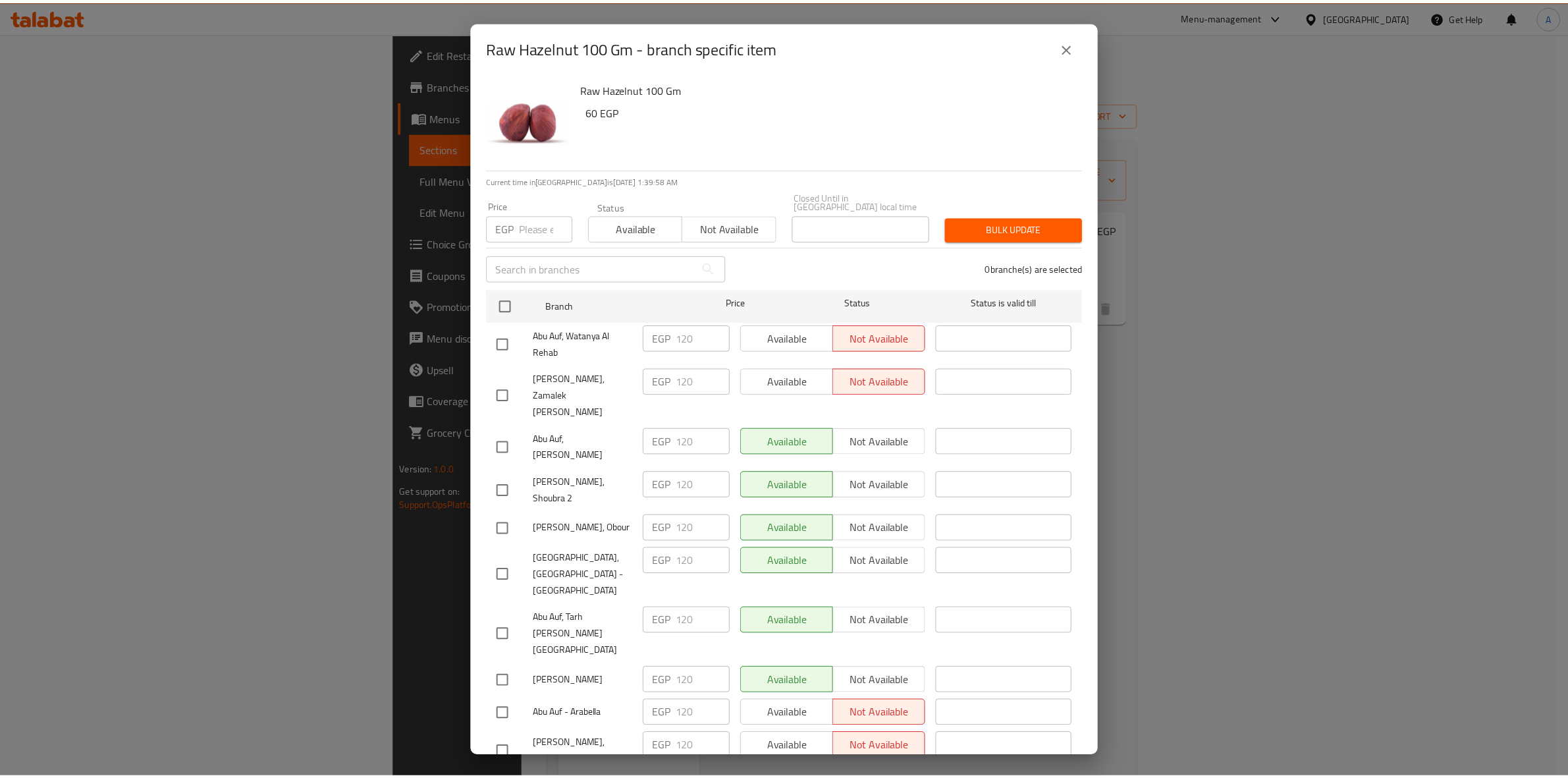
scroll to position [1470, 0]
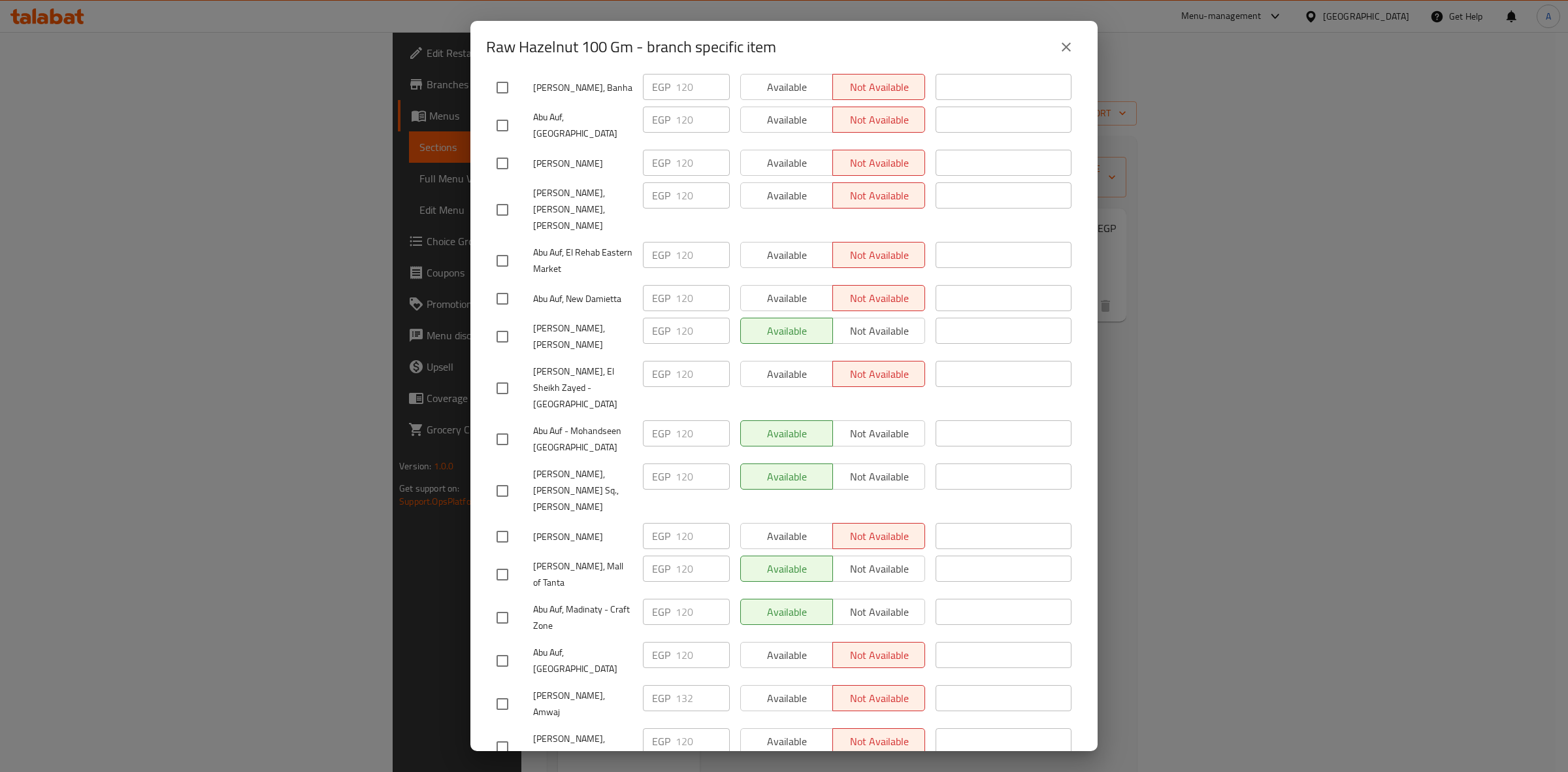
click at [1064, 57] on button "close" at bounding box center [1066, 47] width 31 height 31
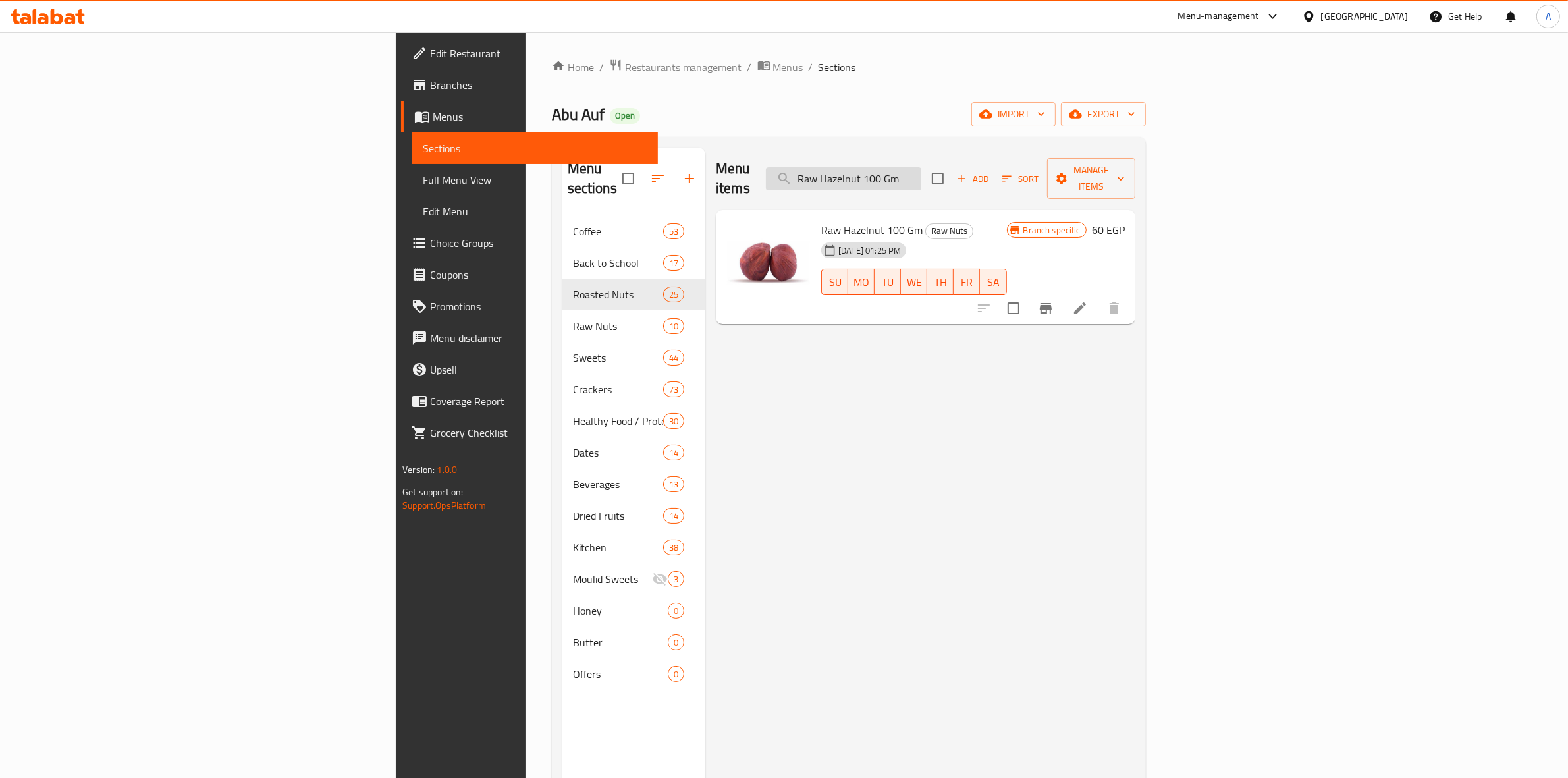
click at [921, 167] on input "Raw Hazelnut 100 Gm" at bounding box center [844, 178] width 155 height 23
paste input "Peeled Pistachio"
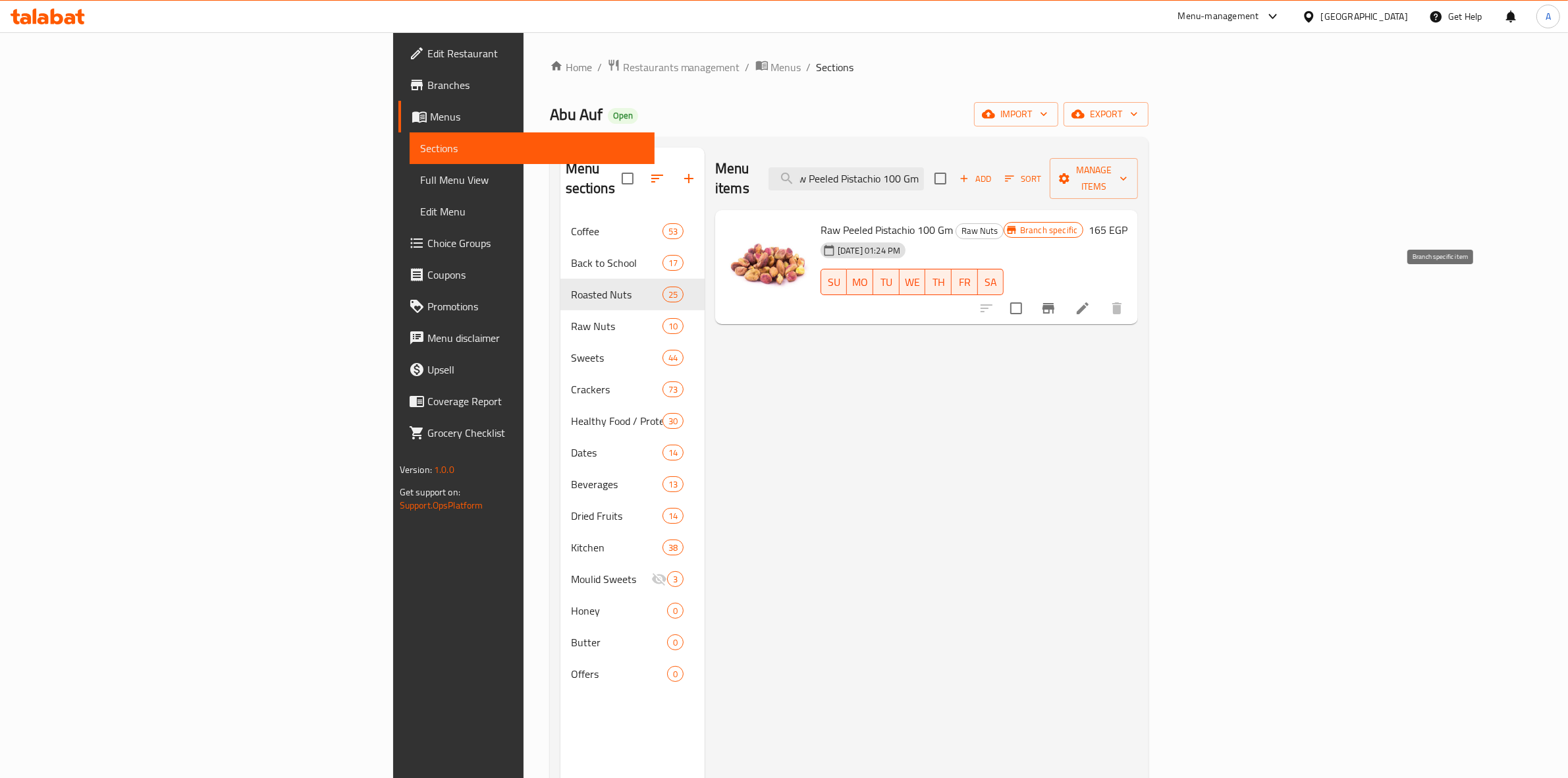
click at [1064, 300] on button "Branch-specific-item" at bounding box center [1049, 309] width 32 height 32
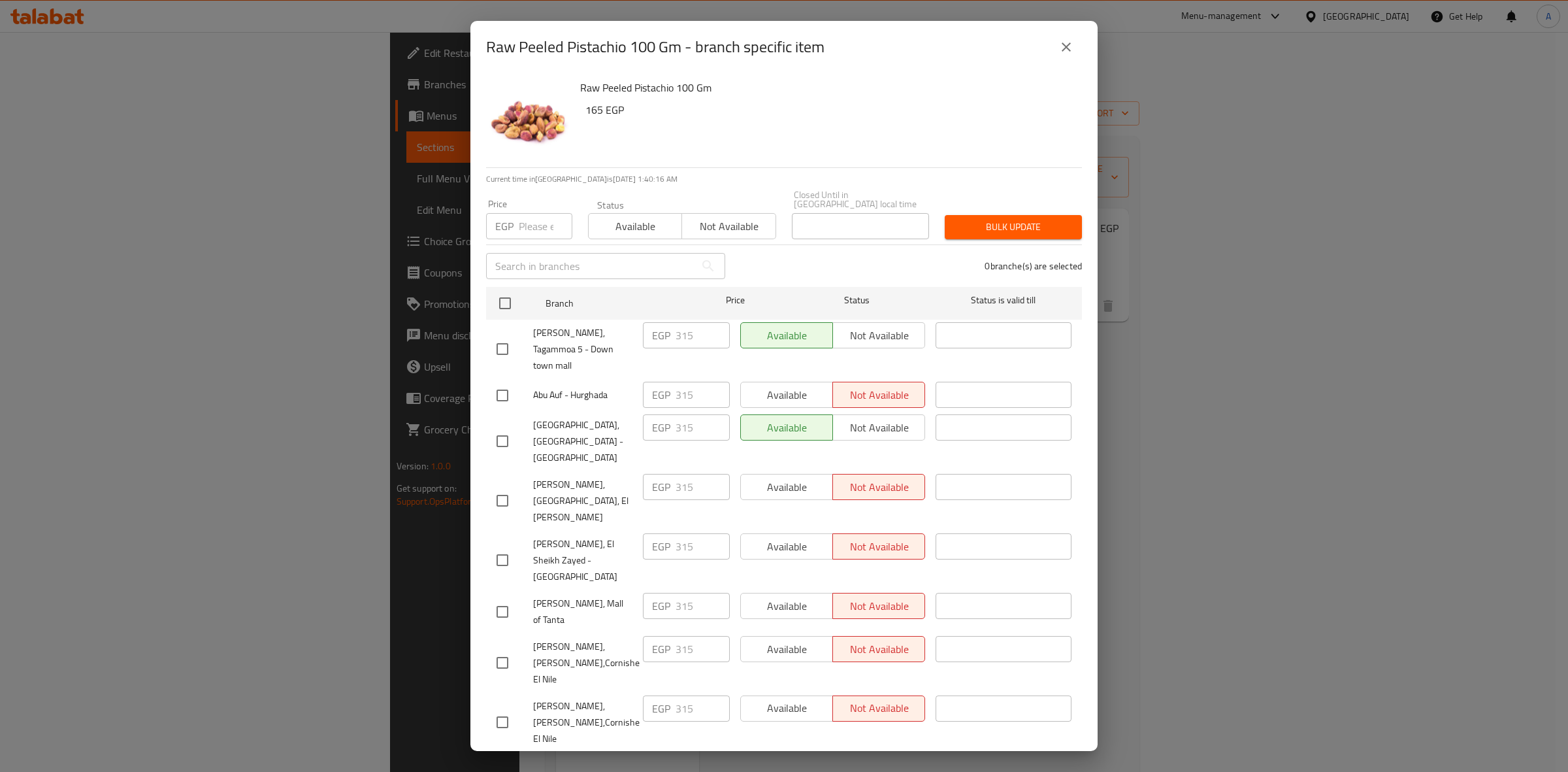
scroll to position [2118, 0]
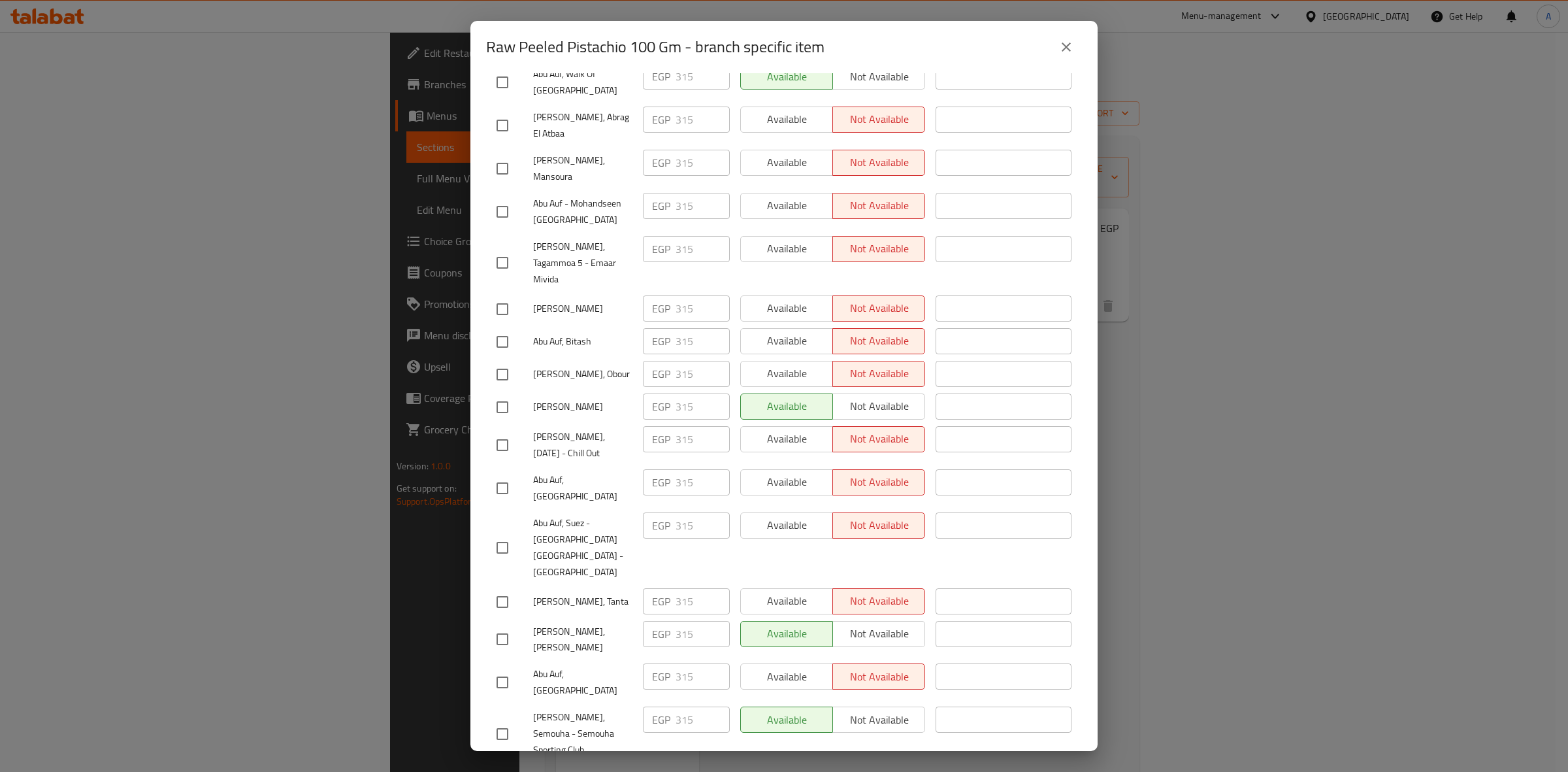
click at [1068, 60] on button "close" at bounding box center [1066, 47] width 31 height 31
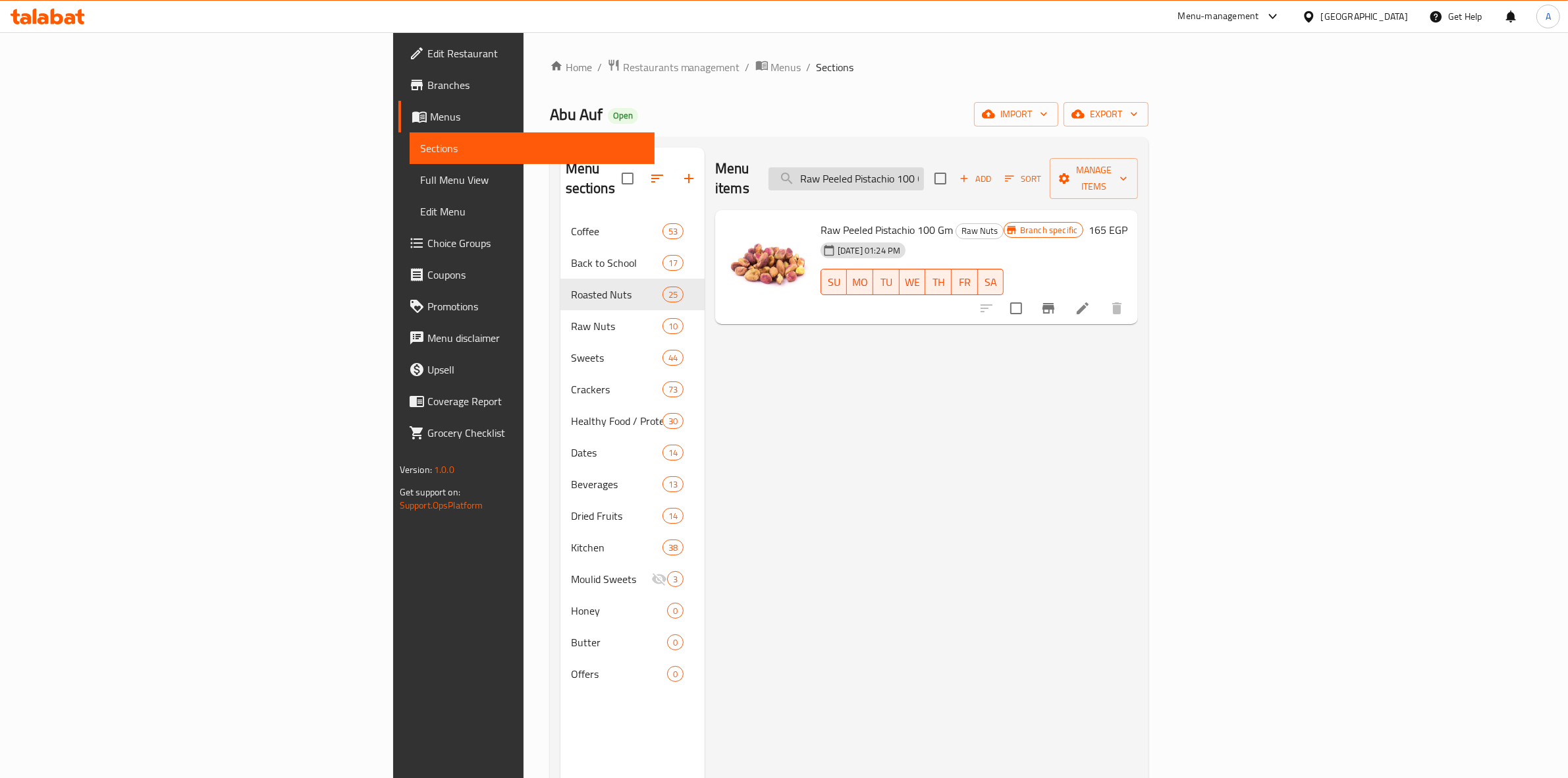
click at [924, 167] on input "Raw Peeled Pistachio 100 Gm" at bounding box center [846, 178] width 155 height 23
paste input "Peeled Walnut"
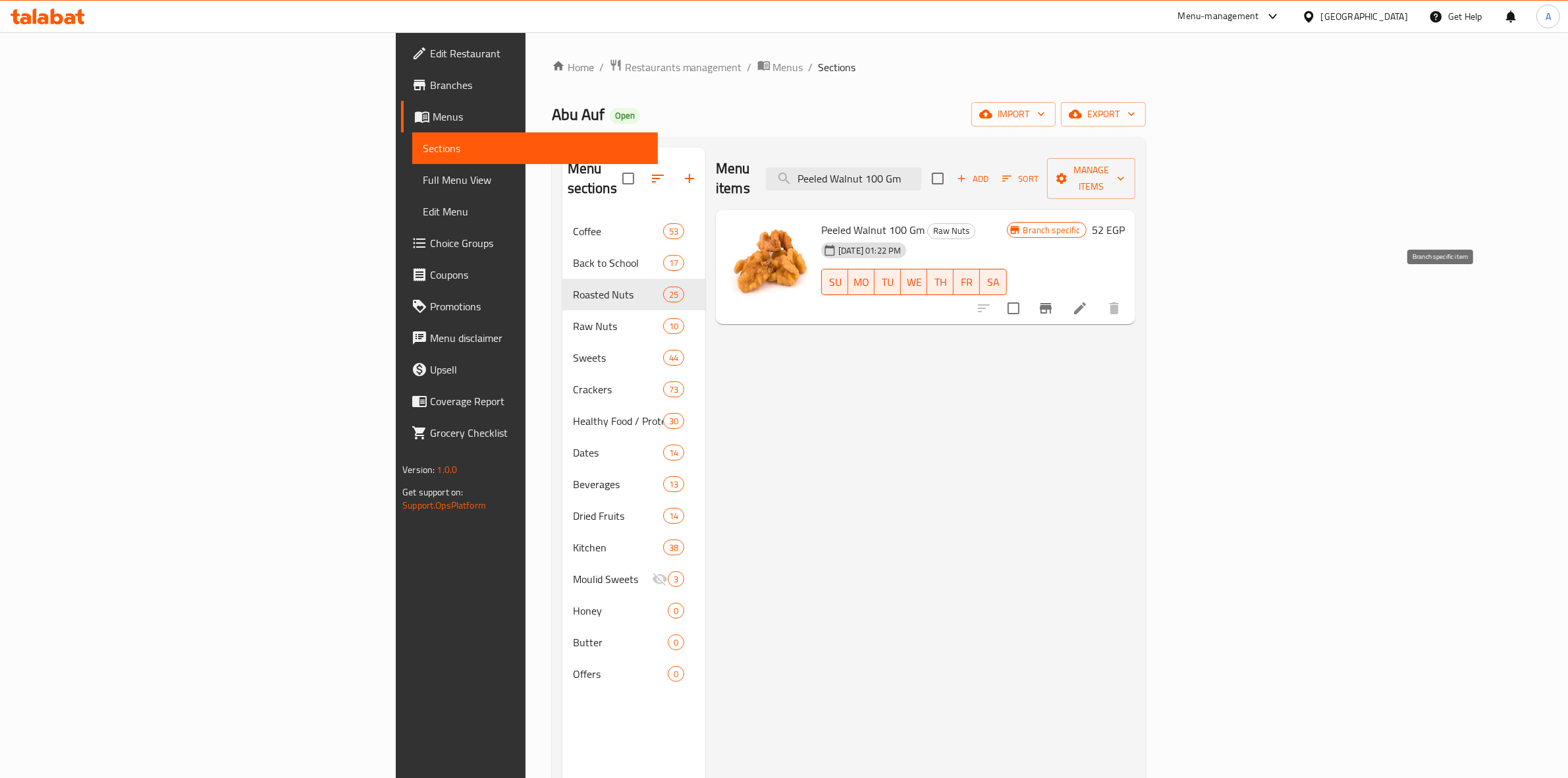
type input "Peeled Walnut 100 Gm"
click at [1052, 303] on icon "Branch-specific-item" at bounding box center [1045, 308] width 12 height 10
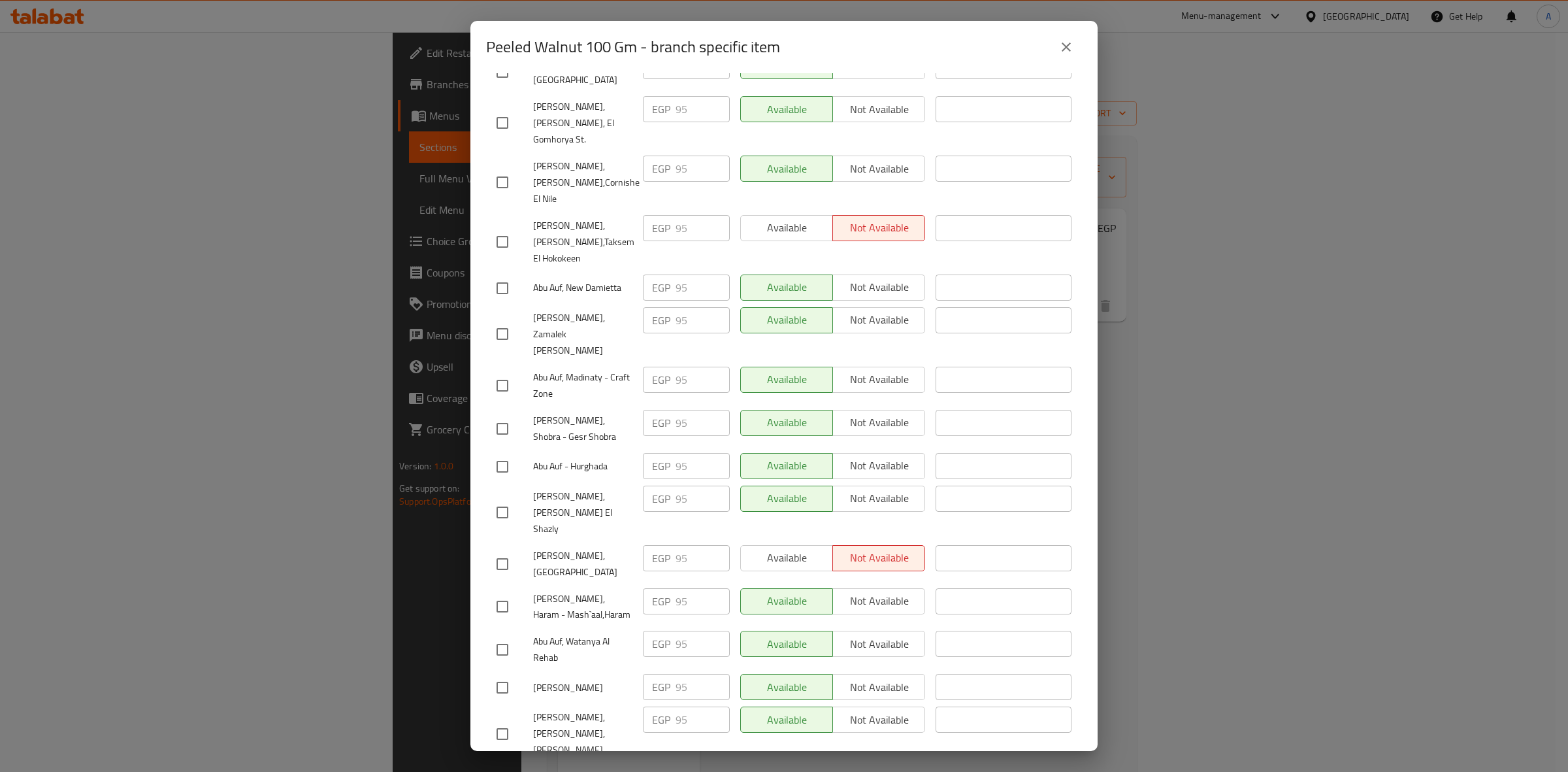
checkbox input "true"
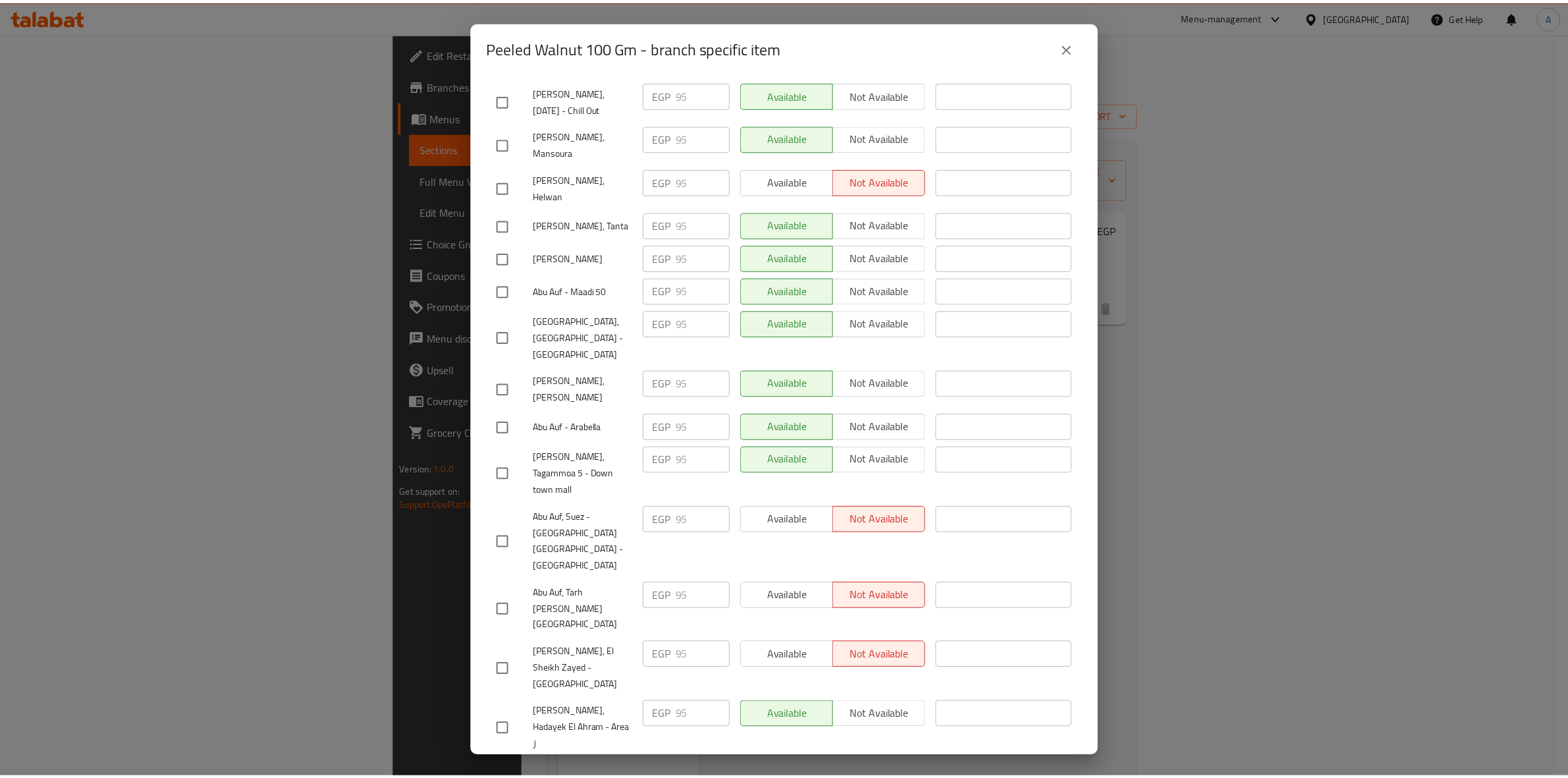
scroll to position [0, 0]
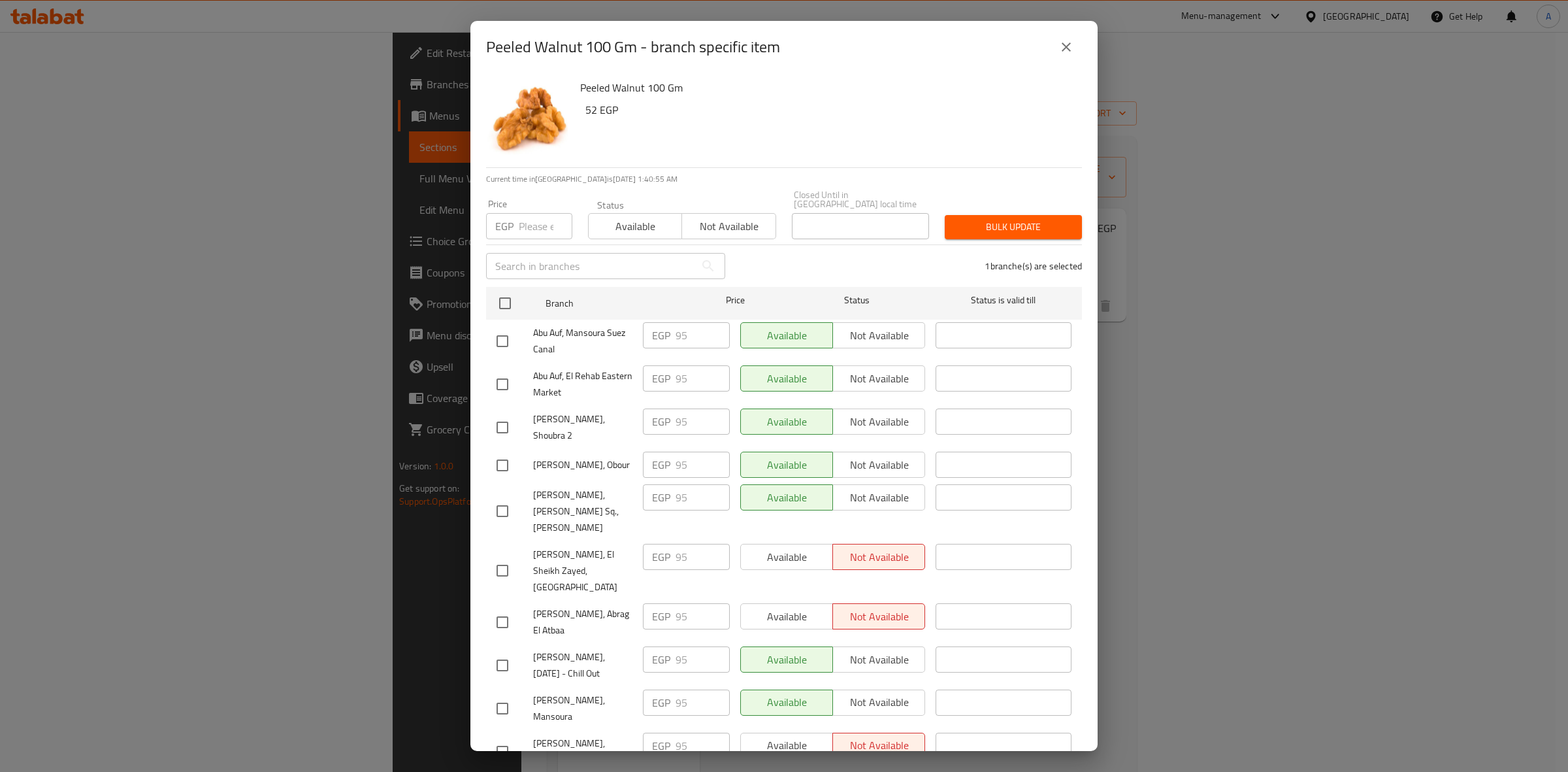
click at [526, 213] on input "number" at bounding box center [545, 226] width 53 height 26
paste input "121"
type input "121"
click at [1019, 219] on span "Bulk update" at bounding box center [1013, 227] width 116 height 17
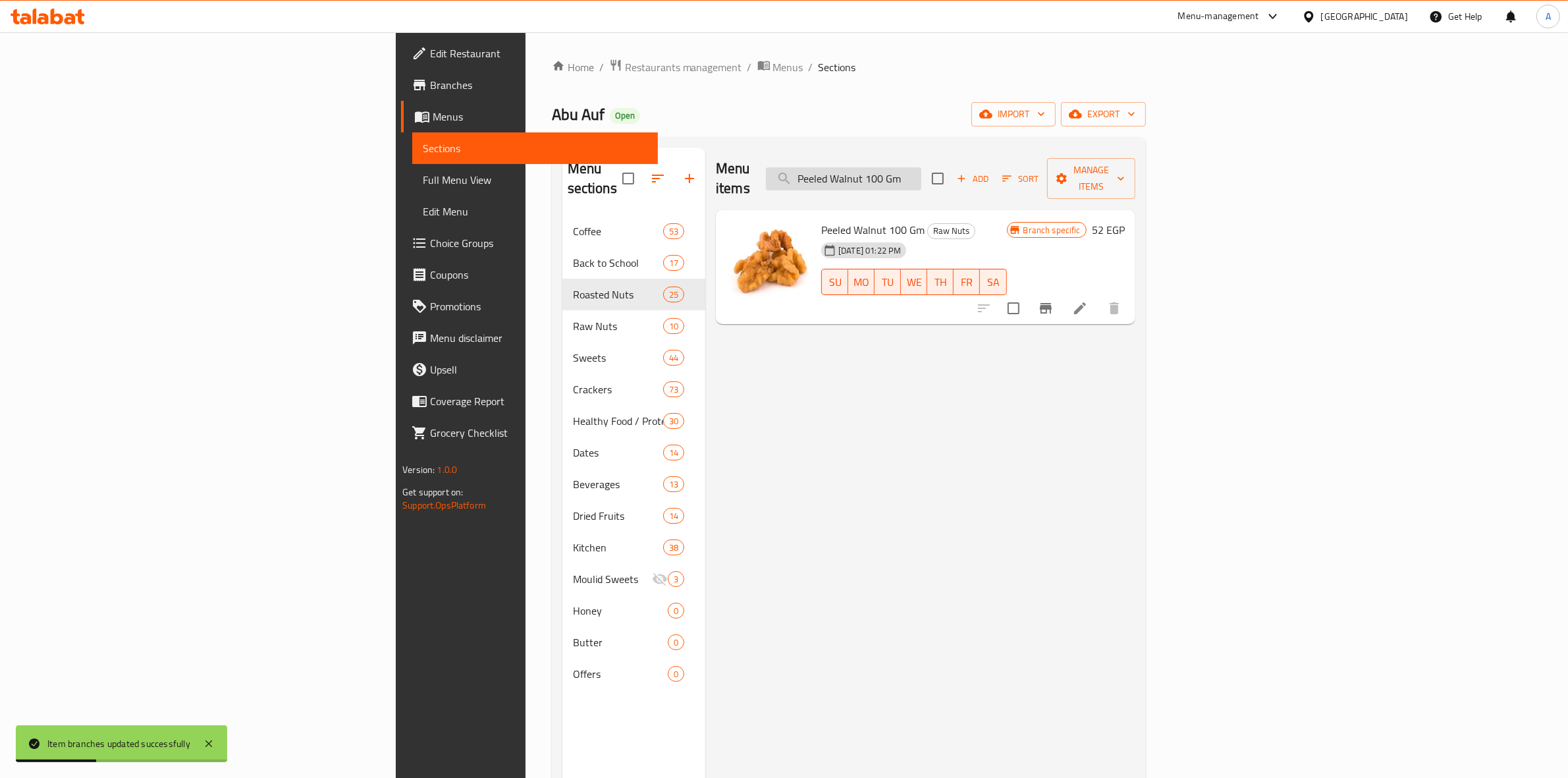
click at [921, 167] on input "Peeled Walnut 100 Gm" at bounding box center [844, 178] width 155 height 23
paste input "Salted Peeled Pistachio"
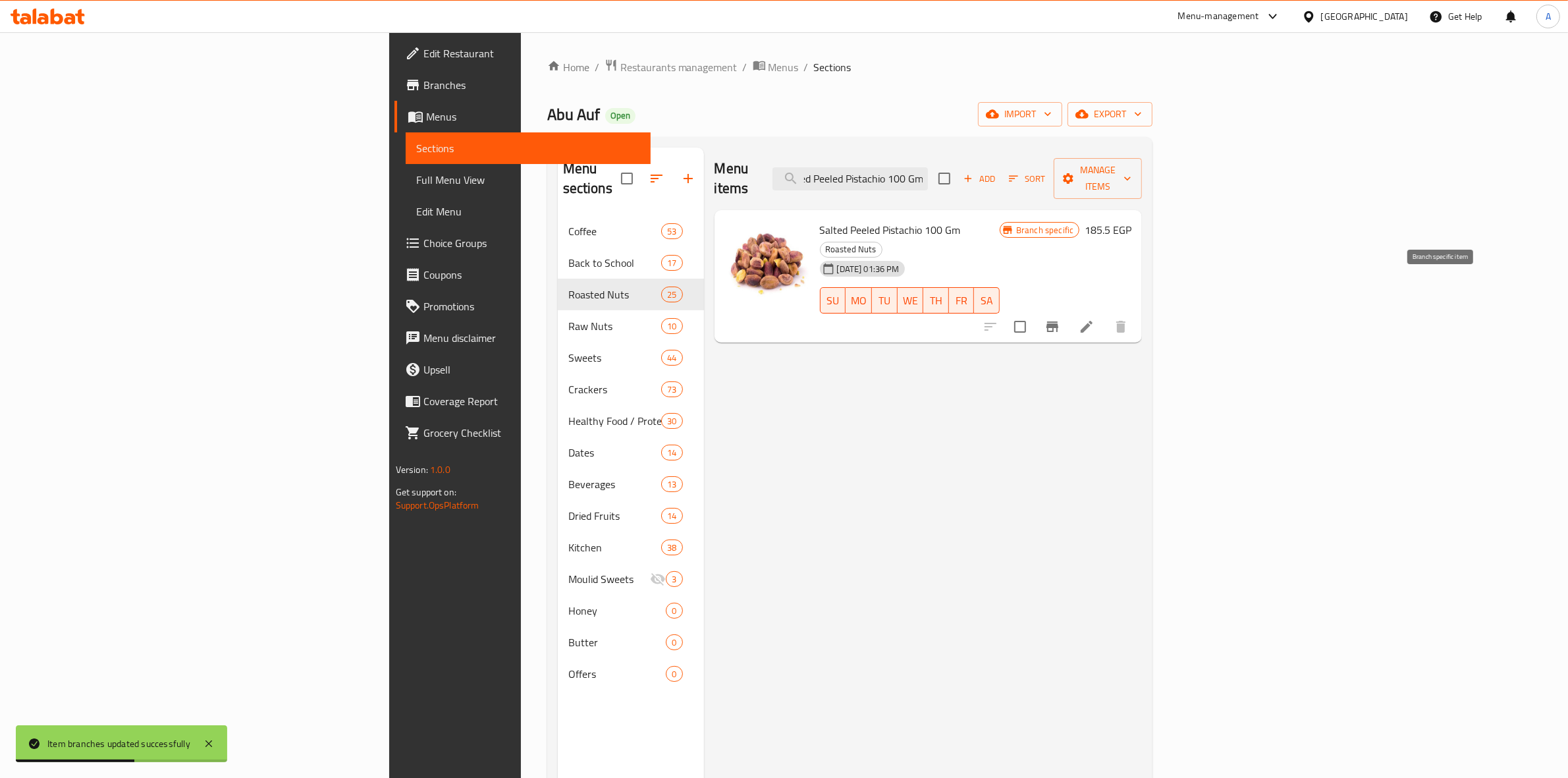
click at [1060, 319] on icon "Branch-specific-item" at bounding box center [1052, 327] width 16 height 16
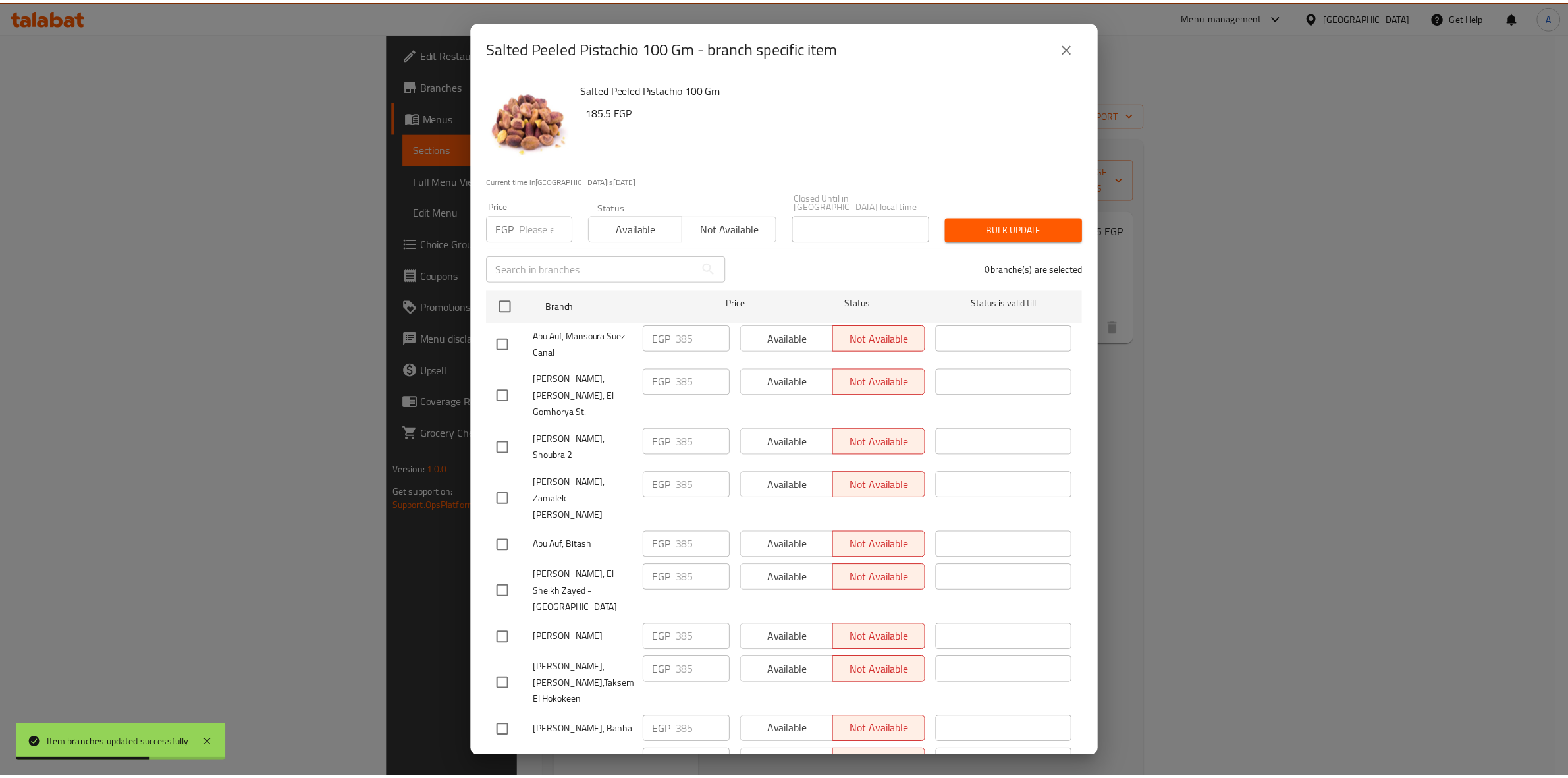
scroll to position [1798, 0]
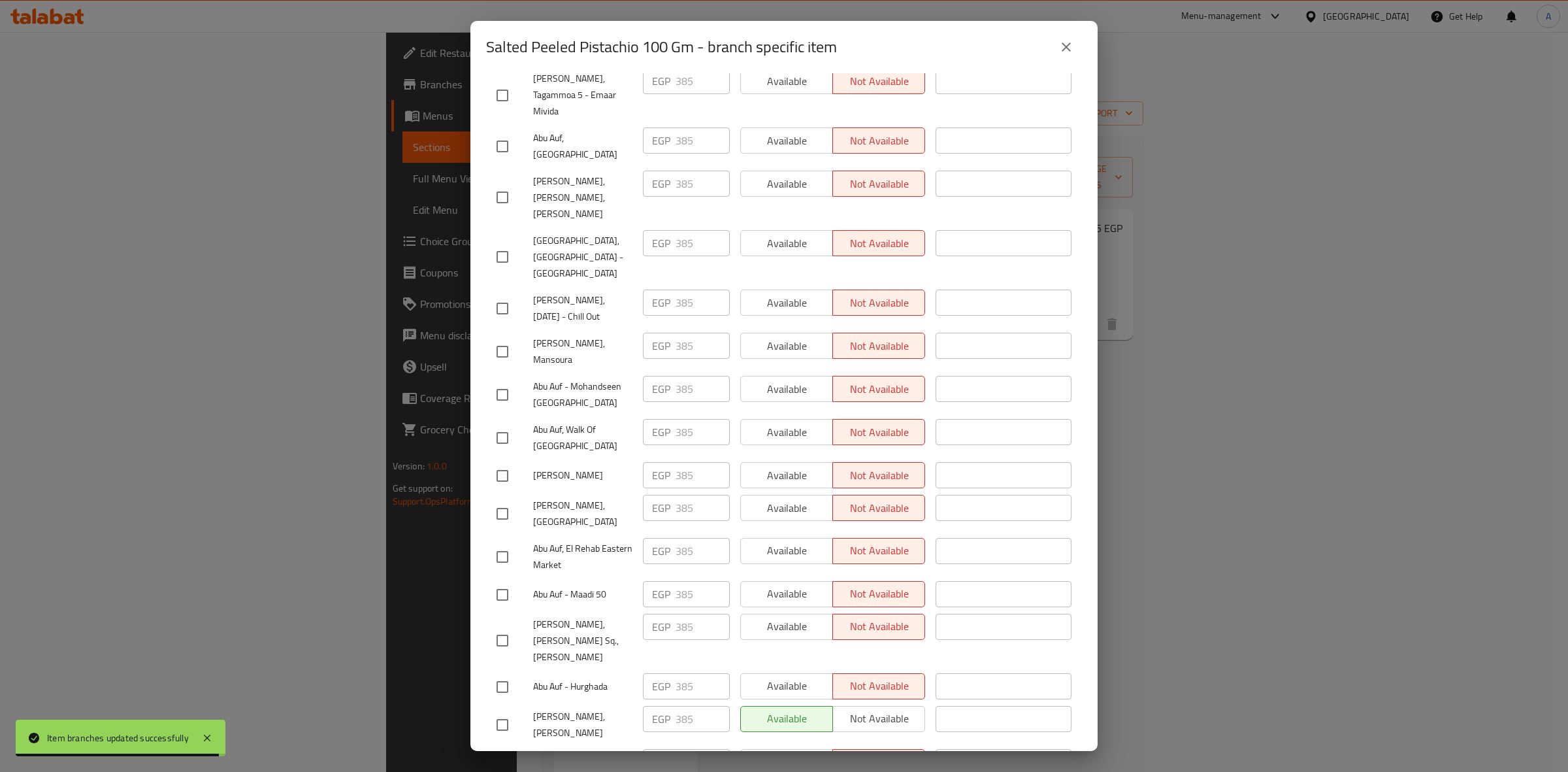
click at [1067, 60] on button "close" at bounding box center [1066, 47] width 31 height 31
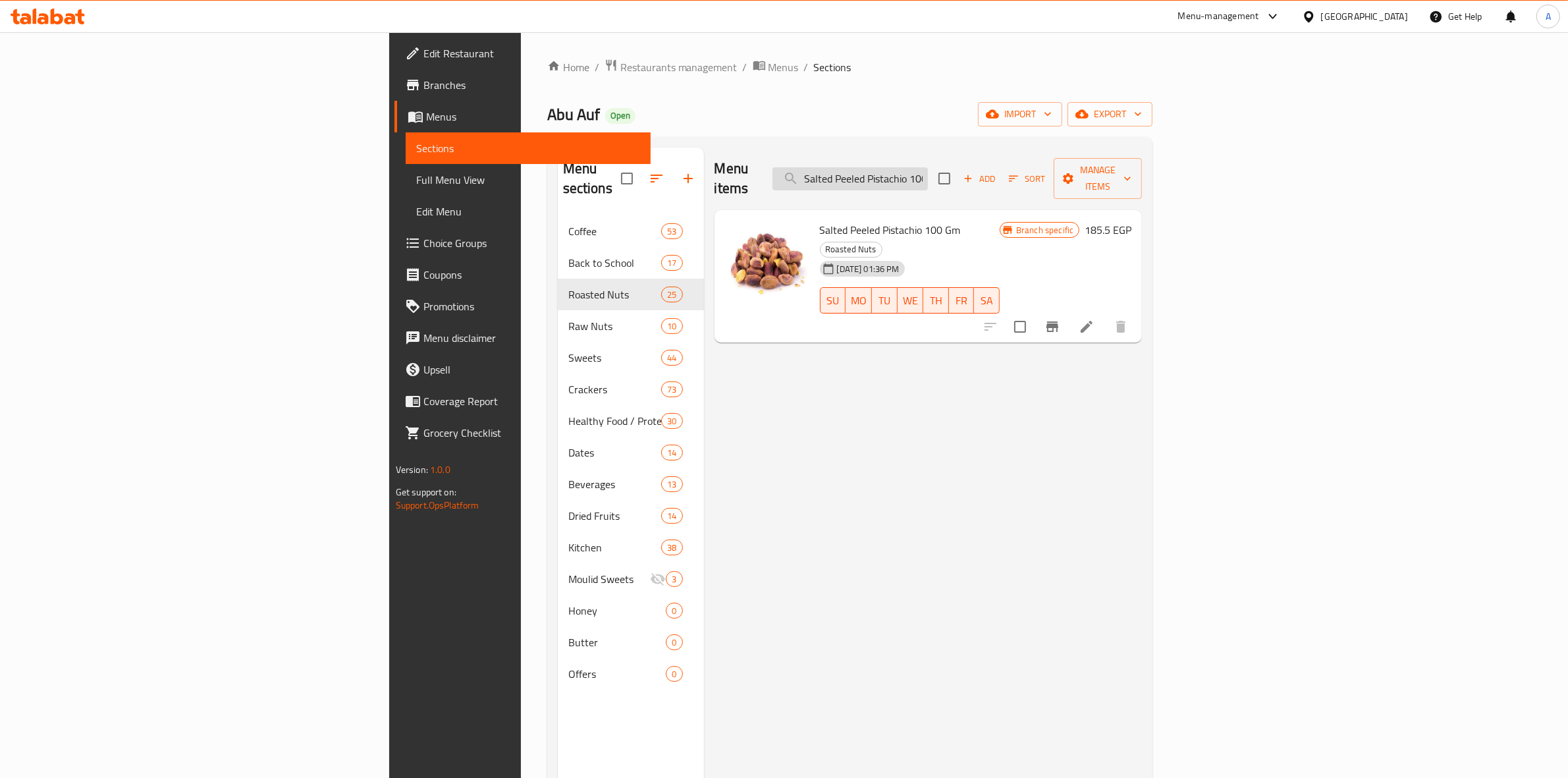
click at [928, 167] on input "Salted Peeled Pistachio 100 Gm" at bounding box center [850, 178] width 155 height 23
paste input "Peanuts With Barbeque Flavor"
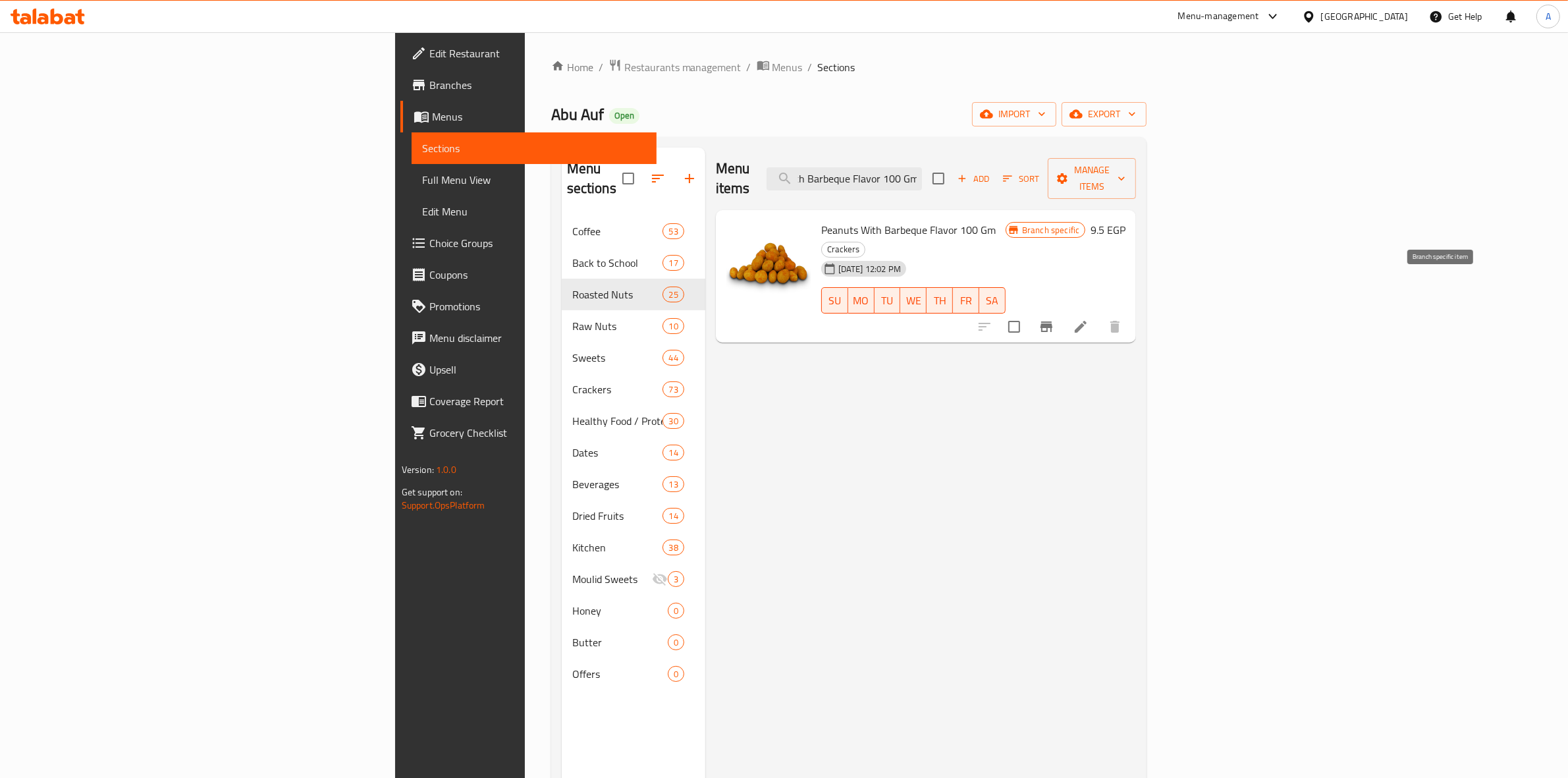
click at [1052, 321] on icon "Branch-specific-item" at bounding box center [1046, 326] width 12 height 10
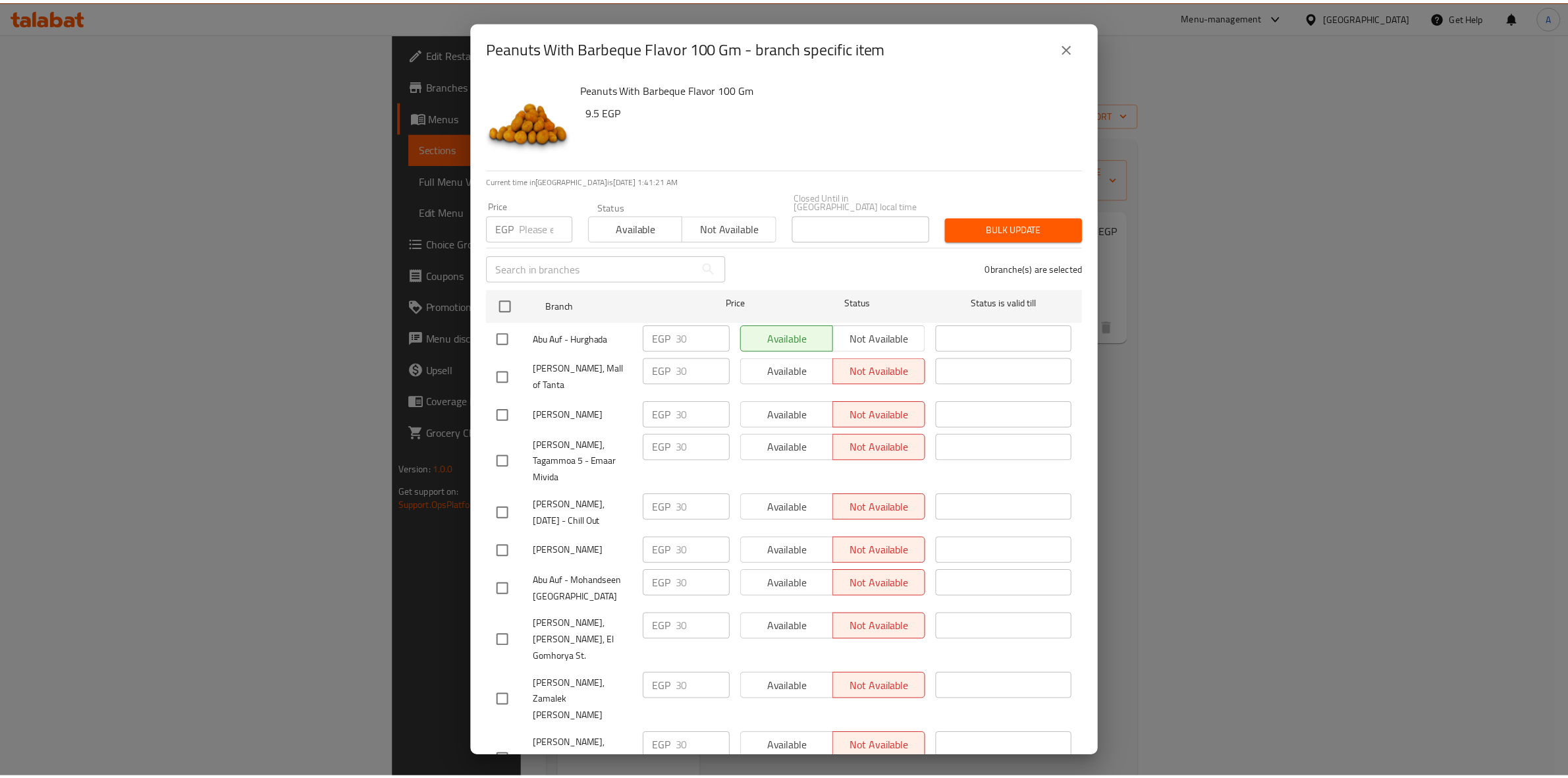
scroll to position [2134, 0]
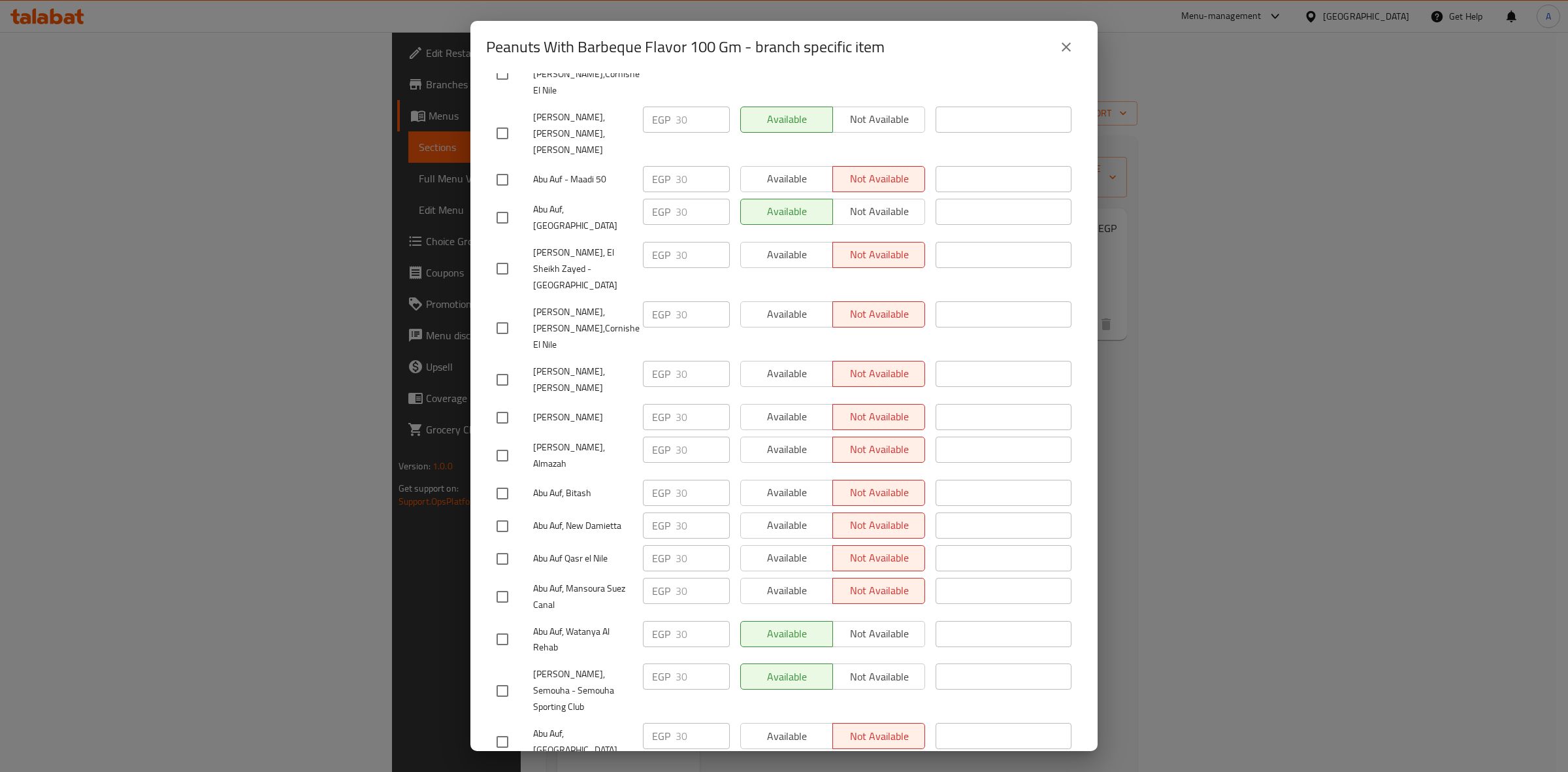
click at [1069, 60] on button "close" at bounding box center [1066, 47] width 31 height 31
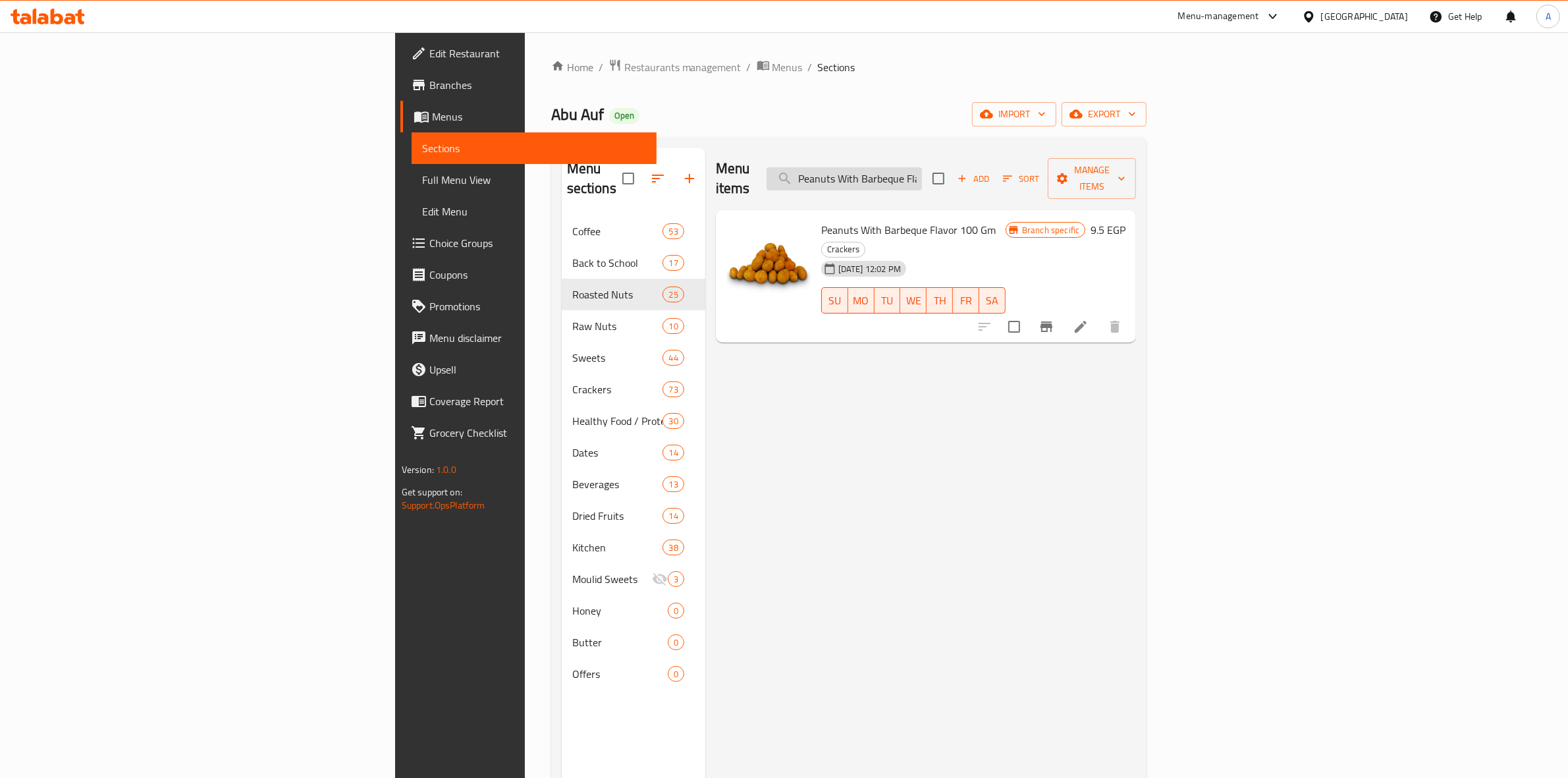
click at [922, 175] on input "Peanuts With Barbeque Flavor 100 Gm" at bounding box center [844, 178] width 155 height 23
paste input "Cheese Flavor"
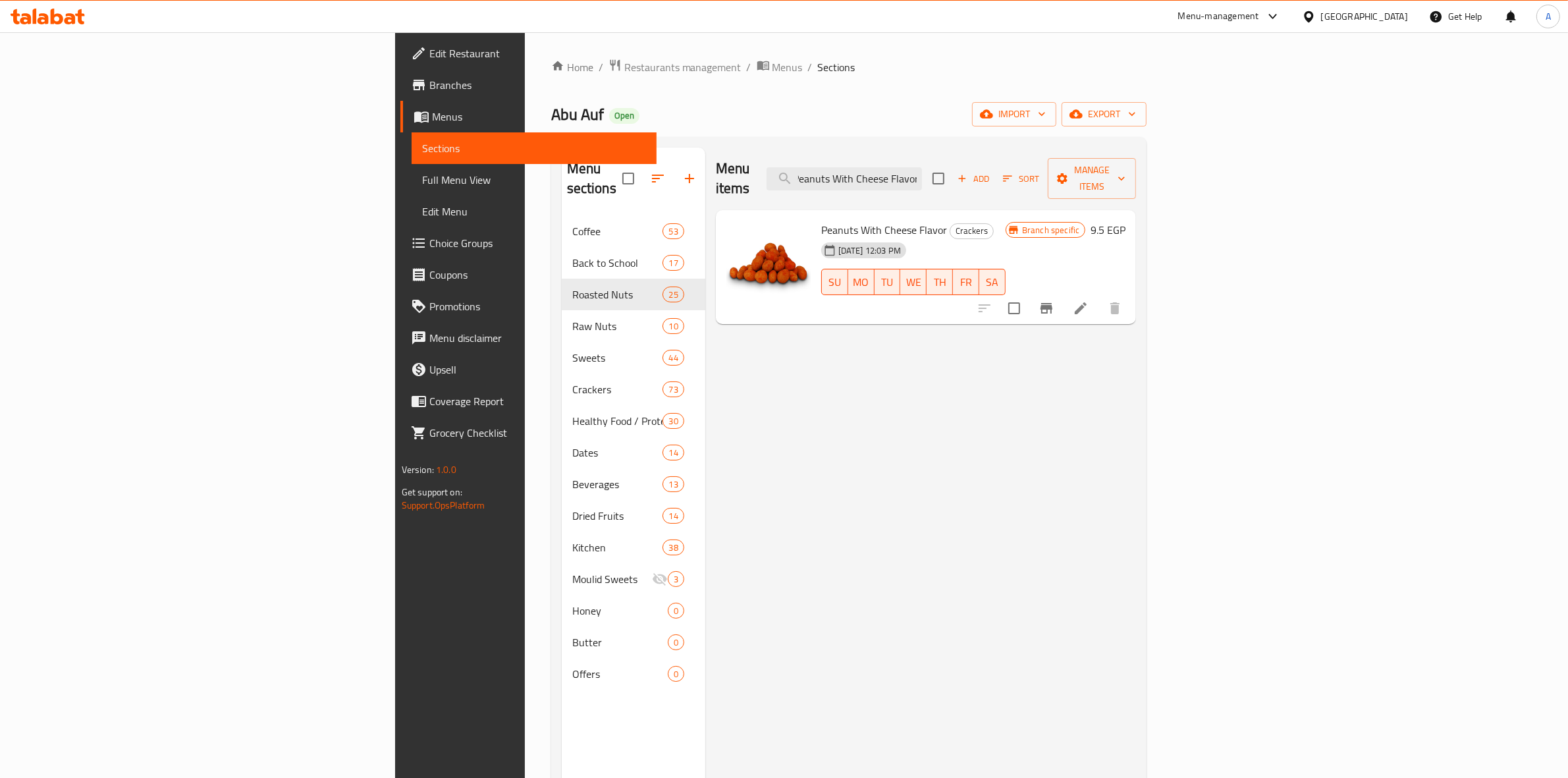
click at [1054, 301] on icon "Branch-specific-item" at bounding box center [1046, 309] width 16 height 16
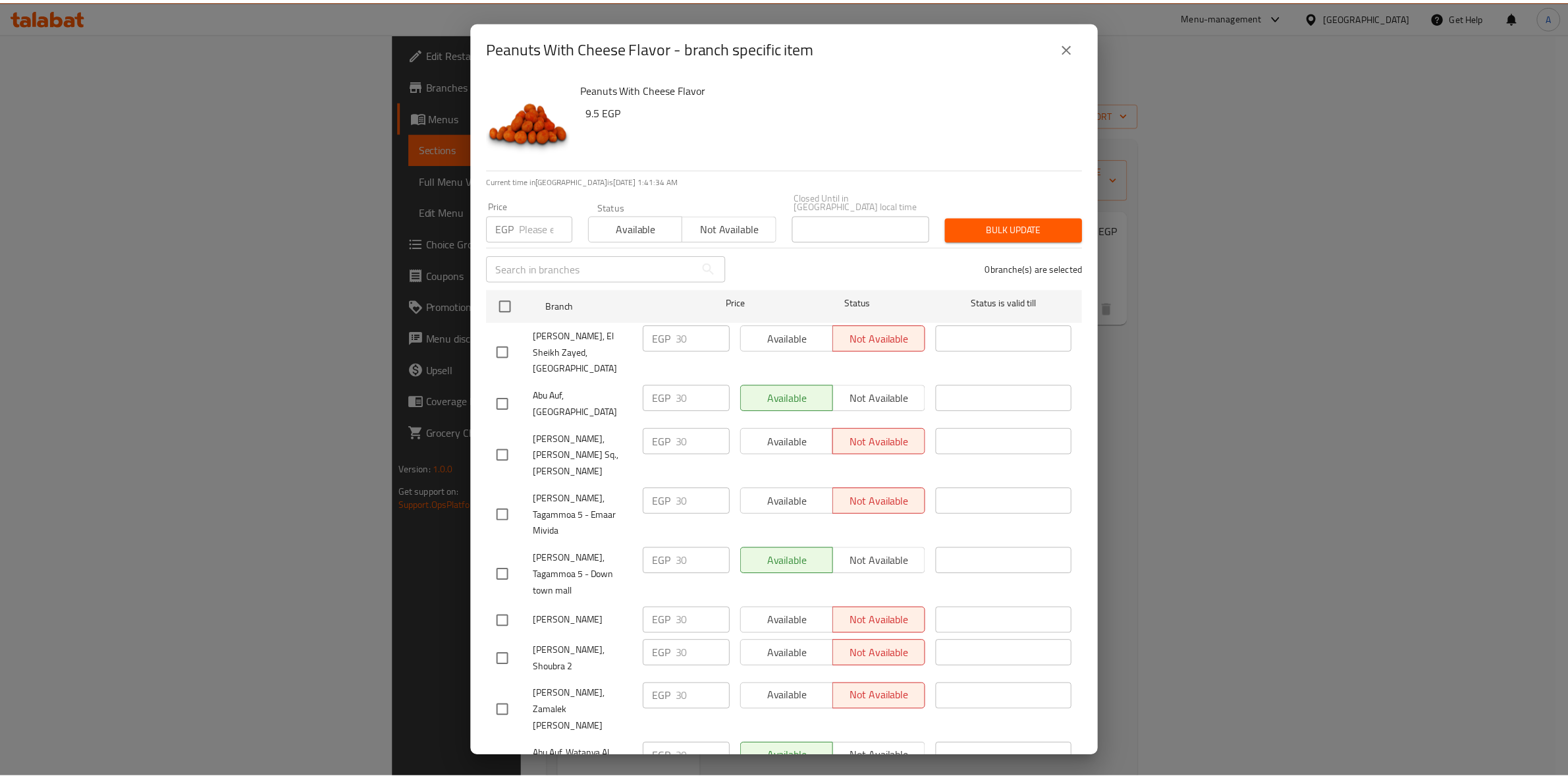
scroll to position [2134, 0]
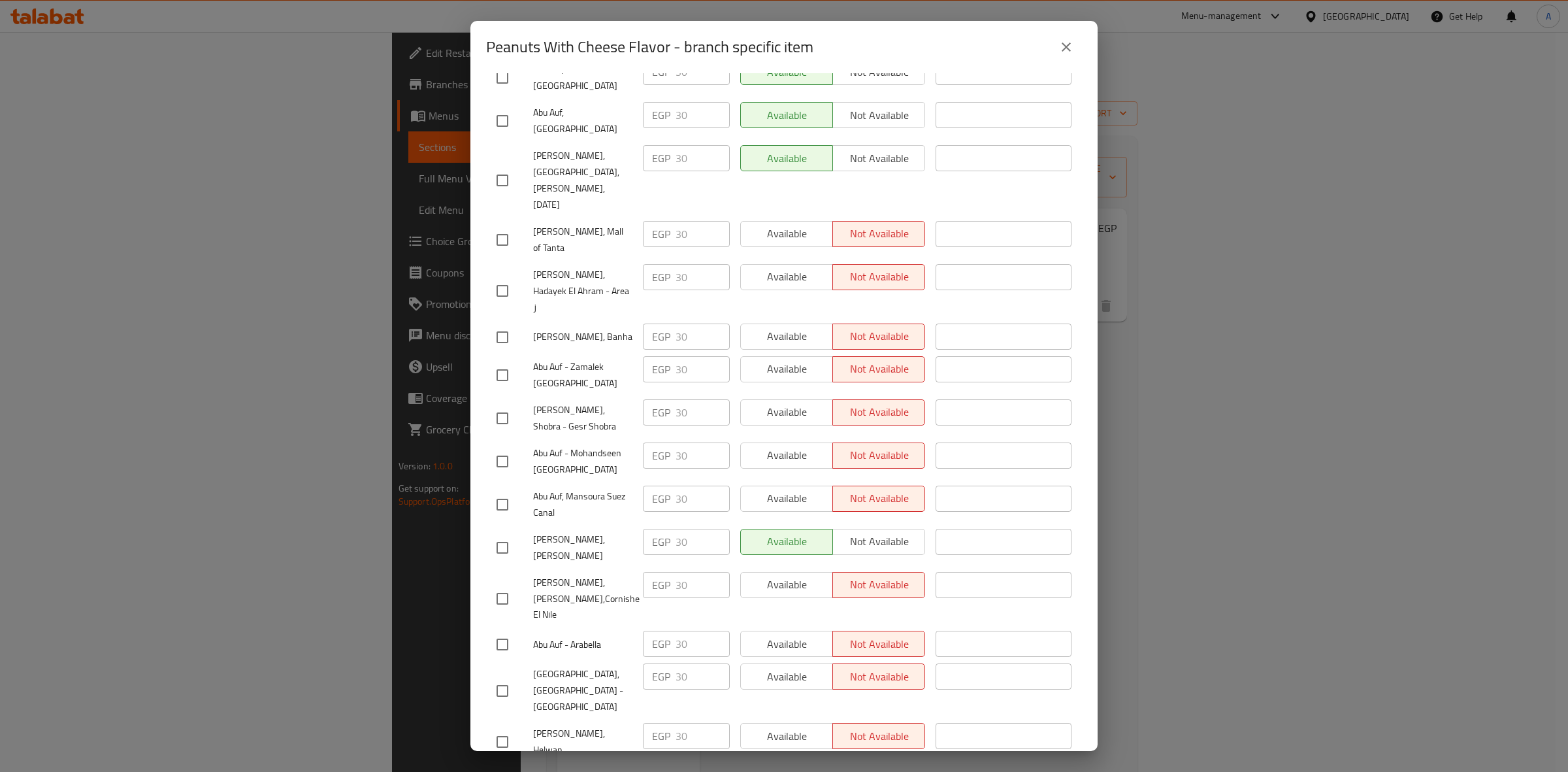
click at [1067, 57] on button "close" at bounding box center [1066, 47] width 31 height 31
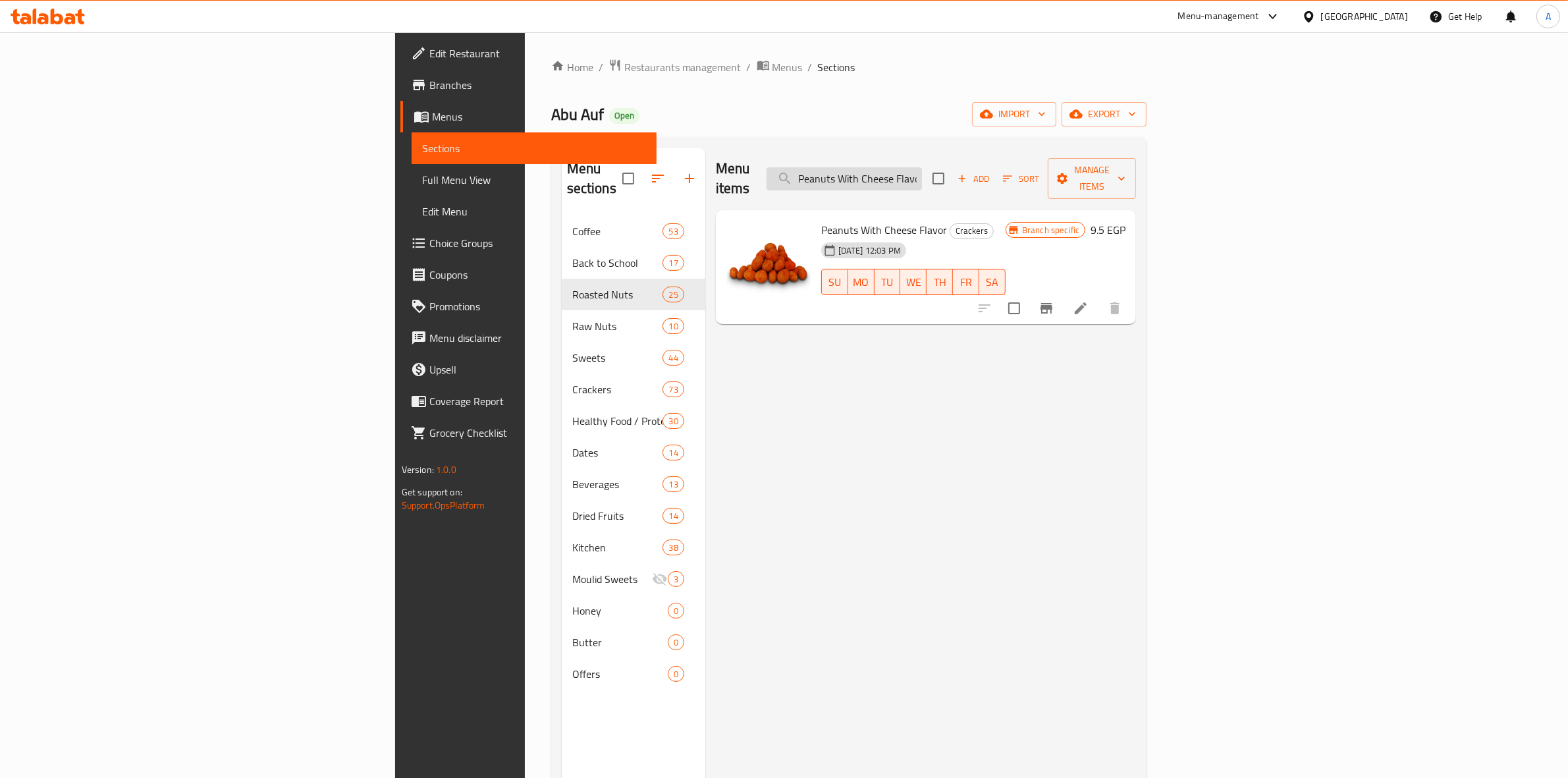
click at [922, 173] on input "Peanuts With Cheese Flavor" at bounding box center [844, 178] width 155 height 23
paste input "ili Flavor 100 Gm"
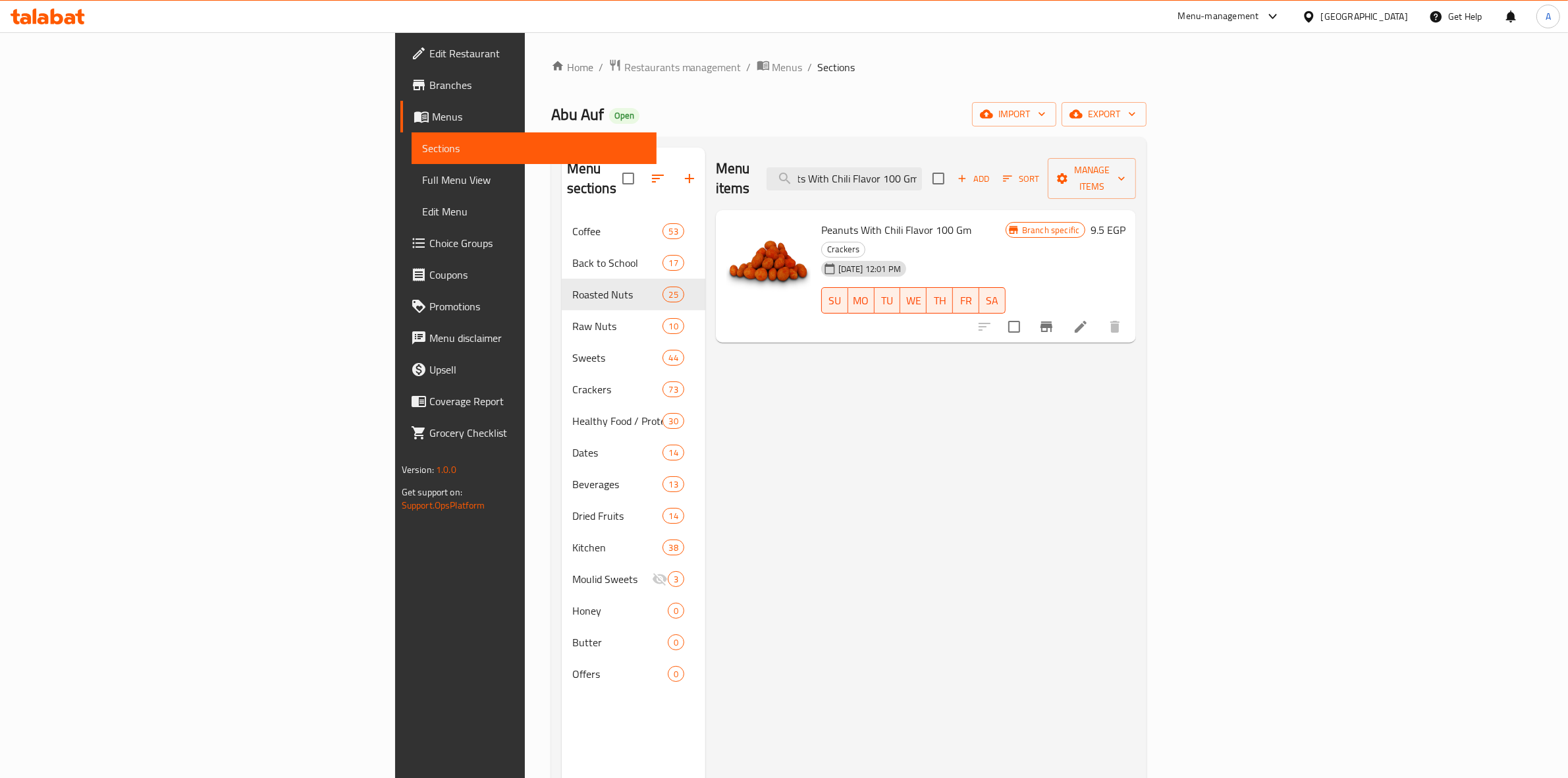
type input "Peanuts With Chili Flavor 100 Gm"
click at [1062, 311] on button "Branch-specific-item" at bounding box center [1046, 327] width 32 height 32
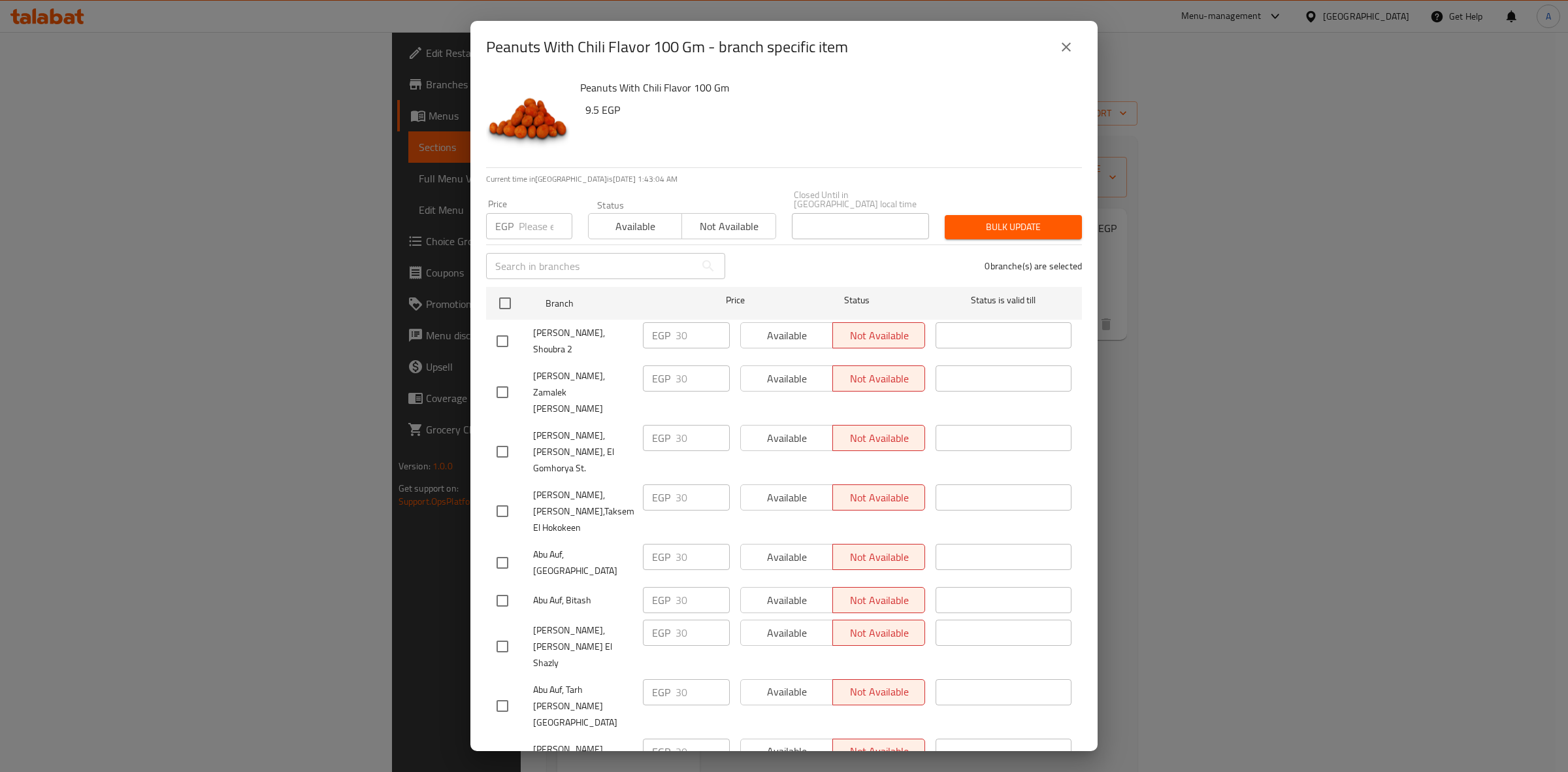
scroll to position [2118, 0]
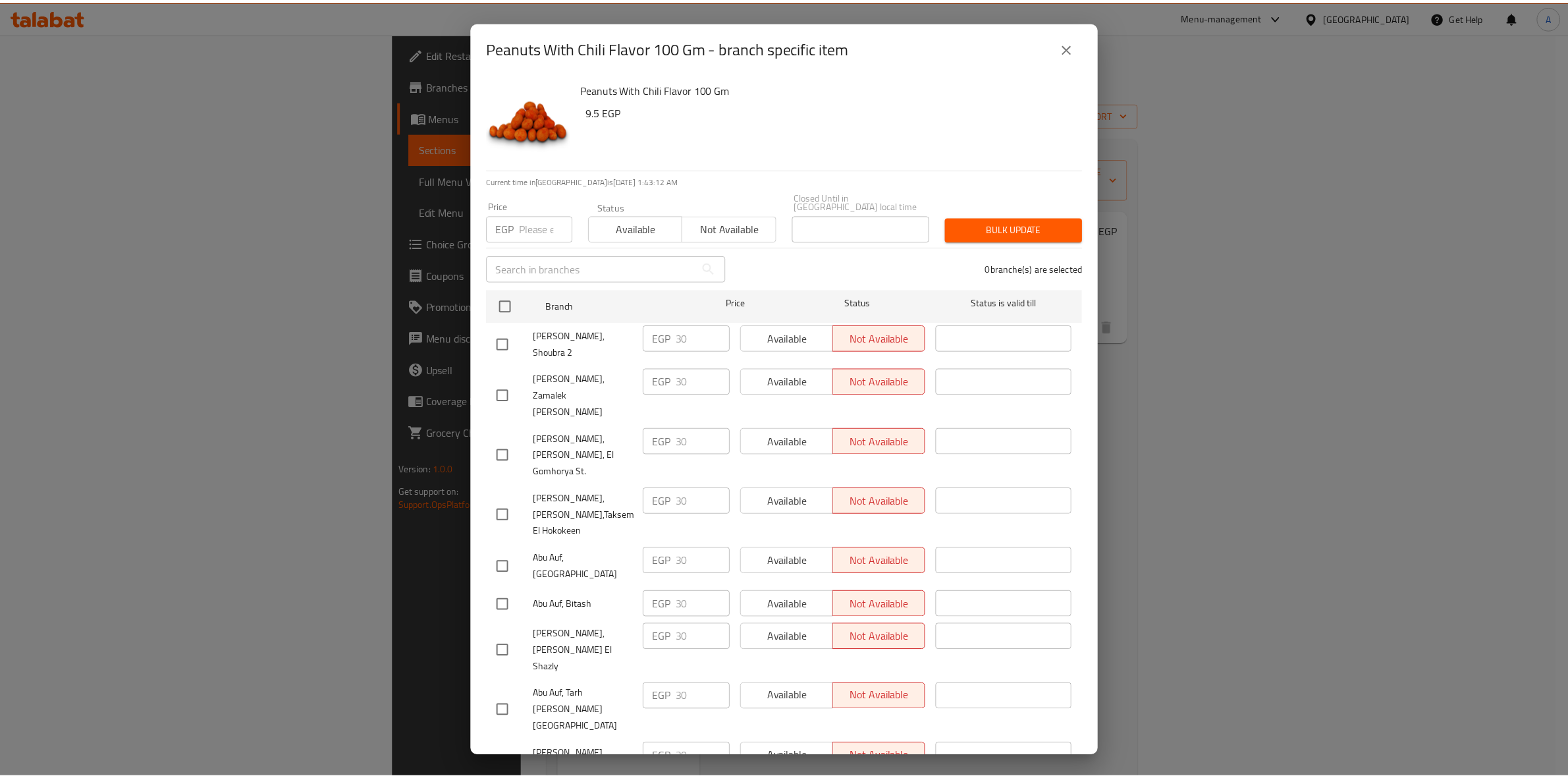
scroll to position [2134, 0]
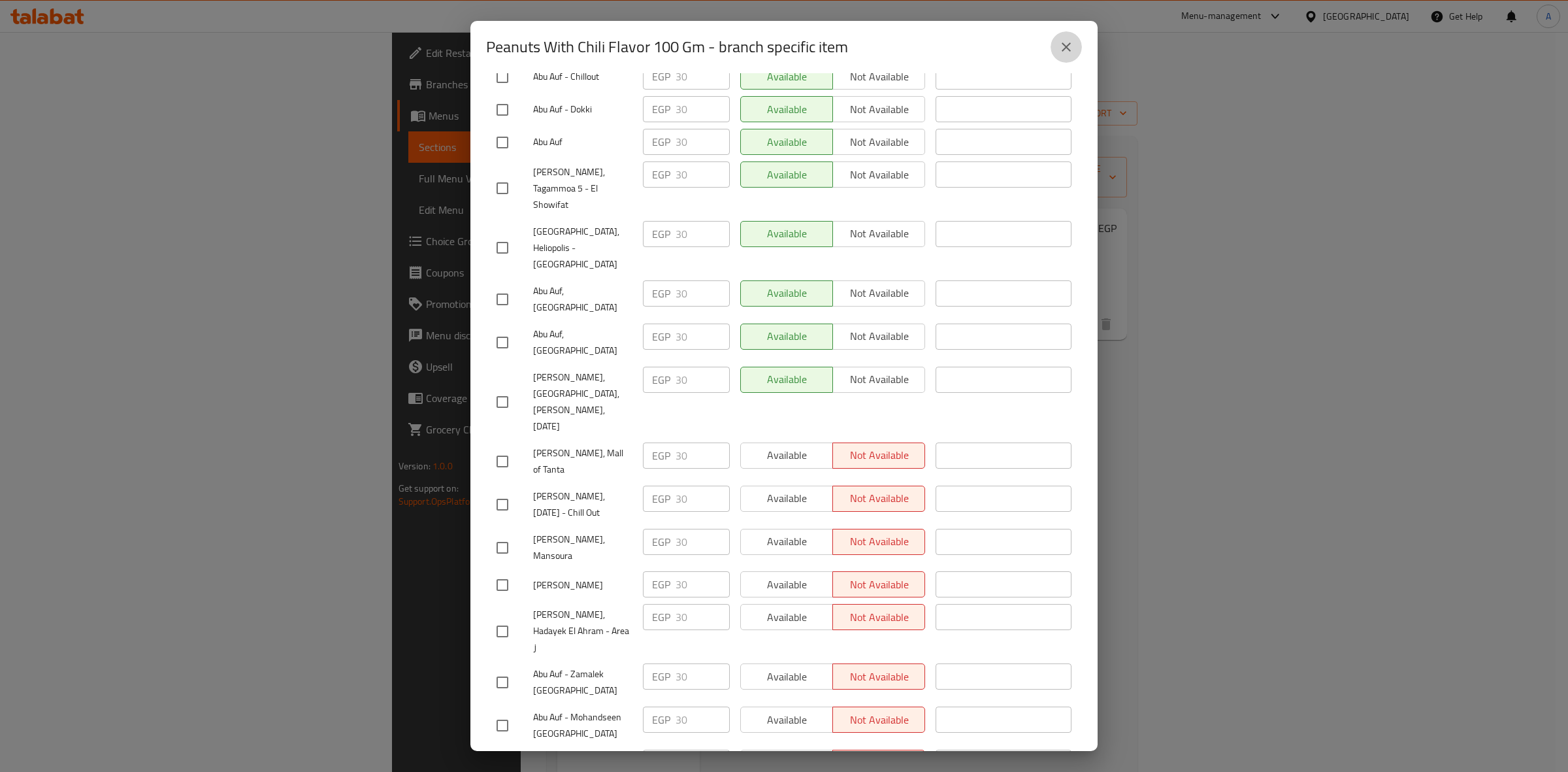
click at [1067, 57] on button "close" at bounding box center [1066, 47] width 31 height 31
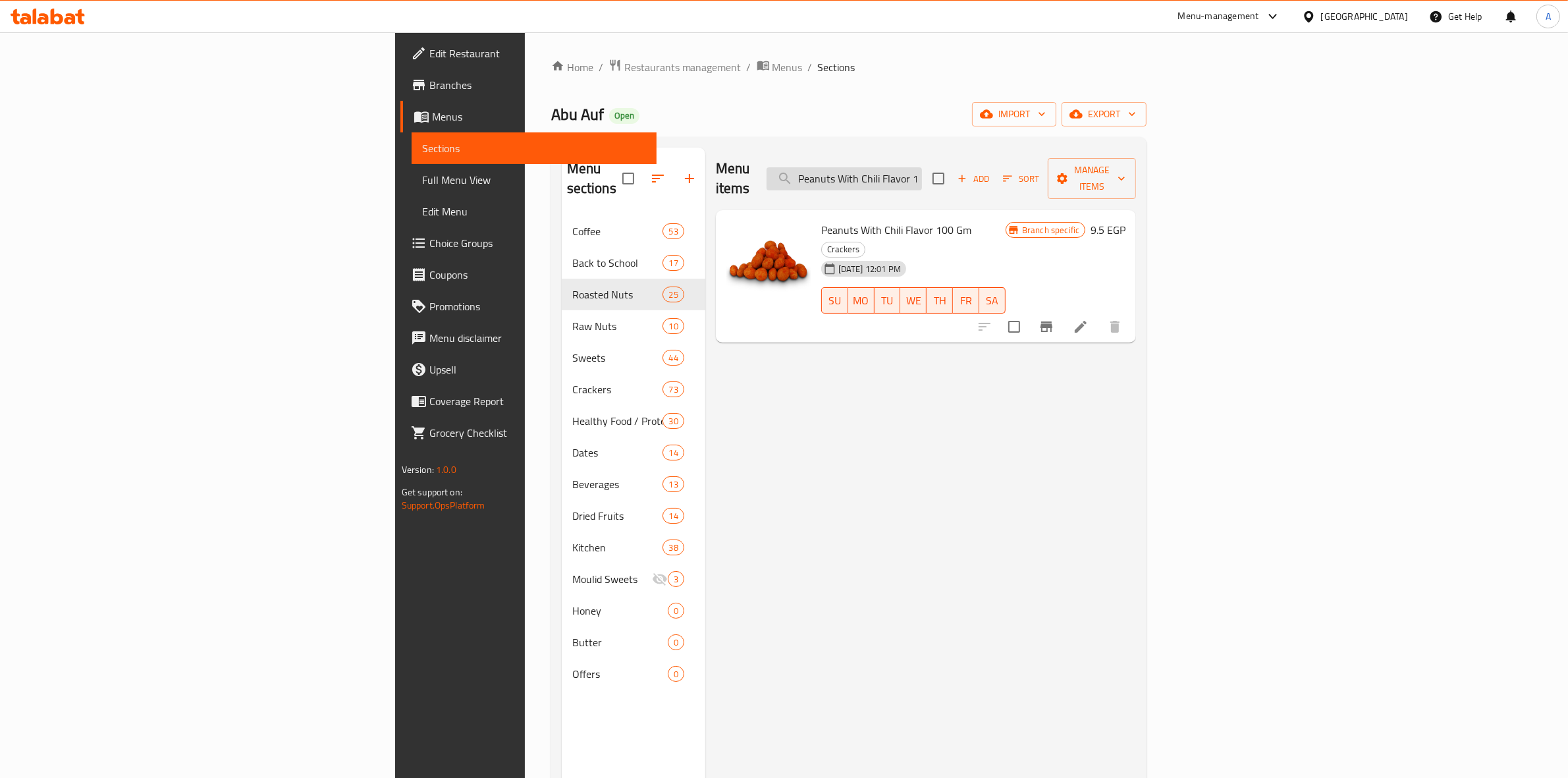
click at [922, 178] on input "Peanuts With Chili Flavor 100 Gm" at bounding box center [844, 178] width 155 height 23
paste input "Ketchup"
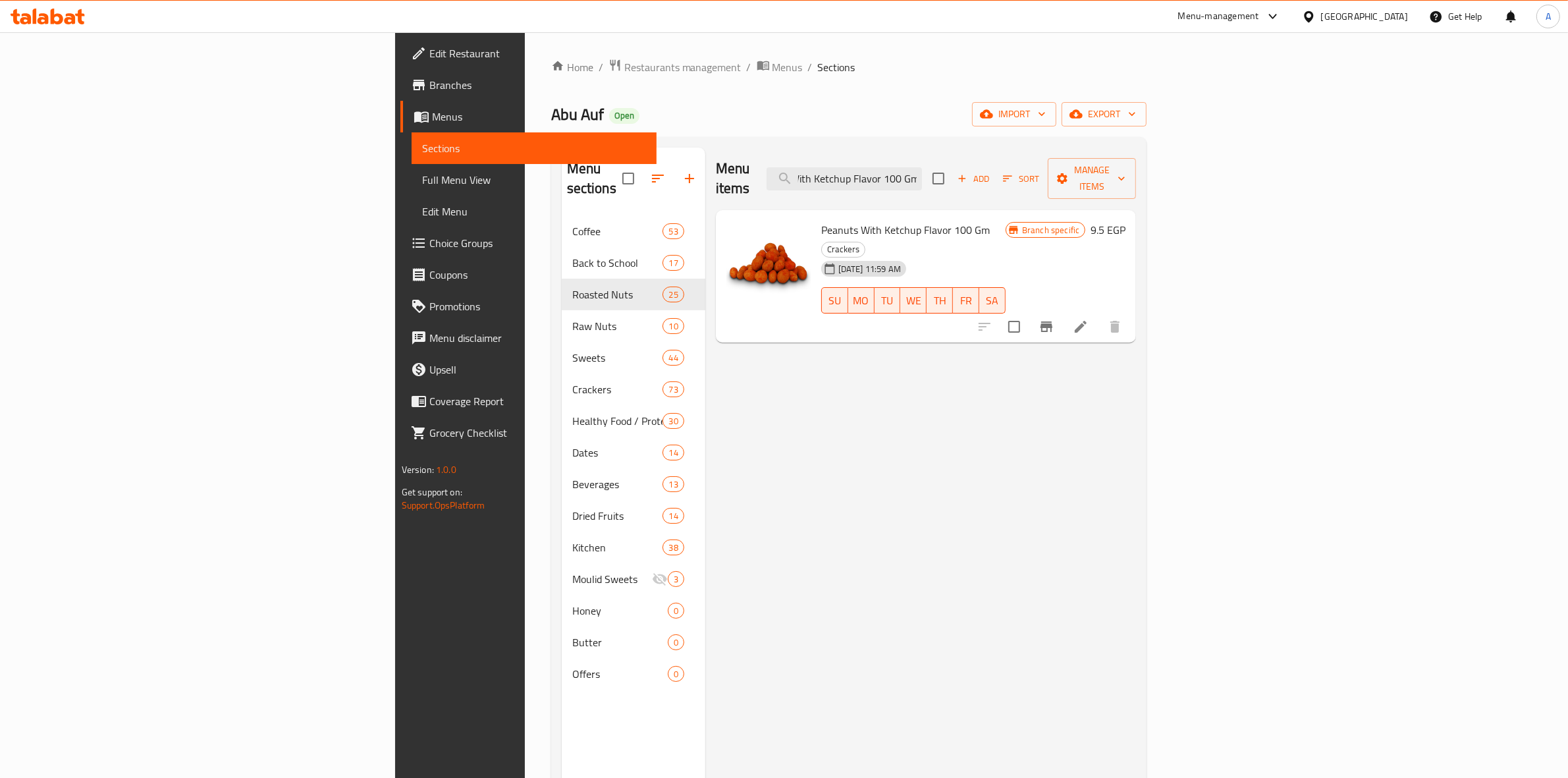
click at [1062, 311] on button "Branch-specific-item" at bounding box center [1046, 327] width 32 height 32
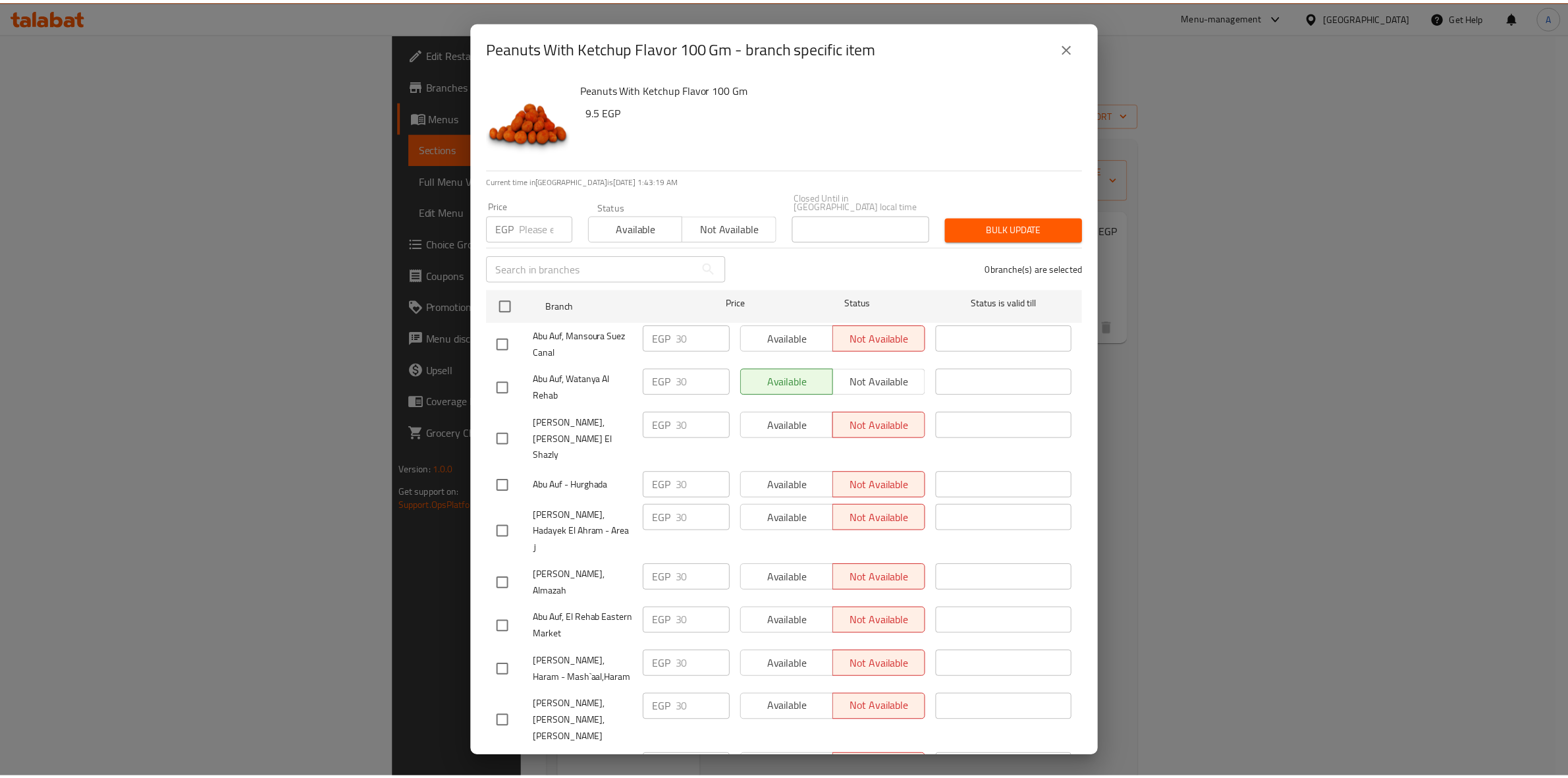
scroll to position [2134, 0]
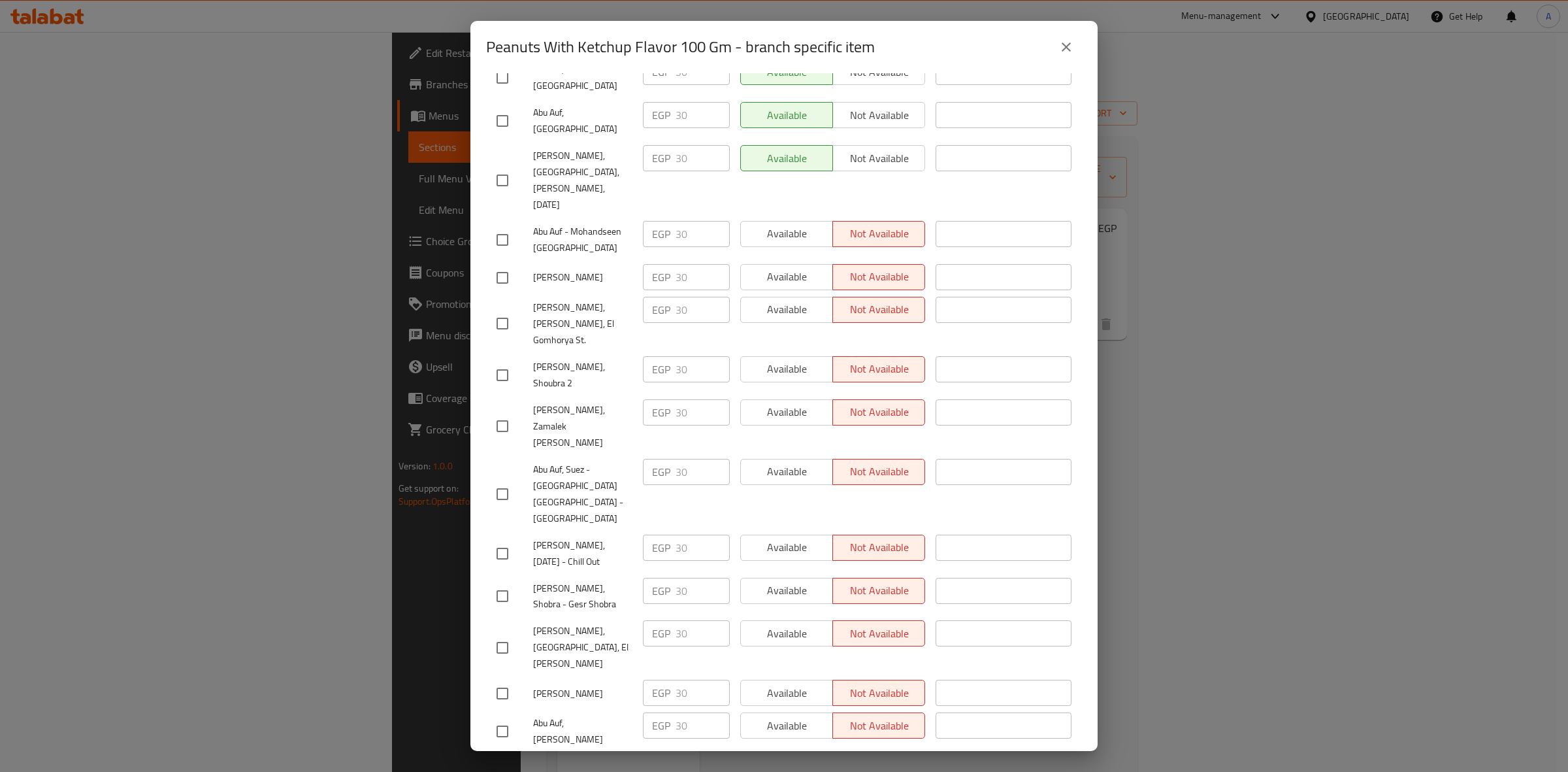
click at [1068, 62] on button "close" at bounding box center [1066, 47] width 31 height 31
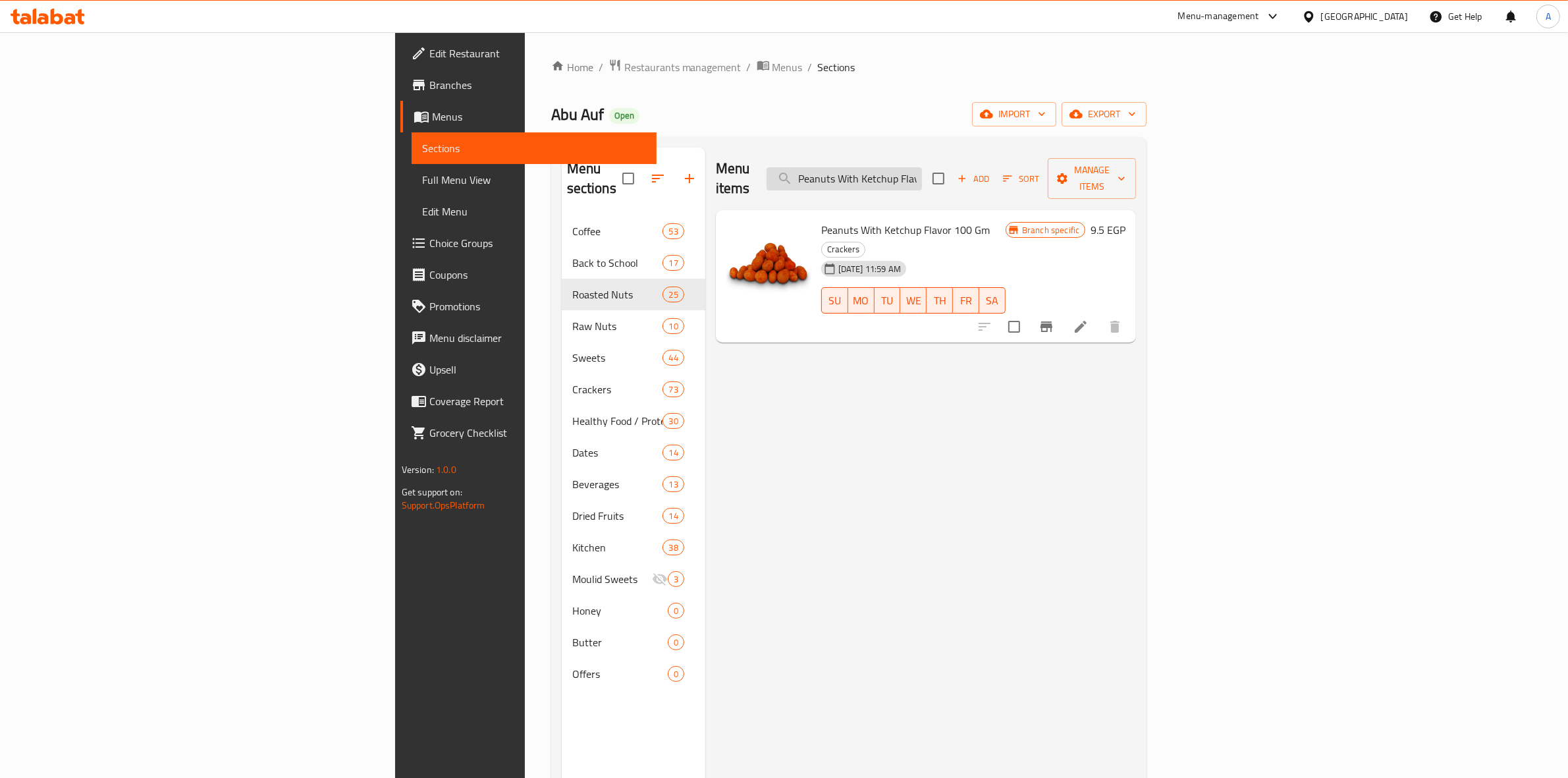
click at [922, 170] on input "Peanuts With Ketchup Flavor 100 Gm" at bounding box center [844, 178] width 155 height 23
paste input "Raw Whole Almonds"
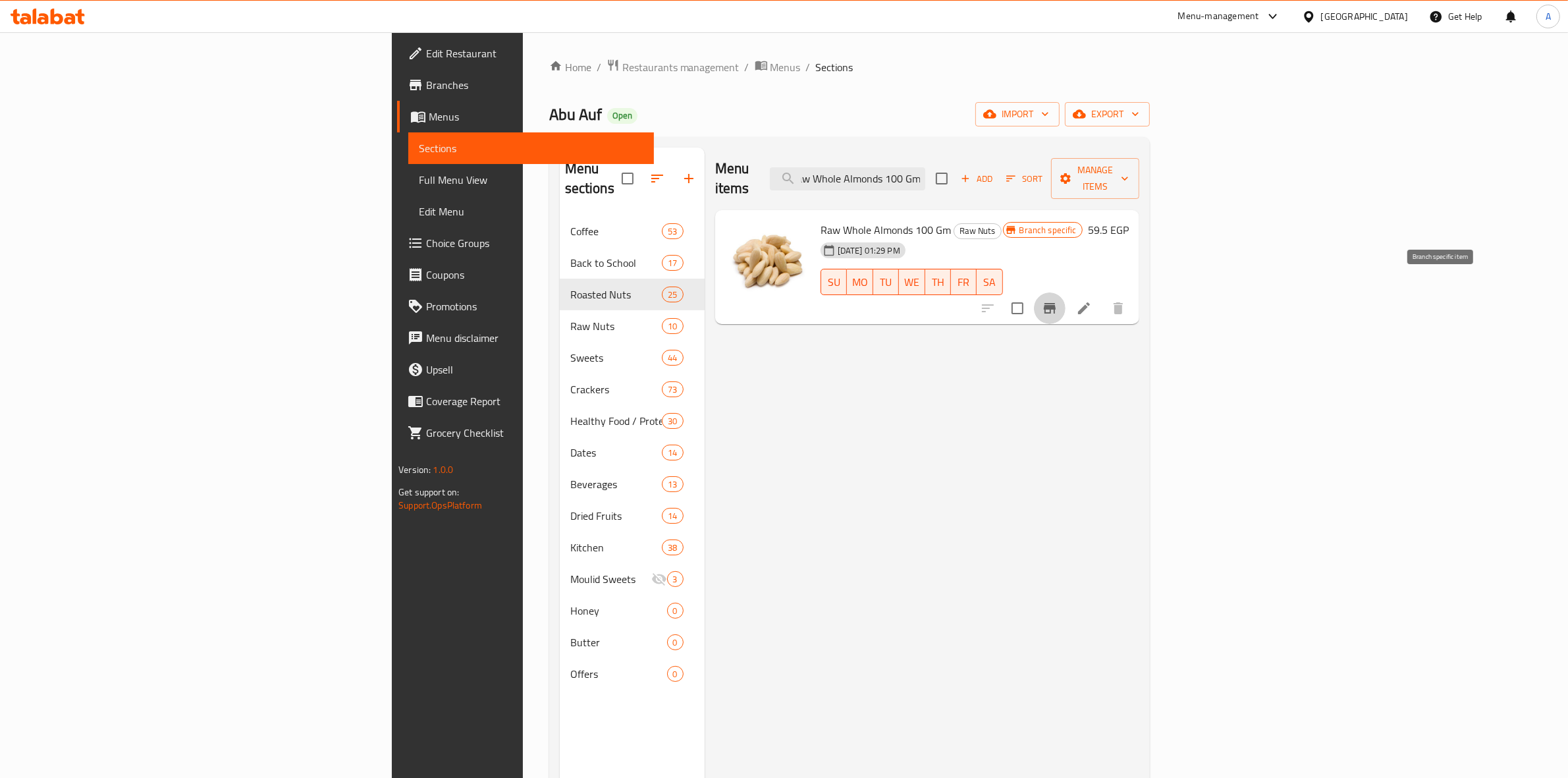
click at [1057, 301] on icon "Branch-specific-item" at bounding box center [1049, 309] width 16 height 16
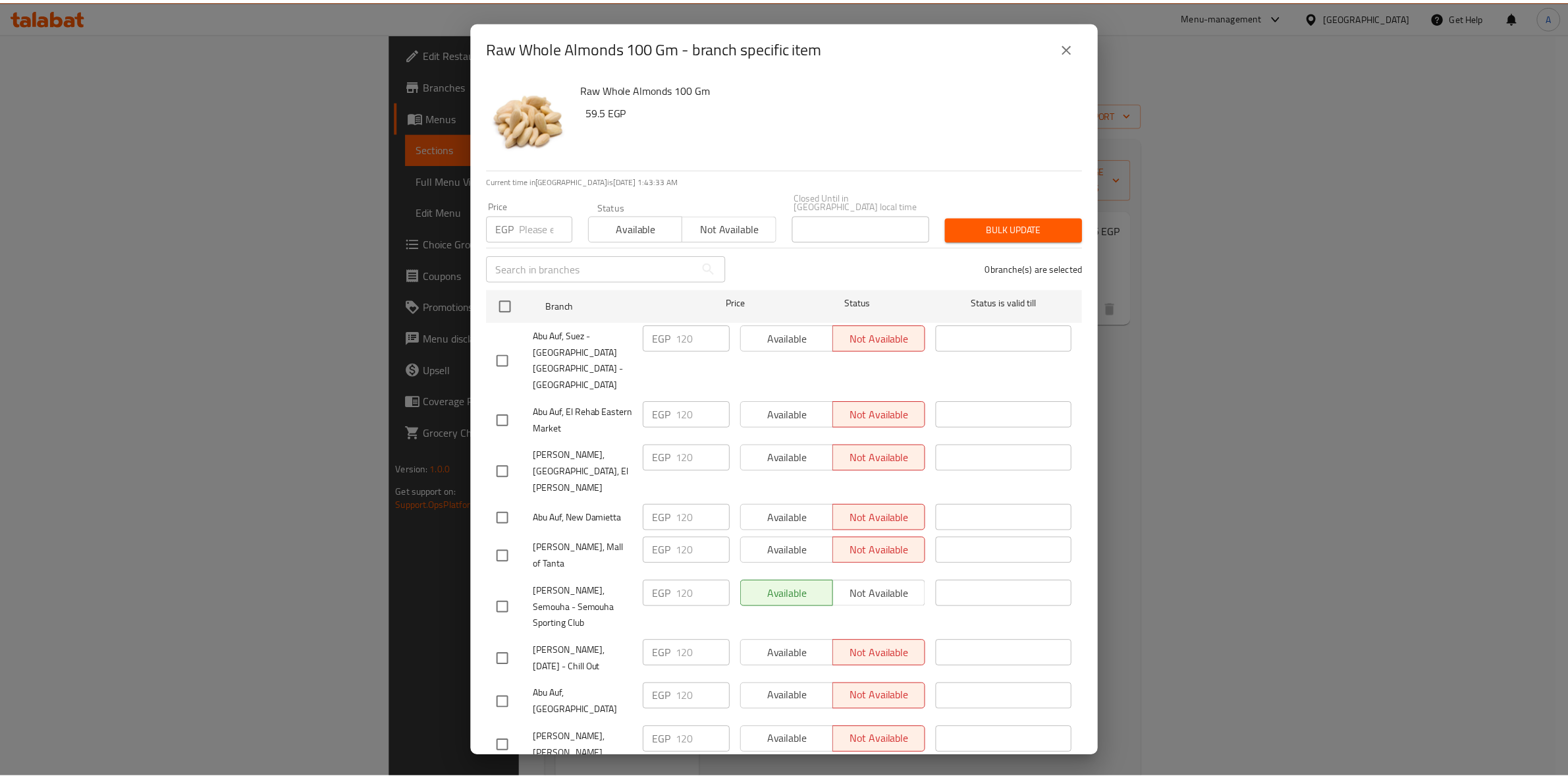
scroll to position [2134, 0]
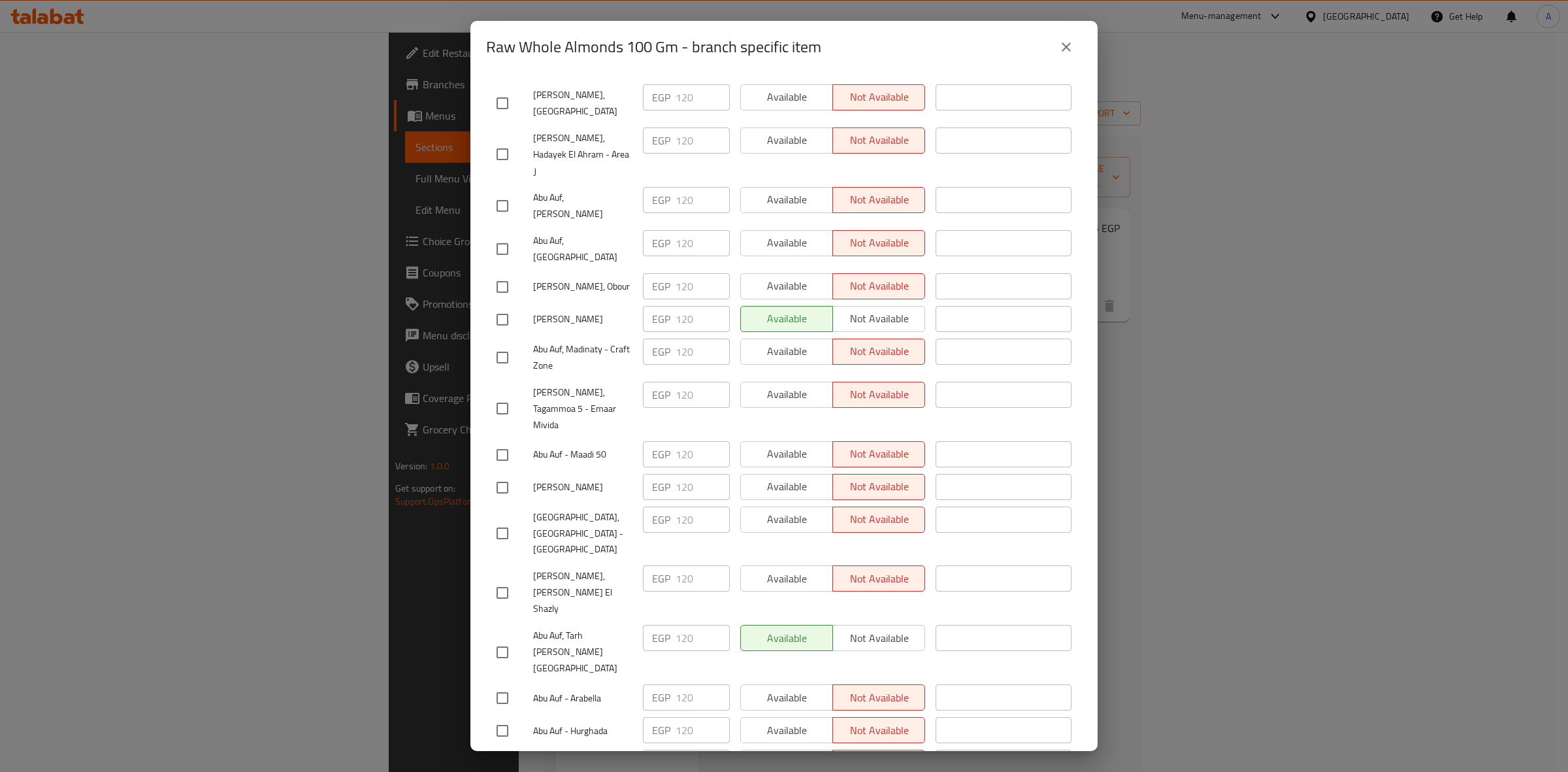
click at [1060, 56] on button "close" at bounding box center [1066, 47] width 31 height 31
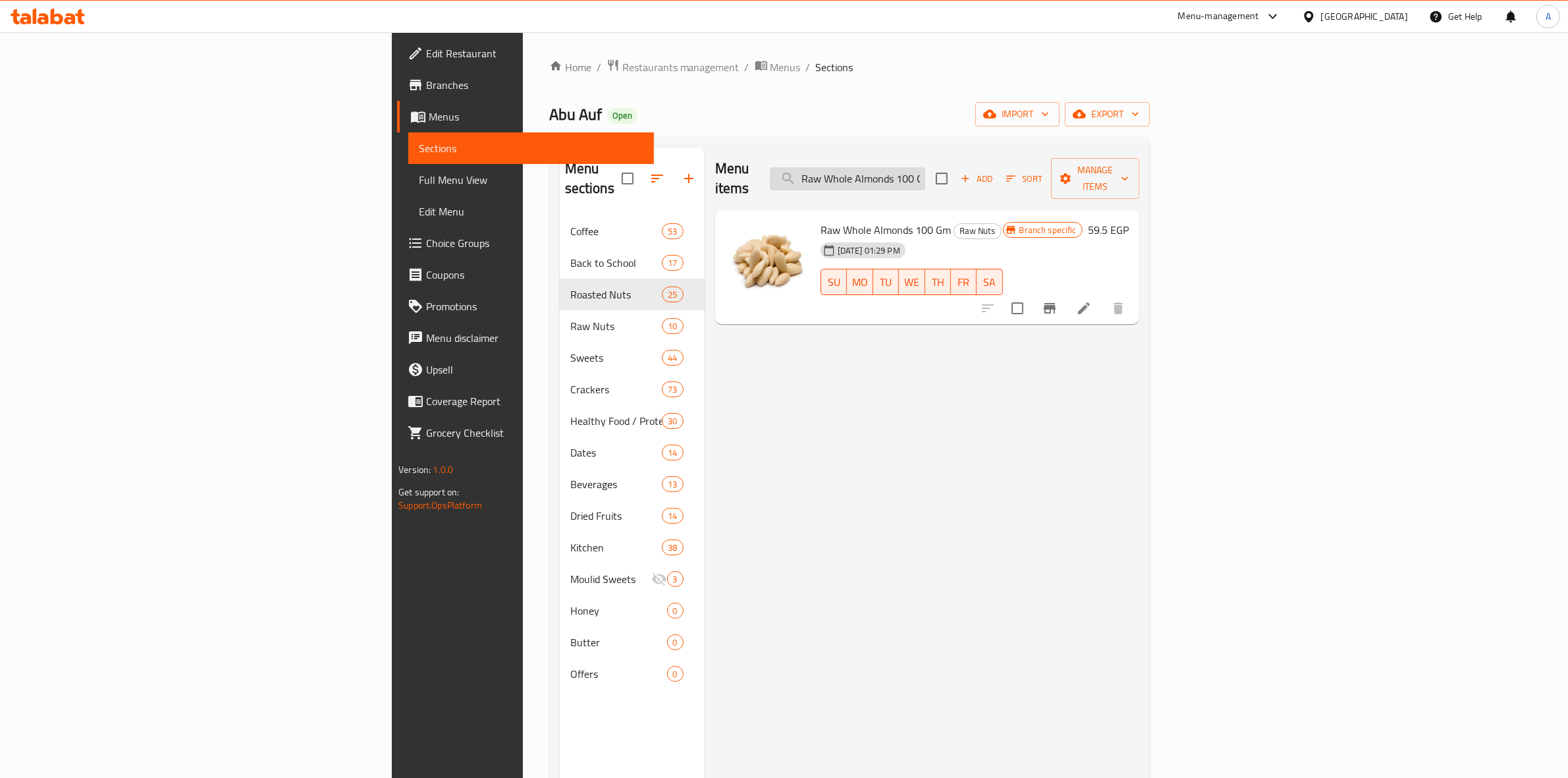
click at [925, 175] on input "Raw Whole Almonds 100 Gm" at bounding box center [848, 178] width 155 height 23
click at [925, 174] on input "Raw Whole Almonds 100 Gm" at bounding box center [848, 178] width 155 height 23
paste input "Salted American Pistachios"
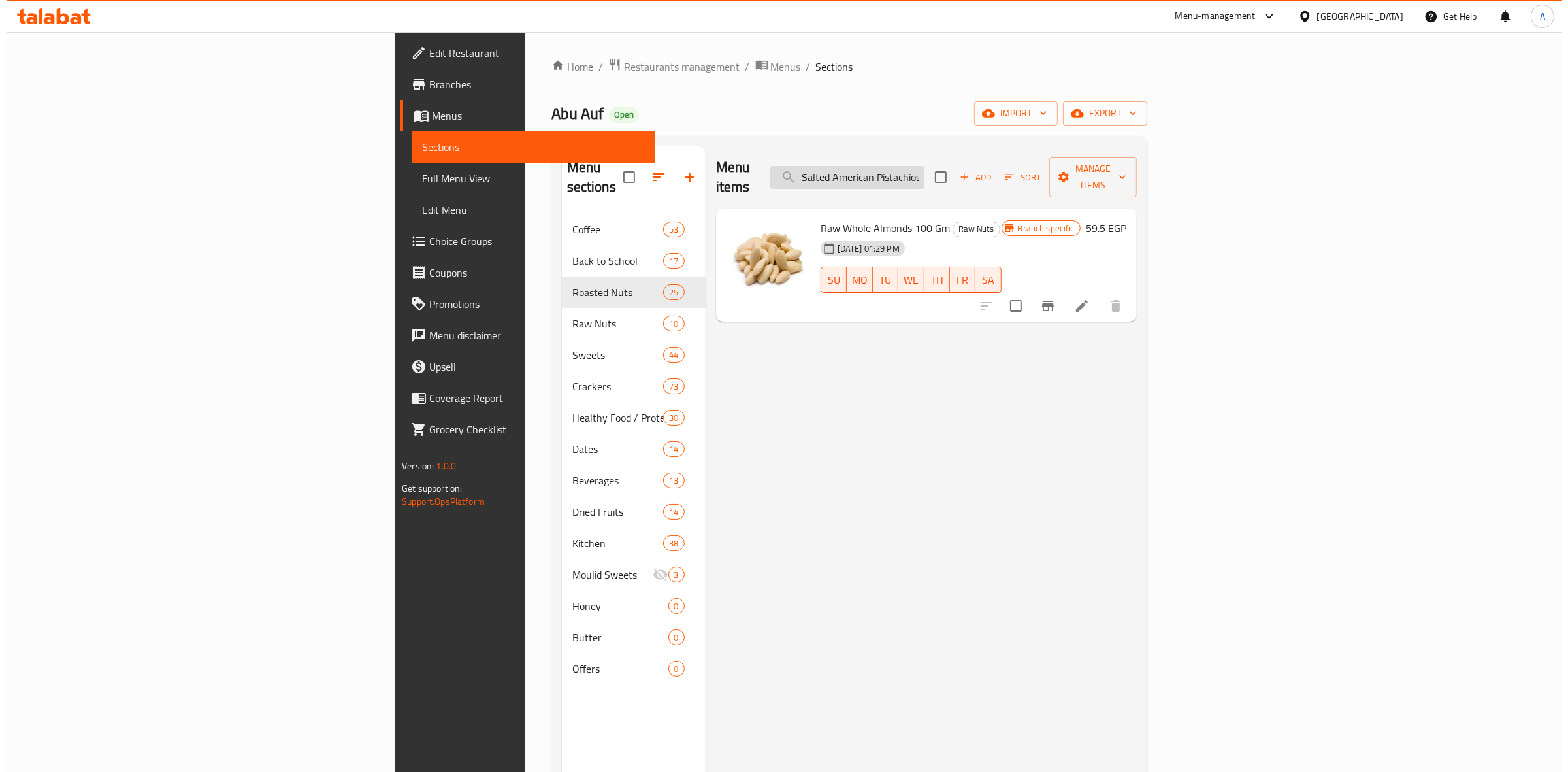
scroll to position [0, 2]
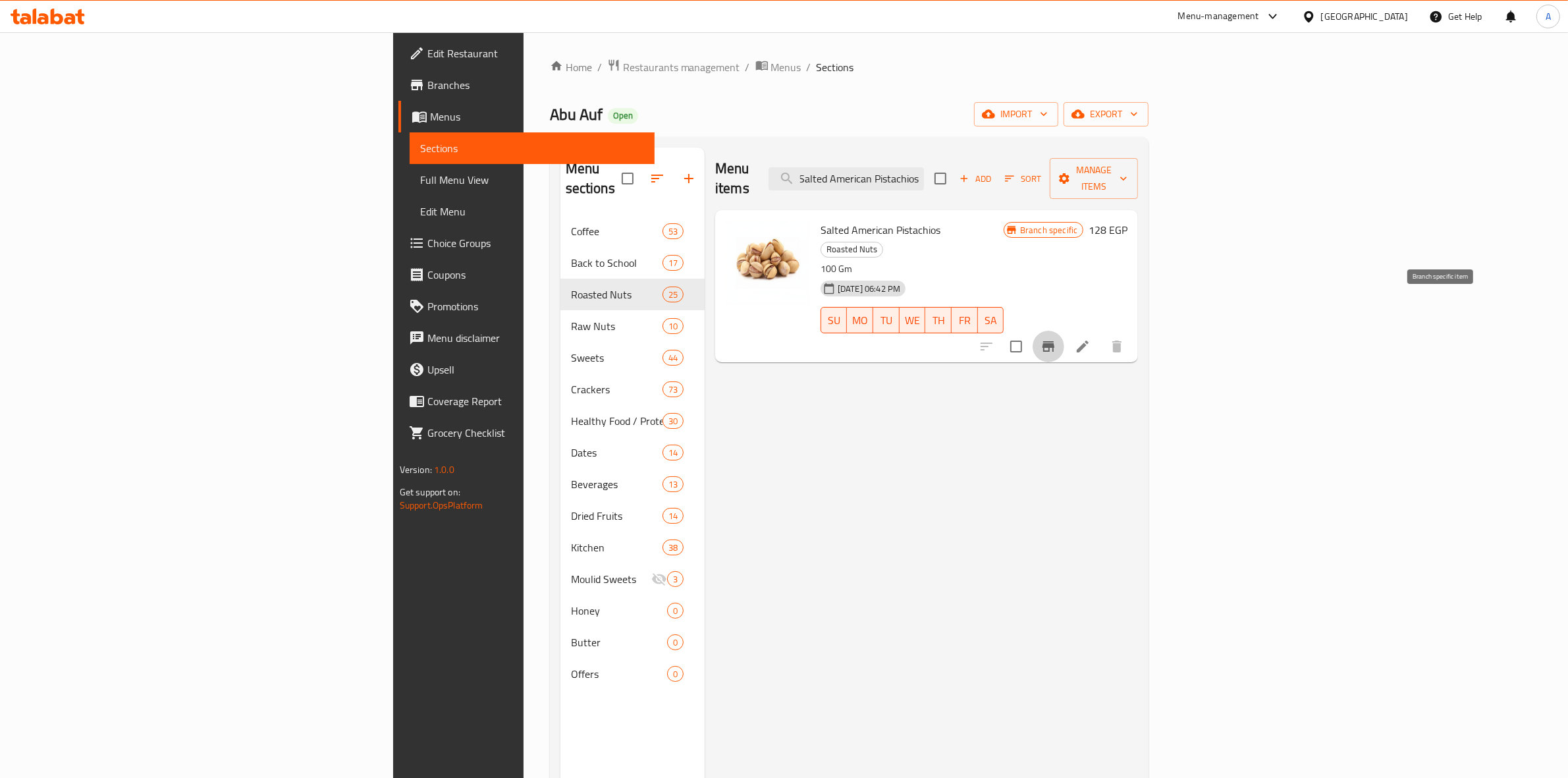
click at [1056, 339] on icon "Branch-specific-item" at bounding box center [1049, 347] width 16 height 16
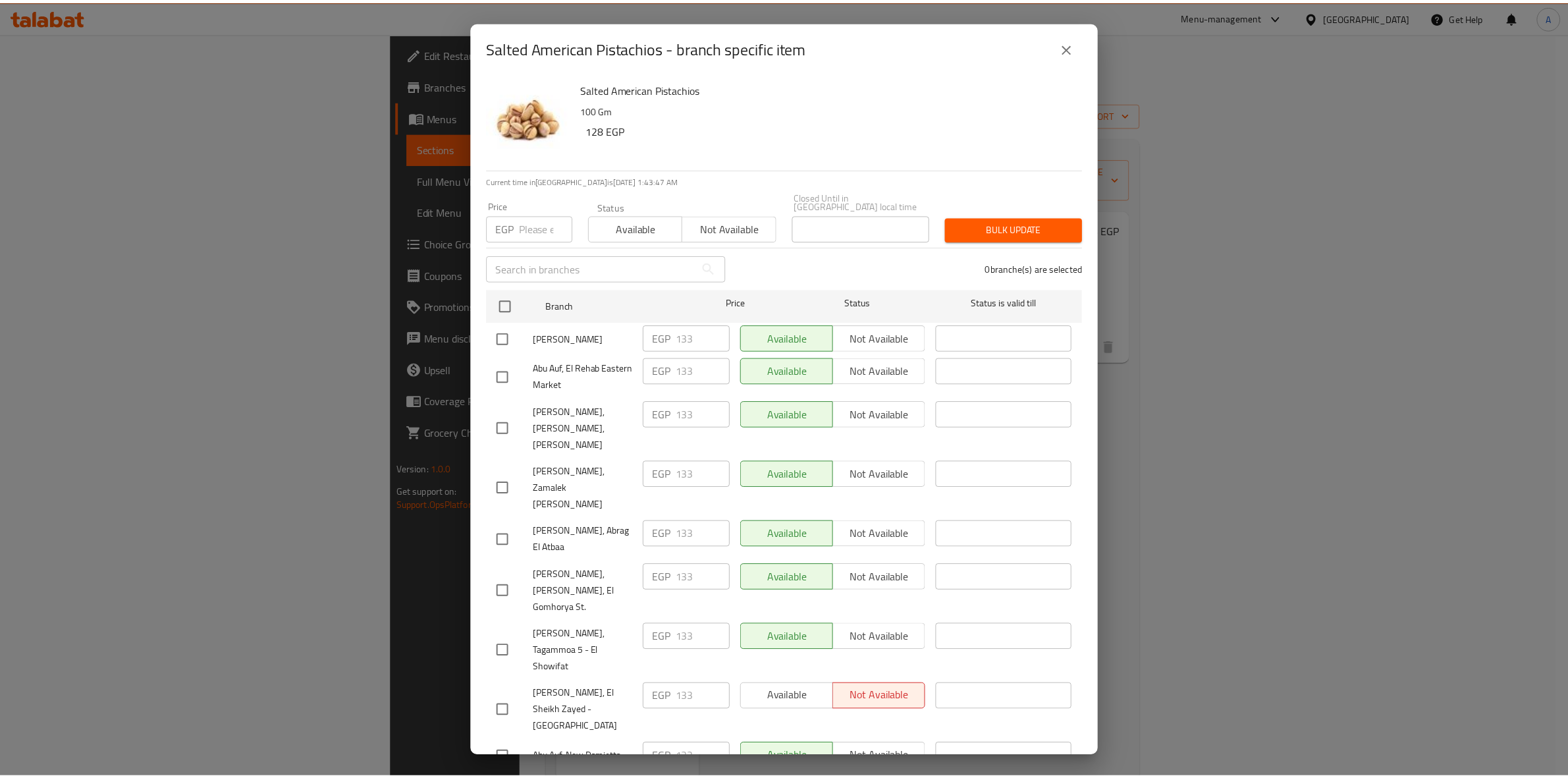
scroll to position [1149, 0]
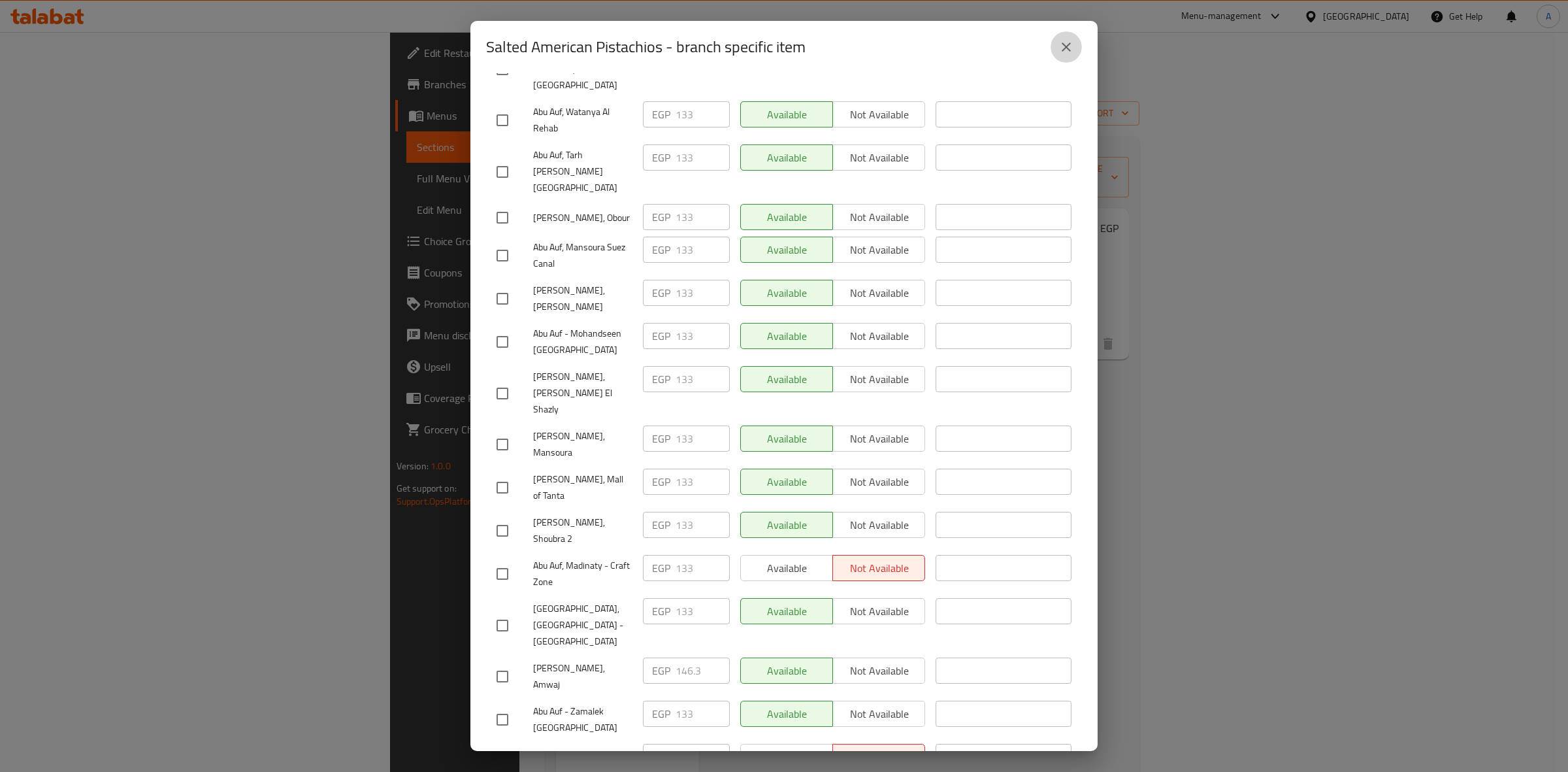
click at [1067, 59] on button "close" at bounding box center [1066, 47] width 31 height 31
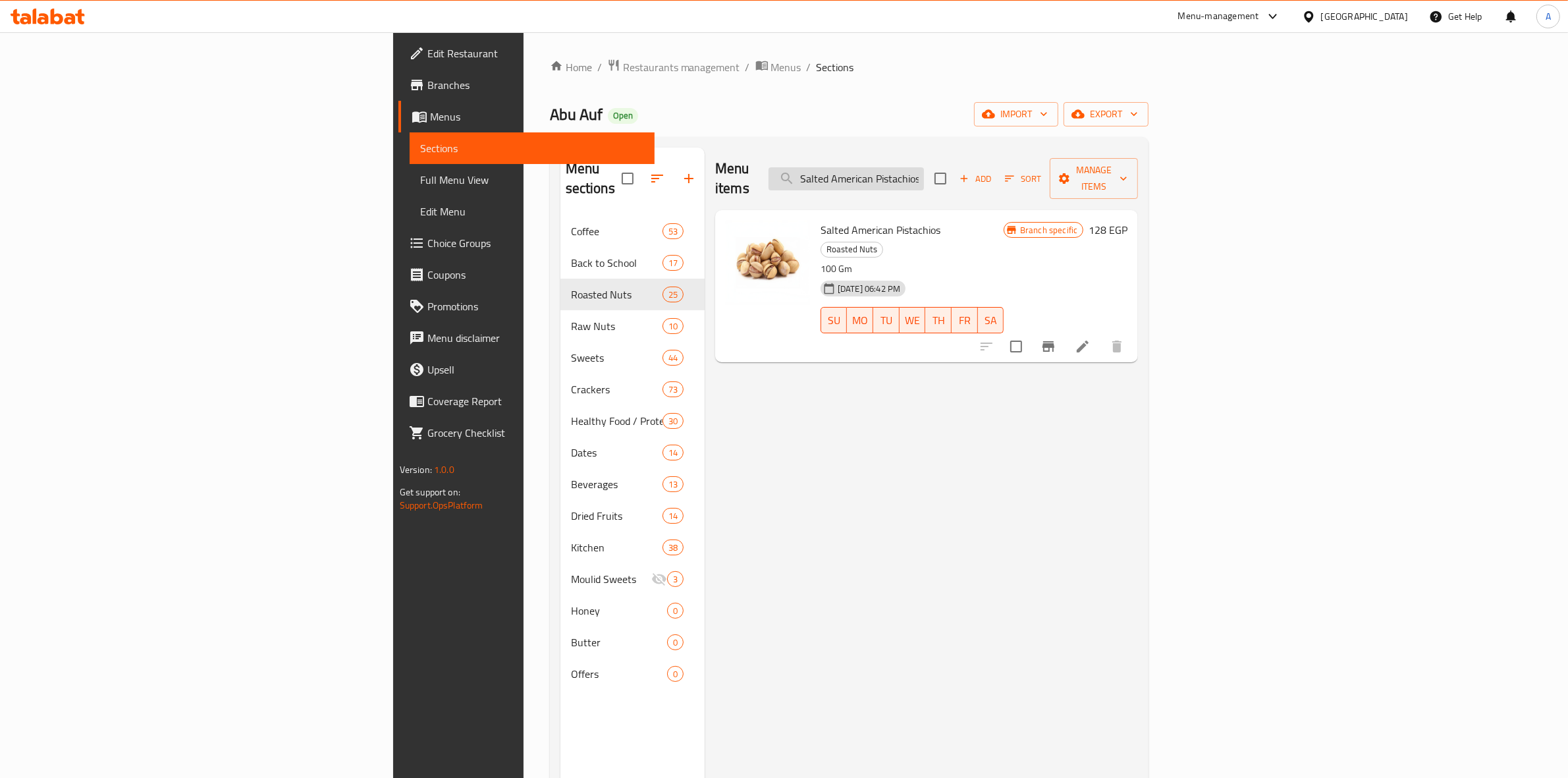
click at [924, 167] on input "Salted American Pistachios" at bounding box center [846, 178] width 155 height 23
paste input "team Peeled Pecan - 100 Gm"
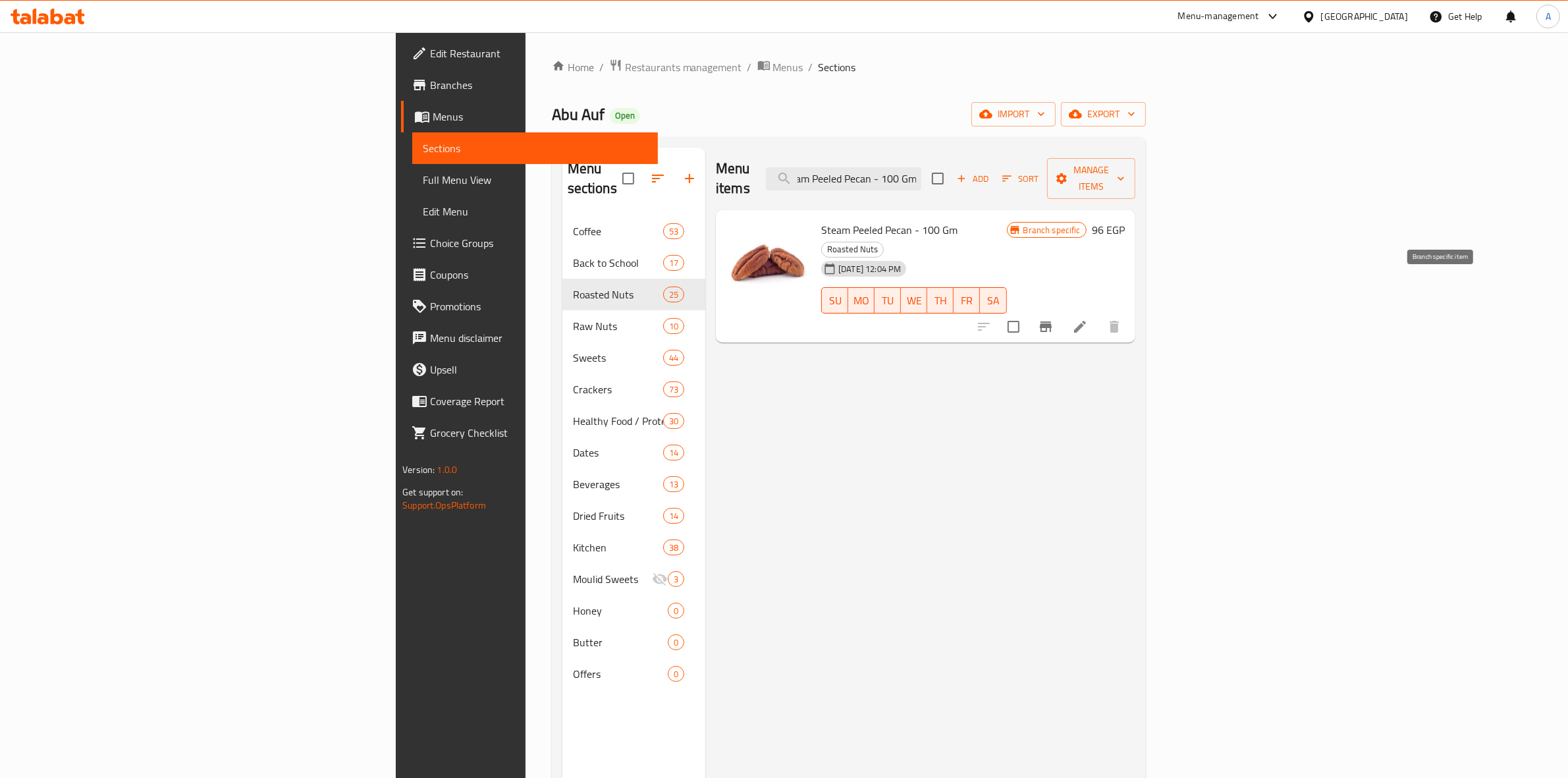
click at [1053, 319] on icon "Branch-specific-item" at bounding box center [1045, 327] width 16 height 16
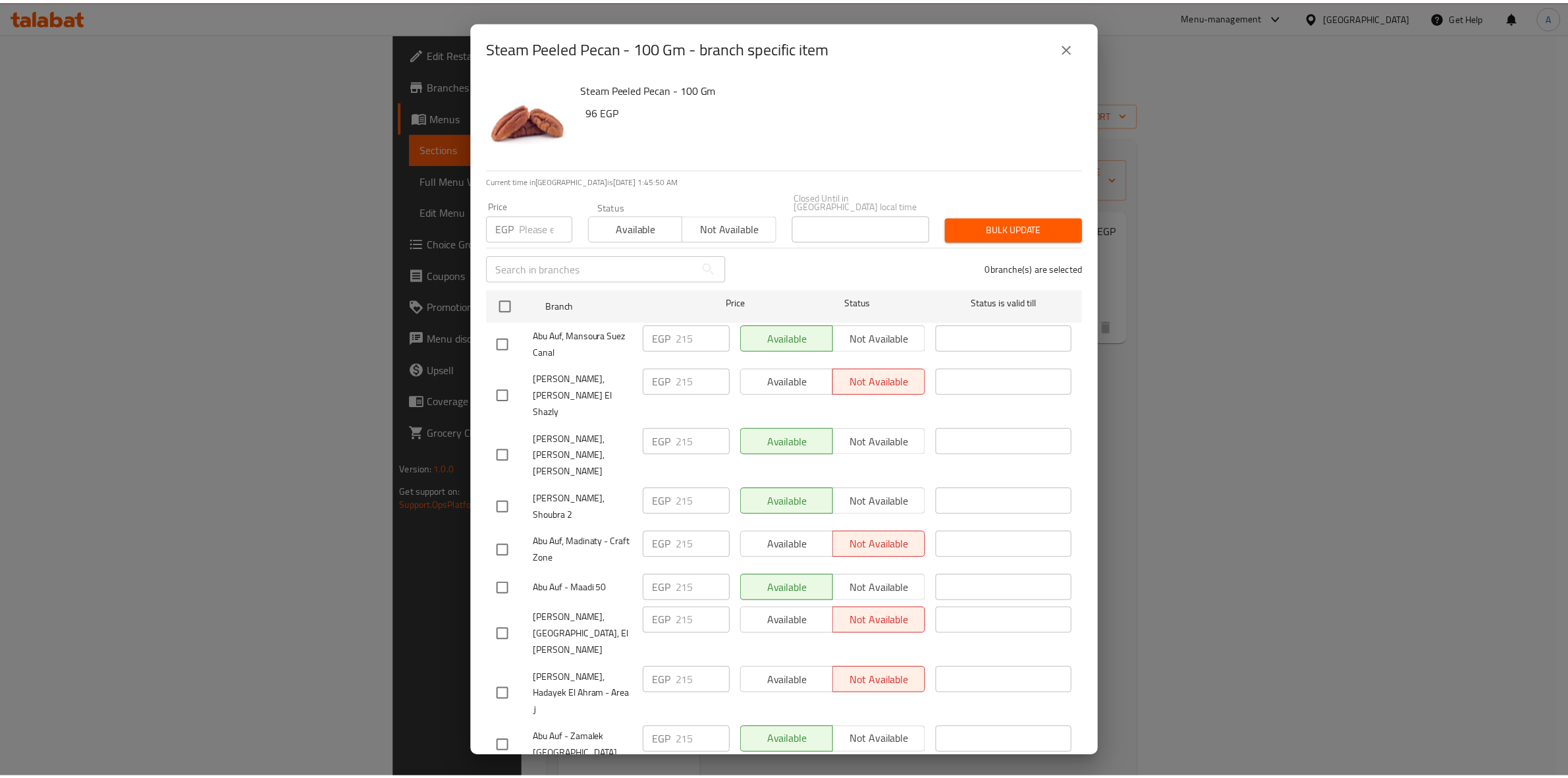
scroll to position [2134, 0]
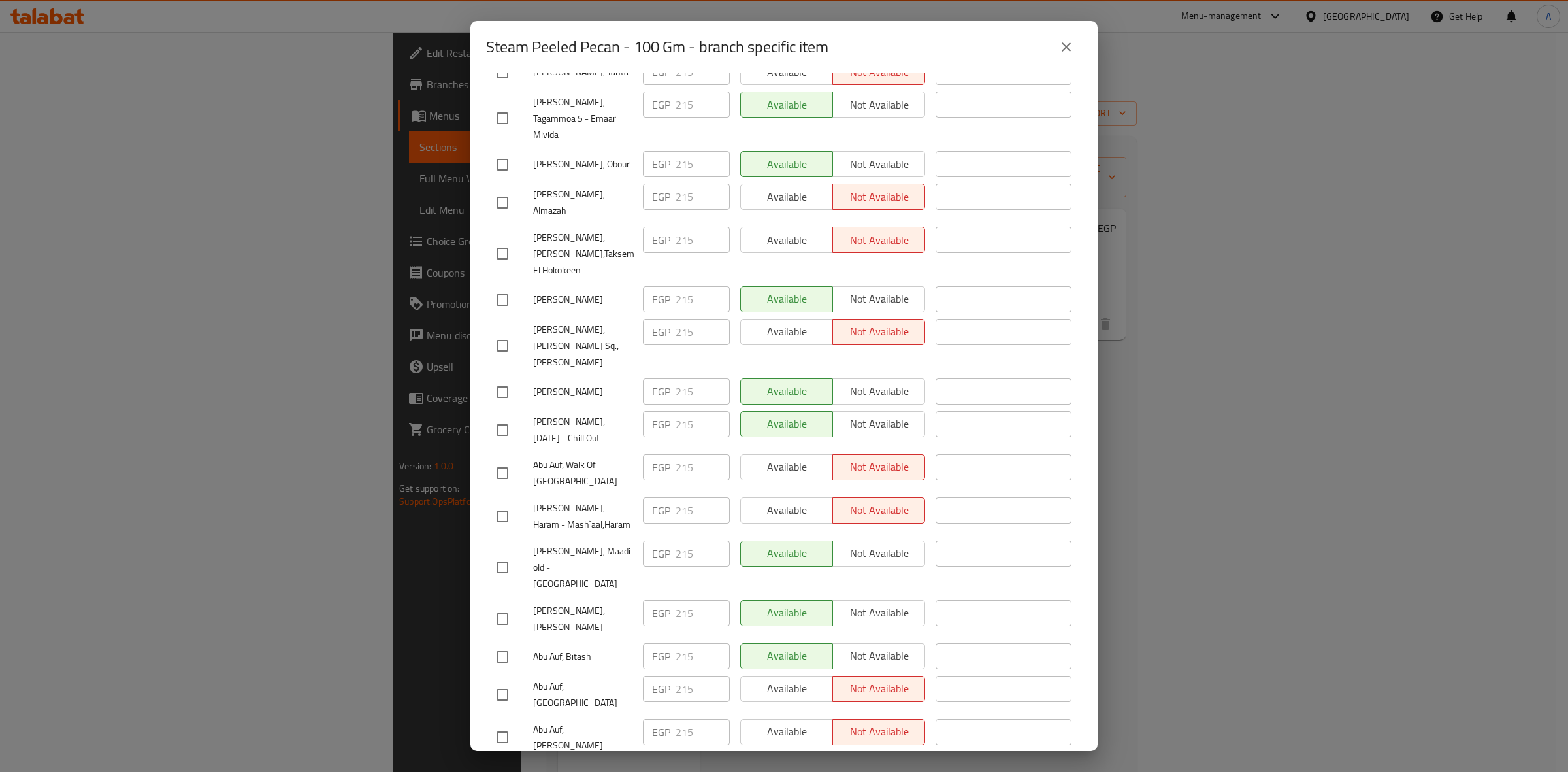
click at [1072, 57] on button "close" at bounding box center [1066, 47] width 31 height 31
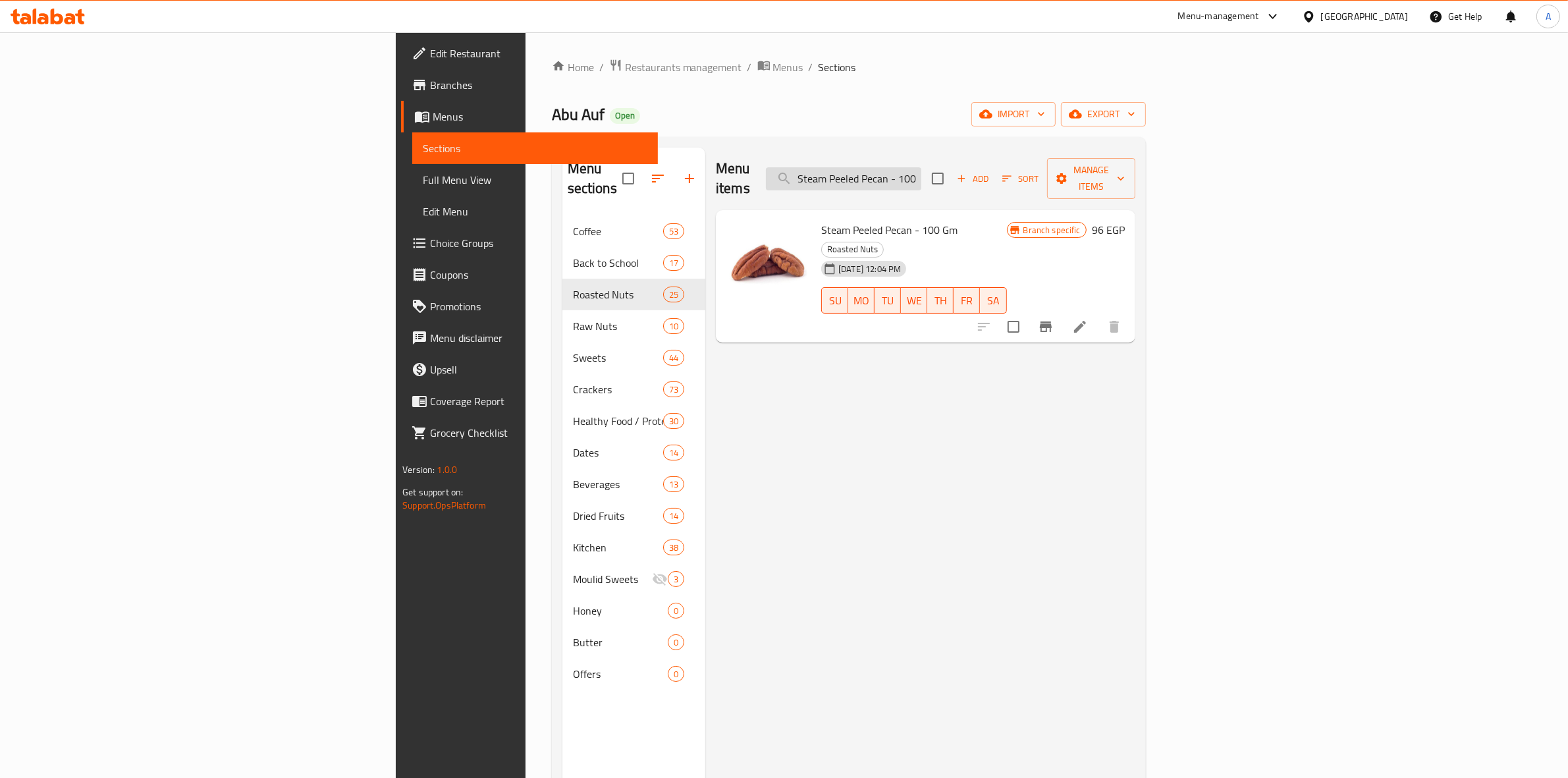
click at [921, 173] on input "Steam Peeled Pecan - 100 Gm" at bounding box center [844, 178] width 155 height 23
paste input "Roasted Salted Cashews Jumbo"
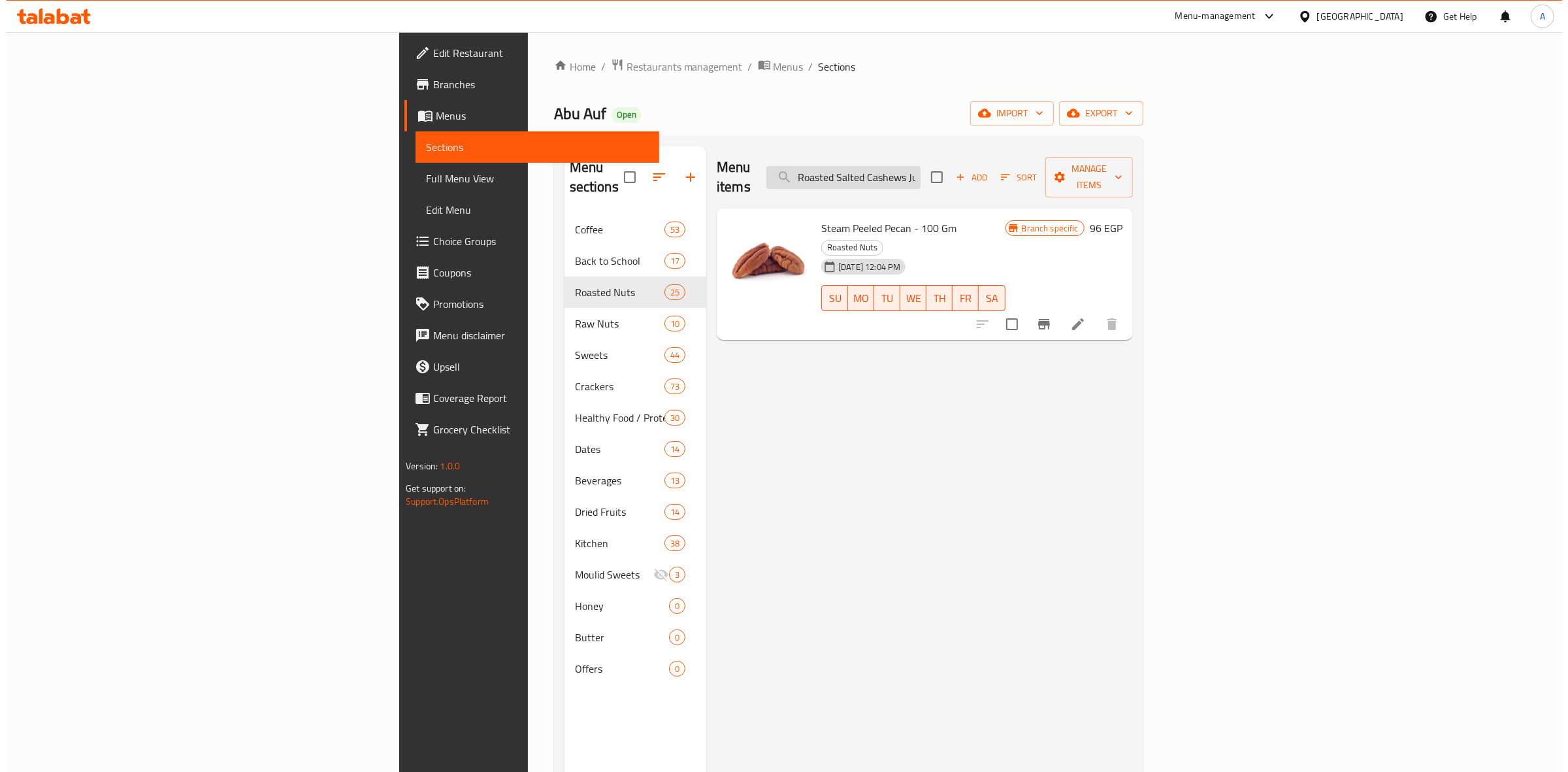
scroll to position [0, 21]
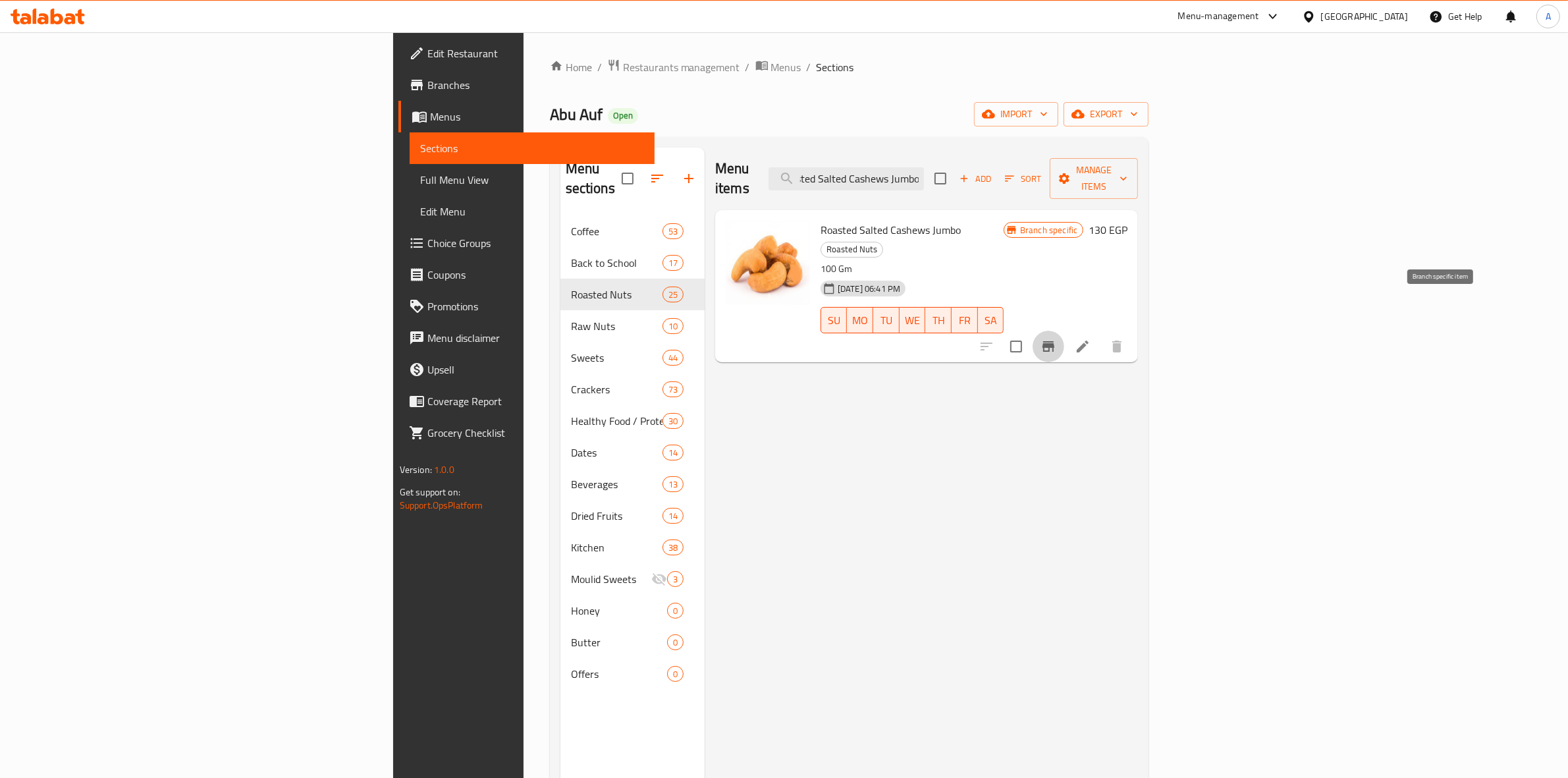
click at [1054, 341] on icon "Branch-specific-item" at bounding box center [1048, 346] width 12 height 10
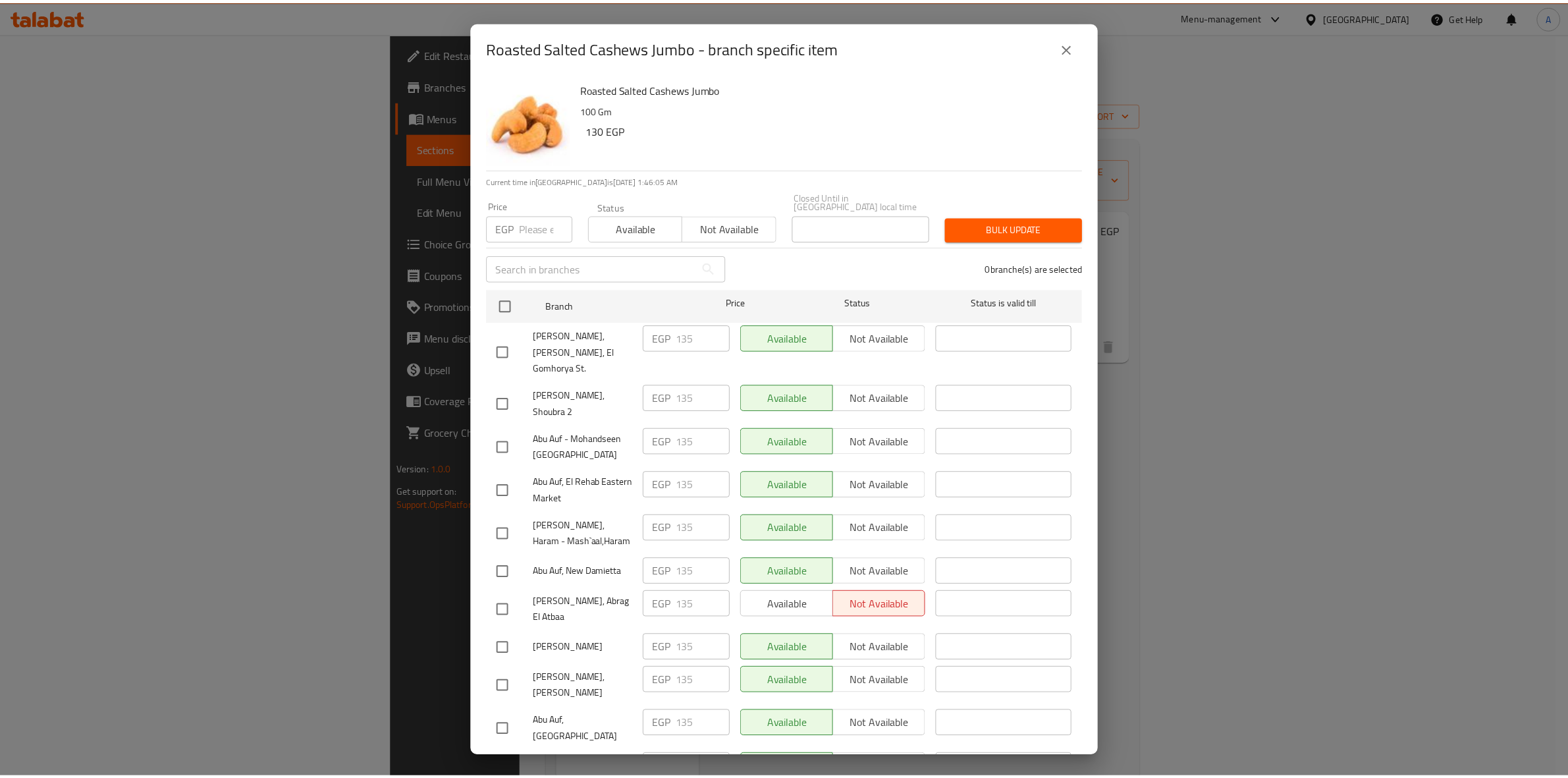
scroll to position [2134, 0]
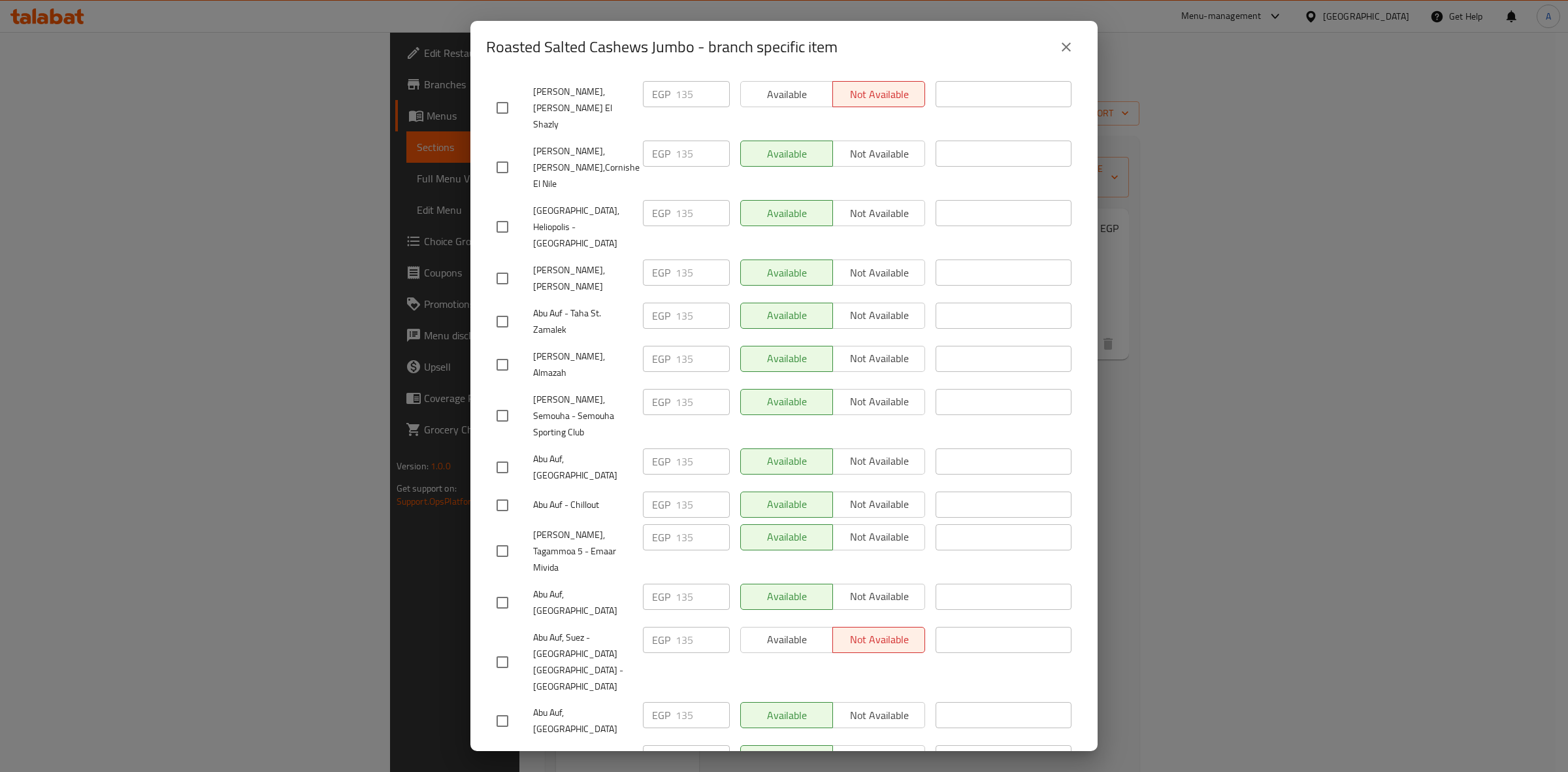
click at [1063, 57] on button "close" at bounding box center [1066, 47] width 31 height 31
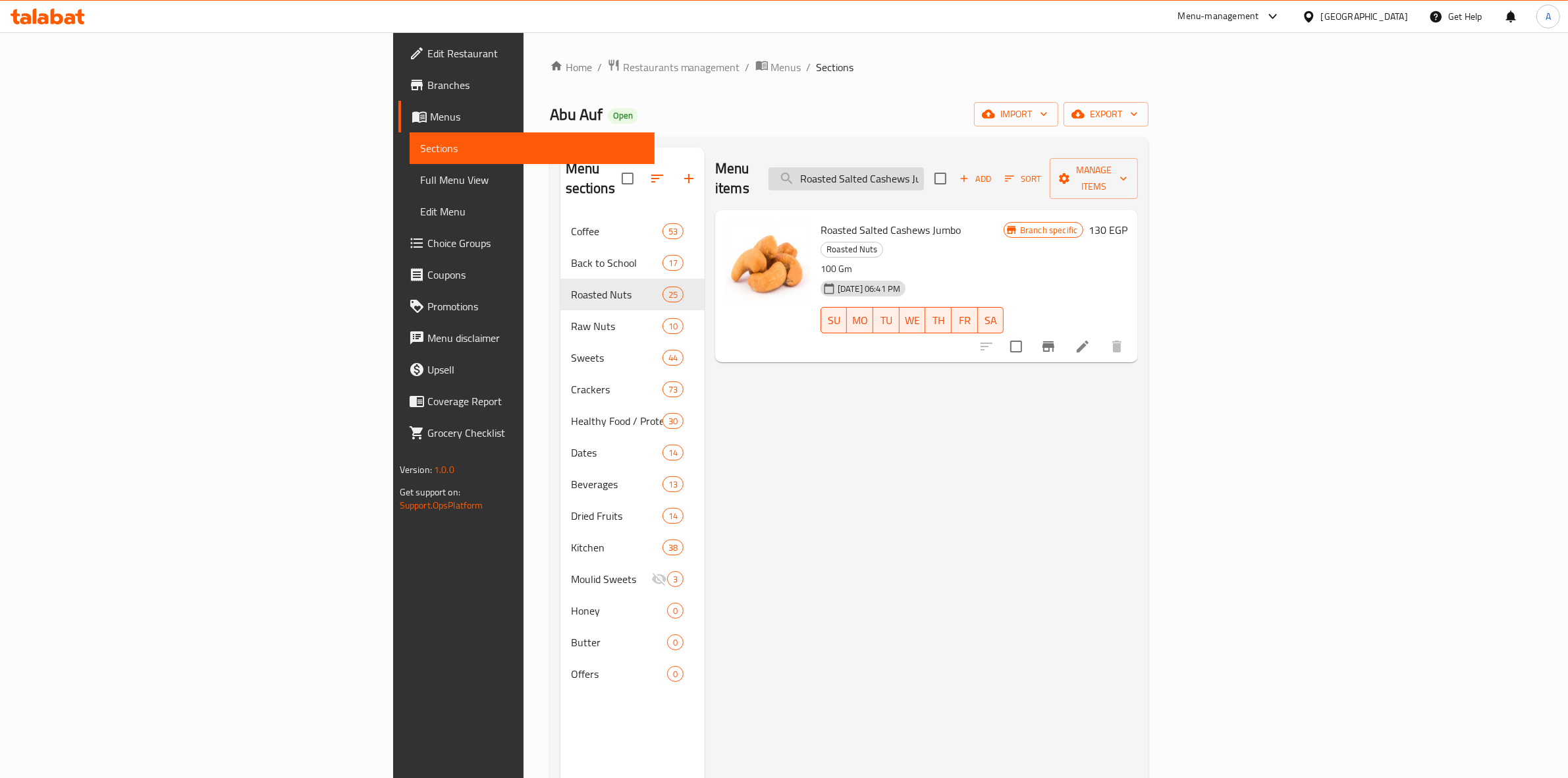
click at [924, 169] on input "Roasted Salted Cashews Jumbo" at bounding box center [846, 178] width 155 height 23
paste input "Steam Roasted Pistachios With Shelled 100 Gm"
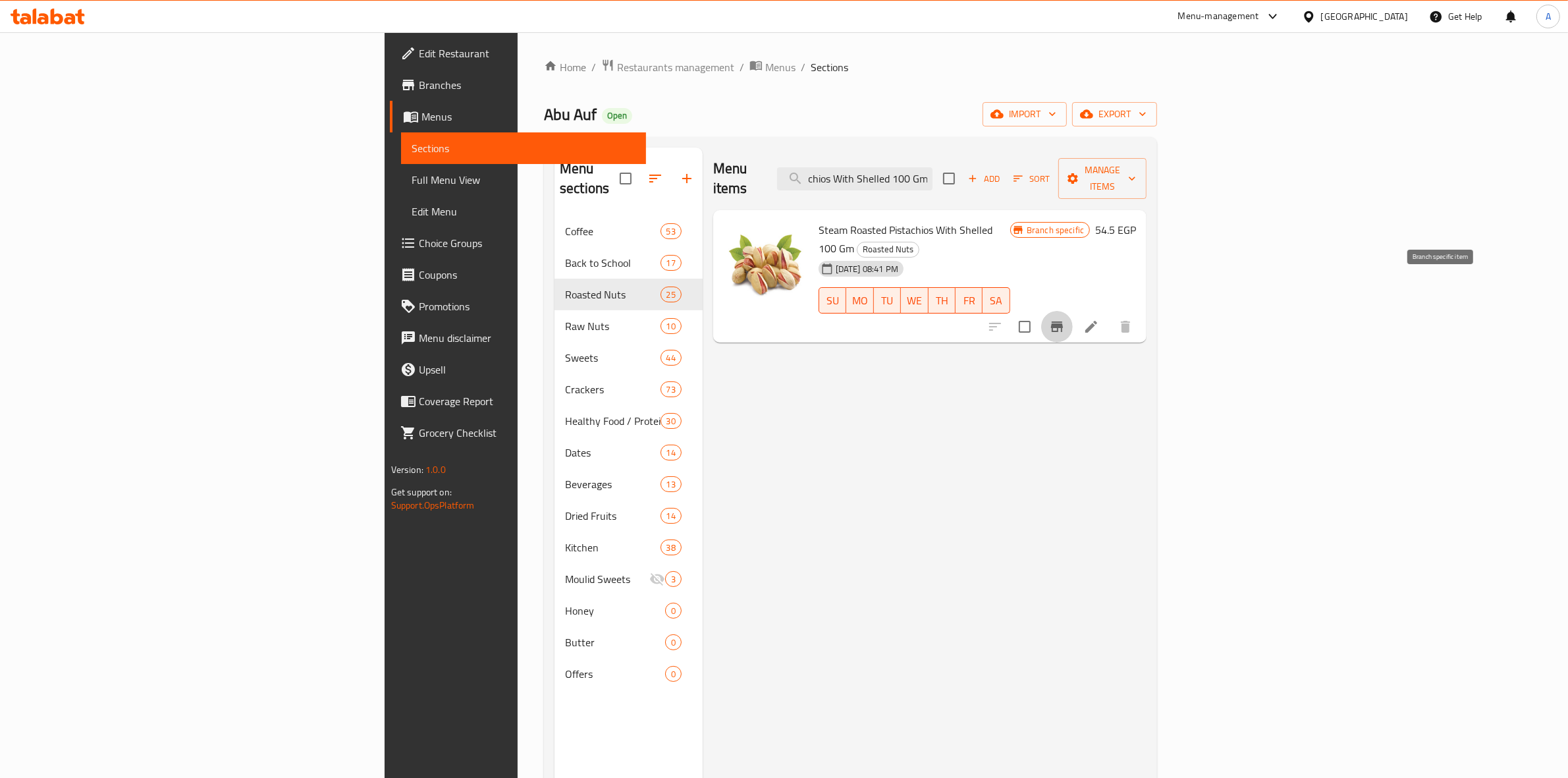
click at [1064, 319] on icon "Branch-specific-item" at bounding box center [1057, 327] width 16 height 16
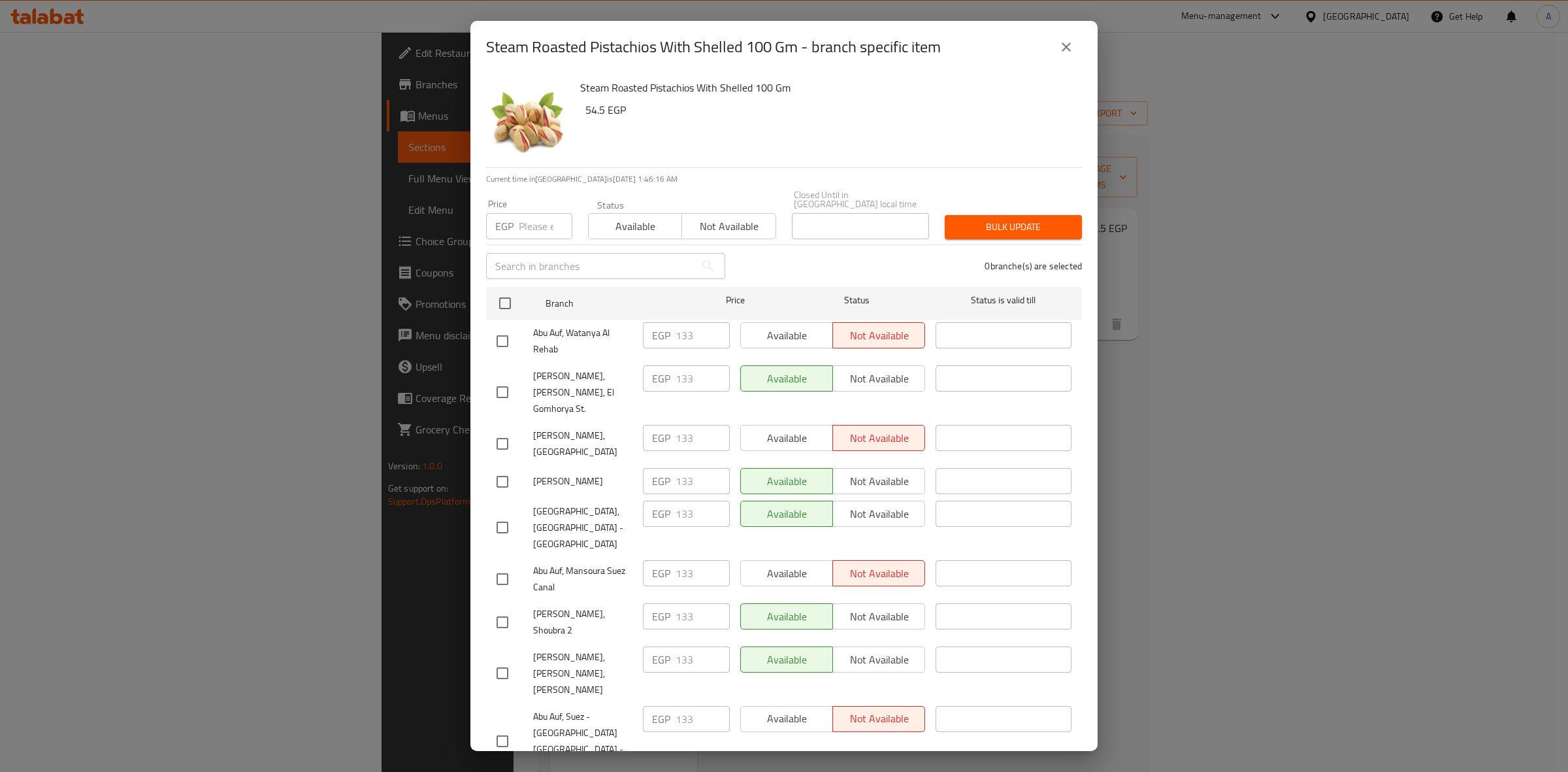
scroll to position [1449, 0]
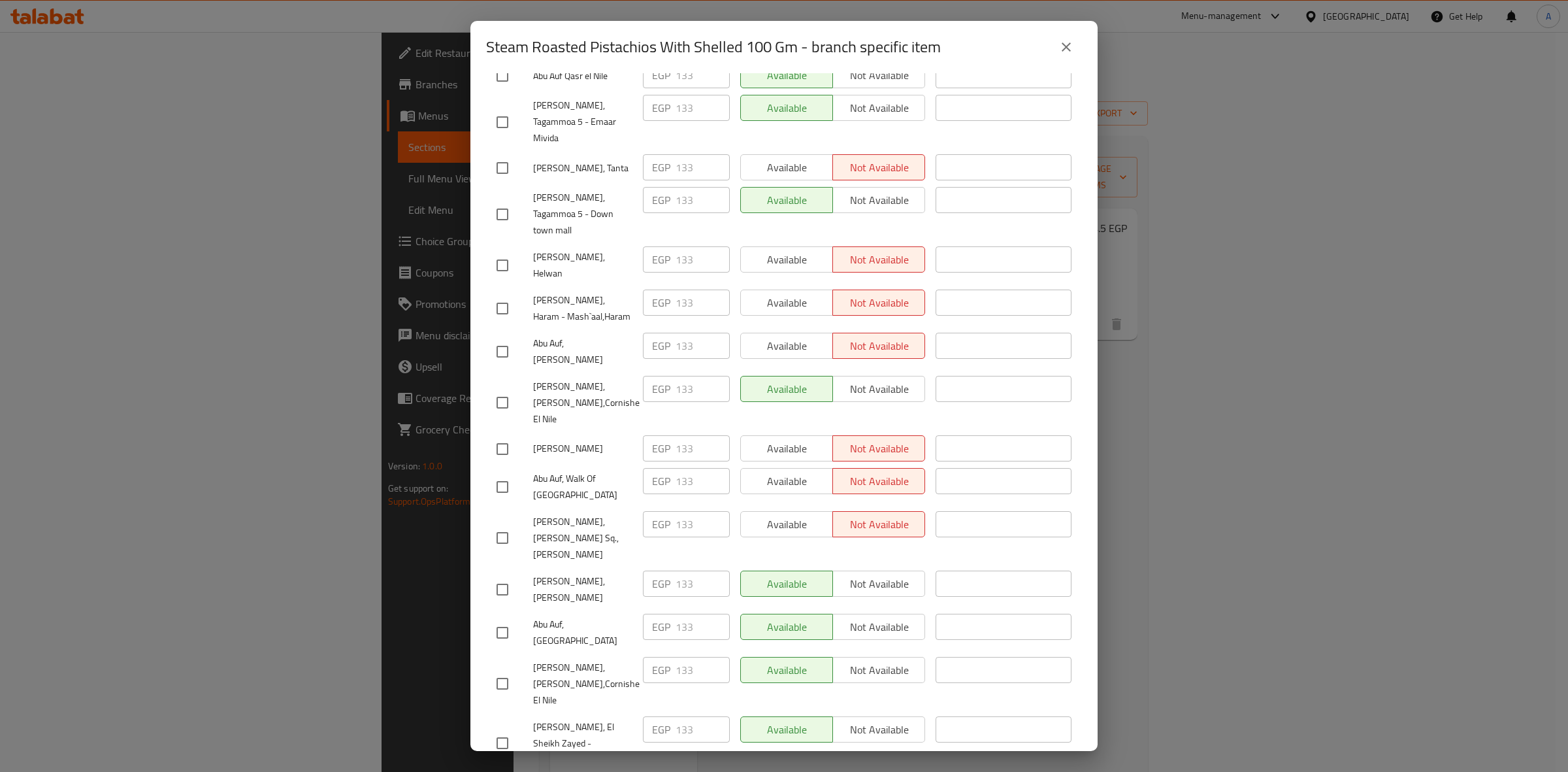
click at [1067, 59] on button "close" at bounding box center [1066, 47] width 31 height 31
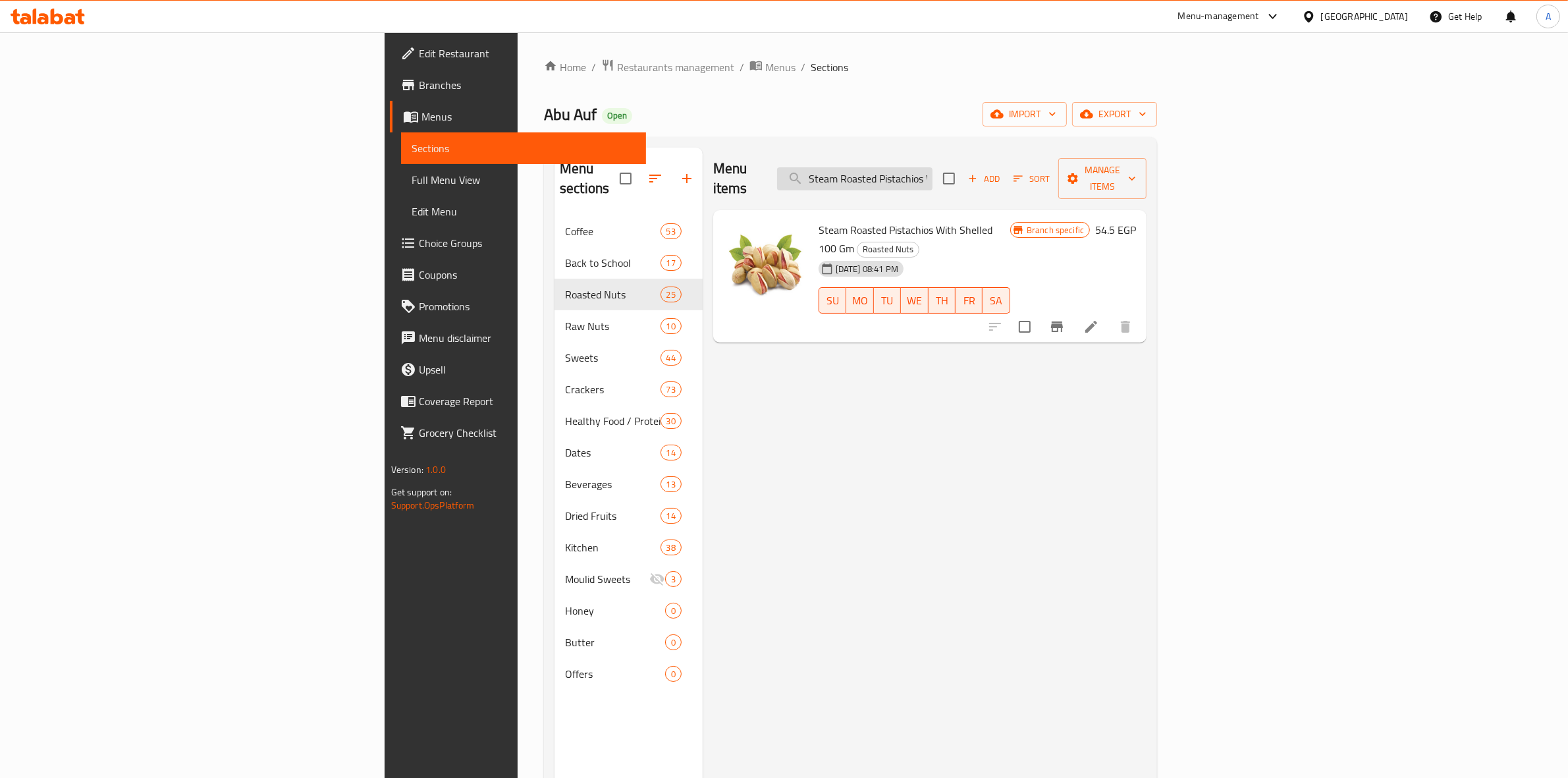
click at [933, 172] on input "Steam Roasted Pistachios With Shelled 100 Gm" at bounding box center [855, 178] width 155 height 23
paste input "Peeled Walnut"
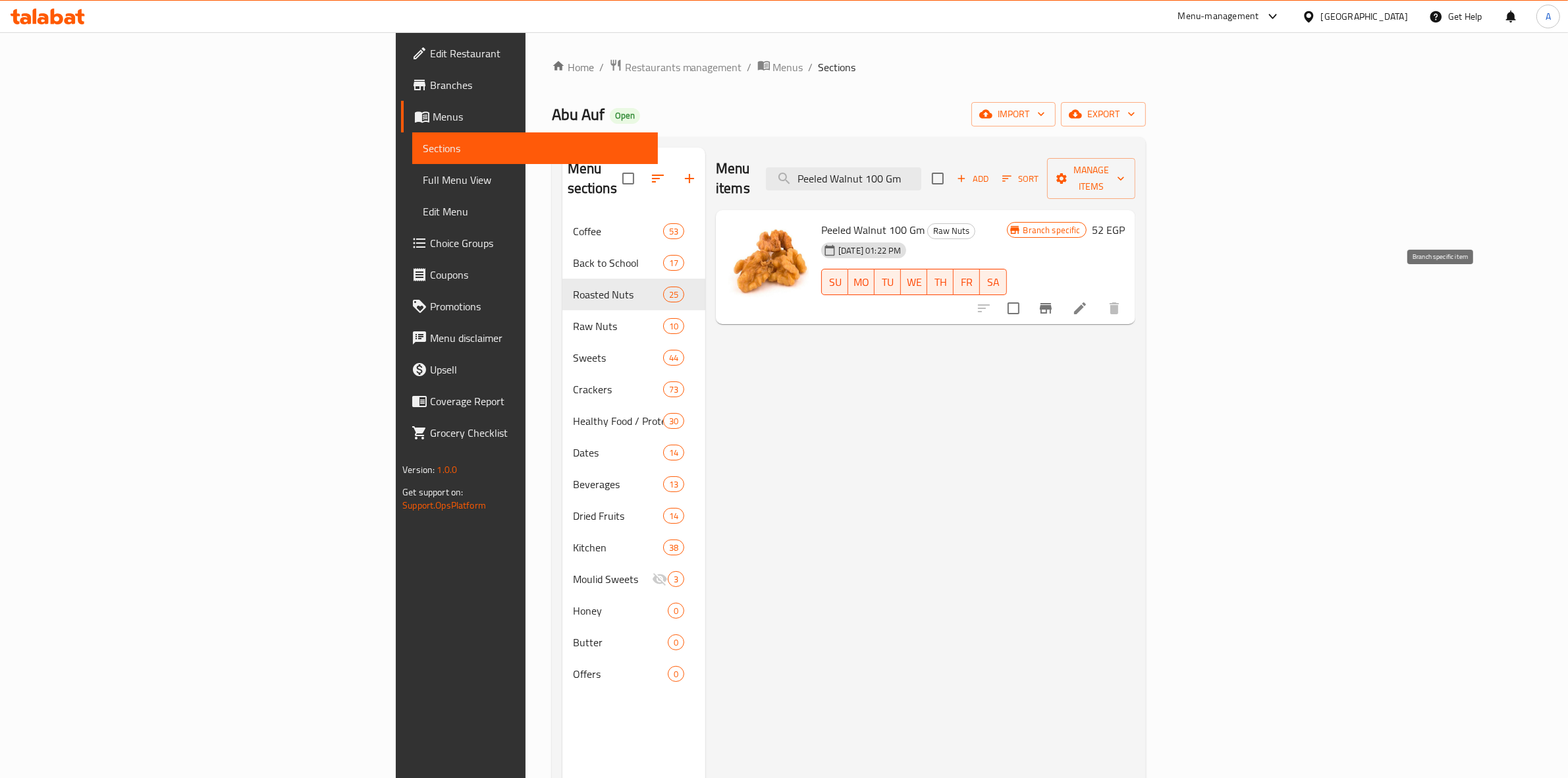
click at [1052, 303] on icon "Branch-specific-item" at bounding box center [1045, 308] width 12 height 10
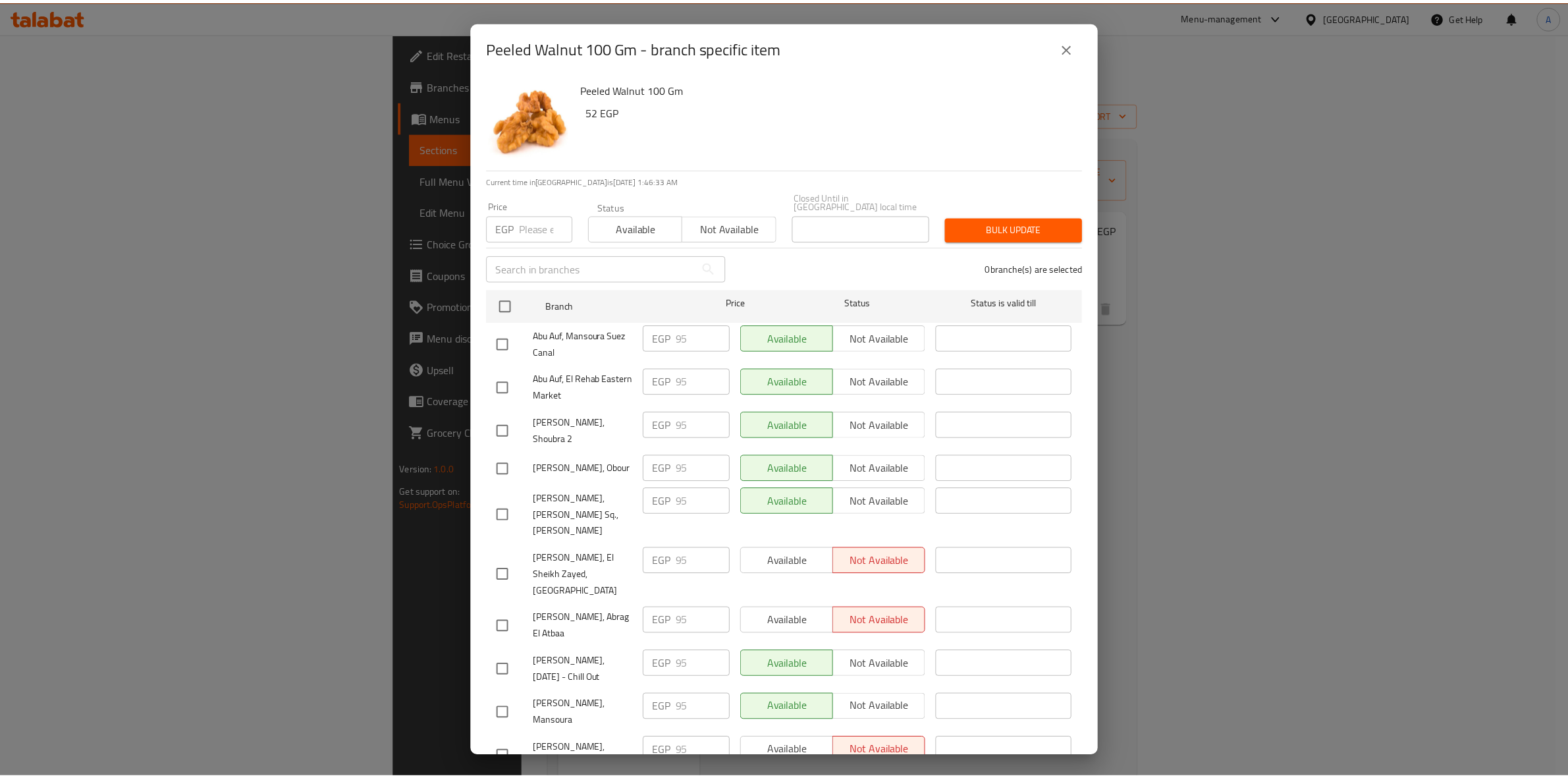
scroll to position [2134, 0]
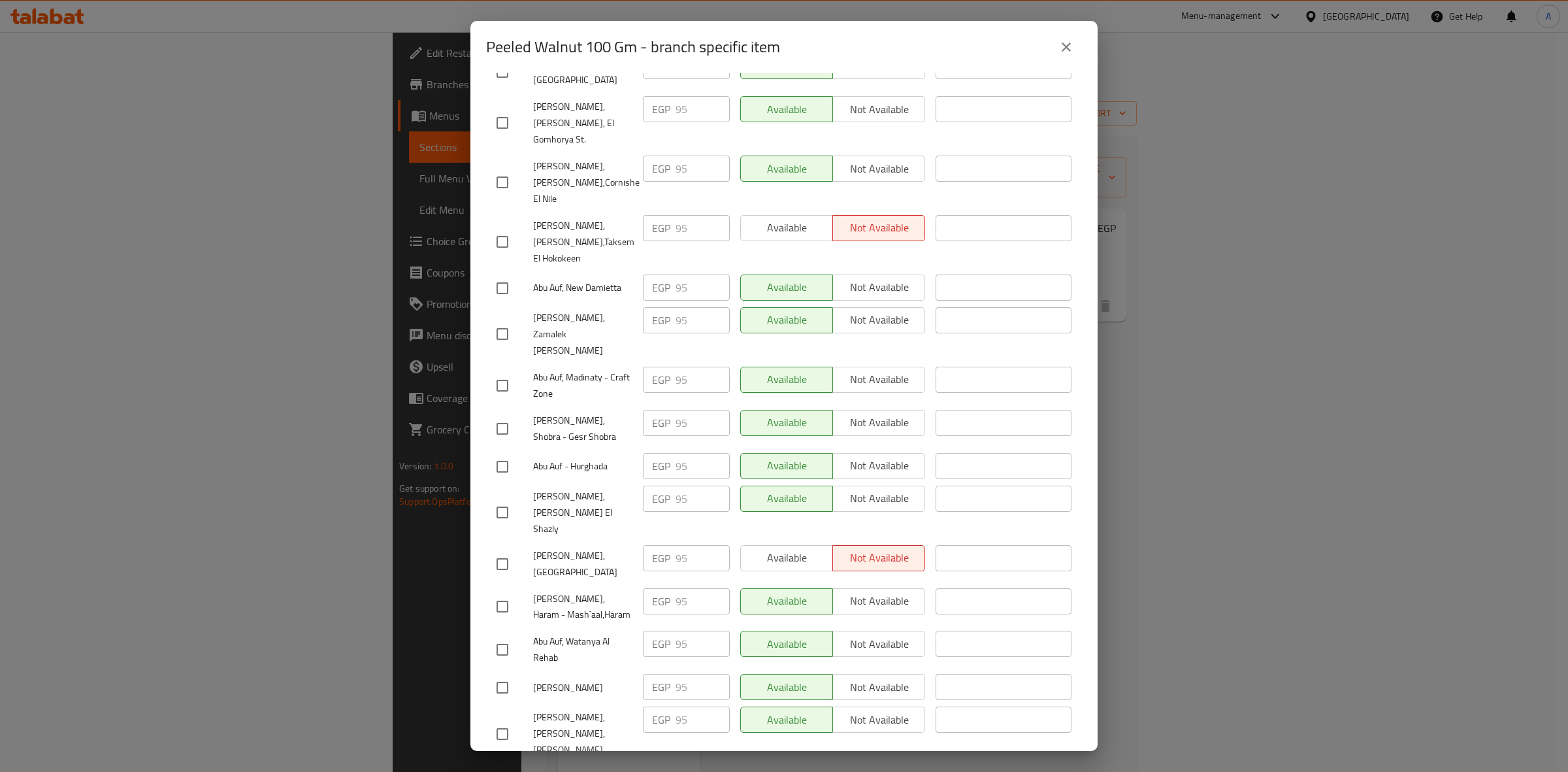
click at [1065, 60] on button "close" at bounding box center [1066, 47] width 31 height 31
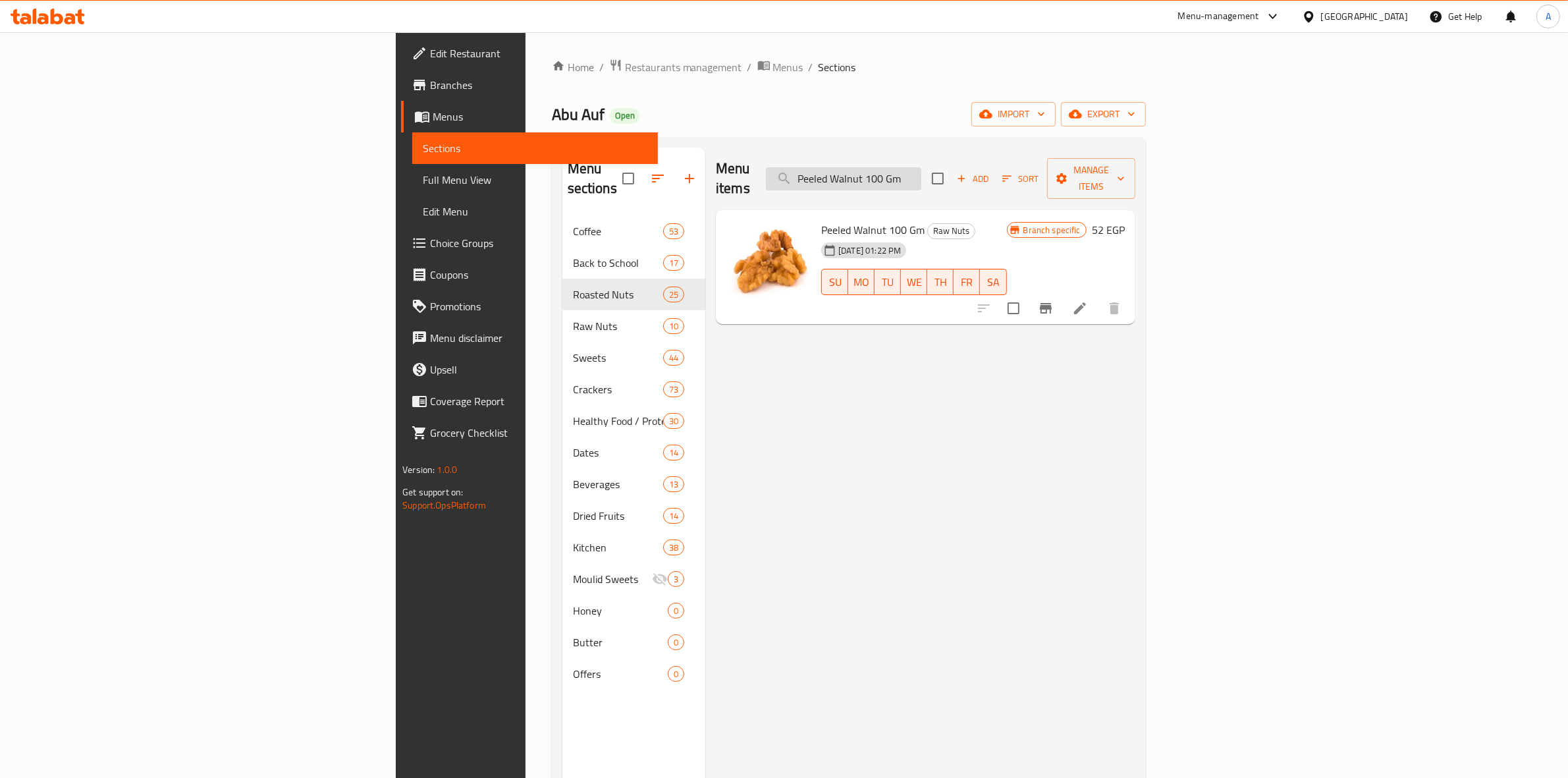
click at [921, 167] on input "Peeled Walnut 100 Gm" at bounding box center [844, 178] width 155 height 23
paste input "Steamed Cashew Without [PERSON_NAME]"
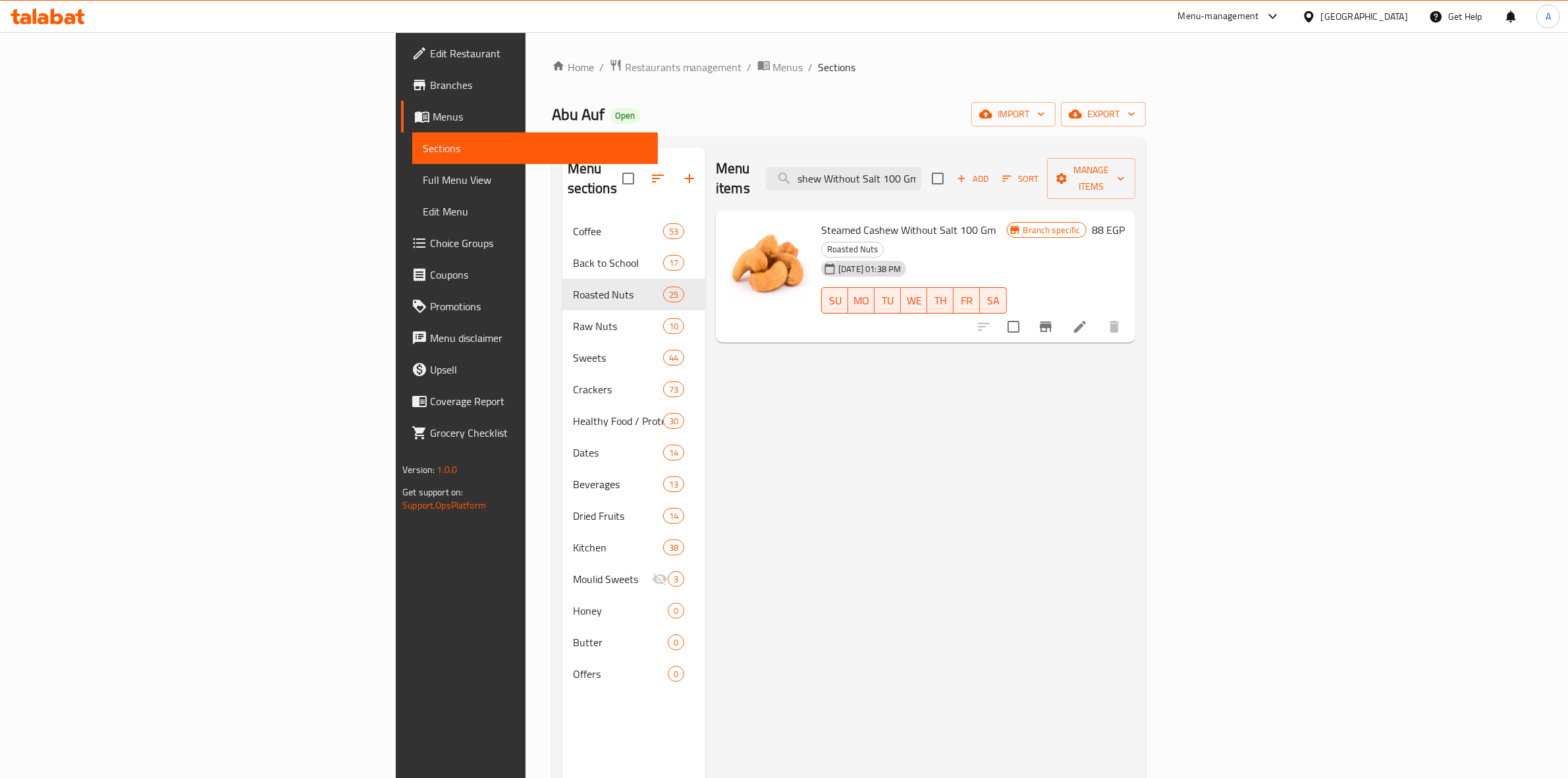
click at [1052, 321] on icon "Branch-specific-item" at bounding box center [1045, 326] width 12 height 10
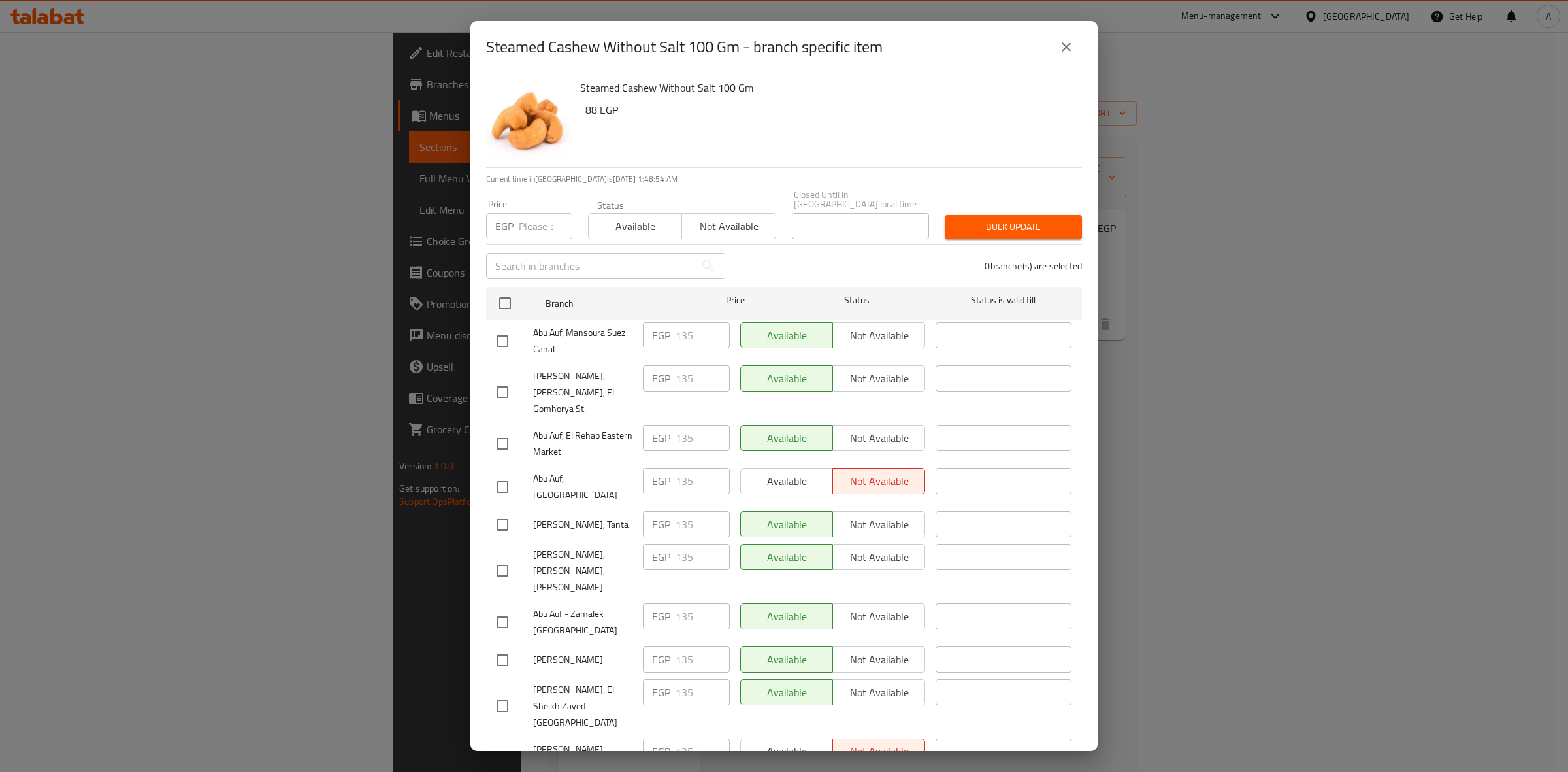
scroll to position [2118, 0]
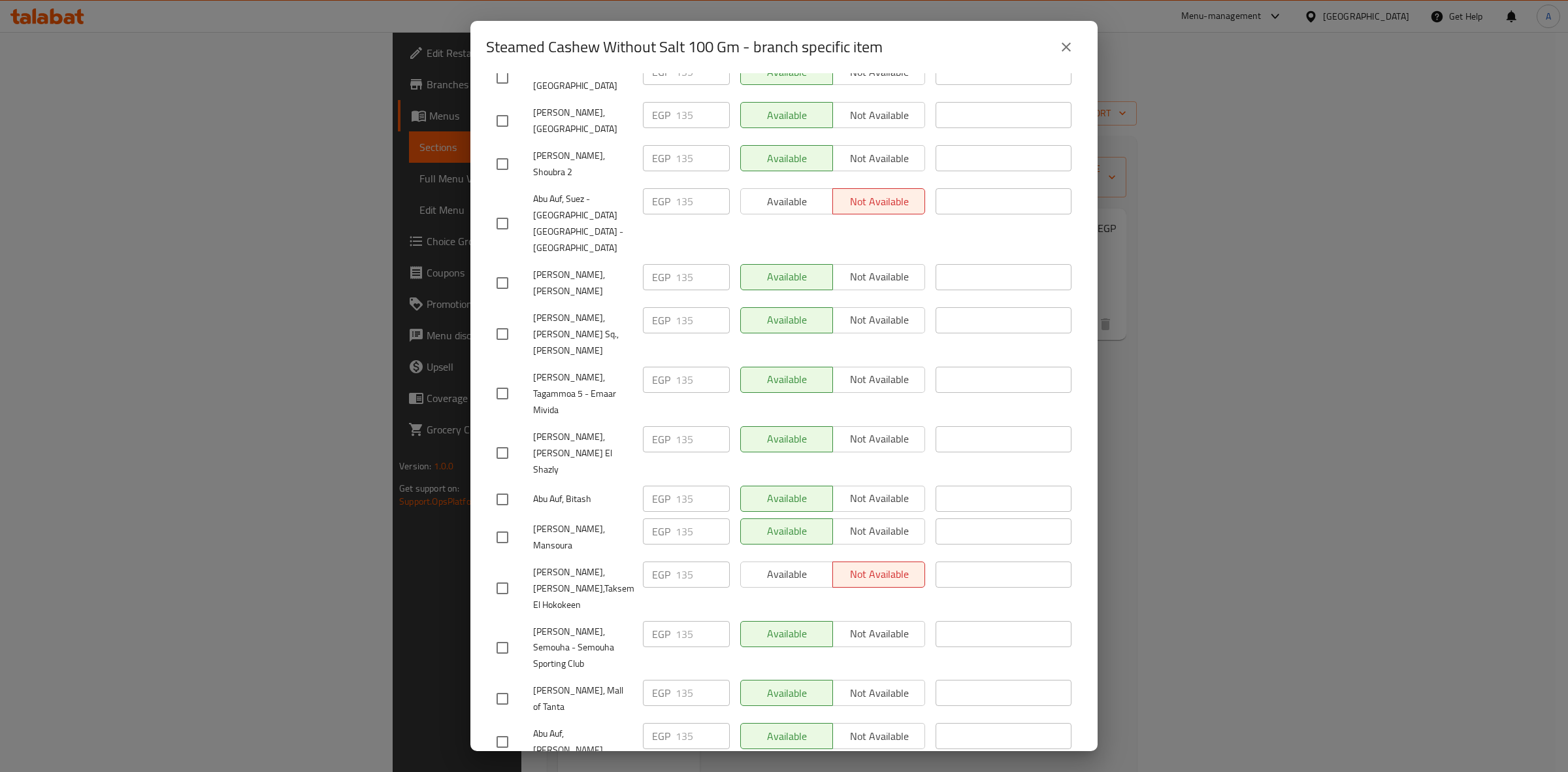
click at [1072, 56] on button "close" at bounding box center [1066, 47] width 31 height 31
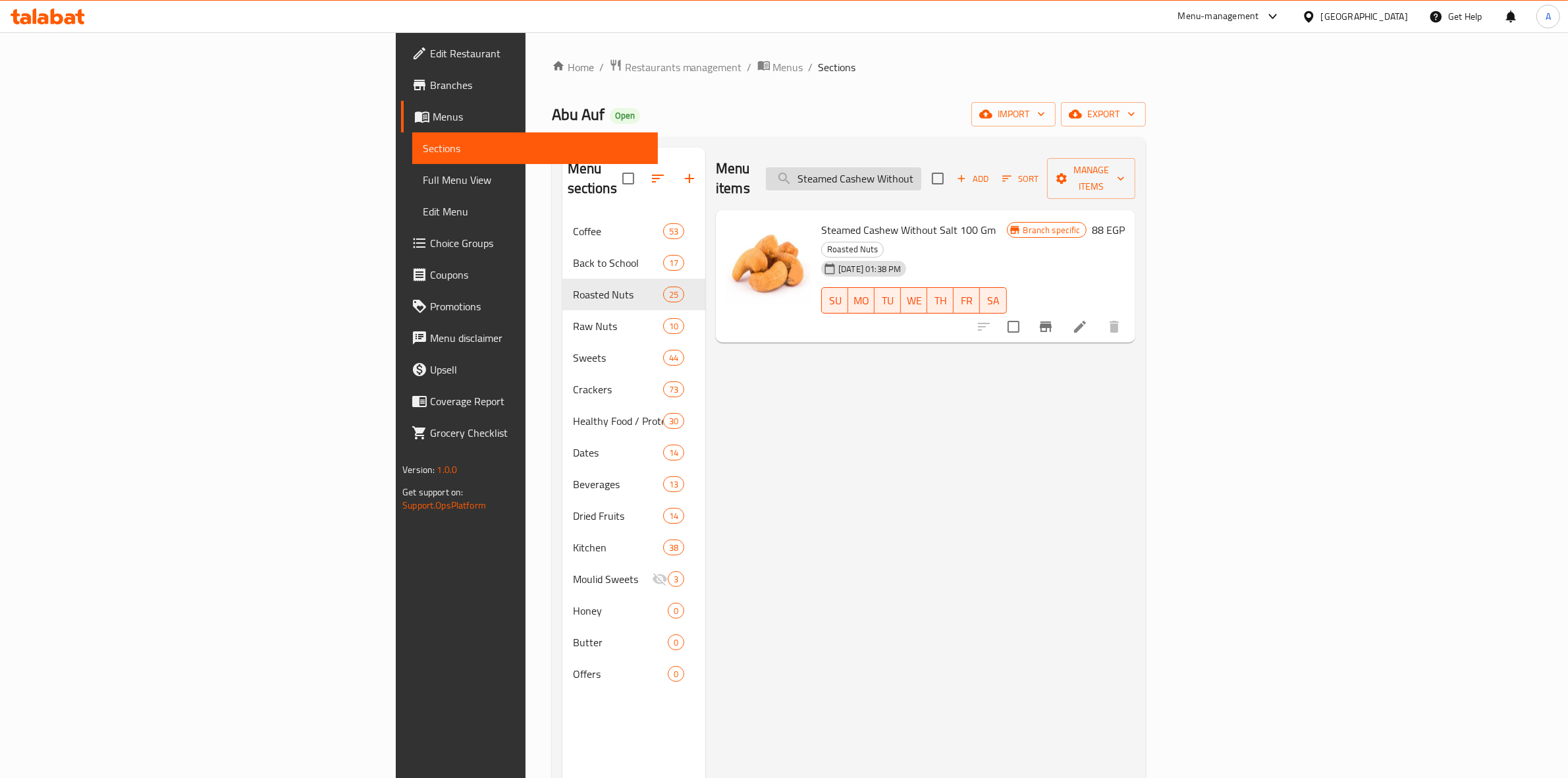
click at [921, 167] on input "Steamed Cashew Without Salt 100 Gm" at bounding box center [844, 178] width 155 height 23
paste input "alted Peanu"
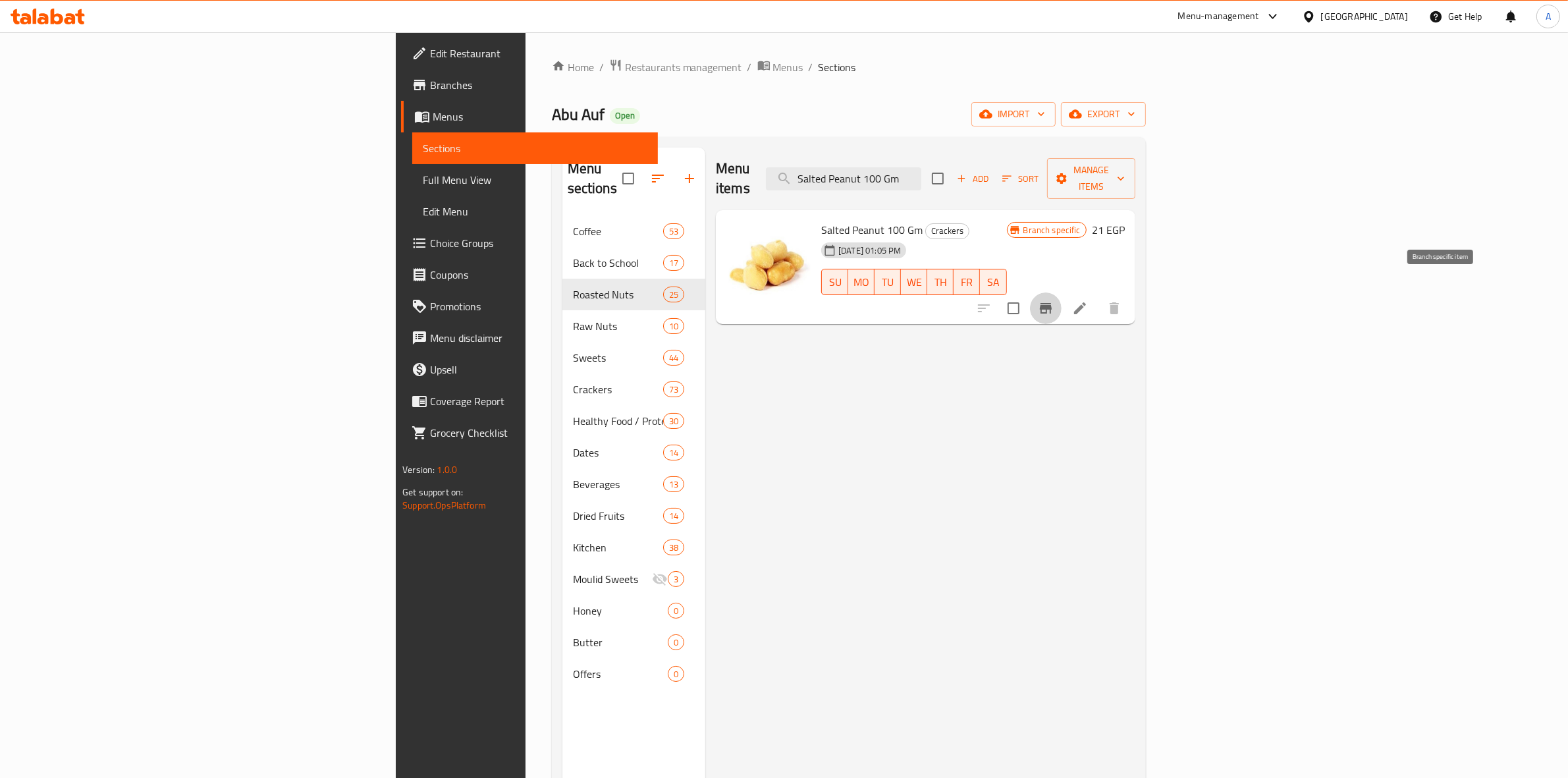
click at [1053, 301] on icon "Branch-specific-item" at bounding box center [1045, 309] width 16 height 16
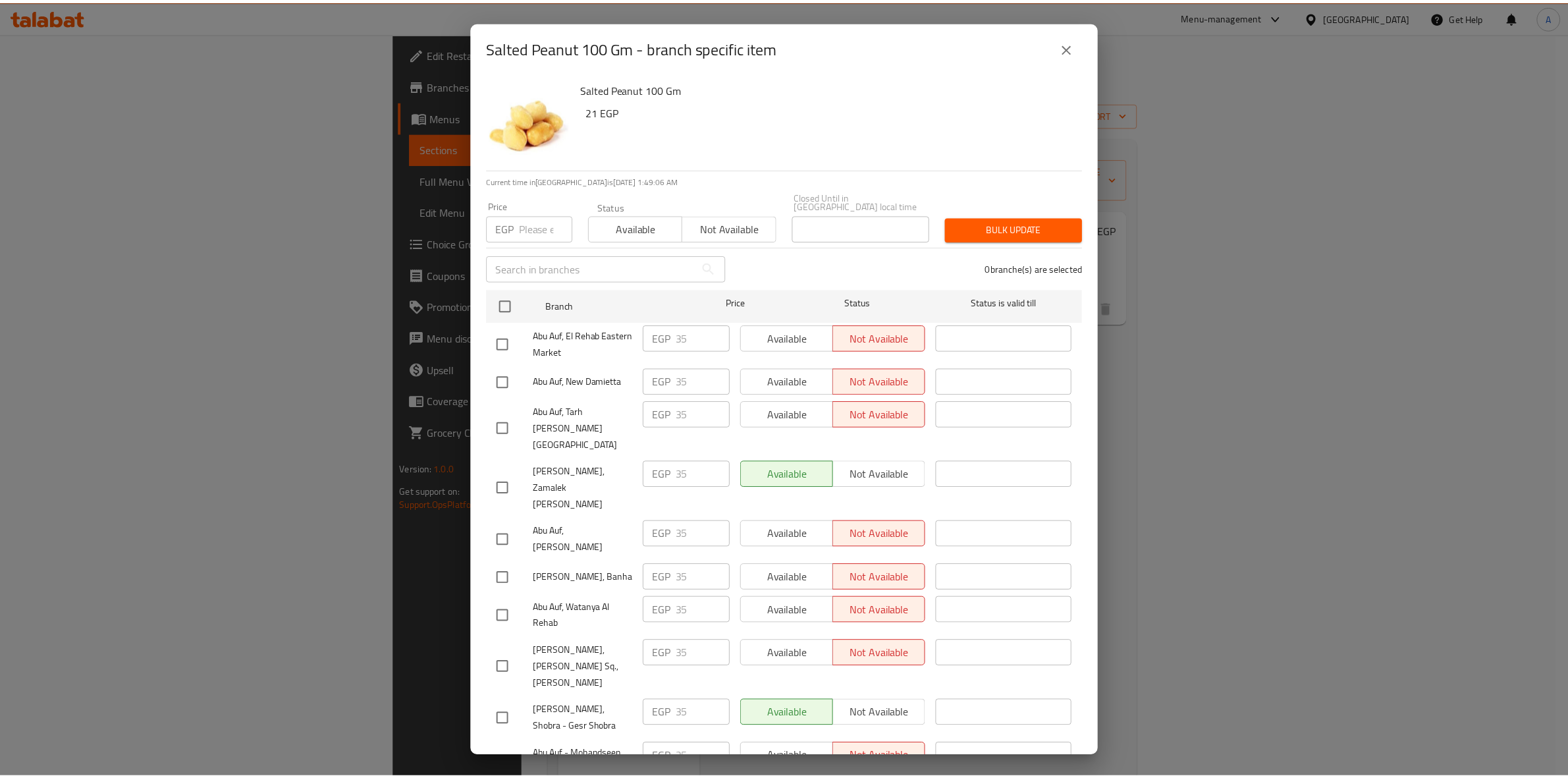
scroll to position [2064, 0]
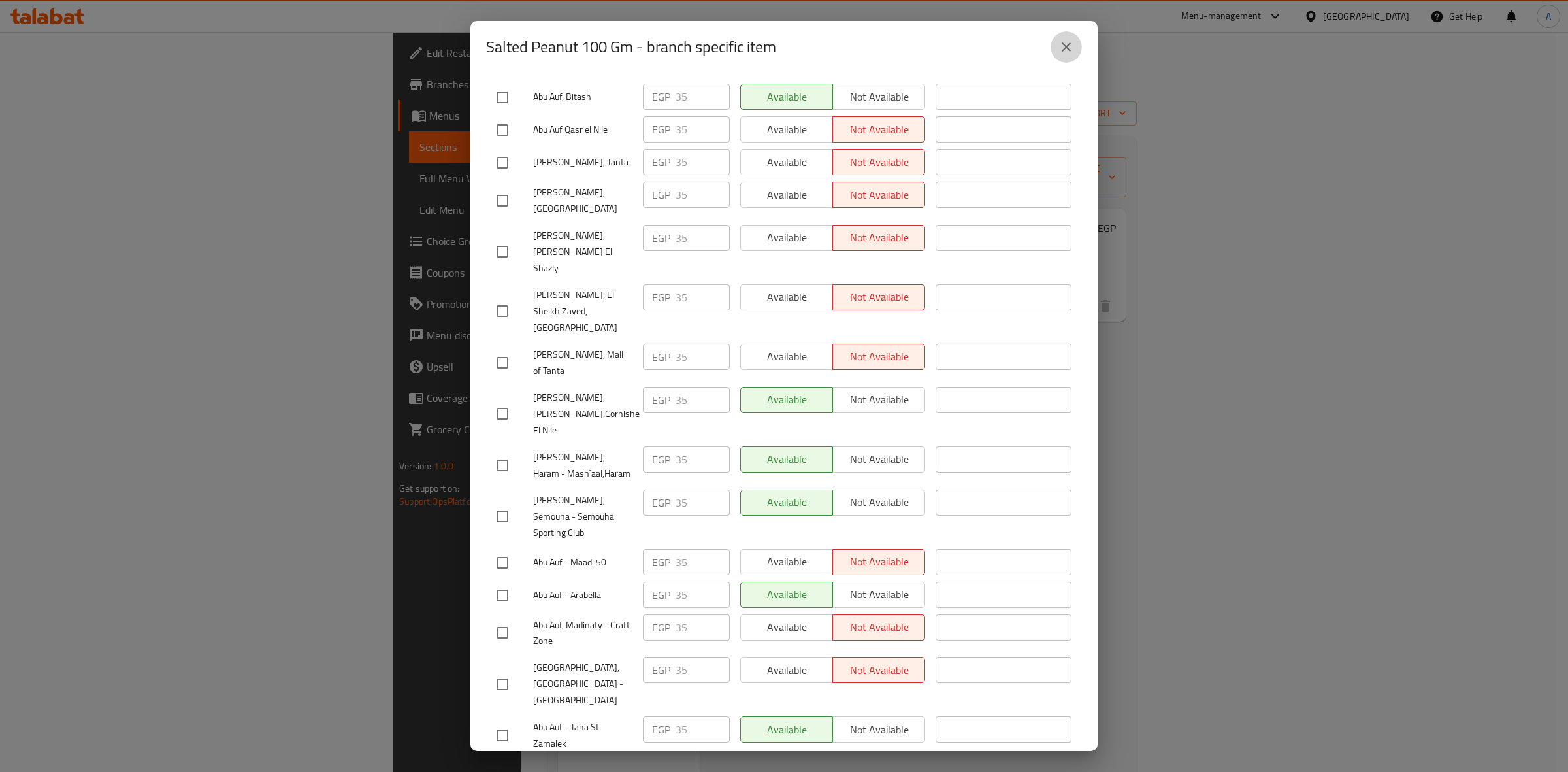
click at [1062, 60] on button "close" at bounding box center [1066, 47] width 31 height 31
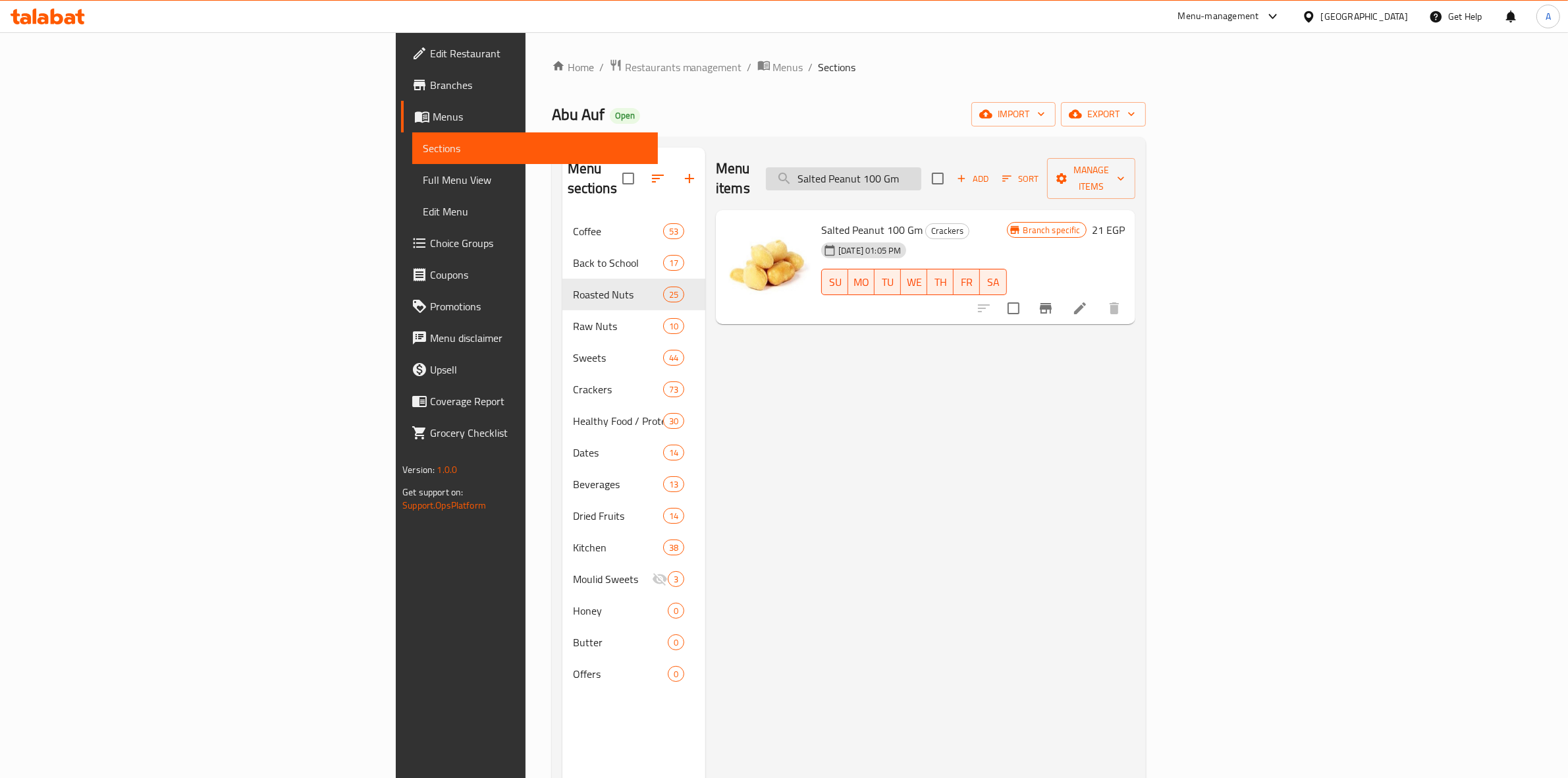
click at [921, 168] on input "Salted Peanut 100 Gm" at bounding box center [844, 178] width 155 height 23
paste input "teamed Hazelnut Without [PERSON_NAME]"
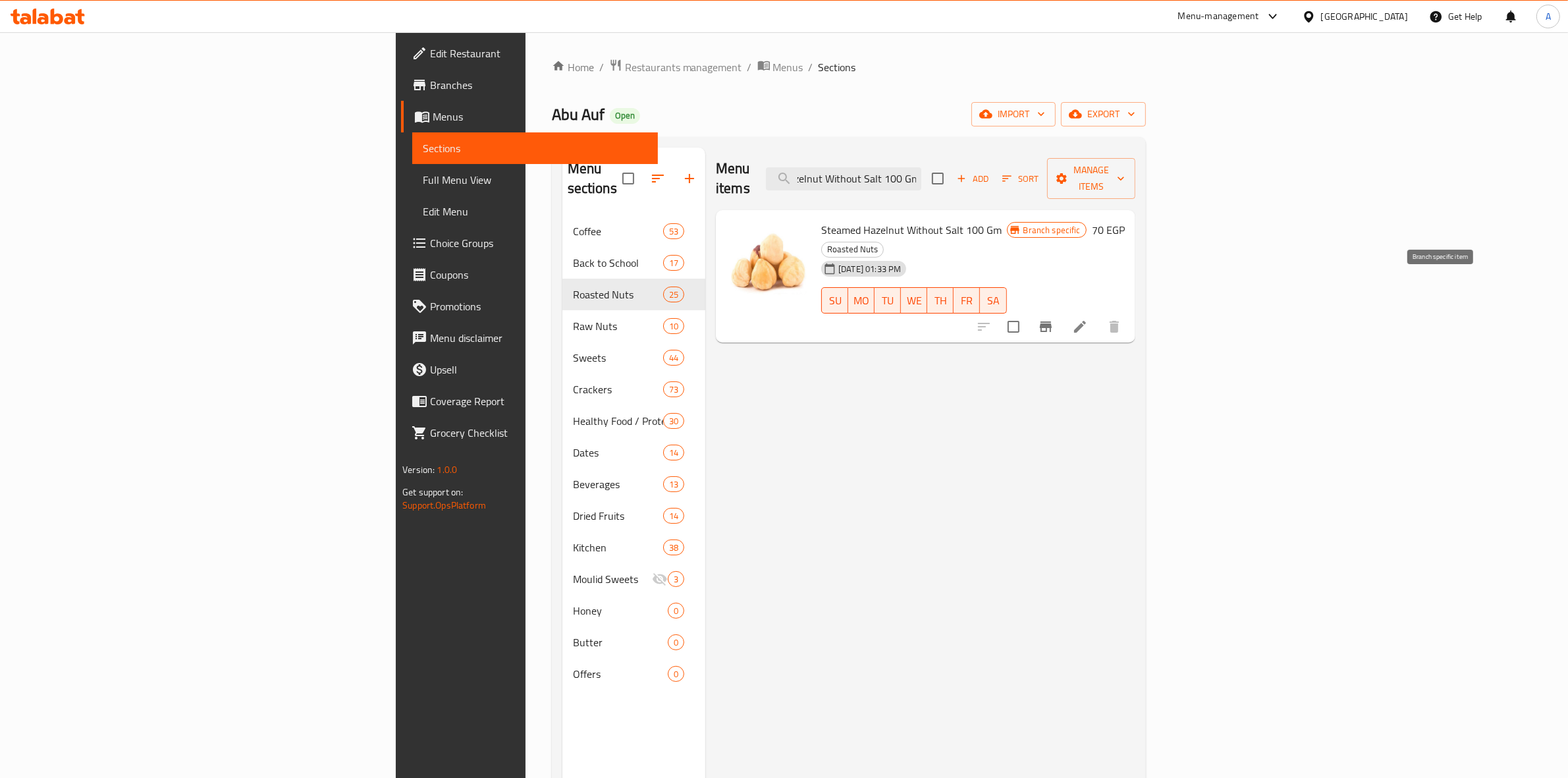
click at [1053, 319] on icon "Branch-specific-item" at bounding box center [1045, 327] width 16 height 16
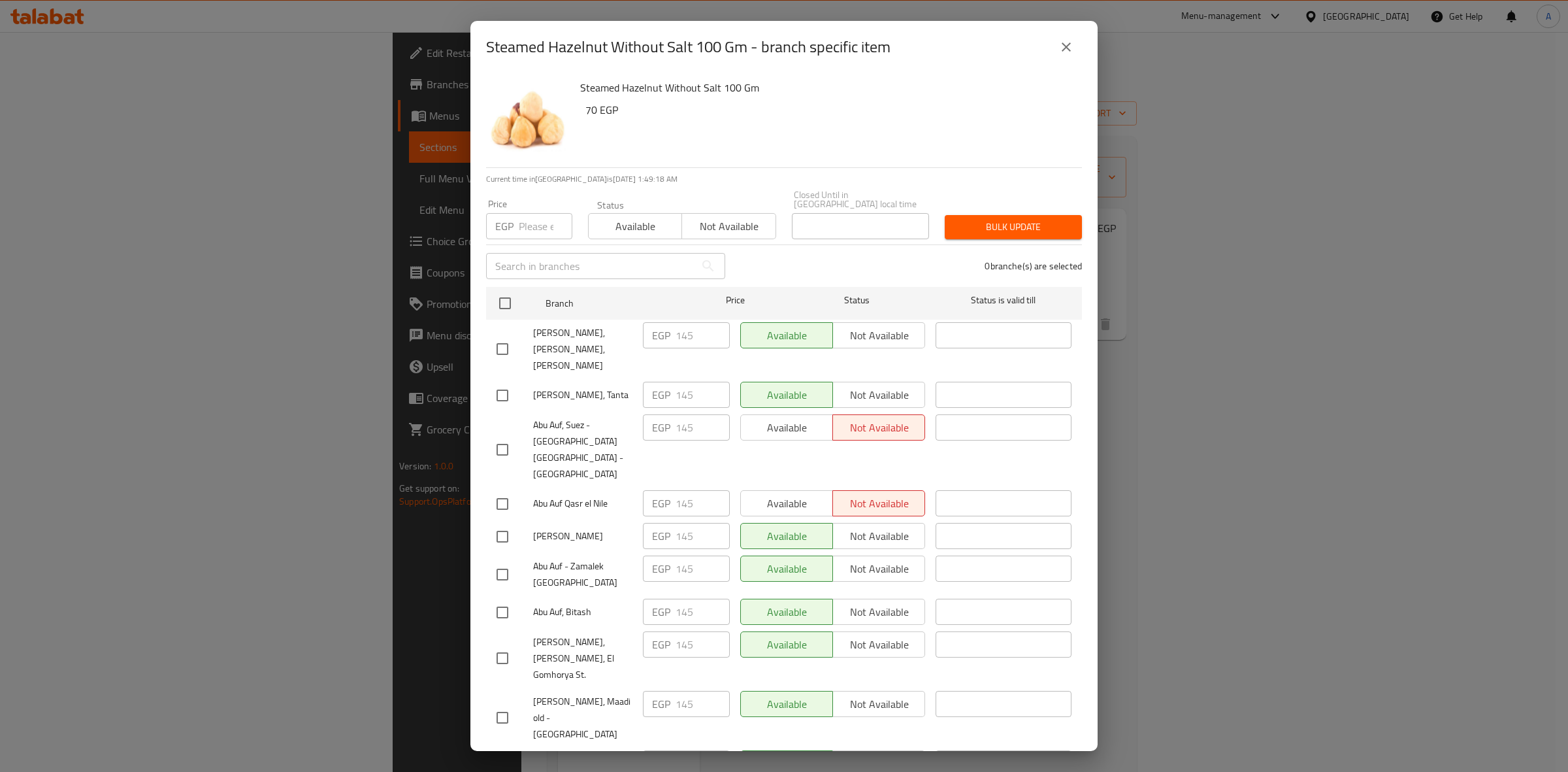
scroll to position [2118, 0]
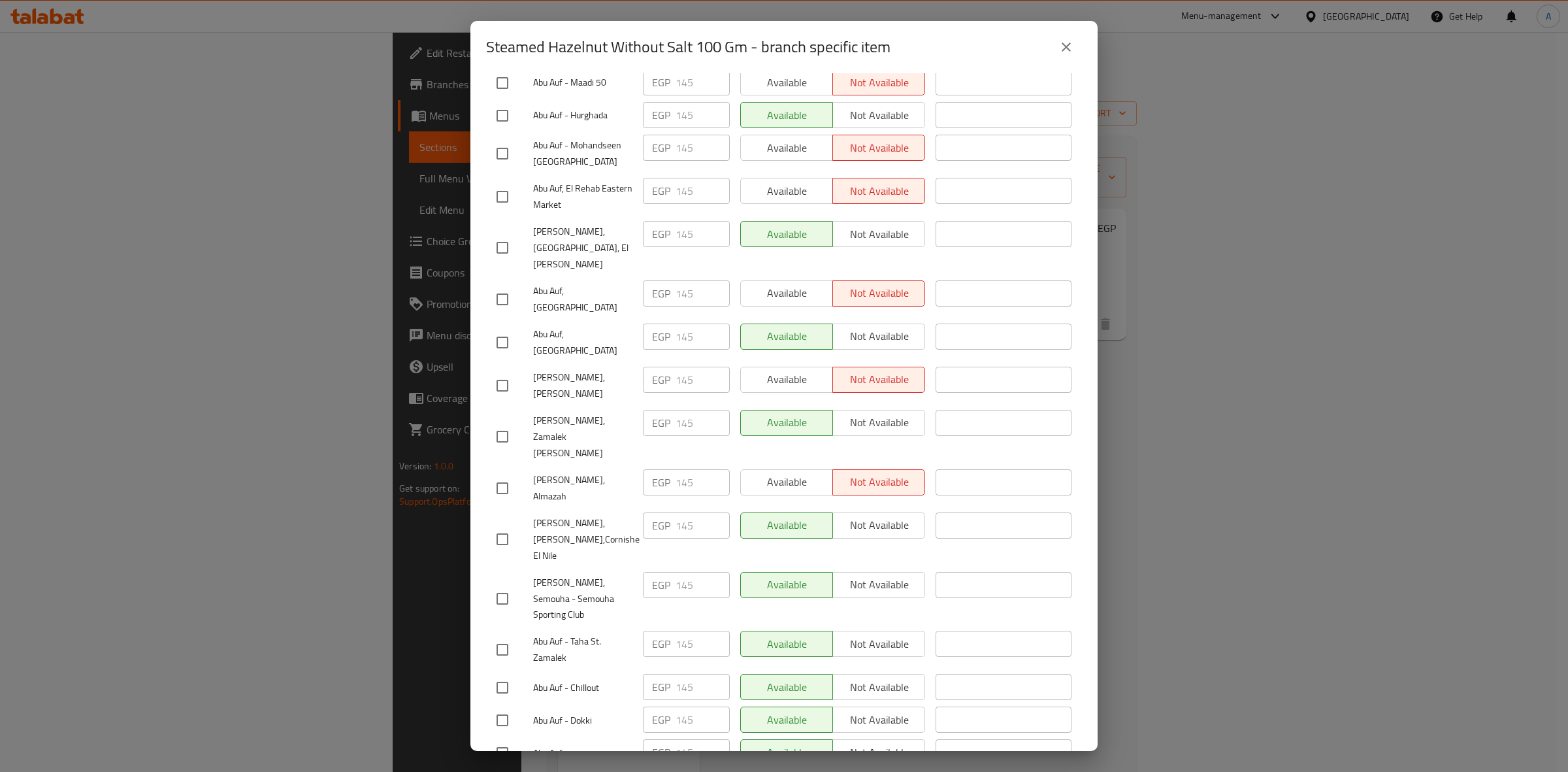
click at [1069, 59] on button "close" at bounding box center [1066, 47] width 31 height 31
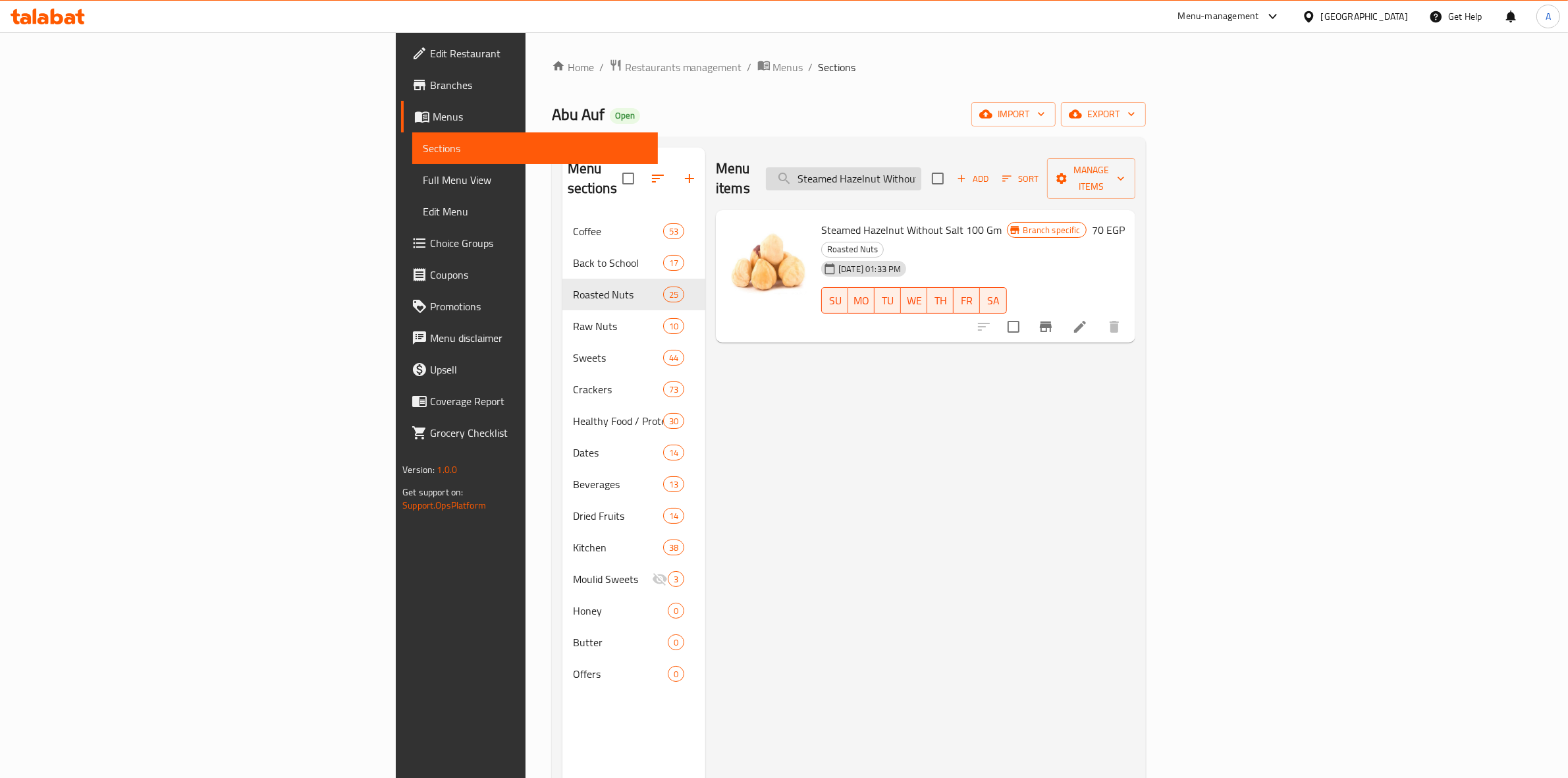
click at [921, 172] on input "Steamed Hazelnut Without Salt 100 Gm" at bounding box center [844, 178] width 155 height 23
paste input "Almond"
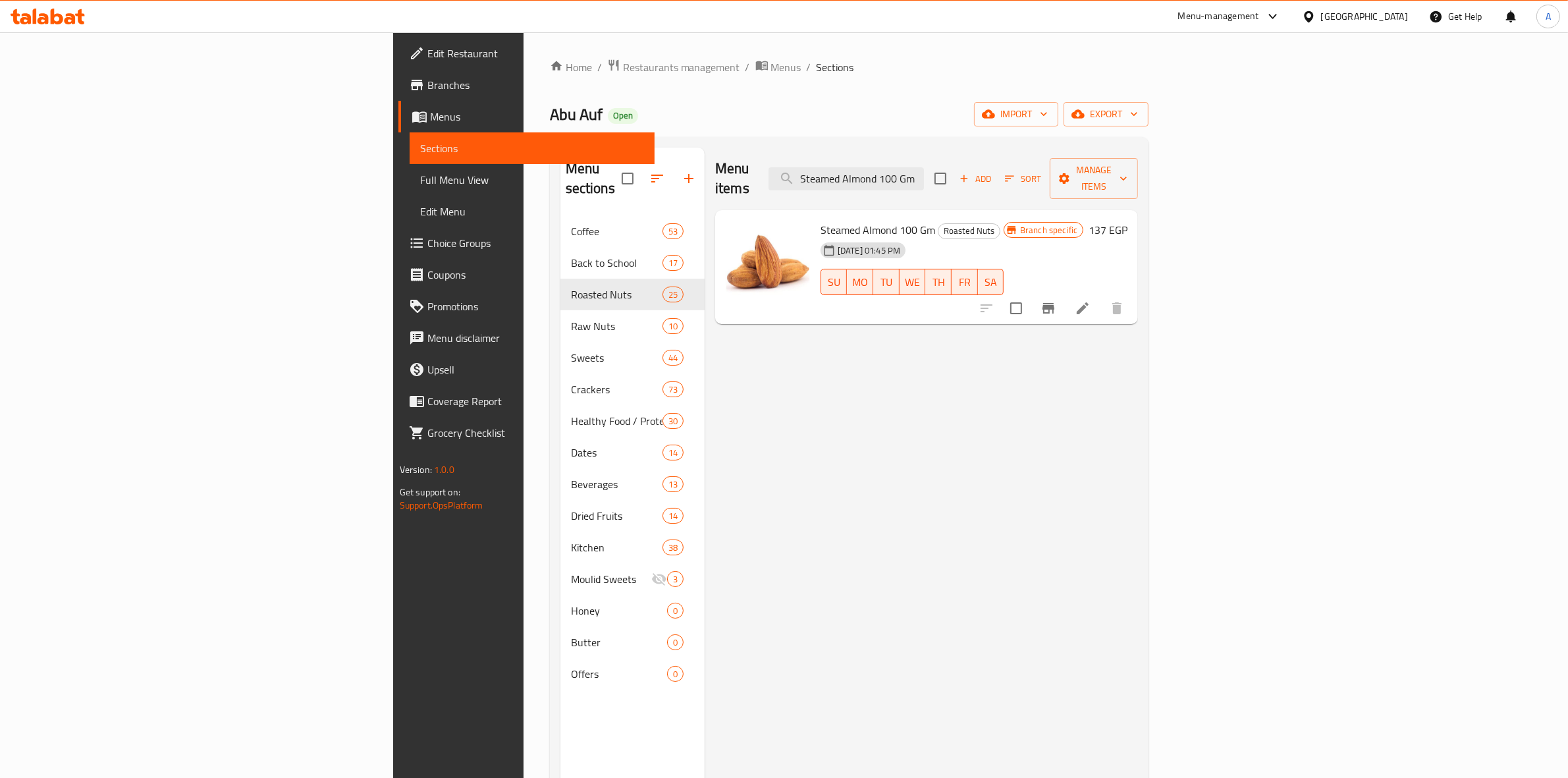
click at [1064, 297] on button "Branch-specific-item" at bounding box center [1049, 309] width 32 height 32
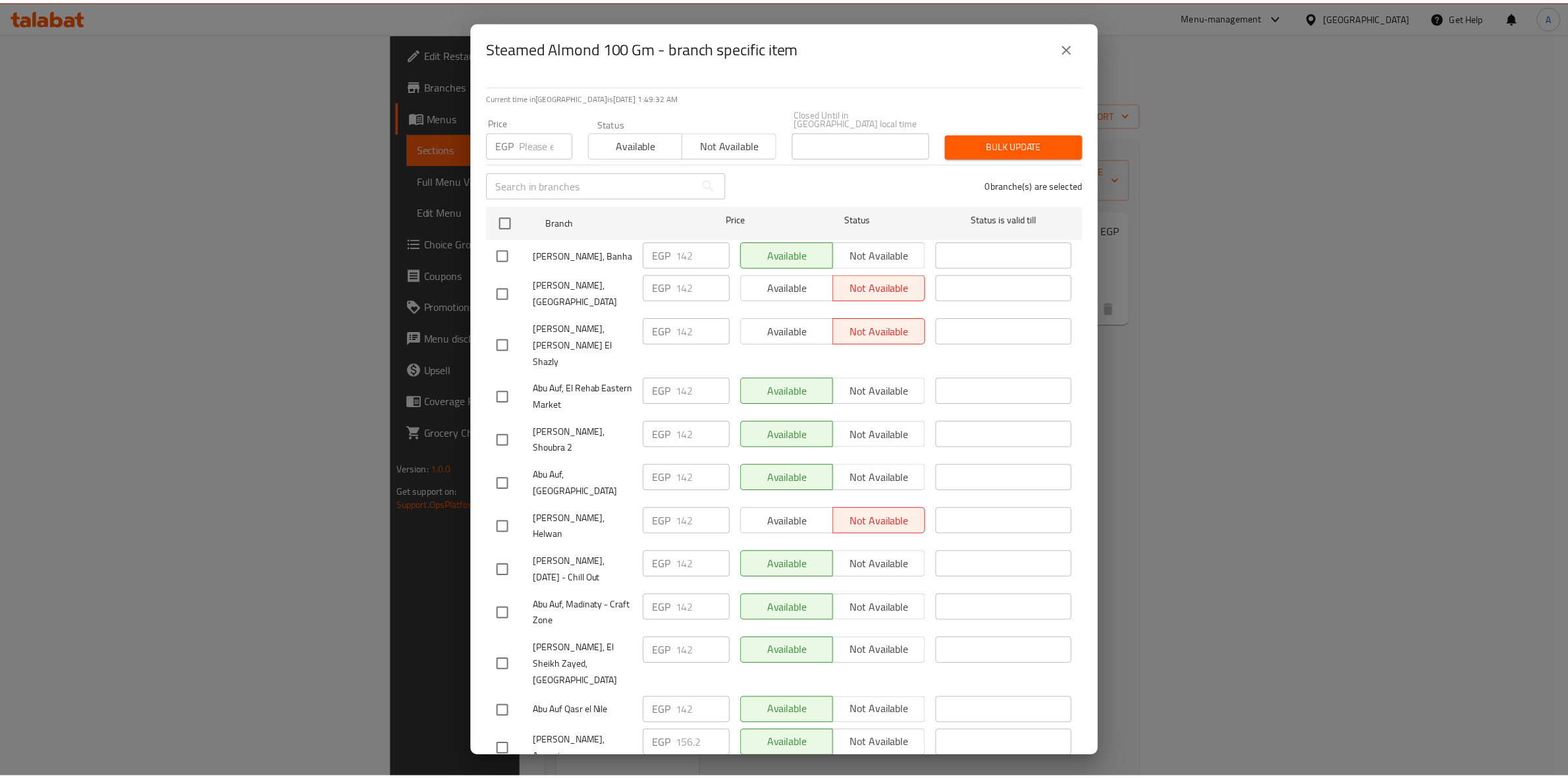
scroll to position [170, 0]
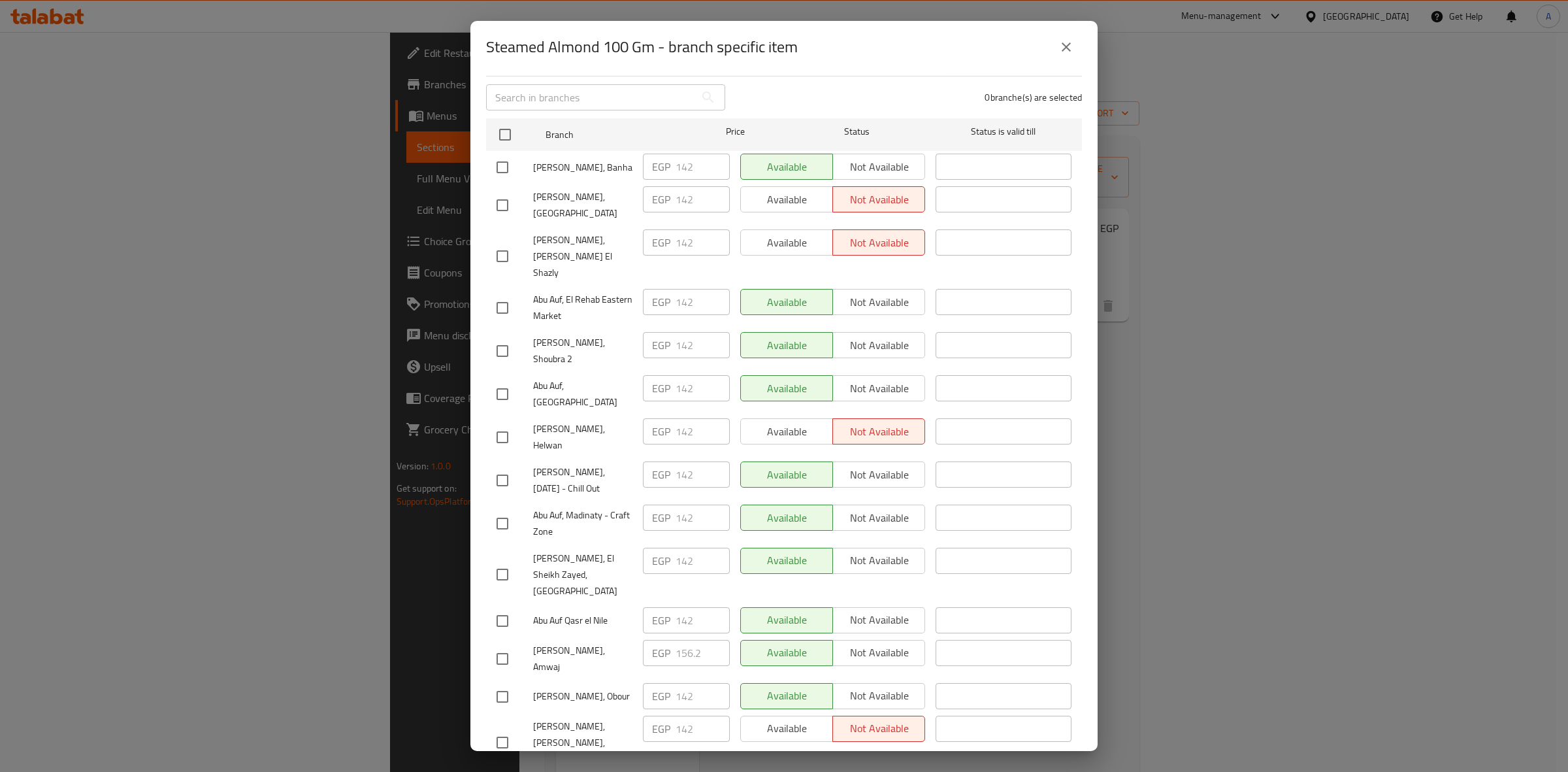
click at [1064, 56] on button "close" at bounding box center [1066, 47] width 31 height 31
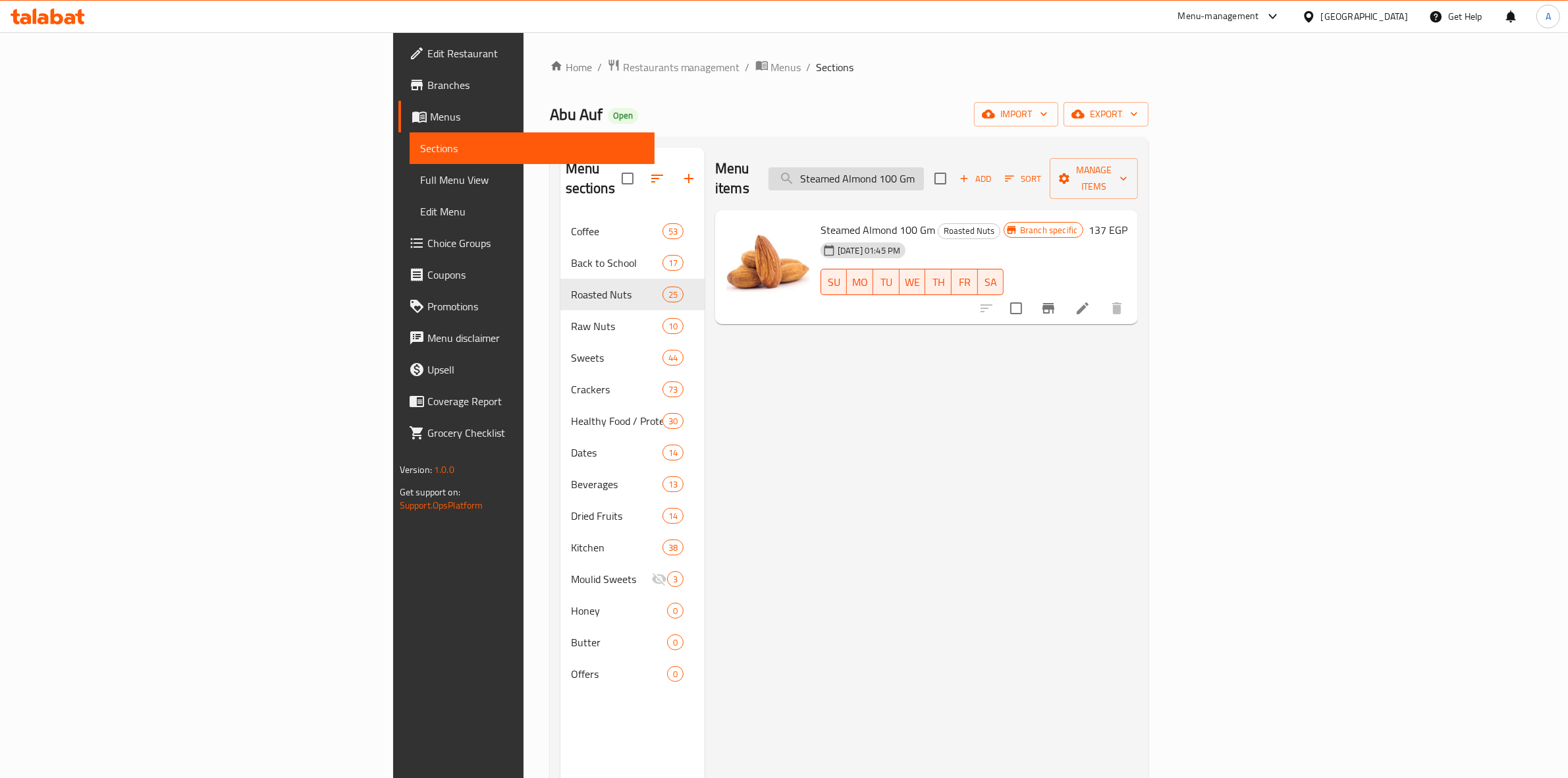
click at [924, 173] on input "Steamed Almond 100 Gm" at bounding box center [846, 178] width 155 height 23
paste input "ahara Dates Dark Chocolate With Almonds 300 Gra"
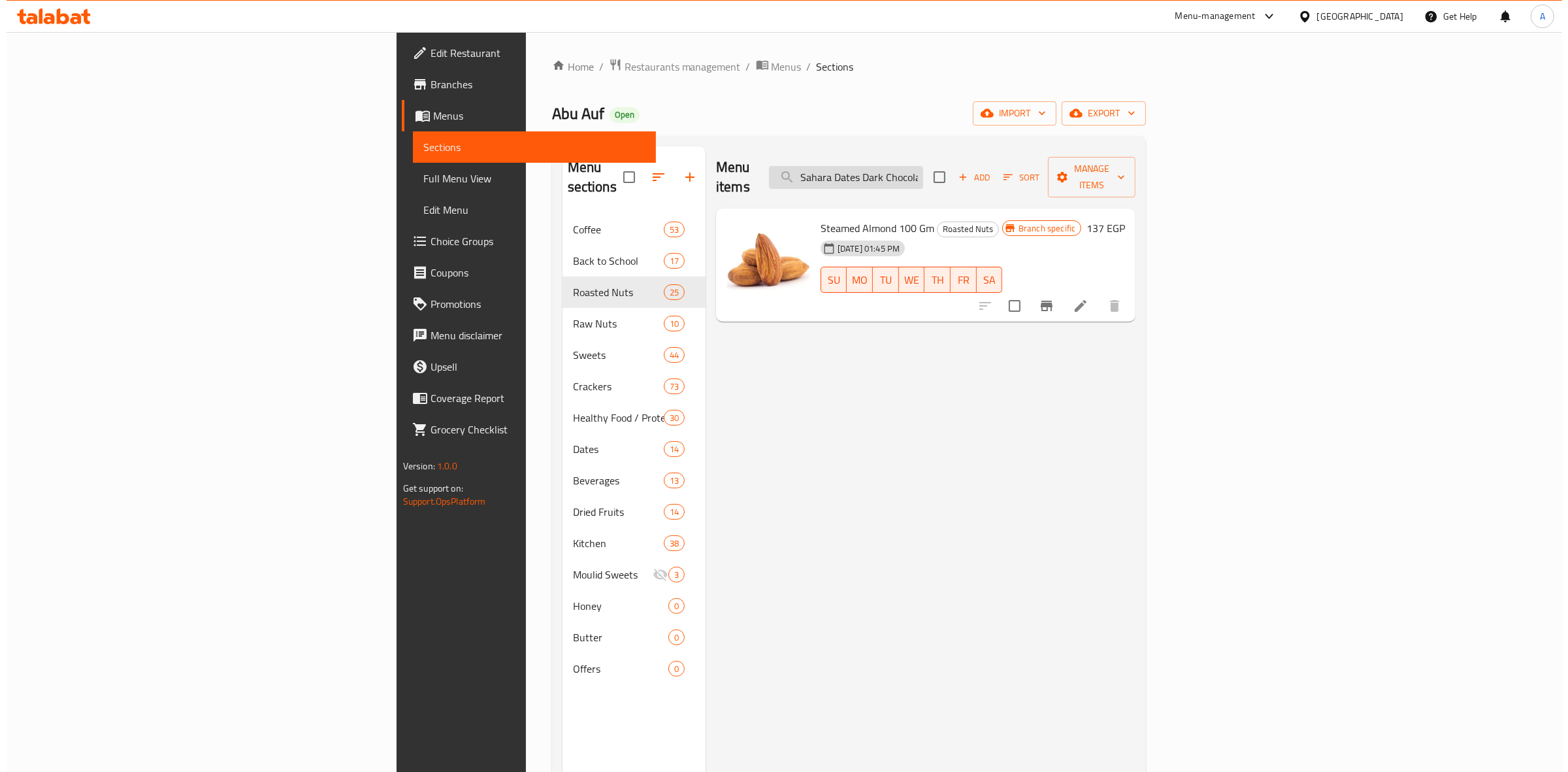
scroll to position [0, 121]
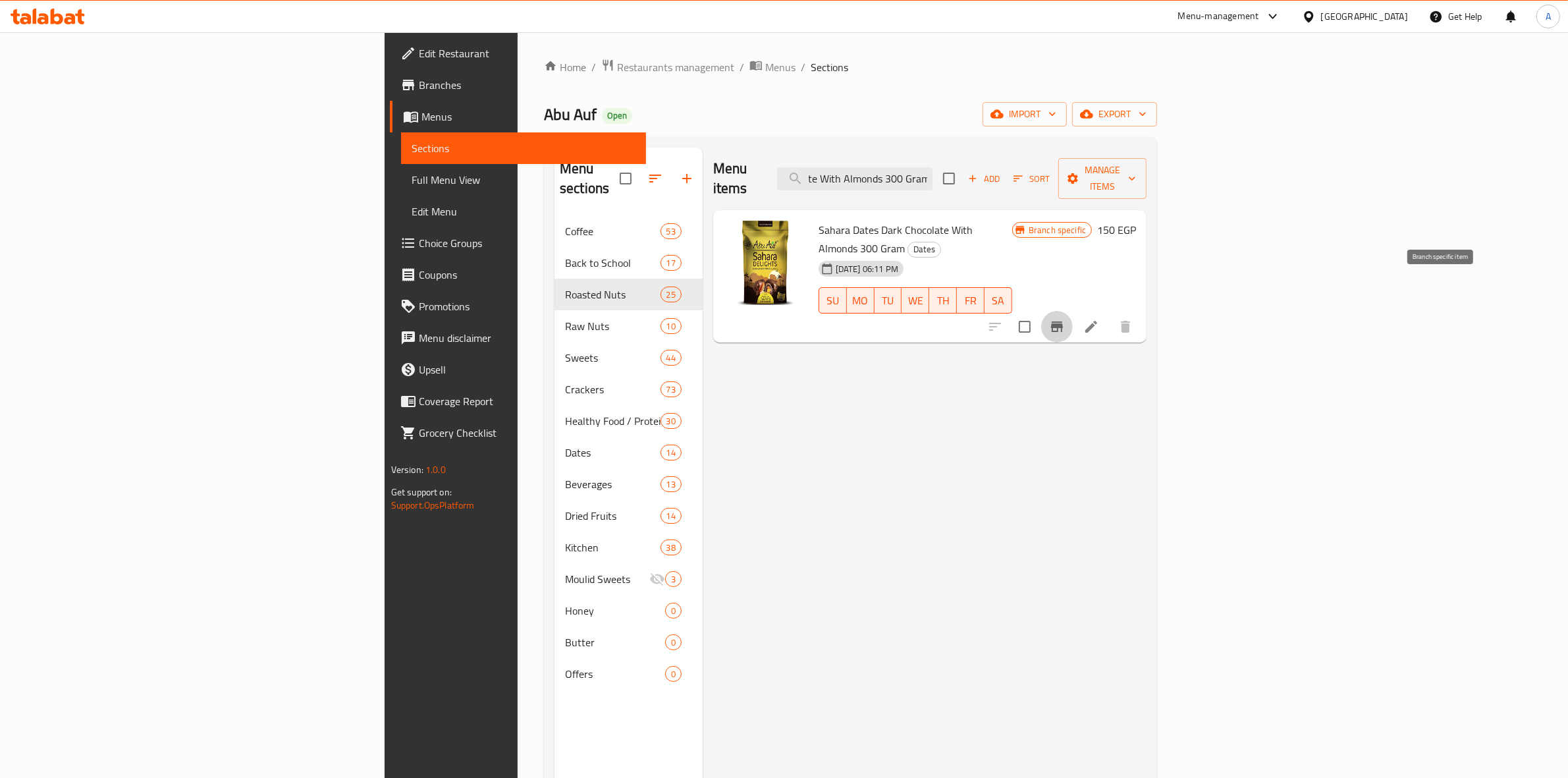
click at [1064, 319] on icon "Branch-specific-item" at bounding box center [1057, 327] width 16 height 16
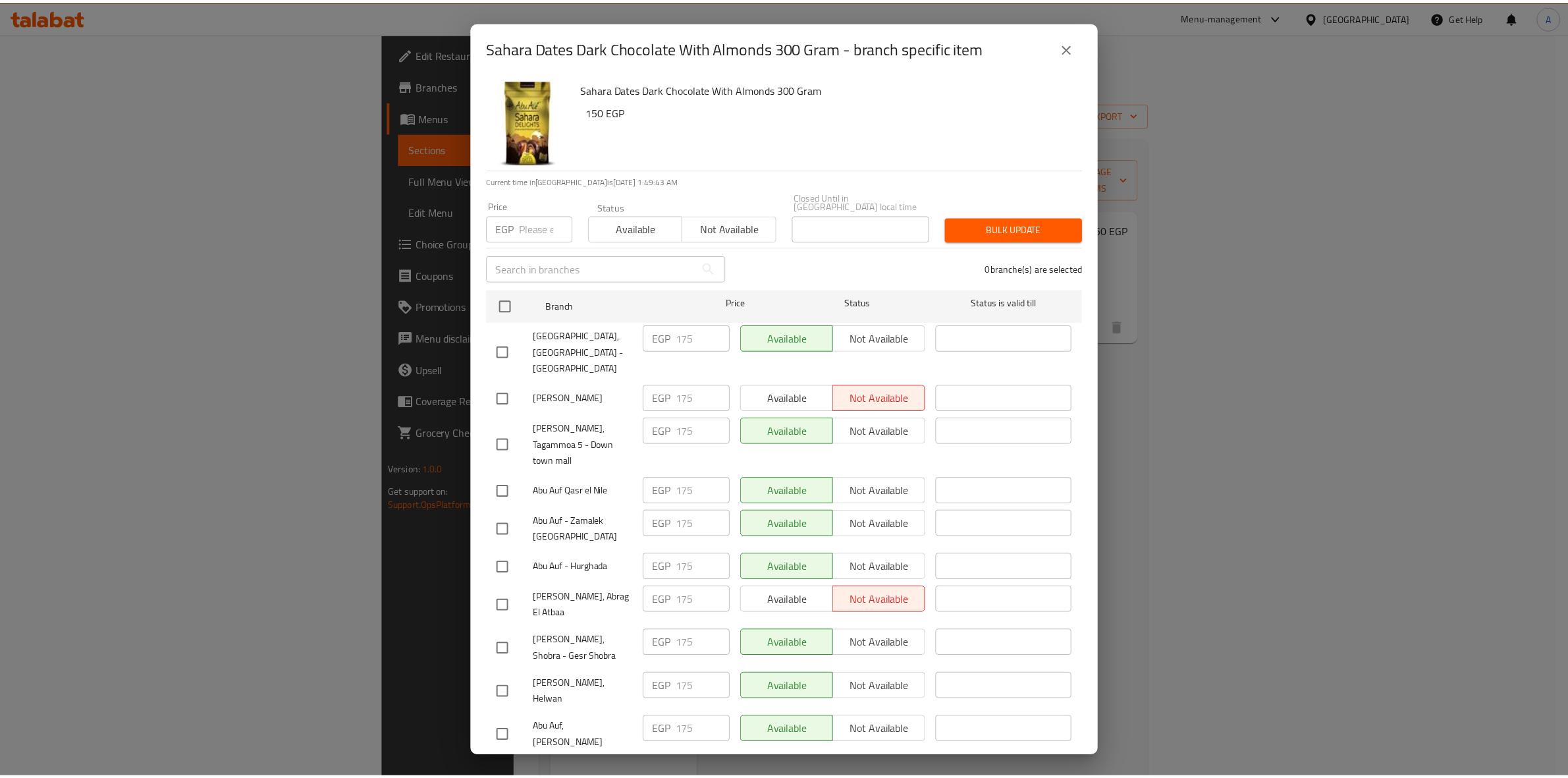
scroll to position [1025, 0]
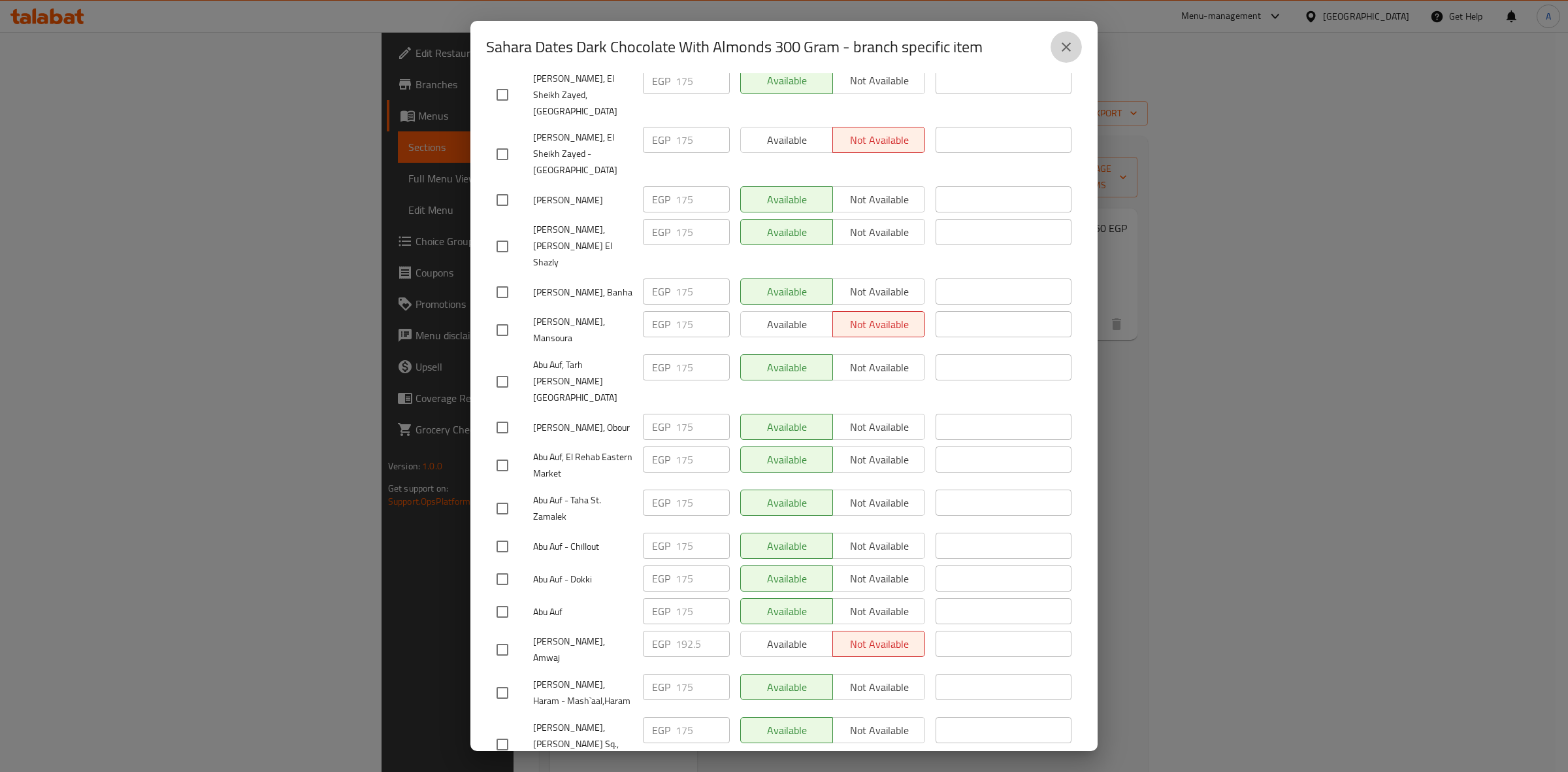
click at [1064, 60] on button "close" at bounding box center [1066, 47] width 31 height 31
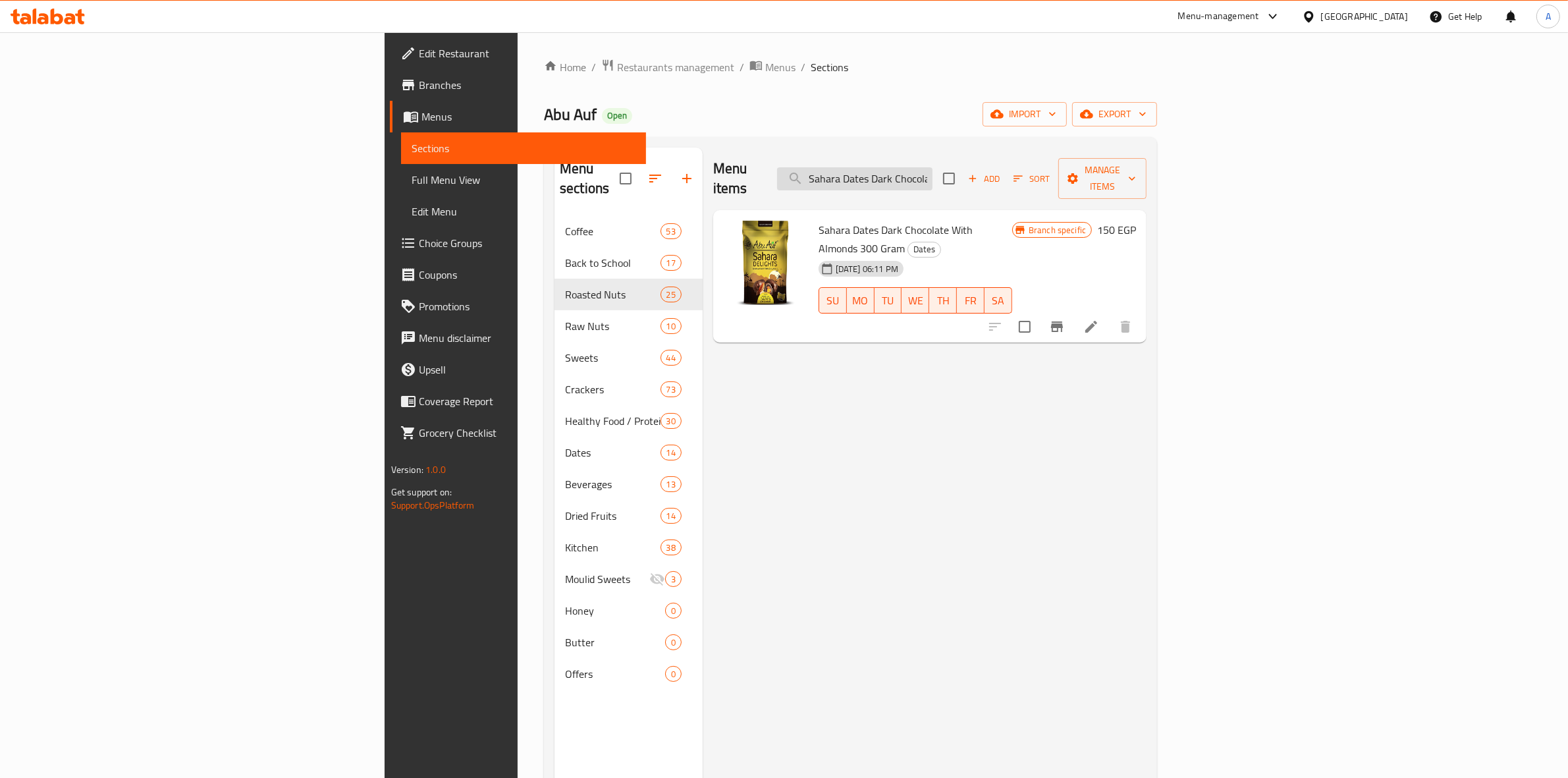
click at [933, 172] on input "Sahara Dates Dark Chocolate With Almonds 300 Gram" at bounding box center [855, 178] width 155 height 23
paste input "Abu Auf Sahara Dates Chocolate With Almonds - 300 G"
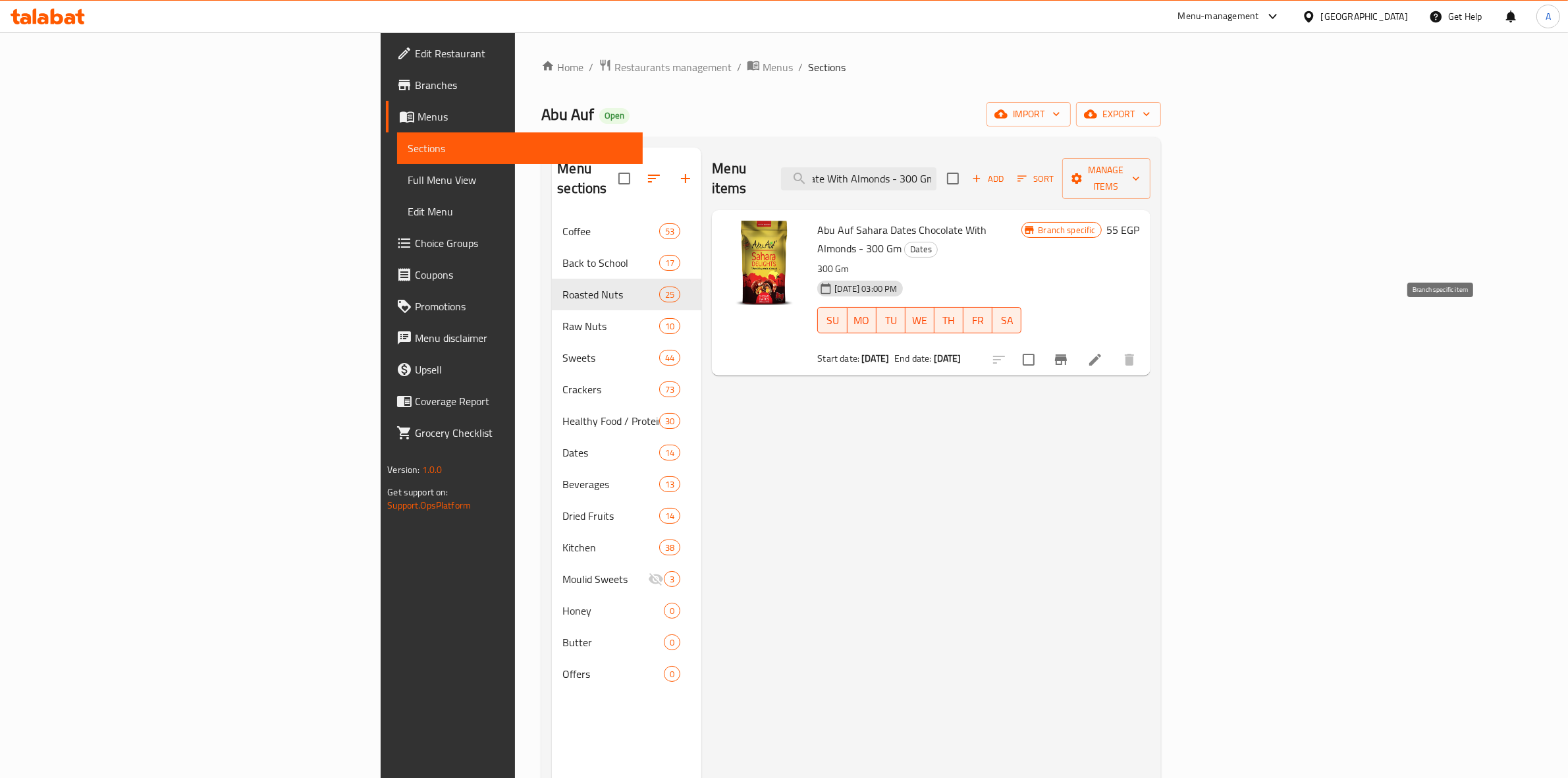
click at [1068, 351] on icon "Branch-specific-item" at bounding box center [1061, 359] width 16 height 16
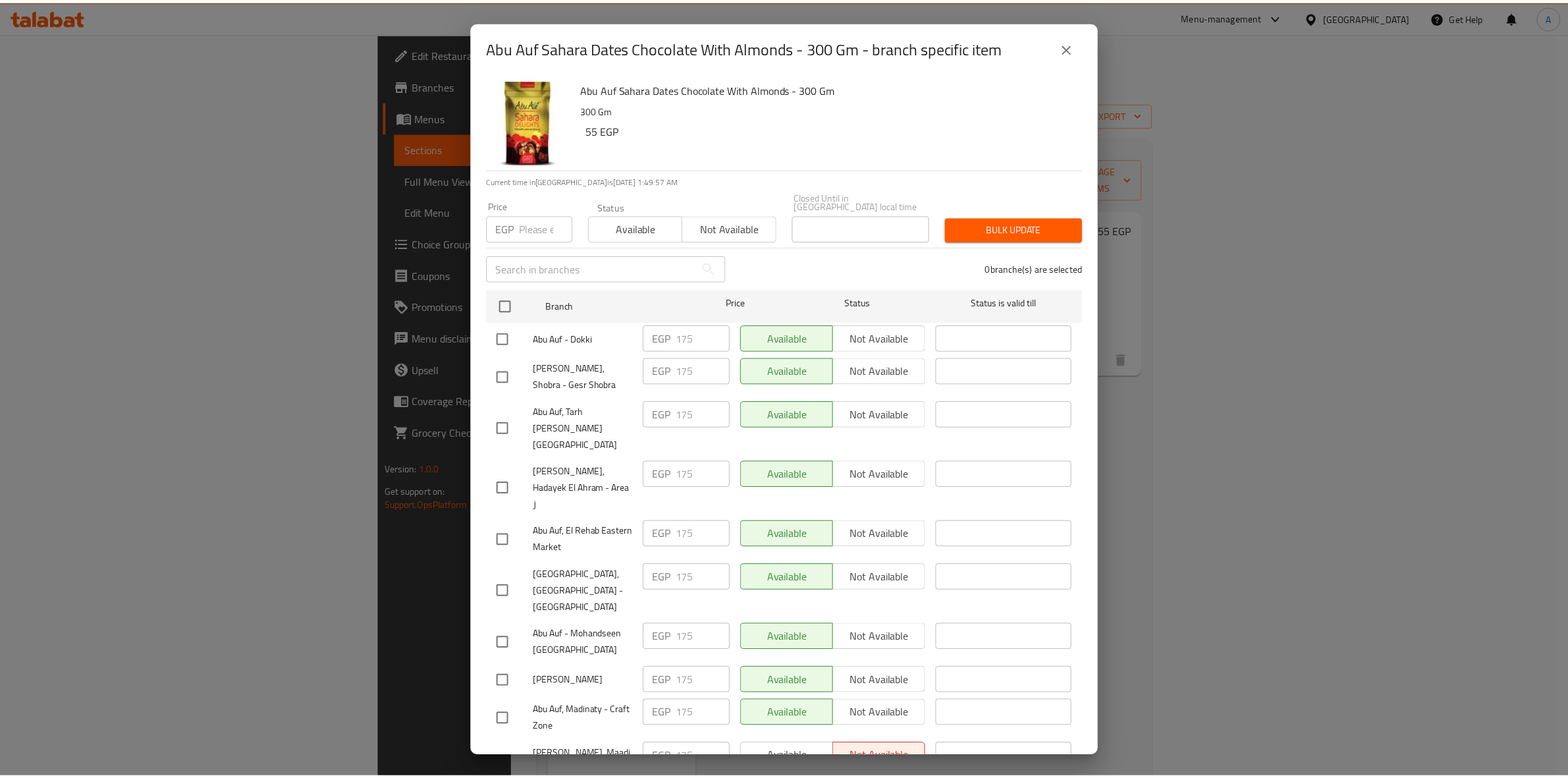
scroll to position [893, 0]
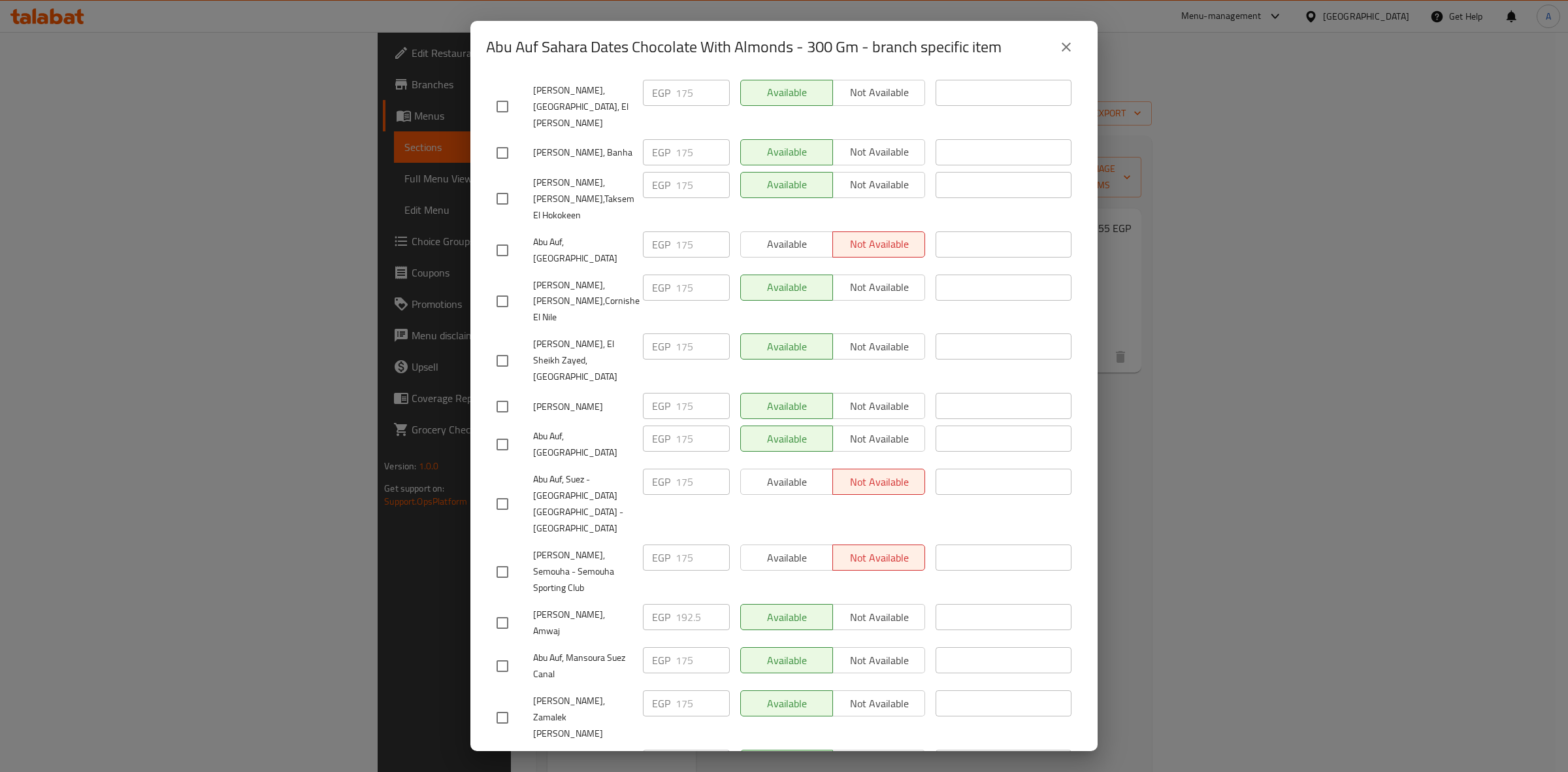
click at [1064, 64] on div "Abu Auf Sahara Dates Chocolate With Almonds - 300 Gm - branch specific item" at bounding box center [784, 47] width 627 height 52
click at [1067, 56] on button "close" at bounding box center [1066, 47] width 31 height 31
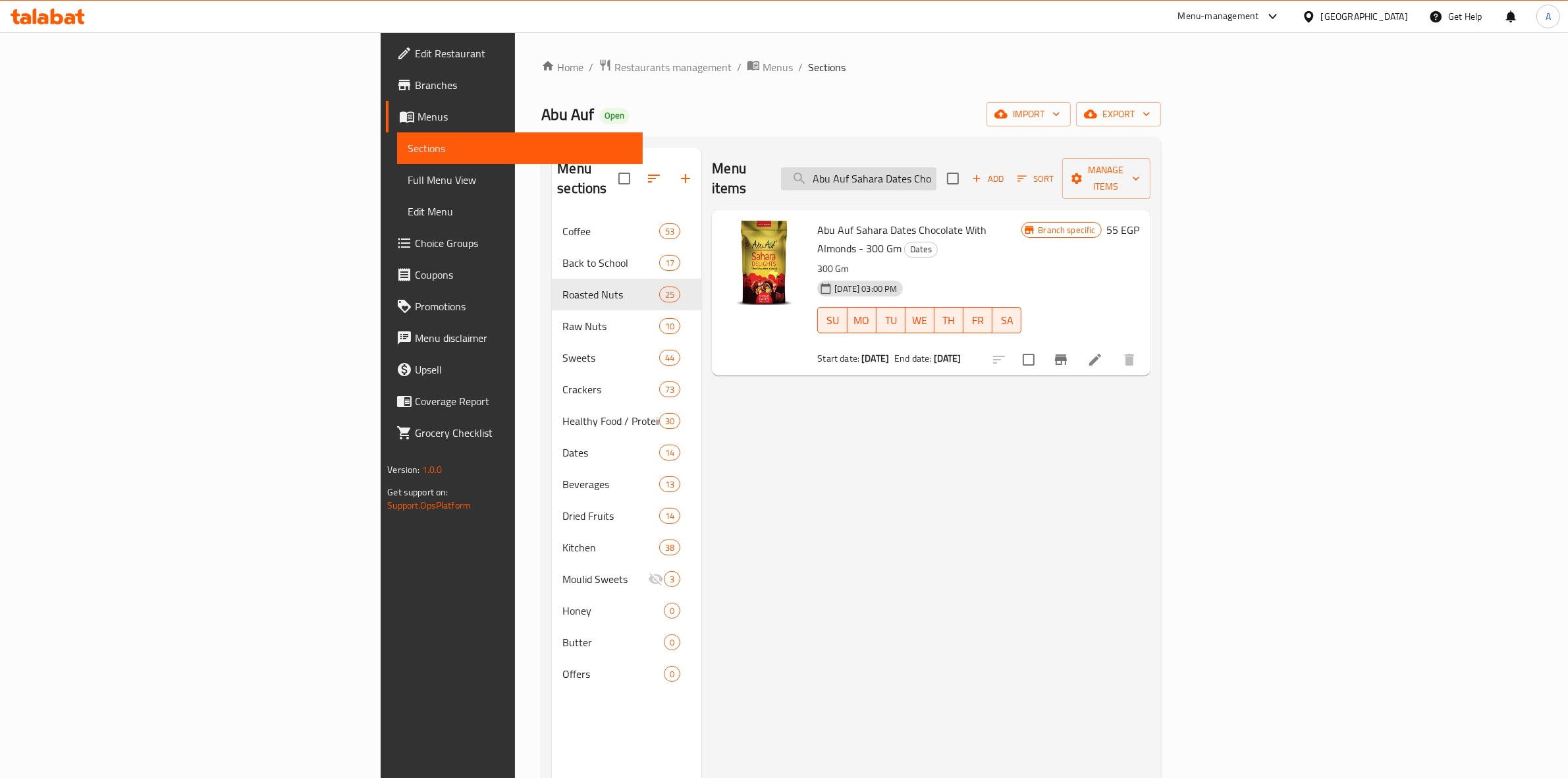
click at [937, 172] on input "Abu Auf Sahara Dates Chocolate With Almonds - 300 Gm" at bounding box center [859, 178] width 155 height 23
paste input "Sahara Dates Delights Chocolate - 300 g"
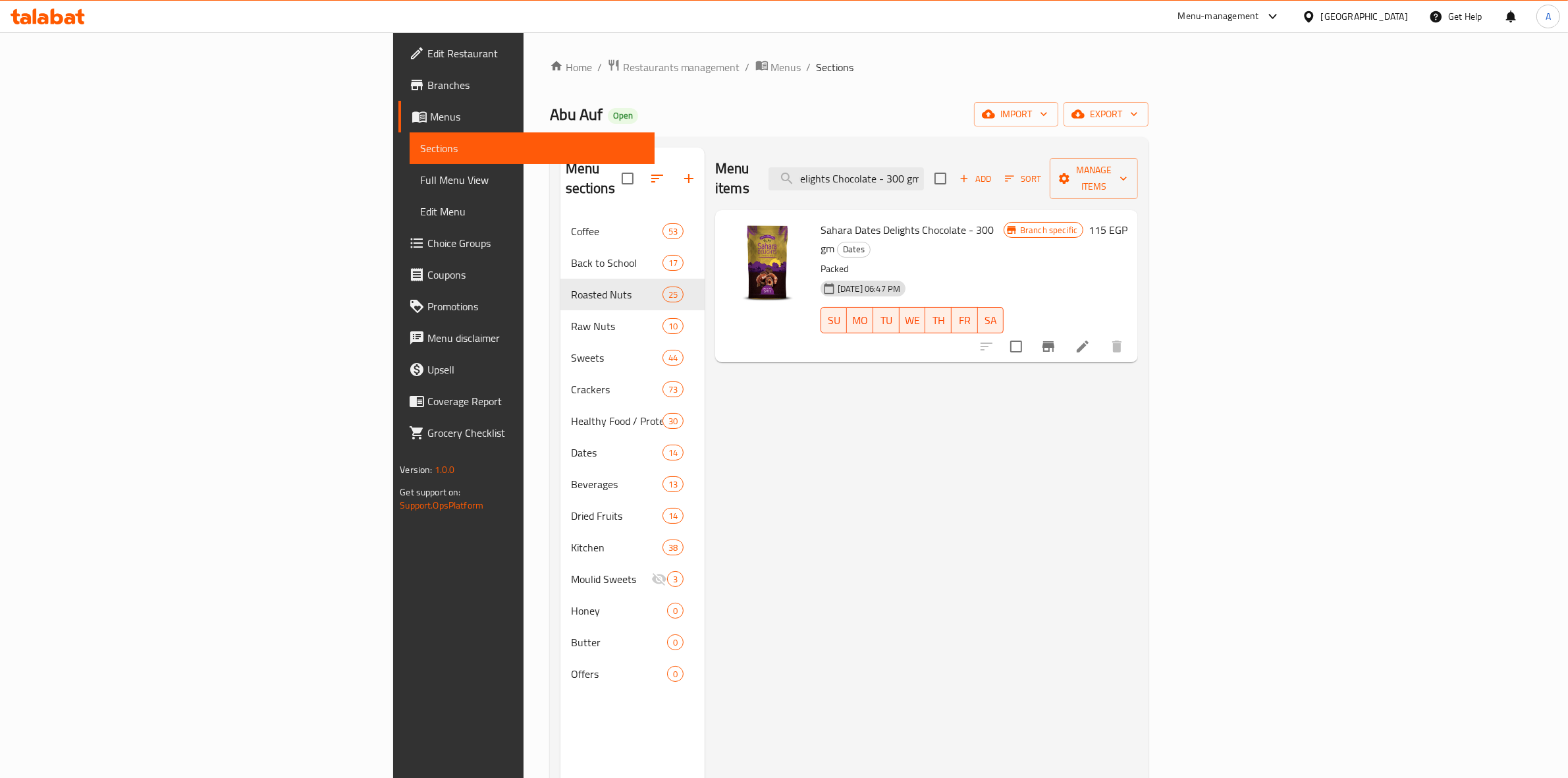
type input "Sahara Dates Delights Chocolate - 300 gm"
click at [1056, 339] on icon "Branch-specific-item" at bounding box center [1049, 347] width 16 height 16
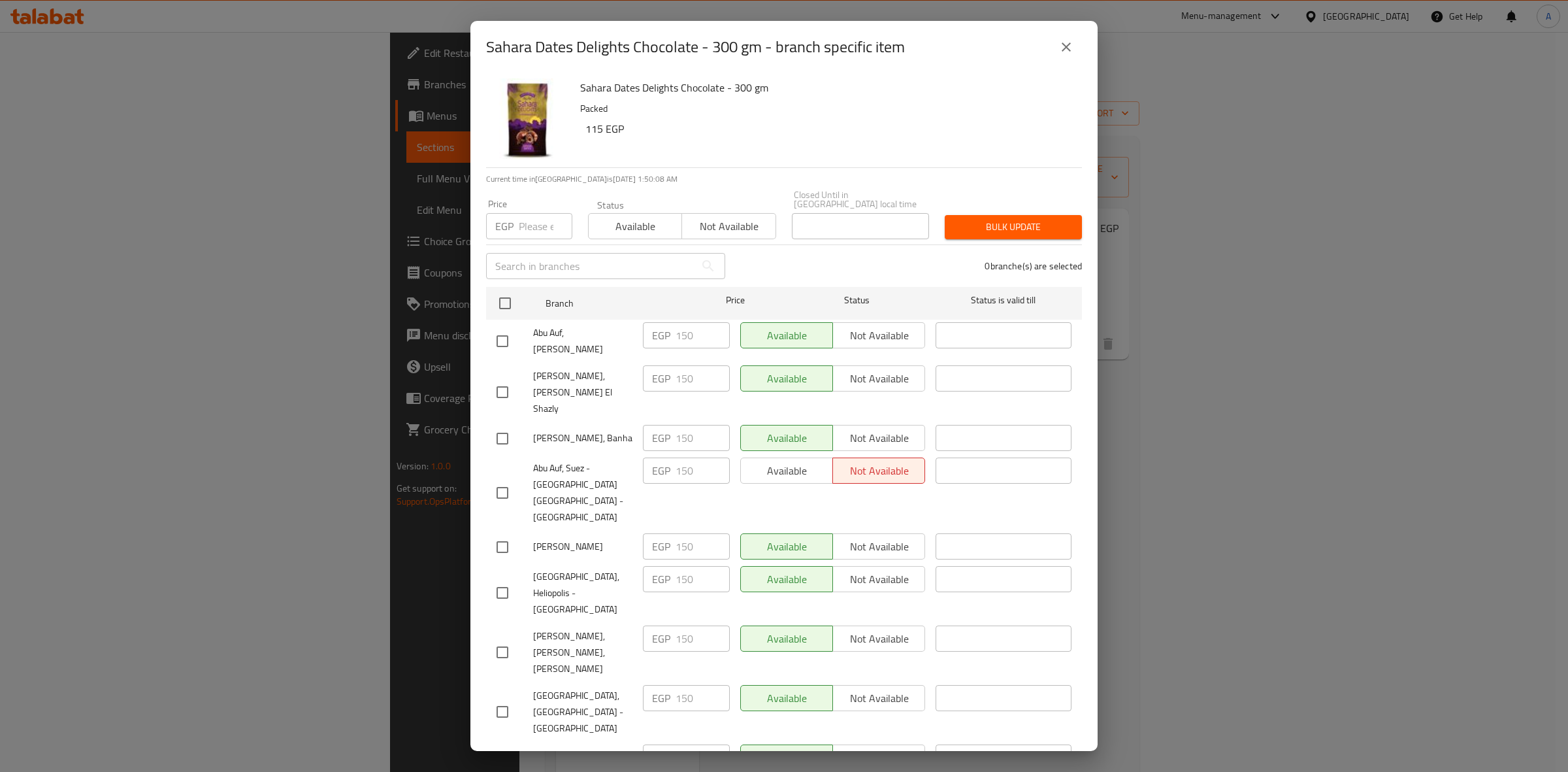
scroll to position [2118, 0]
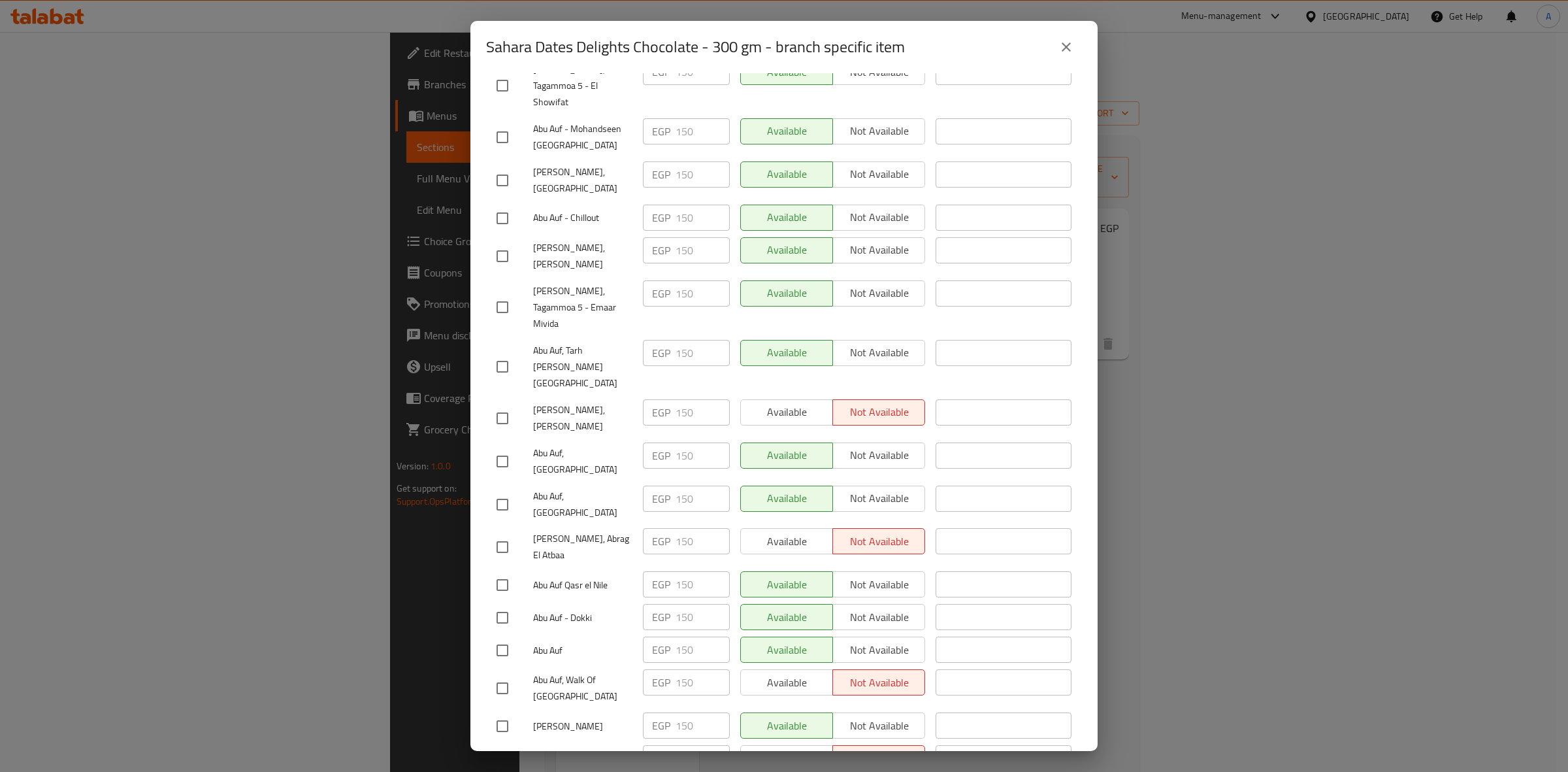
click at [1064, 57] on button "close" at bounding box center [1066, 47] width 31 height 31
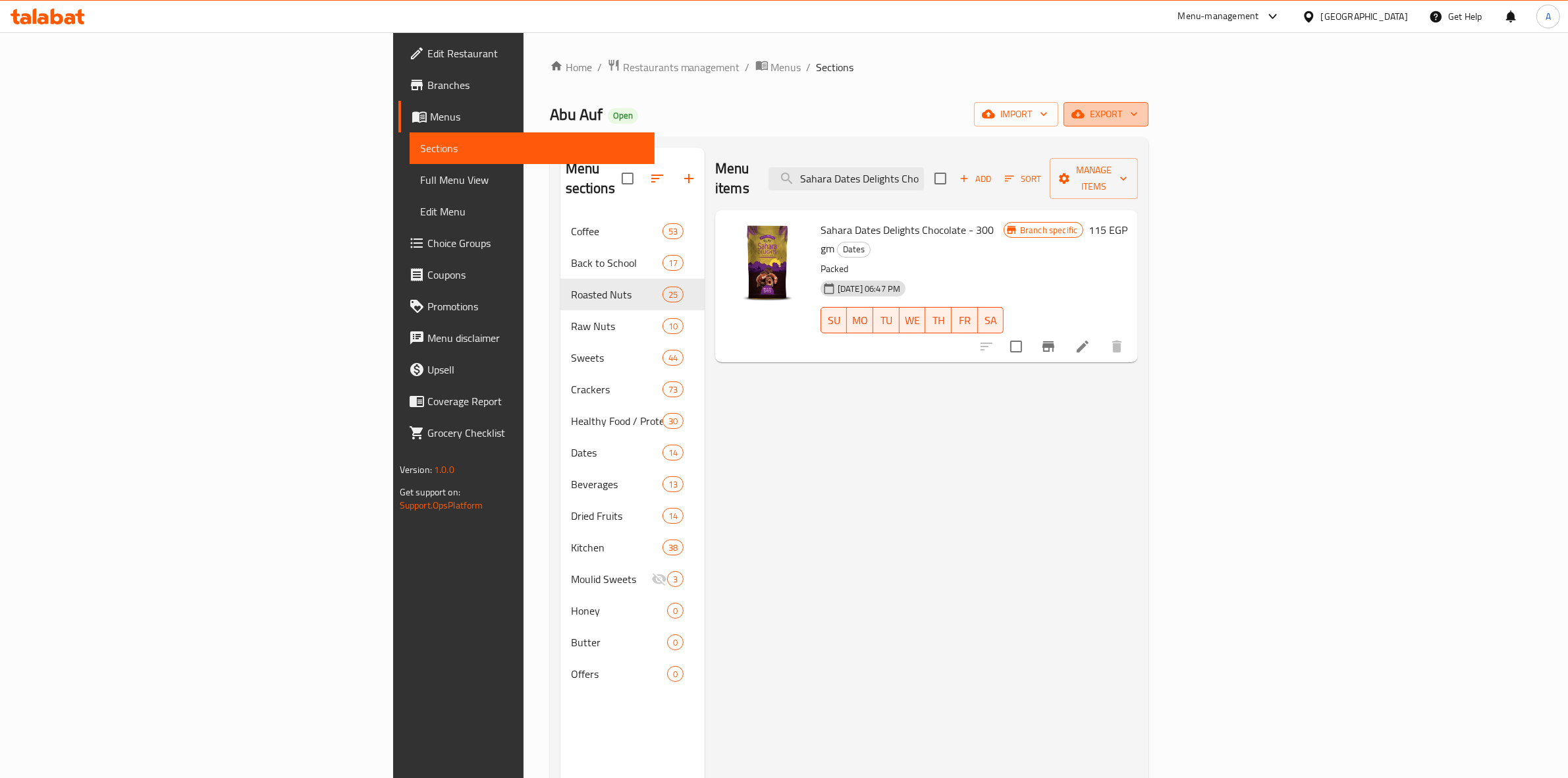
click at [1138, 118] on span "export" at bounding box center [1106, 114] width 64 height 17
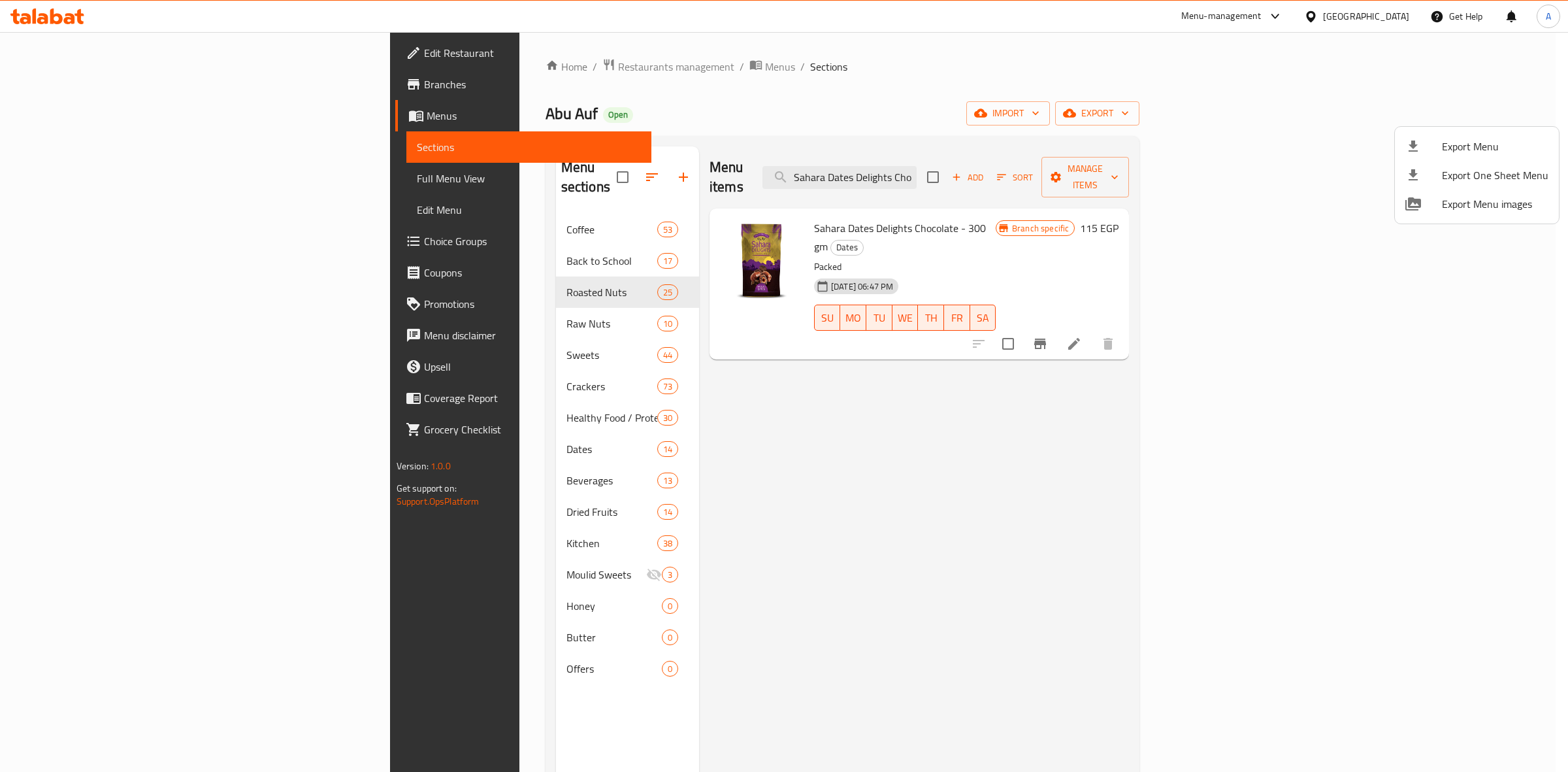
click at [1481, 148] on span "Export Menu" at bounding box center [1494, 146] width 106 height 16
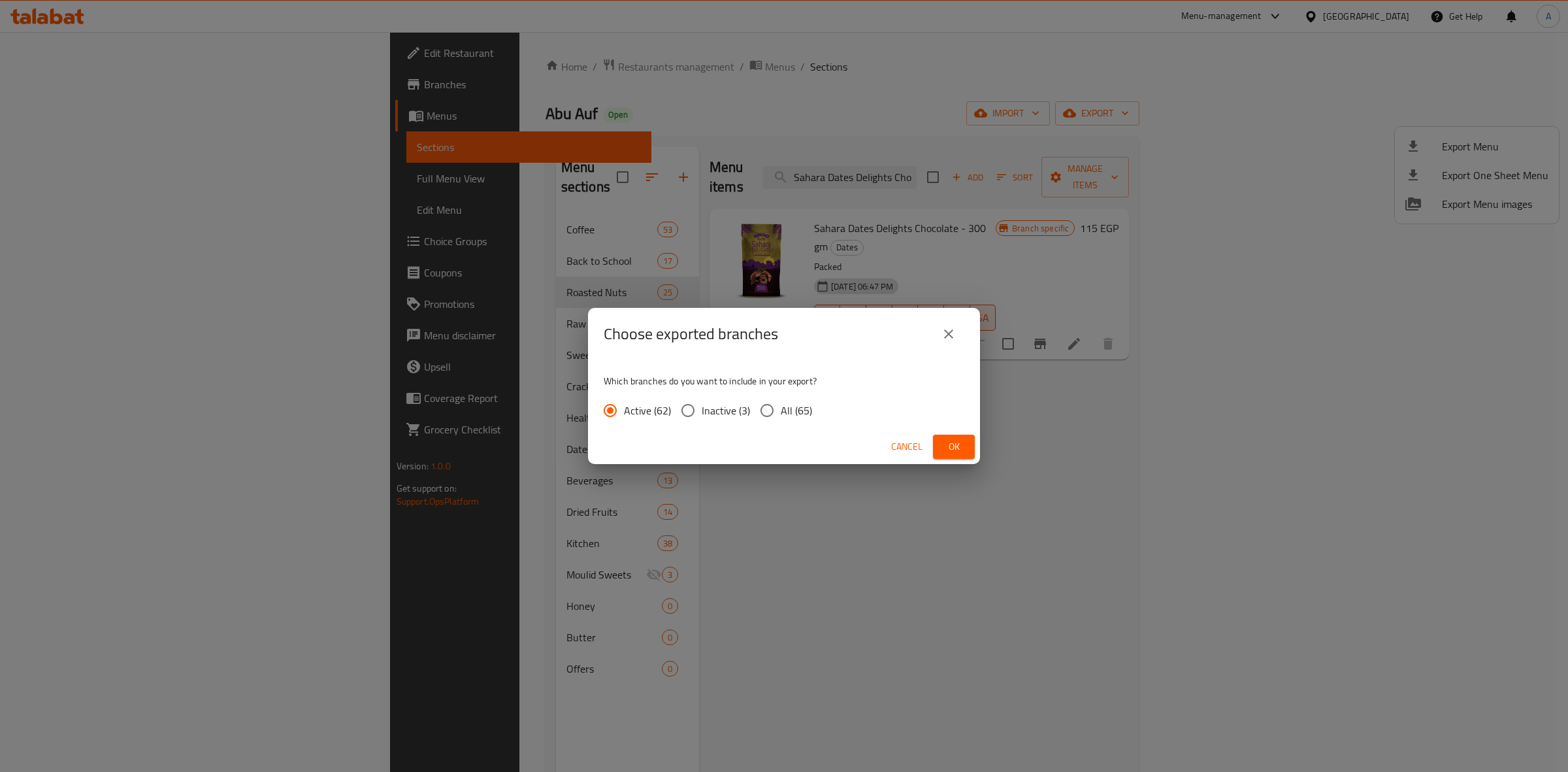
click at [784, 415] on span "All (65)" at bounding box center [796, 410] width 31 height 16
click at [780, 415] on input "All (65)" at bounding box center [766, 410] width 28 height 28
radio input "true"
click at [957, 452] on span "Ok" at bounding box center [954, 446] width 21 height 17
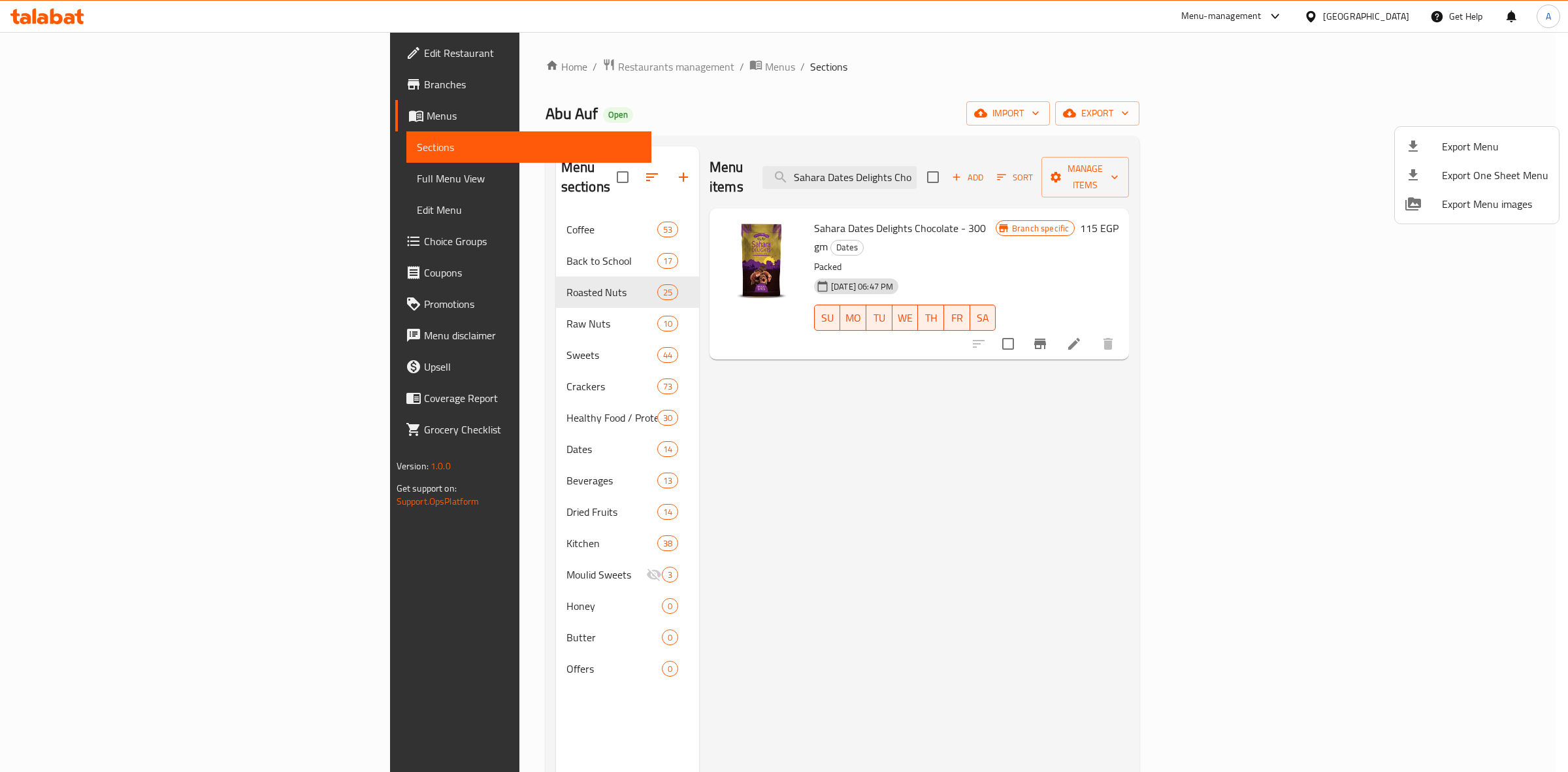
click at [957, 452] on div at bounding box center [784, 386] width 1568 height 772
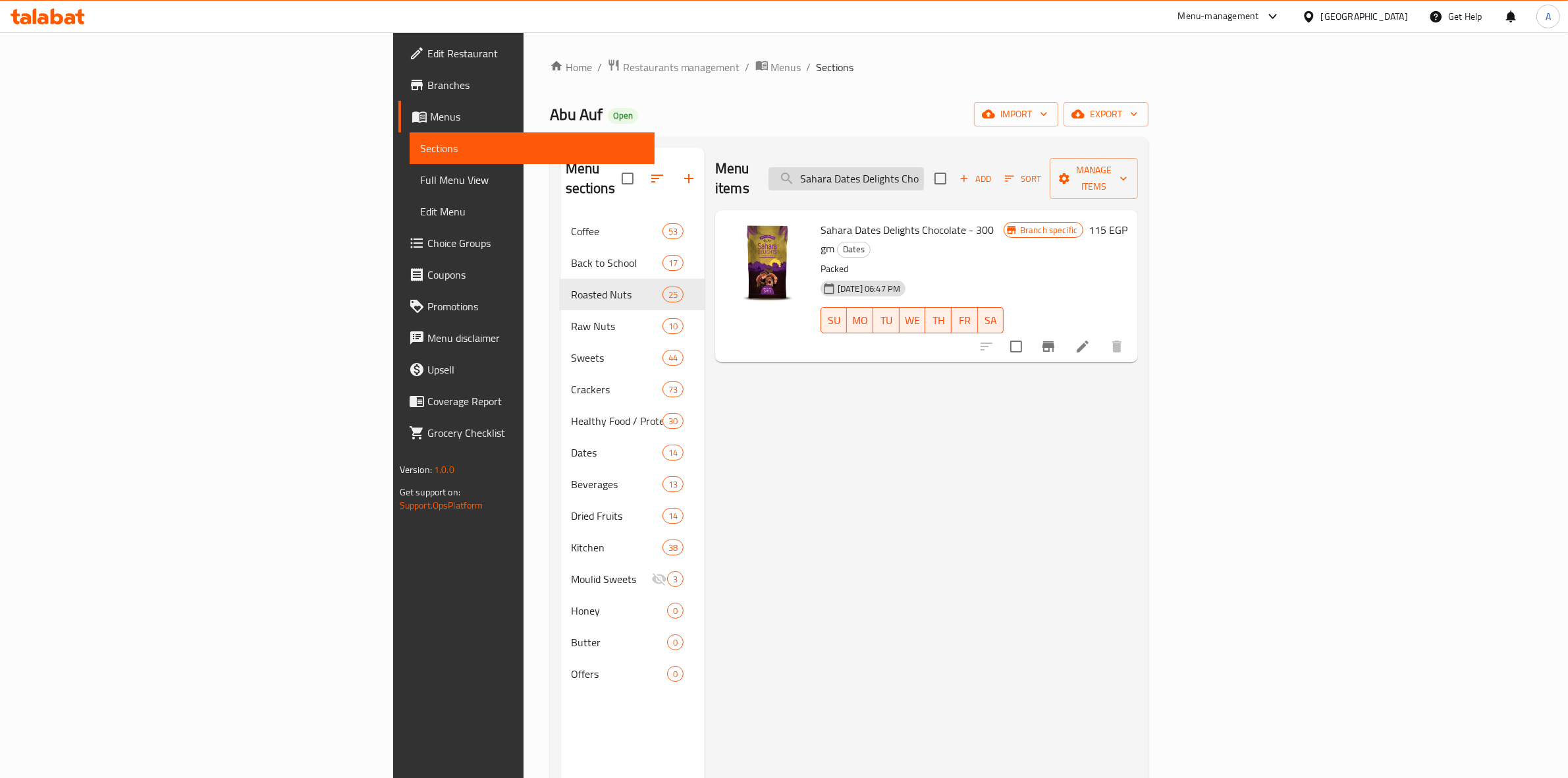
click at [924, 168] on input "Sahara Dates Delights Chocolate - 300 gm" at bounding box center [846, 178] width 155 height 23
paste input "Peeled walnut 100"
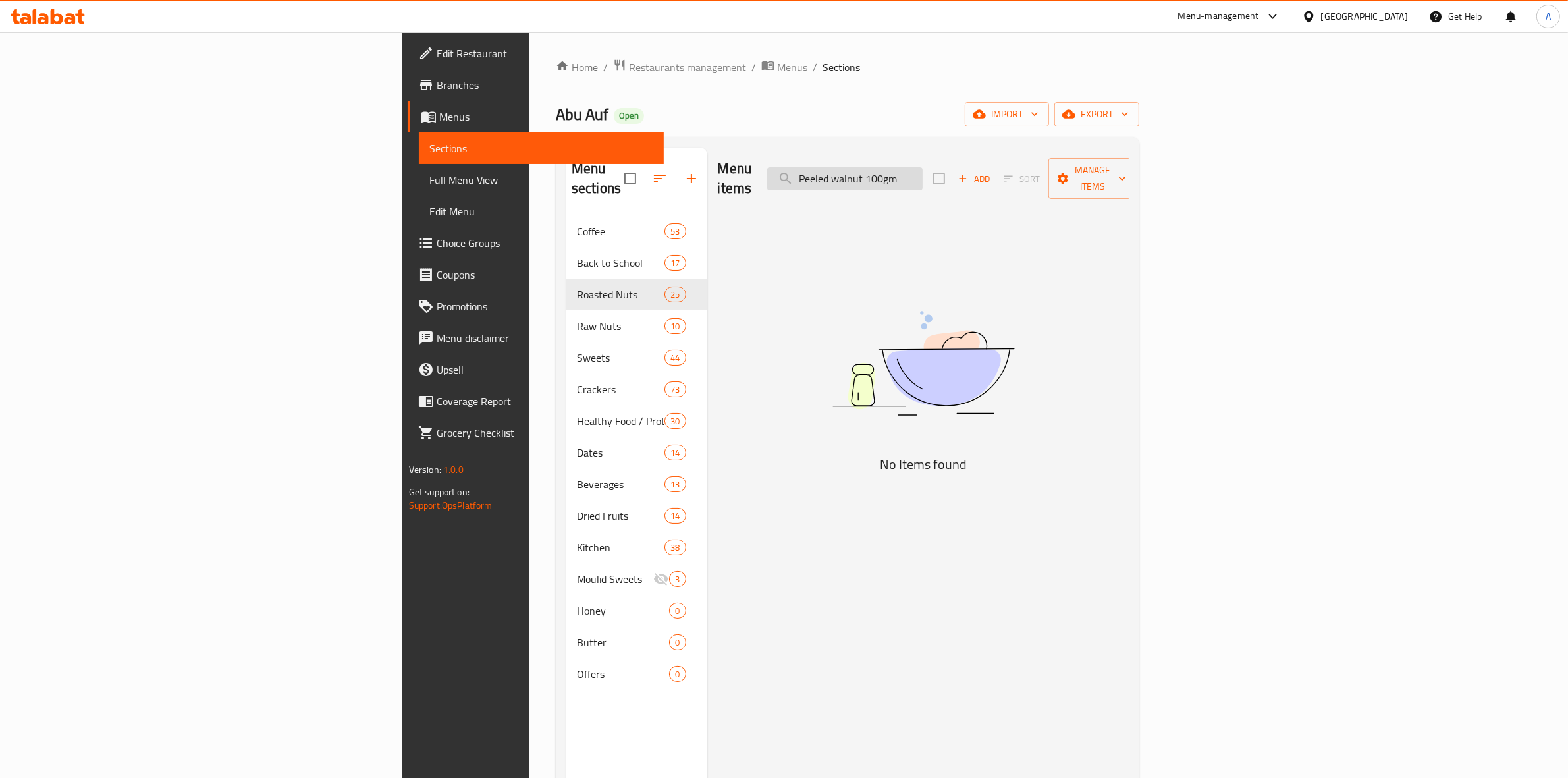
click at [922, 173] on input "Peeled walnut 100gm" at bounding box center [845, 178] width 155 height 23
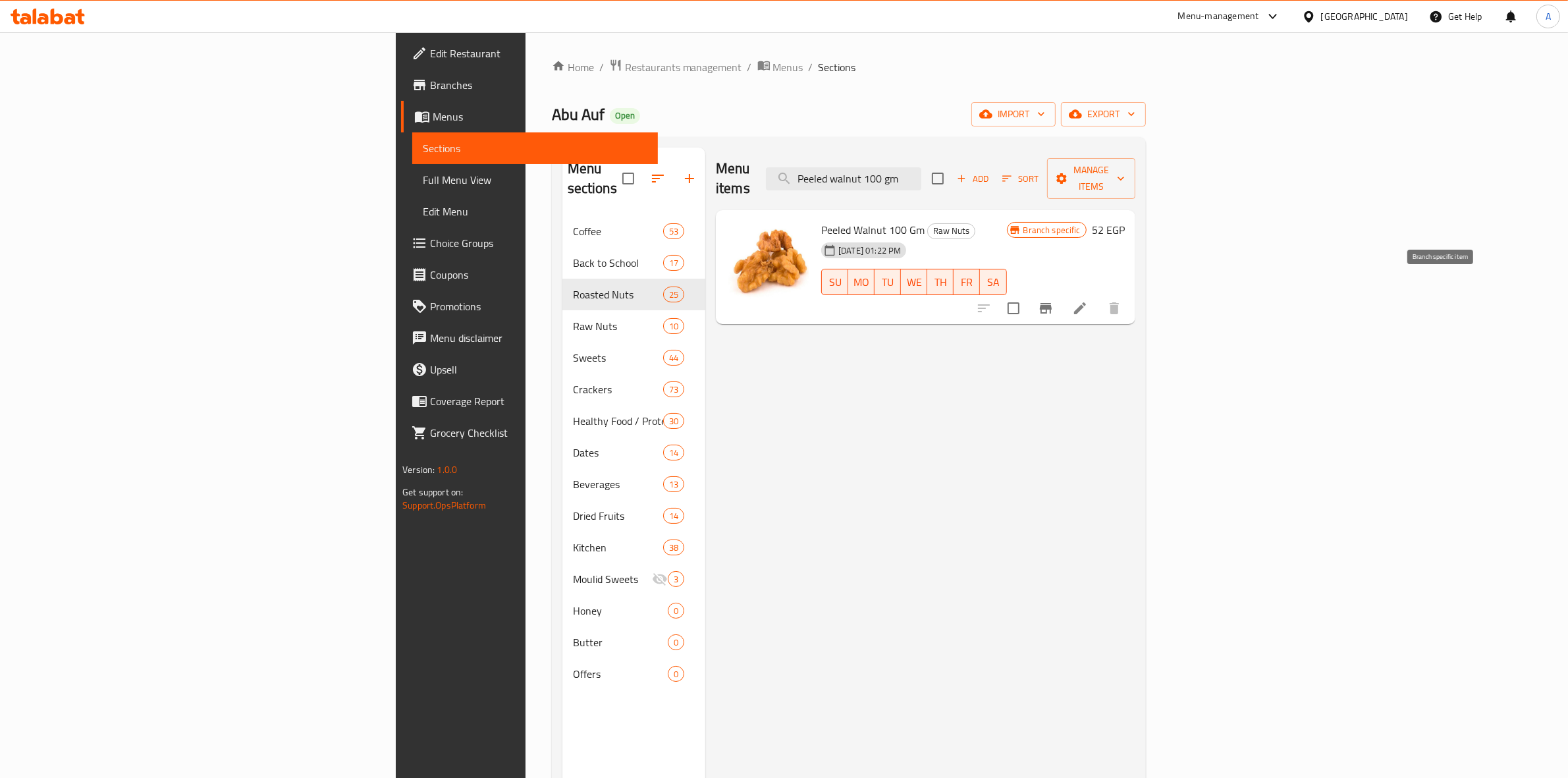
type input "Peeled walnut 100 gm"
click at [1053, 301] on icon "Branch-specific-item" at bounding box center [1045, 309] width 16 height 16
